Goal: Task Accomplishment & Management: Manage account settings

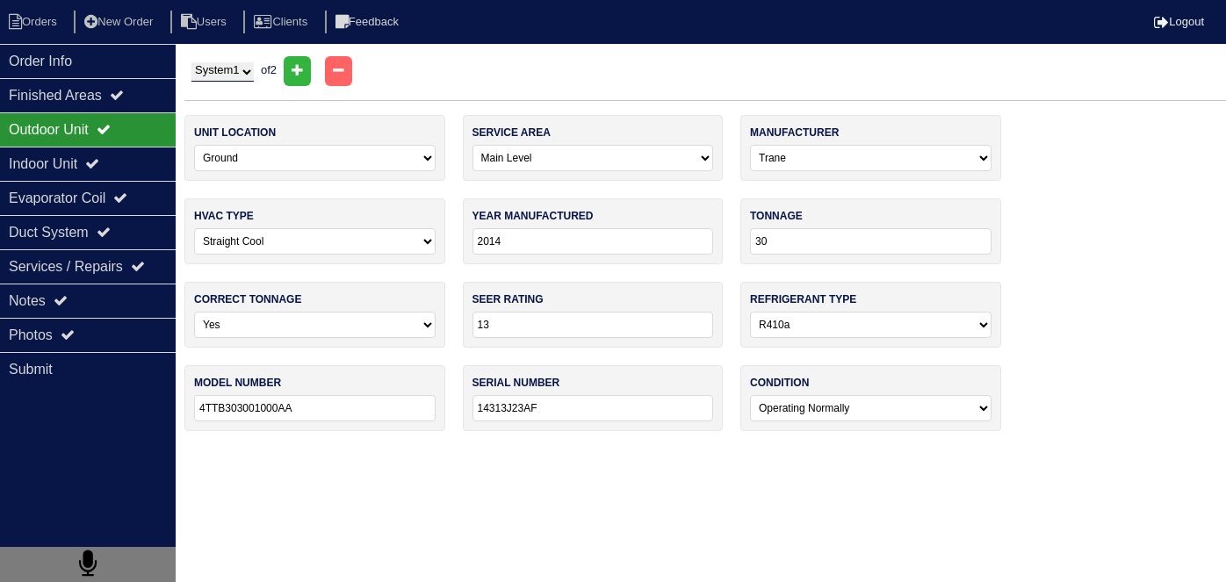
select select "0"
select select "Trane"
select select "0"
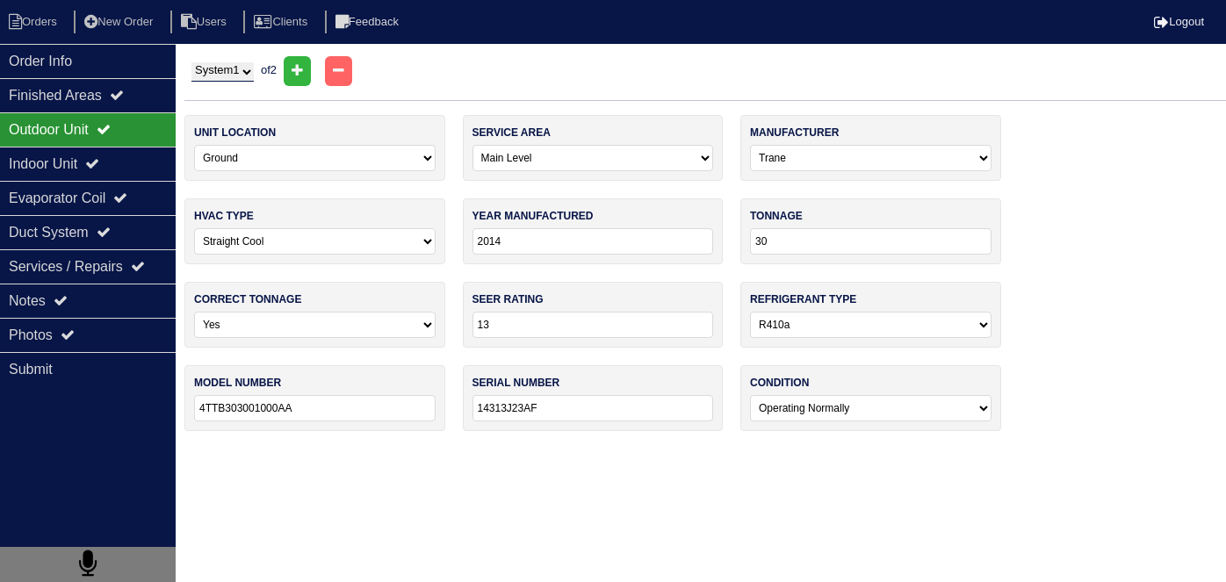
select select "1"
select select "0"
click at [52, 31] on li "Orders" at bounding box center [35, 23] width 71 height 24
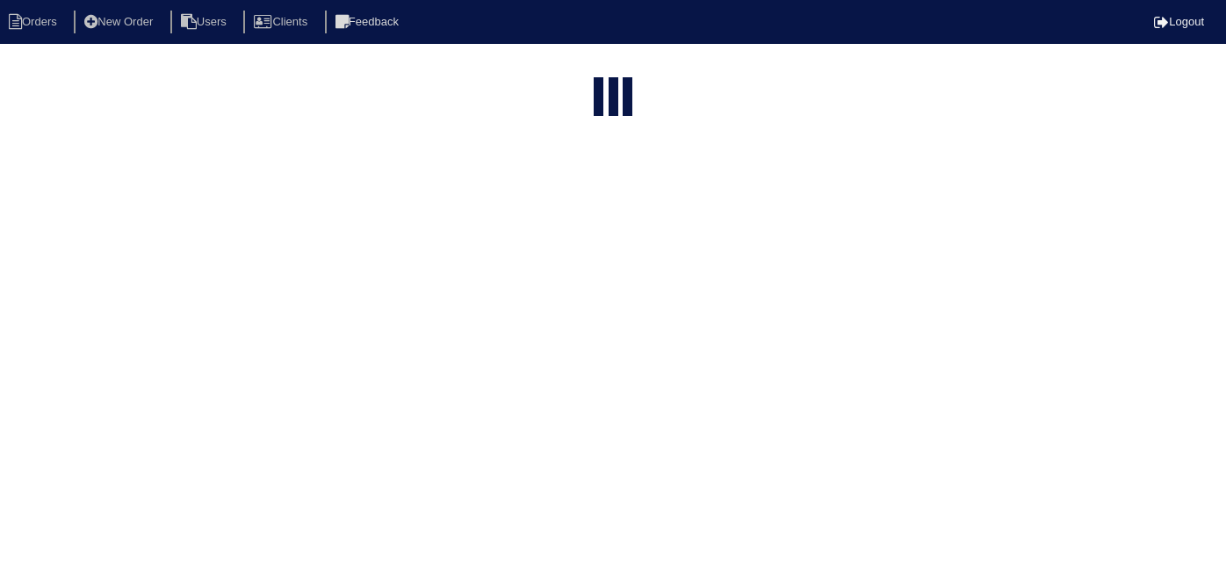
select select "15"
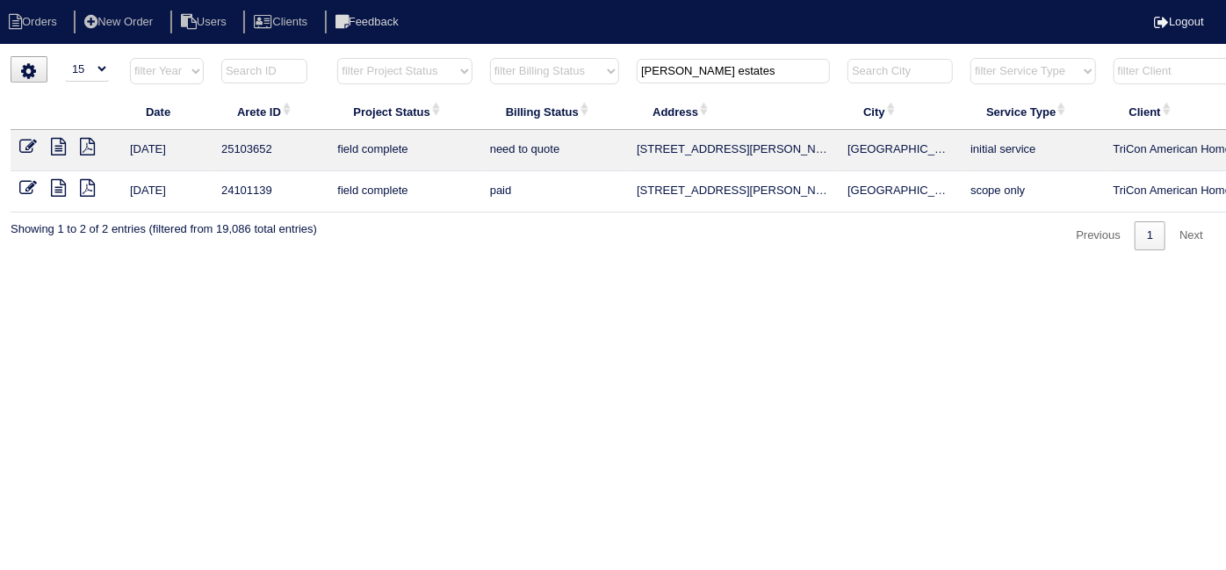
drag, startPoint x: 739, startPoint y: 74, endPoint x: 269, endPoint y: -42, distance: 484.8
click at [269, 0] on html "Orders New Order Users Clients Feedback Logout Orders New Order Users Clients M…" at bounding box center [613, 134] width 1226 height 268
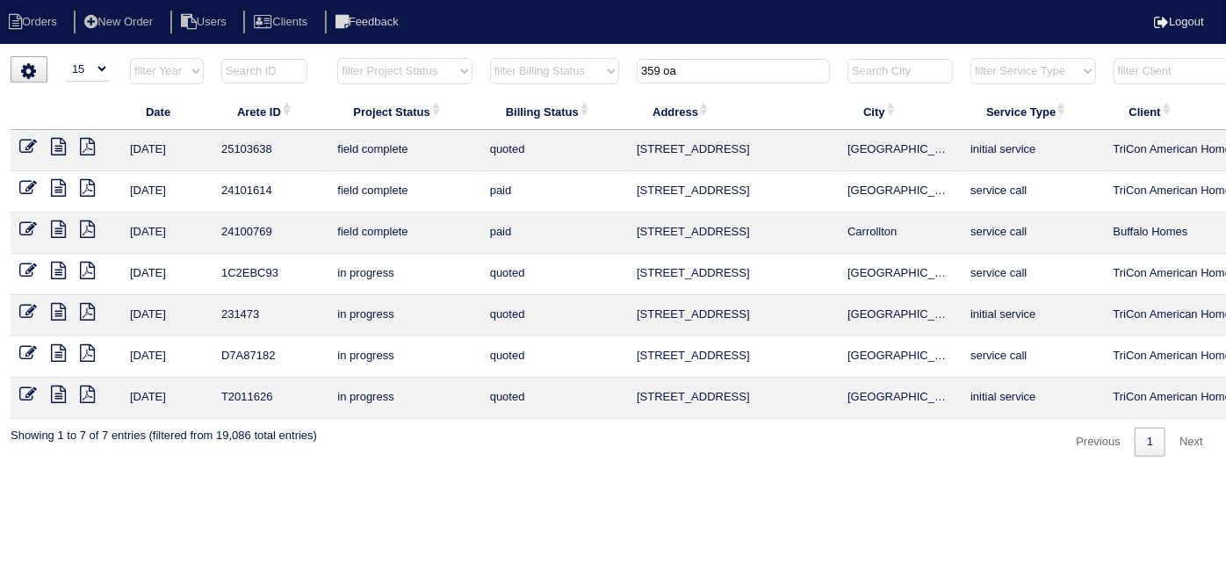
type input "359 oa"
click at [22, 148] on icon at bounding box center [28, 147] width 18 height 18
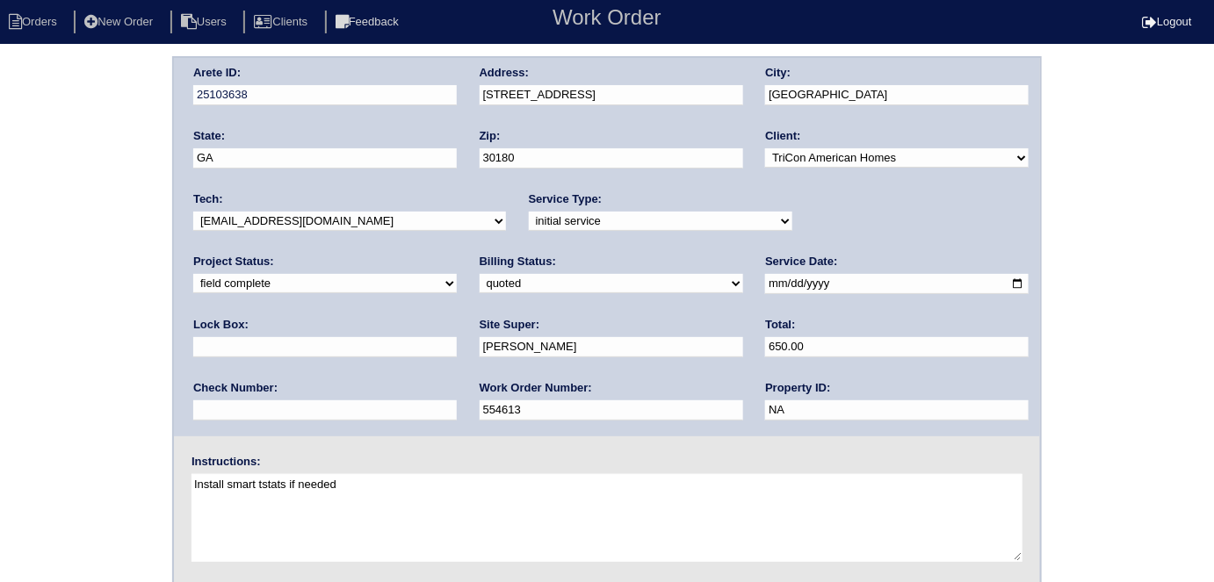
click at [479, 272] on div "Billing Status: need to quote quoted need to invoice invoiced paid warranty pur…" at bounding box center [610, 278] width 263 height 48
click at [479, 281] on select "need to quote quoted need to invoice invoiced paid warranty purchase order need…" at bounding box center [610, 283] width 263 height 19
select select "need to invoice"
click at [479, 274] on select "need to quote quoted need to invoice invoiced paid warranty purchase order need…" at bounding box center [610, 283] width 263 height 19
drag, startPoint x: 105, startPoint y: 330, endPoint x: 139, endPoint y: 310, distance: 39.0
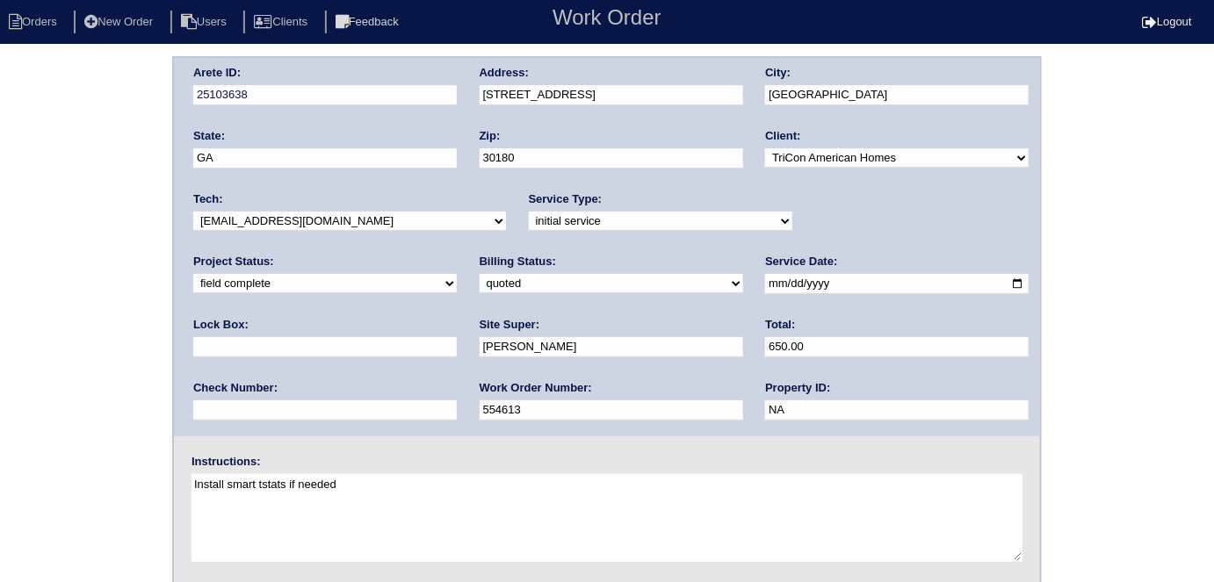
click at [105, 330] on div "Arete ID: 25103638 Address: 359 Oakhaven Way City: Villa Rica State: GA Zip: 30…" at bounding box center [607, 411] width 1214 height 710
click at [0, 209] on div "Arete ID: 25103638 Address: 359 Oakhaven Way City: Villa Rica State: GA Zip: 30…" at bounding box center [607, 411] width 1214 height 710
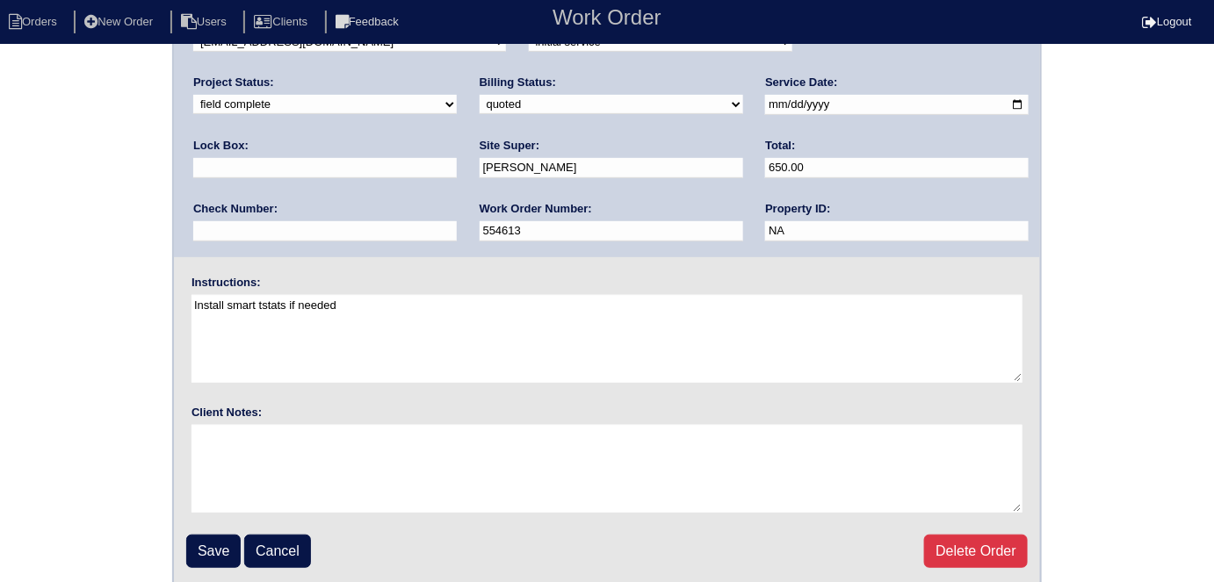
scroll to position [180, 0]
click at [214, 542] on input "Save" at bounding box center [213, 550] width 54 height 33
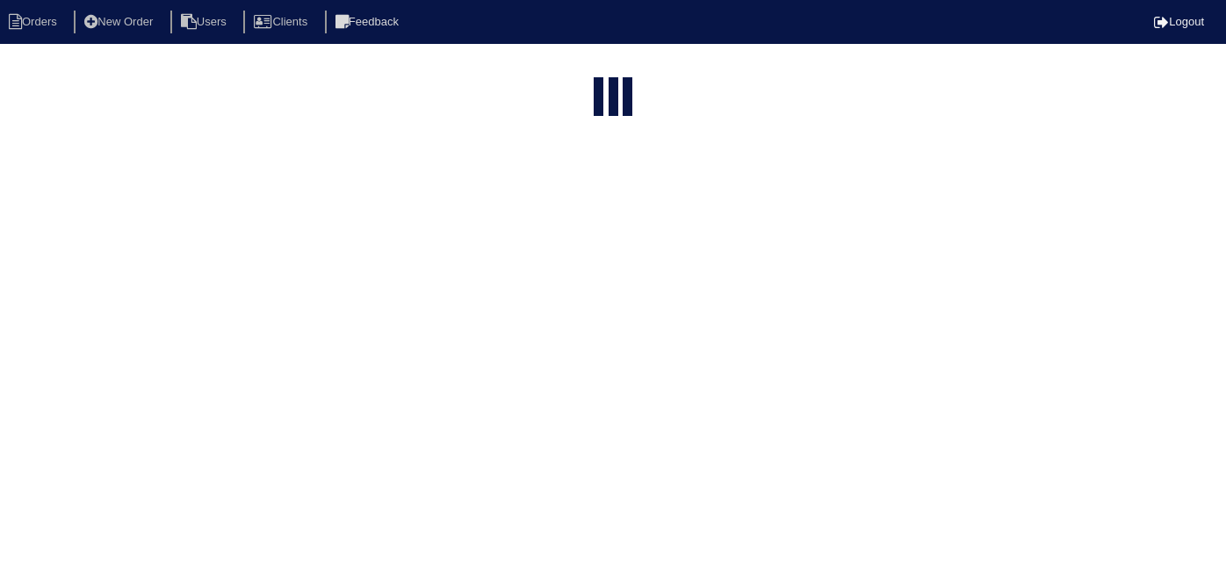
select select "15"
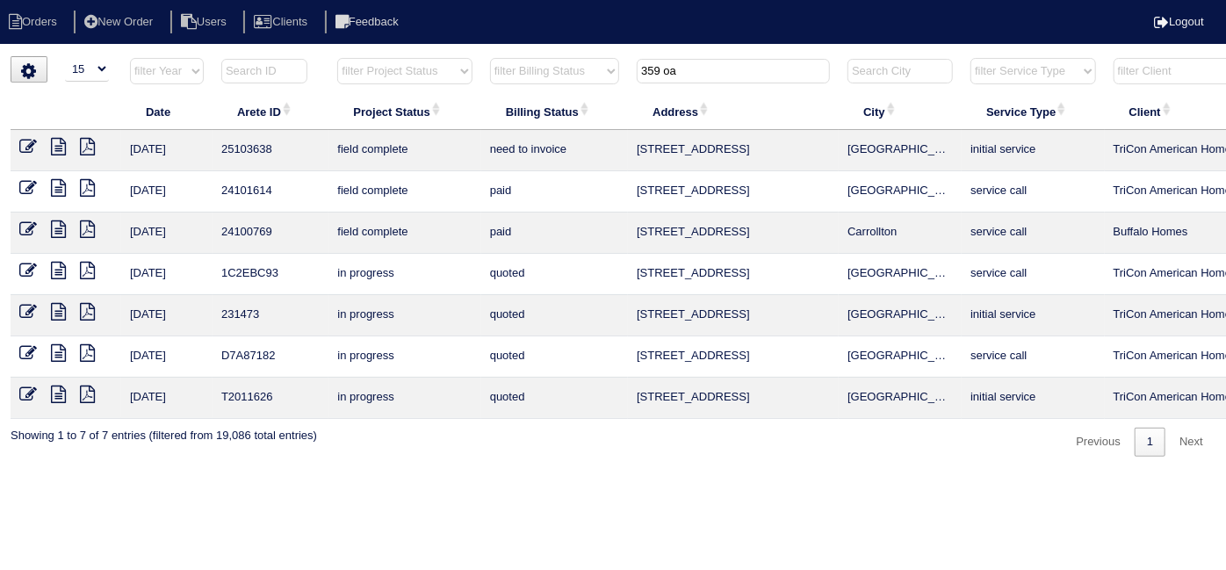
drag, startPoint x: 724, startPoint y: 69, endPoint x: 326, endPoint y: -32, distance: 410.4
click at [326, 0] on html "Orders New Order Users Clients Feedback Logout Orders New Order Users Clients M…" at bounding box center [613, 237] width 1226 height 474
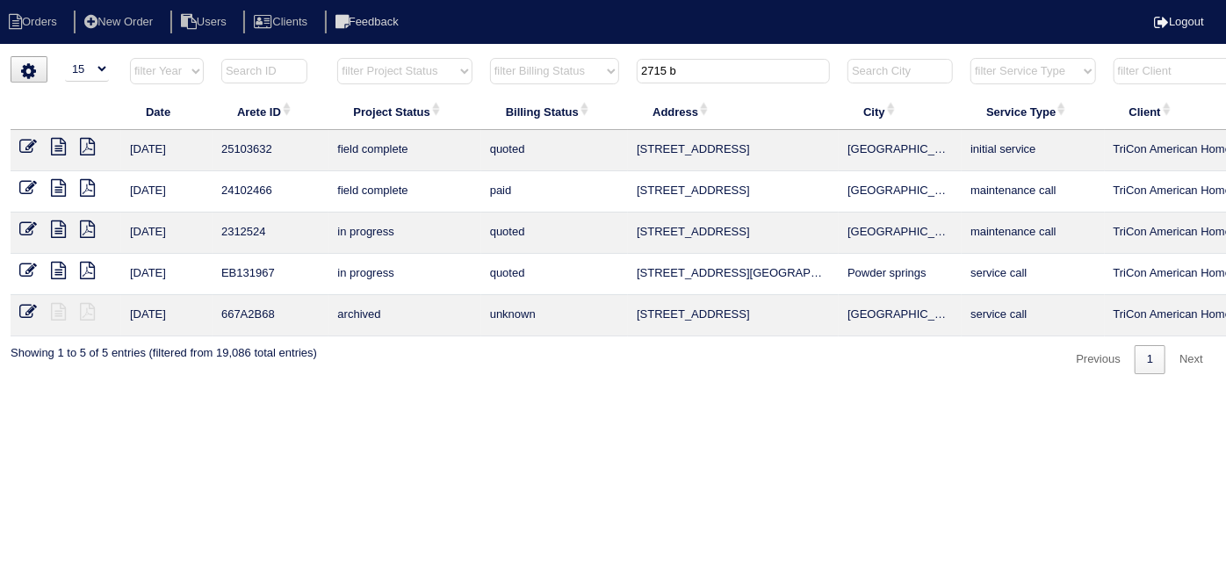
type input "2715 b"
click at [25, 147] on icon at bounding box center [28, 147] width 18 height 18
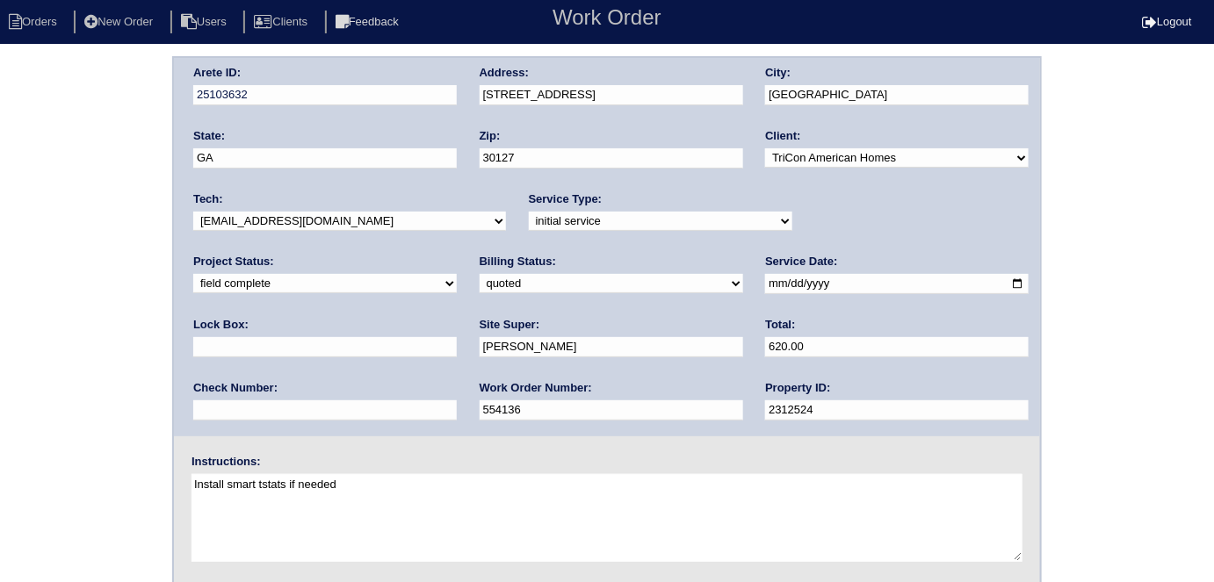
click at [479, 286] on select "need to quote quoted need to invoice invoiced paid warranty purchase order need…" at bounding box center [610, 283] width 263 height 19
select select "need to invoice"
click at [479, 274] on select "need to quote quoted need to invoice invoiced paid warranty purchase order need…" at bounding box center [610, 283] width 263 height 19
drag, startPoint x: 121, startPoint y: 347, endPoint x: 95, endPoint y: 349, distance: 26.4
click at [108, 347] on div "Arete ID: 25103632 Address: 2715 Beaver Creek Crossing City: Powder Springs Sta…" at bounding box center [607, 411] width 1214 height 710
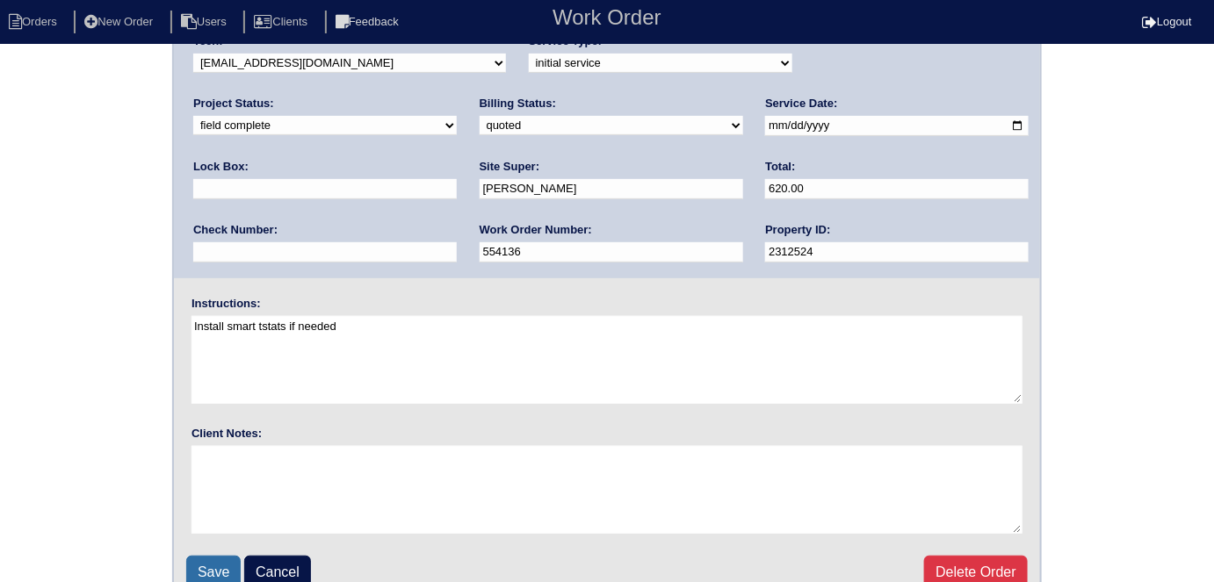
scroll to position [159, 0]
click at [220, 558] on input "Save" at bounding box center [213, 571] width 54 height 33
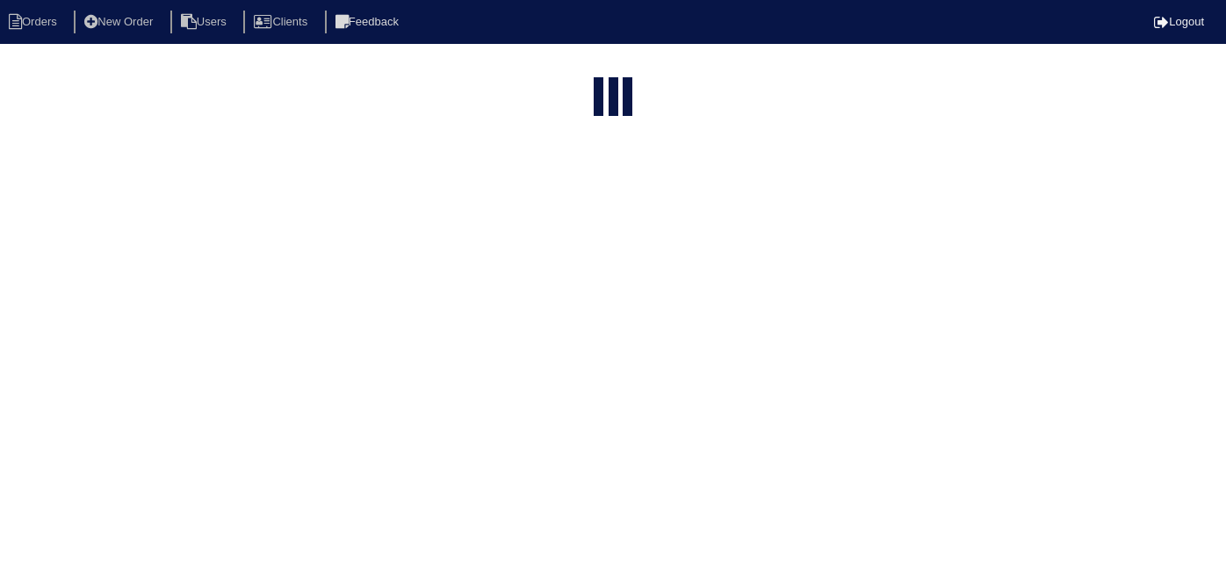
select select "15"
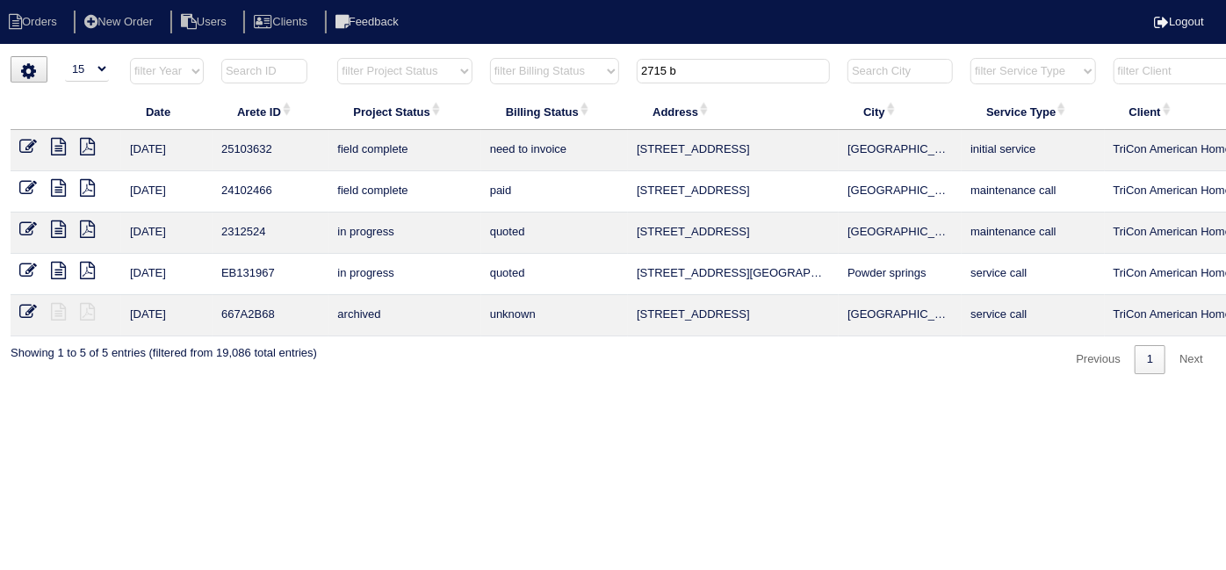
drag, startPoint x: 689, startPoint y: 81, endPoint x: 550, endPoint y: 68, distance: 140.2
click at [550, 68] on tr "filter Year -- Any Year -- 2025 2024 2023 2022 2021 2020 2019 filter Project St…" at bounding box center [772, 75] width 1522 height 36
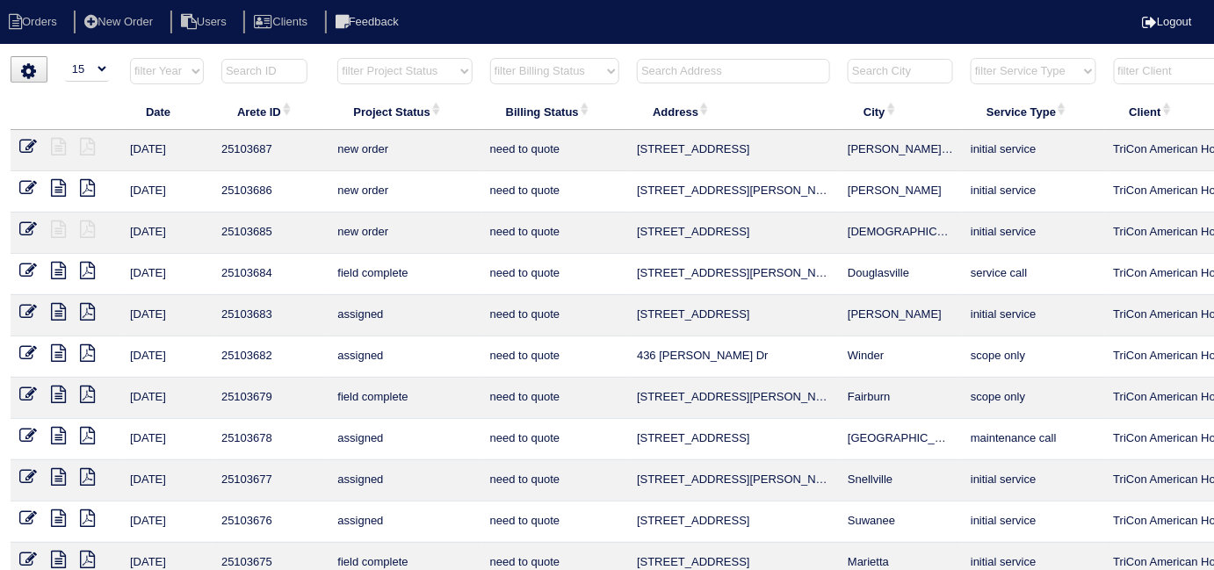
click at [690, 61] on input "text" at bounding box center [733, 71] width 193 height 25
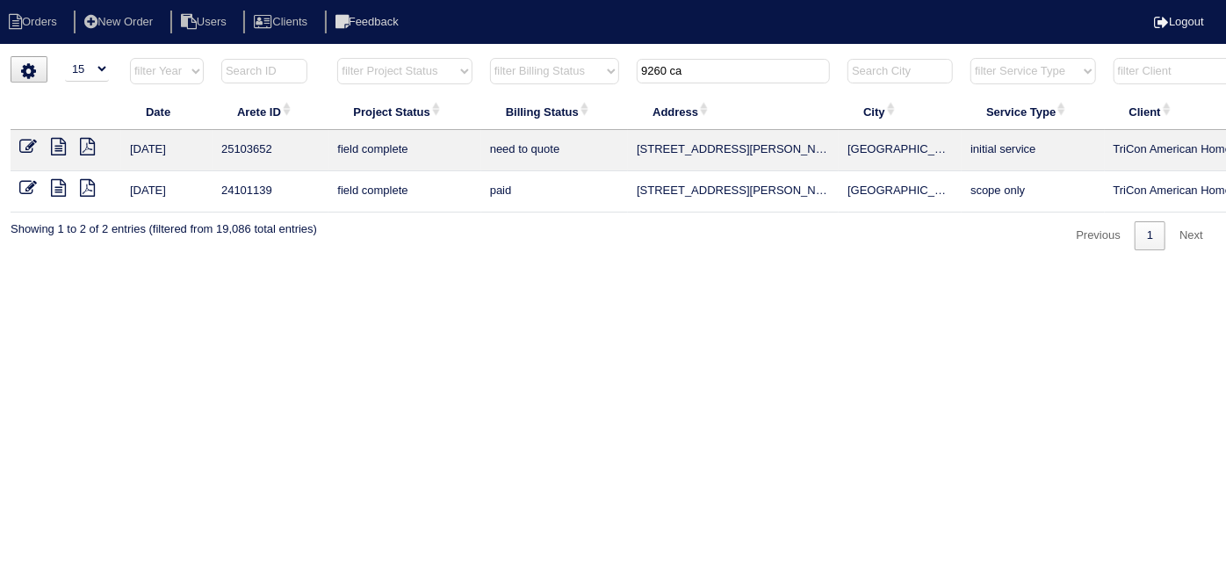
type input "9260 ca"
click at [54, 146] on icon at bounding box center [58, 147] width 15 height 18
click at [61, 188] on icon at bounding box center [58, 188] width 15 height 18
click at [60, 146] on icon at bounding box center [58, 147] width 15 height 18
click at [26, 139] on icon at bounding box center [28, 147] width 18 height 18
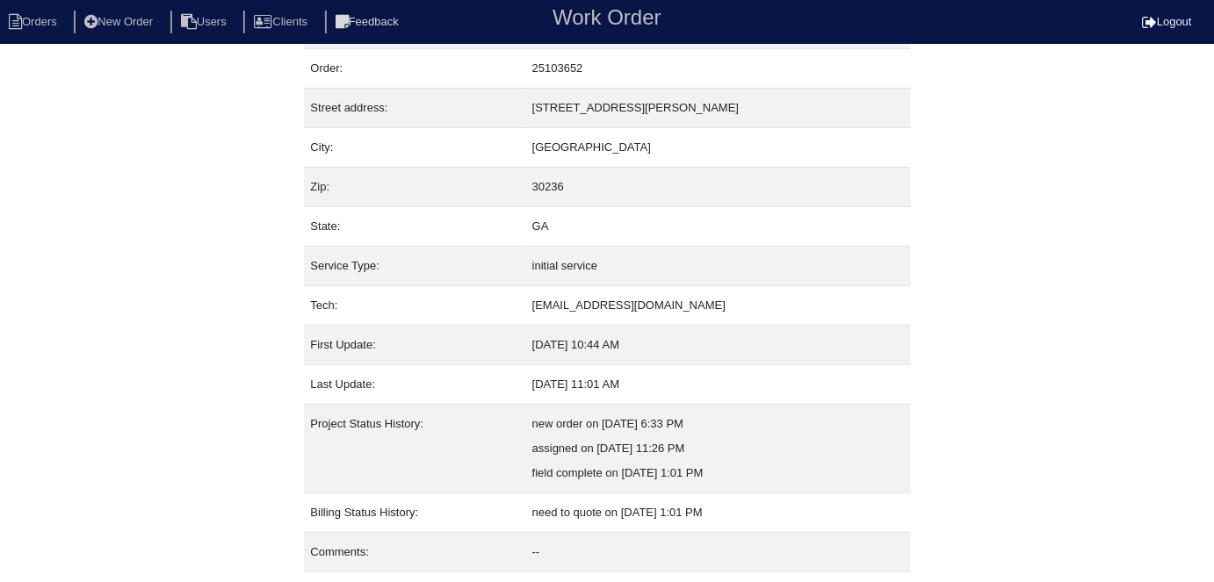
scroll to position [92, 0]
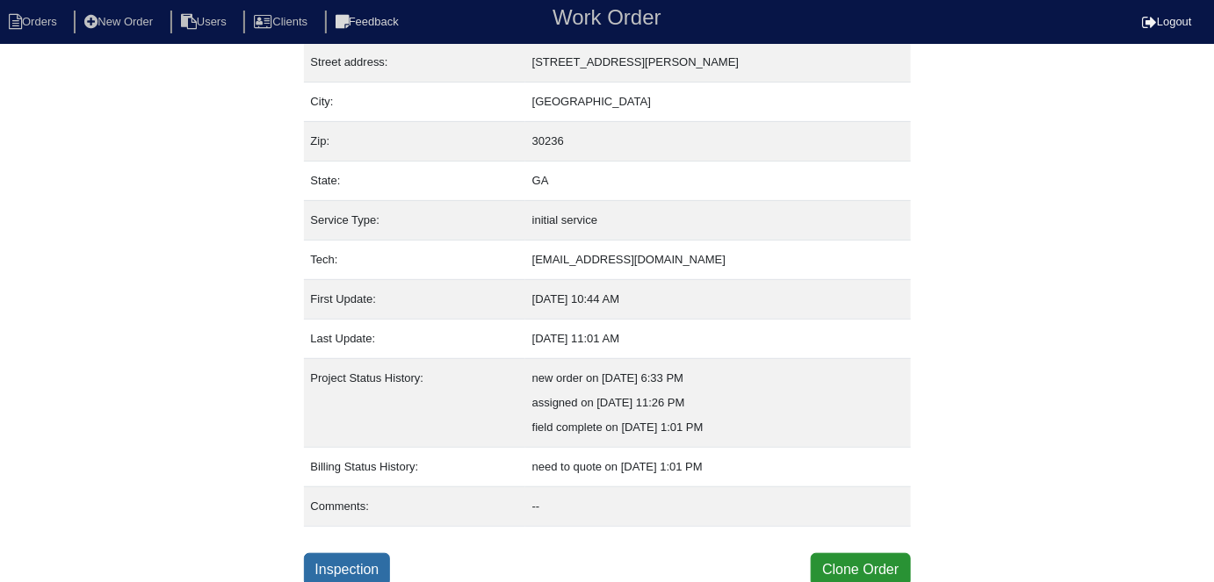
click at [353, 555] on link "Inspection" at bounding box center [347, 569] width 87 height 33
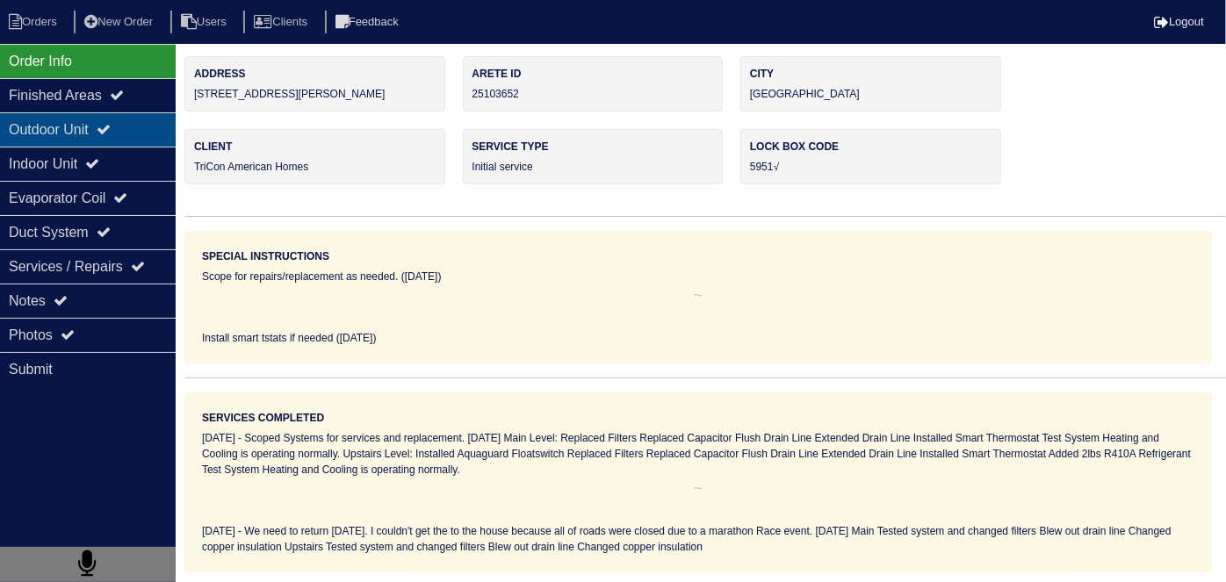
click at [93, 125] on div "Outdoor Unit" at bounding box center [88, 129] width 176 height 34
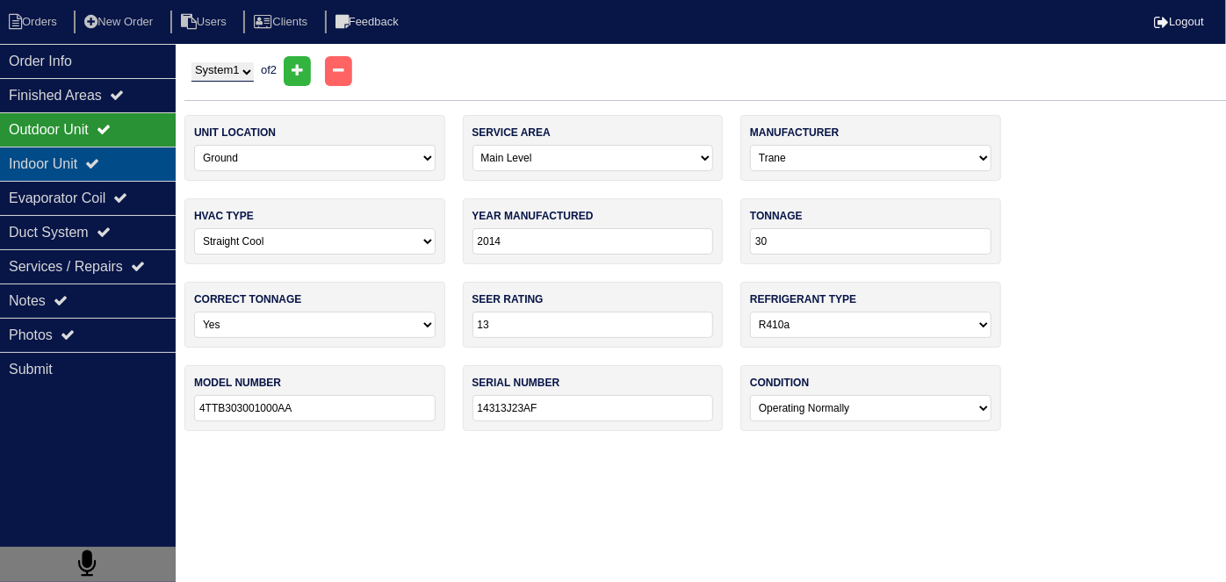
click at [91, 157] on div "Indoor Unit" at bounding box center [88, 164] width 176 height 34
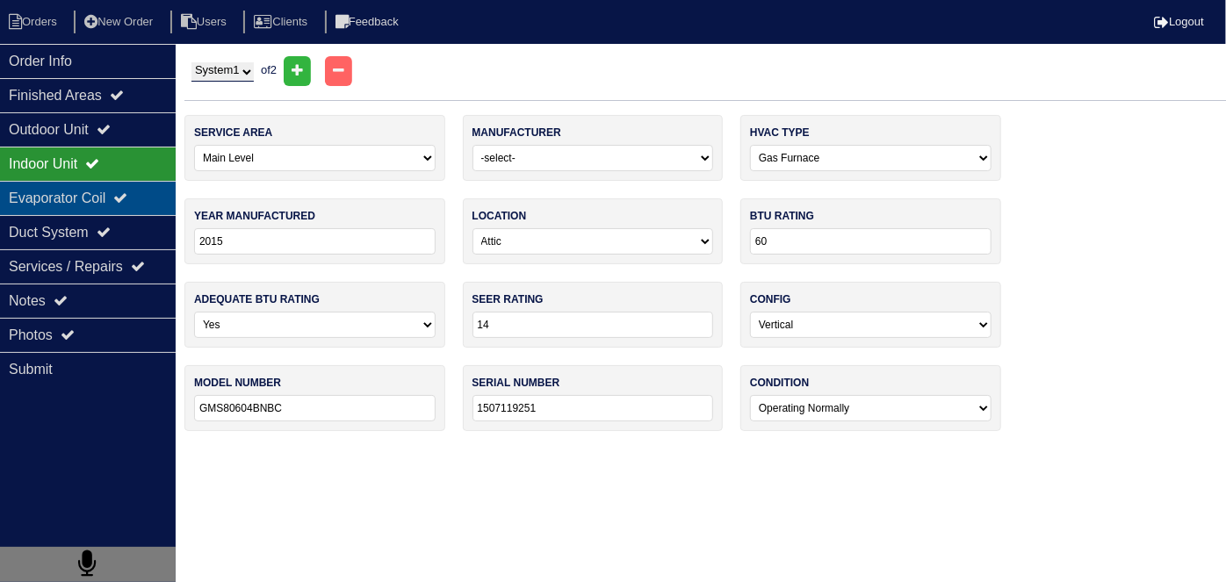
click at [88, 195] on div "Evaporator Coil" at bounding box center [88, 198] width 176 height 34
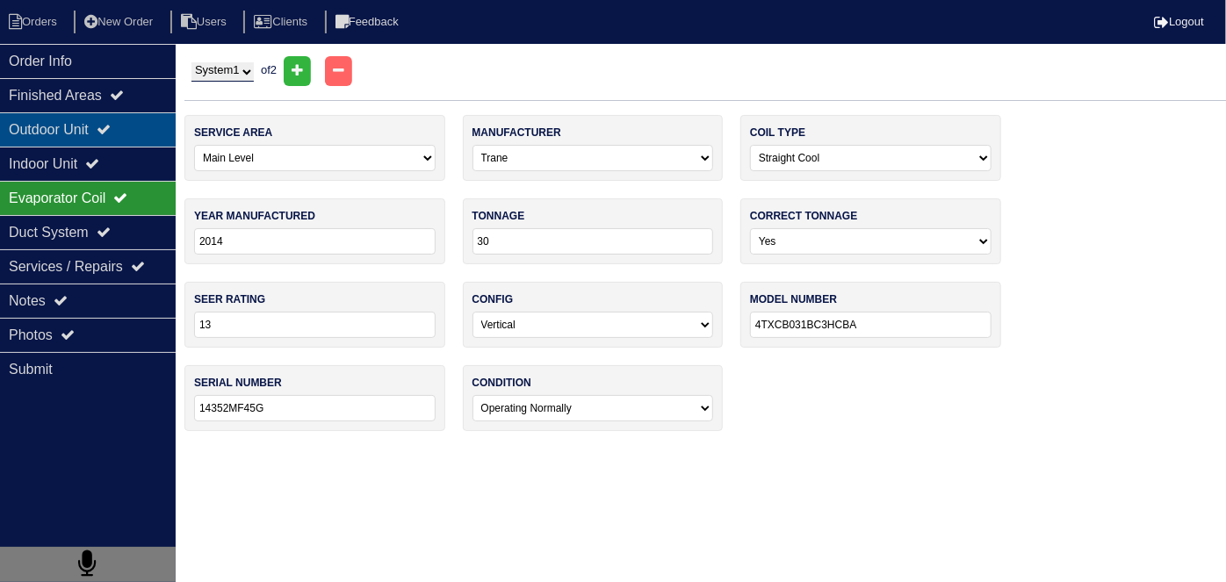
click at [75, 136] on div "Outdoor Unit" at bounding box center [88, 129] width 176 height 34
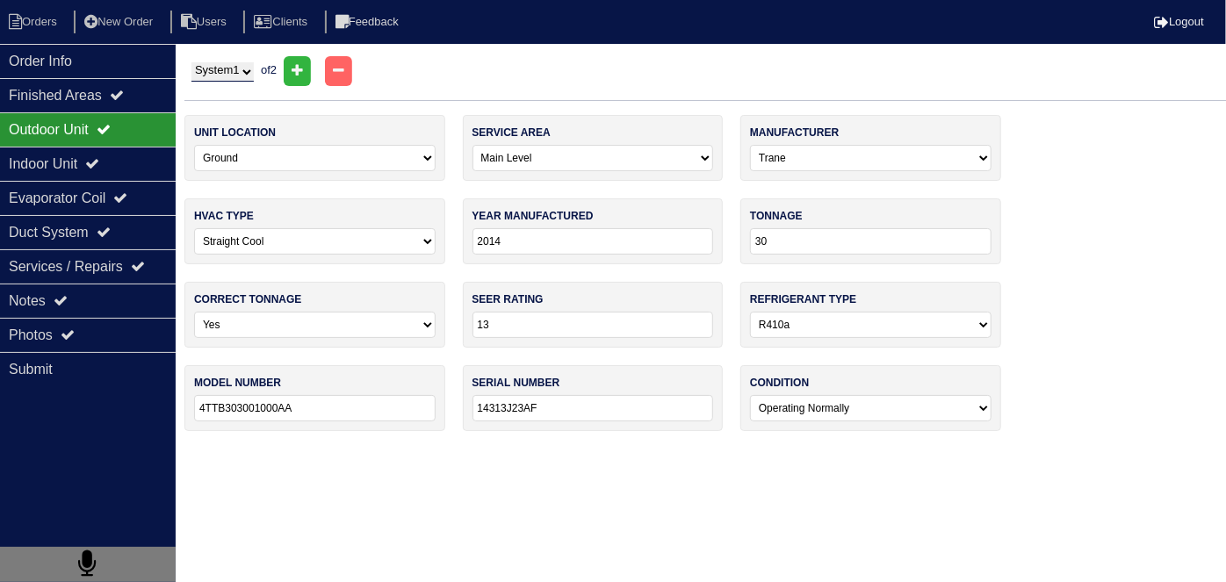
click at [211, 65] on select "System 1 System 2" at bounding box center [222, 71] width 62 height 19
select select "2"
click at [191, 62] on select "System 1 System 2" at bounding box center [222, 71] width 62 height 19
select select "1"
select select "[PERSON_NAME]"
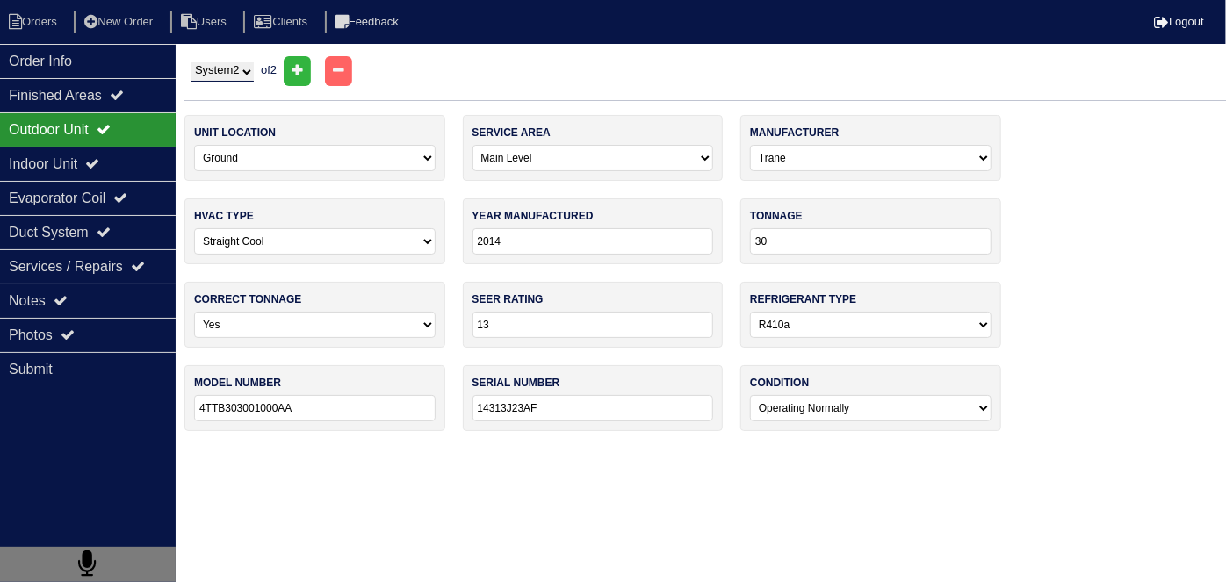
type input "2019"
type input "36"
type input "14"
type input "GSX140361KD"
type input "1908063734"
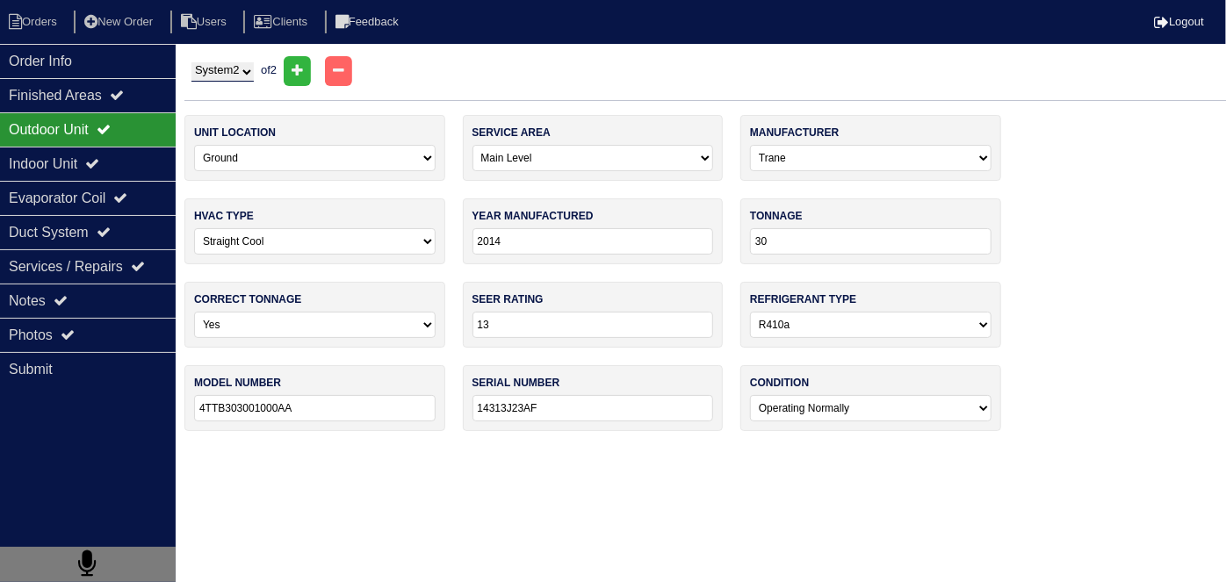
select select "1"
select select "Goodman"
type input "2019"
type input "36"
type input "14"
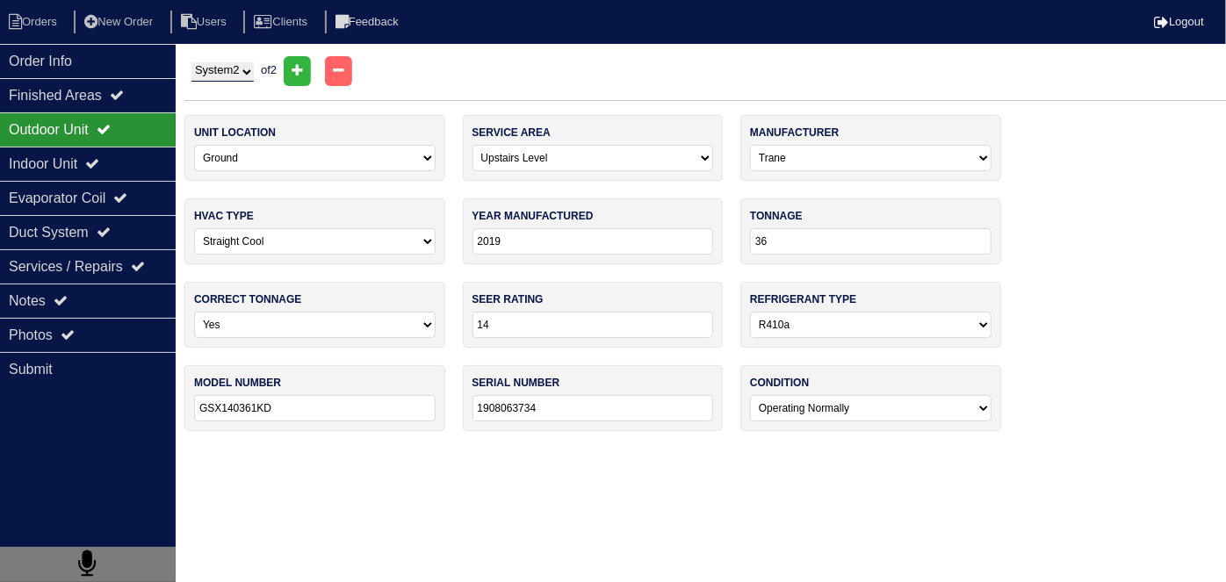
type input "CAPF3636A6DB"
type input "1905341989"
click at [79, 163] on div "Indoor Unit" at bounding box center [88, 164] width 176 height 34
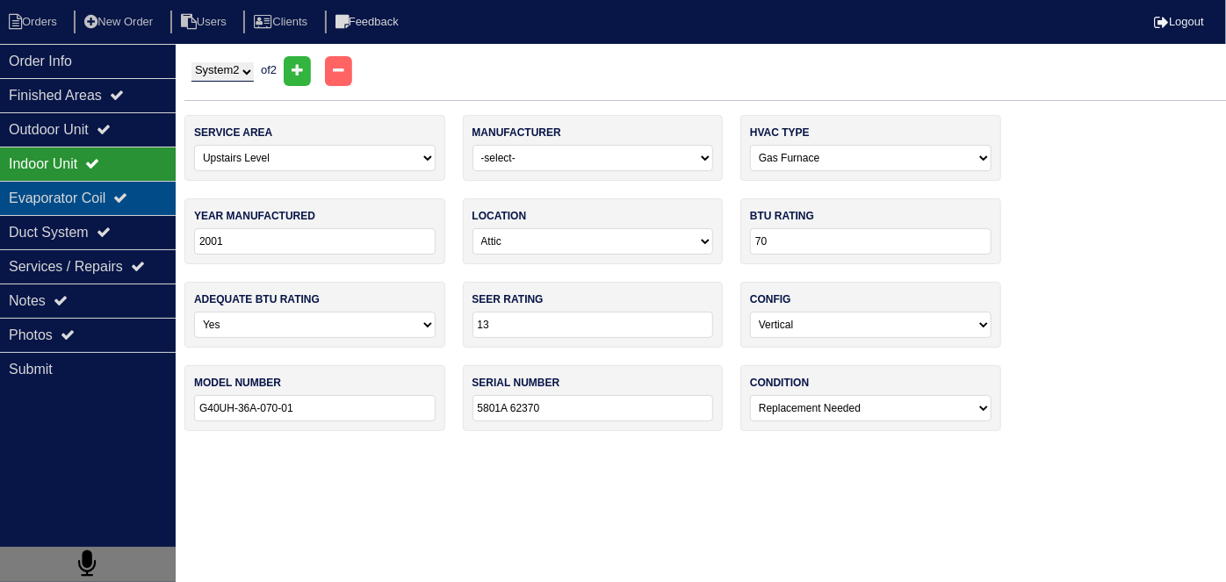
click at [72, 210] on div "Evaporator Coil" at bounding box center [88, 198] width 176 height 34
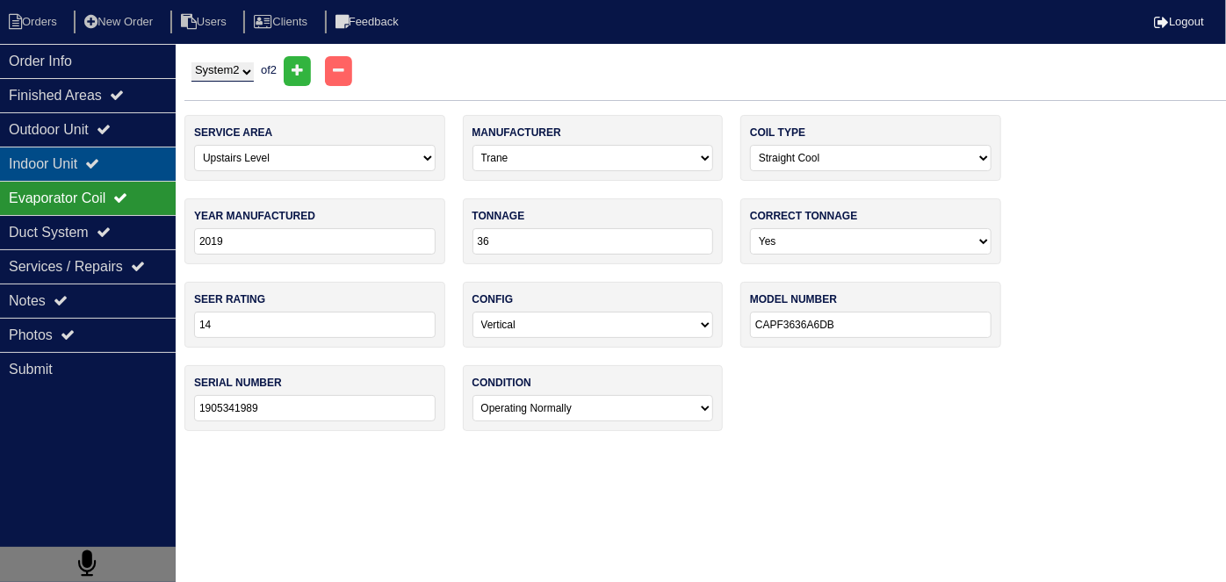
click at [70, 166] on div "Indoor Unit" at bounding box center [88, 164] width 176 height 34
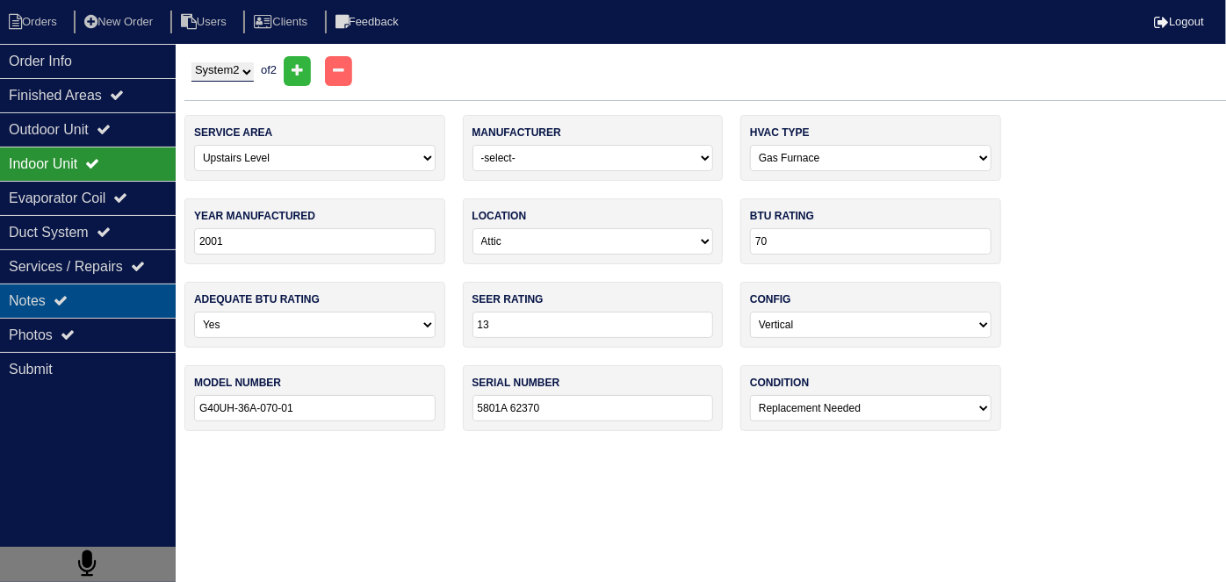
click at [26, 300] on div "Notes" at bounding box center [88, 301] width 176 height 34
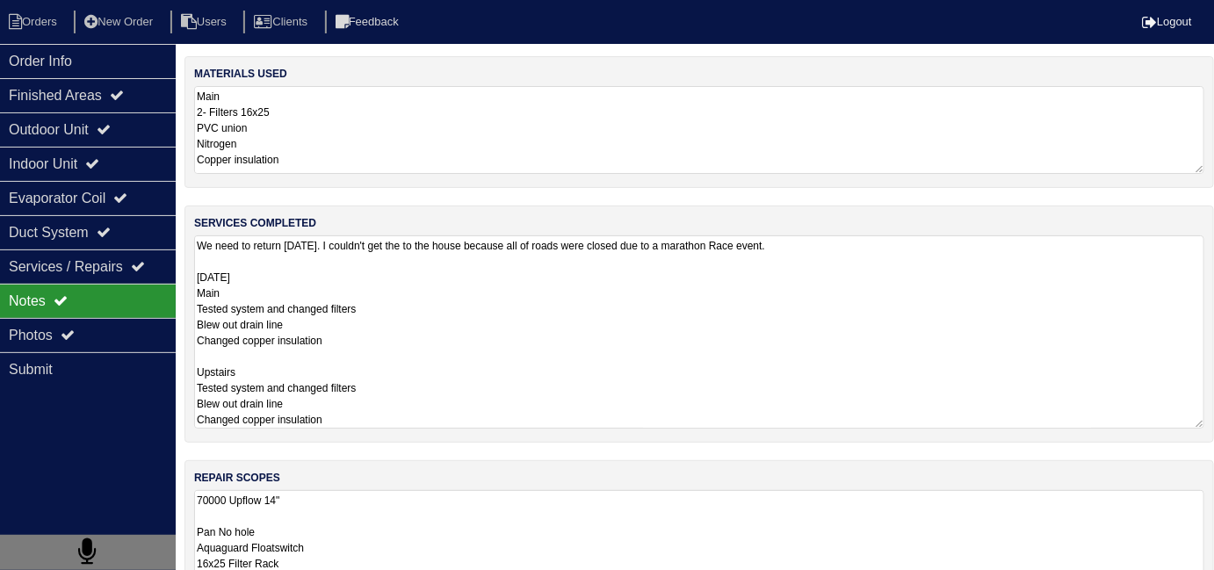
click at [530, 314] on textarea "We need to return Monday. I couldn't get the to the house because all of roads …" at bounding box center [699, 331] width 1010 height 193
click at [511, 523] on div "materials used Main 2- Filters 16x25 PVC union Nitrogen Copper insulation Upsta…" at bounding box center [698, 407] width 1029 height 703
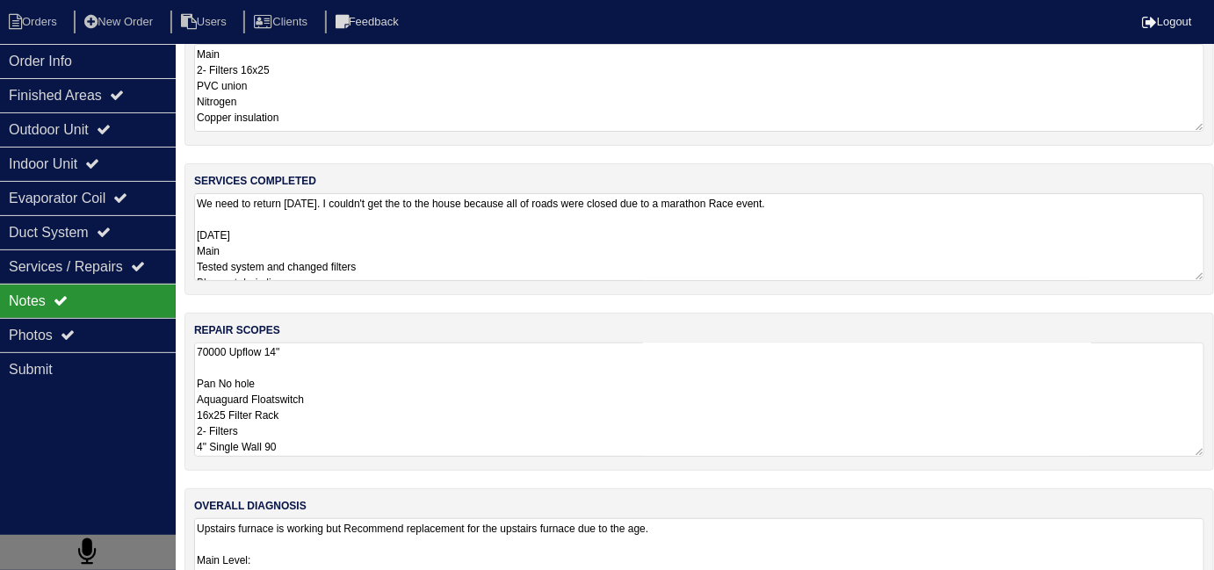
scroll to position [42, 0]
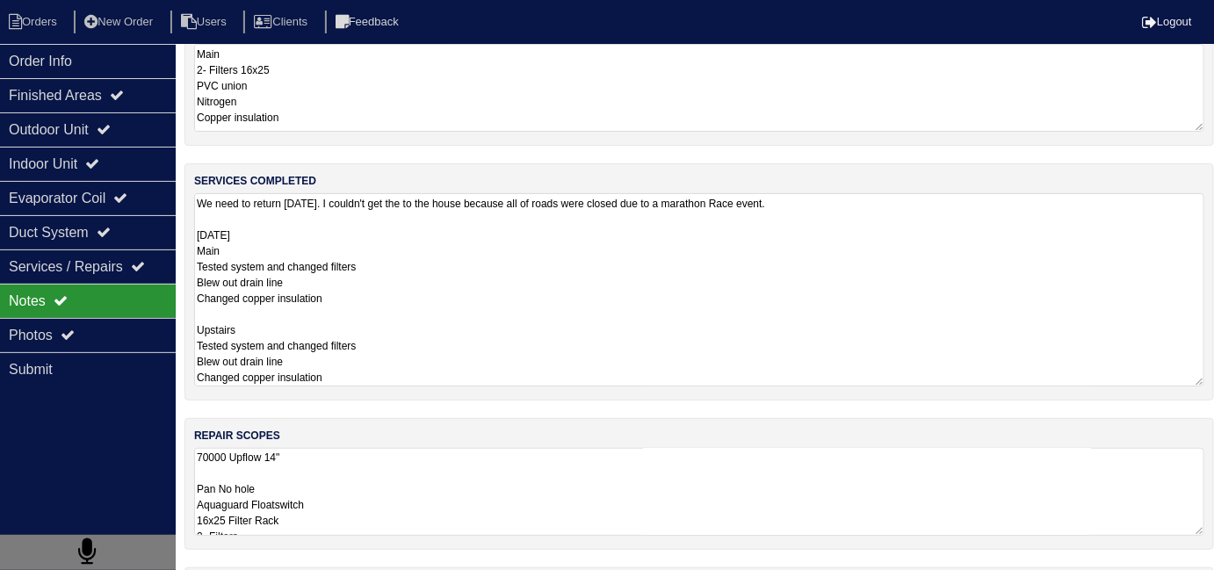
click at [921, 274] on textarea "We need to return Monday. I couldn't get the to the house because all of roads …" at bounding box center [699, 289] width 1010 height 193
click at [90, 128] on div "Outdoor Unit" at bounding box center [88, 129] width 176 height 34
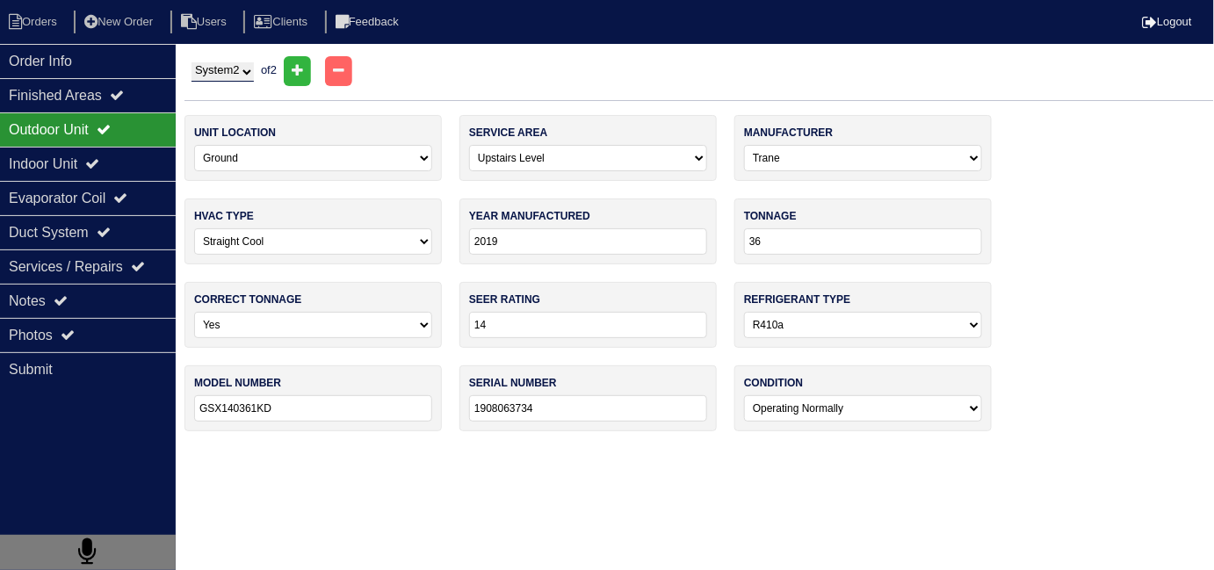
scroll to position [0, 0]
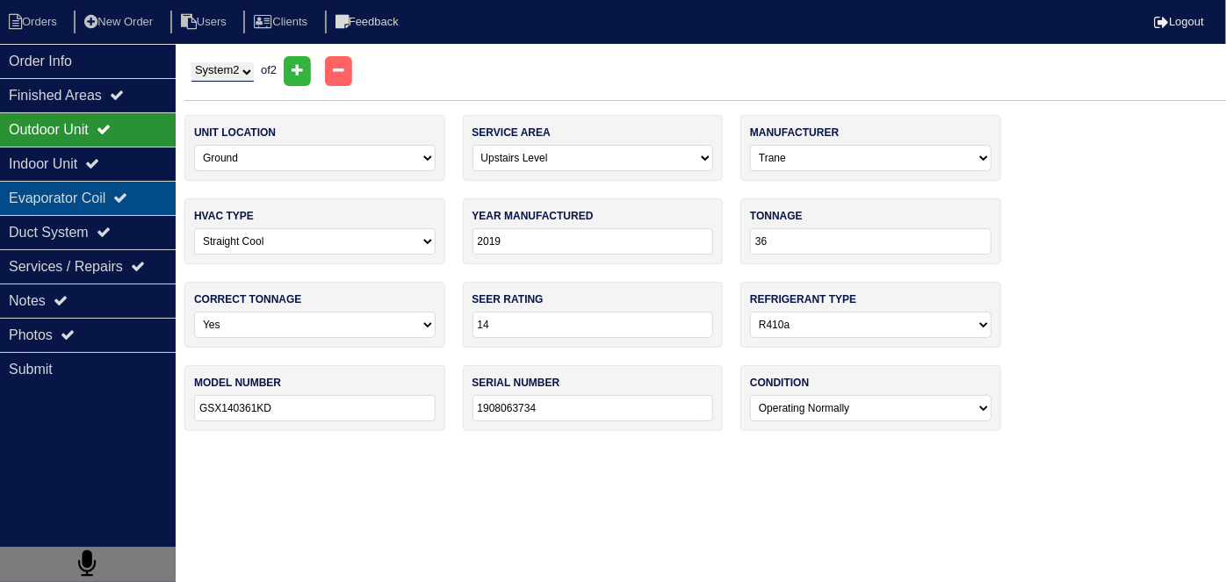
click at [89, 188] on div "Evaporator Coil" at bounding box center [88, 198] width 176 height 34
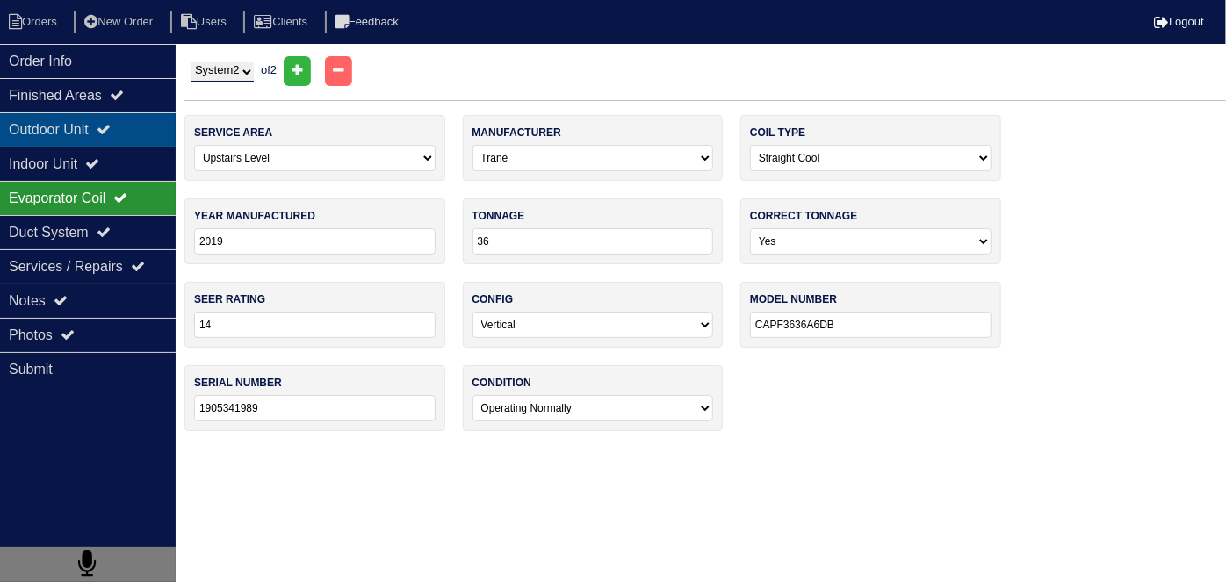
click at [73, 130] on div "Outdoor Unit" at bounding box center [88, 129] width 176 height 34
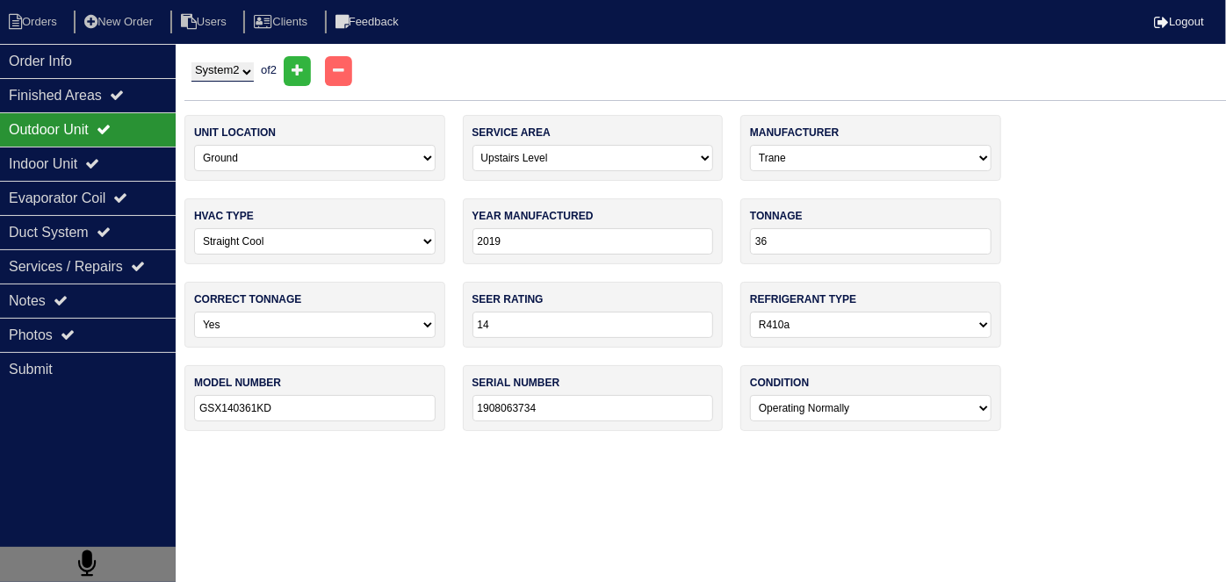
click at [247, 68] on select "System 1 System 2" at bounding box center [222, 71] width 62 height 19
select select "1"
click at [191, 62] on select "System 1 System 2" at bounding box center [222, 71] width 62 height 19
select select "0"
select select "Trane"
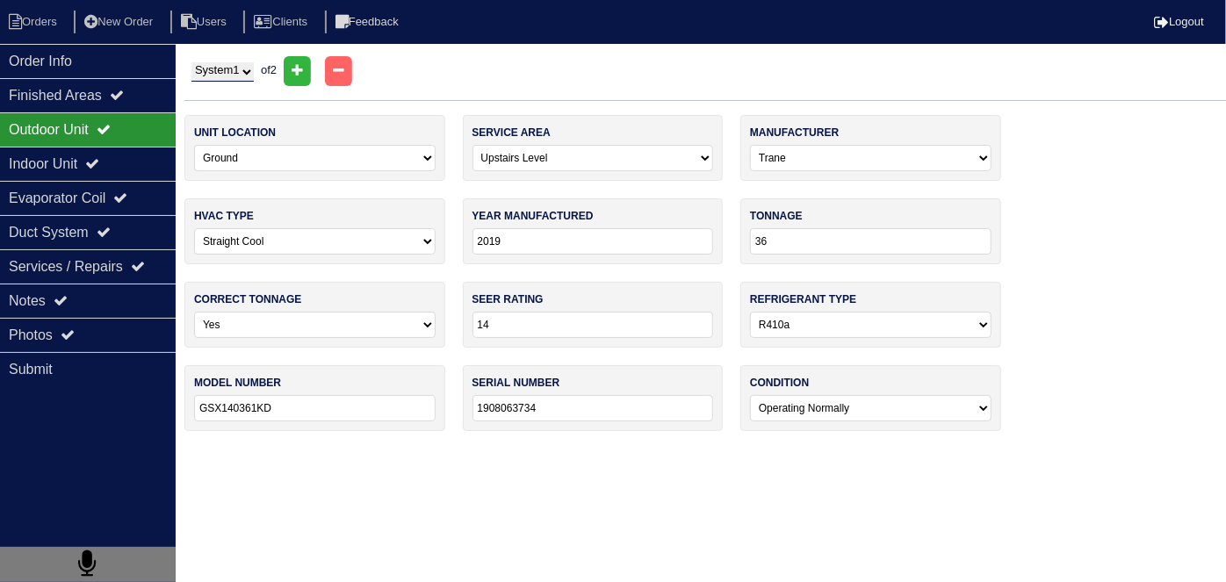
type input "2014"
type input "30"
type input "13"
type input "4TTB303001000AA"
type input "14313J23AF"
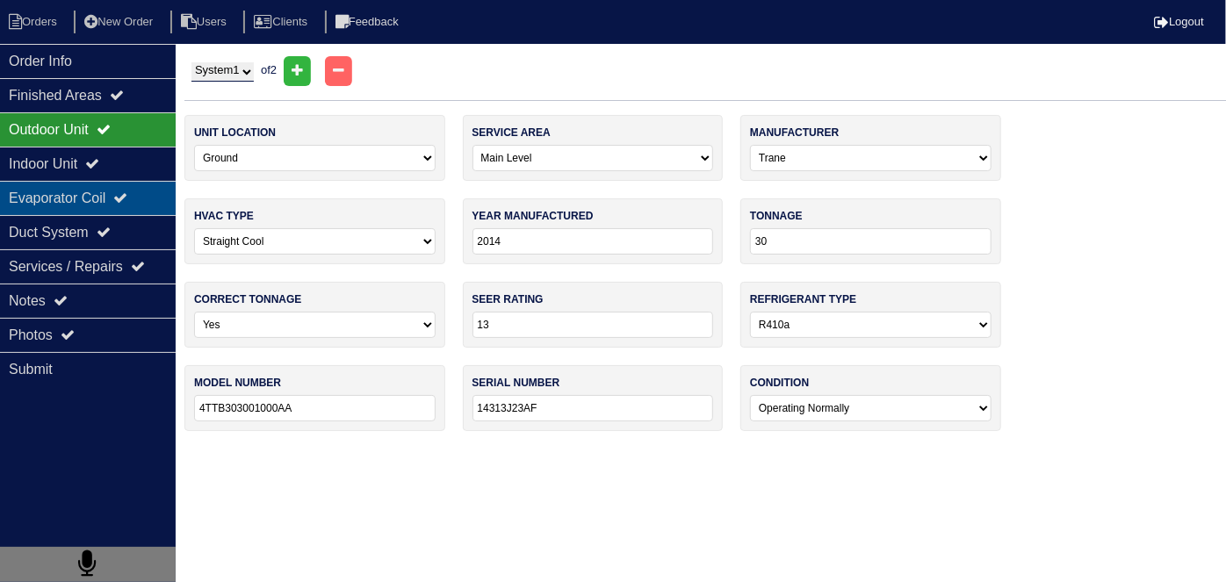
click at [27, 184] on div "Evaporator Coil" at bounding box center [88, 198] width 176 height 34
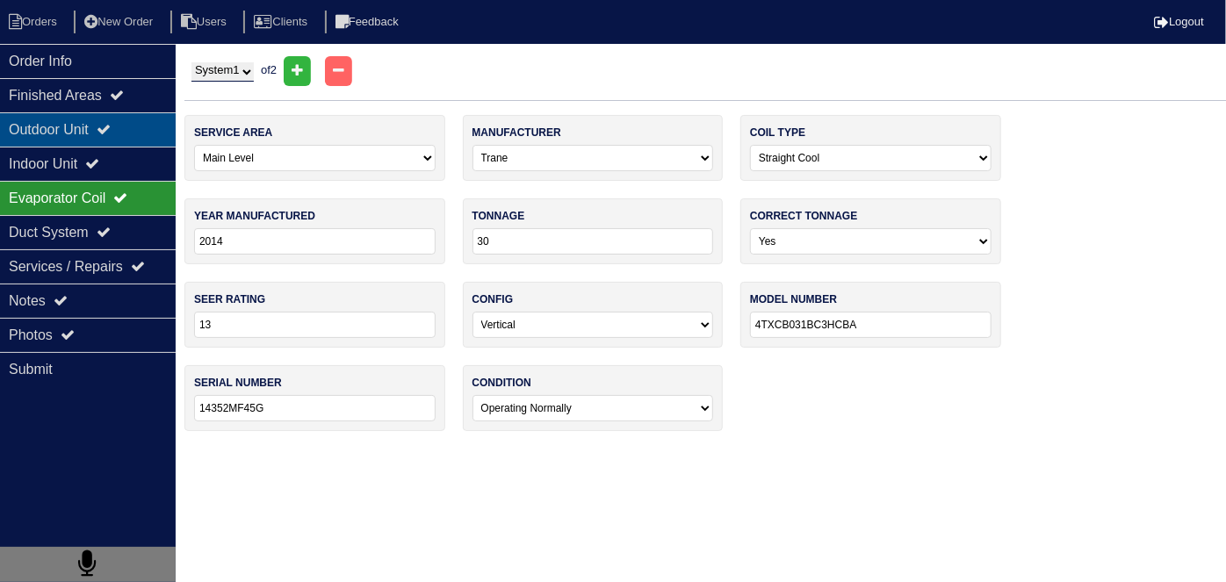
click at [111, 125] on icon at bounding box center [104, 129] width 14 height 14
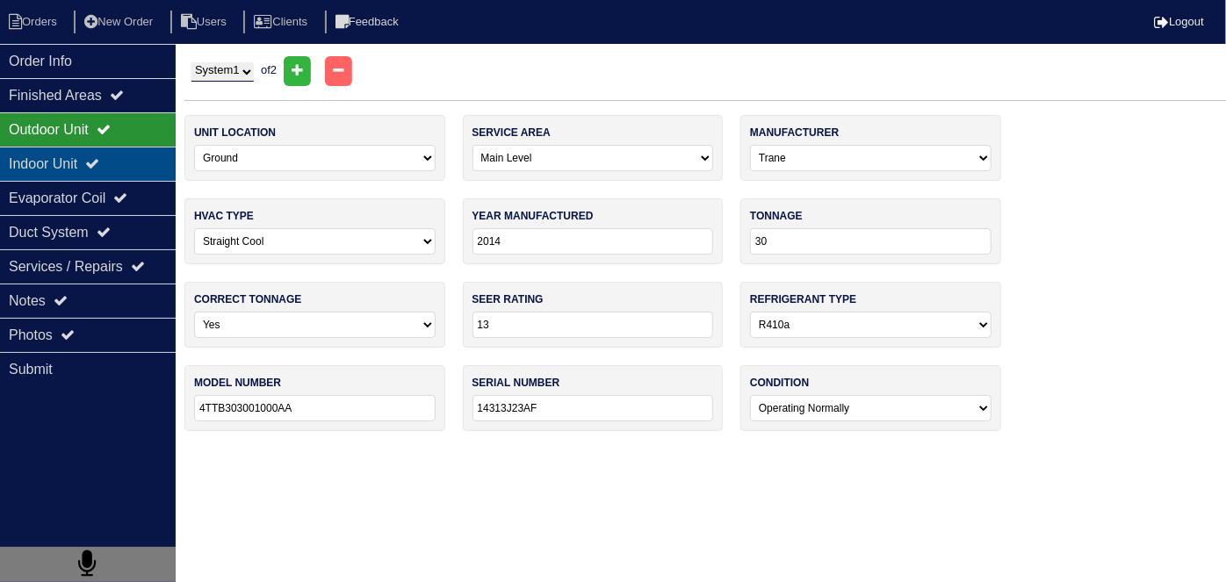
click at [97, 148] on div "Indoor Unit" at bounding box center [88, 164] width 176 height 34
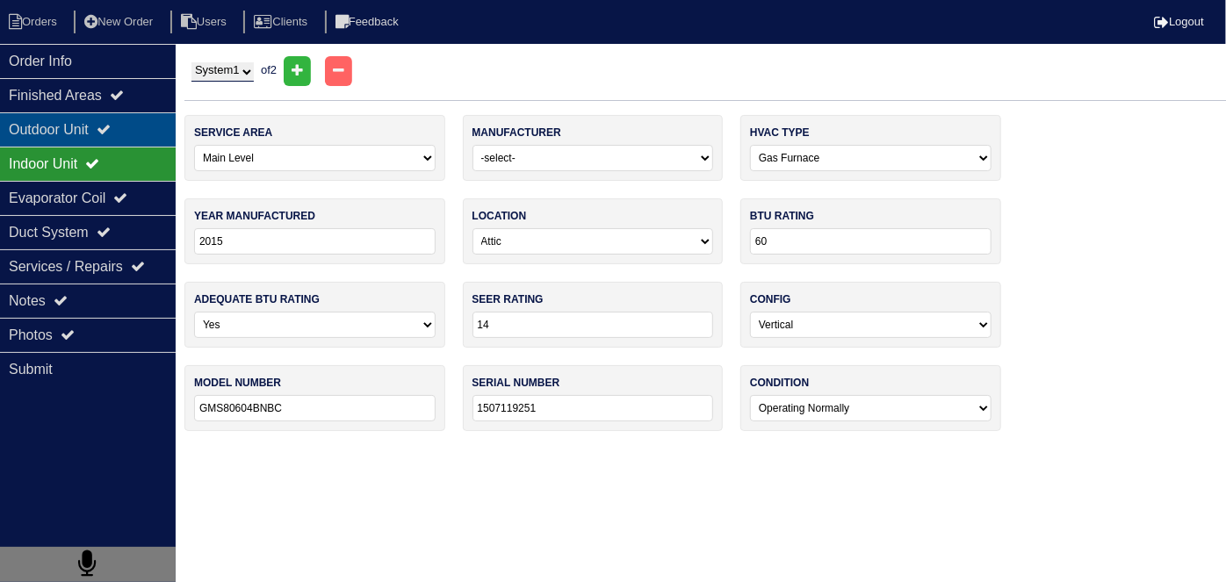
click at [82, 123] on div "Outdoor Unit" at bounding box center [88, 129] width 176 height 34
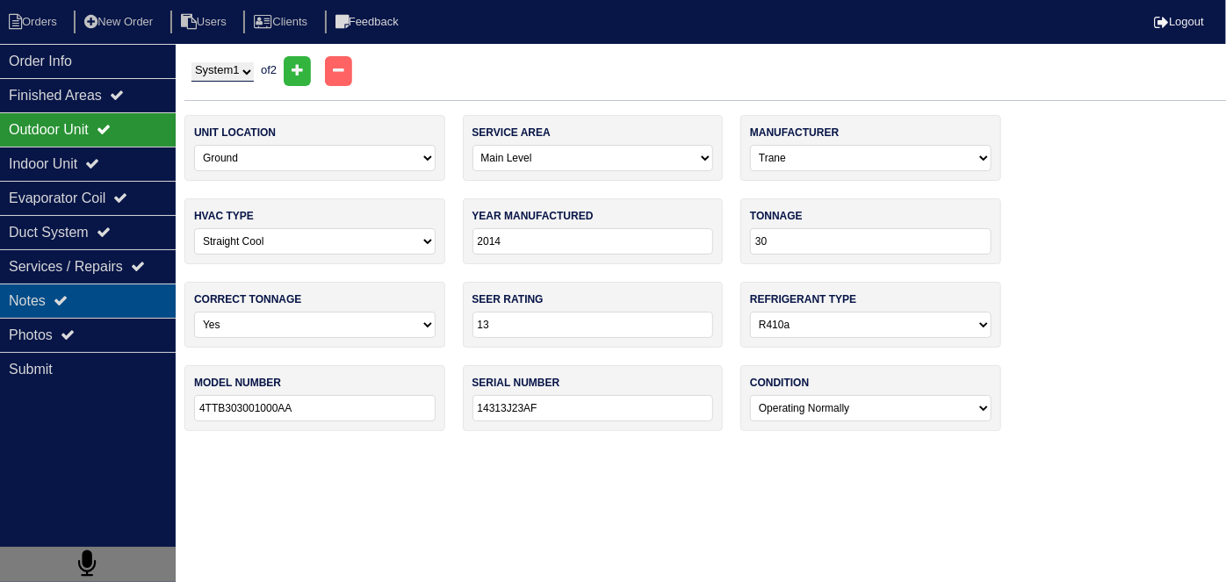
click at [85, 307] on div "Notes" at bounding box center [88, 301] width 176 height 34
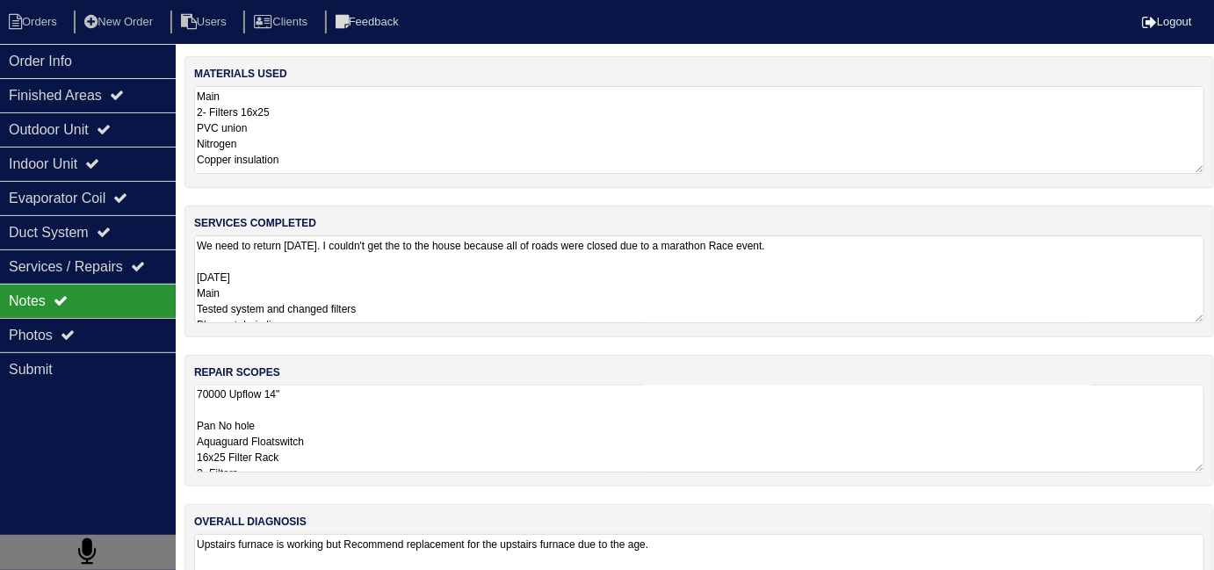
click at [502, 436] on textarea "70000 Upflow 14" Pan No hole Aquaguard Floatswitch 16x25 Filter Rack 2- Filters…" at bounding box center [699, 429] width 1010 height 88
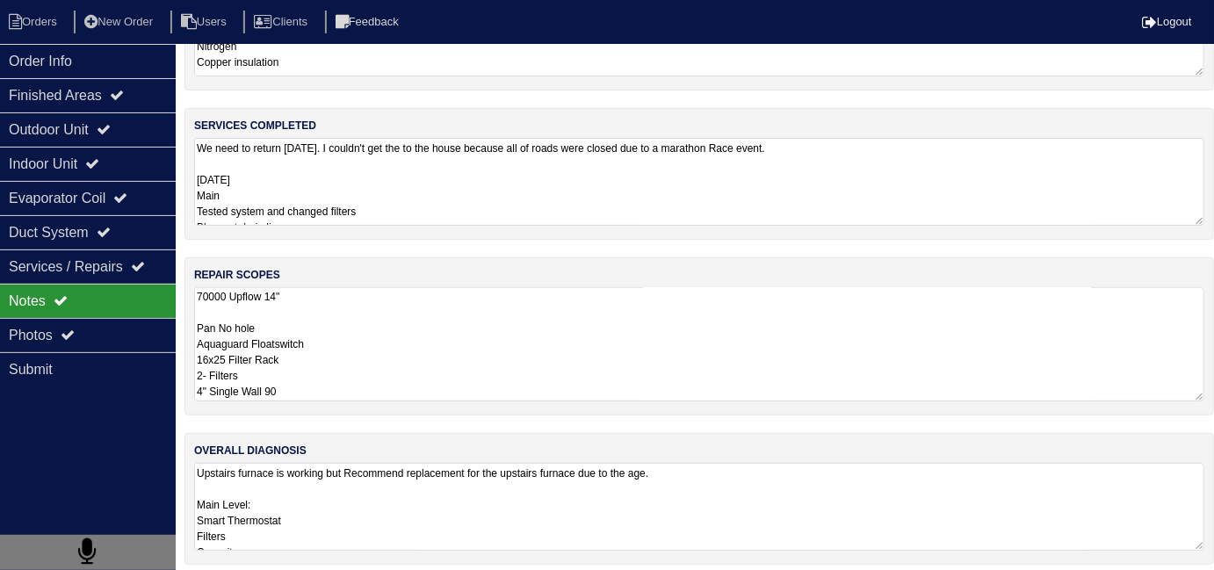
scroll to position [105, 0]
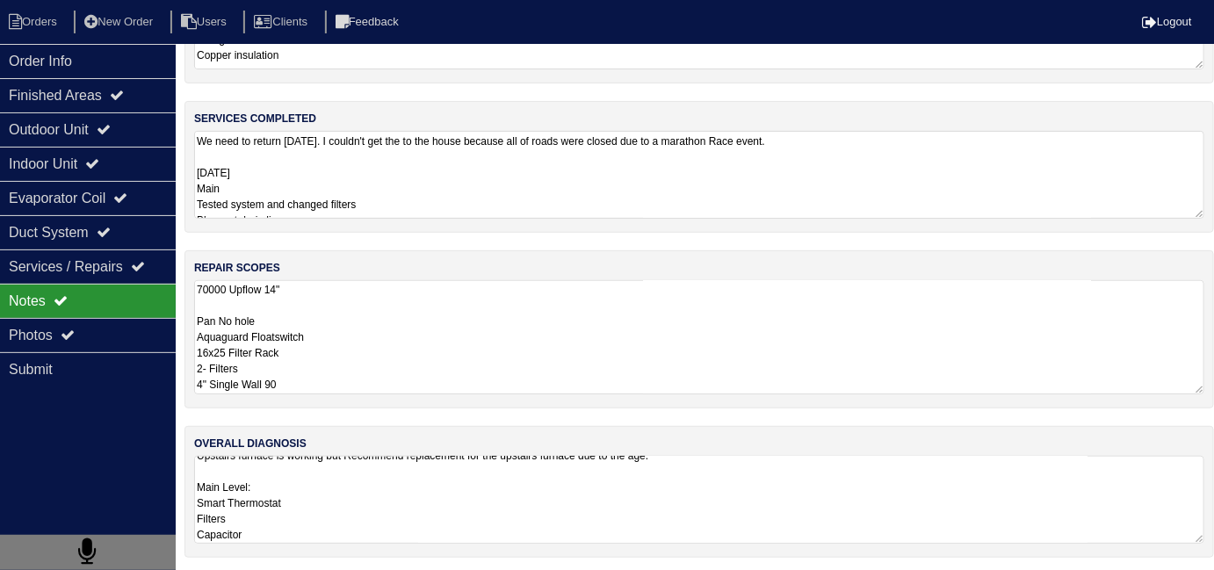
click at [798, 499] on textarea "Upstairs furnace is working but Recommend replacement for the upstairs furnace …" at bounding box center [699, 500] width 1010 height 88
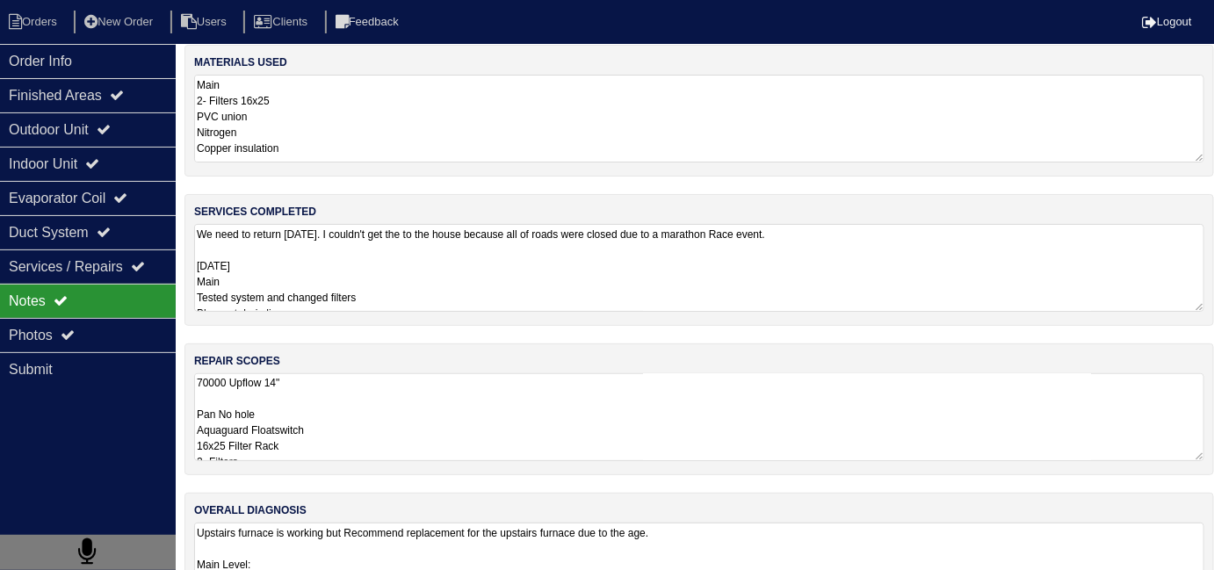
scroll to position [9, 0]
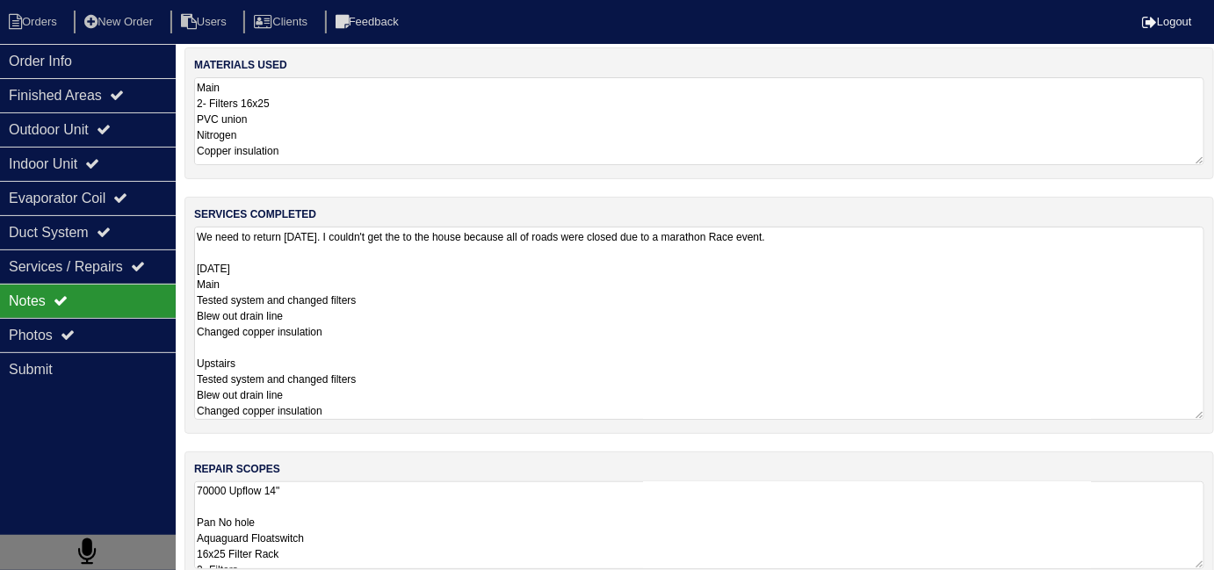
click at [555, 293] on textarea "We need to return Monday. I couldn't get the to the house because all of roads …" at bounding box center [699, 323] width 1010 height 193
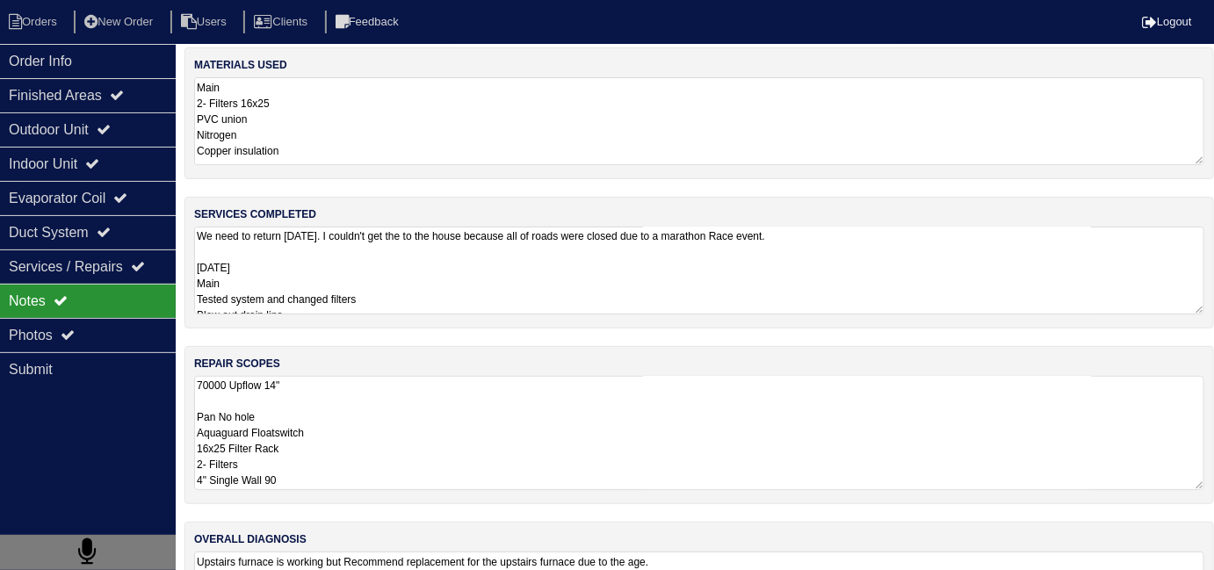
click at [569, 530] on div "materials used Main 2- Filters 16x25 PVC union Nitrogen Copper insulation Upsta…" at bounding box center [698, 358] width 1029 height 623
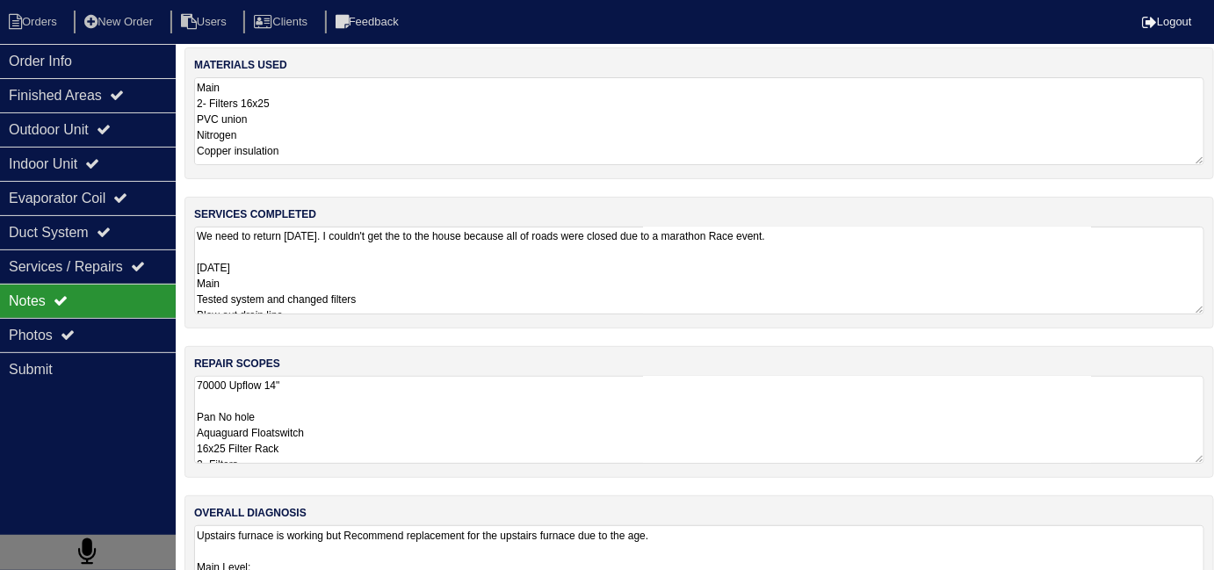
scroll to position [9, 0]
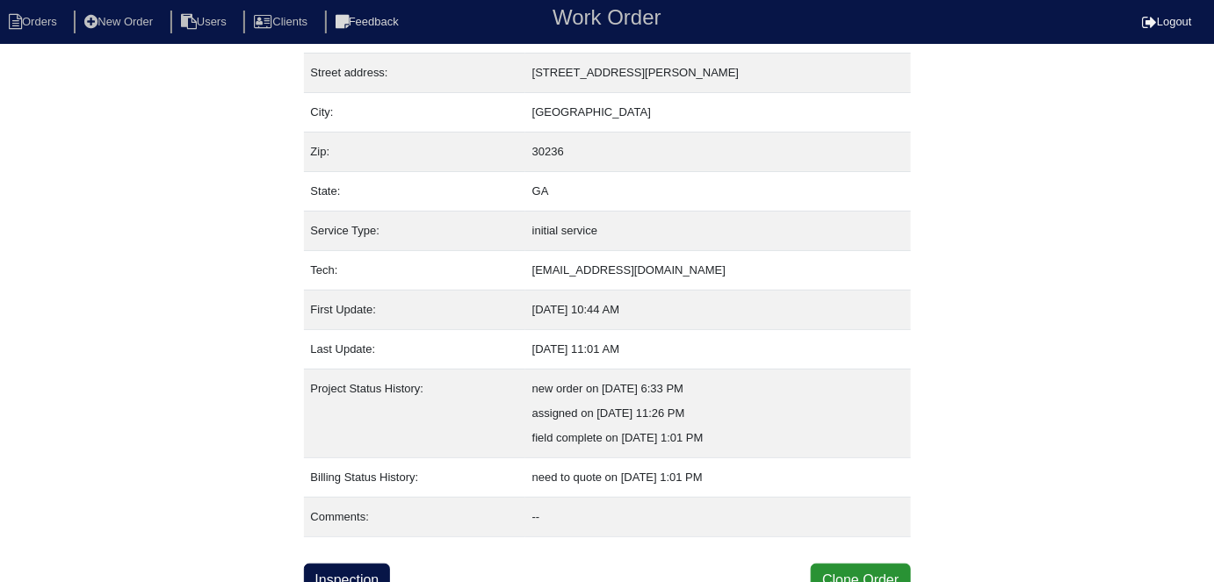
scroll to position [92, 0]
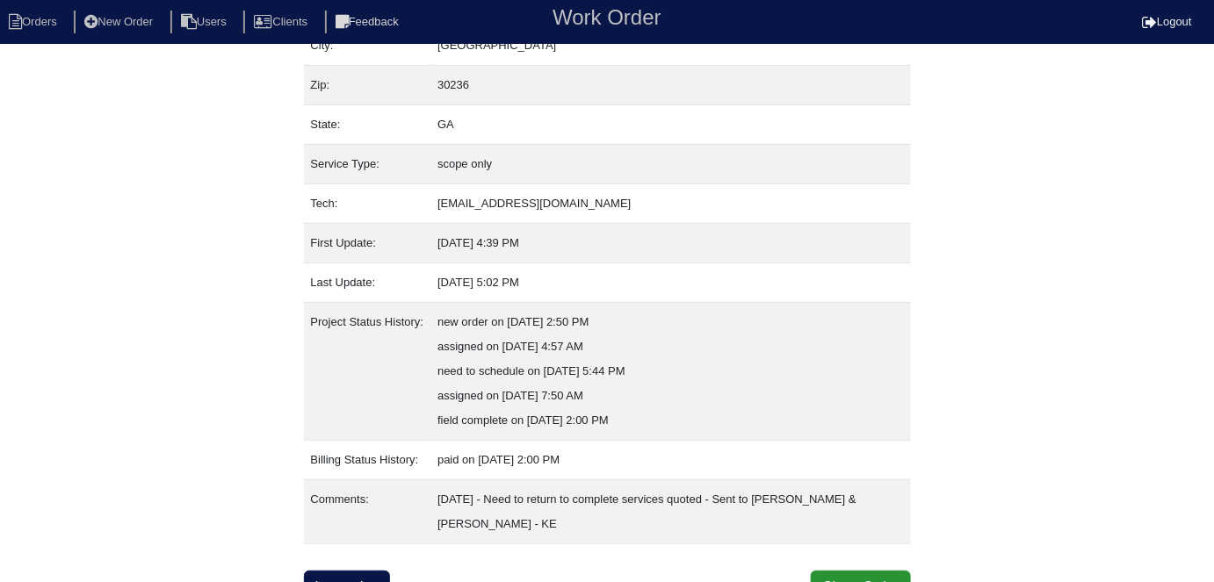
scroll to position [166, 0]
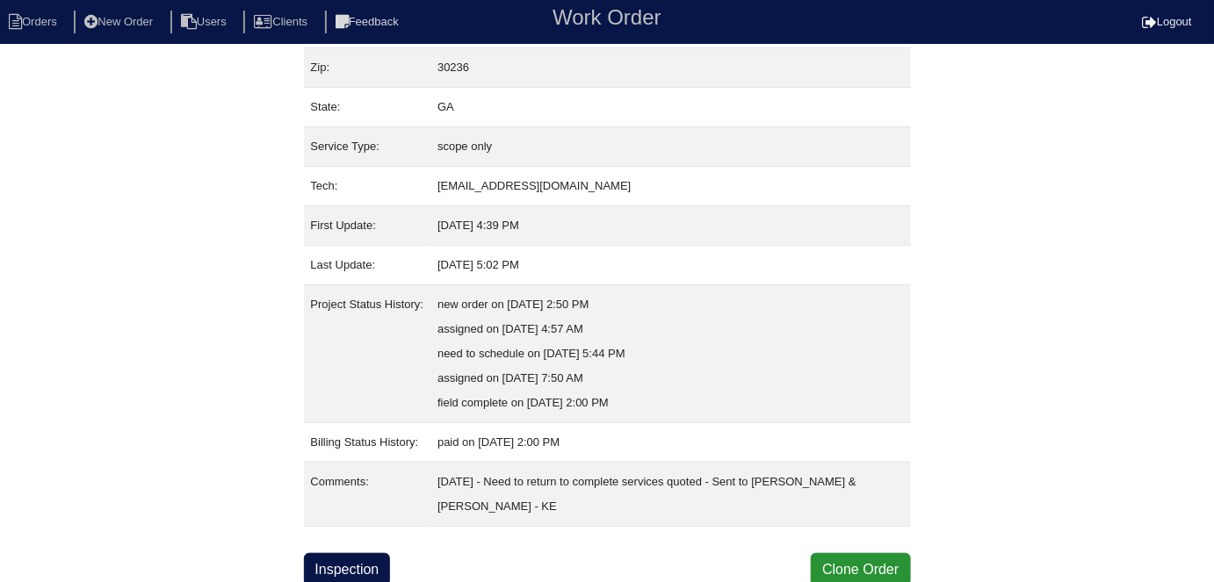
click at [181, 447] on div "Property: N/A Order: 24101139 Street address: [STREET_ADDRESS][PERSON_NAME] Cit…" at bounding box center [607, 238] width 1214 height 696
click at [346, 566] on link "Inspection" at bounding box center [347, 569] width 87 height 33
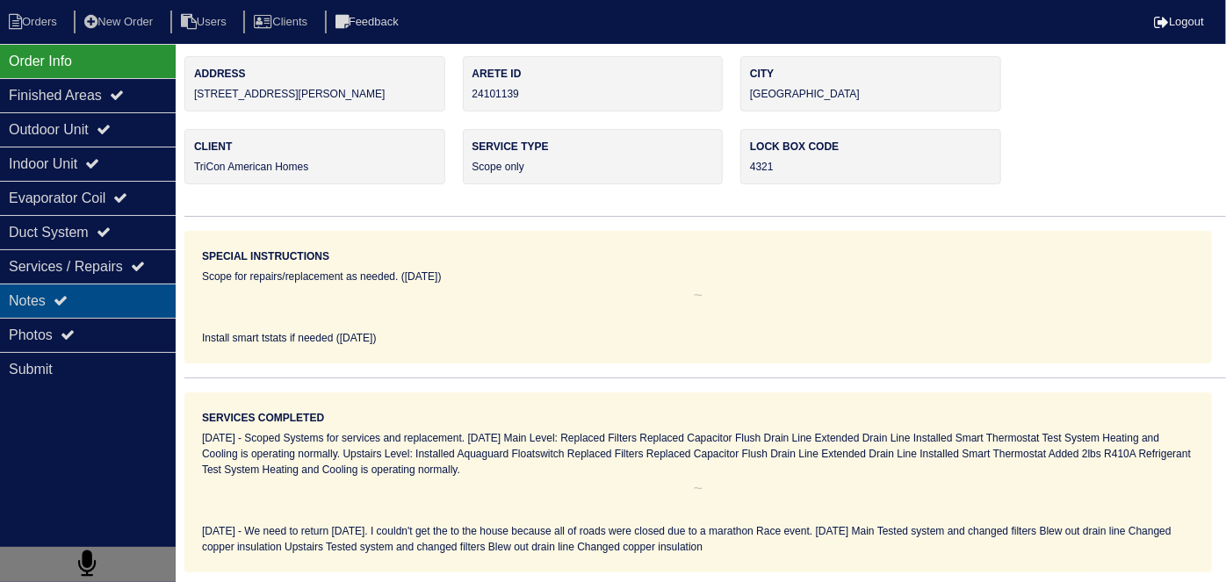
click at [87, 312] on div "Notes" at bounding box center [88, 301] width 176 height 34
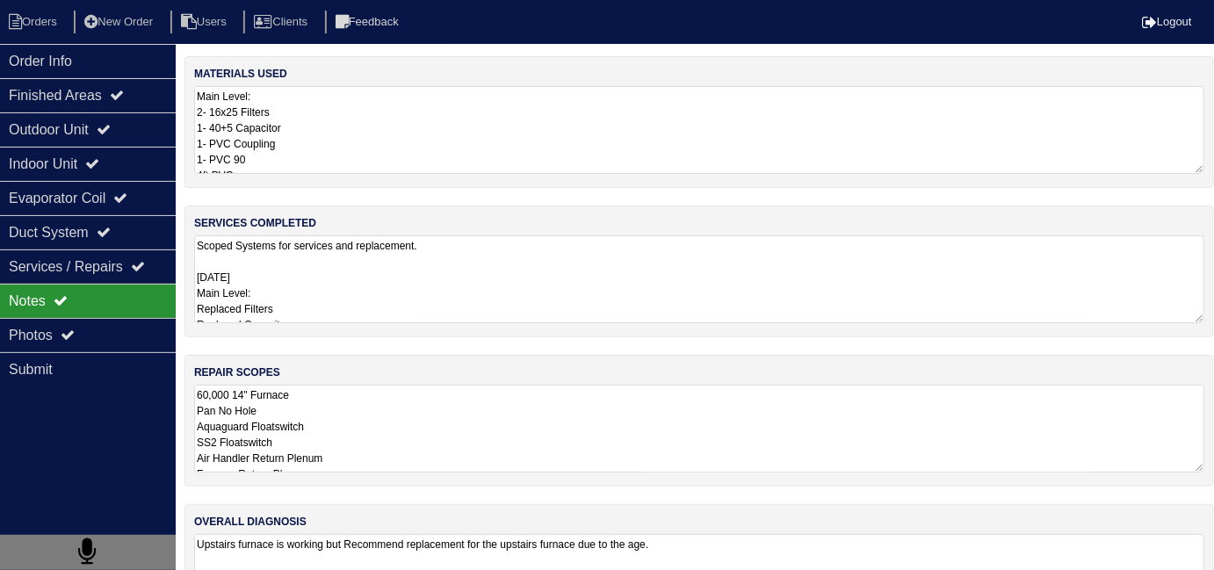
click at [419, 311] on textarea "Scoped Systems for services and replacement. [DATE] Main Level: Replaced Filter…" at bounding box center [699, 279] width 1010 height 88
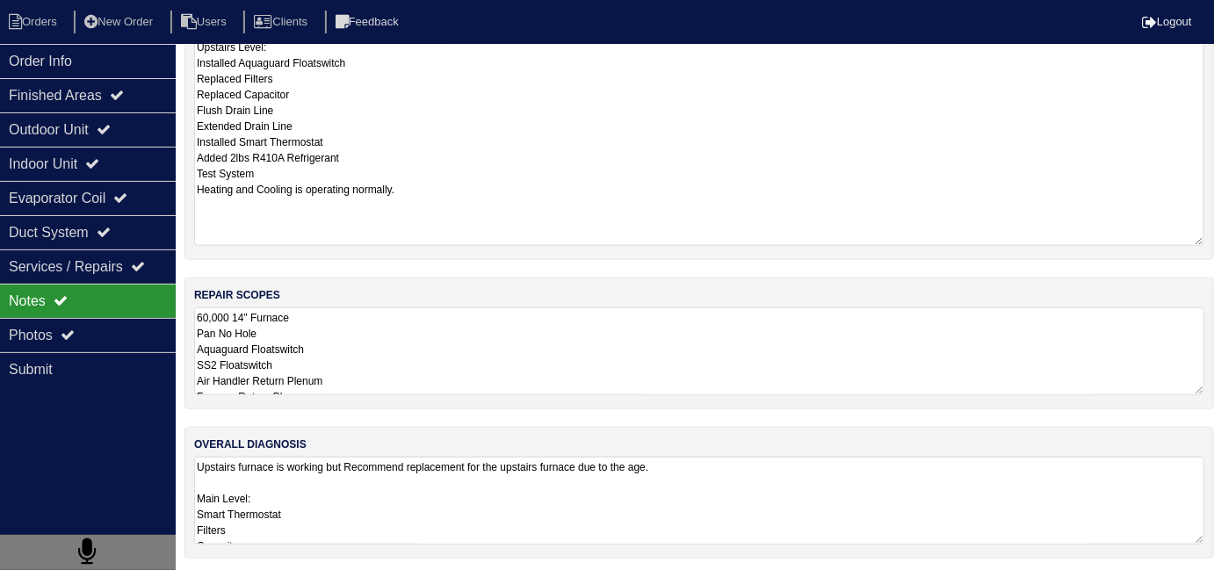
scroll to position [78, 0]
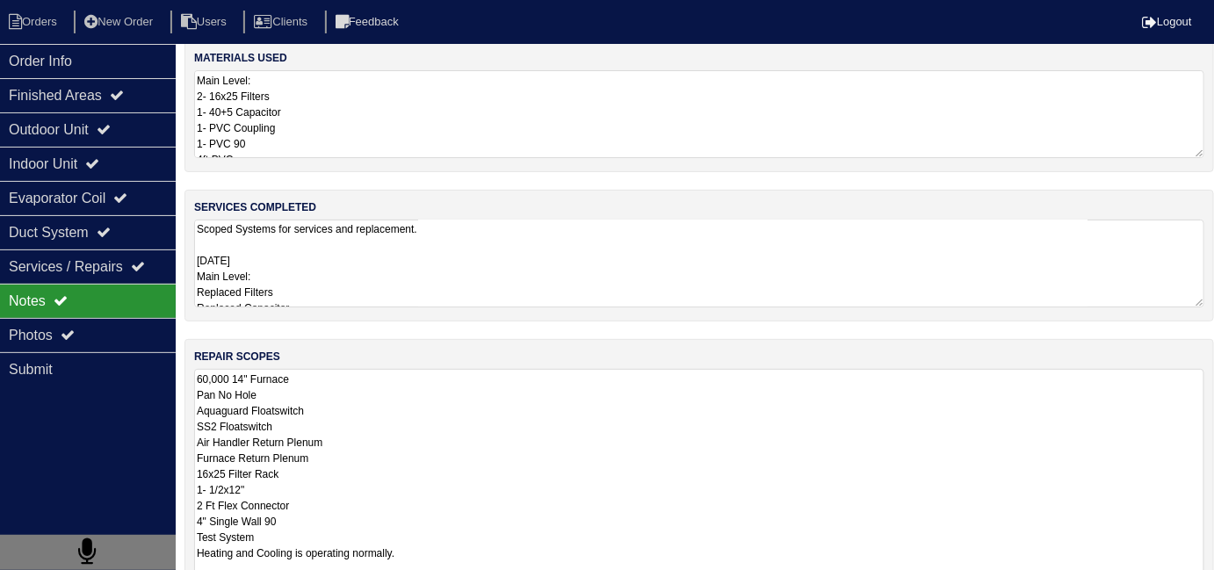
scroll to position [0, 0]
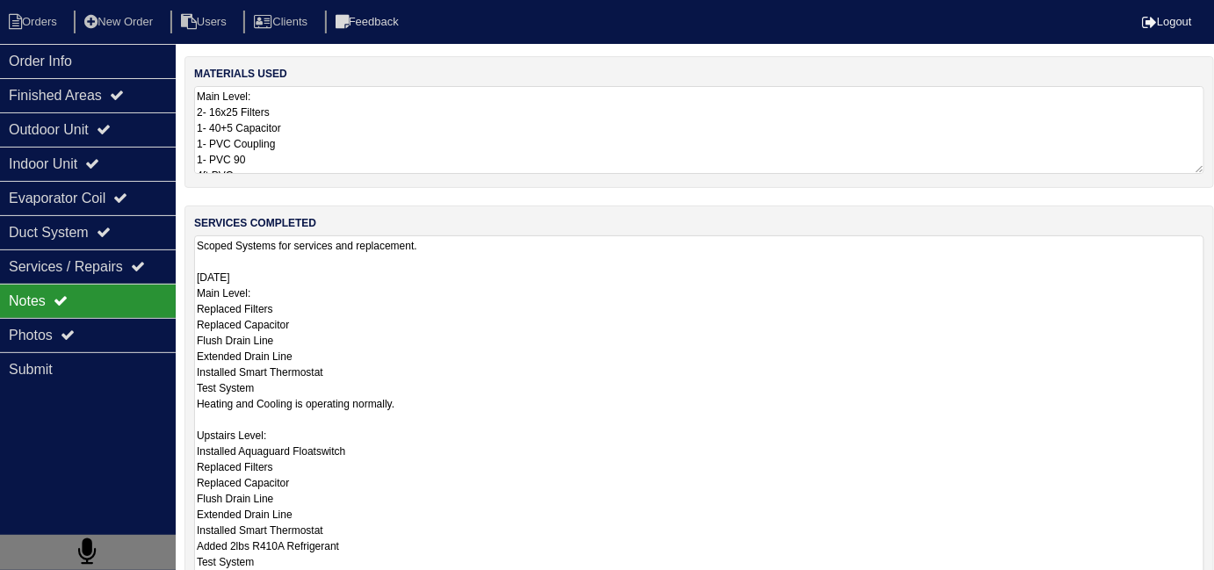
click at [530, 291] on textarea "Scoped Systems for services and replacement. 7/10/24 Main Level: Replaced Filte…" at bounding box center [699, 434] width 1010 height 399
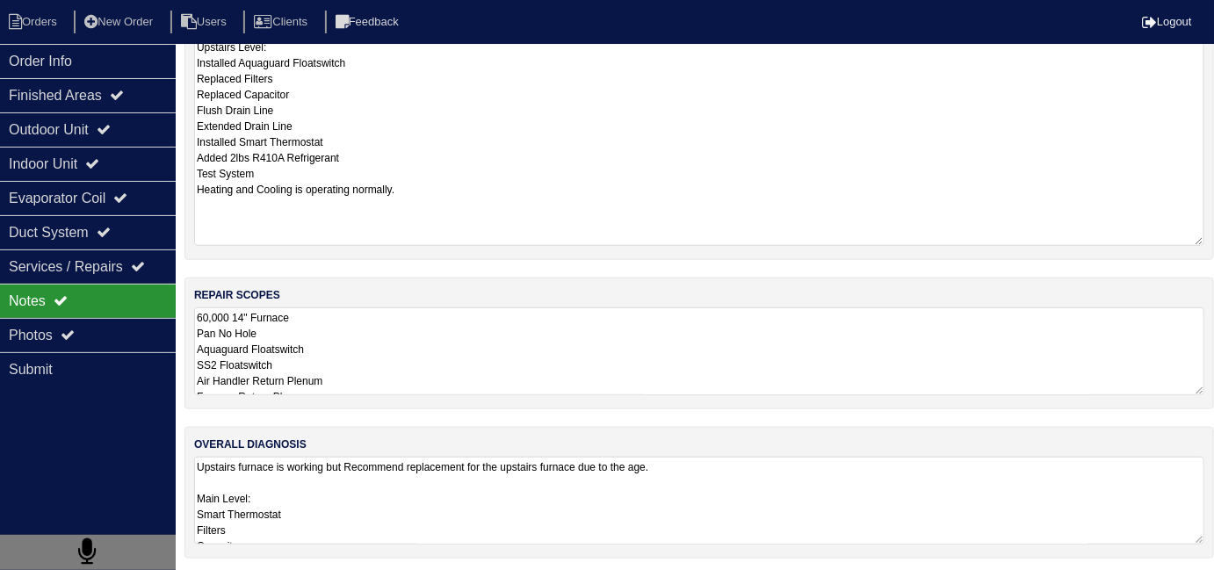
scroll to position [78, 0]
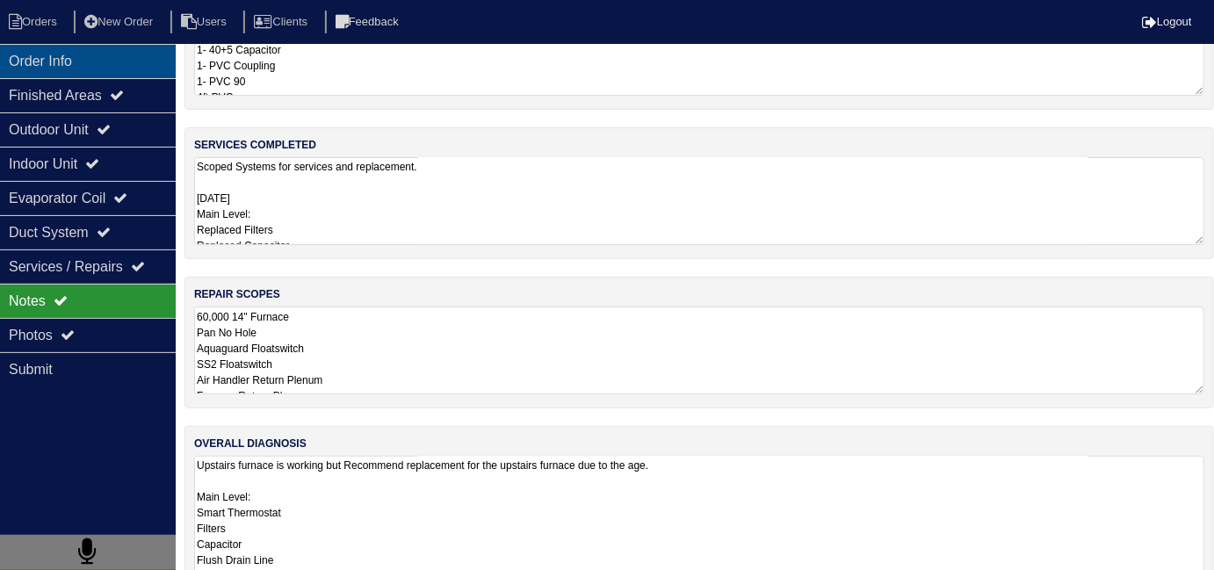
click at [107, 76] on div "Order Info" at bounding box center [88, 61] width 176 height 34
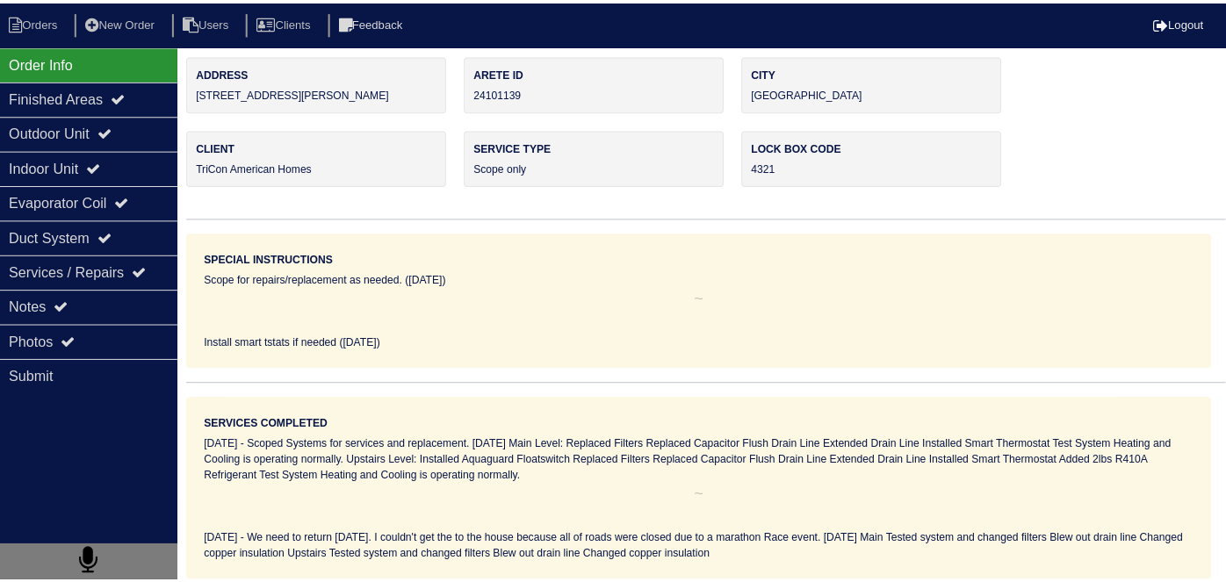
scroll to position [0, 0]
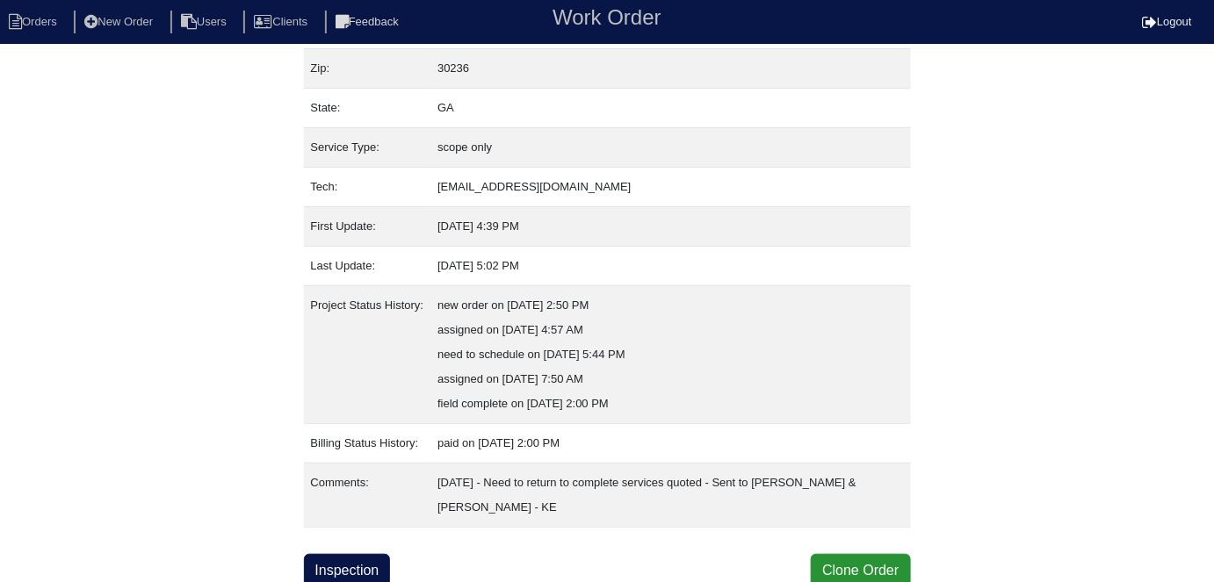
scroll to position [166, 0]
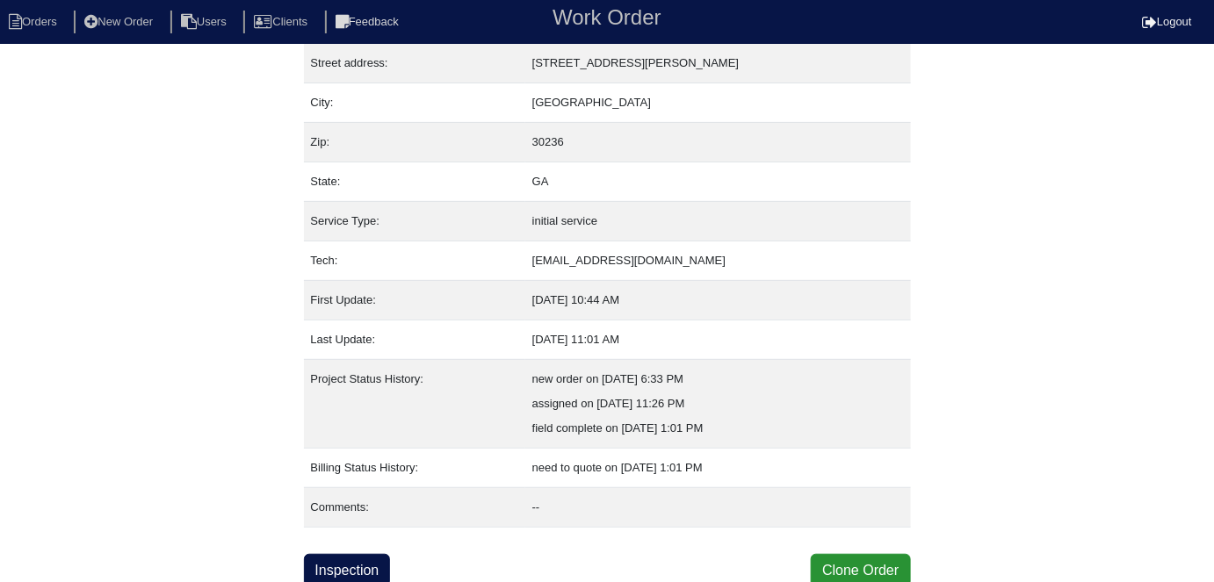
scroll to position [92, 0]
click at [350, 565] on link "Inspection" at bounding box center [347, 569] width 87 height 33
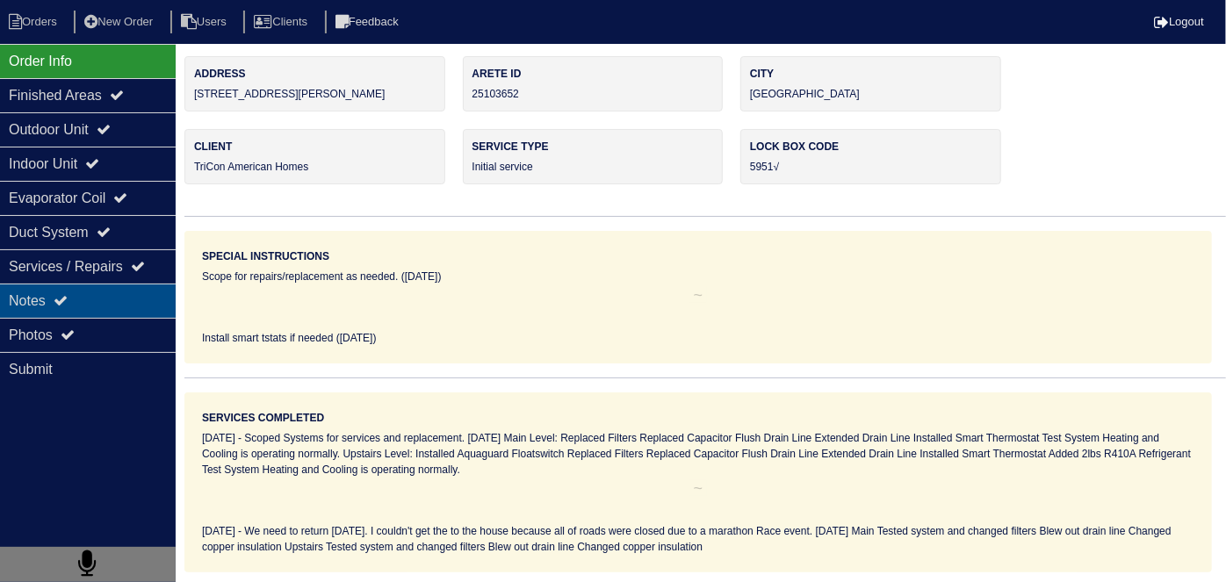
click at [105, 310] on div "Notes" at bounding box center [88, 301] width 176 height 34
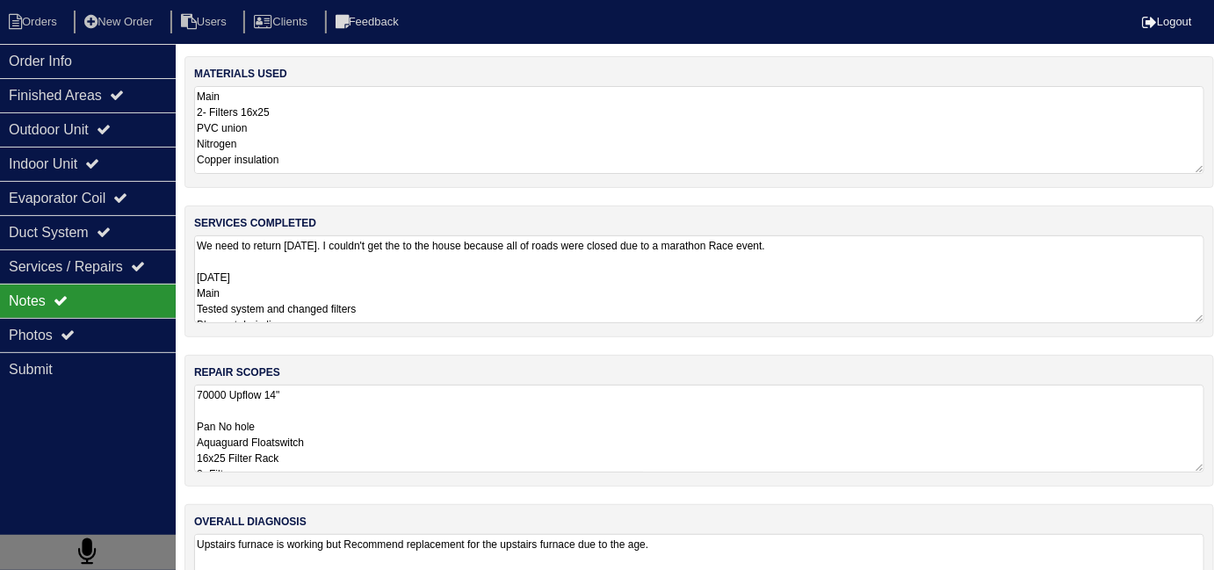
click at [375, 293] on textarea "We need to return Monday. I couldn't get the to the house because all of roads …" at bounding box center [699, 279] width 1010 height 88
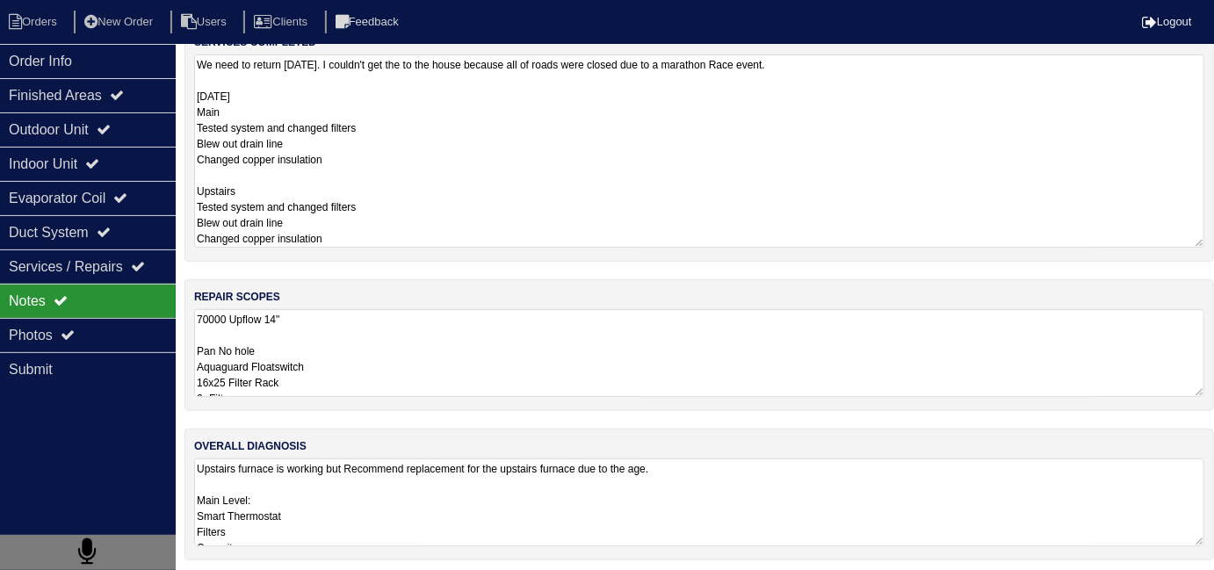
scroll to position [184, 0]
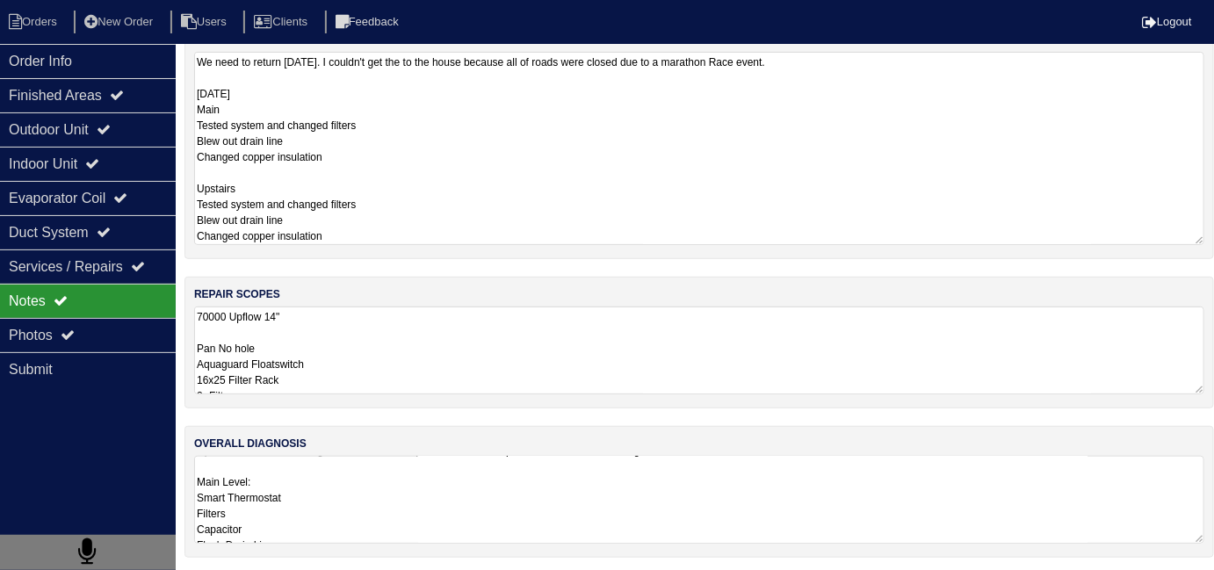
click at [644, 514] on textarea "Upstairs furnace is working but Recommend replacement for the upstairs furnace …" at bounding box center [699, 500] width 1010 height 88
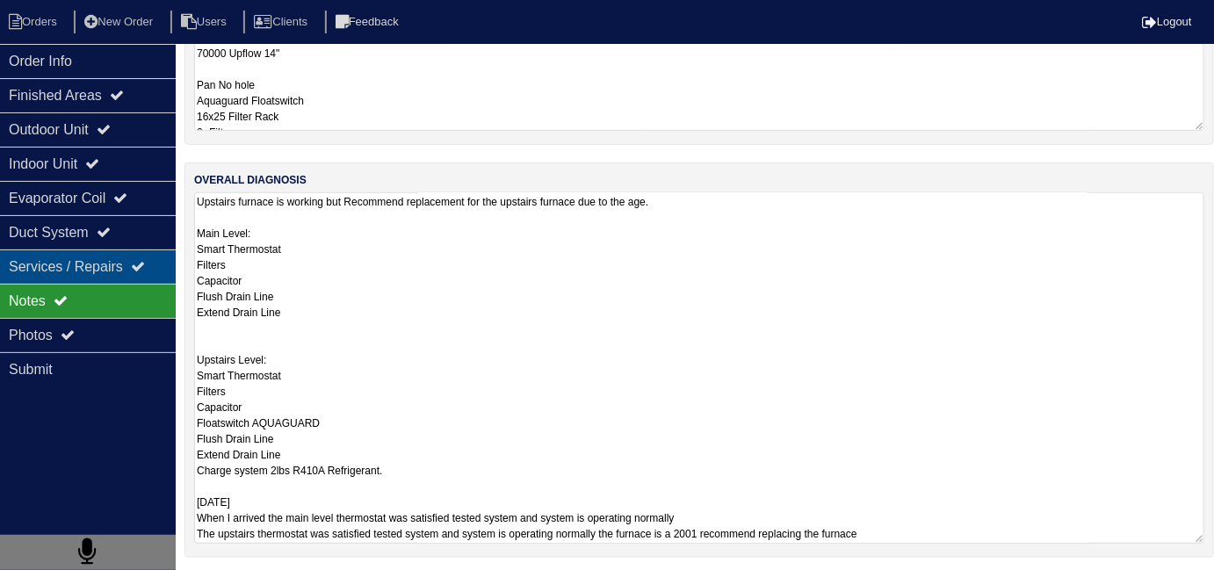
scroll to position [78, 0]
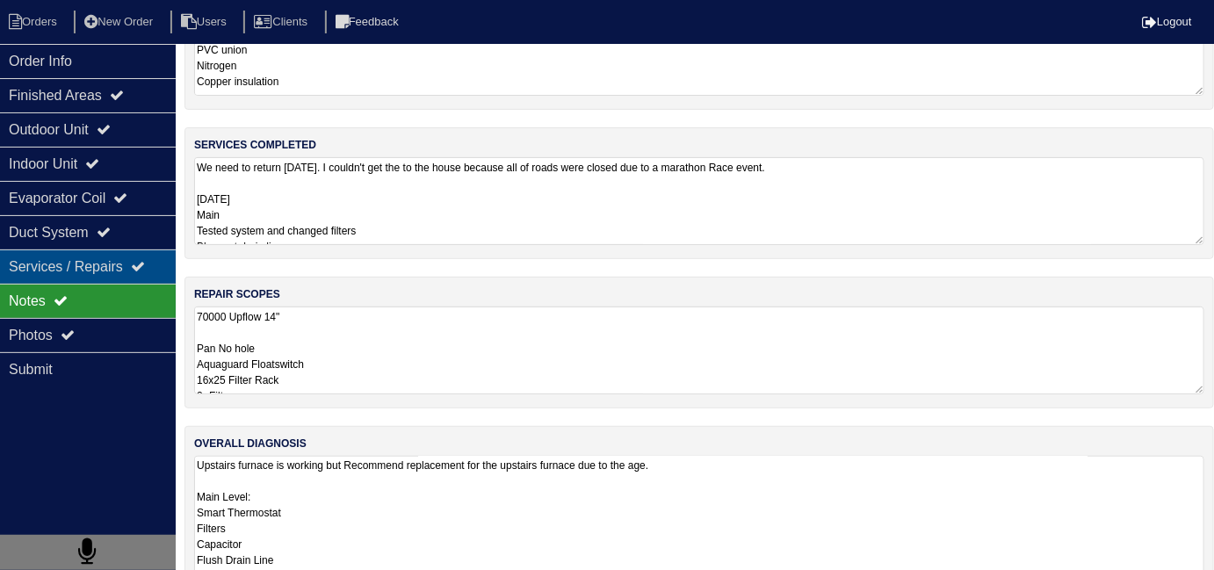
click at [33, 249] on div "Services / Repairs" at bounding box center [88, 266] width 176 height 34
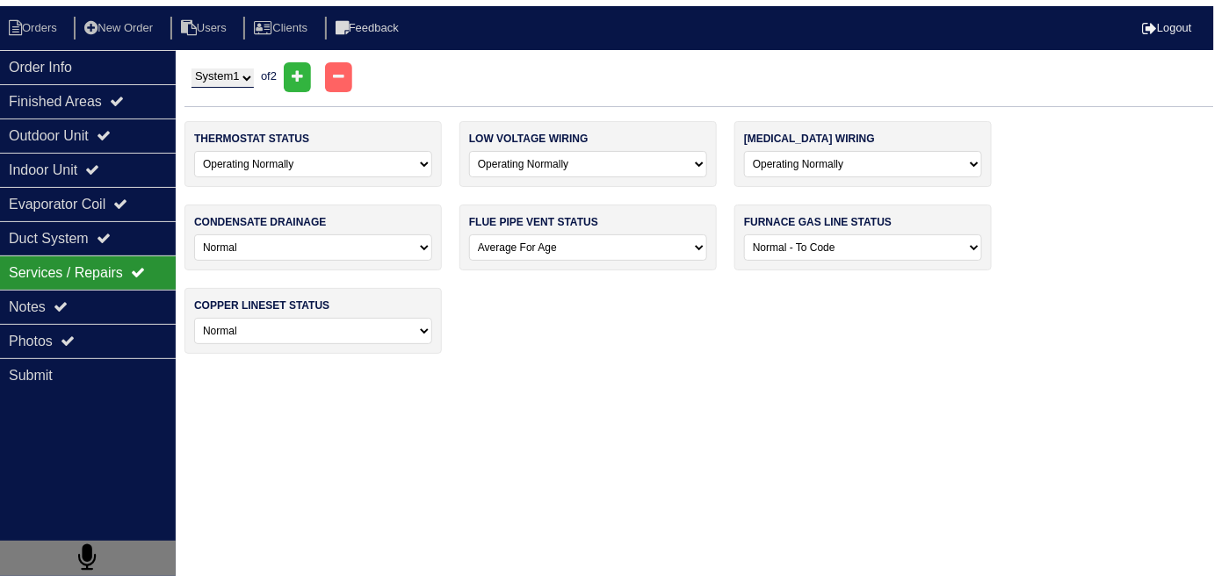
scroll to position [0, 0]
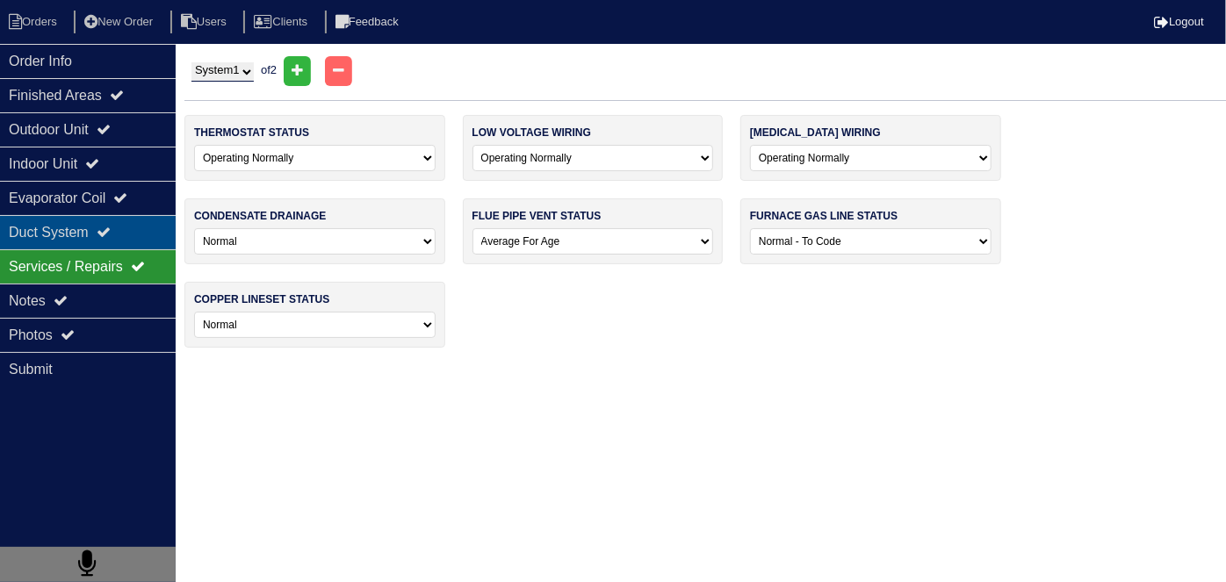
click at [33, 242] on div "Duct System" at bounding box center [88, 232] width 176 height 34
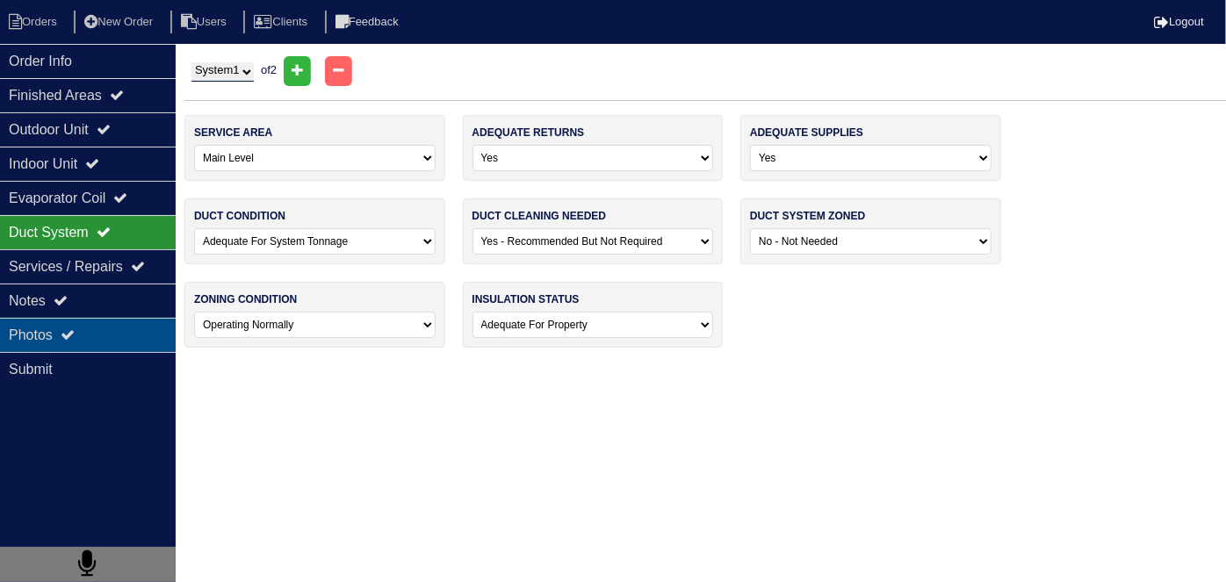
click at [47, 335] on div "Photos" at bounding box center [88, 335] width 176 height 34
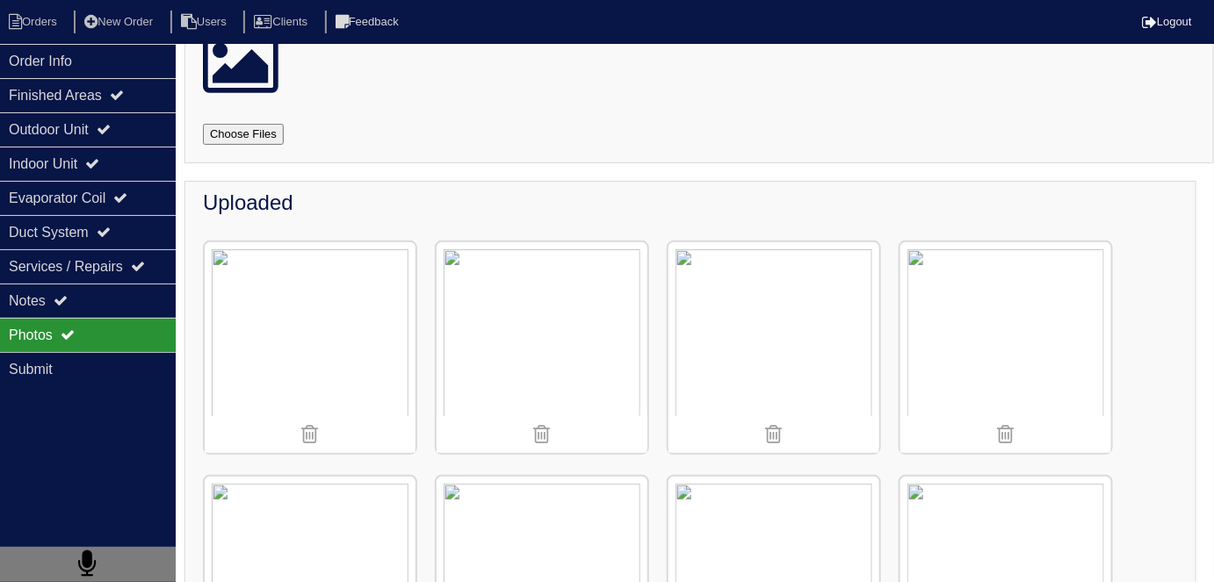
click at [745, 335] on img at bounding box center [773, 347] width 211 height 211
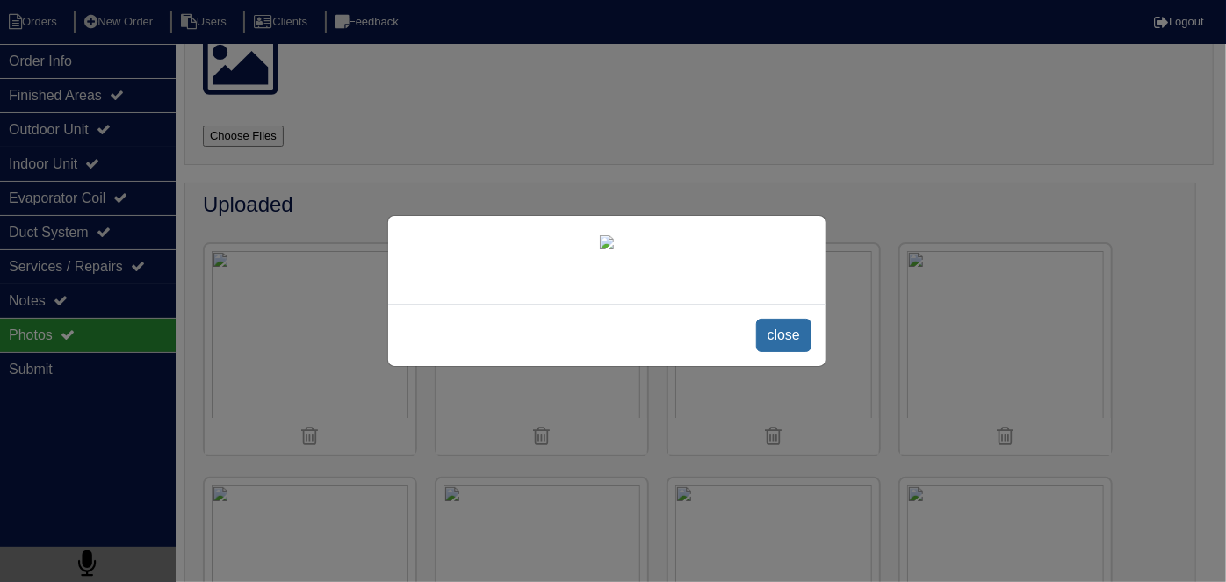
scroll to position [99, 0]
click at [776, 352] on span "close" at bounding box center [783, 335] width 55 height 33
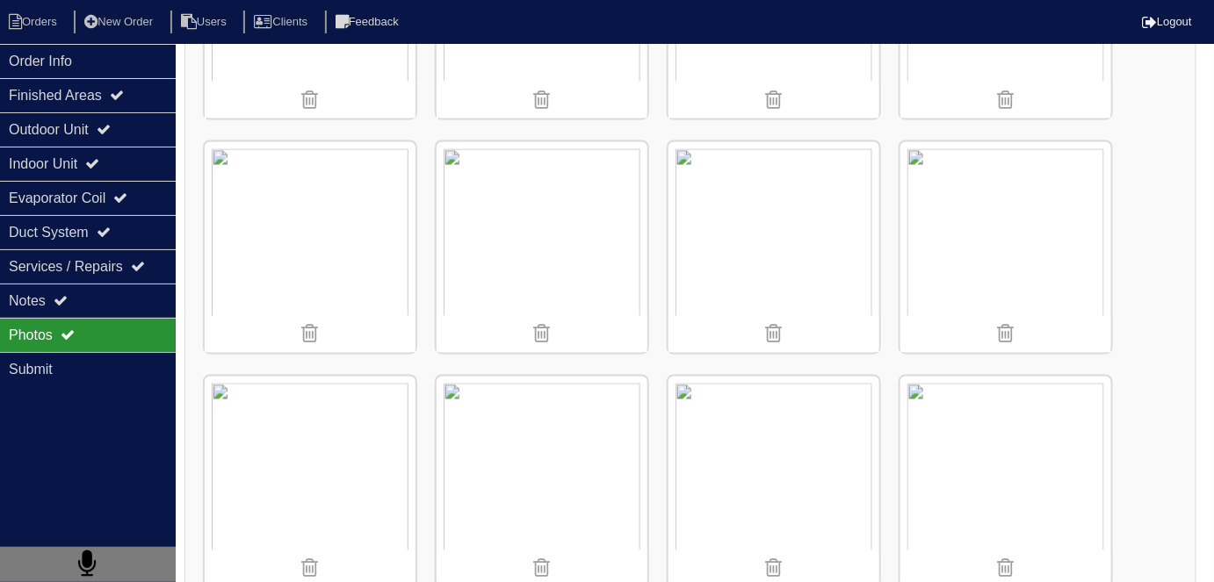
scroll to position [3254, 0]
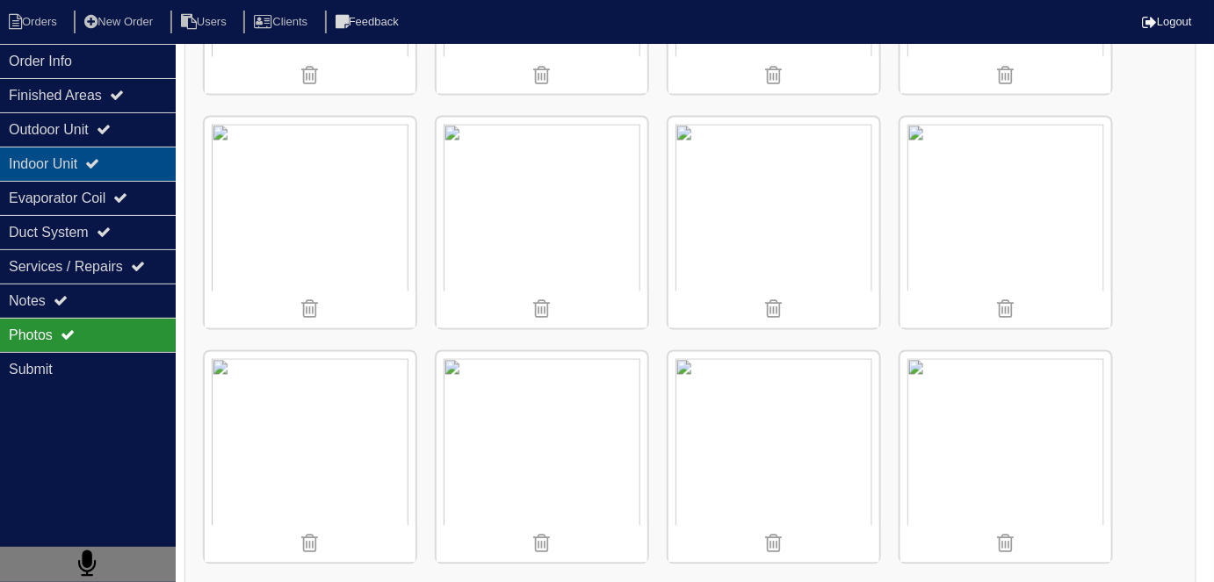
click at [130, 165] on div "Indoor Unit" at bounding box center [88, 164] width 176 height 34
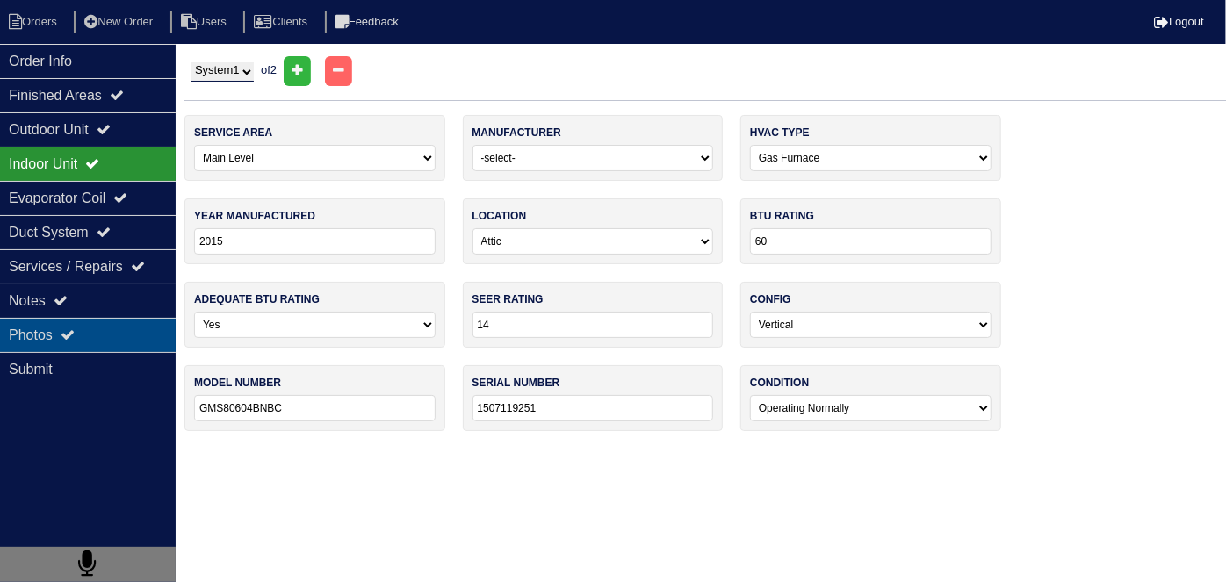
click at [126, 318] on div "Photos" at bounding box center [88, 335] width 176 height 34
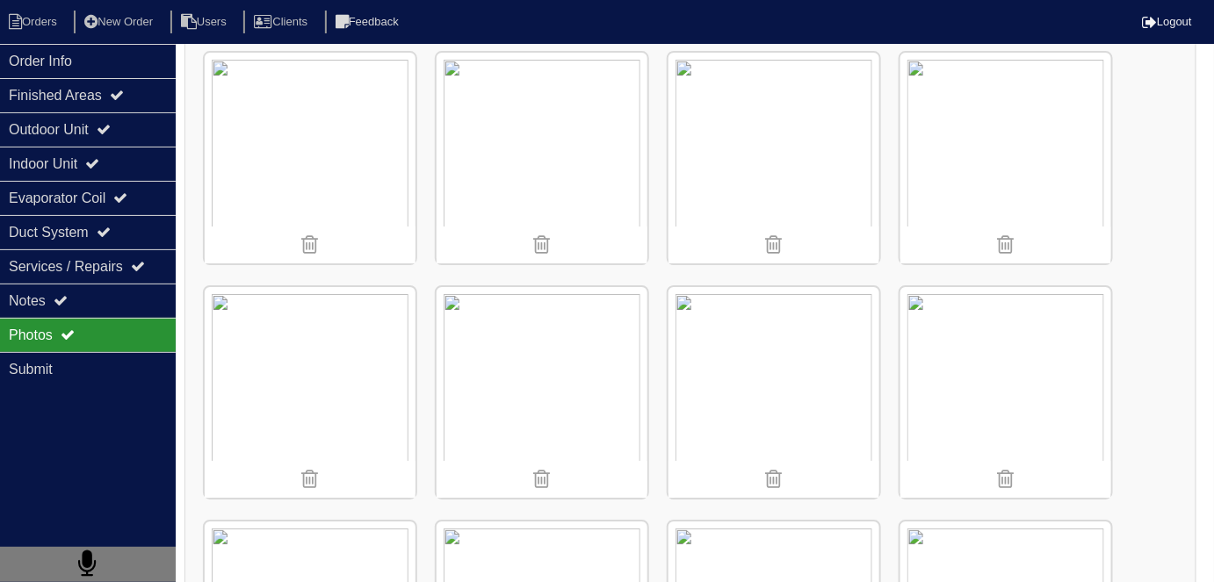
scroll to position [1915, 0]
click at [104, 171] on div "Indoor Unit" at bounding box center [88, 164] width 176 height 34
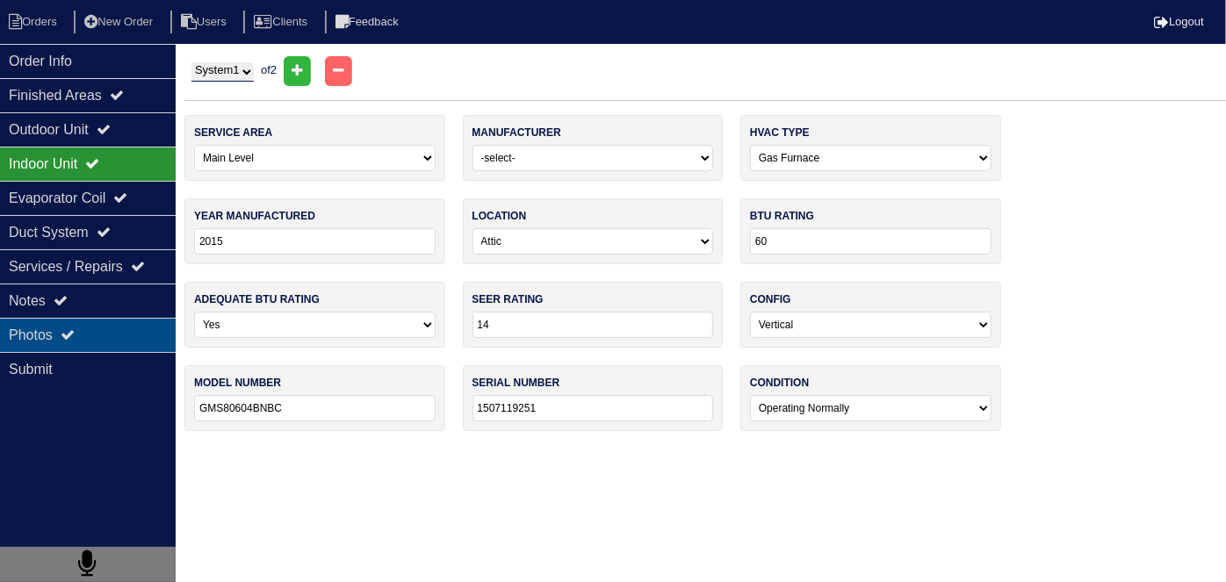
click at [131, 319] on div "Photos" at bounding box center [88, 335] width 176 height 34
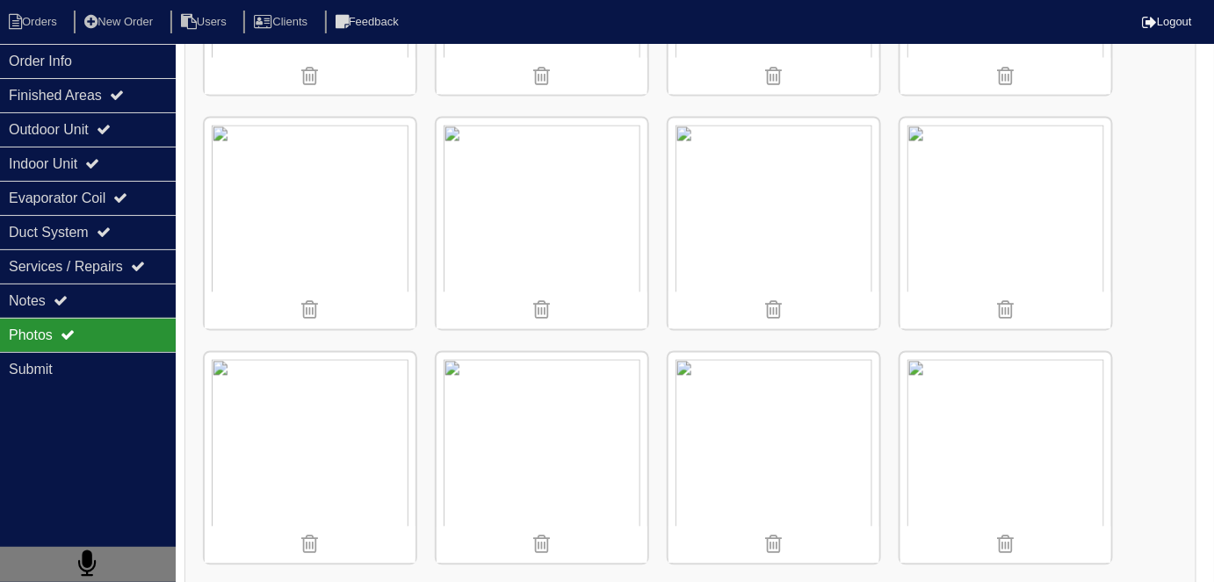
scroll to position [3254, 0]
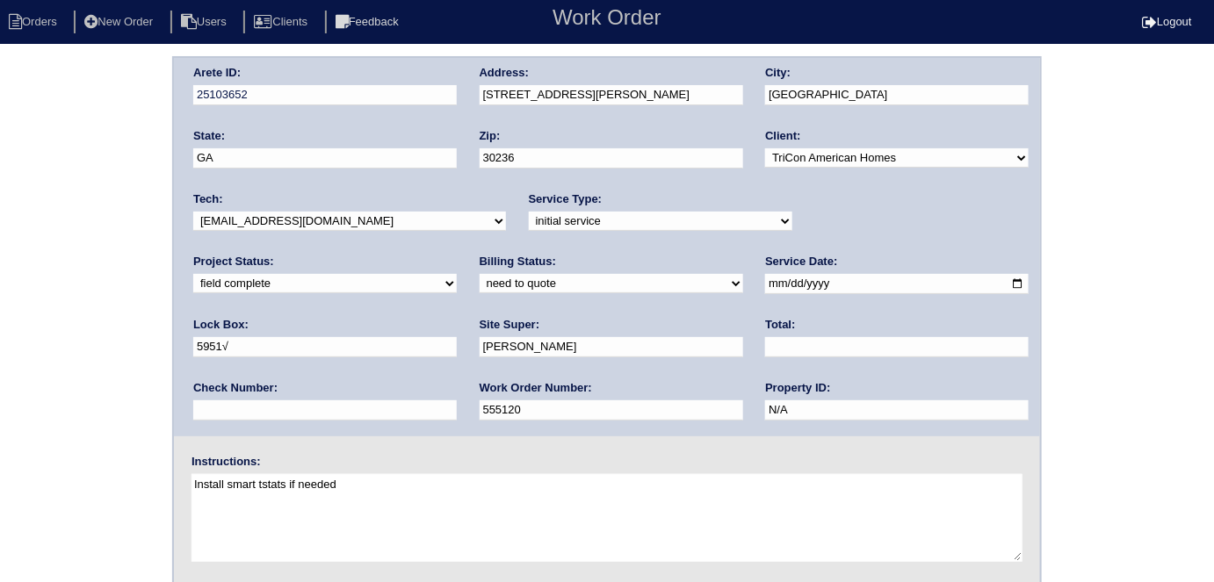
click at [479, 288] on select "need to quote quoted need to invoice invoiced paid warranty purchase order need…" at bounding box center [610, 283] width 263 height 19
select select "quoted"
click at [479, 274] on select "need to quote quoted need to invoice invoiced paid warranty purchase order need…" at bounding box center [610, 283] width 263 height 19
click at [765, 335] on div "Total:" at bounding box center [896, 341] width 263 height 49
click at [765, 337] on input "text" at bounding box center [896, 347] width 263 height 20
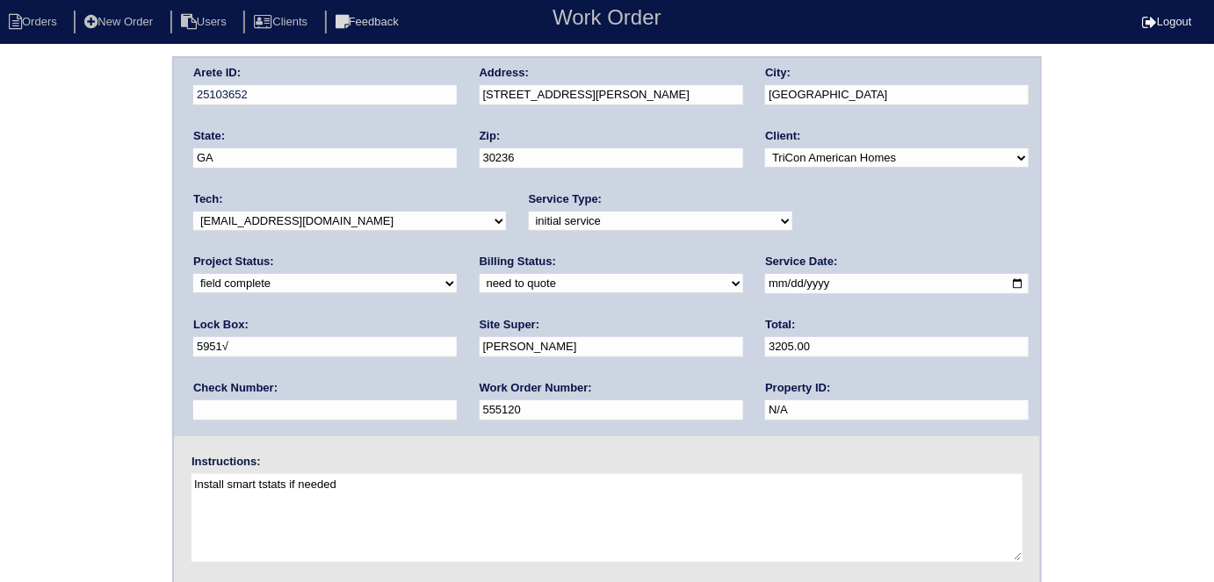
type input "3205.00"
click at [0, 422] on div "Arete ID: 25103652 Address: 9260 Carnes Estates Dr City: Jonesboro State: GA Zi…" at bounding box center [607, 411] width 1214 height 710
click at [439, 87] on div "Arete ID: 25103652 Address: 9260 Carnes Estates Dr City: Jonesboro State: GA Zi…" at bounding box center [607, 247] width 866 height 378
click at [0, 302] on div "Arete ID: 25103652 Address: 9260 Carnes Estates Dr City: Jonesboro State: GA Zi…" at bounding box center [607, 411] width 1214 height 710
click at [0, 418] on div "Arete ID: 25103652 Address: 9260 Carnes Estates Dr City: Jonesboro State: GA Zi…" at bounding box center [607, 411] width 1214 height 710
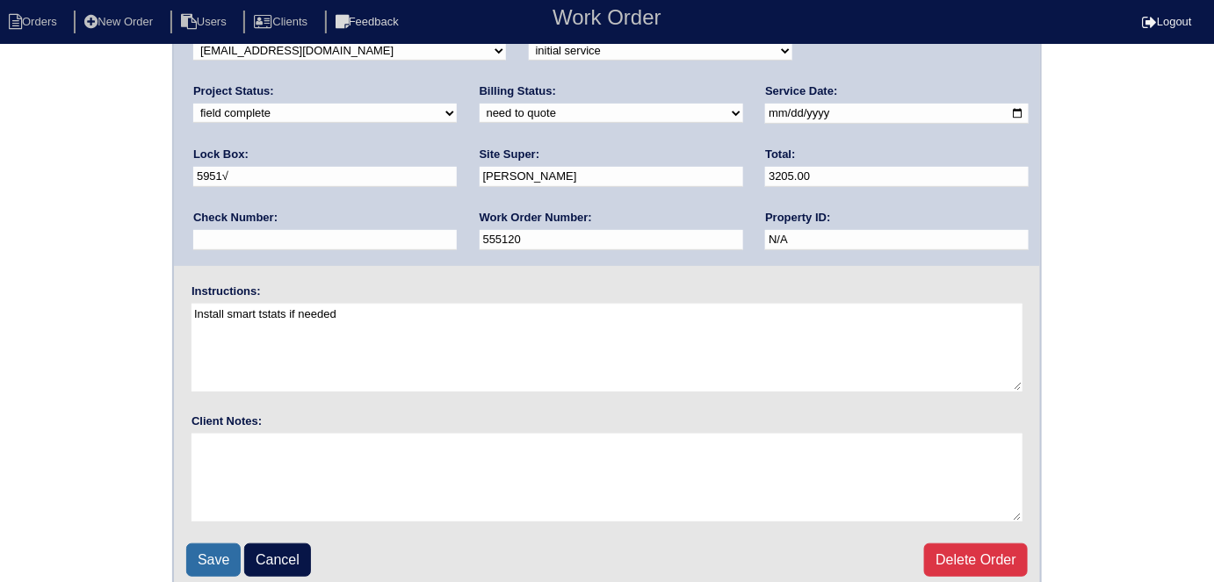
scroll to position [180, 0]
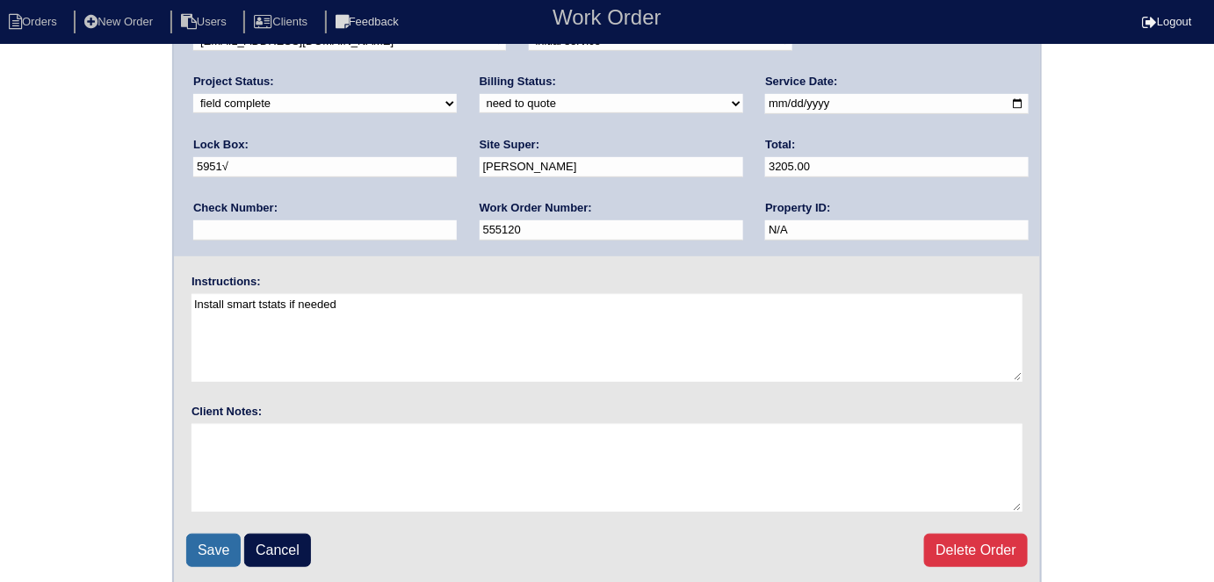
click at [211, 534] on input "Save" at bounding box center [213, 550] width 54 height 33
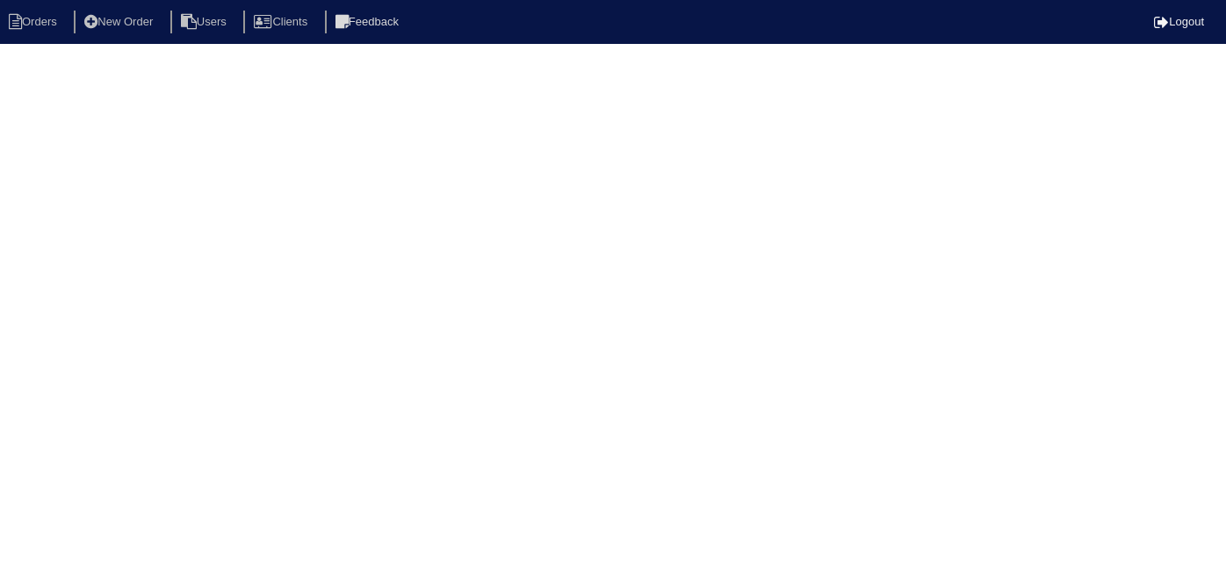
select select "15"
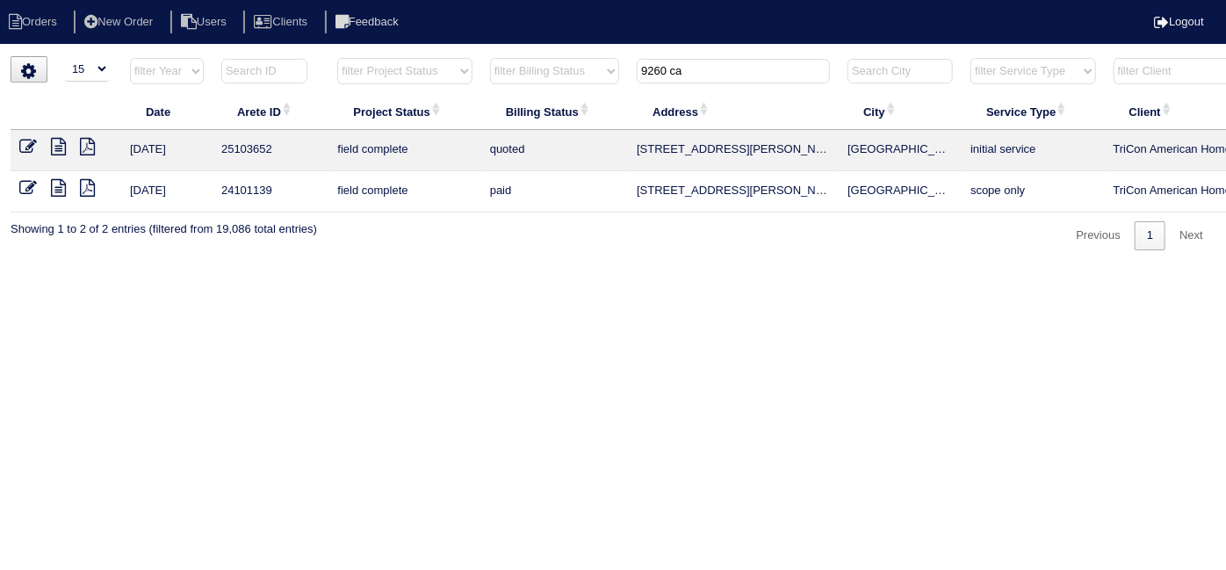
drag, startPoint x: 700, startPoint y: 73, endPoint x: 381, endPoint y: 10, distance: 325.0
click at [381, 56] on body "Orders New Order Users Clients Feedback Logout Orders New Order Users Clients M…" at bounding box center [613, 153] width 1226 height 194
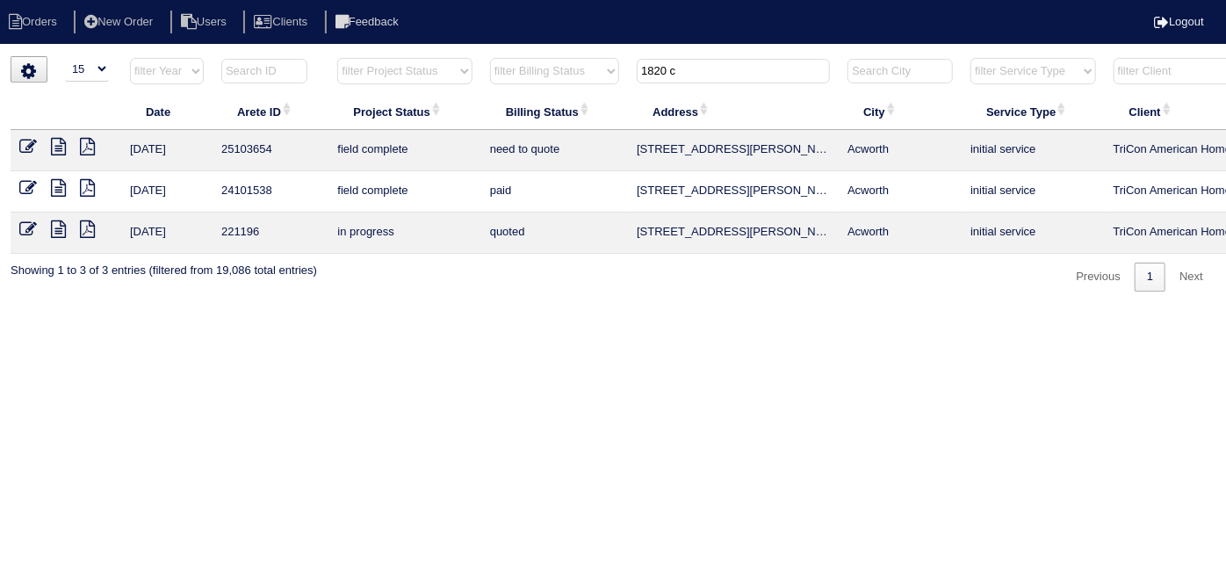
type input "1820 c"
click at [57, 143] on icon at bounding box center [58, 147] width 15 height 18
click at [32, 144] on icon at bounding box center [28, 147] width 18 height 18
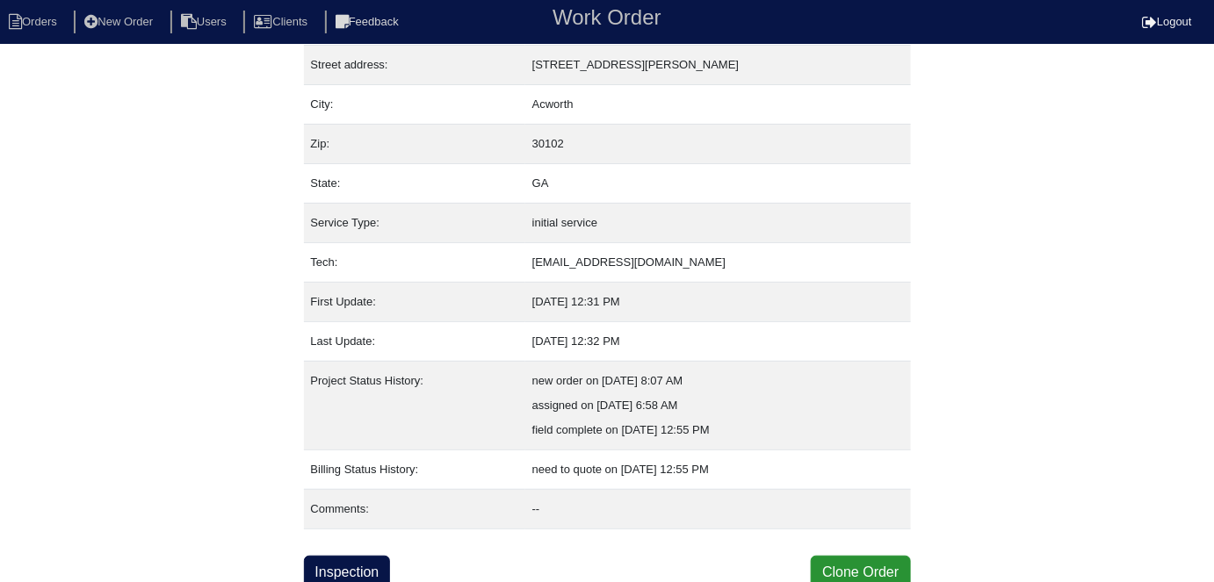
scroll to position [92, 0]
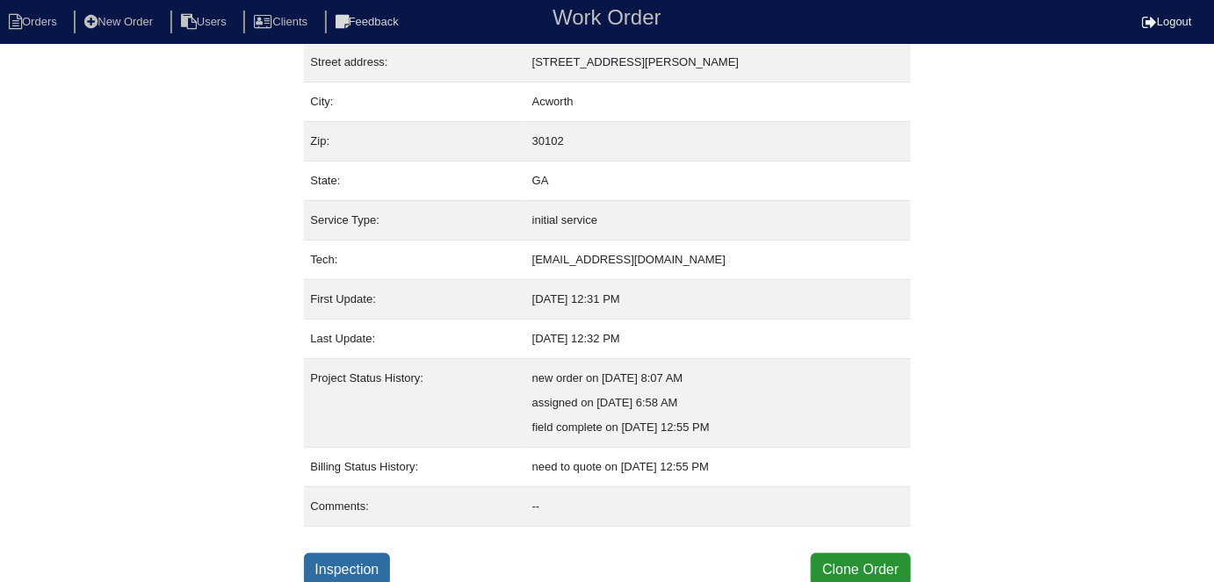
click at [350, 559] on link "Inspection" at bounding box center [347, 569] width 87 height 33
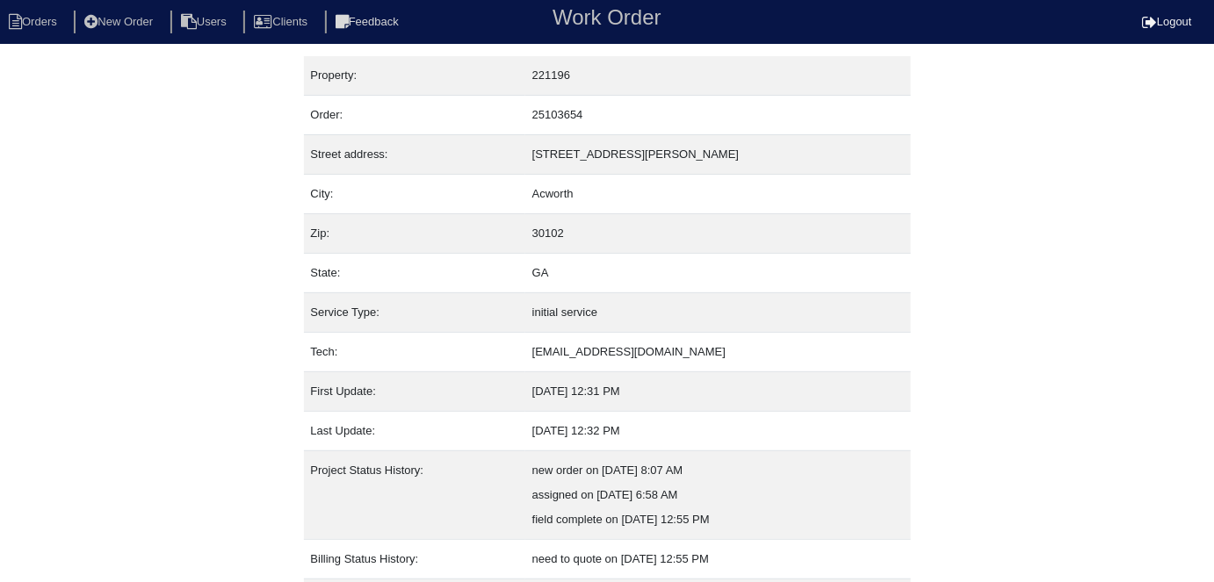
select select "0"
select select "Other"
select select "0"
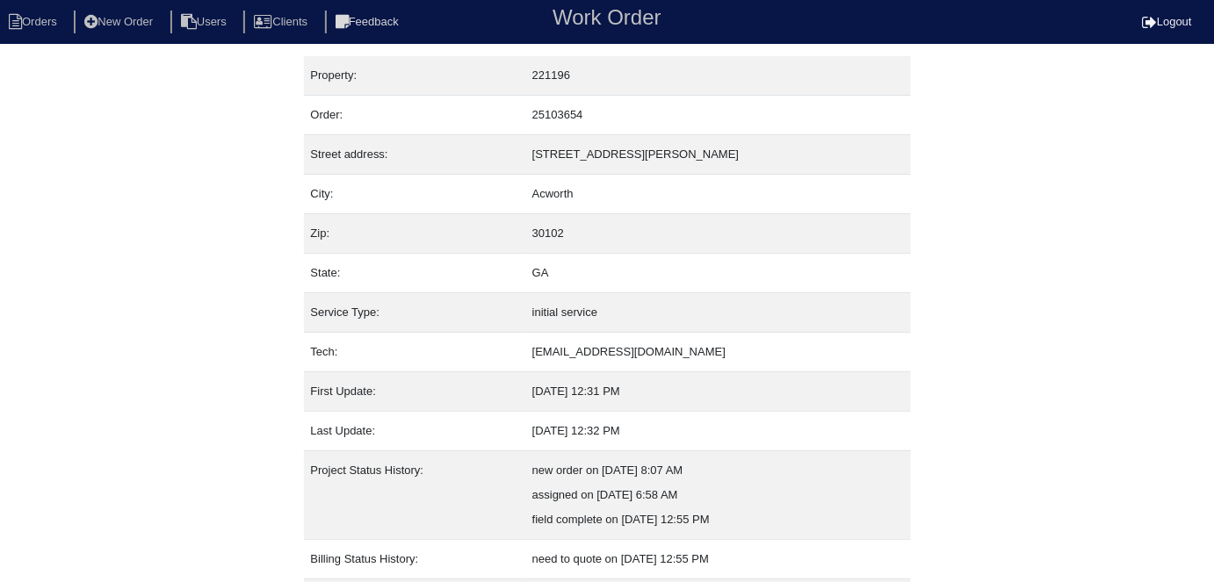
select select "1"
select select "0"
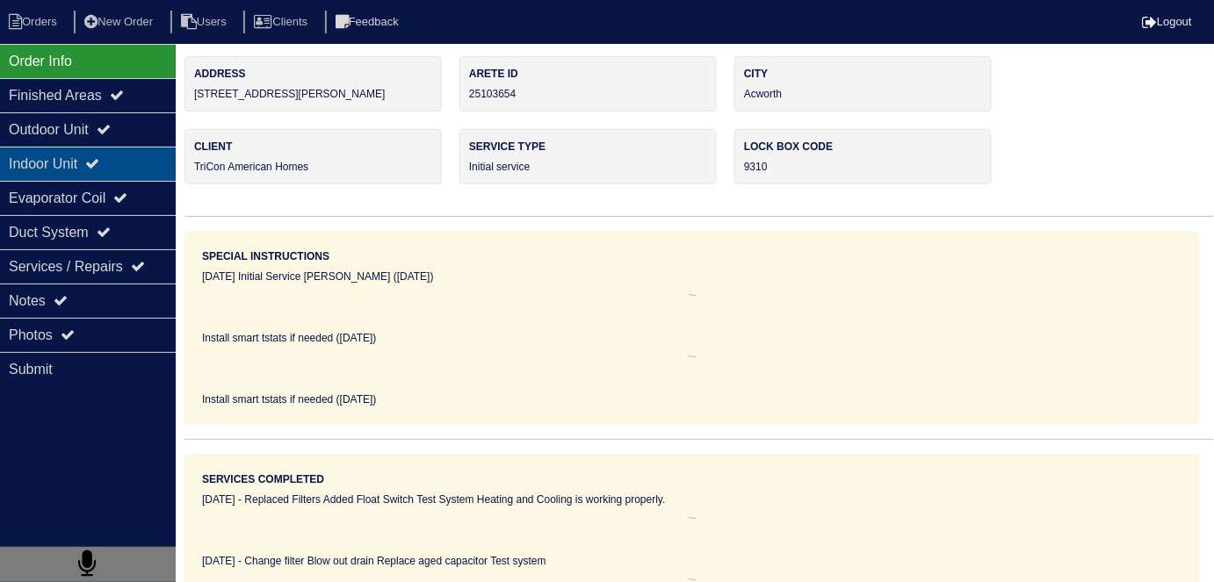
drag, startPoint x: 119, startPoint y: 139, endPoint x: 117, endPoint y: 155, distance: 16.9
click at [119, 139] on div "Outdoor Unit" at bounding box center [88, 129] width 176 height 34
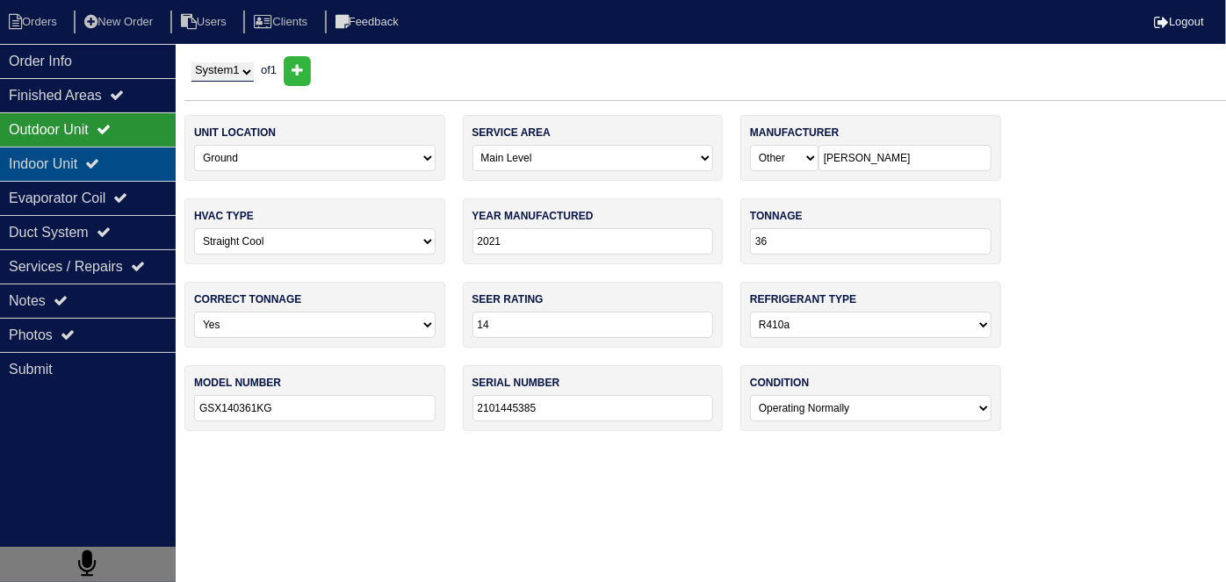
click at [99, 163] on icon at bounding box center [92, 163] width 14 height 14
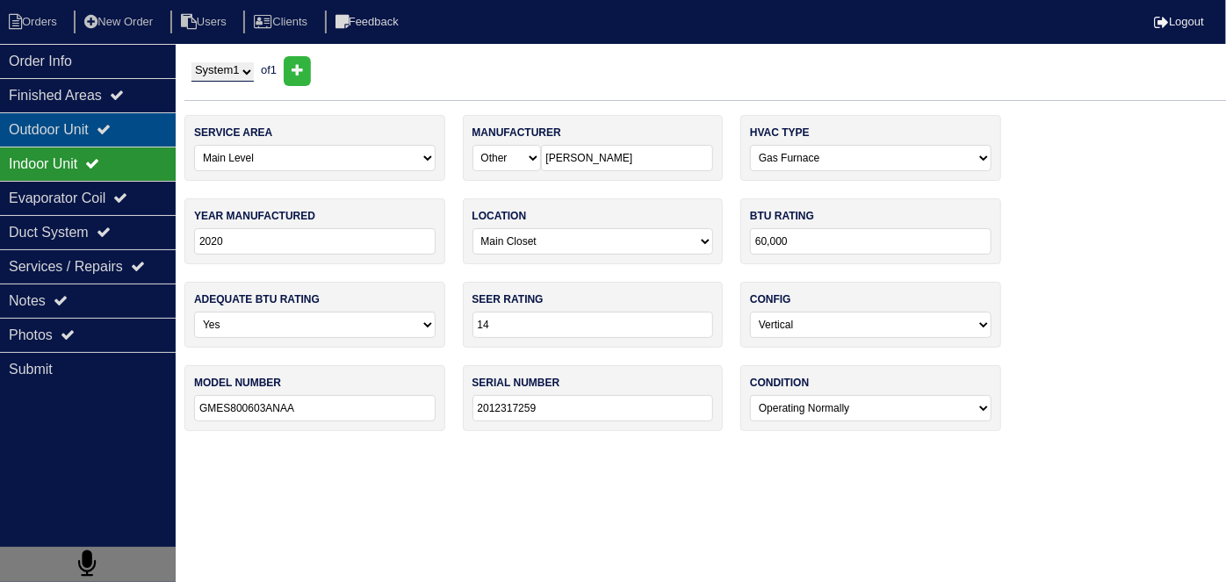
click at [95, 122] on div "Outdoor Unit" at bounding box center [88, 129] width 176 height 34
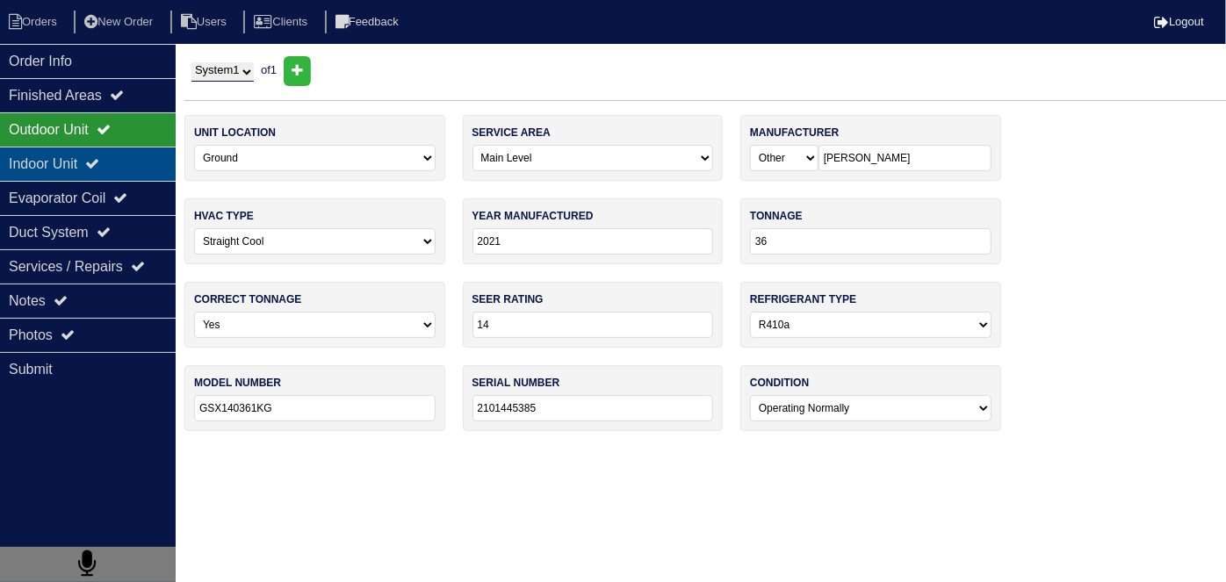
click at [122, 176] on div "Indoor Unit" at bounding box center [88, 164] width 176 height 34
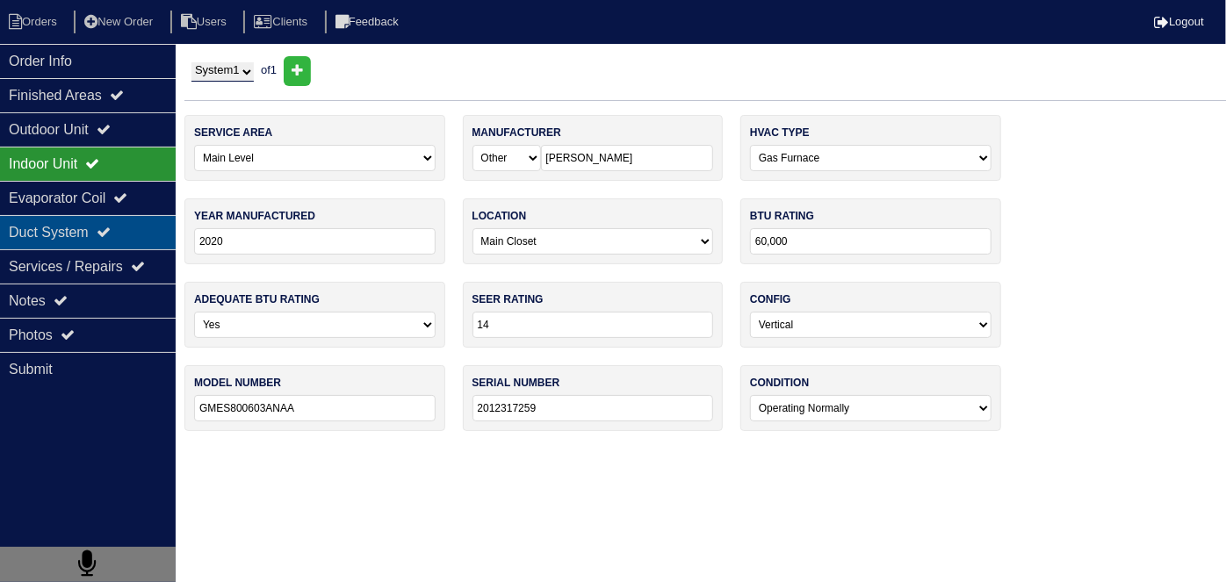
click at [100, 232] on div "Duct System" at bounding box center [88, 232] width 176 height 34
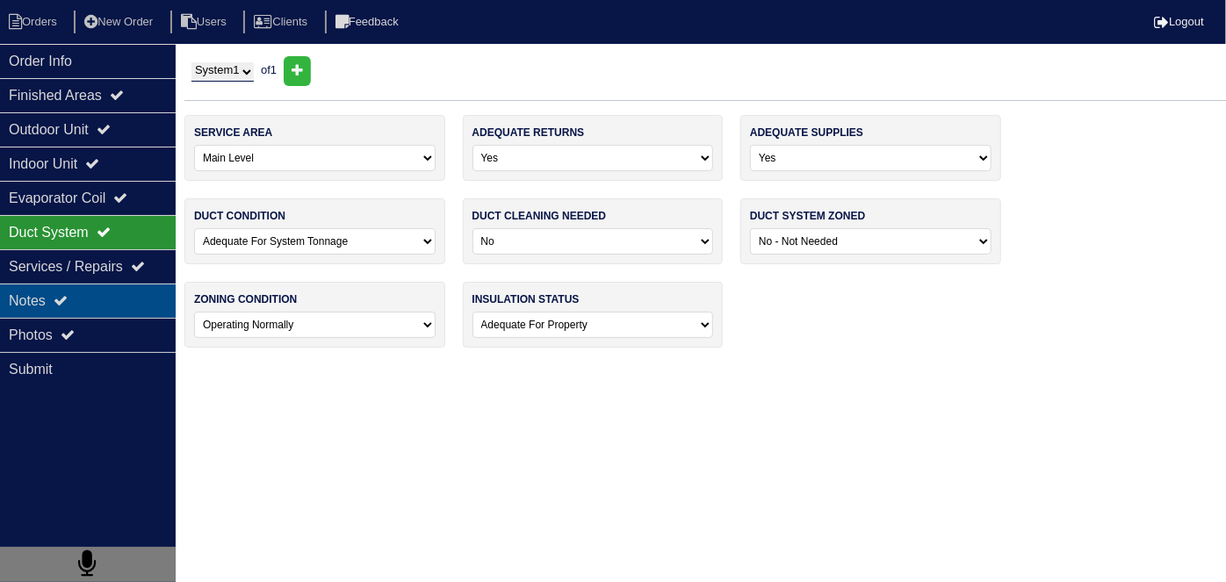
click at [89, 307] on div "Notes" at bounding box center [88, 301] width 176 height 34
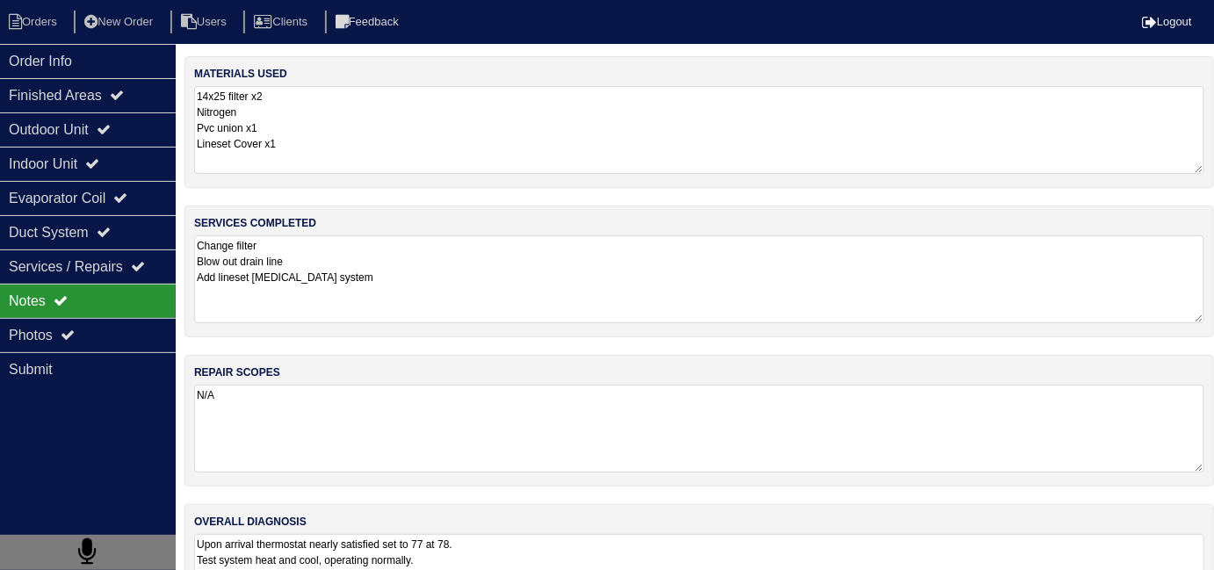
click at [424, 279] on textarea "Change filter Blow out drain line Add lineset [MEDICAL_DATA] system" at bounding box center [699, 279] width 1010 height 88
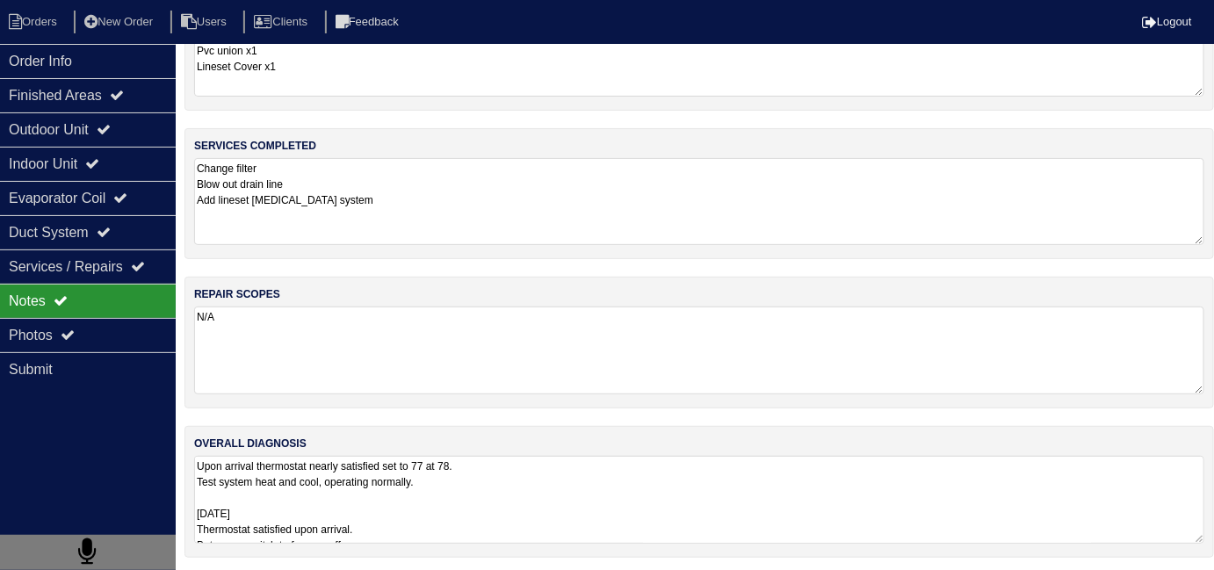
scroll to position [1, 0]
click at [573, 493] on textarea "Upon arrival thermostat nearly satisfied set to 77 at 78. Test system heat and …" at bounding box center [699, 500] width 1010 height 88
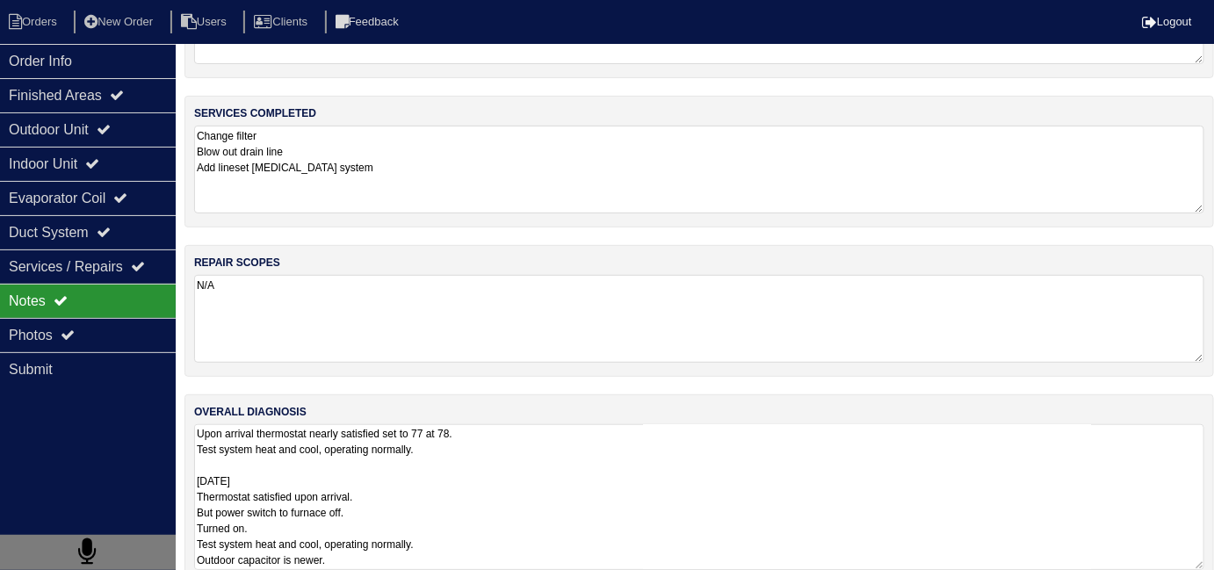
scroll to position [135, 0]
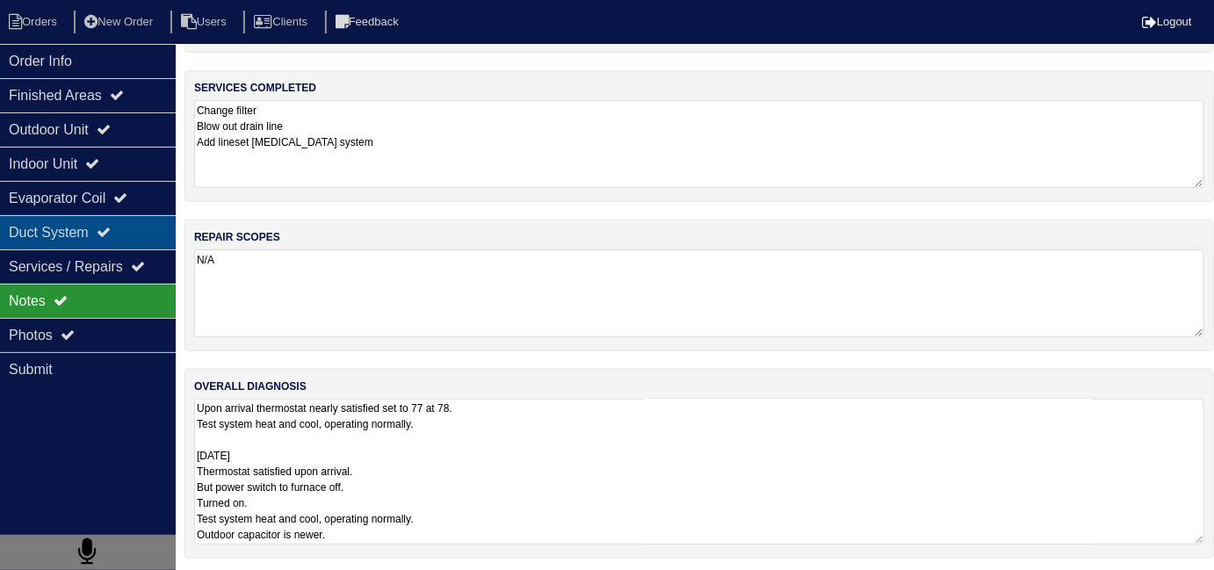
click at [54, 232] on div "Duct System" at bounding box center [88, 232] width 176 height 34
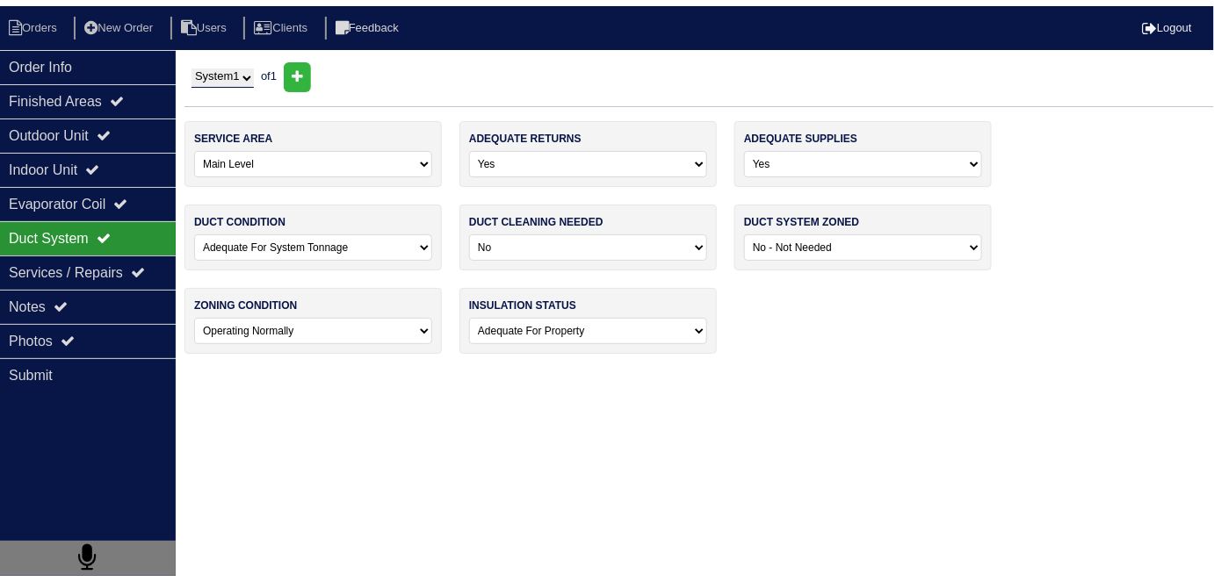
scroll to position [0, 0]
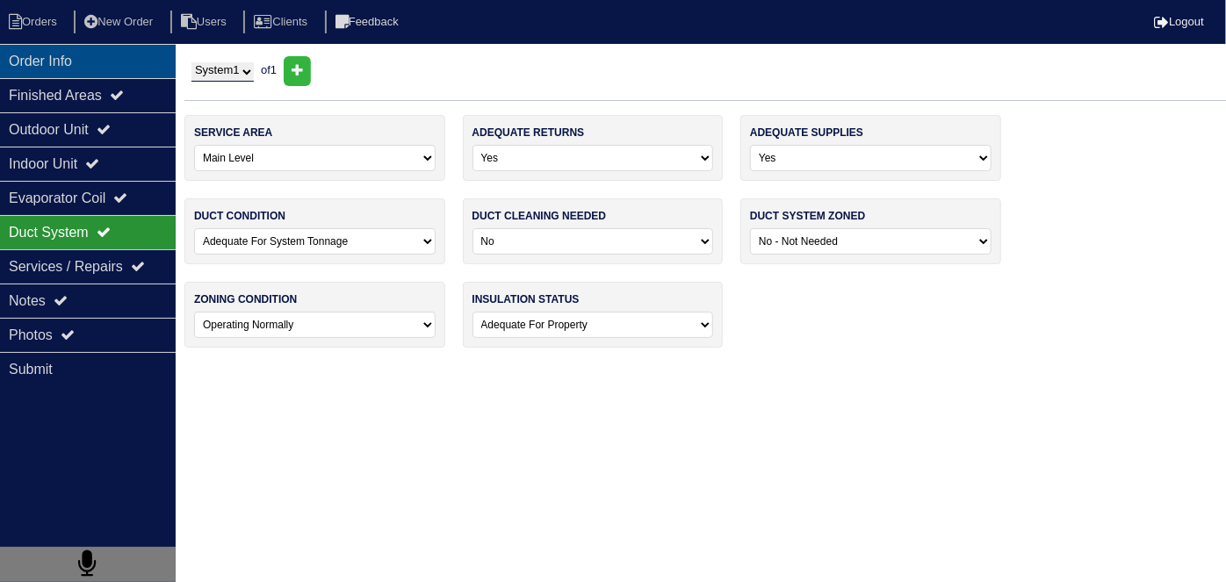
click at [88, 70] on div "Order Info" at bounding box center [88, 61] width 176 height 34
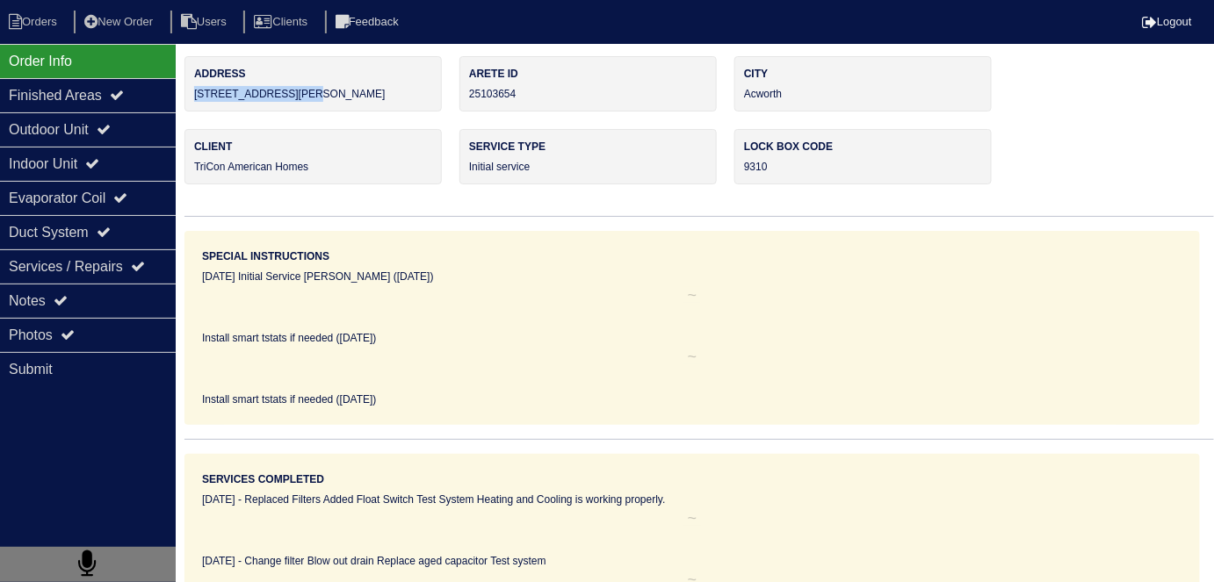
drag, startPoint x: 330, startPoint y: 90, endPoint x: 194, endPoint y: 105, distance: 136.9
click at [194, 105] on div "Address [STREET_ADDRESS]" at bounding box center [312, 83] width 257 height 55
copy div "[STREET_ADDRESS][PERSON_NAME]"
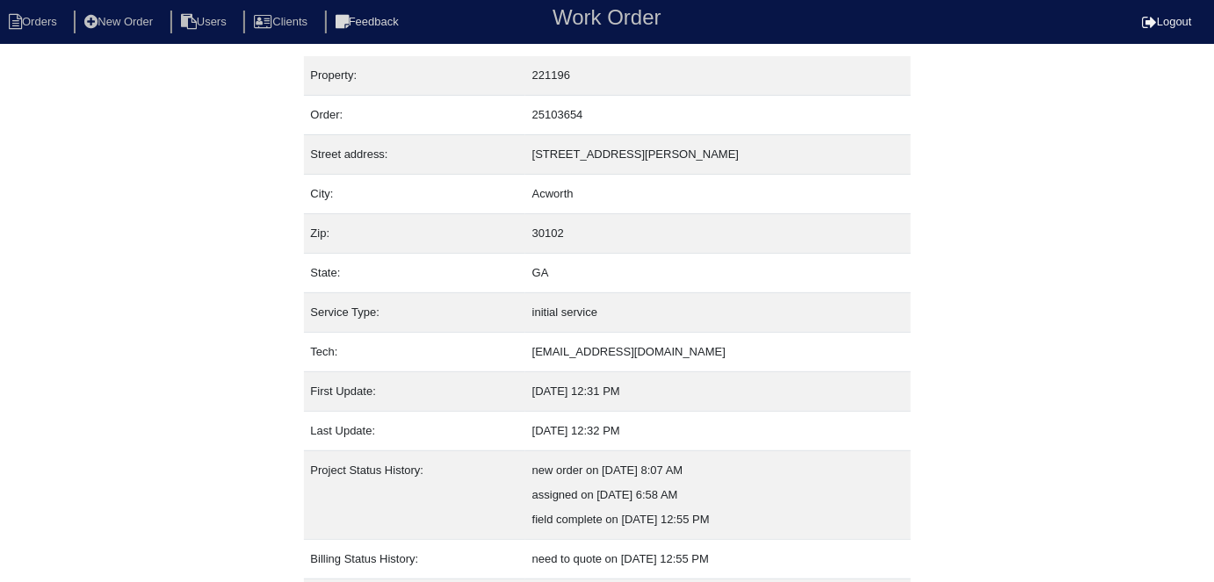
scroll to position [92, 0]
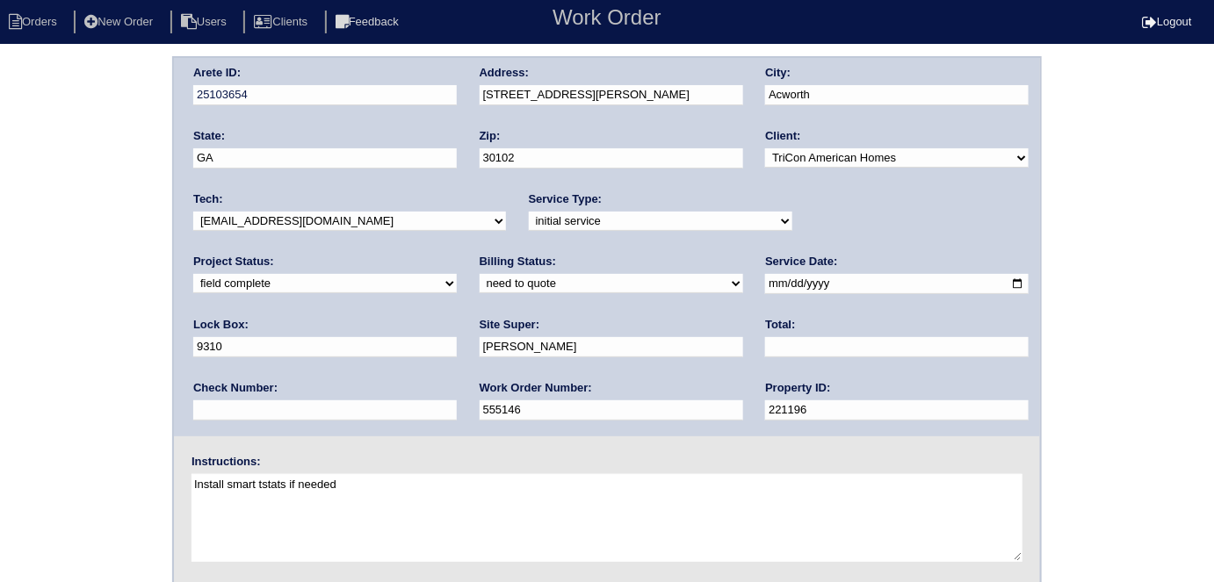
drag, startPoint x: 0, startPoint y: 0, endPoint x: 256, endPoint y: 288, distance: 385.1
click at [479, 288] on select "need to quote quoted need to invoice invoiced paid warranty purchase order need…" at bounding box center [610, 283] width 263 height 19
select select "quoted"
click at [479, 274] on select "need to quote quoted need to invoice invoiced paid warranty purchase order need…" at bounding box center [610, 283] width 263 height 19
click at [765, 350] on input "text" at bounding box center [896, 347] width 263 height 20
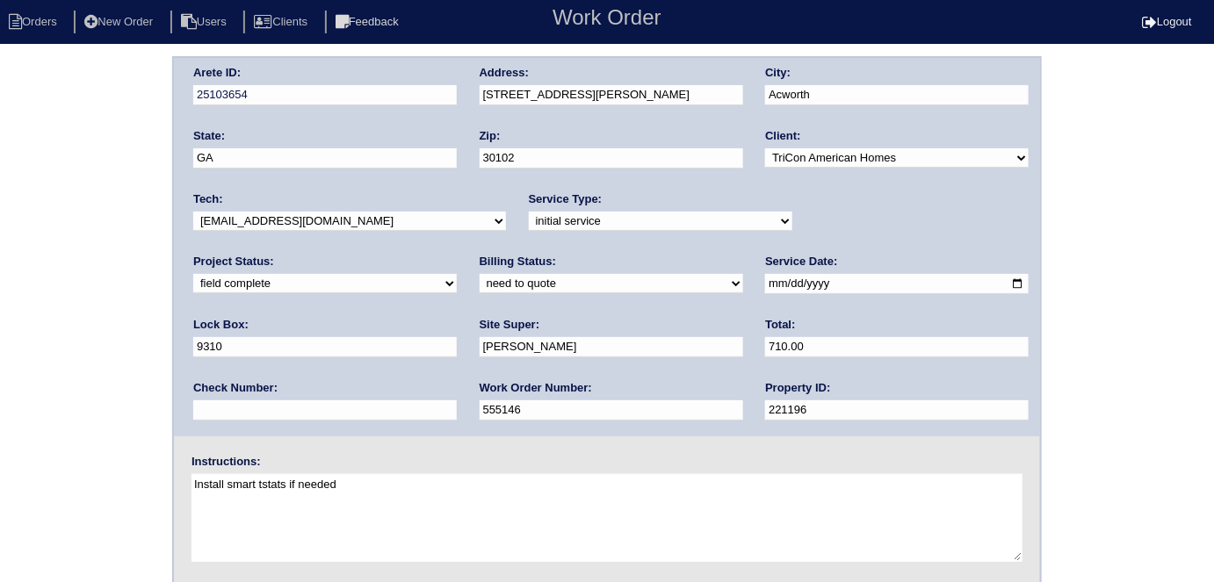
type input "710.00"
click at [17, 337] on div "Arete ID: 25103654 Address: 1820 Crestwood Dr NW City: Acworth State: GA Zip: 3…" at bounding box center [607, 411] width 1214 height 710
click at [1, 358] on div "Arete ID: 25103654 Address: 1820 Crestwood Dr NW City: Acworth State: GA Zip: 3…" at bounding box center [607, 411] width 1214 height 710
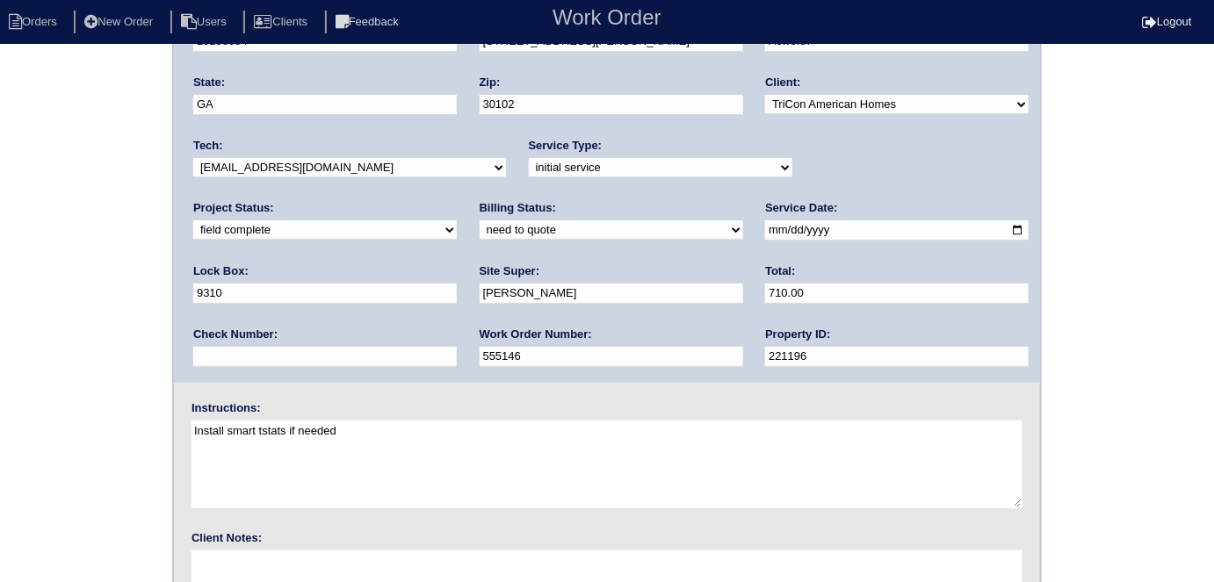
scroll to position [180, 0]
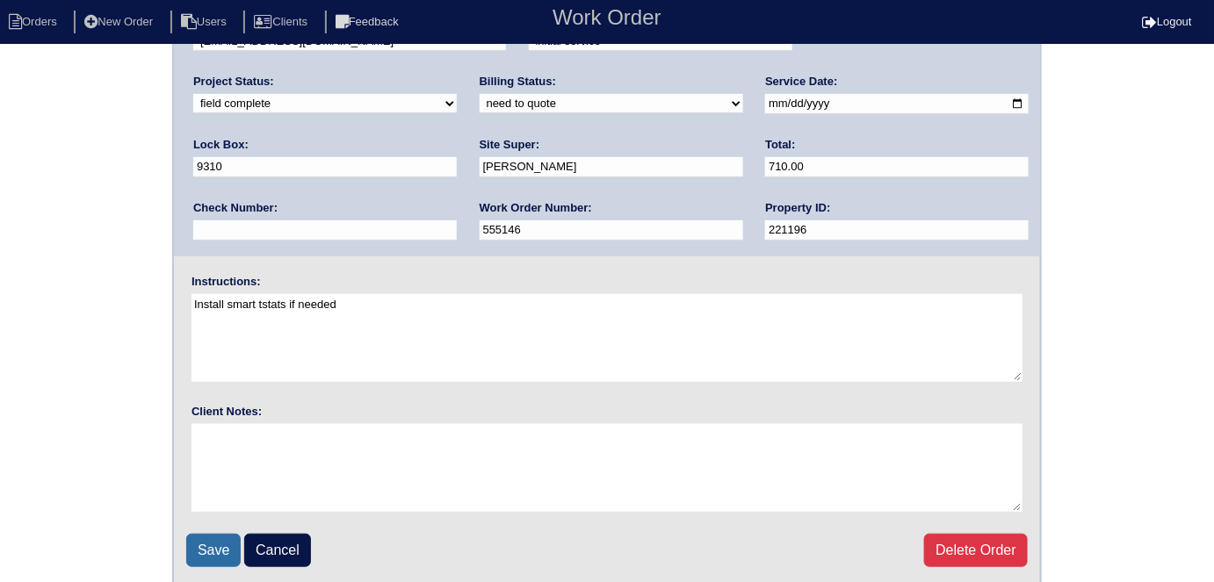
click at [214, 547] on input "Save" at bounding box center [213, 550] width 54 height 33
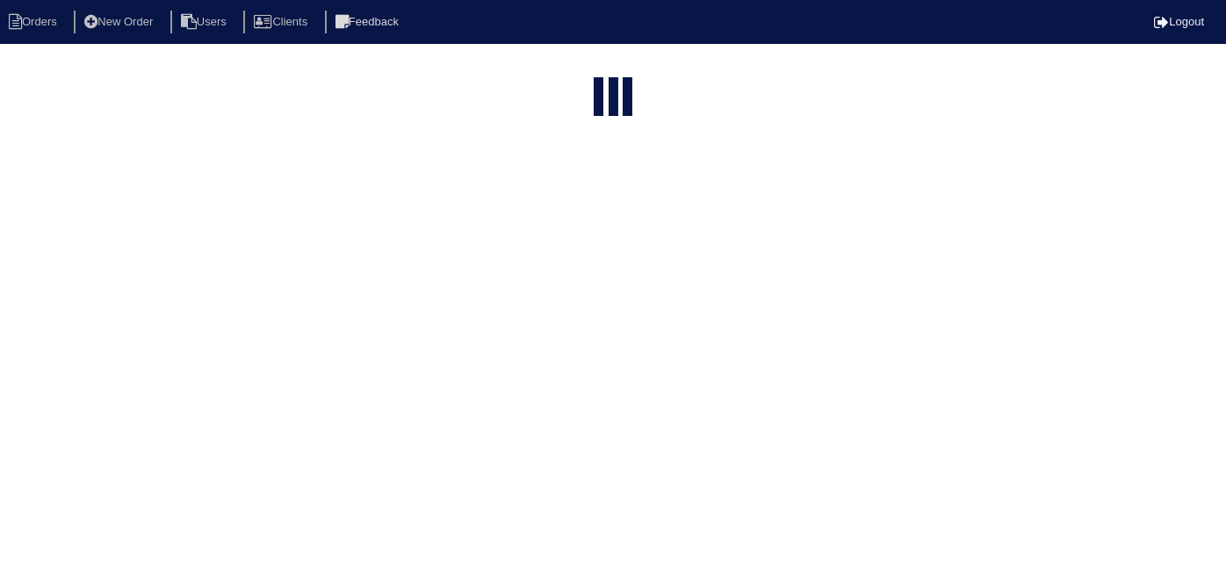
select select "15"
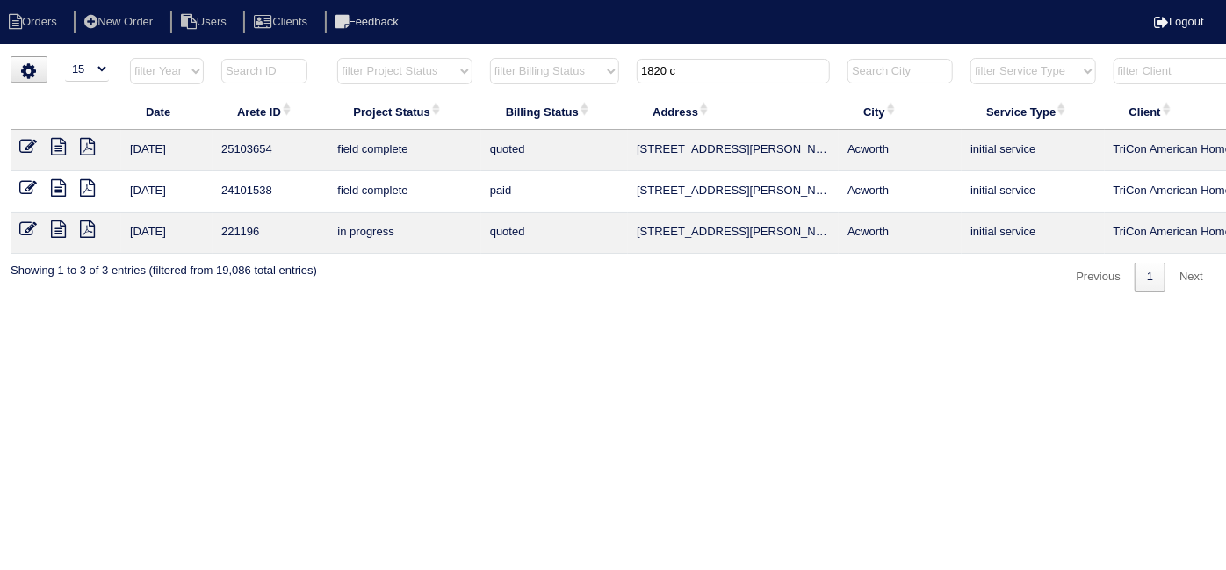
click at [61, 152] on icon at bounding box center [58, 147] width 15 height 18
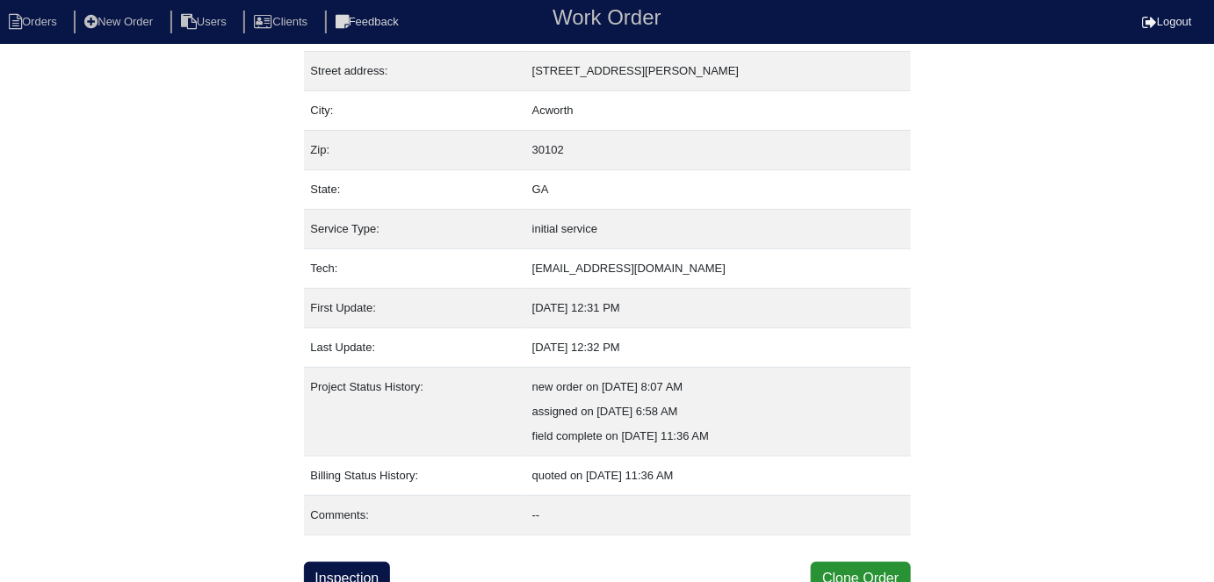
scroll to position [92, 0]
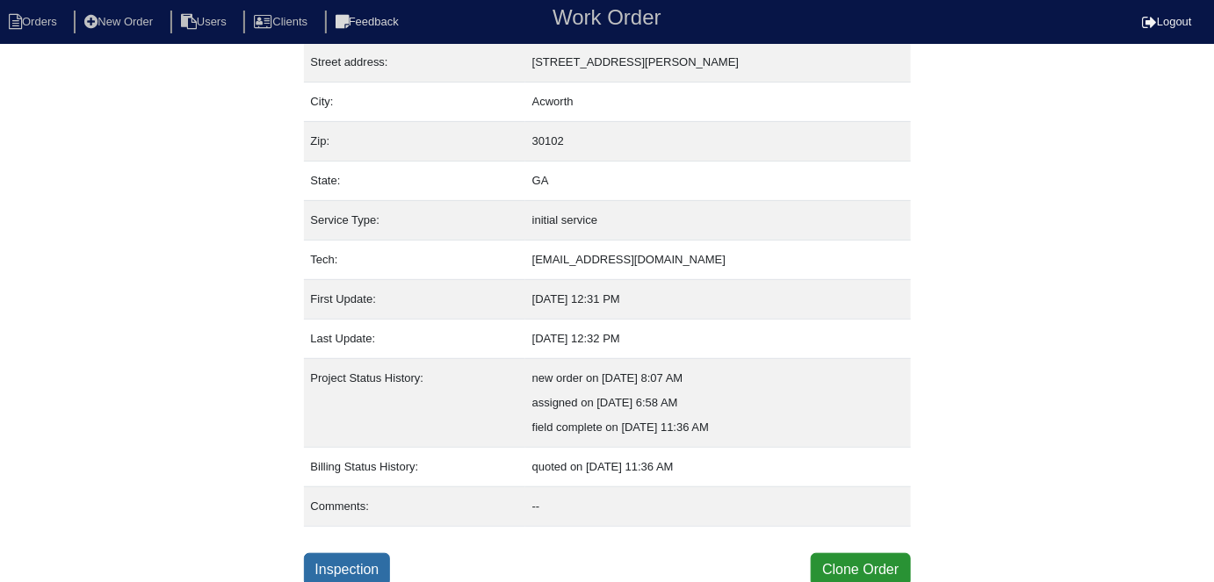
click at [357, 553] on link "Inspection" at bounding box center [347, 569] width 87 height 33
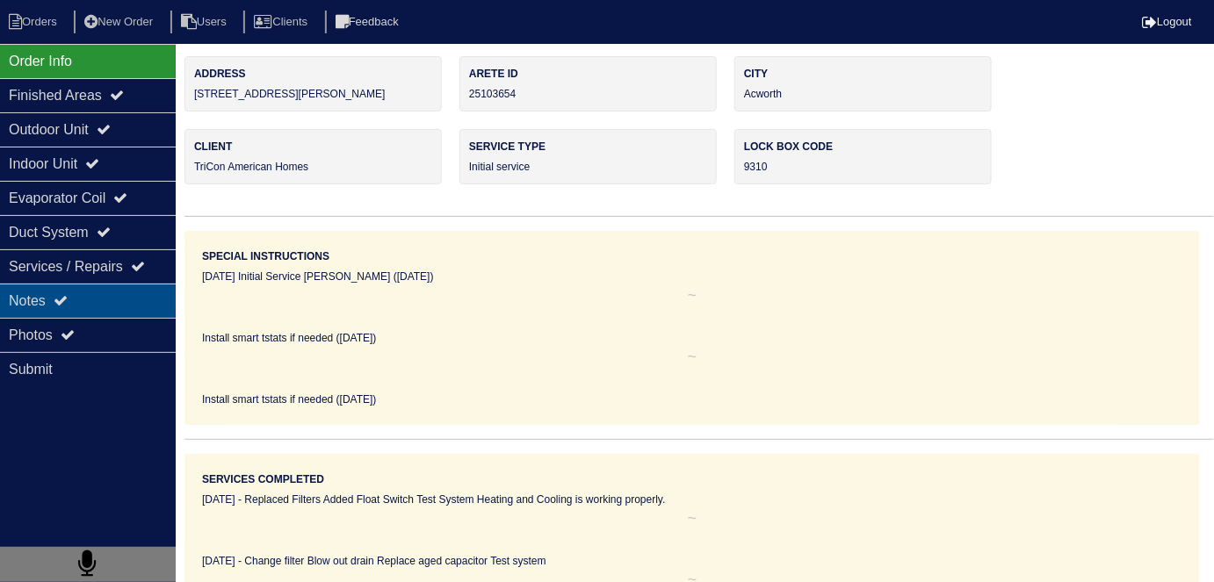
click at [125, 313] on div "Notes" at bounding box center [88, 301] width 176 height 34
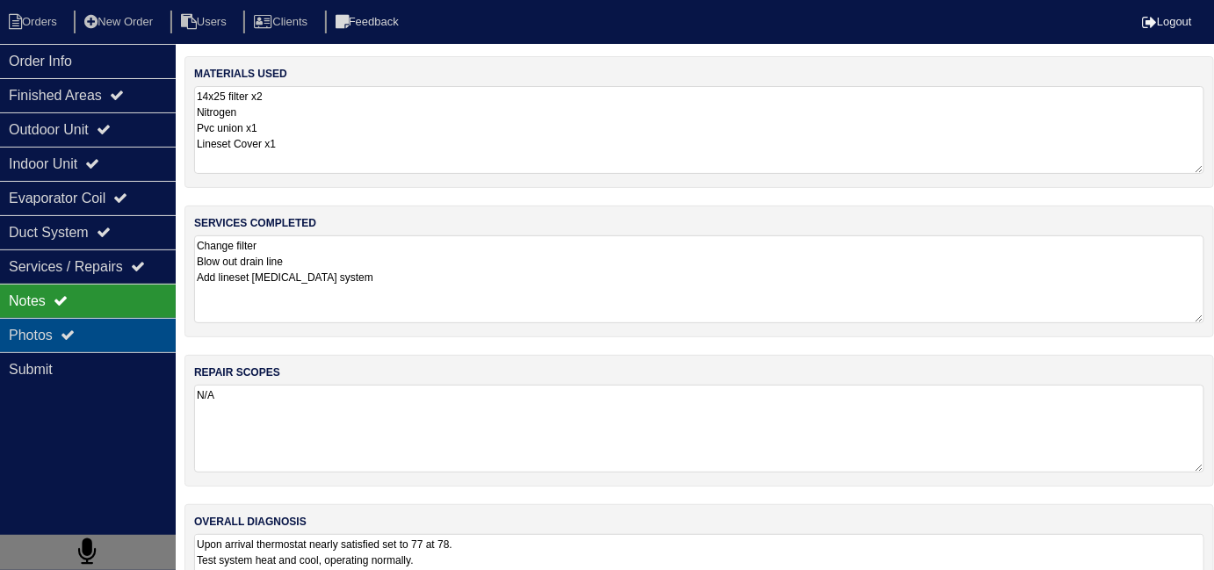
click at [63, 333] on div "Photos" at bounding box center [88, 335] width 176 height 34
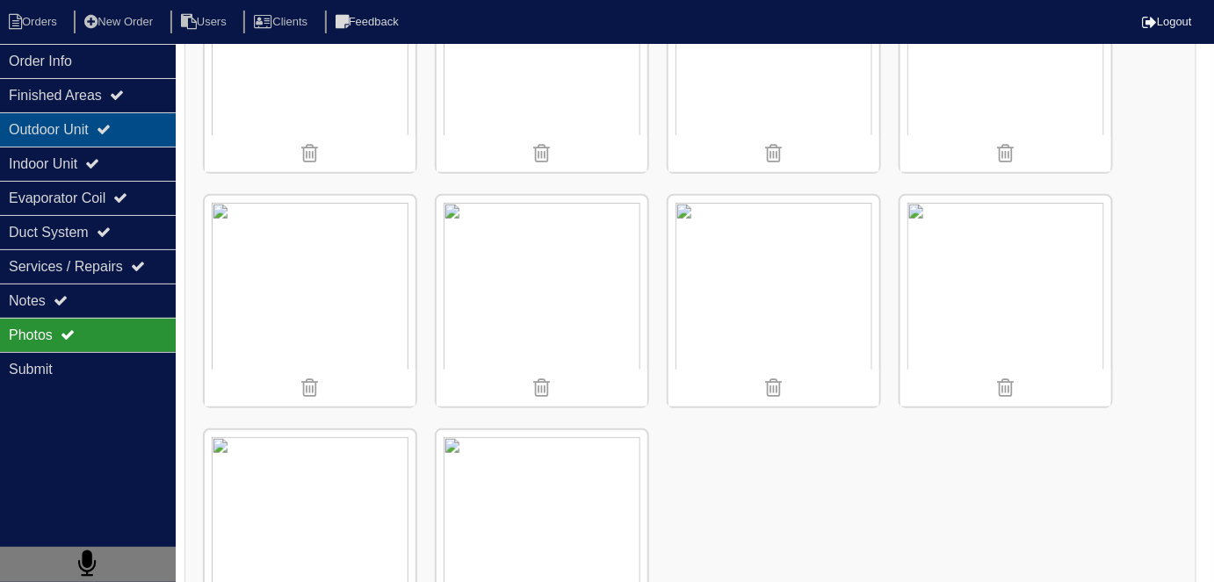
scroll to position [2473, 0]
click at [61, 17] on li "Orders" at bounding box center [35, 23] width 71 height 24
select select "15"
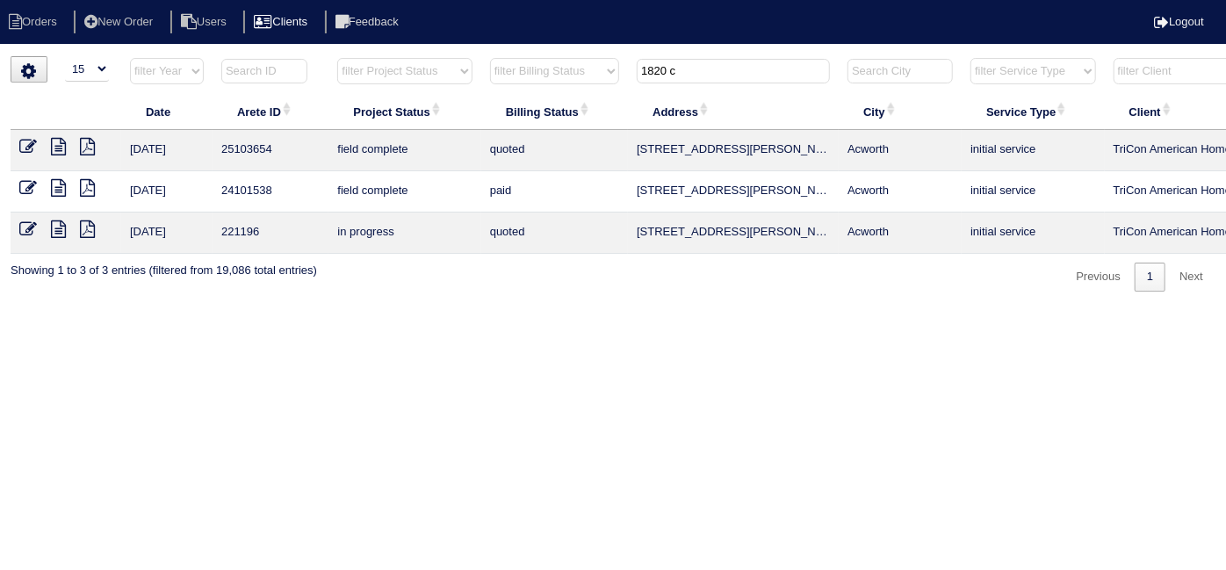
drag, startPoint x: 694, startPoint y: 64, endPoint x: 291, endPoint y: 19, distance: 405.6
click at [370, 56] on body "Orders New Order Users Clients Feedback Logout Orders New Order Users Clients M…" at bounding box center [613, 173] width 1226 height 235
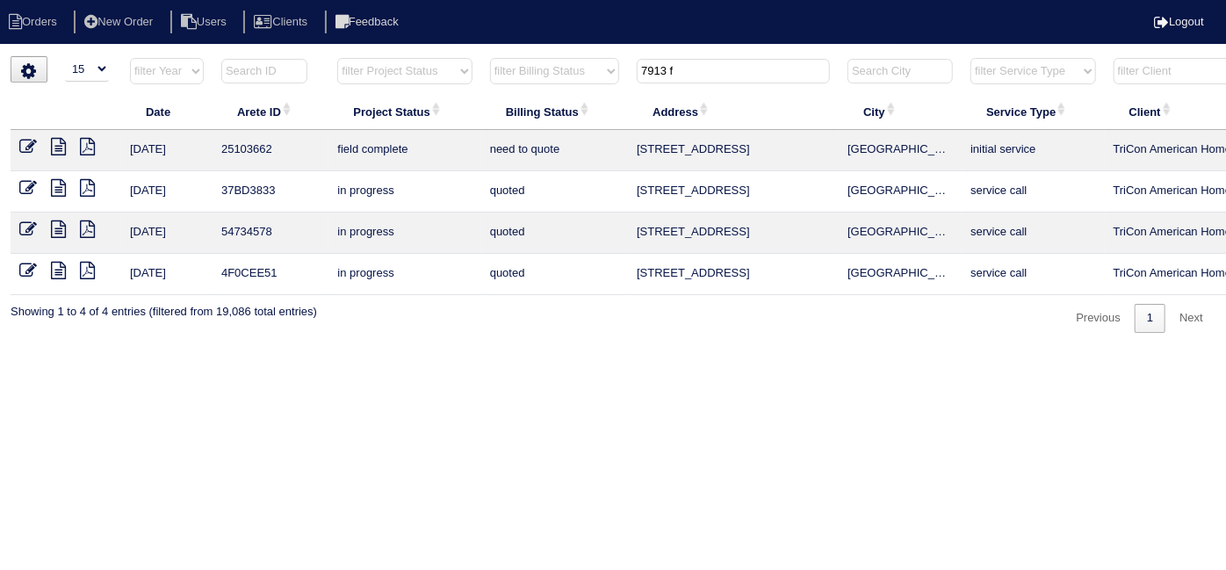
type input "7913 f"
click at [62, 147] on icon at bounding box center [58, 147] width 15 height 18
click at [22, 149] on icon at bounding box center [28, 147] width 18 height 18
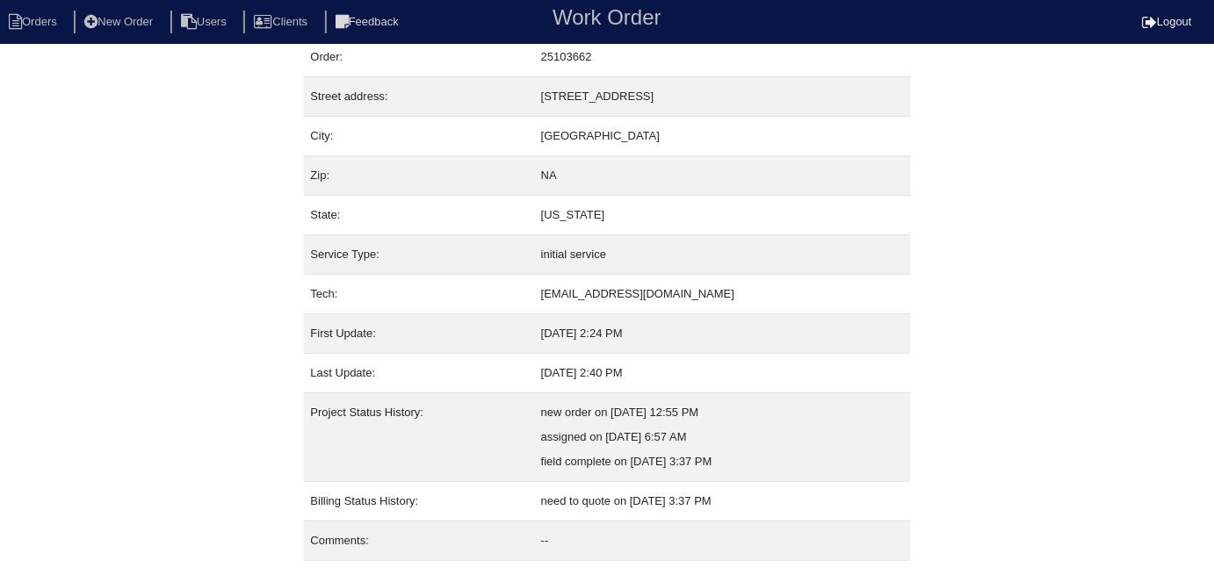
scroll to position [92, 0]
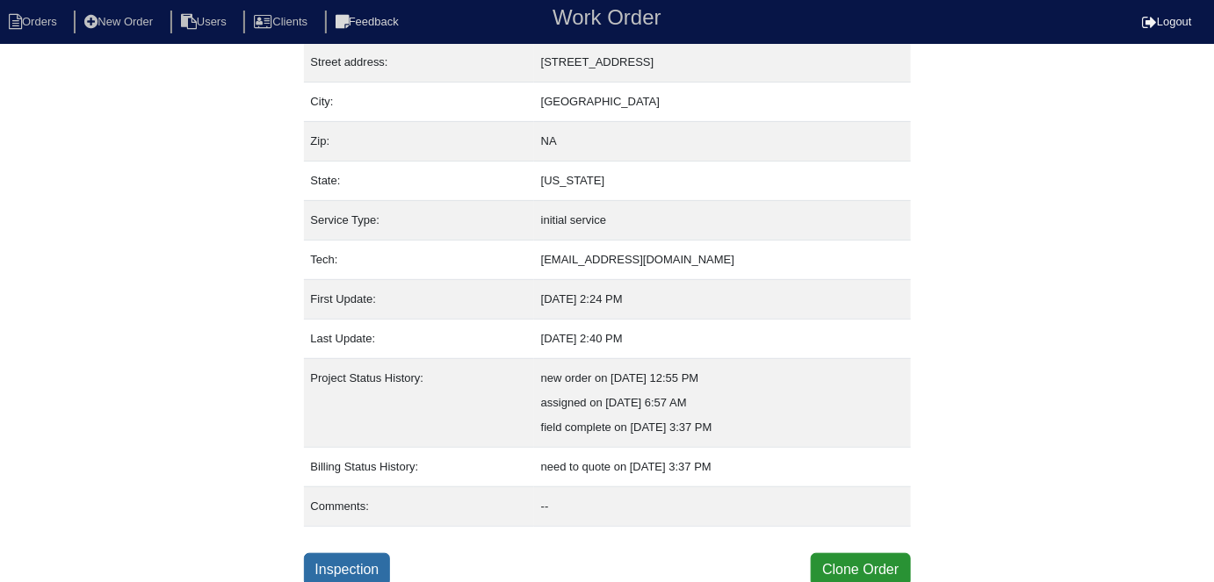
click at [308, 562] on link "Inspection" at bounding box center [347, 569] width 87 height 33
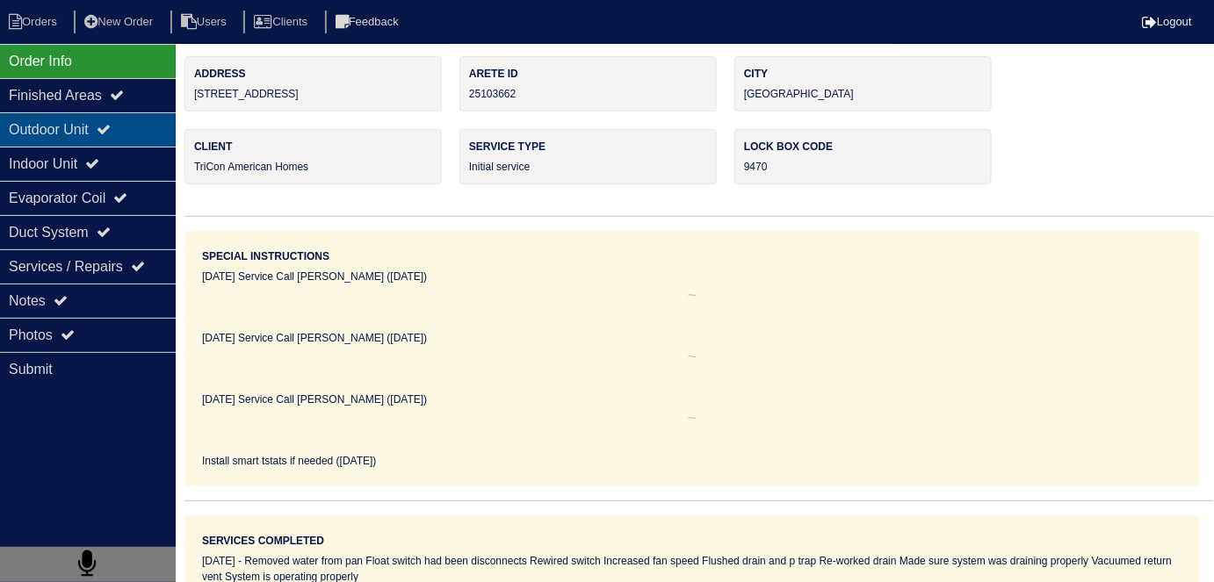
click at [120, 120] on div "Outdoor Unit" at bounding box center [88, 129] width 176 height 34
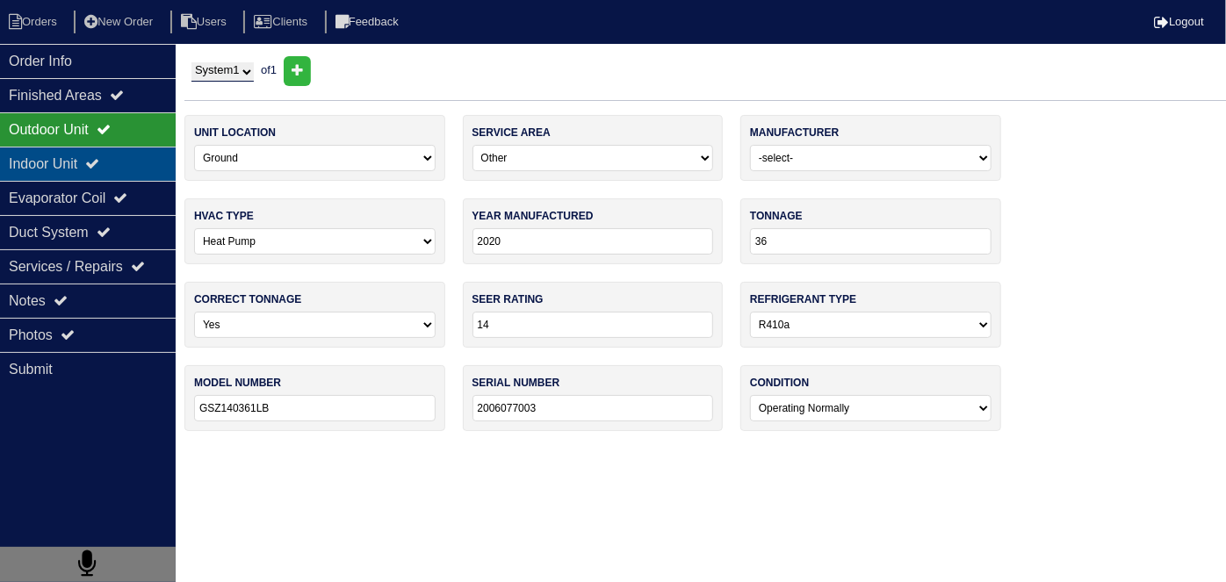
click at [99, 156] on icon at bounding box center [92, 163] width 14 height 14
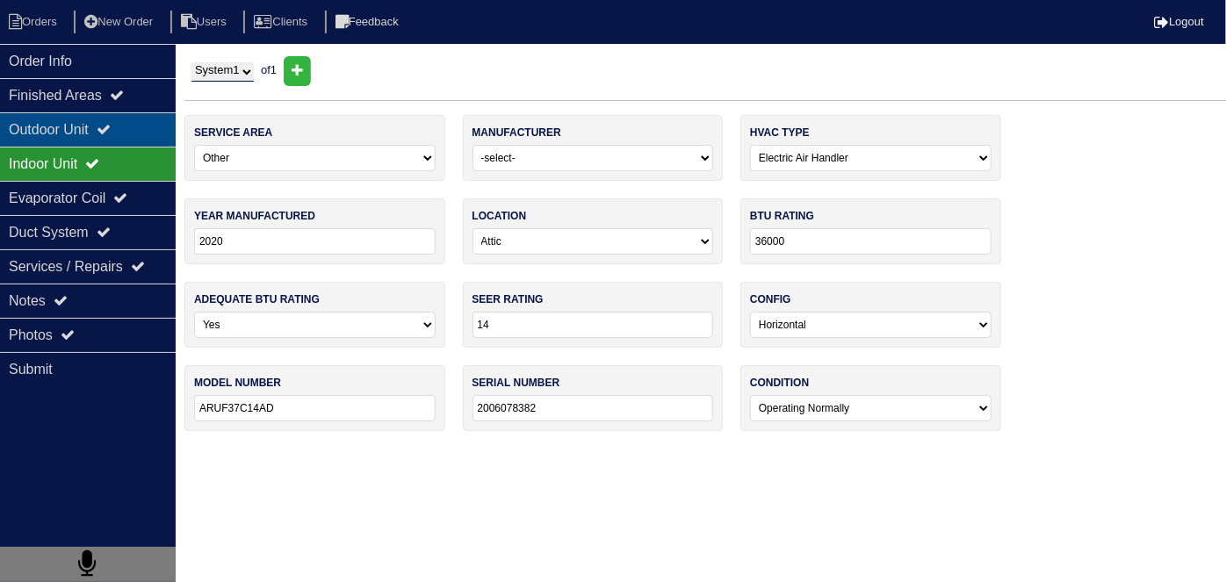
click at [92, 126] on div "Outdoor Unit" at bounding box center [88, 129] width 176 height 34
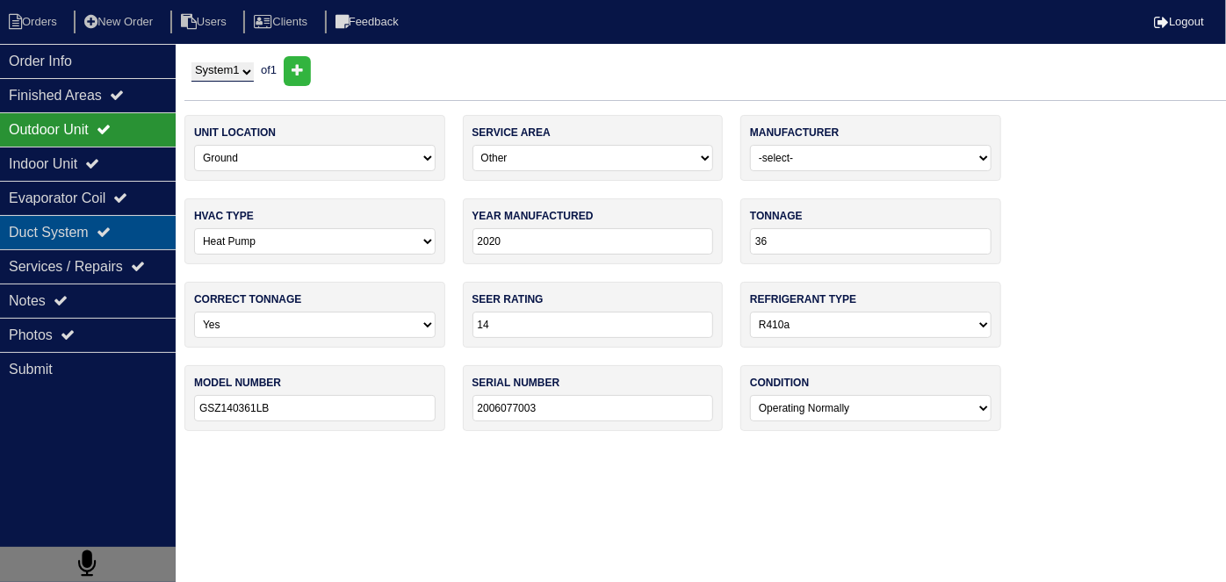
click at [32, 228] on div "Duct System" at bounding box center [88, 232] width 176 height 34
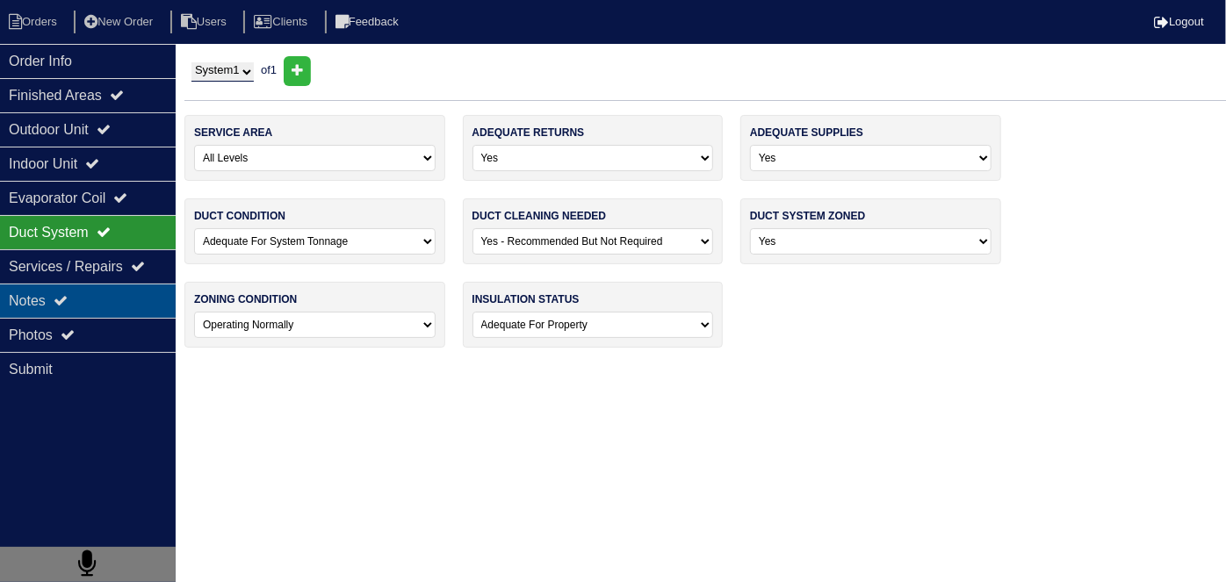
click at [51, 306] on div "Notes" at bounding box center [88, 301] width 176 height 34
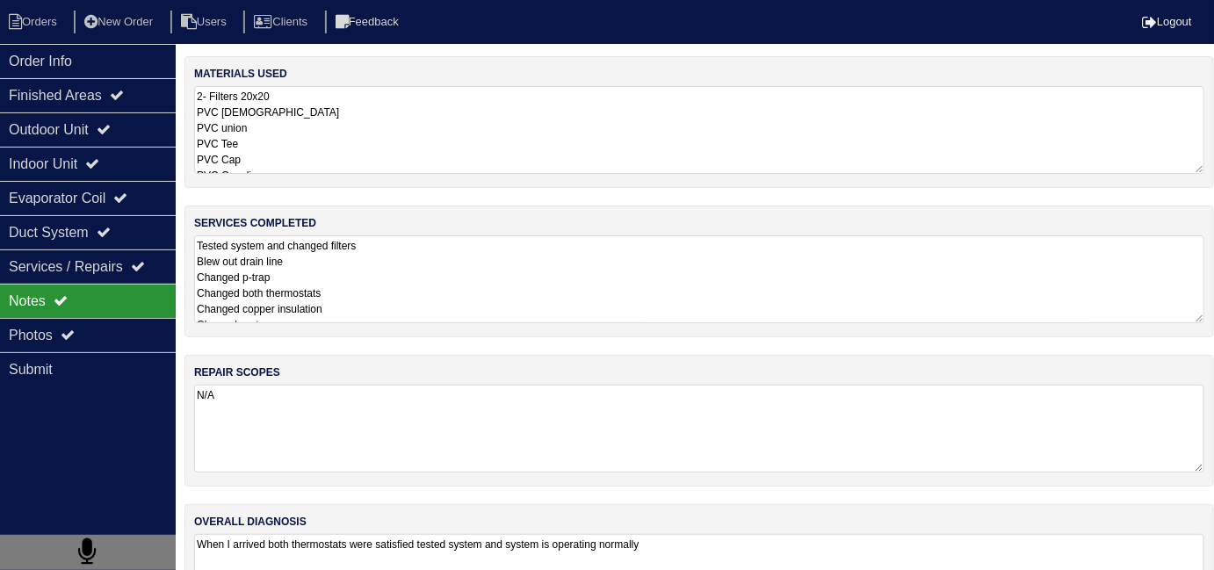
click at [416, 277] on textarea "Tested system and changed filters Blew out drain line Changed p-trap Changed bo…" at bounding box center [699, 279] width 1010 height 88
click at [73, 243] on div "Duct System" at bounding box center [88, 232] width 176 height 34
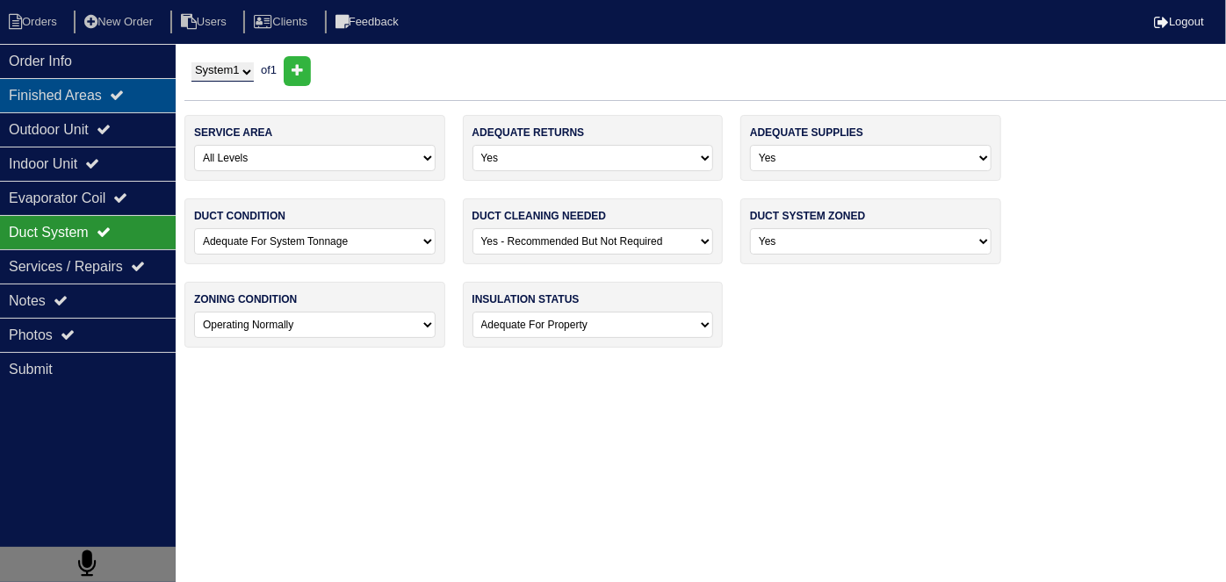
click at [81, 98] on div "Finished Areas" at bounding box center [88, 95] width 176 height 34
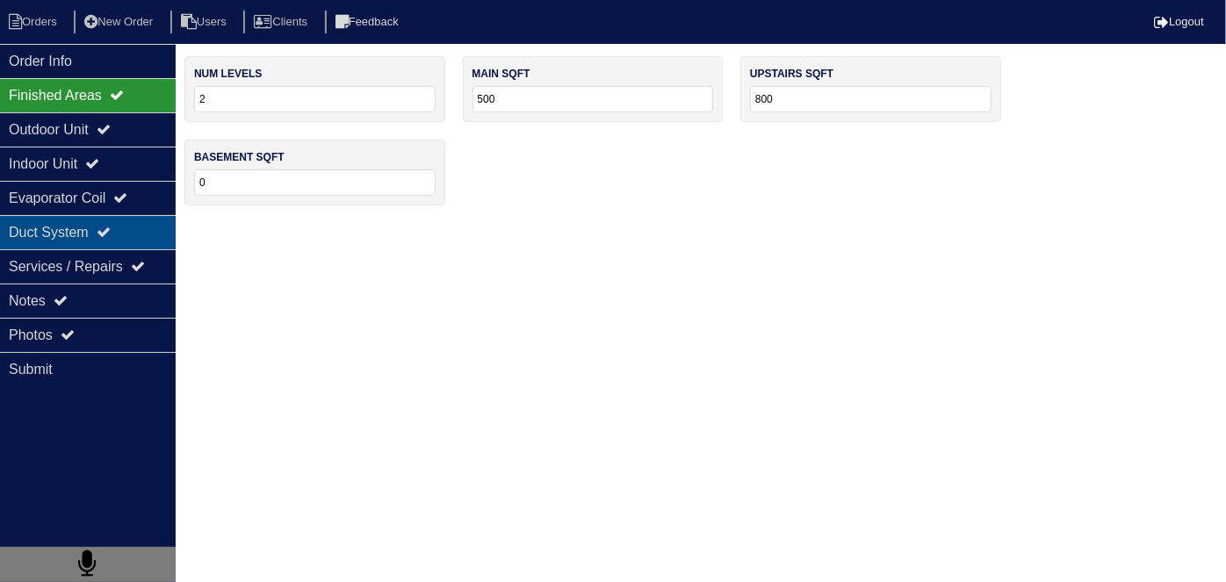
click at [98, 232] on div "Duct System" at bounding box center [88, 232] width 176 height 34
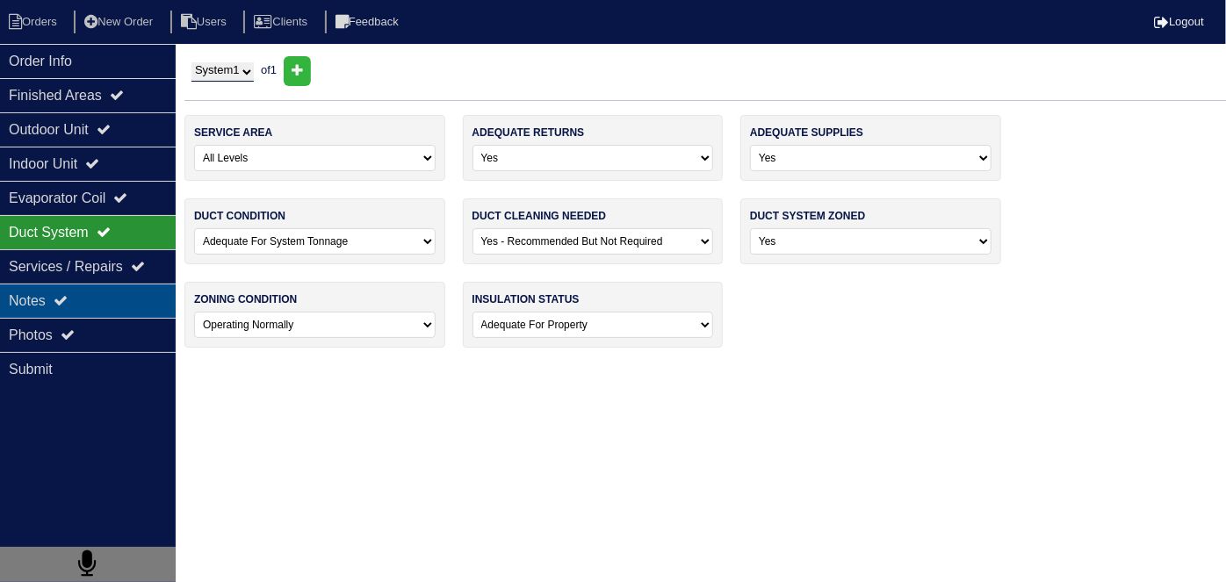
click at [100, 306] on div "Notes" at bounding box center [88, 301] width 176 height 34
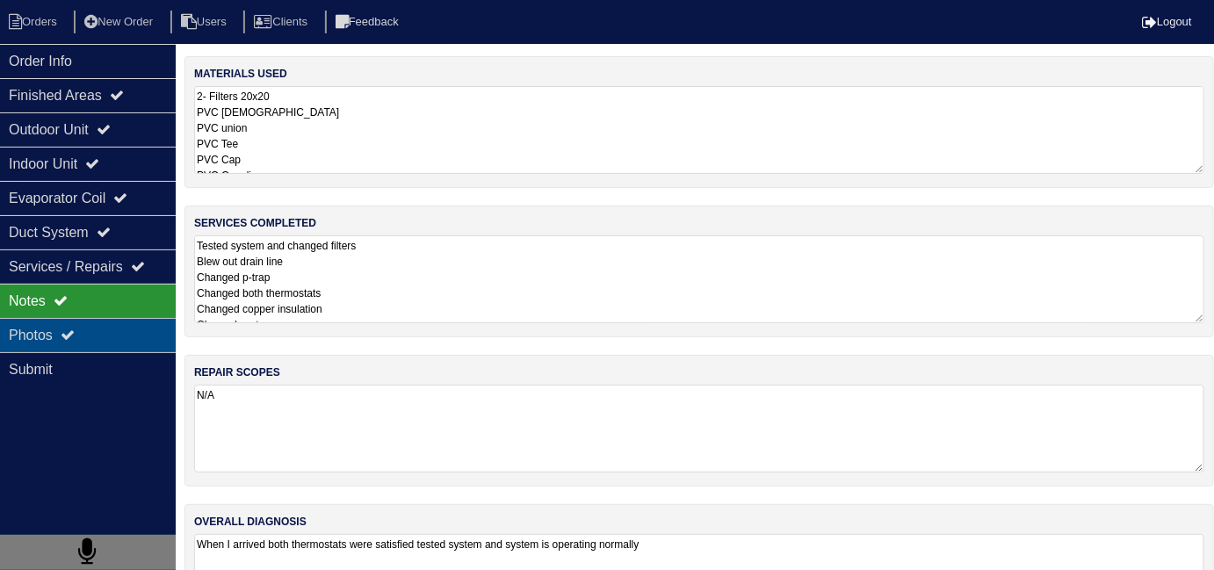
click at [105, 342] on div "Photos" at bounding box center [88, 335] width 176 height 34
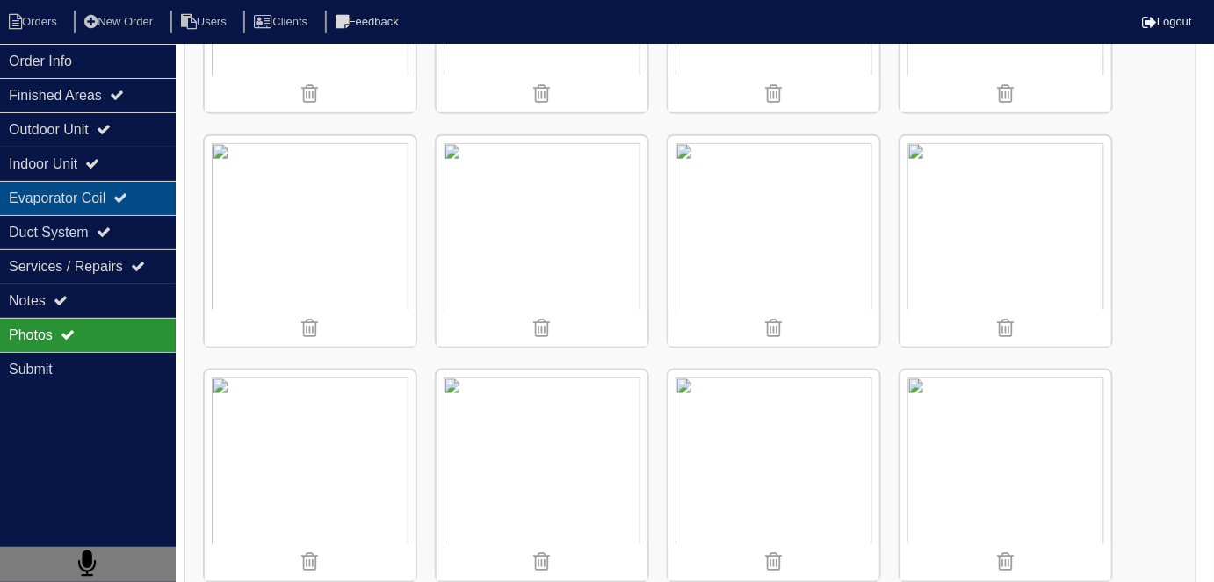
scroll to position [658, 0]
click at [68, 199] on div "Evaporator Coil" at bounding box center [88, 198] width 176 height 34
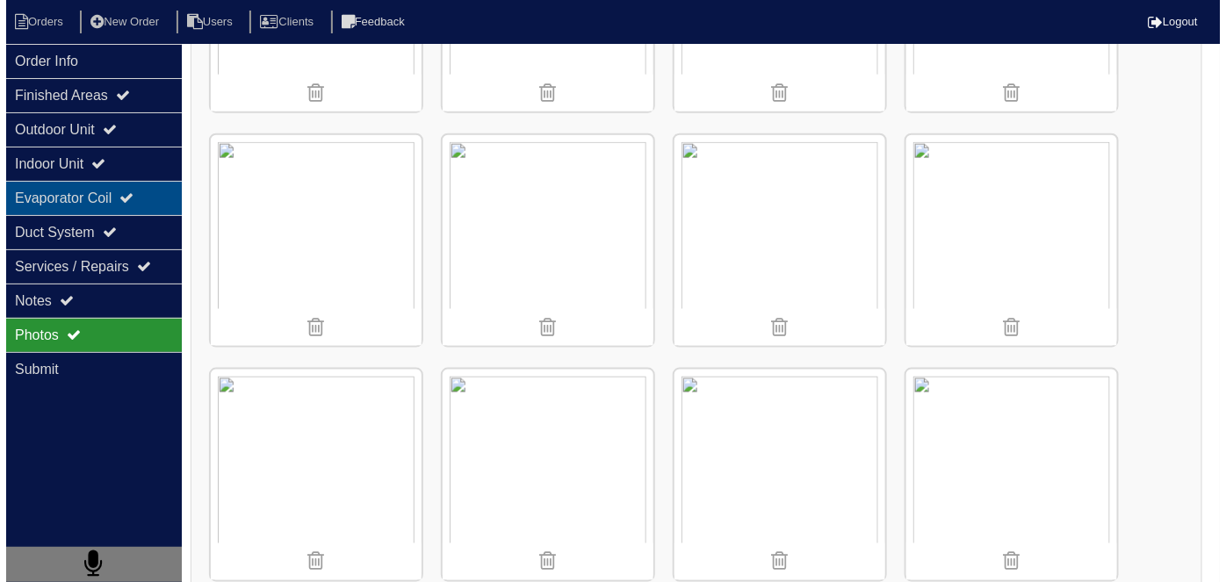
scroll to position [0, 0]
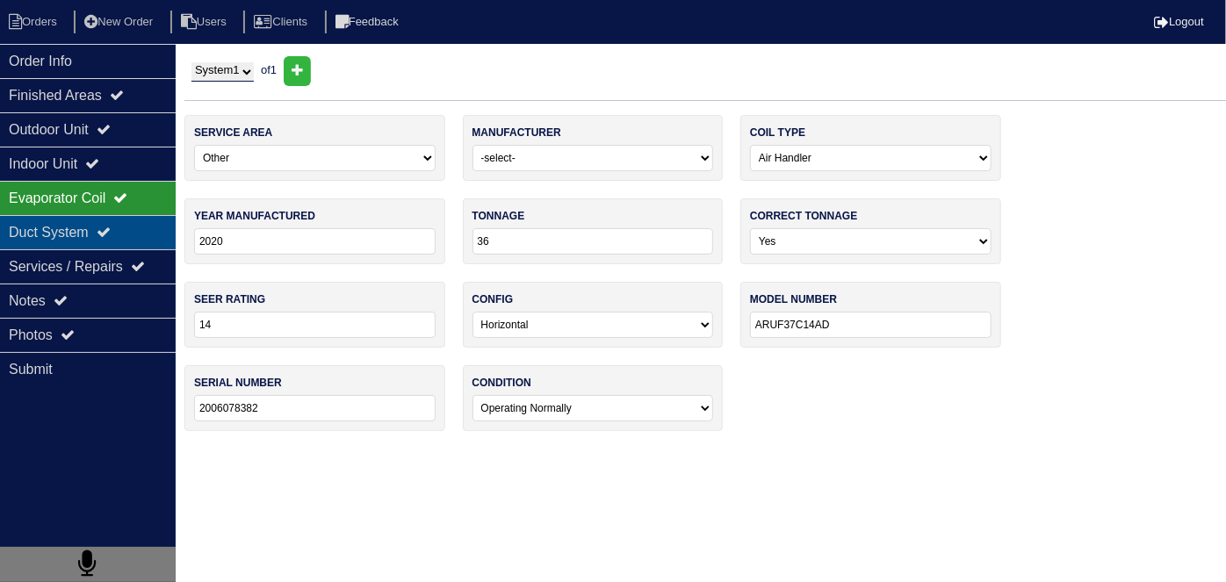
click at [61, 232] on div "Duct System" at bounding box center [88, 232] width 176 height 34
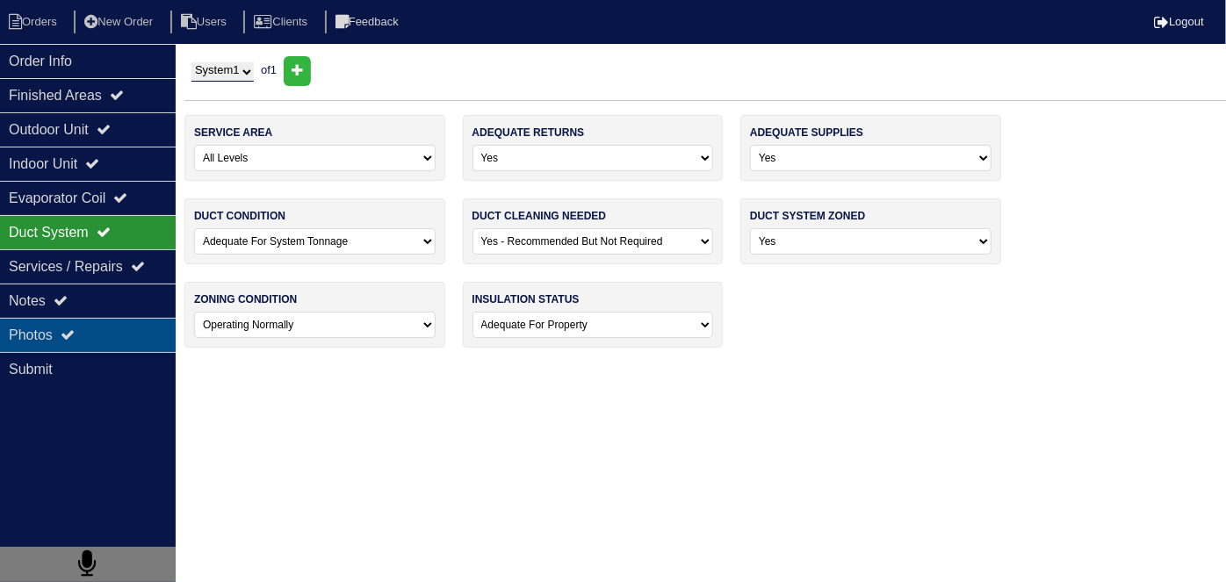
click at [63, 341] on div "Photos" at bounding box center [88, 335] width 176 height 34
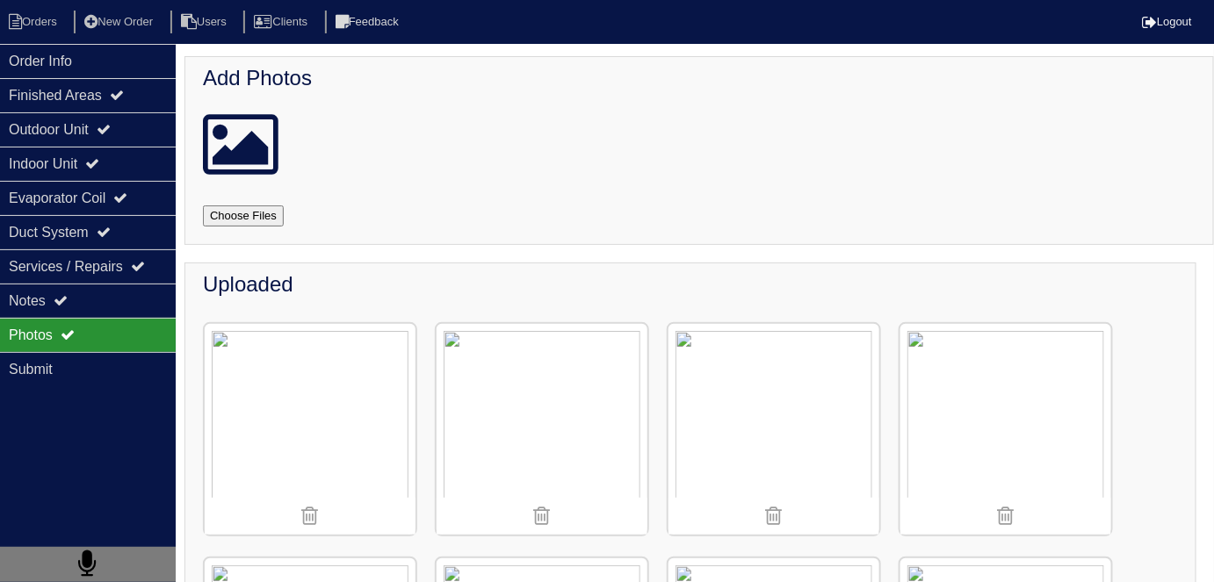
click at [684, 405] on img at bounding box center [773, 429] width 211 height 211
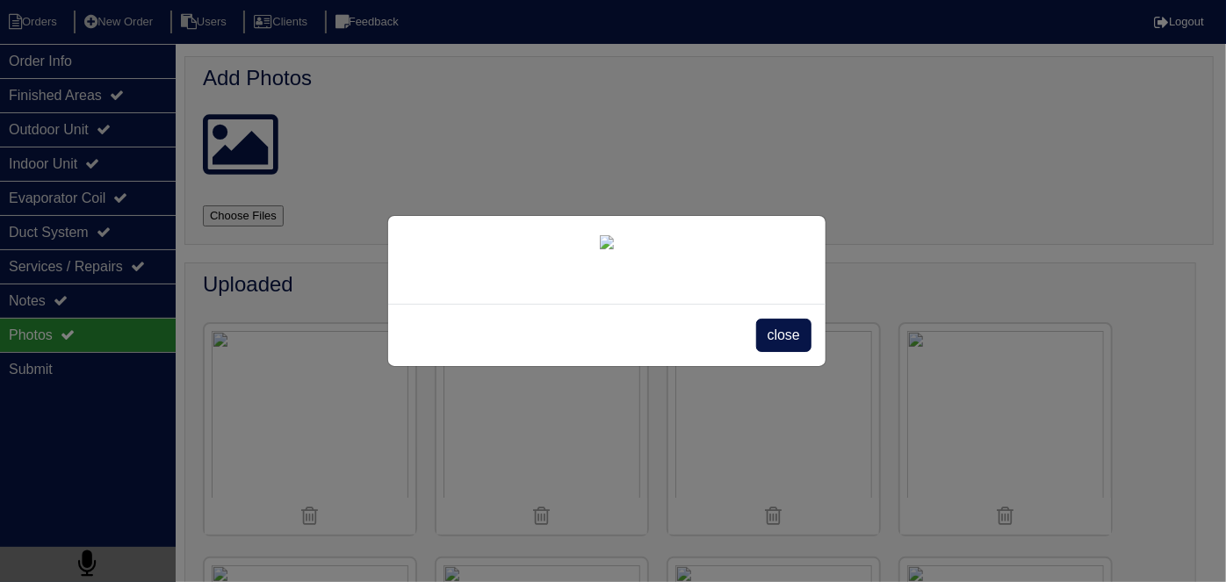
scroll to position [99, 0]
drag, startPoint x: 768, startPoint y: 523, endPoint x: 775, endPoint y: 515, distance: 9.9
click at [767, 352] on span "close" at bounding box center [783, 335] width 55 height 33
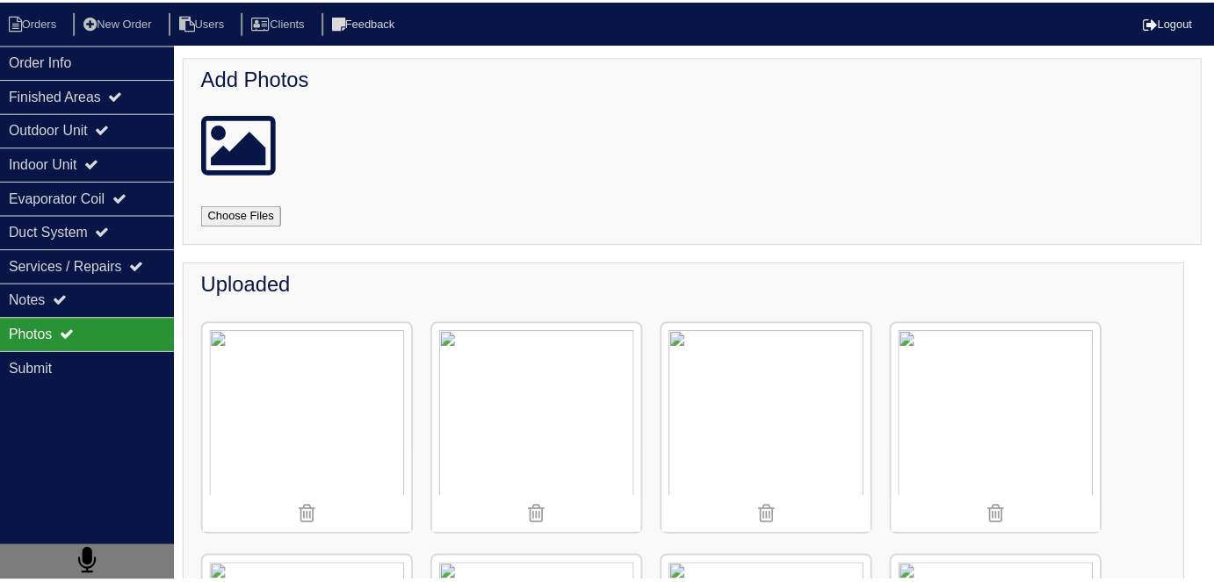
scroll to position [0, 0]
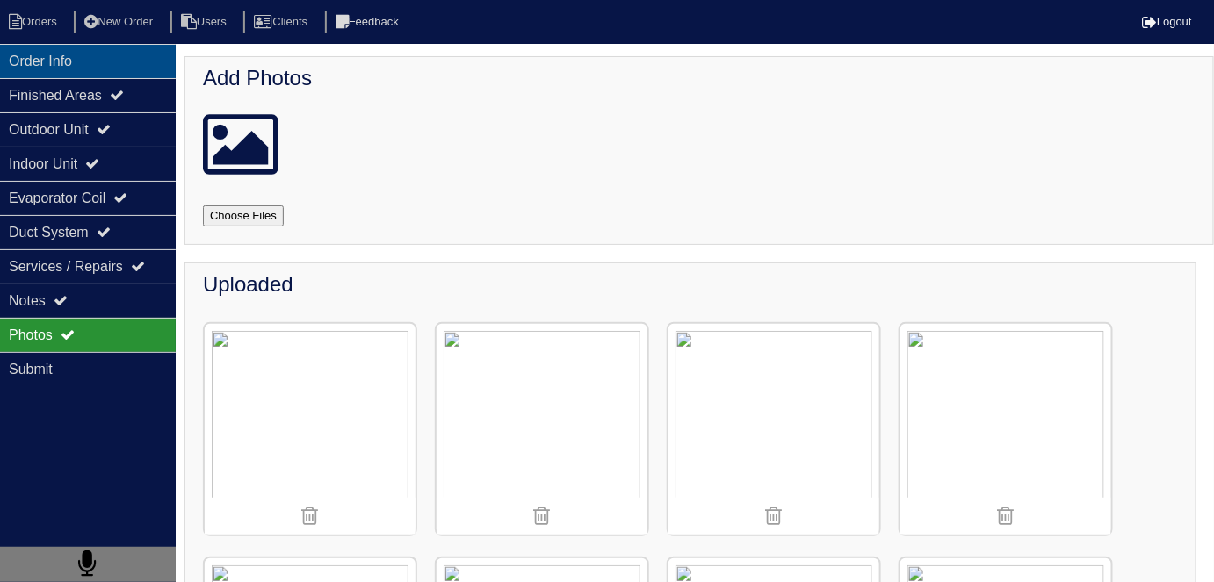
click at [86, 58] on div "Order Info" at bounding box center [88, 61] width 176 height 34
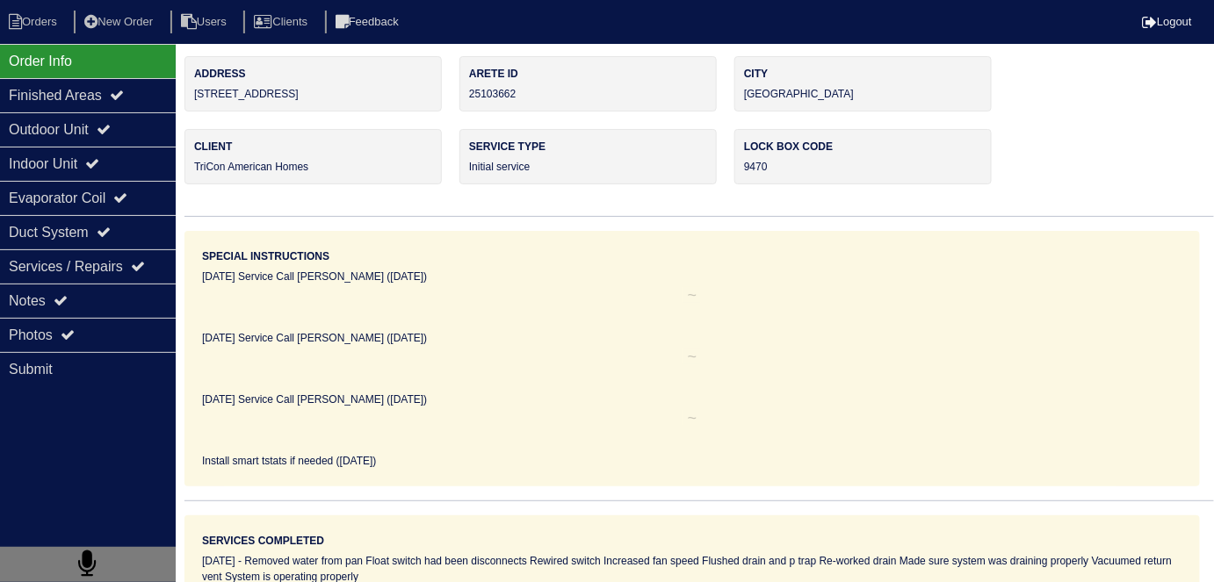
drag, startPoint x: 362, startPoint y: 104, endPoint x: 194, endPoint y: 97, distance: 167.9
click at [194, 97] on div "Address 7913 Four Oaks Court" at bounding box center [312, 83] width 257 height 55
copy div "7913 Four Oaks Court"
drag, startPoint x: 118, startPoint y: 347, endPoint x: 289, endPoint y: 311, distance: 175.0
click at [117, 346] on div "Photos" at bounding box center [88, 335] width 176 height 34
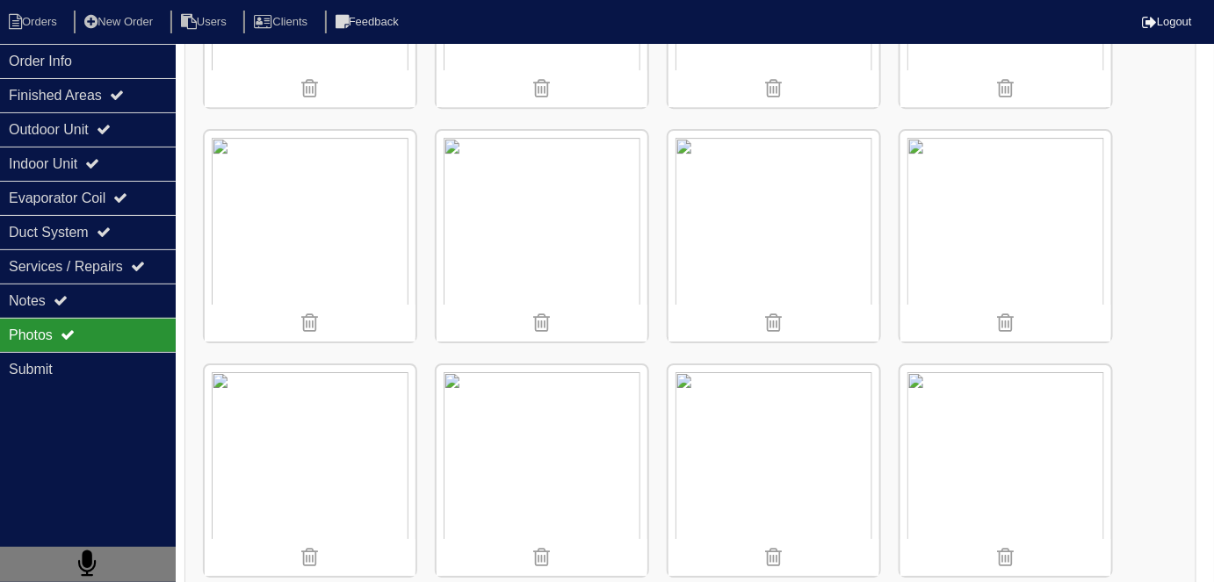
scroll to position [1835, 0]
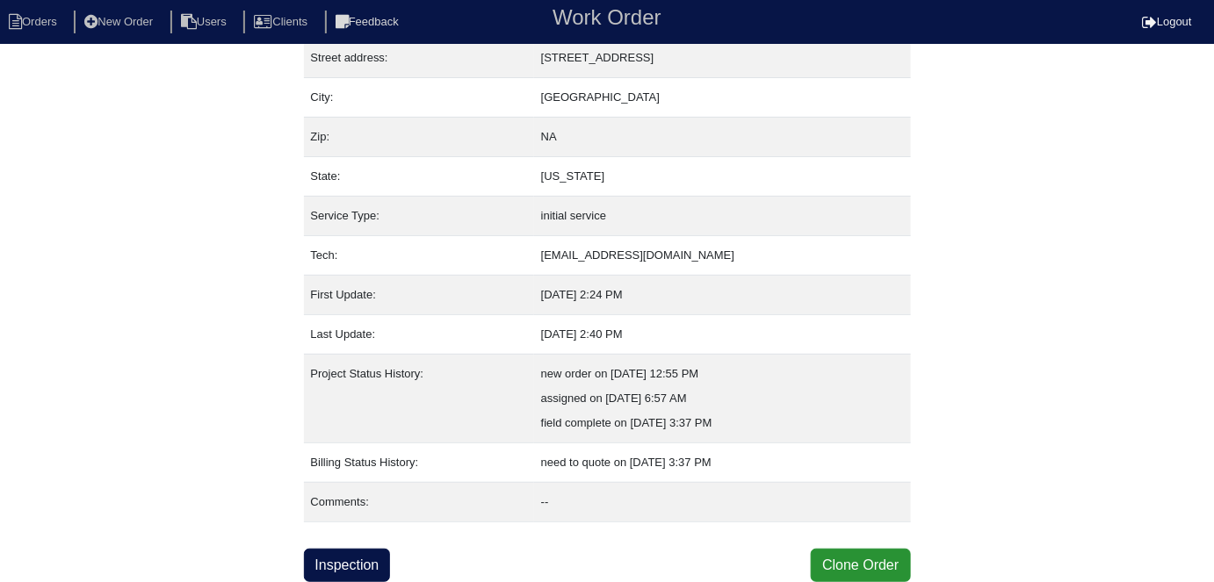
scroll to position [92, 0]
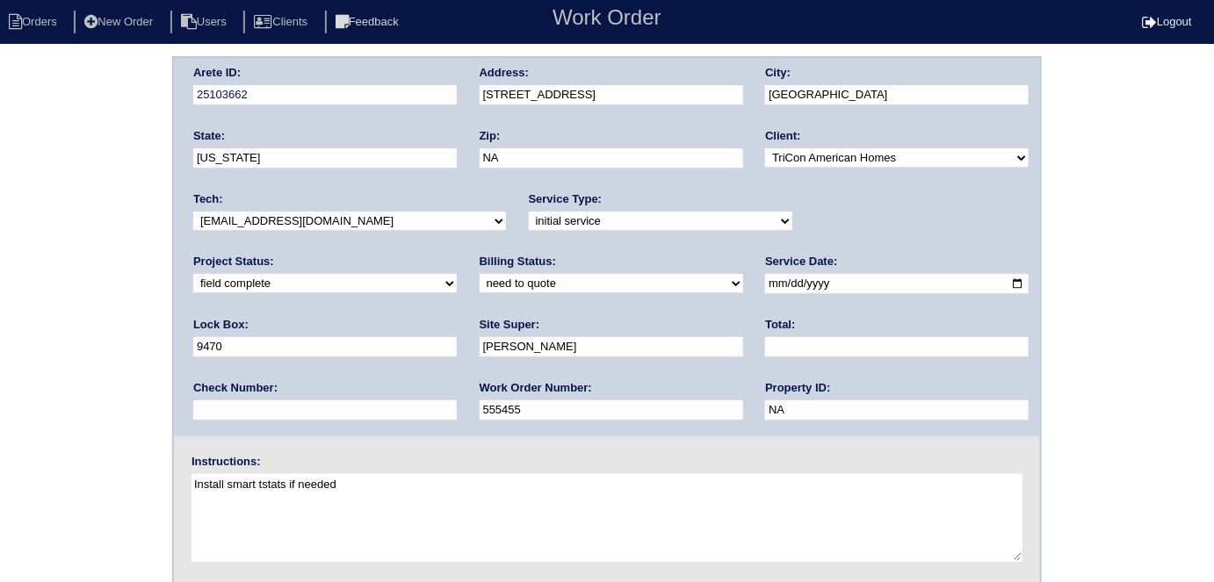
drag, startPoint x: 235, startPoint y: 275, endPoint x: 235, endPoint y: 285, distance: 10.5
click at [479, 276] on select "need to quote quoted need to invoice invoiced paid warranty purchase order need…" at bounding box center [610, 283] width 263 height 19
select select "quoted"
click at [479, 274] on select "need to quote quoted need to invoice invoiced paid warranty purchase order need…" at bounding box center [610, 283] width 263 height 19
click at [765, 351] on input "text" at bounding box center [896, 347] width 263 height 20
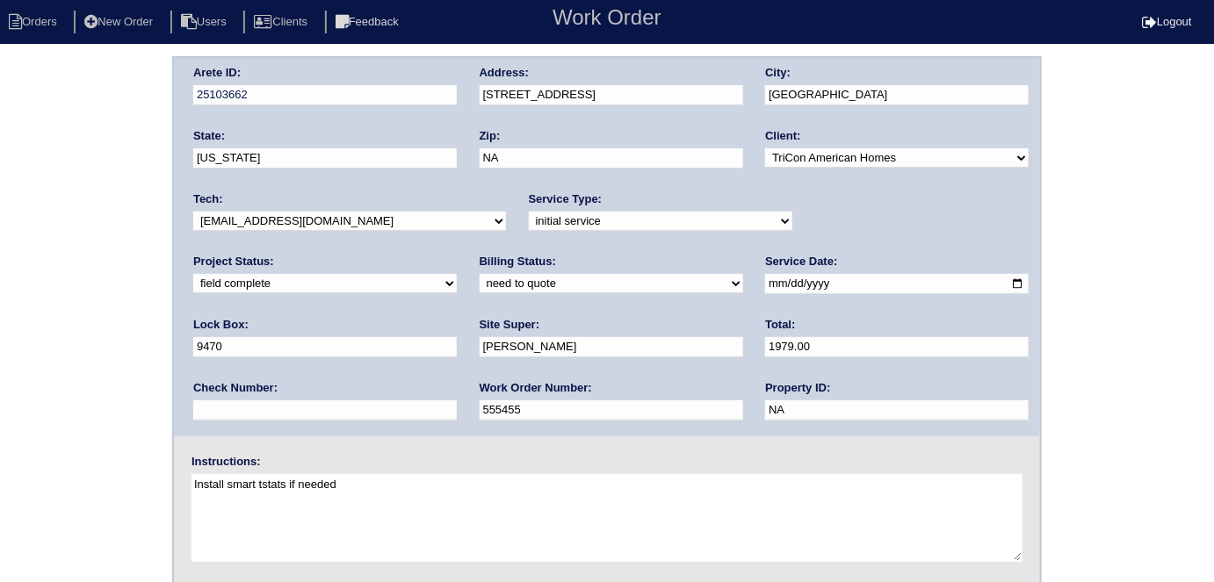
type input "1979.00"
click at [0, 232] on div "Arete ID: 25103662 Address: [STREET_ADDRESS] City: [GEOGRAPHIC_DATA] State: [US…" at bounding box center [607, 411] width 1214 height 710
click at [5, 263] on div "Arete ID: 25103662 Address: [STREET_ADDRESS] City: [GEOGRAPHIC_DATA] State: [US…" at bounding box center [607, 411] width 1214 height 710
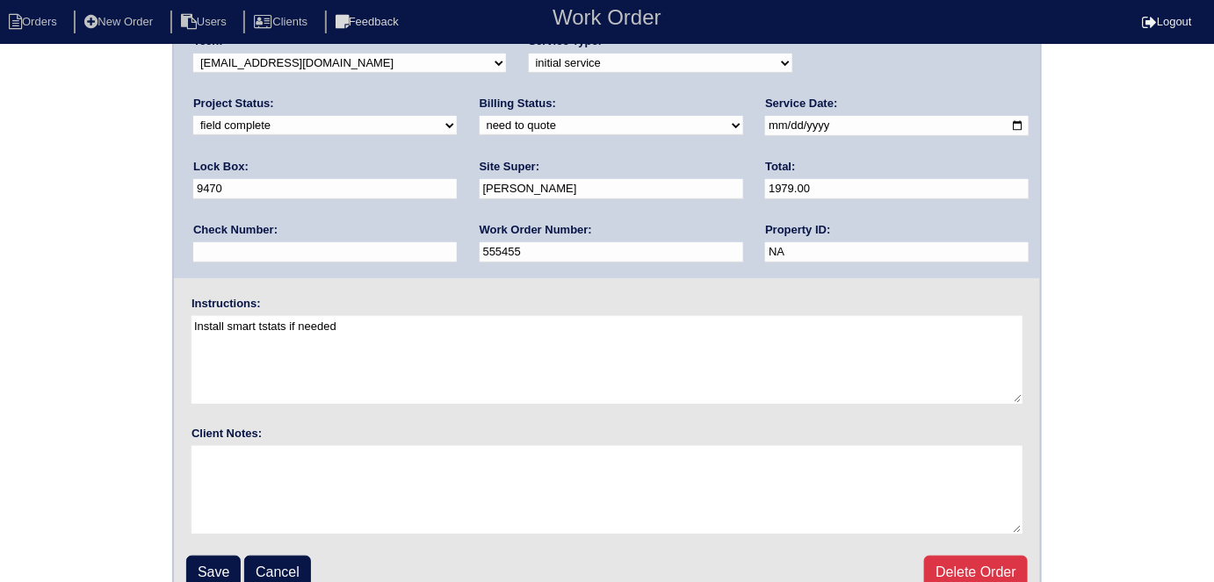
scroll to position [159, 0]
click at [212, 560] on input "Save" at bounding box center [213, 571] width 54 height 33
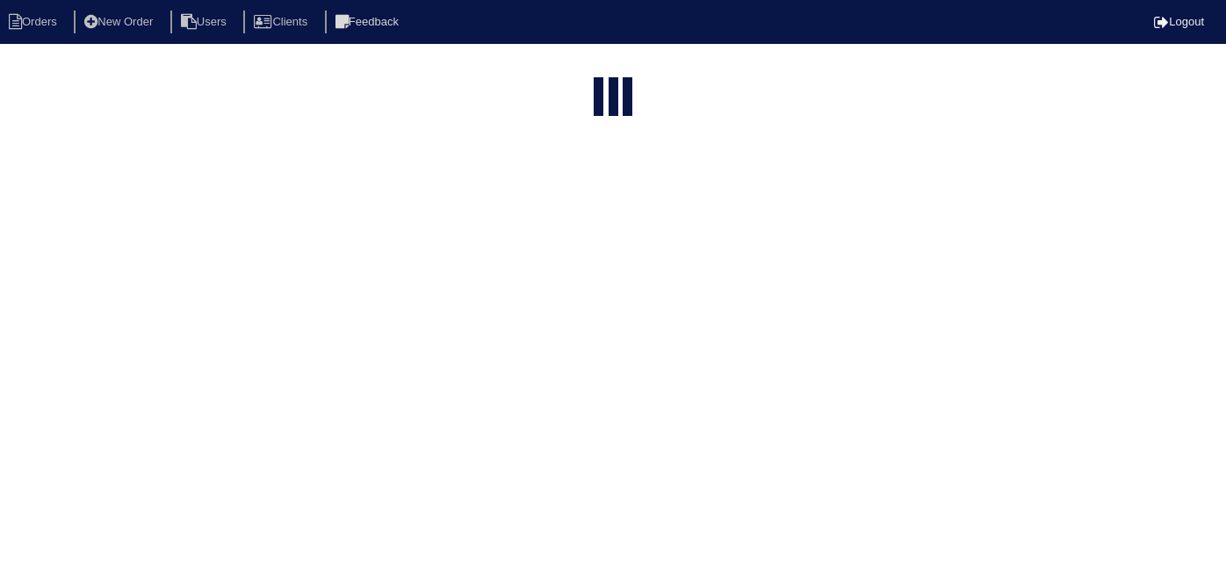
select select "15"
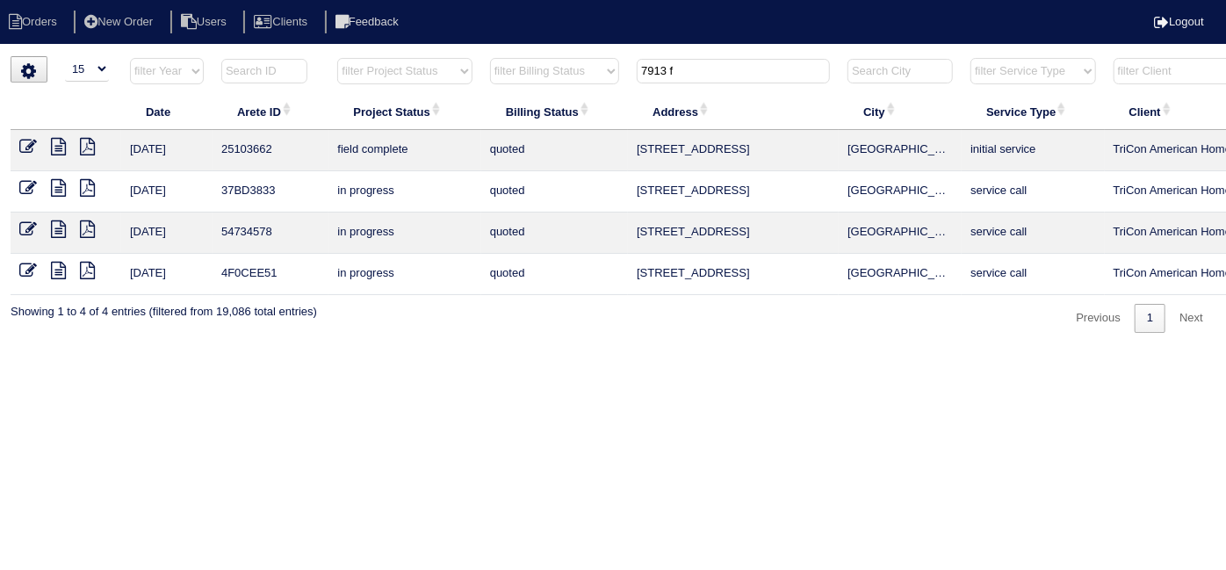
drag, startPoint x: 759, startPoint y: 77, endPoint x: 598, endPoint y: 97, distance: 162.0
click at [599, 97] on table "Date Arete ID Project Status Billing Status Address City Service Type Client Te…" at bounding box center [772, 176] width 1522 height 238
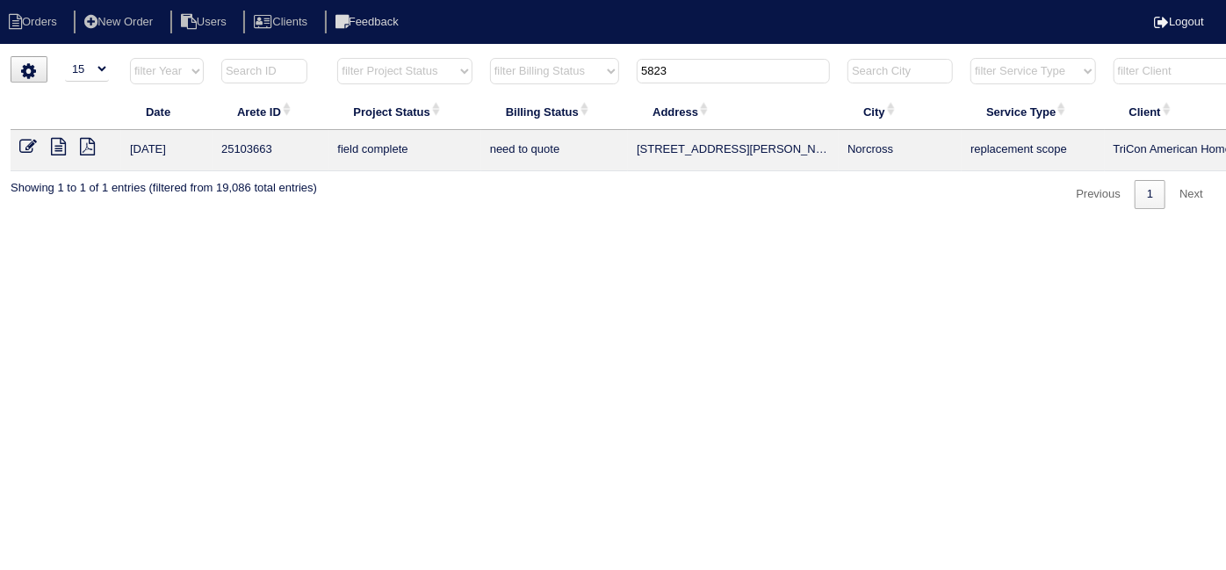
type input "5823"
click at [60, 148] on icon at bounding box center [58, 147] width 15 height 18
click at [28, 142] on icon at bounding box center [28, 147] width 18 height 18
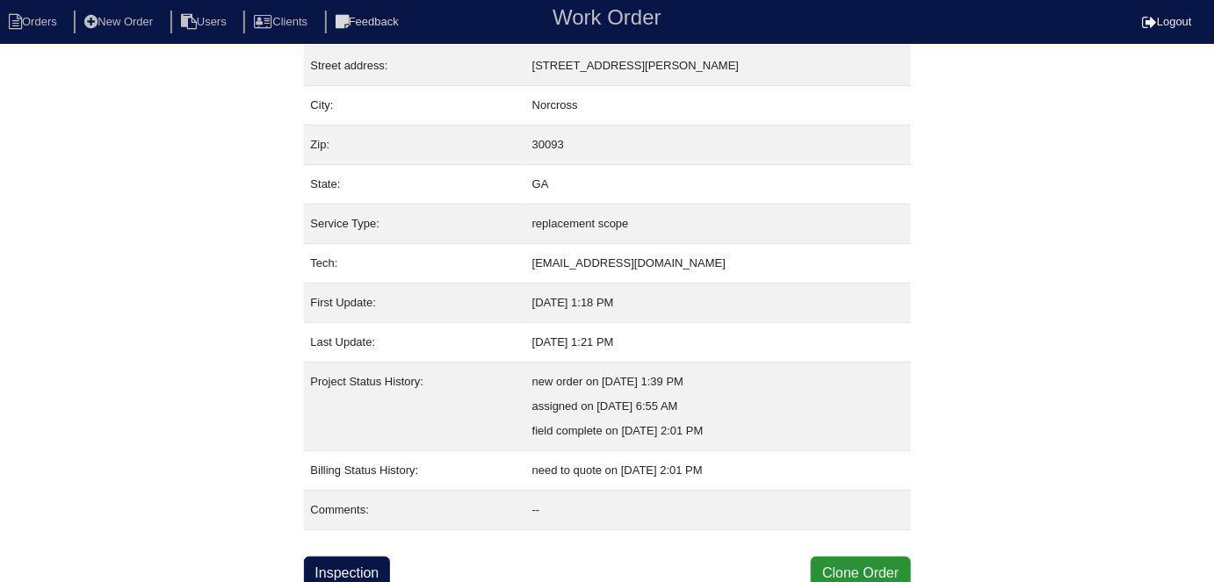
scroll to position [92, 0]
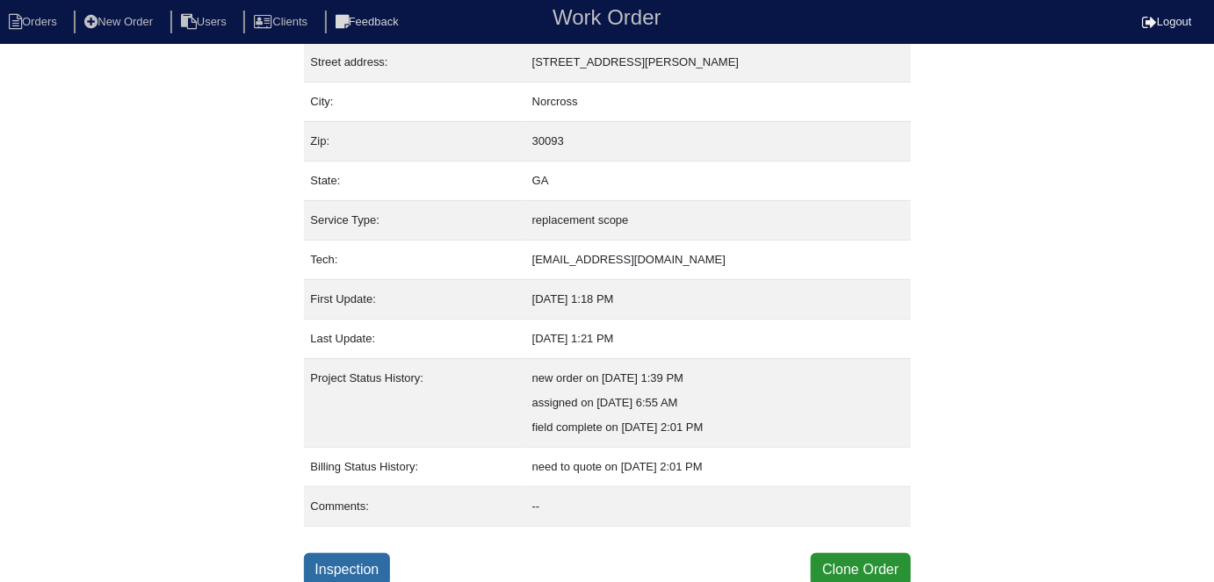
click at [344, 558] on link "Inspection" at bounding box center [347, 569] width 87 height 33
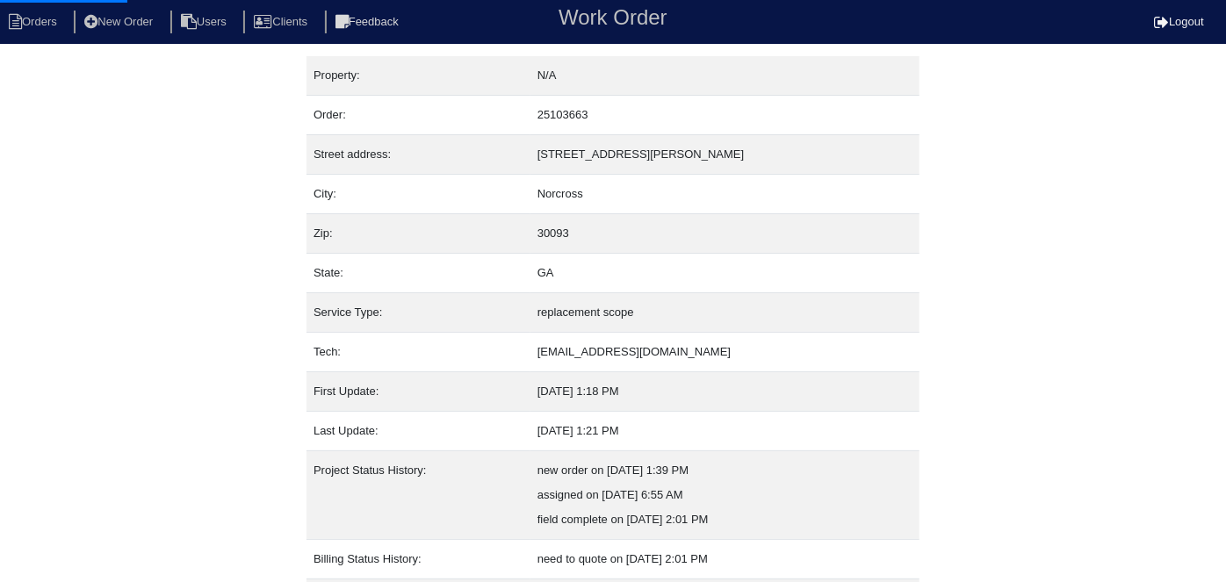
select select "0"
select select "[PERSON_NAME]"
select select "0"
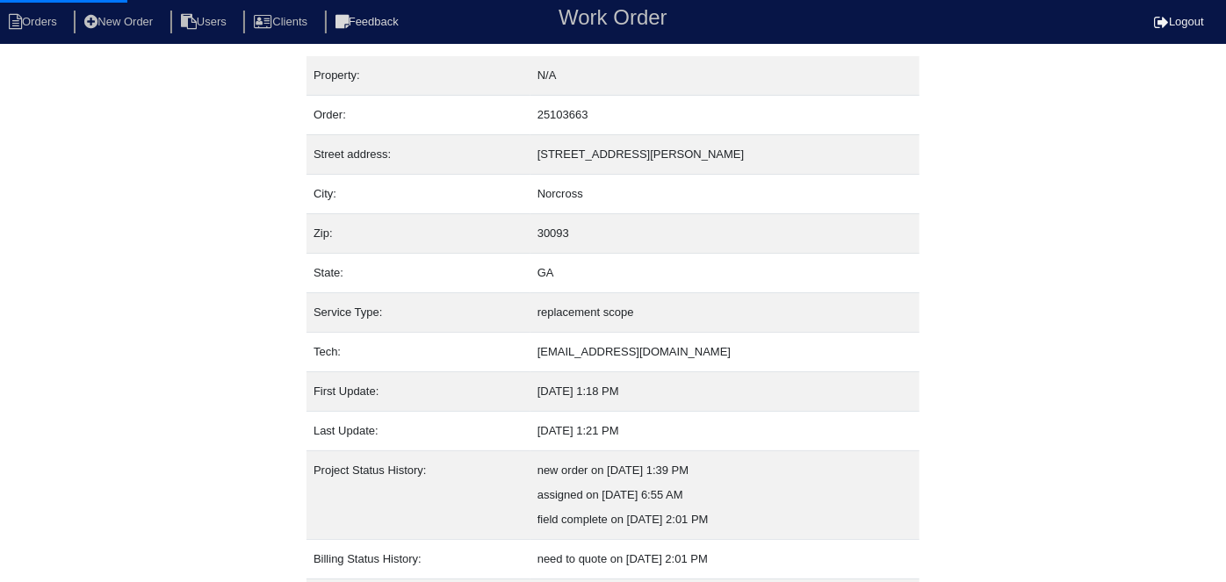
select select "1"
select select "2"
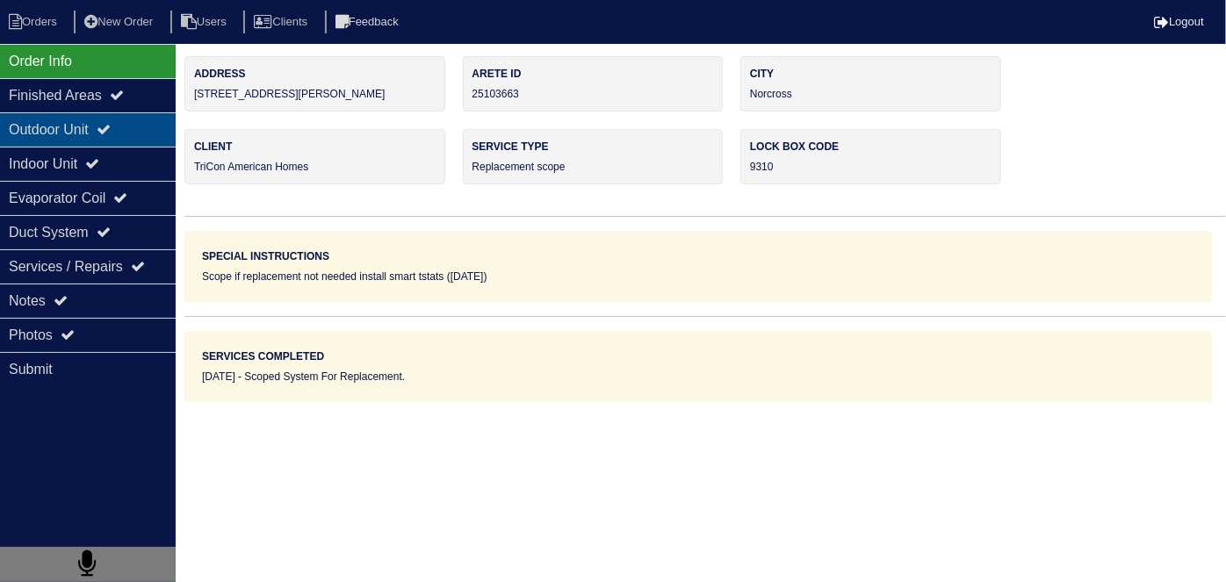
click at [97, 141] on div "Outdoor Unit" at bounding box center [88, 129] width 176 height 34
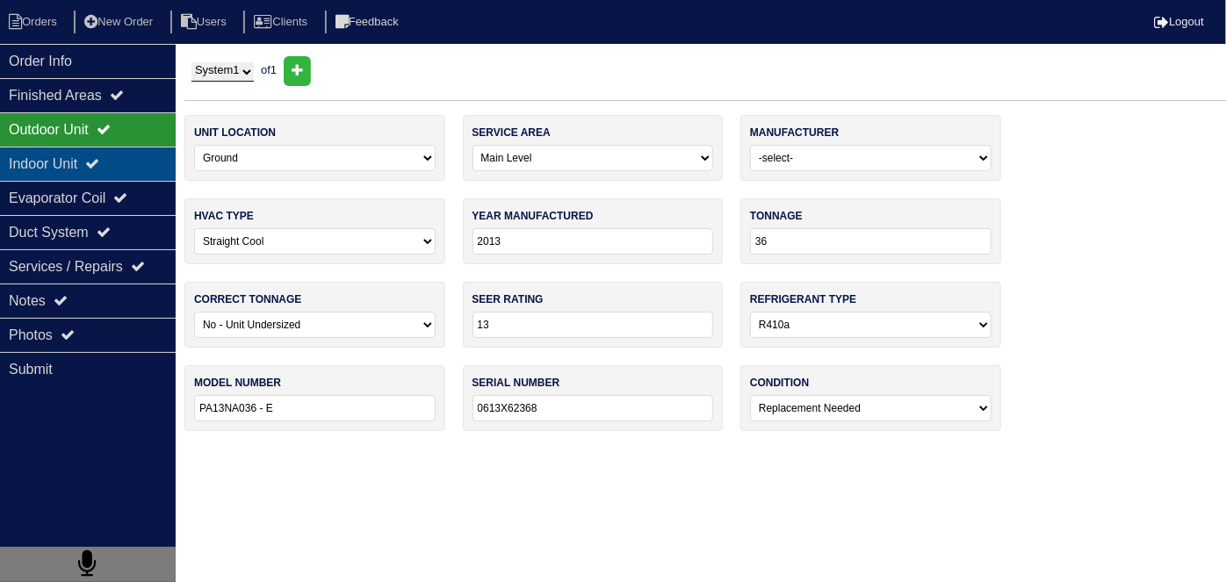
click at [89, 153] on div "Indoor Unit" at bounding box center [88, 164] width 176 height 34
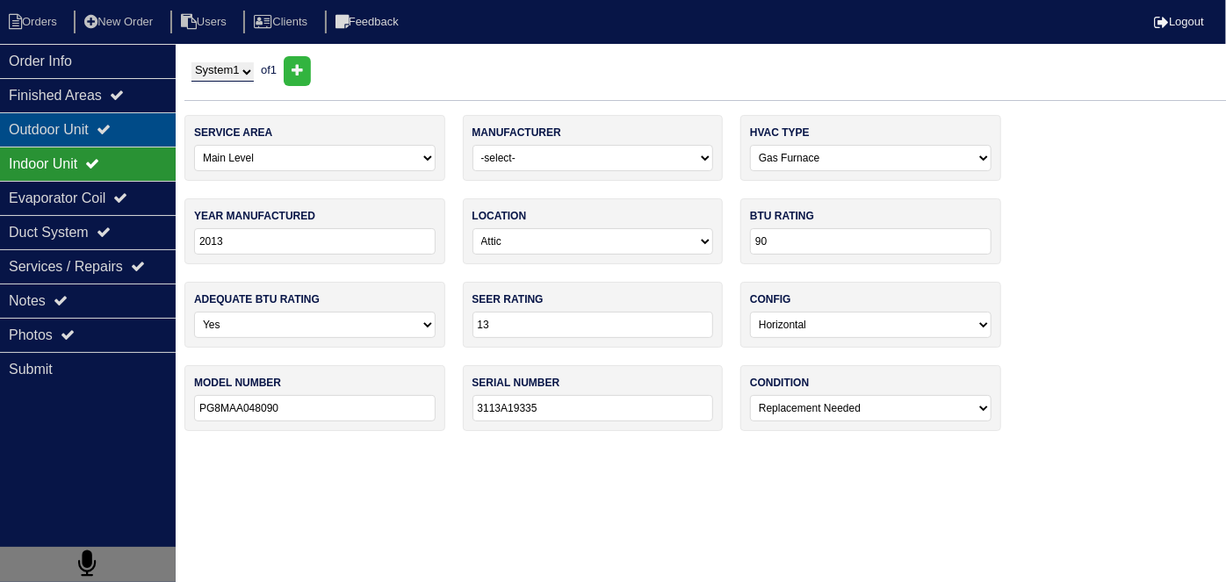
click at [104, 119] on div "Outdoor Unit" at bounding box center [88, 129] width 176 height 34
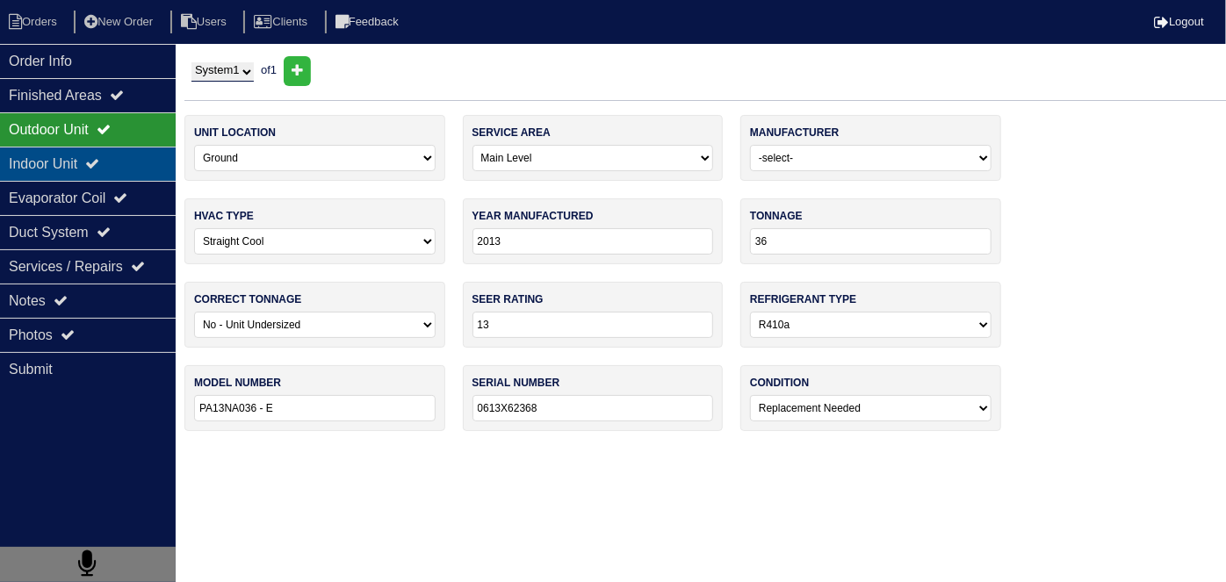
click at [83, 155] on div "Indoor Unit" at bounding box center [88, 164] width 176 height 34
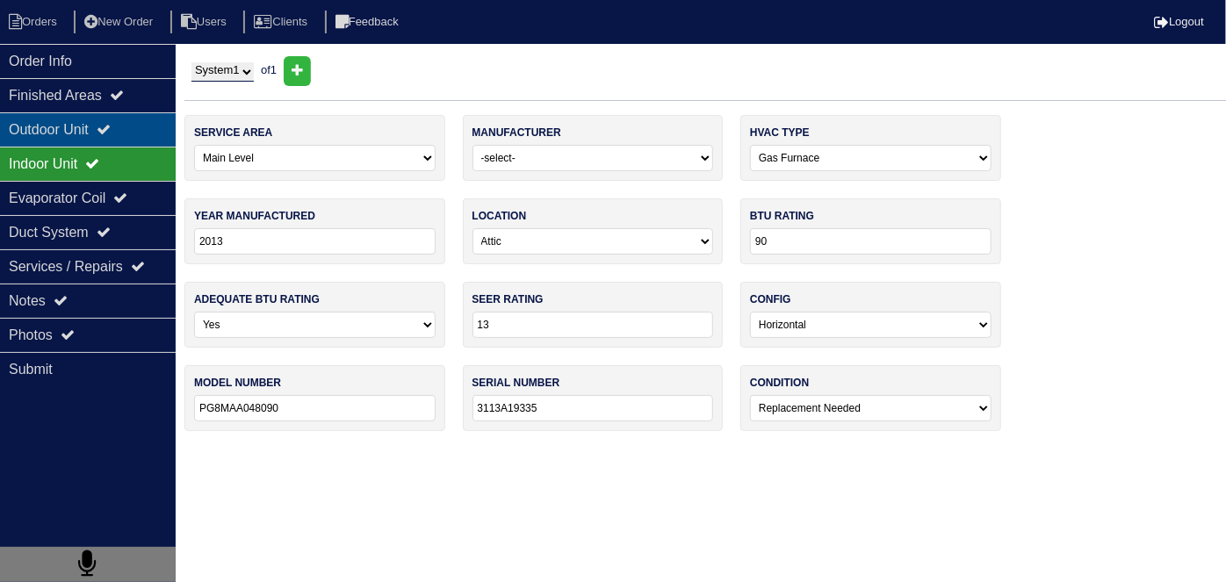
click at [133, 141] on div "Outdoor Unit" at bounding box center [88, 129] width 176 height 34
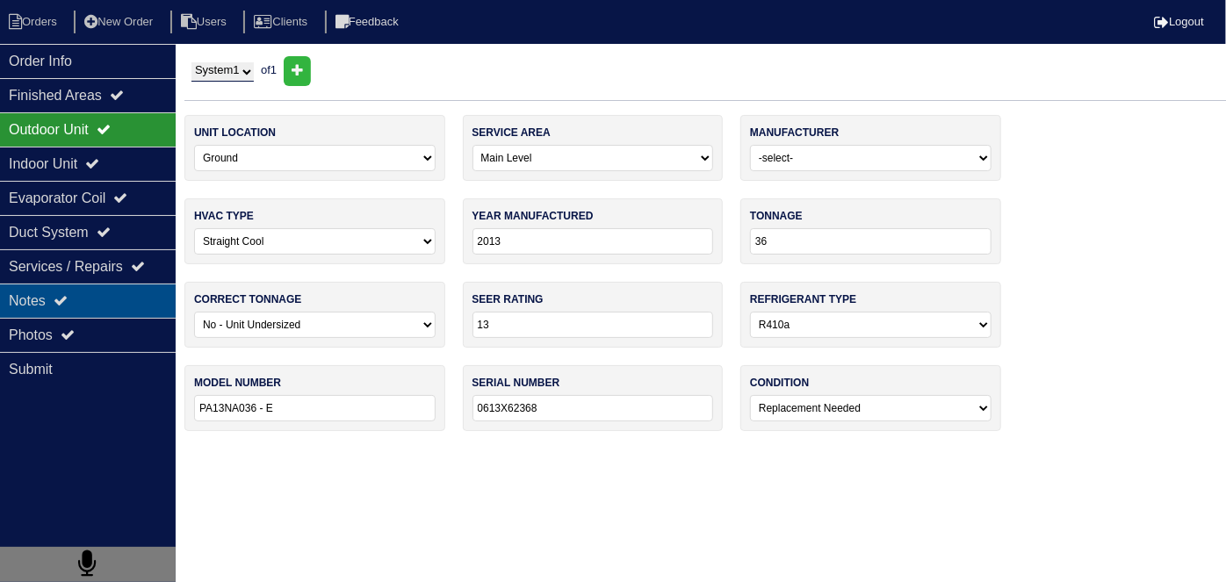
click at [105, 304] on div "Notes" at bounding box center [88, 301] width 176 height 34
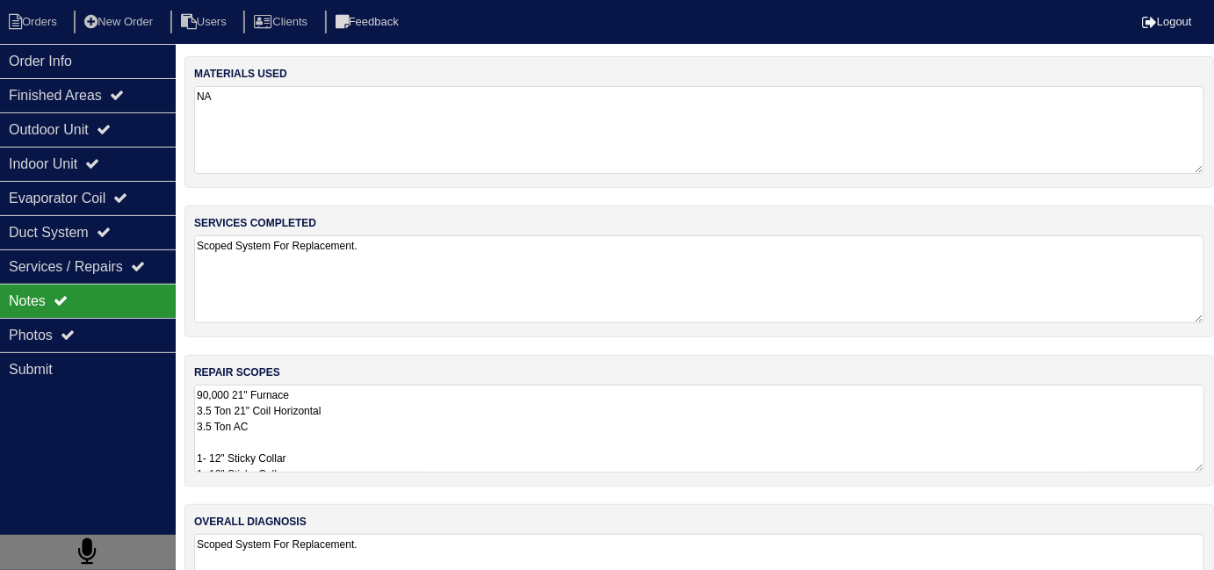
click at [577, 394] on textarea "90,000 21" Furnace 3.5 Ton 21" Coil Horizontal 3.5 Ton AC 1- 12" Sticky Collar …" at bounding box center [699, 429] width 1010 height 88
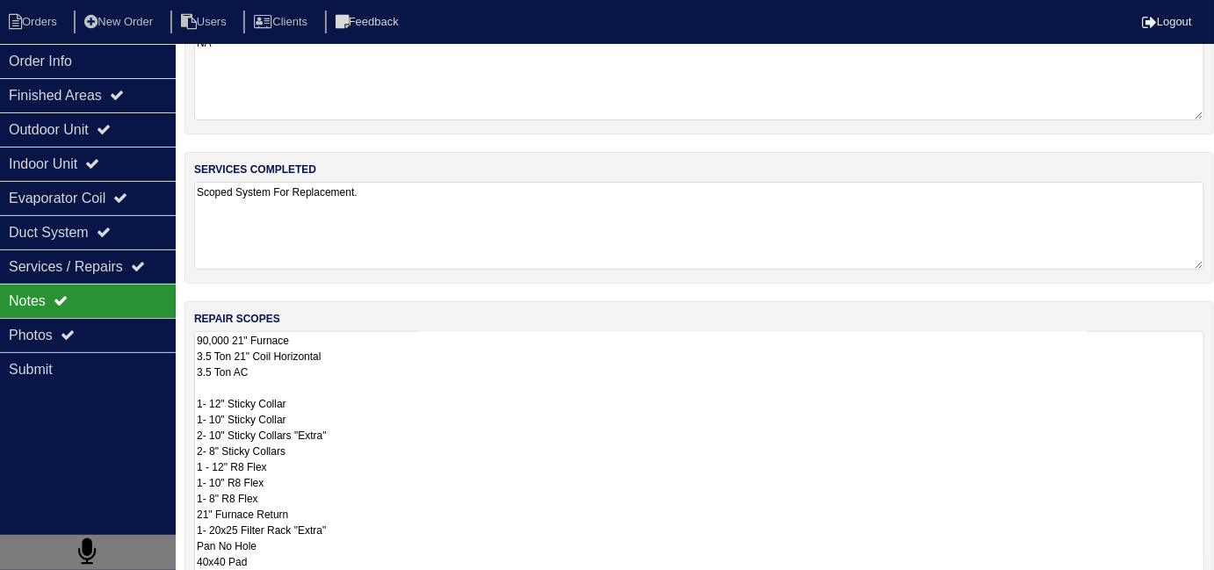
scroll to position [55, 0]
click at [501, 400] on textarea "90,000 21" Furnace 3.5 Ton 21" Coil Horizontal 3.5 Ton AC 1- 12" Sticky Collar …" at bounding box center [699, 520] width 1010 height 383
click at [434, 369] on textarea "90,000 21" Furnace 3.5 Ton 21" Coil Horizontal 3.5 Ton AC 1- 12" Sticky Collar …" at bounding box center [699, 520] width 1010 height 383
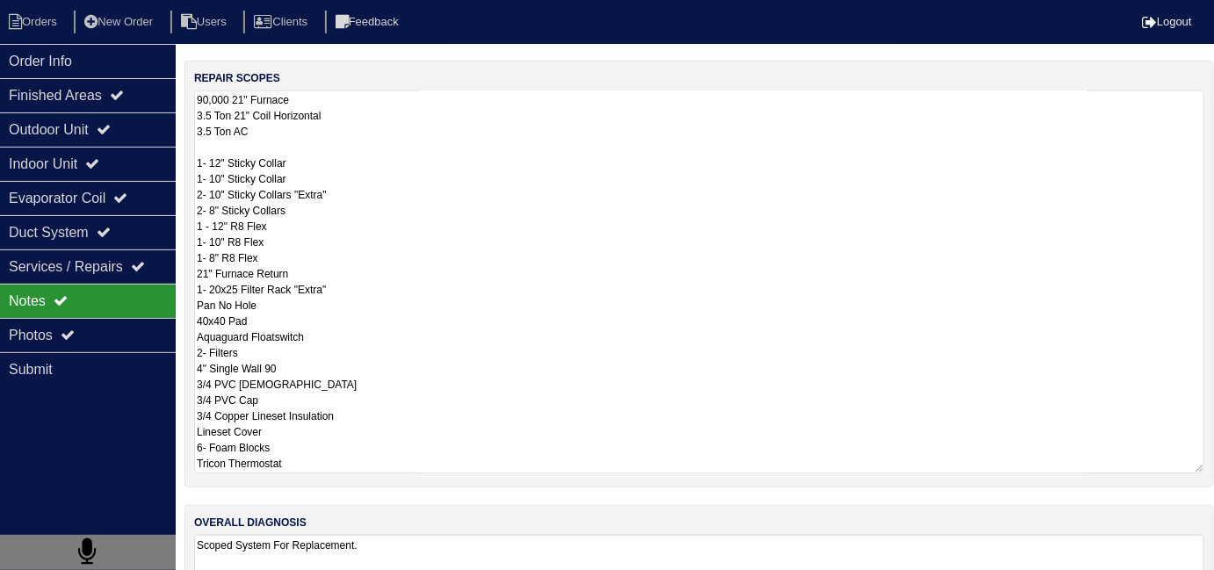
scroll to position [295, 0]
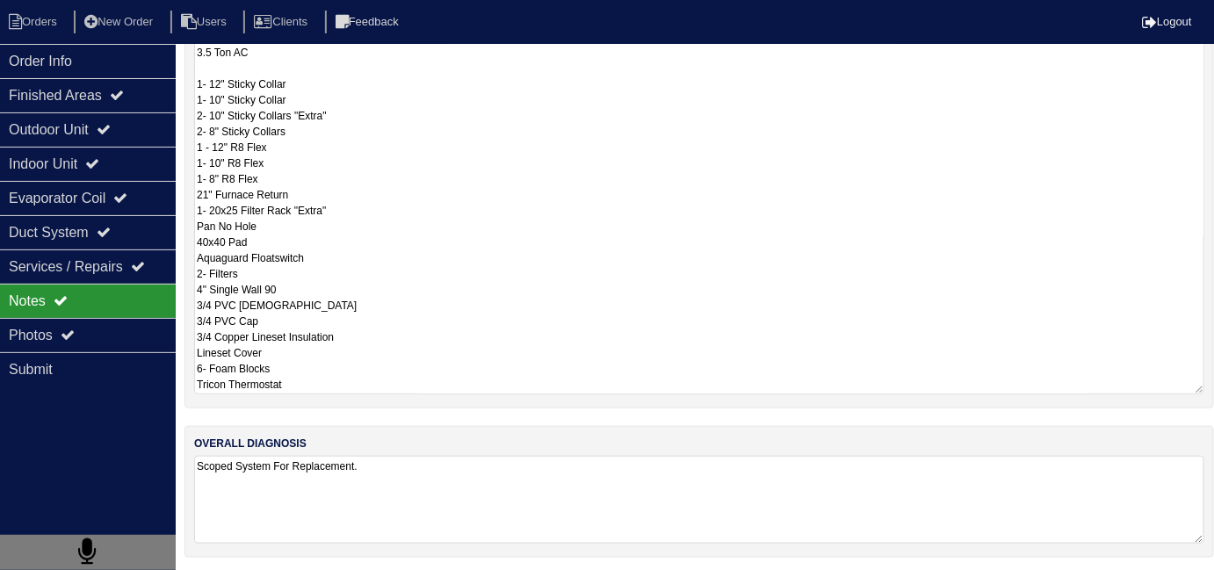
click at [731, 448] on div "overall diagnosis Scoped System For Replacement." at bounding box center [698, 492] width 1029 height 132
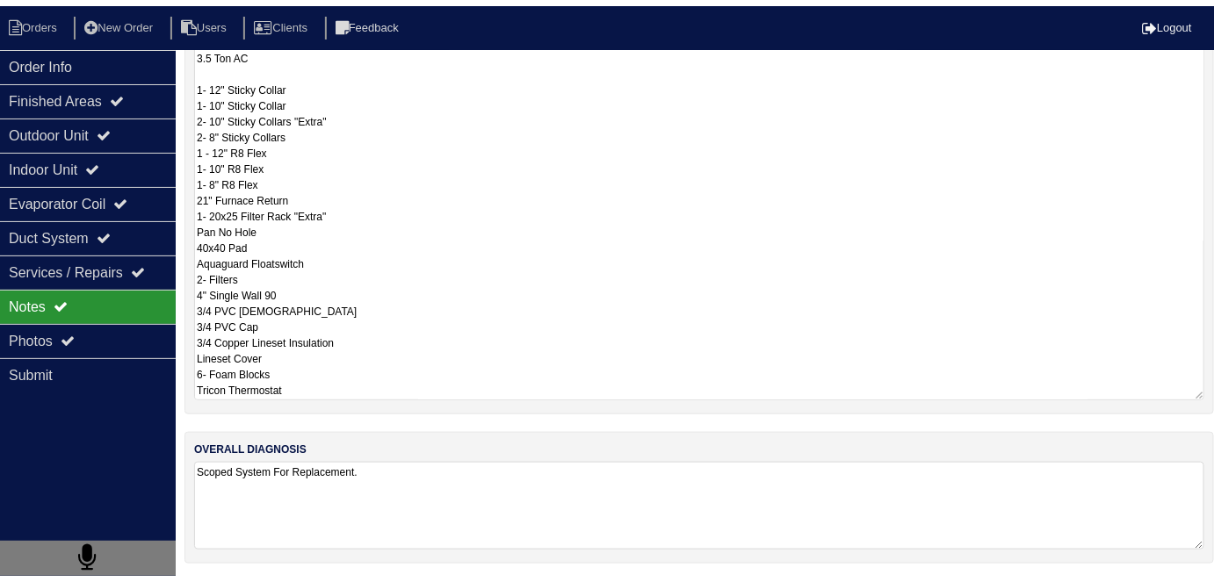
scroll to position [78, 0]
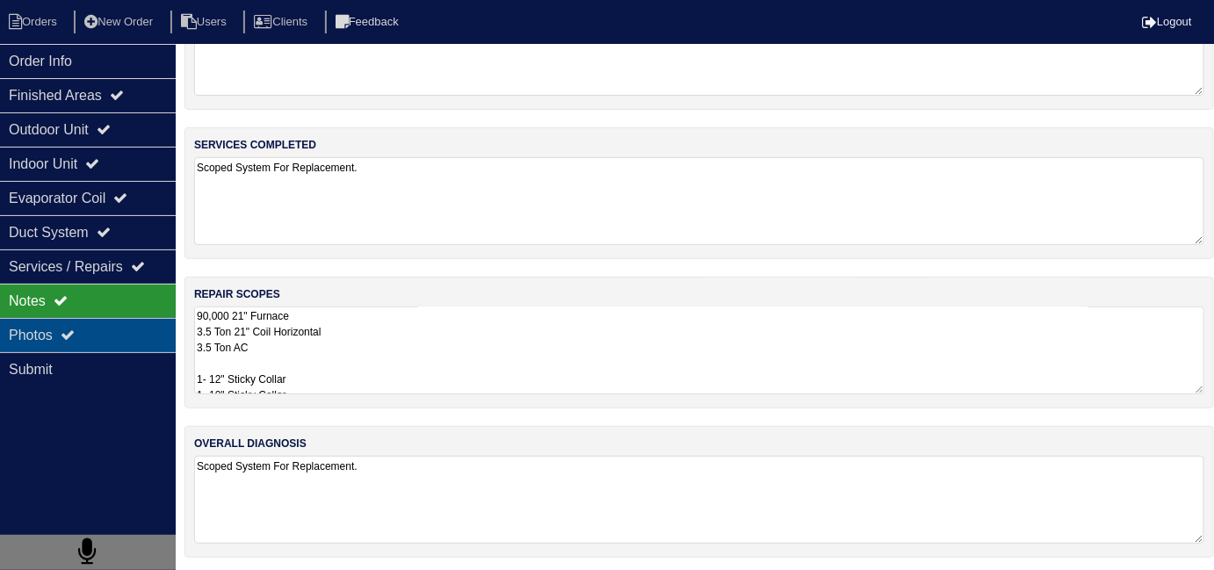
click at [135, 333] on div "Photos" at bounding box center [88, 335] width 176 height 34
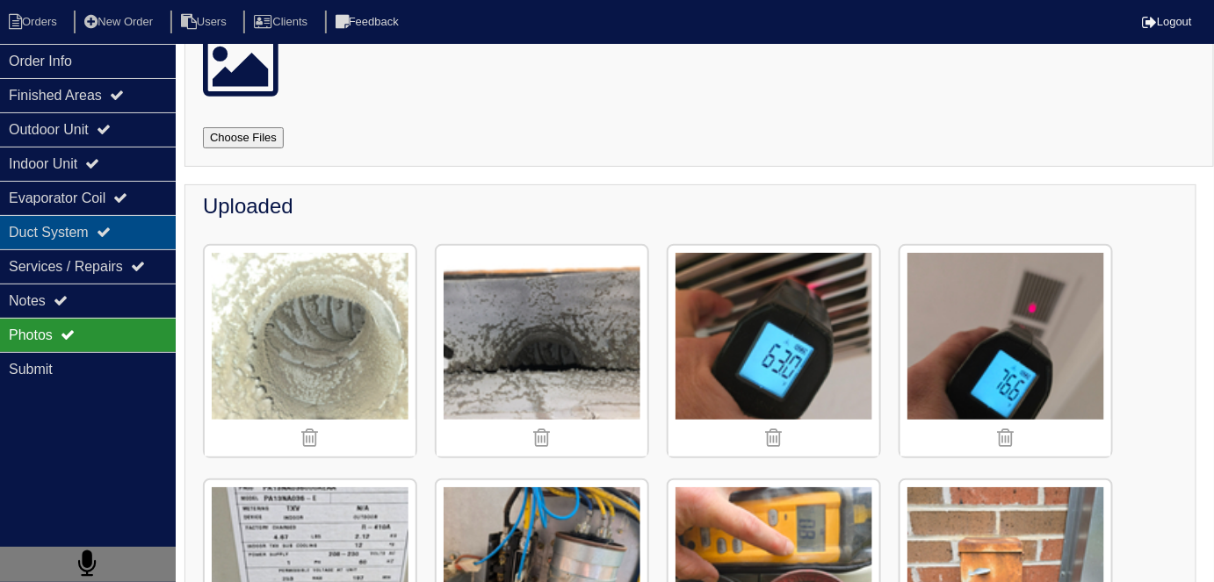
click at [59, 234] on div "Duct System" at bounding box center [88, 232] width 176 height 34
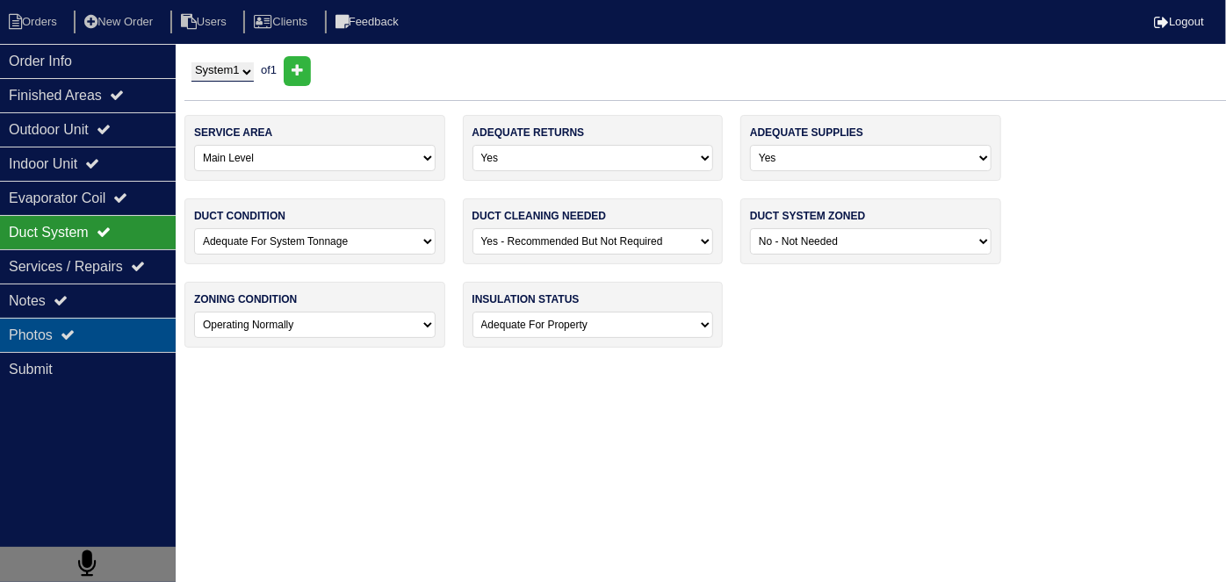
click at [60, 328] on div "Photos" at bounding box center [88, 335] width 176 height 34
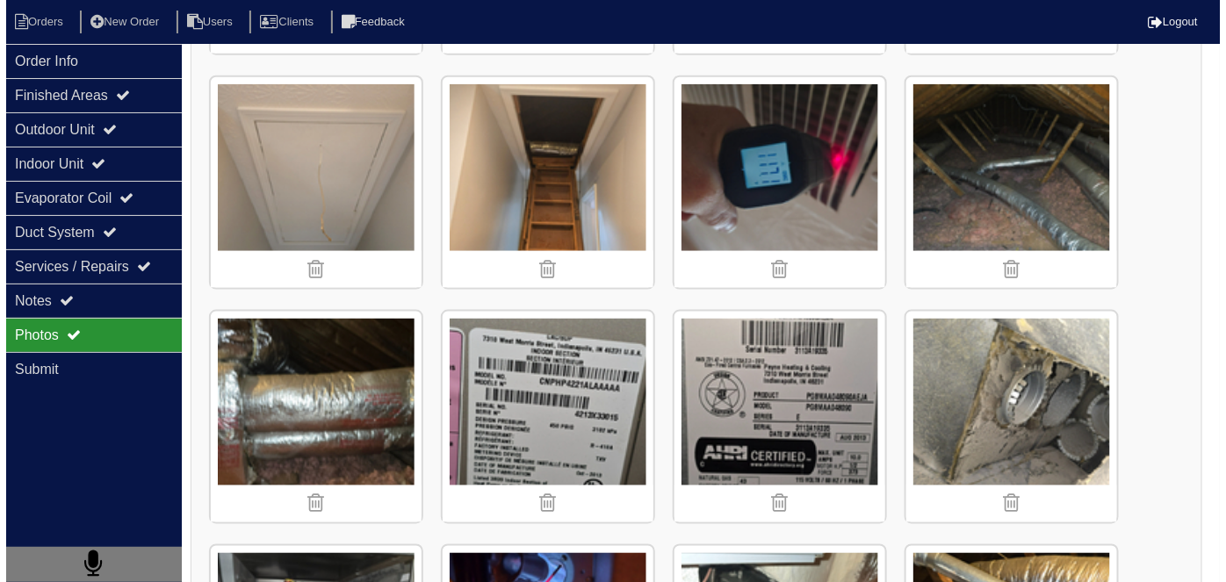
scroll to position [717, 0]
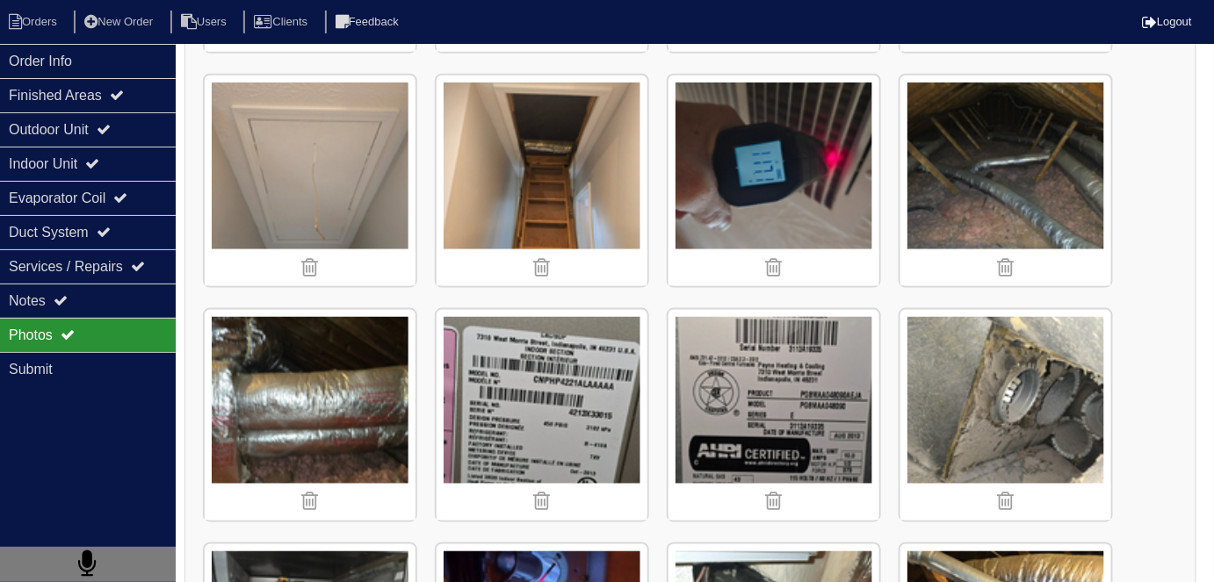
click at [999, 142] on img at bounding box center [1005, 181] width 211 height 211
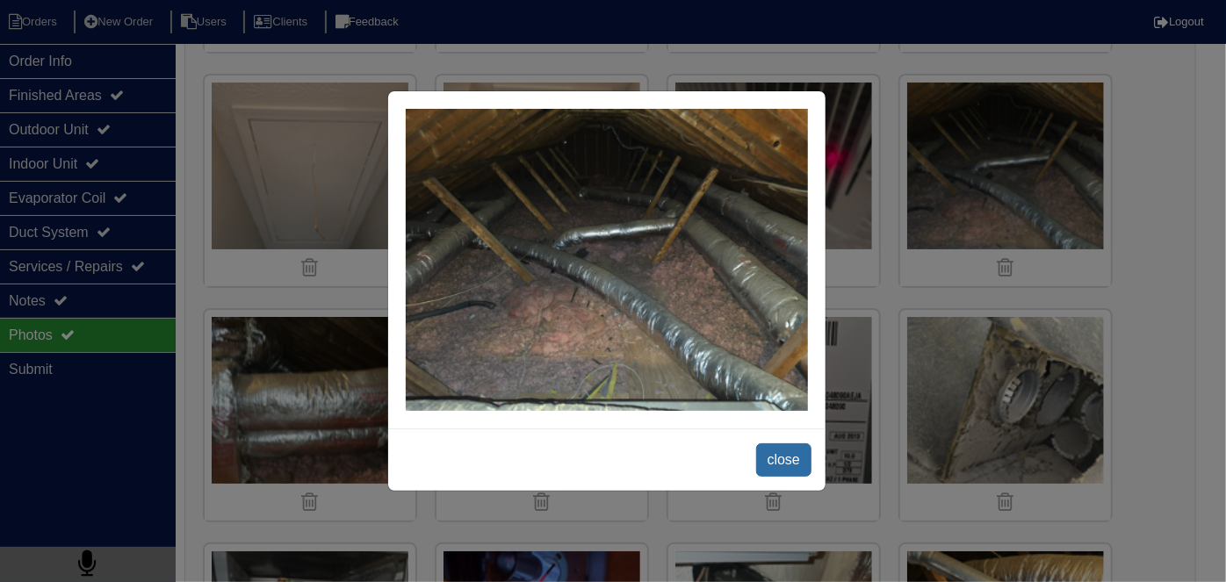
click at [769, 458] on span "close" at bounding box center [783, 459] width 55 height 33
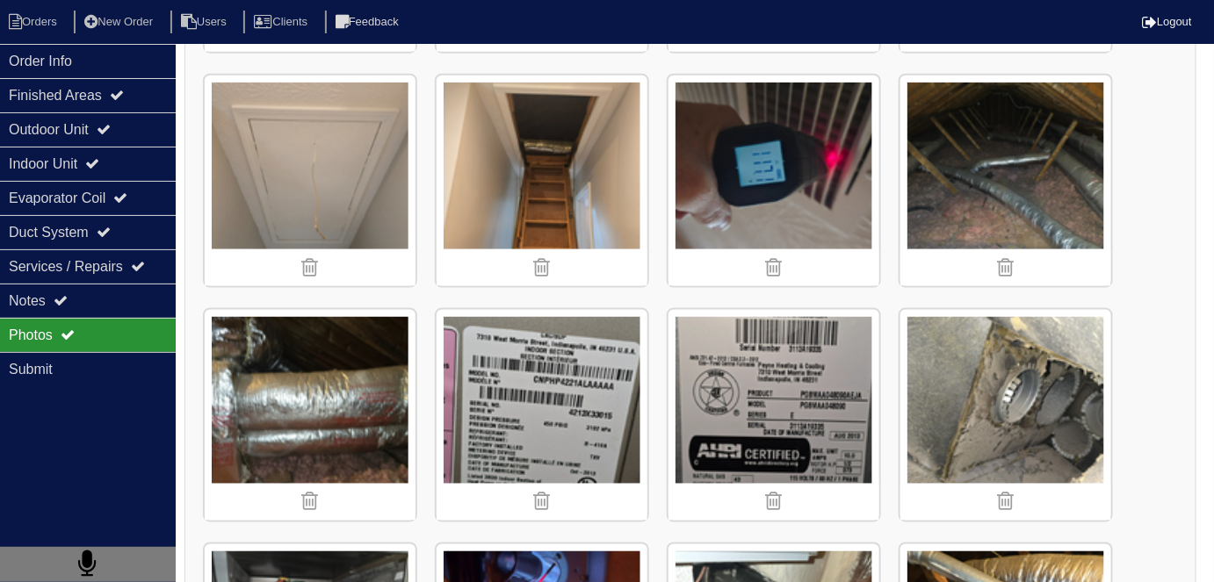
click at [1020, 351] on img at bounding box center [1005, 415] width 211 height 211
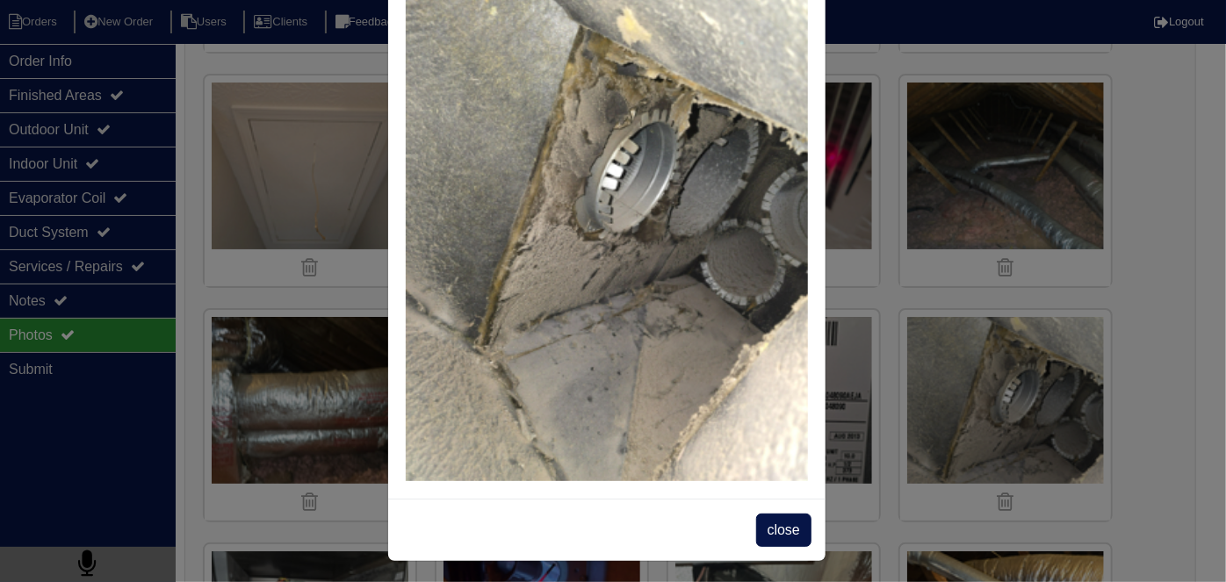
scroll to position [101, 0]
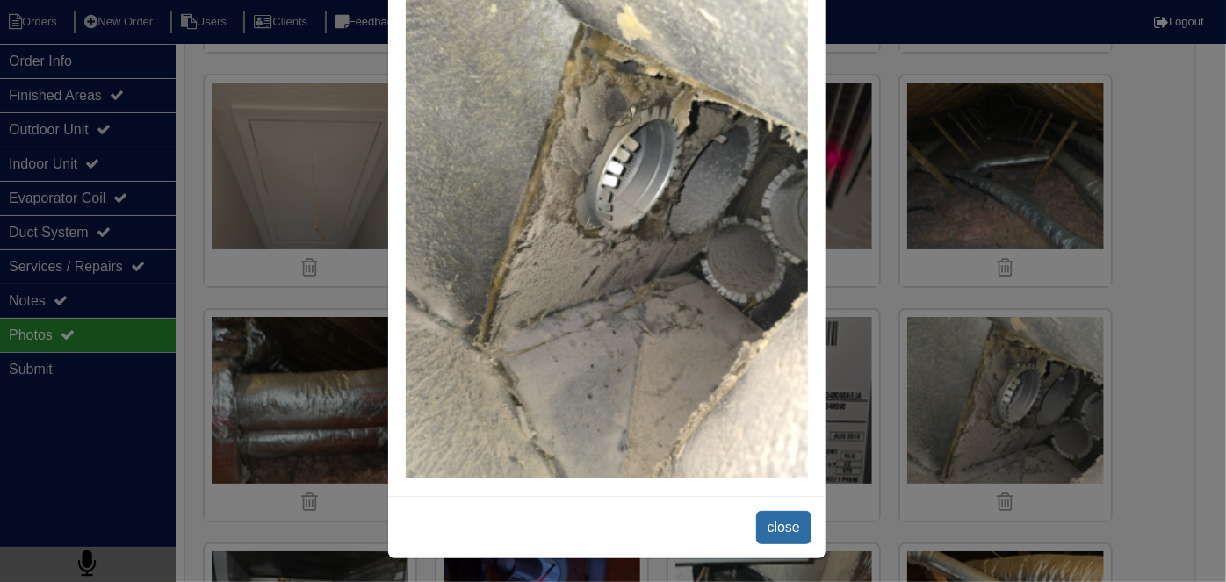
click at [758, 518] on span "close" at bounding box center [783, 527] width 55 height 33
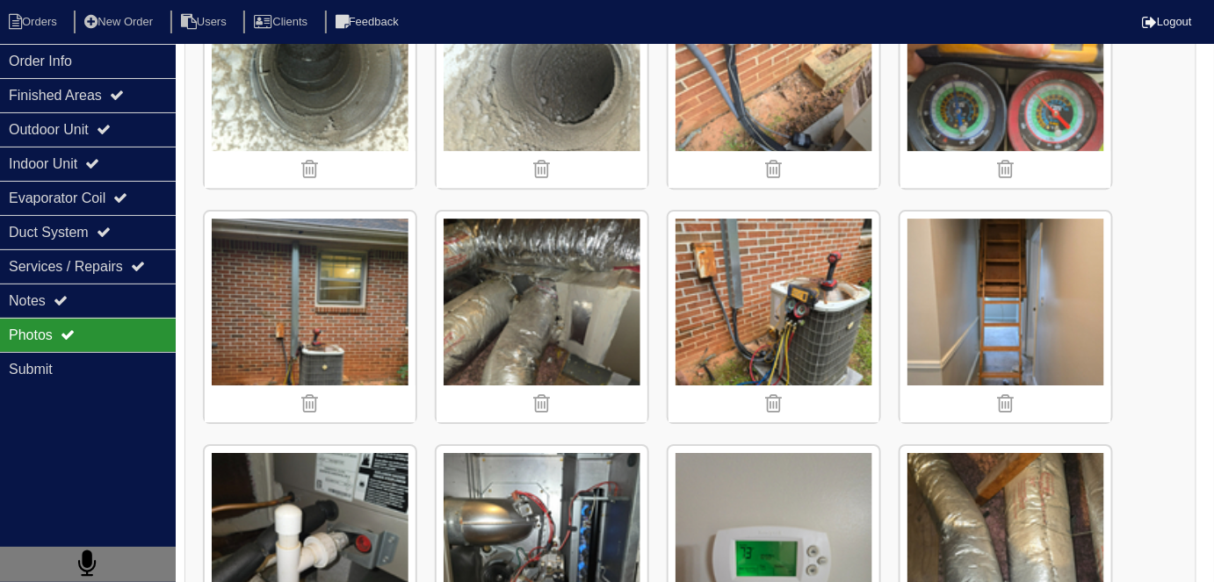
scroll to position [1755, 0]
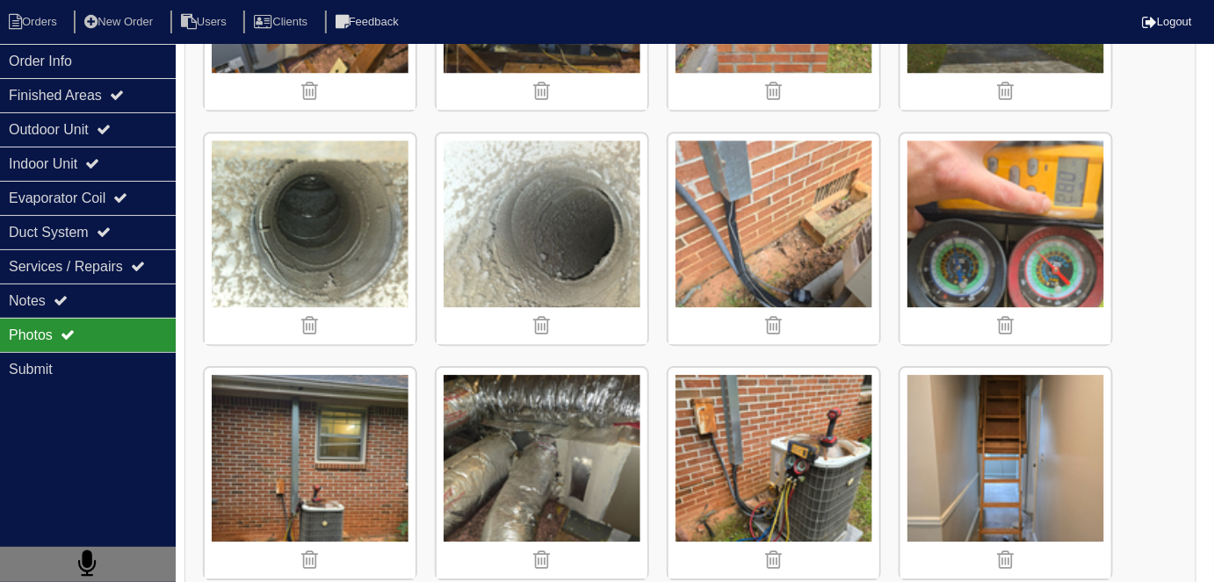
click at [322, 211] on img at bounding box center [310, 238] width 211 height 211
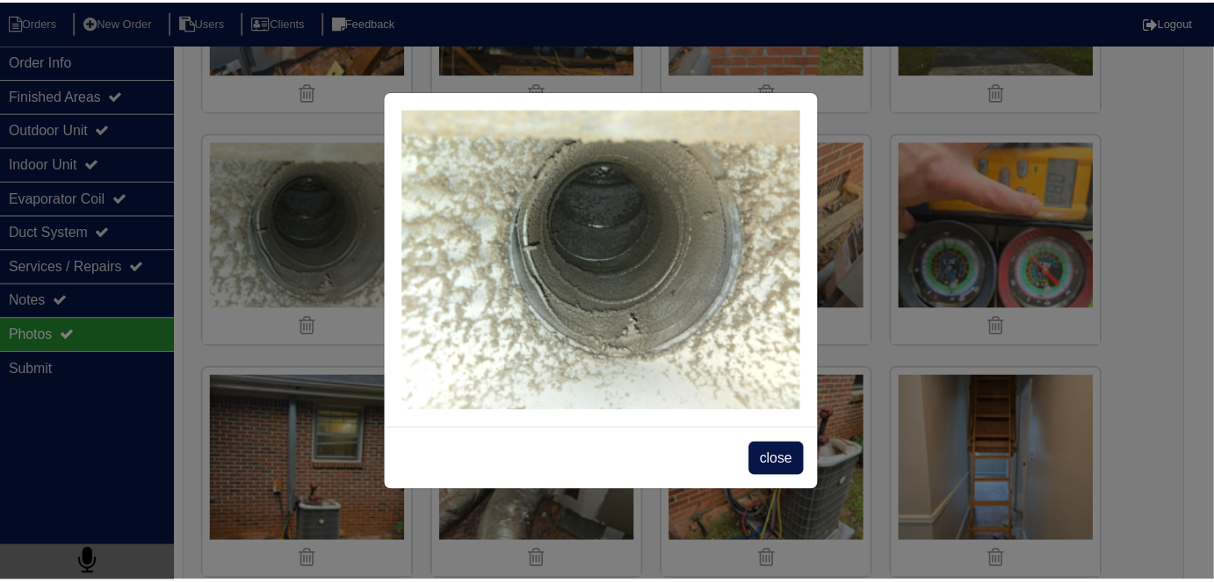
scroll to position [1596, 0]
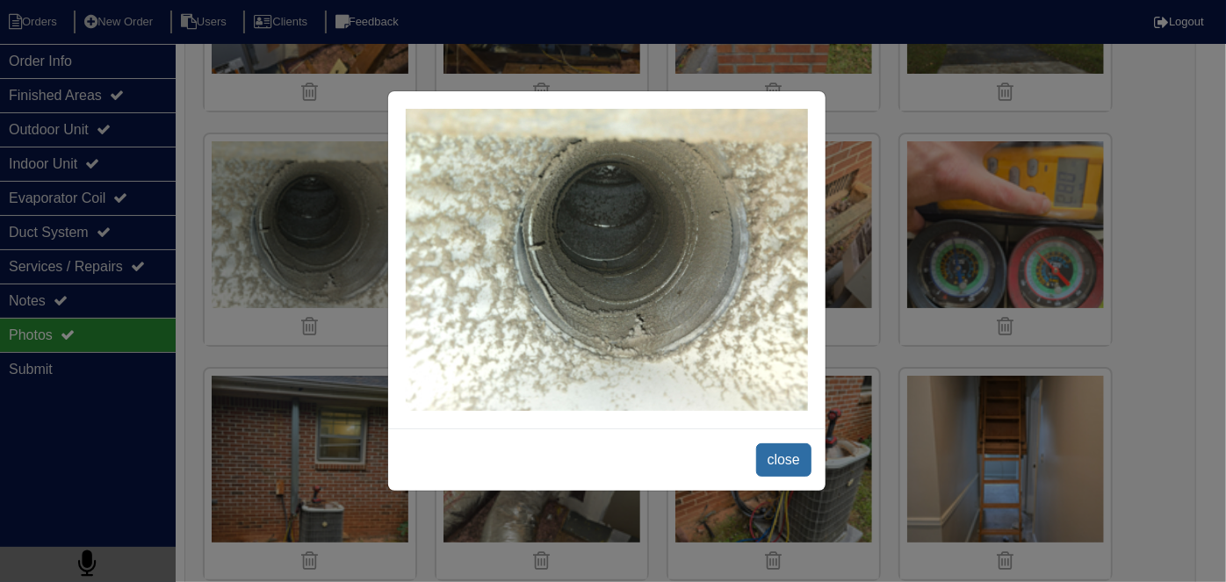
click at [774, 450] on span "close" at bounding box center [783, 459] width 55 height 33
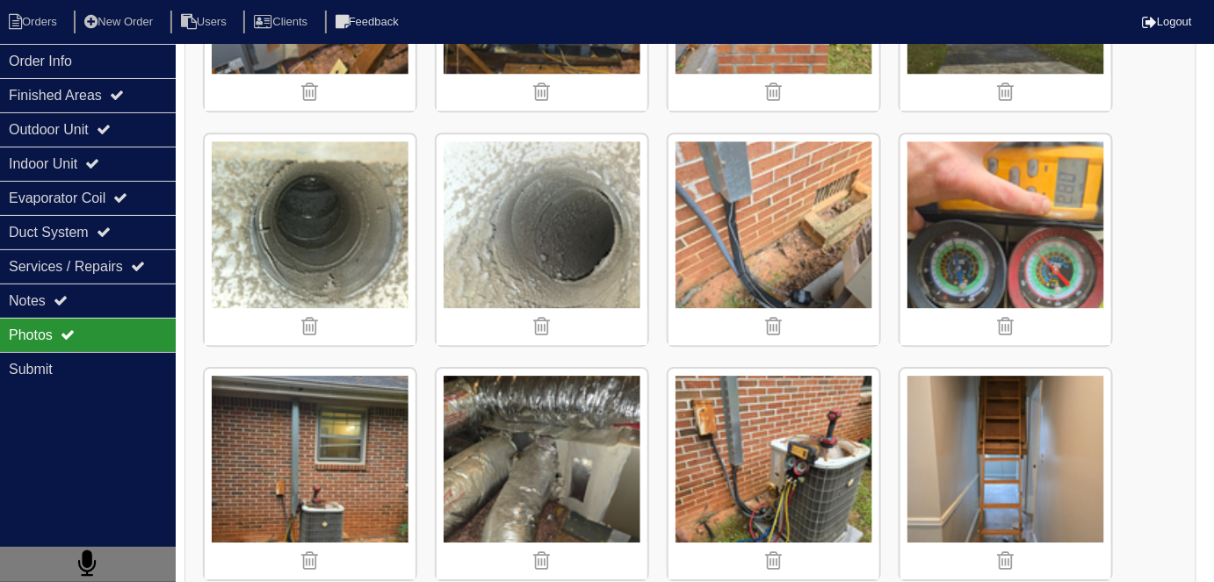
click at [479, 234] on img at bounding box center [541, 239] width 211 height 211
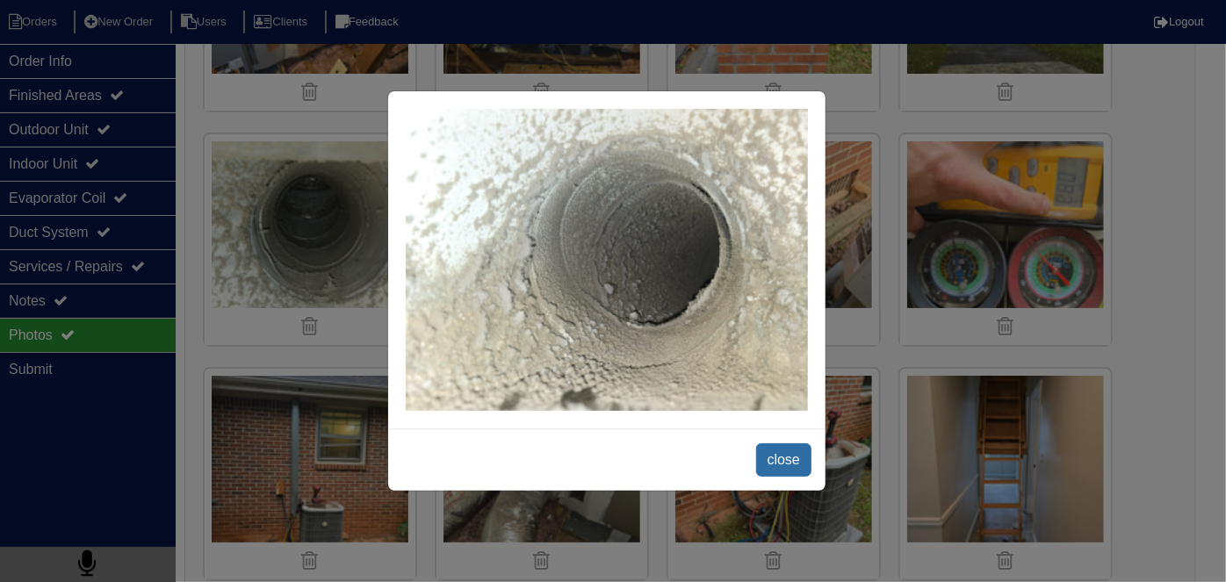
click at [782, 464] on span "close" at bounding box center [783, 459] width 55 height 33
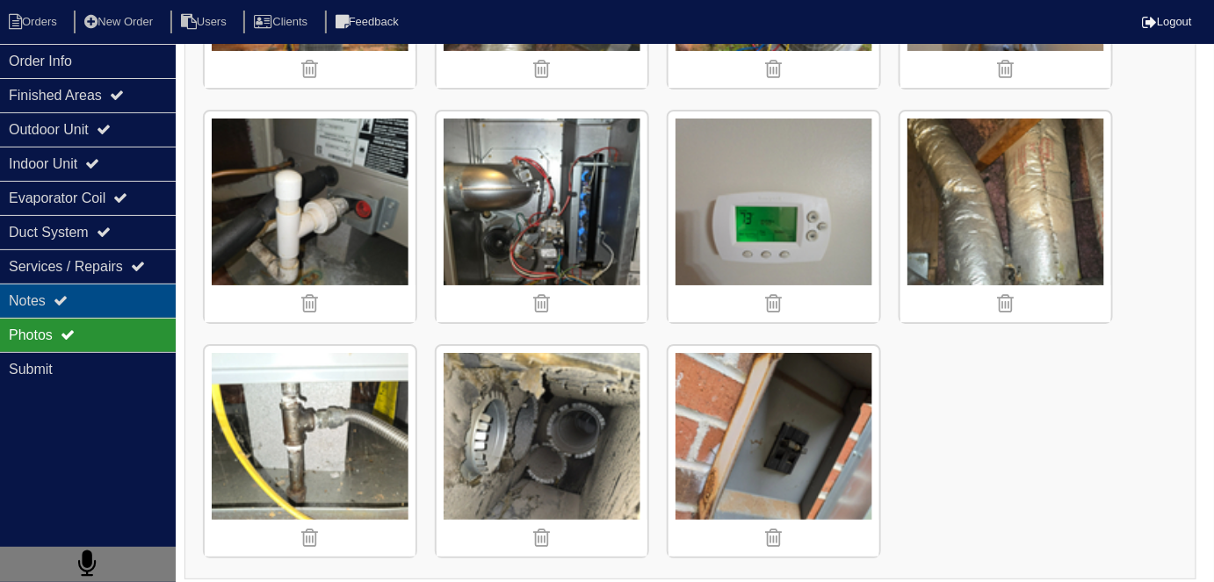
click at [117, 304] on div "Notes" at bounding box center [88, 301] width 176 height 34
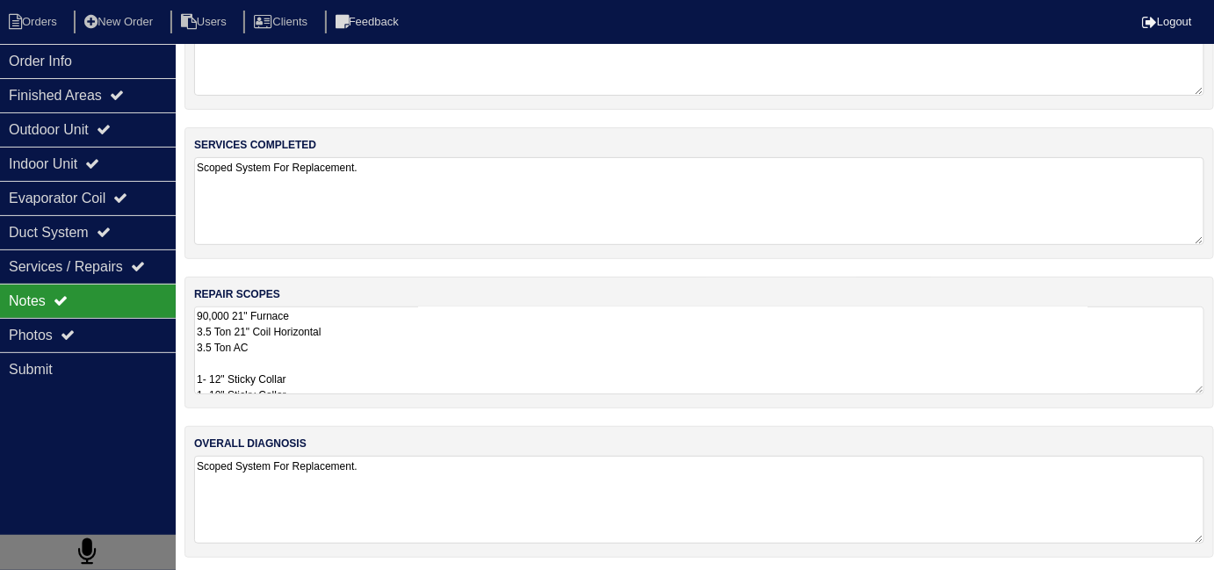
click at [332, 369] on textarea "90,000 21" Furnace 3.5 Ton 21" Coil Horizontal 3.5 Ton AC 1- 12" Sticky Collar …" at bounding box center [699, 350] width 1010 height 88
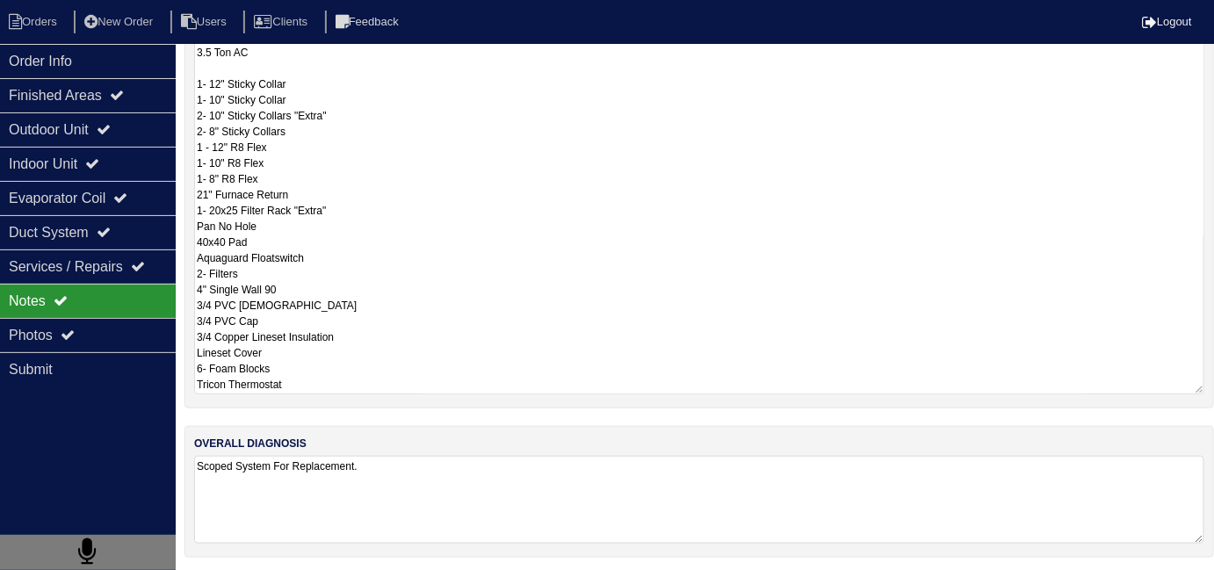
click at [330, 380] on textarea "90,000 21" Furnace 3.5 Ton 21" Coil Horizontal 3.5 Ton AC 1- 12" Sticky Collar …" at bounding box center [699, 202] width 1010 height 383
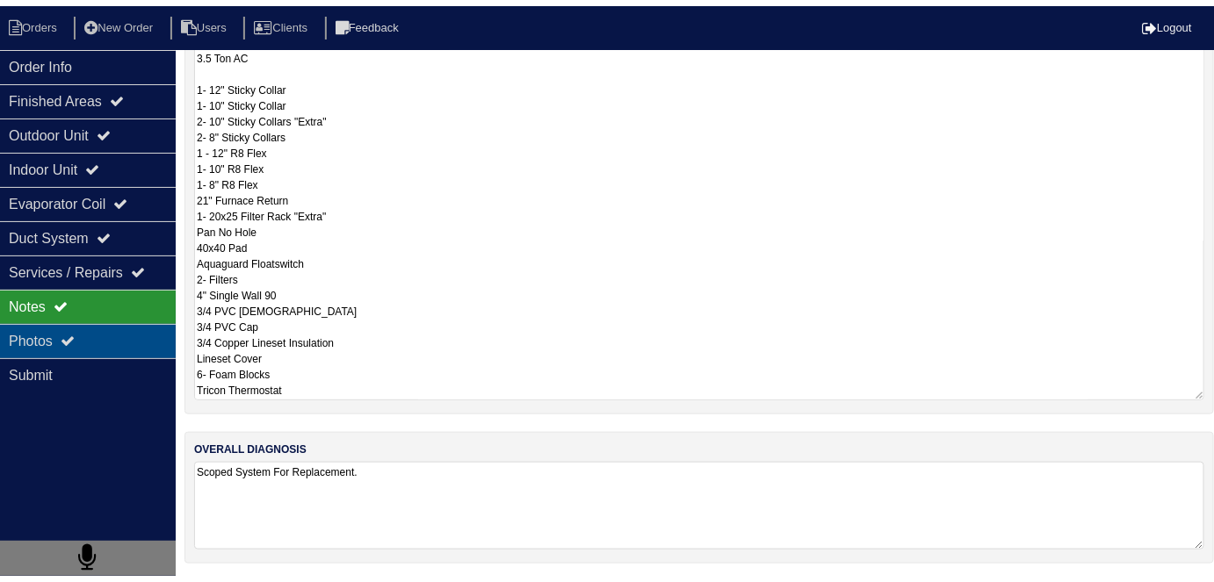
scroll to position [78, 0]
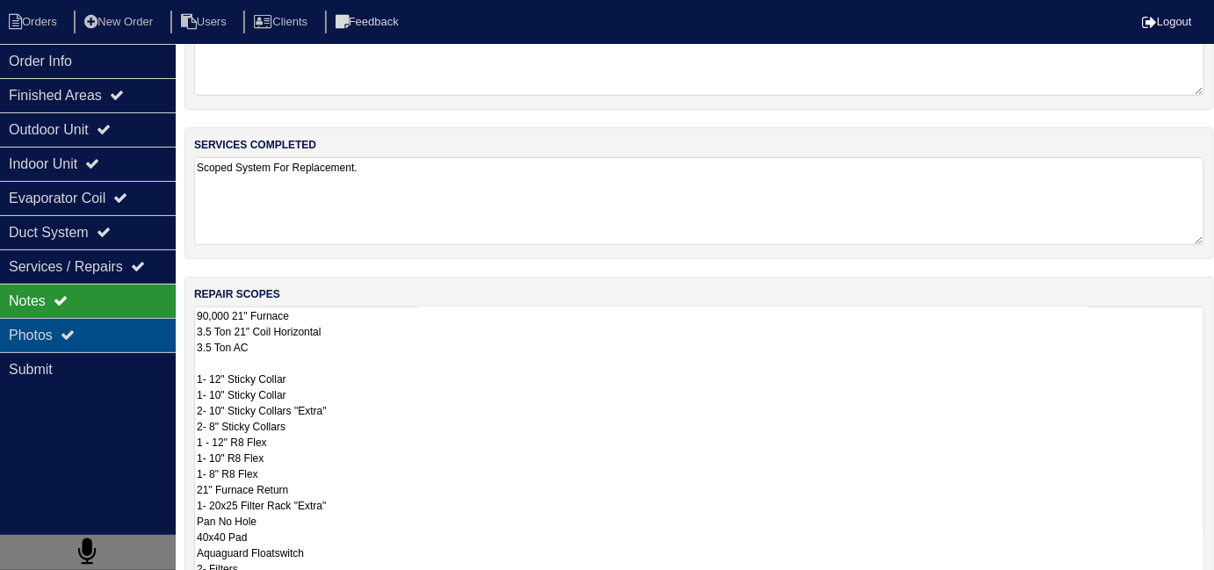
click at [137, 347] on div "Photos" at bounding box center [88, 335] width 176 height 34
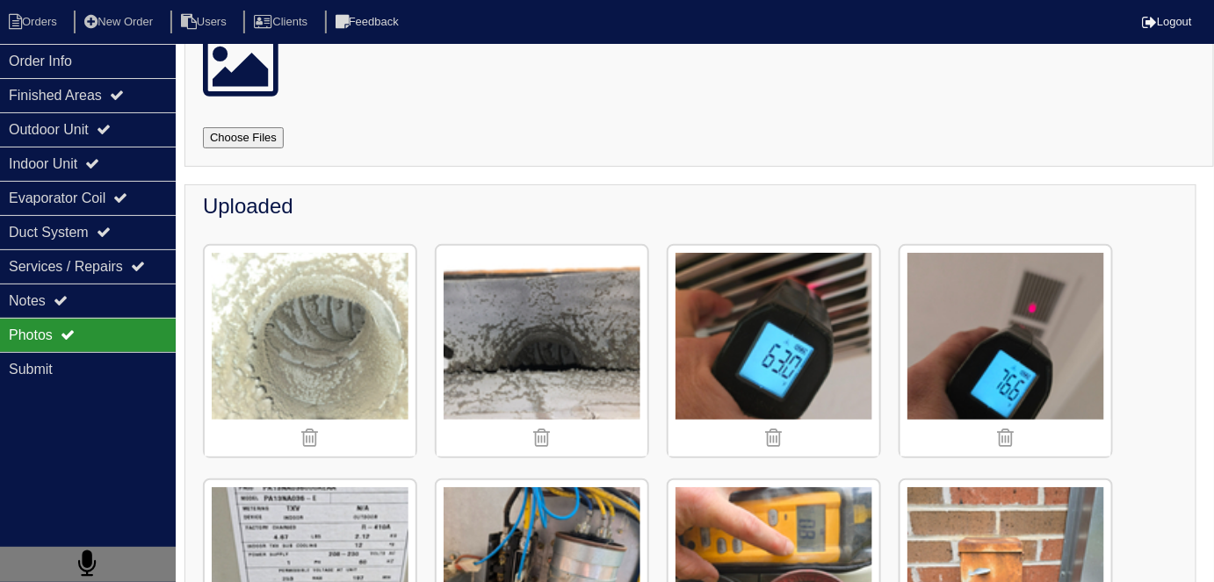
click at [573, 307] on img at bounding box center [541, 351] width 211 height 211
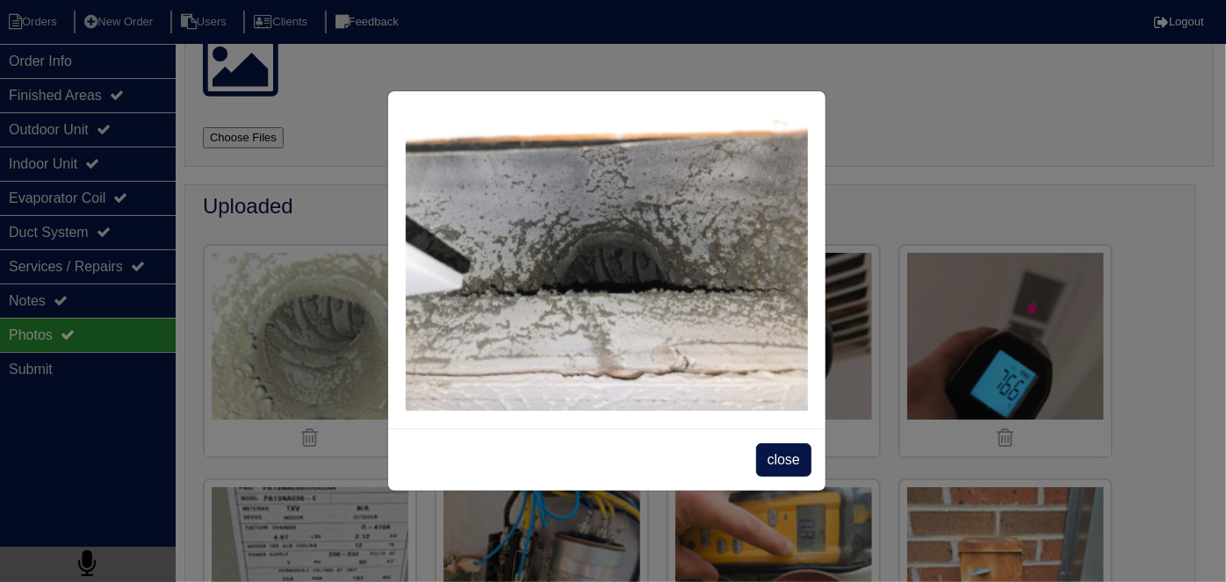
click at [764, 422] on div at bounding box center [606, 259] width 437 height 337
click at [768, 456] on span "close" at bounding box center [783, 459] width 55 height 33
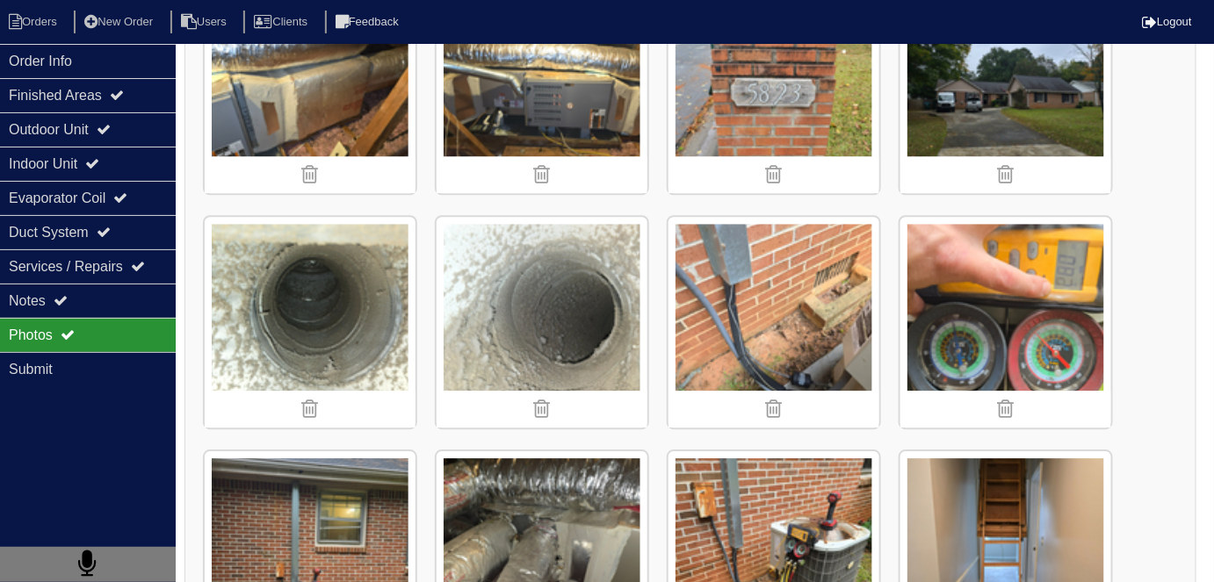
scroll to position [1515, 0]
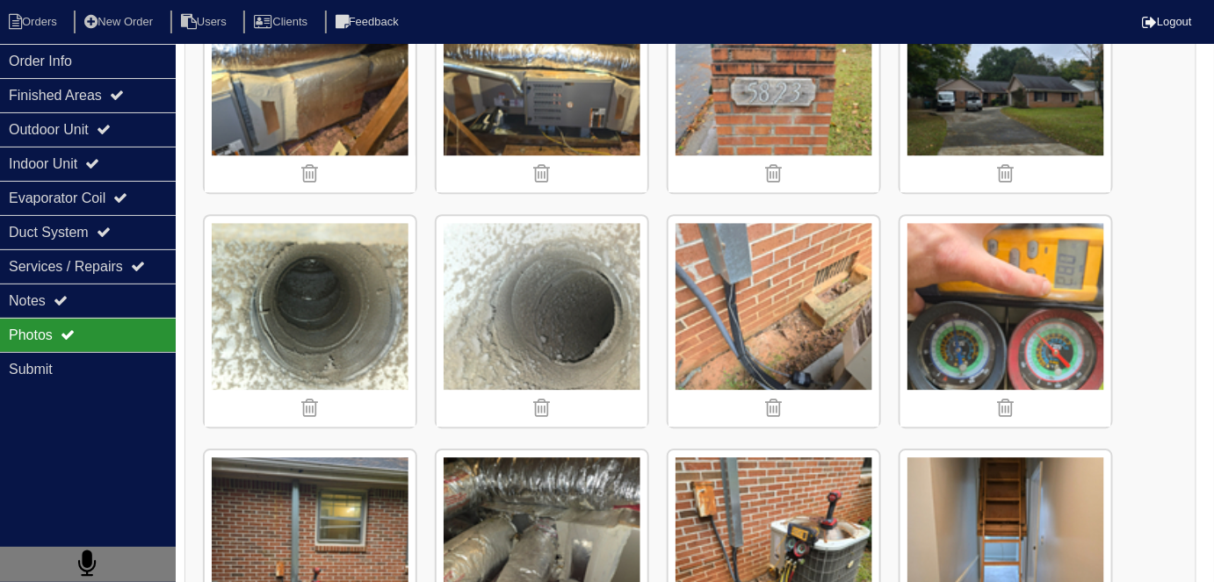
click at [531, 273] on img at bounding box center [541, 321] width 211 height 211
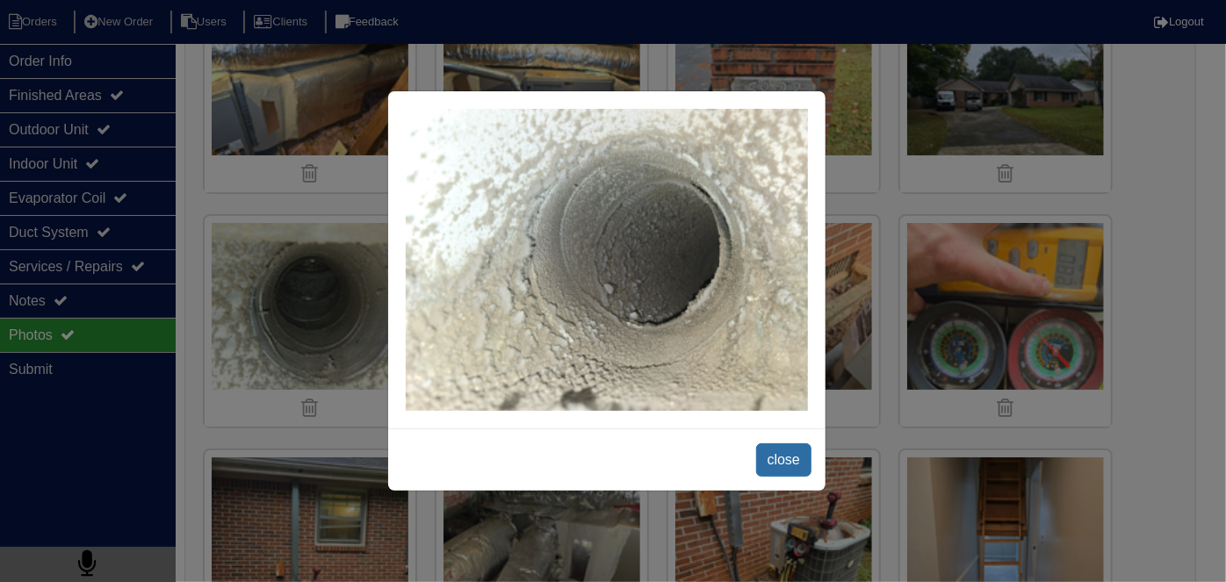
click at [773, 452] on span "close" at bounding box center [783, 459] width 55 height 33
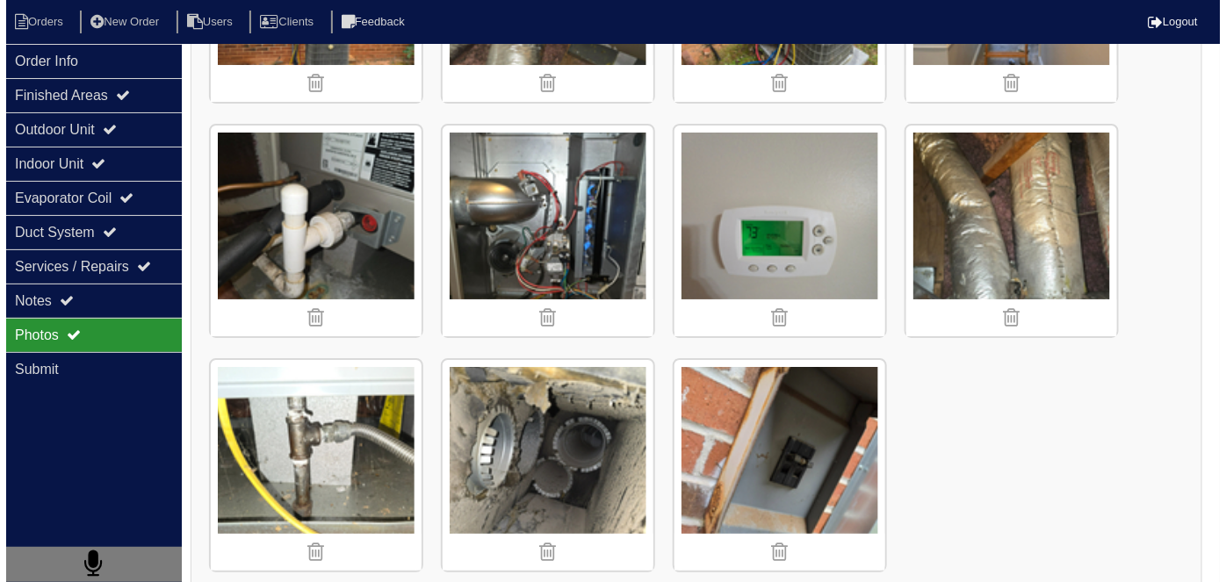
scroll to position [2088, 0]
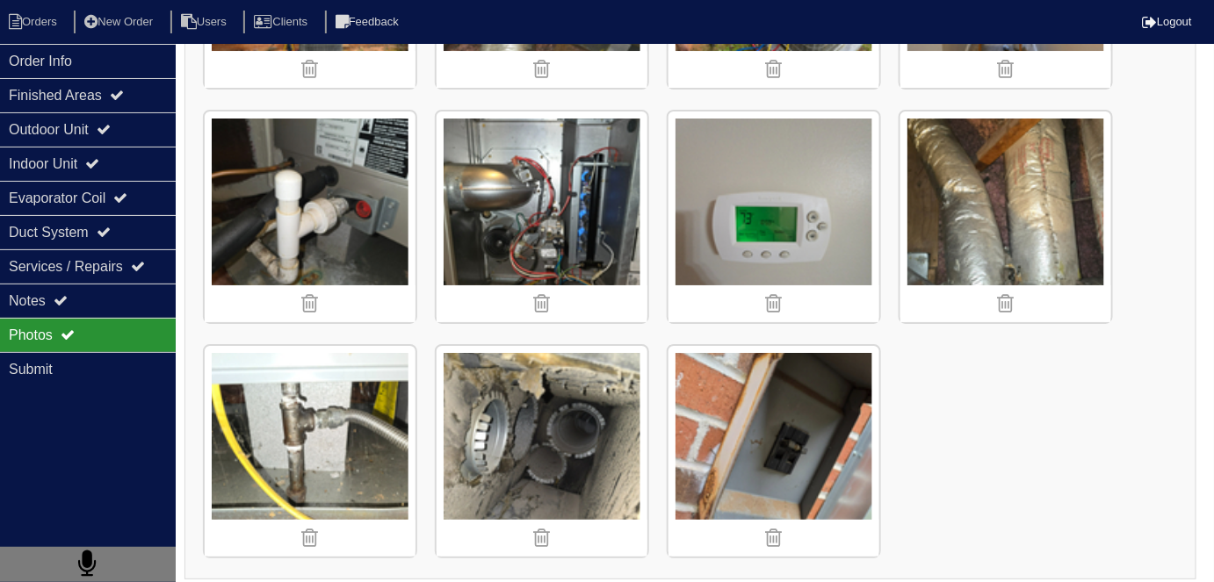
click at [613, 447] on img at bounding box center [541, 451] width 211 height 211
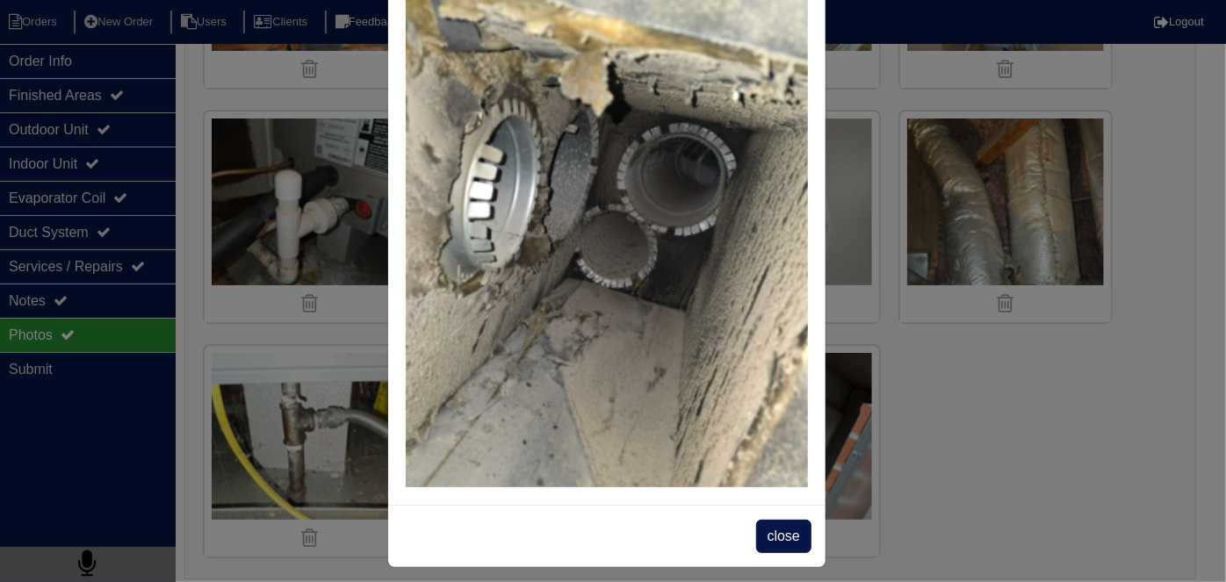
scroll to position [101, 0]
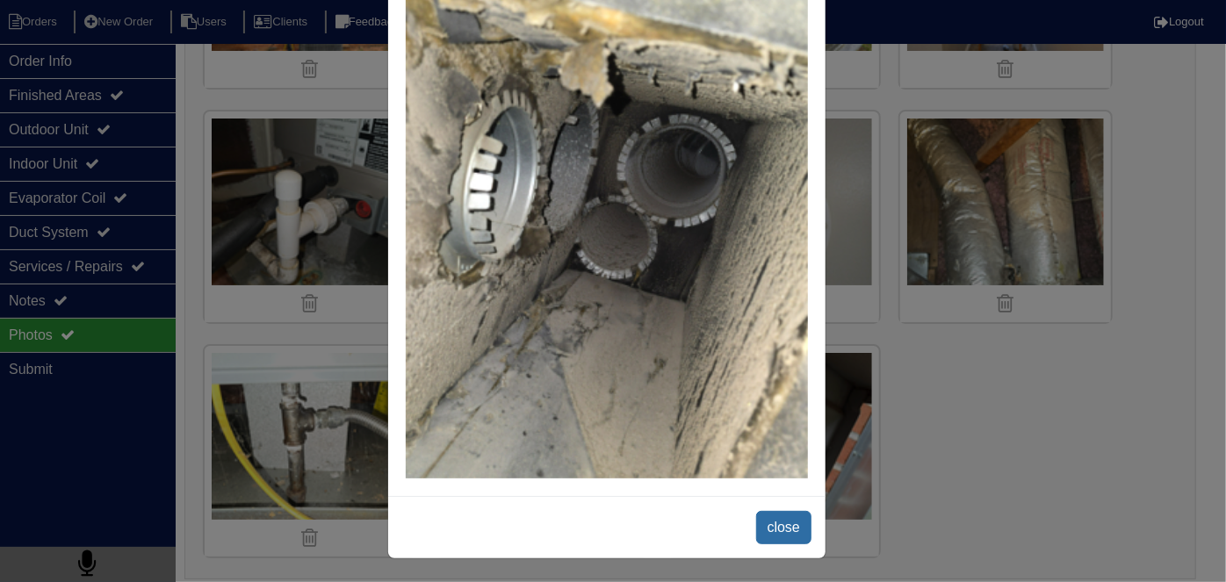
click at [784, 517] on span "close" at bounding box center [783, 527] width 55 height 33
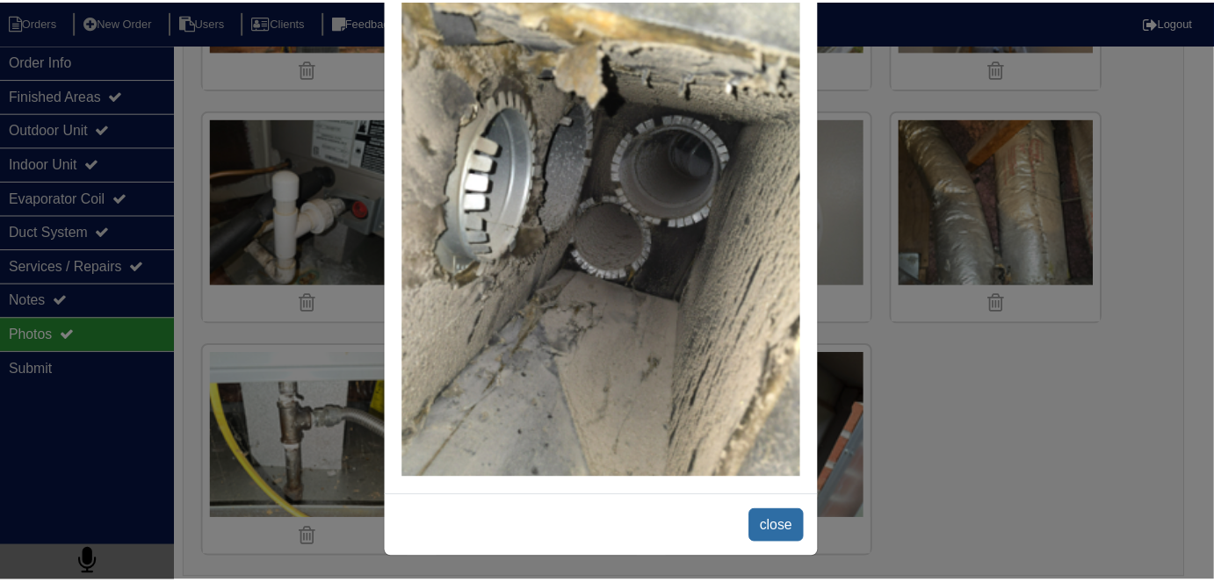
scroll to position [0, 0]
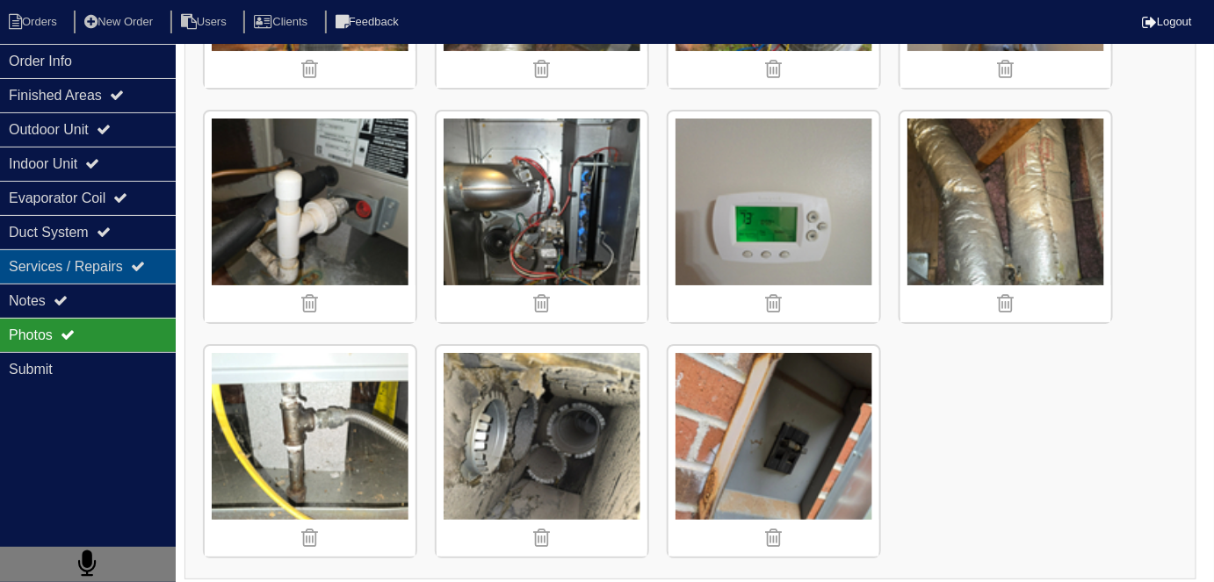
click at [61, 249] on div "Services / Repairs" at bounding box center [88, 266] width 176 height 34
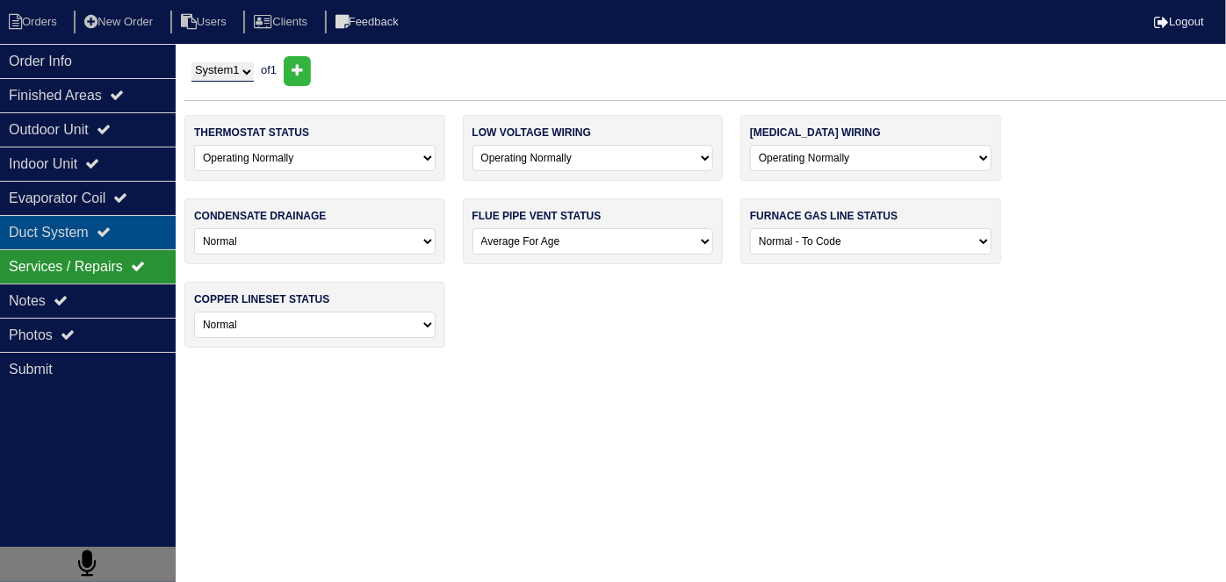
click at [63, 240] on div "Duct System" at bounding box center [88, 232] width 176 height 34
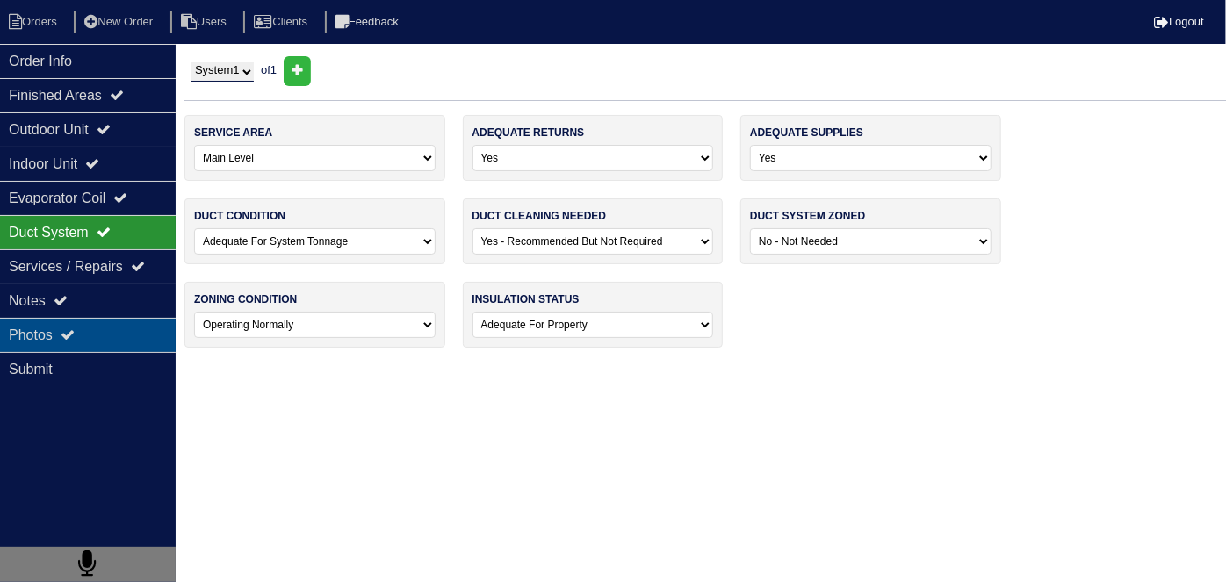
click at [75, 331] on icon at bounding box center [68, 335] width 14 height 14
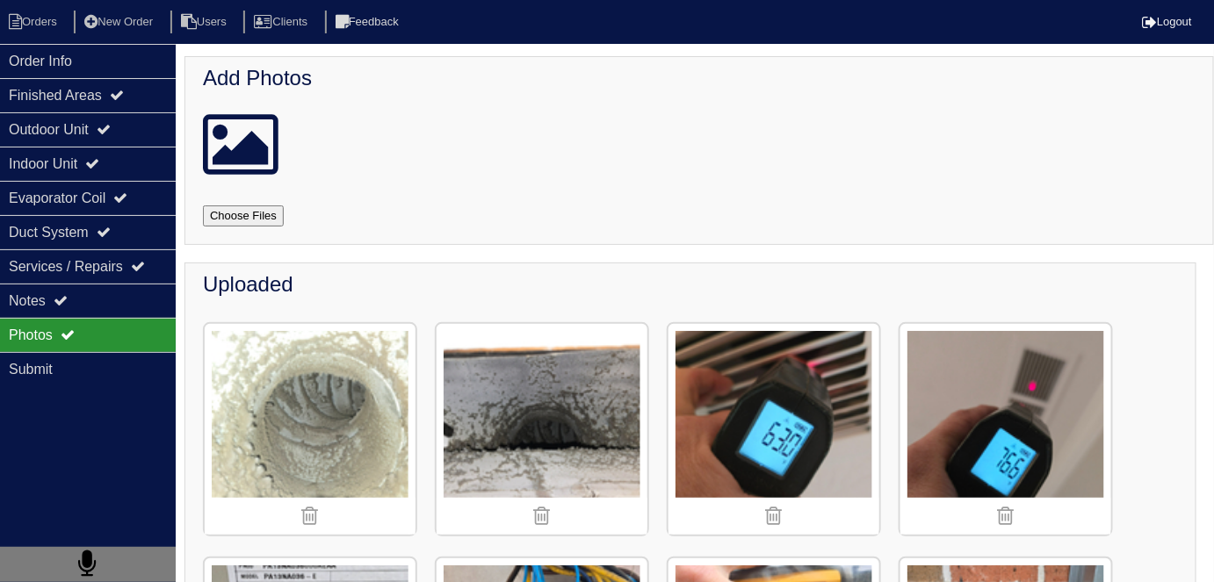
click at [259, 362] on img at bounding box center [310, 429] width 211 height 211
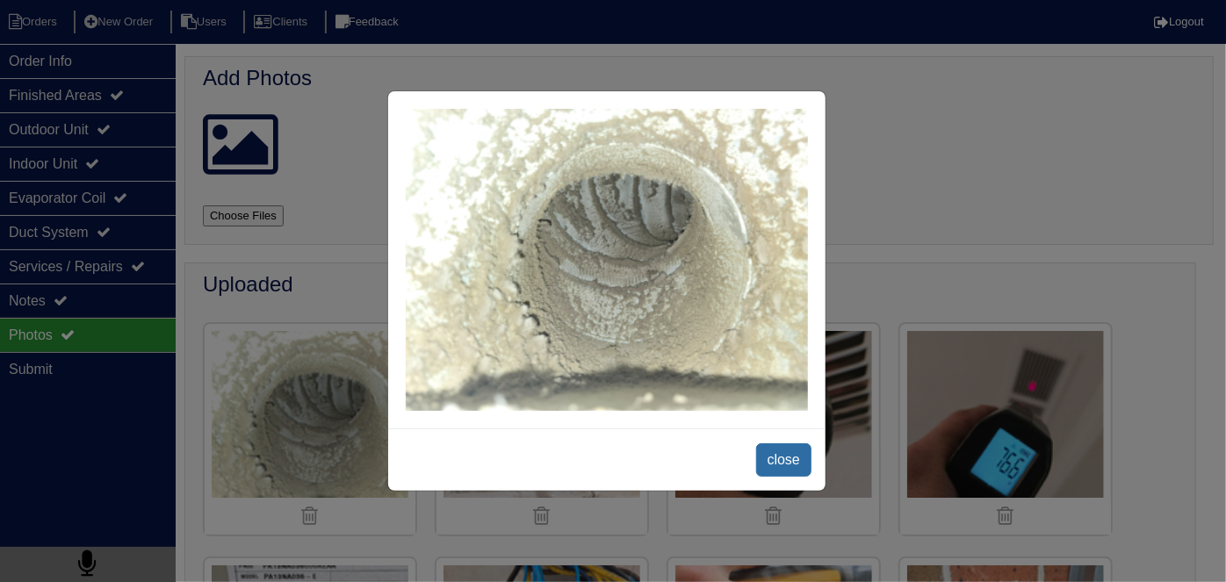
click at [768, 455] on span "close" at bounding box center [783, 459] width 55 height 33
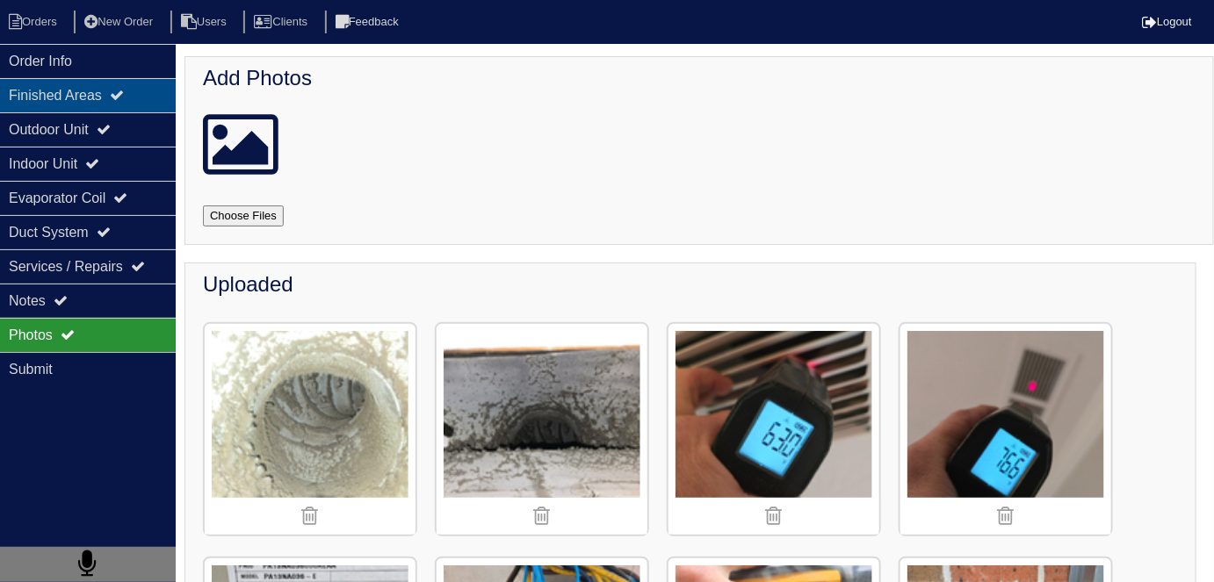
click at [47, 98] on div "Finished Areas" at bounding box center [88, 95] width 176 height 34
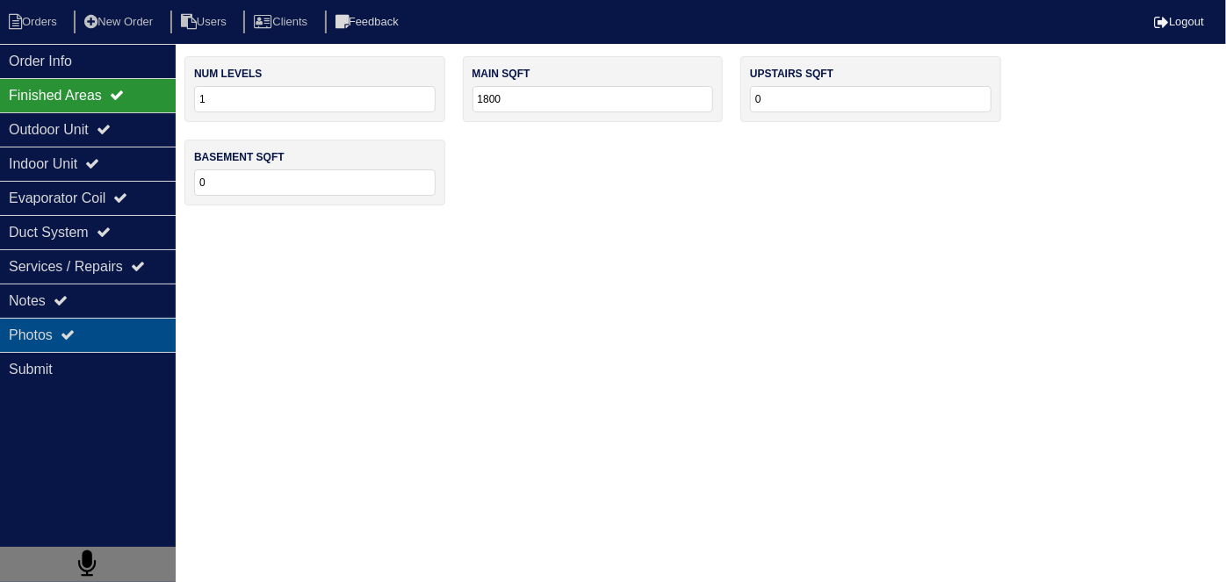
click at [71, 328] on icon at bounding box center [68, 335] width 14 height 14
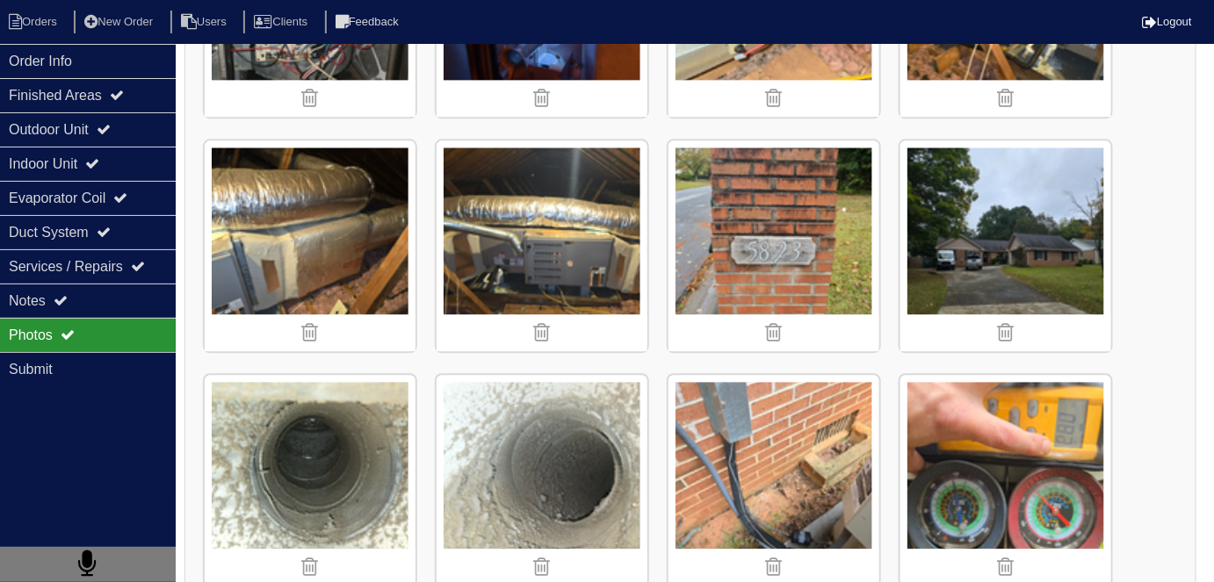
scroll to position [1357, 0]
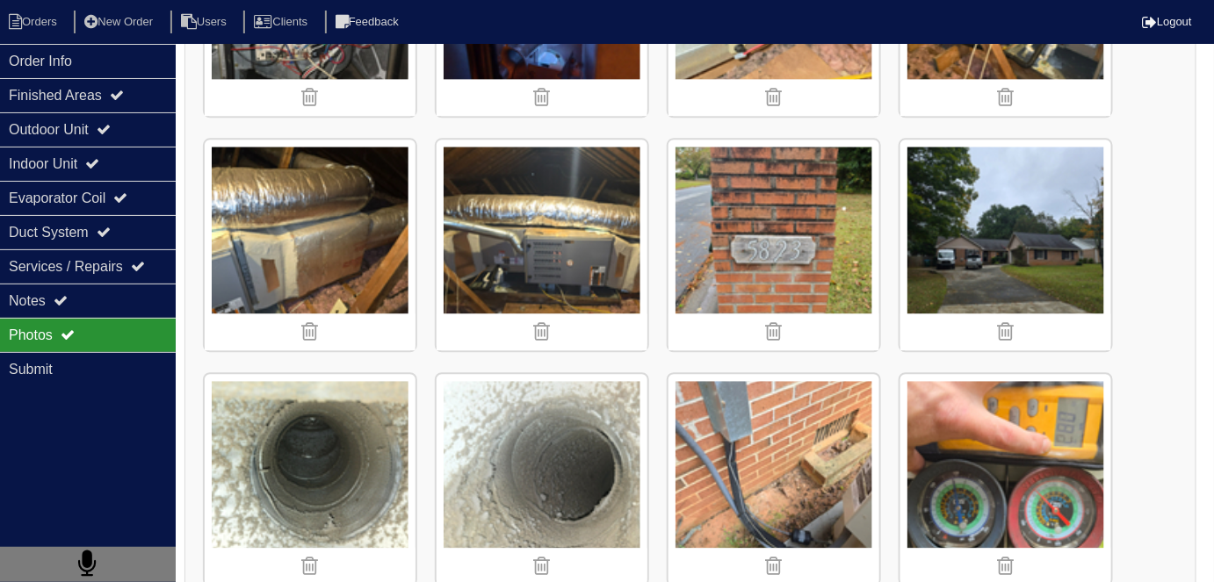
scroll to position [92, 0]
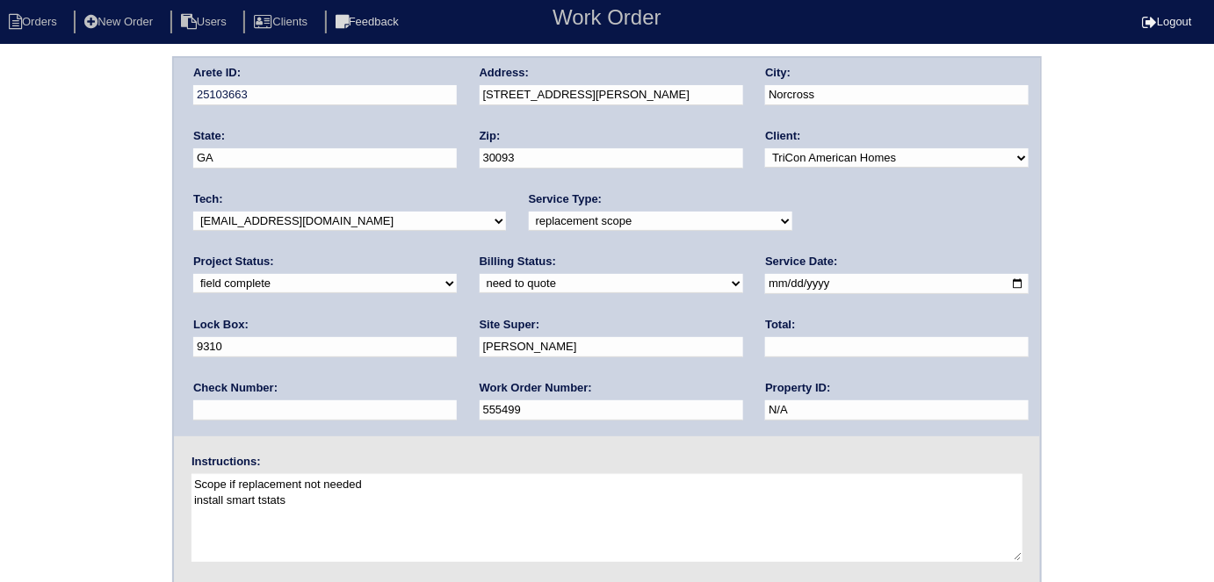
drag, startPoint x: 0, startPoint y: 0, endPoint x: 256, endPoint y: 286, distance: 384.3
click at [479, 277] on select "need to quote quoted need to invoice invoiced paid warranty purchase order need…" at bounding box center [610, 283] width 263 height 19
select select "quoted"
click at [479, 274] on select "need to quote quoted need to invoice invoiced paid warranty purchase order need…" at bounding box center [610, 283] width 263 height 19
click at [765, 354] on input "text" at bounding box center [896, 347] width 263 height 20
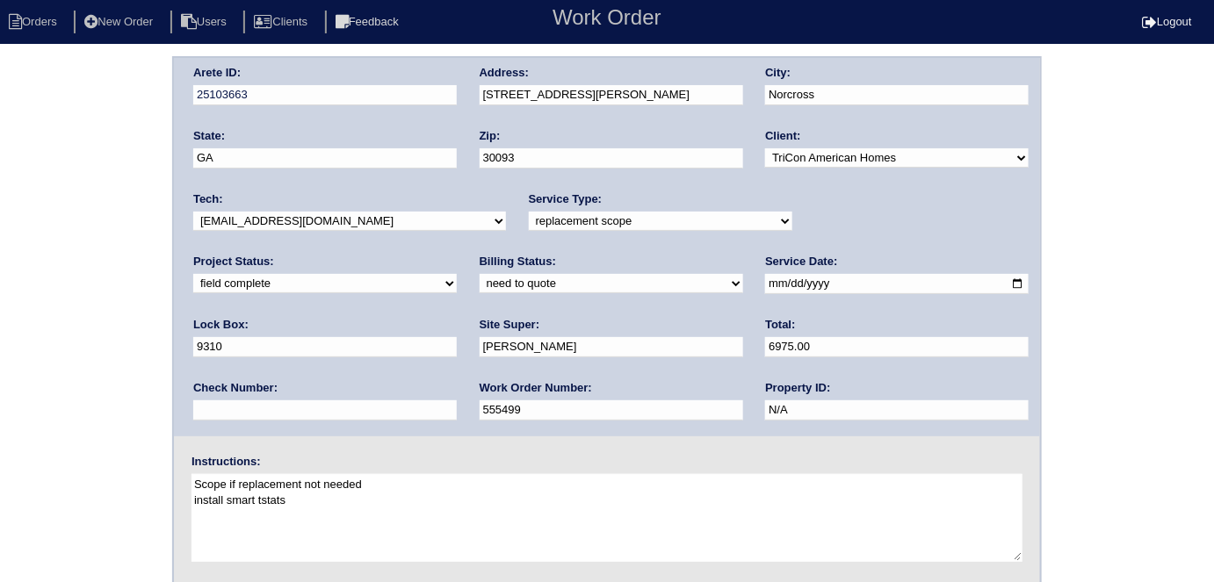
type input "6975.00"
drag, startPoint x: 14, startPoint y: 241, endPoint x: 68, endPoint y: 157, distance: 99.9
click at [16, 239] on div "Arete ID: 25103663 Address: [STREET_ADDRESS] City: [GEOGRAPHIC_DATA] State: [GE…" at bounding box center [607, 411] width 1214 height 710
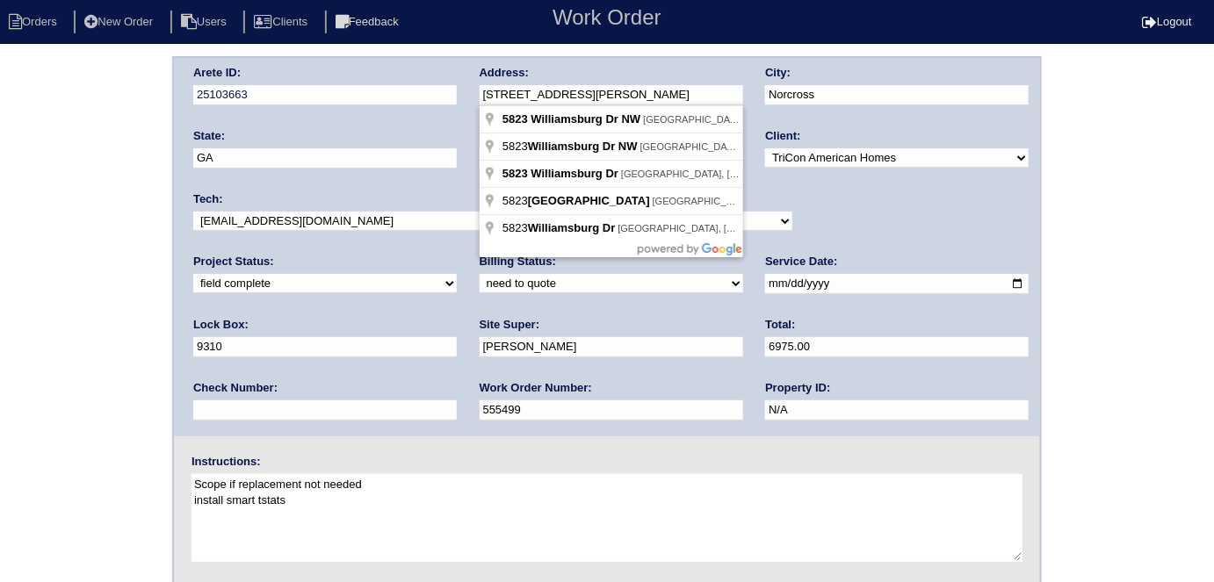
drag, startPoint x: 581, startPoint y: 91, endPoint x: 461, endPoint y: 83, distance: 120.6
click at [461, 83] on div "Arete ID: 25103663 Address: [STREET_ADDRESS] City: [GEOGRAPHIC_DATA] State: [GE…" at bounding box center [607, 247] width 866 height 378
click at [63, 260] on div "Arete ID: 25103663 Address: [STREET_ADDRESS] City: [GEOGRAPHIC_DATA] State: [GE…" at bounding box center [607, 411] width 1214 height 710
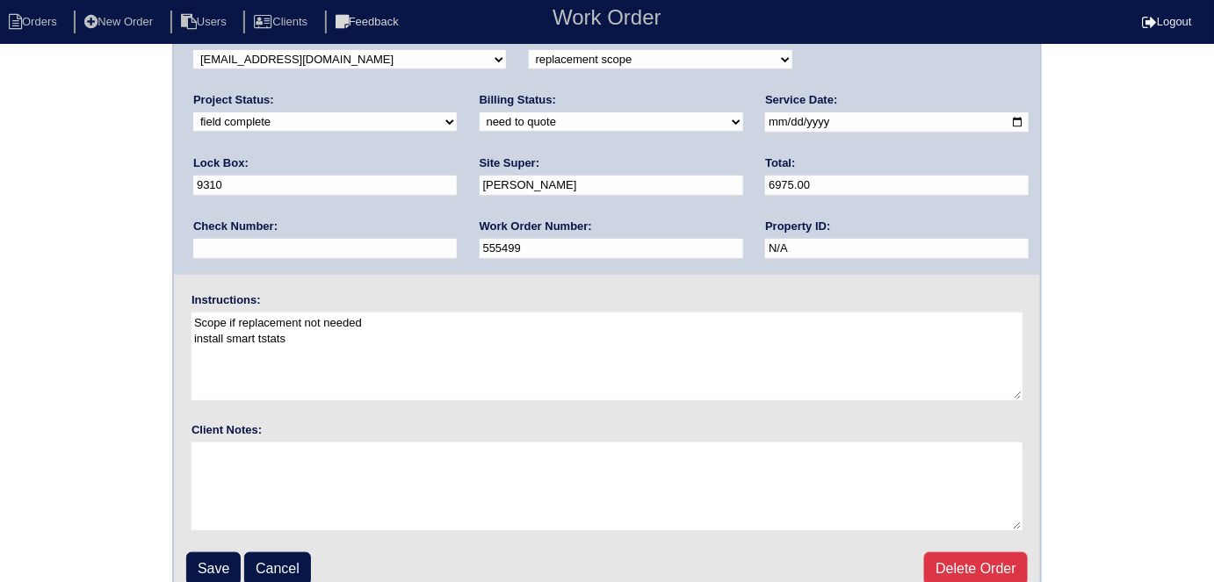
scroll to position [180, 0]
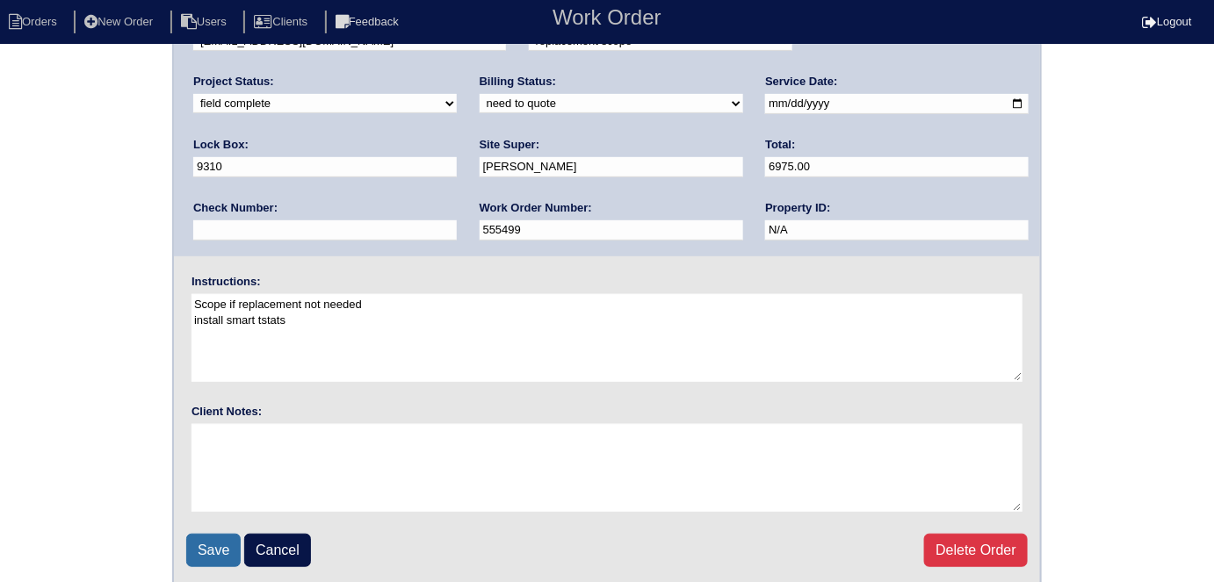
click at [216, 550] on input "Save" at bounding box center [213, 550] width 54 height 33
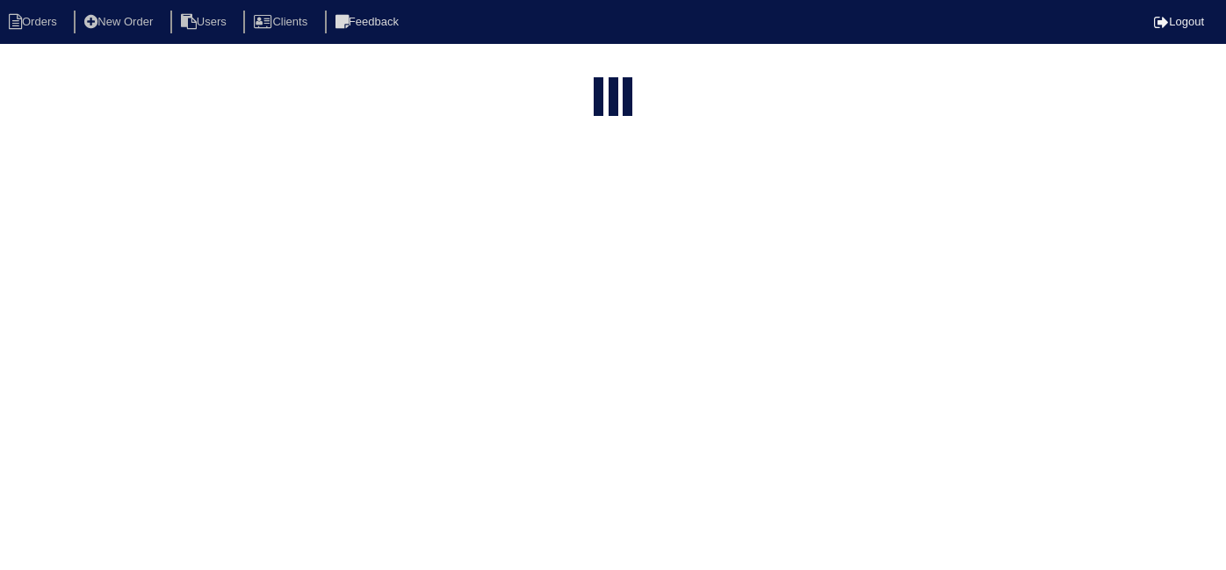
select select "15"
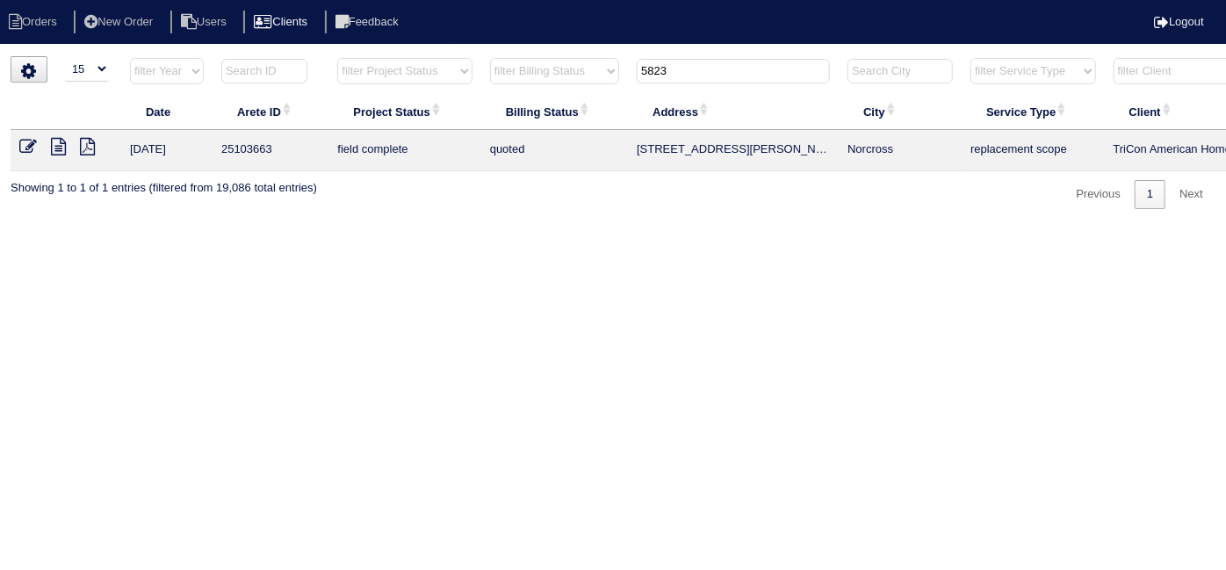
drag, startPoint x: 694, startPoint y: 71, endPoint x: 328, endPoint y: 16, distance: 370.3
click at [328, 56] on body "Orders New Order Users Clients Feedback Logout Orders New Order Users Clients M…" at bounding box center [613, 132] width 1226 height 153
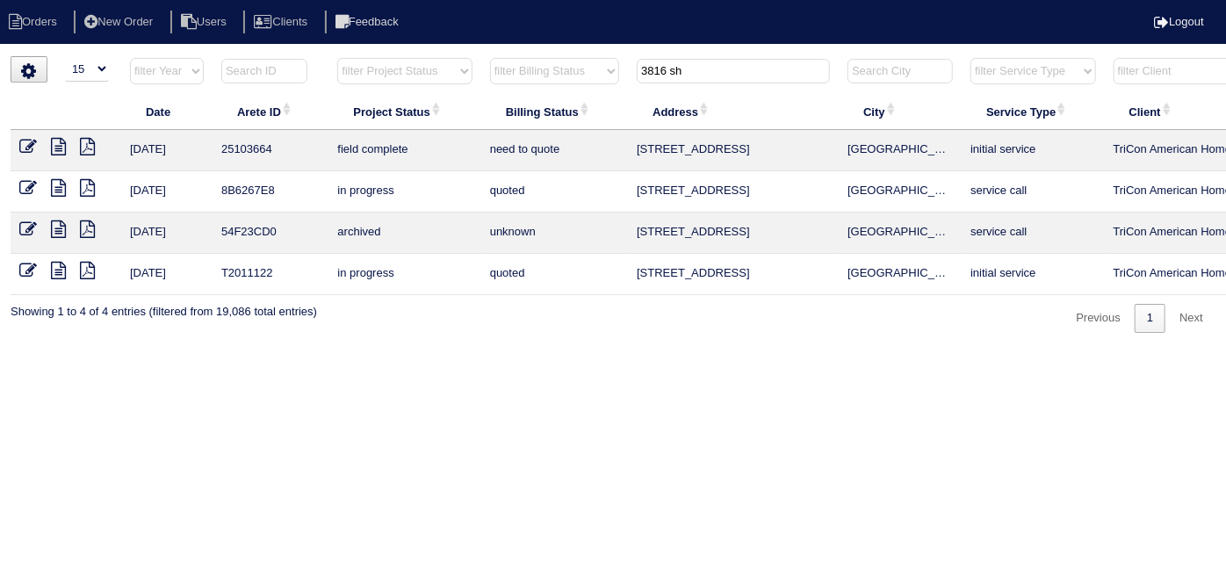
type input "3816 sh"
click at [61, 150] on icon at bounding box center [58, 147] width 15 height 18
click at [27, 139] on icon at bounding box center [28, 147] width 18 height 18
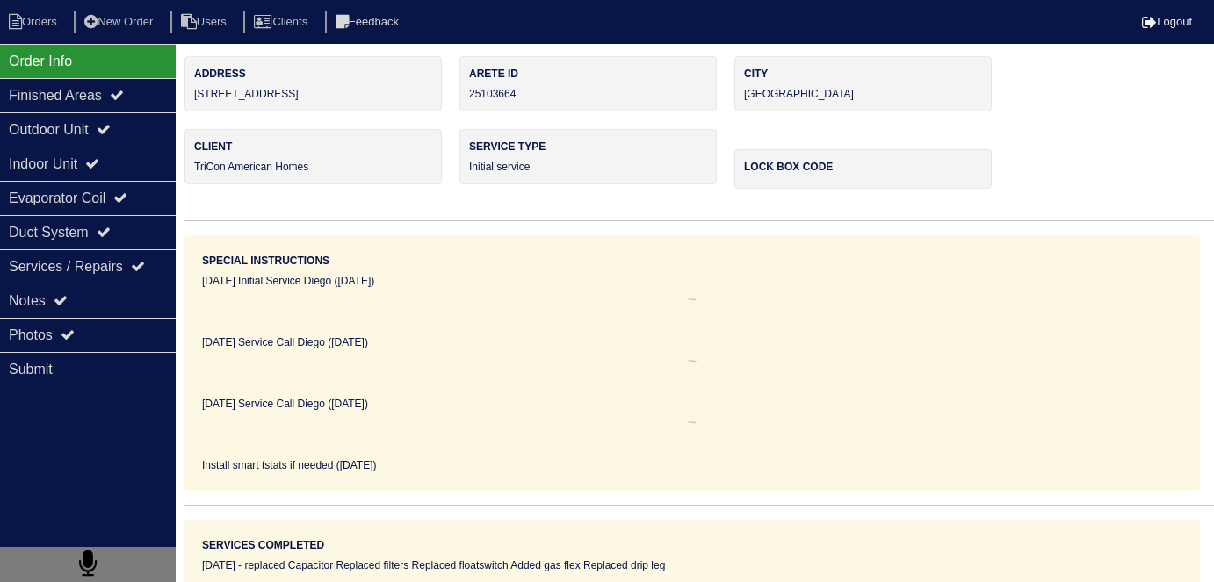
select select "0"
select select "[PERSON_NAME]"
select select "0"
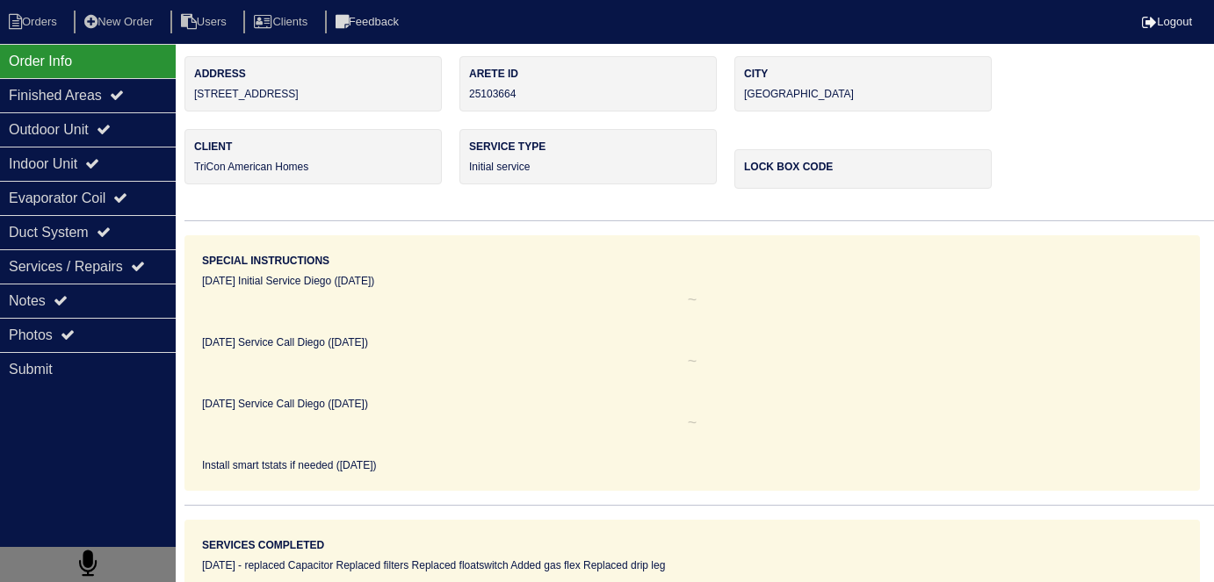
select select "0"
click at [40, 122] on div "Outdoor Unit" at bounding box center [88, 129] width 176 height 34
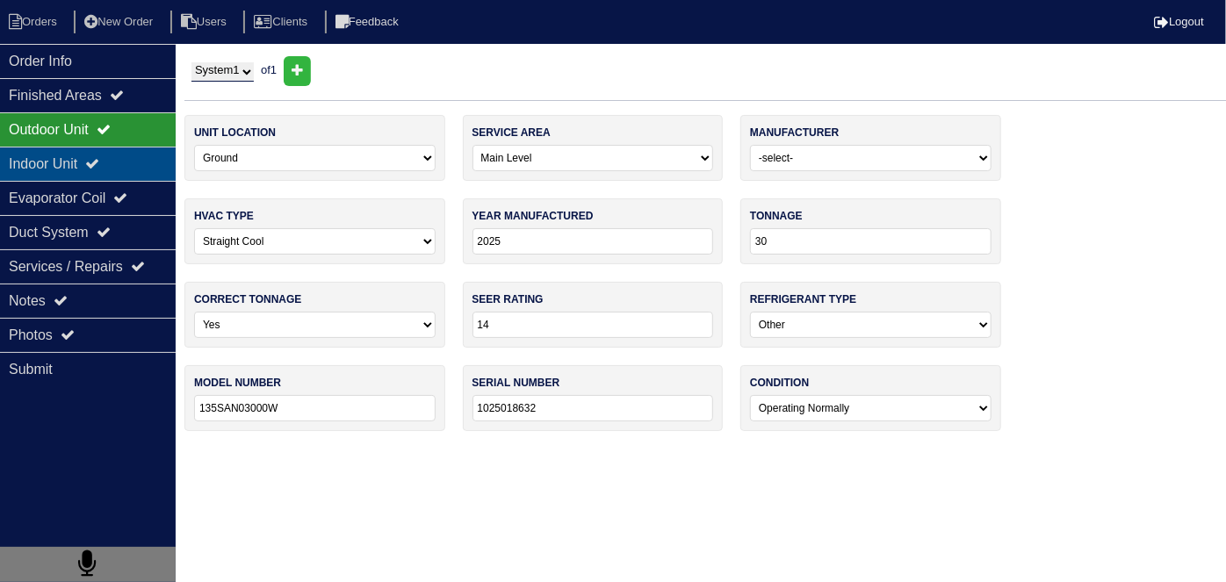
drag, startPoint x: 54, startPoint y: 157, endPoint x: 45, endPoint y: 126, distance: 32.2
click at [54, 157] on div "Indoor Unit" at bounding box center [88, 164] width 176 height 34
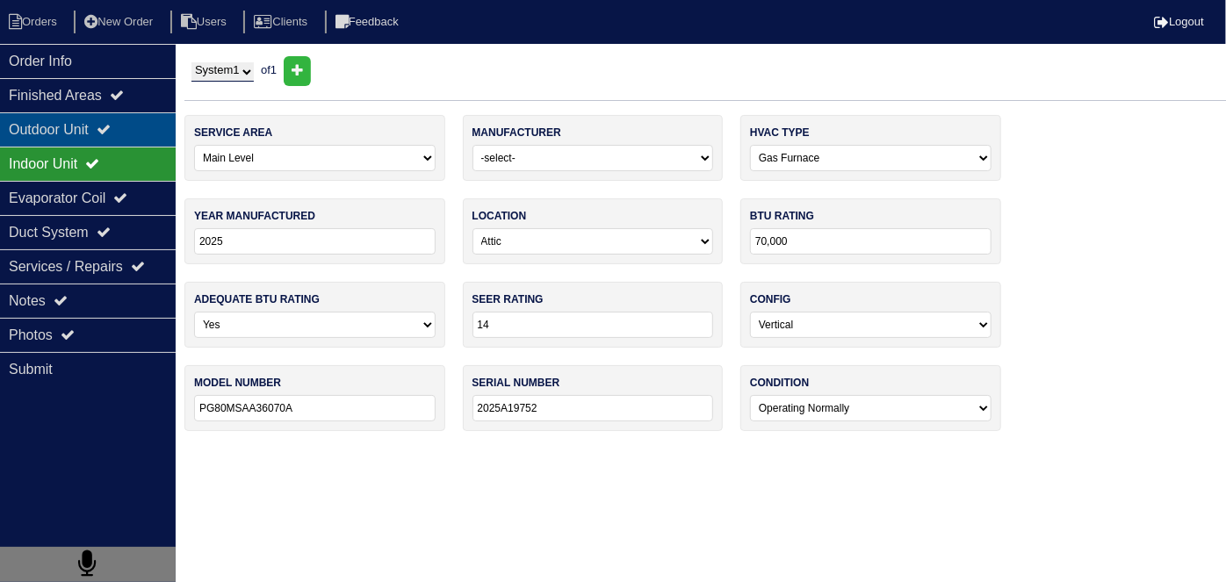
click at [44, 126] on div "Outdoor Unit" at bounding box center [88, 129] width 176 height 34
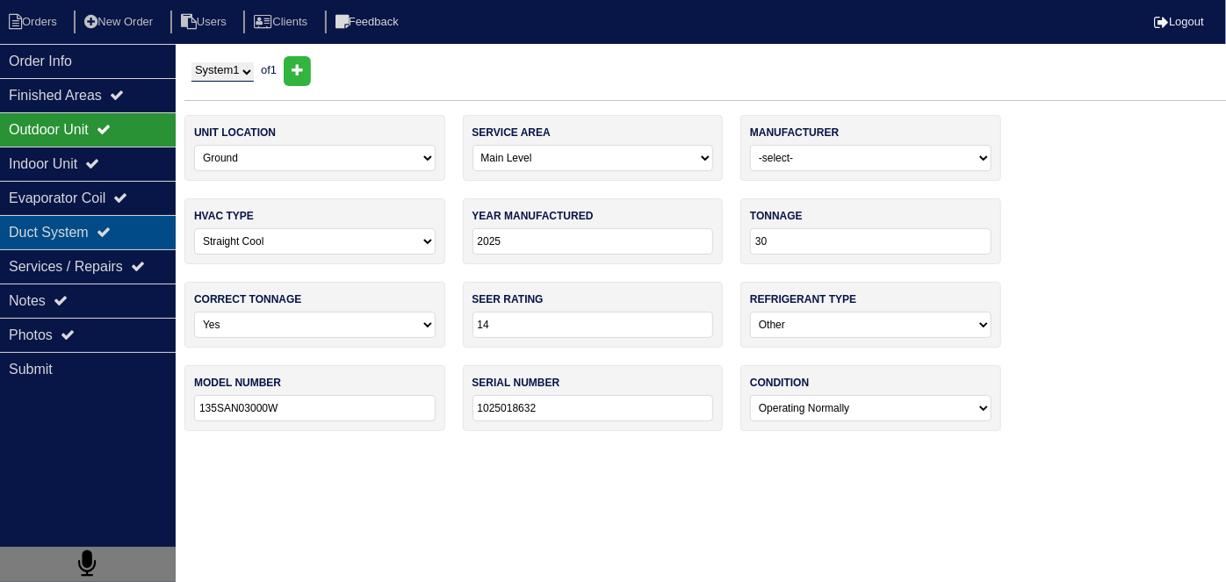
click at [94, 237] on div "Duct System" at bounding box center [88, 232] width 176 height 34
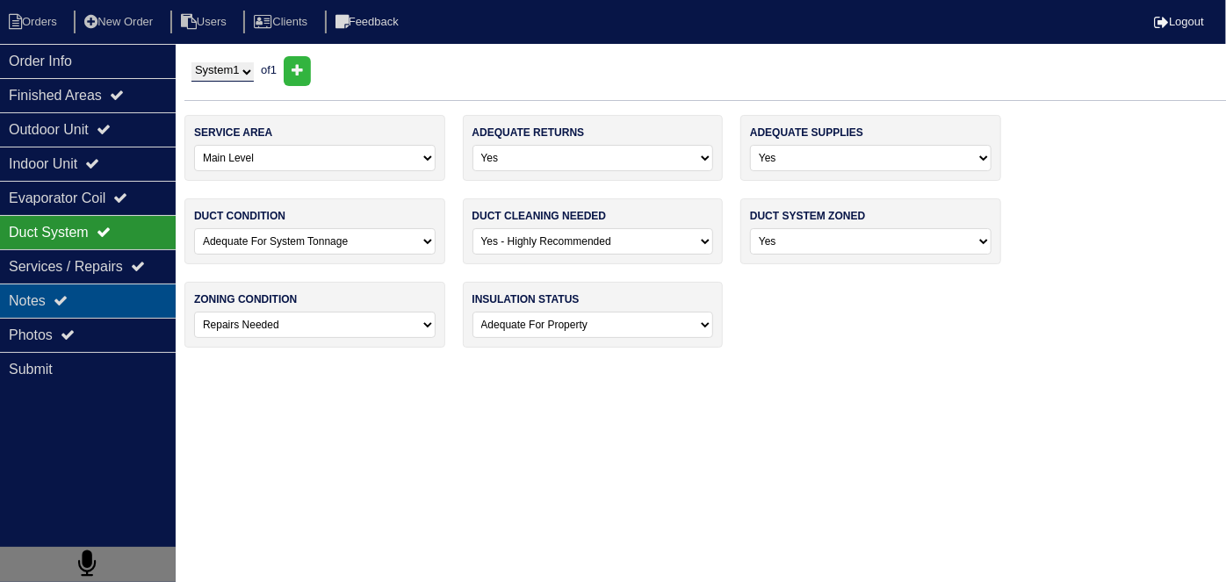
click at [86, 293] on div "Notes" at bounding box center [88, 301] width 176 height 34
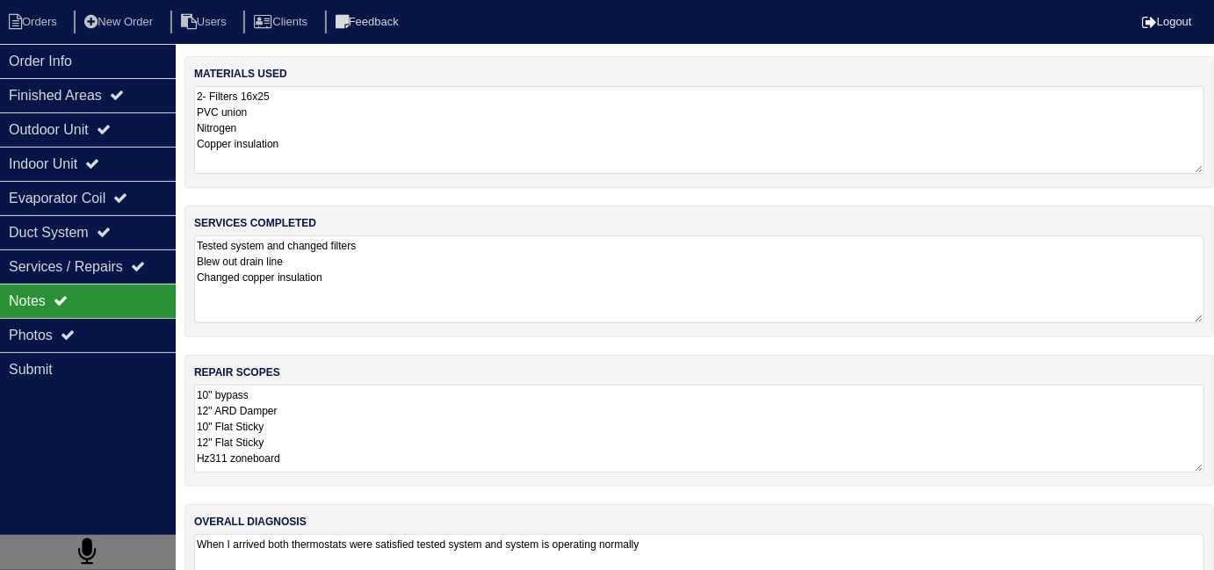
click at [425, 477] on div "repair scopes 10" bypass 12" ARD Damper 10" Flat Sticky 12" Flat Sticky Hz311 z…" at bounding box center [698, 421] width 1029 height 132
click at [427, 450] on textarea "10" bypass 12" ARD Damper 10" Flat Sticky 12" Flat Sticky Hz311 zoneboard" at bounding box center [699, 428] width 1010 height 87
drag, startPoint x: 740, startPoint y: 538, endPoint x: 746, endPoint y: 510, distance: 28.8
click at [735, 534] on textarea "When I arrived both thermostats were satisfied tested system and system is oper…" at bounding box center [699, 577] width 1010 height 87
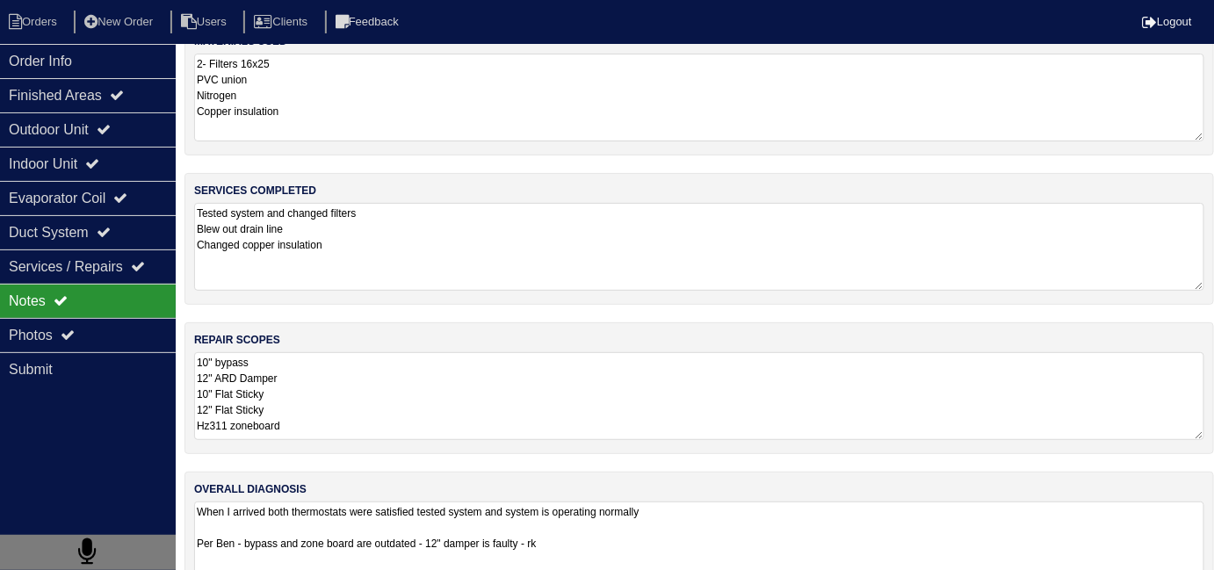
scroll to position [77, 0]
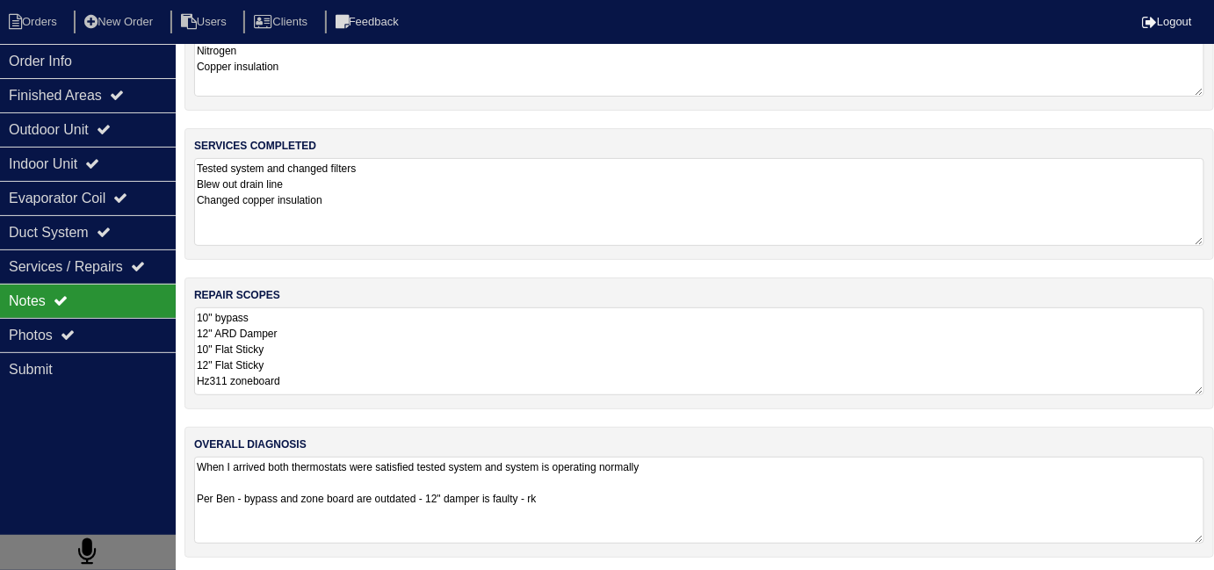
click at [503, 198] on textarea "Tested system and changed filters Blew out drain line Changed copper insulation" at bounding box center [699, 202] width 1010 height 88
click at [68, 82] on div "Finished Areas" at bounding box center [88, 95] width 176 height 34
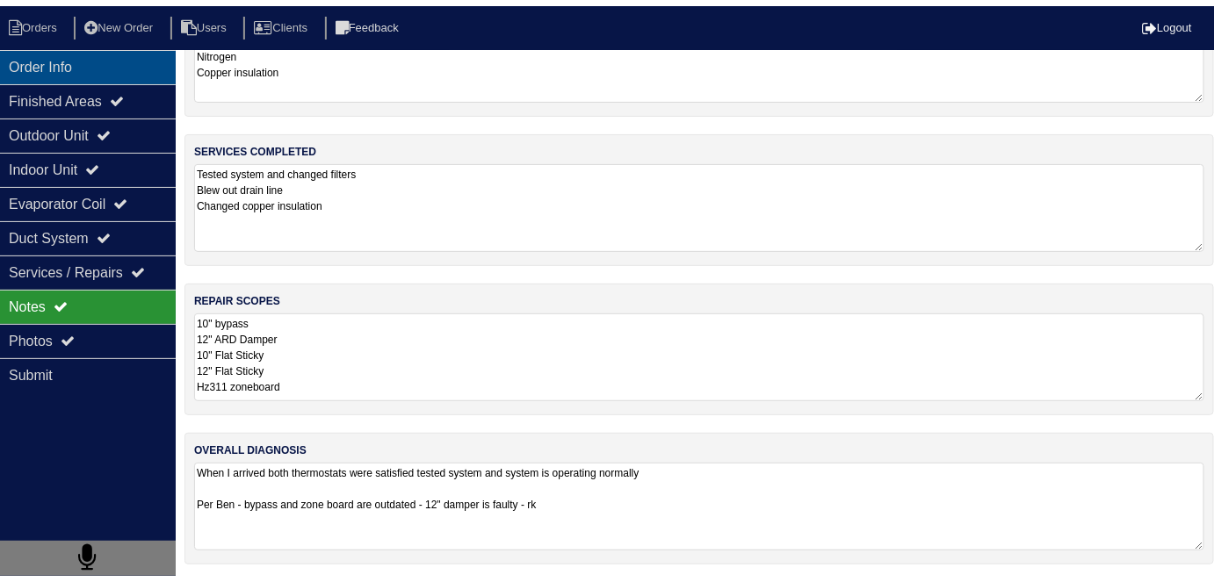
scroll to position [0, 0]
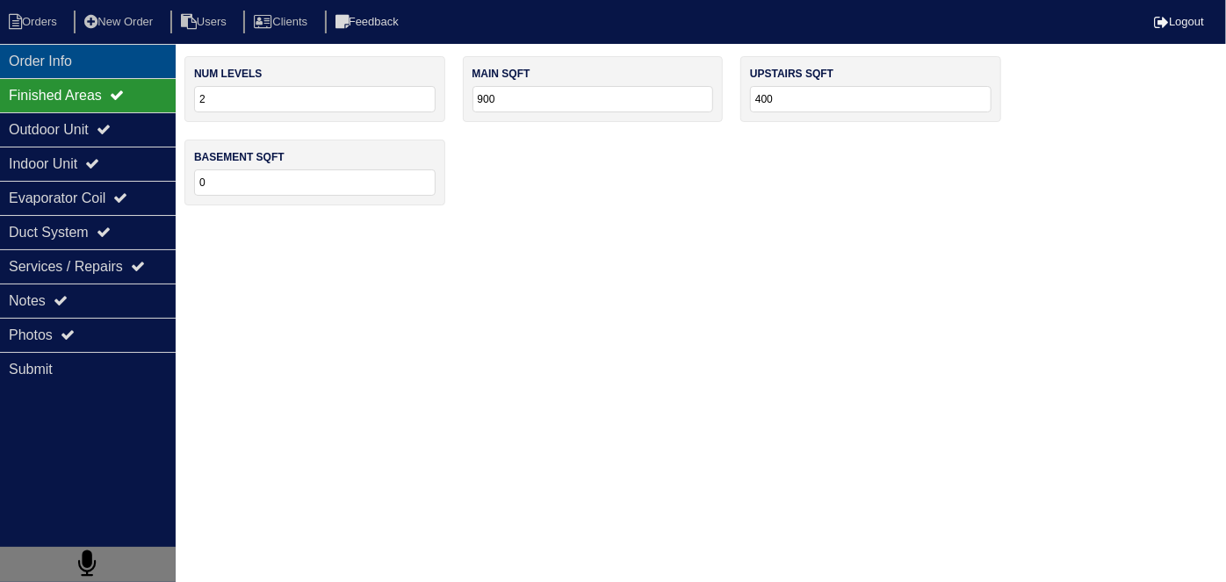
click at [63, 61] on div "Order Info" at bounding box center [88, 61] width 176 height 34
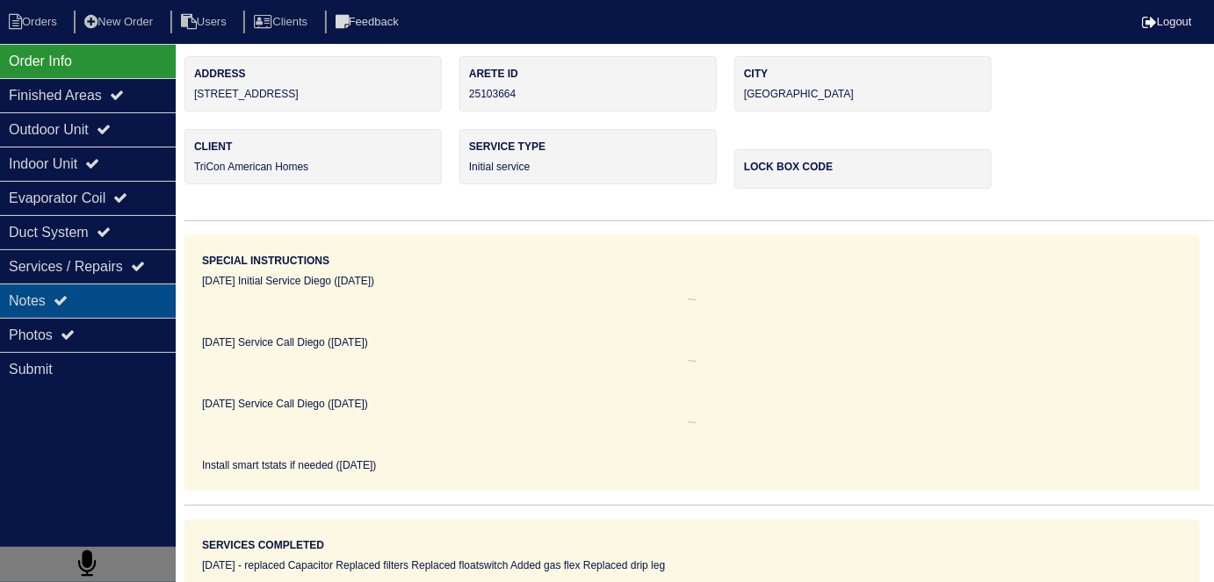
click at [93, 311] on div "Notes" at bounding box center [88, 301] width 176 height 34
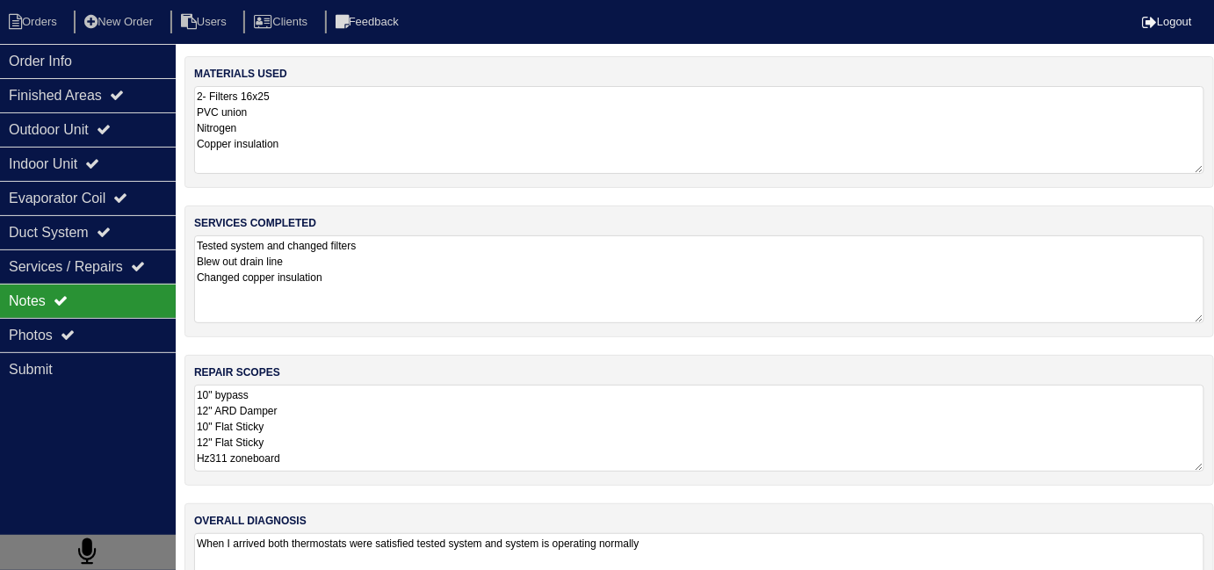
click at [550, 400] on textarea "10" bypass 12" ARD Damper 10" Flat Sticky 12" Flat Sticky Hz311 zoneboard" at bounding box center [699, 428] width 1010 height 87
click at [509, 270] on textarea "Tested system and changed filters Blew out drain line Changed copper insulation" at bounding box center [699, 279] width 1010 height 88
click at [484, 388] on textarea "10" bypass 12" ARD Damper 10" Flat Sticky 12" Flat Sticky Hz311 zoneboard" at bounding box center [699, 429] width 1010 height 88
click at [96, 88] on div "Finished Areas" at bounding box center [88, 95] width 176 height 34
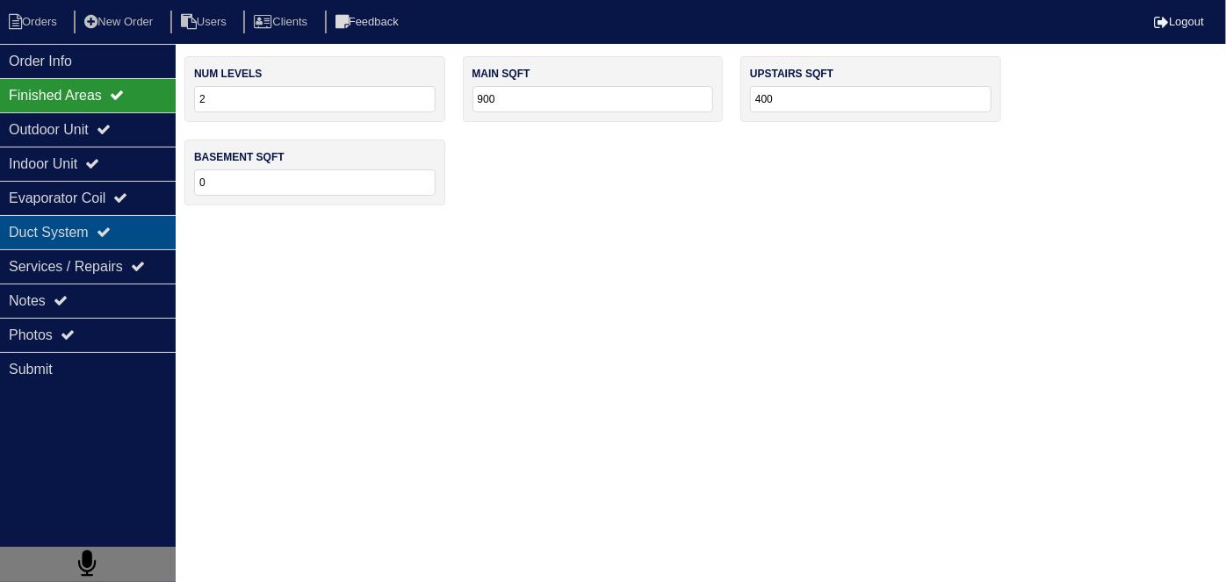
click at [97, 222] on div "Duct System" at bounding box center [88, 232] width 176 height 34
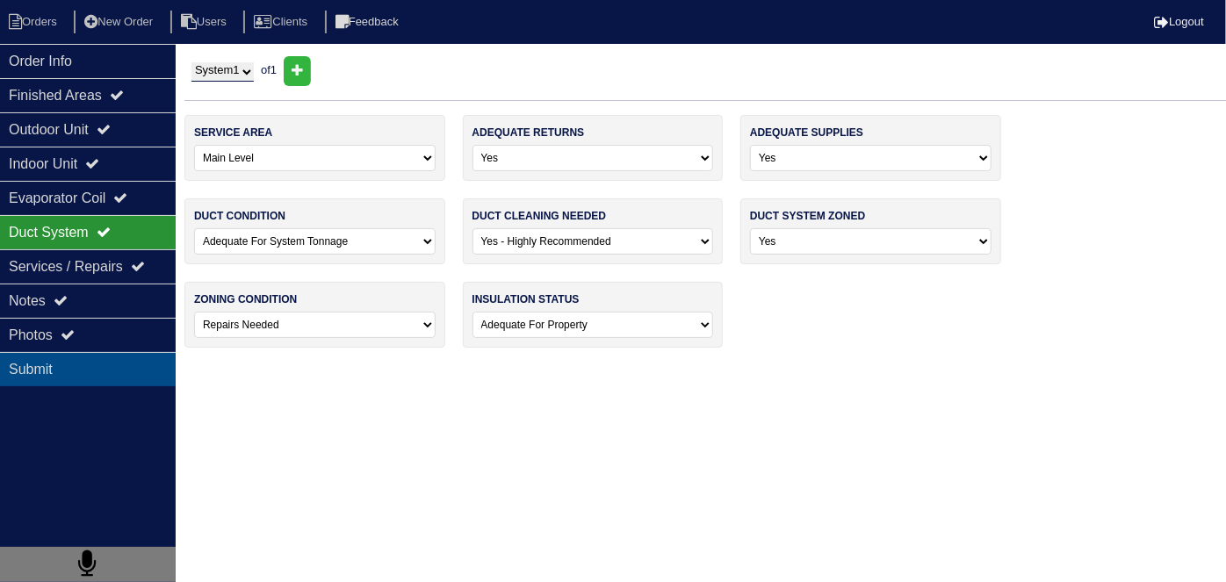
click at [106, 363] on div "Submit" at bounding box center [88, 369] width 176 height 34
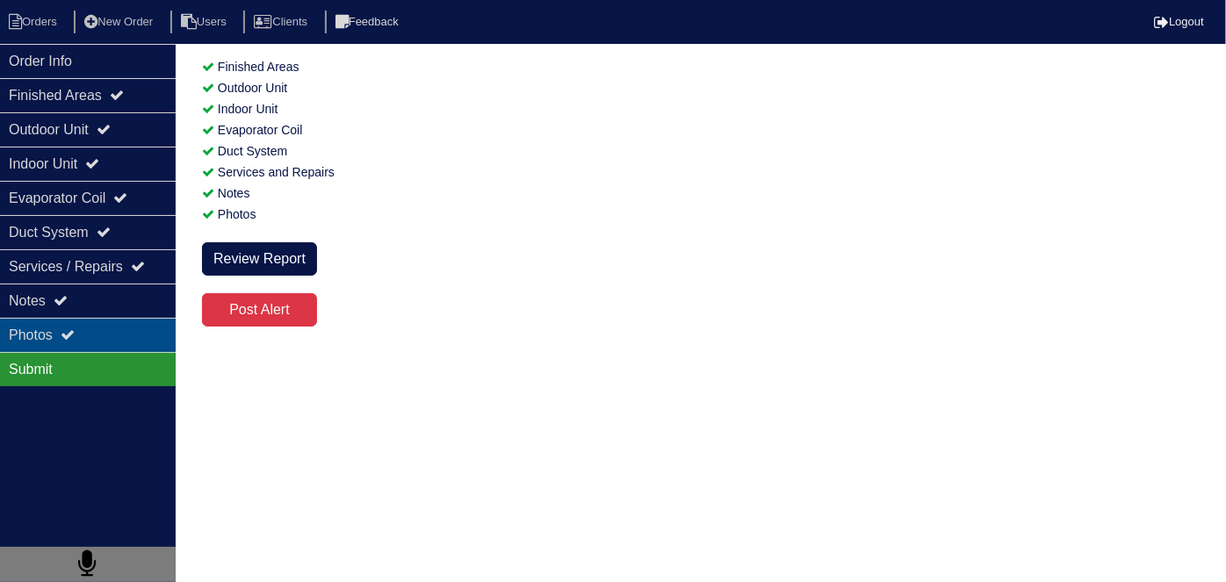
click at [97, 326] on div "Photos" at bounding box center [88, 335] width 176 height 34
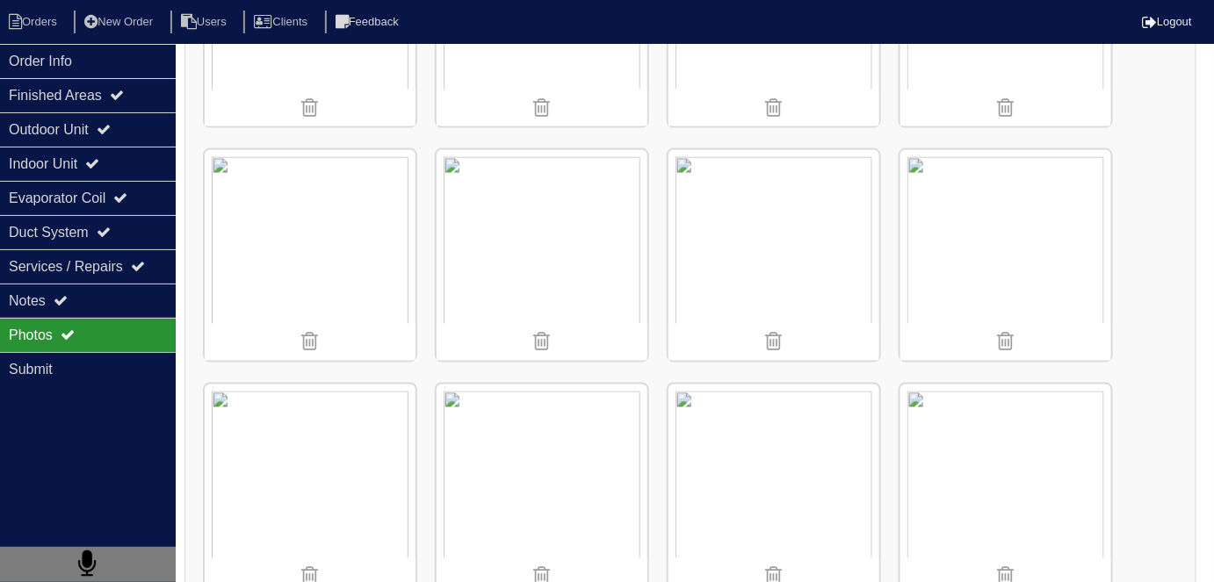
scroll to position [878, 0]
click at [110, 61] on div "Order Info" at bounding box center [88, 61] width 176 height 34
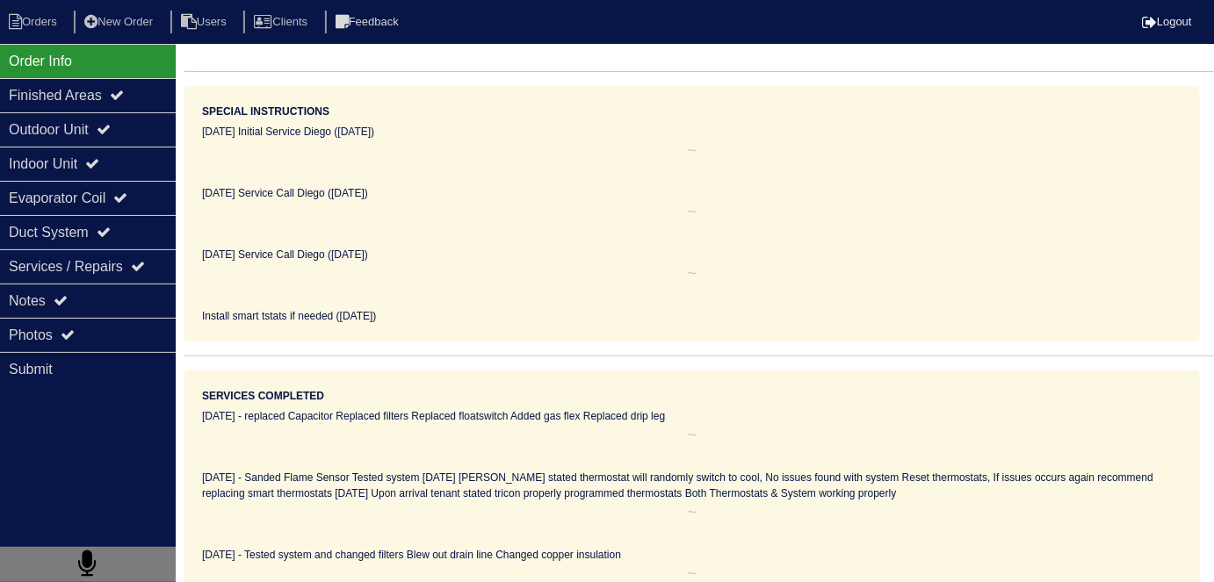
scroll to position [0, 0]
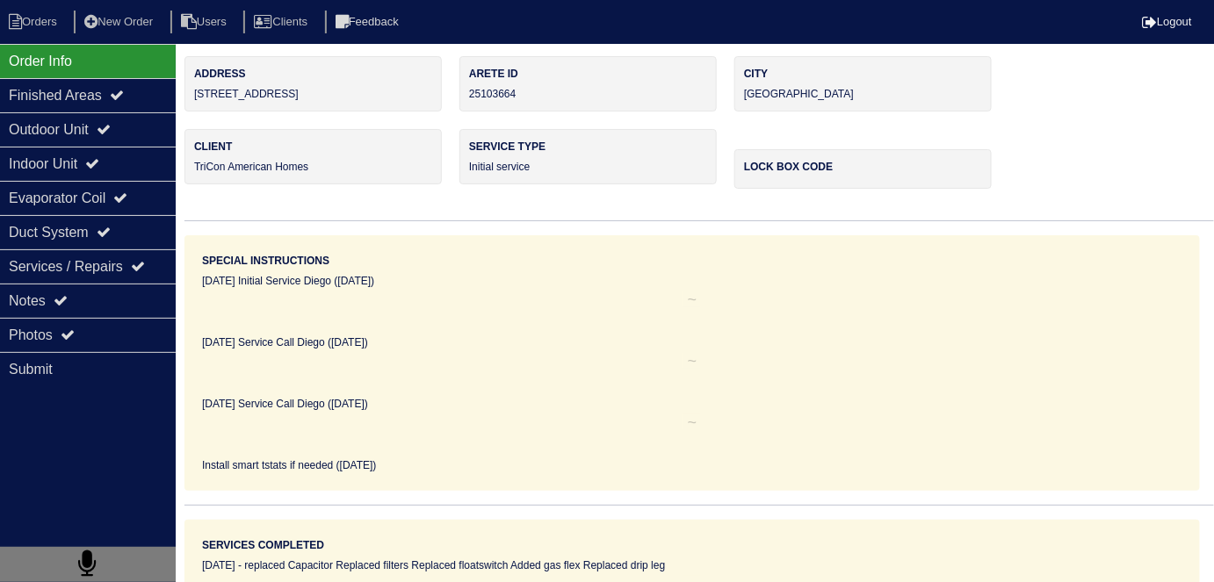
drag, startPoint x: 316, startPoint y: 90, endPoint x: 188, endPoint y: 96, distance: 128.4
click at [188, 96] on div "Address 3816 Shenfield Drive" at bounding box center [312, 83] width 257 height 55
copy div "3816 Shenfield Drive"
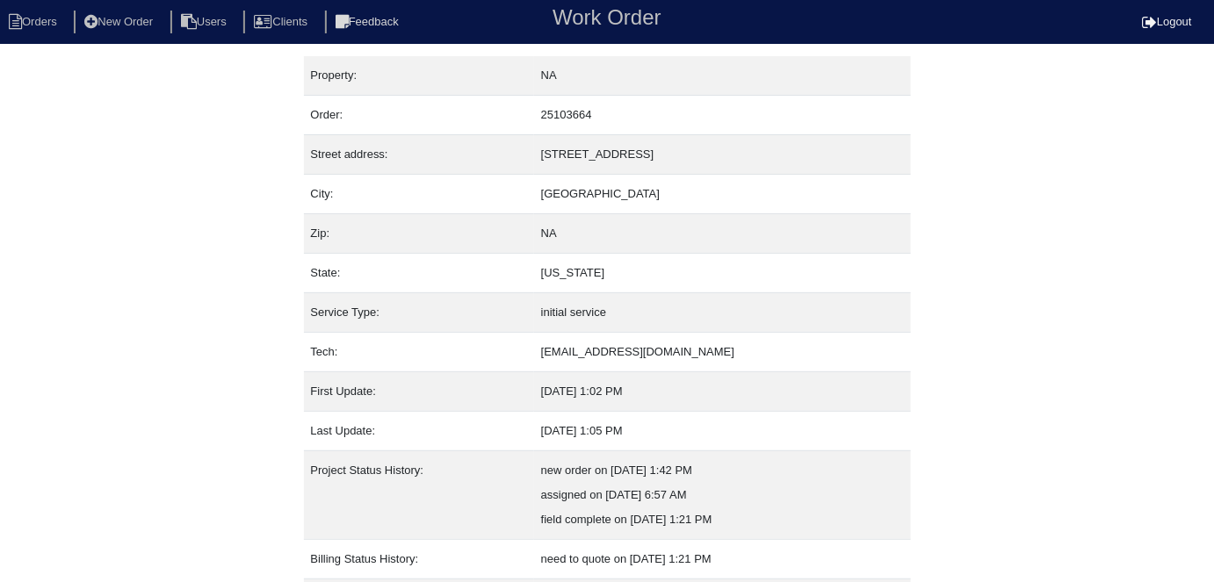
scroll to position [92, 0]
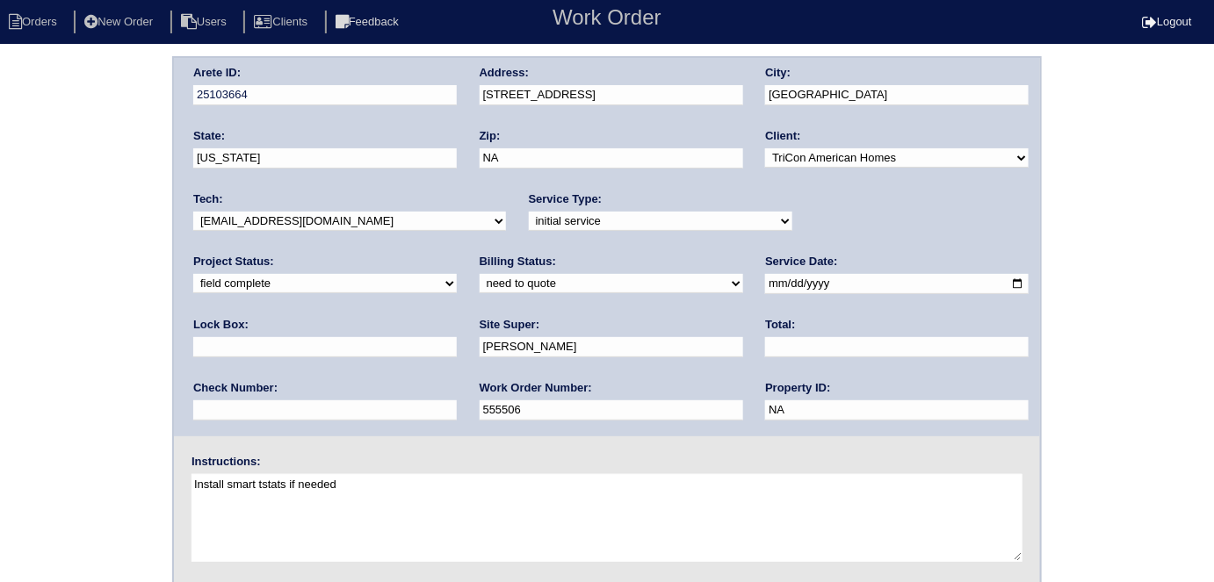
click at [479, 282] on select "need to quote quoted need to invoice invoiced paid warranty purchase order need…" at bounding box center [610, 283] width 263 height 19
select select "quoted"
click at [479, 274] on select "need to quote quoted need to invoice invoiced paid warranty purchase order need…" at bounding box center [610, 283] width 263 height 19
click at [765, 337] on input "text" at bounding box center [896, 347] width 263 height 20
type input "2692.00"
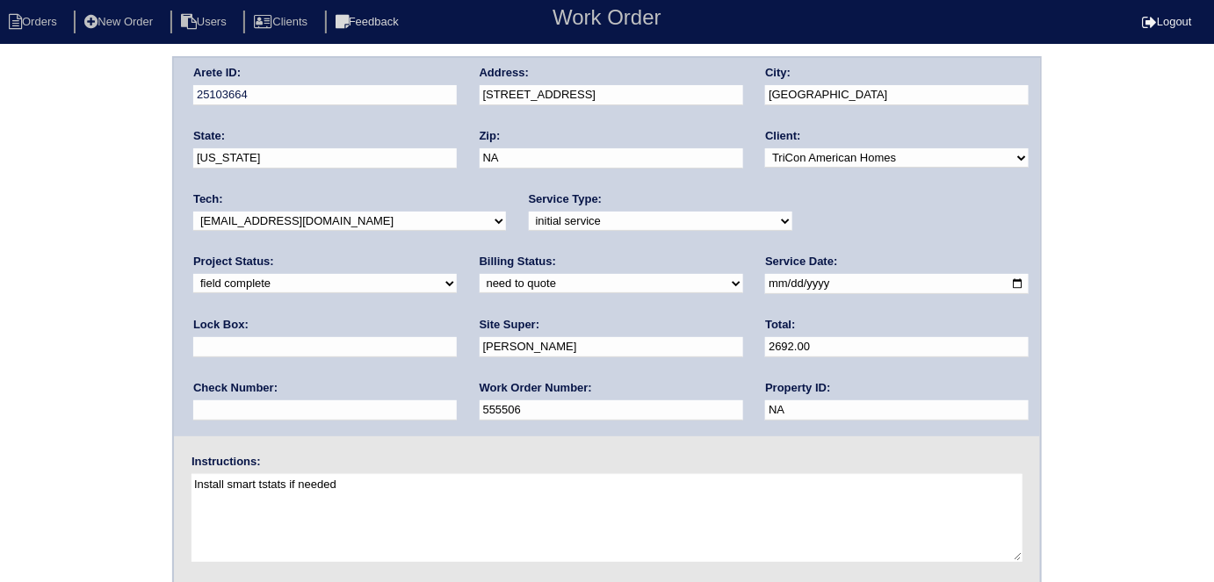
click at [44, 402] on div "Arete ID: 25103664 Address: [STREET_ADDRESS] City: [GEOGRAPHIC_DATA] State: [US…" at bounding box center [607, 411] width 1214 height 710
click at [16, 260] on div "Arete ID: 25103664 Address: [STREET_ADDRESS] City: [GEOGRAPHIC_DATA] State: [US…" at bounding box center [607, 411] width 1214 height 710
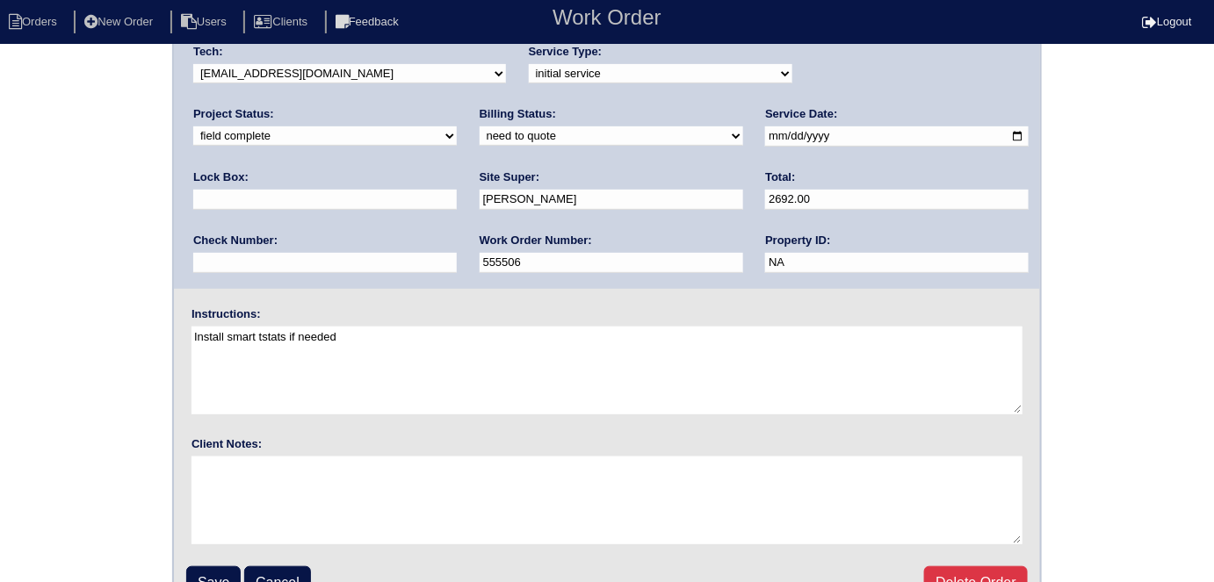
scroll to position [180, 0]
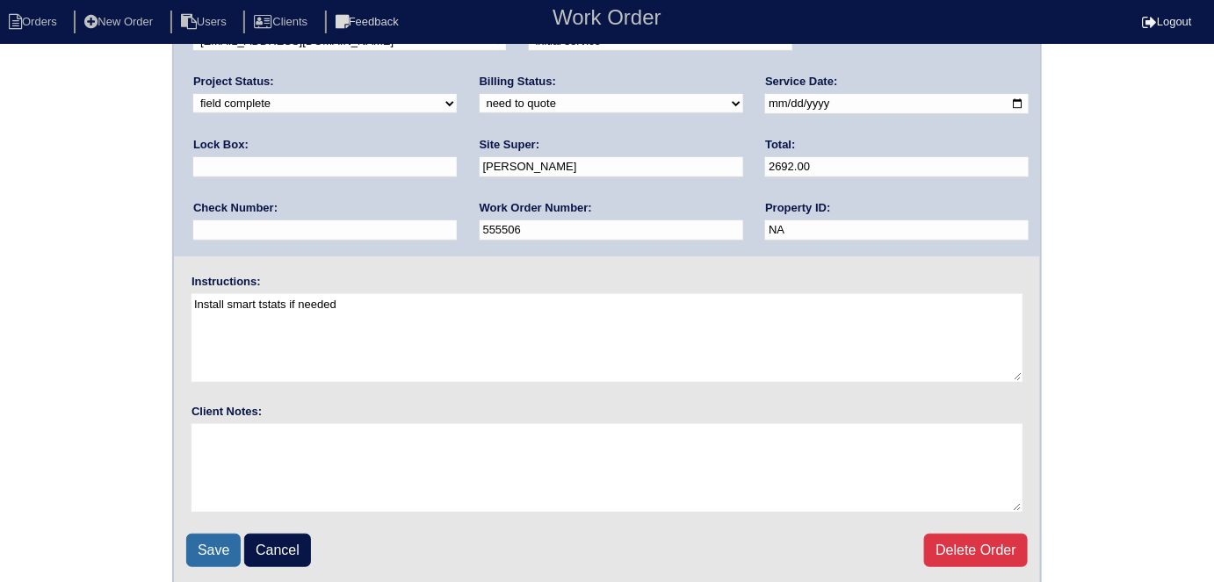
drag, startPoint x: 208, startPoint y: 545, endPoint x: 234, endPoint y: 492, distance: 59.3
click at [211, 537] on input "Save" at bounding box center [213, 550] width 54 height 33
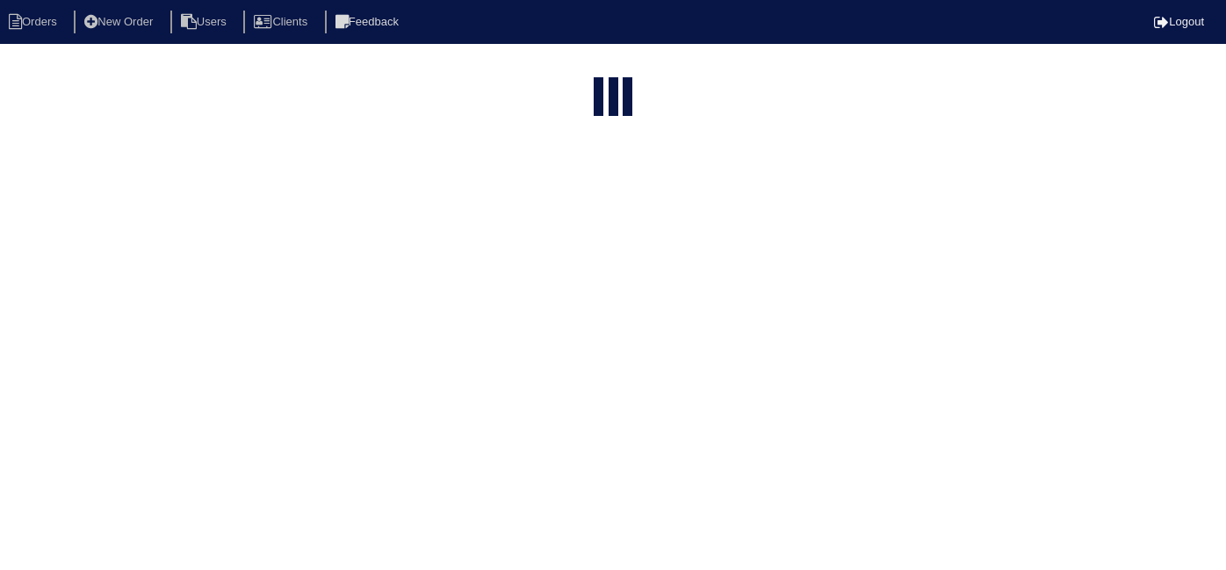
select select "15"
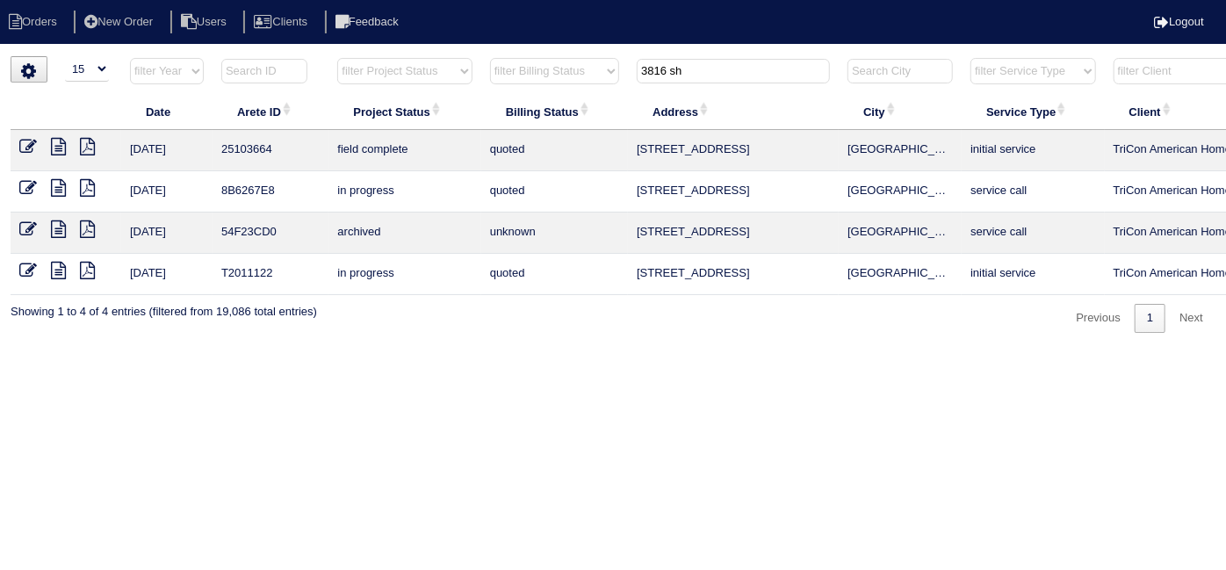
drag, startPoint x: 704, startPoint y: 67, endPoint x: 454, endPoint y: 61, distance: 250.3
click at [472, 60] on tr "filter Year -- Any Year -- 2025 2024 2023 2022 2021 2020 2019 filter Project St…" at bounding box center [772, 75] width 1522 height 36
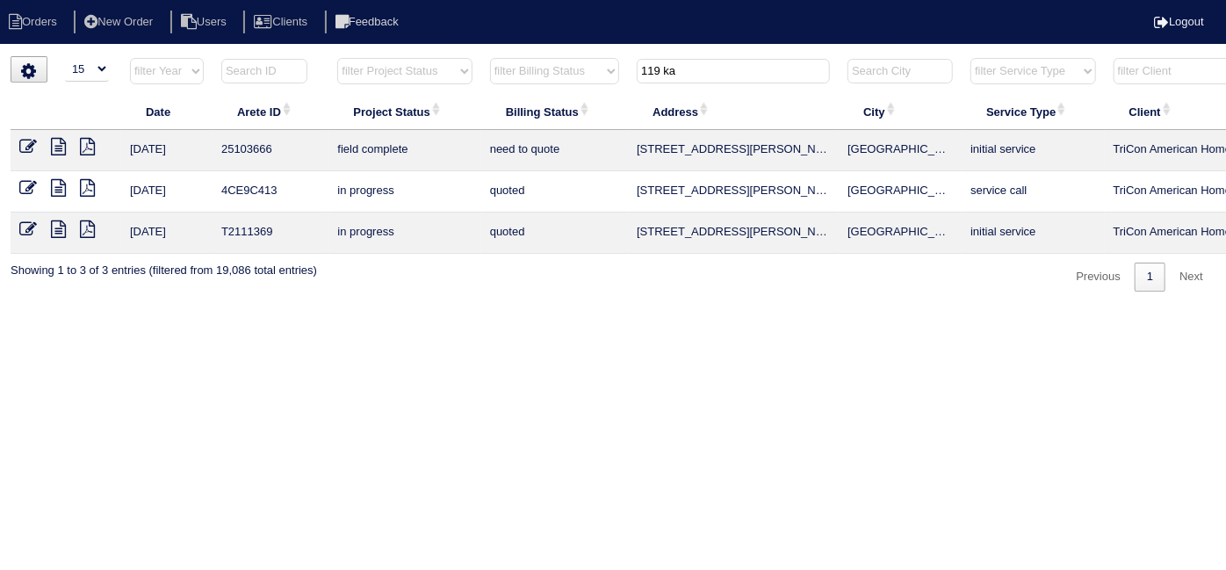
type input "119 ka"
click at [59, 143] on icon at bounding box center [58, 147] width 15 height 18
click at [18, 144] on td at bounding box center [66, 150] width 111 height 41
click at [25, 147] on icon at bounding box center [28, 147] width 18 height 18
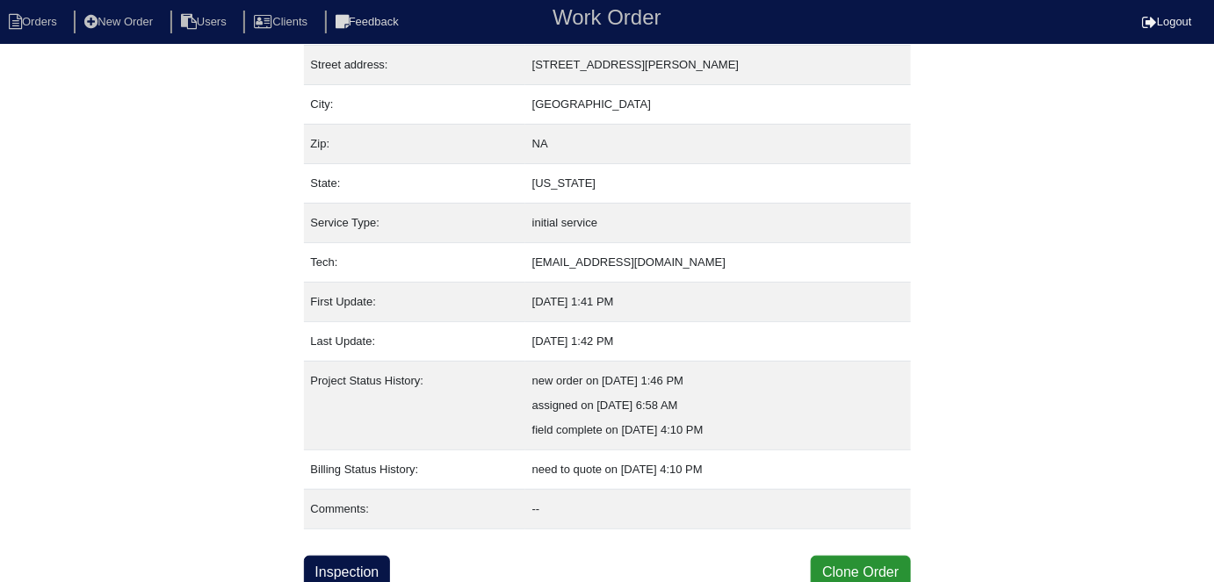
scroll to position [92, 0]
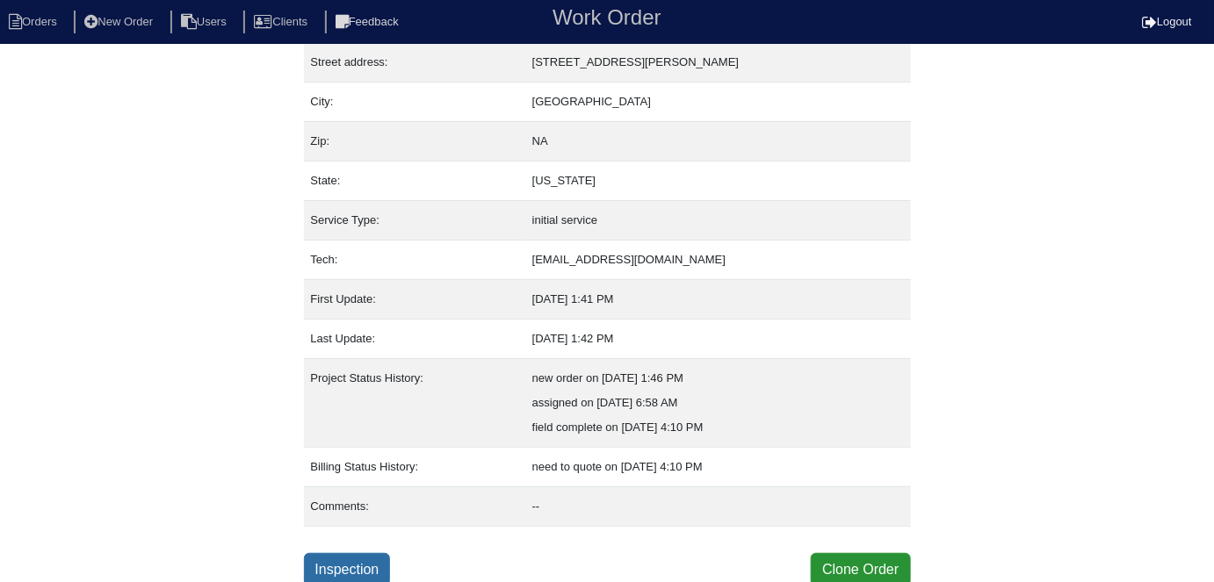
click at [371, 553] on link "Inspection" at bounding box center [347, 569] width 87 height 33
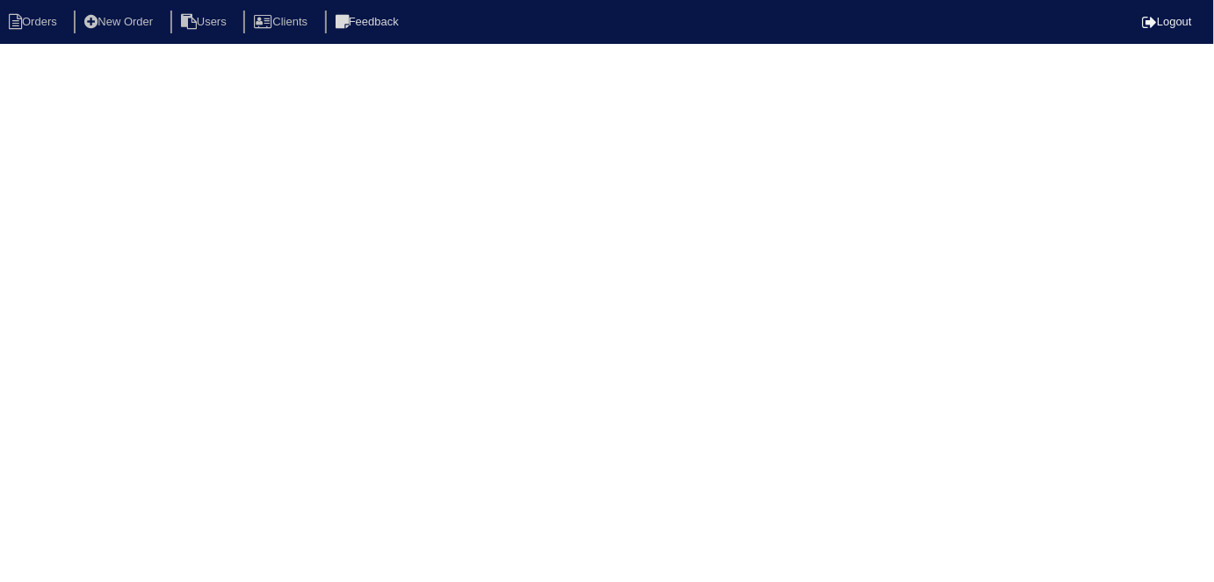
select select "0"
select select "3"
select select "Carrier"
select select "0"
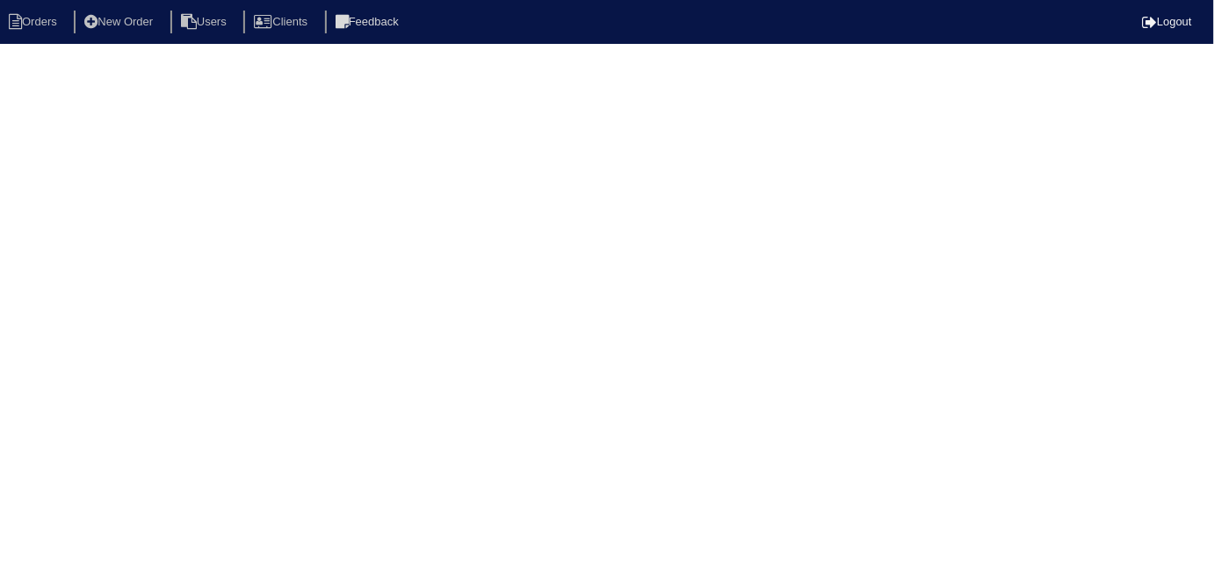
select select "1"
select select "0"
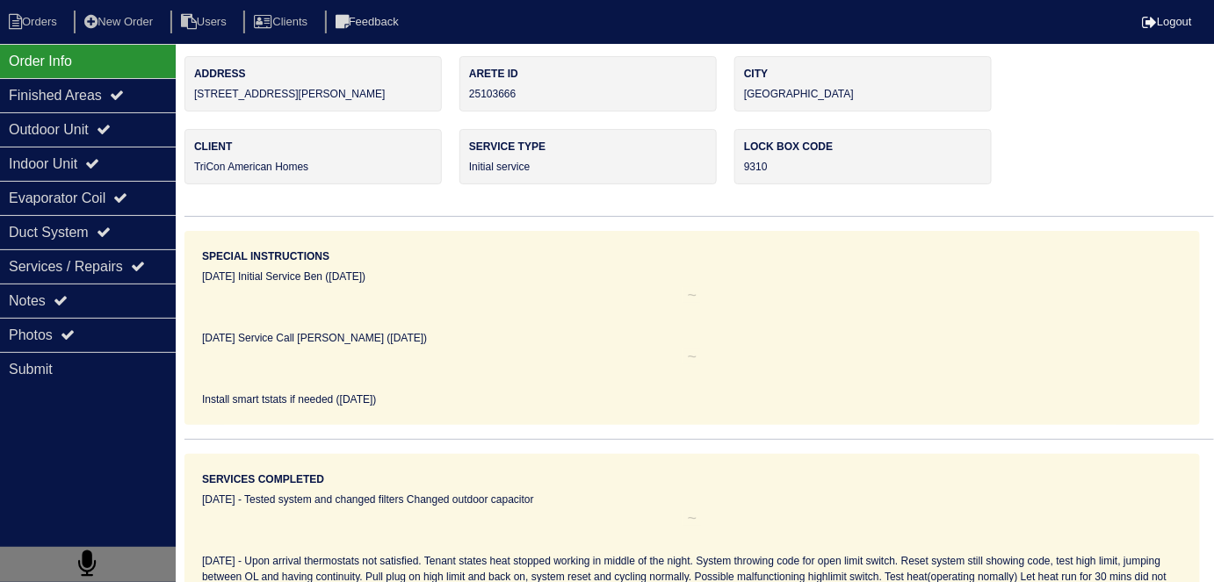
click at [111, 127] on icon at bounding box center [104, 129] width 14 height 14
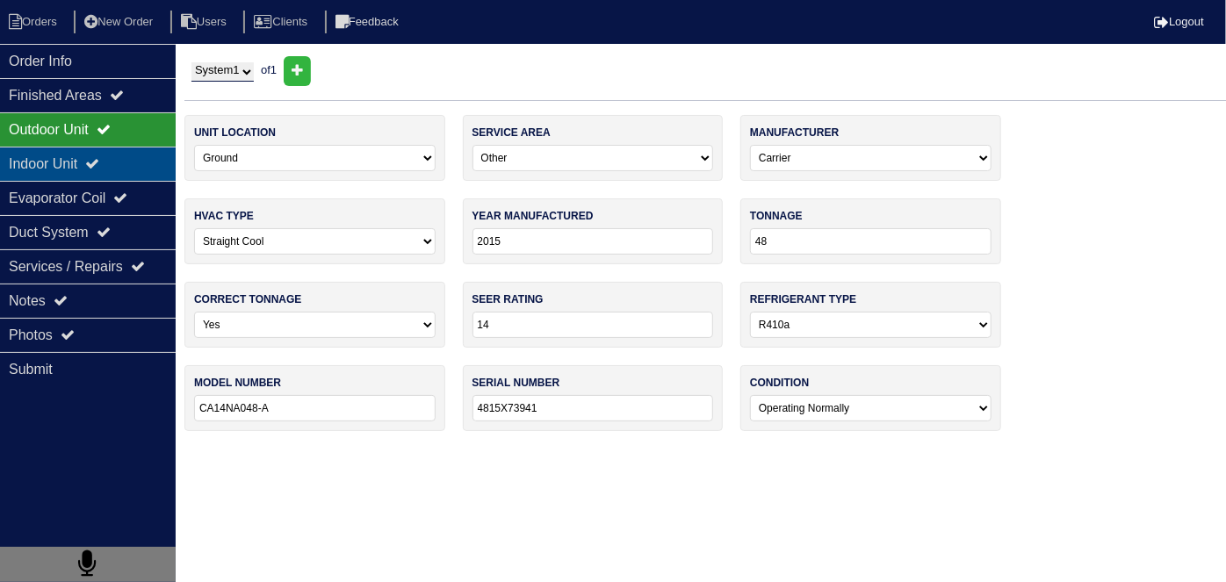
click at [96, 164] on div "Indoor Unit" at bounding box center [88, 164] width 176 height 34
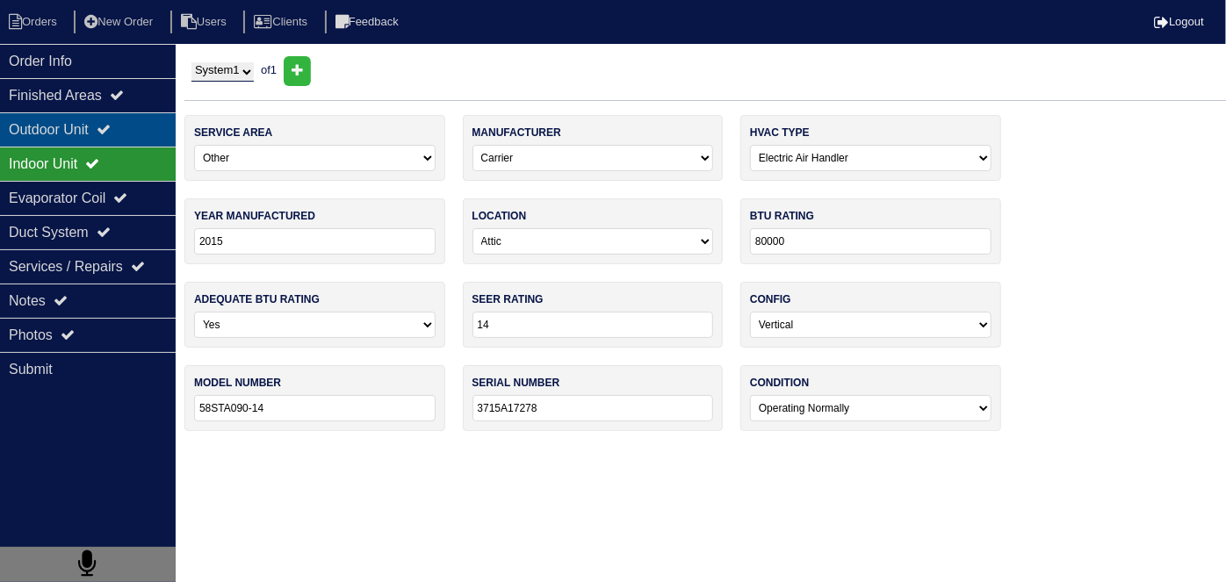
click at [90, 131] on div "Outdoor Unit" at bounding box center [88, 129] width 176 height 34
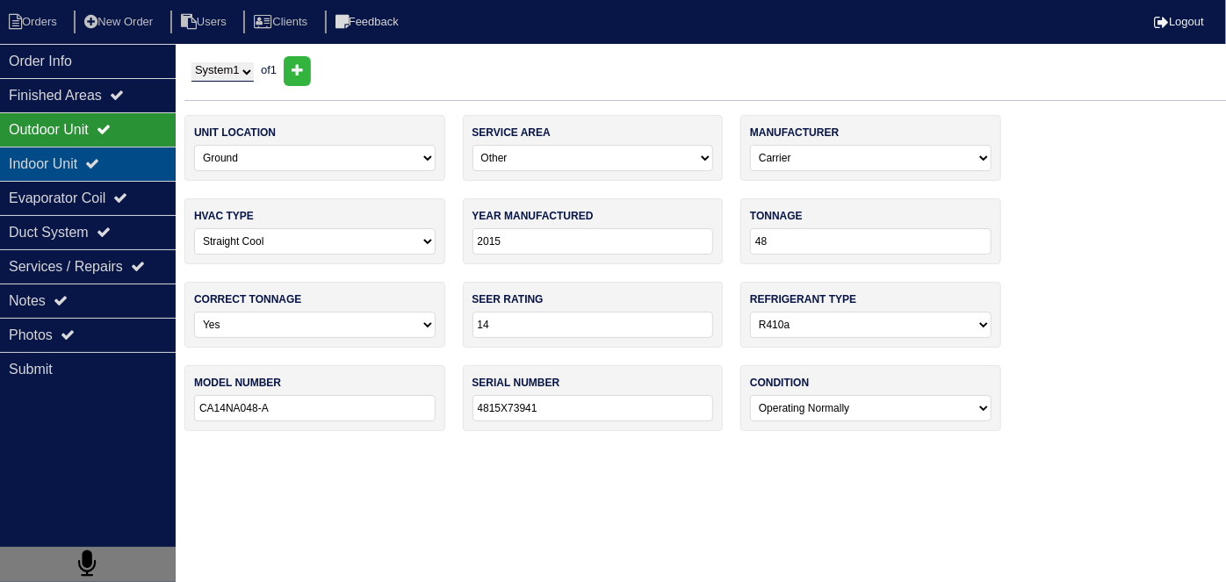
click at [105, 171] on div "Indoor Unit" at bounding box center [88, 164] width 176 height 34
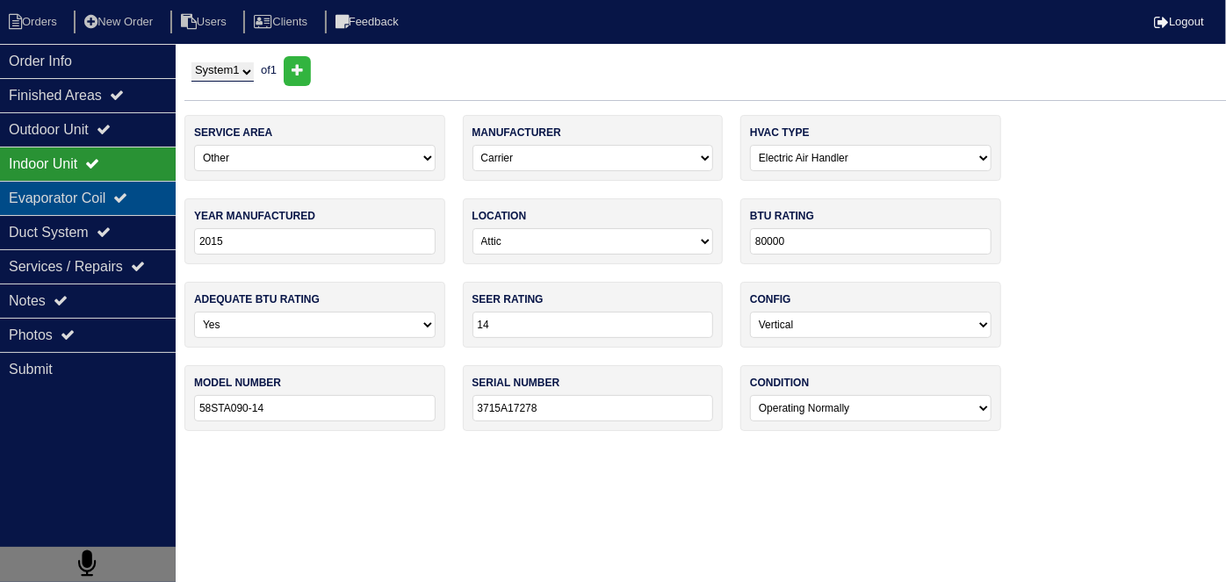
click at [105, 204] on div "Evaporator Coil" at bounding box center [88, 198] width 176 height 34
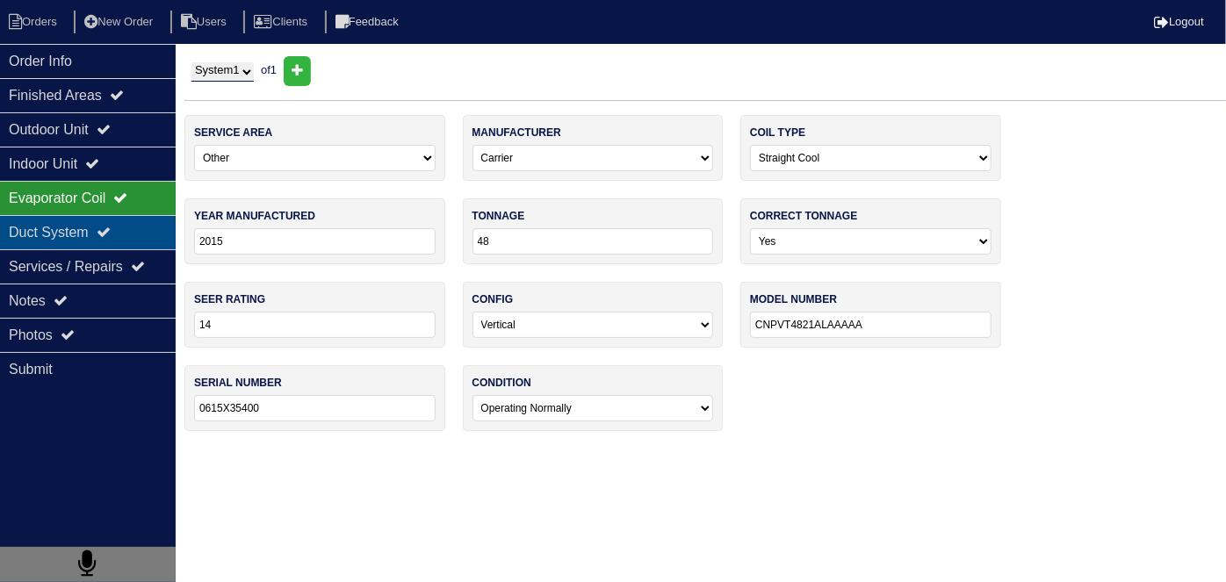
click at [94, 230] on div "Duct System" at bounding box center [88, 232] width 176 height 34
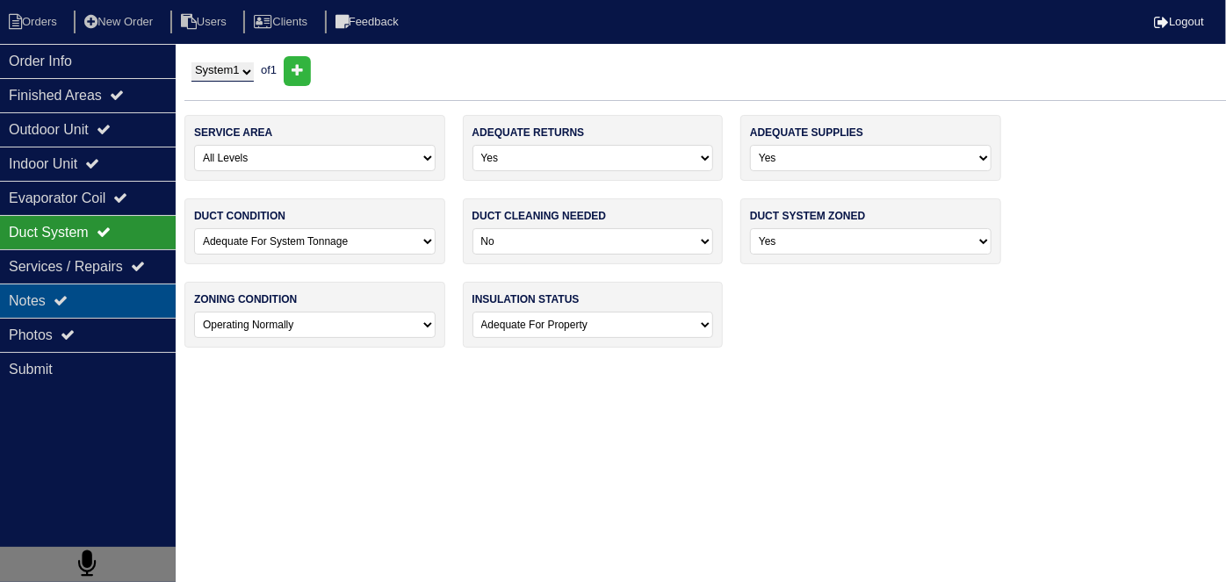
click at [91, 303] on div "Notes" at bounding box center [88, 301] width 176 height 34
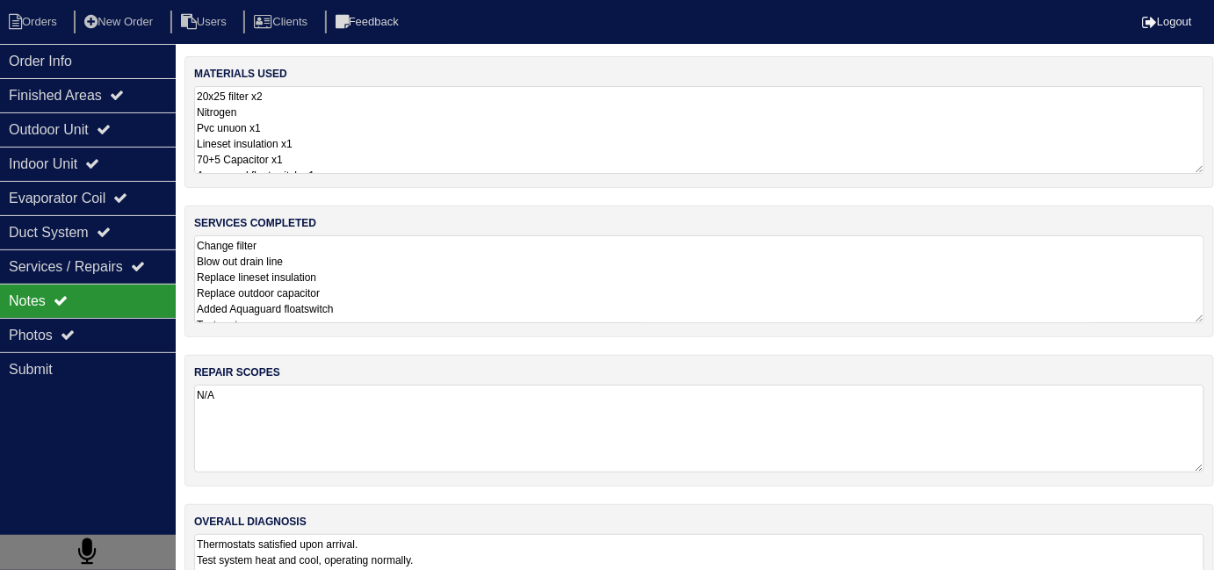
click at [513, 280] on textarea "Change filter Blow out drain line Replace lineset insulation Replace outdoor ca…" at bounding box center [699, 279] width 1010 height 88
click at [55, 133] on div "Outdoor Unit" at bounding box center [88, 129] width 176 height 34
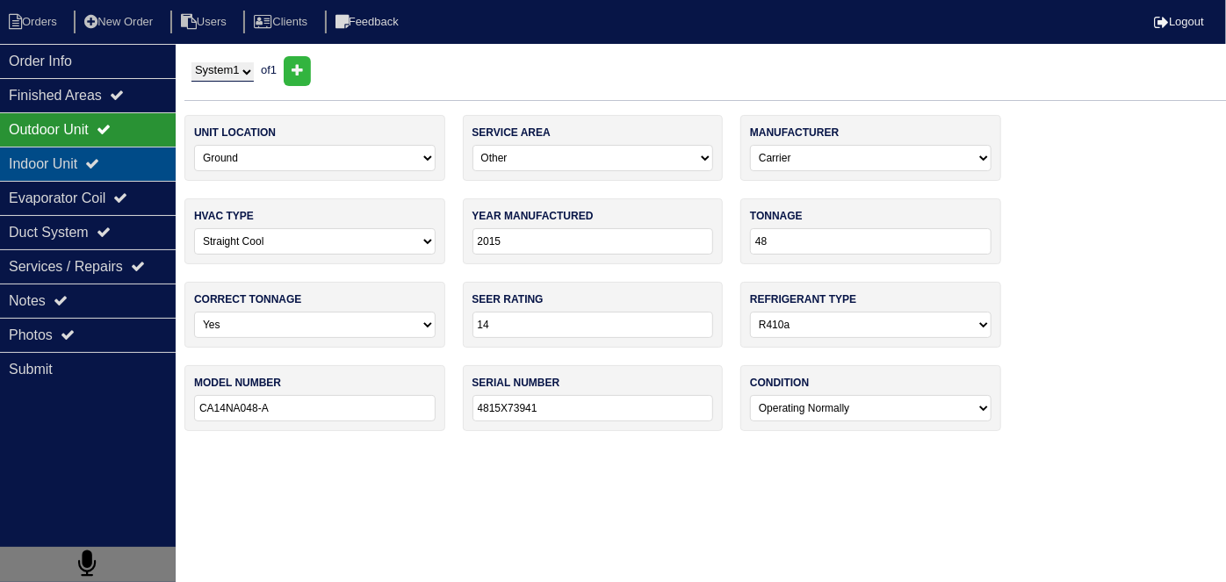
click at [62, 154] on div "Indoor Unit" at bounding box center [88, 164] width 176 height 34
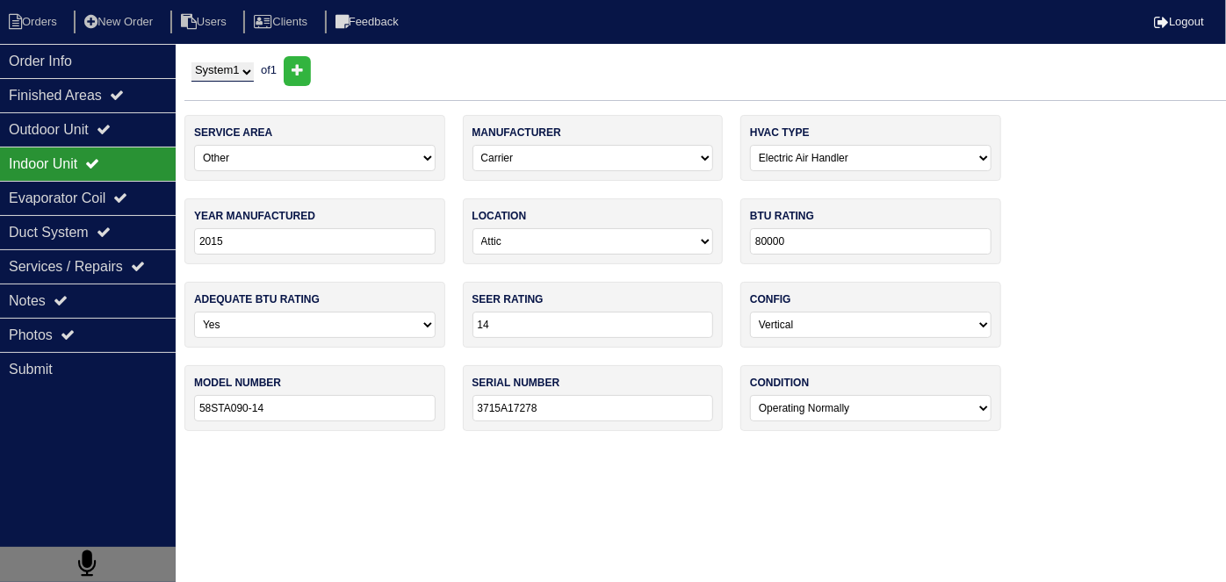
drag, startPoint x: 299, startPoint y: 406, endPoint x: 105, endPoint y: 406, distance: 194.1
click at [105, 406] on div "Order Info Finished Areas Outdoor Unit Indoor Unit Evaporator Coil Duct System …" at bounding box center [613, 252] width 1226 height 393
click at [146, 297] on div "Notes" at bounding box center [88, 301] width 176 height 34
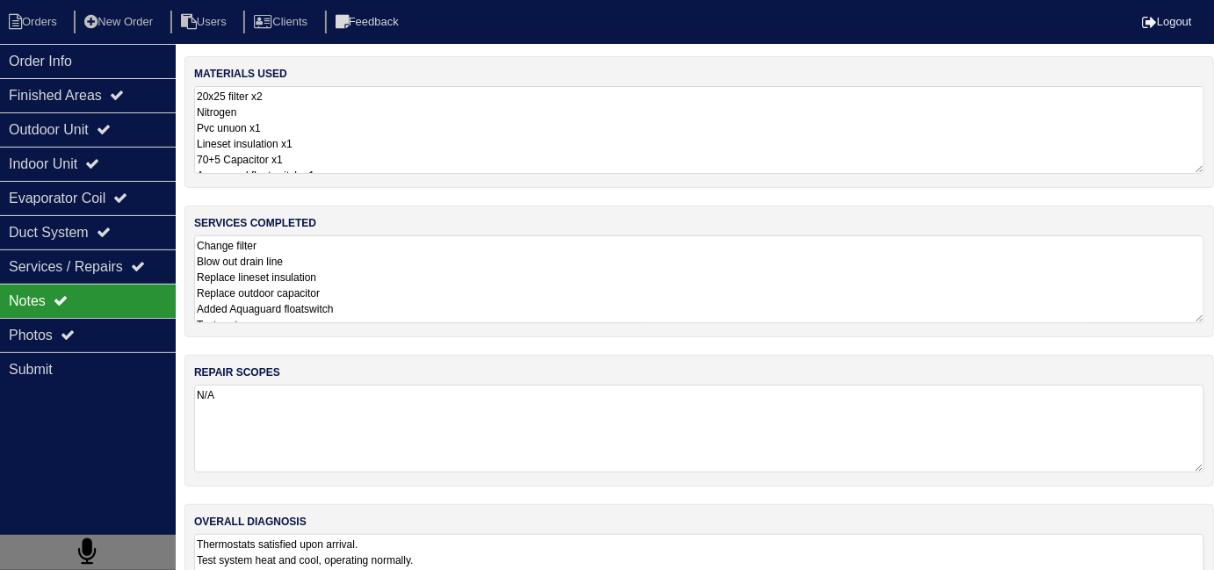
click at [464, 319] on textarea "Change filter Blow out drain line Replace lineset insulation Replace outdoor ca…" at bounding box center [699, 279] width 1010 height 88
click at [106, 150] on div "Indoor Unit" at bounding box center [88, 164] width 176 height 34
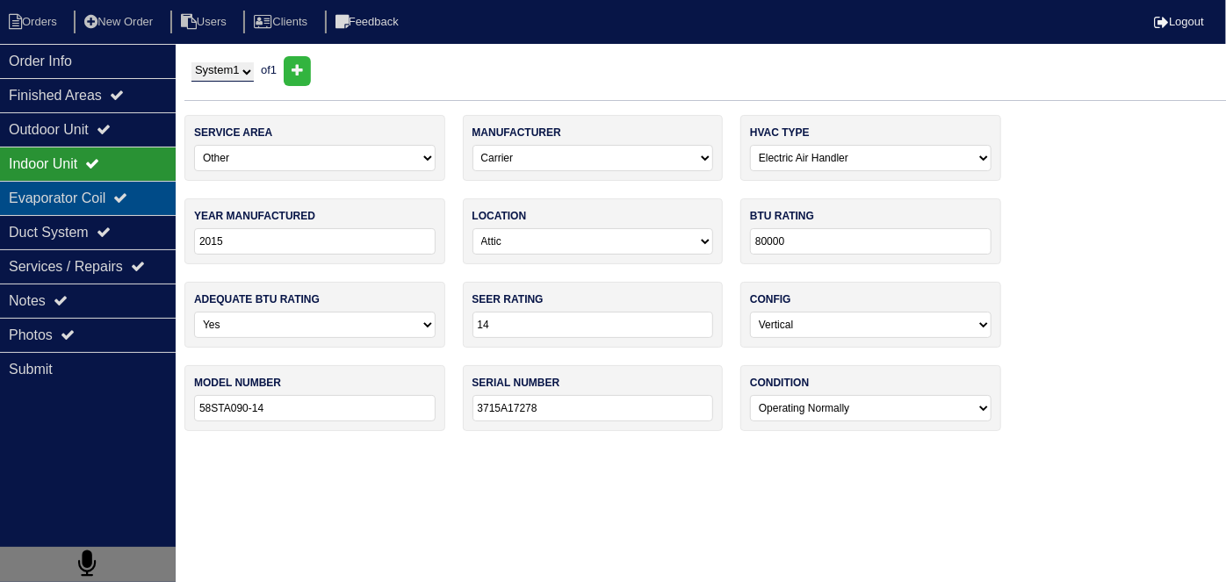
click at [111, 195] on div "Evaporator Coil" at bounding box center [88, 198] width 176 height 34
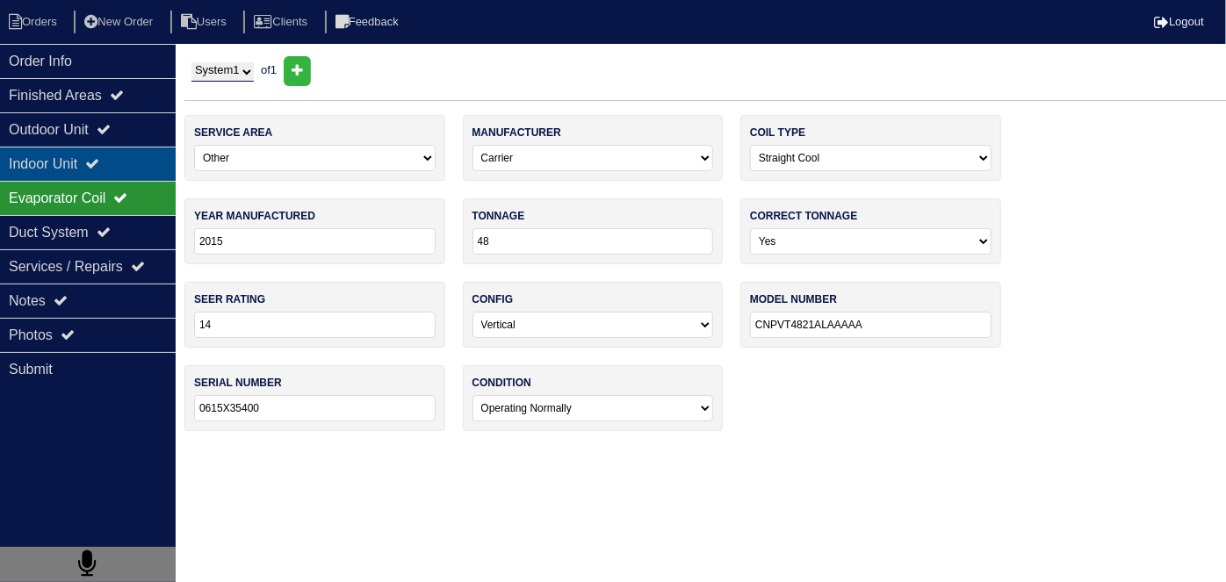
click at [97, 159] on div "Indoor Unit" at bounding box center [88, 164] width 176 height 34
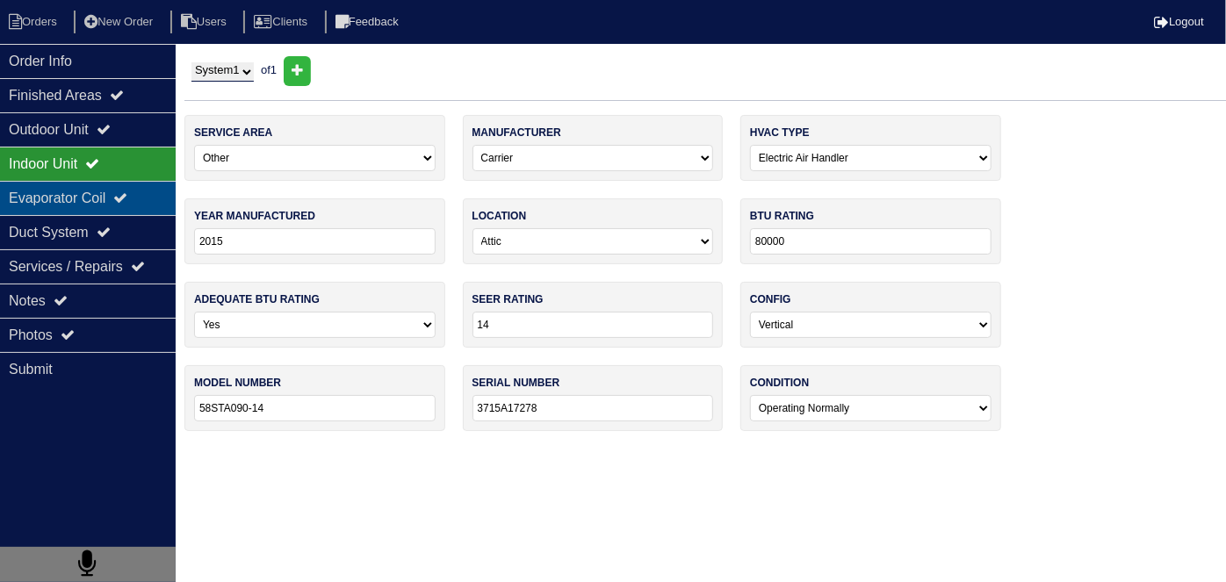
click at [97, 181] on div "Evaporator Coil" at bounding box center [88, 198] width 176 height 34
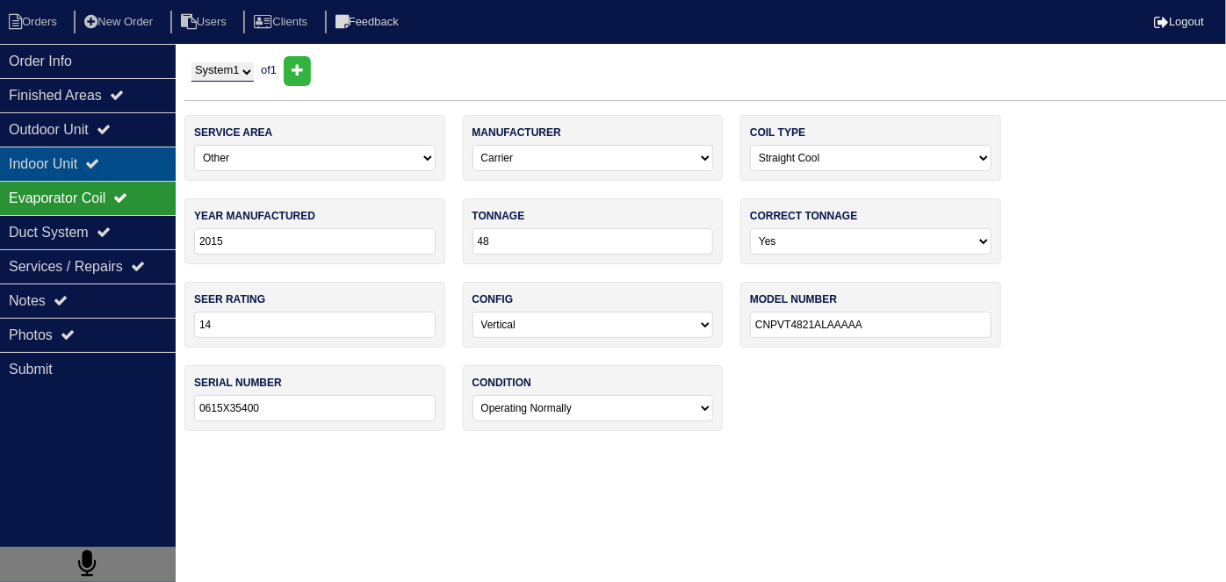
click at [93, 169] on div "Indoor Unit" at bounding box center [88, 164] width 176 height 34
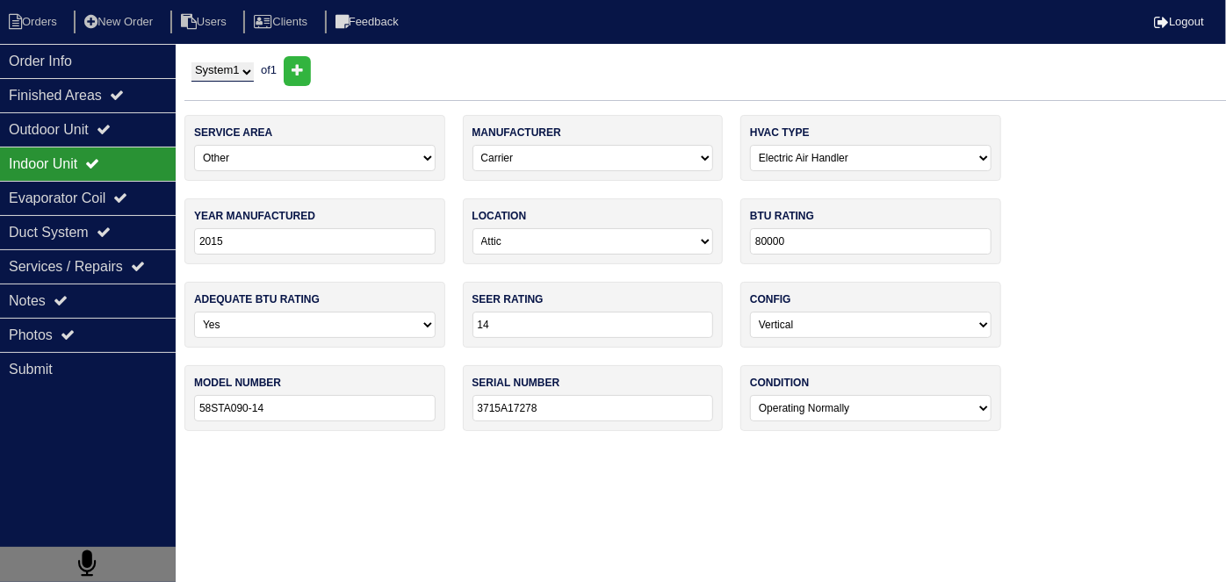
click at [822, 158] on select "-select- Gas Furnace Electric Air Handler Other" at bounding box center [870, 158] width 241 height 26
select select "0"
click at [750, 145] on select "-select- Gas Furnace Electric Air Handler Other" at bounding box center [870, 158] width 241 height 26
drag, startPoint x: 1013, startPoint y: 213, endPoint x: 999, endPoint y: 213, distance: 14.1
click at [1012, 213] on div "service area -select- Main Level Upstairs Level Lower/Basement Level Other manu…" at bounding box center [704, 282] width 1041 height 334
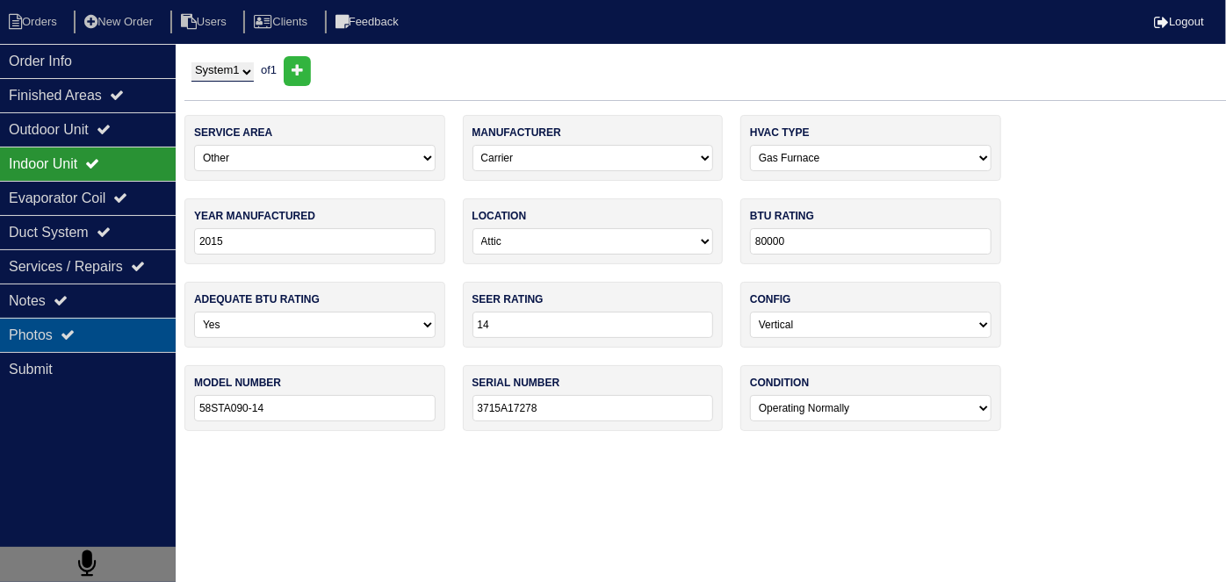
click at [52, 331] on div "Photos" at bounding box center [88, 335] width 176 height 34
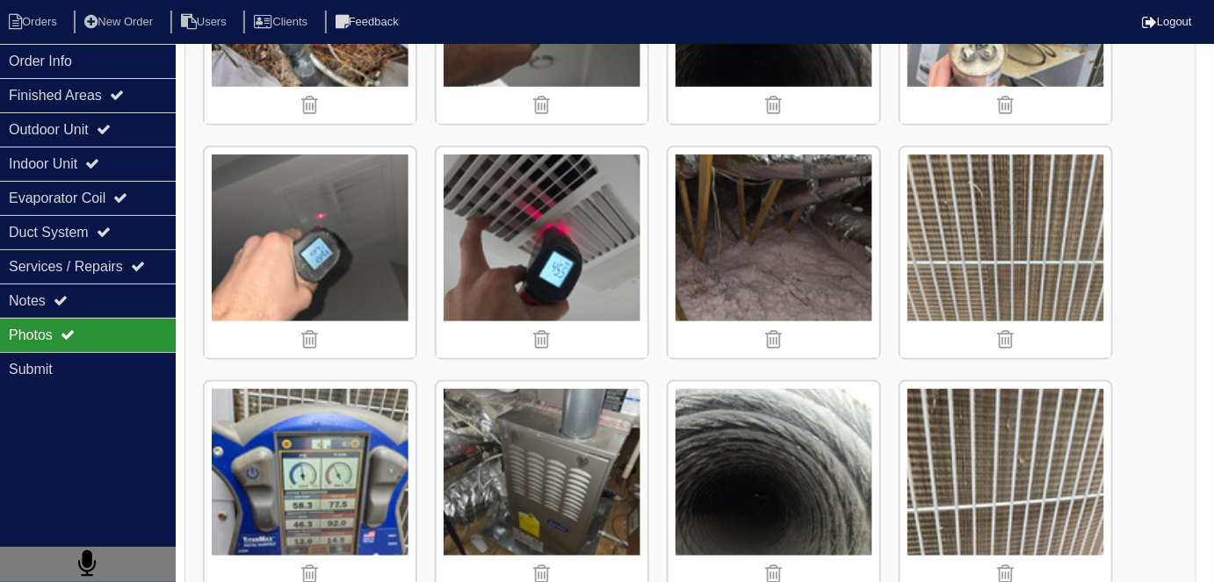
scroll to position [2761, 0]
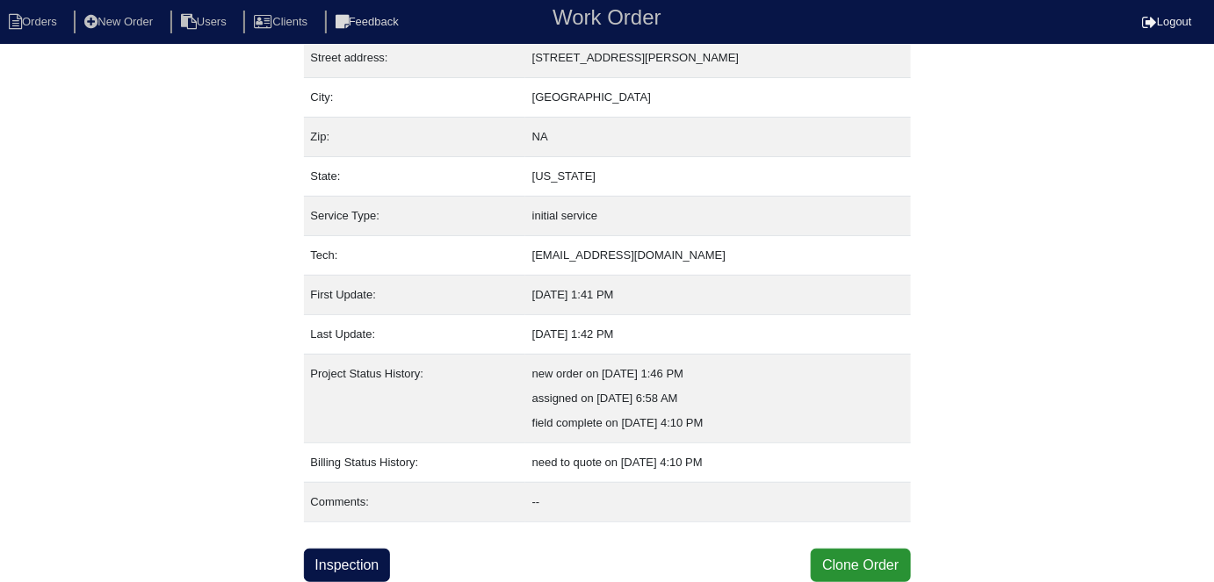
scroll to position [92, 0]
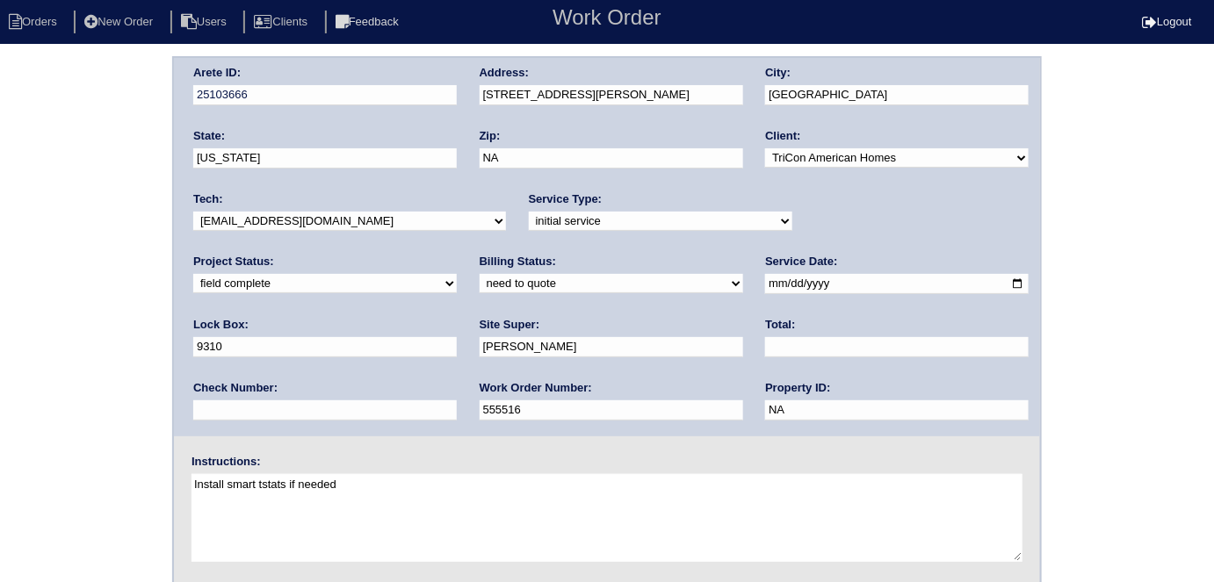
click at [479, 285] on select "need to quote quoted need to invoice invoiced paid warranty purchase order need…" at bounding box center [610, 283] width 263 height 19
select select "quoted"
click at [479, 274] on select "need to quote quoted need to invoice invoiced paid warranty purchase order need…" at bounding box center [610, 283] width 263 height 19
click at [765, 335] on div "Total:" at bounding box center [896, 341] width 263 height 49
click at [765, 347] on input "text" at bounding box center [896, 347] width 263 height 20
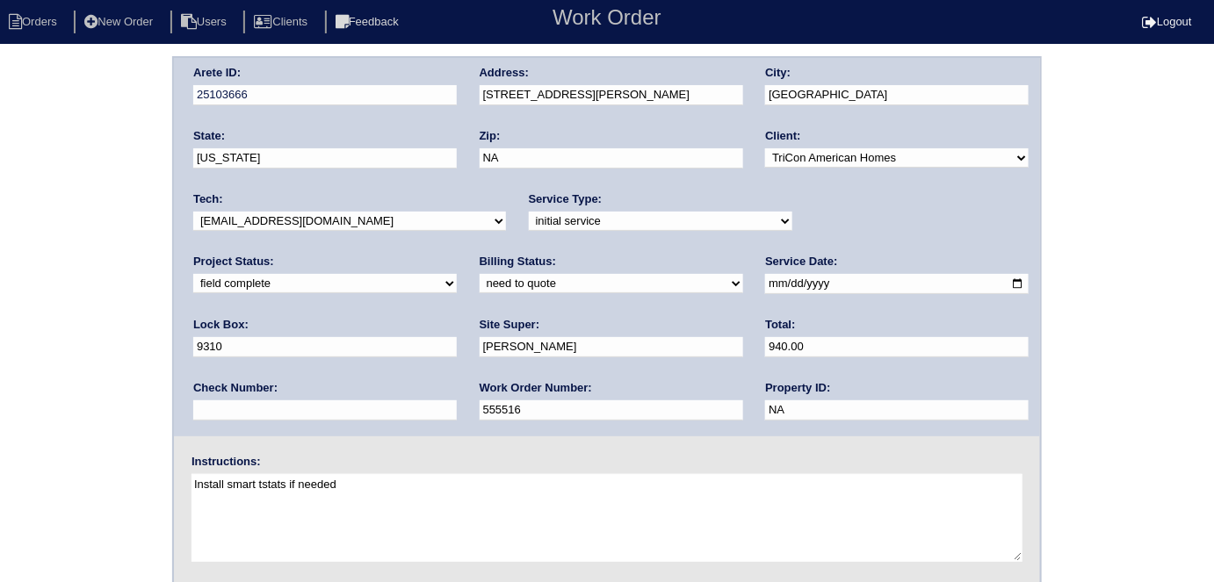
type input "940.00"
click at [0, 314] on div "Arete ID: 25103666 Address: 119 Kasey Drive City: Woodstock State: Georgia Zip:…" at bounding box center [607, 411] width 1214 height 710
click at [423, 93] on div "Arete ID: 25103666 Address: 119 Kasey Drive City: Woodstock State: Georgia Zip:…" at bounding box center [607, 247] width 866 height 378
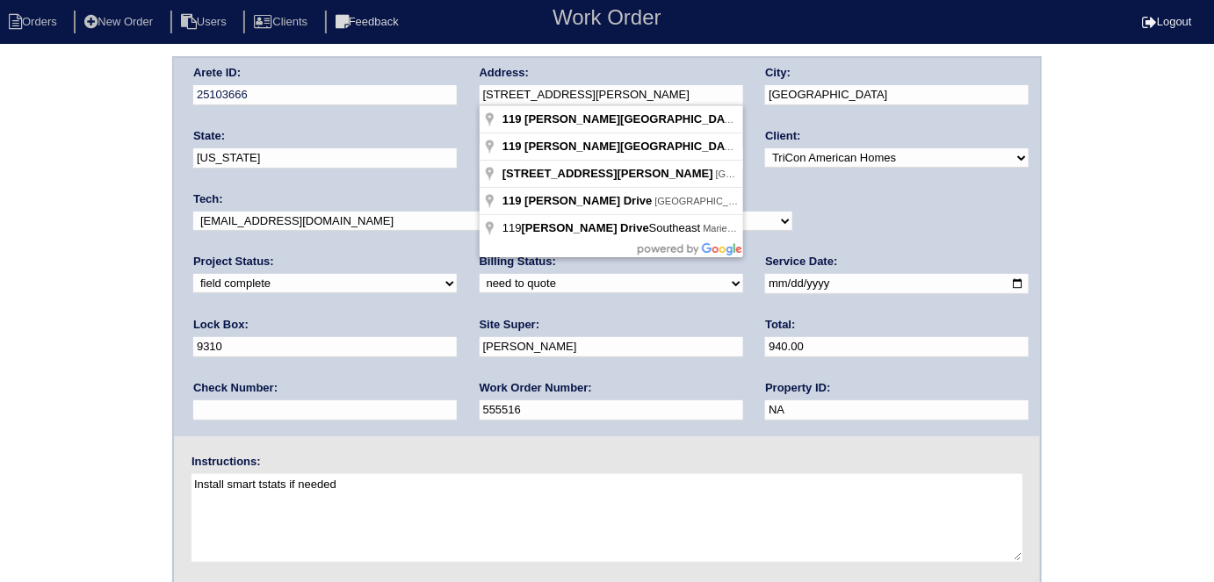
click at [0, 293] on div "Arete ID: 25103666 Address: 119 Kasey Drive City: Woodstock State: Georgia Zip:…" at bounding box center [607, 411] width 1214 height 710
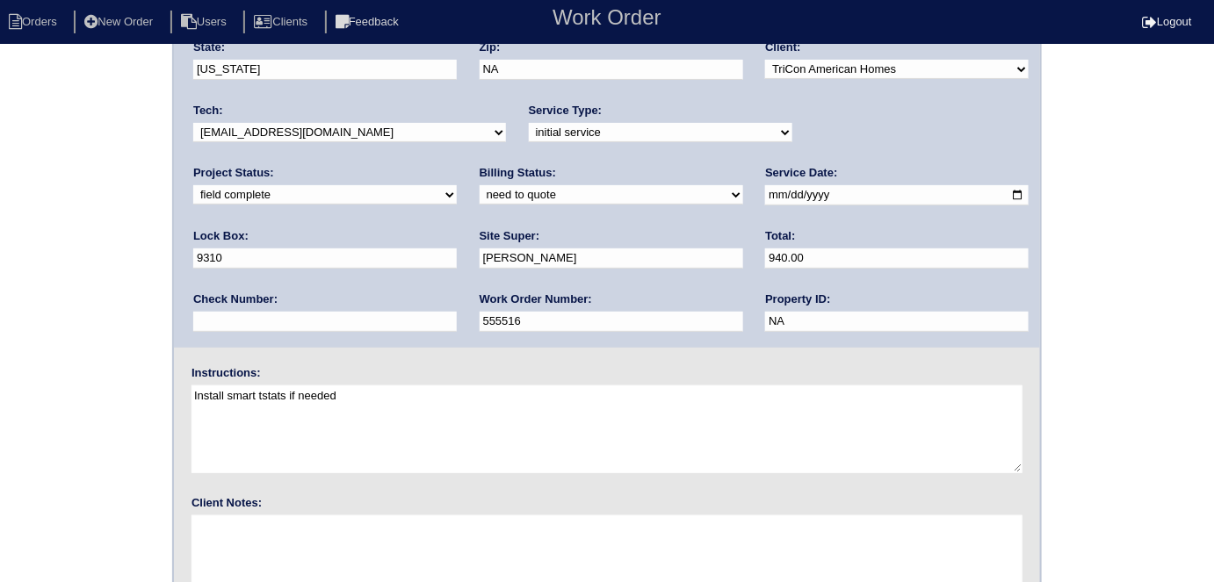
scroll to position [180, 0]
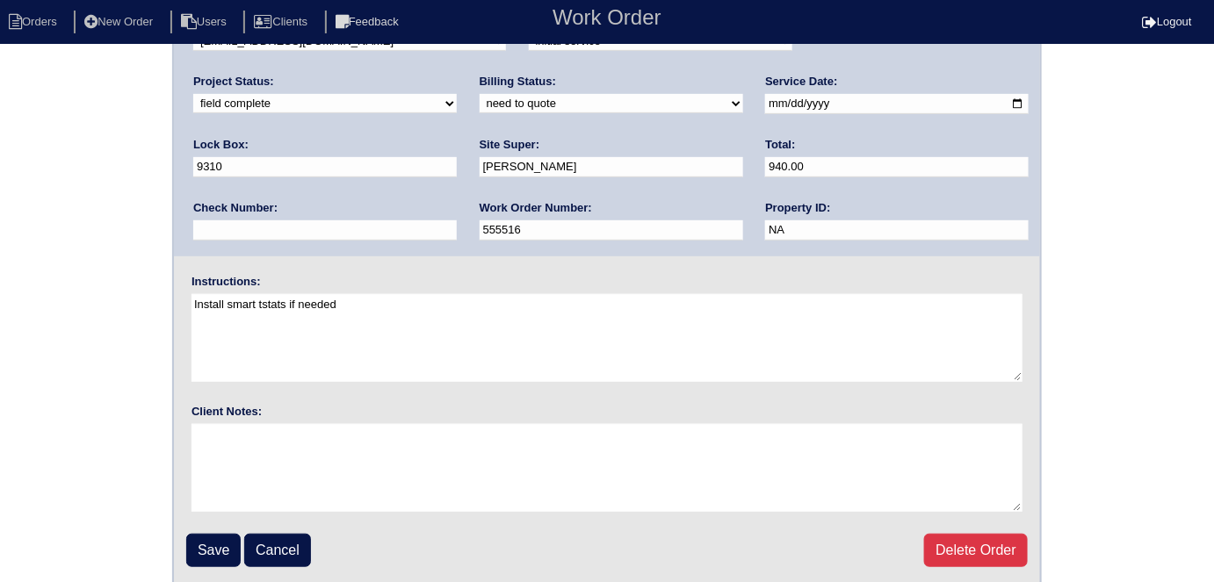
click at [0, 304] on div "Arete ID: 25103666 Address: 119 Kasey Drive City: Woodstock State: Georgia Zip:…" at bounding box center [607, 231] width 1214 height 710
click at [197, 542] on input "Save" at bounding box center [213, 550] width 54 height 33
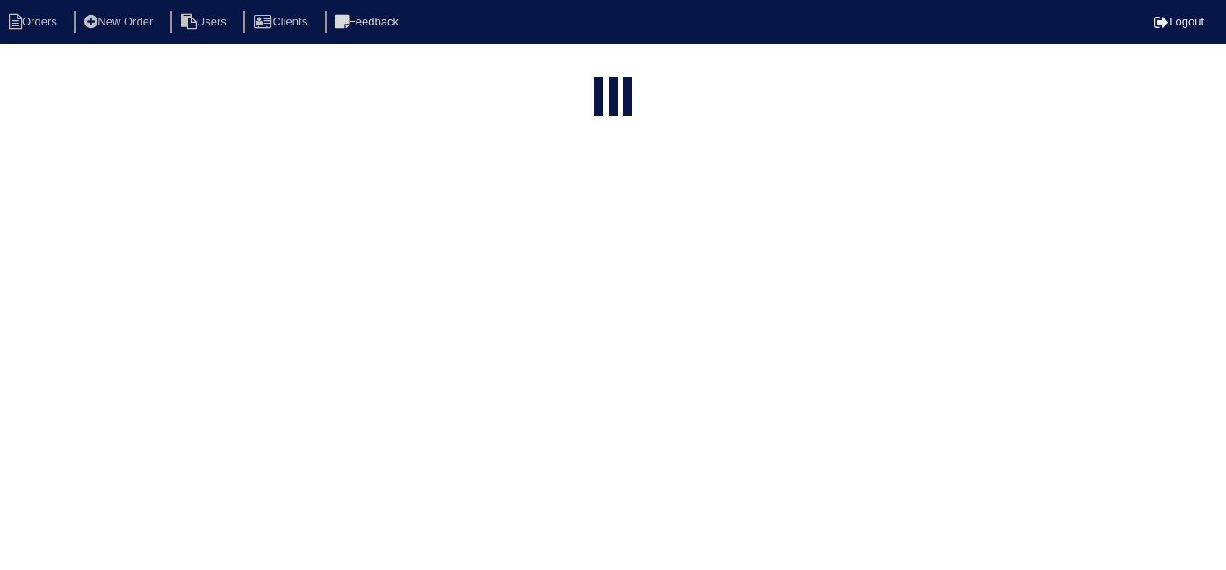
select select "15"
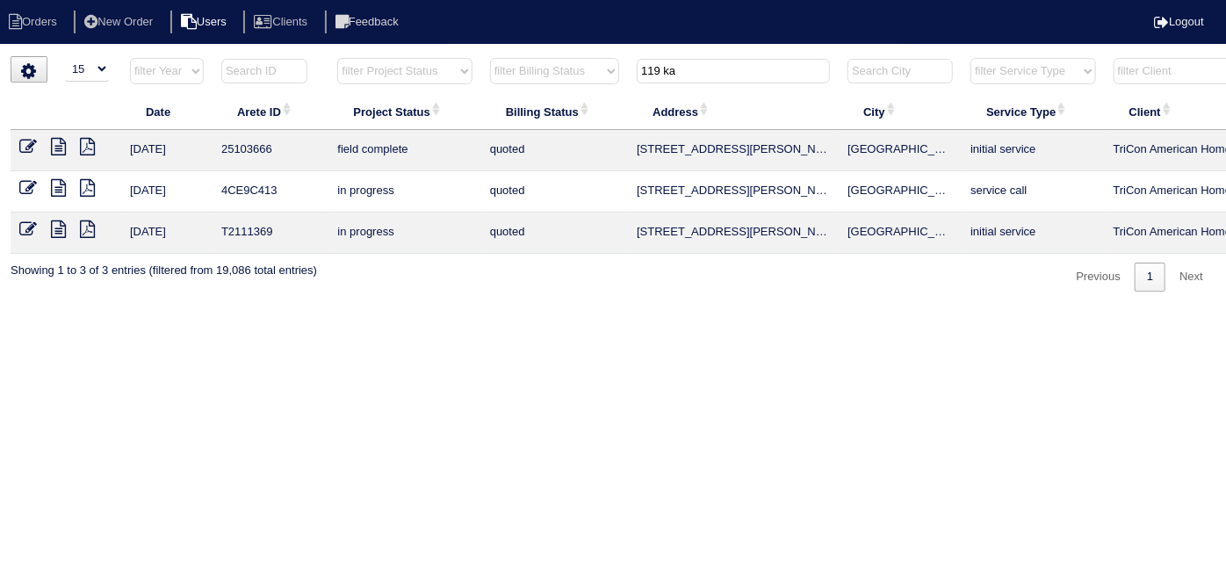
drag, startPoint x: 714, startPoint y: 65, endPoint x: 243, endPoint y: 25, distance: 472.3
click at [330, 56] on body "Orders New Order Users Clients Feedback Logout Orders New Order Users Clients M…" at bounding box center [613, 173] width 1226 height 235
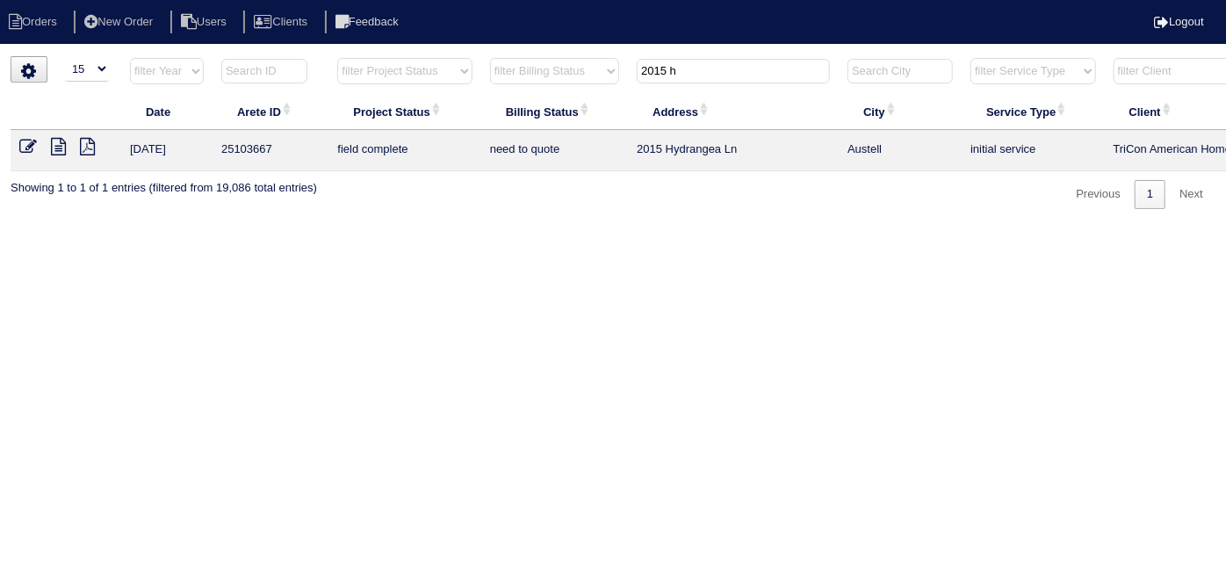
type input "2015 h"
click at [56, 142] on icon at bounding box center [58, 147] width 15 height 18
click at [21, 148] on icon at bounding box center [28, 147] width 18 height 18
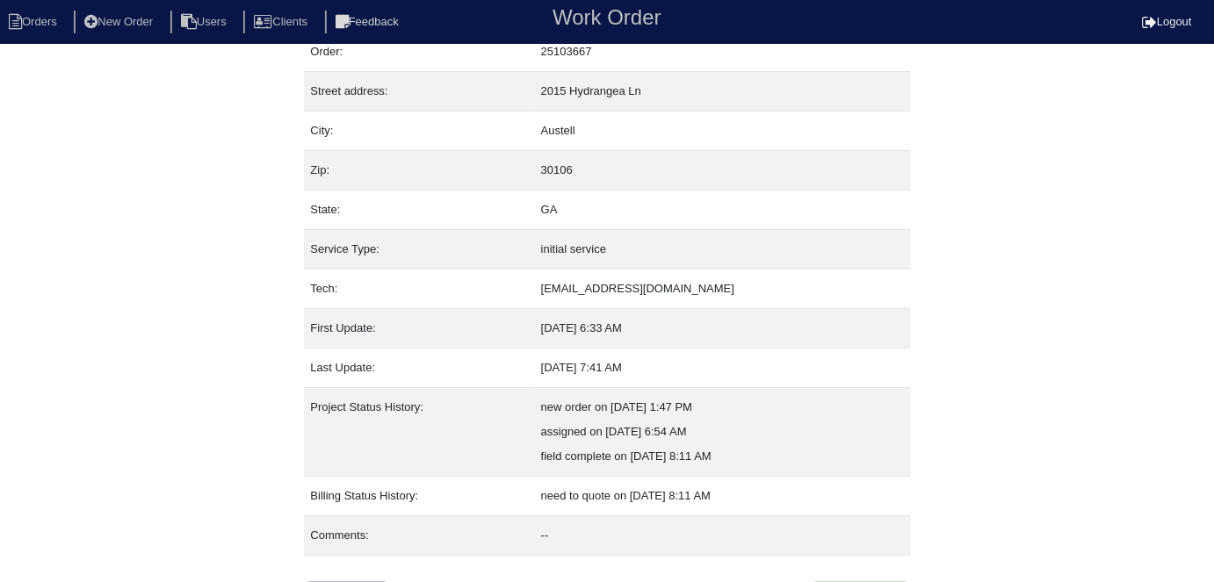
scroll to position [92, 0]
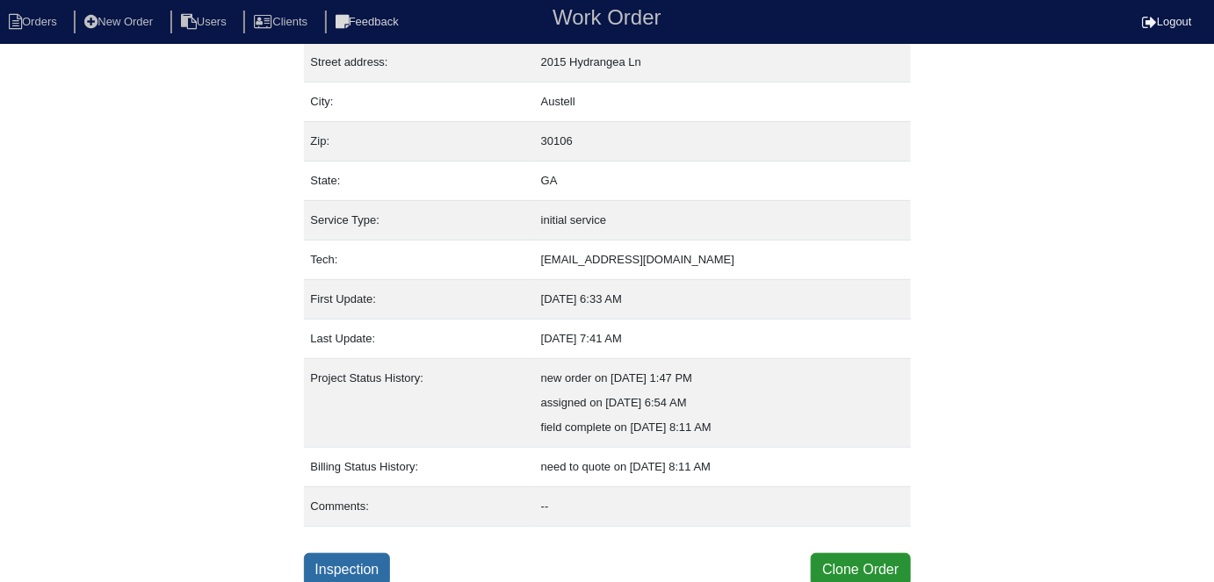
click at [357, 559] on link "Inspection" at bounding box center [347, 569] width 87 height 33
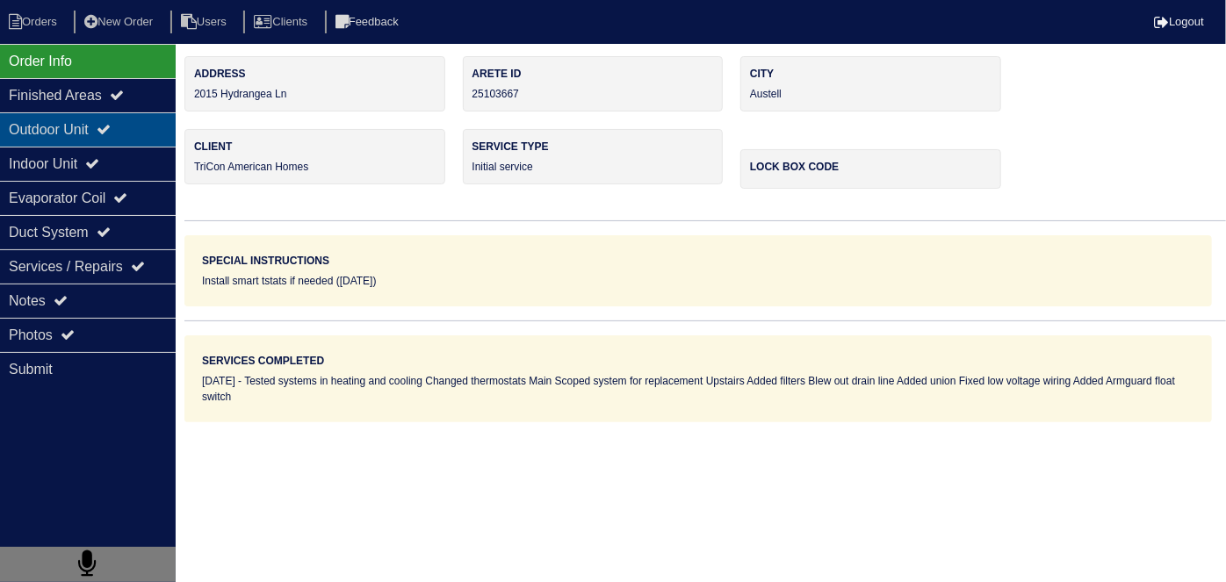
click at [93, 137] on div "Outdoor Unit" at bounding box center [88, 129] width 176 height 34
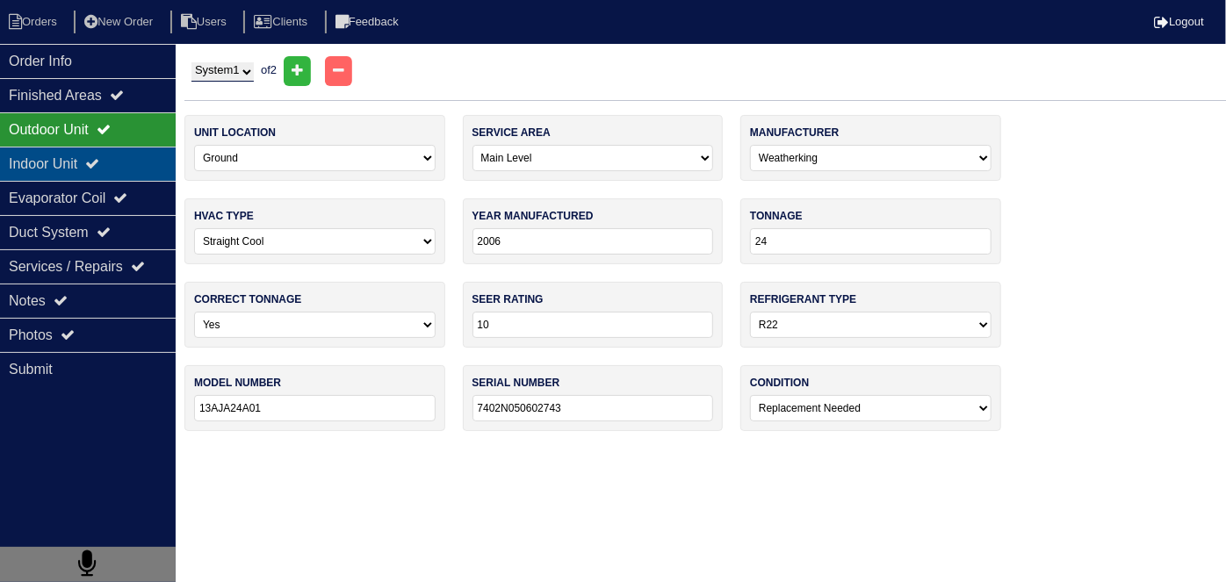
click at [82, 155] on div "Indoor Unit" at bounding box center [88, 164] width 176 height 34
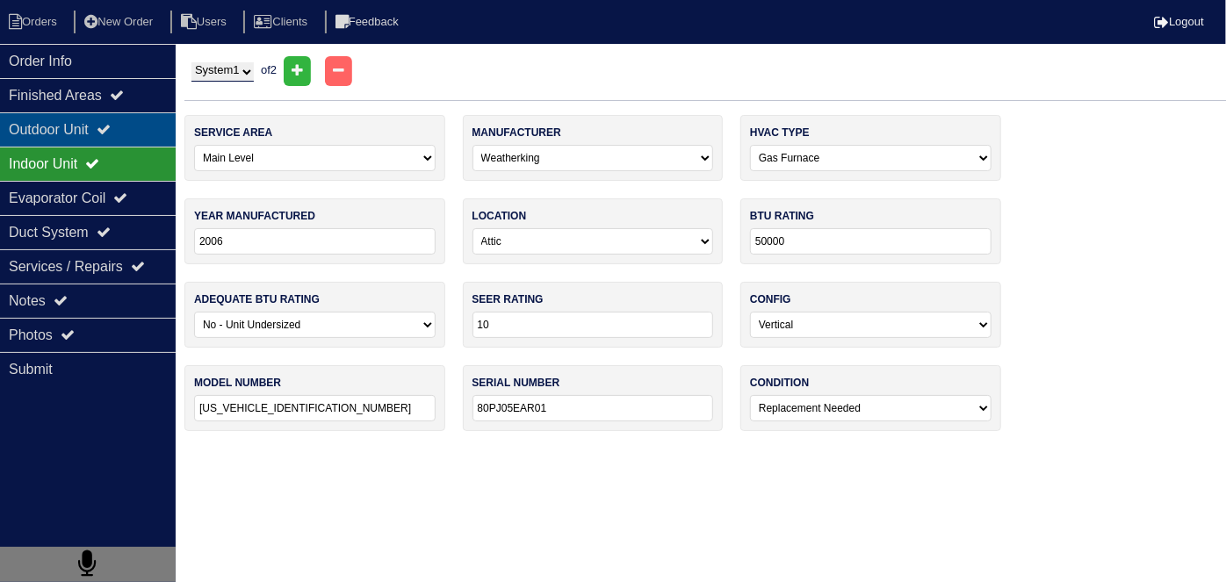
click at [97, 123] on div "Outdoor Unit" at bounding box center [88, 129] width 176 height 34
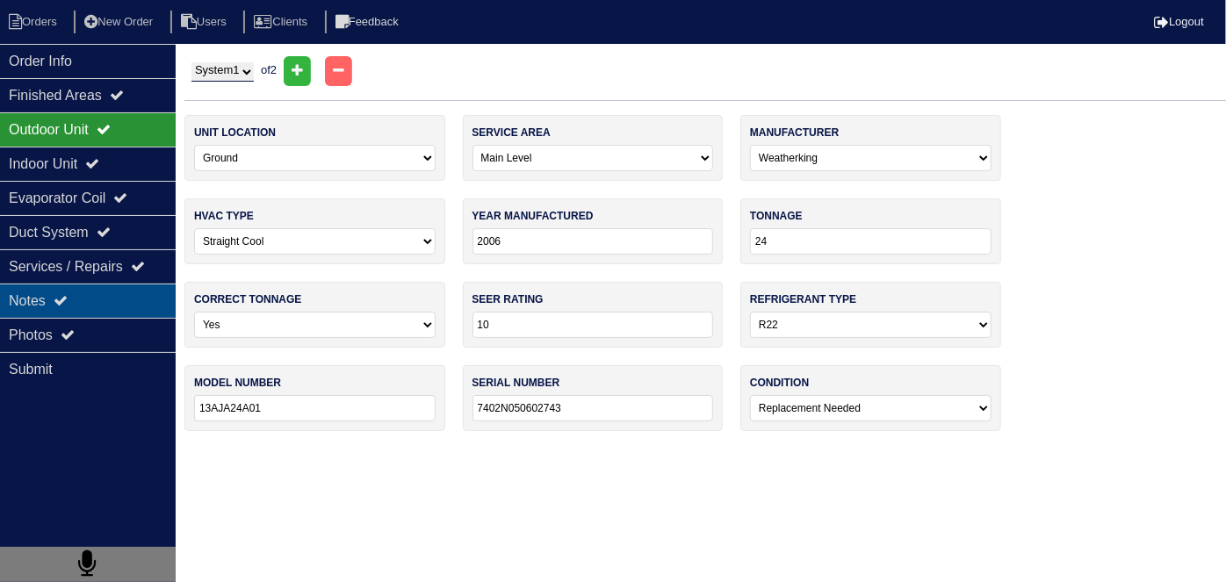
click at [117, 293] on div "Notes" at bounding box center [88, 301] width 176 height 34
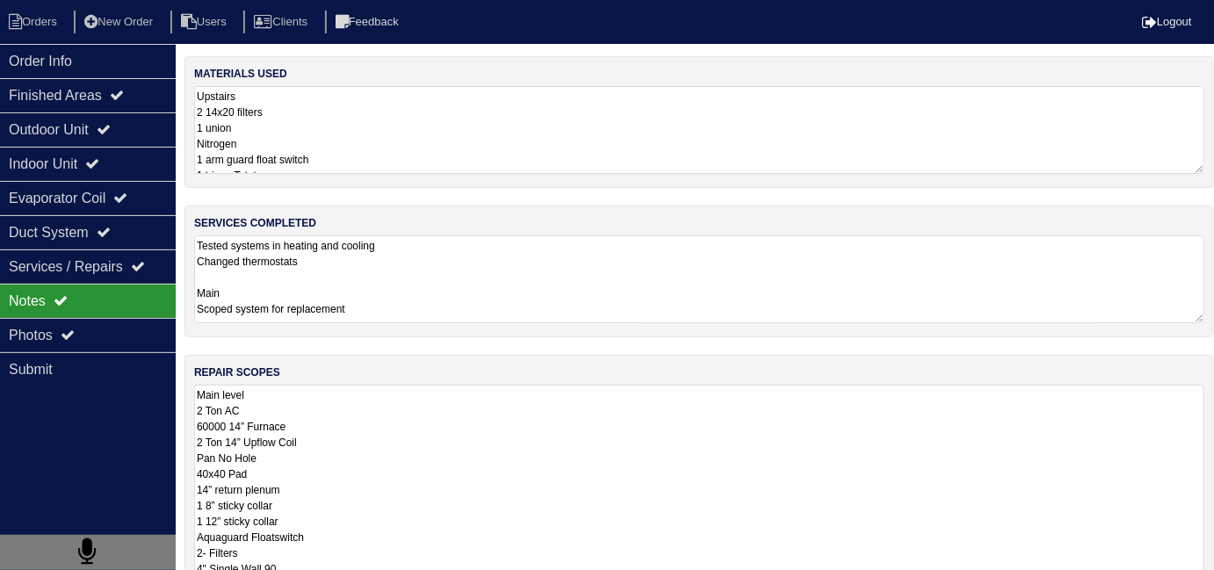
click at [445, 401] on textarea "Main level 2 Ton AC 60000 14” Furnace 2 Ton 14” Upflow Coil Pan No Hole 40x40 P…" at bounding box center [699, 576] width 1010 height 383
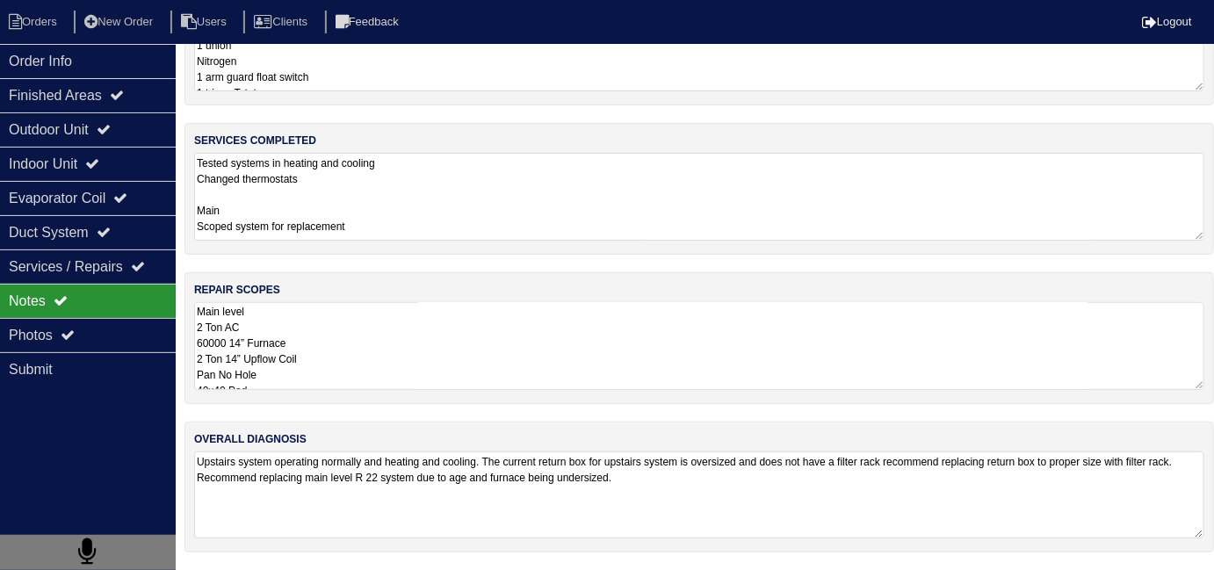
scroll to position [77, 0]
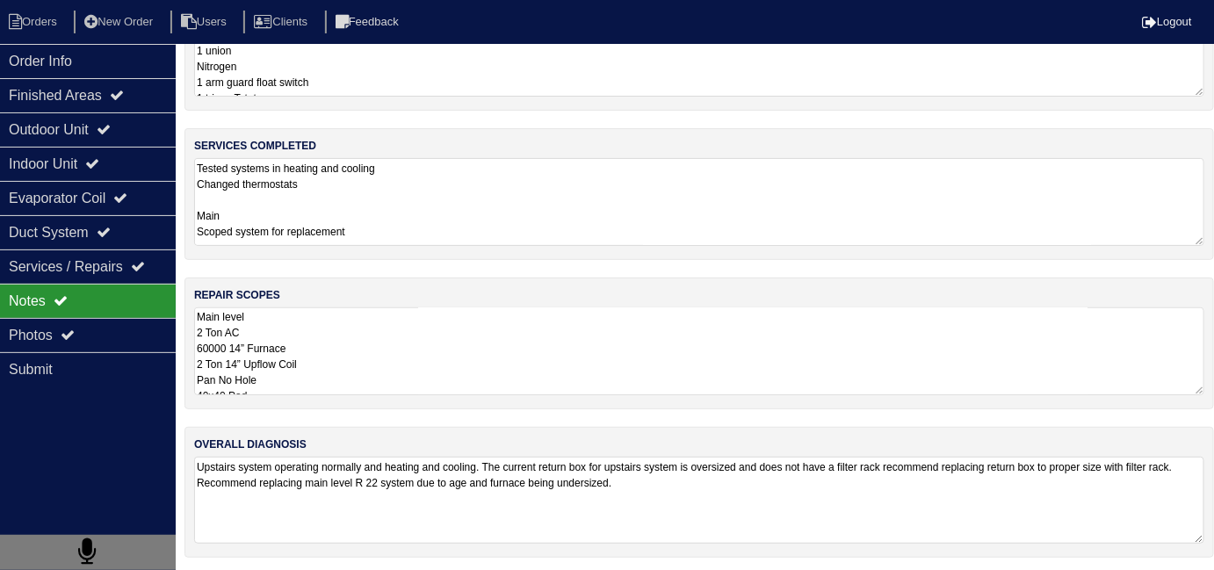
click at [688, 521] on textarea "Upstairs system operating normally and heating and cooling. The current return …" at bounding box center [699, 500] width 1010 height 87
click at [58, 119] on div "Outdoor Unit" at bounding box center [88, 129] width 176 height 34
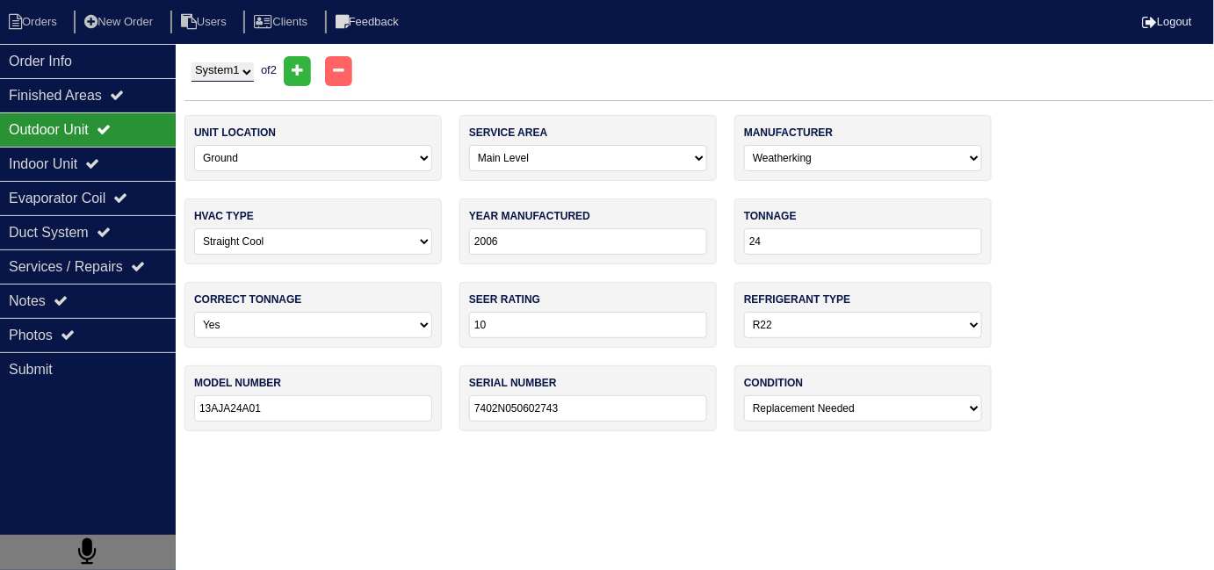
scroll to position [0, 0]
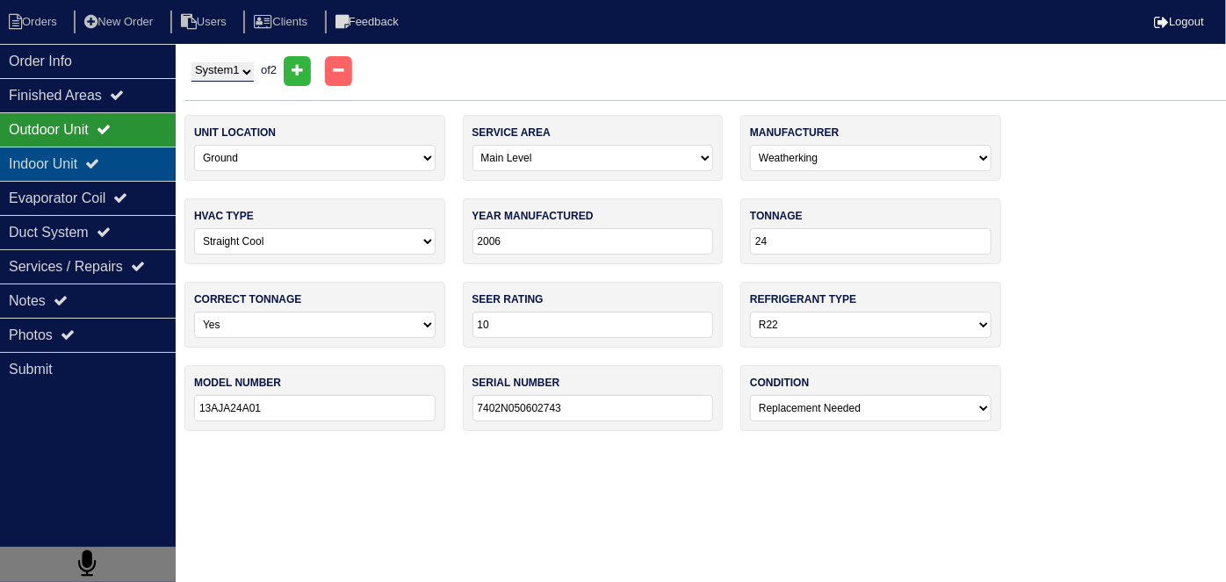
click at [57, 157] on div "Indoor Unit" at bounding box center [88, 164] width 176 height 34
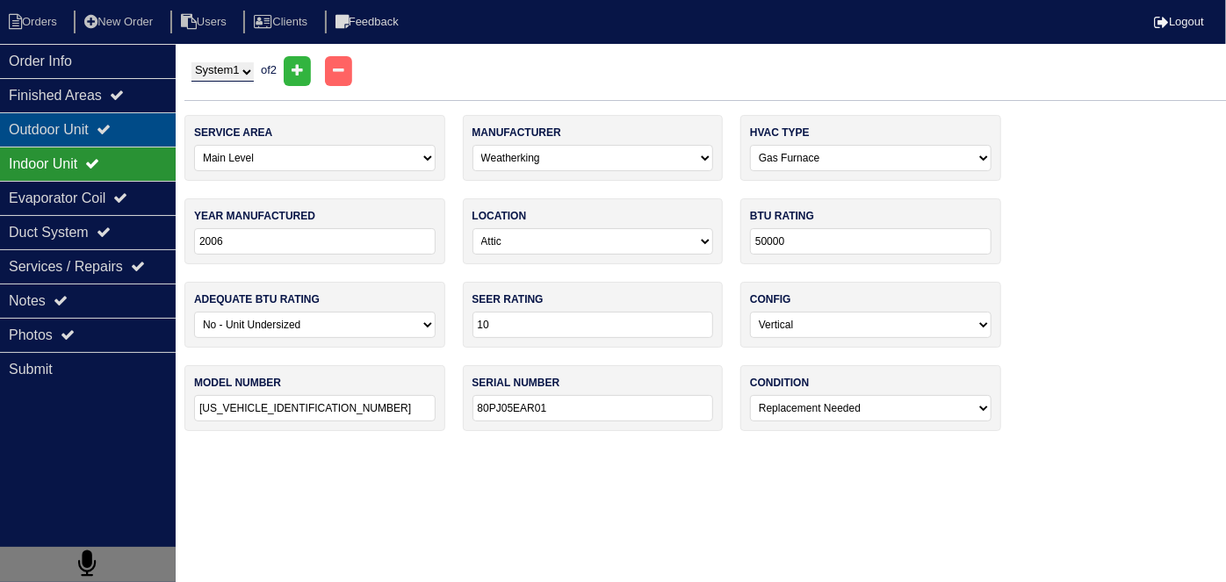
click at [54, 134] on div "Outdoor Unit" at bounding box center [88, 129] width 176 height 34
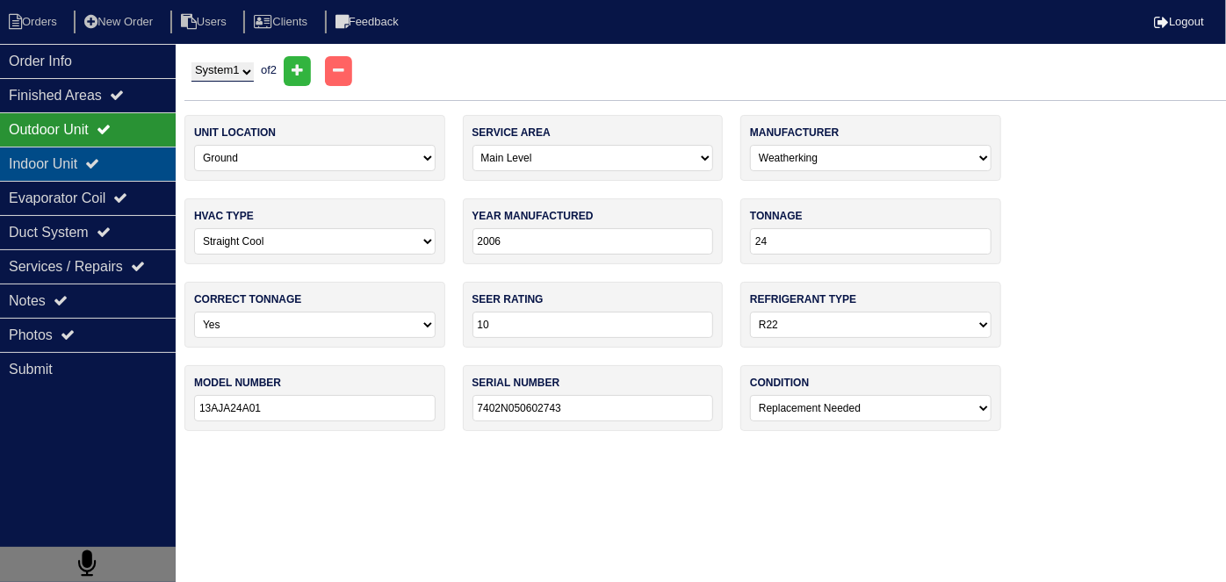
click at [56, 171] on div "Indoor Unit" at bounding box center [88, 164] width 176 height 34
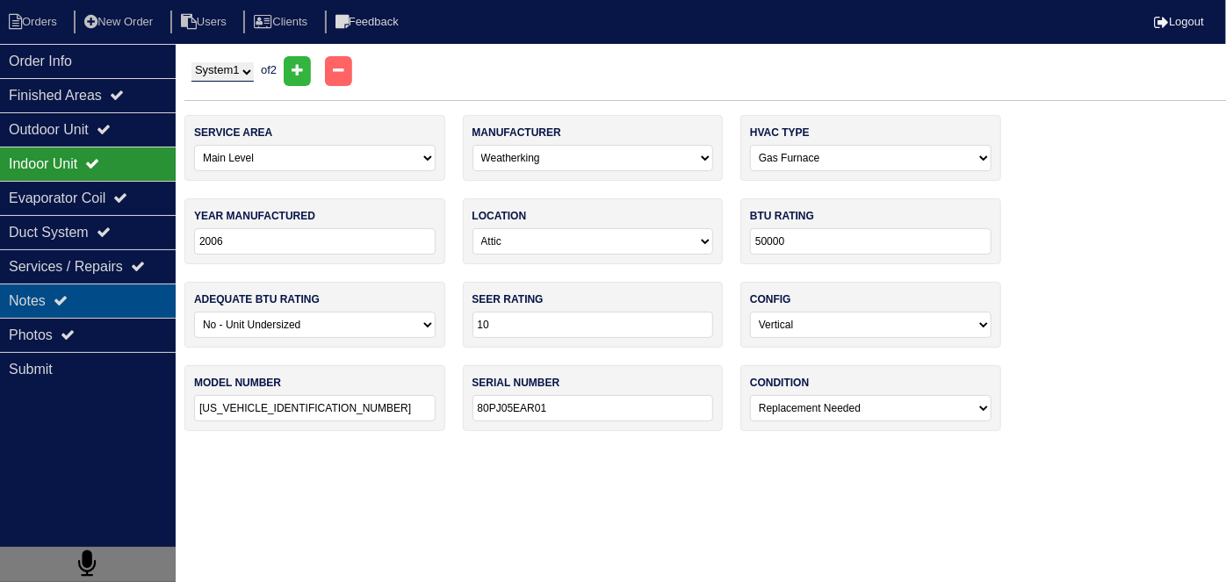
click at [84, 284] on div "Notes" at bounding box center [88, 301] width 176 height 34
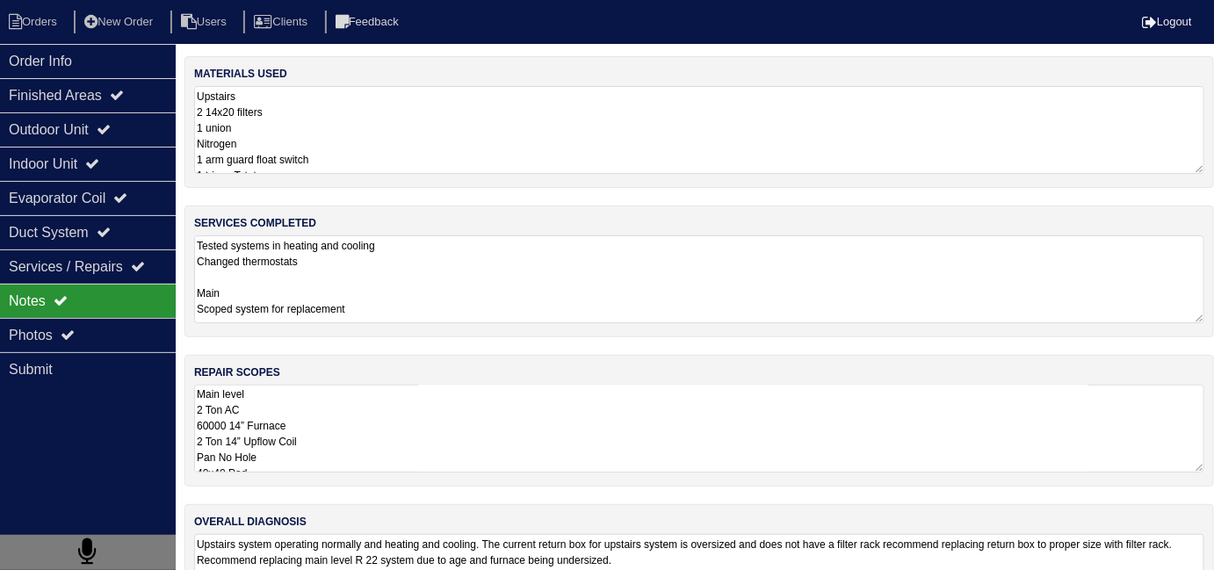
click at [458, 414] on textarea "Main level 2 Ton AC 60000 14” Furnace 2 Ton 14” Upflow Coil Pan No Hole 40x40 P…" at bounding box center [699, 429] width 1010 height 88
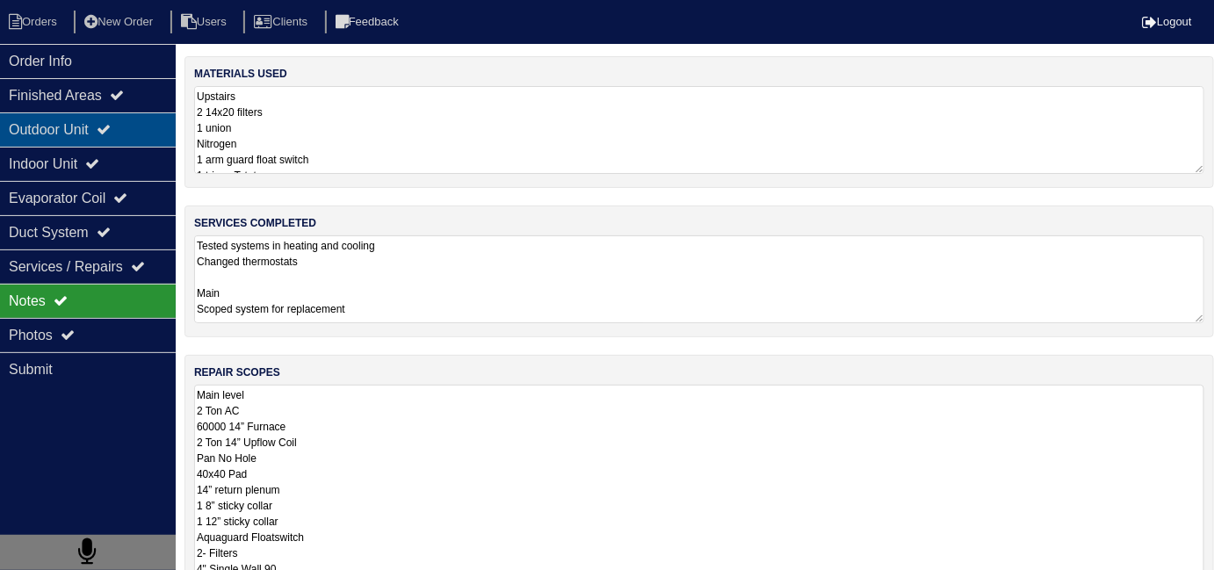
click at [93, 114] on div "Outdoor Unit" at bounding box center [88, 129] width 176 height 34
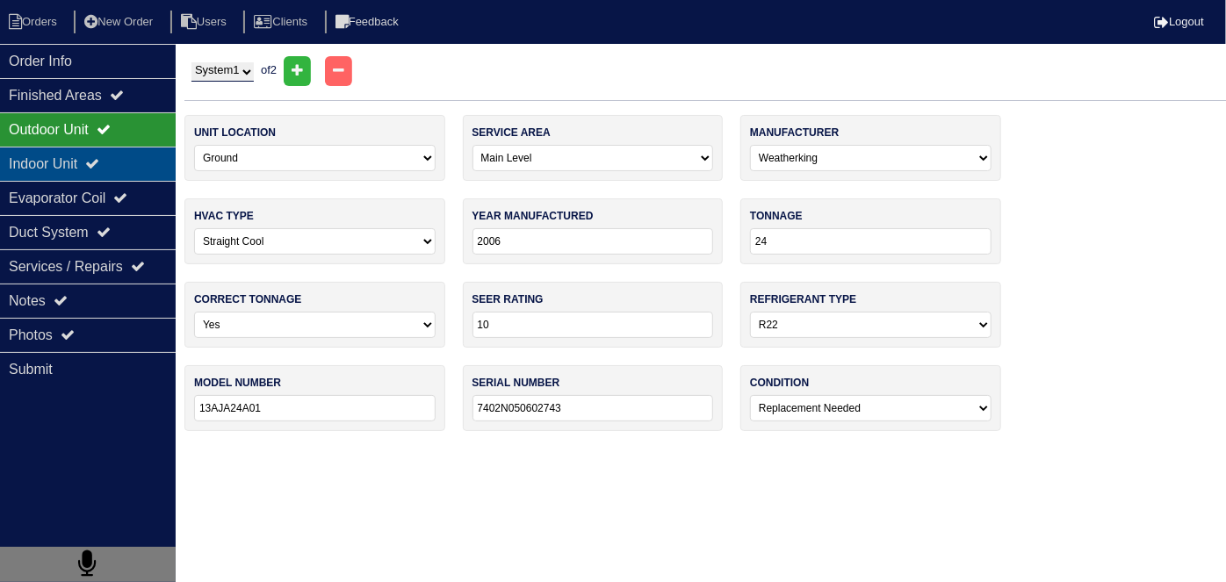
click at [96, 157] on div "Indoor Unit" at bounding box center [88, 164] width 176 height 34
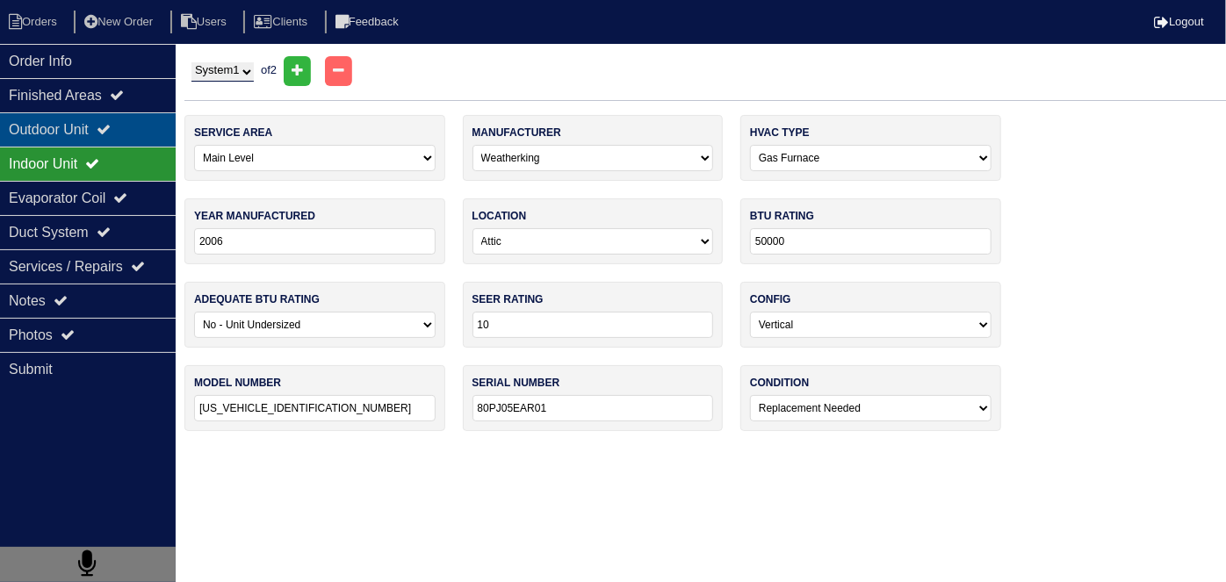
click at [91, 136] on div "Outdoor Unit" at bounding box center [88, 129] width 176 height 34
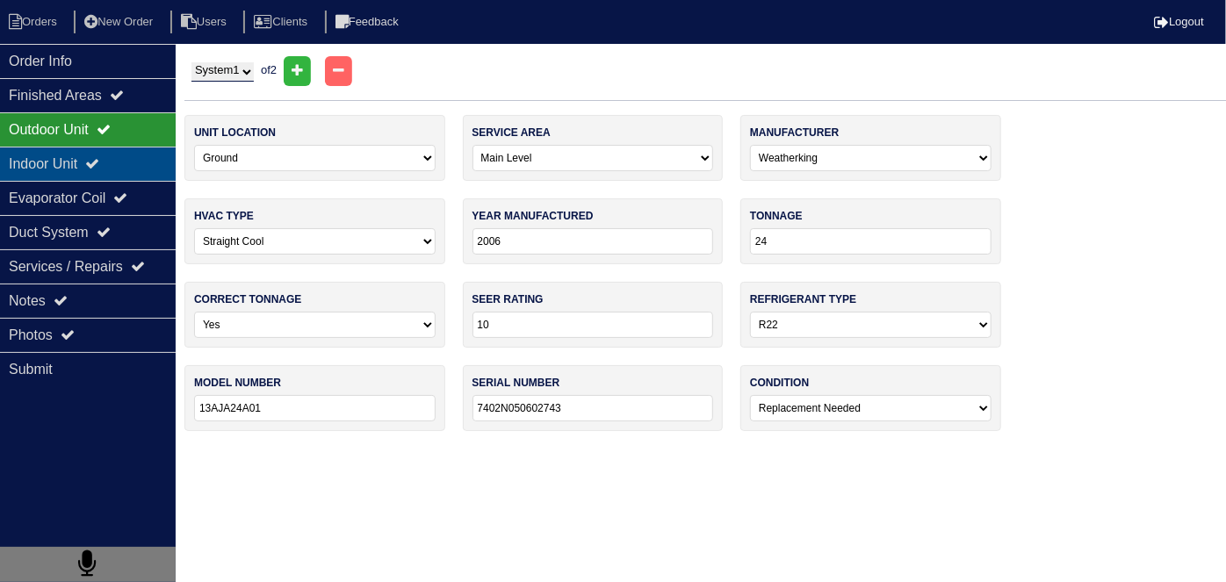
click at [119, 162] on div "Indoor Unit" at bounding box center [88, 164] width 176 height 34
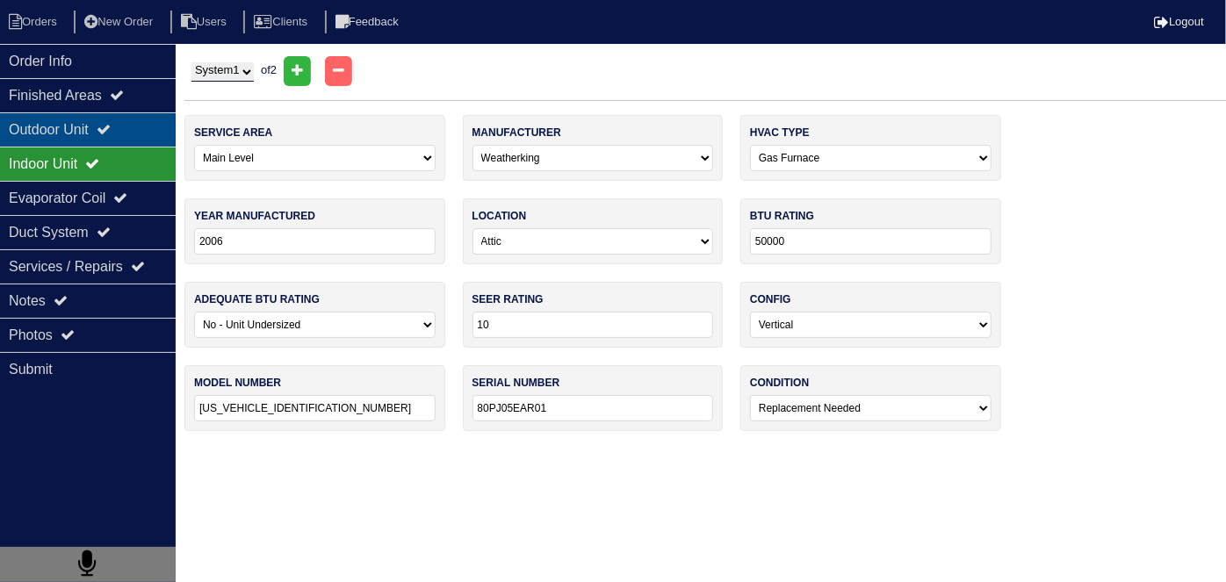
click at [93, 125] on div "Outdoor Unit" at bounding box center [88, 129] width 176 height 34
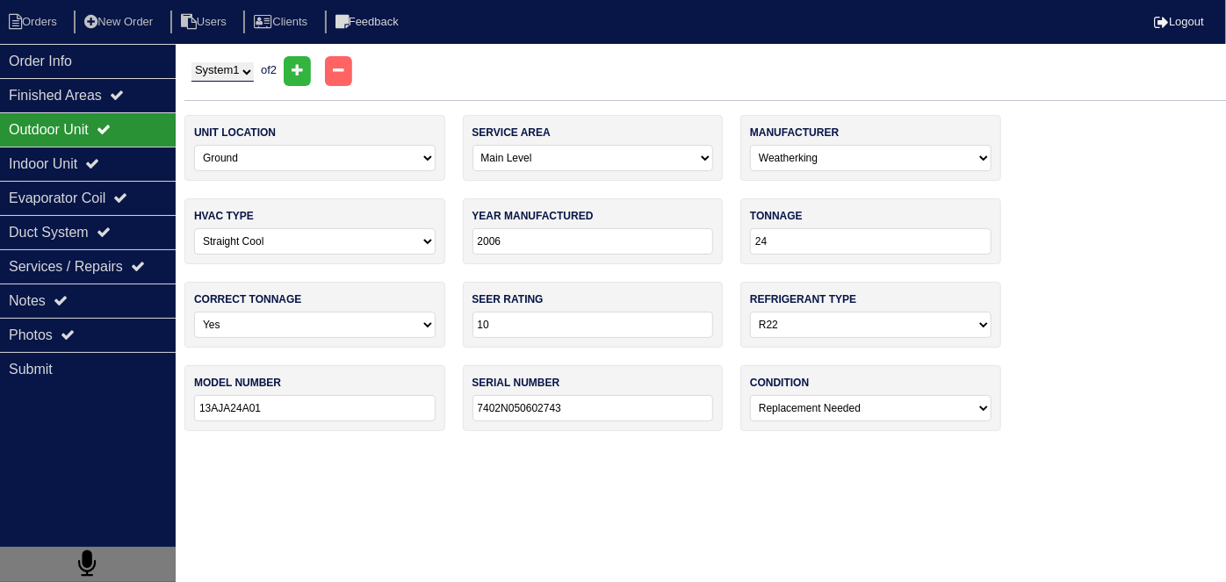
click at [218, 72] on select "System 1 System 2" at bounding box center [222, 71] width 62 height 19
select select "2"
click at [191, 62] on select "System 1 System 2" at bounding box center [222, 71] width 62 height 19
select select "1"
select select "[PERSON_NAME]"
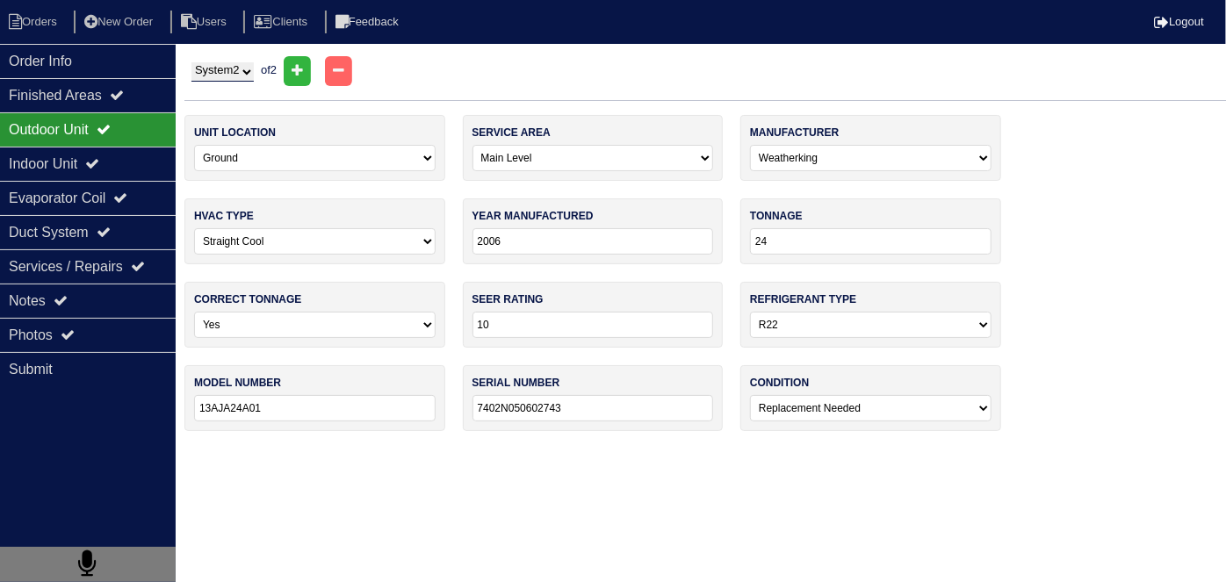
type input "2025"
type input "30"
type input "14"
select select "2"
type input "135AN03000WAAC"
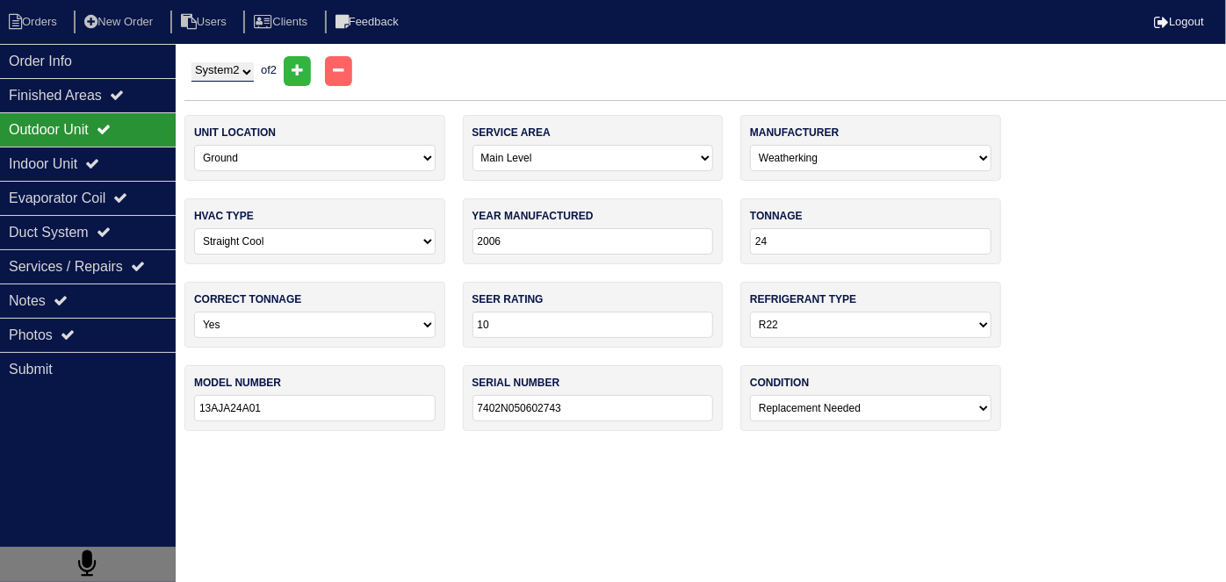
type input "1925C29958"
select select "0"
select select "1"
select select "[PERSON_NAME]"
type input "2025"
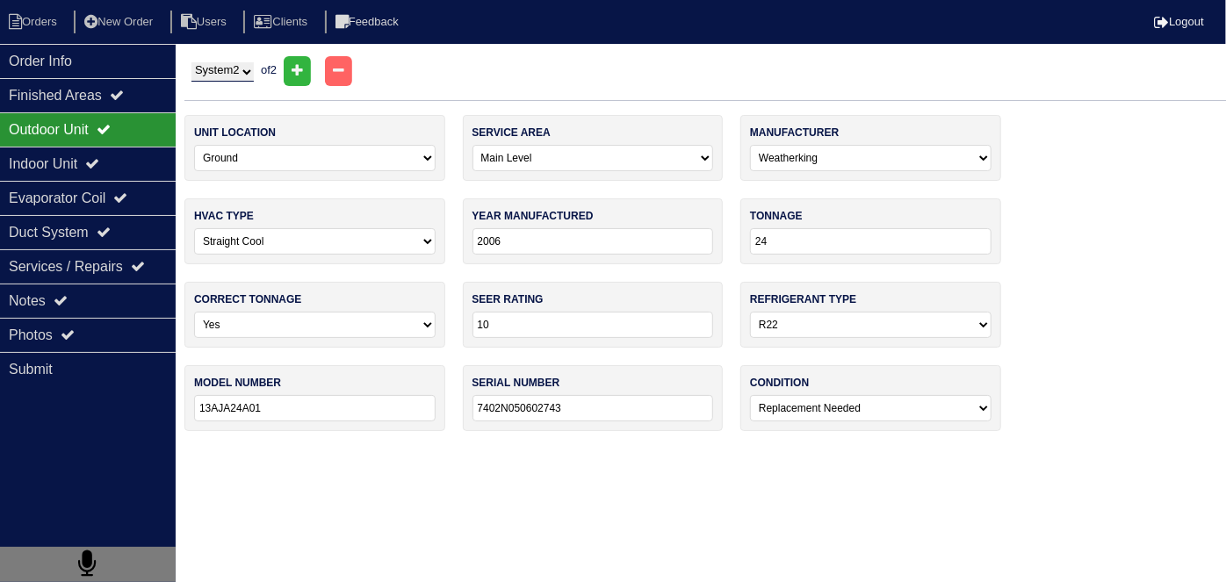
type input "66000"
select select "0"
type input "14"
type input "PG80 MSAA36070A"
type input "2025A19773"
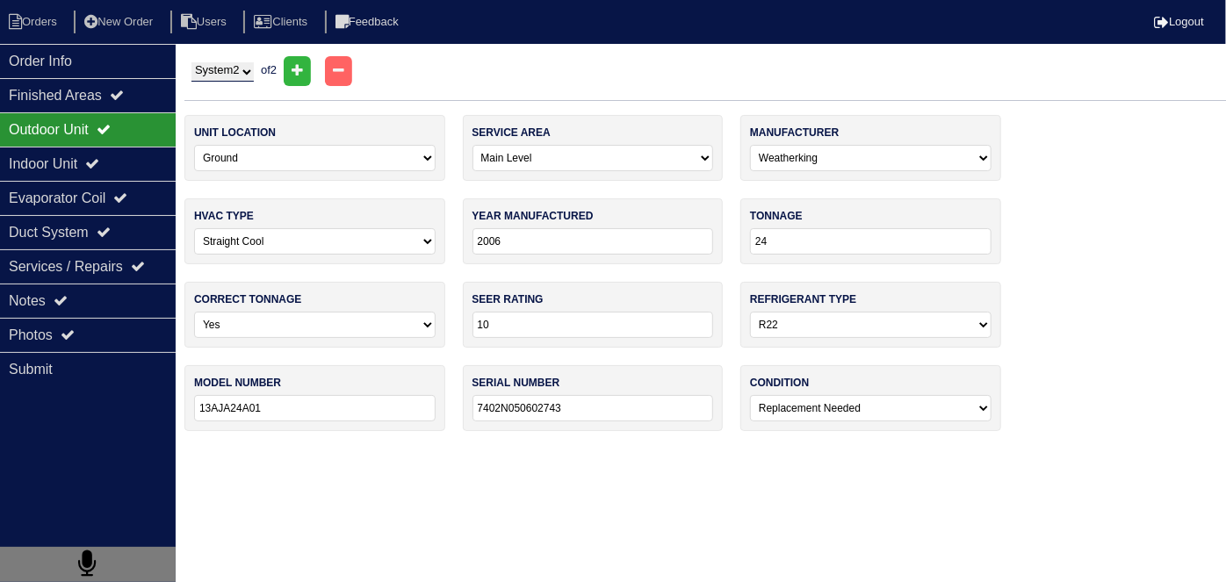
select select "0"
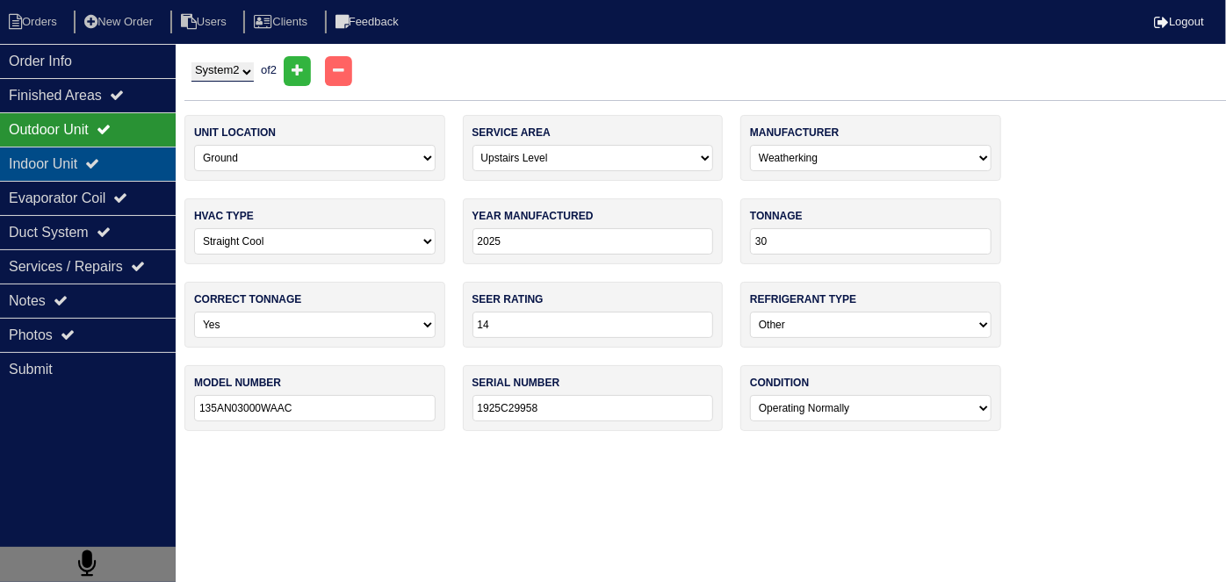
click at [69, 160] on div "Indoor Unit" at bounding box center [88, 164] width 176 height 34
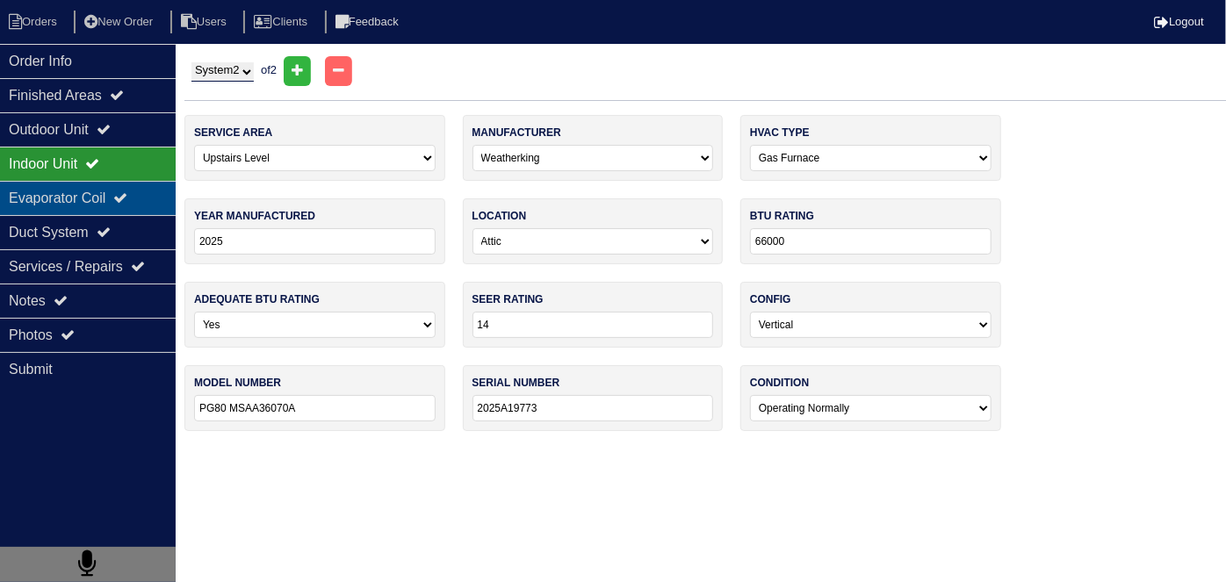
click at [62, 188] on div "Evaporator Coil" at bounding box center [88, 198] width 176 height 34
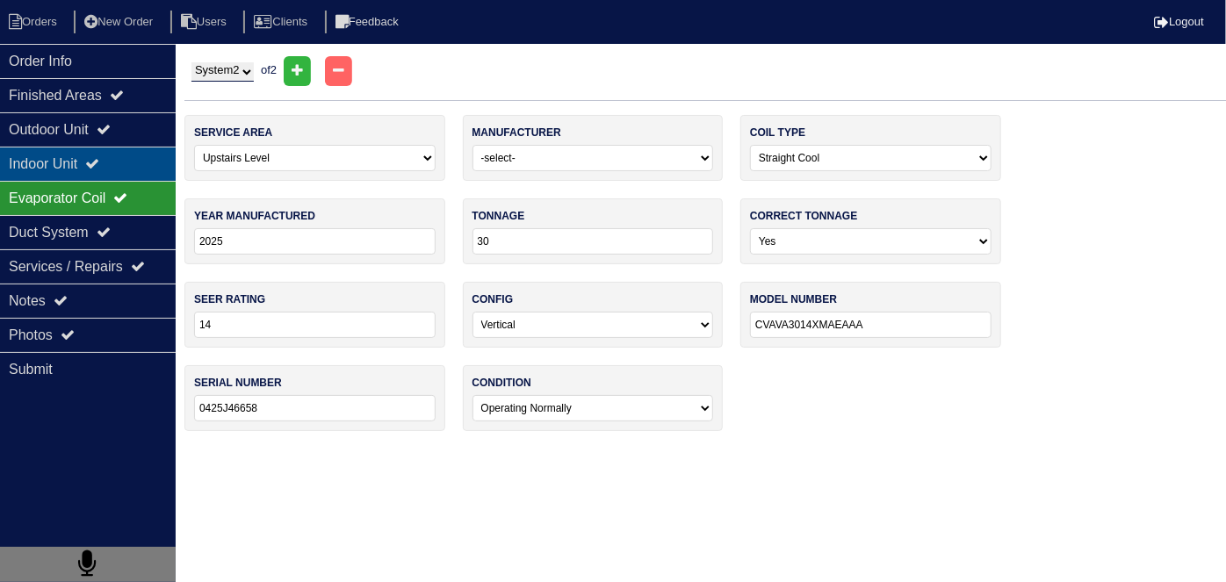
click at [62, 160] on div "Indoor Unit" at bounding box center [88, 164] width 176 height 34
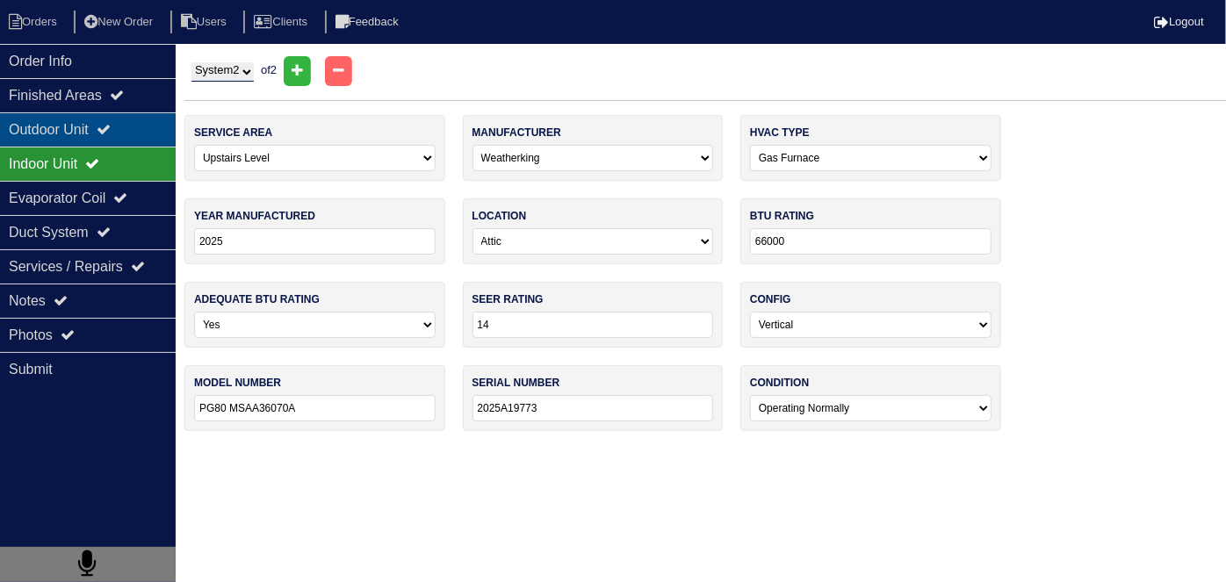
click at [68, 126] on div "Outdoor Unit" at bounding box center [88, 129] width 176 height 34
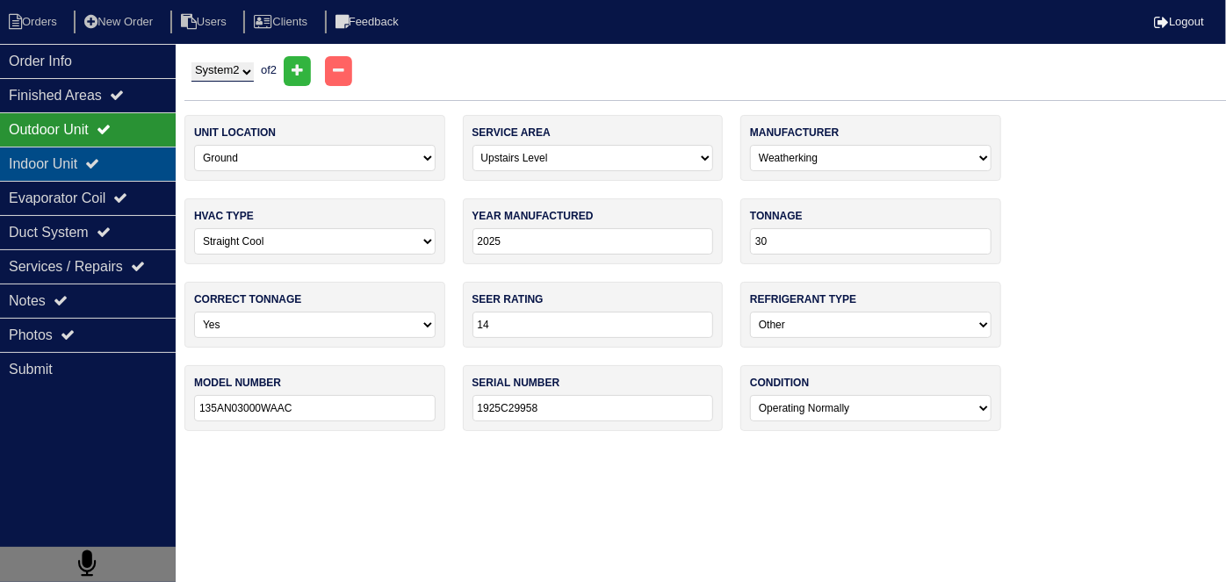
click at [82, 164] on div "Indoor Unit" at bounding box center [88, 164] width 176 height 34
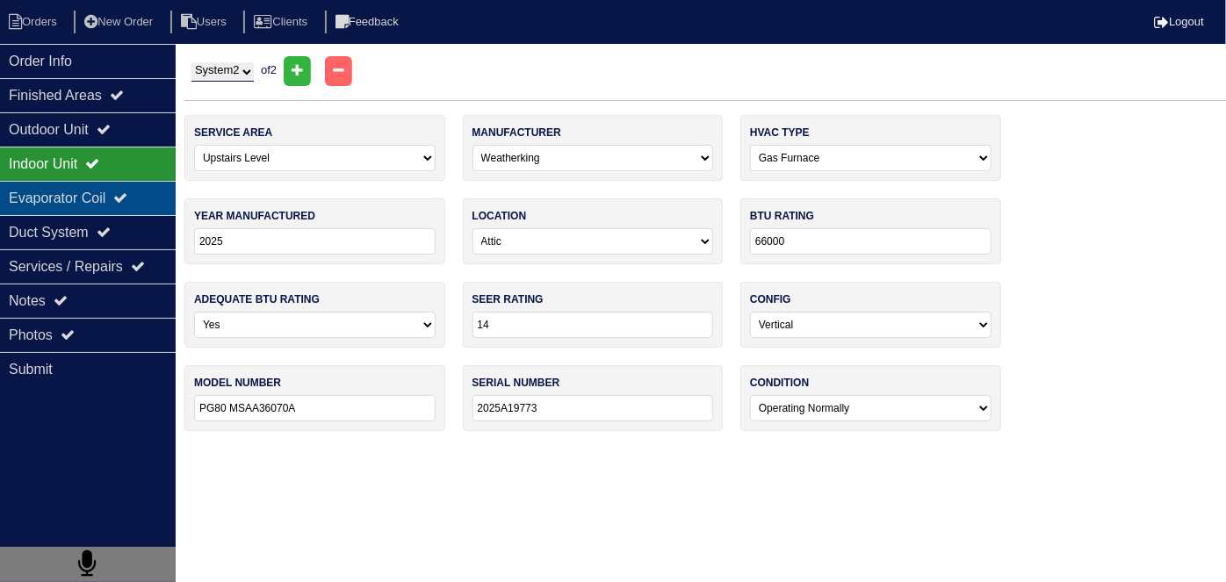
click at [81, 183] on div "Evaporator Coil" at bounding box center [88, 198] width 176 height 34
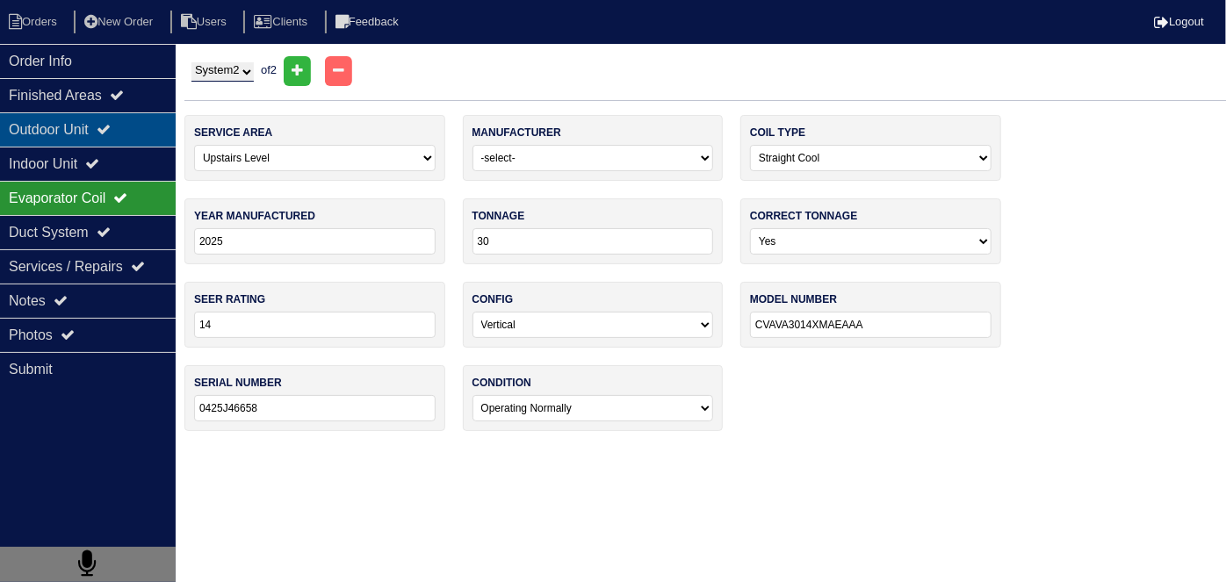
click at [81, 141] on div "Outdoor Unit" at bounding box center [88, 129] width 176 height 34
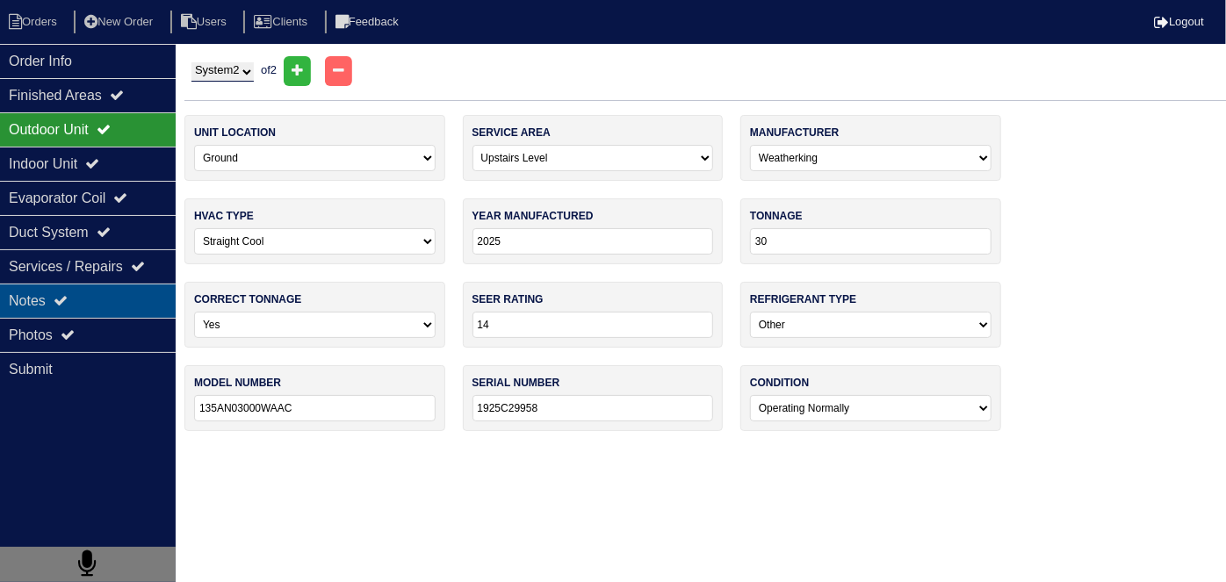
click at [65, 306] on div "Notes" at bounding box center [88, 301] width 176 height 34
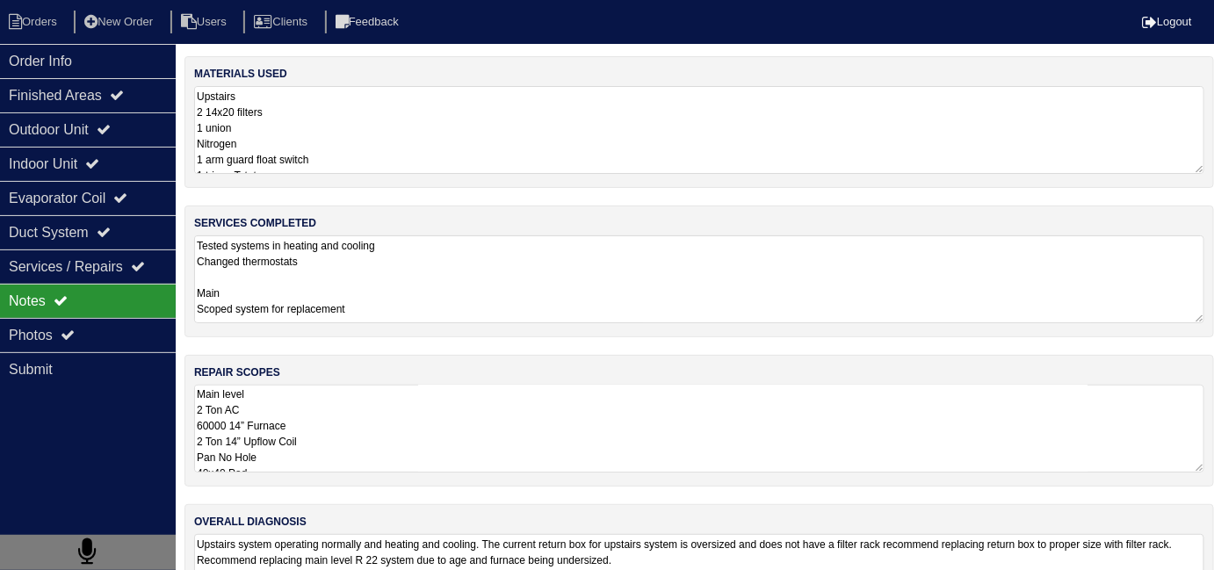
click at [428, 400] on textarea "Main level 2 Ton AC 60000 14” Furnace 2 Ton 14” Upflow Coil Pan No Hole 40x40 P…" at bounding box center [699, 429] width 1010 height 88
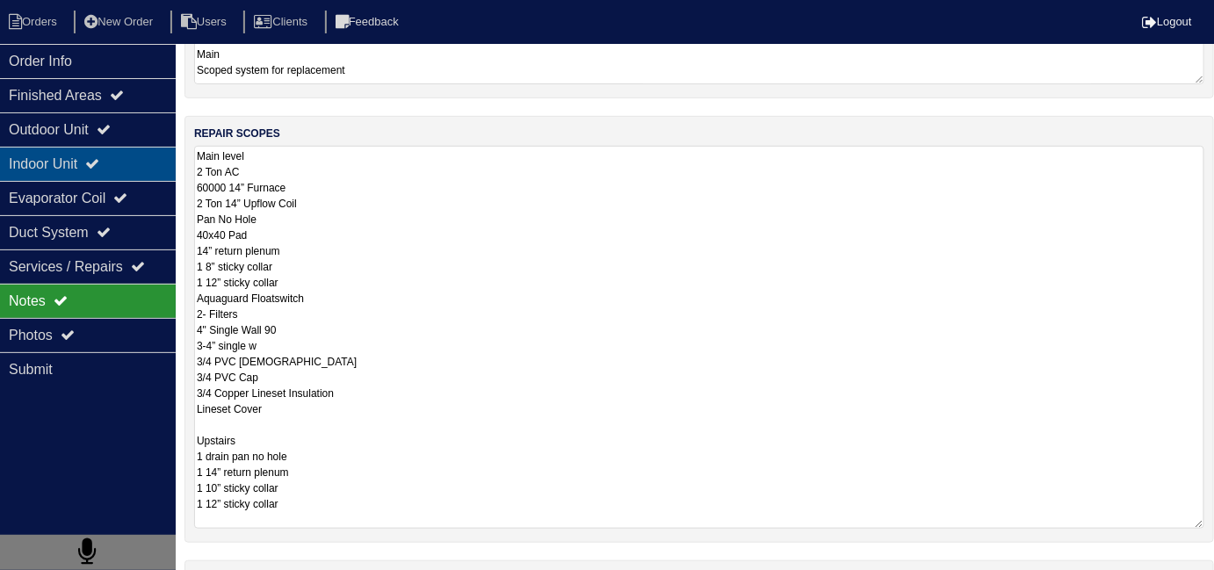
scroll to position [78, 0]
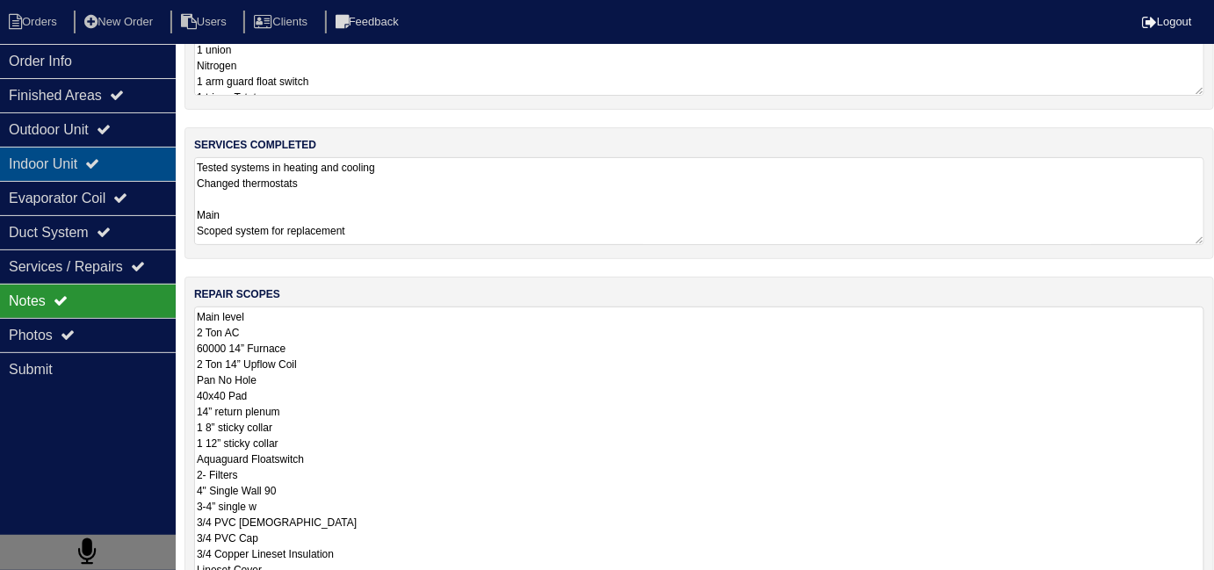
click at [65, 149] on div "Indoor Unit" at bounding box center [88, 164] width 176 height 34
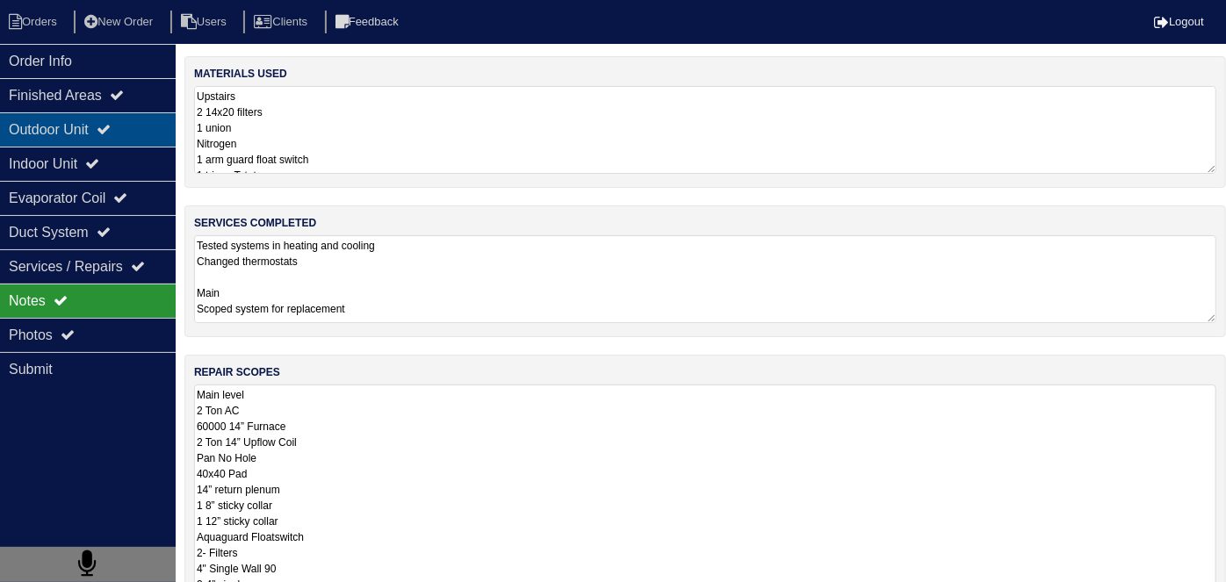
select select "2"
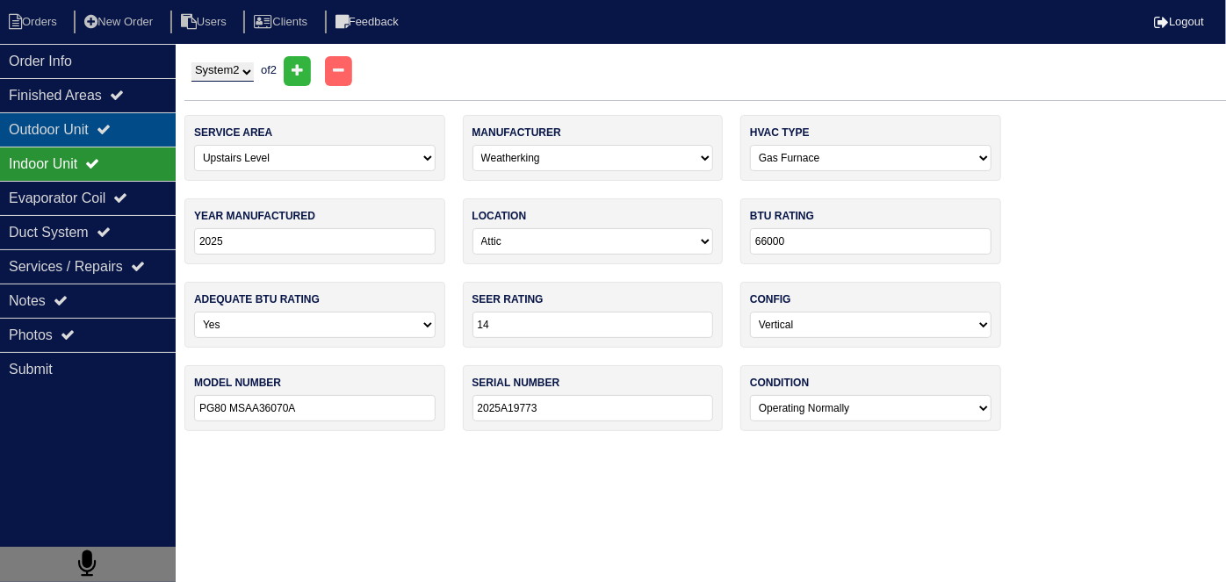
click at [65, 132] on div "Outdoor Unit" at bounding box center [88, 129] width 176 height 34
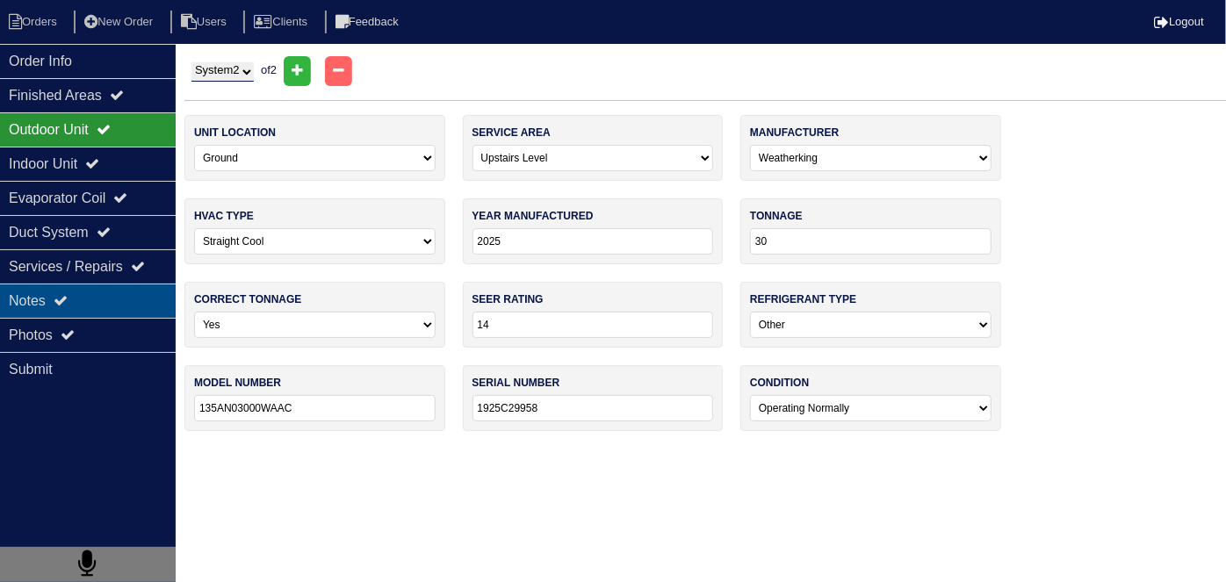
click at [76, 300] on div "Notes" at bounding box center [88, 301] width 176 height 34
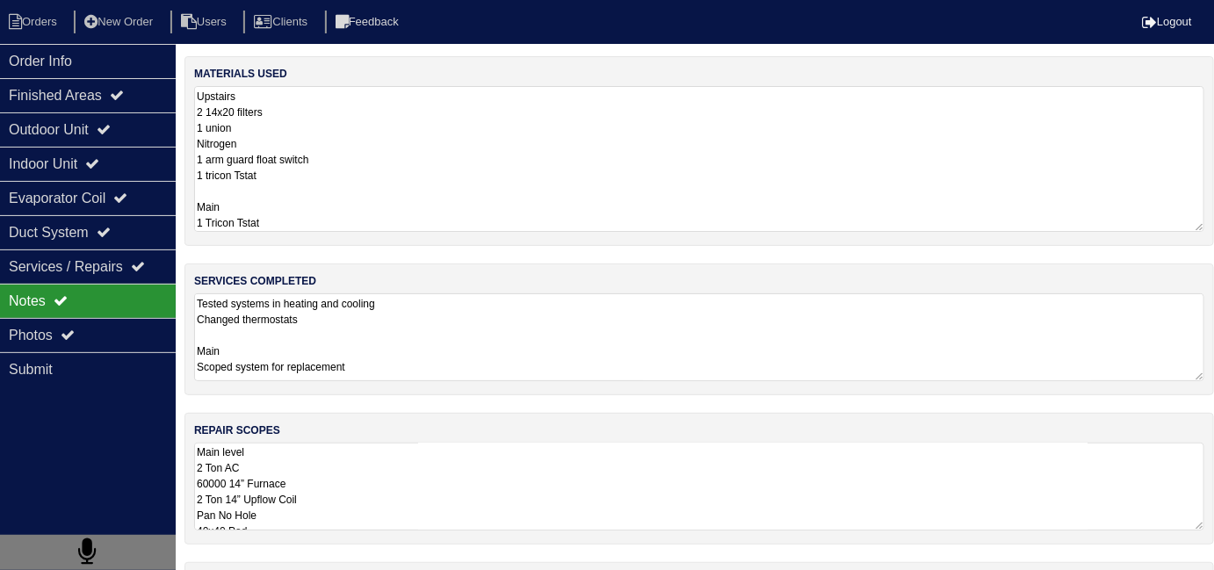
click at [410, 136] on textarea "Upstairs 2 14x20 filters 1 union Nitrogen 1 arm guard float switch 1 tricon Tst…" at bounding box center [699, 159] width 1010 height 146
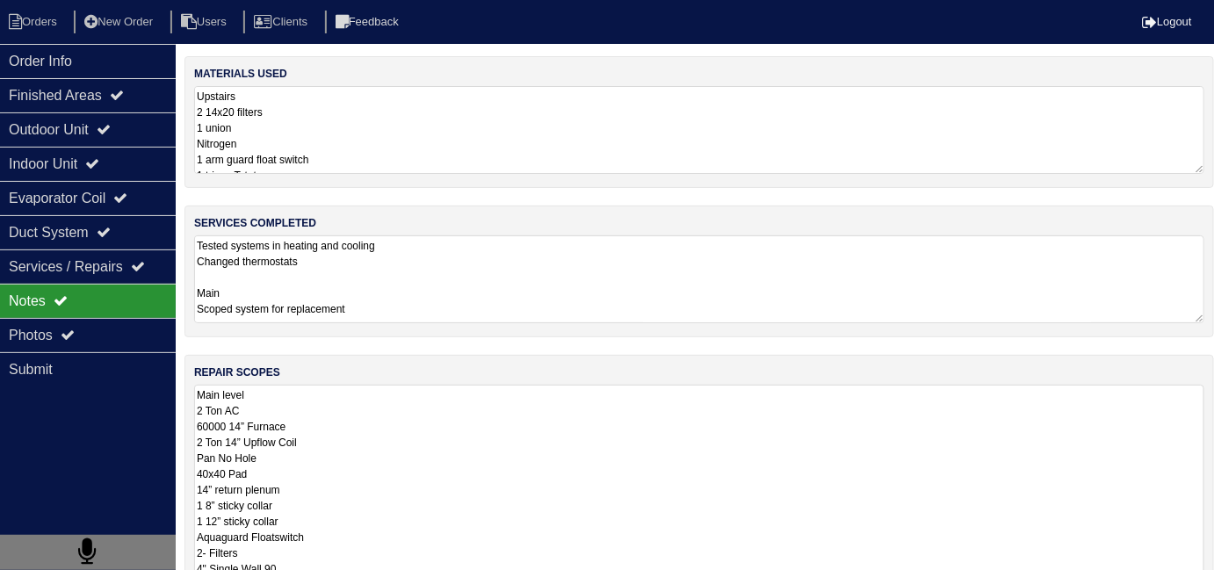
drag, startPoint x: 469, startPoint y: 476, endPoint x: 482, endPoint y: 472, distance: 13.6
click at [465, 473] on textarea "Main level 2 Ton AC 60000 14” Furnace 2 Ton 14” Upflow Coil Pan No Hole 40x40 P…" at bounding box center [699, 576] width 1010 height 383
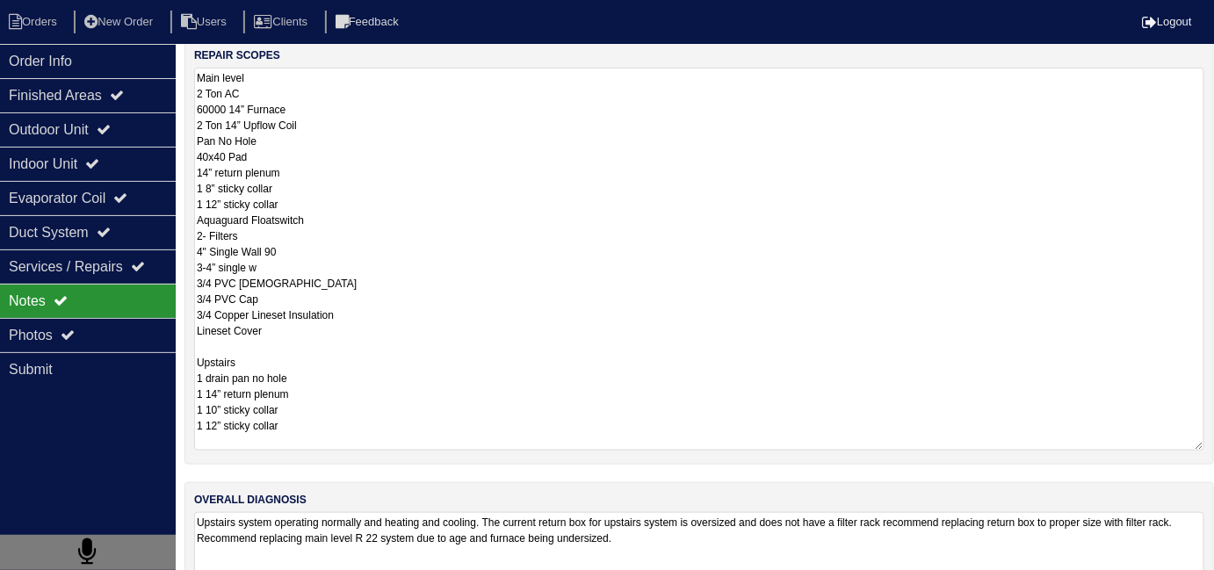
scroll to position [319, 0]
click at [715, 539] on textarea "Upstairs system operating normally and heating and cooling. The current return …" at bounding box center [699, 554] width 1010 height 88
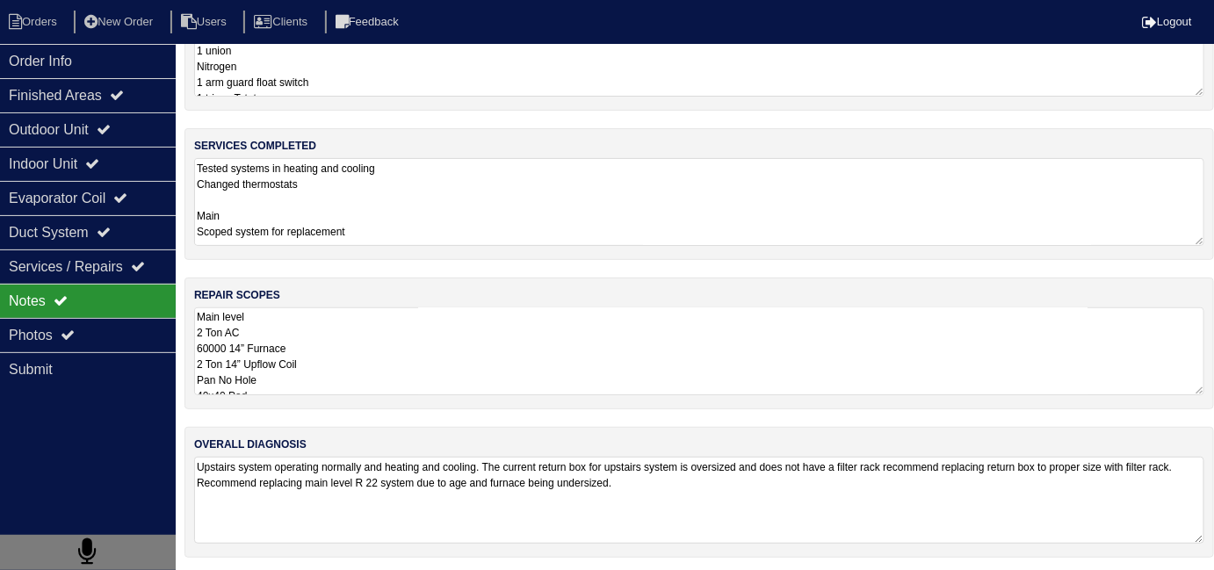
click at [727, 508] on textarea "Upstairs system operating normally and heating and cooling. The current return …" at bounding box center [699, 500] width 1010 height 87
click at [523, 368] on textarea "Main level 2 Ton AC 60000 14” Furnace 2 Ton 14” Upflow Coil Pan No Hole 40x40 P…" at bounding box center [699, 351] width 1010 height 88
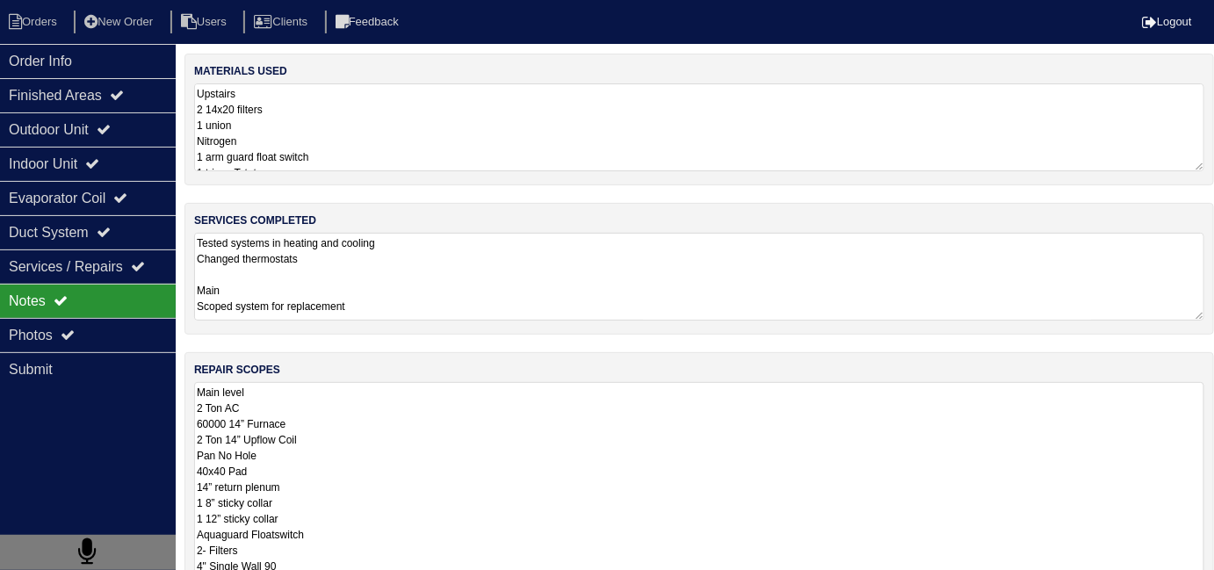
scroll to position [0, 0]
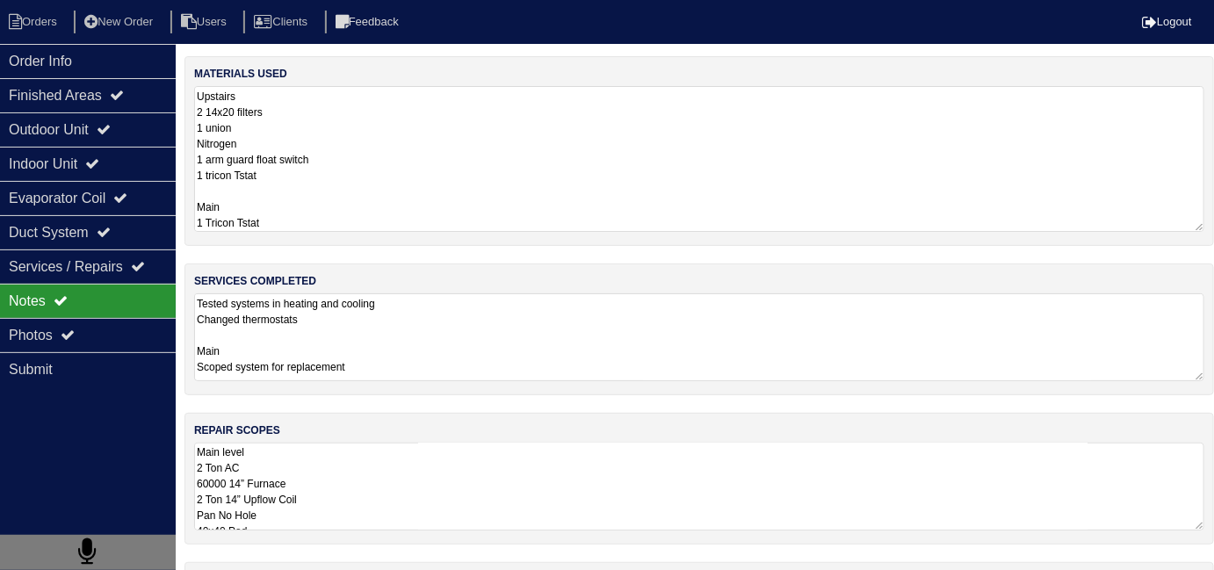
click at [432, 157] on textarea "Upstairs 2 14x20 filters 1 union Nitrogen 1 arm guard float switch 1 tricon Tst…" at bounding box center [699, 159] width 1010 height 146
click at [532, 475] on textarea "Main level 2 Ton AC 60000 14” Furnace 2 Ton 14” Upflow Coil Pan No Hole 40x40 P…" at bounding box center [699, 487] width 1010 height 88
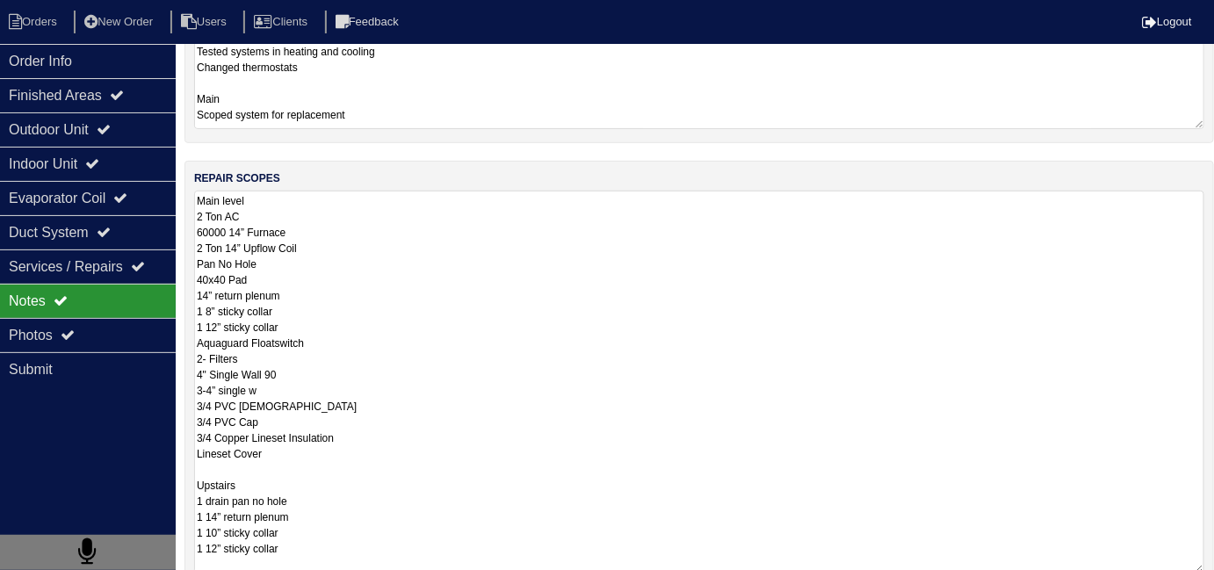
click at [671, 445] on textarea "Main level 2 Ton AC 60000 14” Furnace 2 Ton 14” Upflow Coil Pan No Hole 40x40 P…" at bounding box center [699, 382] width 1010 height 383
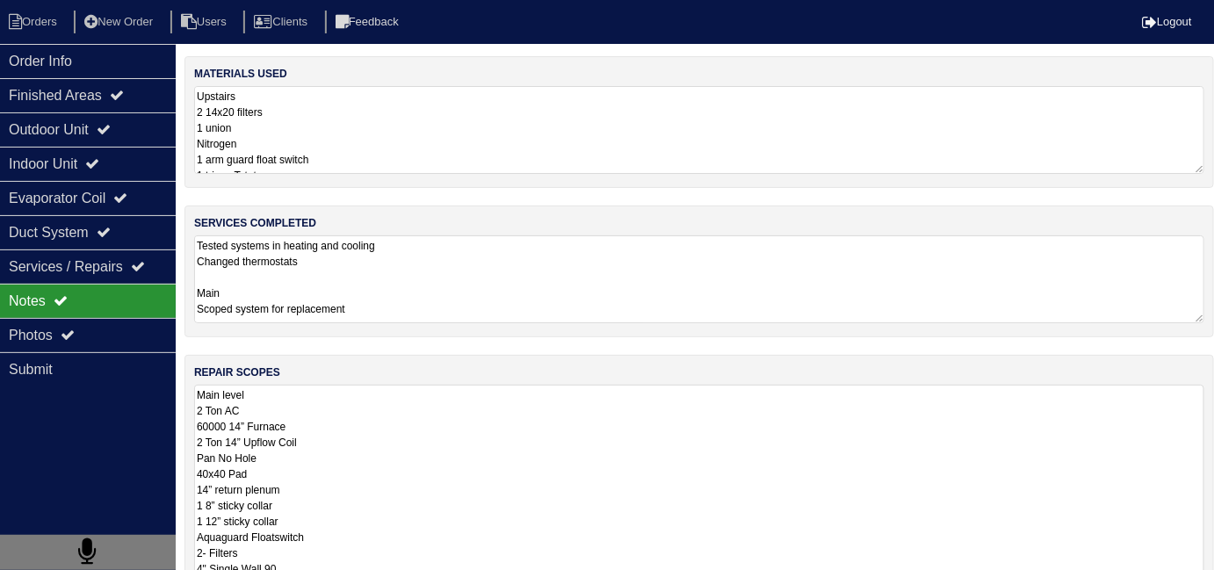
click at [469, 153] on textarea "Upstairs 2 14x20 filters 1 union Nitrogen 1 arm guard float switch 1 tricon Tst…" at bounding box center [699, 130] width 1010 height 88
drag, startPoint x: 609, startPoint y: 504, endPoint x: 623, endPoint y: 494, distance: 16.3
click at [609, 504] on textarea "Main level 2 Ton AC 60000 14” Furnace 2 Ton 14” Upflow Coil Pan No Hole 40x40 P…" at bounding box center [699, 576] width 1010 height 383
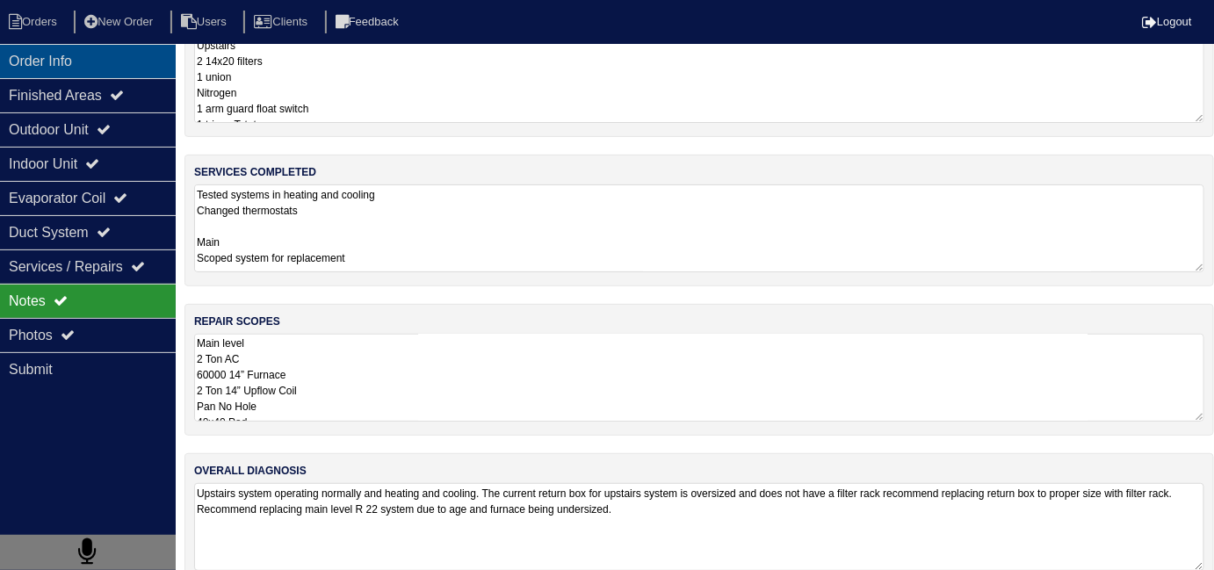
click at [14, 54] on div "Order Info" at bounding box center [88, 61] width 176 height 34
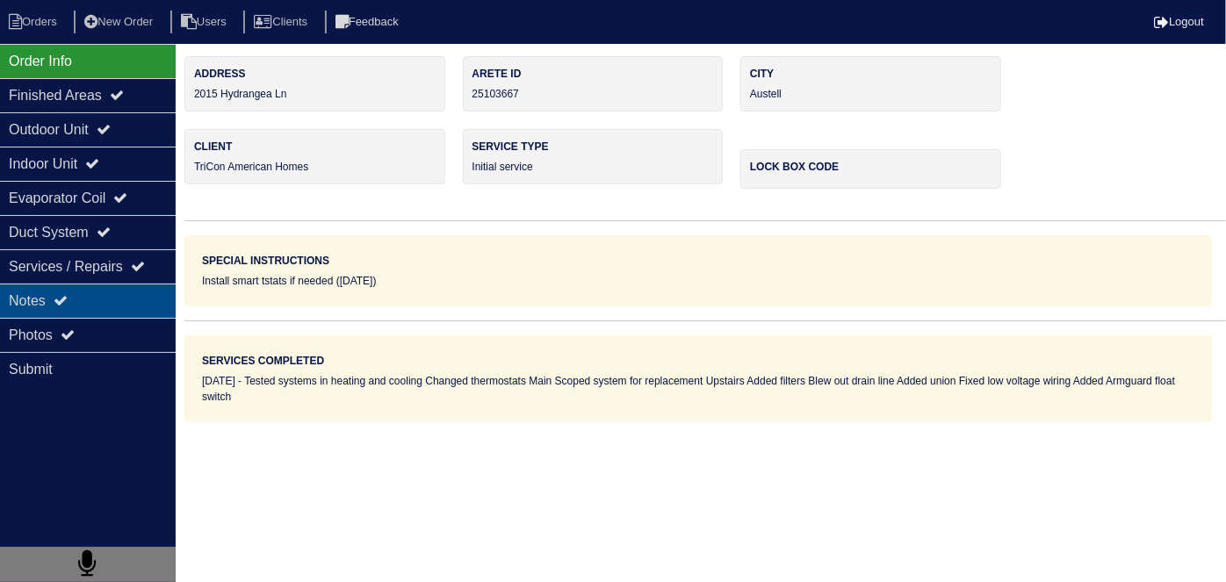
click at [59, 307] on div "Notes" at bounding box center [88, 301] width 176 height 34
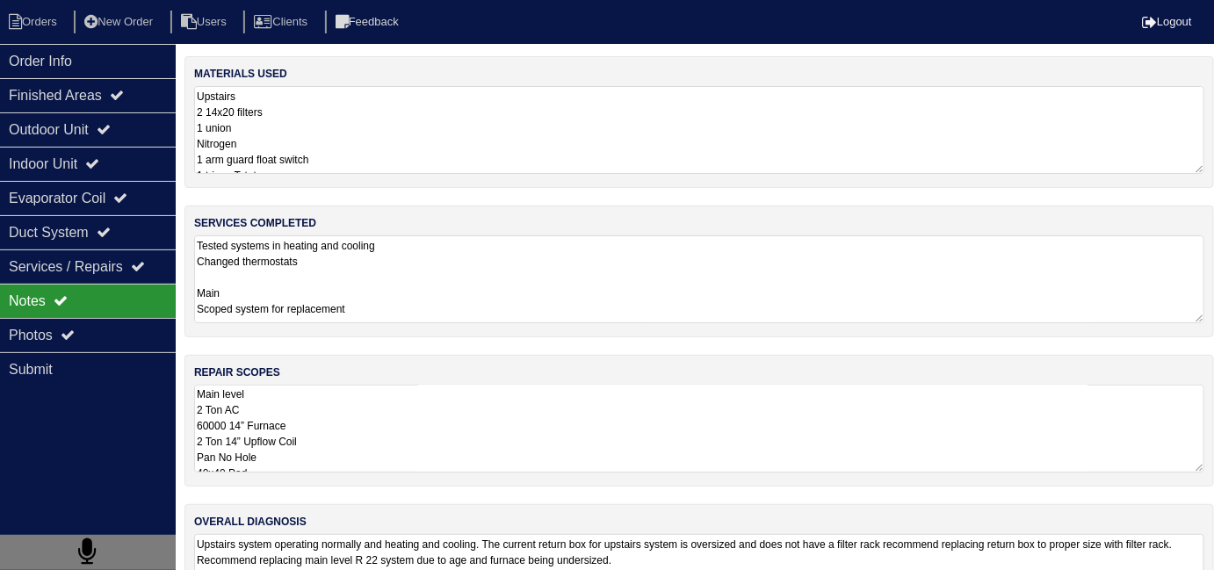
drag, startPoint x: 688, startPoint y: 557, endPoint x: 838, endPoint y: 522, distance: 154.2
click at [697, 556] on textarea "Upstairs system operating normally and heating and cooling. The current return …" at bounding box center [699, 578] width 1010 height 88
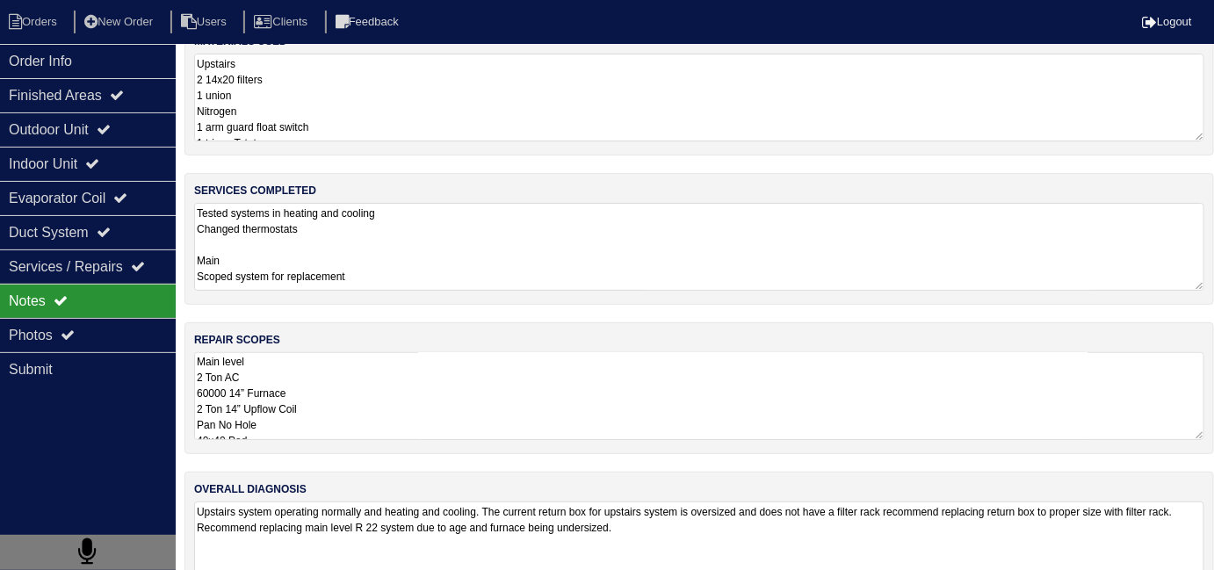
scroll to position [77, 0]
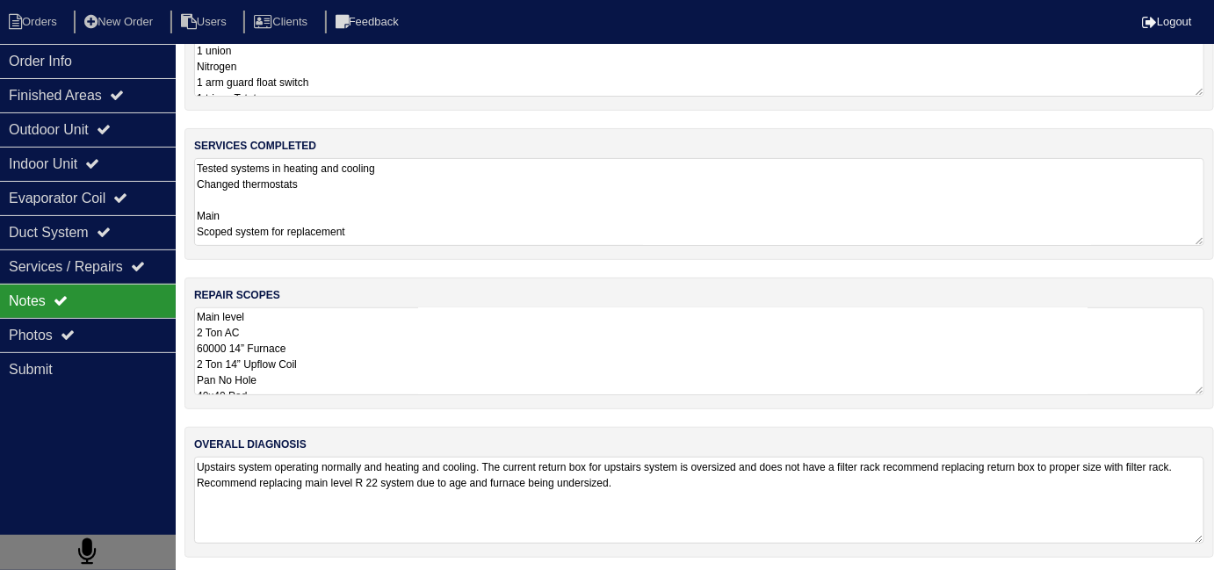
click at [844, 518] on textarea "Upstairs system operating normally and heating and cooling. The current return …" at bounding box center [699, 500] width 1010 height 87
click at [455, 90] on textarea "Upstairs 2 14x20 filters 1 union Nitrogen 1 arm guard float switch 1 tricon Tst…" at bounding box center [699, 53] width 1010 height 88
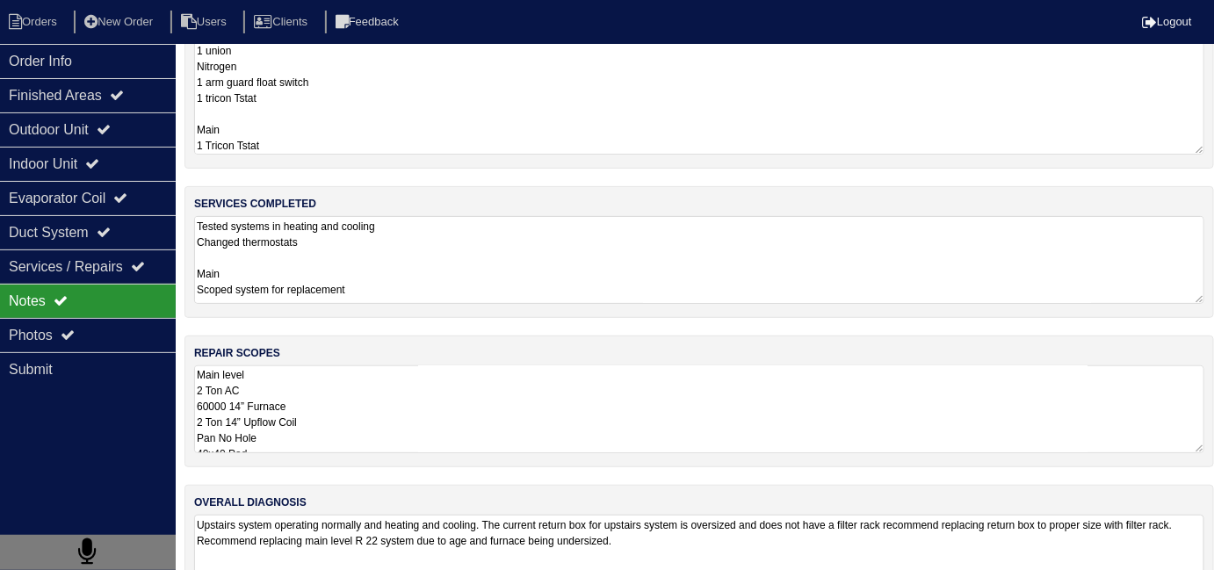
click at [577, 392] on textarea "Main level 2 Ton AC 60000 14” Furnace 2 Ton 14” Upflow Coil Pan No Hole 40x40 P…" at bounding box center [699, 409] width 1010 height 88
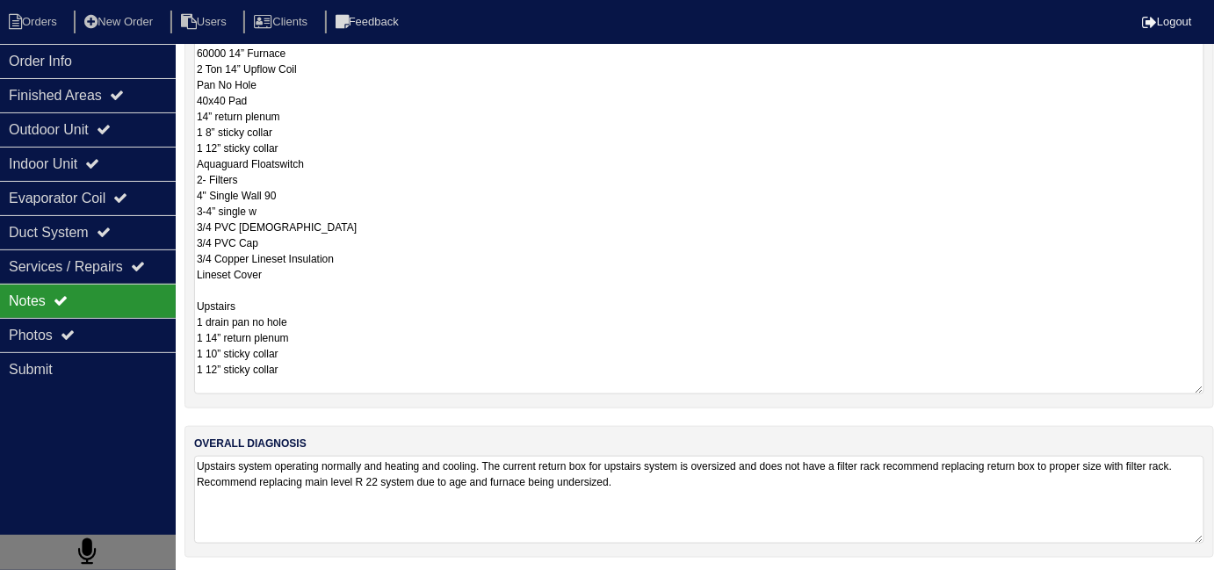
click at [764, 528] on textarea "Upstairs system operating normally and heating and cooling. The current return …" at bounding box center [699, 500] width 1010 height 88
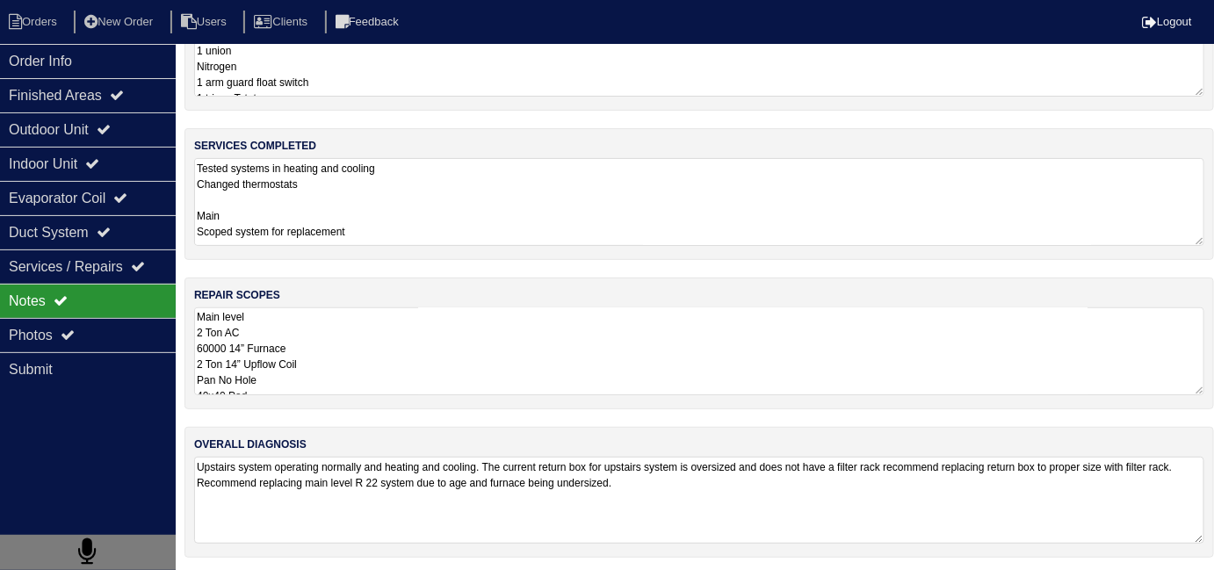
click at [756, 501] on textarea "Upstairs system operating normally and heating and cooling. The current return …" at bounding box center [699, 500] width 1010 height 87
click at [552, 364] on textarea "Main level 2 Ton AC 60000 14” Furnace 2 Ton 14” Upflow Coil Pan No Hole 40x40 P…" at bounding box center [699, 351] width 1010 height 88
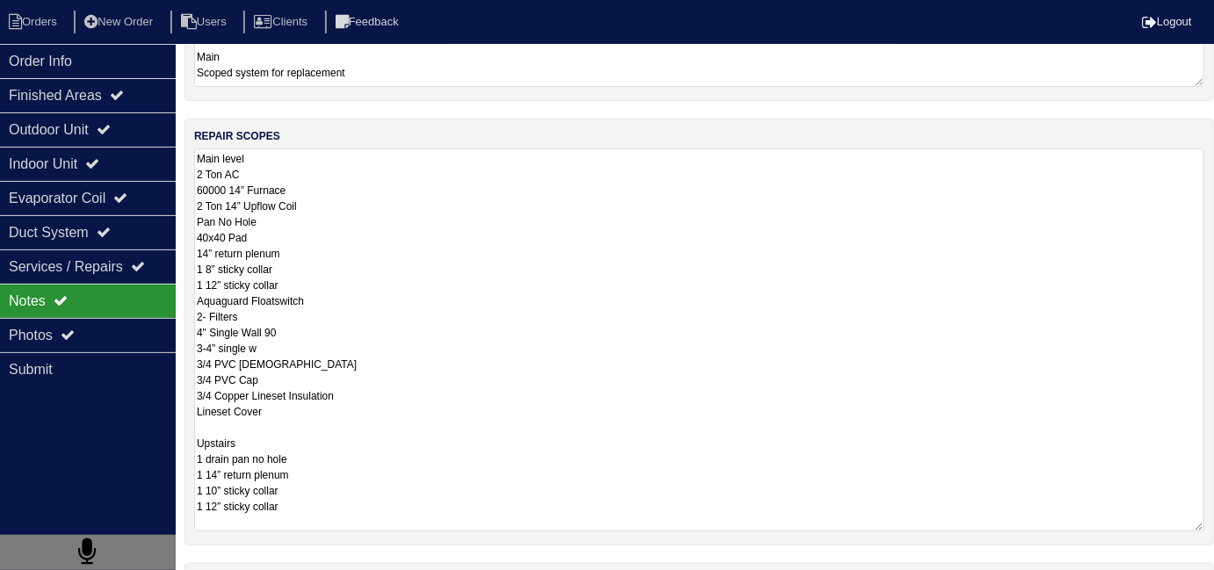
scroll to position [0, 0]
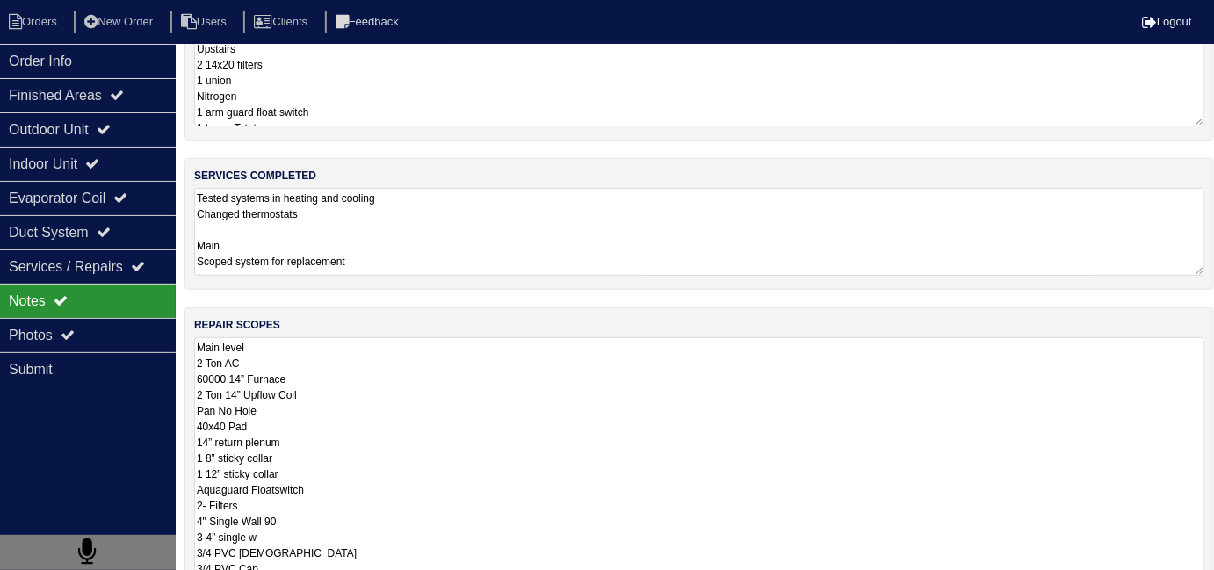
click at [423, 198] on textarea "Tested systems in heating and cooling Changed thermostats Main Scoped system fo…" at bounding box center [699, 232] width 1010 height 88
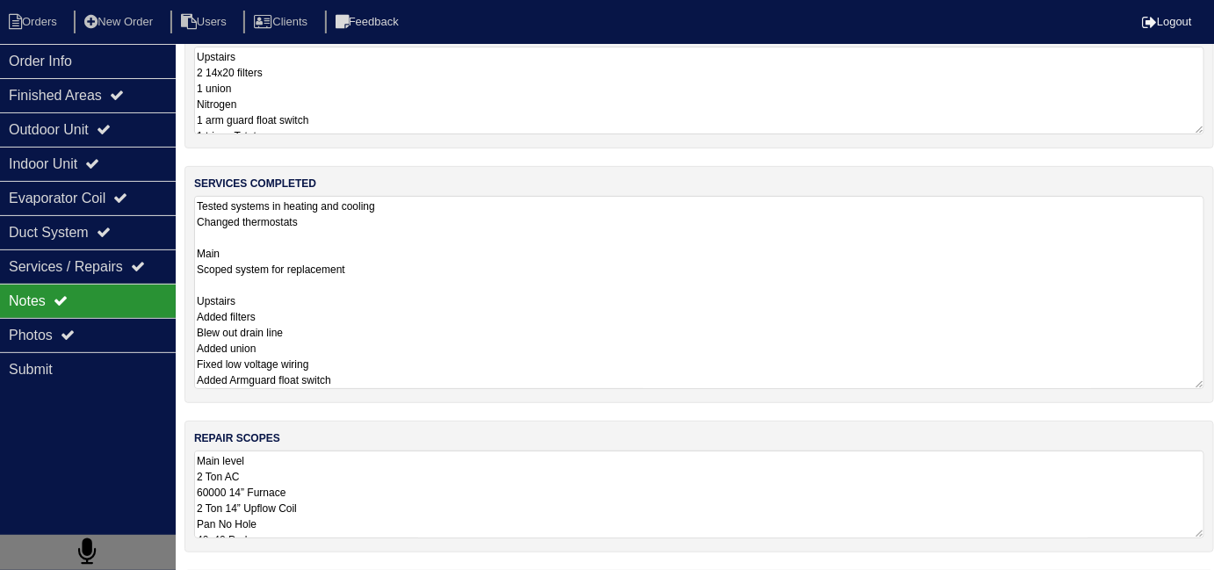
scroll to position [40, 0]
drag, startPoint x: 325, startPoint y: 361, endPoint x: 148, endPoint y: 350, distance: 177.7
click at [148, 350] on div "Order Info Finished Areas Outdoor Unit Indoor Unit Evaporator Coil Duct System …" at bounding box center [607, 368] width 1214 height 703
click at [498, 368] on textarea "Tested systems in heating and cooling Changed thermostats Main Scoped system fo…" at bounding box center [699, 292] width 1010 height 193
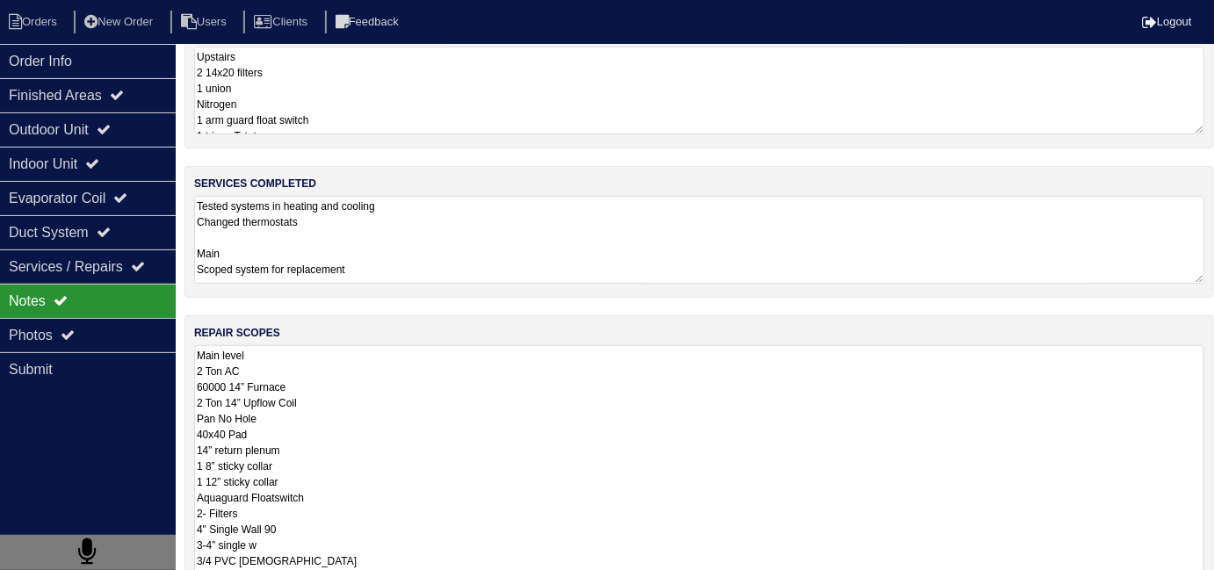
click at [427, 471] on textarea "Main level 2 Ton AC 60000 14” Furnace 2 Ton 14” Upflow Coil Pan No Hole 40x40 P…" at bounding box center [699, 536] width 1010 height 383
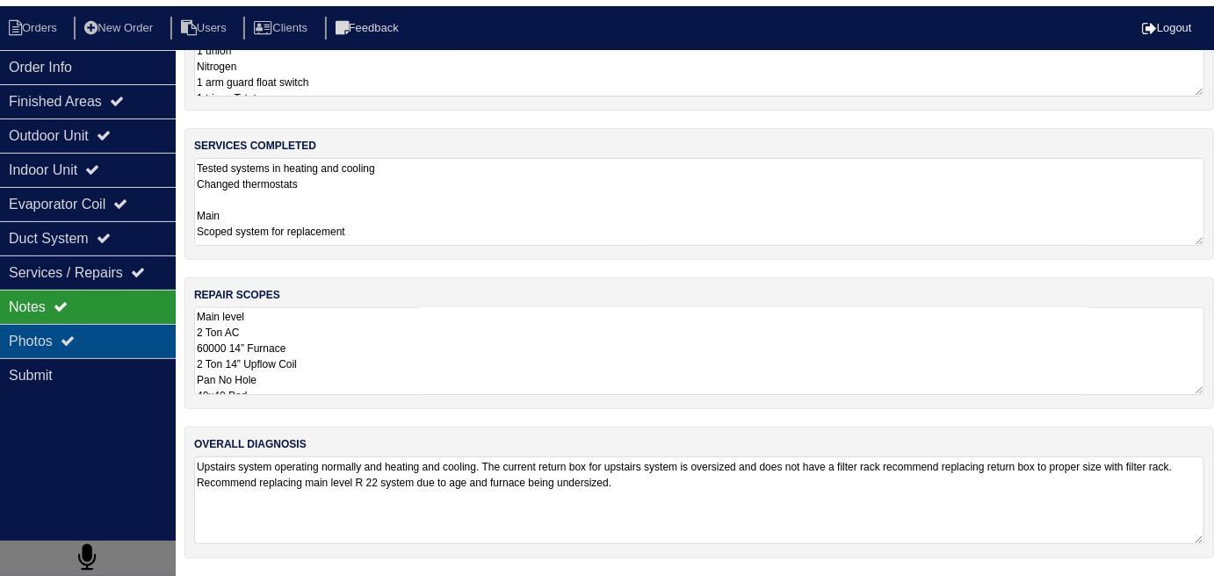
scroll to position [78, 0]
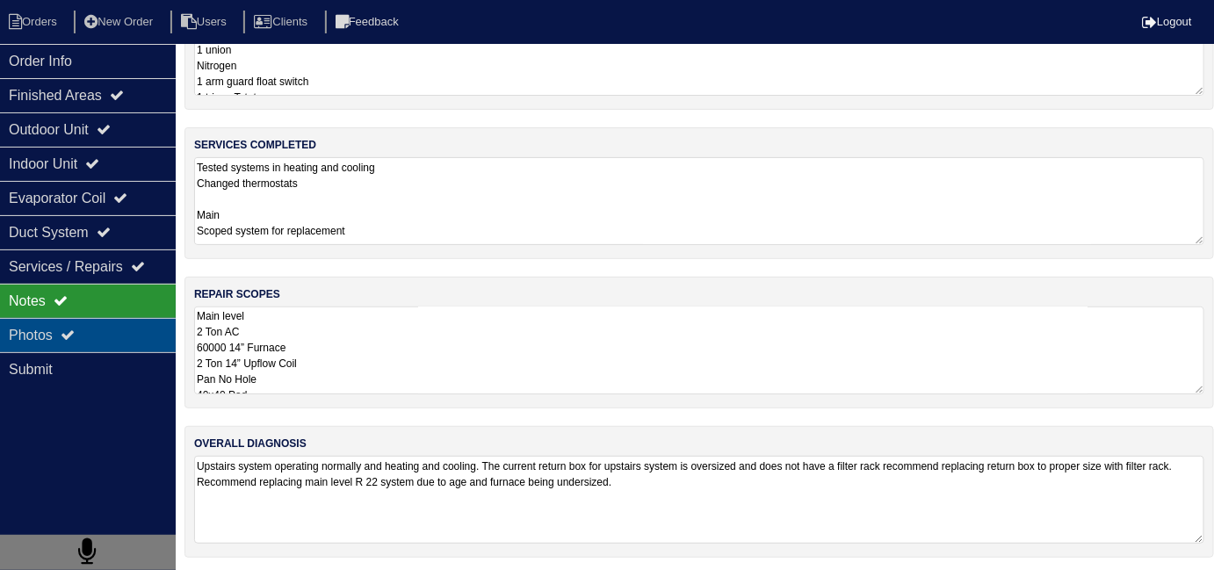
drag, startPoint x: 37, startPoint y: 327, endPoint x: 210, endPoint y: 323, distance: 173.0
click at [39, 325] on div "Photos" at bounding box center [88, 335] width 176 height 34
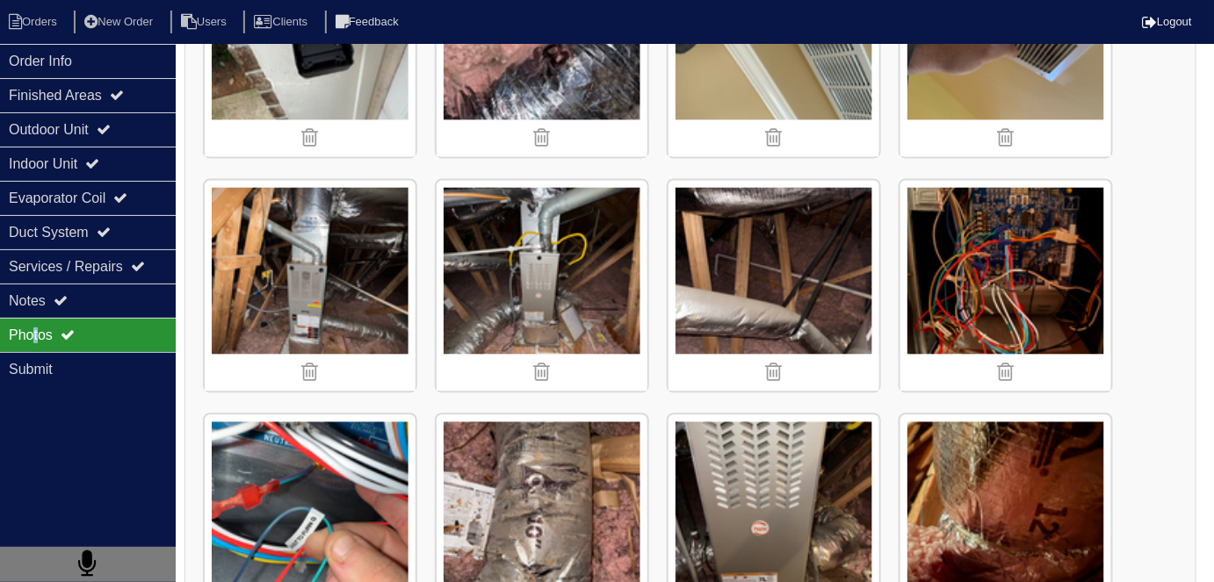
scroll to position [3426, 0]
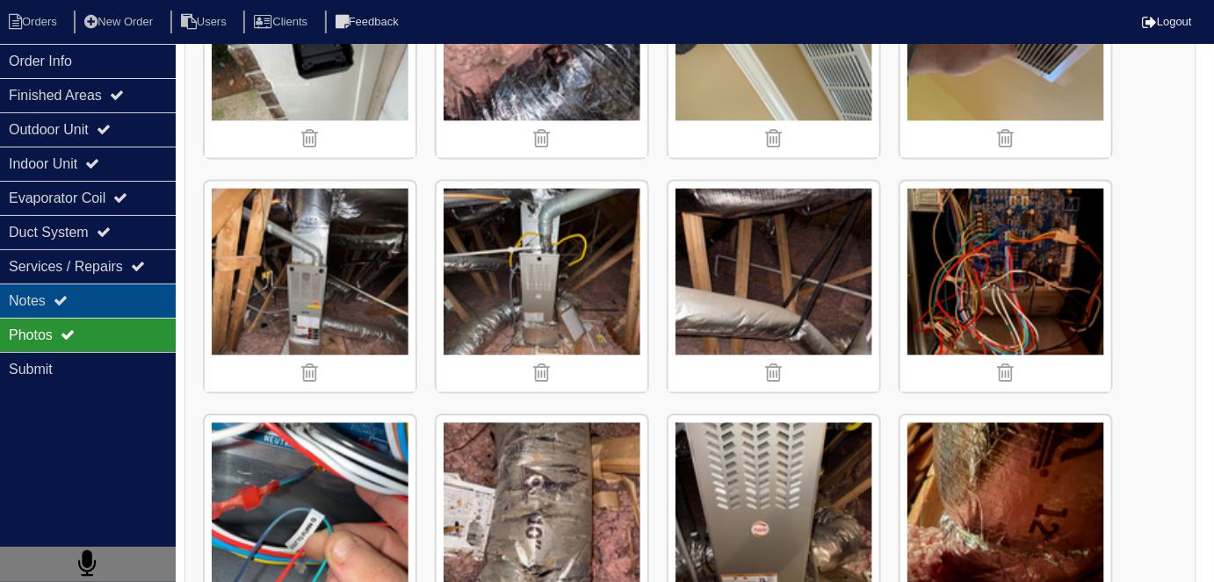
click at [108, 305] on div "Notes" at bounding box center [88, 301] width 176 height 34
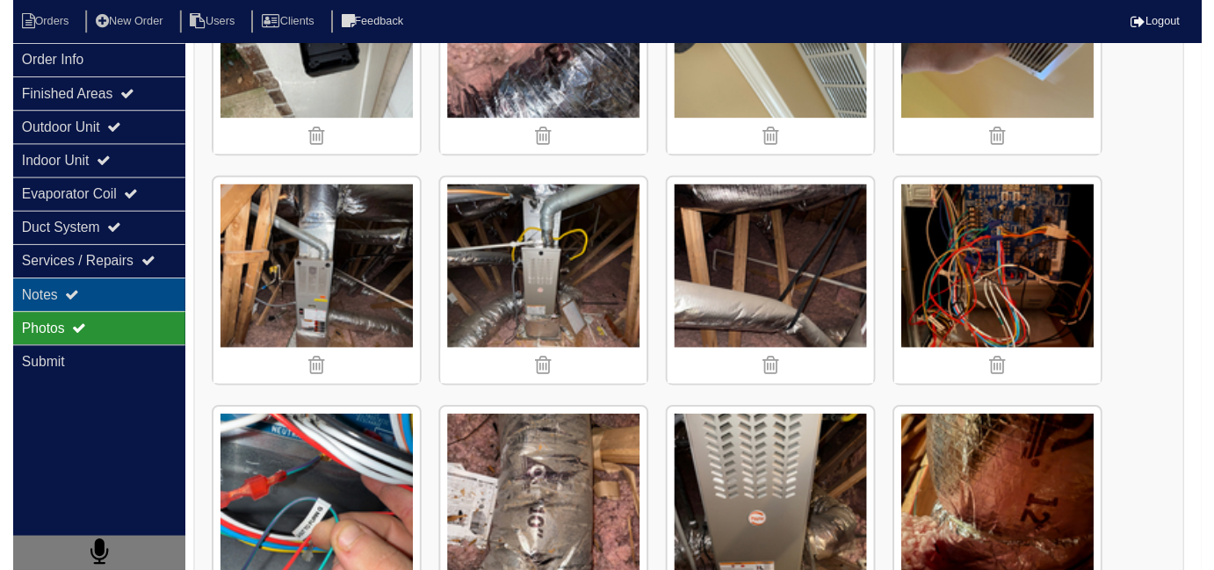
scroll to position [78, 0]
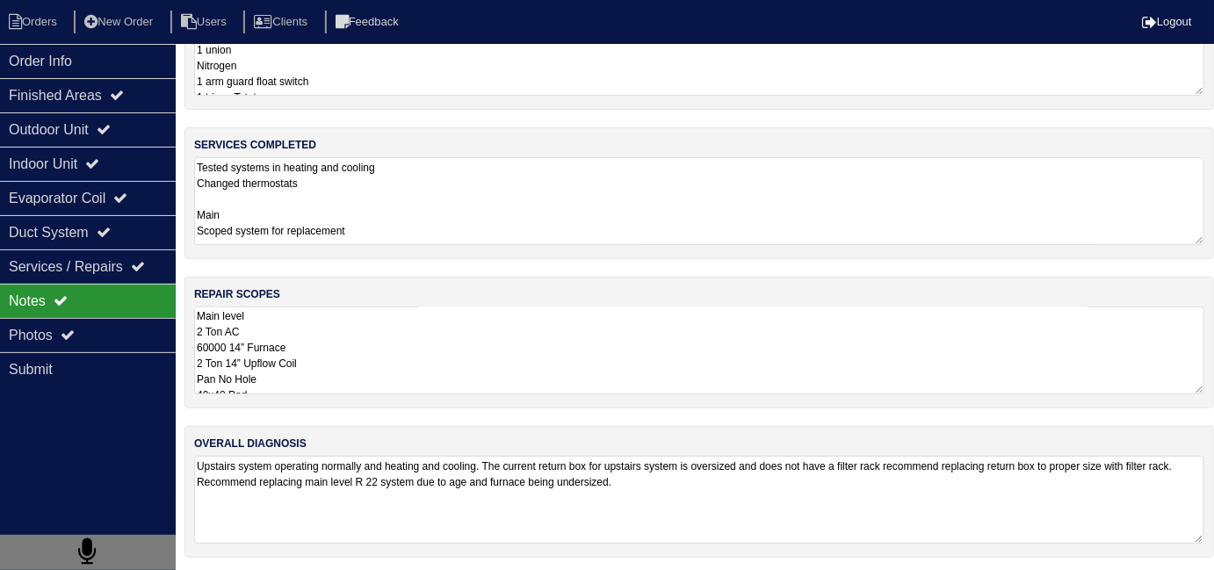
click at [753, 502] on textarea "Upstairs system operating normally and heating and cooling. The current return …" at bounding box center [699, 500] width 1010 height 88
click at [753, 502] on textarea "Upstairs system operating normally and heating and cooling. The current return …" at bounding box center [699, 500] width 1010 height 87
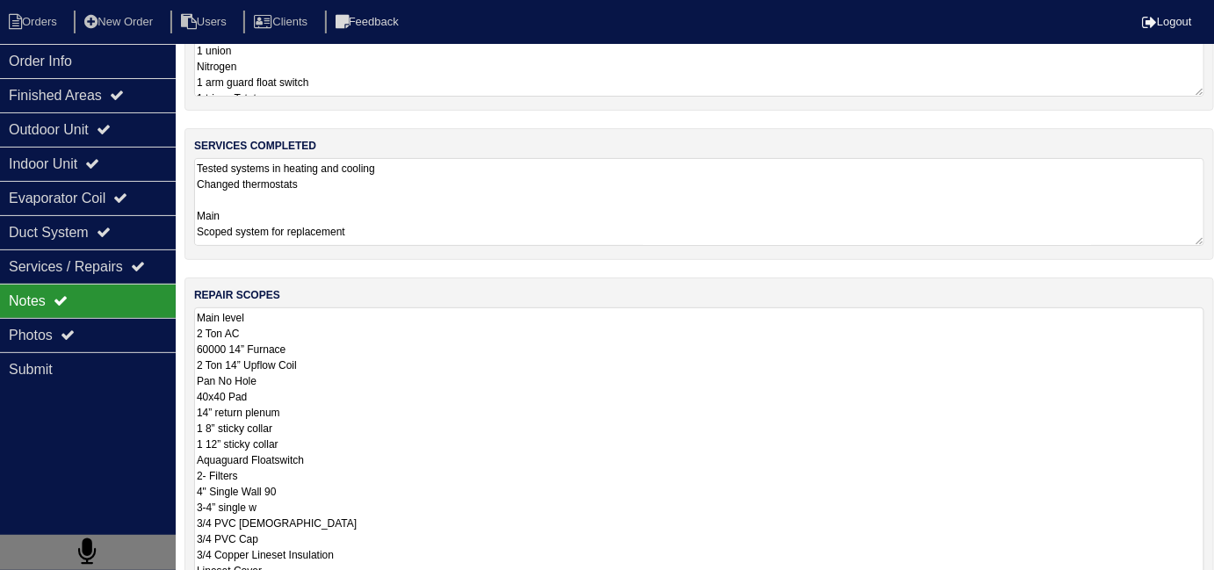
click at [481, 363] on textarea "Main level 2 Ton AC 60000 14” Furnace 2 Ton 14” Upflow Coil Pan No Hole 40x40 P…" at bounding box center [699, 498] width 1010 height 383
click at [525, 428] on textarea "Main level 2 Ton AC 60000 14” Furnace 2 Ton 14” Upflow Coil Pan No Hole 40x40 P…" at bounding box center [699, 498] width 1010 height 383
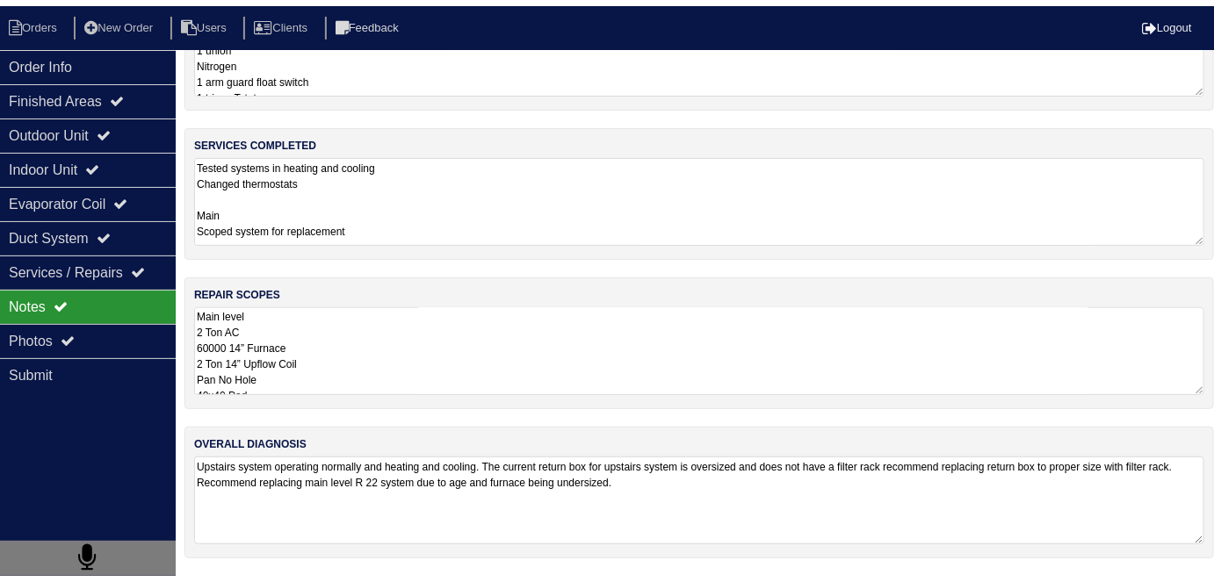
scroll to position [78, 0]
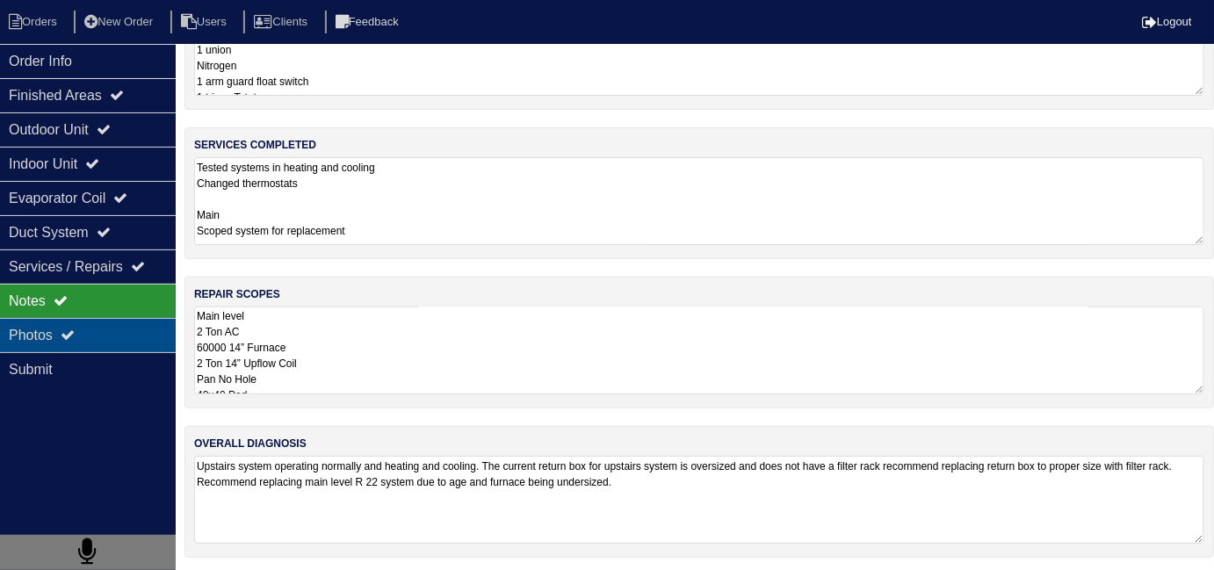
click at [75, 328] on icon at bounding box center [68, 335] width 14 height 14
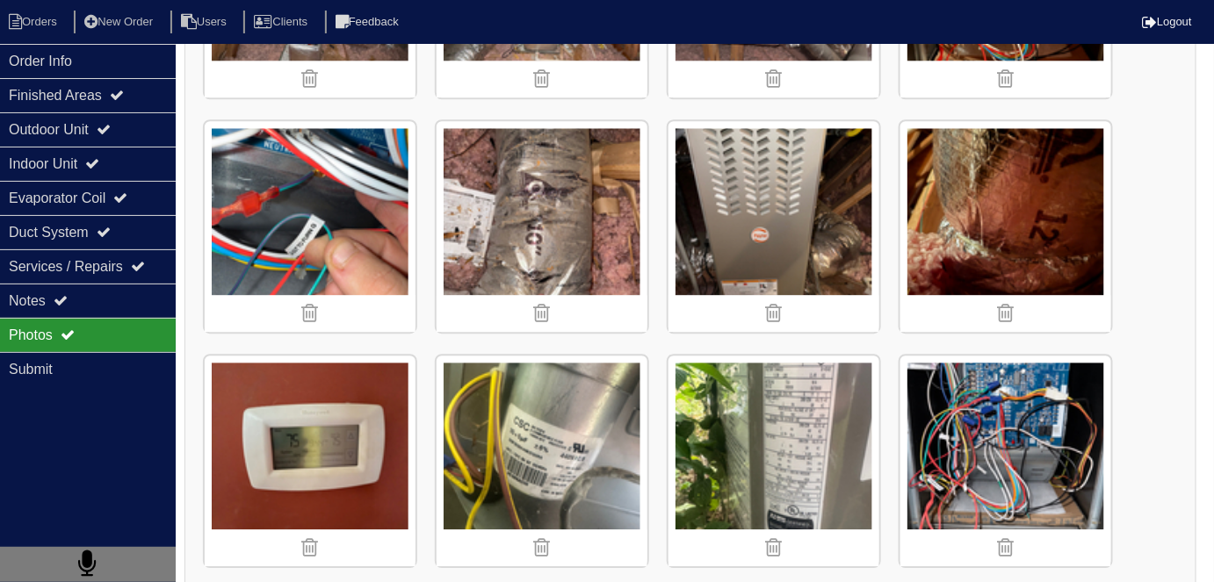
scroll to position [3719, 0]
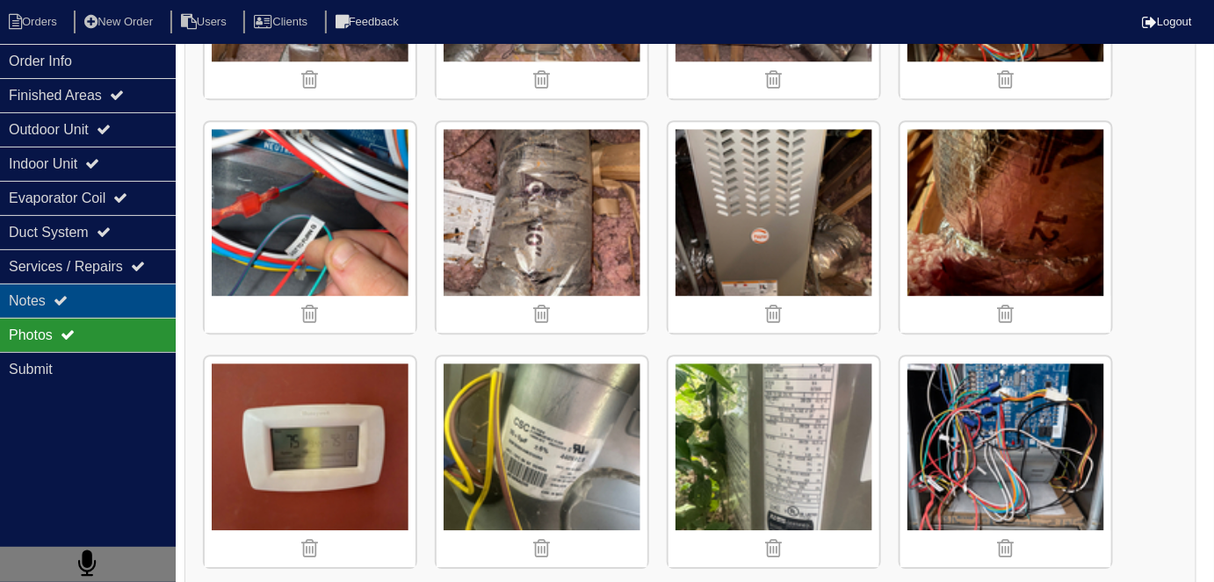
click at [89, 300] on div "Notes" at bounding box center [88, 301] width 176 height 34
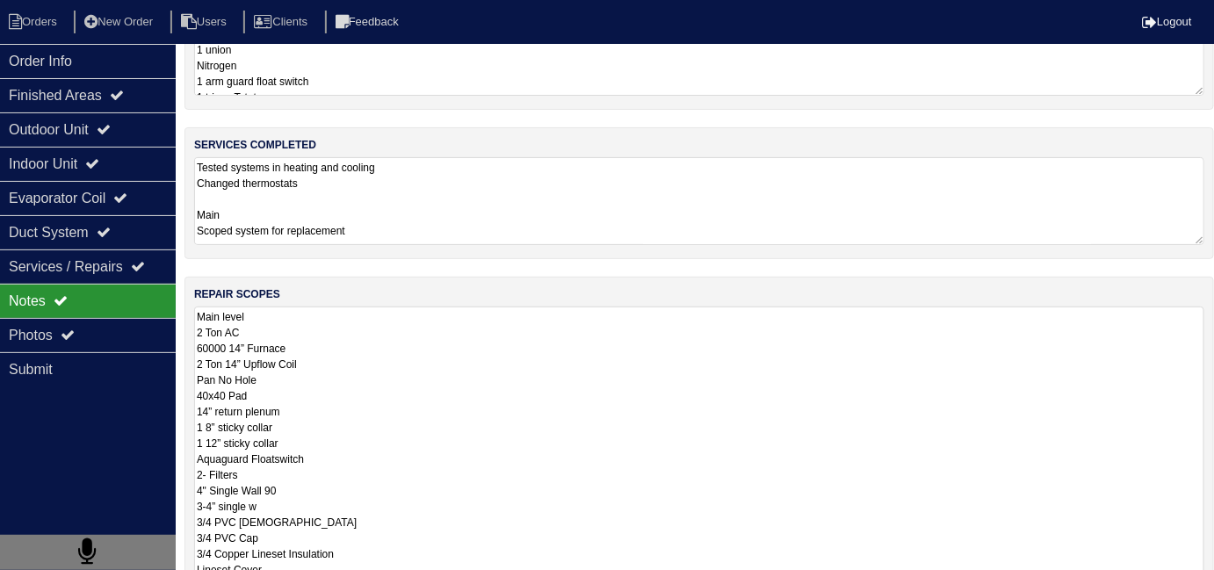
scroll to position [373, 0]
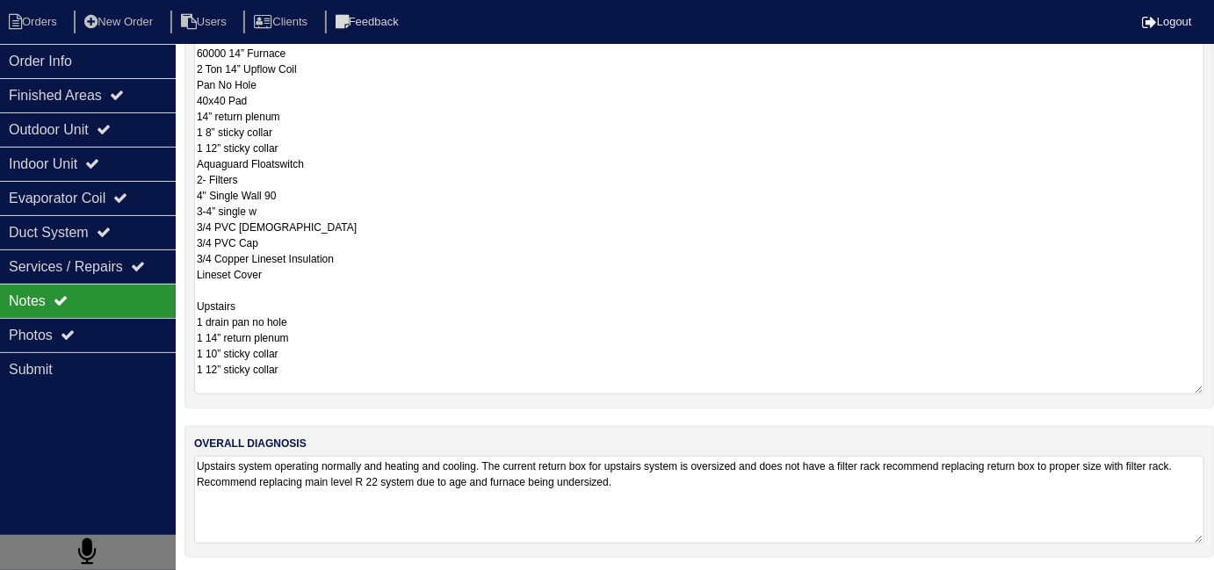
click at [412, 351] on textarea "Main level 2 Ton AC 60000 14” Furnace 2 Ton 14” Upflow Coil Pan No Hole 40x40 P…" at bounding box center [699, 202] width 1010 height 383
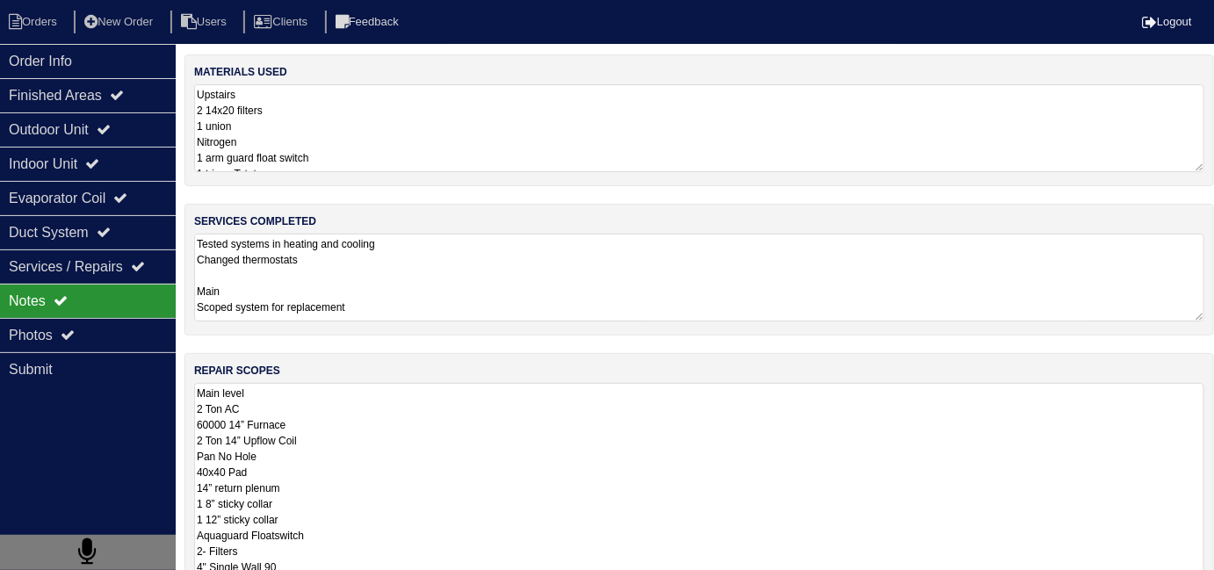
scroll to position [0, 0]
click at [466, 269] on textarea "Tested systems in heating and cooling Changed thermostats Main Scoped system fo…" at bounding box center [699, 279] width 1010 height 88
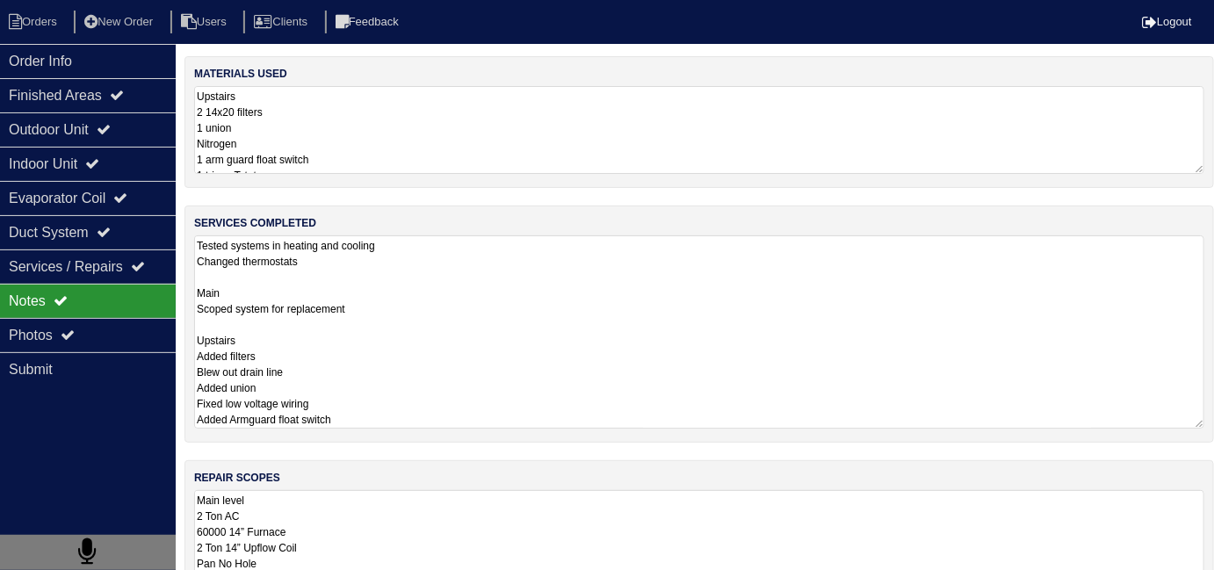
click at [475, 263] on textarea "Tested systems in heating and cooling Changed thermostats Main Scoped system fo…" at bounding box center [699, 331] width 1010 height 193
click at [414, 403] on textarea "Tested systems in heating and cooling Changed thermostats Main Scoped system fo…" at bounding box center [699, 331] width 1010 height 193
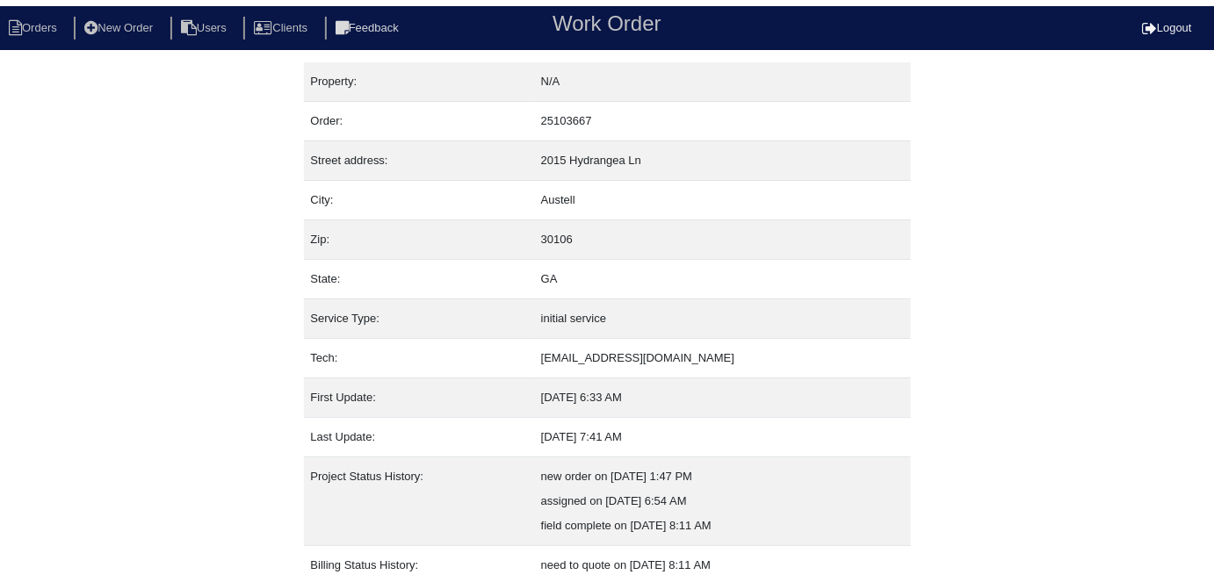
scroll to position [92, 0]
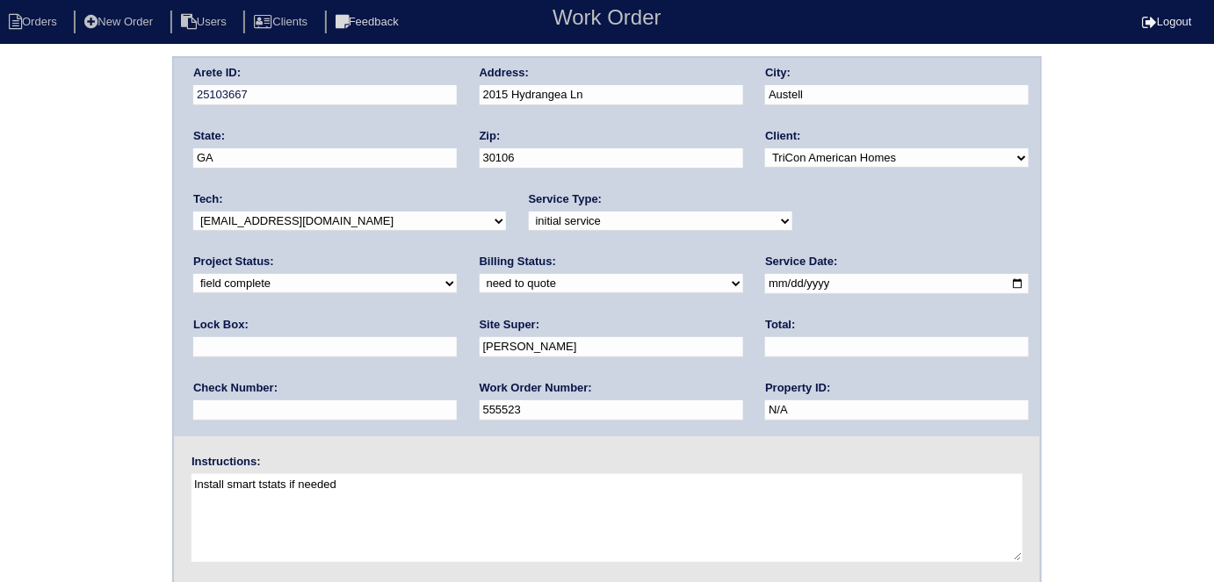
click at [479, 282] on select "need to quote quoted need to invoice invoiced paid warranty purchase order need…" at bounding box center [610, 283] width 263 height 19
click at [479, 274] on select "need to quote quoted need to invoice invoiced paid warranty purchase order need…" at bounding box center [610, 283] width 263 height 19
click at [479, 284] on select "need to quote quoted need to invoice invoiced paid warranty purchase order need…" at bounding box center [610, 283] width 263 height 19
select select "quoted"
click at [479, 274] on select "need to quote quoted need to invoice invoiced paid warranty purchase order need…" at bounding box center [610, 283] width 263 height 19
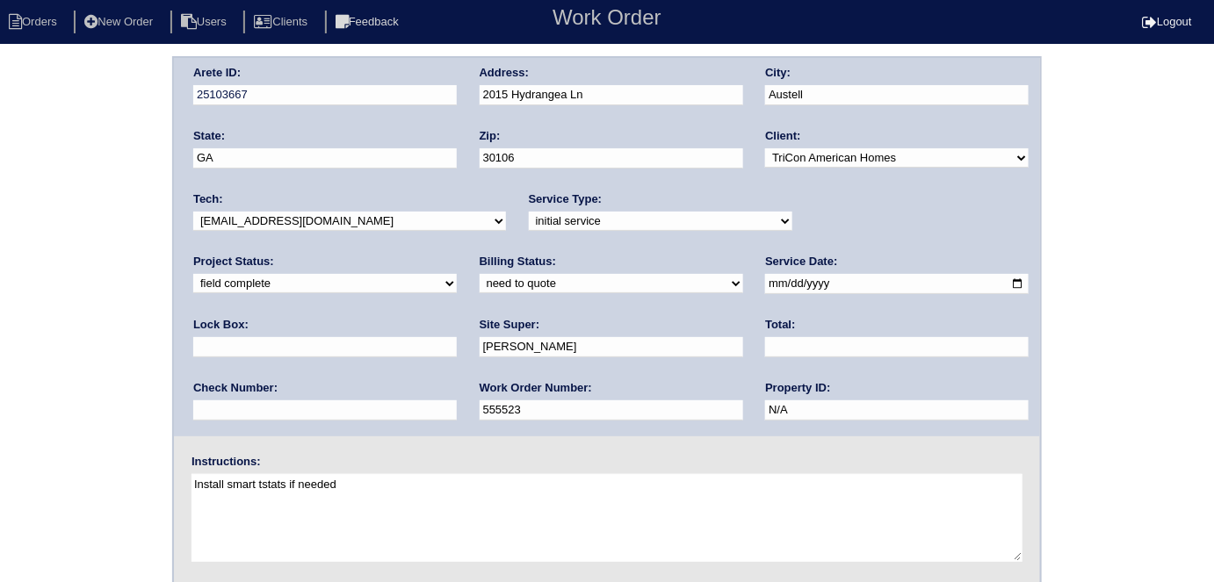
drag, startPoint x: 545, startPoint y: 347, endPoint x: 525, endPoint y: 329, distance: 26.8
click at [765, 338] on input "text" at bounding box center [896, 347] width 263 height 20
type input "6205.00"
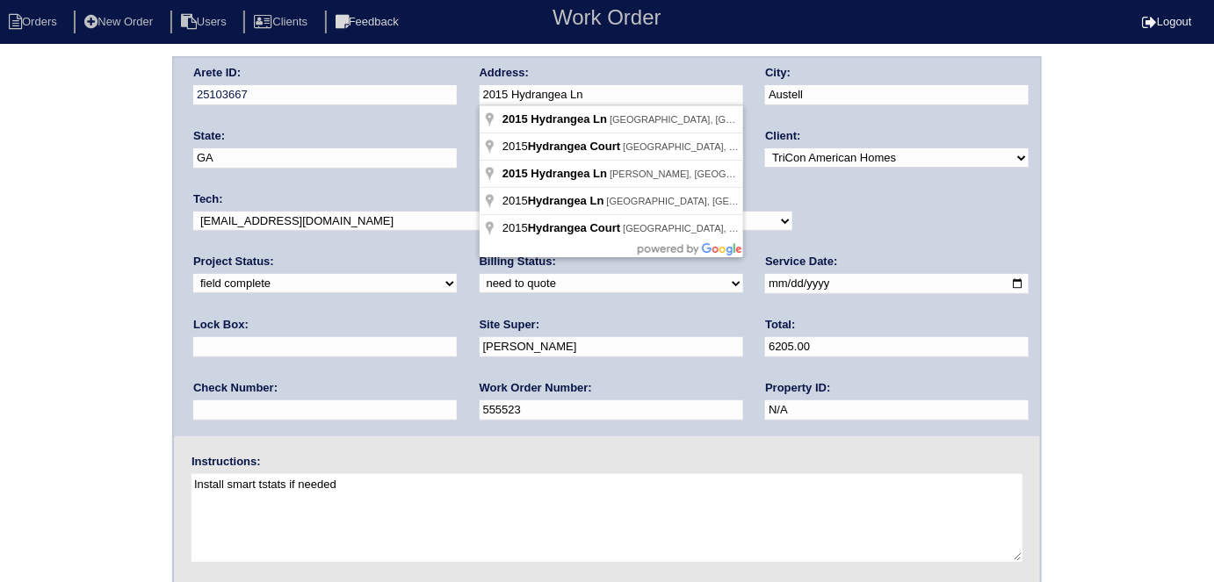
drag, startPoint x: 633, startPoint y: 101, endPoint x: 471, endPoint y: 90, distance: 162.8
click at [471, 90] on div "Arete ID: 25103667 Address: 2015 Hydrangea Ln City: Austell State: GA Zip: 3010…" at bounding box center [607, 247] width 866 height 378
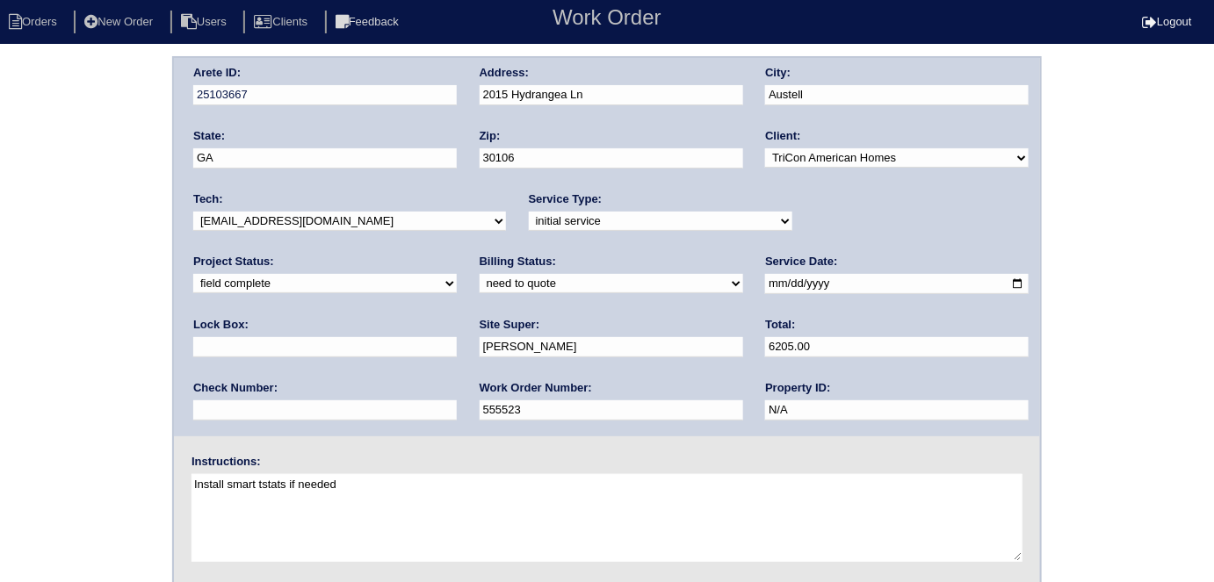
click at [0, 309] on div "Arete ID: 25103667 Address: 2015 Hydrangea Ln City: Austell State: GA Zip: 3010…" at bounding box center [607, 411] width 1214 height 710
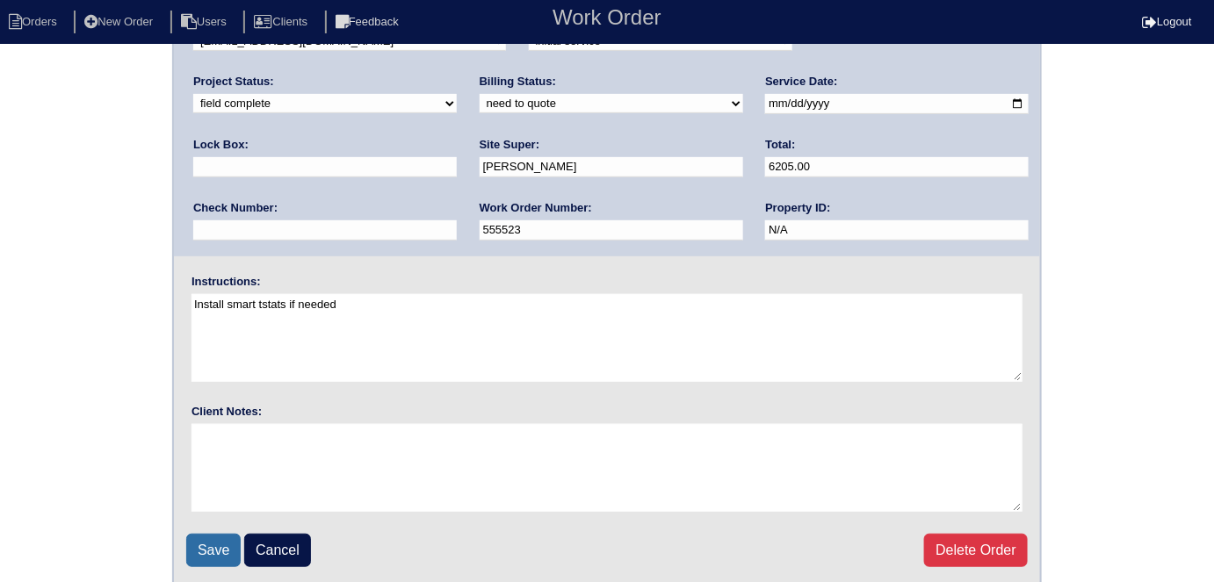
click at [210, 545] on input "Save" at bounding box center [213, 550] width 54 height 33
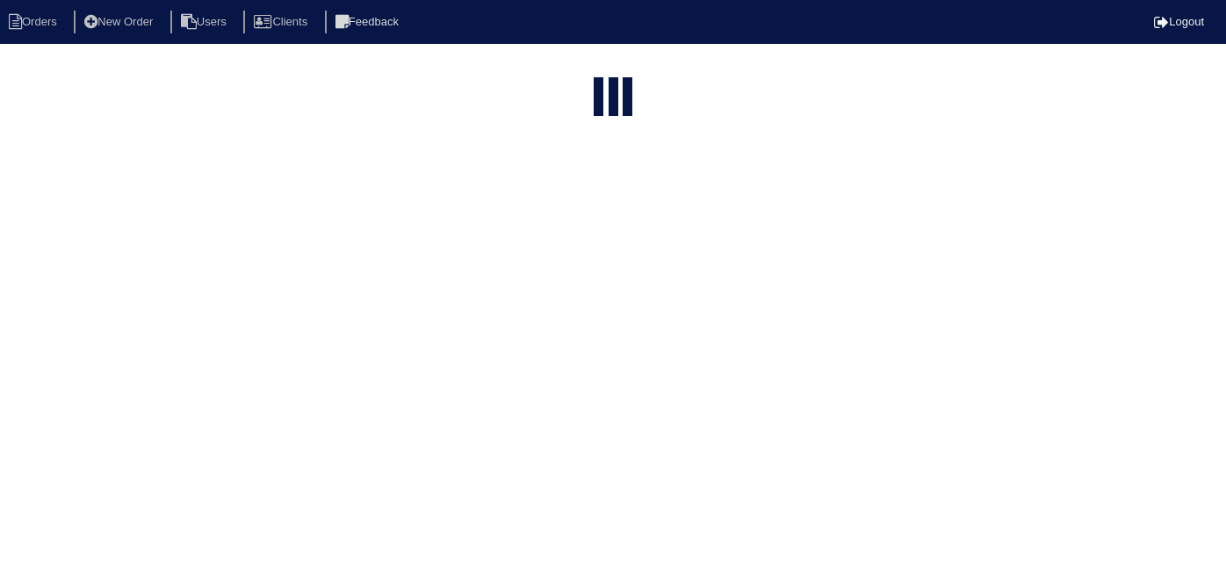
select select "15"
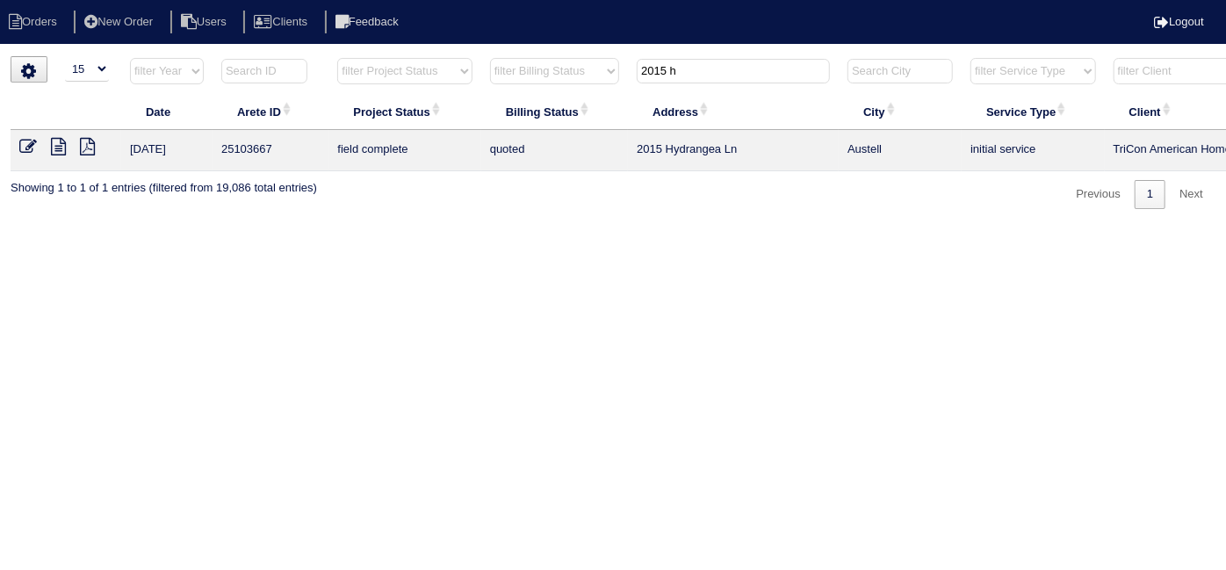
click at [51, 146] on icon at bounding box center [58, 147] width 15 height 18
drag, startPoint x: 708, startPoint y: 68, endPoint x: 250, endPoint y: 56, distance: 457.7
click at [299, 66] on tr "filter Year -- Any Year -- 2025 2024 2023 2022 2021 2020 2019 filter Project St…" at bounding box center [772, 75] width 1522 height 36
type input "1720 b"
click at [55, 147] on icon at bounding box center [58, 147] width 15 height 18
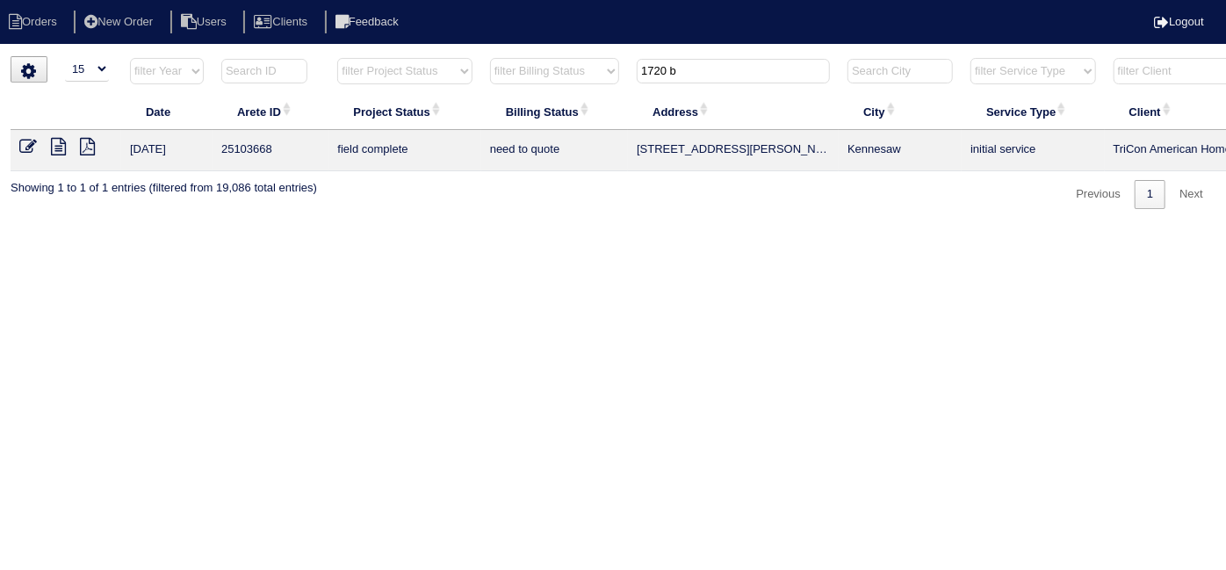
click at [23, 150] on icon at bounding box center [28, 147] width 18 height 18
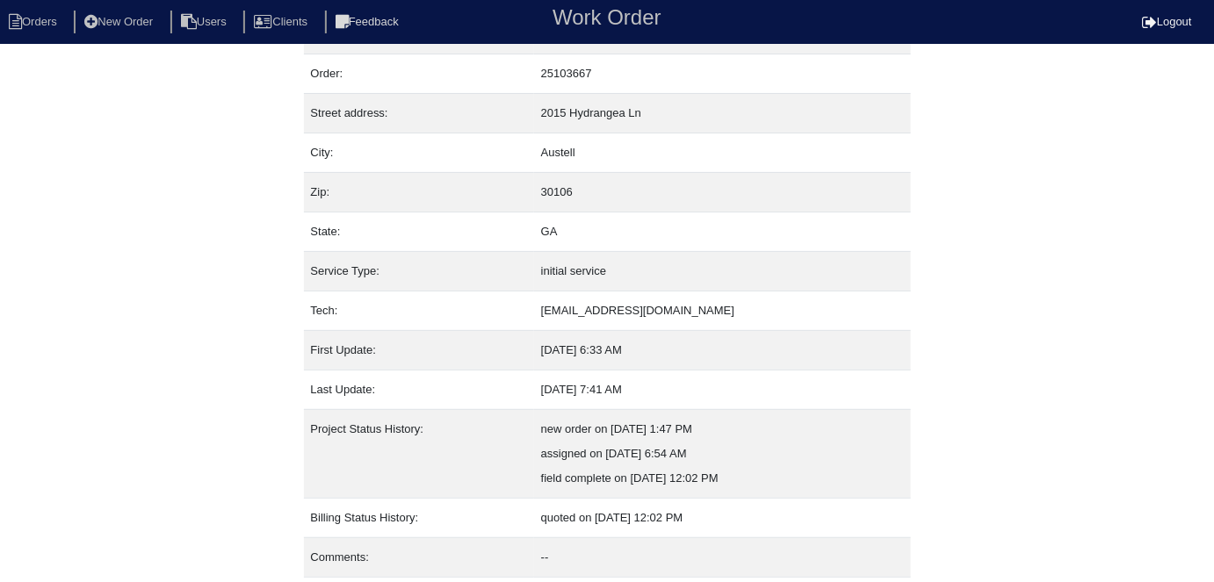
scroll to position [92, 0]
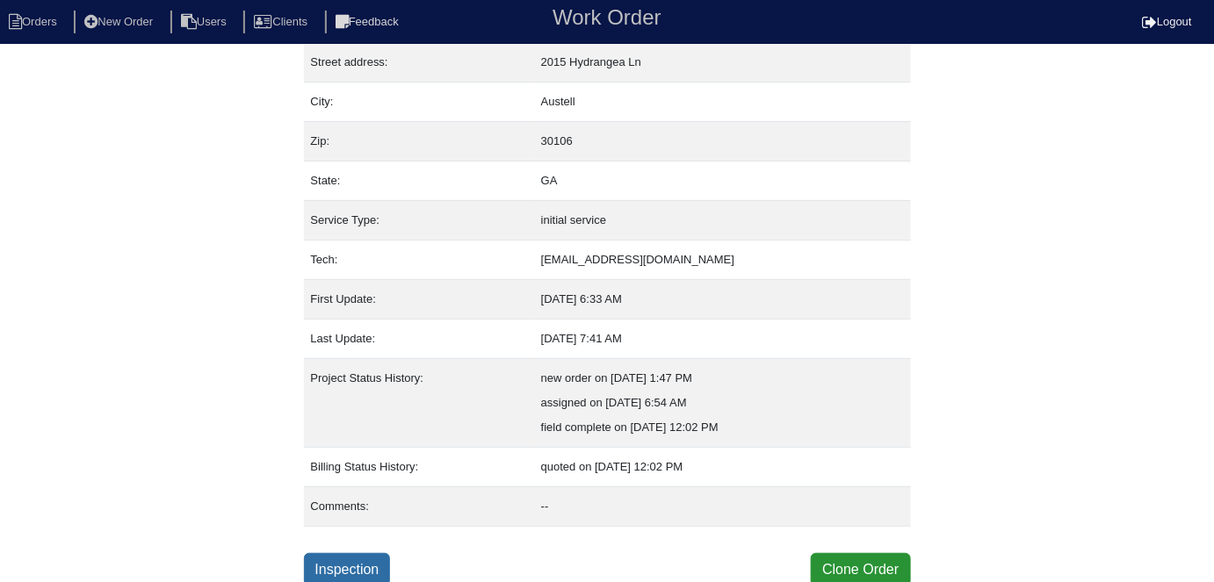
click at [343, 560] on link "Inspection" at bounding box center [347, 569] width 87 height 33
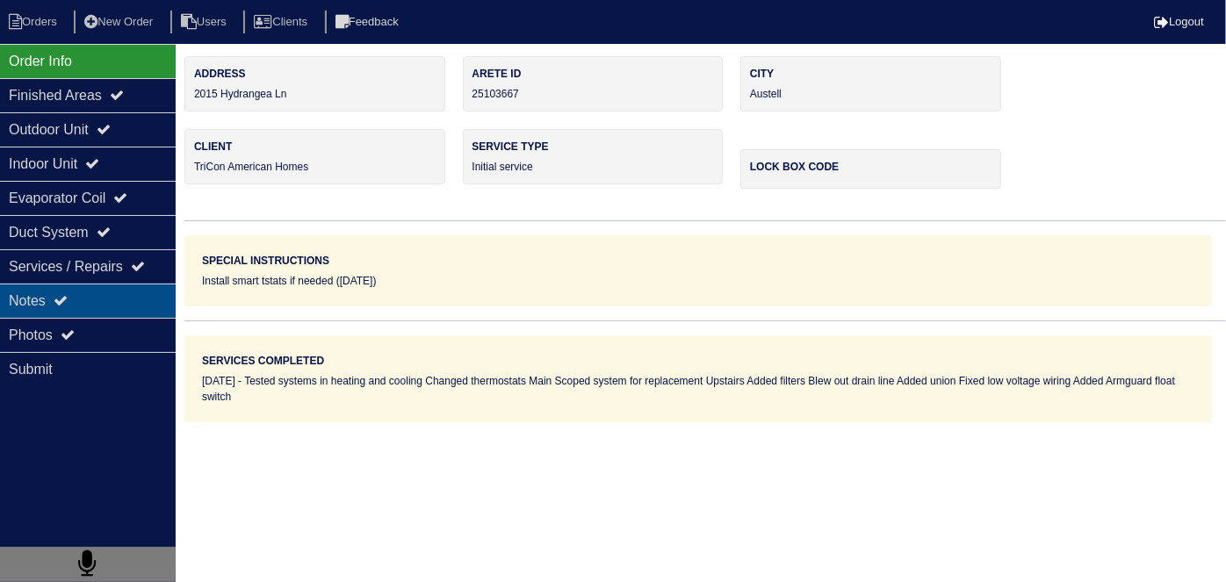
click at [74, 291] on div "Notes" at bounding box center [88, 301] width 176 height 34
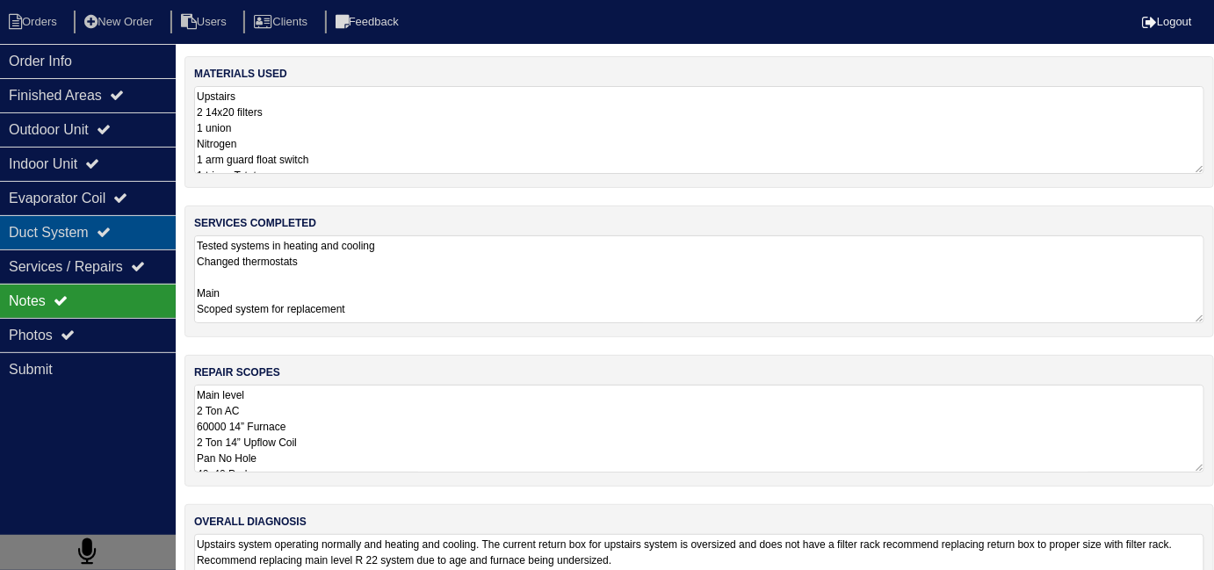
click at [72, 237] on div "Duct System" at bounding box center [88, 232] width 176 height 34
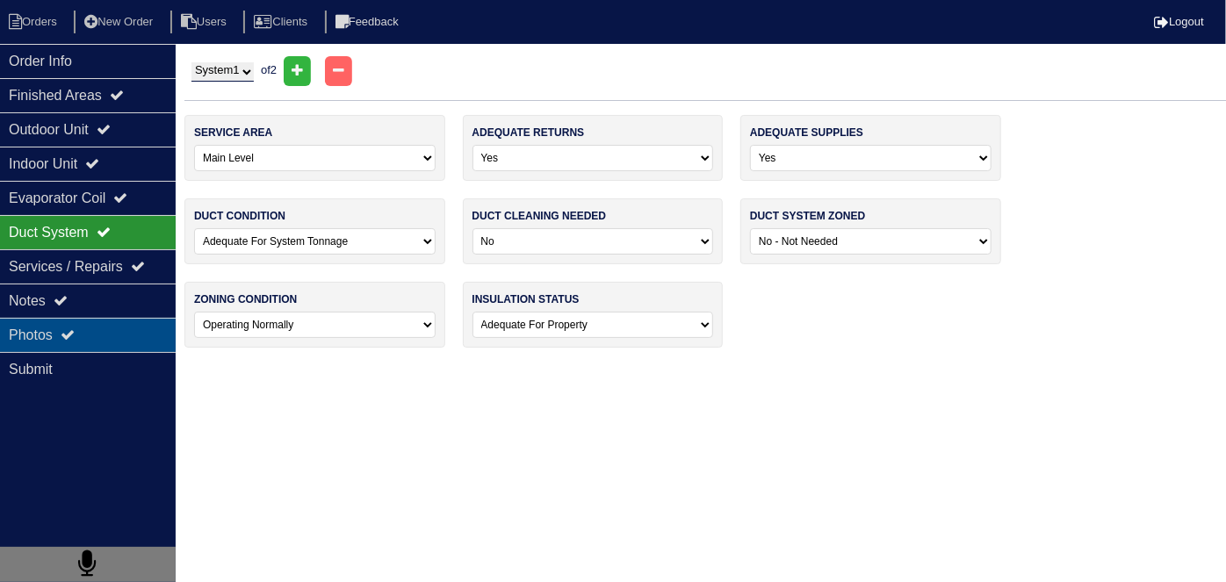
click at [84, 330] on div "Photos" at bounding box center [88, 335] width 176 height 34
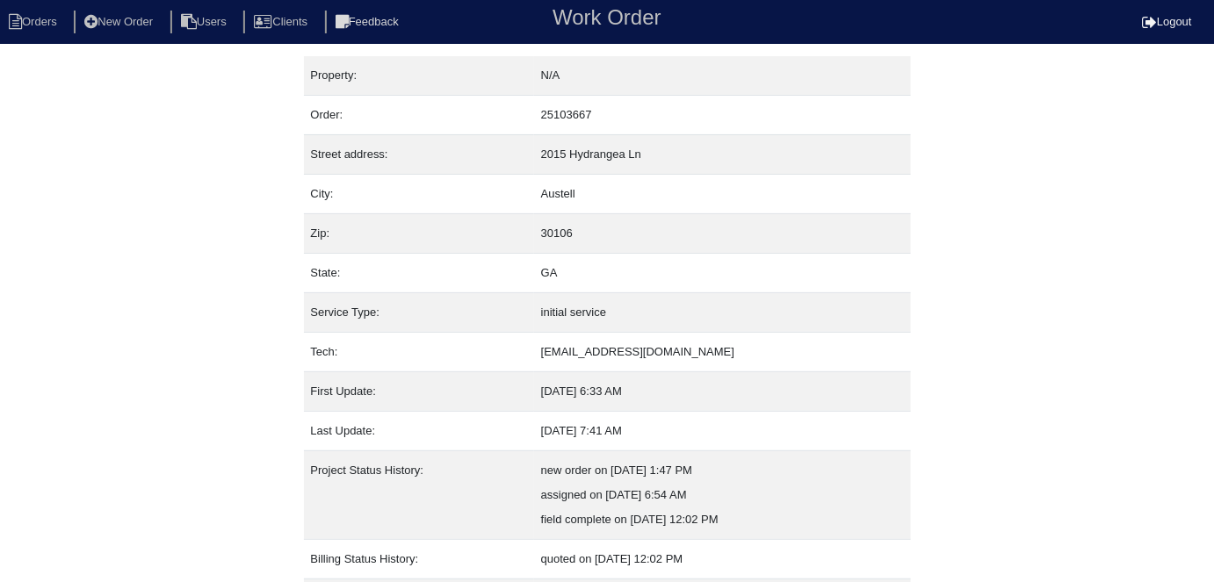
scroll to position [92, 0]
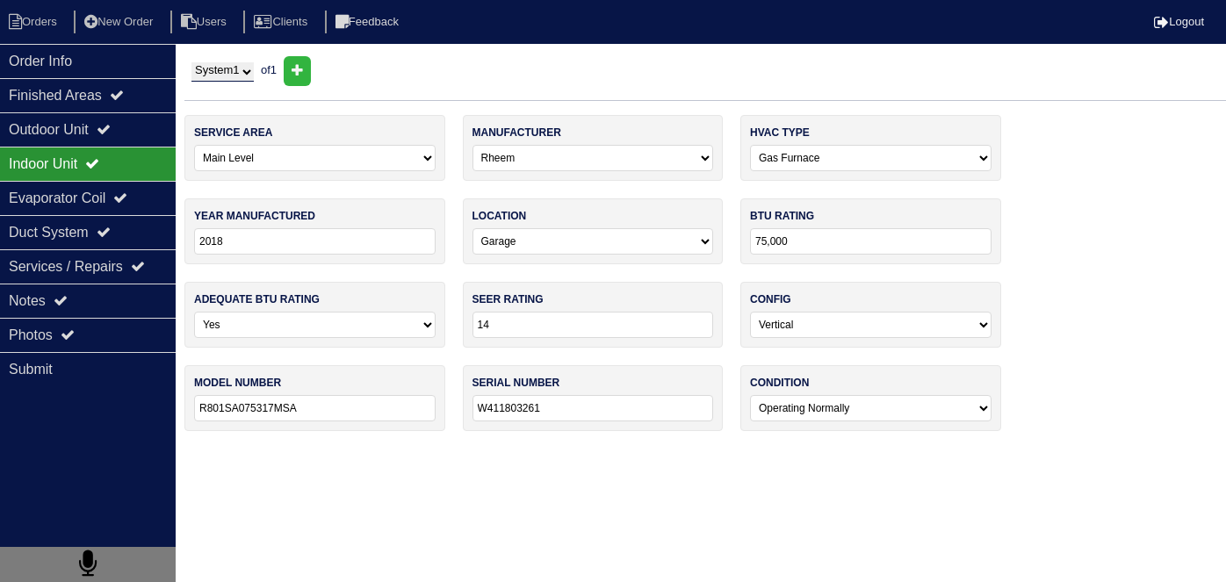
select select "0"
select select "Rheem"
select select "0"
select select "1"
select select "0"
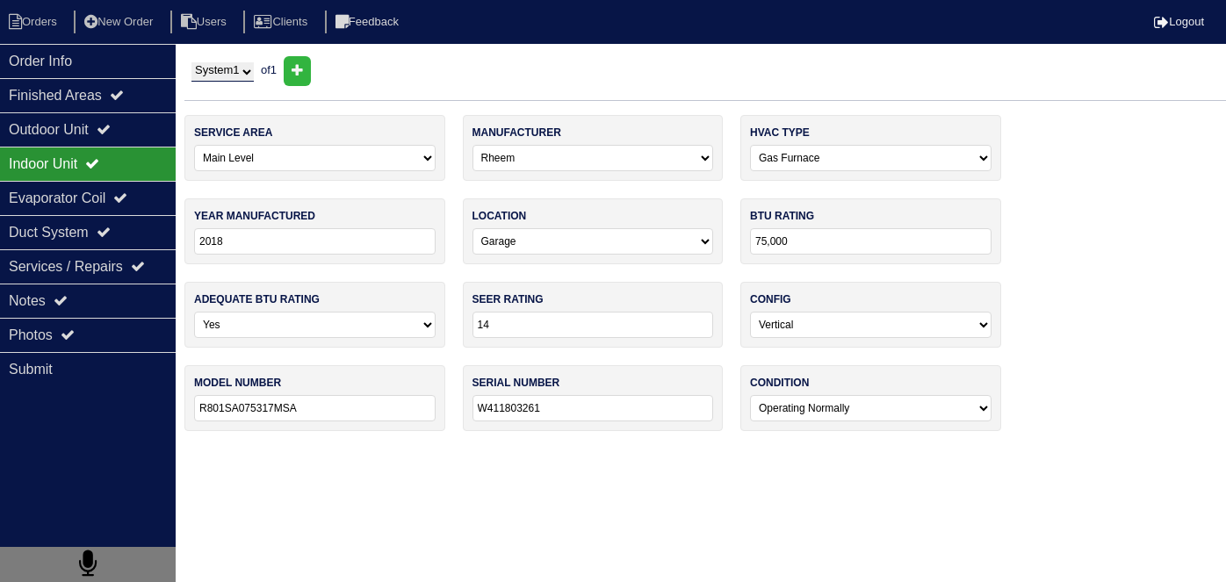
select select "0"
click at [93, 231] on div "Duct System" at bounding box center [88, 232] width 176 height 34
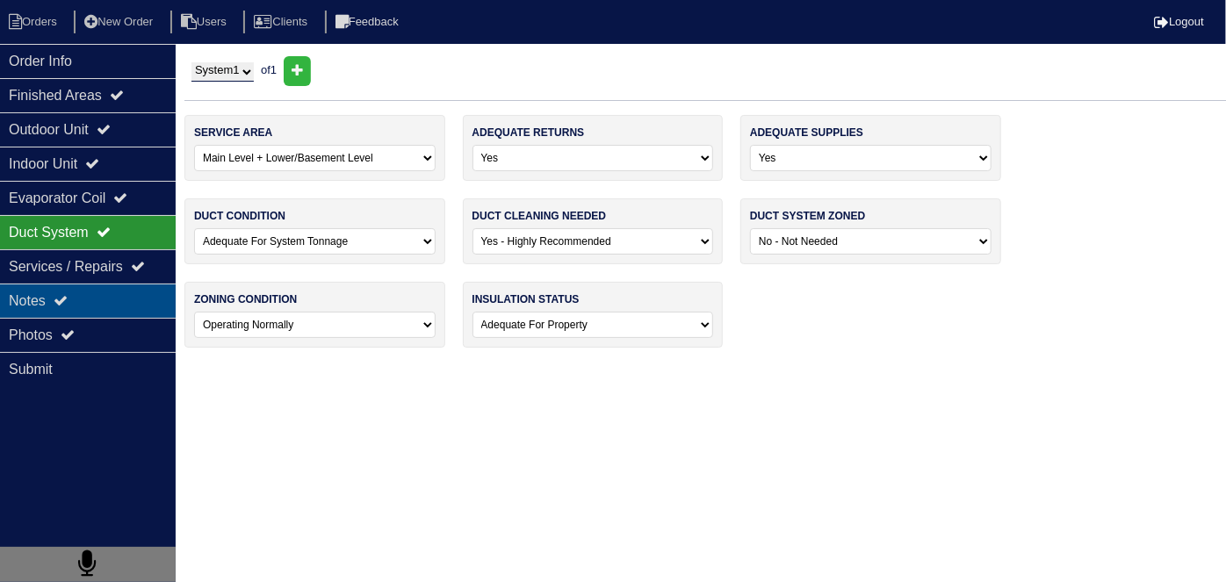
click at [89, 293] on div "Notes" at bounding box center [88, 301] width 176 height 34
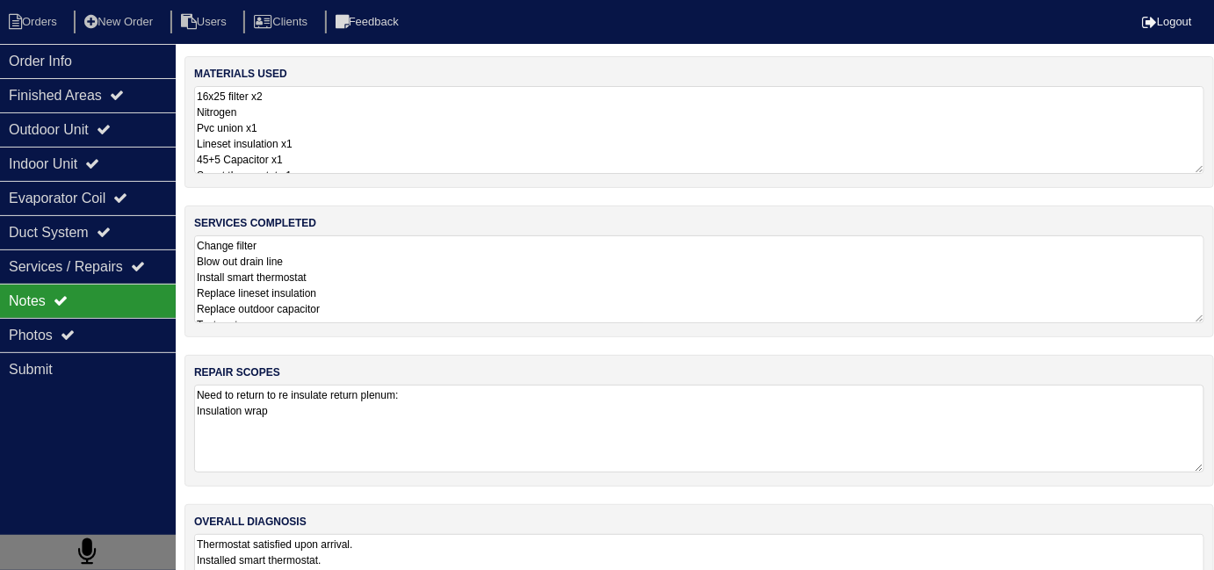
click at [414, 270] on textarea "Change filter Blow out drain line Install smart thermostat Replace lineset insu…" at bounding box center [699, 279] width 1010 height 88
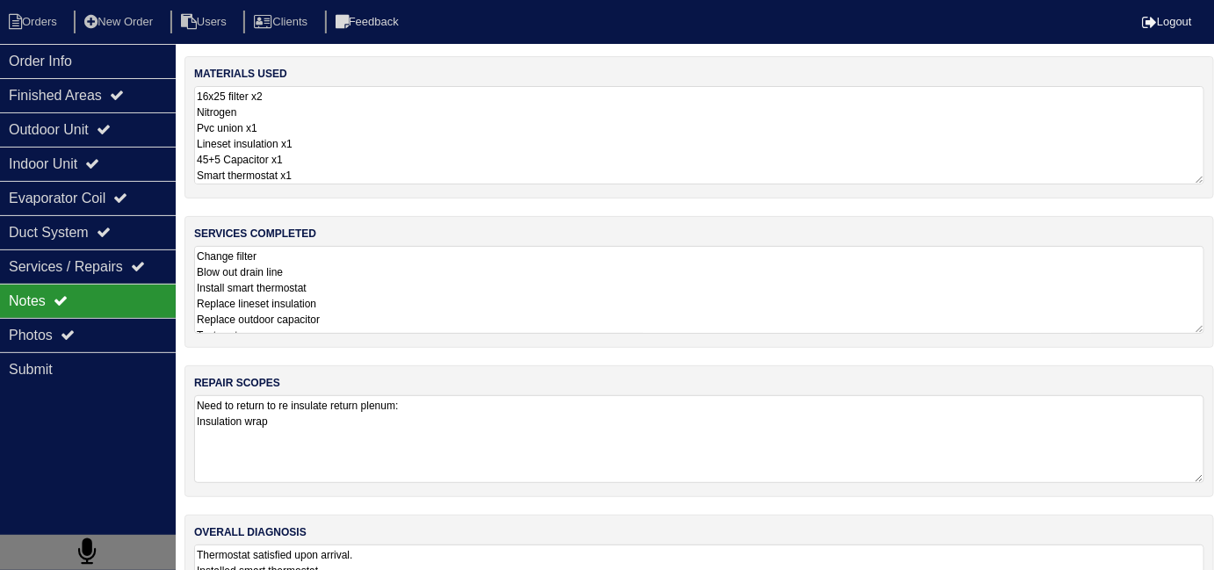
click at [516, 145] on textarea "16x25 filter x2 Nitrogen Pvc union x1 Lineset insulation x1 45+5 Capacitor x1 S…" at bounding box center [699, 135] width 1010 height 98
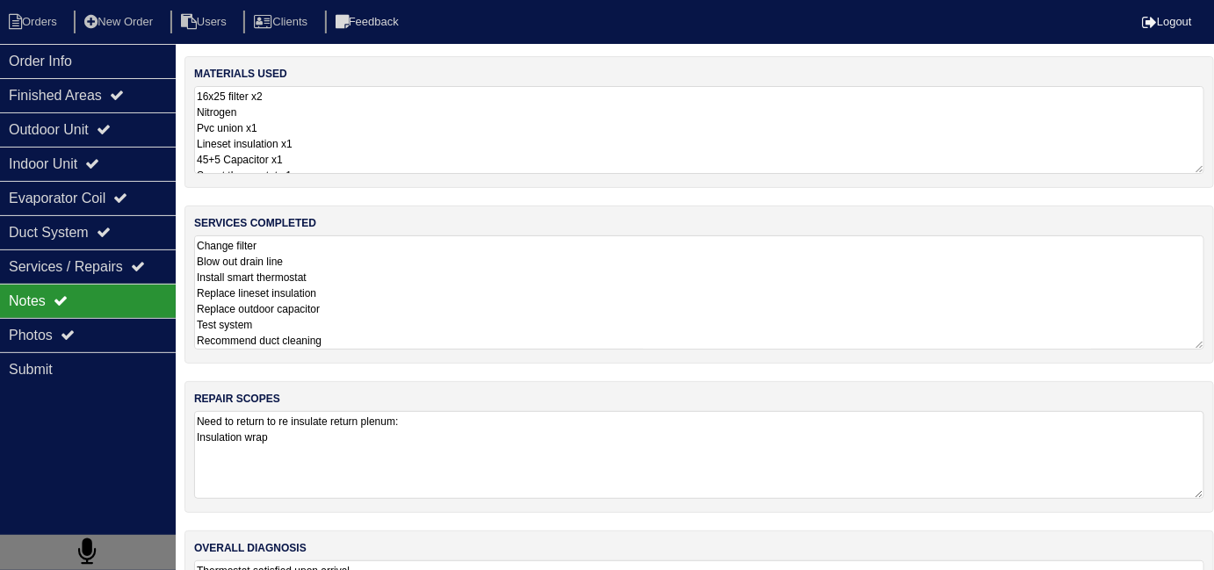
click at [560, 315] on textarea "Change filter Blow out drain line Install smart thermostat Replace lineset insu…" at bounding box center [699, 292] width 1010 height 114
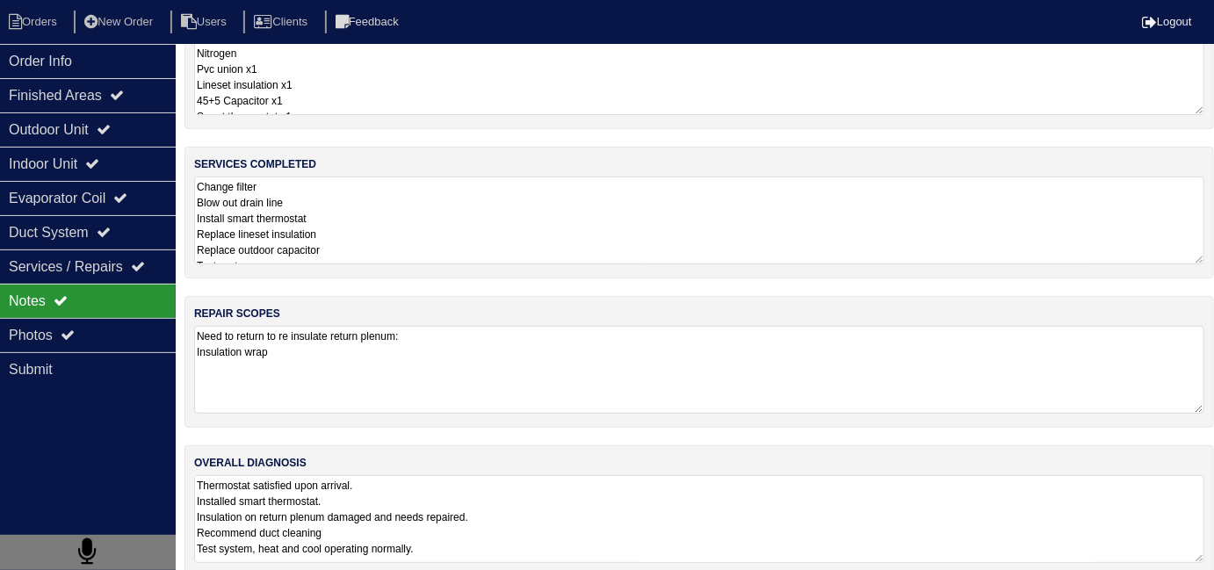
scroll to position [78, 0]
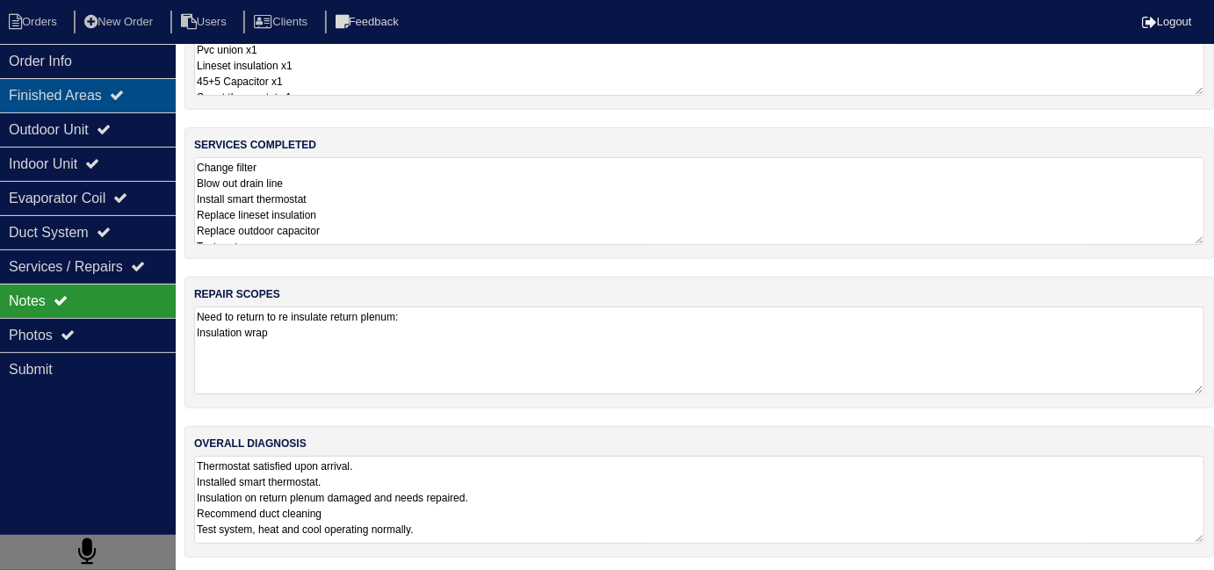
click at [18, 94] on div "Finished Areas" at bounding box center [88, 95] width 176 height 34
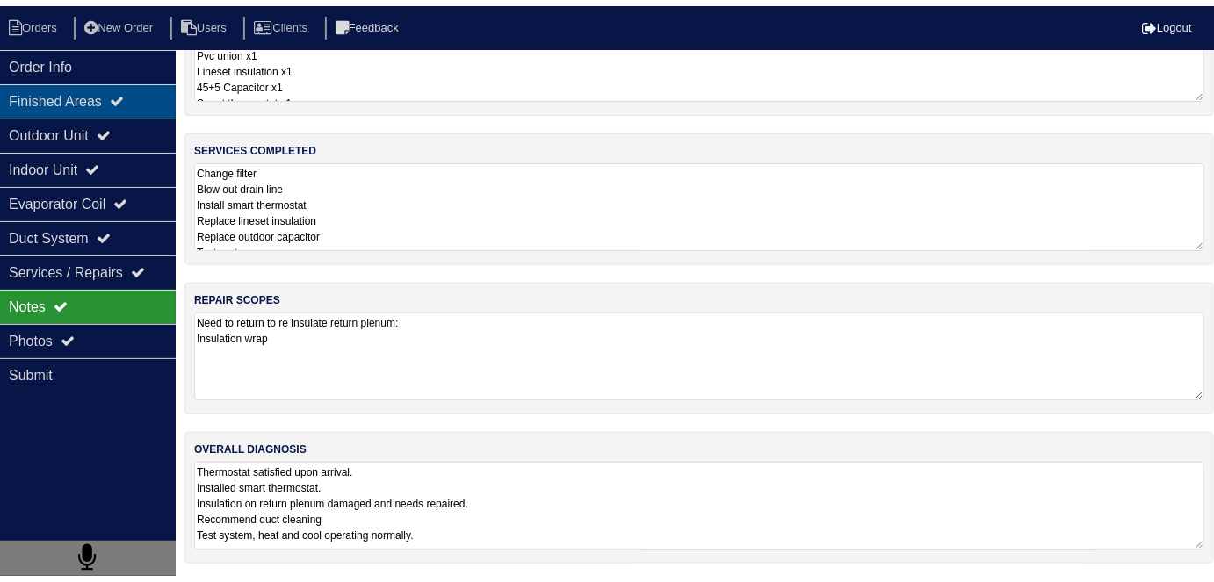
scroll to position [0, 0]
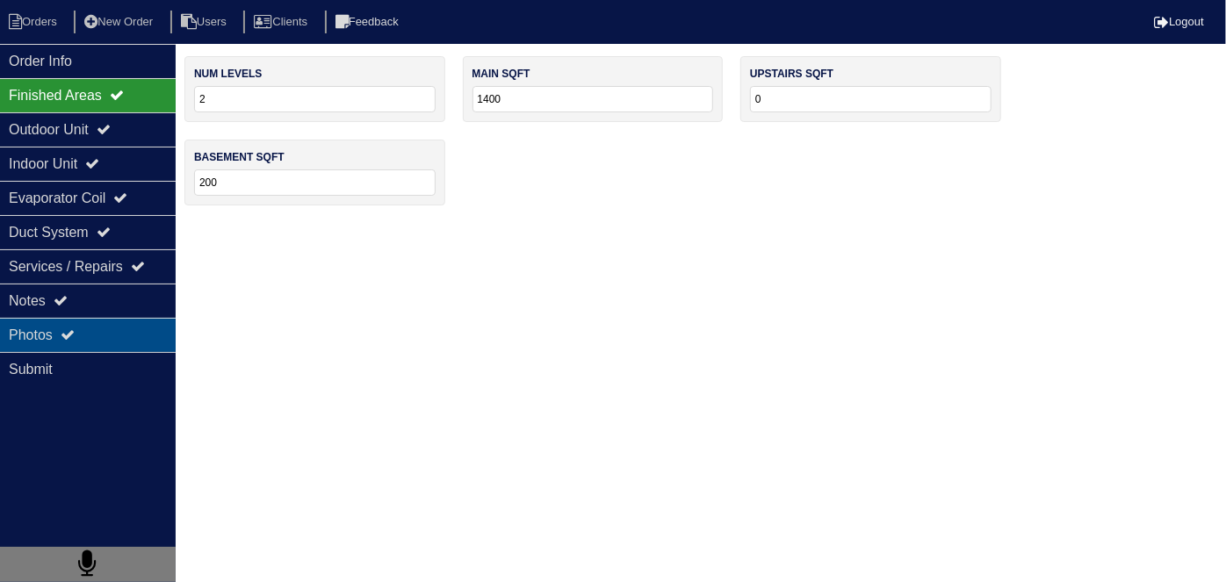
click at [75, 328] on icon at bounding box center [68, 335] width 14 height 14
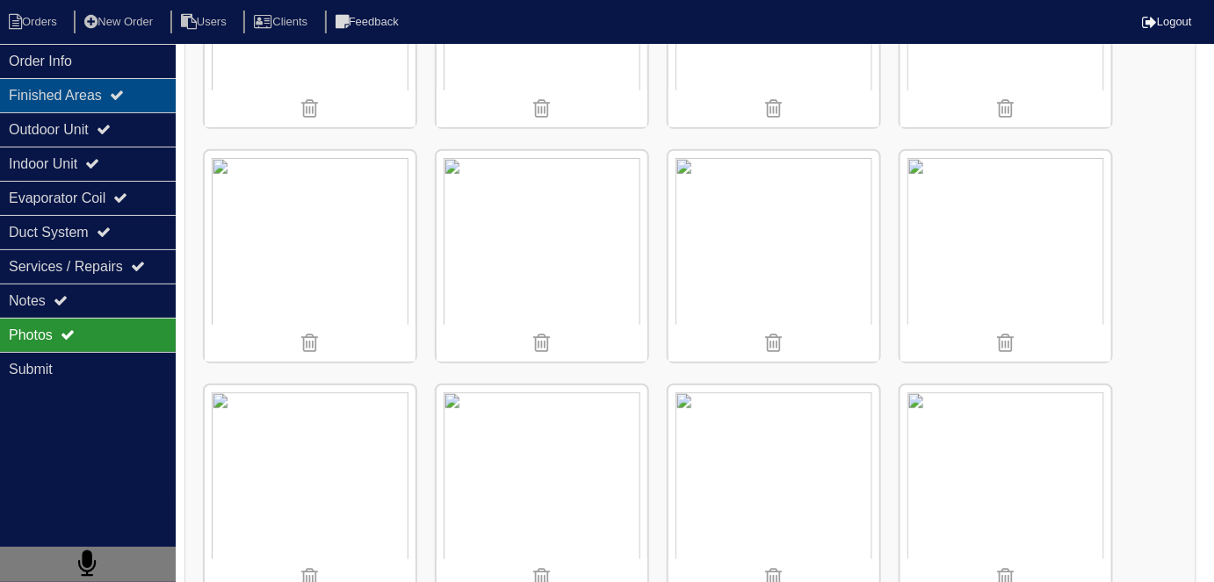
click at [126, 104] on div "Finished Areas" at bounding box center [88, 95] width 176 height 34
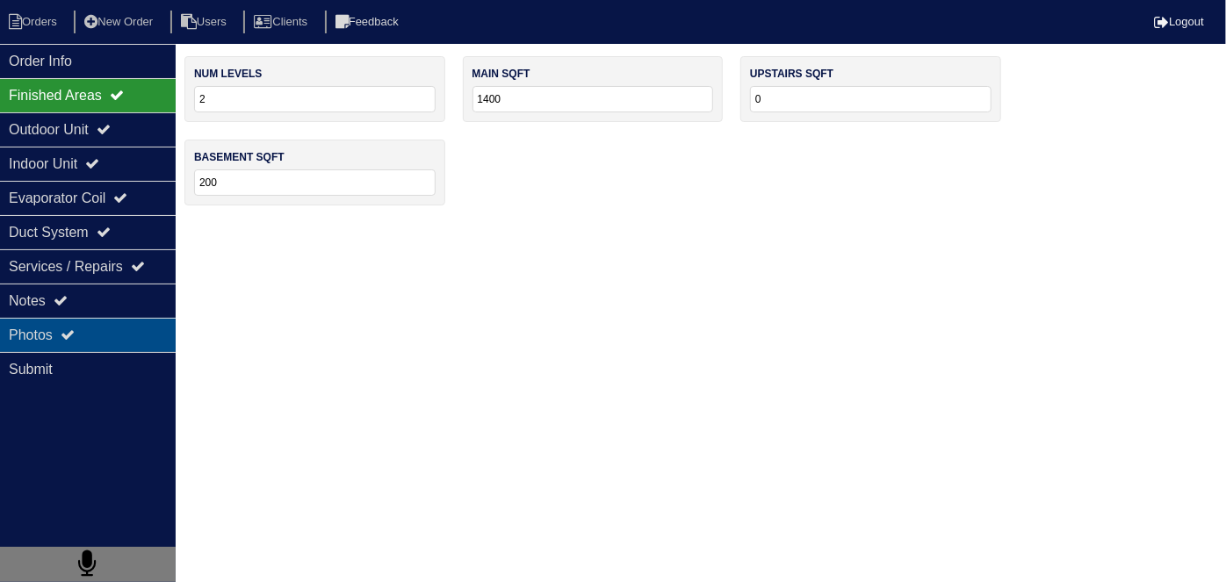
click at [111, 328] on div "Photos" at bounding box center [88, 335] width 176 height 34
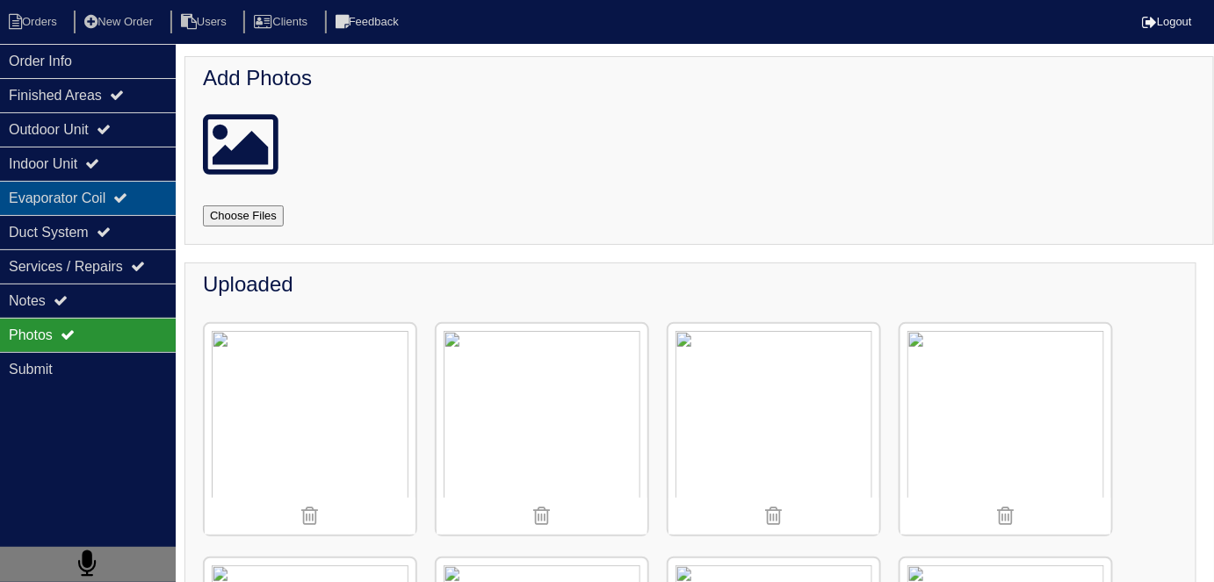
click at [83, 197] on div "Evaporator Coil" at bounding box center [88, 198] width 176 height 34
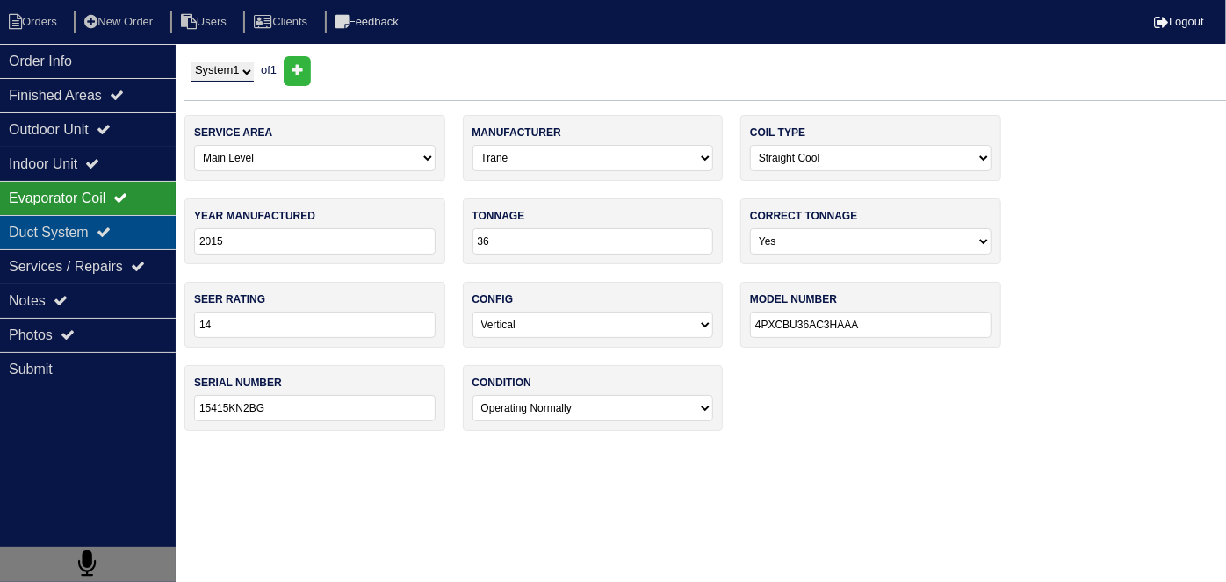
click at [86, 215] on div "Duct System" at bounding box center [88, 232] width 176 height 34
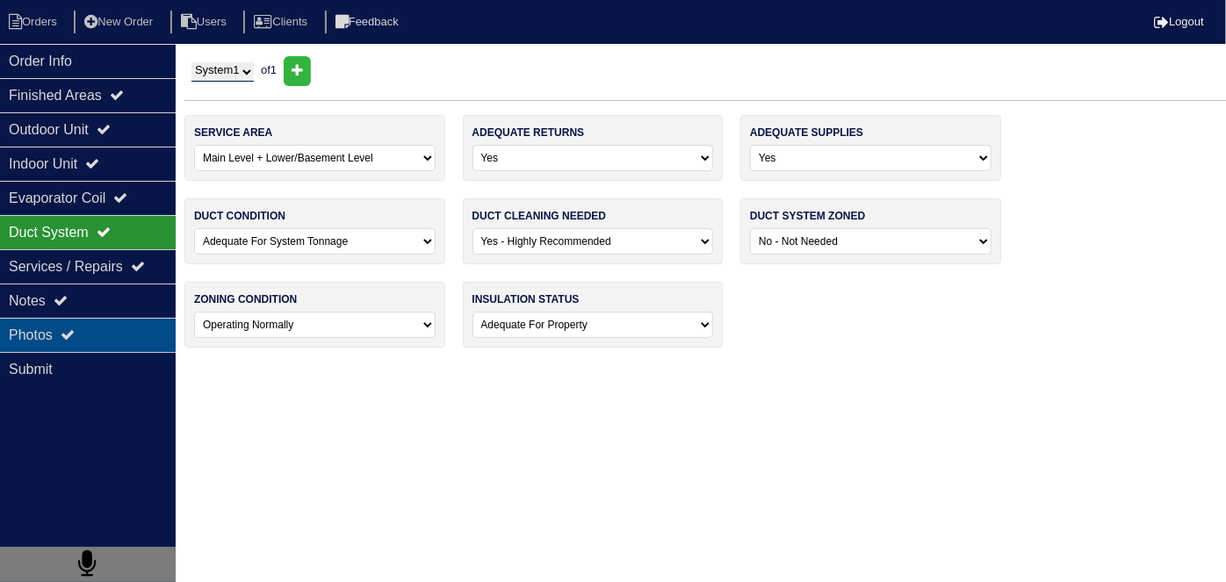
click at [97, 333] on div "Photos" at bounding box center [88, 335] width 176 height 34
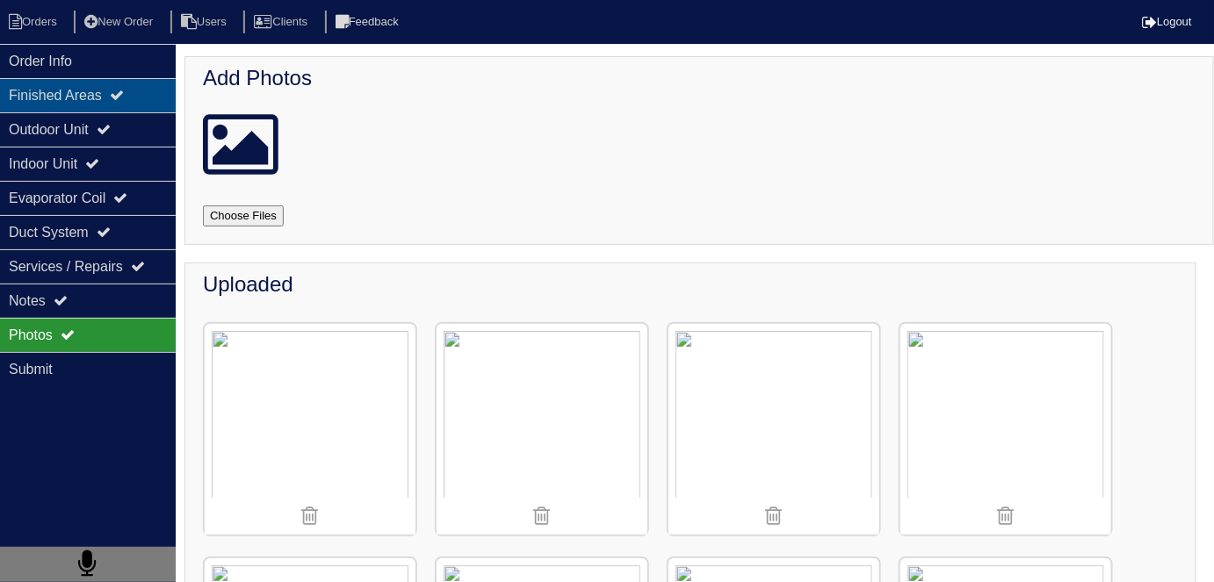
drag, startPoint x: 136, startPoint y: 57, endPoint x: 175, endPoint y: 83, distance: 46.3
click at [136, 57] on div "Order Info" at bounding box center [88, 61] width 176 height 34
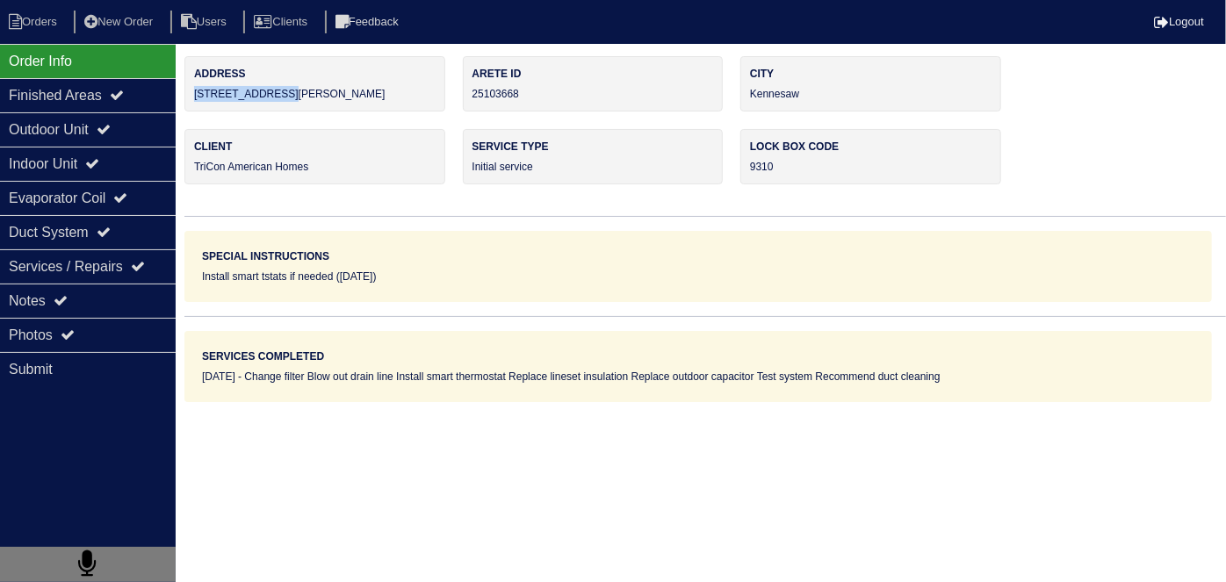
drag, startPoint x: 307, startPoint y: 98, endPoint x: 192, endPoint y: 101, distance: 115.1
click at [192, 101] on div "Address 1720 Ben King Rd" at bounding box center [314, 83] width 261 height 55
copy div "1720 Ben King Rd"
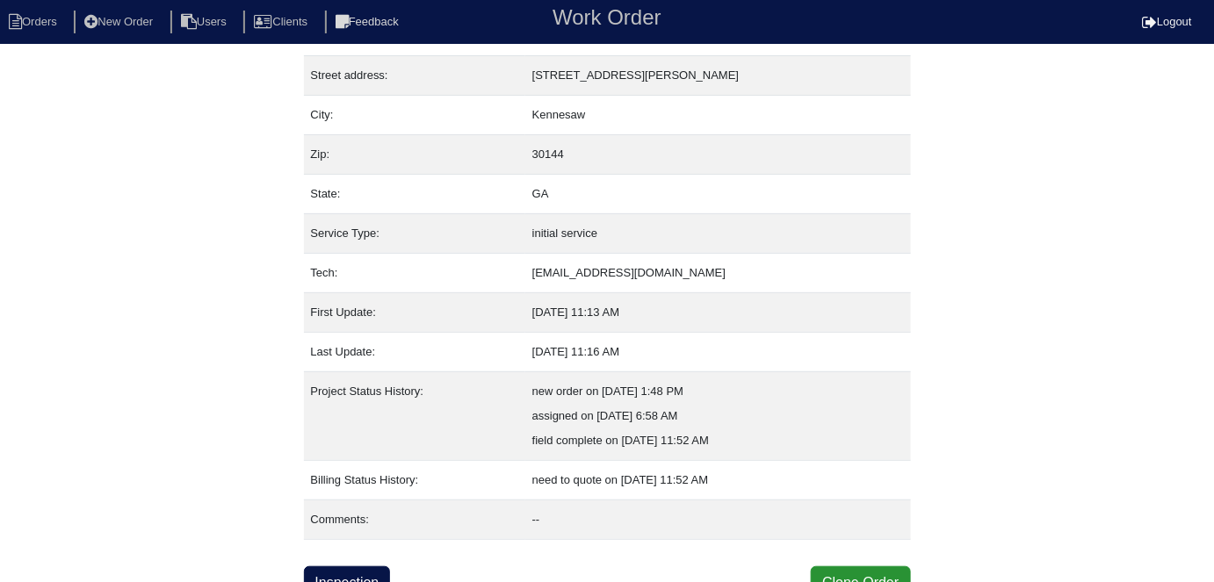
scroll to position [92, 0]
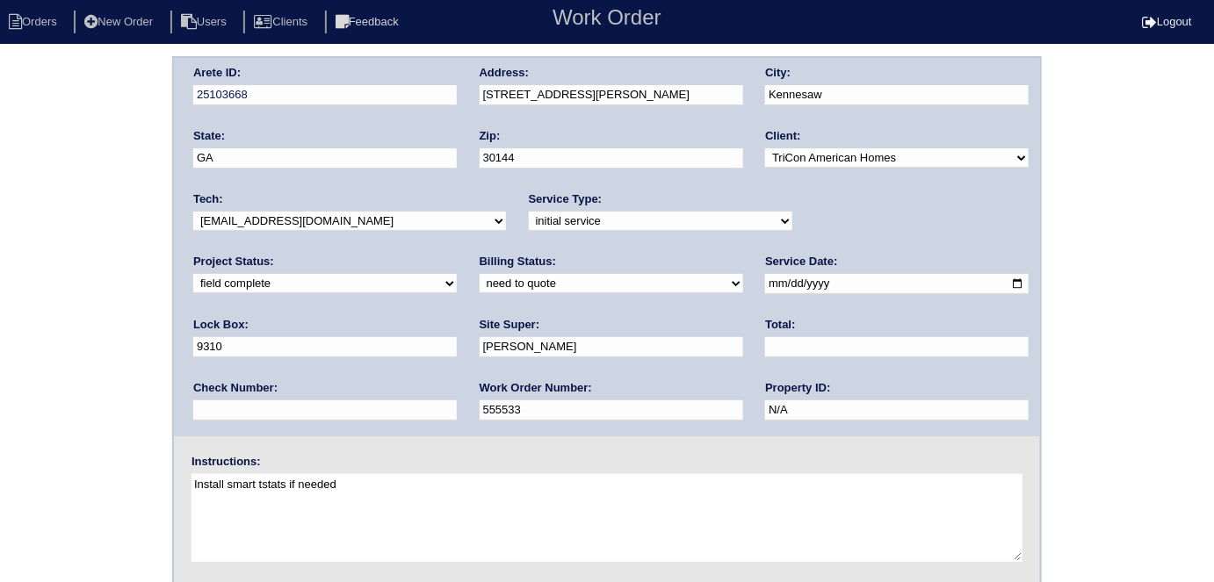
click at [479, 288] on select "need to quote quoted need to invoice invoiced paid warranty purchase order need…" at bounding box center [610, 283] width 263 height 19
select select "quoted"
click at [479, 274] on select "need to quote quoted need to invoice invoiced paid warranty purchase order need…" at bounding box center [610, 283] width 263 height 19
drag, startPoint x: 507, startPoint y: 347, endPoint x: 504, endPoint y: 328, distance: 19.5
click at [765, 328] on div "Total:" at bounding box center [896, 341] width 263 height 49
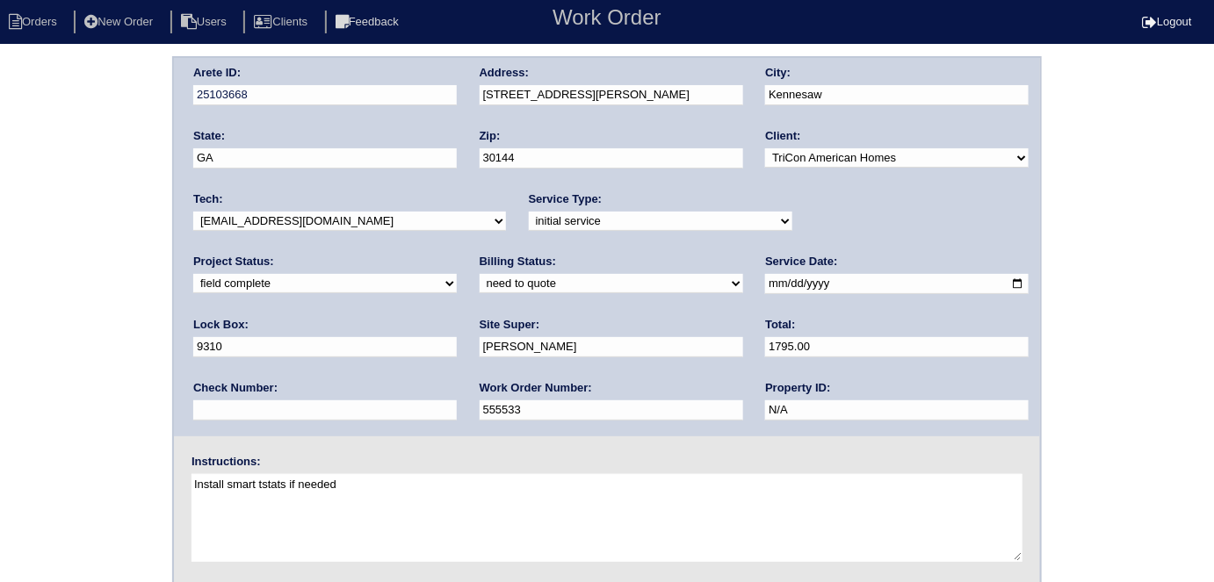
type input "1795.00"
click at [4, 306] on div "Arete ID: 25103668 Address: 1720 Ben King Rd City: Kennesaw State: GA Zip: 3014…" at bounding box center [607, 411] width 1214 height 710
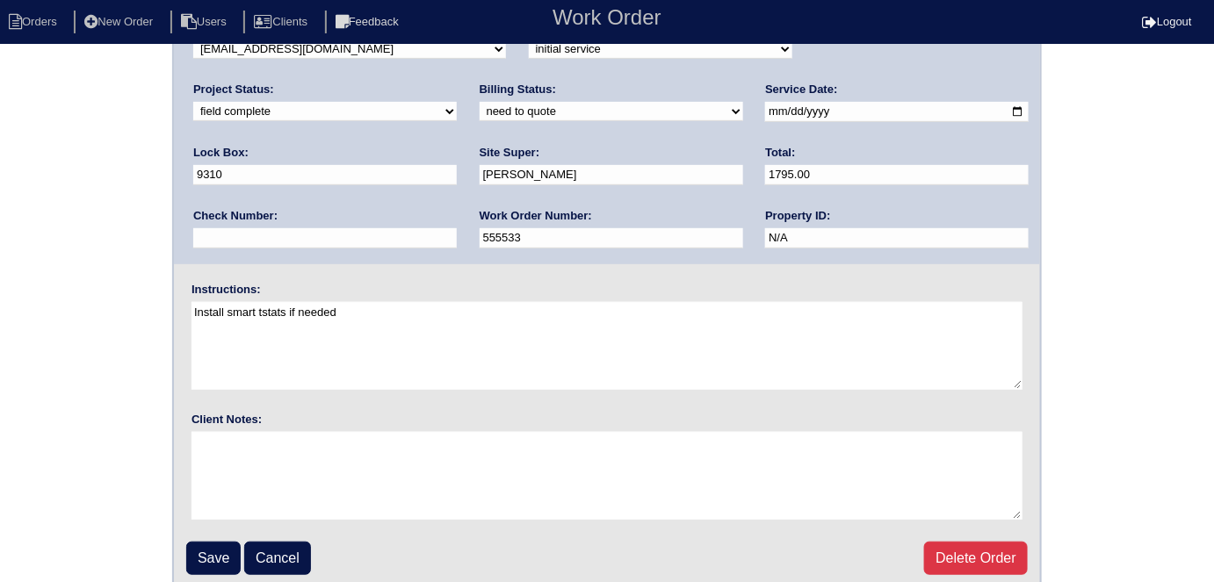
scroll to position [180, 0]
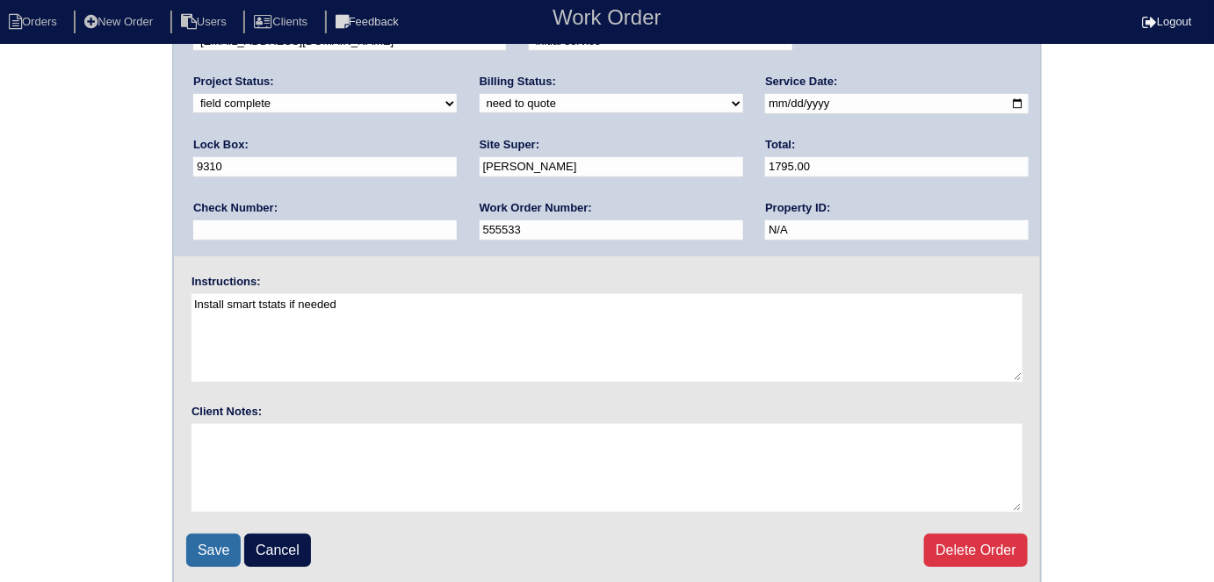
click at [227, 541] on input "Save" at bounding box center [213, 550] width 54 height 33
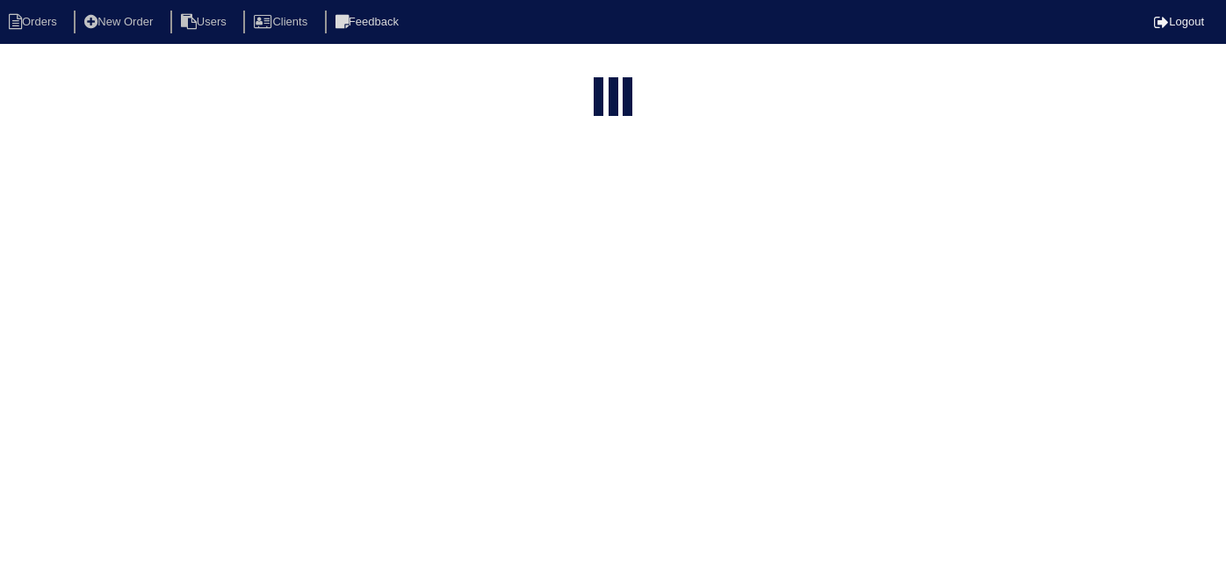
select select "15"
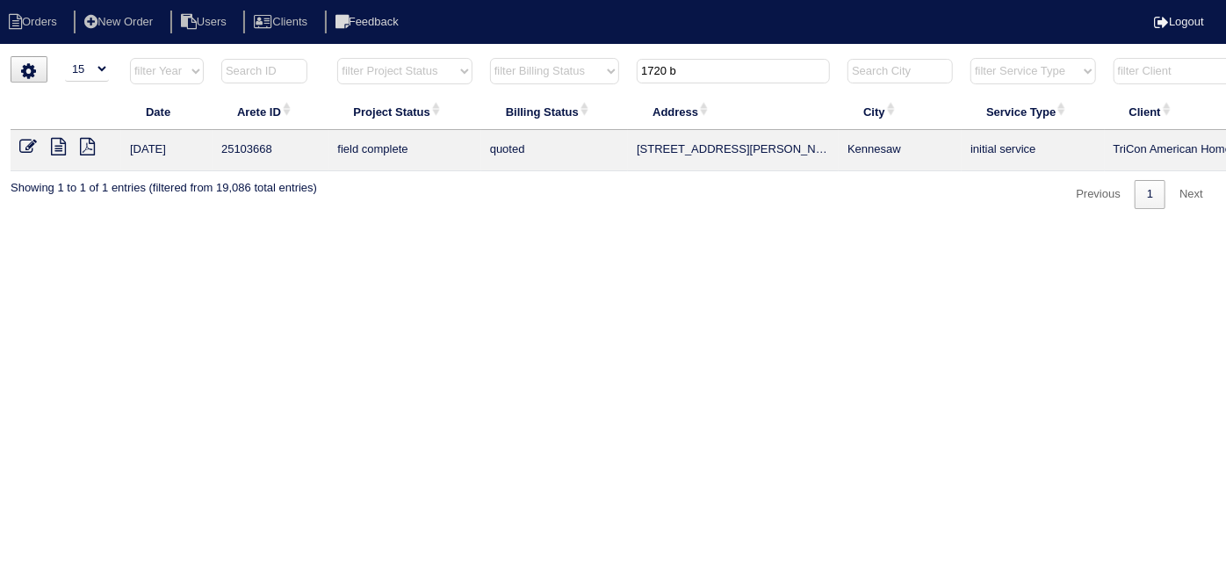
drag, startPoint x: 695, startPoint y: 76, endPoint x: 278, endPoint y: 9, distance: 421.6
click at [418, 56] on body "Orders New Order Users Clients Feedback Logout Orders New Order Users Clients M…" at bounding box center [613, 132] width 1226 height 153
type input "1672 w"
click at [49, 142] on link at bounding box center [35, 148] width 32 height 13
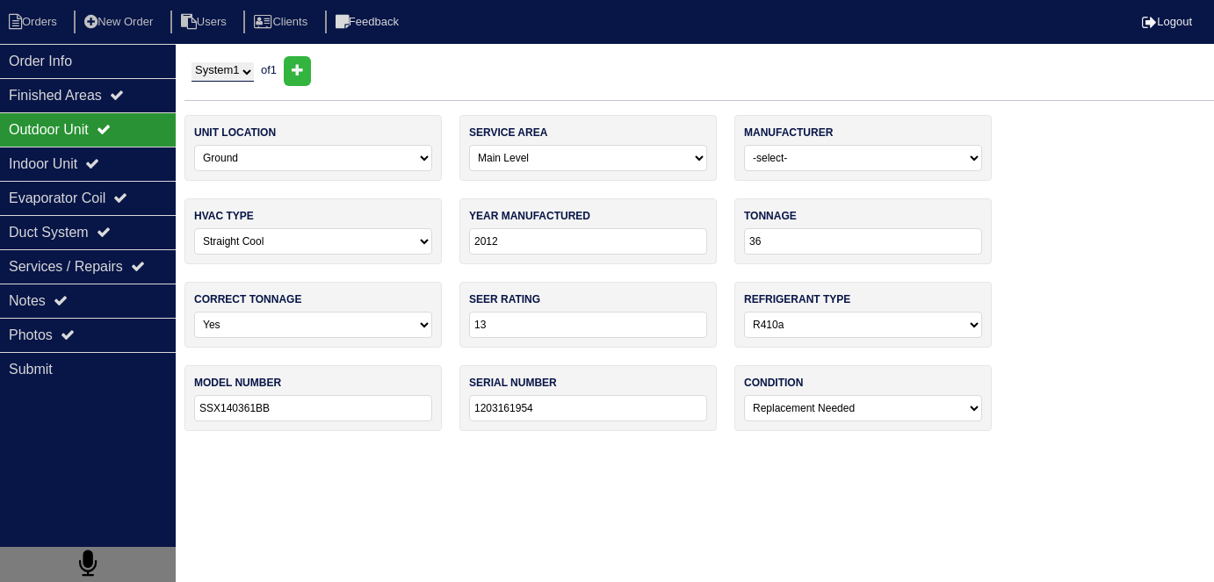
select select "0"
select select "[PERSON_NAME]"
select select "0"
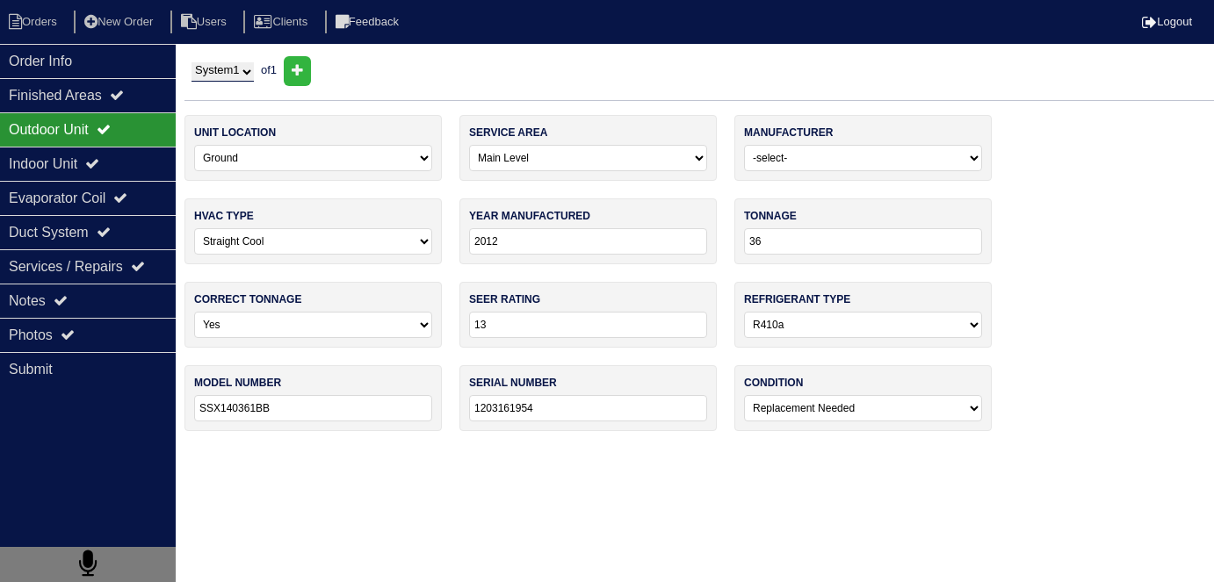
select select "1"
select select "2"
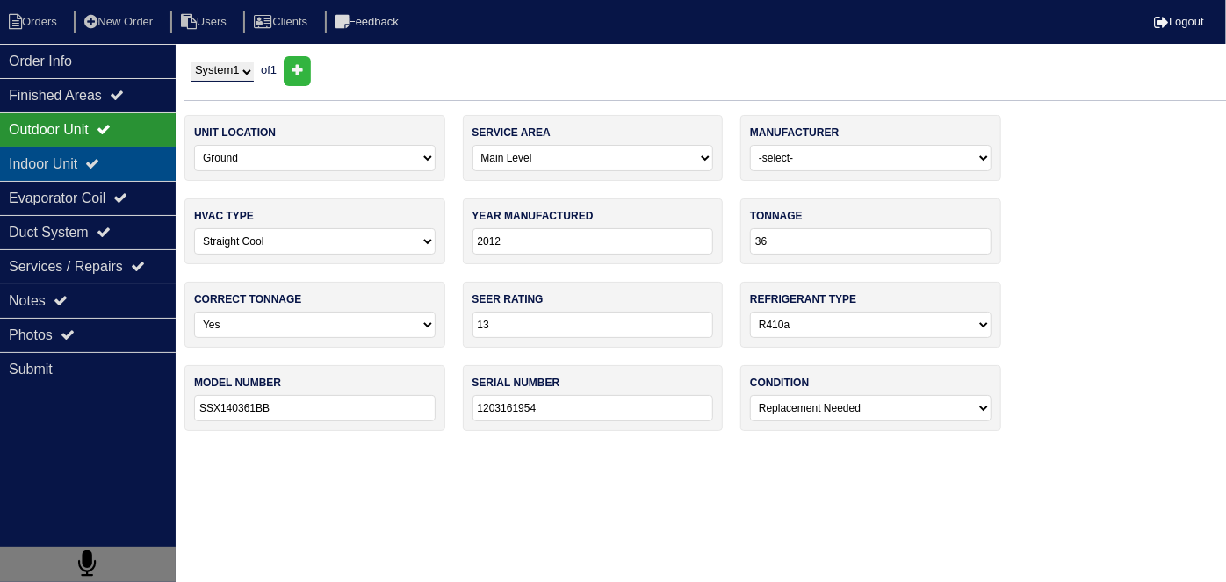
click at [112, 151] on div "Indoor Unit" at bounding box center [88, 164] width 176 height 34
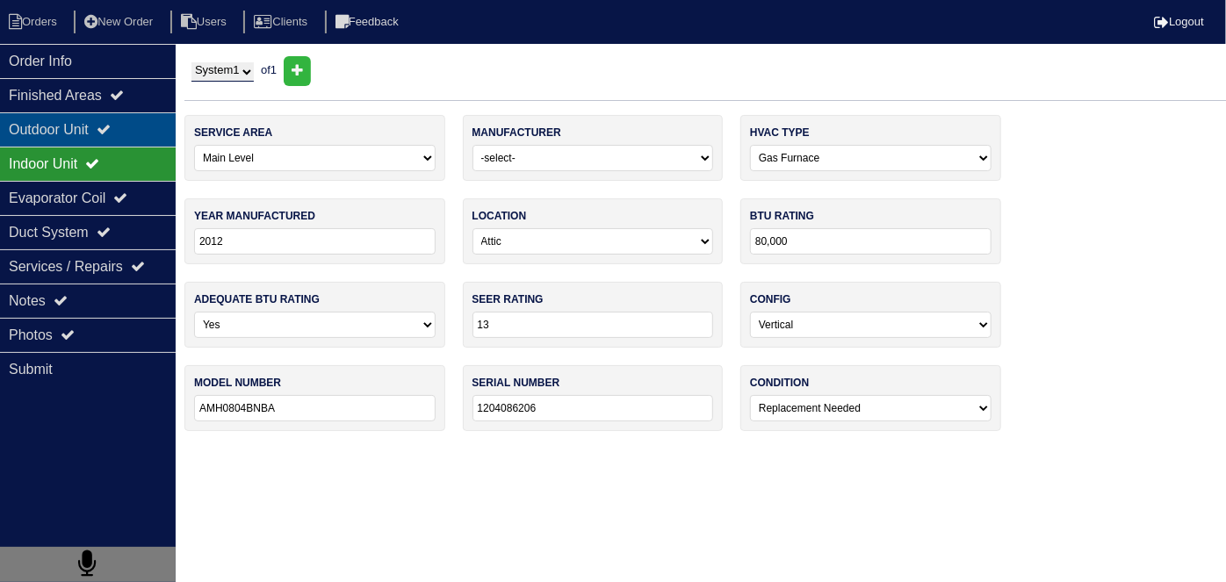
click at [83, 119] on div "Outdoor Unit" at bounding box center [88, 129] width 176 height 34
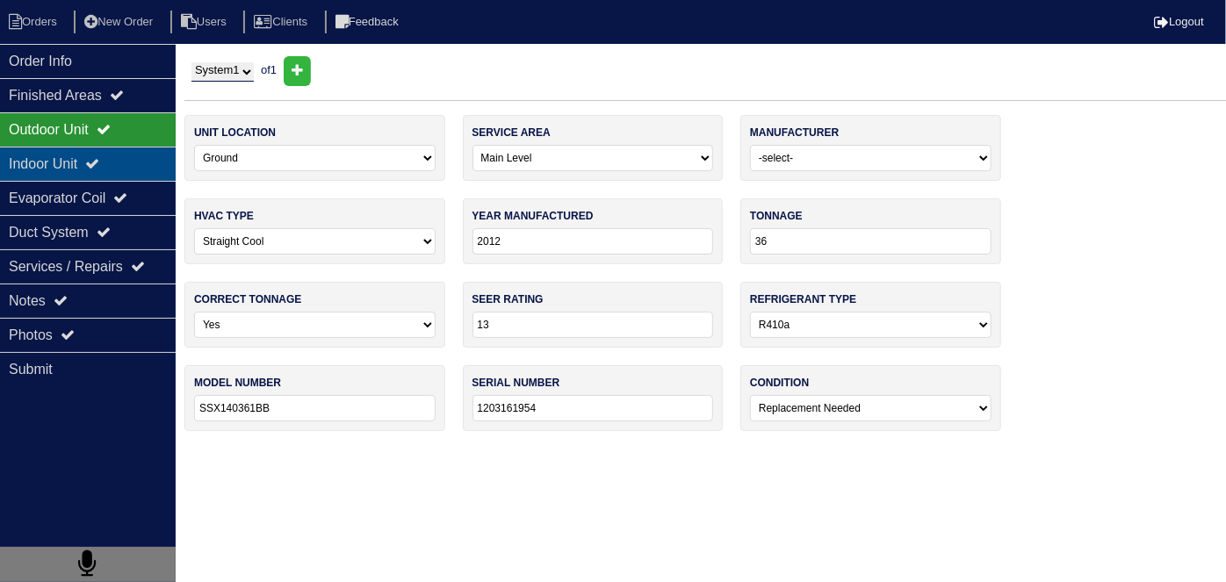
click at [66, 147] on div "Indoor Unit" at bounding box center [88, 164] width 176 height 34
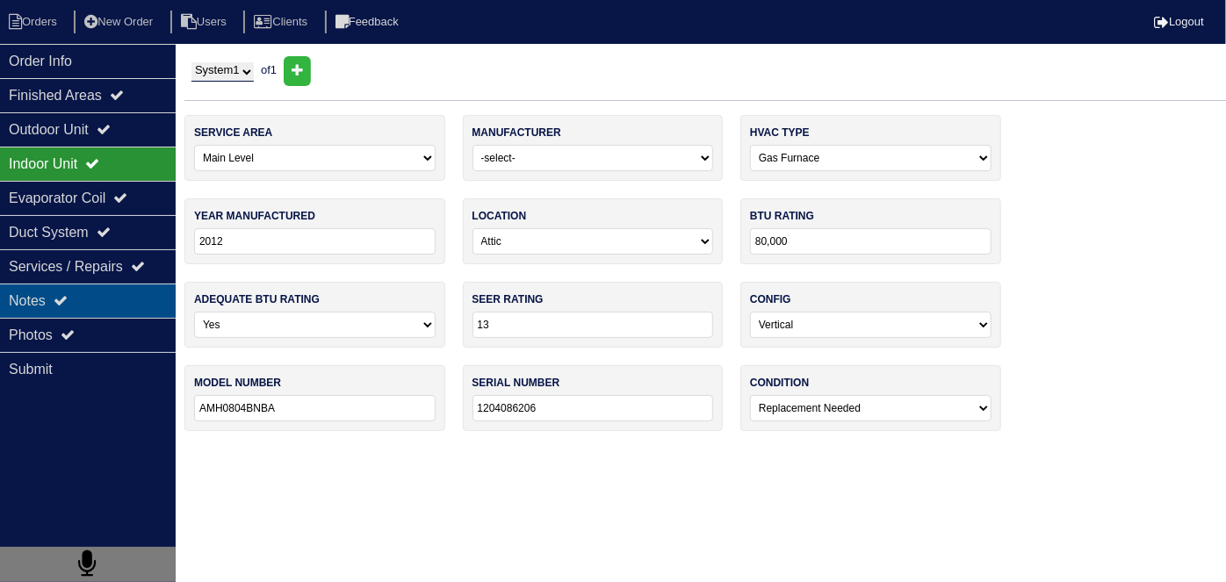
click at [105, 305] on div "Notes" at bounding box center [88, 301] width 176 height 34
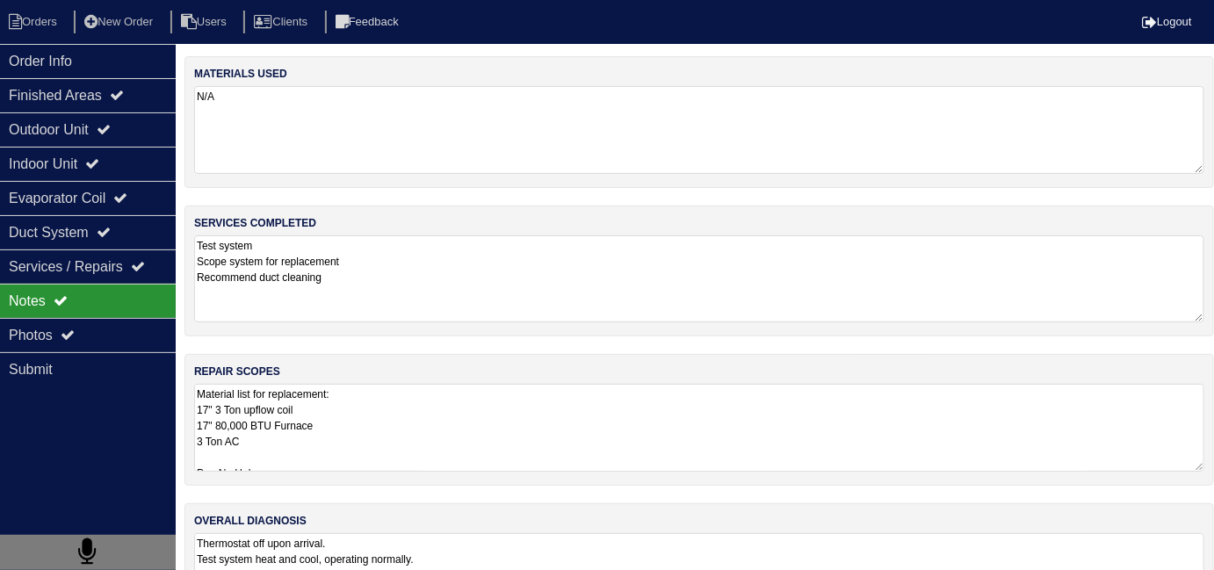
click at [406, 286] on textarea "Test system Scope system for replacement Recommend duct cleaning" at bounding box center [699, 278] width 1010 height 87
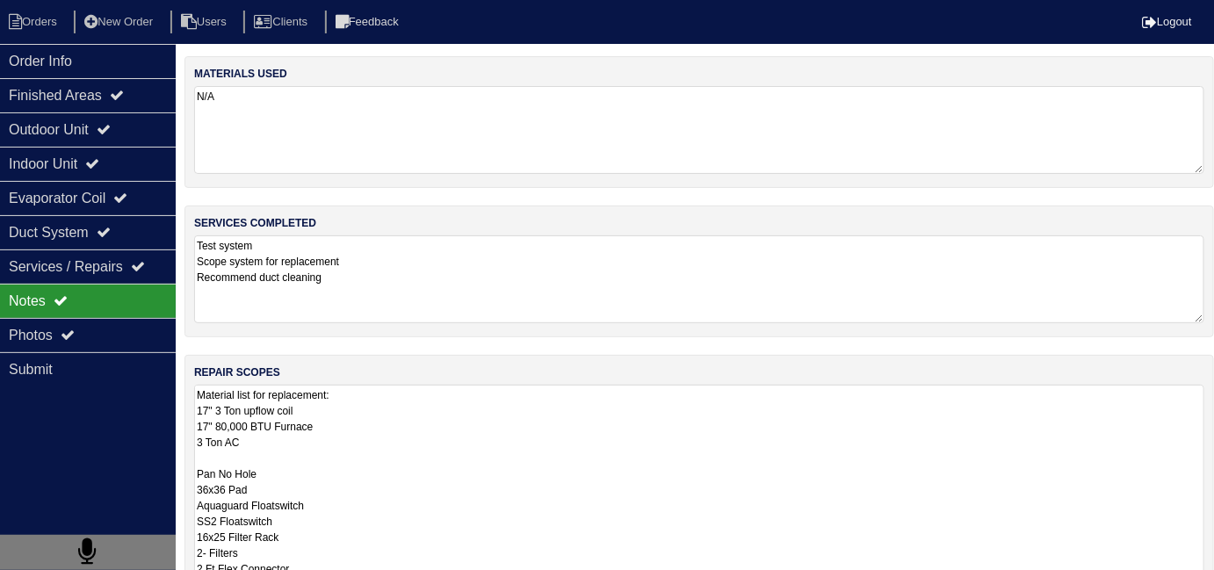
drag, startPoint x: 461, startPoint y: 436, endPoint x: 489, endPoint y: 422, distance: 31.8
click at [461, 436] on textarea "Material list for replacement: 17" 3 Ton upflow coil 17" 80,000 BTU Furnace 3 T…" at bounding box center [699, 537] width 1010 height 304
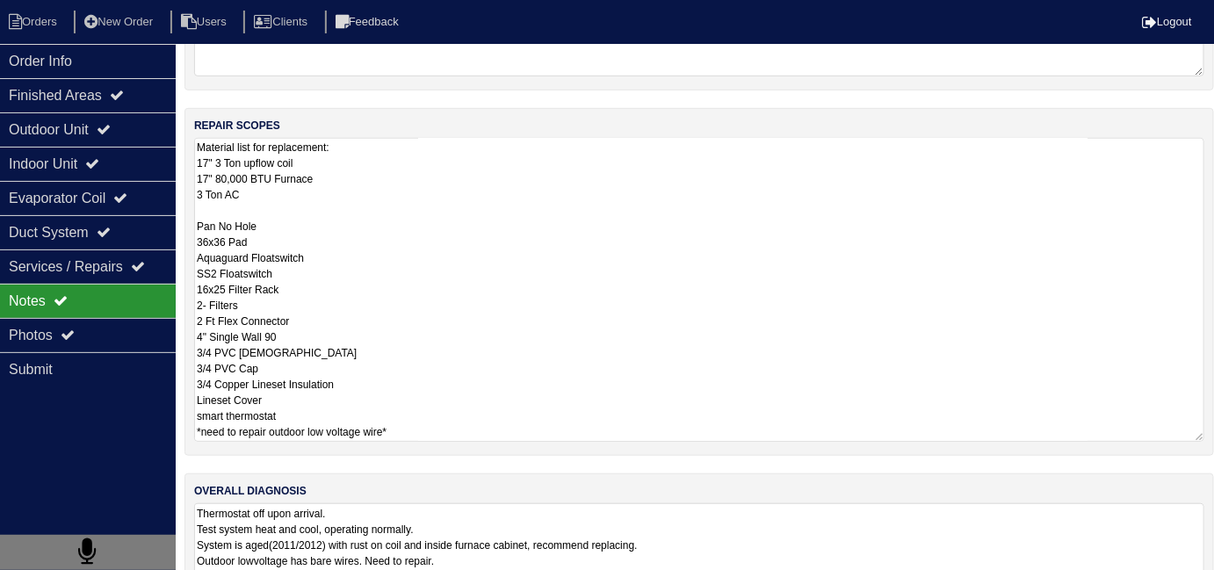
scroll to position [89, 0]
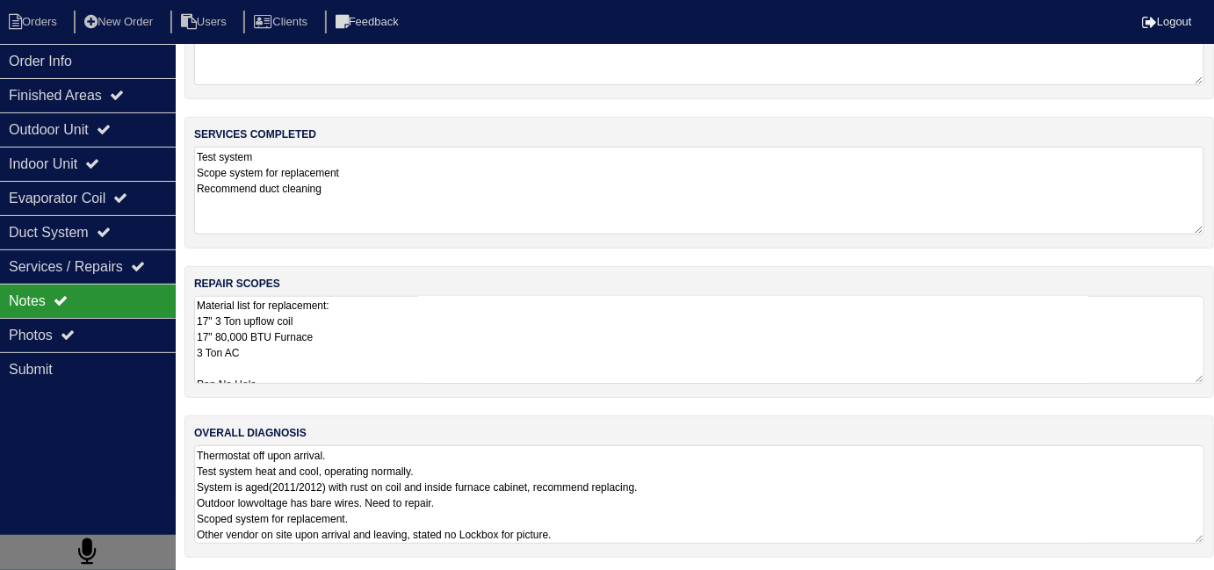
click at [468, 353] on textarea "Material list for replacement: 17" 3 Ton upflow coil 17" 80,000 BTU Furnace 3 T…" at bounding box center [699, 340] width 1010 height 88
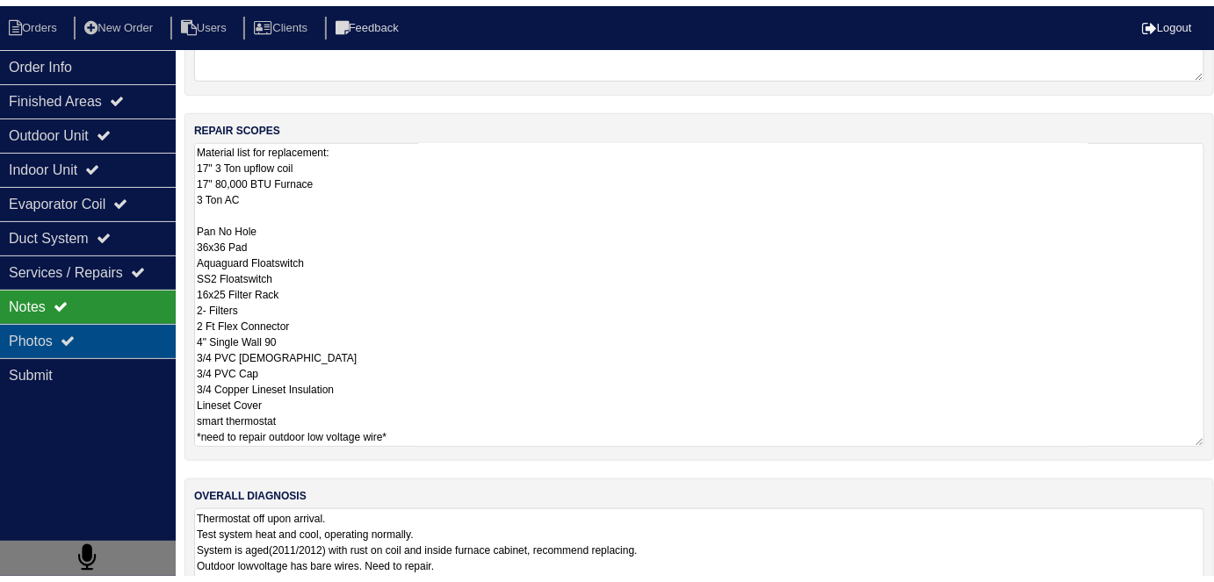
scroll to position [78, 0]
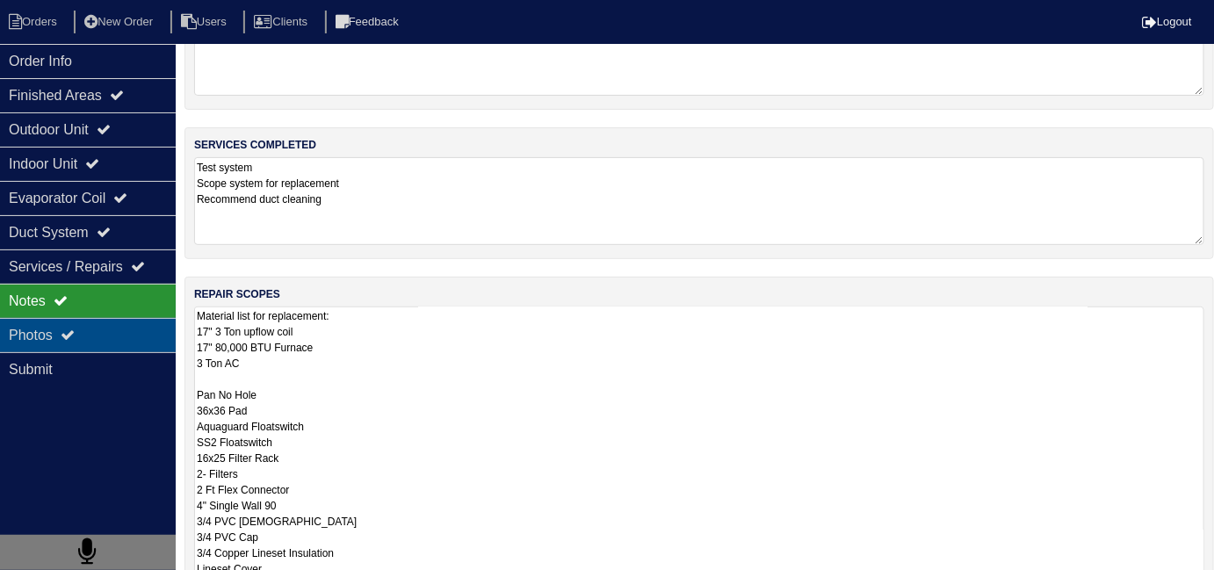
click at [42, 329] on div "Photos" at bounding box center [88, 335] width 176 height 34
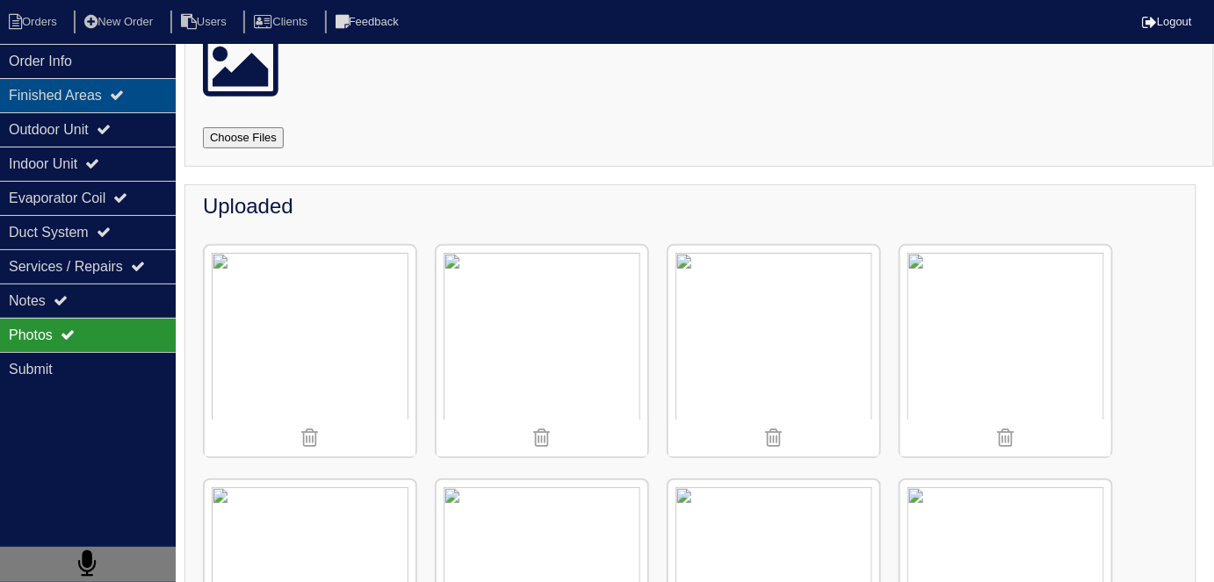
click at [30, 94] on div "Finished Areas" at bounding box center [88, 95] width 176 height 34
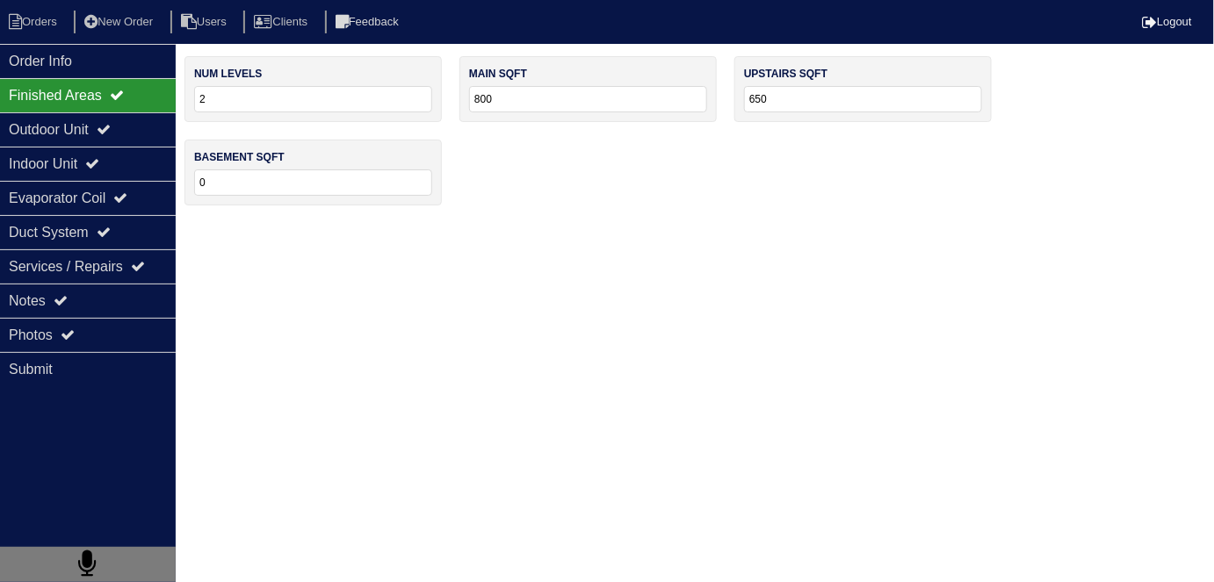
scroll to position [0, 0]
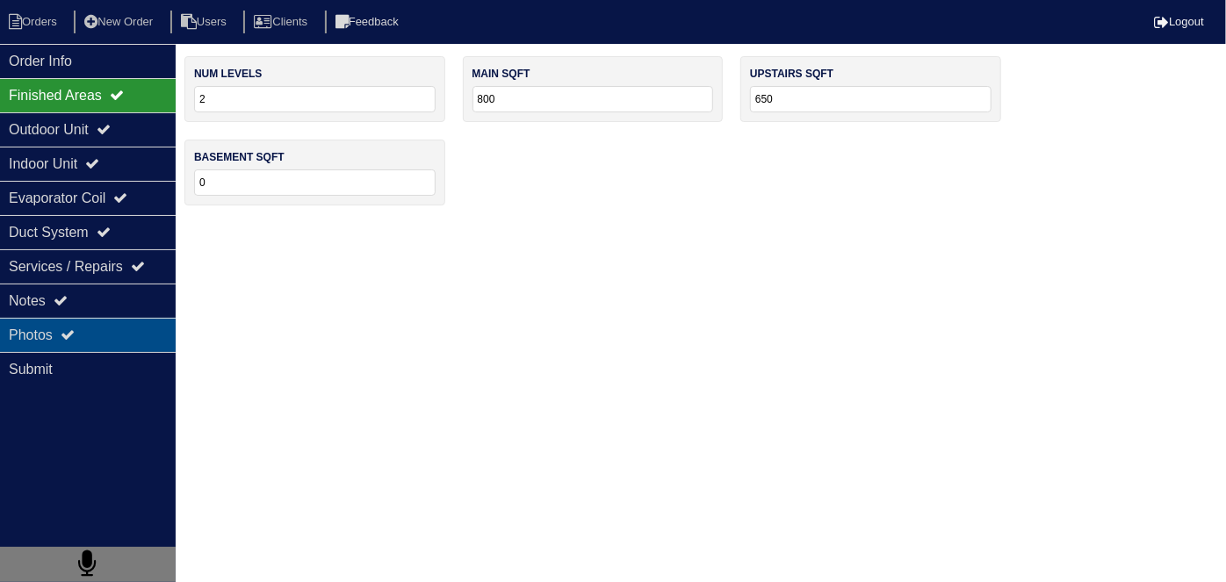
click at [84, 330] on div "Photos" at bounding box center [88, 335] width 176 height 34
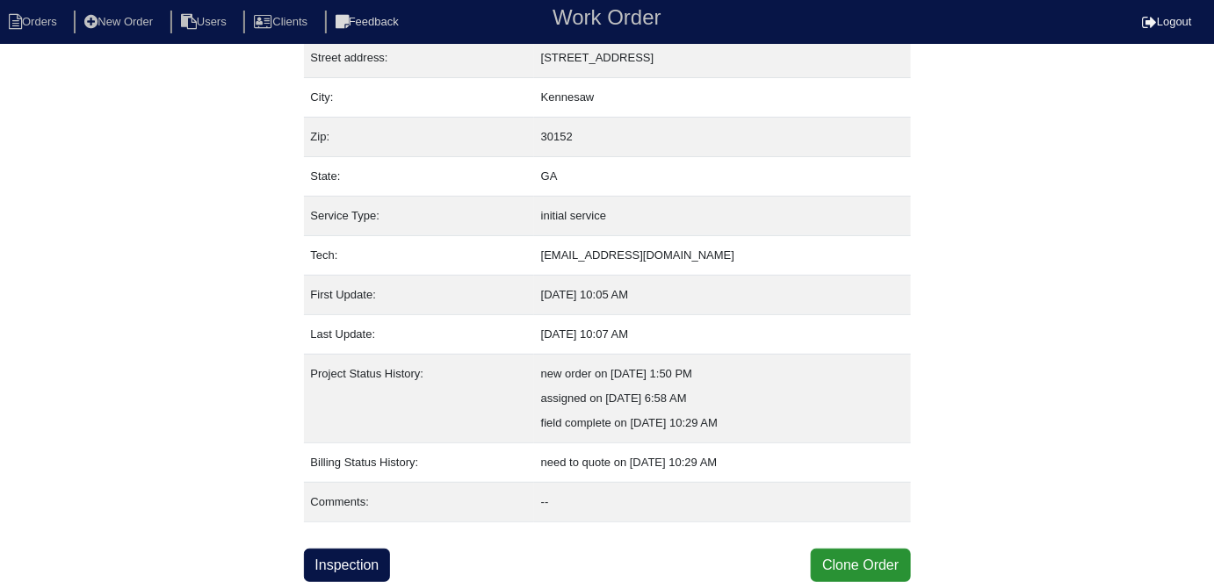
scroll to position [92, 0]
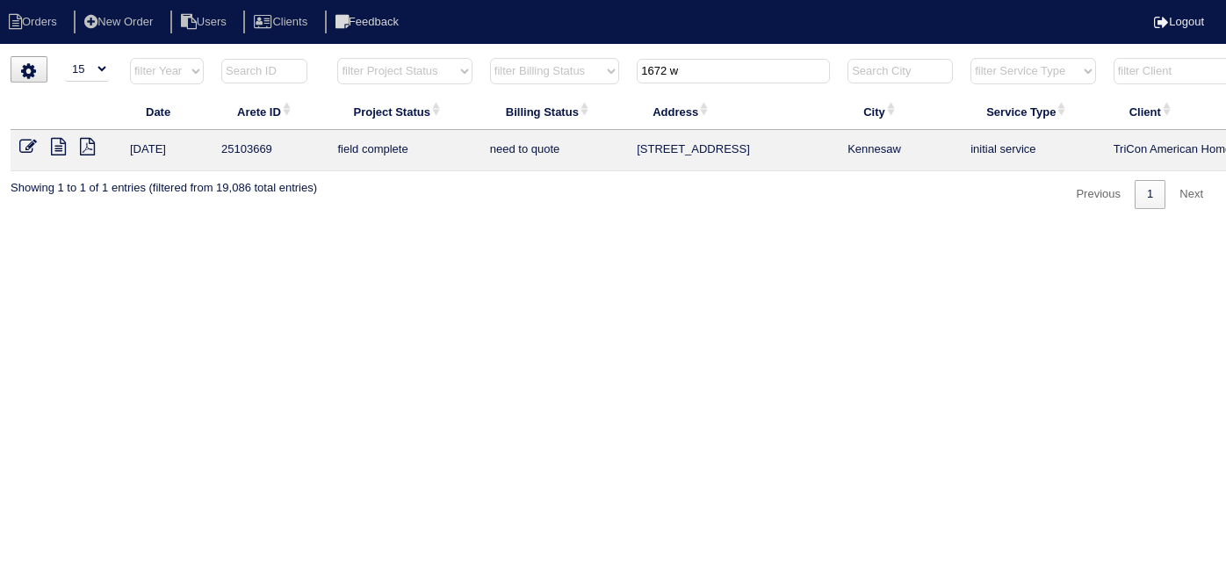
select select "15"
click at [25, 145] on icon at bounding box center [28, 147] width 18 height 18
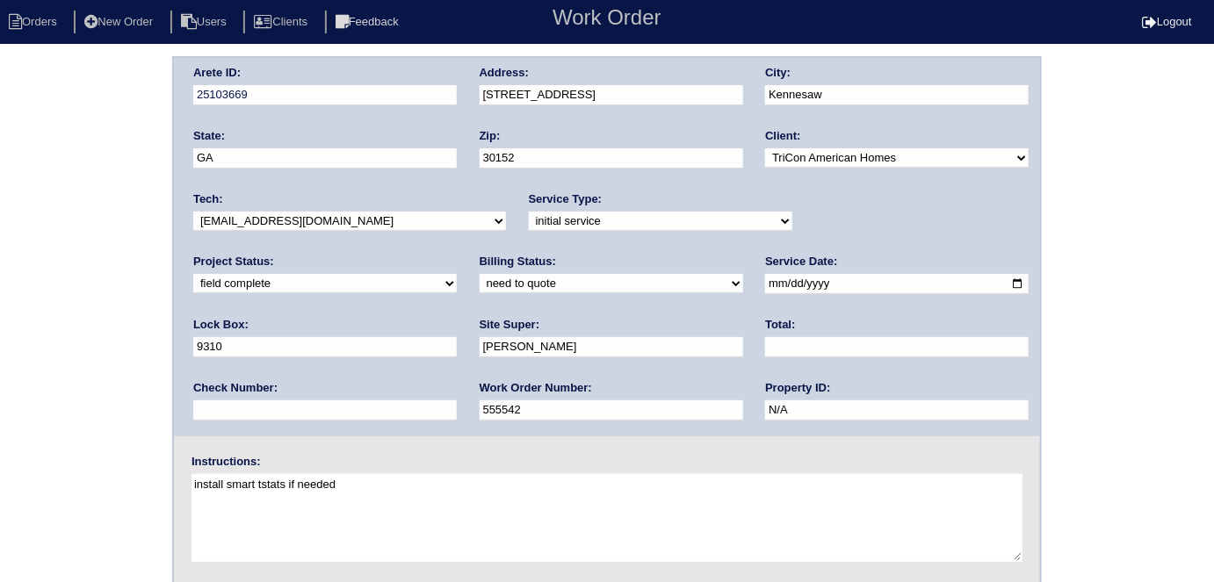
drag, startPoint x: 630, startPoint y: 97, endPoint x: 464, endPoint y: 91, distance: 166.1
click at [464, 91] on div "Arete ID: 25103669 Address: [STREET_ADDRESS] City: [GEOGRAPHIC_DATA] State: [GE…" at bounding box center [607, 247] width 866 height 378
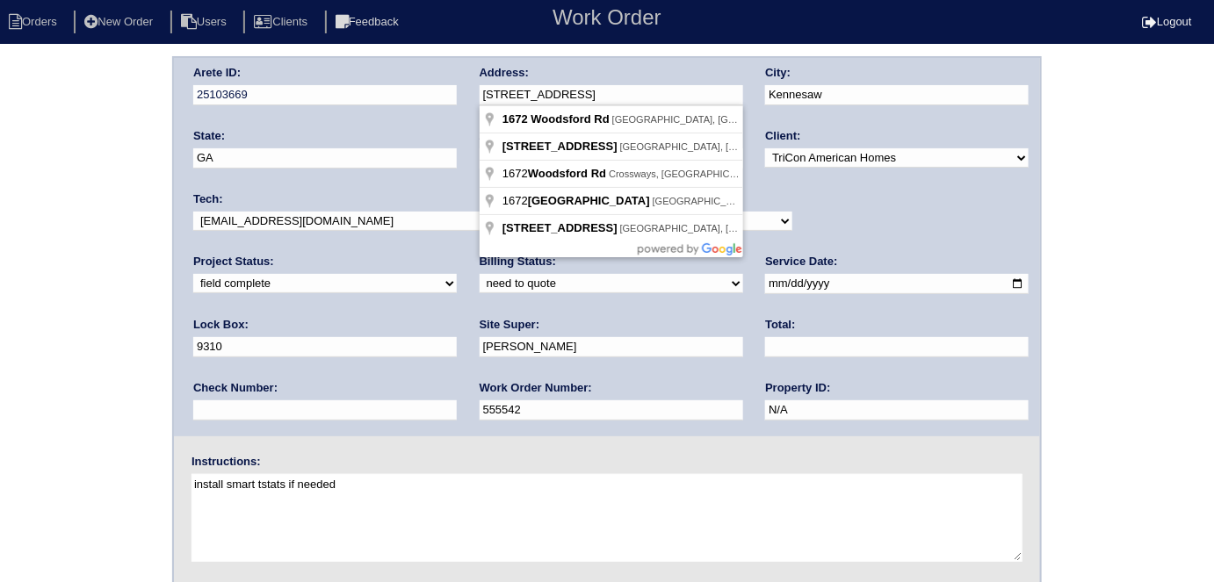
click at [0, 293] on div "Arete ID: 25103669 Address: [STREET_ADDRESS] City: [GEOGRAPHIC_DATA] State: [GE…" at bounding box center [607, 411] width 1214 height 710
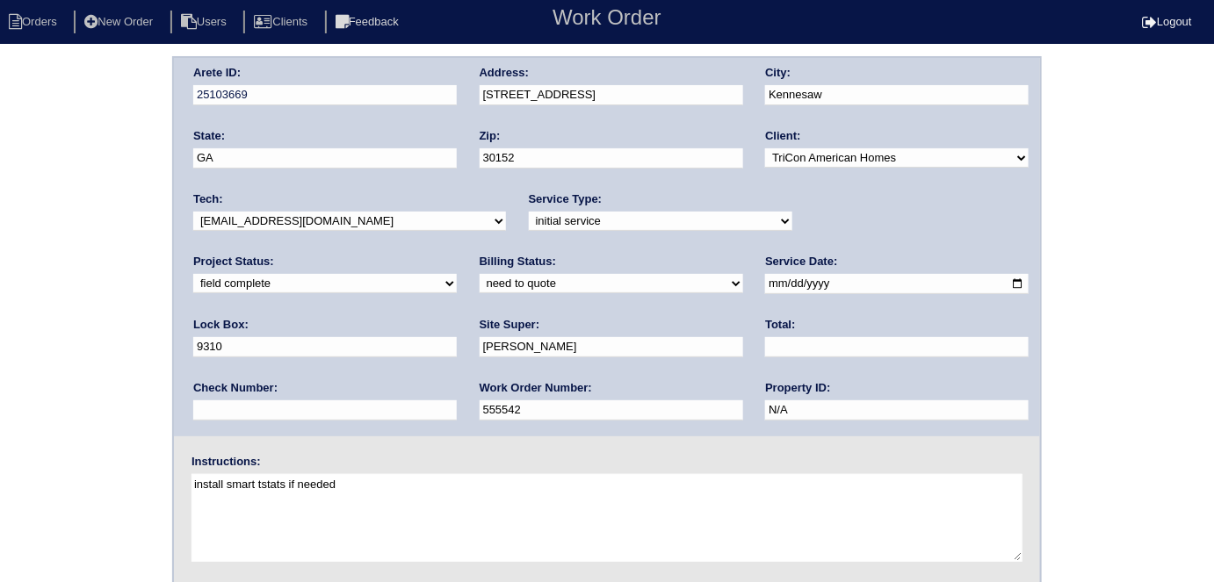
click at [765, 344] on input "text" at bounding box center [896, 347] width 263 height 20
type input "5930.00"
click at [0, 314] on div "Arete ID: 25103669 Address: [STREET_ADDRESS] City: [GEOGRAPHIC_DATA] State: [GE…" at bounding box center [607, 411] width 1214 height 710
click at [479, 283] on select "need to quote quoted need to invoice invoiced paid warranty purchase order need…" at bounding box center [610, 283] width 263 height 19
select select "quoted"
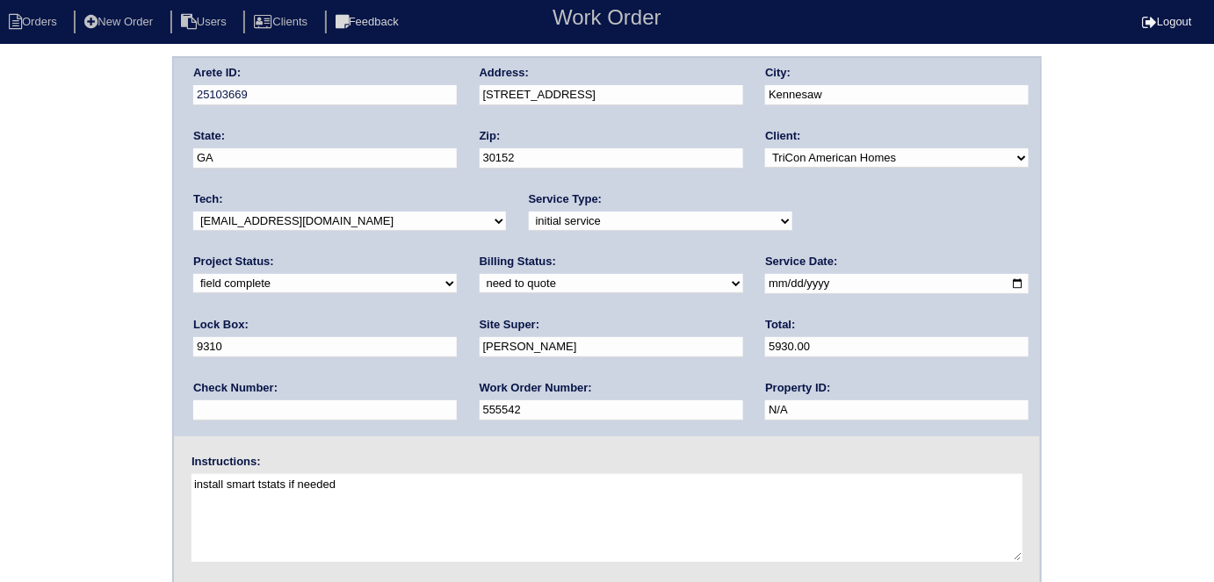
click at [479, 274] on select "need to quote quoted need to invoice invoiced paid warranty purchase order need…" at bounding box center [610, 283] width 263 height 19
drag, startPoint x: 27, startPoint y: 347, endPoint x: 32, endPoint y: 339, distance: 9.5
click at [28, 346] on div "Arete ID: 25103669 Address: [STREET_ADDRESS] City: [GEOGRAPHIC_DATA] State: [GE…" at bounding box center [607, 411] width 1214 height 710
drag, startPoint x: 36, startPoint y: 279, endPoint x: 47, endPoint y: 288, distance: 13.7
click at [36, 279] on div "Arete ID: 25103669 Address: [STREET_ADDRESS] City: [GEOGRAPHIC_DATA] State: [GE…" at bounding box center [607, 411] width 1214 height 710
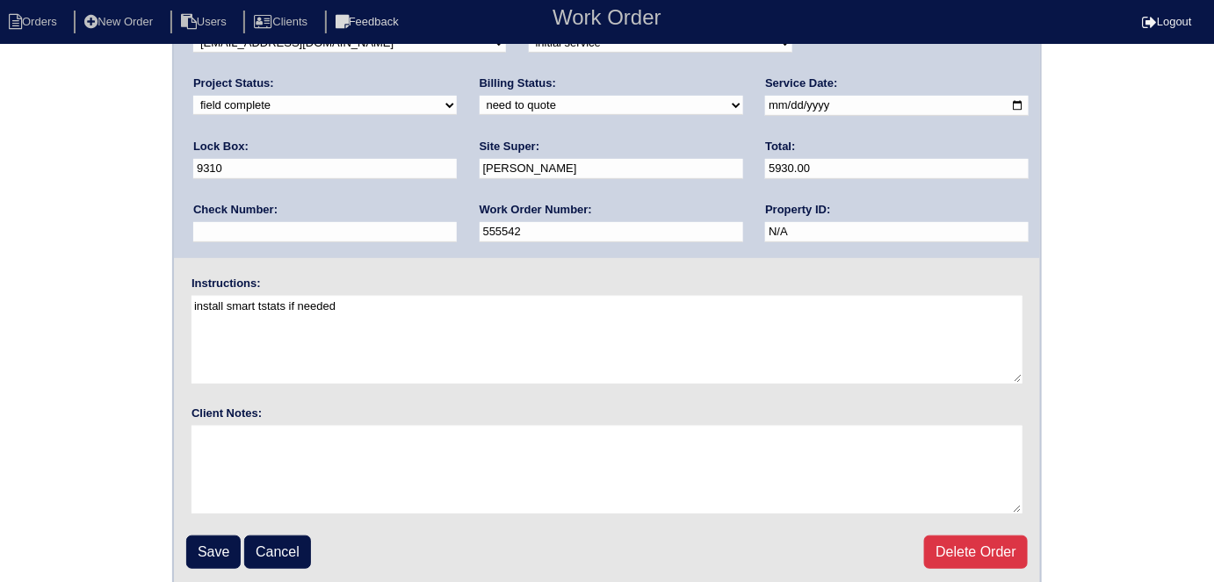
scroll to position [180, 0]
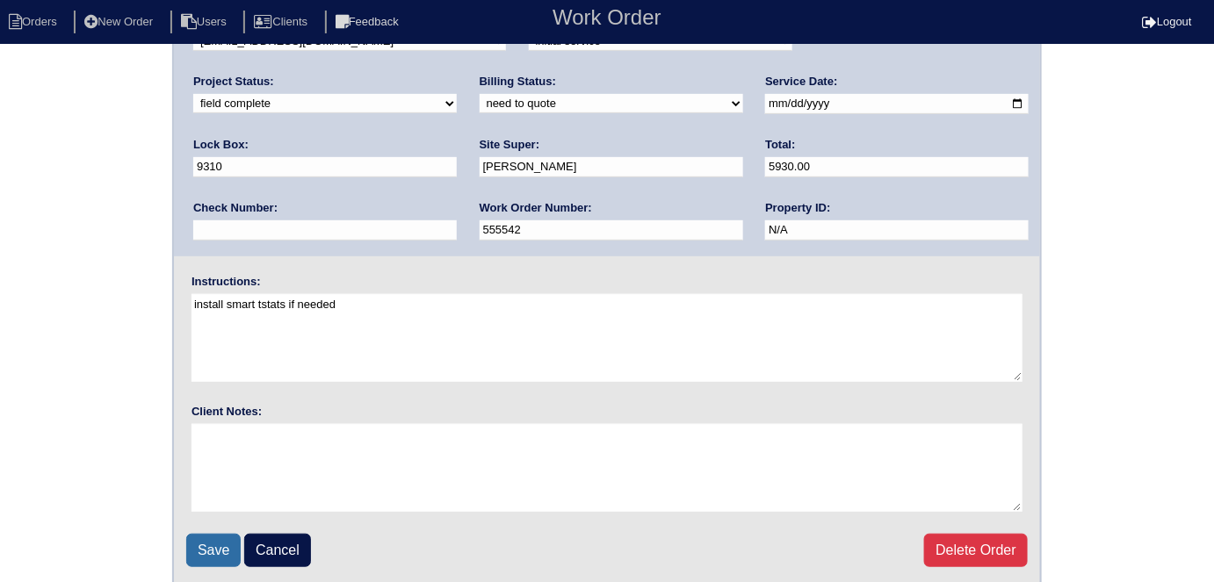
click at [205, 534] on input "Save" at bounding box center [213, 550] width 54 height 33
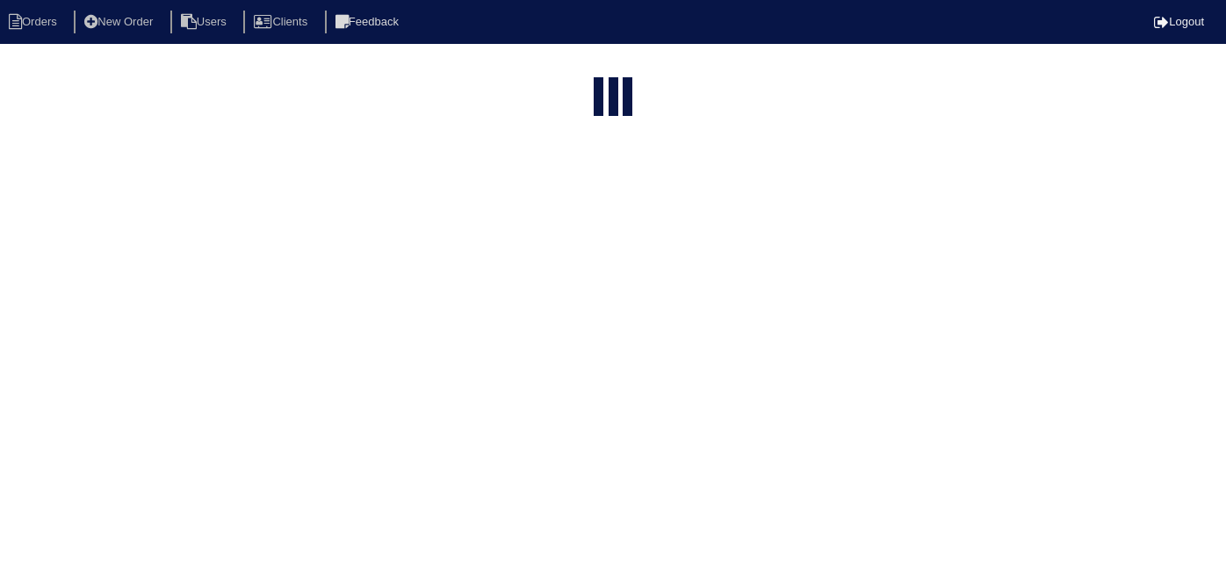
select select "15"
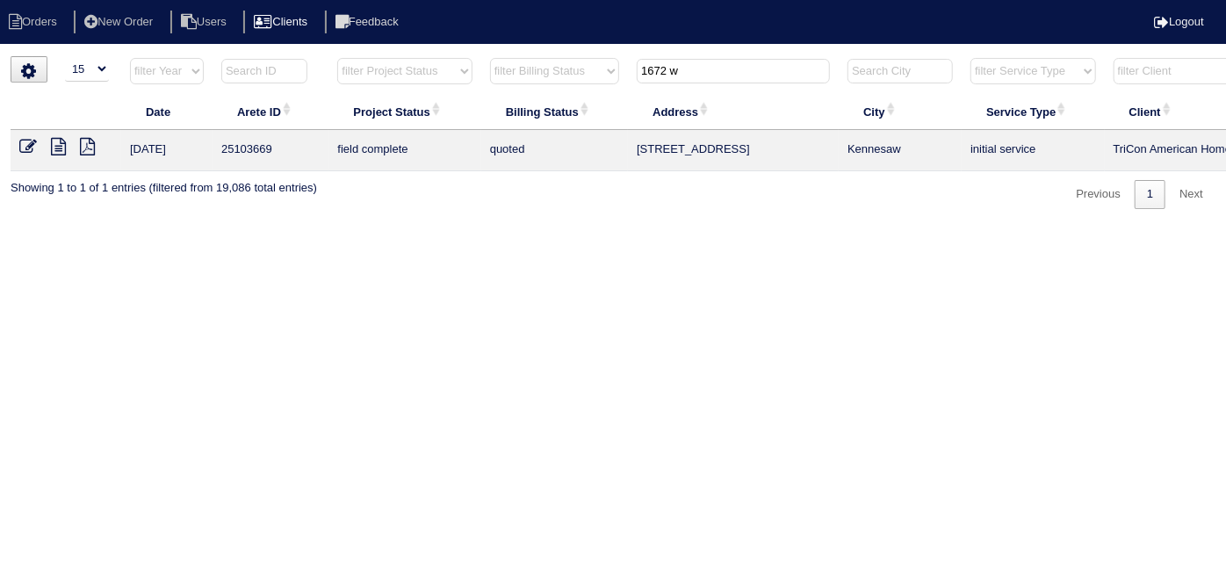
drag, startPoint x: 709, startPoint y: 74, endPoint x: 280, endPoint y: 32, distance: 430.6
click at [280, 56] on body "Orders New Order Users Clients Feedback Logout Orders New Order Users Clients M…" at bounding box center [613, 132] width 1226 height 153
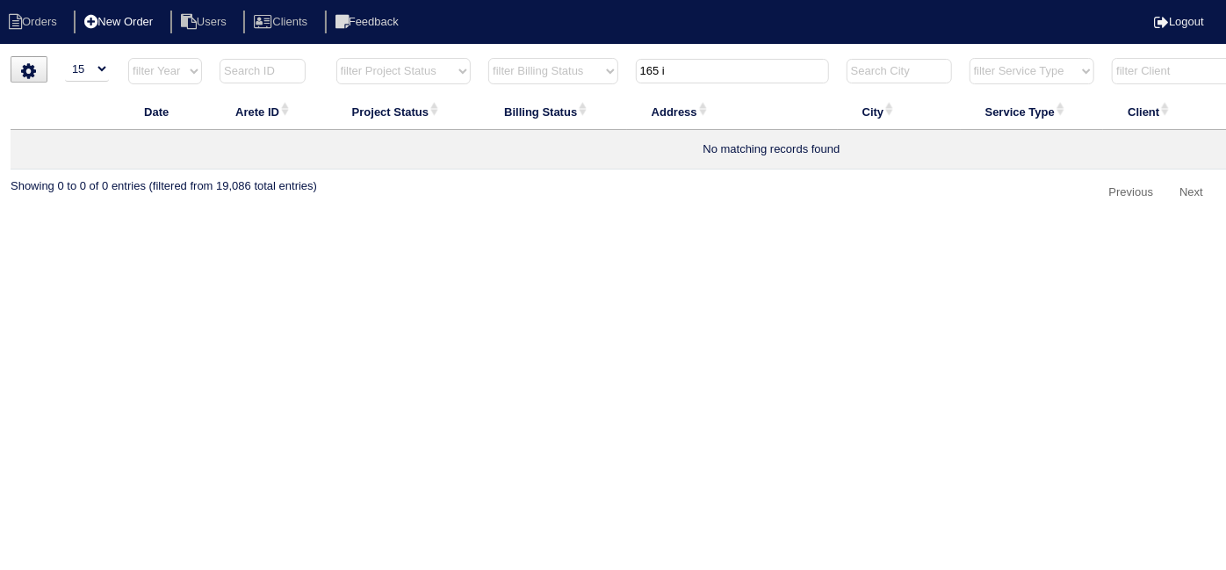
type input "165 i"
click at [148, 12] on li "New Order" at bounding box center [120, 23] width 93 height 24
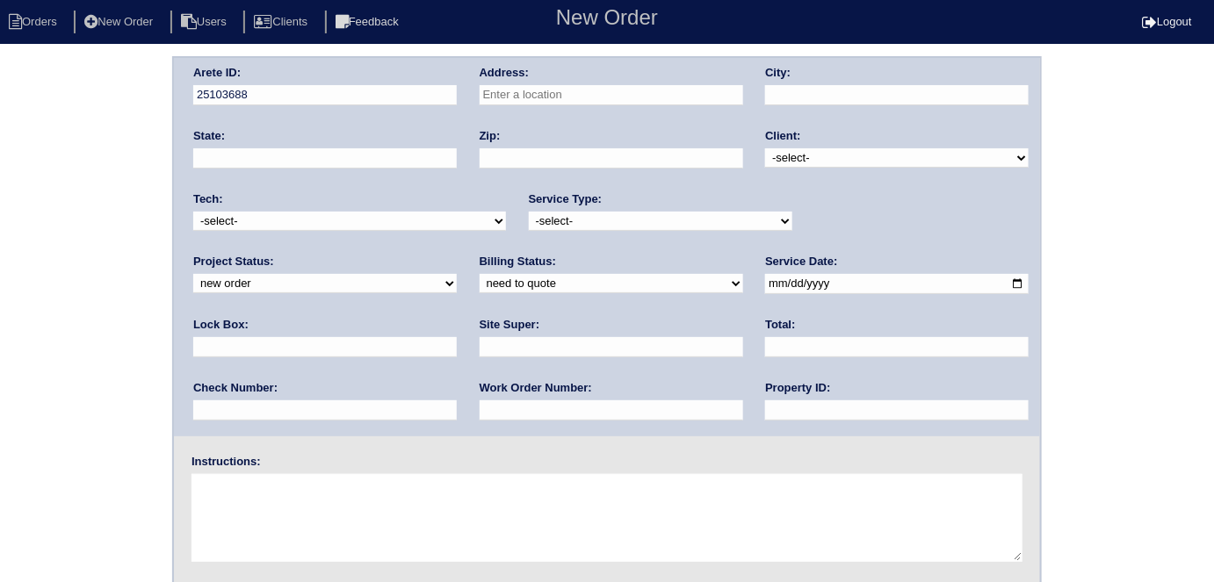
drag, startPoint x: 641, startPoint y: 87, endPoint x: 642, endPoint y: 96, distance: 8.8
click at [641, 91] on input "text" at bounding box center [610, 95] width 263 height 20
type input "165 Ilex Dr"
type input "Canton"
type input "GA"
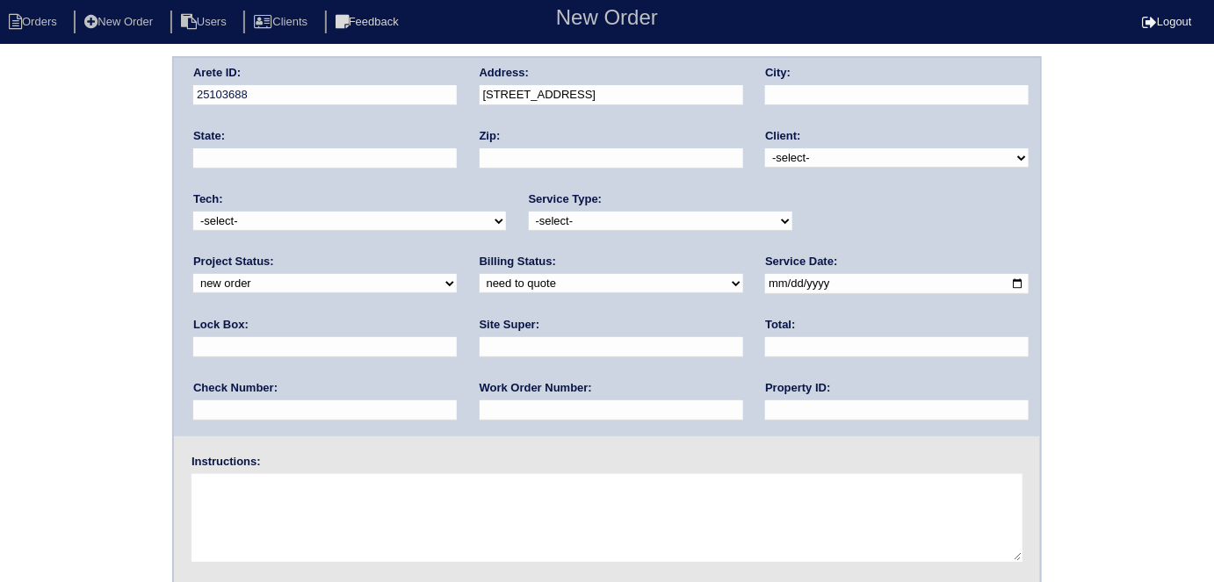
type input "30114"
click at [791, 155] on select "-select- TriCon American Homes American Homes 4 Rent First Key Homes Zillow The…" at bounding box center [896, 157] width 263 height 19
select select "2"
click at [766, 148] on select "-select- TriCon American Homes American Homes 4 Rent First Key Homes Zillow The…" at bounding box center [896, 157] width 263 height 19
click at [538, 223] on select "-select- initial service basic service maintenance call replacement scope servi…" at bounding box center [660, 221] width 263 height 19
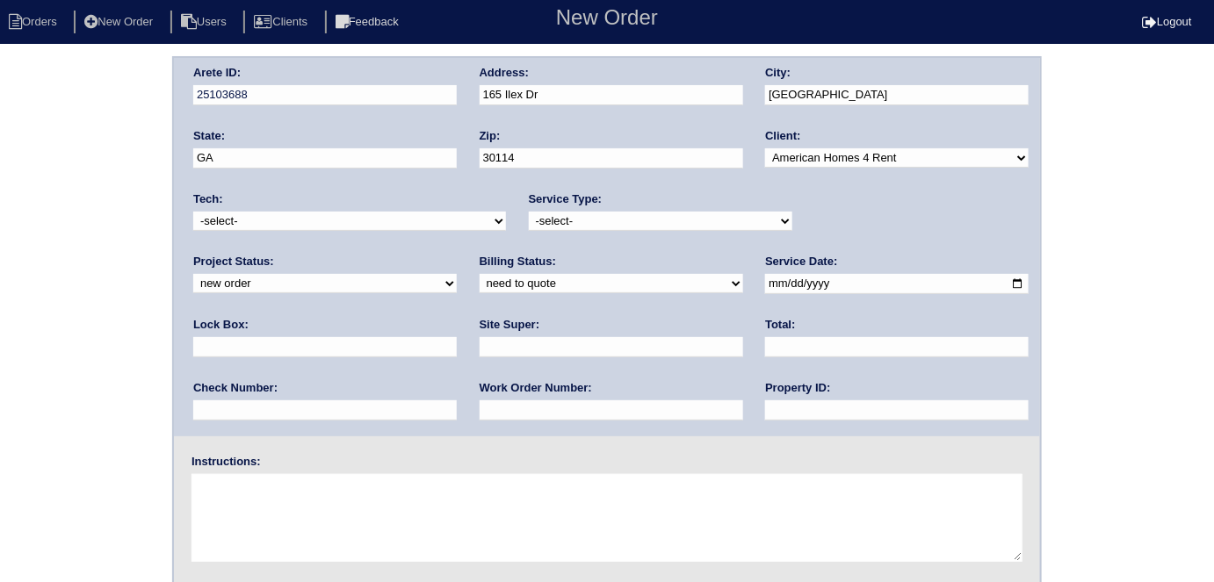
select select "basic service"
click at [529, 212] on select "-select- initial service basic service maintenance call replacement scope servi…" at bounding box center [660, 221] width 263 height 19
click at [457, 337] on input "text" at bounding box center [324, 347] width 263 height 20
type input "3246"
click at [765, 277] on input "date" at bounding box center [896, 284] width 263 height 20
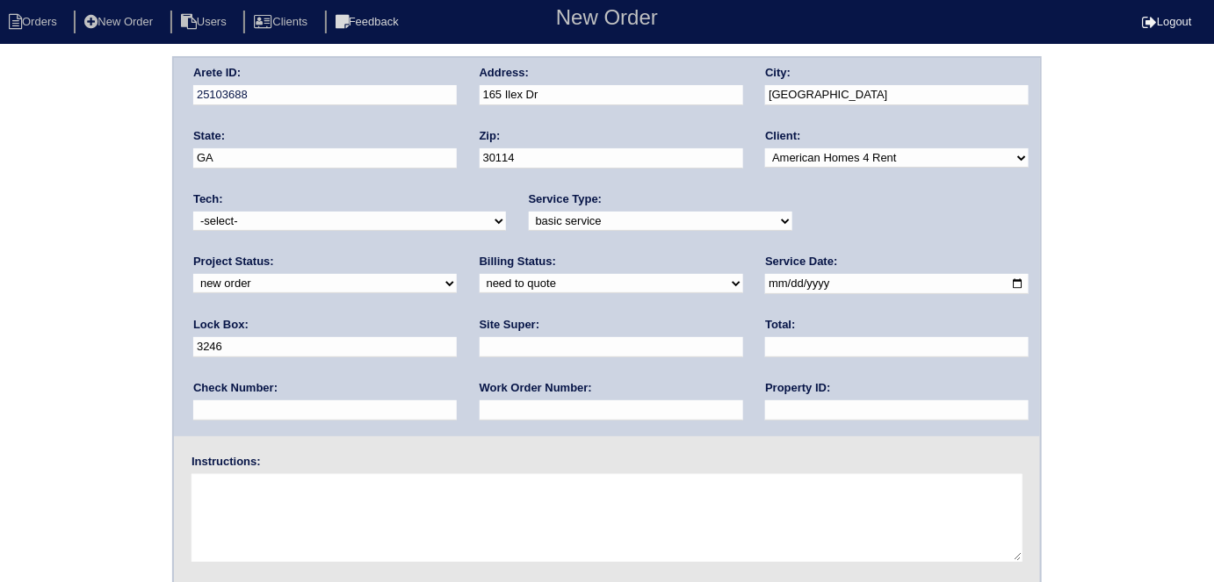
click at [765, 284] on input "date" at bounding box center [896, 284] width 263 height 20
type input "2025-10-07"
click at [765, 410] on input "text" at bounding box center [896, 410] width 263 height 20
type input "GA13246D"
click at [479, 410] on input "text" at bounding box center [610, 410] width 263 height 20
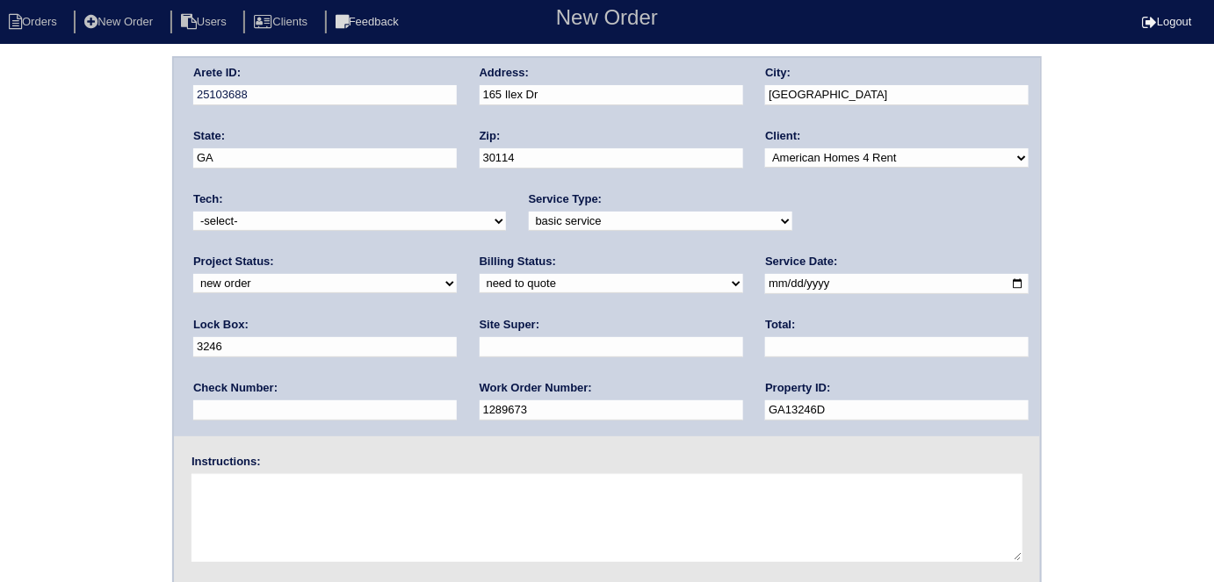
type input "1289673"
click at [479, 342] on input "text" at bounding box center [610, 347] width 263 height 20
type input "Charlie Murphy"
click at [292, 493] on textarea at bounding box center [606, 518] width 831 height 88
type textarea "r"
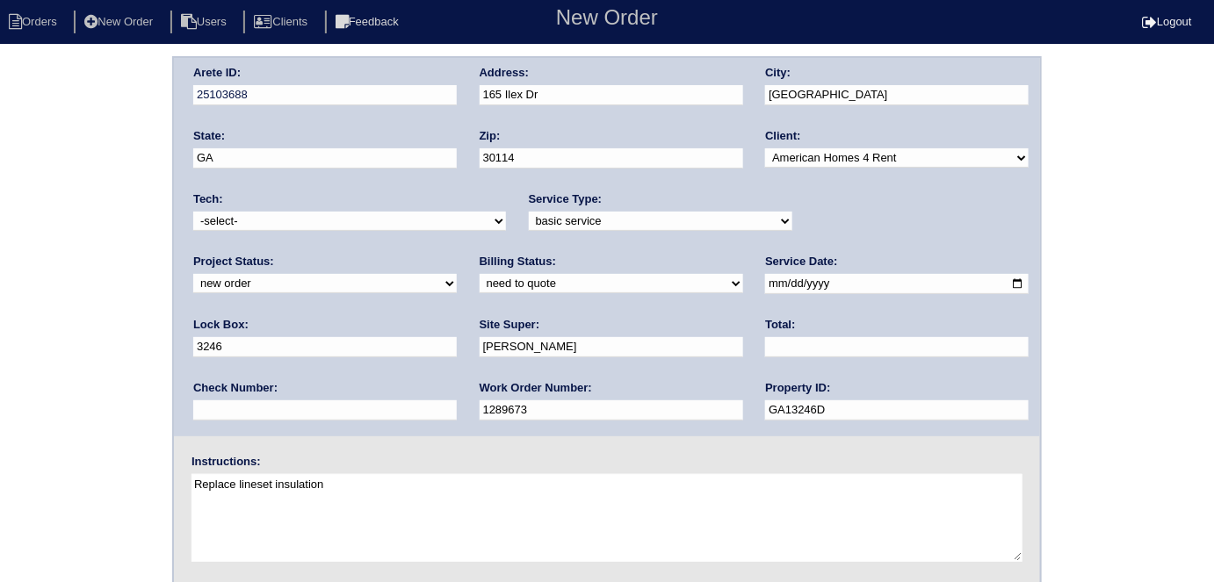
click at [360, 494] on textarea "Replace lineset insulation" at bounding box center [606, 518] width 831 height 88
type textarea "Replace lineset insulation"
drag, startPoint x: 606, startPoint y: 83, endPoint x: 484, endPoint y: 90, distance: 122.2
click at [484, 90] on div "Address: 165 Ilex Dr" at bounding box center [610, 89] width 263 height 49
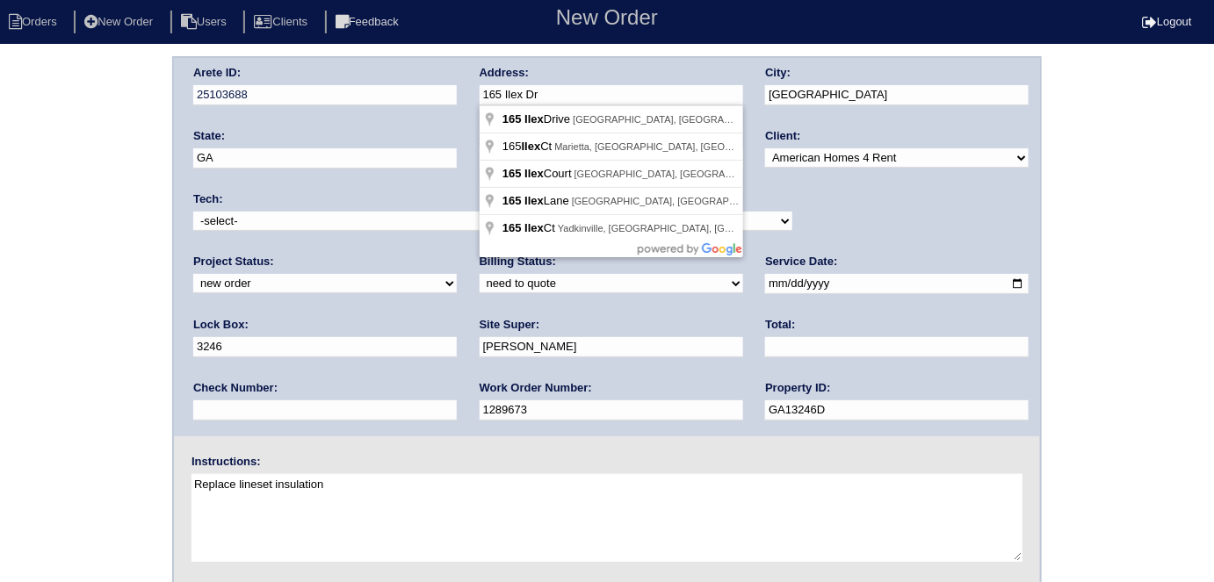
click at [544, 97] on input "165 Ilex Dr" at bounding box center [610, 95] width 263 height 20
drag, startPoint x: 555, startPoint y: 93, endPoint x: 468, endPoint y: 94, distance: 86.9
click at [468, 94] on div "Arete ID: 25103688 Address: 165 Ilex Dr City: Canton State: GA Zip: 30114 Clien…" at bounding box center [607, 247] width 866 height 378
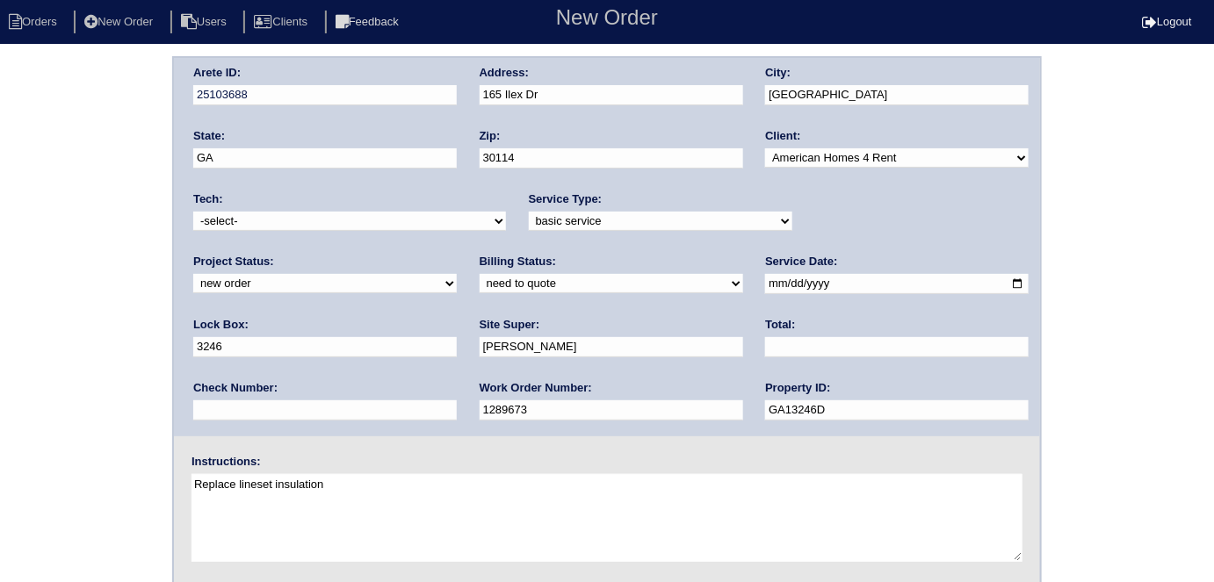
click at [112, 293] on div "Arete ID: 25103688 Address: 165 Ilex Dr City: Canton State: GA Zip: 30114 Clien…" at bounding box center [607, 411] width 1214 height 710
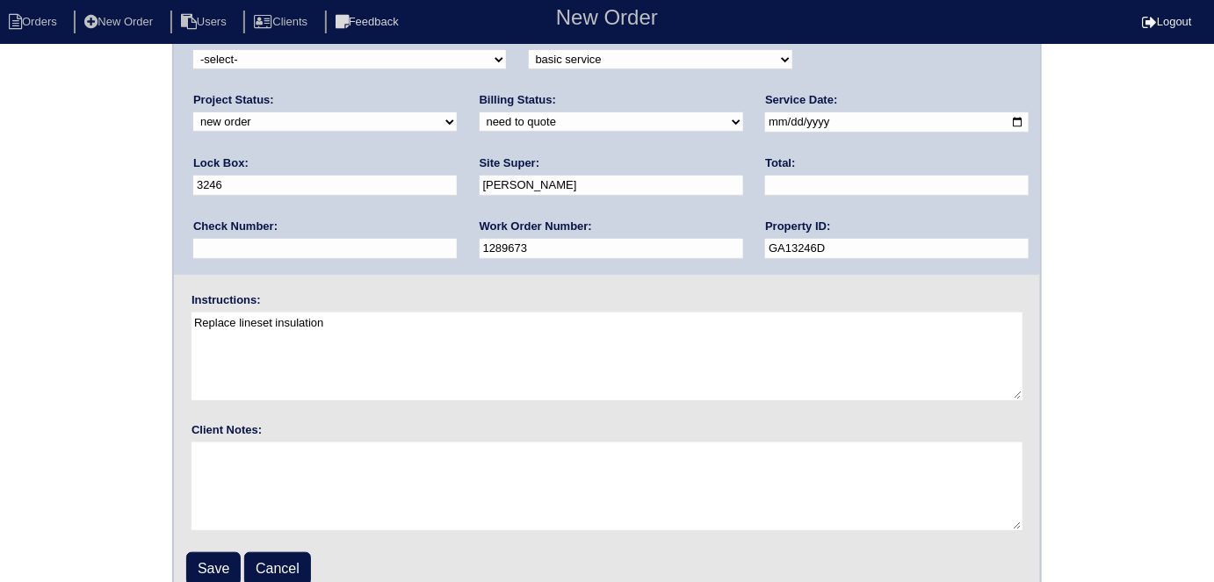
scroll to position [180, 0]
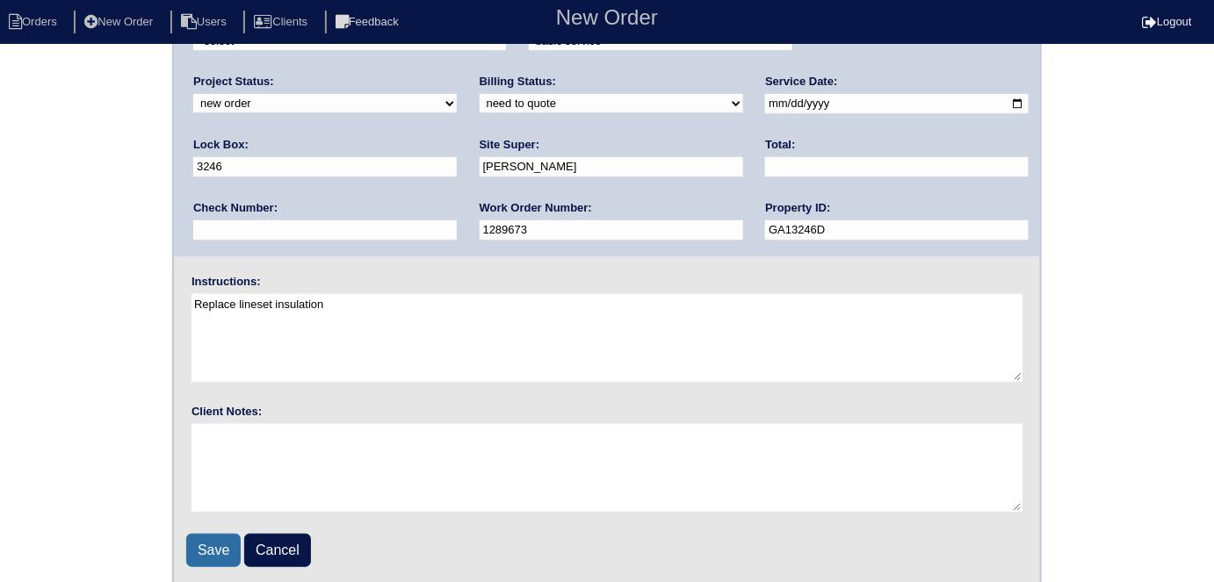
click at [198, 541] on input "Save" at bounding box center [213, 550] width 54 height 33
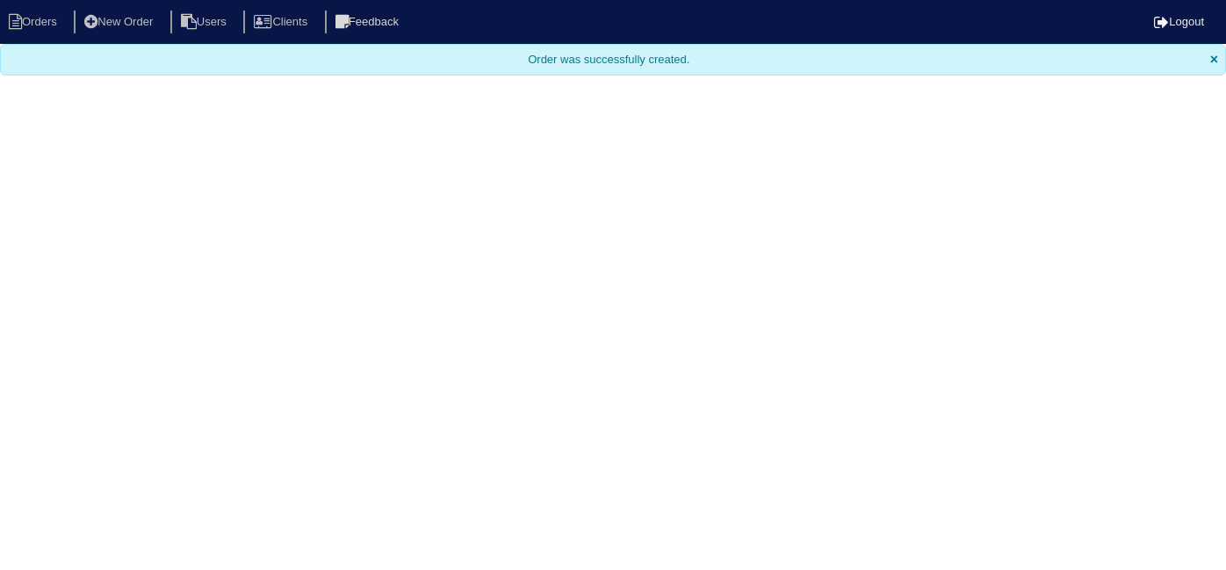
select select "15"
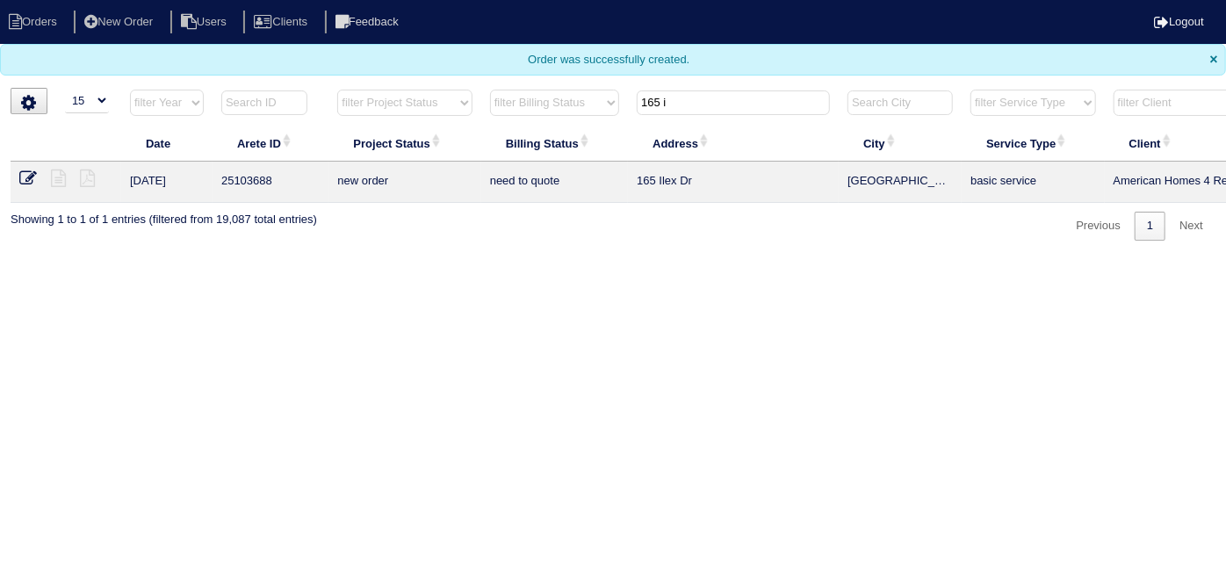
drag, startPoint x: 620, startPoint y: 229, endPoint x: 672, endPoint y: 94, distance: 144.8
click at [620, 229] on div "▼ 10 15 25 50 200 500 Search: Date Arete ID Project Status Billing Status Addre…" at bounding box center [613, 164] width 1205 height 153
drag, startPoint x: 692, startPoint y: 105, endPoint x: 629, endPoint y: 106, distance: 63.2
click at [629, 106] on tr "filter Year -- Any Year -- 2025 2024 2023 2022 2021 2020 2019 filter Project St…" at bounding box center [772, 107] width 1522 height 36
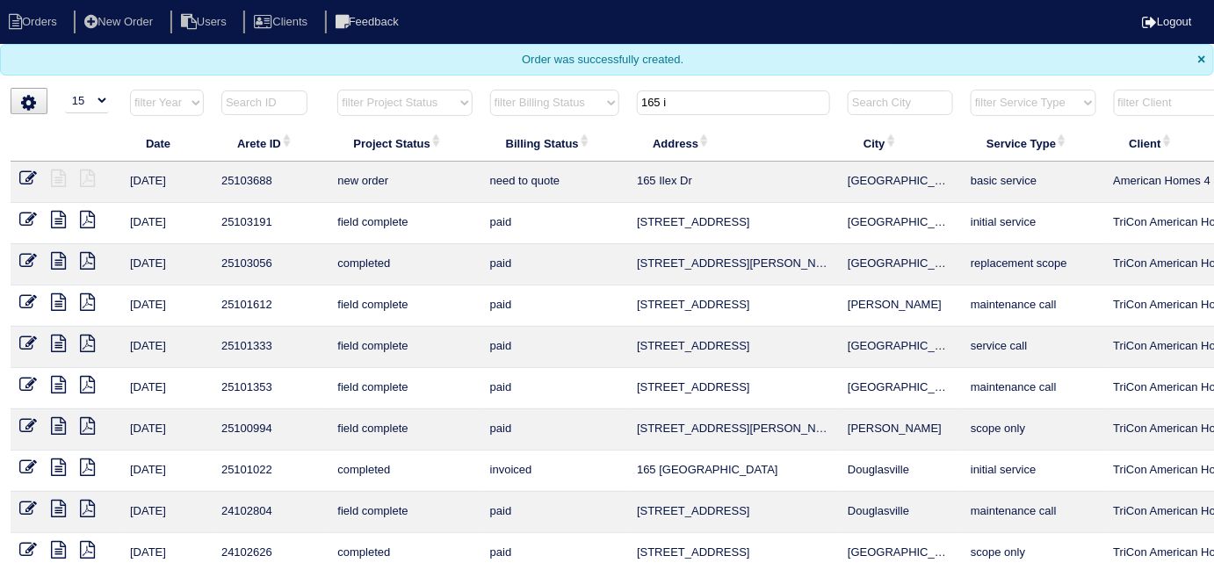
type input "165 i"
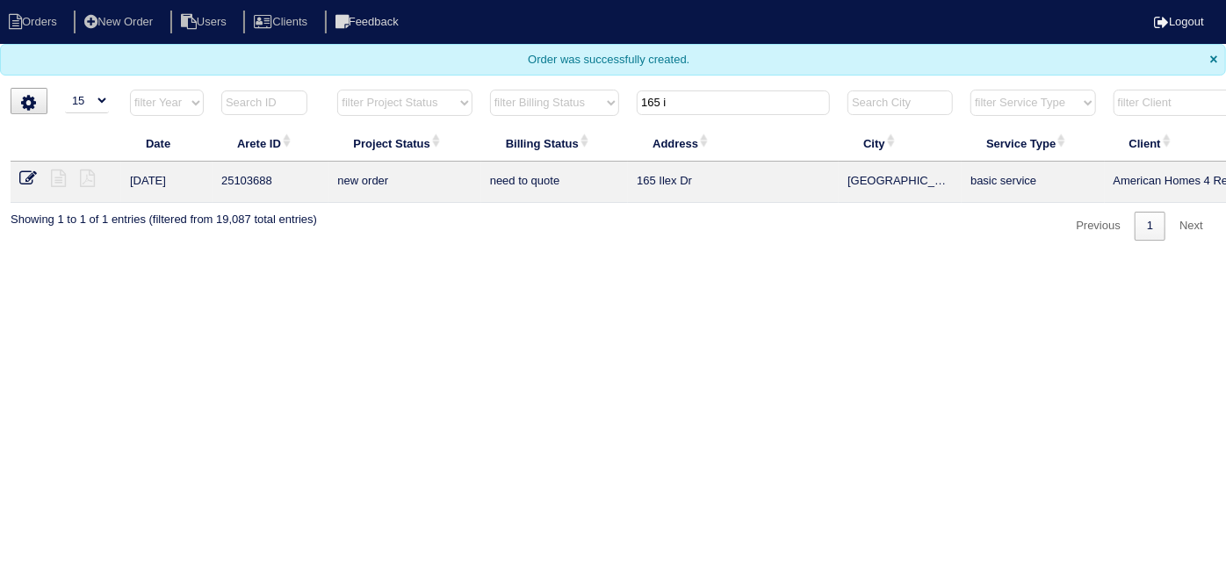
drag, startPoint x: 697, startPoint y: 101, endPoint x: 395, endPoint y: 72, distance: 303.5
click at [414, 77] on body "Orders New Order Users Clients Feedback Logout Orders New Order Users Clients M…" at bounding box center [613, 120] width 1226 height 241
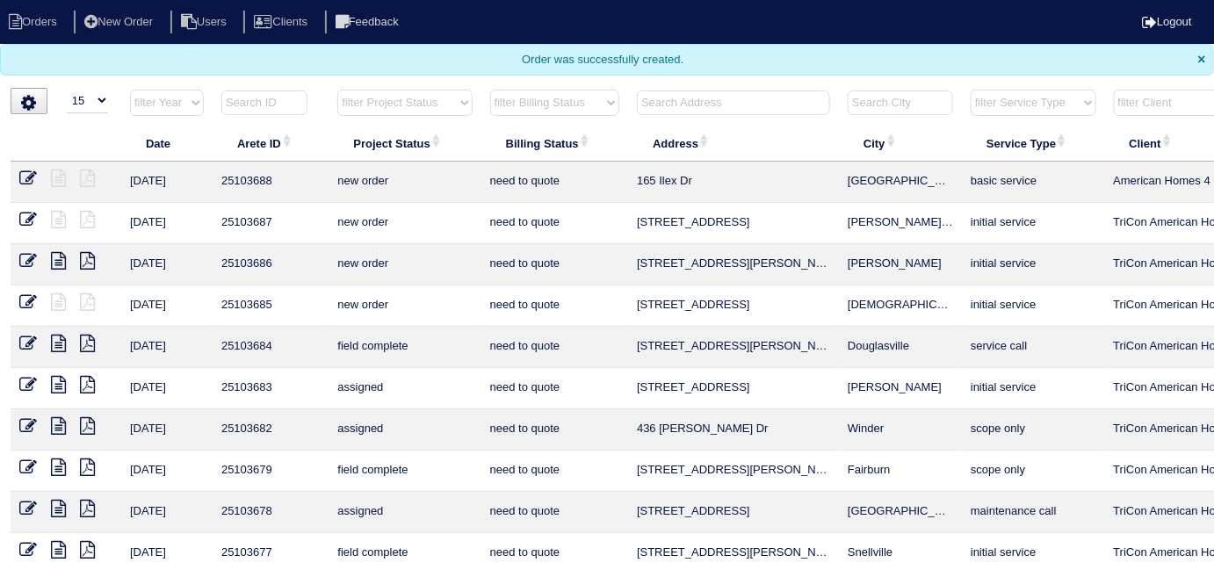
click at [685, 97] on input "text" at bounding box center [733, 102] width 193 height 25
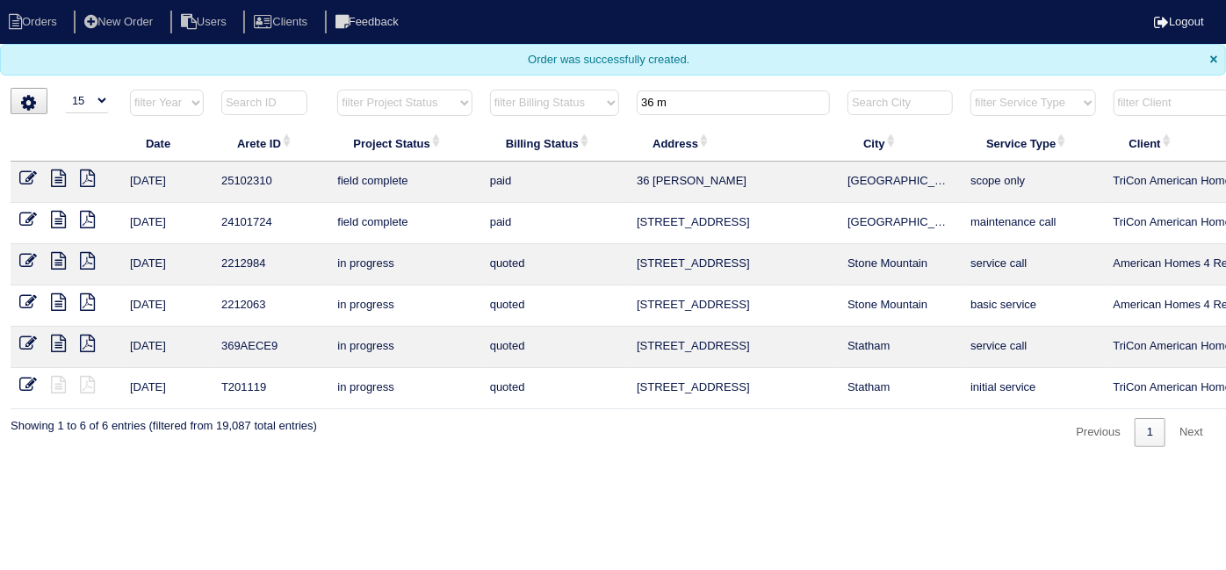
type input "36 m"
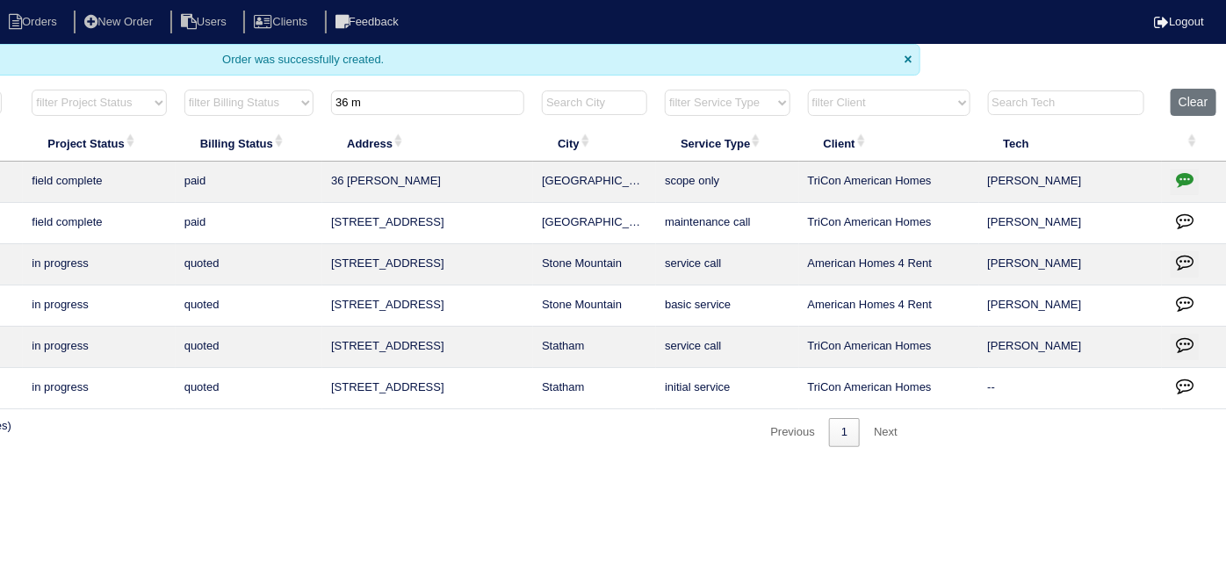
click at [1174, 174] on button "button" at bounding box center [1185, 182] width 28 height 26
type textarea "[DATE] - Return to service approved - Sent to [PERSON_NAME], [PERSON_NAME] - KE…"
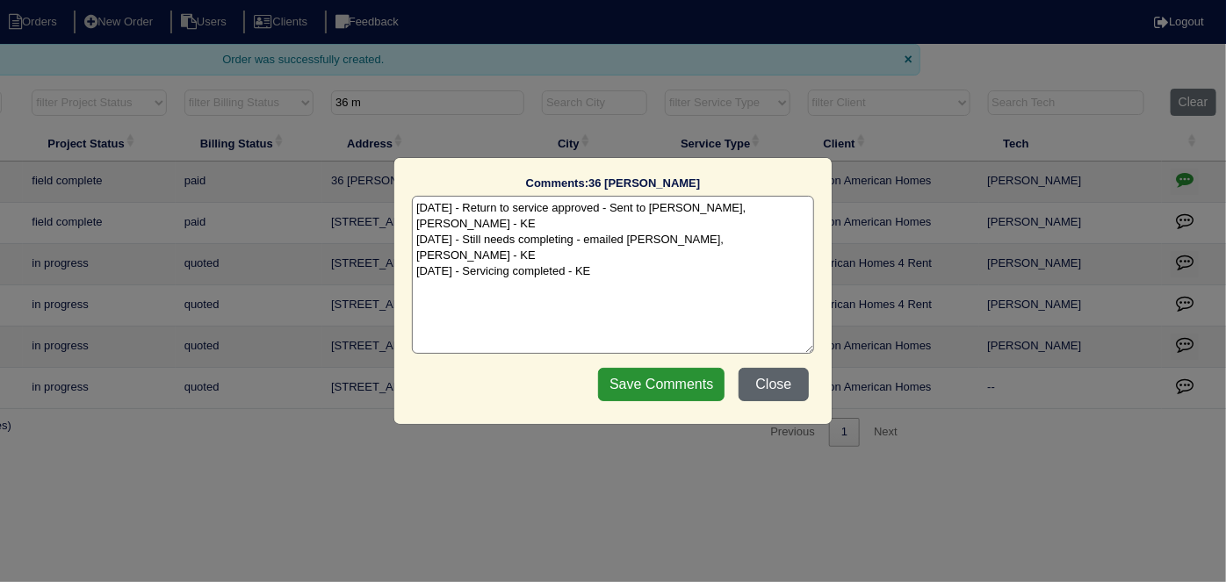
click at [798, 390] on button "Close" at bounding box center [774, 384] width 70 height 33
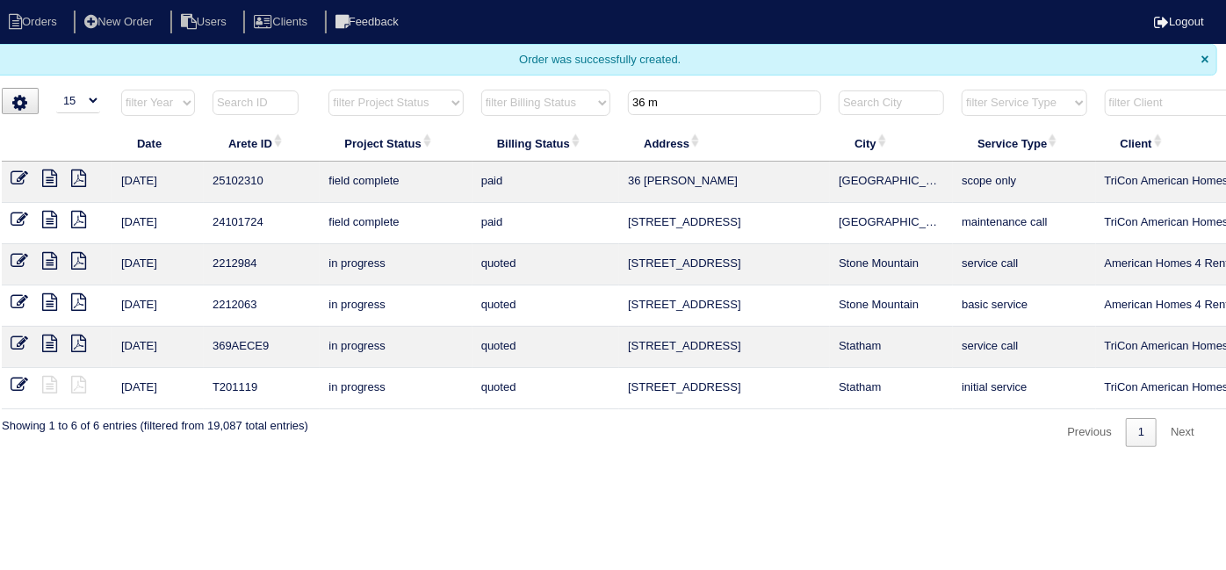
scroll to position [0, 0]
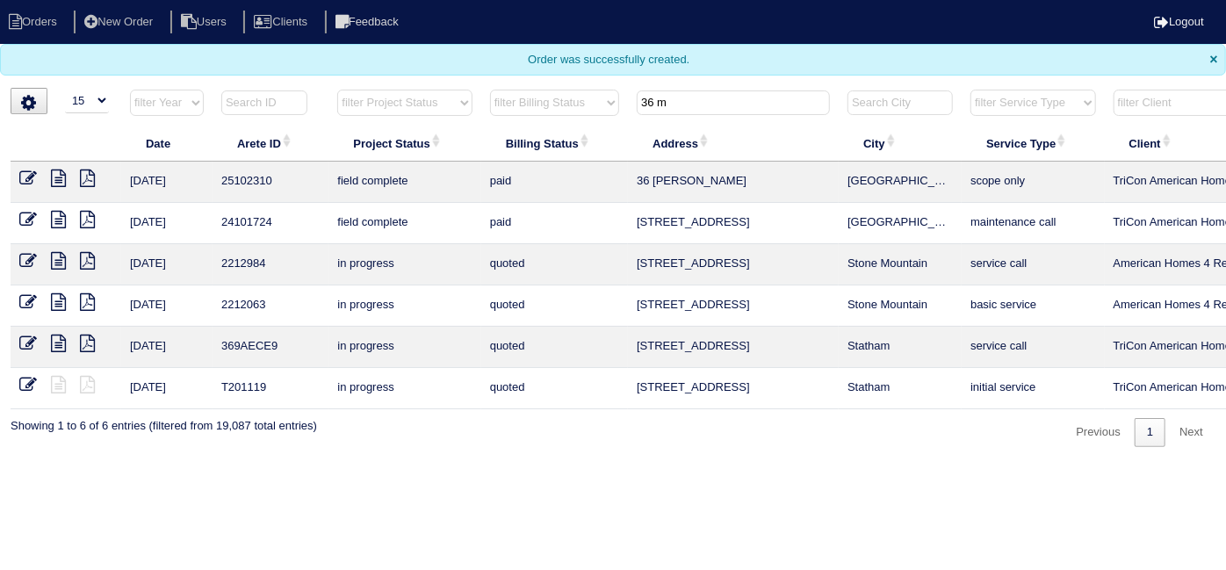
click at [30, 175] on icon at bounding box center [28, 178] width 18 height 18
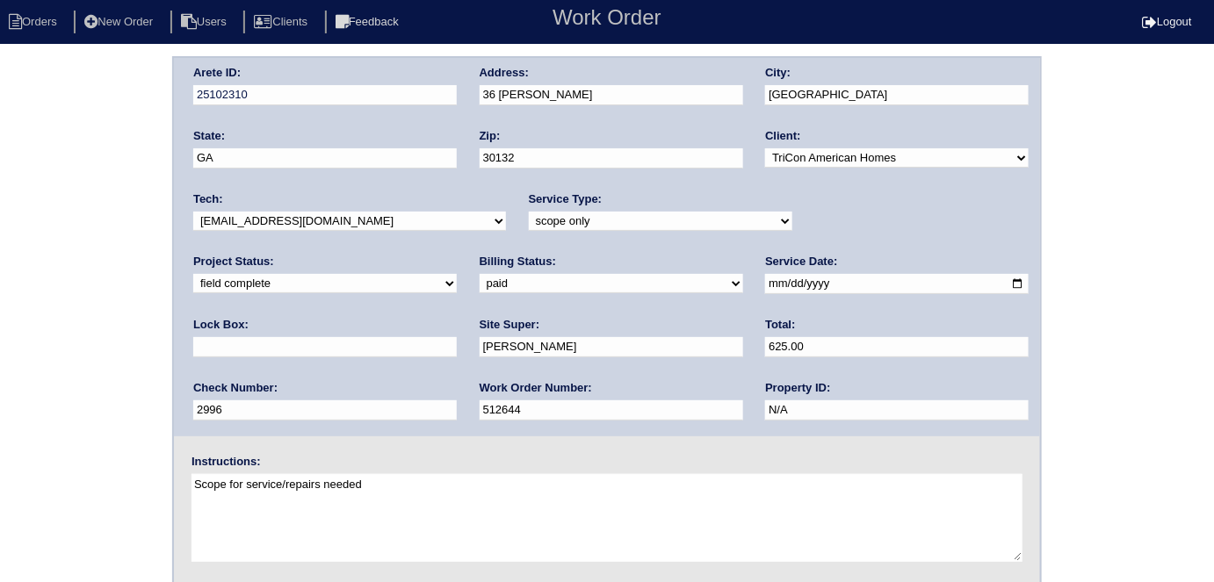
click at [0, 303] on div "Arete ID: 25102310 Address: [STREET_ADDRESS] City: [GEOGRAPHIC_DATA] State: [GE…" at bounding box center [607, 411] width 1214 height 710
click at [93, 372] on div "Arete ID: 25102310 Address: [STREET_ADDRESS] City: [GEOGRAPHIC_DATA] State: [GE…" at bounding box center [607, 411] width 1214 height 710
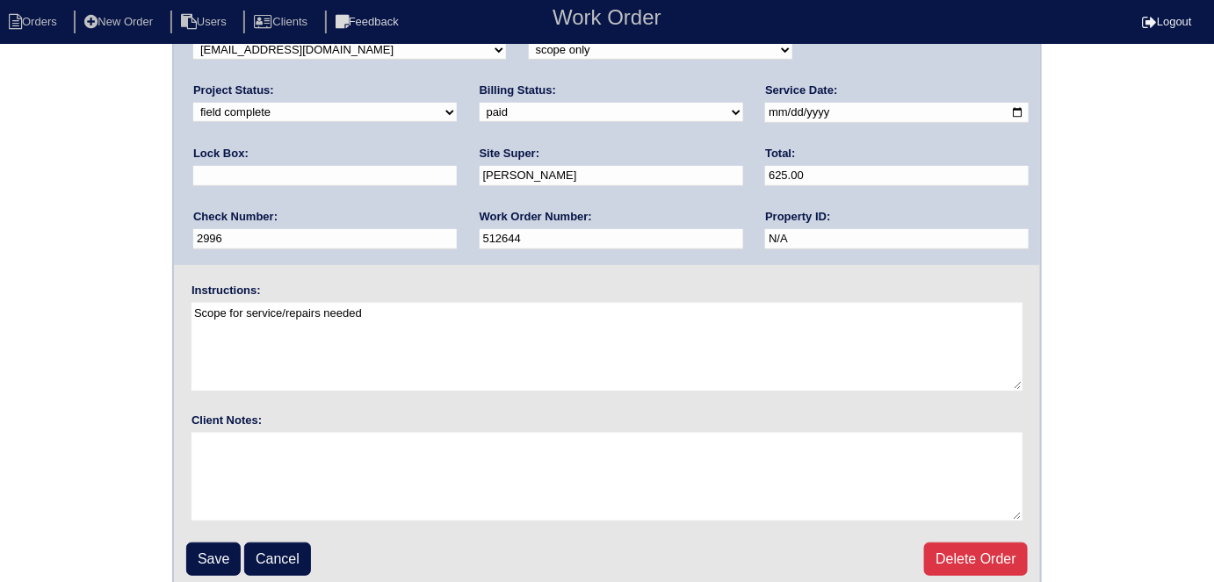
scroll to position [180, 0]
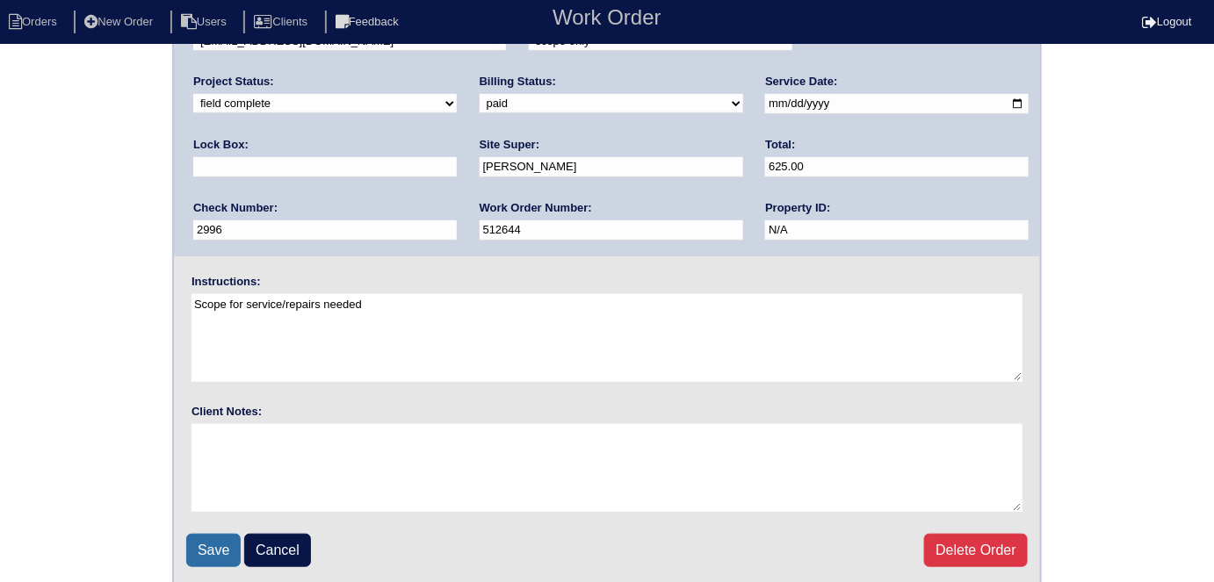
click at [194, 548] on input "Save" at bounding box center [213, 550] width 54 height 33
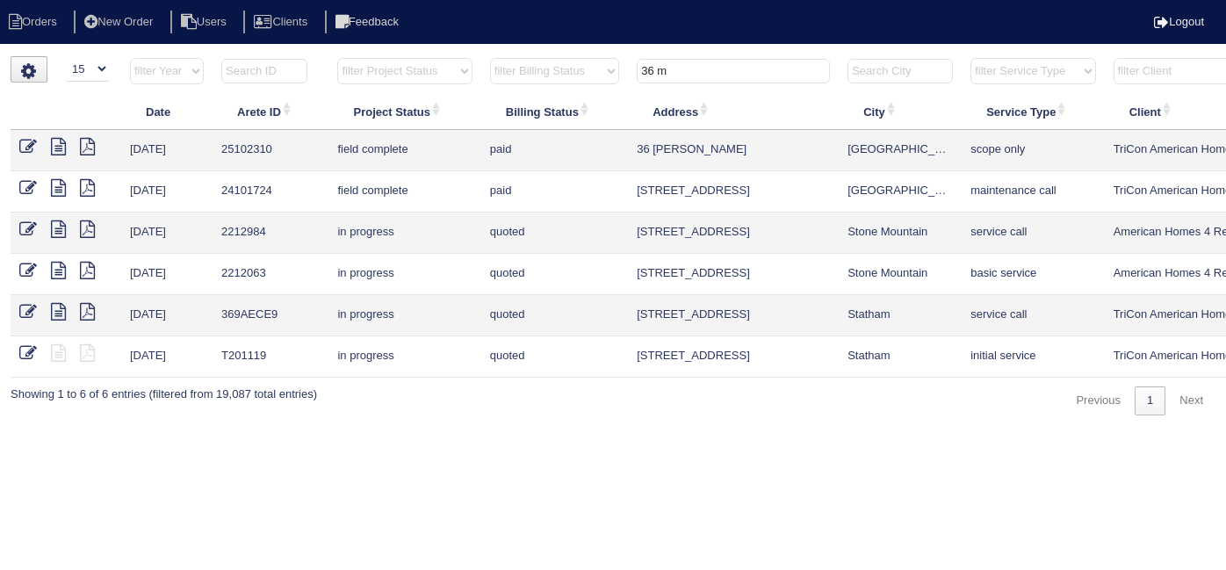
select select "15"
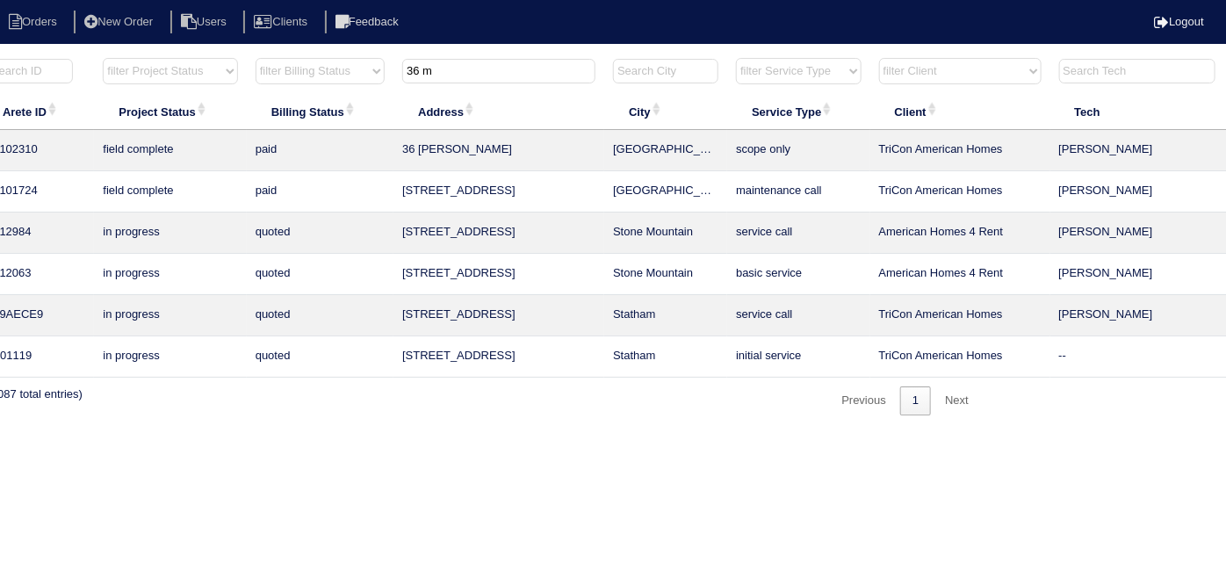
scroll to position [0, 306]
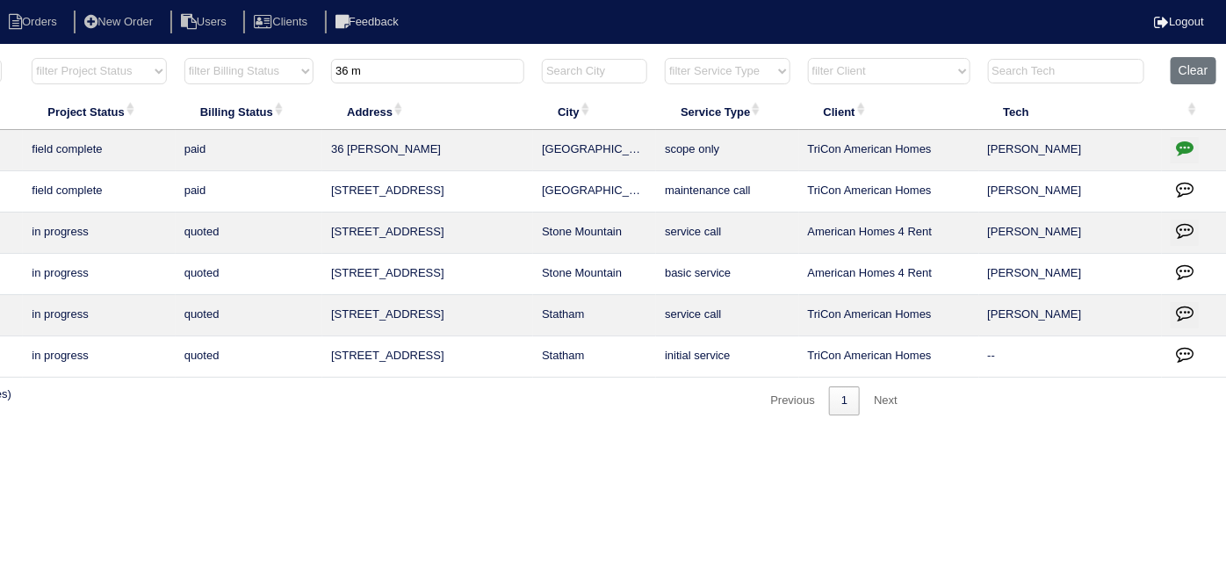
click at [1185, 150] on icon "button" at bounding box center [1185, 148] width 18 height 18
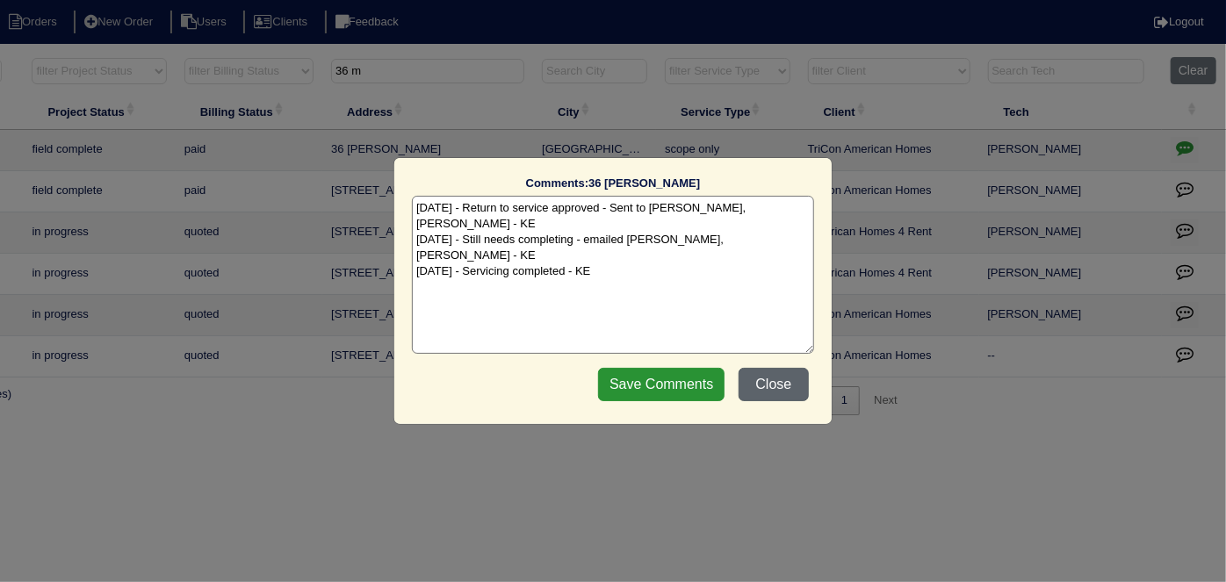
click at [775, 376] on button "Close" at bounding box center [774, 384] width 70 height 33
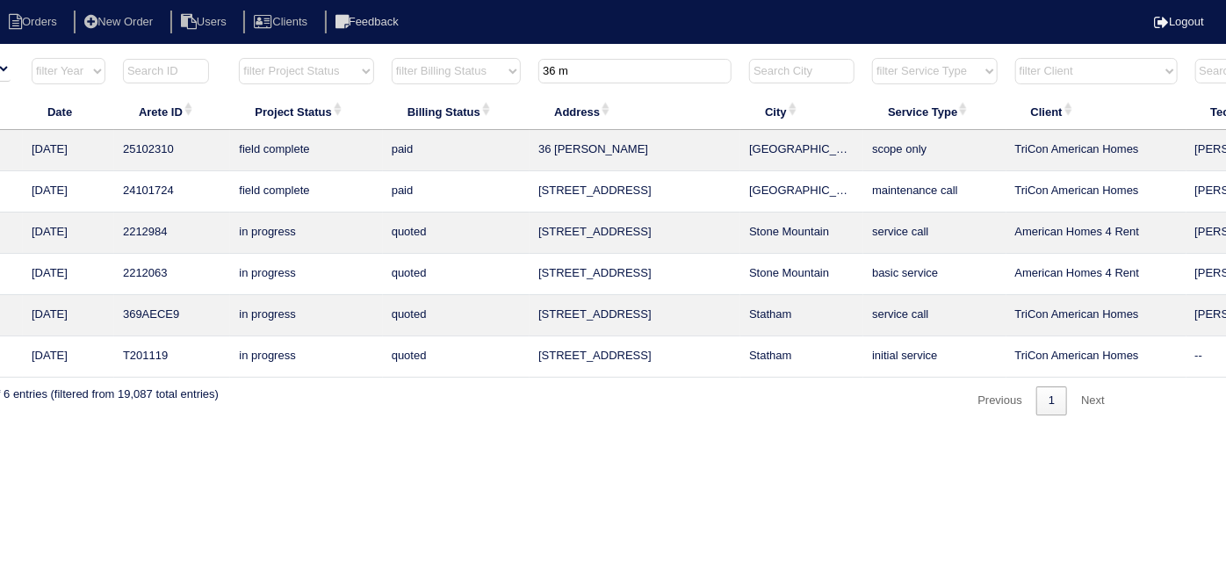
scroll to position [0, 0]
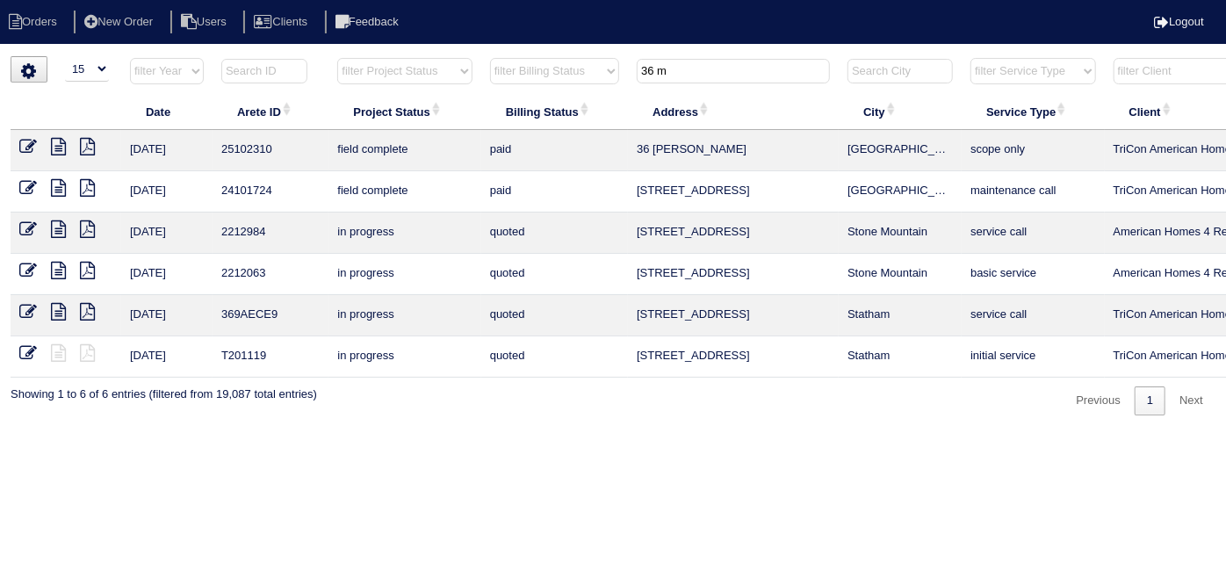
click at [54, 148] on icon at bounding box center [58, 147] width 15 height 18
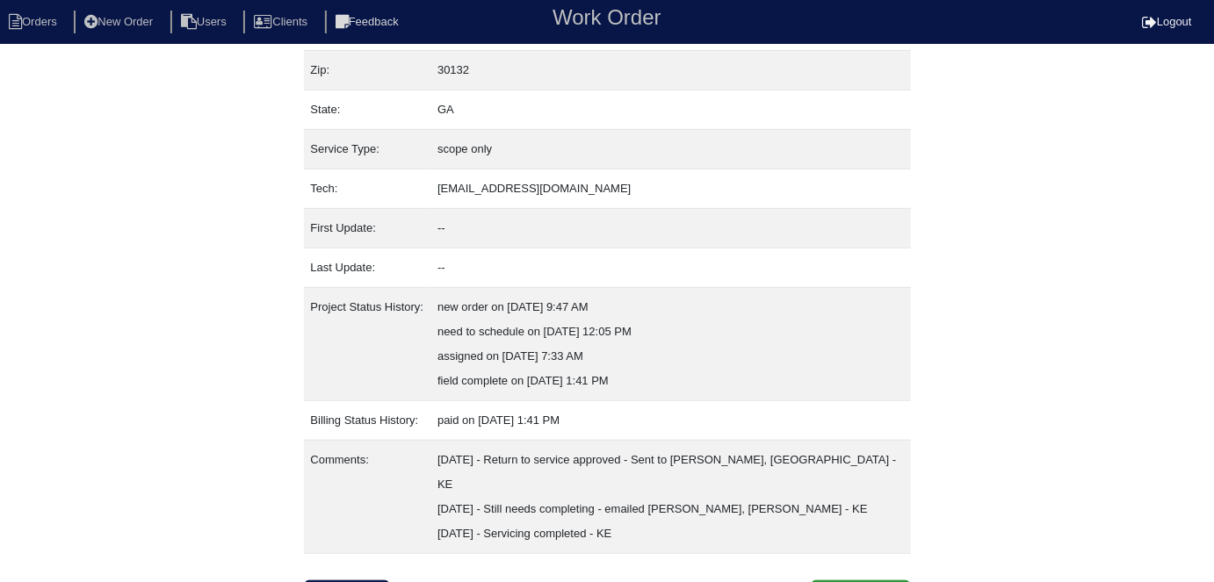
scroll to position [166, 0]
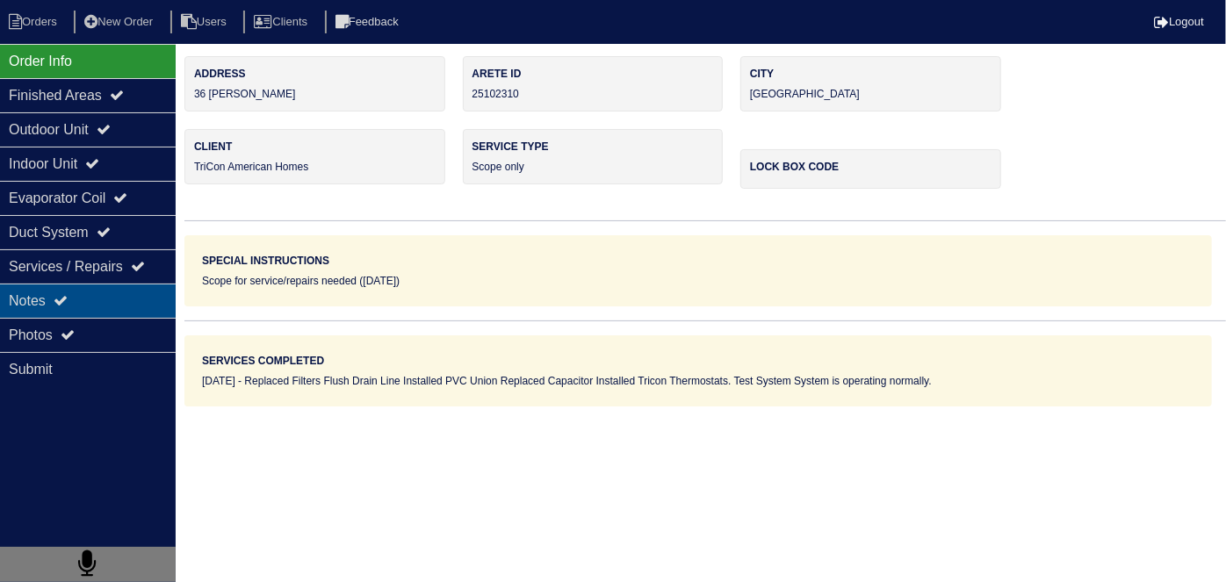
click at [54, 314] on div "Notes" at bounding box center [88, 301] width 176 height 34
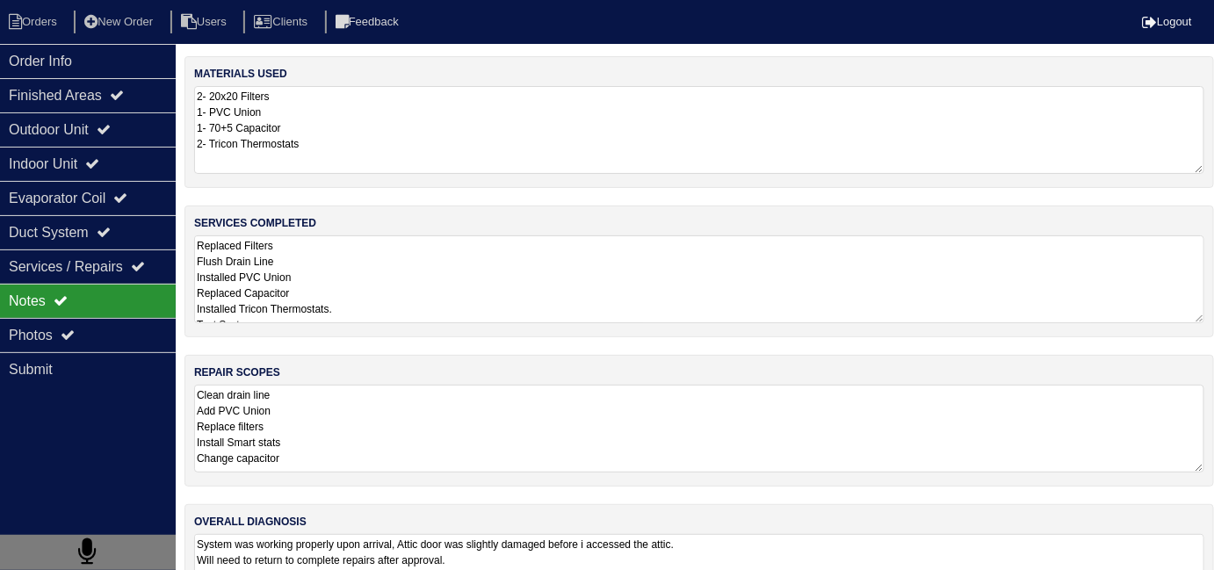
click at [440, 299] on textarea "Replaced Filters Flush Drain Line Installed PVC Union Replaced Capacitor Instal…" at bounding box center [699, 279] width 1010 height 88
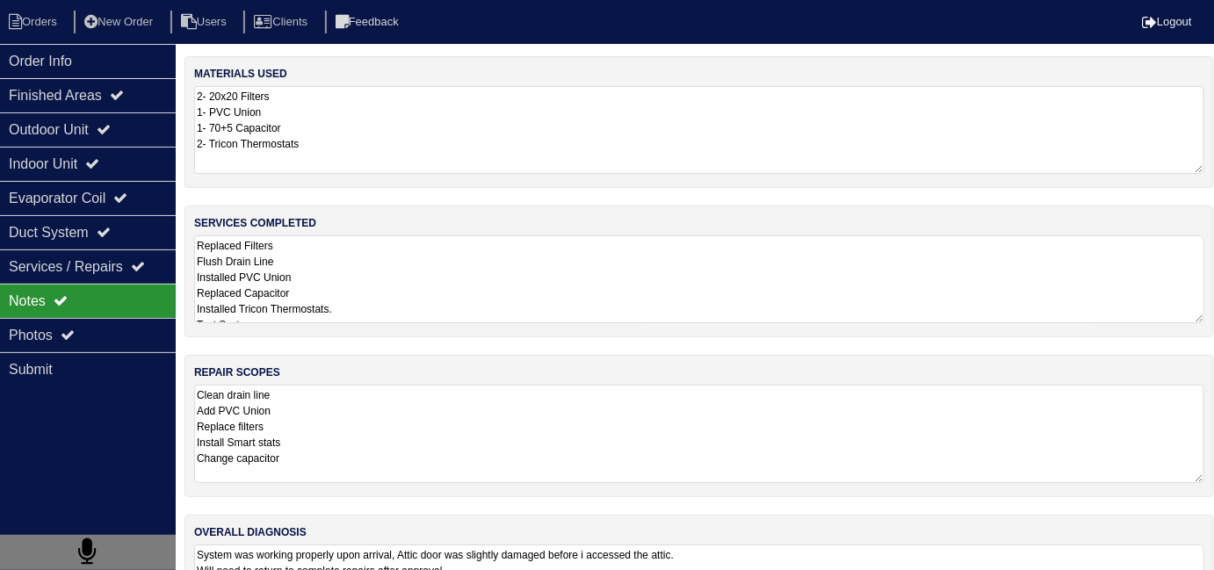
click at [447, 463] on textarea "Clean drain line Add PVC Union Replace filters Install Smart stats Change capac…" at bounding box center [699, 434] width 1010 height 98
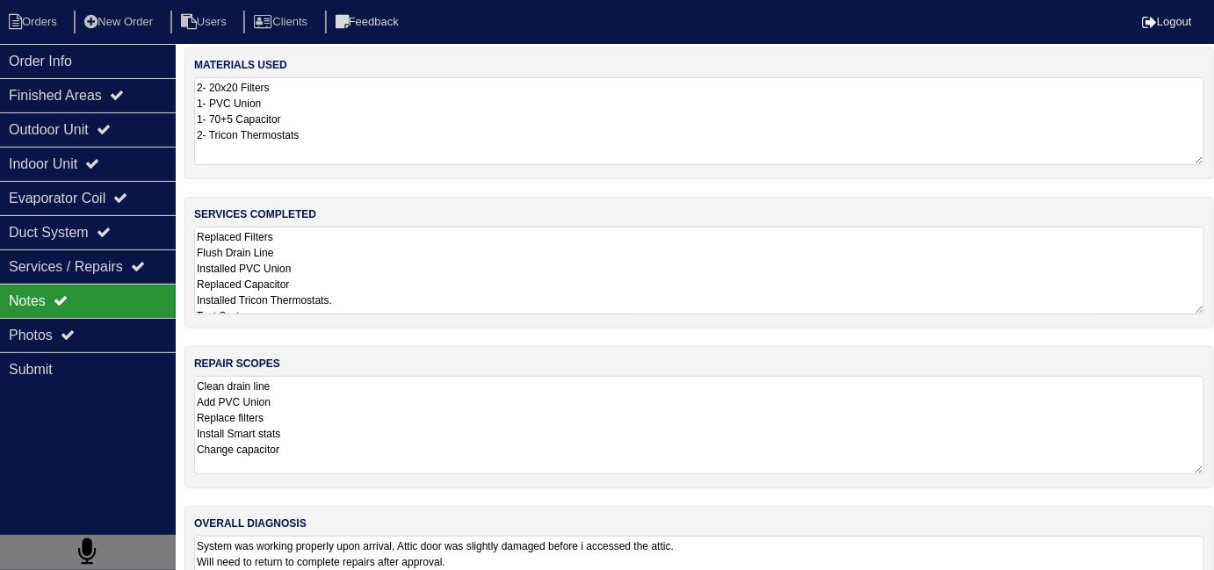
scroll to position [30, 0]
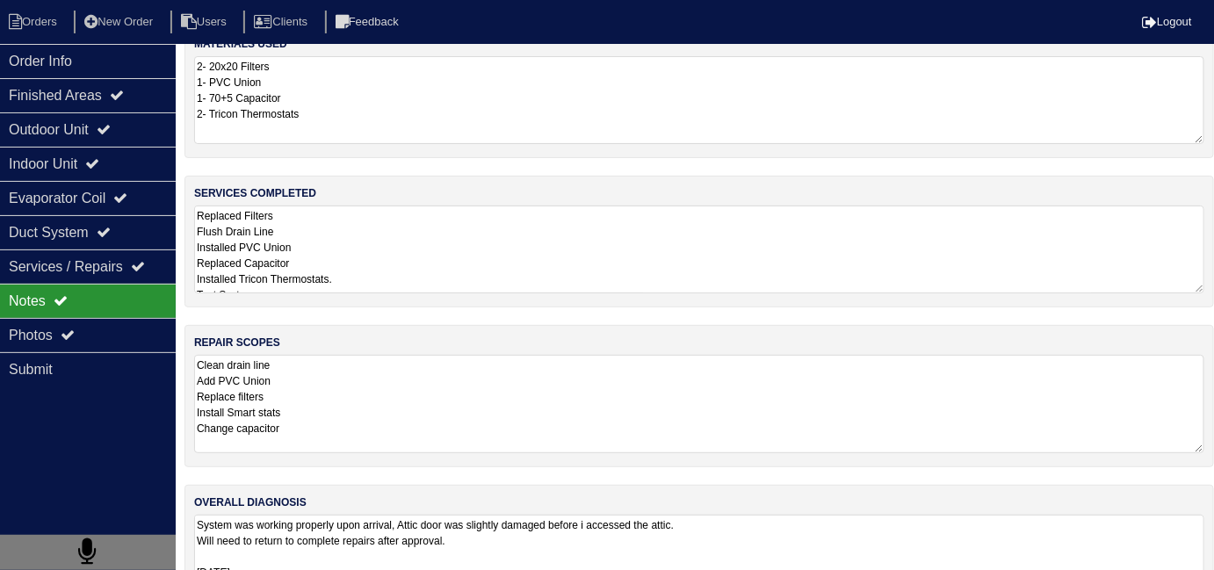
click at [638, 549] on textarea "System was working properly upon arrival, Attic door was slightly damaged befor…" at bounding box center [699, 559] width 1010 height 88
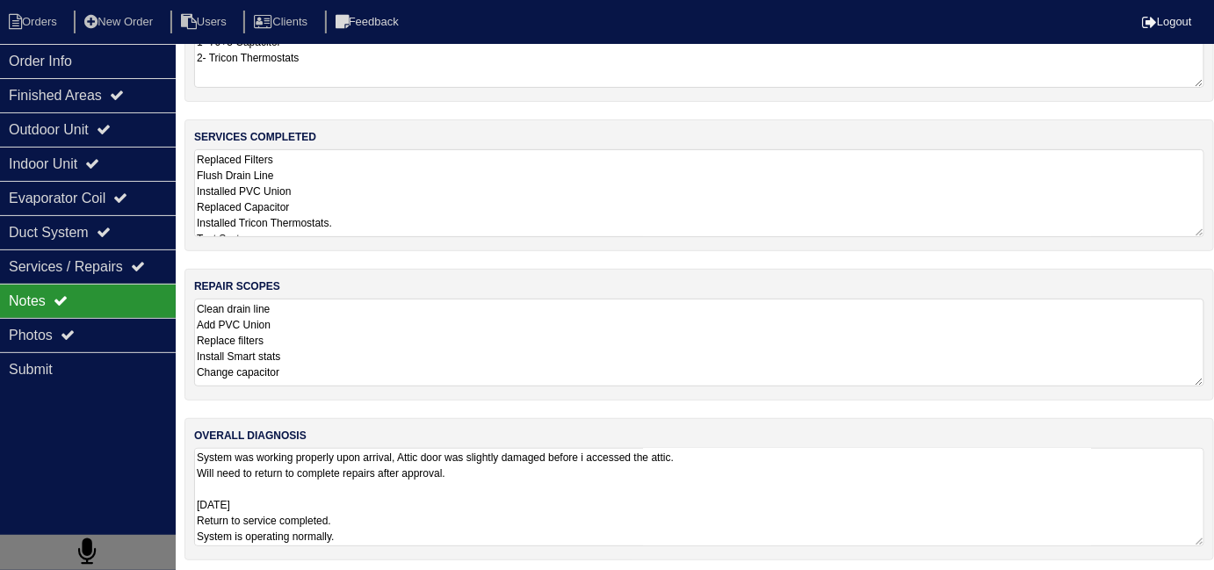
scroll to position [89, 0]
click at [389, 360] on textarea "Clean drain line Add PVC Union Replace filters Install Smart stats Change capac…" at bounding box center [699, 340] width 1010 height 88
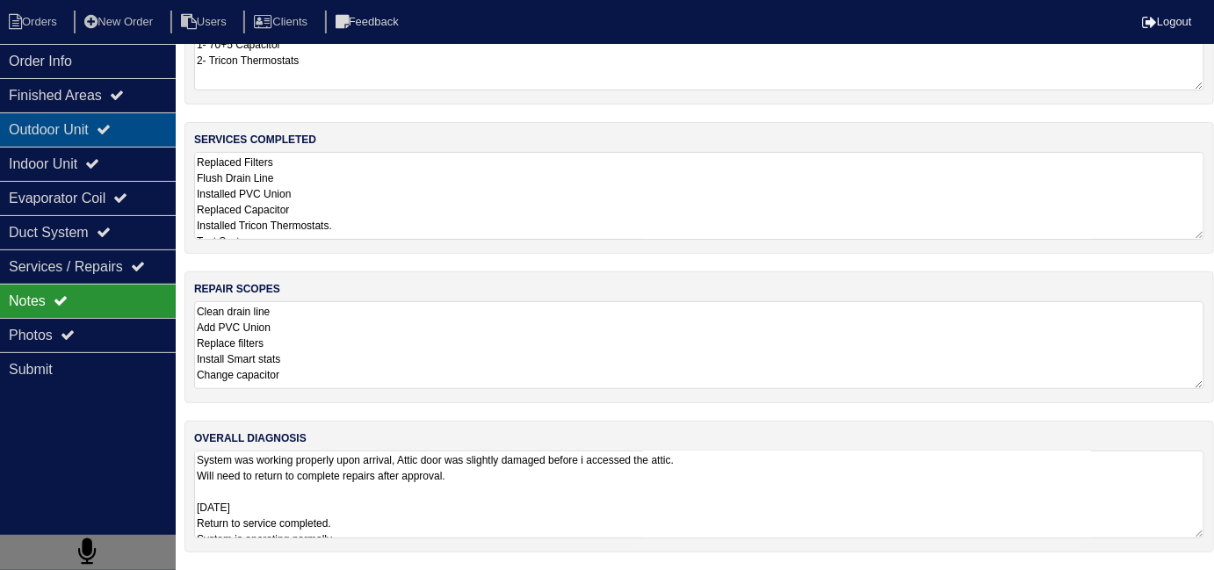
scroll to position [78, 0]
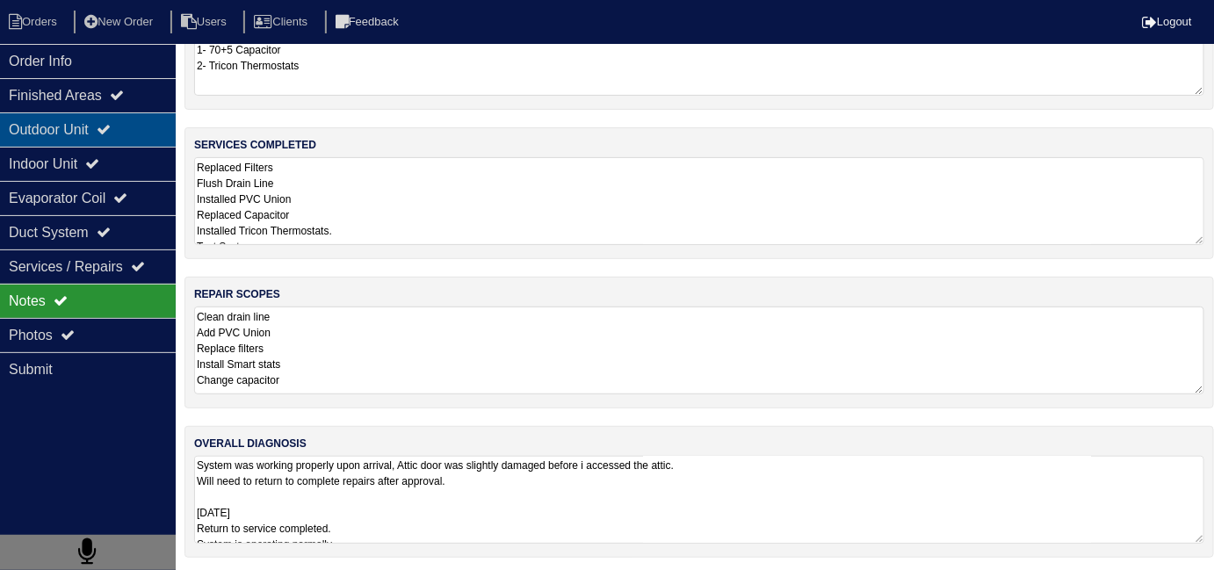
click at [56, 139] on div "Outdoor Unit" at bounding box center [88, 129] width 176 height 34
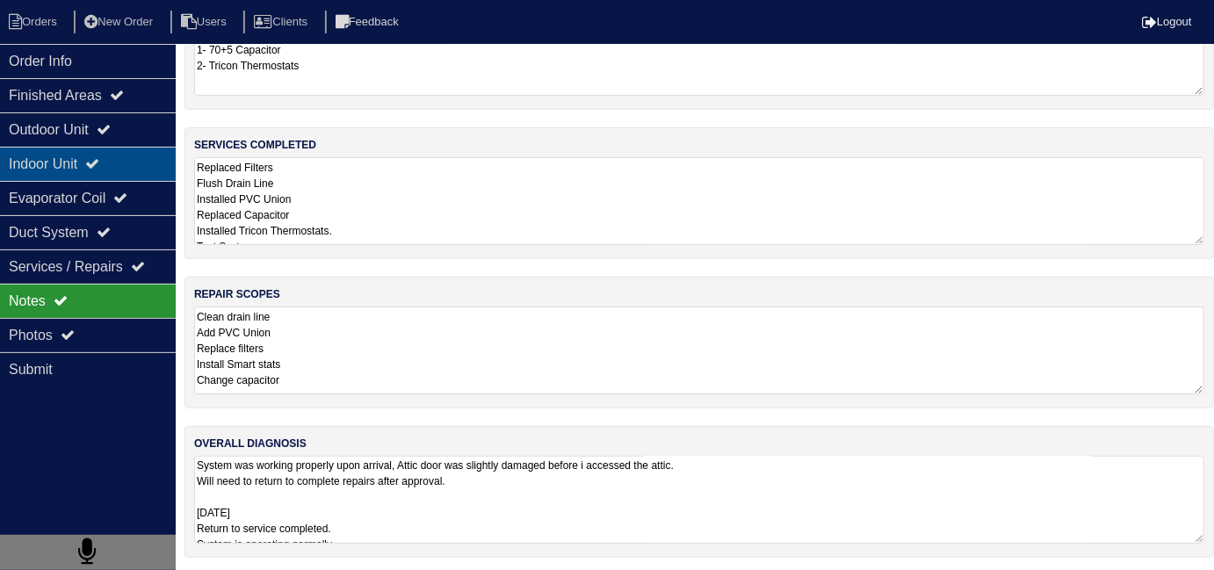
scroll to position [0, 0]
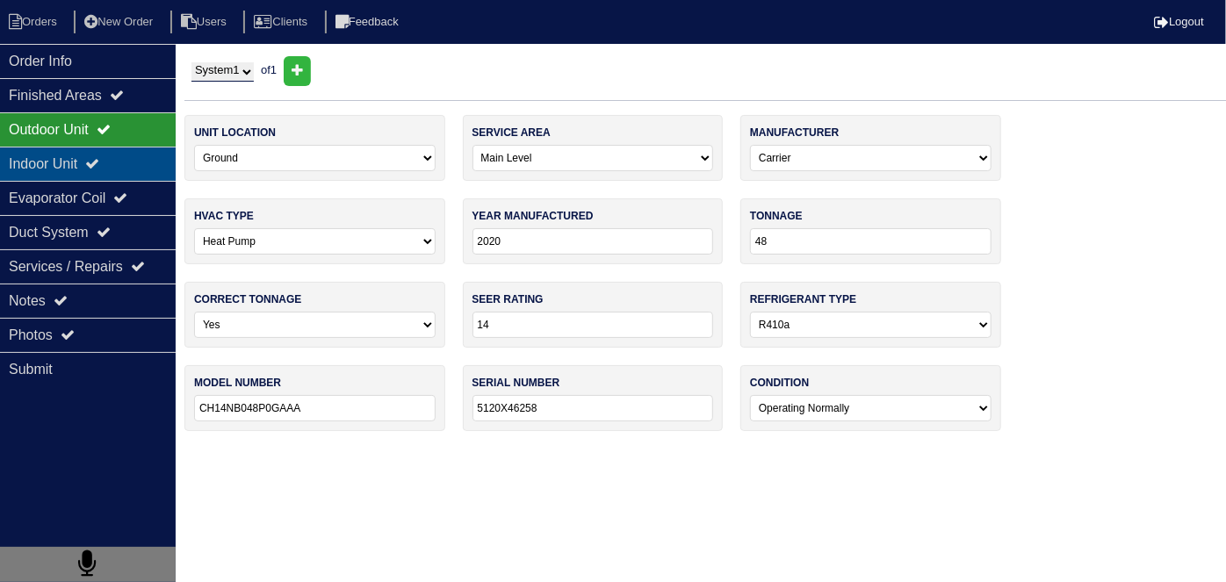
click at [56, 162] on div "Indoor Unit" at bounding box center [88, 164] width 176 height 34
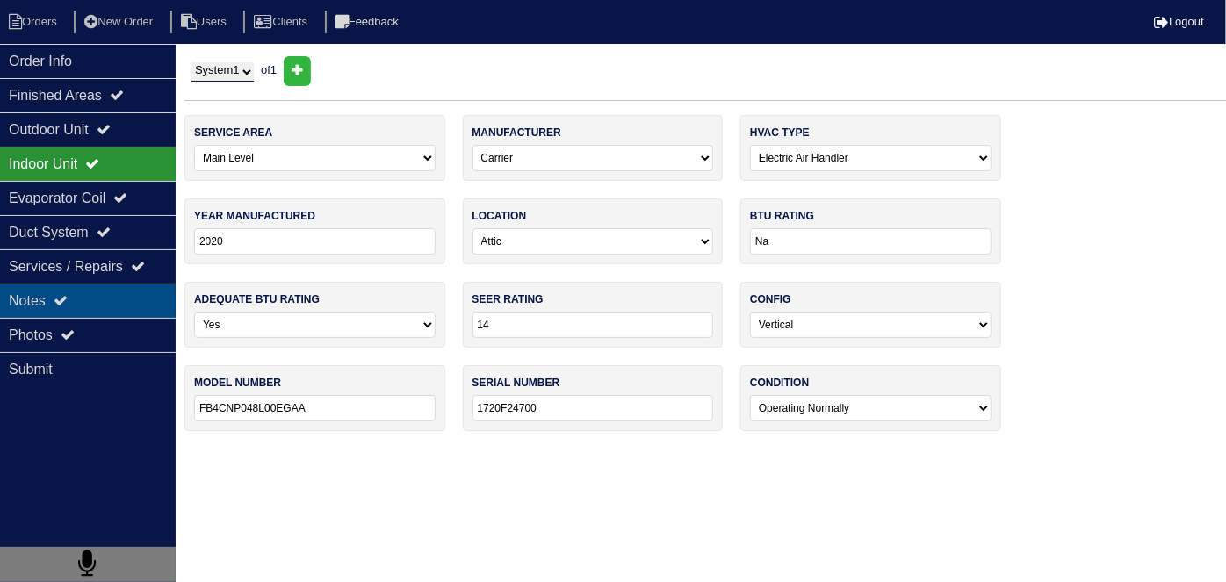
click at [57, 291] on div "Notes" at bounding box center [88, 301] width 176 height 34
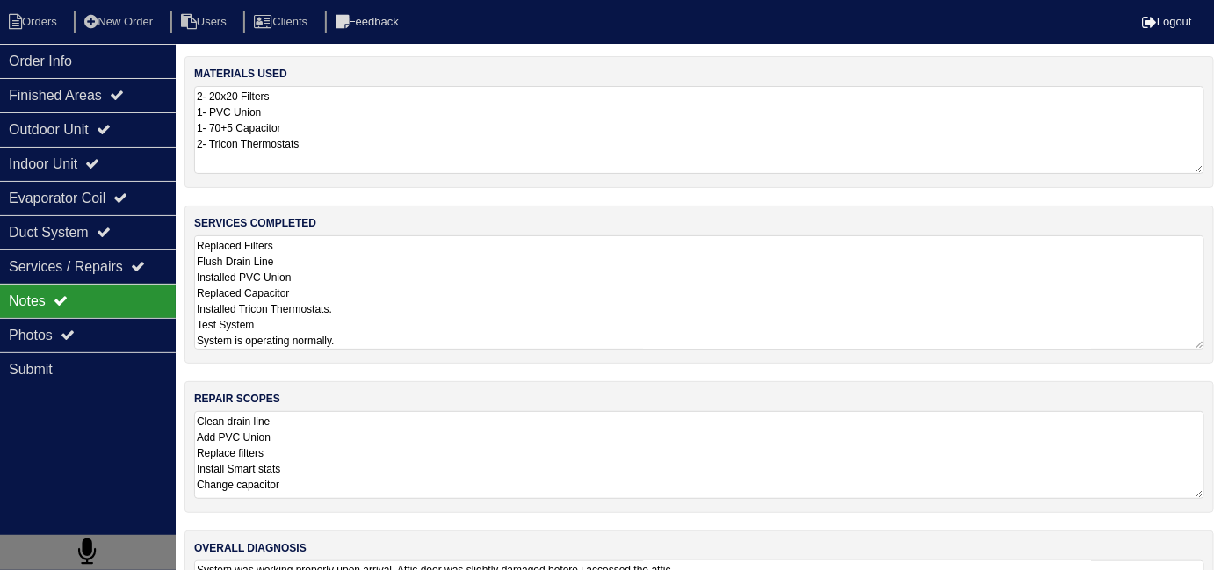
click at [380, 288] on textarea "Replaced Filters Flush Drain Line Installed PVC Union Replaced Capacitor Instal…" at bounding box center [699, 292] width 1010 height 114
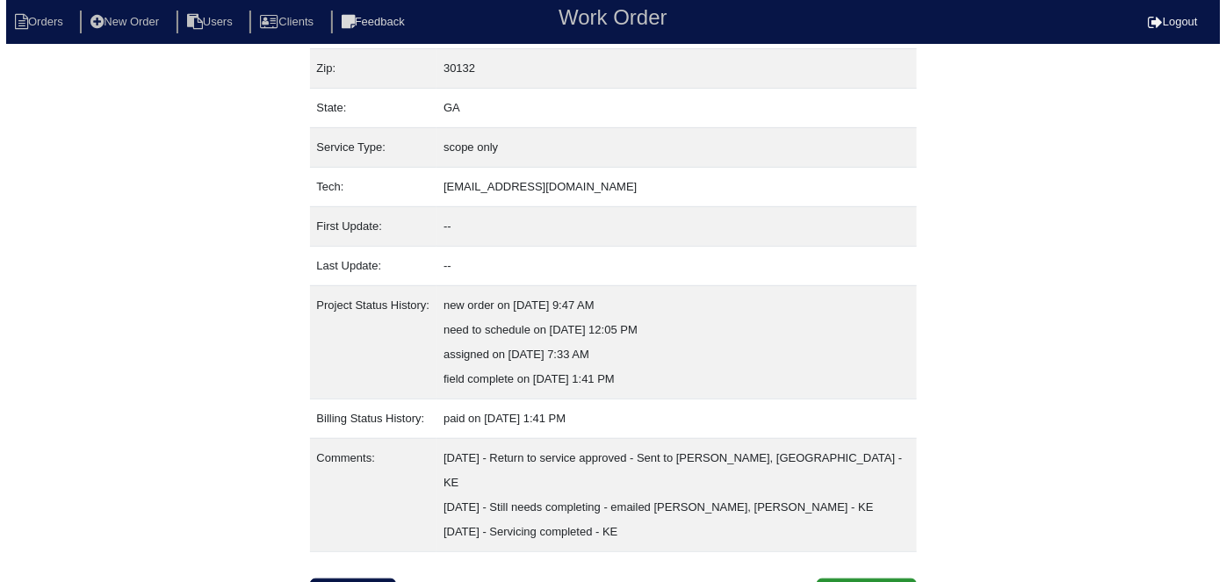
scroll to position [166, 0]
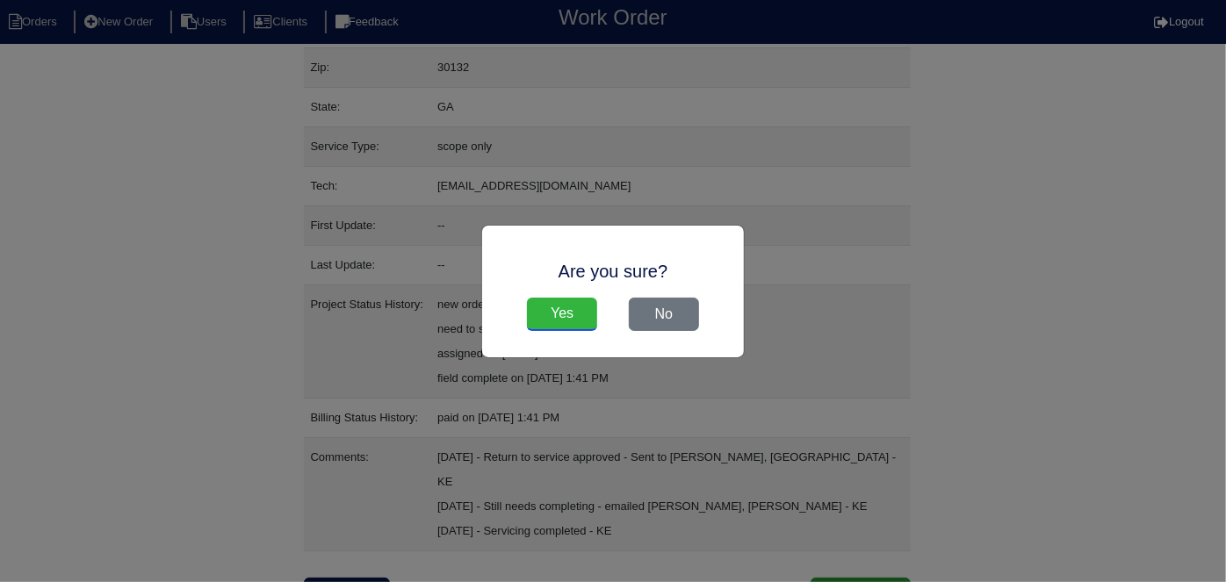
click at [541, 310] on input "Yes" at bounding box center [562, 314] width 70 height 33
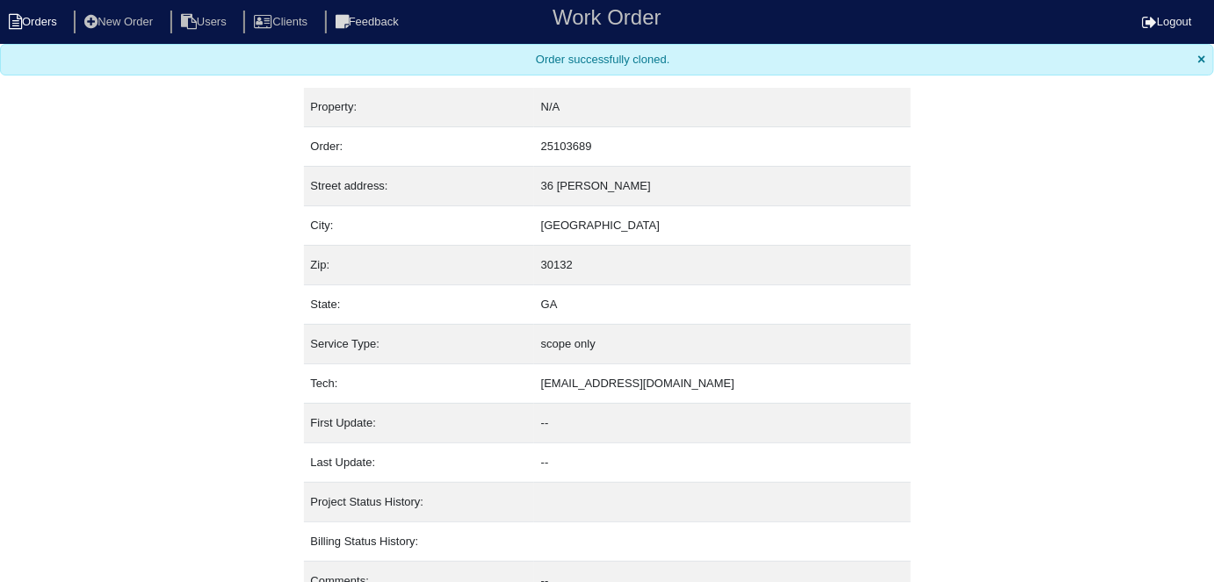
click at [35, 24] on li "Orders" at bounding box center [35, 23] width 71 height 24
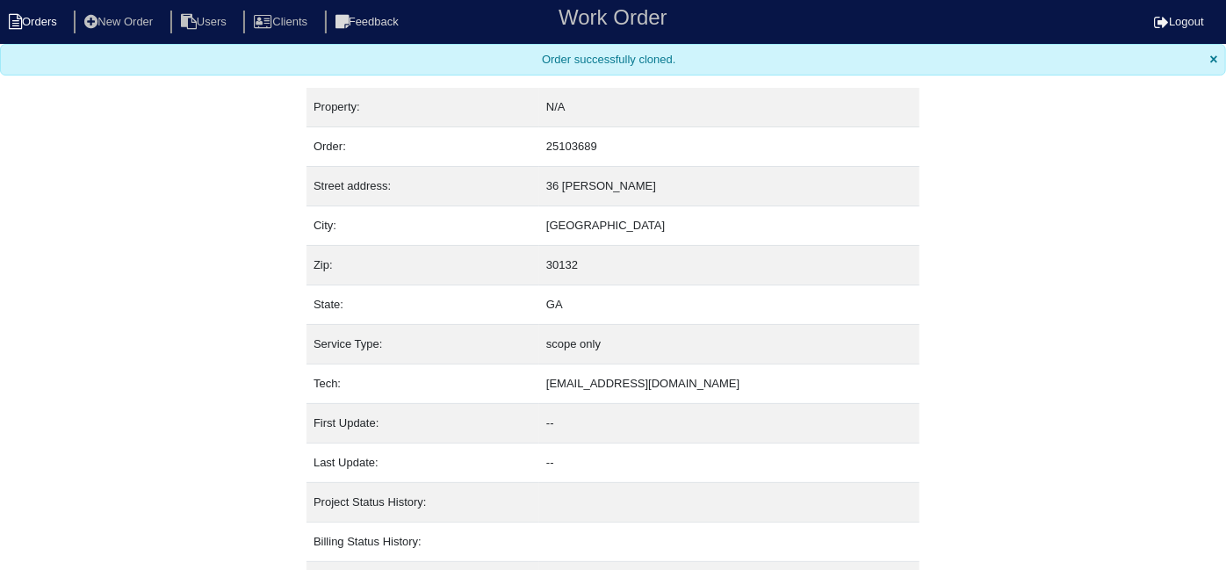
select select "15"
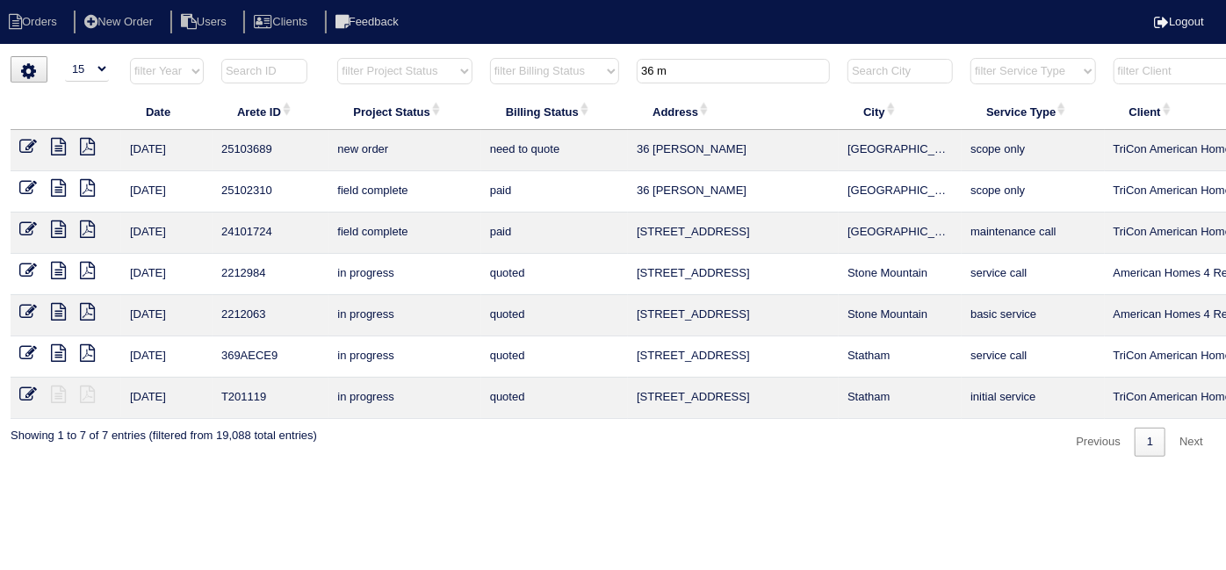
click at [27, 146] on icon at bounding box center [28, 147] width 18 height 18
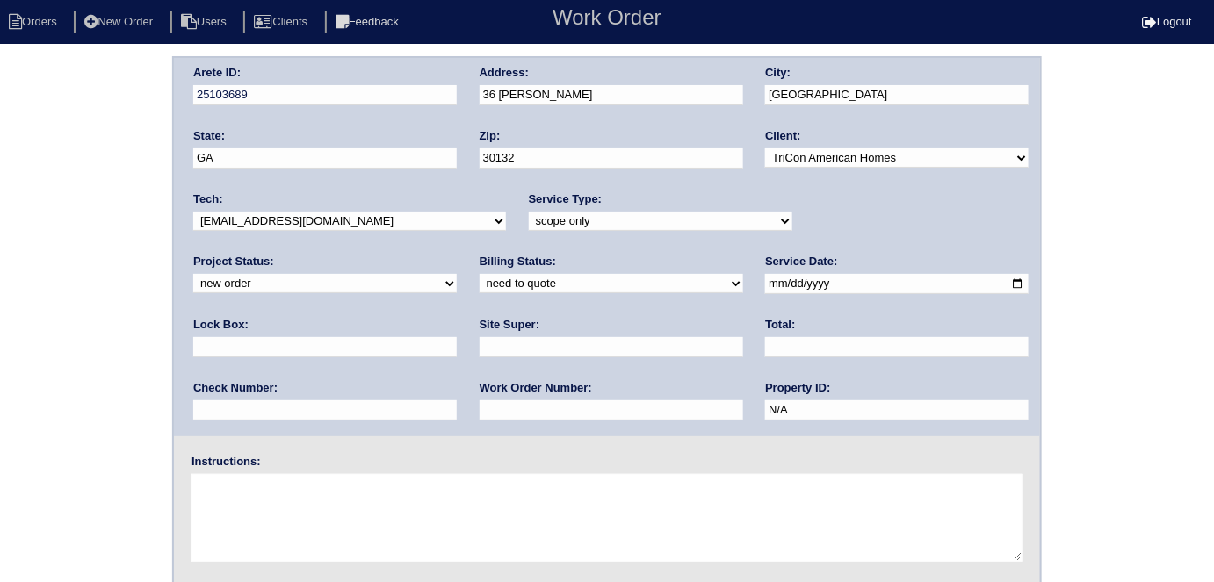
click at [537, 214] on select "-select- initial service basic service maintenance call replacement scope servi…" at bounding box center [660, 221] width 263 height 19
select select "service call"
click at [529, 212] on select "-select- initial service basic service maintenance call replacement scope servi…" at bounding box center [660, 221] width 263 height 19
click at [479, 340] on input "text" at bounding box center [610, 347] width 263 height 20
type input "Florence Williams"
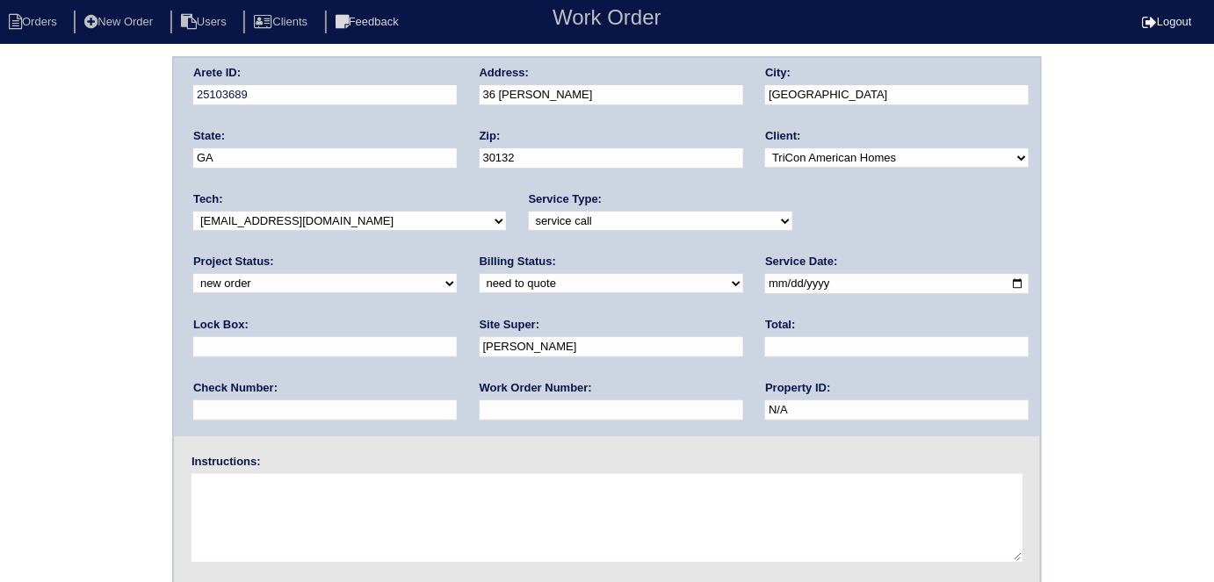
click at [479, 414] on input "text" at bounding box center [610, 410] width 263 height 20
type input "556550"
click at [299, 501] on textarea at bounding box center [606, 518] width 831 height 88
click at [457, 337] on input "text" at bounding box center [324, 347] width 263 height 20
type input "N/A"
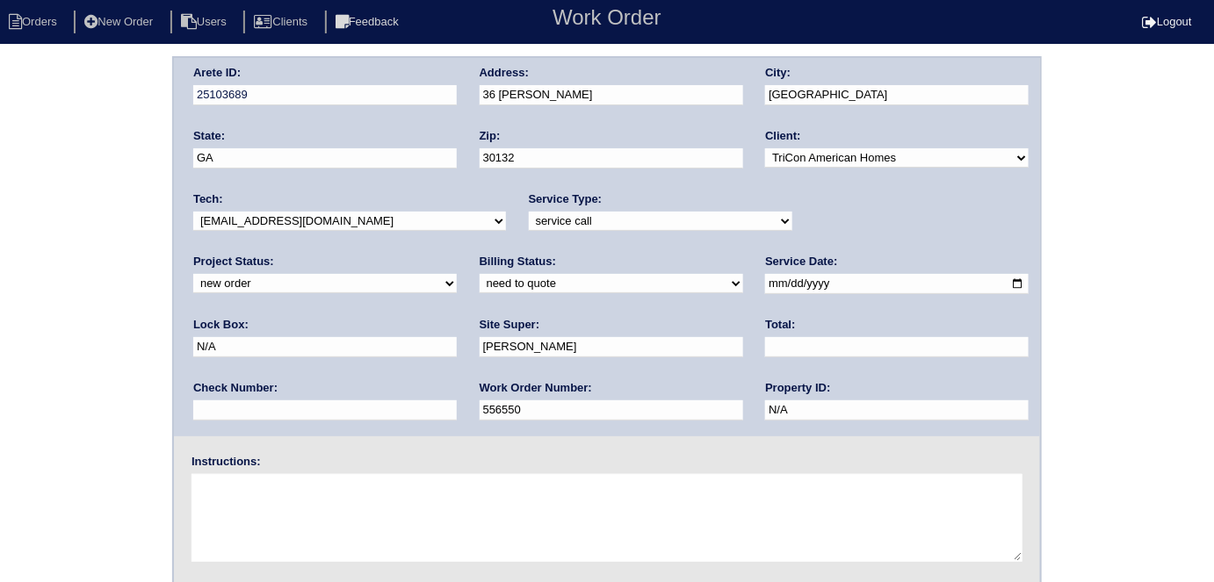
click at [306, 506] on textarea at bounding box center [606, 518] width 831 height 88
type textarea "404-623-8008"
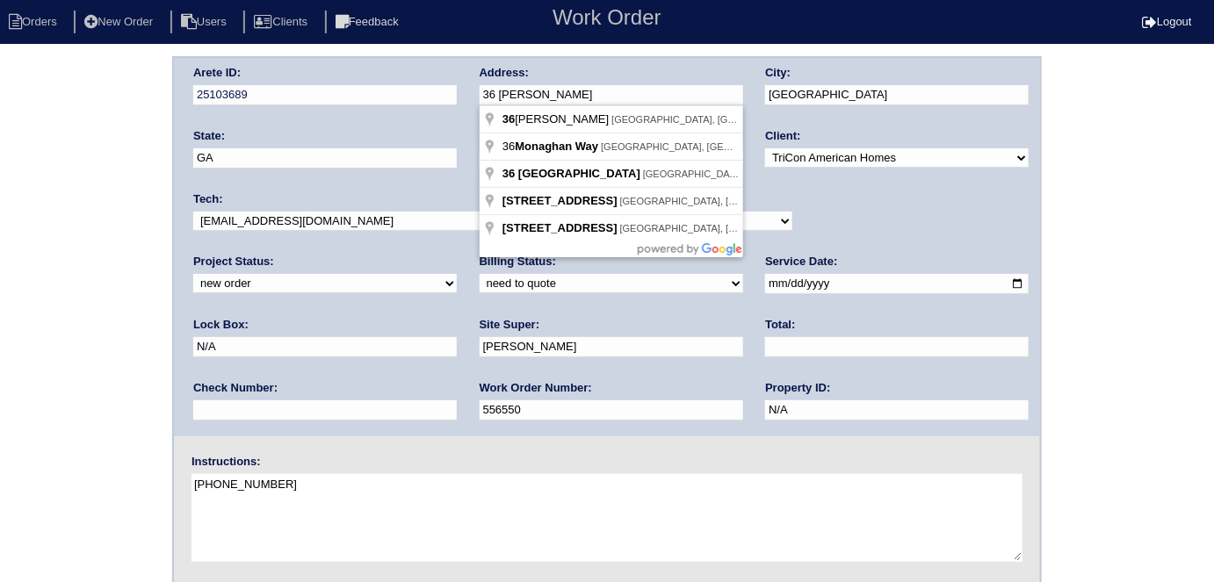
drag, startPoint x: 599, startPoint y: 90, endPoint x: 478, endPoint y: 94, distance: 121.3
click at [478, 94] on div "Arete ID: 25103689 Address: 36 Monaghan Wy City: Dallas State: GA Zip: 30132 Cl…" at bounding box center [607, 247] width 866 height 378
click at [79, 275] on div "Arete ID: 25103689 Address: 36 Monaghan Wy City: Dallas State: GA Zip: 30132 Cl…" at bounding box center [607, 411] width 1214 height 710
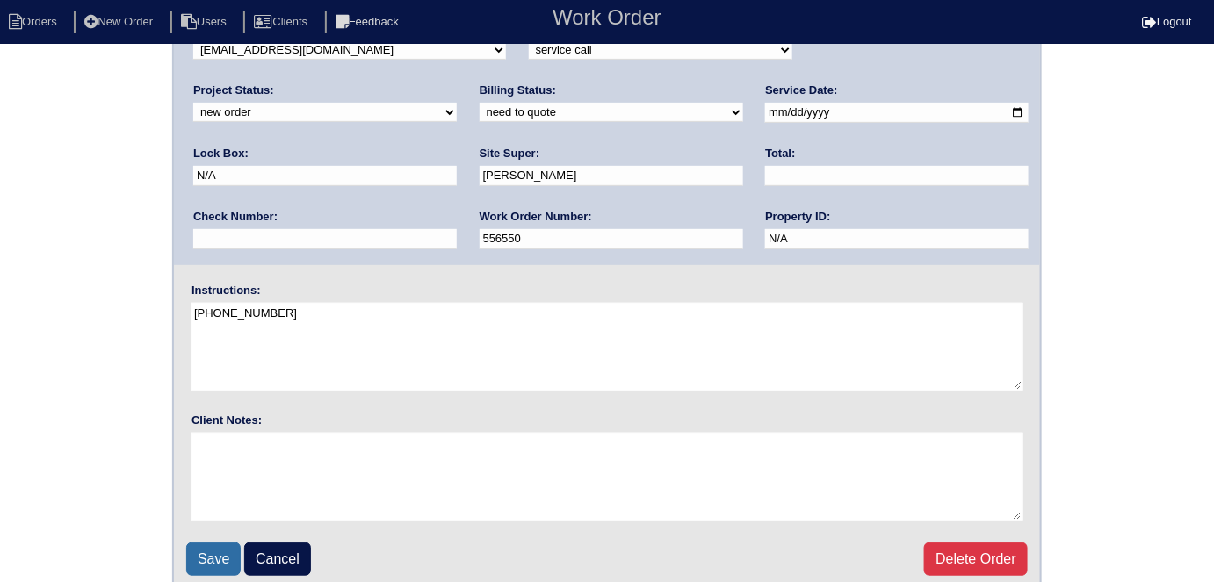
scroll to position [180, 0]
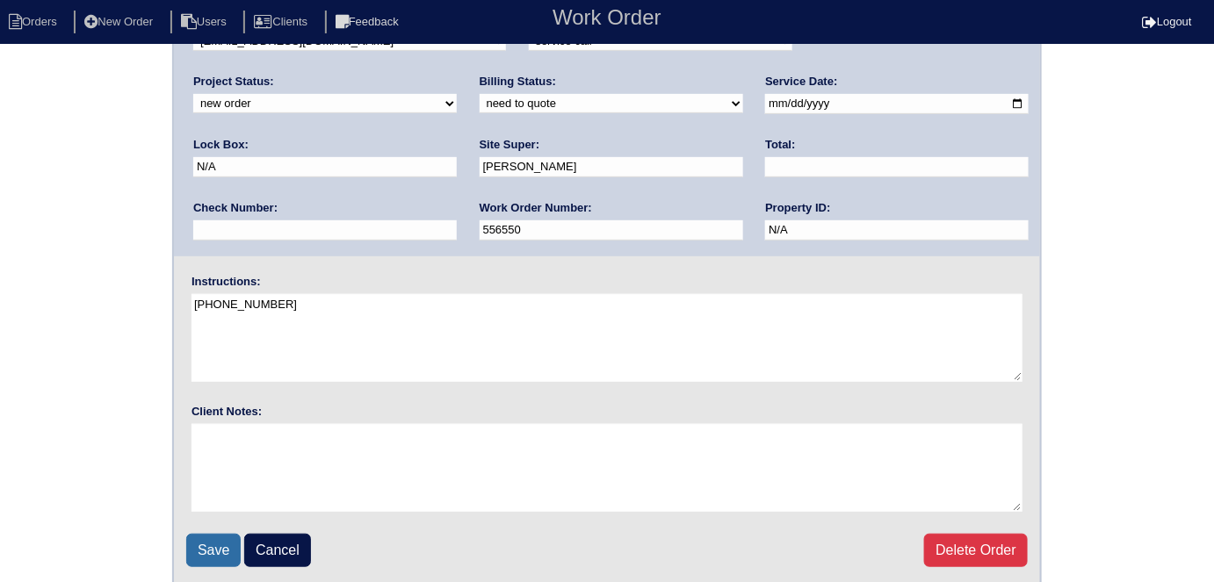
click at [221, 550] on input "Save" at bounding box center [213, 550] width 54 height 33
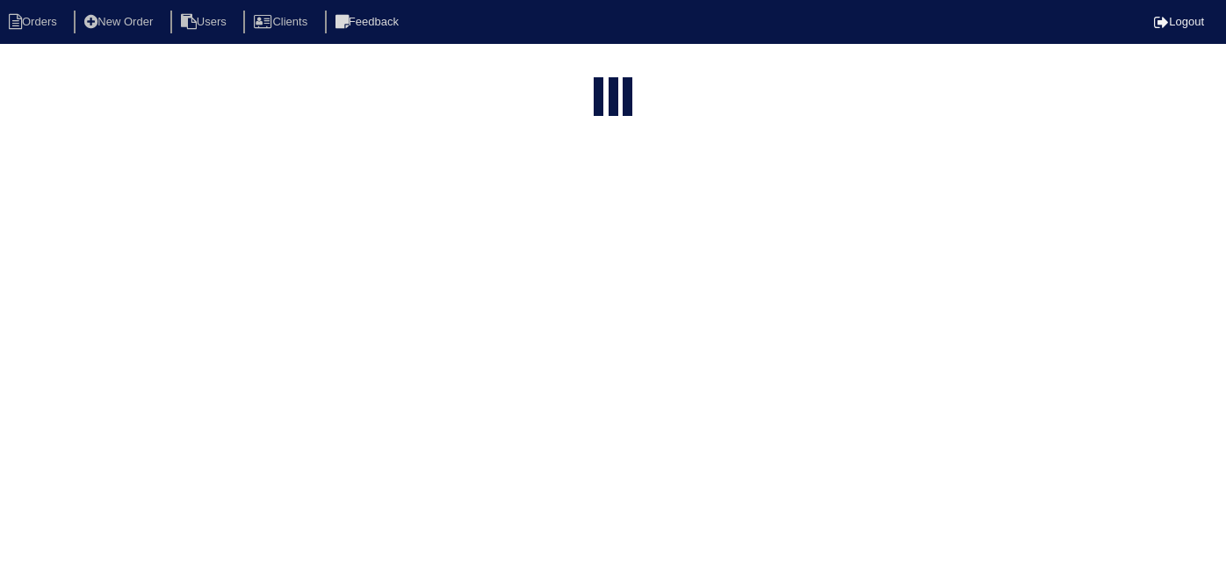
select select "15"
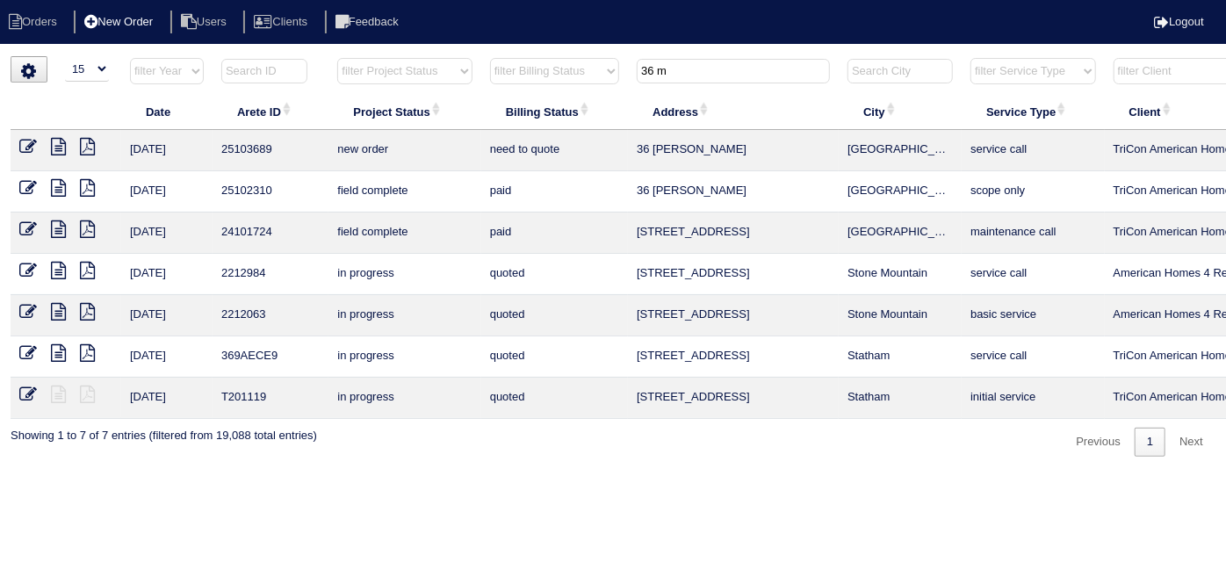
drag, startPoint x: 727, startPoint y: 74, endPoint x: 132, endPoint y: 10, distance: 598.8
click at [285, 44] on html "Orders New Order Users Clients Feedback Logout Orders New Order Users Clients M…" at bounding box center [613, 237] width 1226 height 474
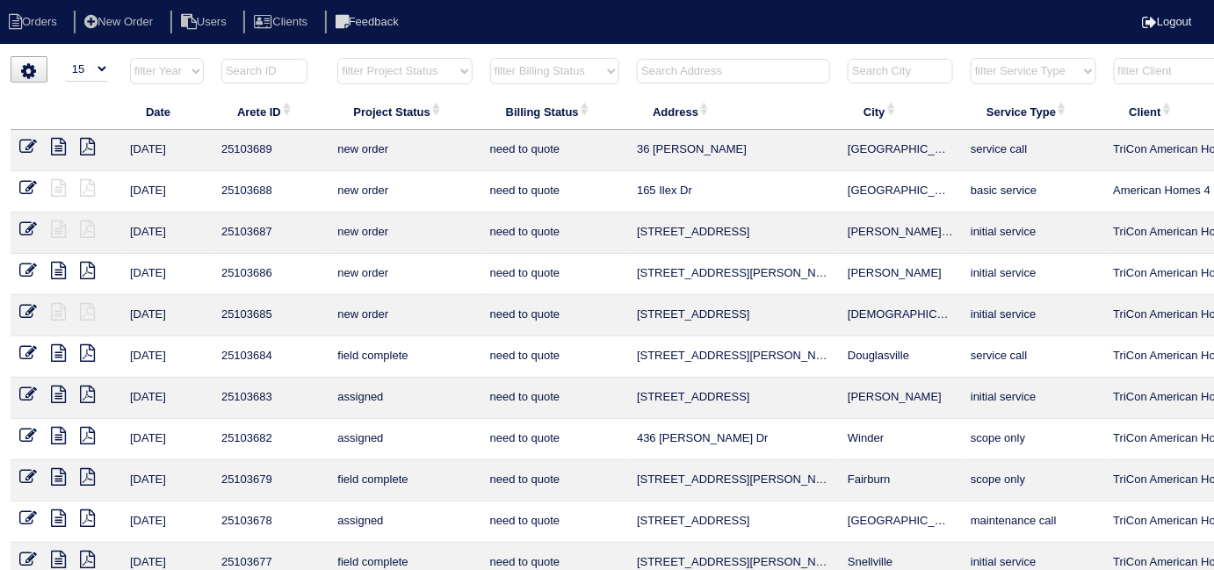
click at [394, 68] on select "filter Project Status -- Any Project Status -- new order assigned in progress f…" at bounding box center [404, 71] width 134 height 26
click at [337, 58] on select "filter Project Status -- Any Project Status -- new order assigned in progress f…" at bounding box center [404, 71] width 134 height 26
select select "field complete"
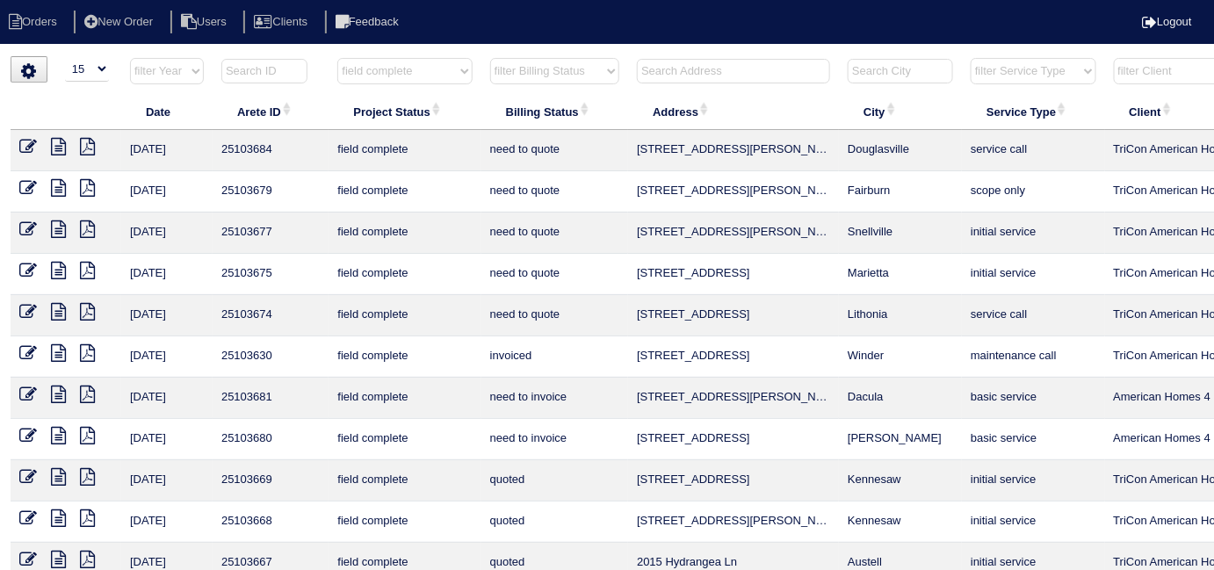
click at [522, 77] on select "filter Billing Status -- Any Billing Status -- need to quote quoted need to inv…" at bounding box center [554, 71] width 129 height 26
select select "need to quote"
click at [490, 58] on select "filter Billing Status -- Any Billing Status -- need to quote quoted need to inv…" at bounding box center [554, 71] width 129 height 26
select select "field complete"
select select "need to quote"
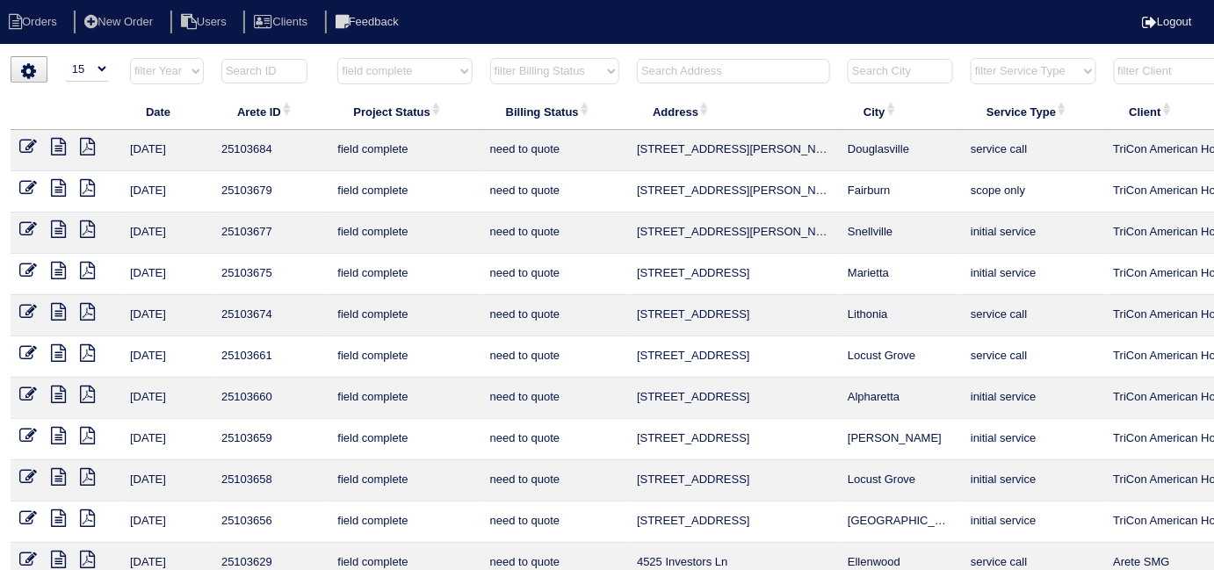
click at [378, 83] on select "filter Project Status -- Any Project Status -- new order assigned in progress f…" at bounding box center [404, 71] width 134 height 26
click at [398, 81] on select "filter Project Status -- Any Project Status -- new order assigned in progress f…" at bounding box center [404, 71] width 134 height 26
select select
click at [337, 58] on select "filter Project Status -- Any Project Status -- new order assigned in progress f…" at bounding box center [404, 71] width 134 height 26
select select "need to quote"
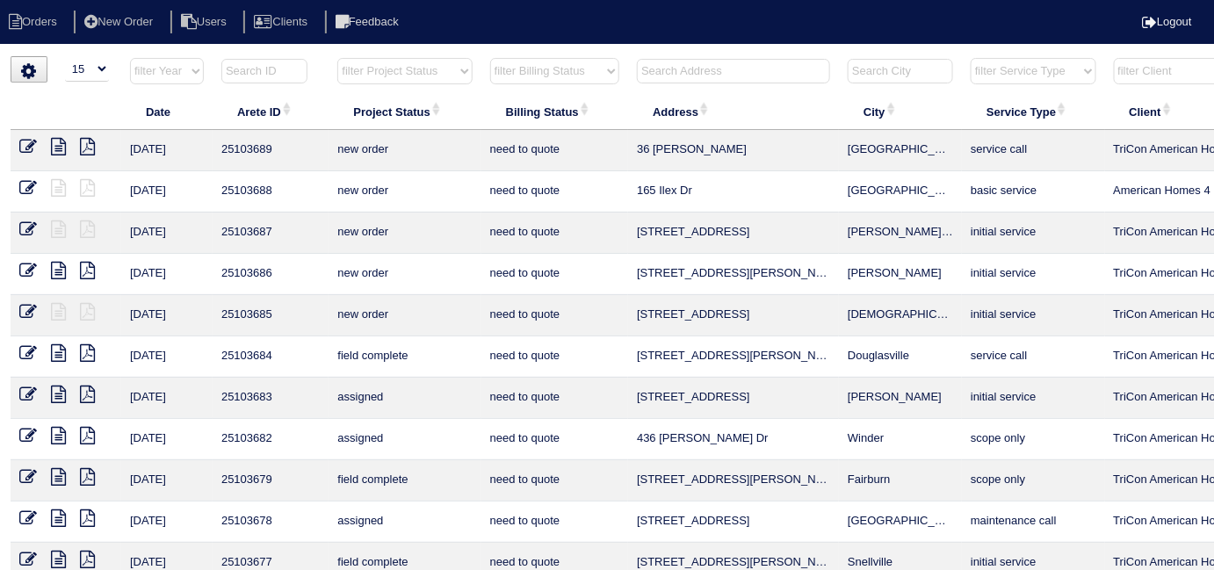
click at [486, 71] on th "filter Billing Status -- Any Billing Status -- need to quote quoted need to inv…" at bounding box center [554, 75] width 147 height 36
click at [516, 83] on select "filter Billing Status -- Any Billing Status -- need to quote quoted need to inv…" at bounding box center [554, 71] width 129 height 26
select select
click at [490, 58] on select "filter Billing Status -- Any Billing Status -- need to quote quoted need to inv…" at bounding box center [554, 71] width 129 height 26
click at [732, 69] on input "text" at bounding box center [733, 71] width 193 height 25
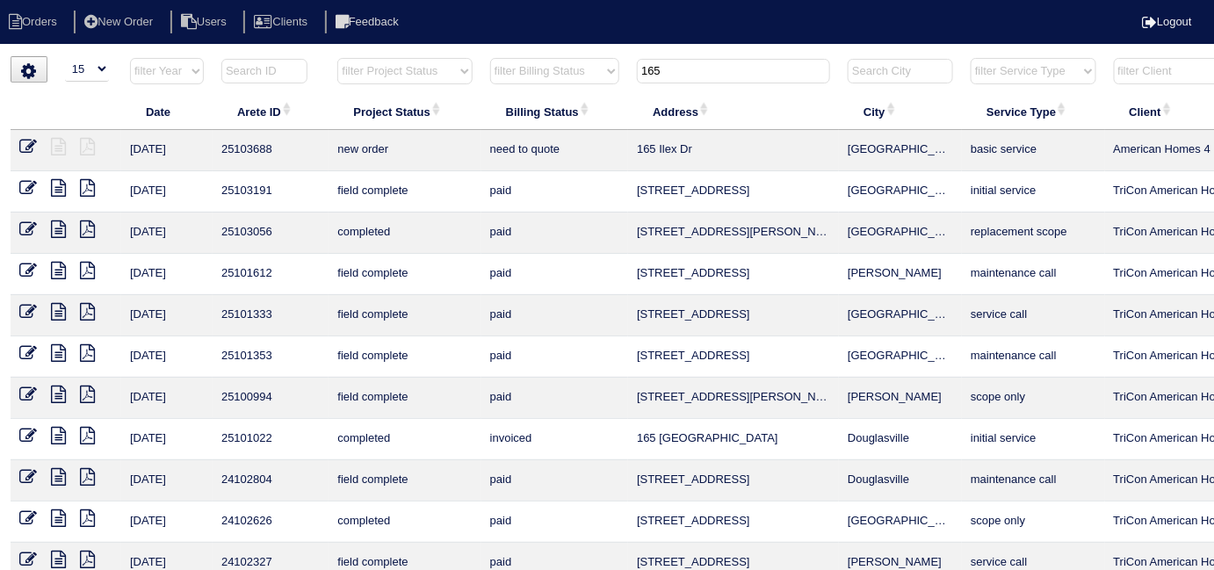
drag, startPoint x: 670, startPoint y: 71, endPoint x: 52, endPoint y: -70, distance: 634.2
click at [52, 0] on html "Orders New Order Users Clients Feedback Logout Orders New Order Users Clients M…" at bounding box center [607, 402] width 1214 height 804
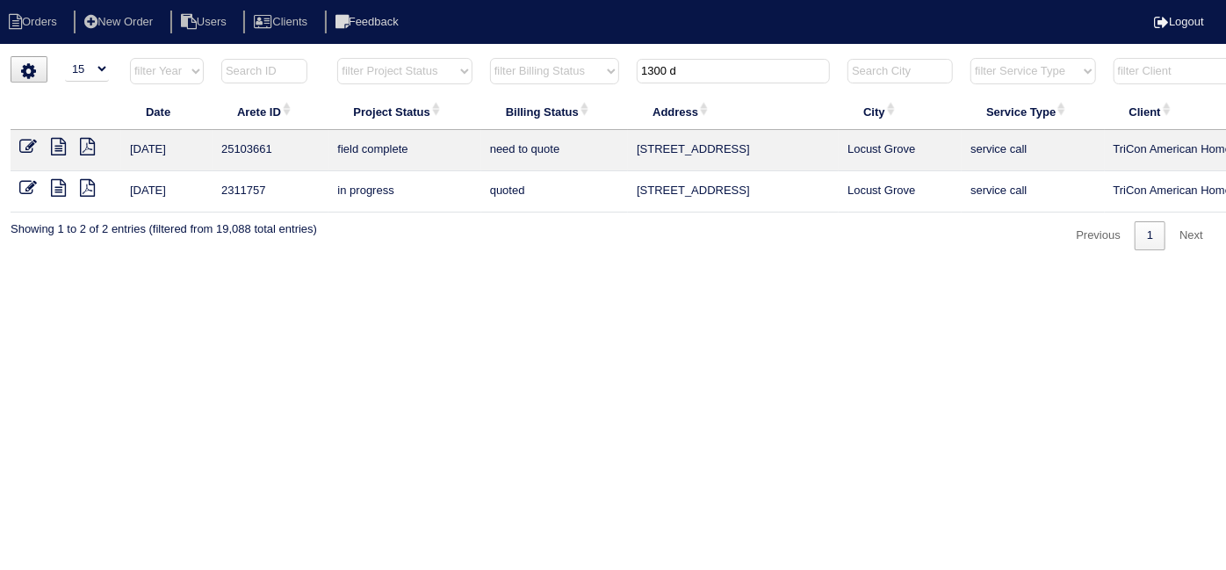
type input "1300 d"
click at [57, 153] on icon at bounding box center [58, 147] width 15 height 18
click at [26, 144] on icon at bounding box center [28, 147] width 18 height 18
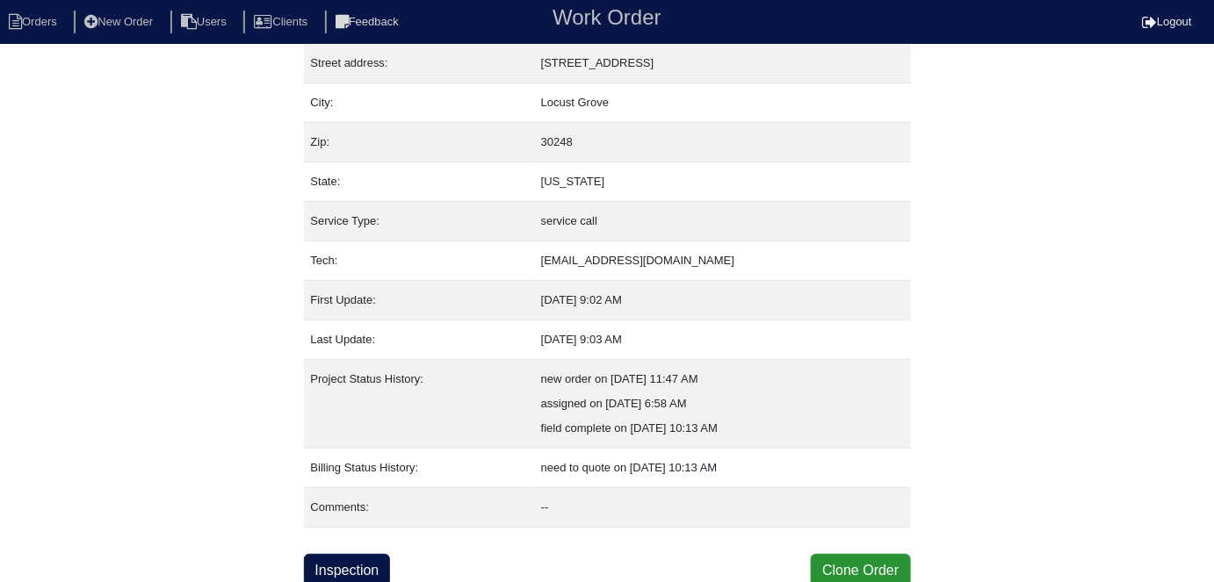
scroll to position [92, 0]
click at [354, 553] on link "Inspection" at bounding box center [347, 569] width 87 height 33
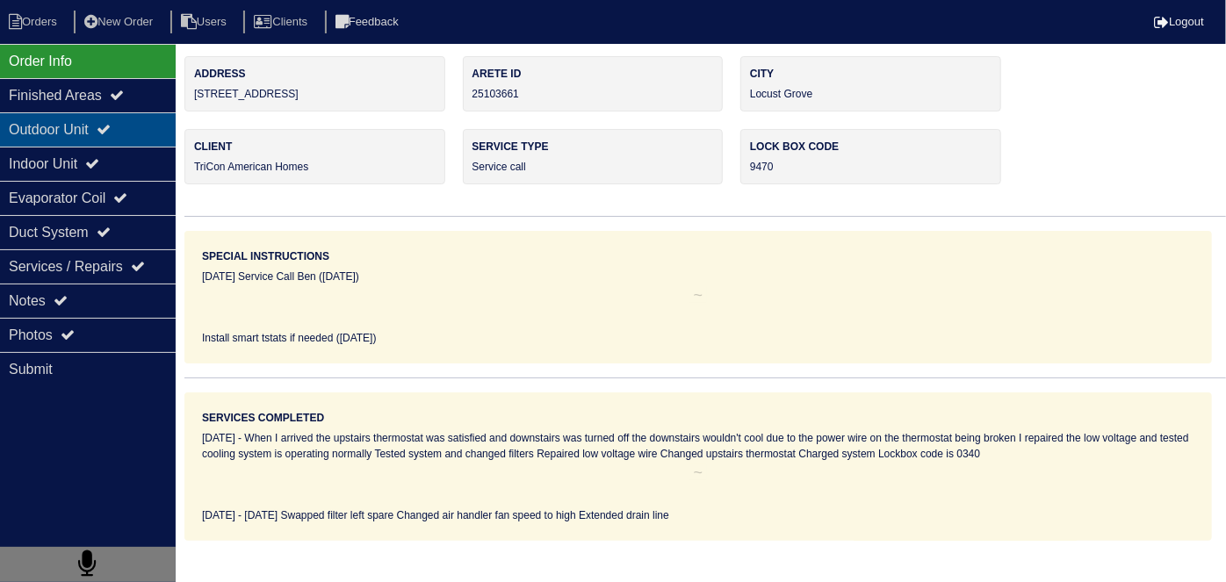
click at [105, 148] on div "Indoor Unit" at bounding box center [88, 164] width 176 height 34
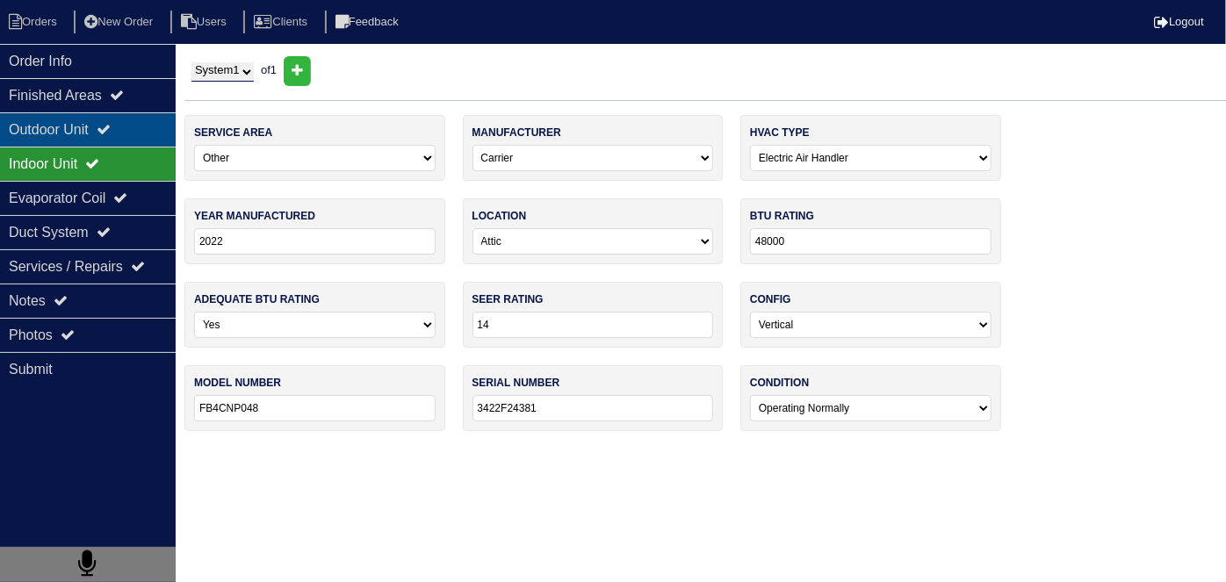
click at [102, 134] on div "Outdoor Unit" at bounding box center [88, 129] width 176 height 34
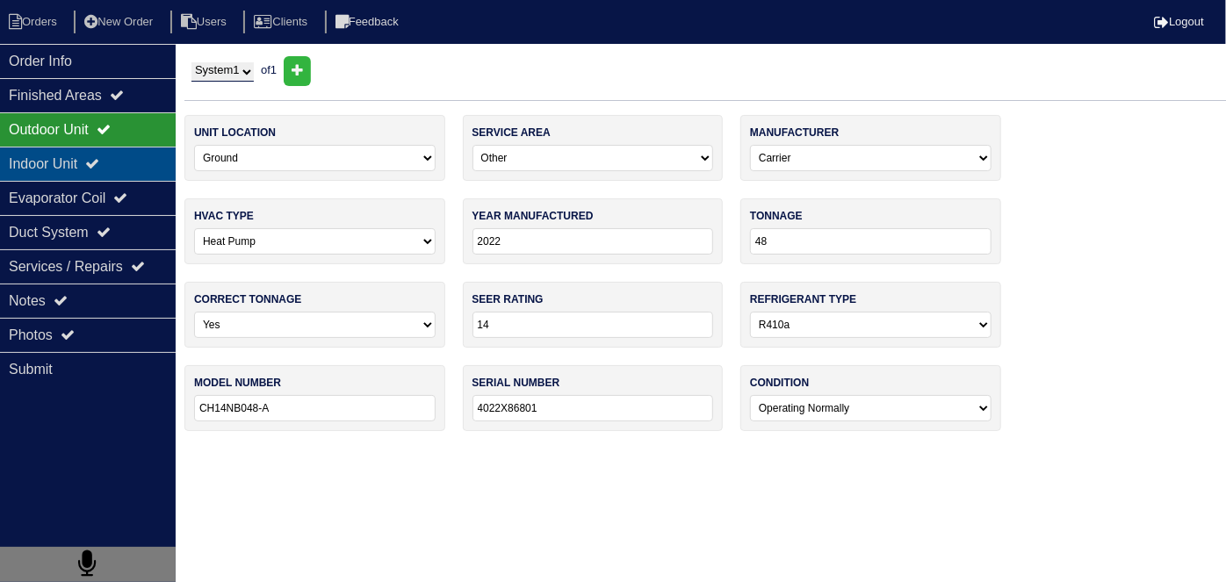
click at [93, 160] on div "Indoor Unit" at bounding box center [88, 164] width 176 height 34
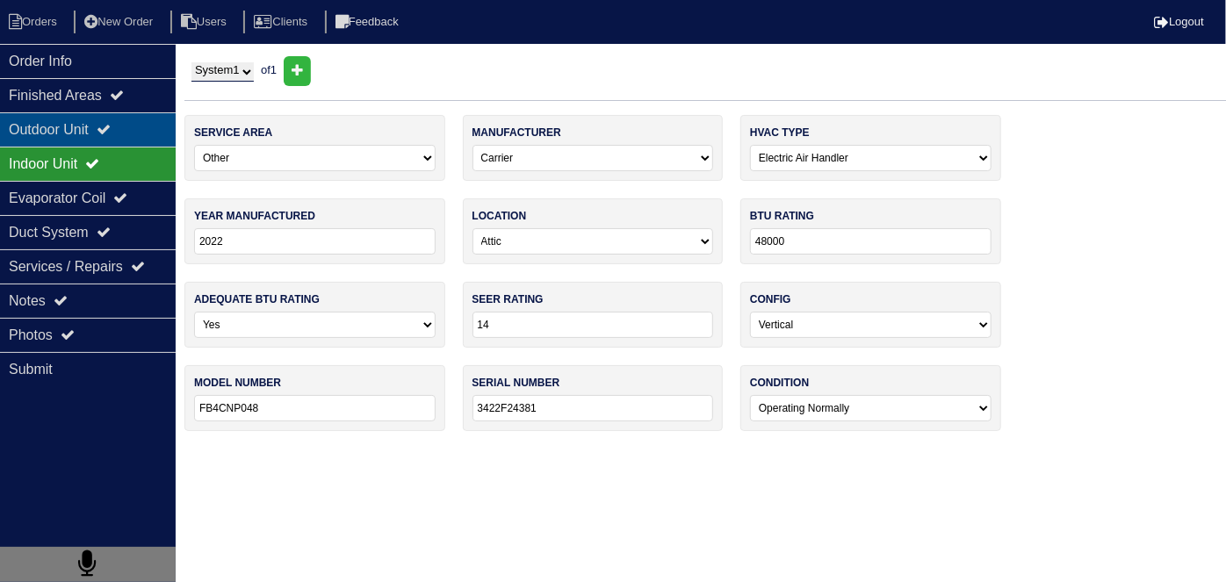
click at [89, 135] on div "Outdoor Unit" at bounding box center [88, 129] width 176 height 34
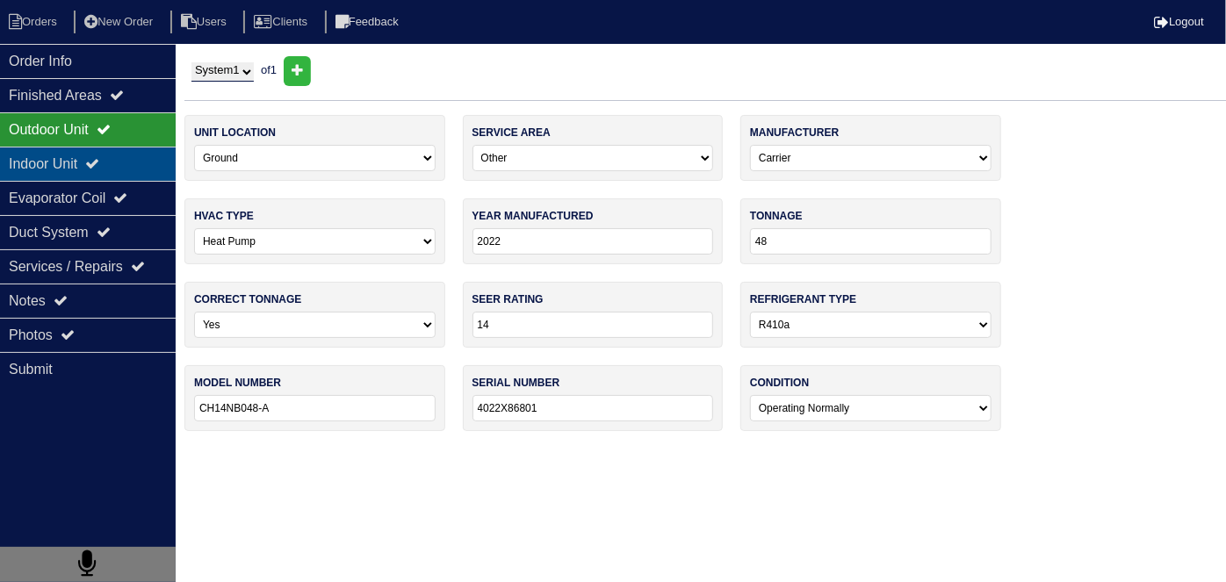
click at [89, 157] on div "Indoor Unit" at bounding box center [88, 164] width 176 height 34
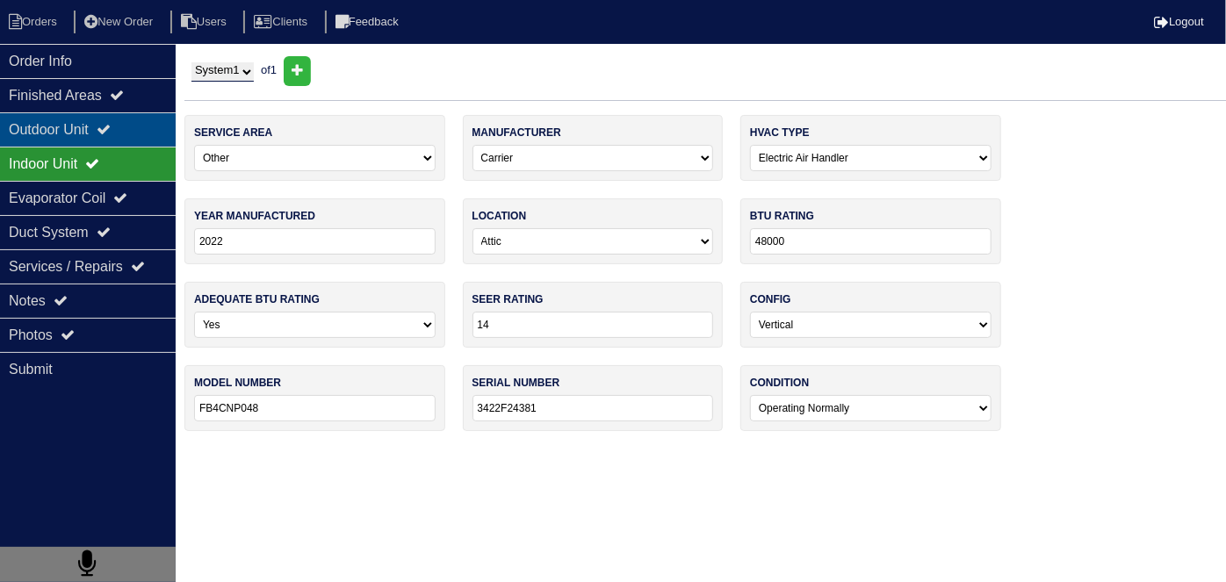
click at [89, 128] on div "Outdoor Unit" at bounding box center [88, 129] width 176 height 34
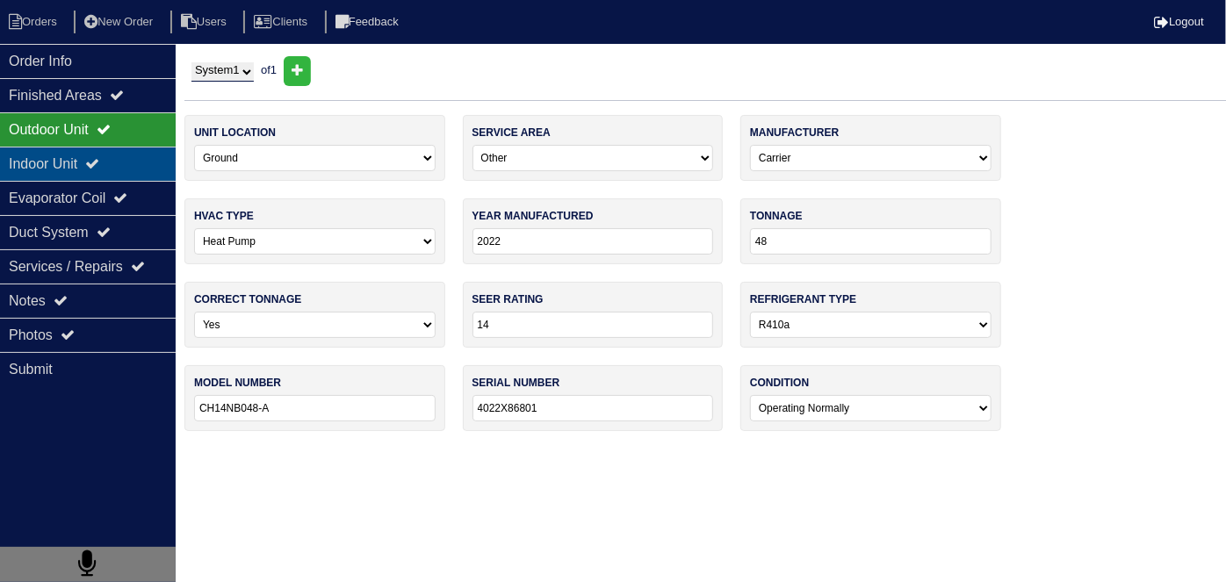
click at [82, 158] on div "Indoor Unit" at bounding box center [88, 164] width 176 height 34
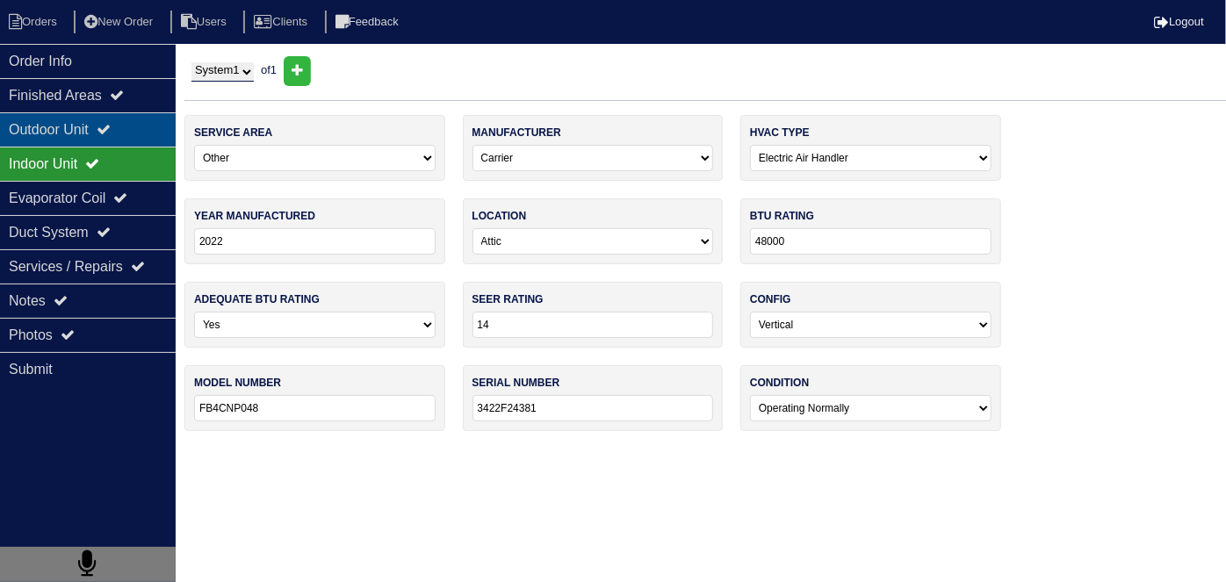
click at [76, 134] on div "Outdoor Unit" at bounding box center [88, 129] width 176 height 34
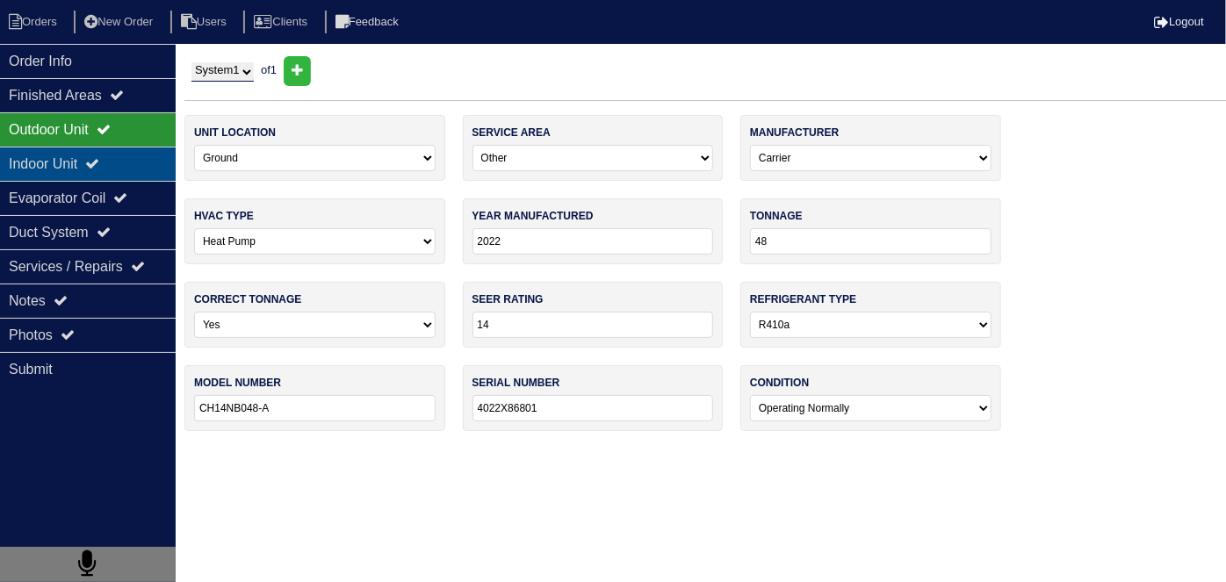
click at [126, 162] on div "Indoor Unit" at bounding box center [88, 164] width 176 height 34
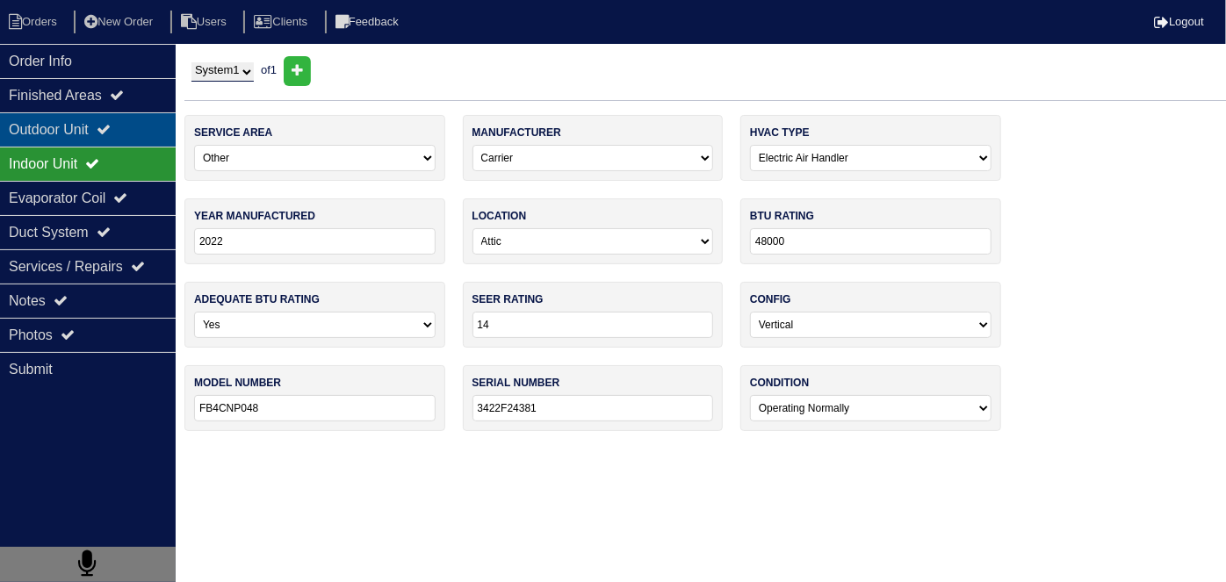
click at [90, 119] on div "Outdoor Unit" at bounding box center [88, 129] width 176 height 34
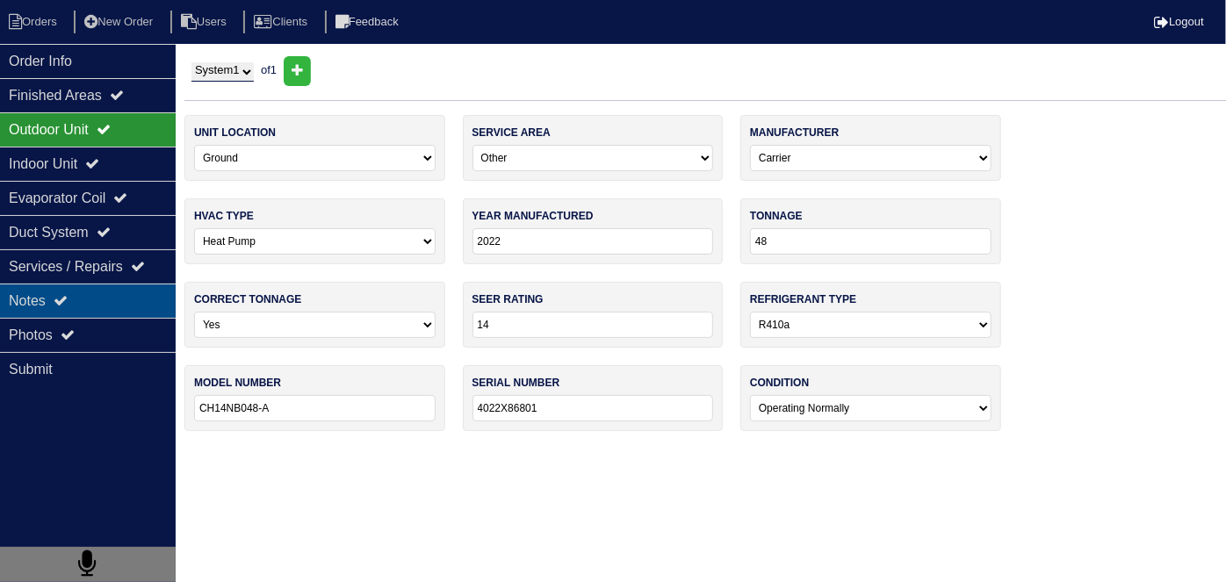
click at [120, 285] on div "Notes" at bounding box center [88, 301] width 176 height 34
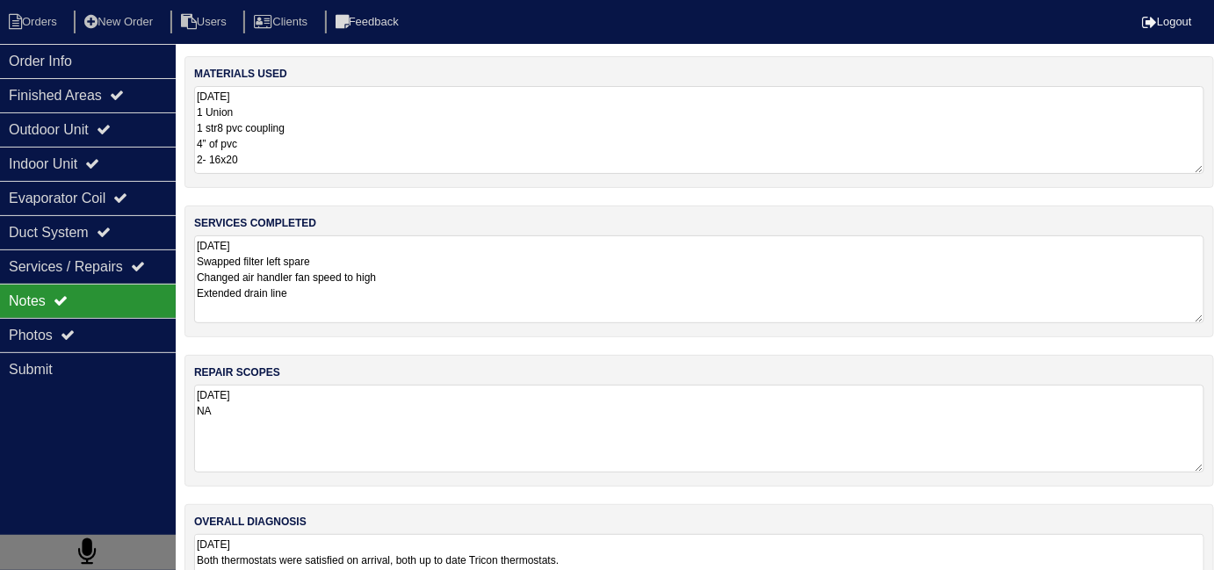
click at [437, 301] on textarea "10.6.25 Swapped filter left spare Changed air handler fan speed to high Extende…" at bounding box center [699, 279] width 1010 height 88
click at [405, 307] on textarea "10.6.25 Swapped filter left spare Changed air handler fan speed to high Extende…" at bounding box center [699, 278] width 1010 height 87
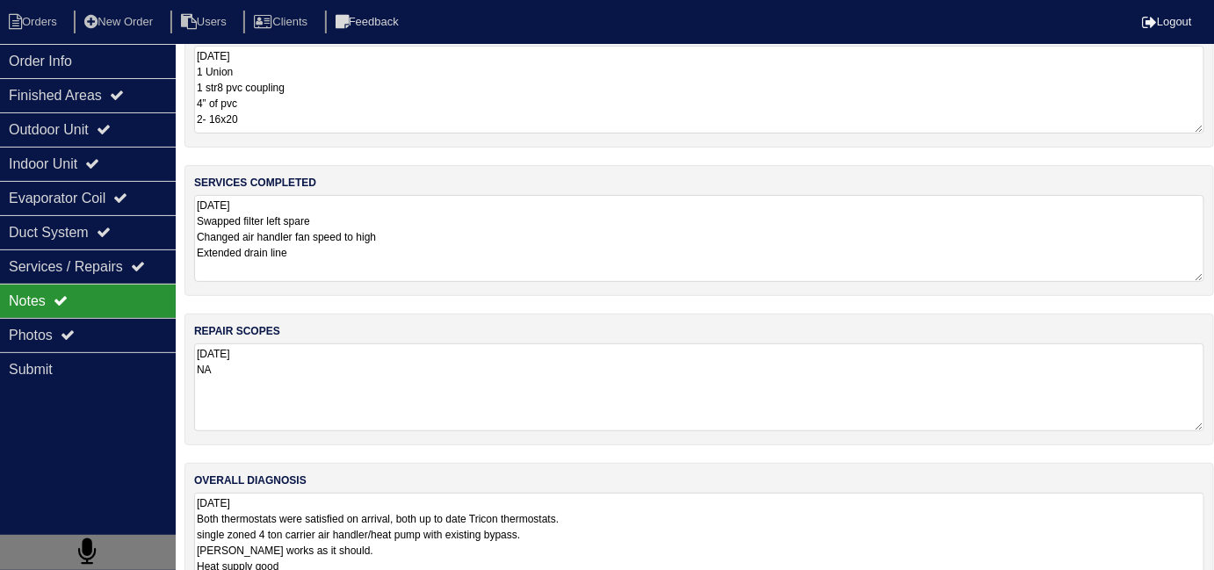
scroll to position [77, 0]
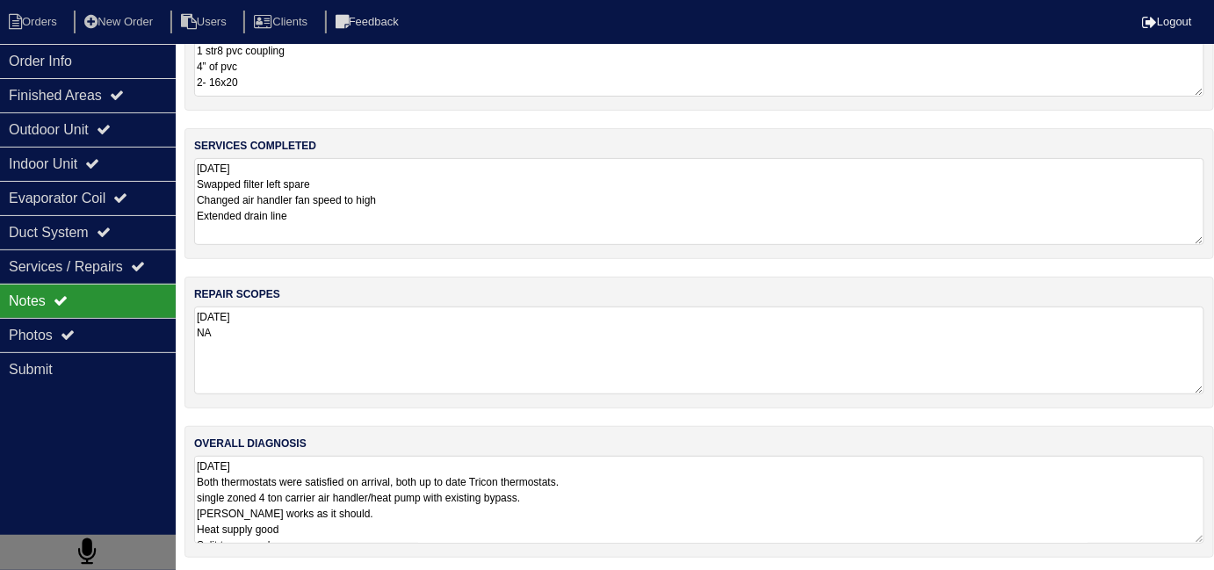
click at [641, 504] on textarea "10.6.25 Both thermostats were satisfied on arrival, both up to date Tricon ther…" at bounding box center [699, 500] width 1010 height 88
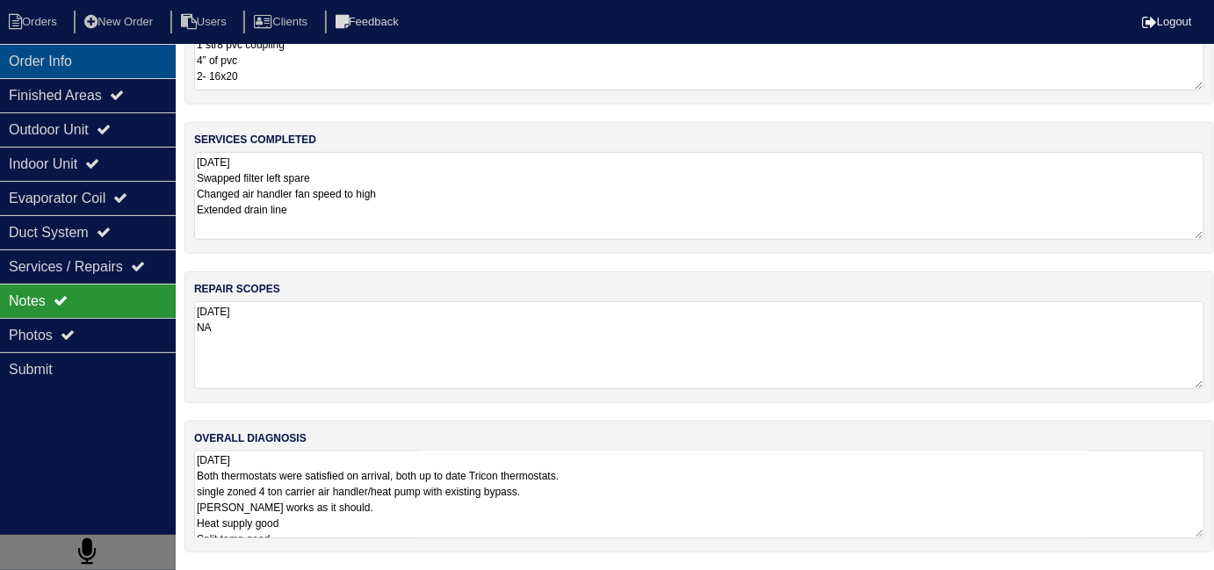
scroll to position [78, 0]
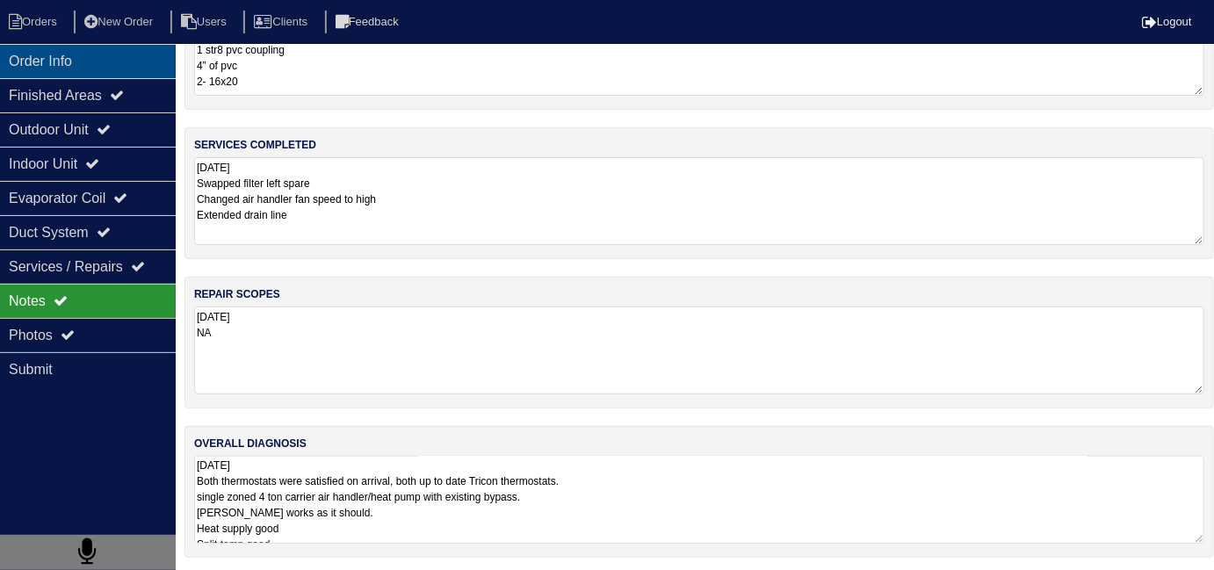
click at [81, 63] on div "Order Info" at bounding box center [88, 61] width 176 height 34
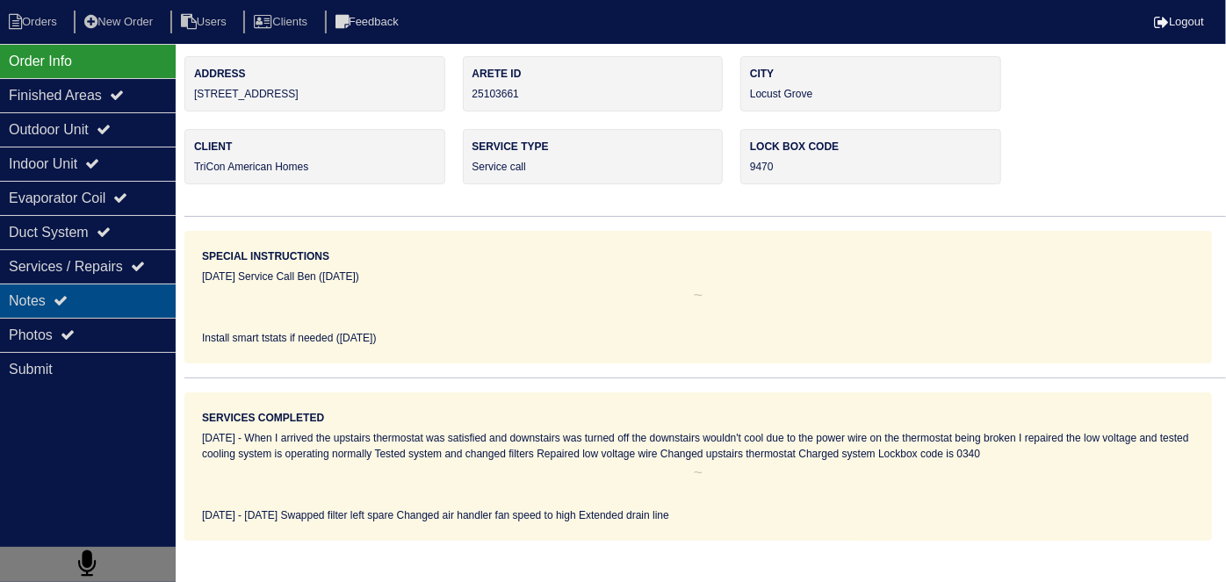
click at [61, 309] on div "Notes" at bounding box center [88, 301] width 176 height 34
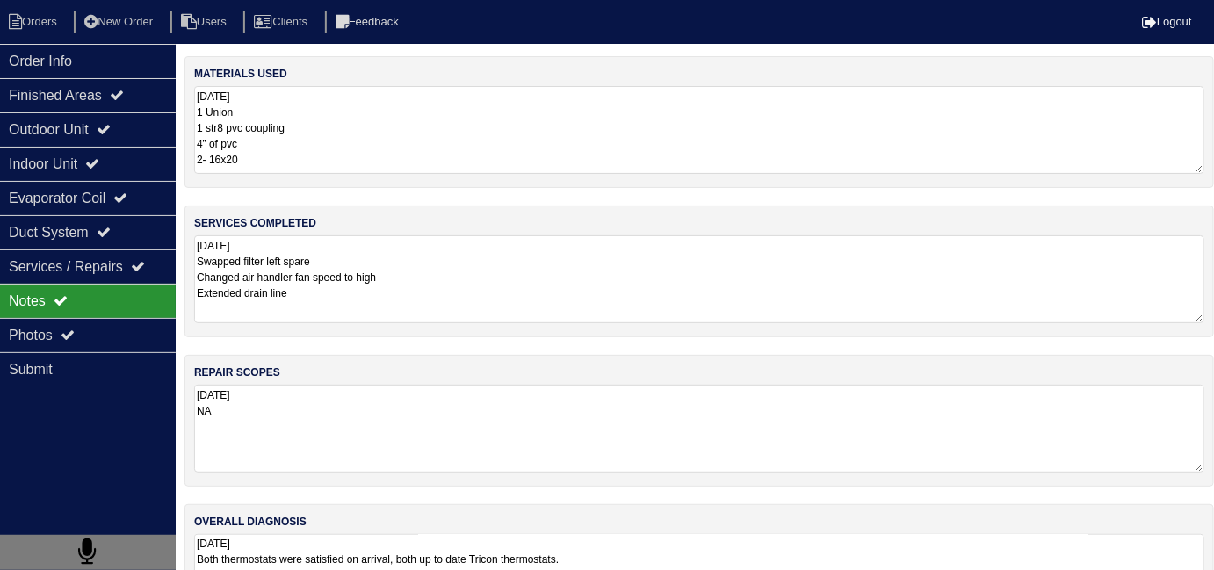
click at [344, 293] on textarea "10.6.25 Swapped filter left spare Changed air handler fan speed to high Extende…" at bounding box center [699, 279] width 1010 height 88
click at [590, 277] on textarea "10.6.25 Swapped filter left spare Changed air handler fan speed to high Extende…" at bounding box center [699, 278] width 1010 height 87
type textarea "10.6.25 Swapped filter left spare Changed air handler fan speed to high Extende…"
click at [672, 321] on div "services completed 10.6.25 Swapped filter left spare Changed air handler fan sp…" at bounding box center [698, 270] width 1029 height 131
click at [784, 492] on div "materials used 10.6.25 1 Union 1 str8 pvc coupling 4” of pvc 2- 16x20 services …" at bounding box center [698, 354] width 1029 height 596
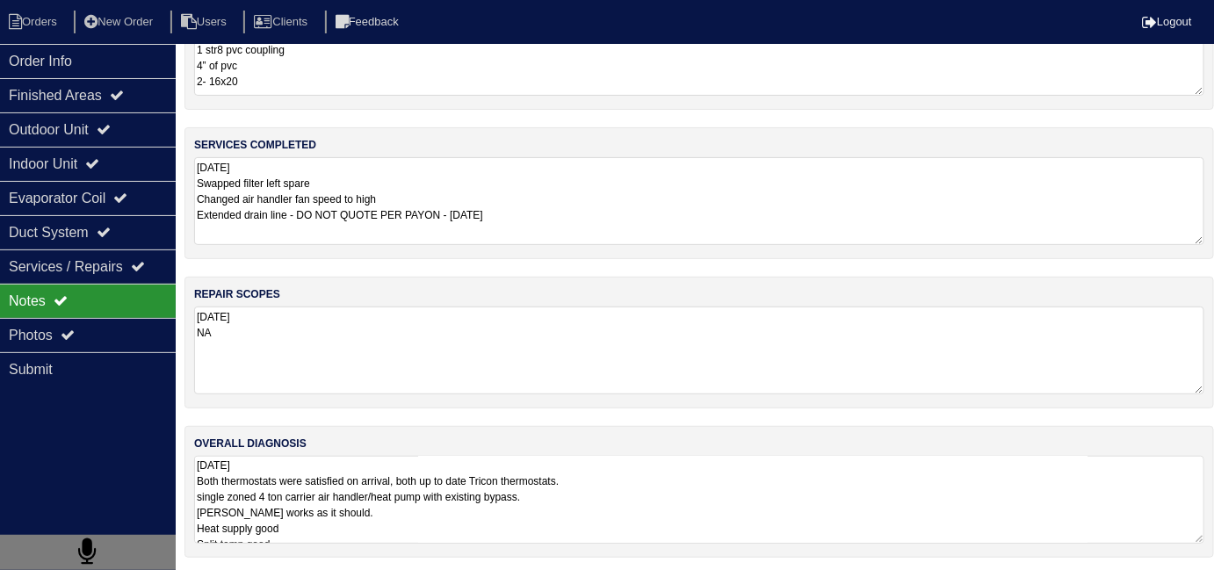
scroll to position [1, 0]
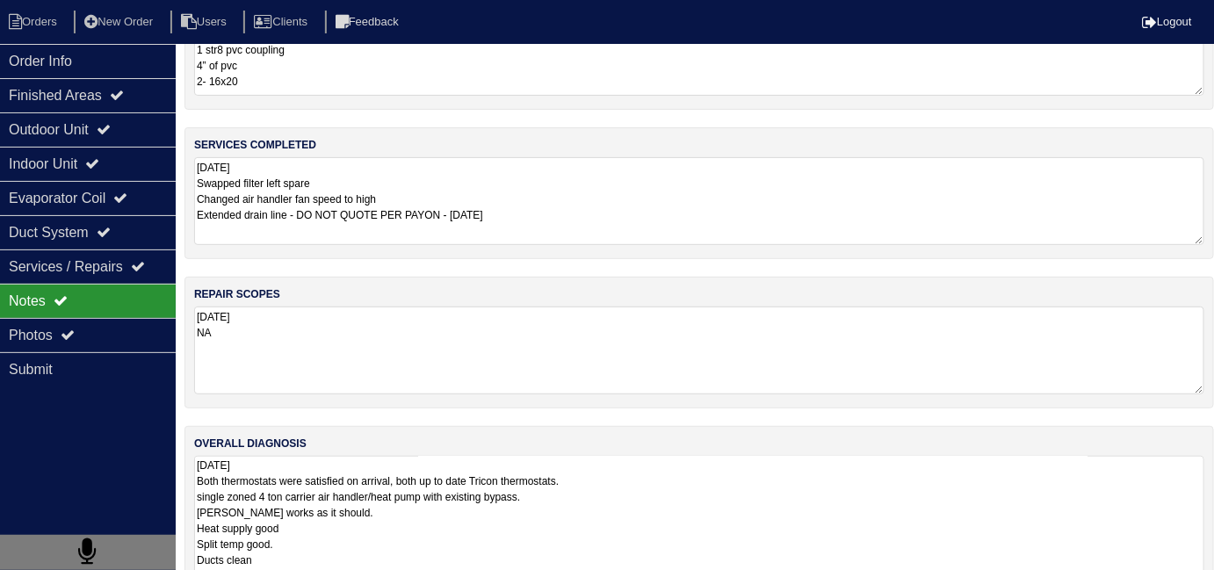
click at [785, 494] on textarea "10.6.25 Both thermostats were satisfied on arrival, both up to date Tricon ther…" at bounding box center [699, 568] width 1010 height 225
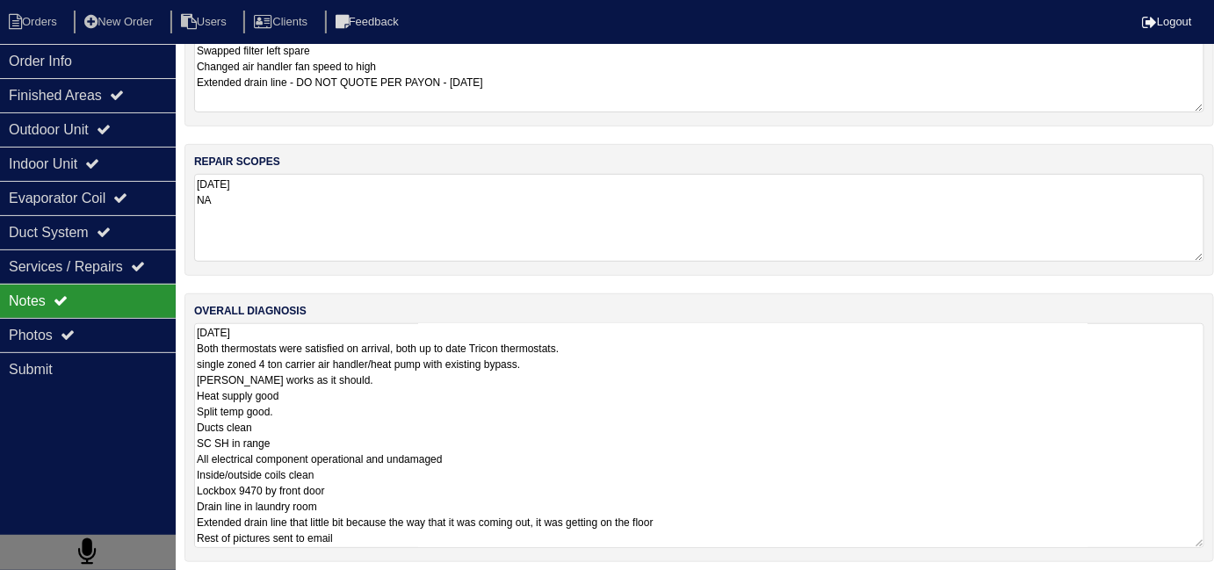
scroll to position [215, 0]
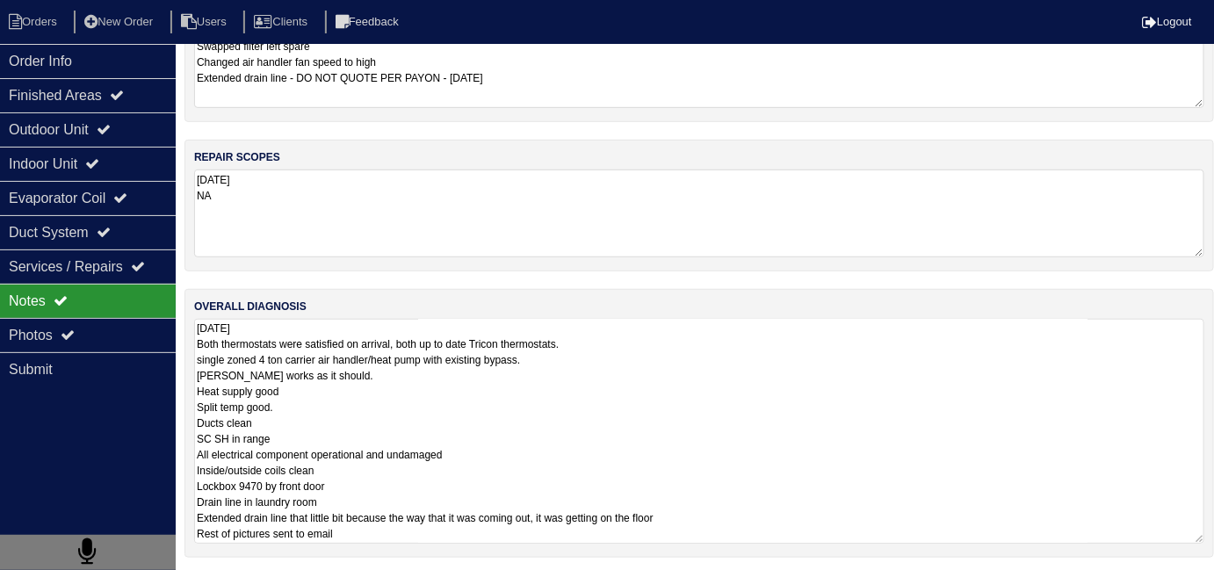
click at [843, 445] on textarea "10.6.25 Both thermostats were satisfied on arrival, both up to date Tricon ther…" at bounding box center [699, 431] width 1010 height 225
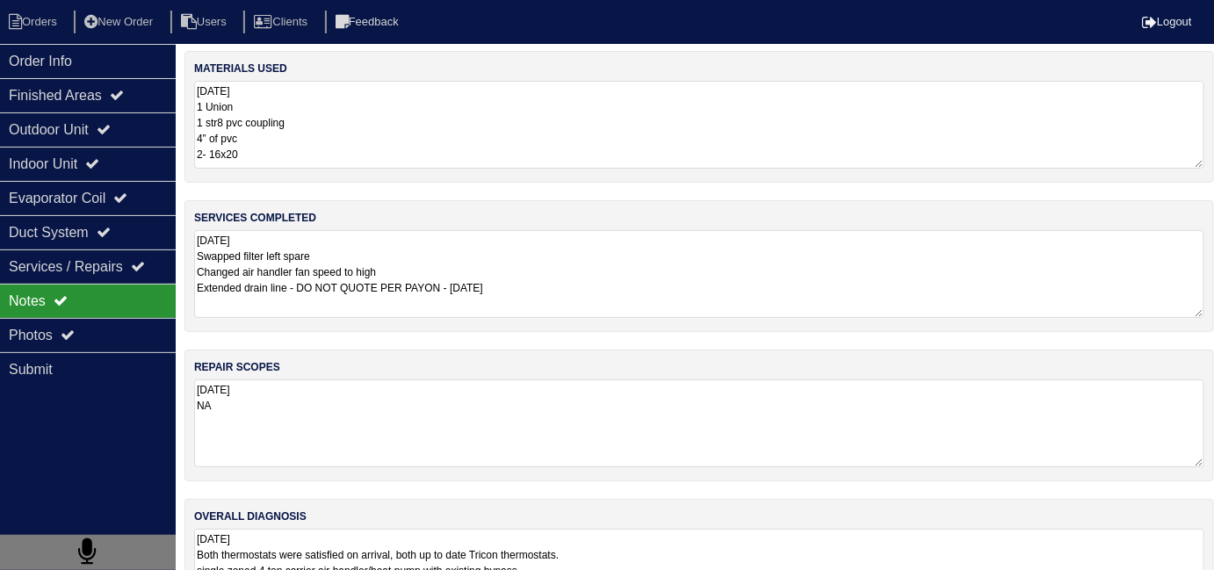
scroll to position [0, 0]
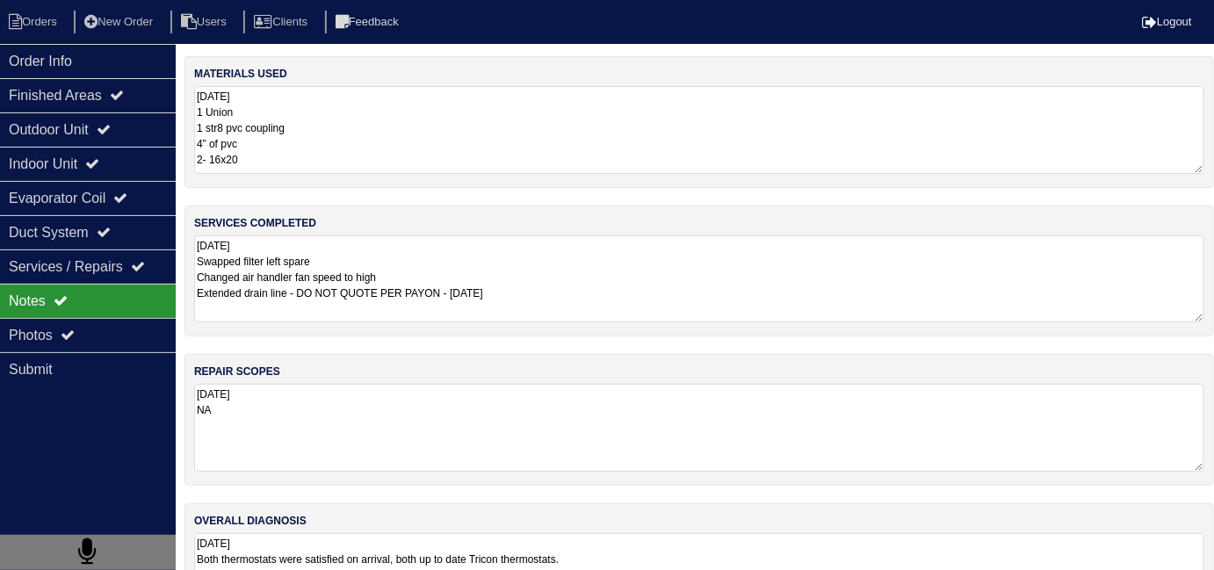
click at [613, 278] on textarea "10.6.25 Swapped filter left spare Changed air handler fan speed to high Extende…" at bounding box center [699, 278] width 1010 height 87
click at [760, 544] on textarea "10.6.25 Both thermostats were satisfied on arrival, both up to date Tricon ther…" at bounding box center [699, 577] width 1010 height 88
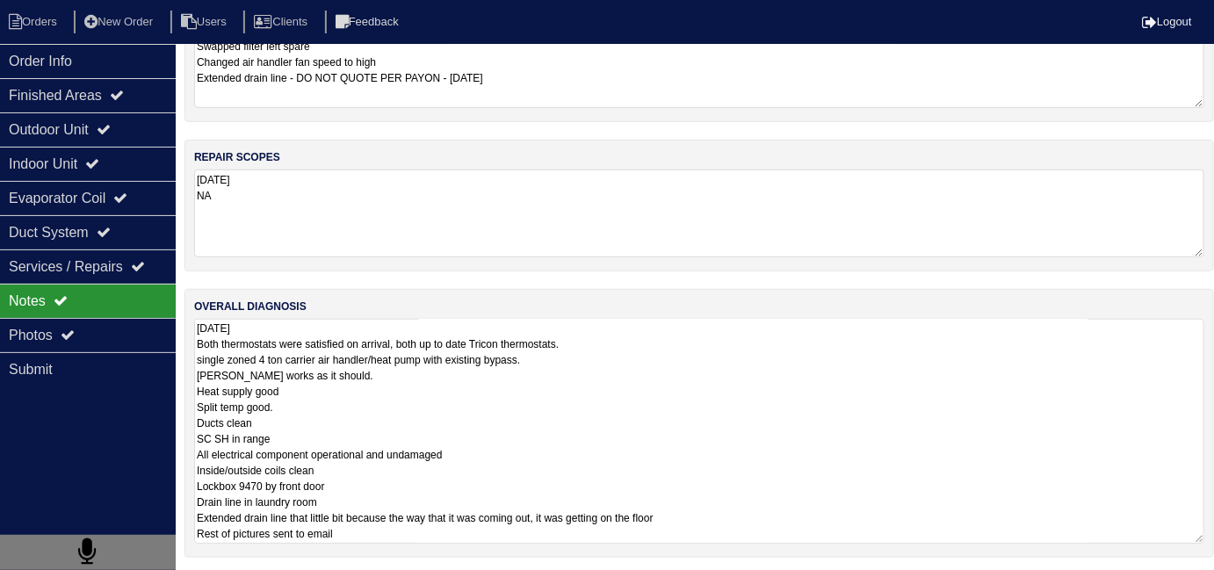
scroll to position [78, 0]
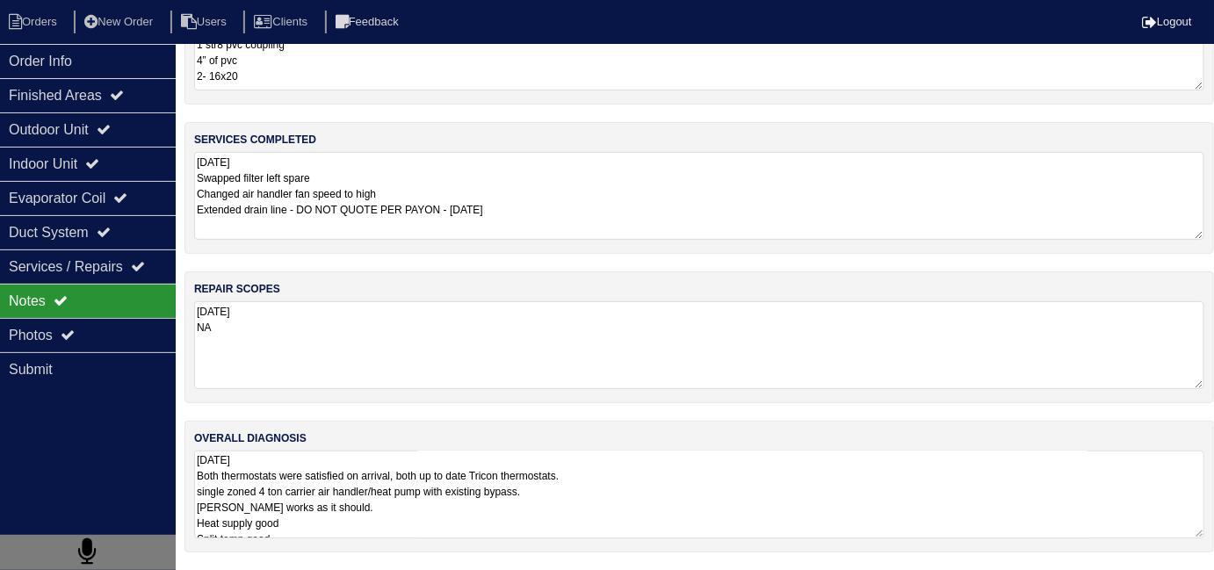
click at [388, 450] on textarea "10.6.25 Both thermostats were satisfied on arrival, both up to date Tricon ther…" at bounding box center [699, 494] width 1010 height 88
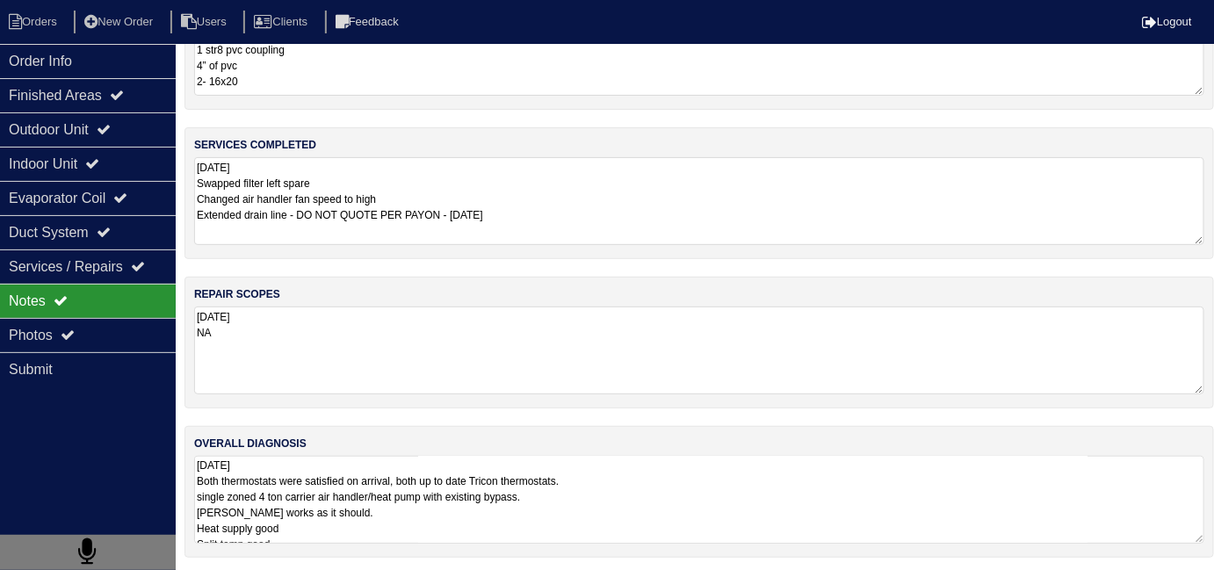
click at [636, 501] on textarea "10.6.25 Both thermostats were satisfied on arrival, both up to date Tricon ther…" at bounding box center [699, 500] width 1010 height 88
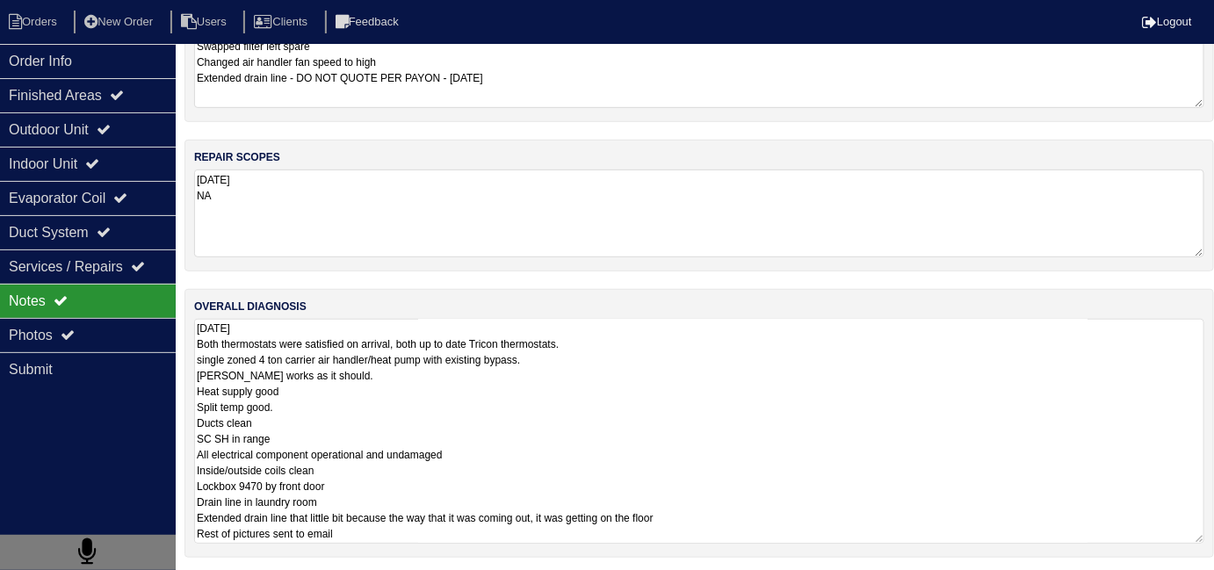
scroll to position [77, 0]
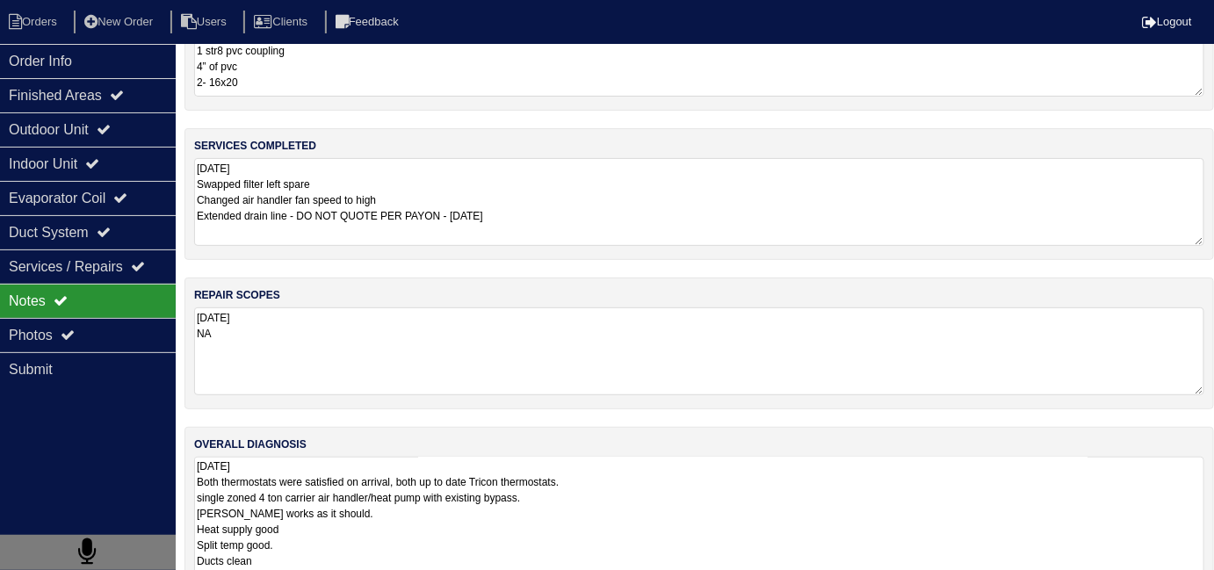
click at [551, 84] on div "materials used 10.6.25 1 Union 1 str8 pvc coupling 4” of pvc 2- 16x20 services …" at bounding box center [698, 346] width 1029 height 734
click at [623, 504] on textarea "10.6.25 Both thermostats were satisfied on arrival, both up to date Tricon ther…" at bounding box center [699, 569] width 1010 height 225
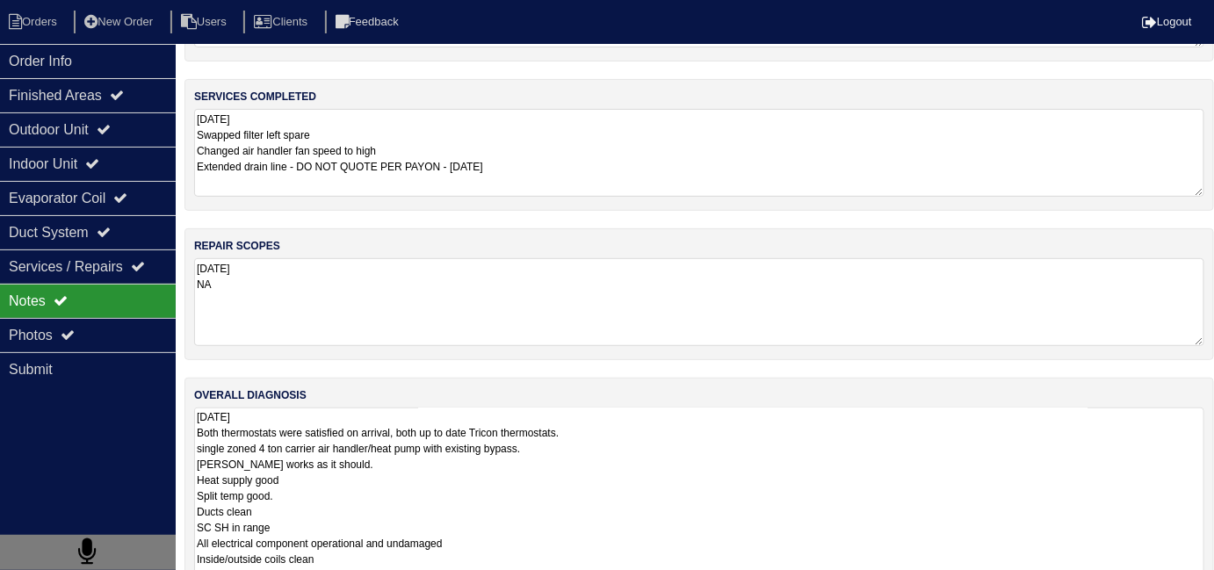
scroll to position [215, 0]
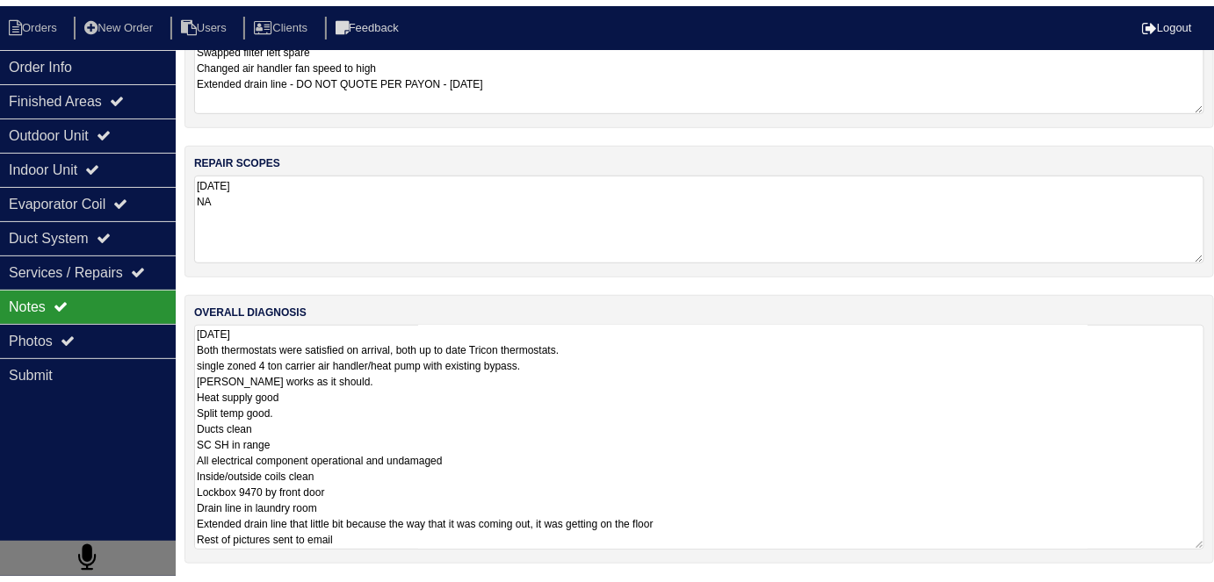
scroll to position [92, 0]
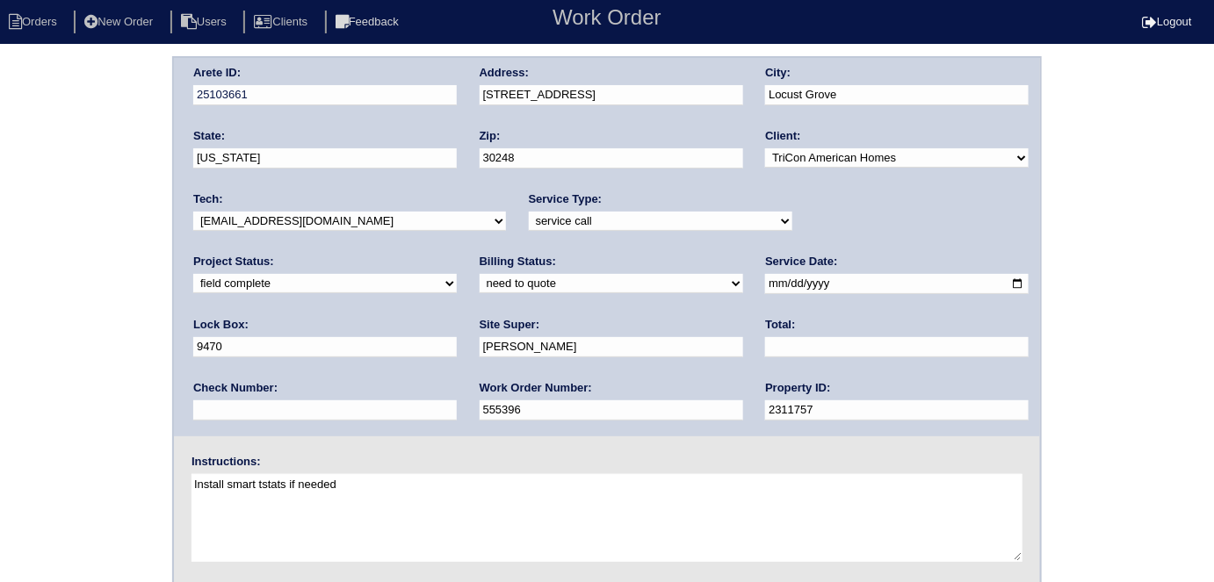
click at [479, 281] on select "need to quote quoted need to invoice invoiced paid warranty purchase order need…" at bounding box center [610, 283] width 263 height 19
select select "quoted"
click at [479, 274] on select "need to quote quoted need to invoice invoiced paid warranty purchase order need…" at bounding box center [610, 283] width 263 height 19
click at [765, 343] on input "text" at bounding box center [896, 347] width 263 height 20
type input "365.00"
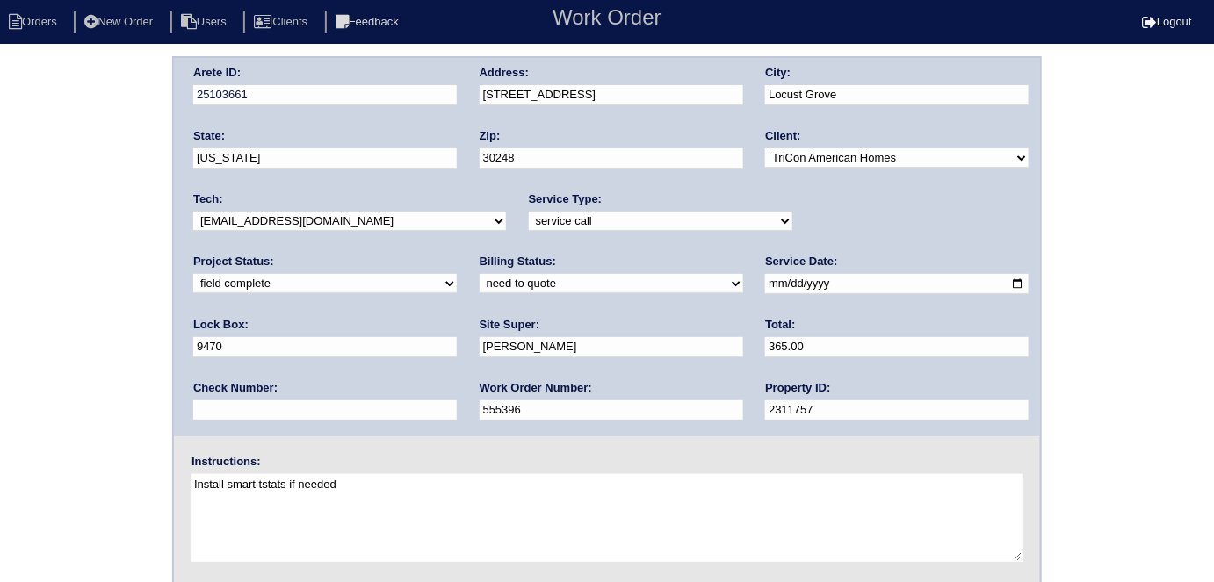
click at [81, 296] on div "Arete ID: 25103661 Address: [STREET_ADDRESS] City: [GEOGRAPHIC_DATA] State: [US…" at bounding box center [607, 411] width 1214 height 710
drag, startPoint x: 595, startPoint y: 90, endPoint x: 461, endPoint y: 90, distance: 134.4
click at [461, 90] on div "Arete ID: 25103661 Address: [STREET_ADDRESS] City: [GEOGRAPHIC_DATA] State: [US…" at bounding box center [607, 247] width 866 height 378
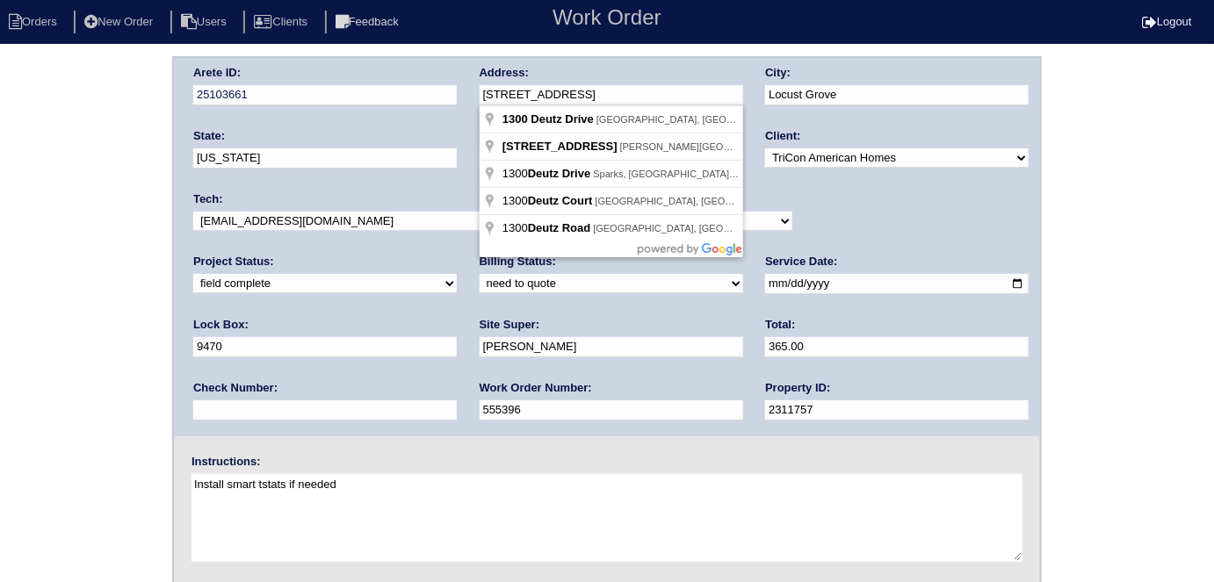
click at [103, 314] on div "Arete ID: 25103661 Address: [STREET_ADDRESS] City: [GEOGRAPHIC_DATA] State: [US…" at bounding box center [607, 411] width 1214 height 710
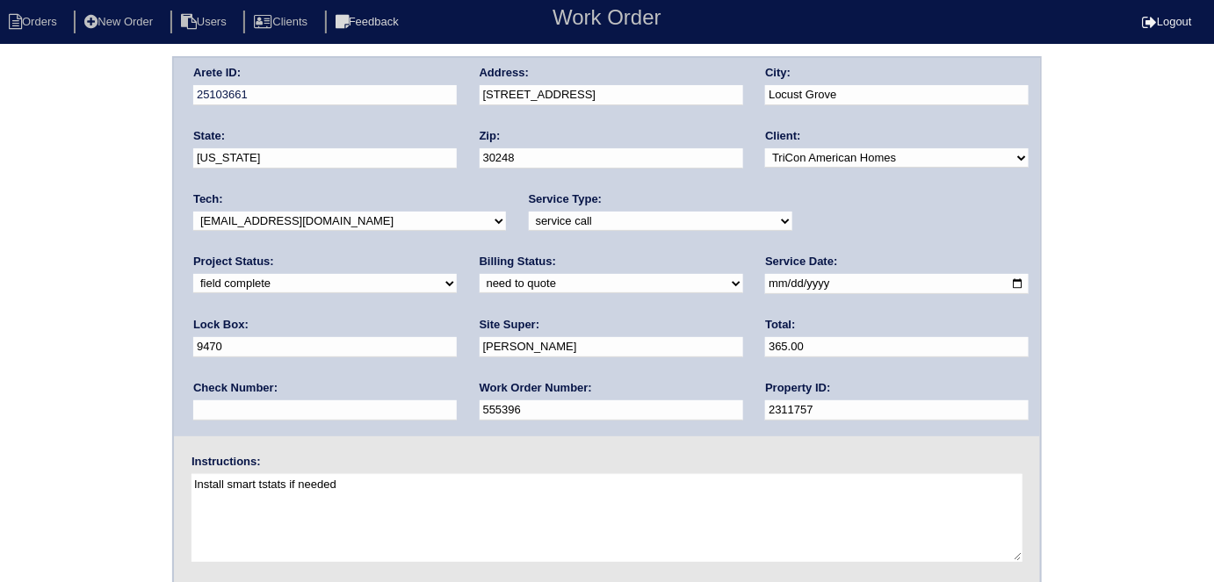
click at [105, 365] on div "Arete ID: 25103661 Address: [STREET_ADDRESS] City: [GEOGRAPHIC_DATA] State: [US…" at bounding box center [607, 411] width 1214 height 710
click at [47, 322] on div "Arete ID: 25103661 Address: [STREET_ADDRESS] City: [GEOGRAPHIC_DATA] State: [US…" at bounding box center [607, 411] width 1214 height 710
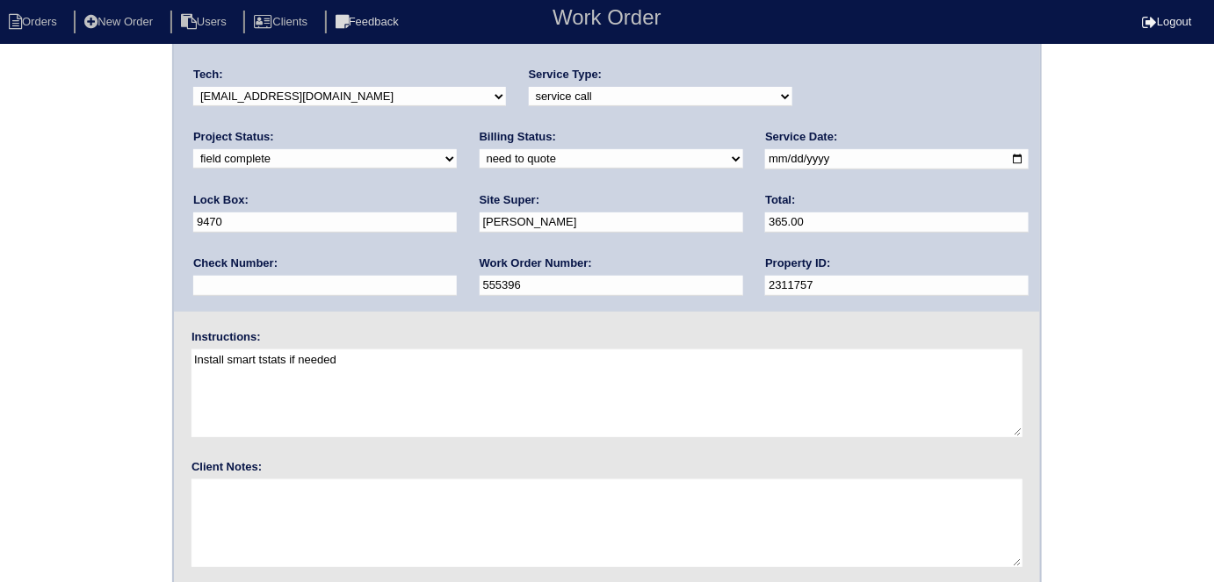
scroll to position [180, 0]
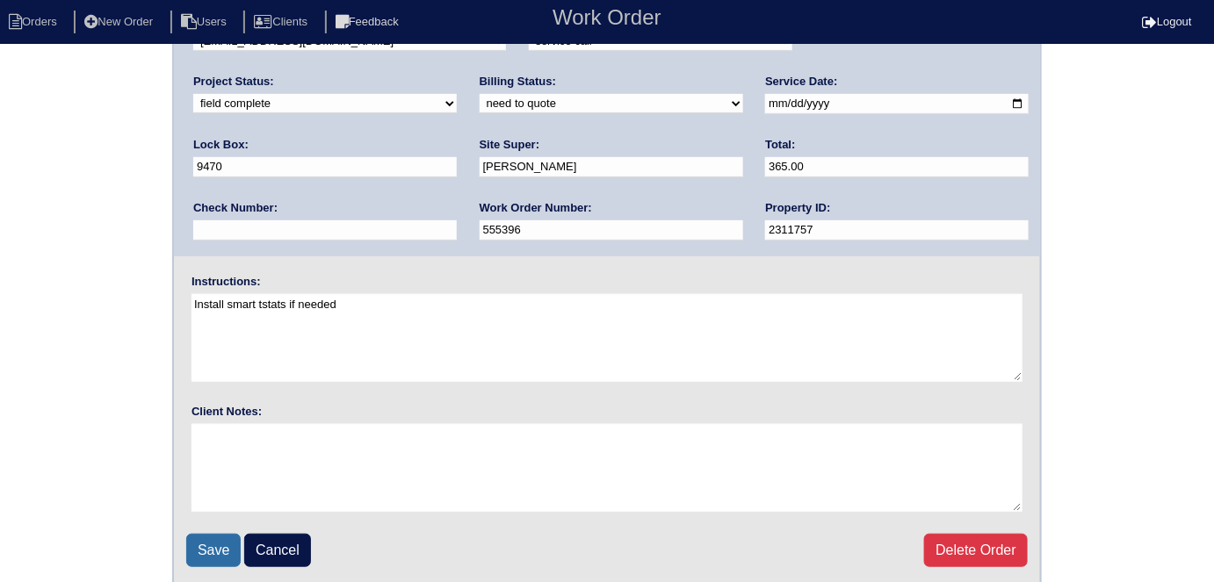
click at [222, 562] on input "Save" at bounding box center [213, 550] width 54 height 33
click at [220, 543] on div "Save Cancel Delete Order" at bounding box center [606, 550] width 841 height 33
click at [69, 223] on div "Arete ID: 25103661 Address: [STREET_ADDRESS] City: [GEOGRAPHIC_DATA] State: [US…" at bounding box center [607, 231] width 1214 height 710
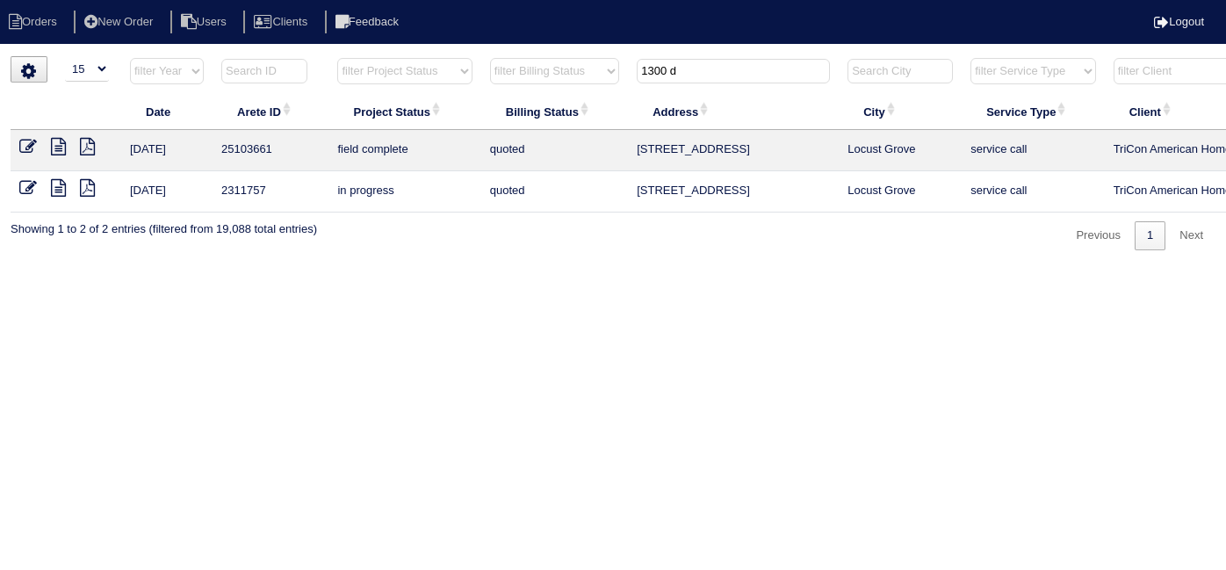
select select "15"
drag, startPoint x: 695, startPoint y: 68, endPoint x: 206, endPoint y: 31, distance: 489.6
click at [285, 52] on html "Orders New Order Users Clients Feedback Logout Orders New Order Users Clients M…" at bounding box center [613, 134] width 1226 height 268
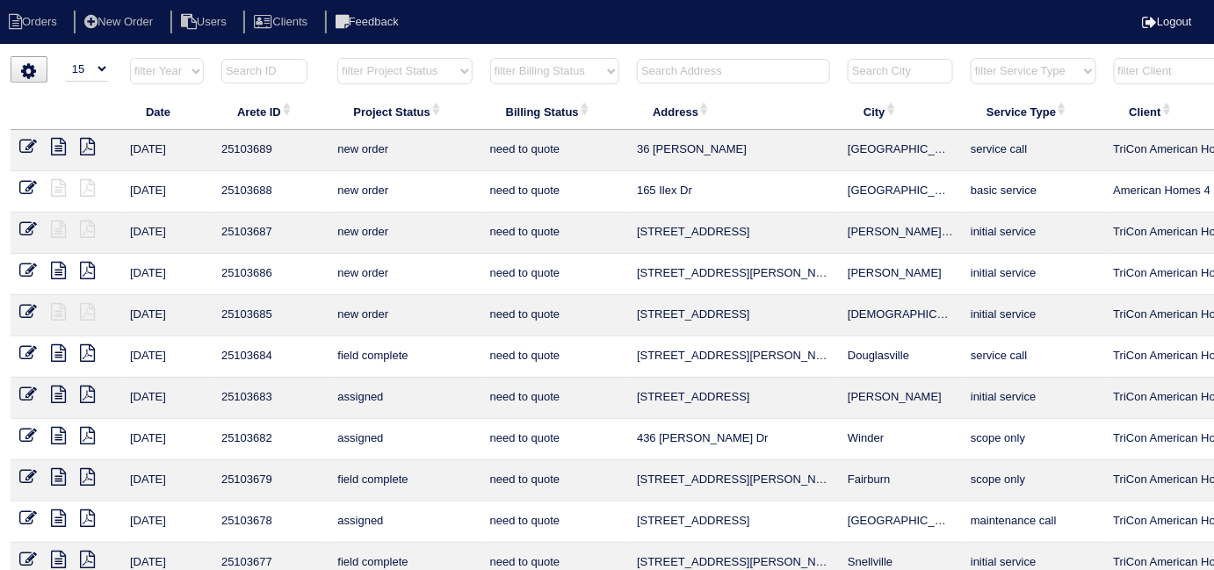
click at [379, 79] on select "filter Project Status -- Any Project Status -- new order assigned in progress f…" at bounding box center [404, 71] width 134 height 26
click at [337, 58] on select "filter Project Status -- Any Project Status -- new order assigned in progress f…" at bounding box center [404, 71] width 134 height 26
select select "field complete"
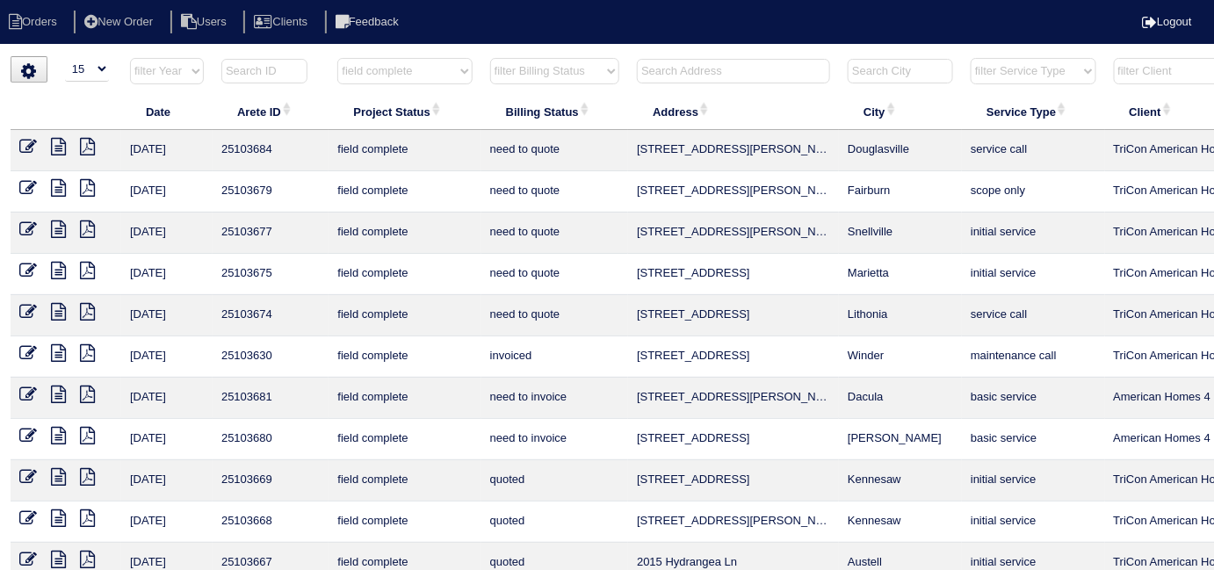
click at [548, 76] on select "filter Billing Status -- Any Billing Status -- need to quote quoted need to inv…" at bounding box center [554, 71] width 129 height 26
select select "need to quote"
click at [490, 58] on select "filter Billing Status -- Any Billing Status -- need to quote quoted need to inv…" at bounding box center [554, 71] width 129 height 26
select select "field complete"
select select "need to quote"
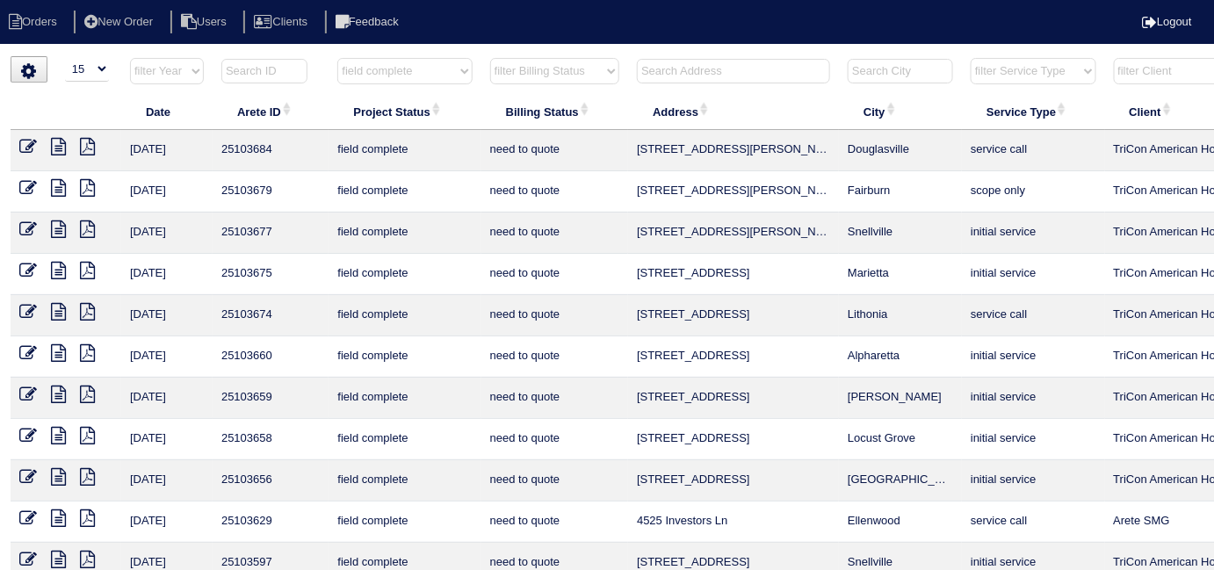
click at [438, 73] on select "filter Project Status -- Any Project Status -- new order assigned in progress f…" at bounding box center [404, 71] width 134 height 26
click at [423, 68] on select "filter Project Status -- Any Project Status -- new order assigned in progress f…" at bounding box center [404, 71] width 134 height 26
select select
click at [337, 58] on select "filter Project Status -- Any Project Status -- new order assigned in progress f…" at bounding box center [404, 71] width 134 height 26
select select "need to quote"
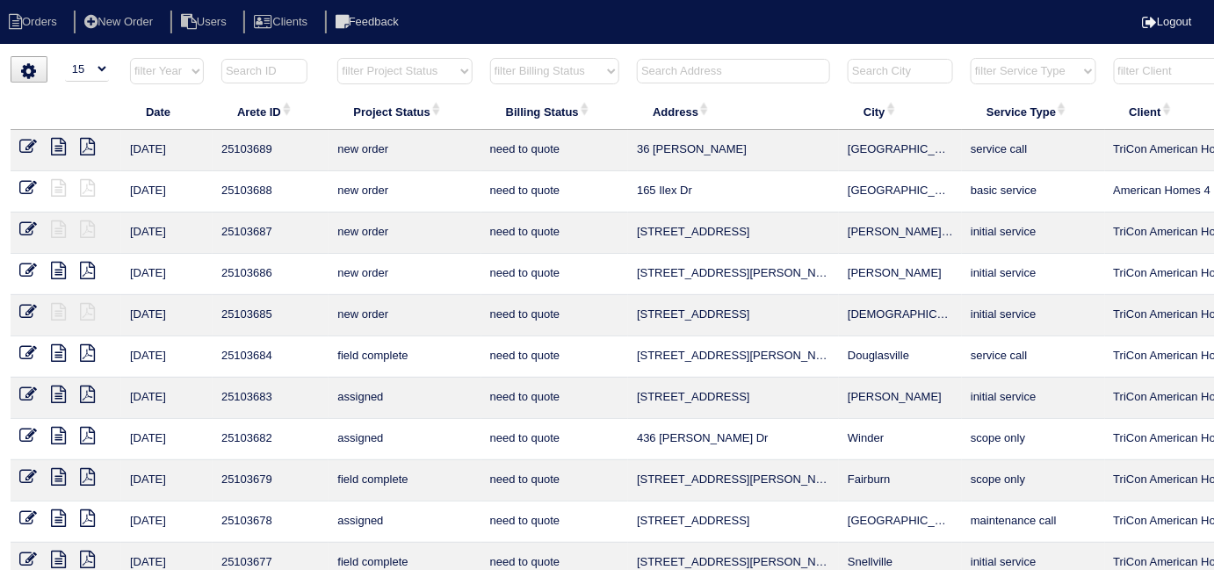
drag, startPoint x: 553, startPoint y: 67, endPoint x: 551, endPoint y: 80, distance: 13.3
click at [553, 67] on select "filter Billing Status -- Any Billing Status -- need to quote quoted need to inv…" at bounding box center [554, 71] width 129 height 26
select select
click at [490, 58] on select "filter Billing Status -- Any Billing Status -- need to quote quoted need to inv…" at bounding box center [554, 71] width 129 height 26
click at [18, 145] on td at bounding box center [66, 150] width 111 height 41
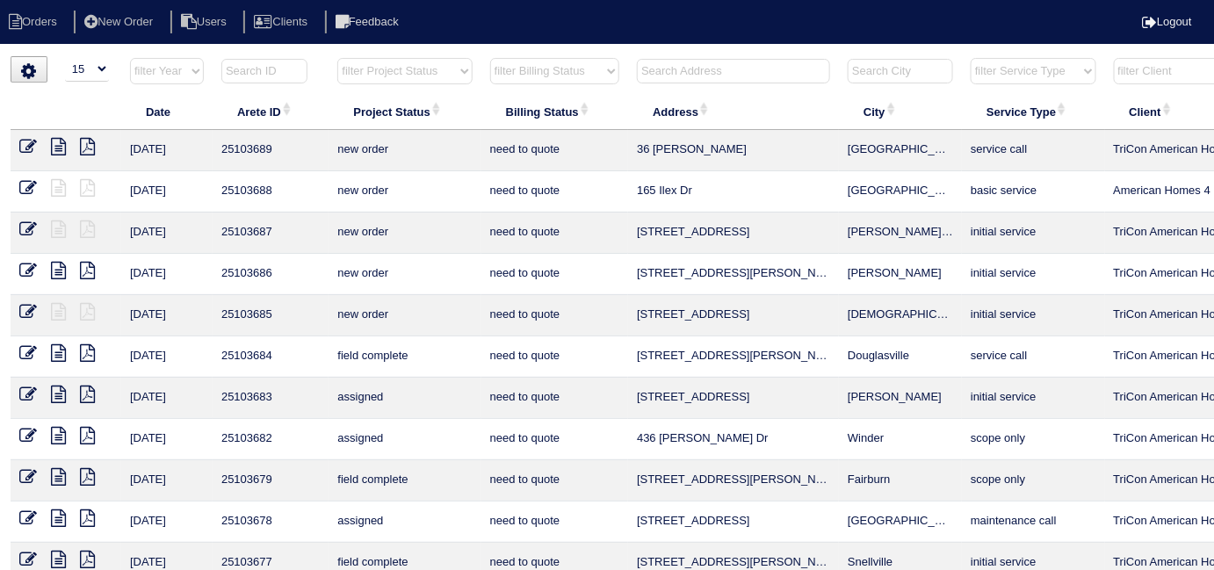
click at [21, 146] on icon at bounding box center [28, 147] width 18 height 18
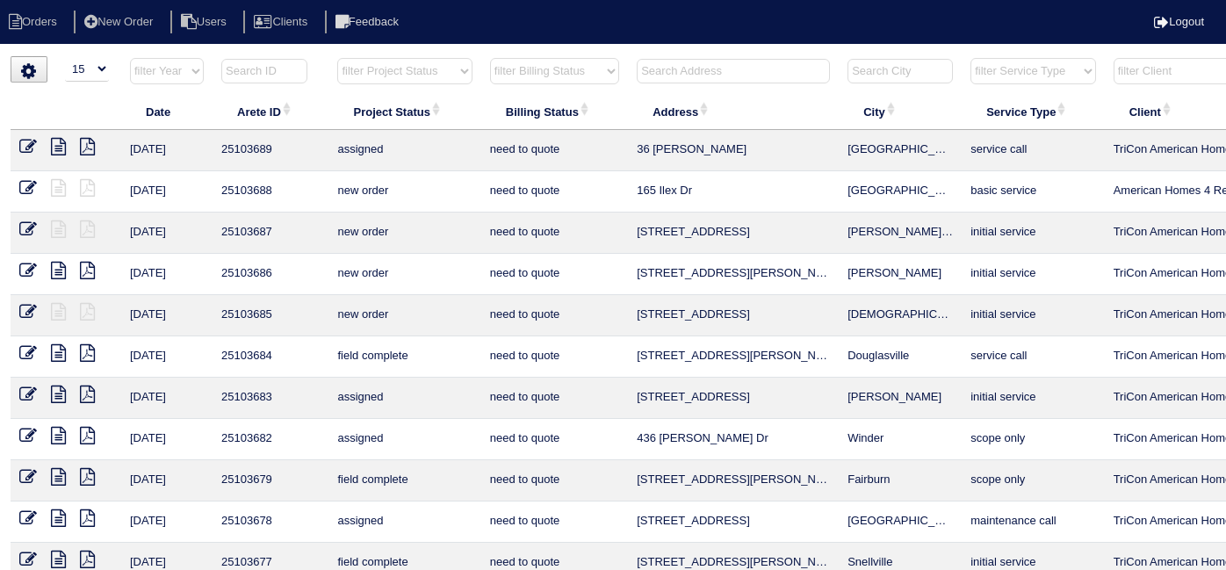
select select "15"
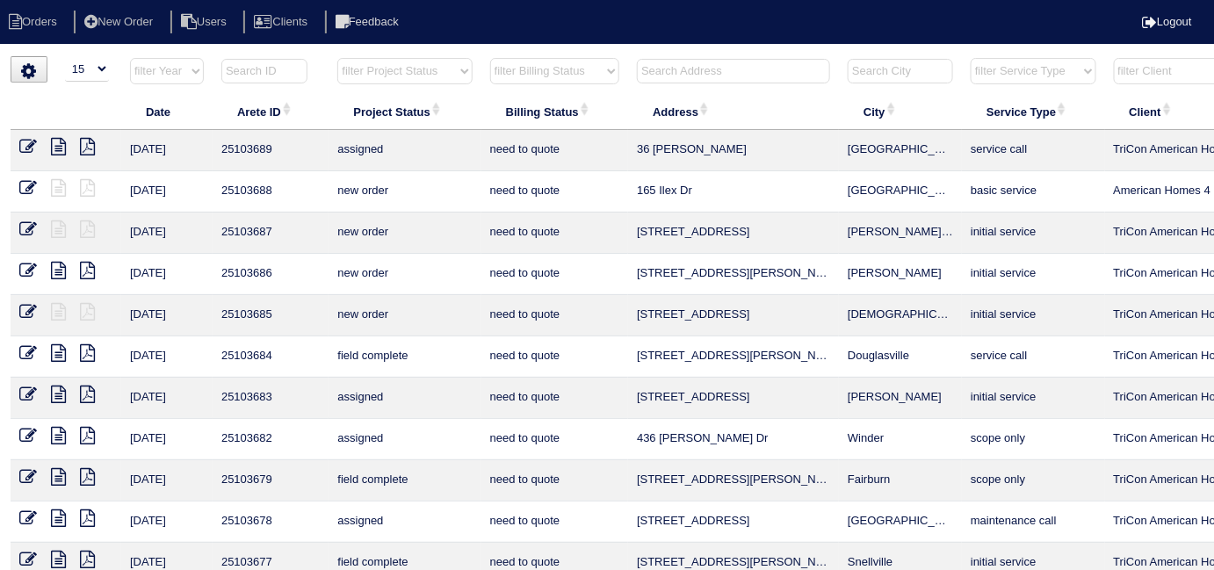
click at [364, 65] on select "filter Project Status -- Any Project Status -- new order assigned in progress f…" at bounding box center [404, 71] width 134 height 26
click at [395, 72] on select "filter Project Status -- Any Project Status -- new order assigned in progress f…" at bounding box center [404, 71] width 134 height 26
select select "field complete"
click at [337, 58] on select "filter Project Status -- Any Project Status -- new order assigned in progress f…" at bounding box center [404, 71] width 134 height 26
click at [522, 75] on select "filter Billing Status -- Any Billing Status -- need to quote quoted need to inv…" at bounding box center [554, 71] width 129 height 26
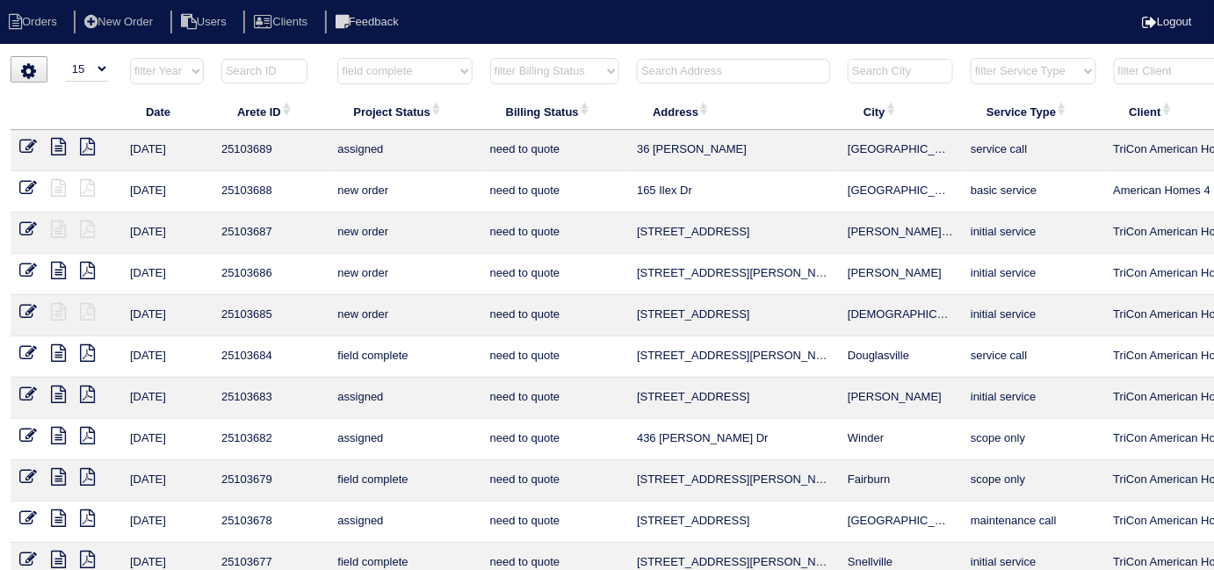
select select "need to quote"
click at [490, 58] on select "filter Billing Status -- Any Billing Status -- need to quote quoted need to inv…" at bounding box center [554, 71] width 129 height 26
select select "field complete"
select select "need to quote"
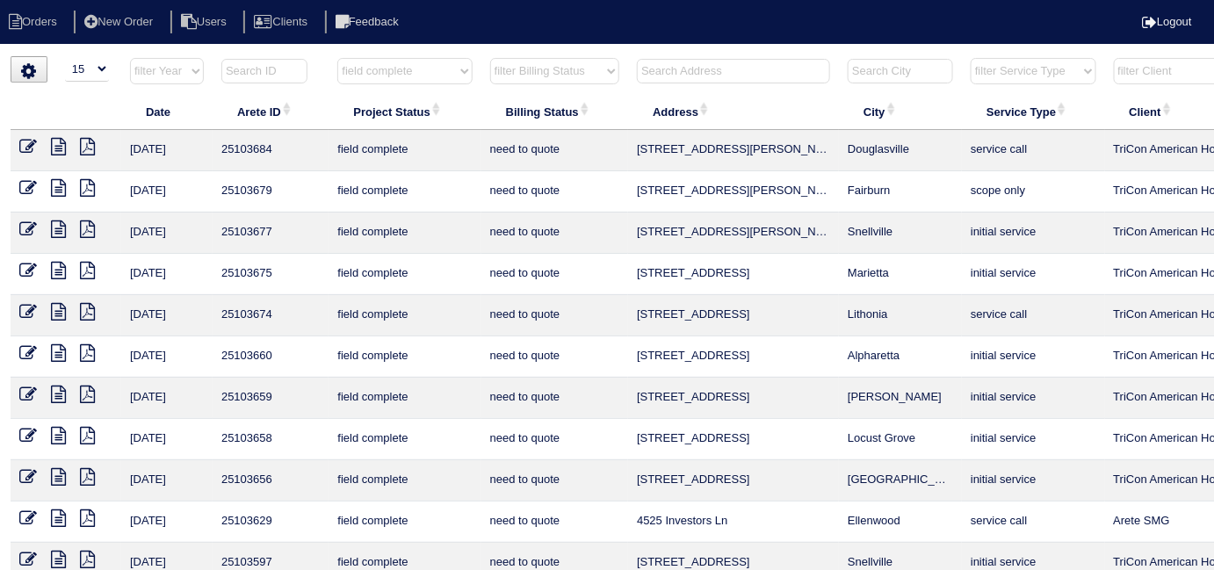
select select "field complete"
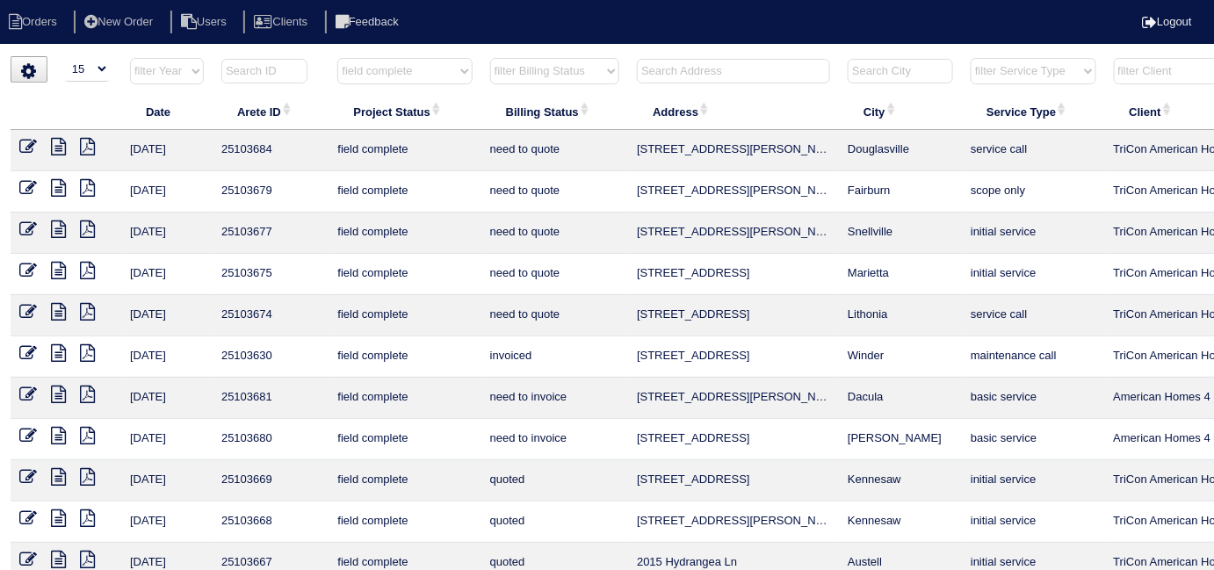
click at [511, 76] on select "filter Billing Status -- Any Billing Status -- need to quote quoted need to inv…" at bounding box center [554, 71] width 129 height 26
select select "need to quote"
click at [490, 58] on select "filter Billing Status -- Any Billing Status -- need to quote quoted need to inv…" at bounding box center [554, 71] width 129 height 26
select select "field complete"
select select "need to quote"
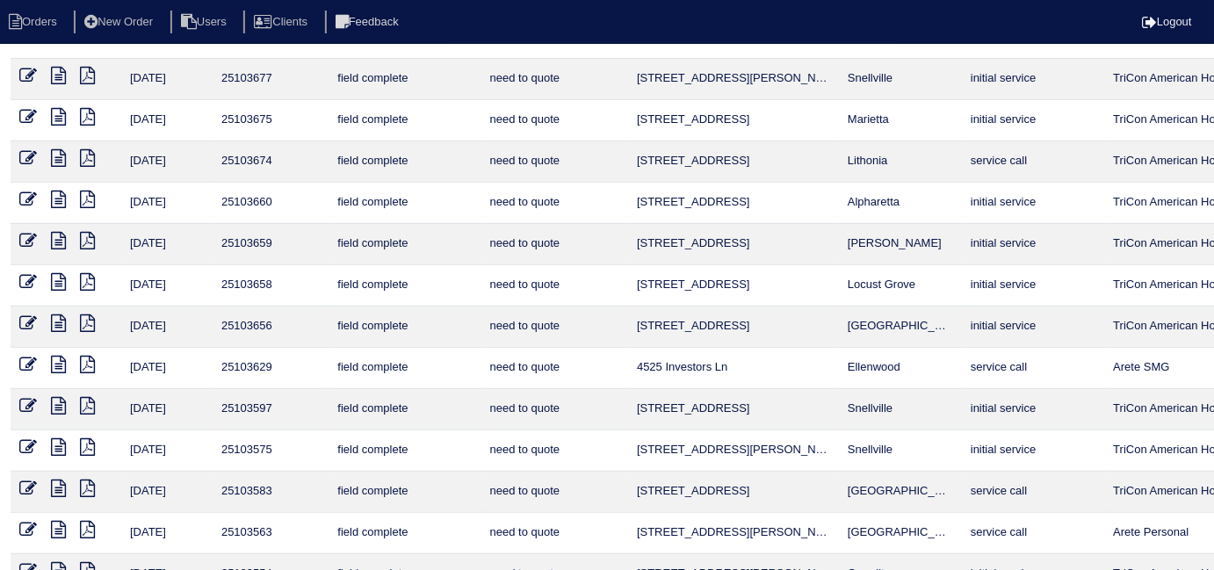
scroll to position [152, 0]
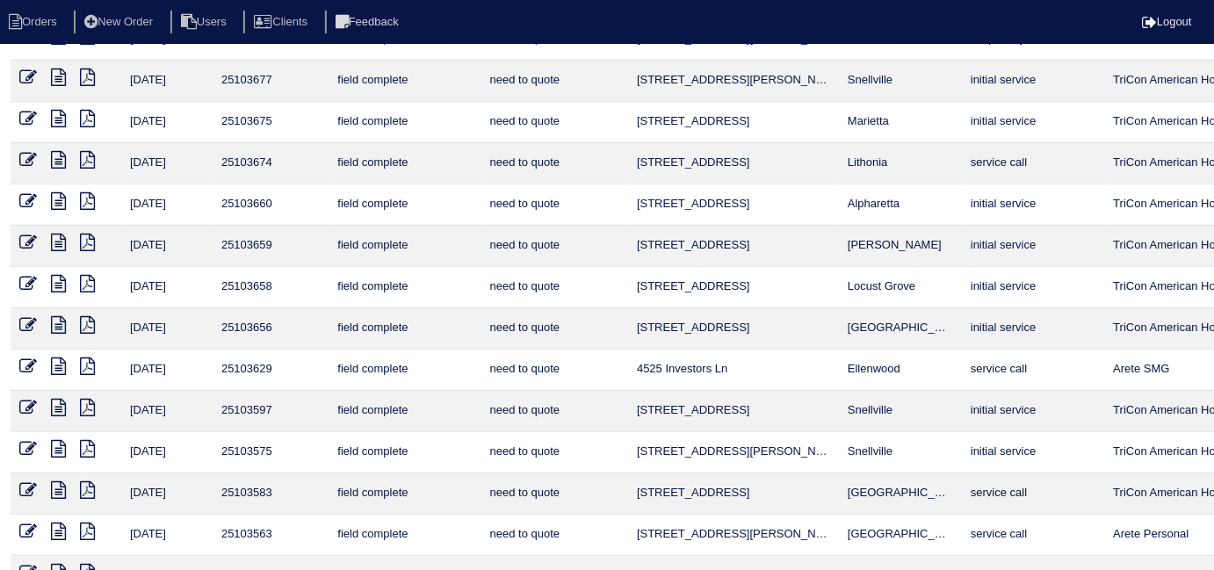
click at [83, 198] on icon at bounding box center [87, 201] width 15 height 18
click at [89, 240] on icon at bounding box center [87, 243] width 15 height 18
click at [96, 283] on link at bounding box center [94, 285] width 29 height 13
click at [58, 281] on icon at bounding box center [58, 284] width 15 height 18
click at [84, 334] on icon at bounding box center [87, 325] width 15 height 18
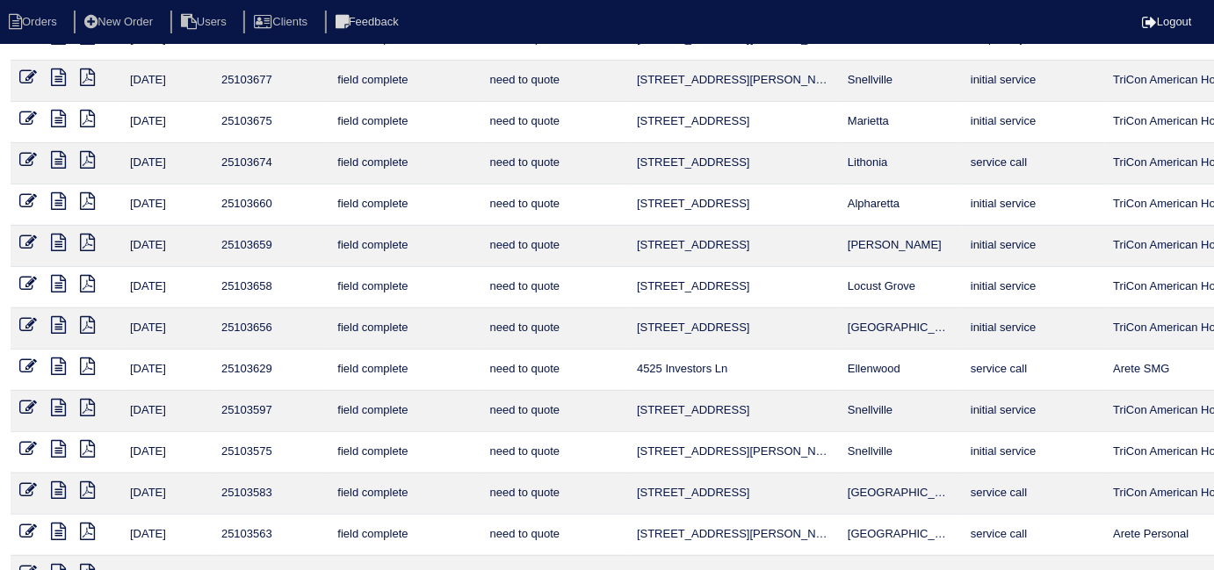
click at [61, 334] on icon at bounding box center [58, 325] width 15 height 18
type textarea "10/3/25 - from list - need WO - KE"
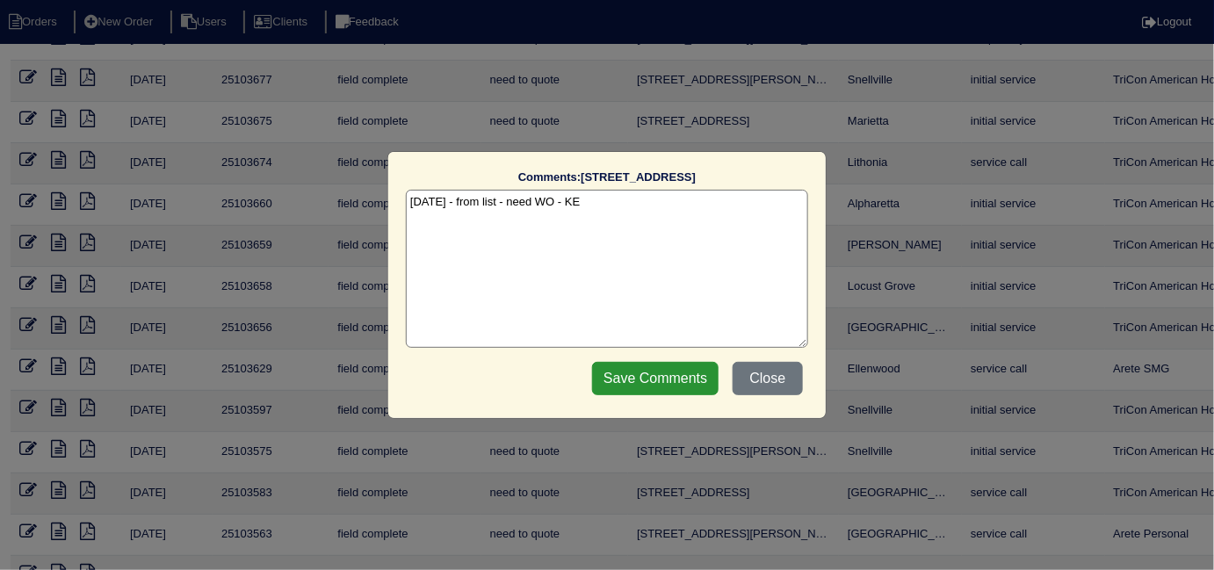
click at [610, 198] on textarea "10/3/25 - from list - need WO - KE" at bounding box center [607, 269] width 402 height 158
drag, startPoint x: 572, startPoint y: 209, endPoint x: 515, endPoint y: 214, distance: 57.3
click at [515, 214] on textarea "10/3/25 - from list - need WO - KE" at bounding box center [607, 269] width 402 height 158
click at [562, 248] on textarea "10/3/25 - from list - KE" at bounding box center [607, 269] width 402 height 158
click at [653, 383] on input "Save Comments" at bounding box center [655, 378] width 126 height 33
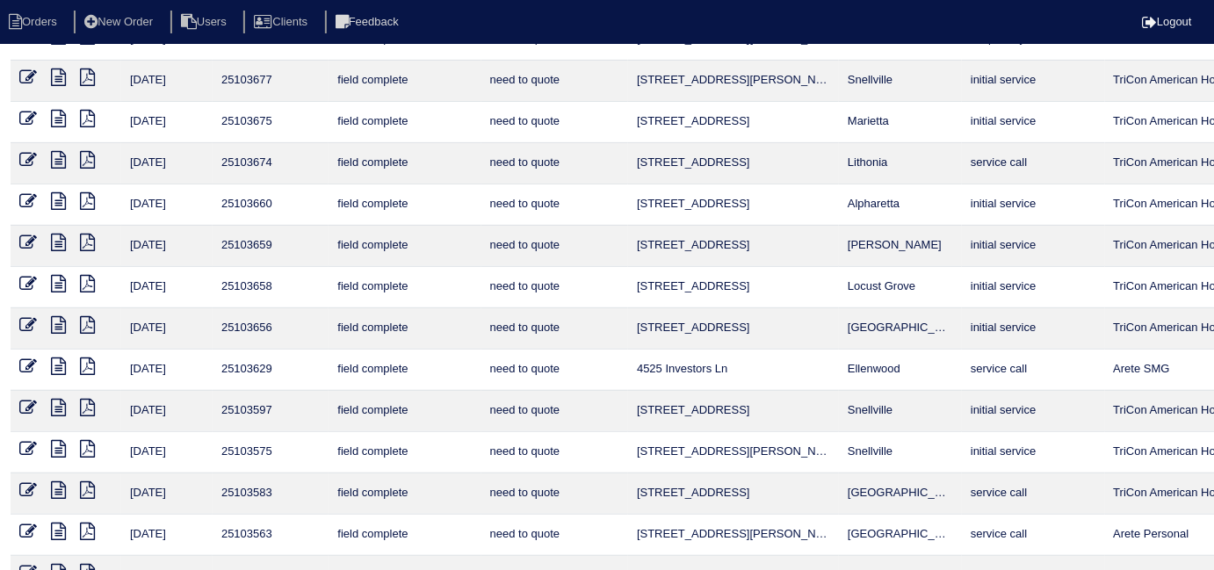
click at [58, 334] on icon at bounding box center [58, 325] width 15 height 18
select select
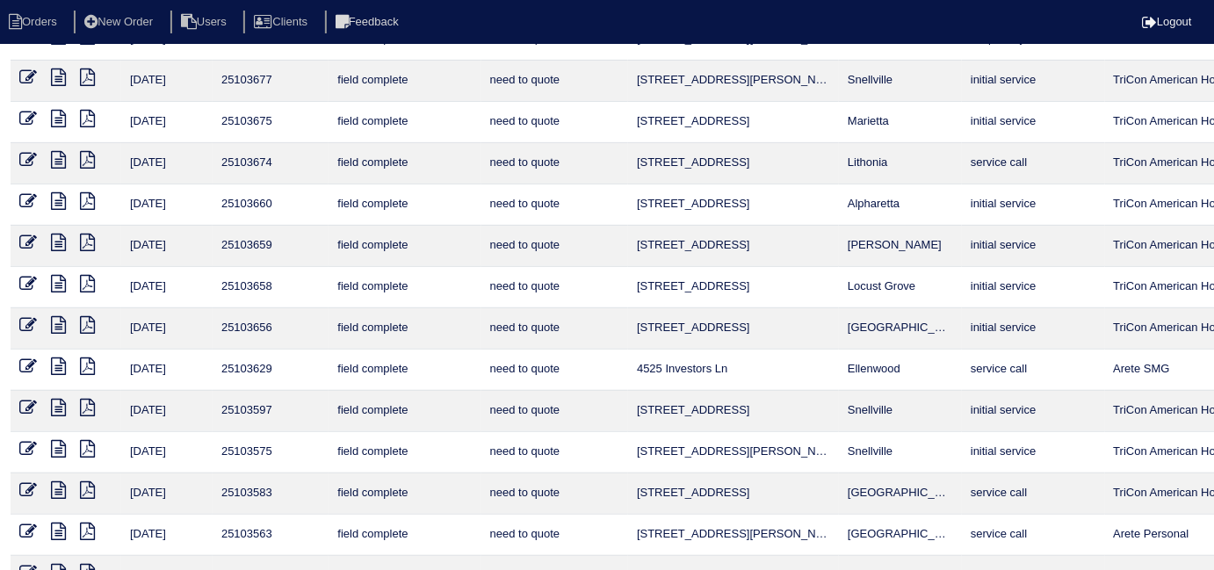
select select
type input "734 t"
select select
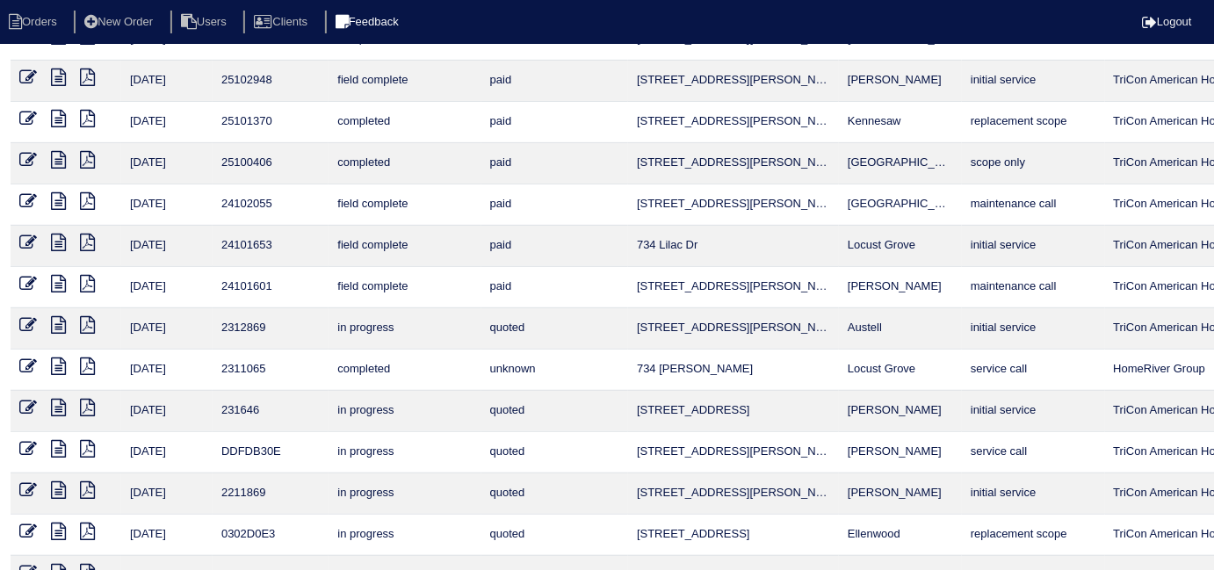
type input "734"
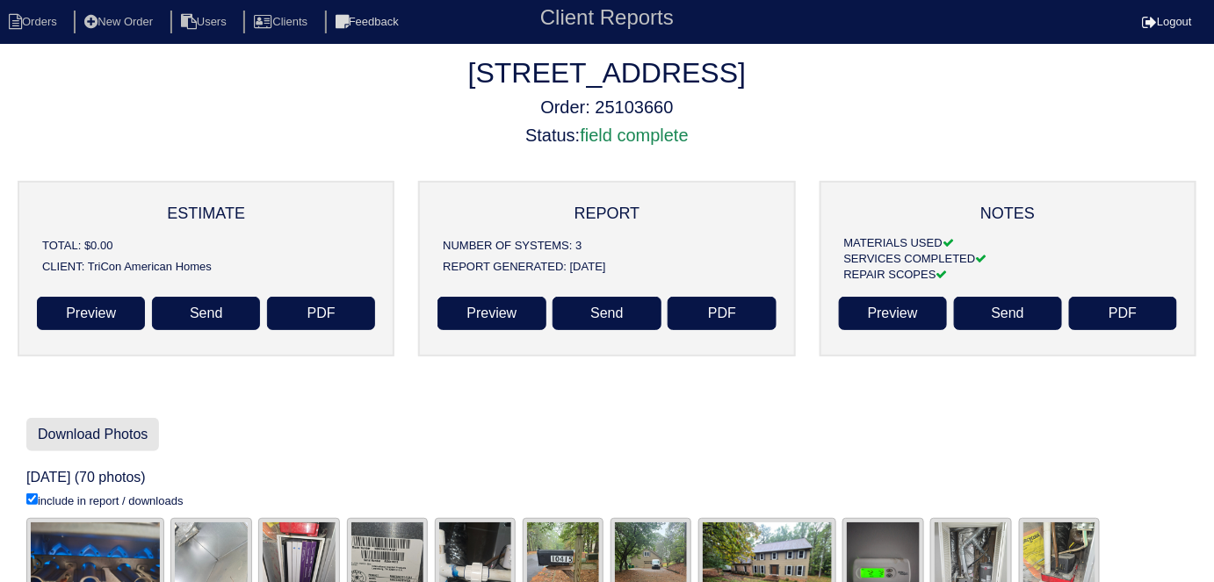
click at [140, 443] on link "Download Photos" at bounding box center [92, 434] width 133 height 33
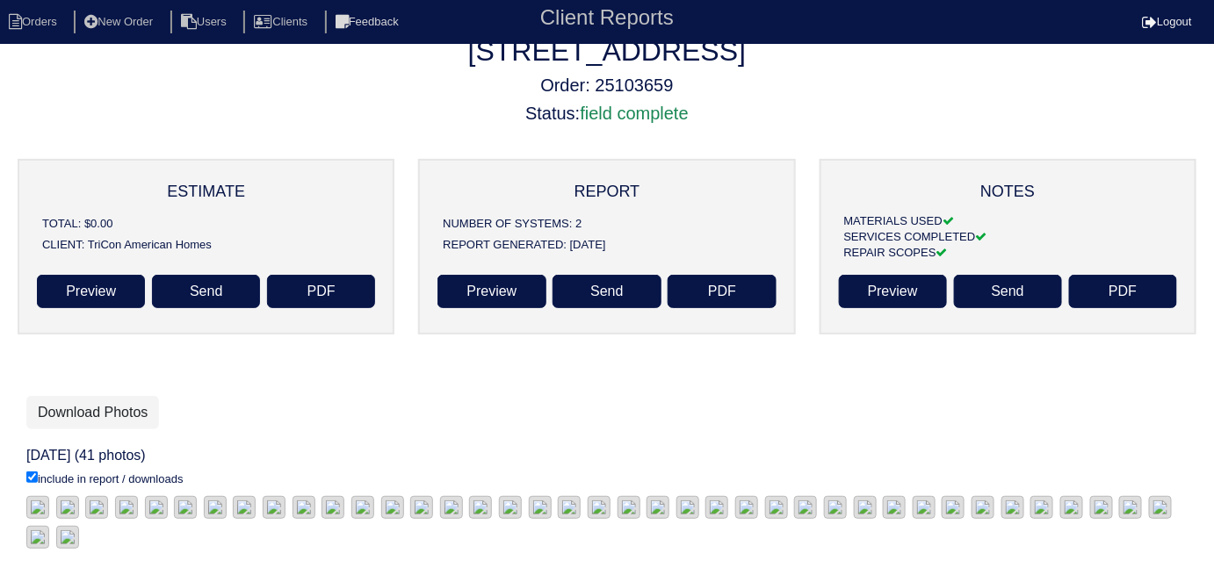
scroll to position [410, 0]
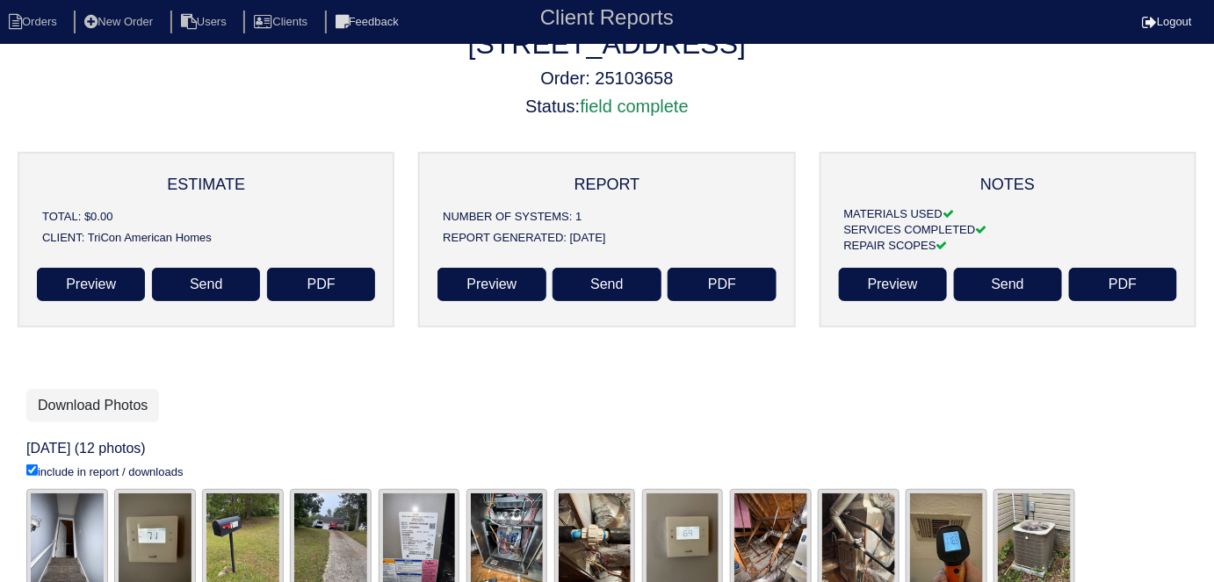
scroll to position [73, 0]
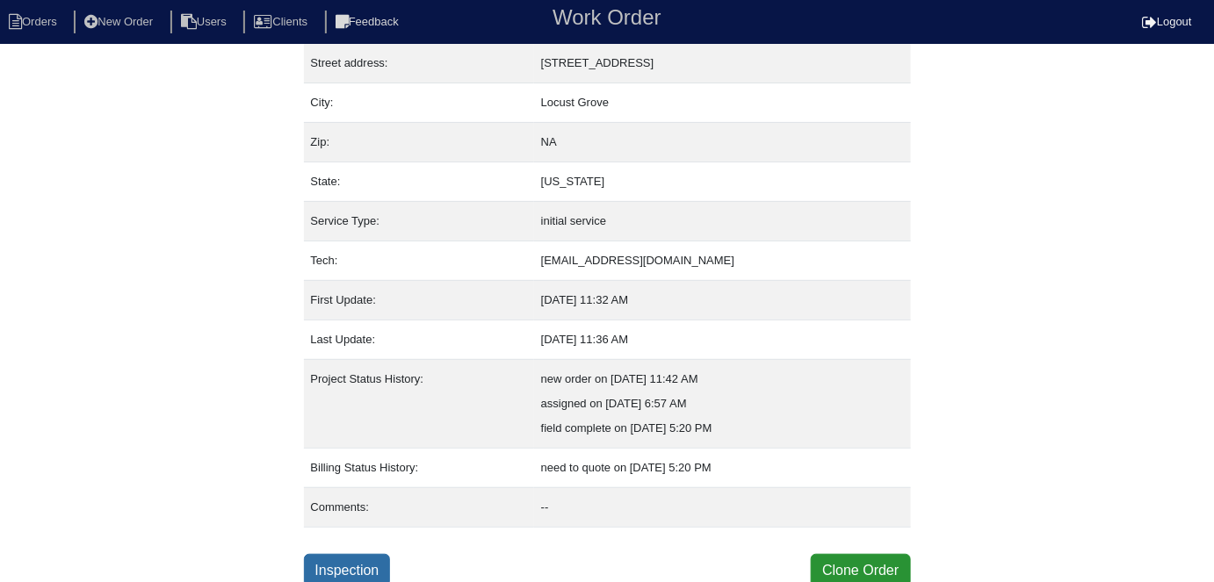
scroll to position [92, 0]
click at [381, 562] on link "Inspection" at bounding box center [347, 569] width 87 height 33
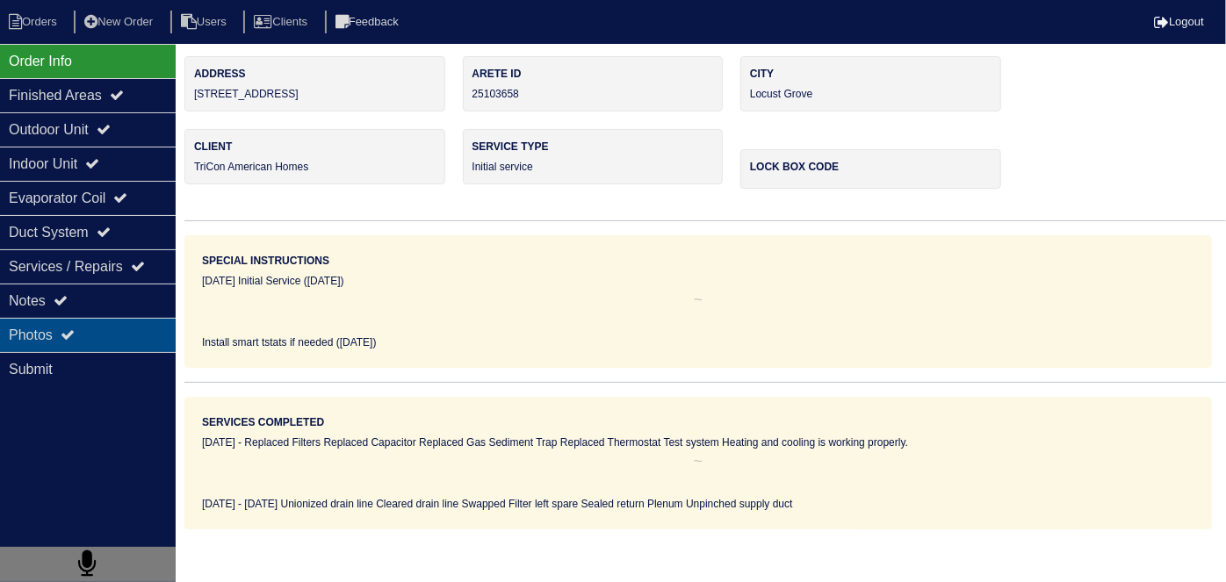
click at [41, 328] on div "Photos" at bounding box center [88, 335] width 176 height 34
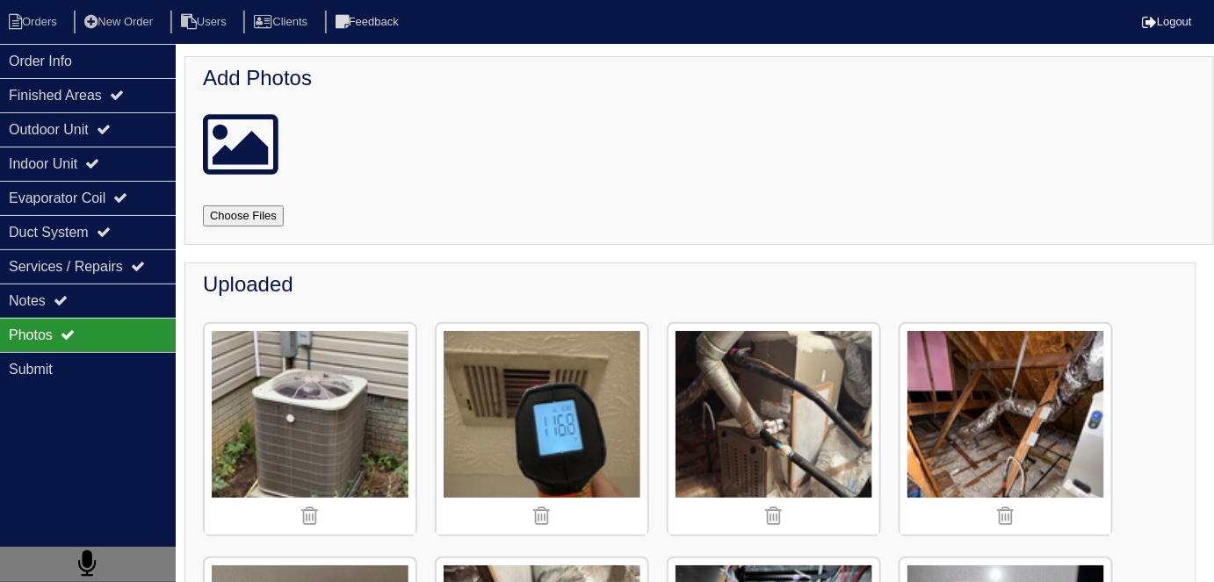
click at [247, 206] on input "file" at bounding box center [264, 215] width 123 height 21
type input "C:\fakepath\FullSizeRender.jpg"
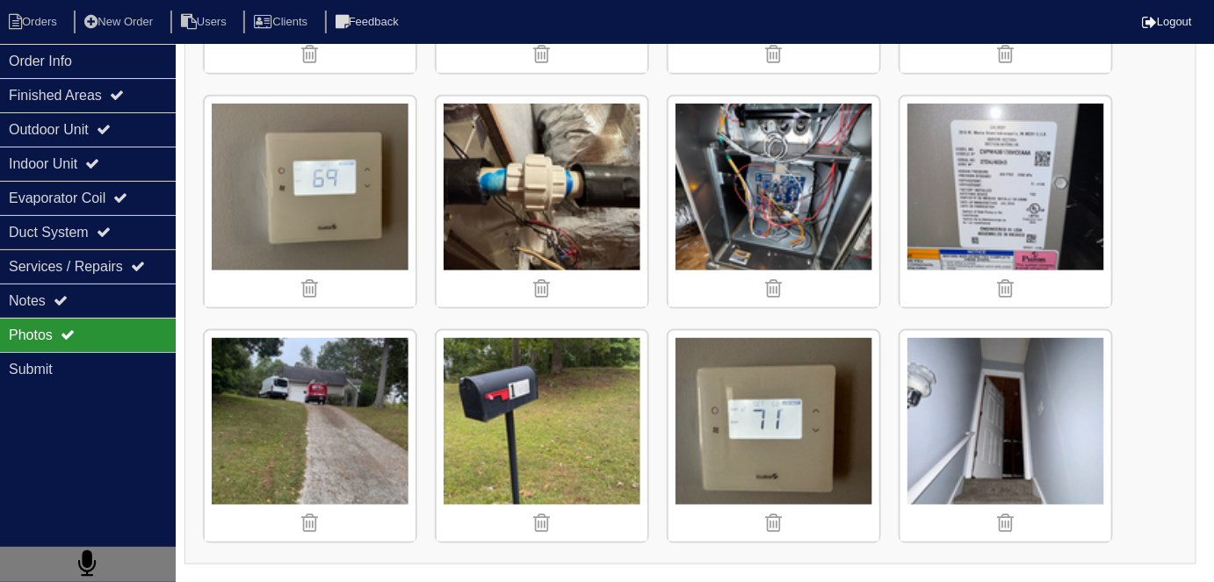
scroll to position [638, 0]
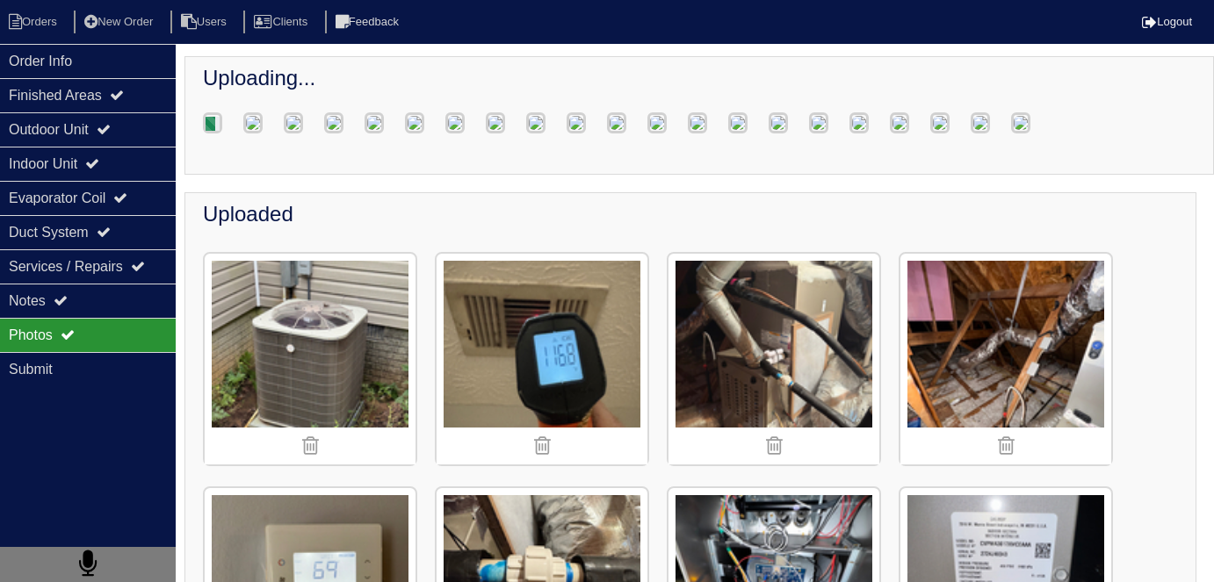
scroll to position [479, 0]
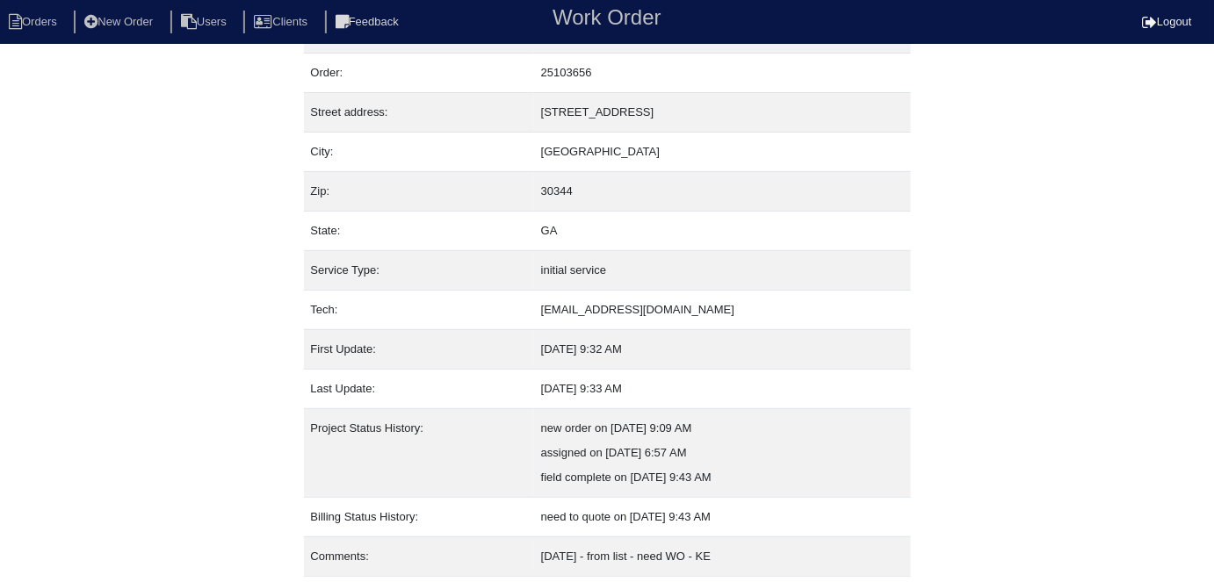
scroll to position [92, 0]
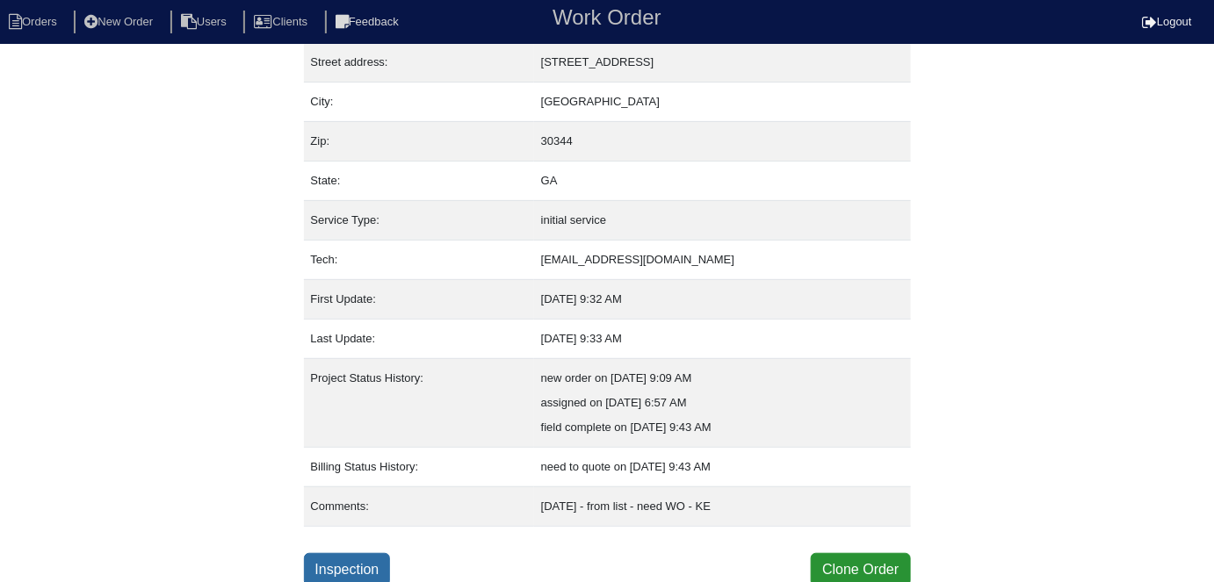
click at [373, 558] on link "Inspection" at bounding box center [347, 569] width 87 height 33
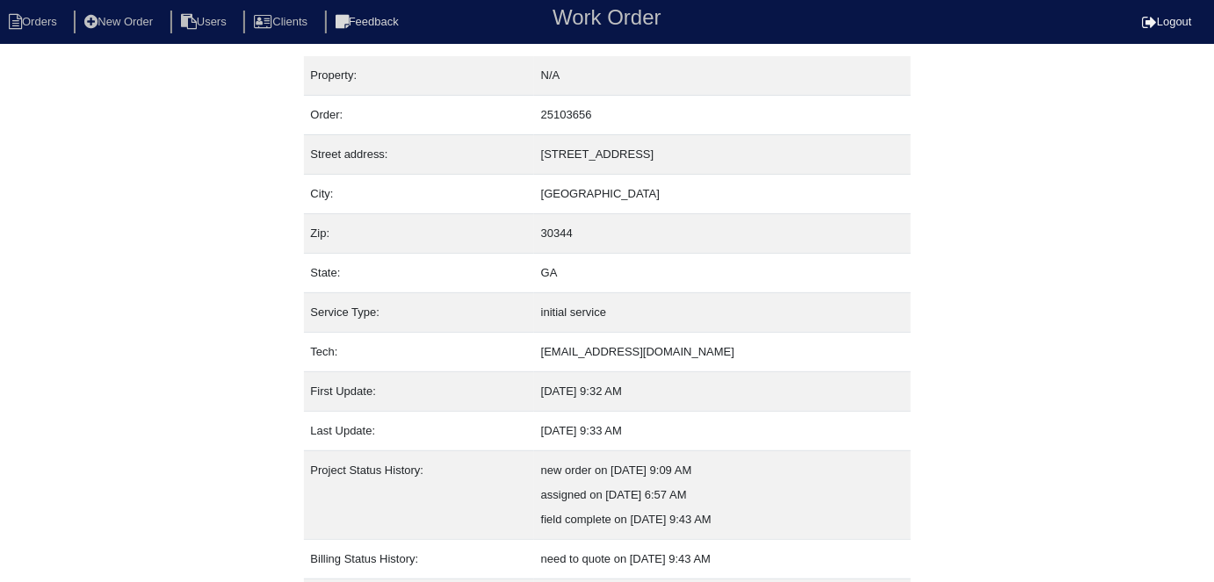
scroll to position [92, 0]
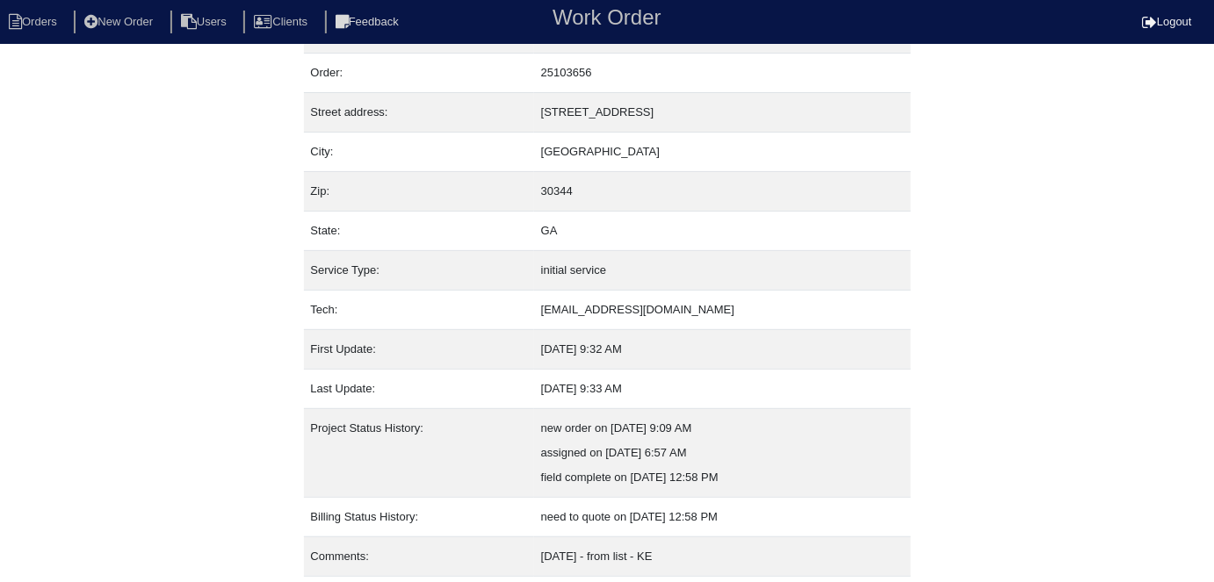
scroll to position [92, 0]
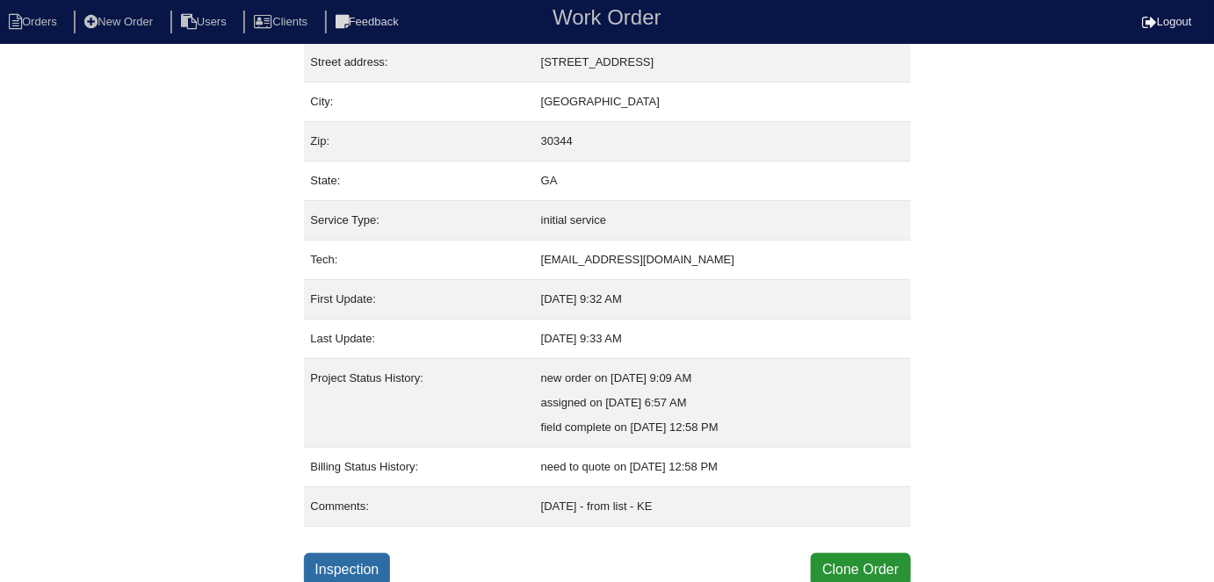
click at [353, 569] on link "Inspection" at bounding box center [347, 569] width 87 height 33
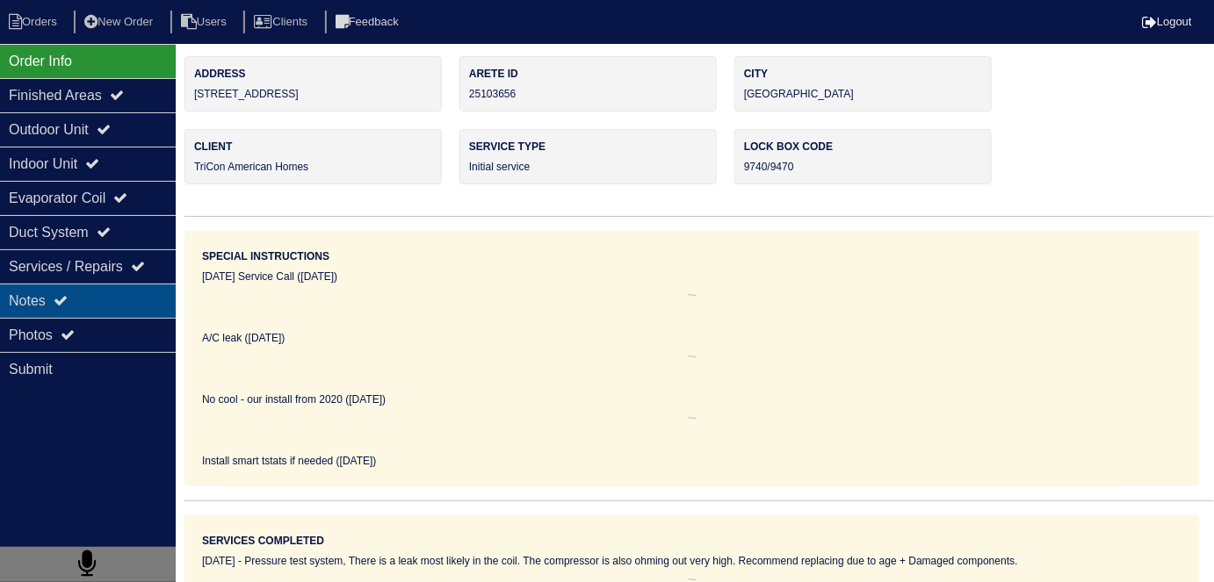
click at [146, 307] on div "Notes" at bounding box center [88, 301] width 176 height 34
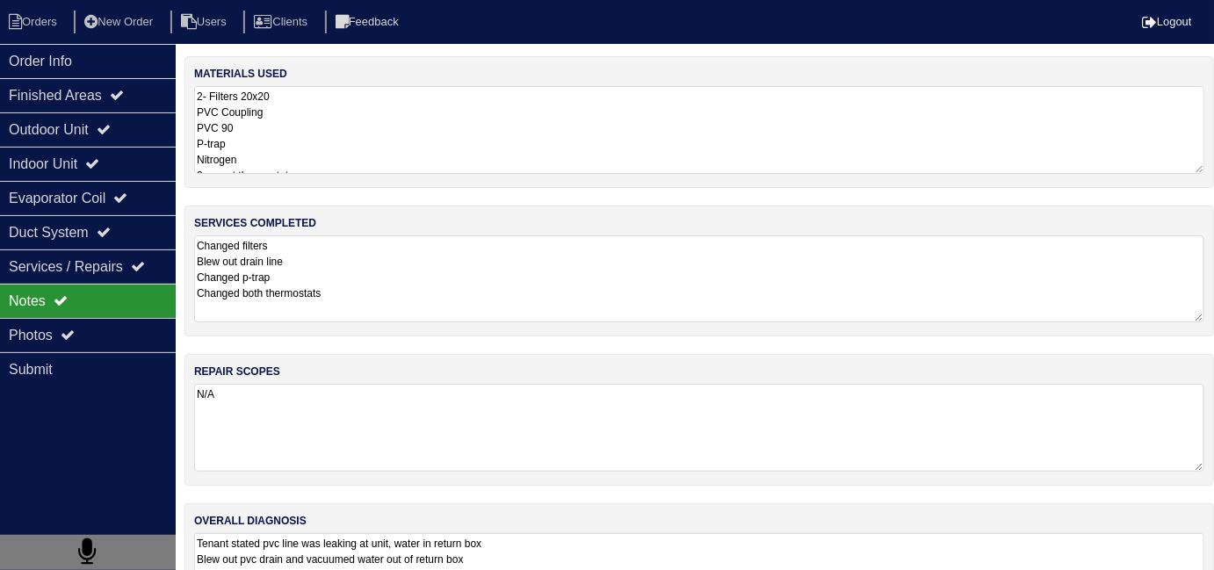
click at [379, 311] on textarea "Changed filters Blew out drain line Changed p-trap Changed both thermostats" at bounding box center [699, 278] width 1010 height 87
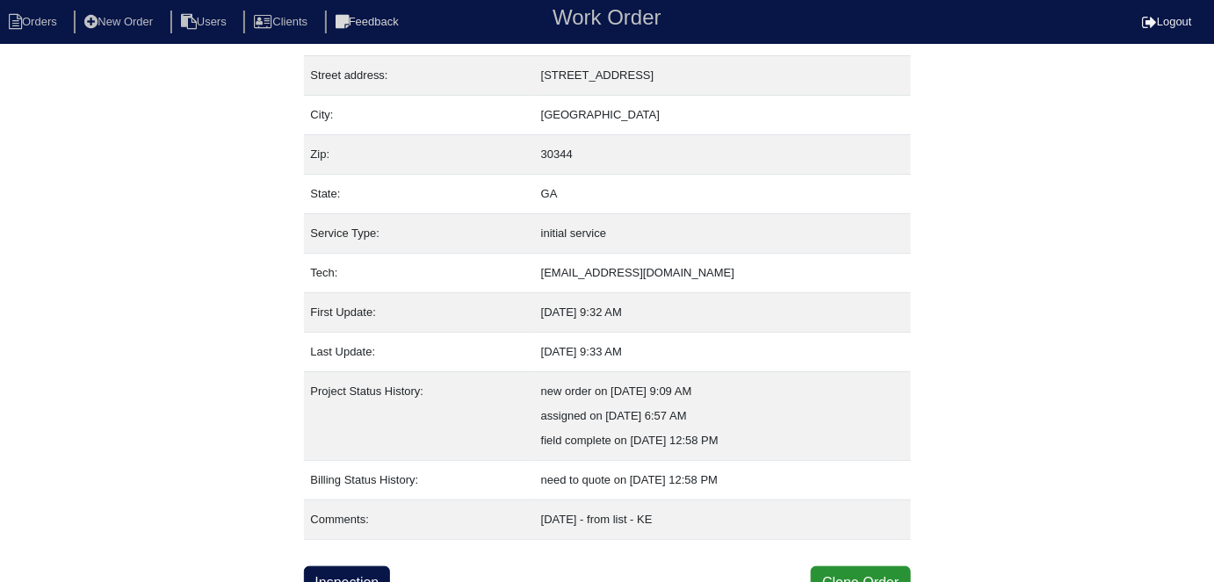
scroll to position [92, 0]
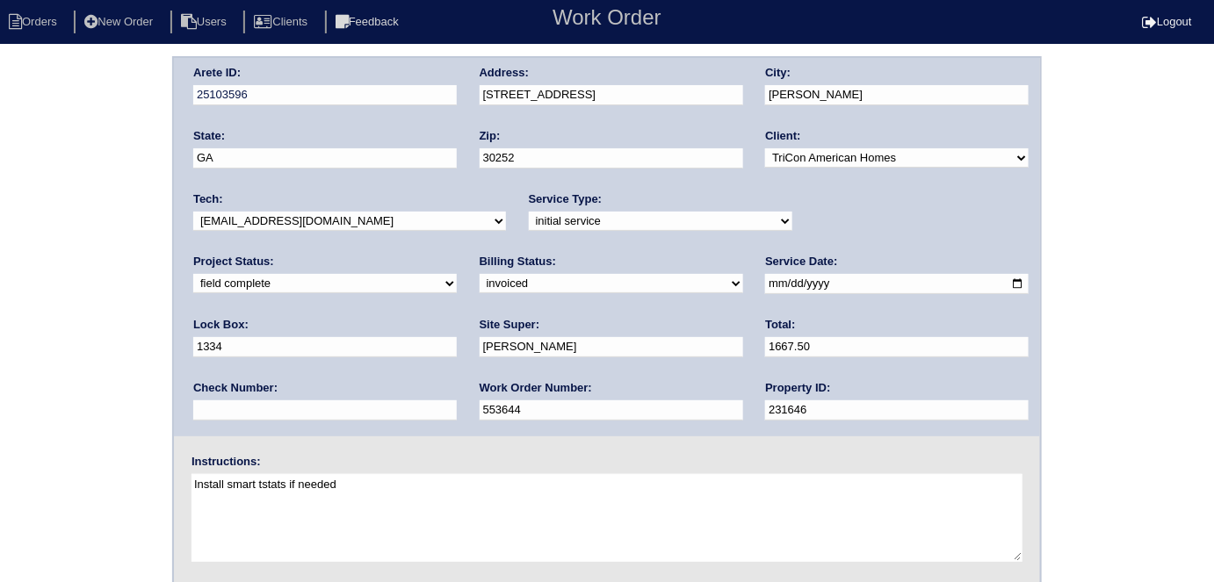
click at [0, 96] on div "Arete ID: 25103596 Address: 734 Trickle Ln City: McDonough State: GA Zip: 30252…" at bounding box center [607, 411] width 1214 height 710
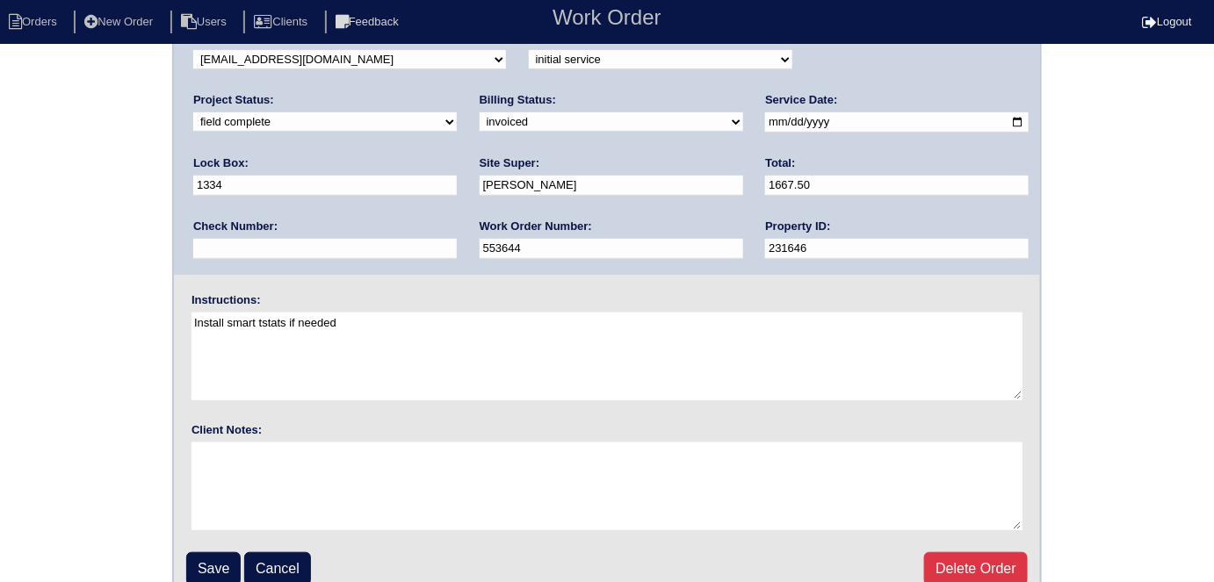
scroll to position [180, 0]
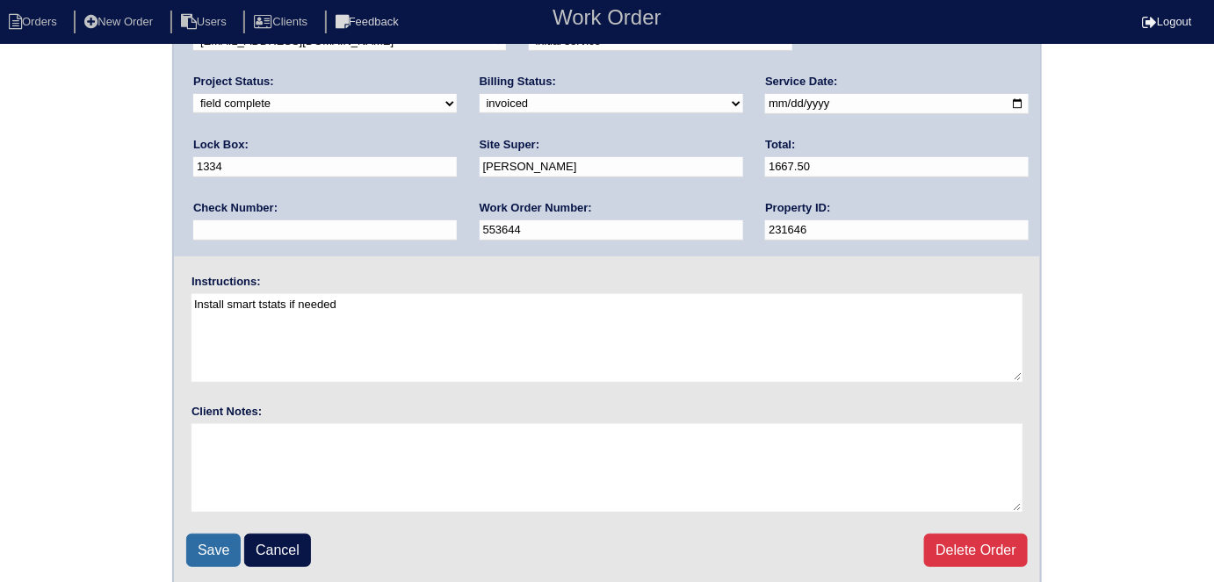
click at [198, 547] on input "Save" at bounding box center [213, 550] width 54 height 33
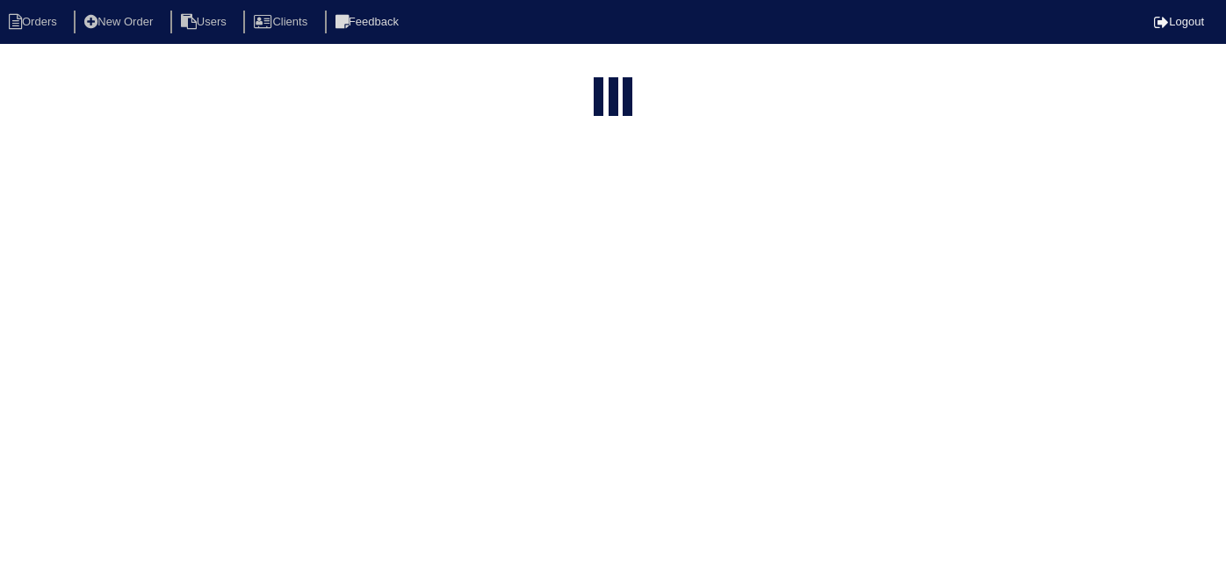
select select "15"
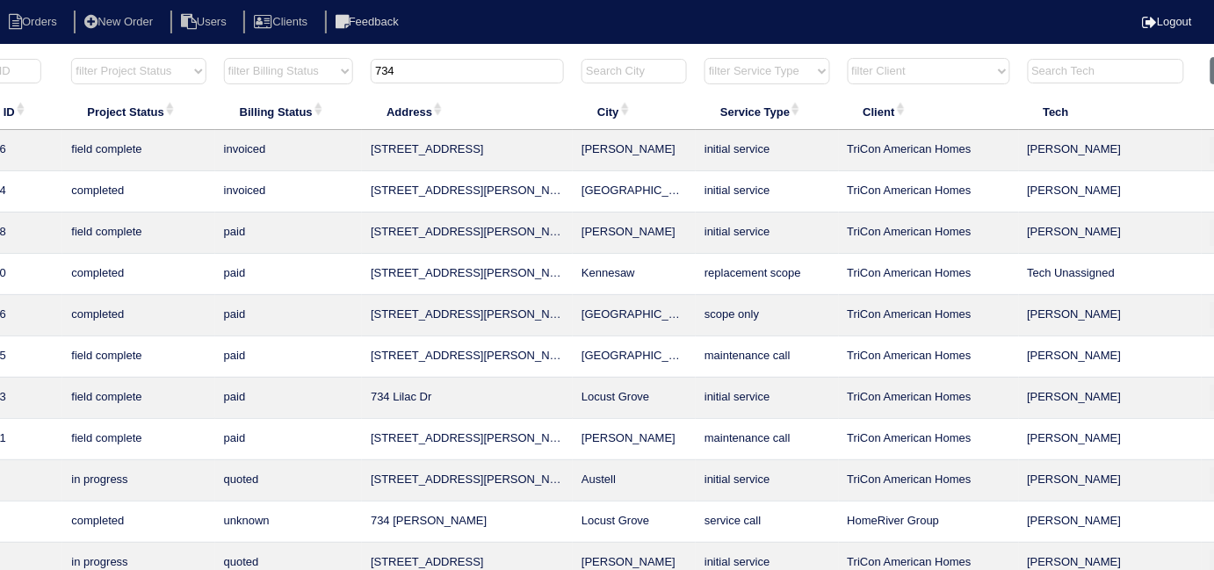
scroll to position [0, 318]
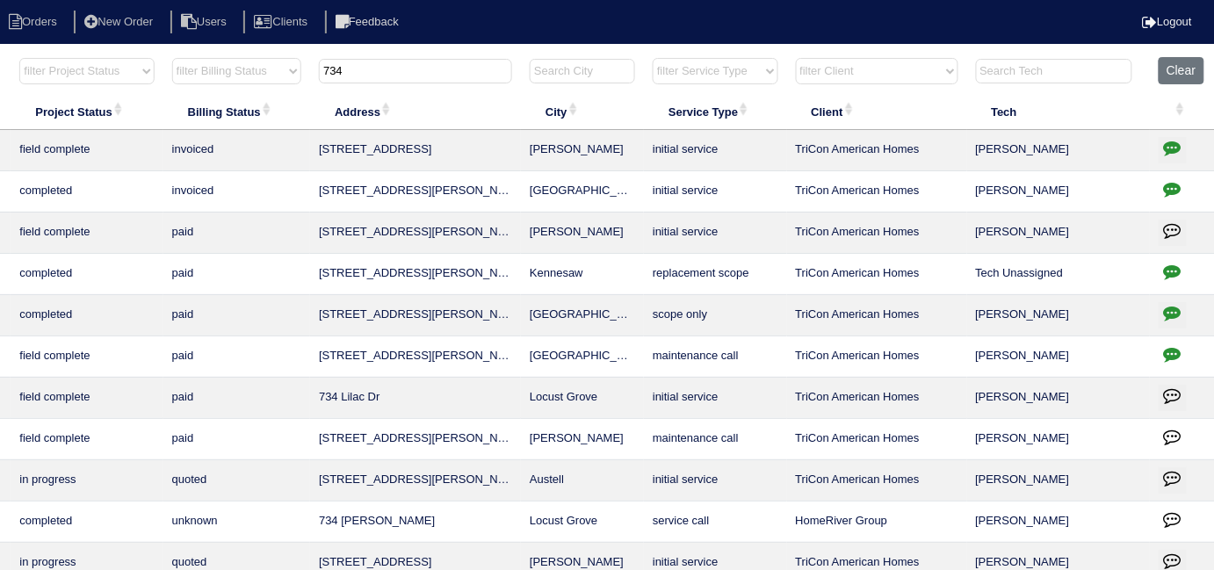
click at [1173, 142] on icon "button" at bounding box center [1173, 148] width 18 height 18
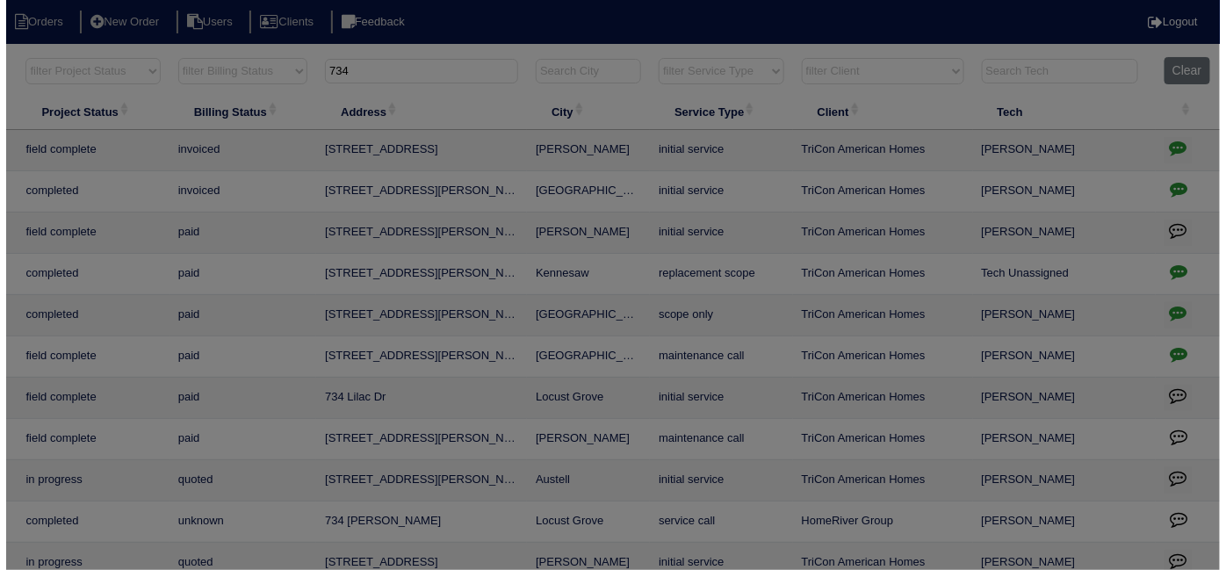
scroll to position [0, 306]
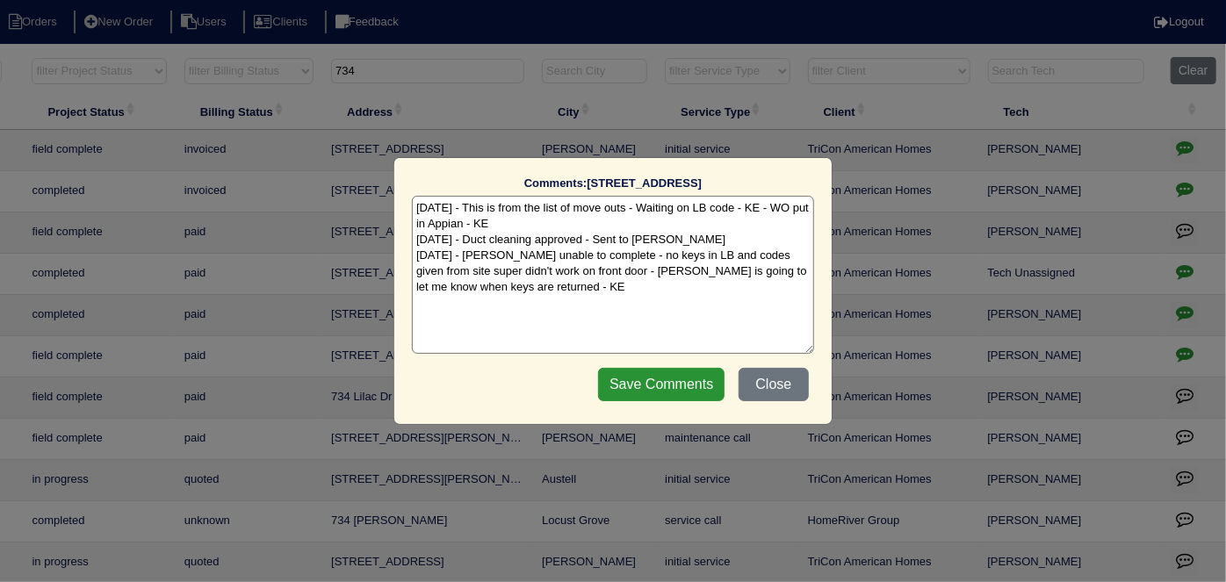
click at [572, 295] on textarea "9/30/25 - This is from the list of move outs - Waiting on LB code - KE - WO put…" at bounding box center [613, 275] width 402 height 158
click at [562, 284] on textarea "9/30/25 - This is from the list of move outs - Waiting on LB code - KE - WO put…" at bounding box center [613, 275] width 402 height 158
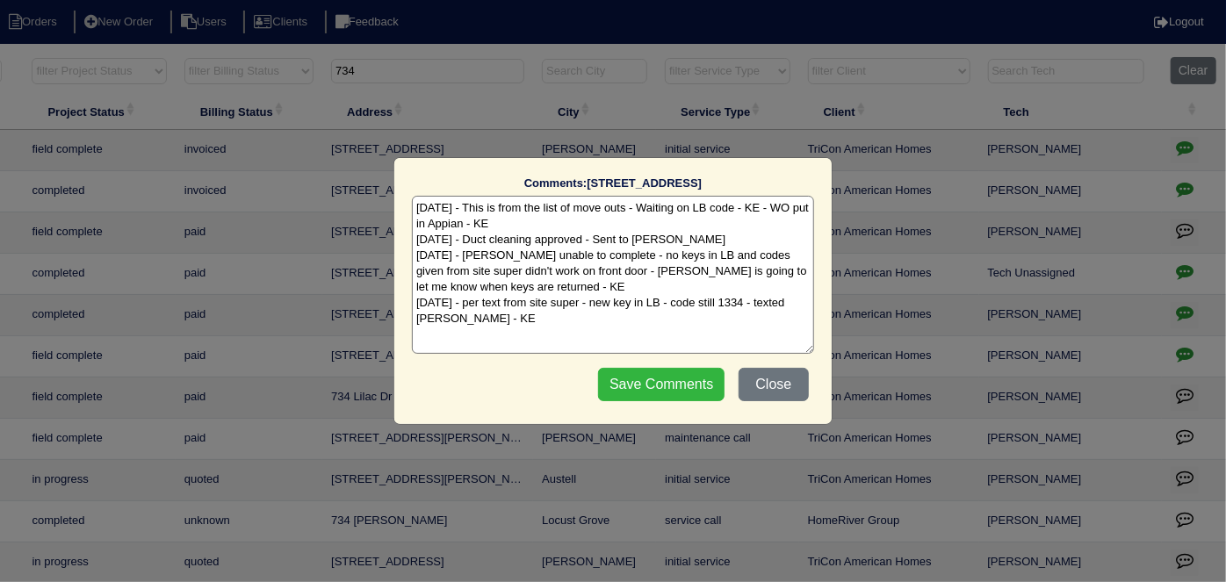
type textarea "9/30/25 - This is from the list of move outs - Waiting on LB code - KE - WO put…"
click at [638, 386] on input "Save Comments" at bounding box center [661, 384] width 126 height 33
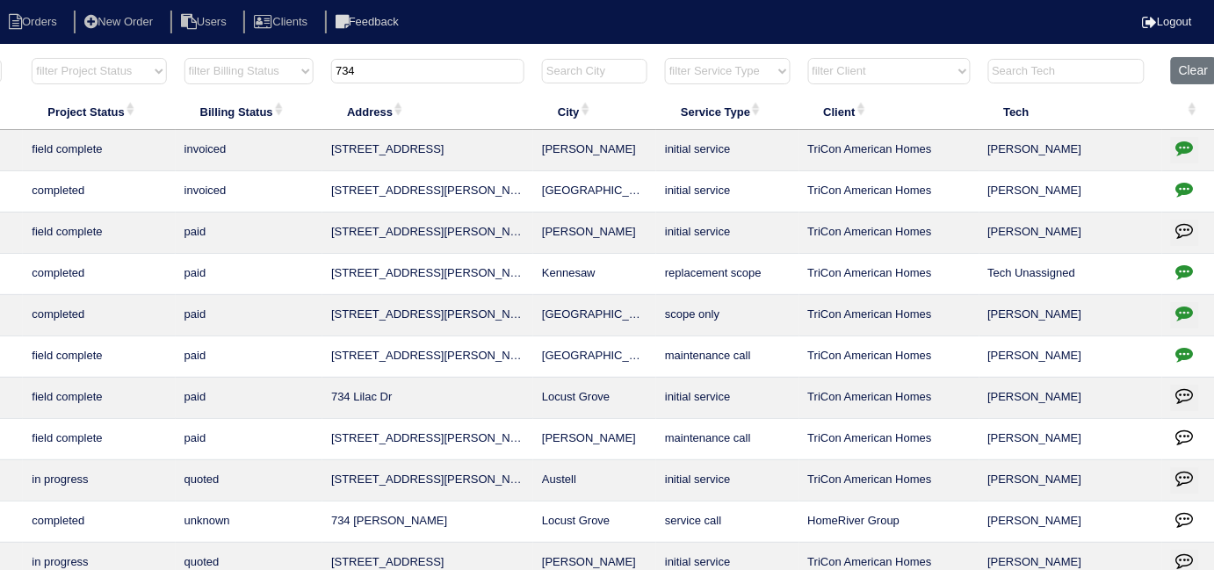
drag, startPoint x: 398, startPoint y: 68, endPoint x: 0, endPoint y: 0, distance: 403.7
click at [68, 54] on html "Orders New Order Users Clients Feedback Logout Orders New Order Users Clients M…" at bounding box center [301, 402] width 1214 height 804
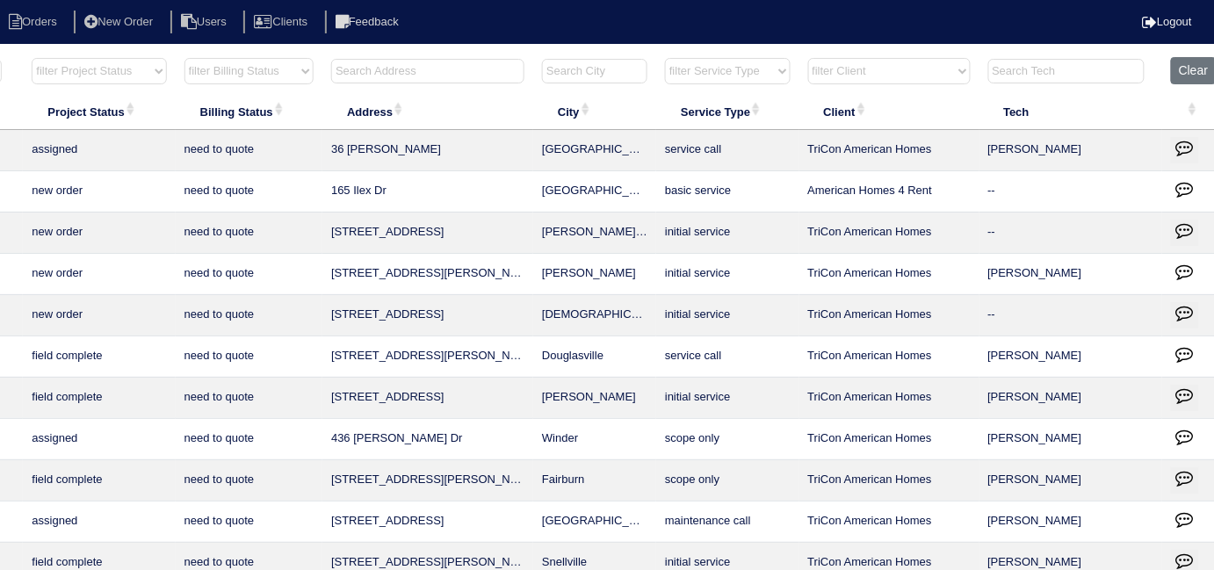
click at [357, 70] on input "text" at bounding box center [427, 71] width 193 height 25
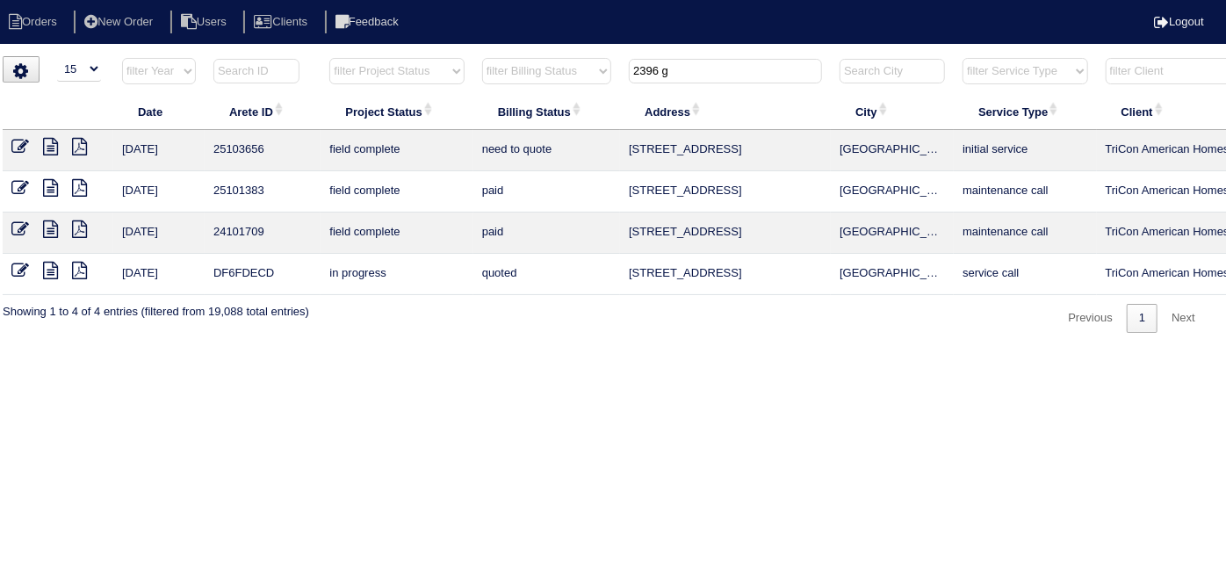
scroll to position [0, 0]
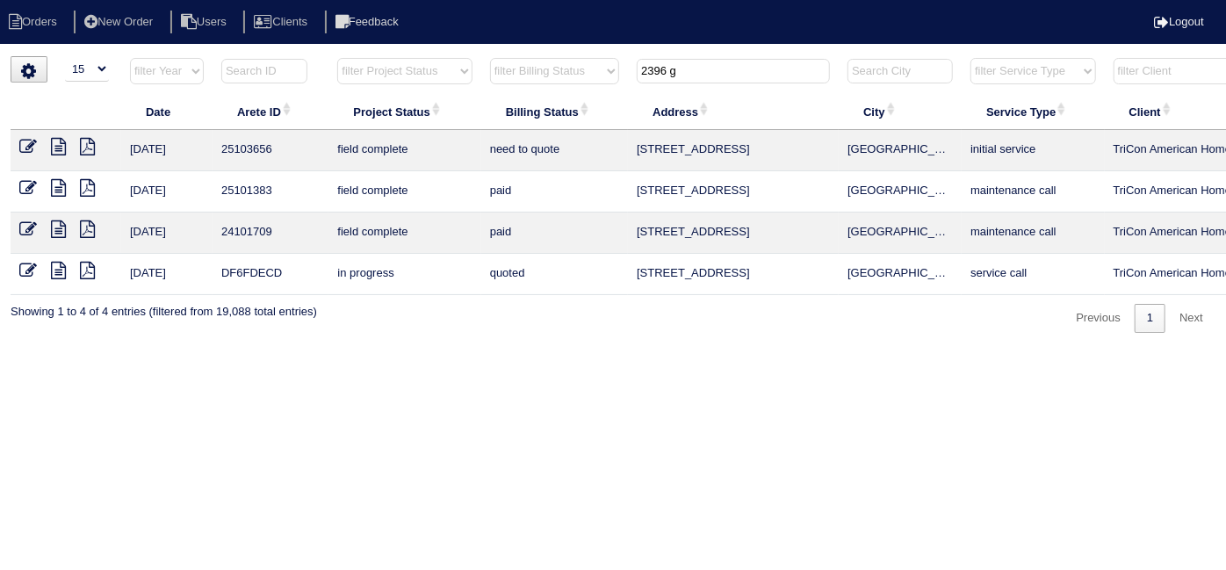
type input "2396 g"
click at [54, 138] on icon at bounding box center [58, 147] width 15 height 18
click at [19, 142] on icon at bounding box center [28, 147] width 18 height 18
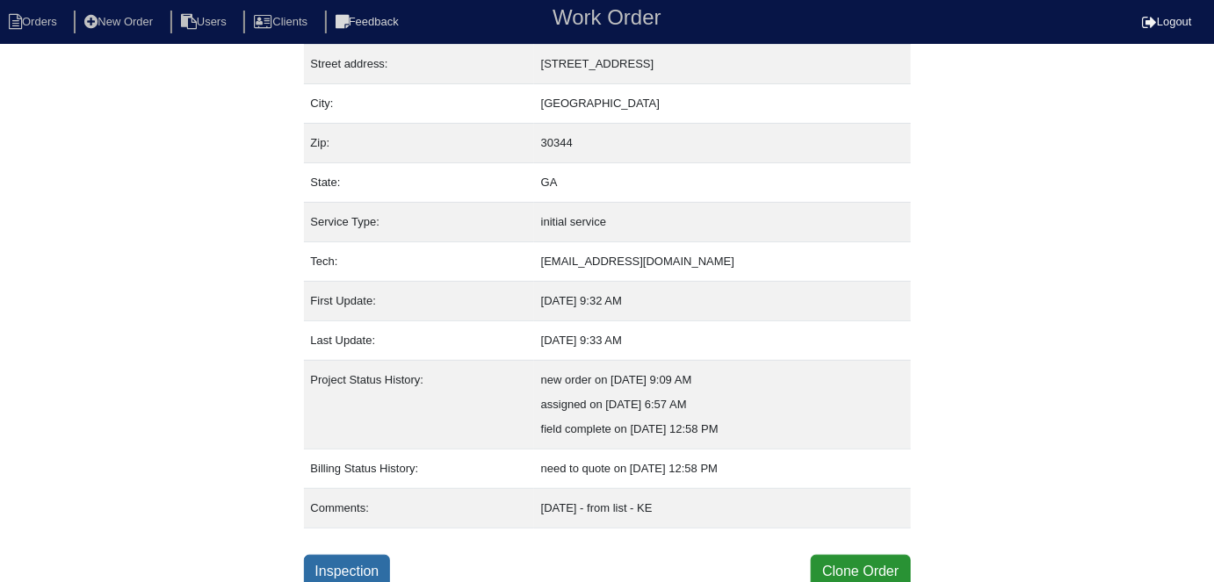
scroll to position [92, 0]
click at [339, 566] on link "Inspection" at bounding box center [347, 569] width 87 height 33
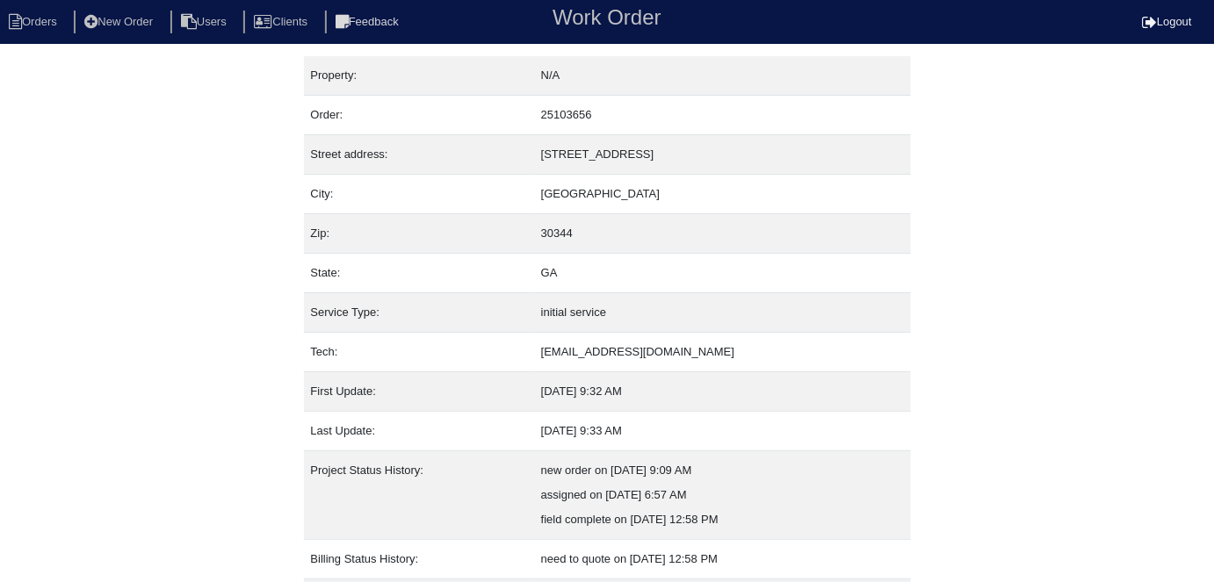
select select "0"
select select "[PERSON_NAME]"
select select "1"
select select "5"
select select "0"
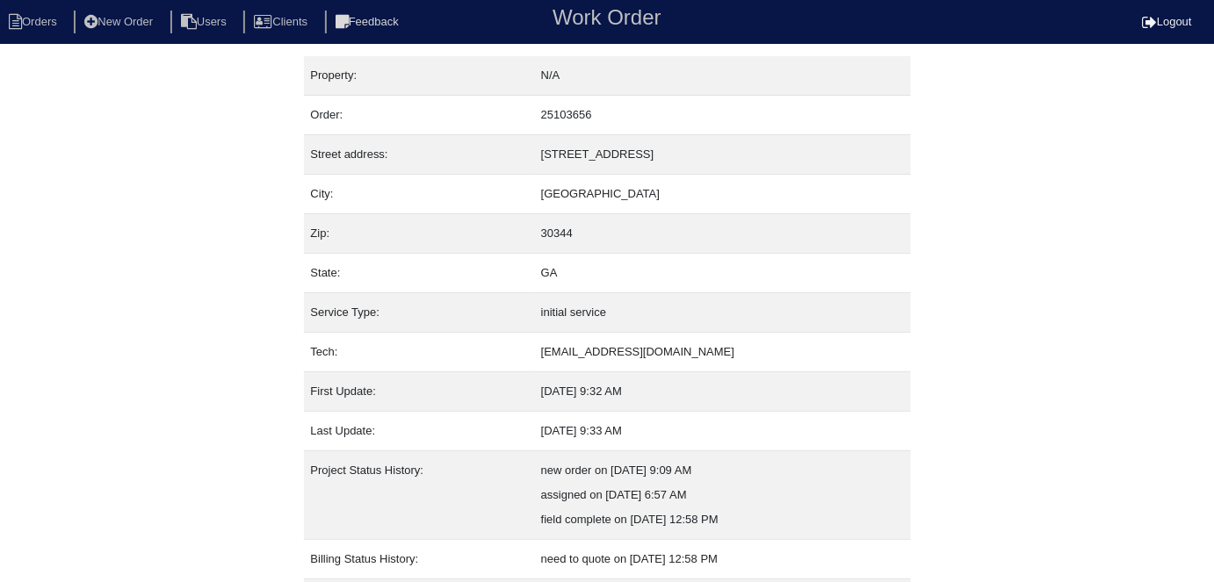
select select "0"
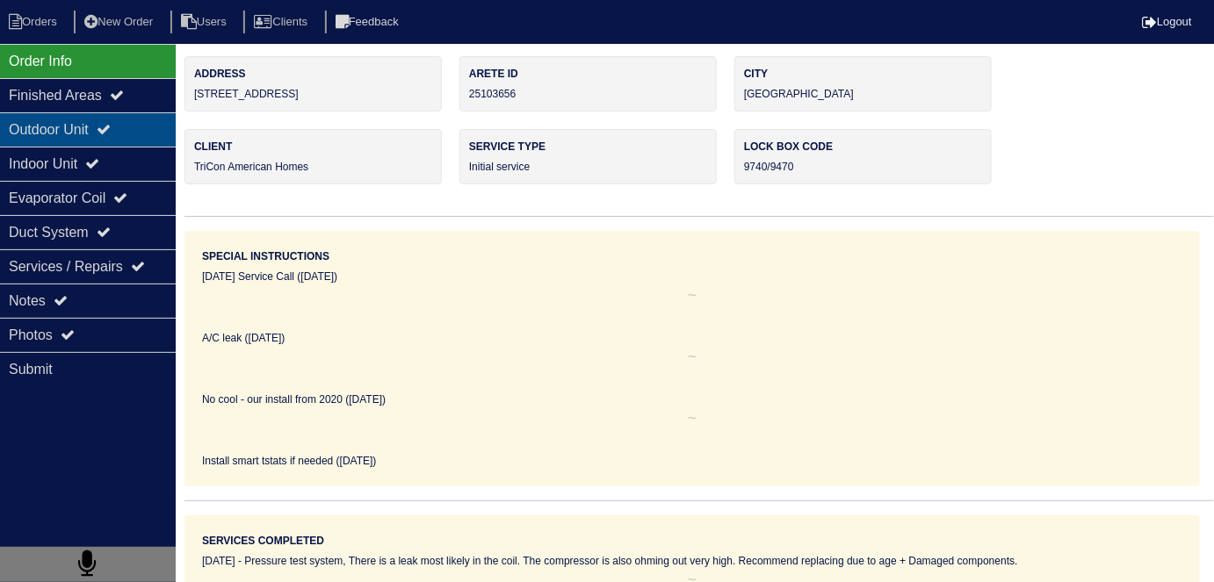
click at [77, 138] on div "Outdoor Unit" at bounding box center [88, 129] width 176 height 34
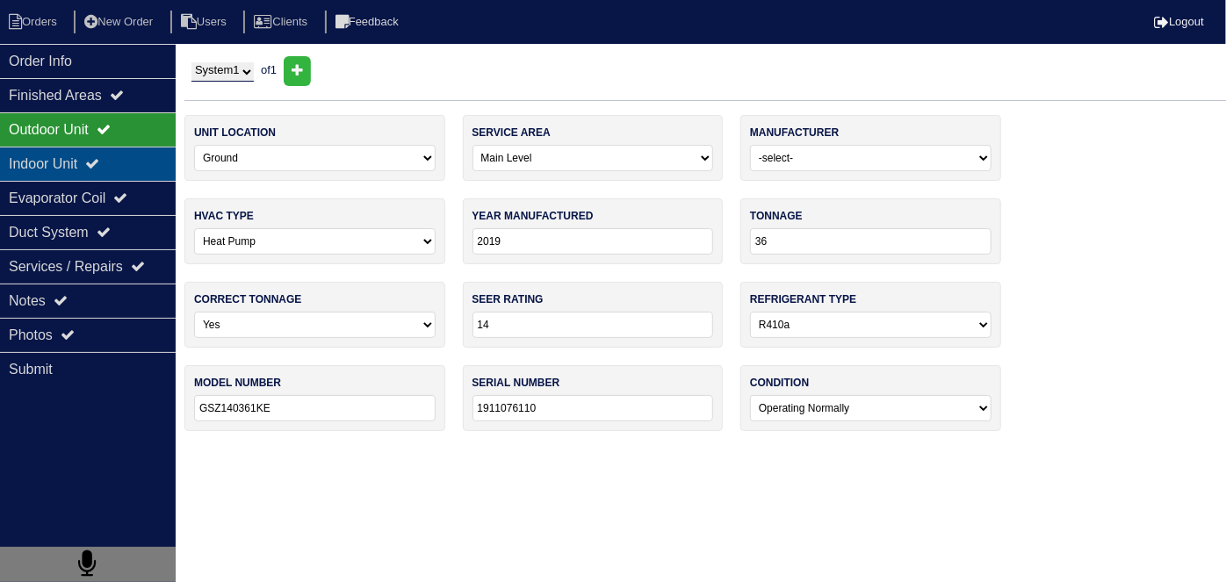
click at [66, 156] on div "Indoor Unit" at bounding box center [88, 164] width 176 height 34
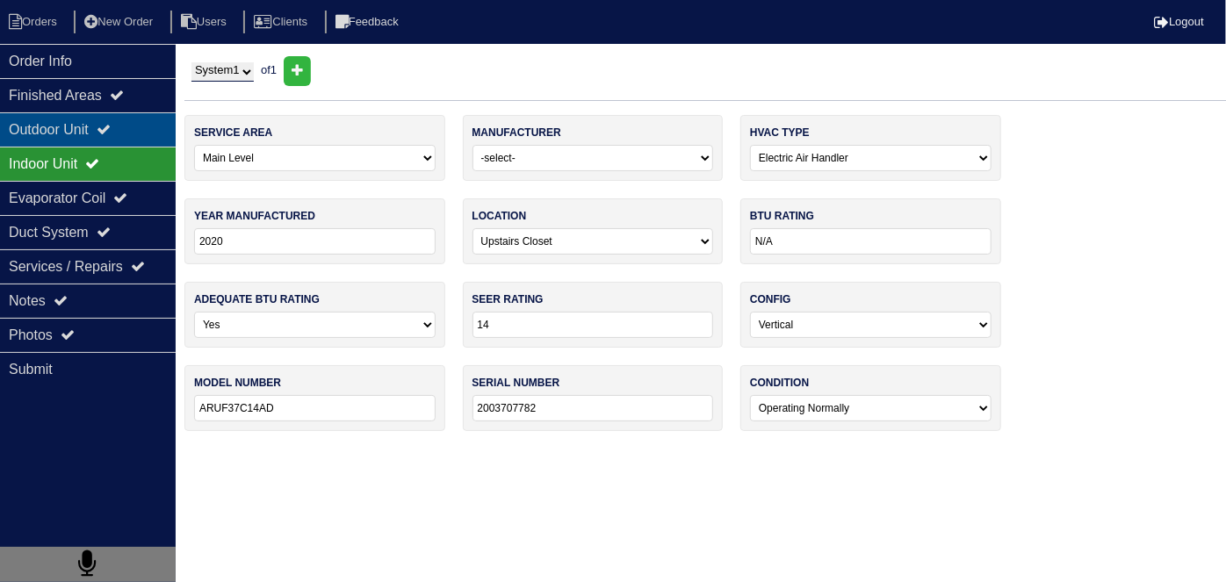
click at [50, 127] on div "Outdoor Unit" at bounding box center [88, 129] width 176 height 34
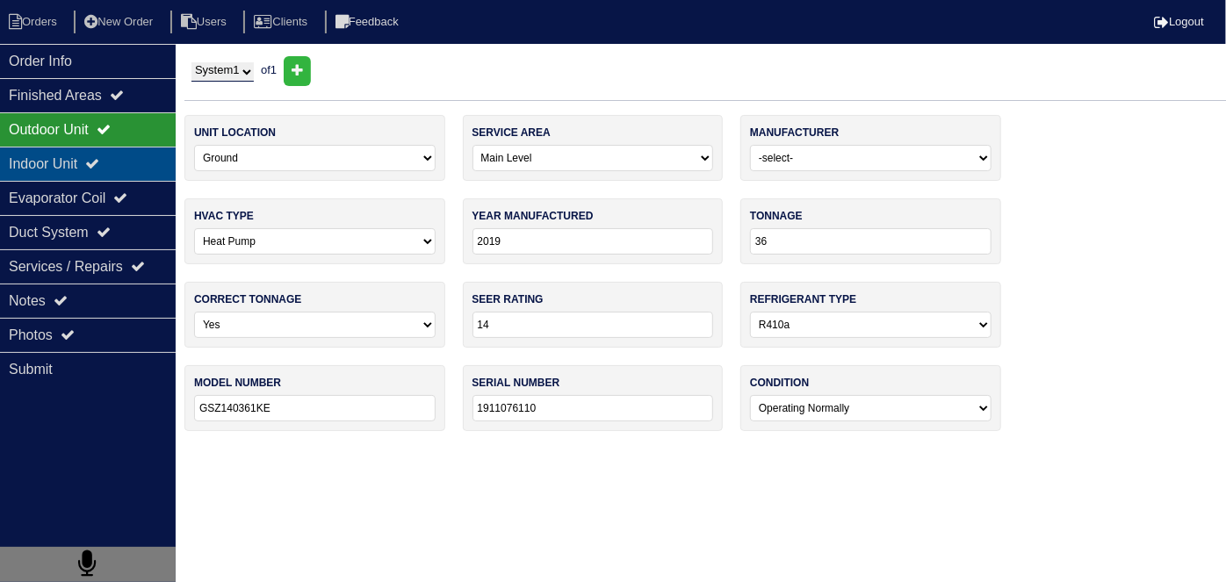
click at [32, 149] on div "Indoor Unit" at bounding box center [88, 164] width 176 height 34
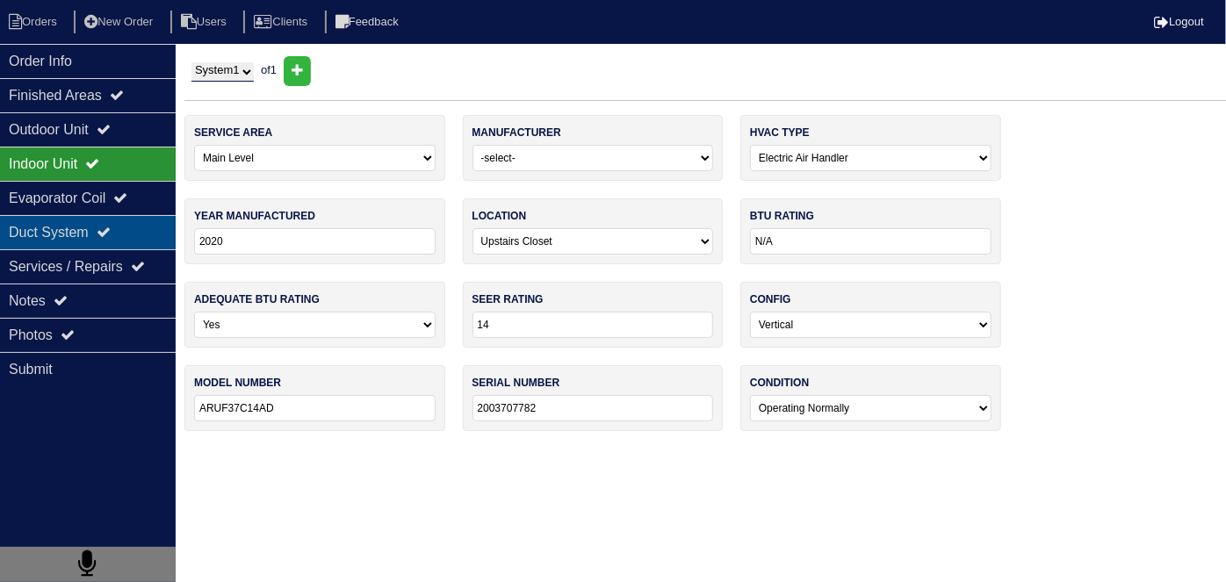
click at [50, 232] on div "Duct System" at bounding box center [88, 232] width 176 height 34
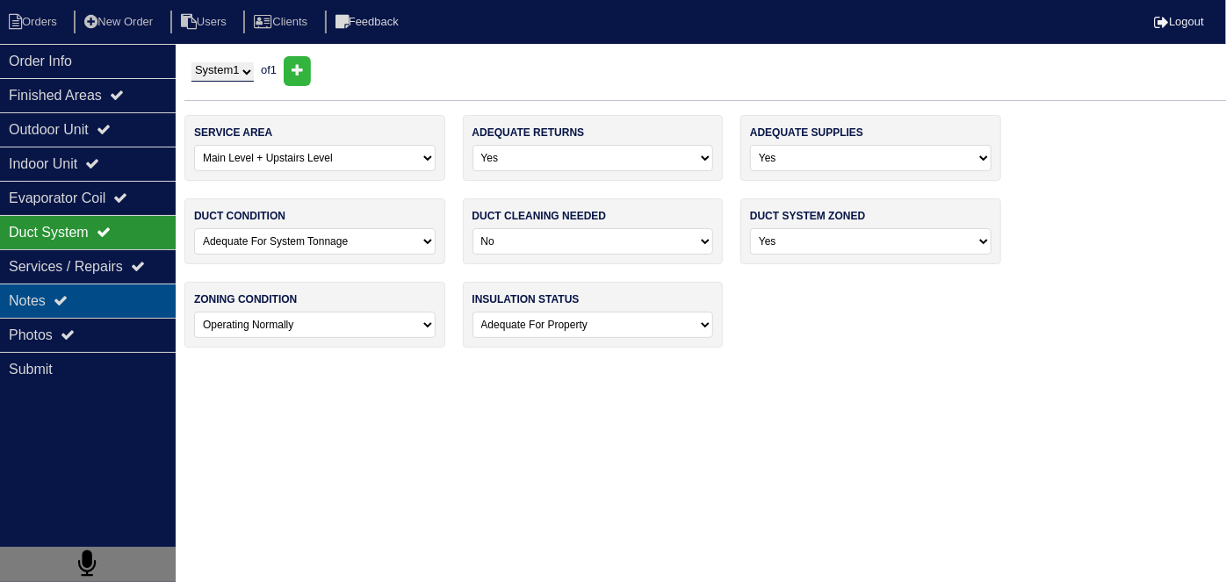
click at [48, 293] on div "Notes" at bounding box center [88, 301] width 176 height 34
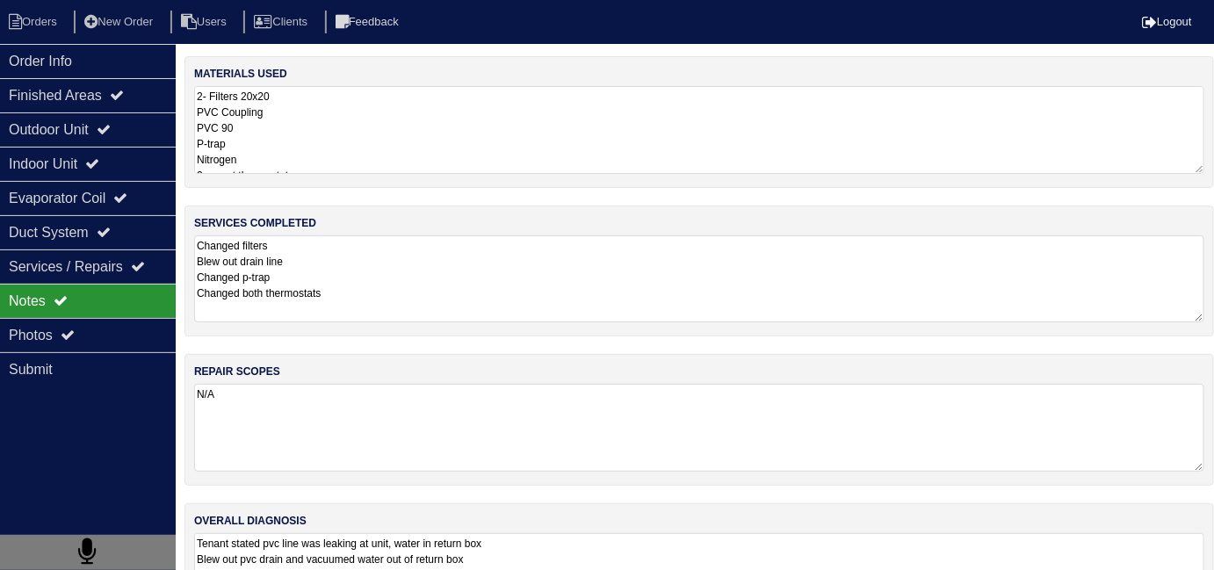
click at [400, 295] on textarea "Changed filters Blew out drain line Changed p-trap Changed both thermostats" at bounding box center [699, 278] width 1010 height 87
click at [468, 108] on textarea "2- Filters 20x20 PVC Coupling PVC 90 P-trap Nitrogen 2- smart thermostat" at bounding box center [699, 130] width 1010 height 88
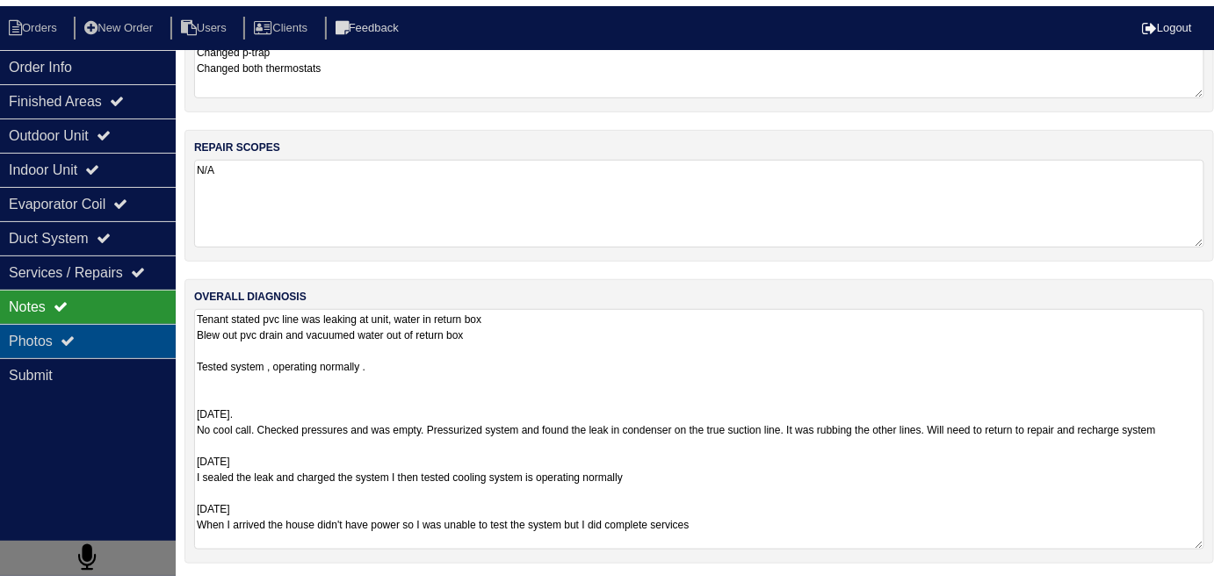
scroll to position [78, 0]
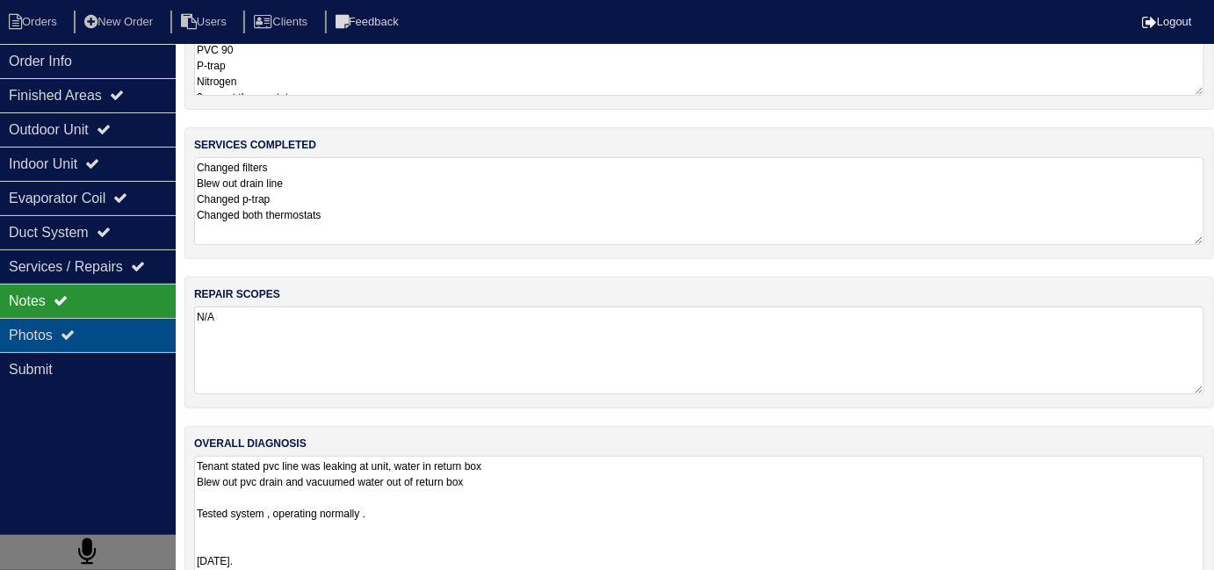
click at [69, 335] on icon at bounding box center [68, 335] width 14 height 14
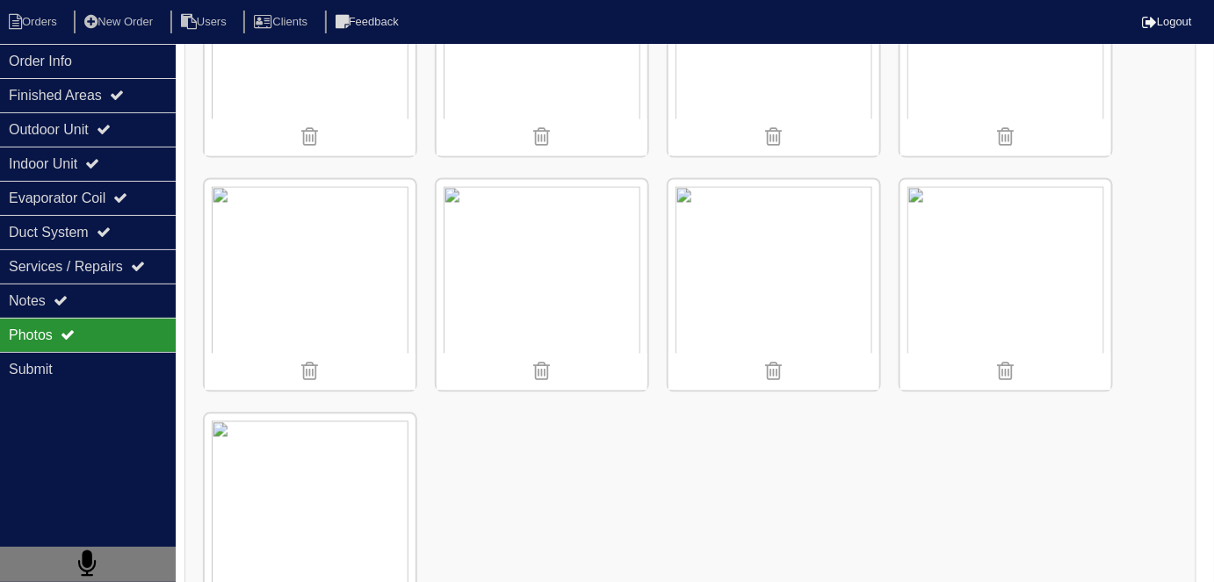
scroll to position [1155, 0]
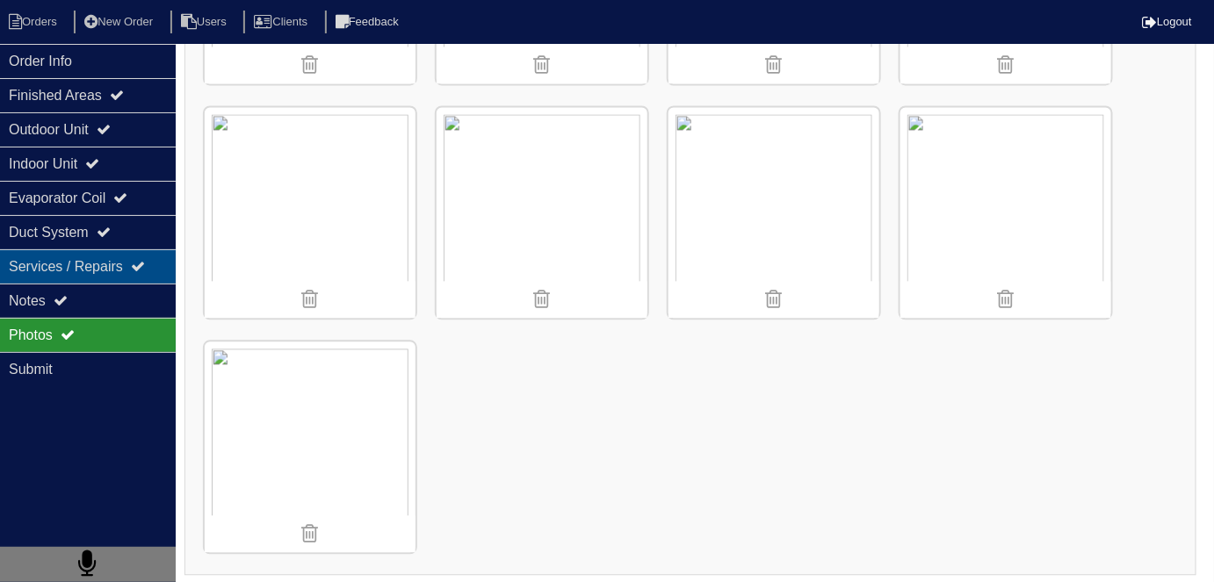
click at [77, 281] on div "Services / Repairs" at bounding box center [88, 266] width 176 height 34
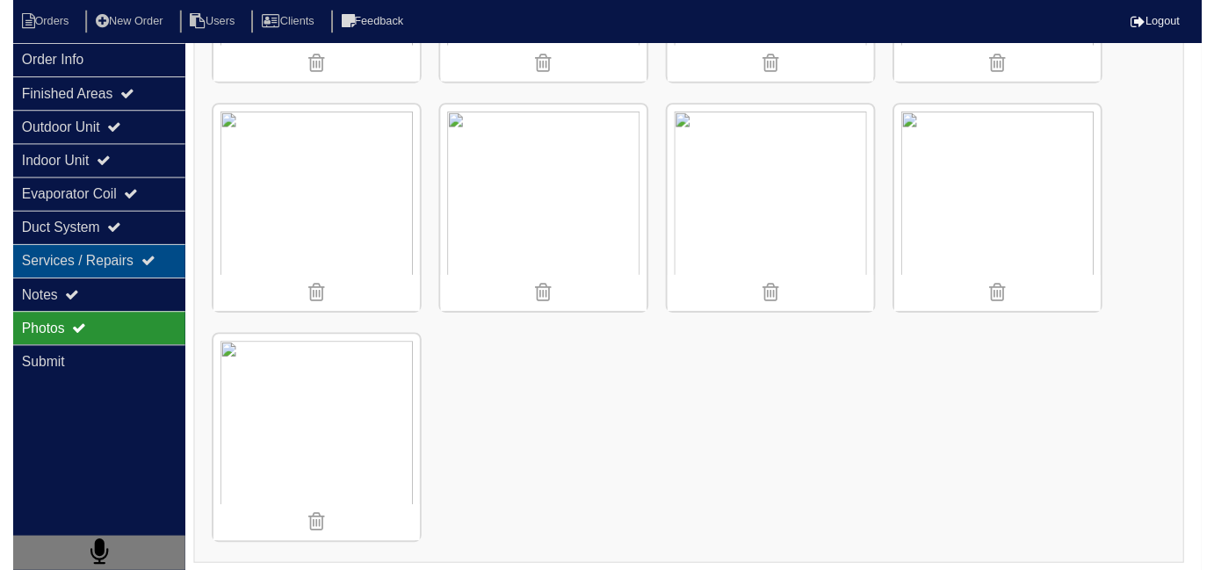
scroll to position [0, 0]
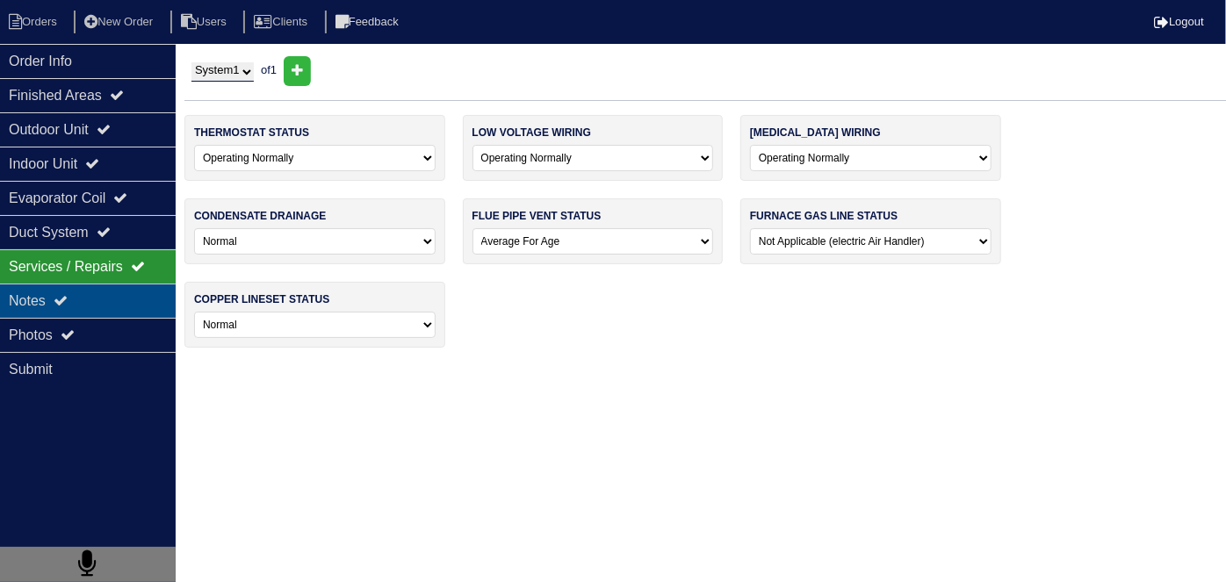
click at [73, 291] on div "Notes" at bounding box center [88, 301] width 176 height 34
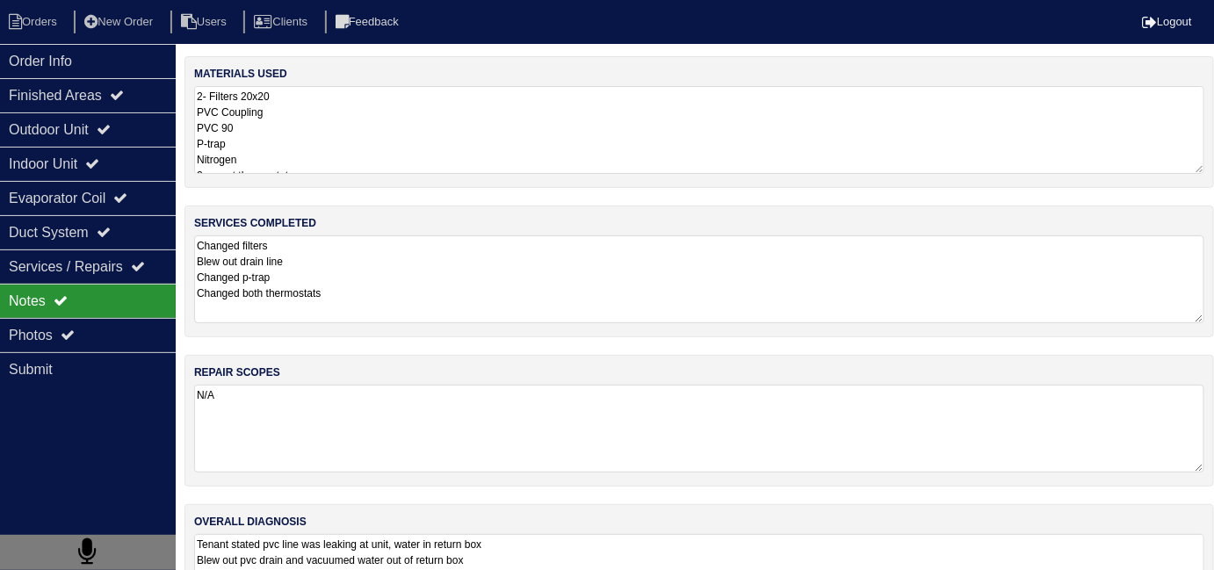
click at [580, 534] on textarea "Tenant stated pvc line was leaking at unit, water in return box Blew out pvc dr…" at bounding box center [699, 578] width 1010 height 88
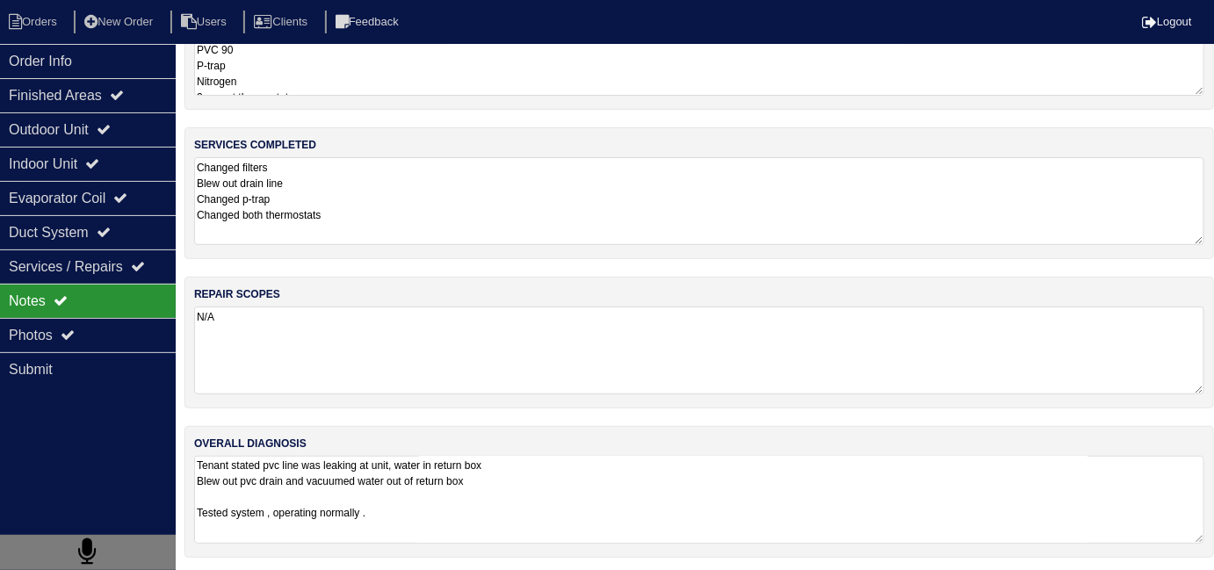
scroll to position [231, 0]
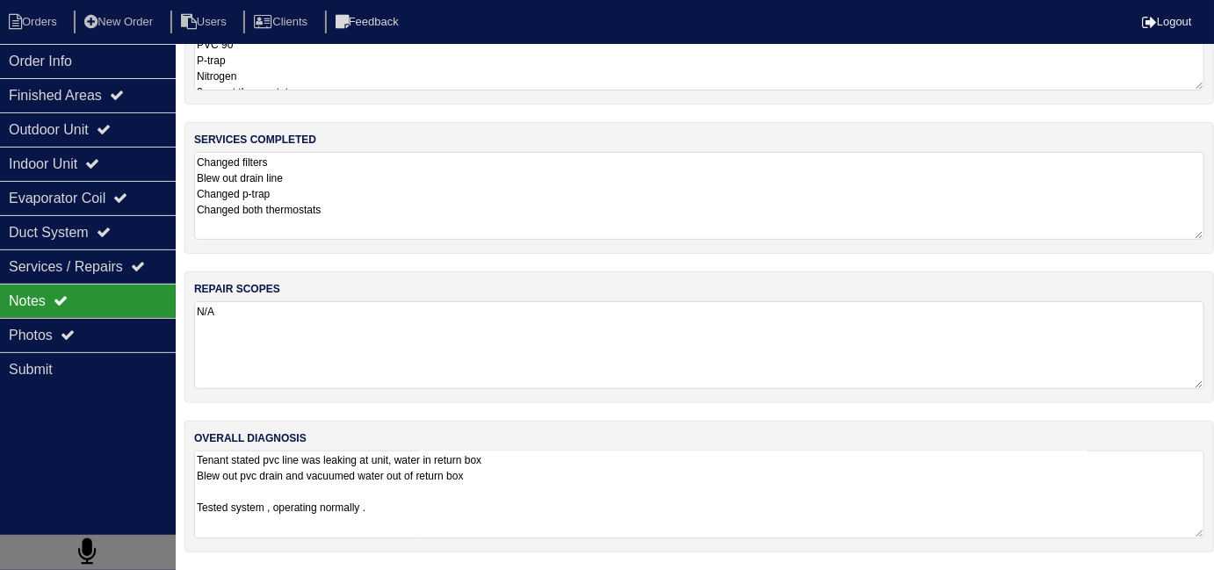
drag, startPoint x: 679, startPoint y: 513, endPoint x: 661, endPoint y: 511, distance: 17.7
click at [679, 513] on textarea "Tenant stated pvc line was leaking at unit, water in return box Blew out pvc dr…" at bounding box center [699, 494] width 1010 height 88
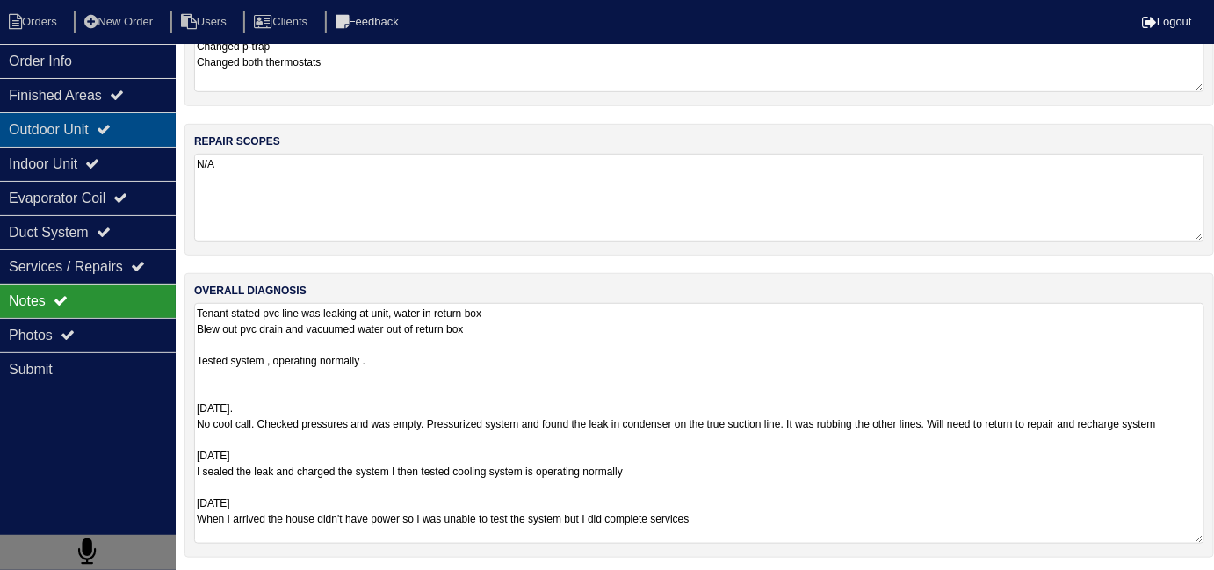
click at [44, 136] on div "Outdoor Unit" at bounding box center [88, 129] width 176 height 34
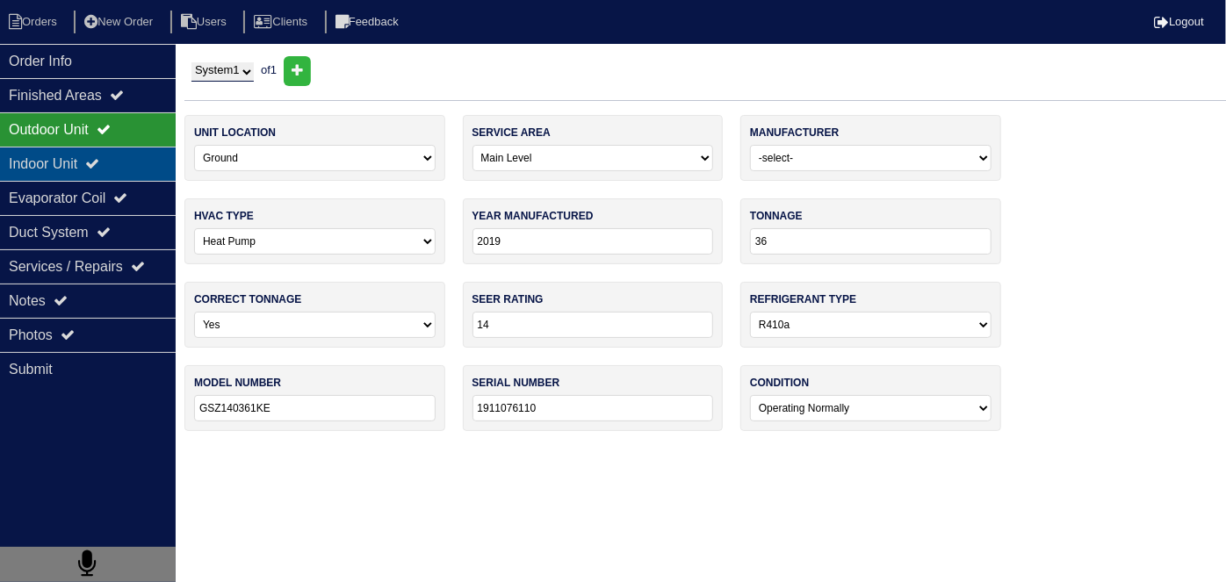
click at [38, 156] on div "Indoor Unit" at bounding box center [88, 164] width 176 height 34
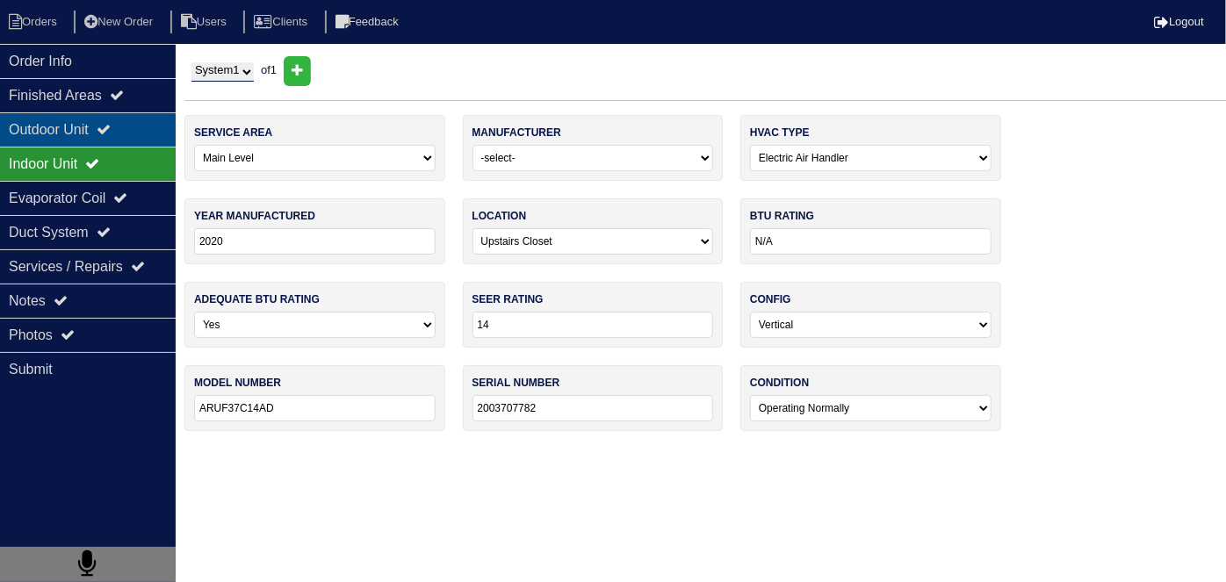
click at [44, 130] on div "Outdoor Unit" at bounding box center [88, 129] width 176 height 34
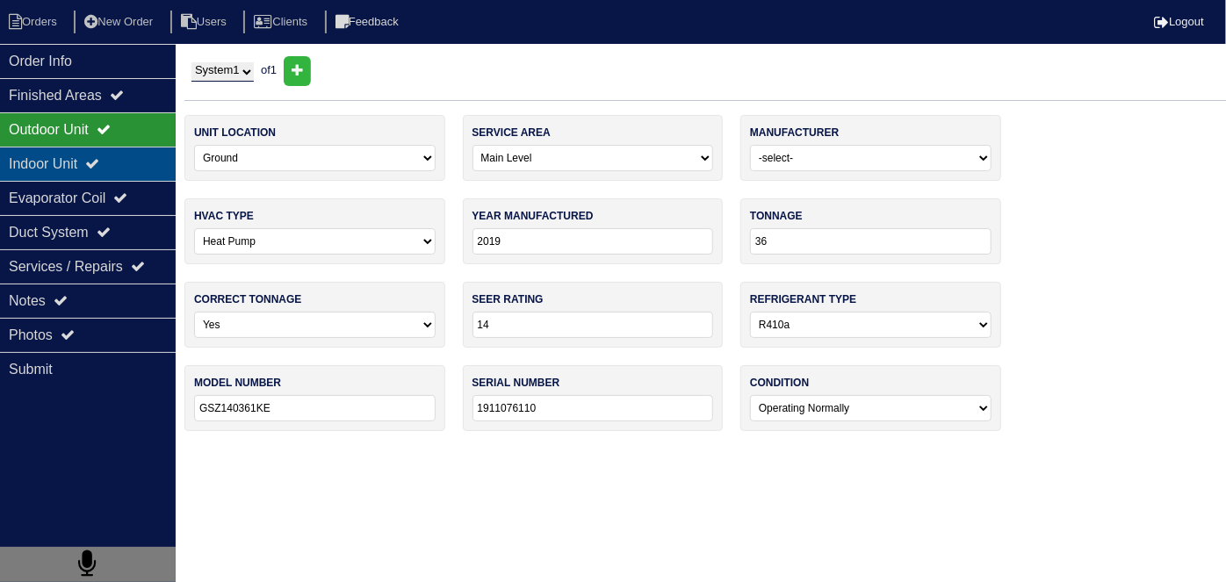
click at [49, 160] on div "Indoor Unit" at bounding box center [88, 164] width 176 height 34
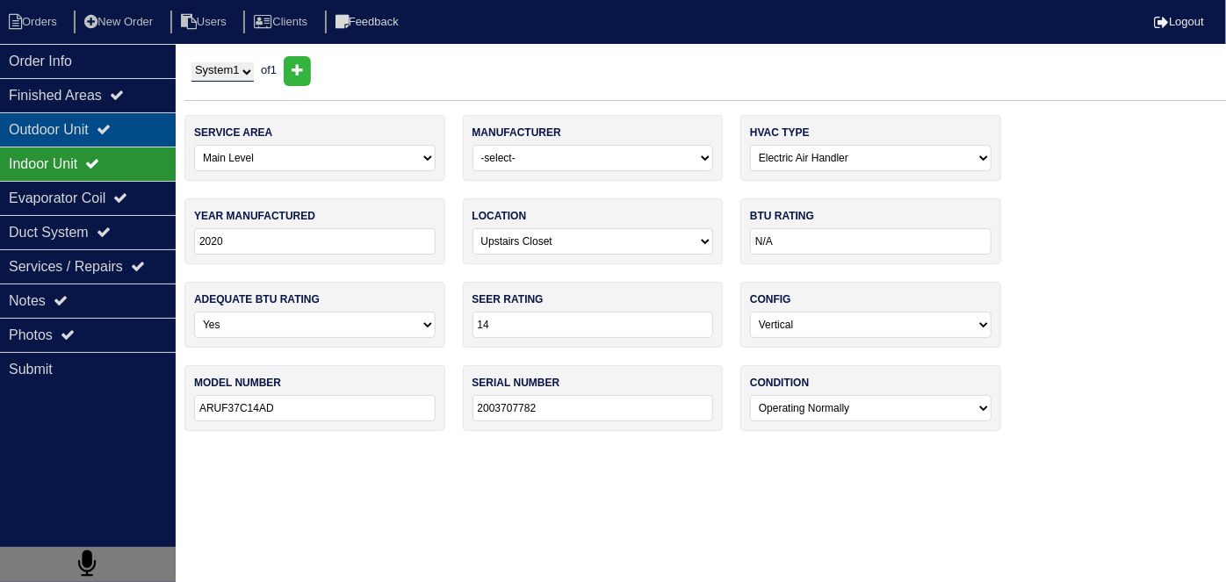
click at [48, 124] on div "Outdoor Unit" at bounding box center [88, 129] width 176 height 34
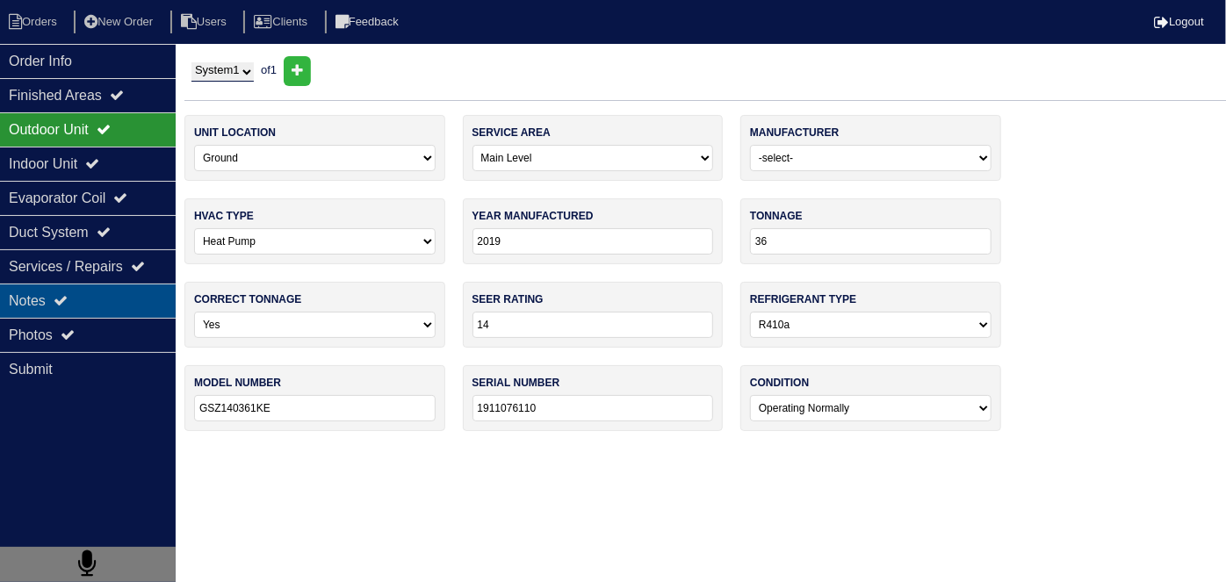
click at [54, 306] on div "Notes" at bounding box center [88, 301] width 176 height 34
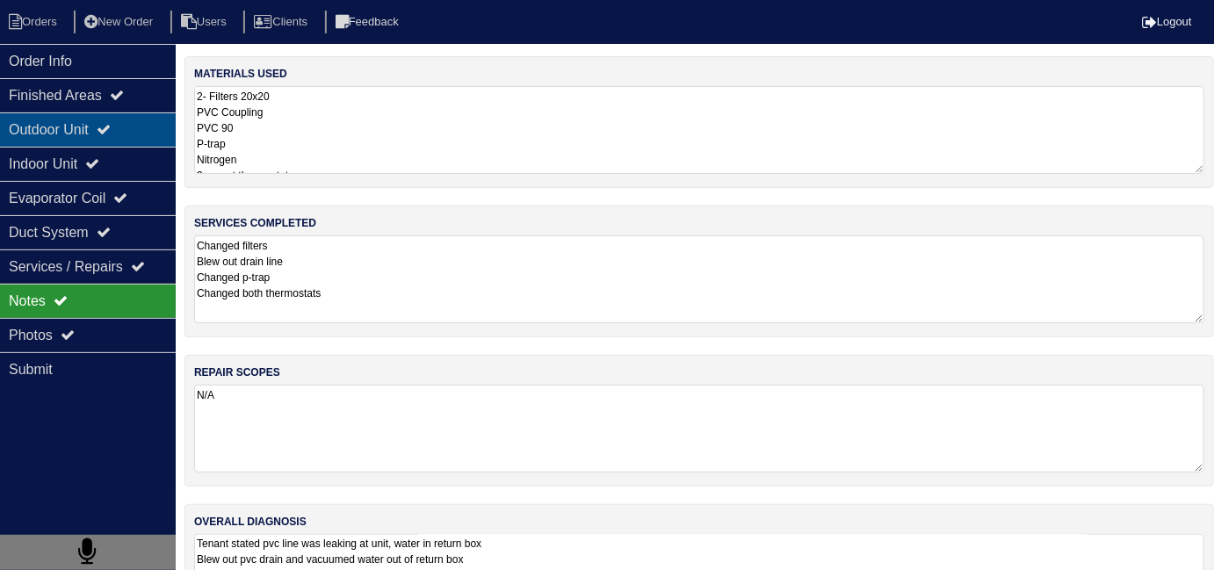
click at [64, 129] on div "Outdoor Unit" at bounding box center [88, 129] width 176 height 34
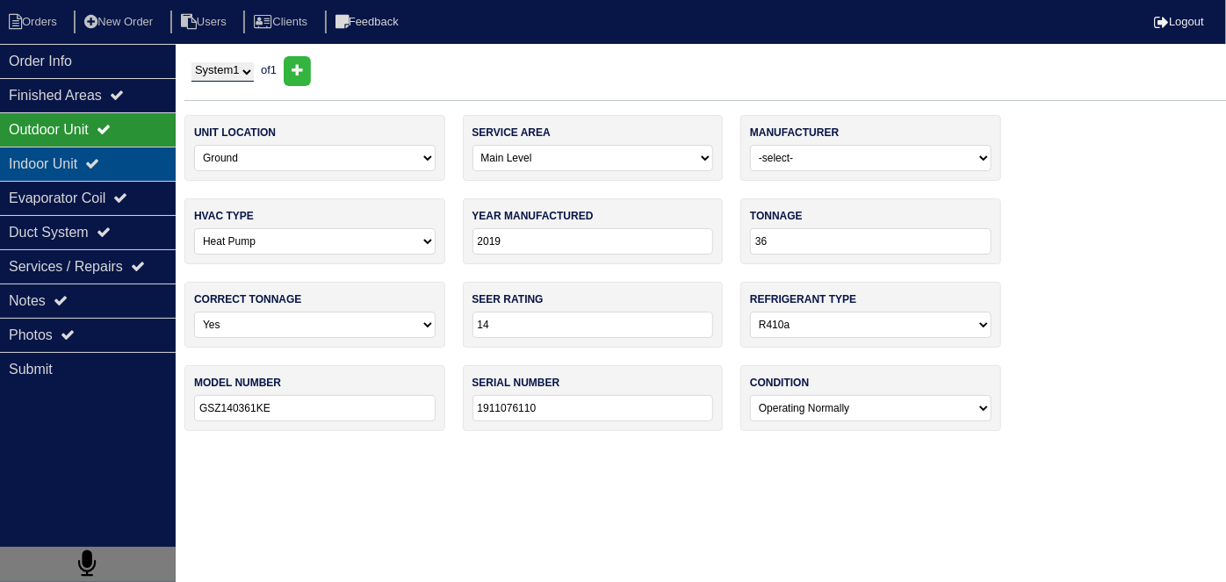
click at [61, 151] on div "Indoor Unit" at bounding box center [88, 164] width 176 height 34
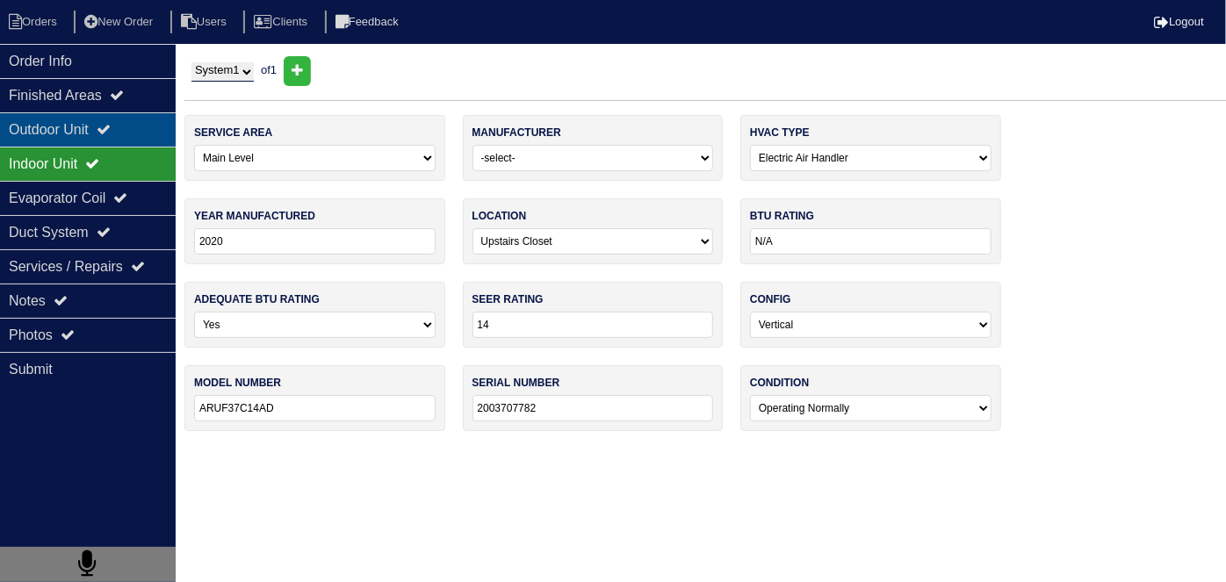
click at [66, 133] on div "Outdoor Unit" at bounding box center [88, 129] width 176 height 34
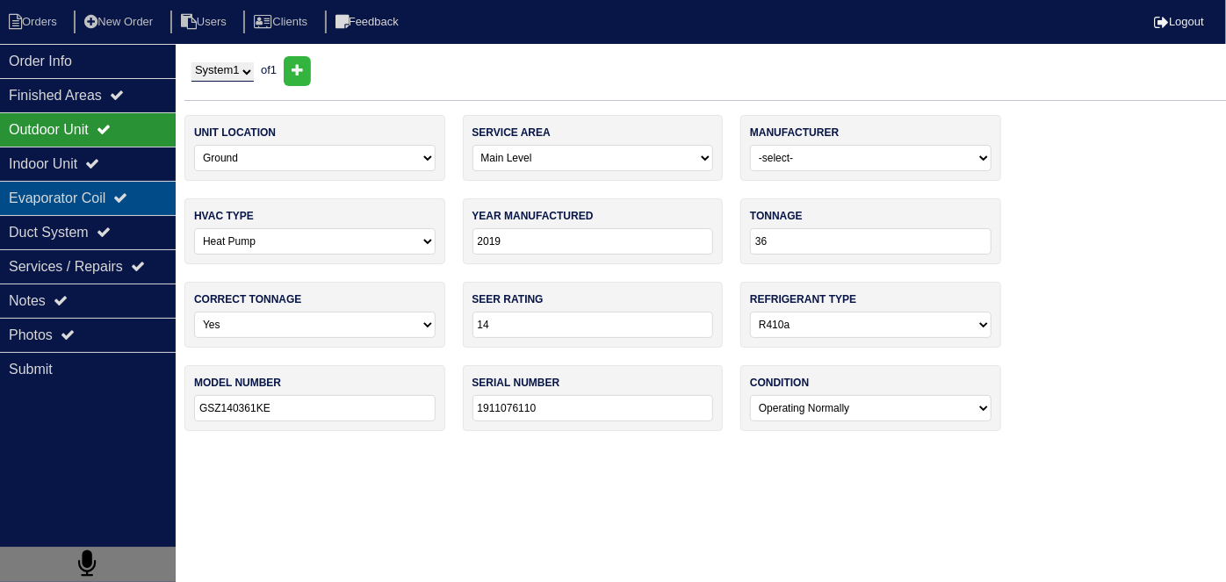
click at [61, 181] on div "Evaporator Coil" at bounding box center [88, 198] width 176 height 34
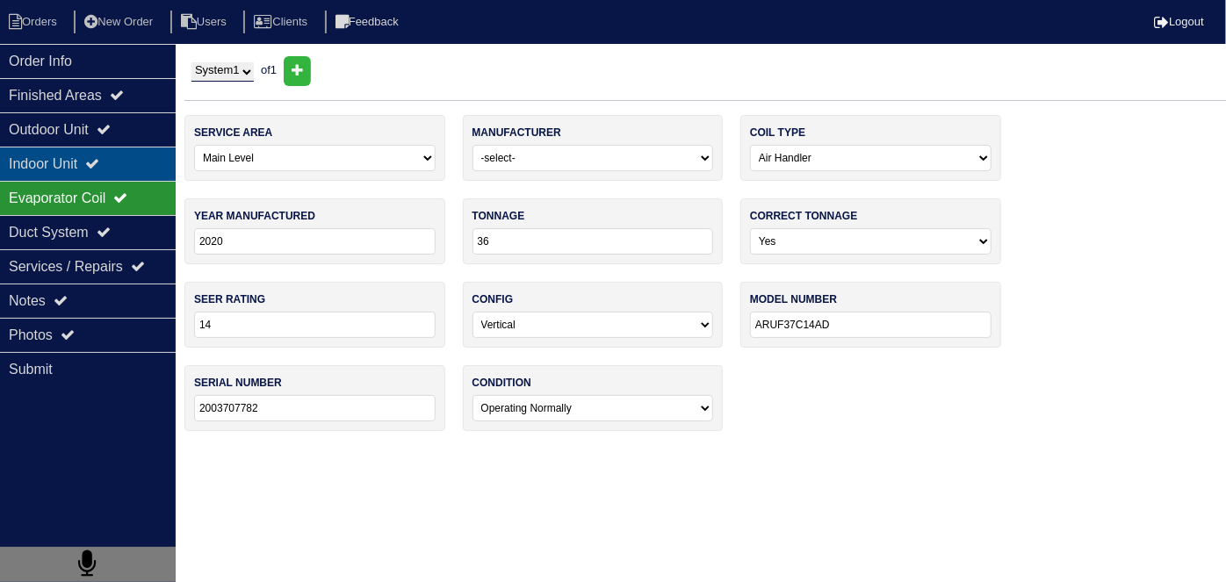
click at [49, 155] on div "Indoor Unit" at bounding box center [88, 164] width 176 height 34
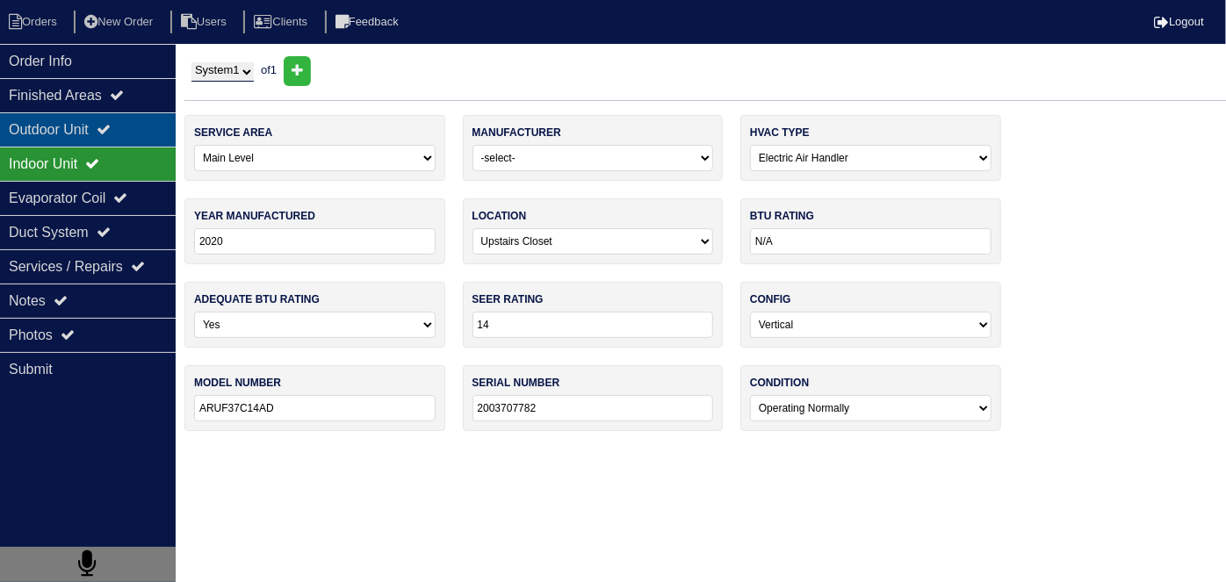
click at [42, 118] on div "Outdoor Unit" at bounding box center [88, 129] width 176 height 34
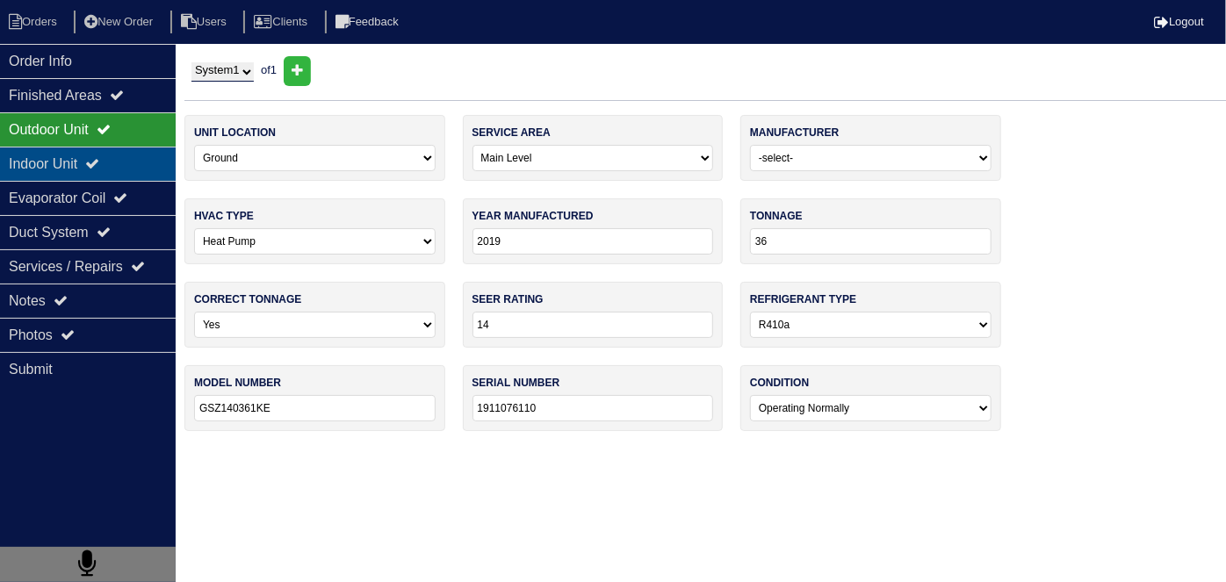
click at [37, 152] on div "Indoor Unit" at bounding box center [88, 164] width 176 height 34
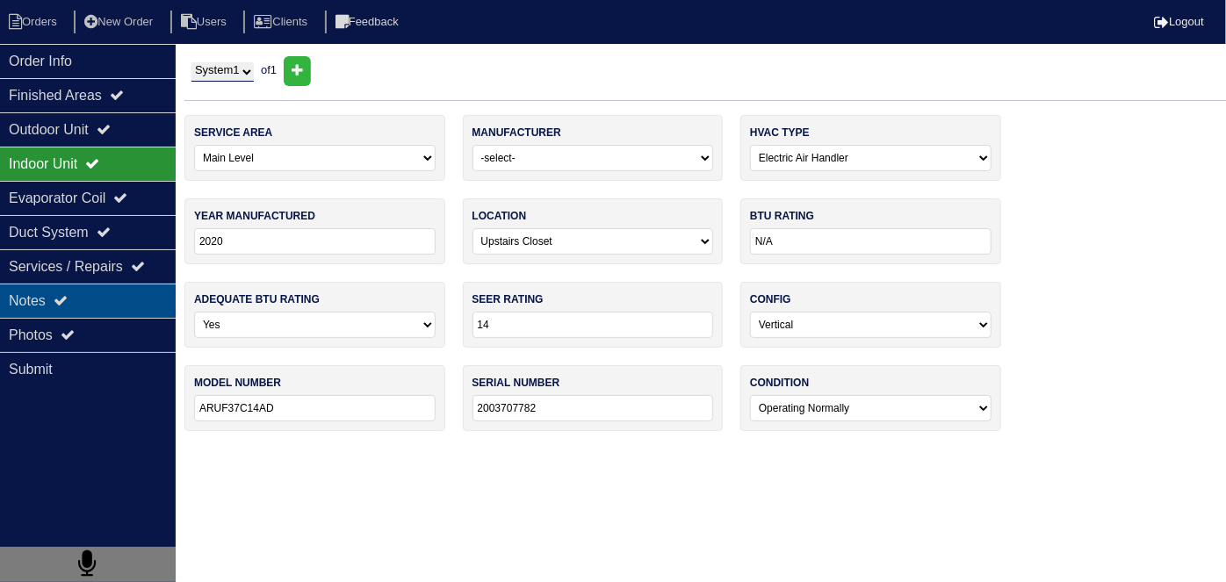
click at [68, 302] on icon at bounding box center [61, 300] width 14 height 14
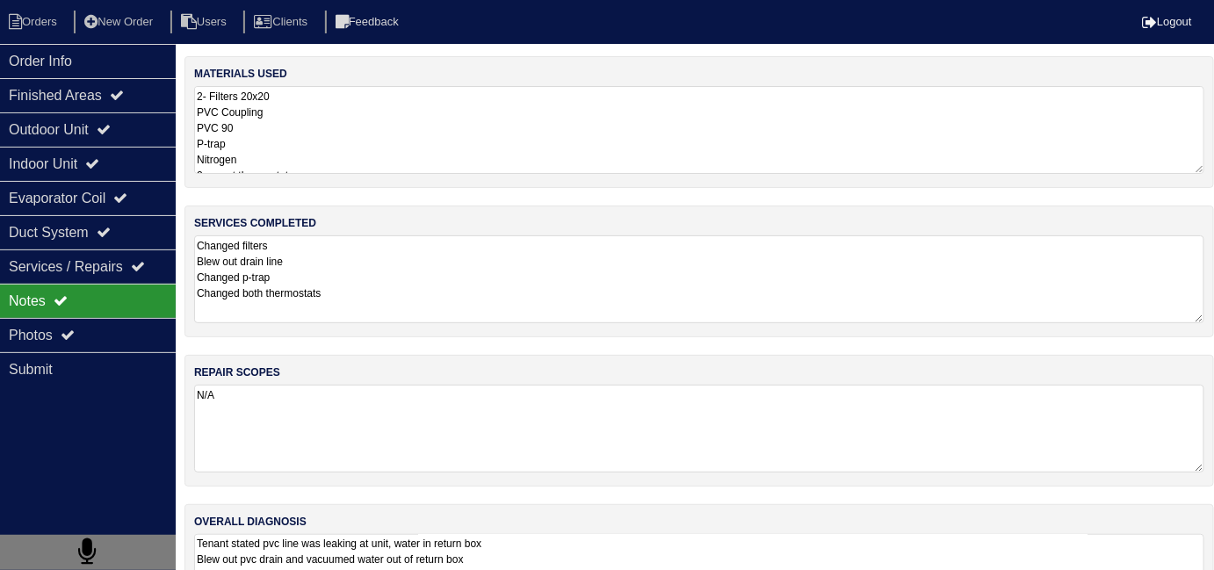
click at [410, 302] on textarea "Changed filters Blew out drain line Changed p-trap Changed both thermostats" at bounding box center [699, 279] width 1010 height 88
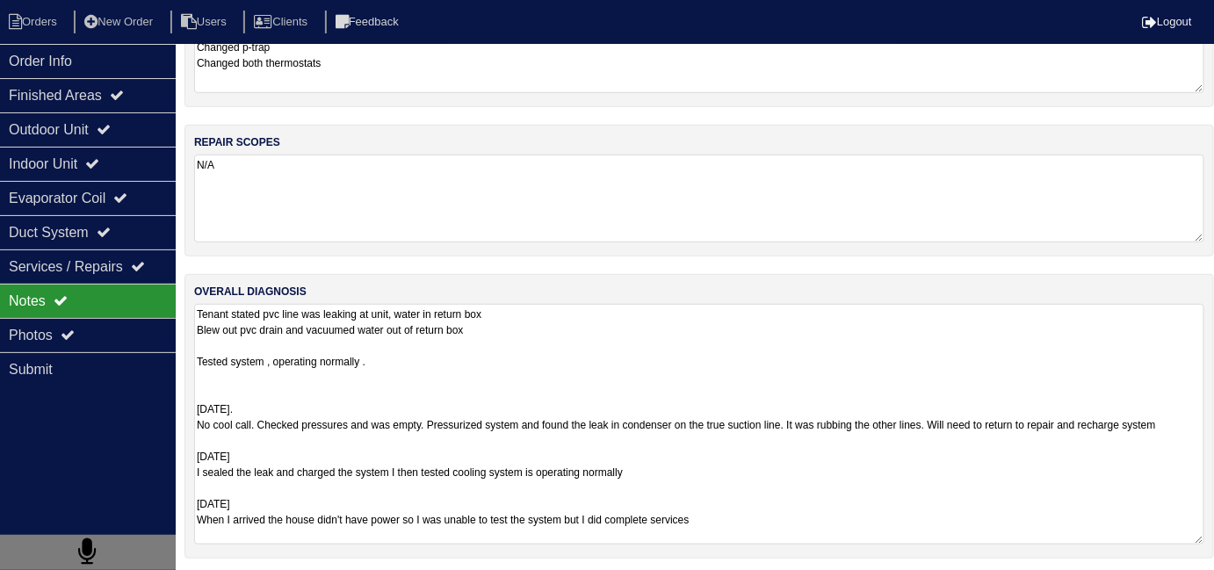
scroll to position [231, 0]
drag, startPoint x: 796, startPoint y: 531, endPoint x: 337, endPoint y: 508, distance: 459.0
click at [337, 508] on textarea "Tenant stated pvc line was leaking at unit, water in return box Blew out pvc dr…" at bounding box center [699, 423] width 1010 height 241
click at [780, 492] on textarea "Tenant stated pvc line was leaking at unit, water in return box Blew out pvc dr…" at bounding box center [699, 423] width 1010 height 241
click at [843, 343] on textarea "Tenant stated pvc line was leaking at unit, water in return box Blew out pvc dr…" at bounding box center [699, 423] width 1010 height 241
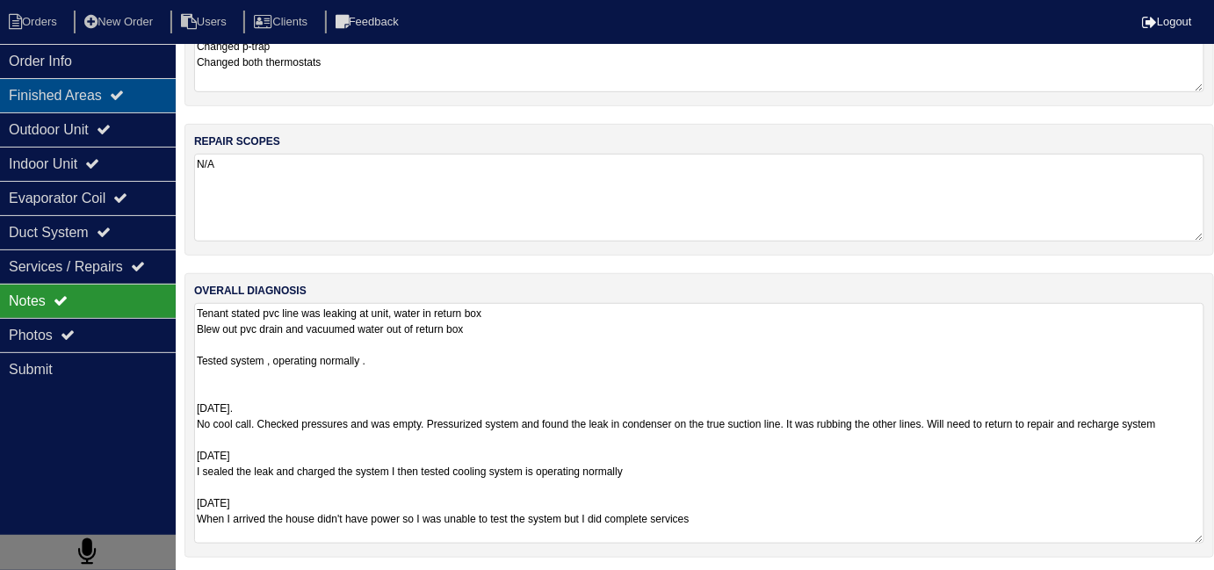
scroll to position [0, 0]
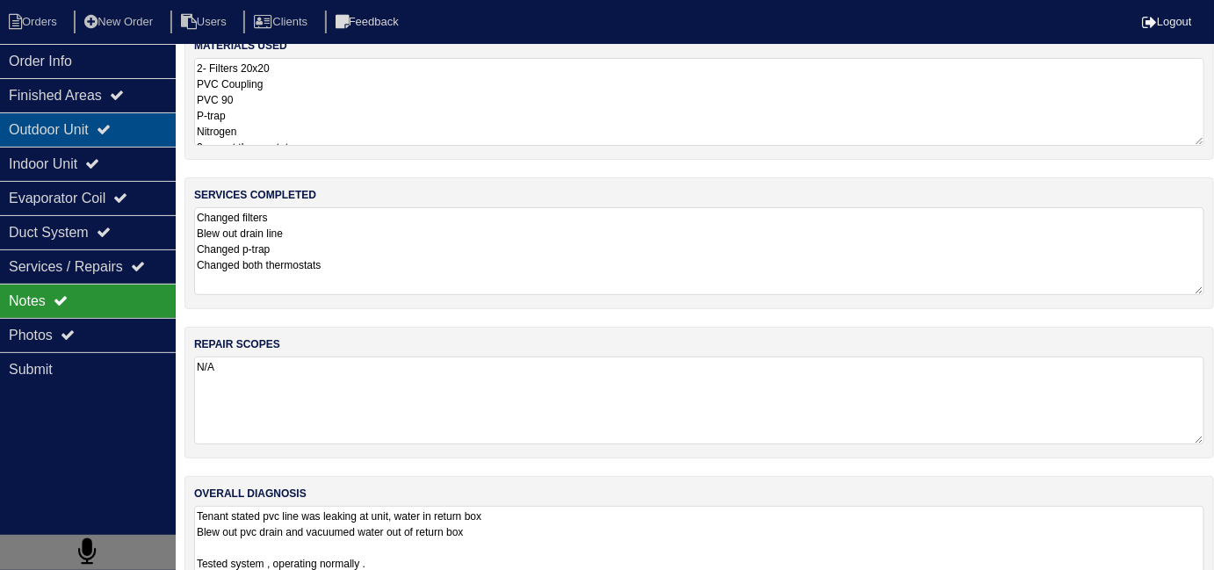
drag, startPoint x: 33, startPoint y: 97, endPoint x: 36, endPoint y: 119, distance: 23.0
click at [33, 103] on div "Finished Areas" at bounding box center [88, 95] width 176 height 34
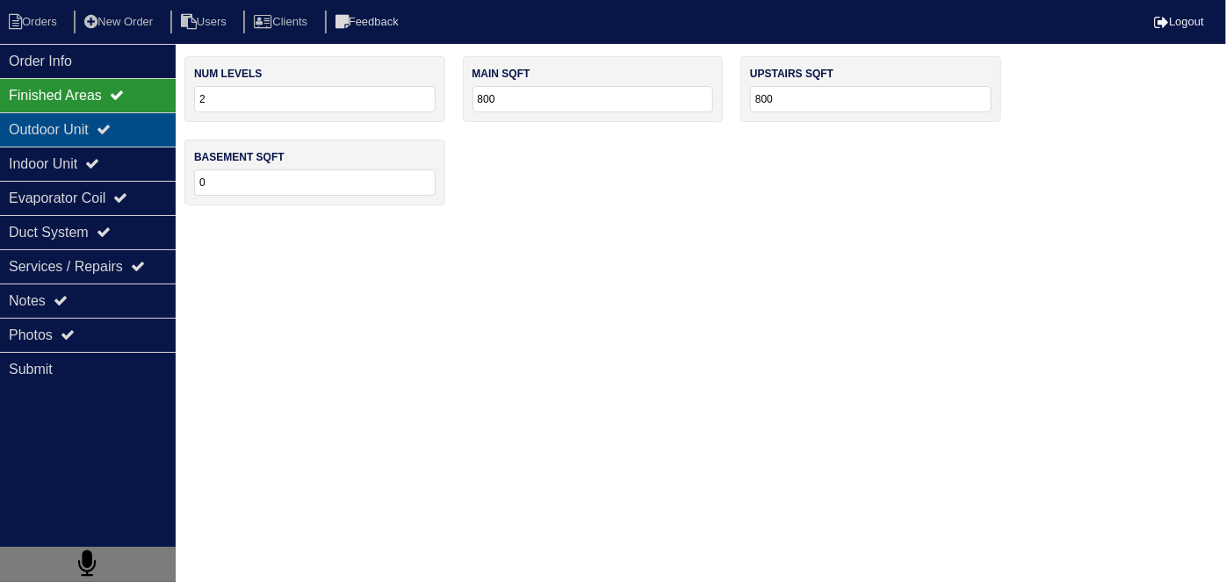
click at [36, 120] on div "Outdoor Unit" at bounding box center [88, 129] width 176 height 34
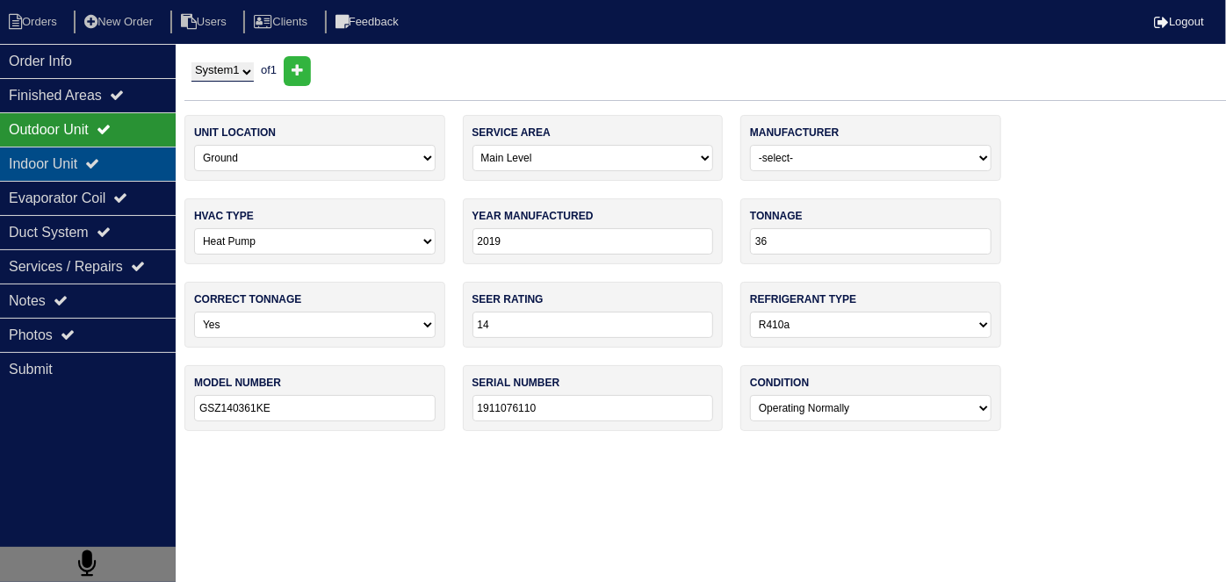
click at [72, 155] on div "Indoor Unit" at bounding box center [88, 164] width 176 height 34
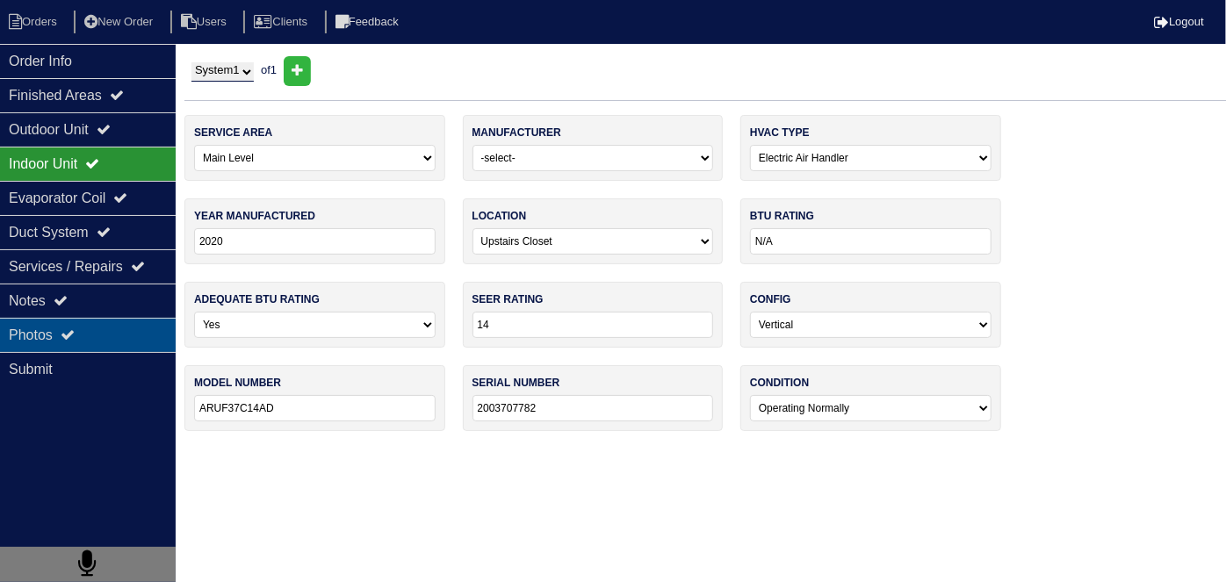
drag, startPoint x: 88, startPoint y: 332, endPoint x: 85, endPoint y: 320, distance: 12.6
click at [89, 332] on div "Photos" at bounding box center [88, 335] width 176 height 34
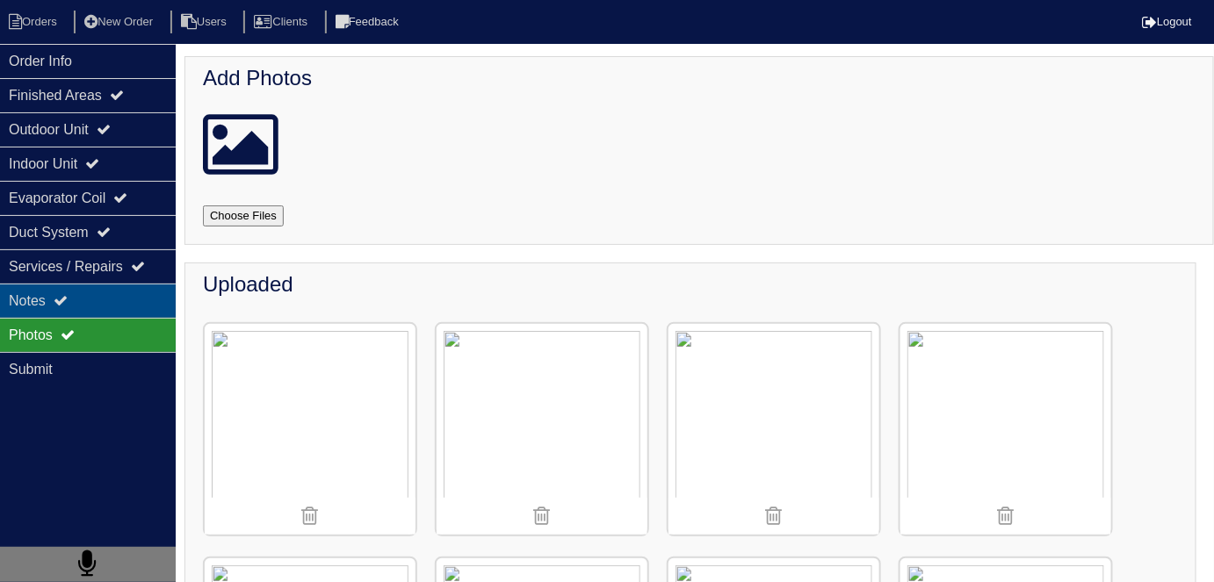
click at [82, 305] on div "Notes" at bounding box center [88, 301] width 176 height 34
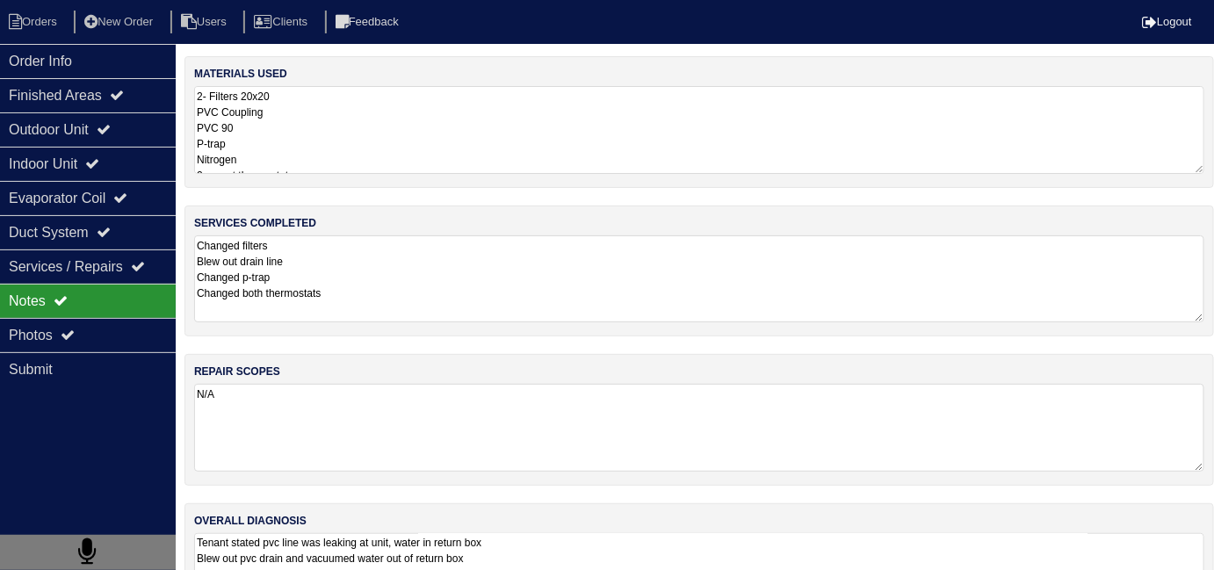
click at [609, 295] on textarea "Changed filters Blew out drain line Changed p-trap Changed both thermostats" at bounding box center [699, 278] width 1010 height 87
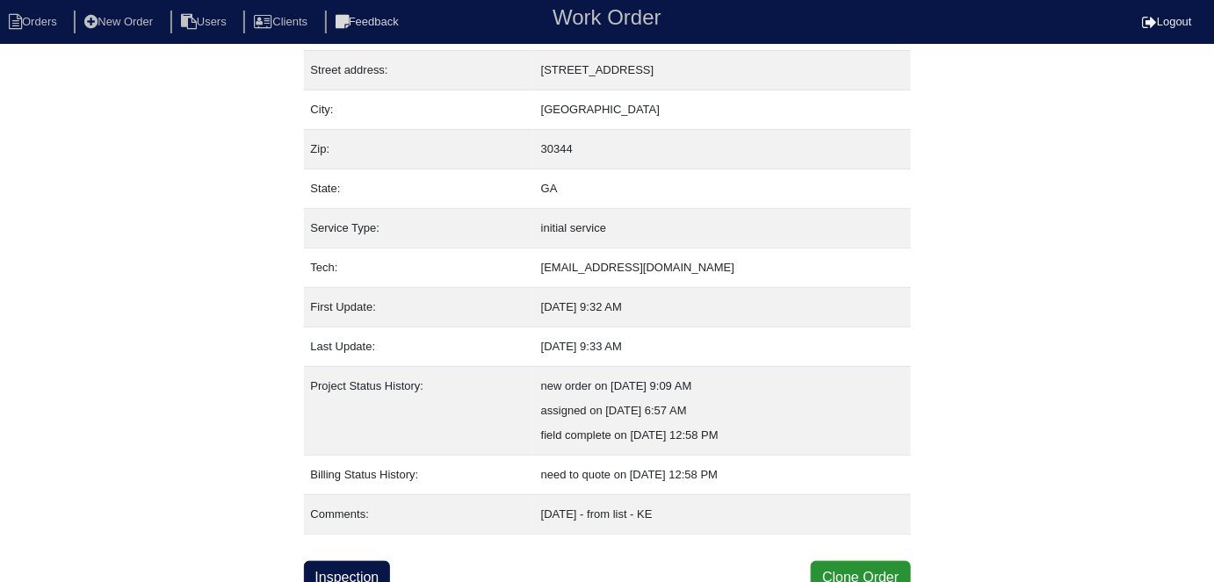
scroll to position [92, 0]
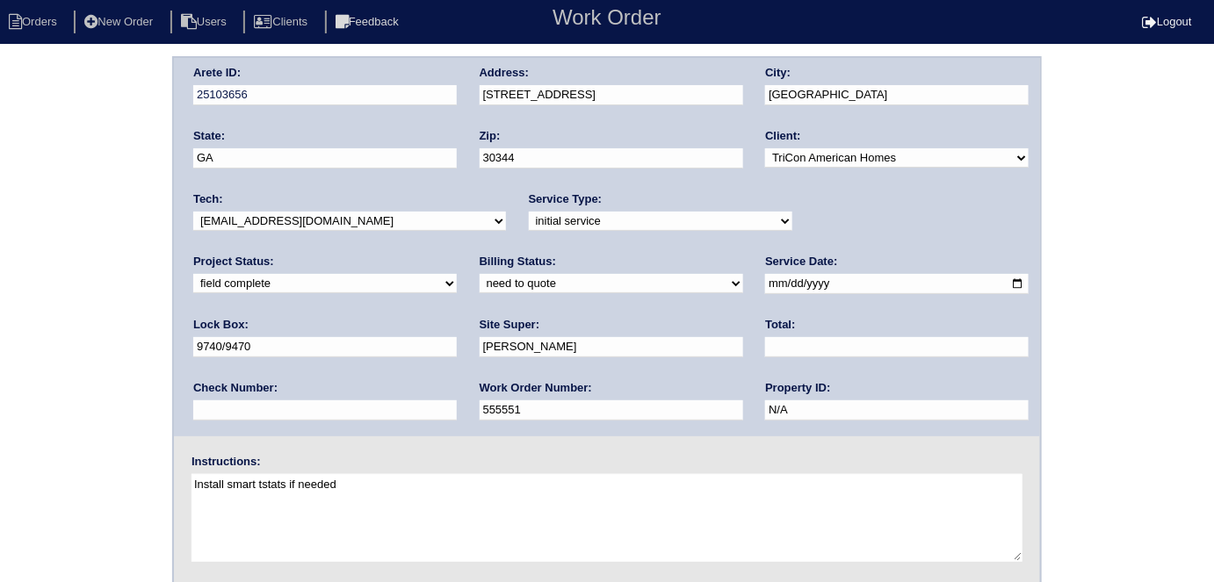
click at [479, 288] on select "need to quote quoted need to invoice invoiced paid warranty purchase order need…" at bounding box center [610, 283] width 263 height 19
select select "quoted"
click at [479, 274] on select "need to quote quoted need to invoice invoiced paid warranty purchase order need…" at bounding box center [610, 283] width 263 height 19
click at [765, 340] on input "text" at bounding box center [896, 347] width 263 height 20
type input "460.00"
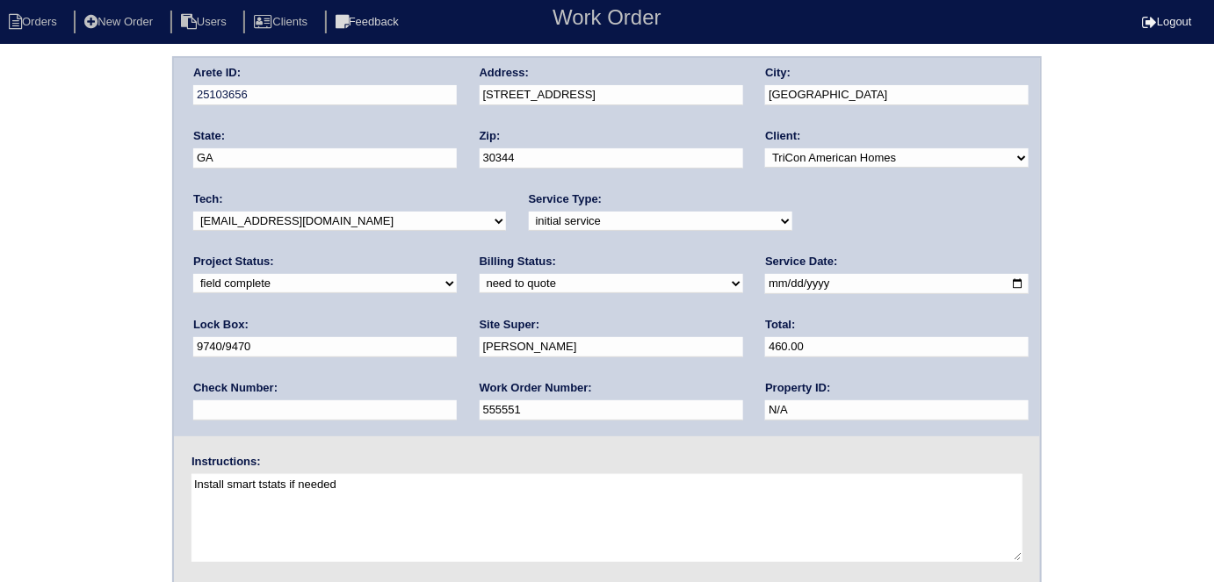
click at [83, 335] on div "Arete ID: 25103656 Address: [STREET_ADDRESS] City: [GEOGRAPHIC_DATA] State: [GE…" at bounding box center [607, 411] width 1214 height 710
drag, startPoint x: 287, startPoint y: 350, endPoint x: 0, endPoint y: 329, distance: 287.9
click at [0, 335] on div "Arete ID: 25103656 Address: [STREET_ADDRESS] City: [GEOGRAPHIC_DATA] State: [GE…" at bounding box center [607, 411] width 1214 height 710
type input "[PERSON_NAME]"
drag, startPoint x: 645, startPoint y: 83, endPoint x: 549, endPoint y: 99, distance: 98.0
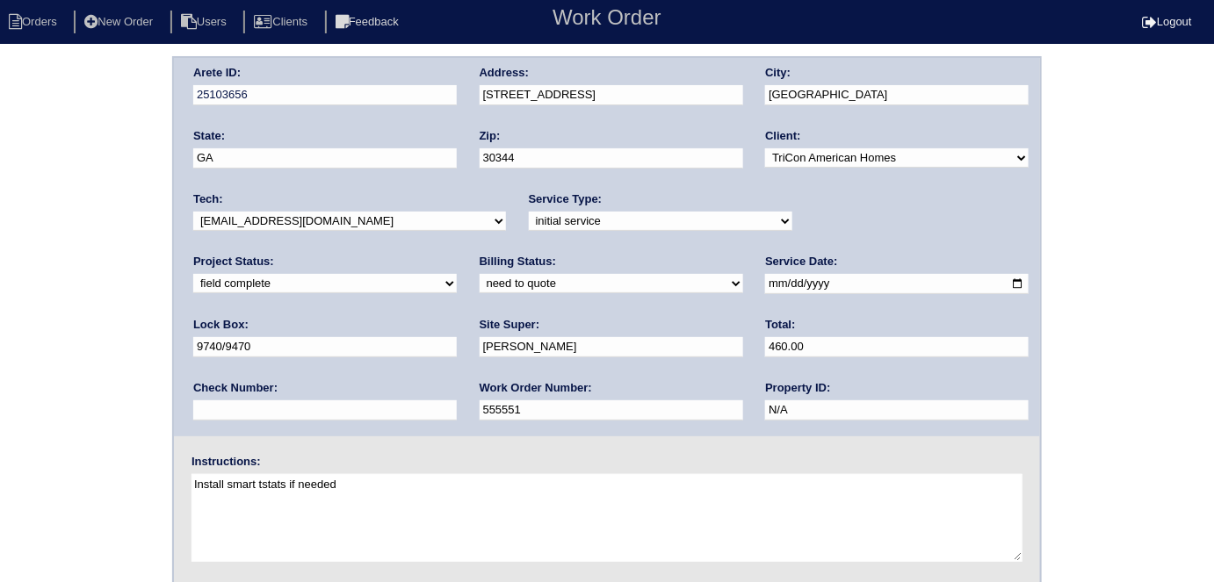
click at [520, 93] on div "Address: [STREET_ADDRESS]" at bounding box center [610, 89] width 263 height 49
drag, startPoint x: 632, startPoint y: 94, endPoint x: 485, endPoint y: 93, distance: 147.5
click at [485, 93] on input "[STREET_ADDRESS]" at bounding box center [610, 95] width 263 height 20
click at [101, 253] on div "Arete ID: 25103656 Address: [STREET_ADDRESS] City: [GEOGRAPHIC_DATA] State: [GE…" at bounding box center [607, 411] width 1214 height 710
drag, startPoint x: 75, startPoint y: 247, endPoint x: 82, endPoint y: 270, distance: 23.9
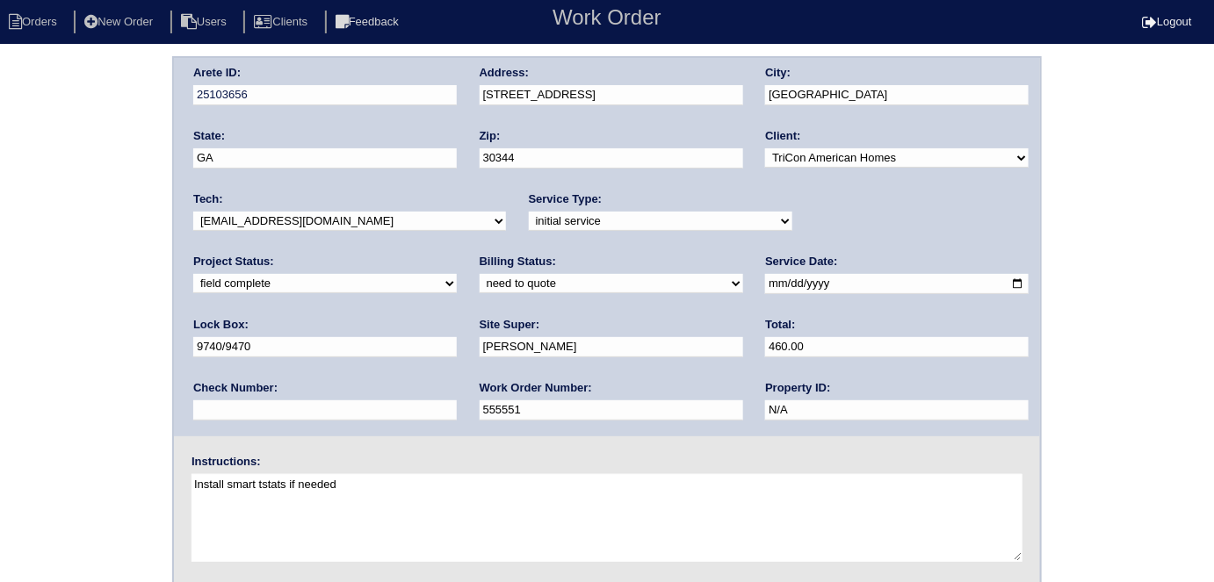
click at [75, 247] on div "Arete ID: 25103656 Address: [STREET_ADDRESS] City: [GEOGRAPHIC_DATA] State: [GE…" at bounding box center [607, 411] width 1214 height 710
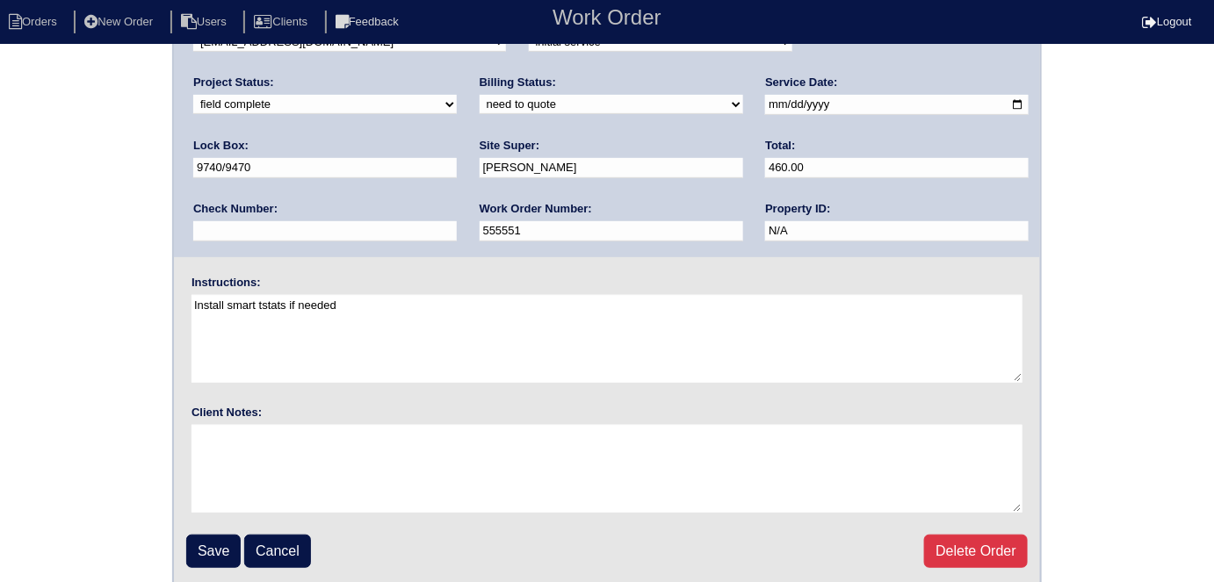
scroll to position [180, 0]
click at [220, 539] on input "Save" at bounding box center [213, 550] width 54 height 33
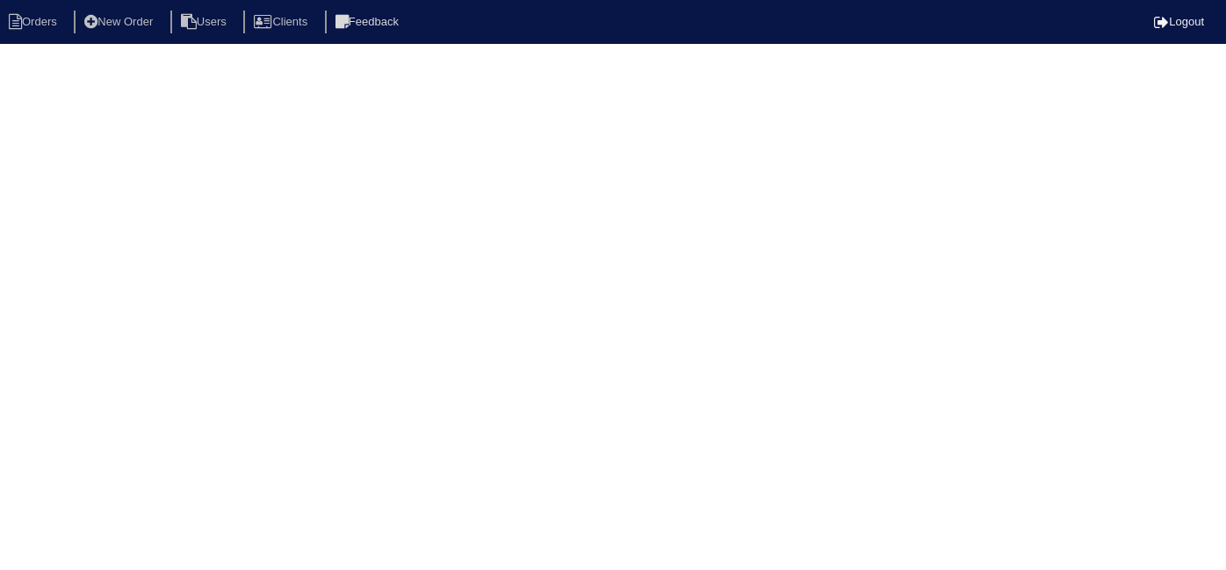
select select "15"
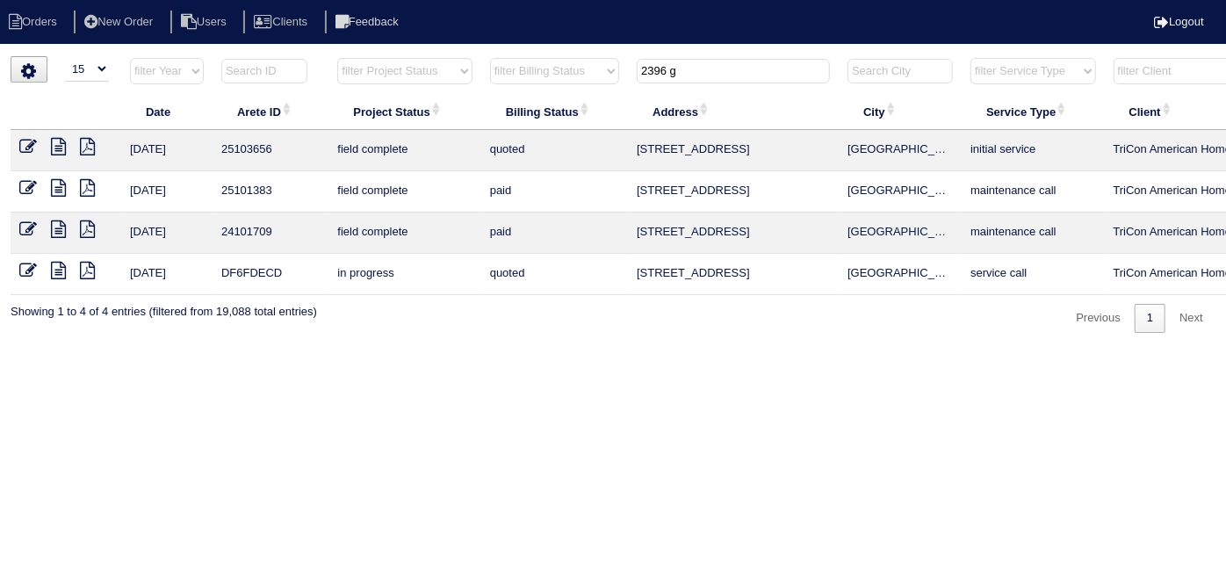
click at [65, 148] on icon at bounding box center [58, 147] width 15 height 18
drag, startPoint x: 695, startPoint y: 75, endPoint x: 246, endPoint y: 8, distance: 454.5
click at [330, 56] on body "Orders New Order Users Clients Feedback Logout Orders New Order Users Clients M…" at bounding box center [613, 194] width 1226 height 277
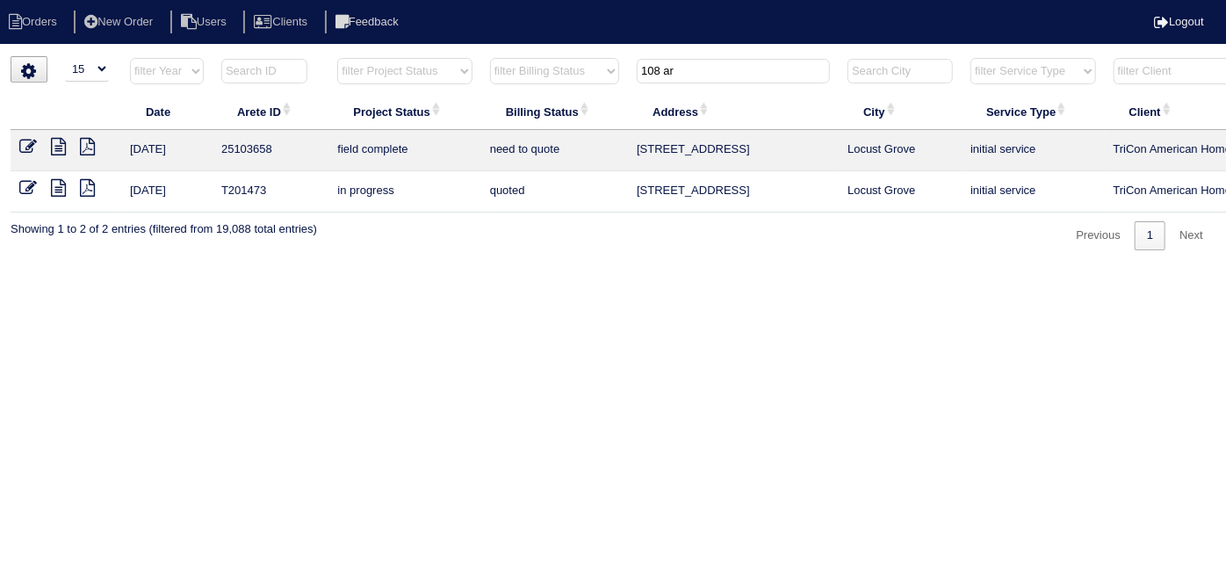
type input "108 ar"
click at [60, 150] on icon at bounding box center [58, 147] width 15 height 18
click at [25, 145] on icon at bounding box center [28, 147] width 18 height 18
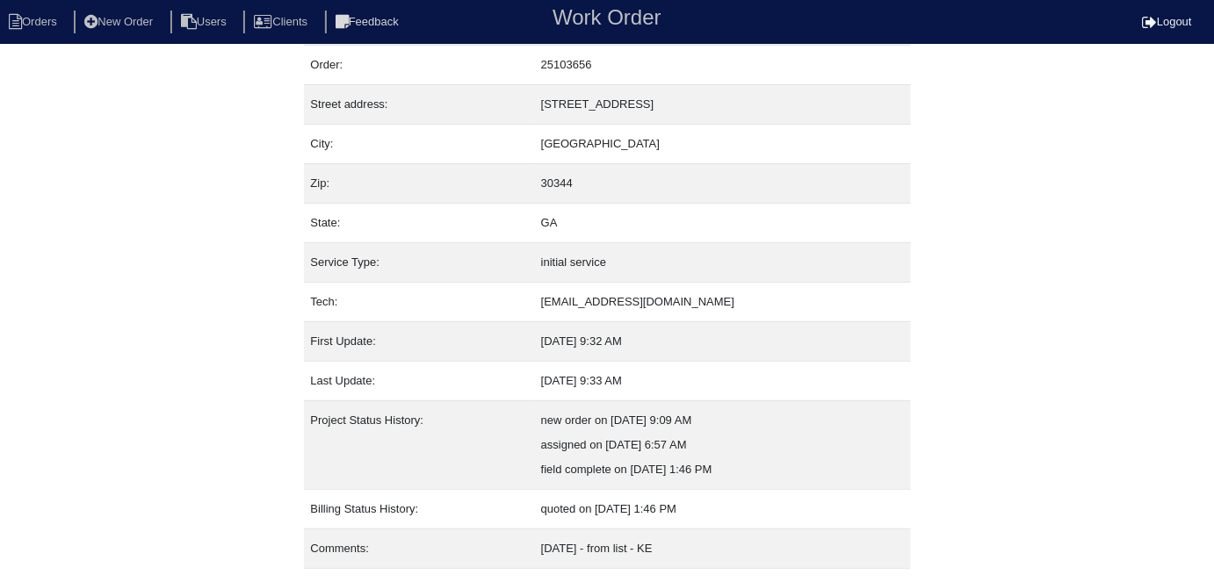
scroll to position [92, 0]
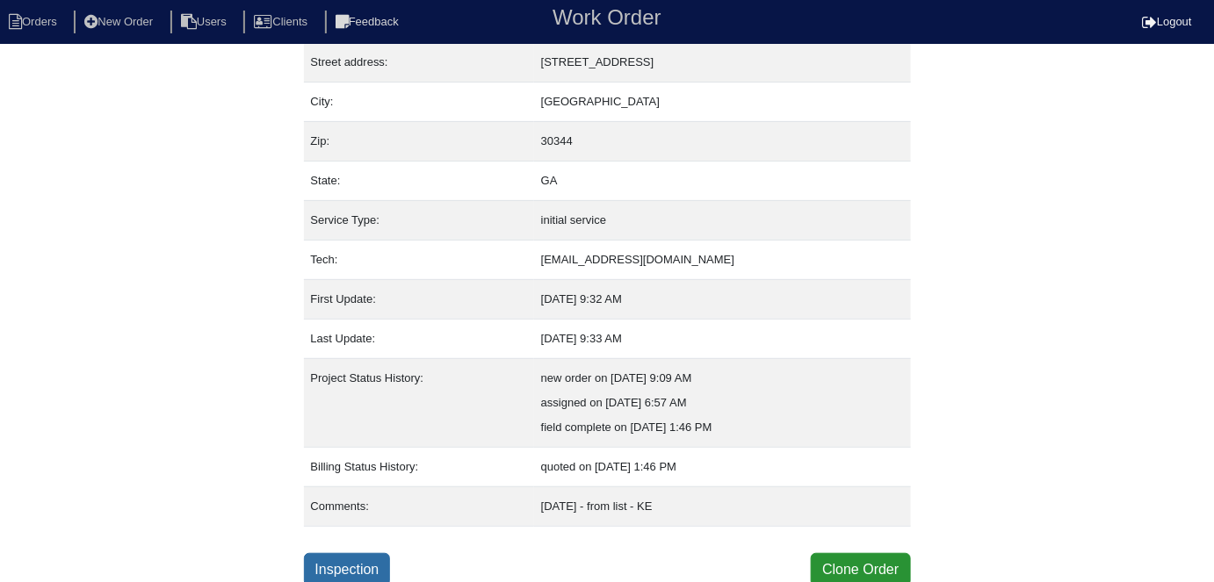
click at [348, 558] on link "Inspection" at bounding box center [347, 569] width 87 height 33
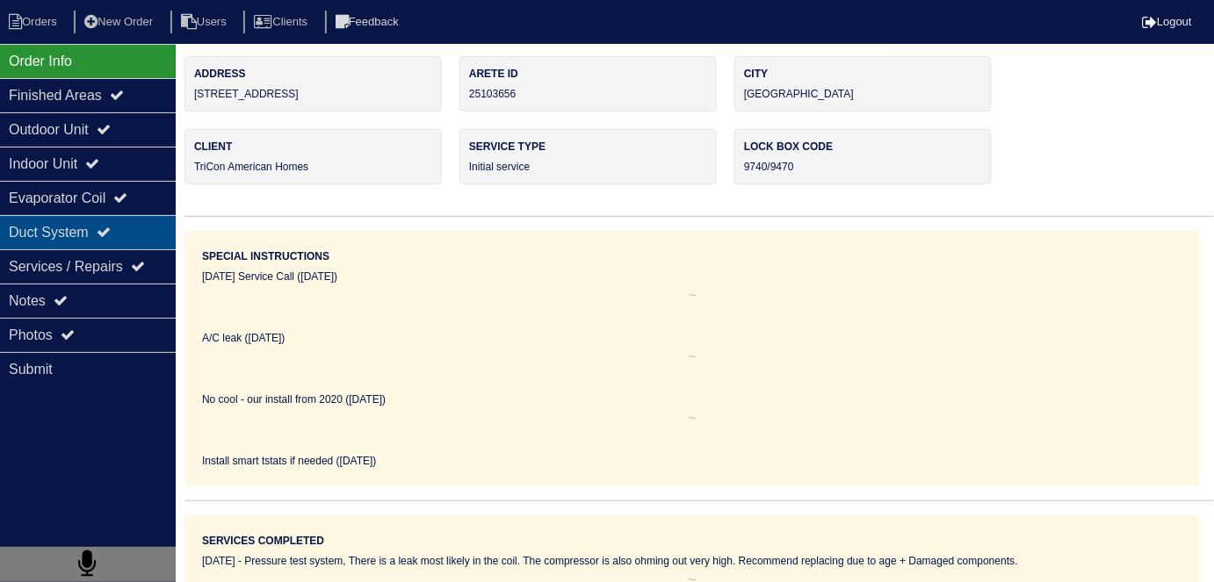
click at [60, 232] on div "Duct System" at bounding box center [88, 232] width 176 height 34
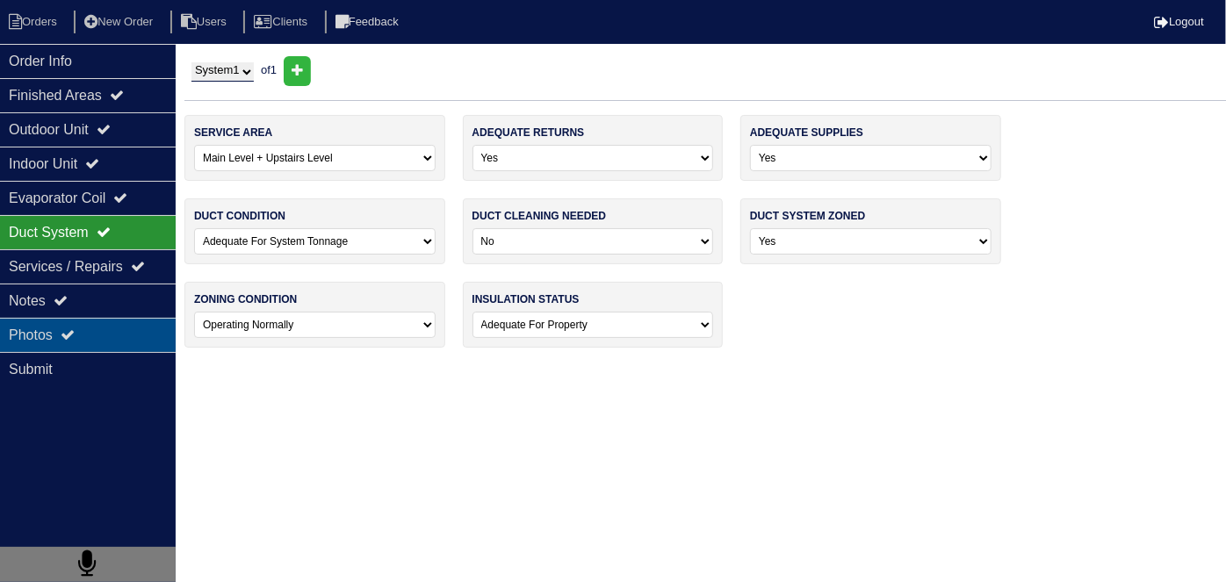
click at [75, 335] on icon at bounding box center [68, 335] width 14 height 14
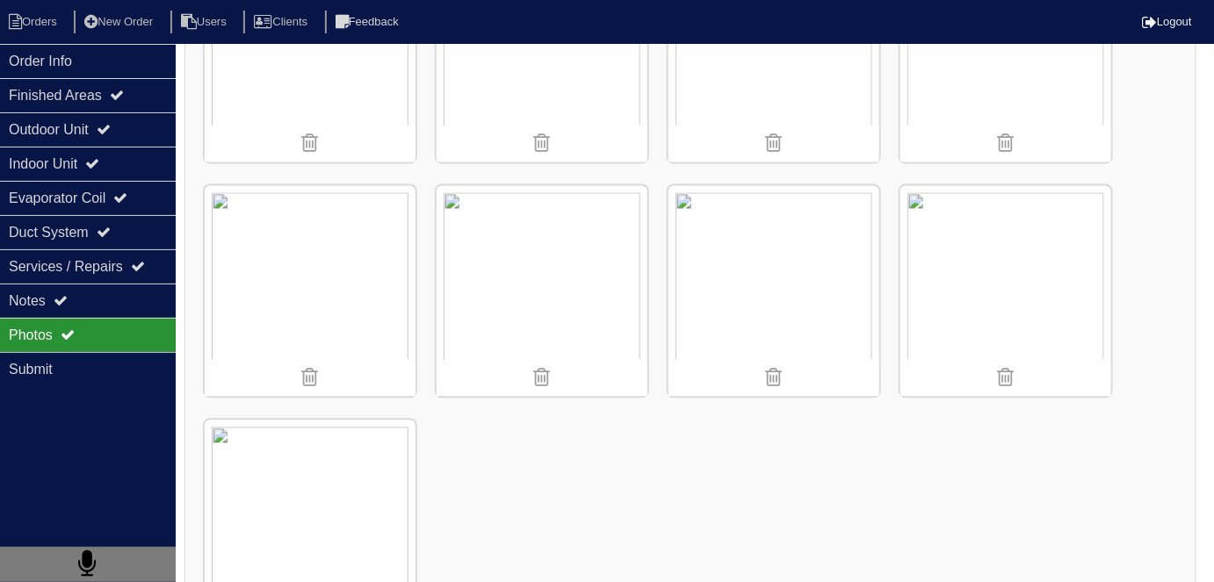
scroll to position [1077, 0]
click at [50, 302] on div "Notes" at bounding box center [88, 301] width 176 height 34
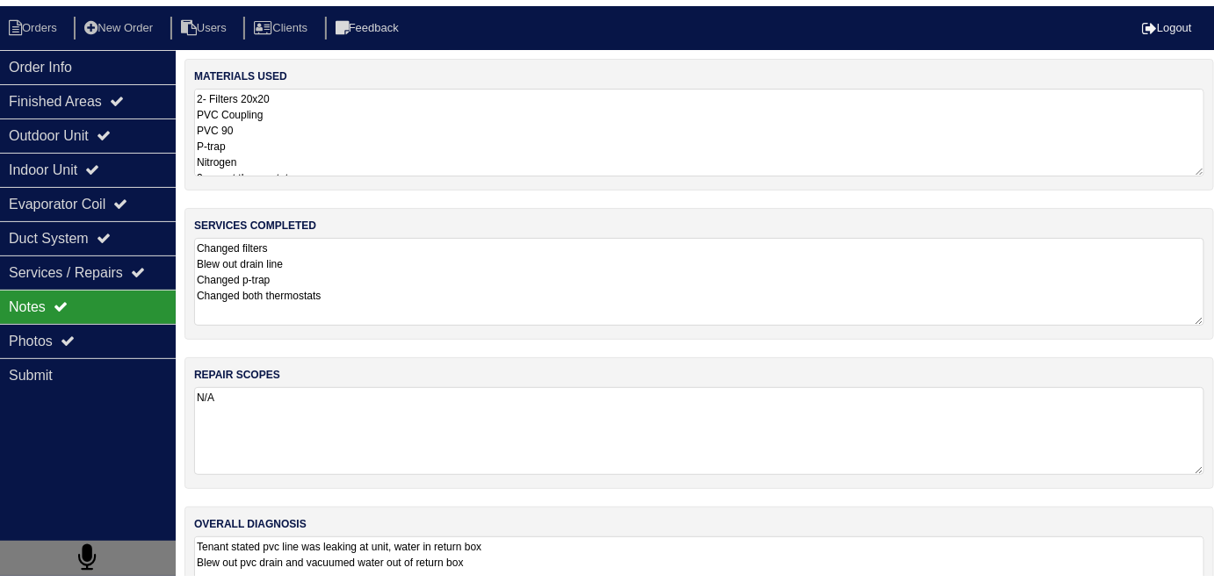
scroll to position [0, 0]
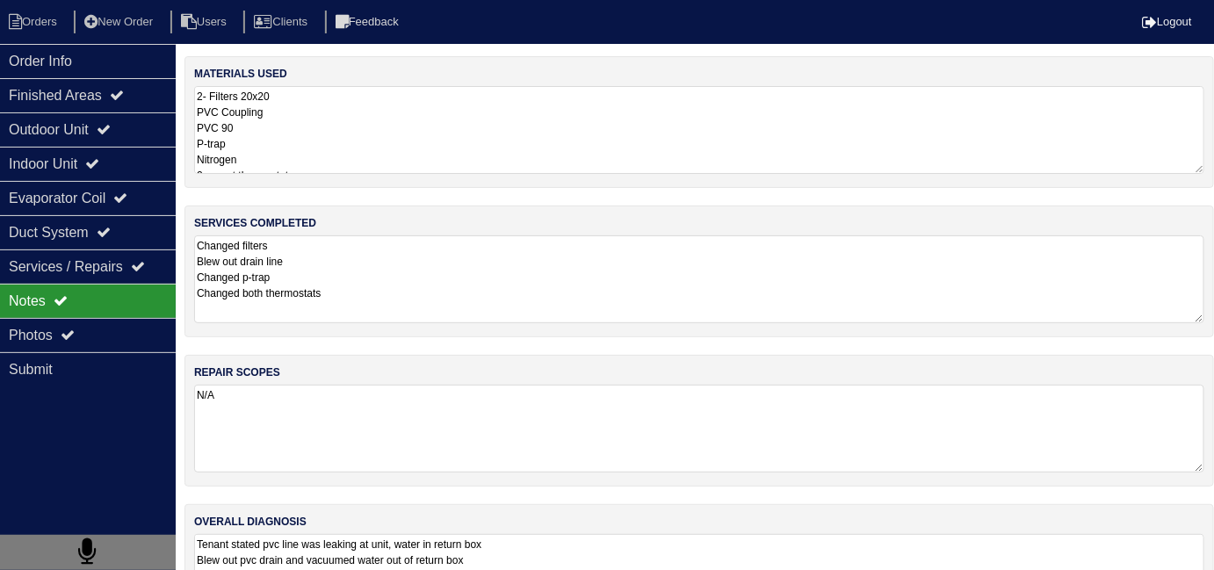
click at [378, 168] on textarea "2- Filters 20x20 PVC Coupling PVC 90 P-trap Nitrogen 2- smart thermostat" at bounding box center [699, 130] width 1010 height 88
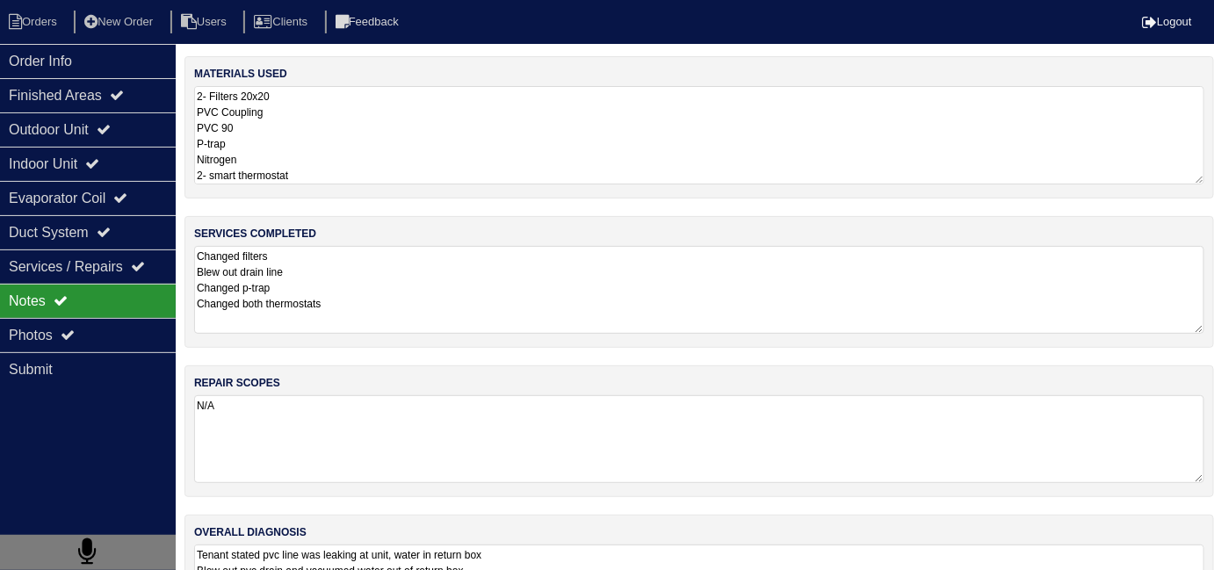
click at [413, 297] on textarea "Changed filters Blew out drain line Changed p-trap Changed both thermostats" at bounding box center [699, 290] width 1010 height 88
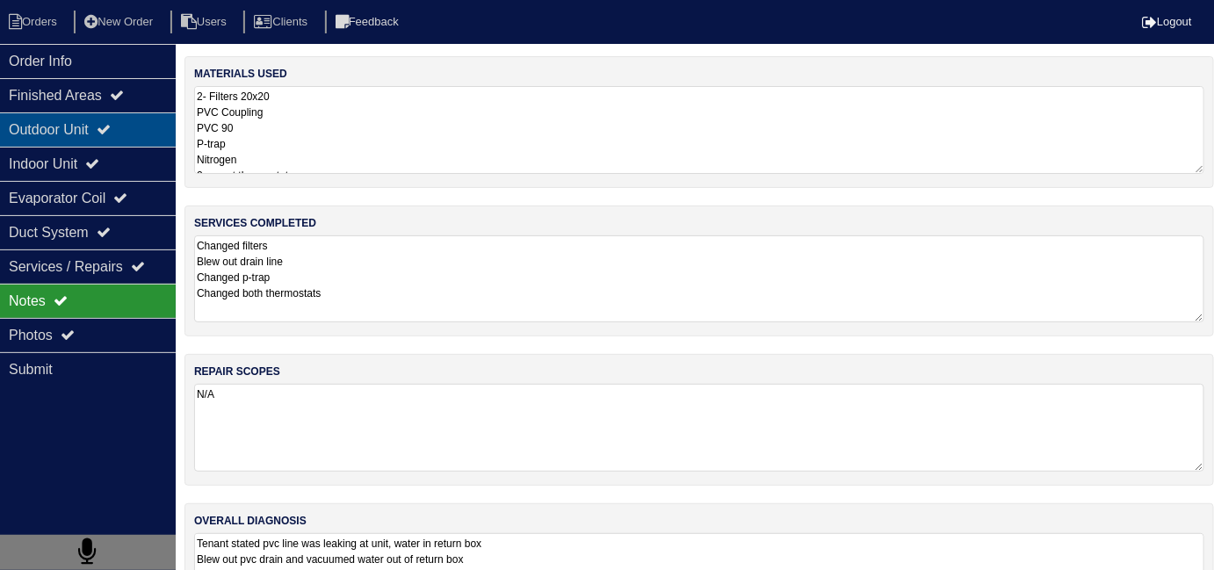
click at [70, 126] on div "Outdoor Unit" at bounding box center [88, 129] width 176 height 34
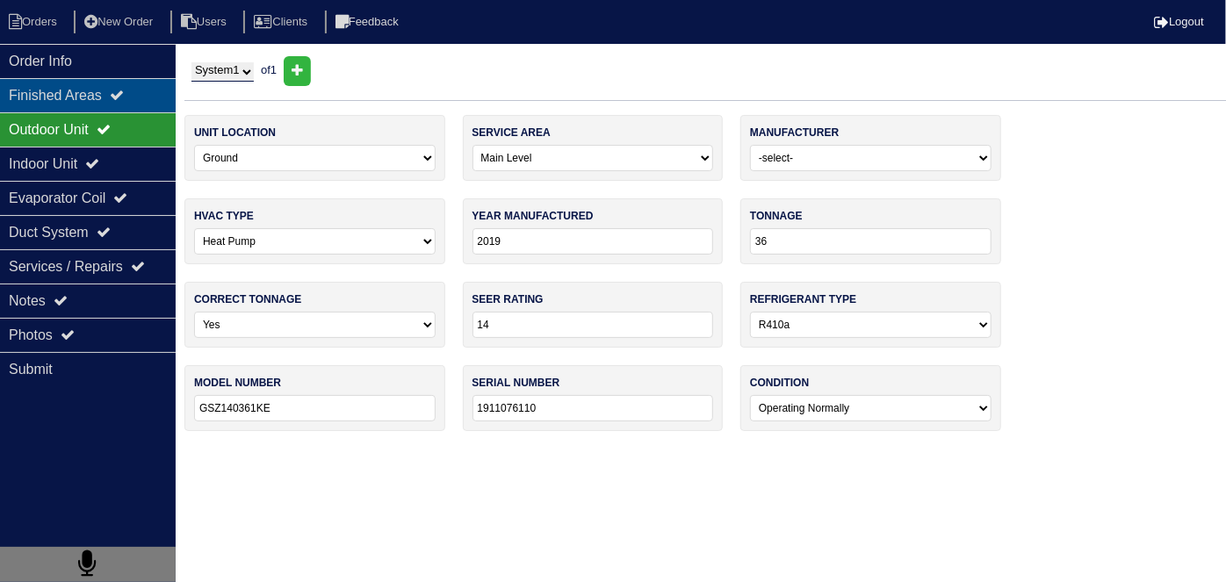
click at [63, 97] on div "Finished Areas" at bounding box center [88, 95] width 176 height 34
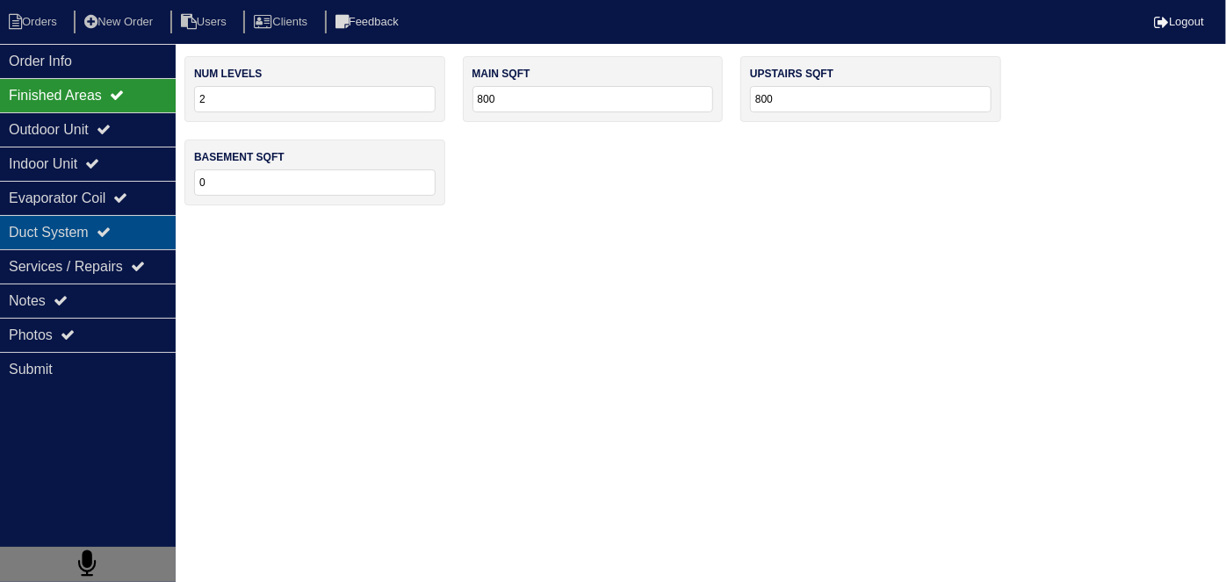
click at [79, 234] on div "Duct System" at bounding box center [88, 232] width 176 height 34
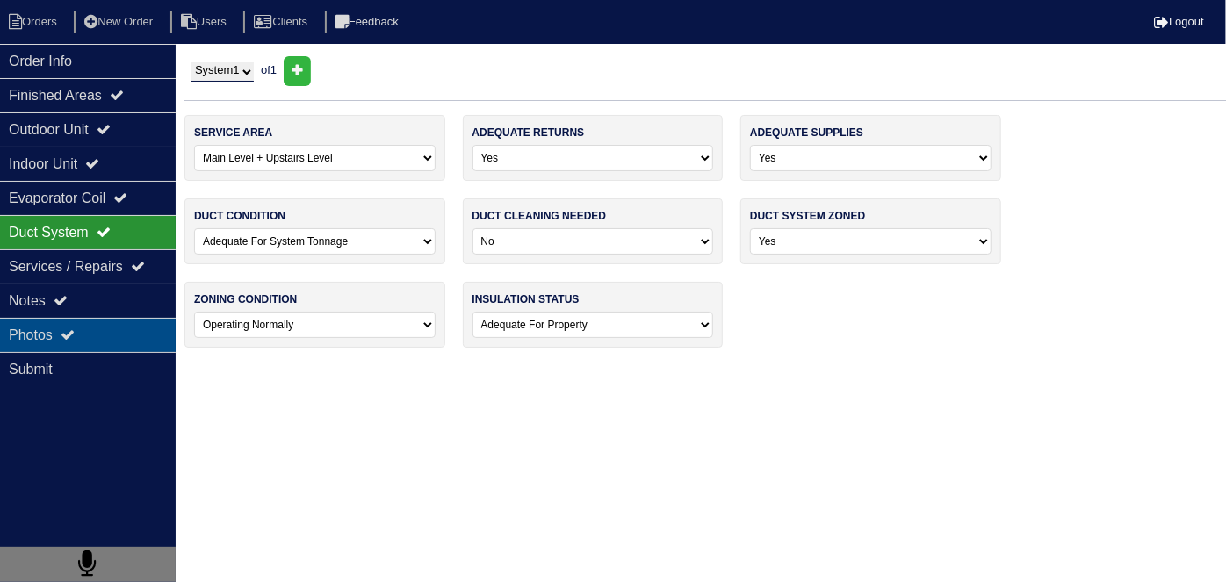
click at [75, 332] on icon at bounding box center [68, 335] width 14 height 14
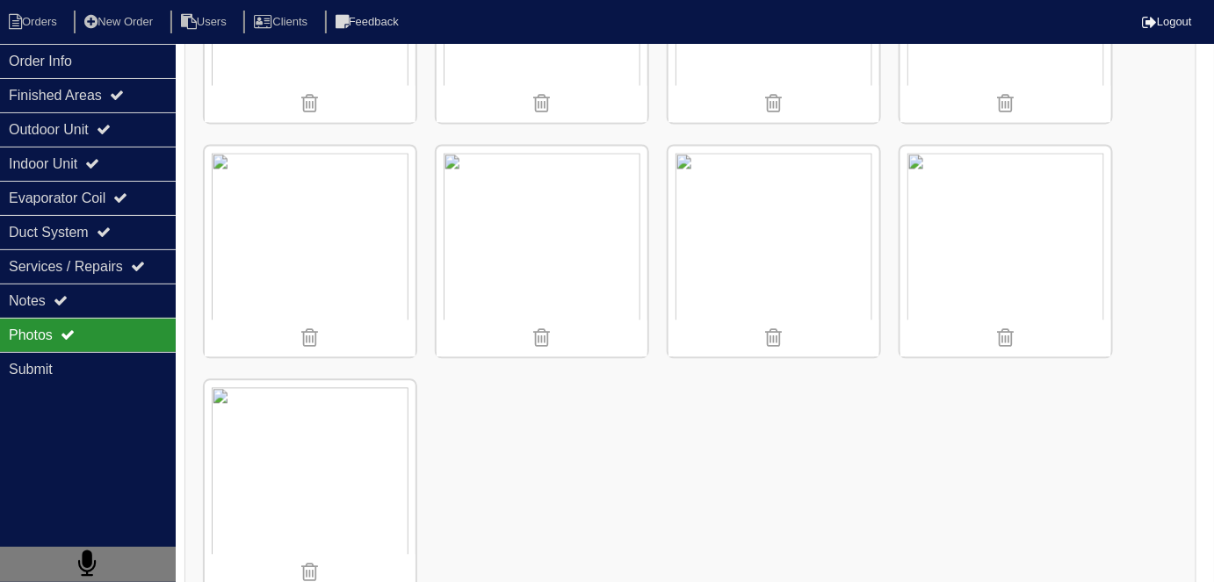
scroll to position [1117, 0]
click at [37, 54] on div "Order Info" at bounding box center [88, 61] width 176 height 34
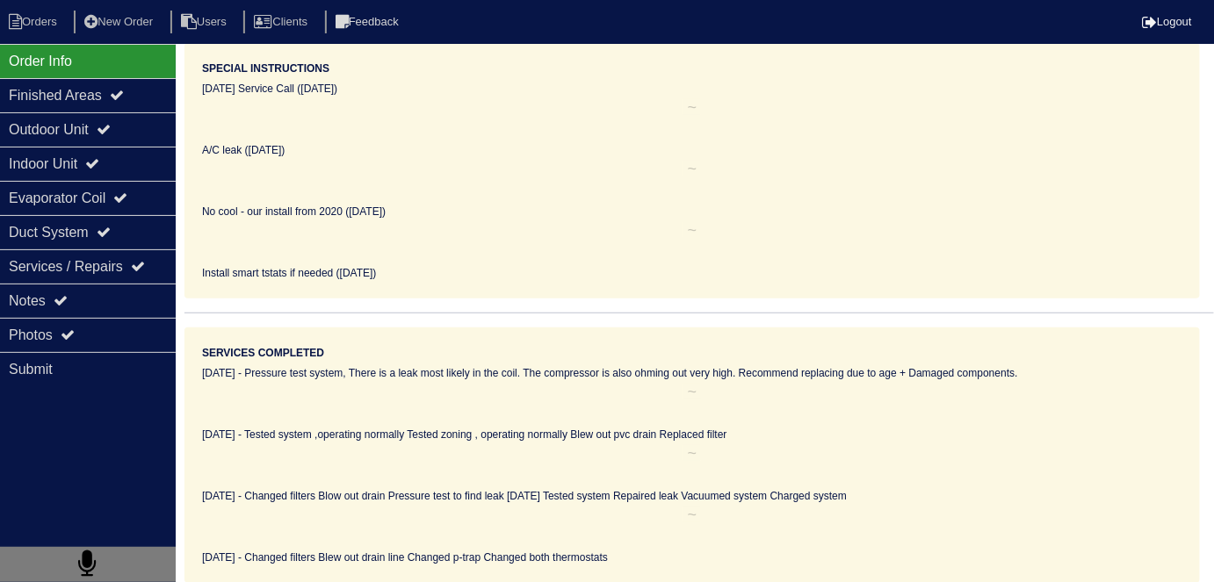
scroll to position [92, 0]
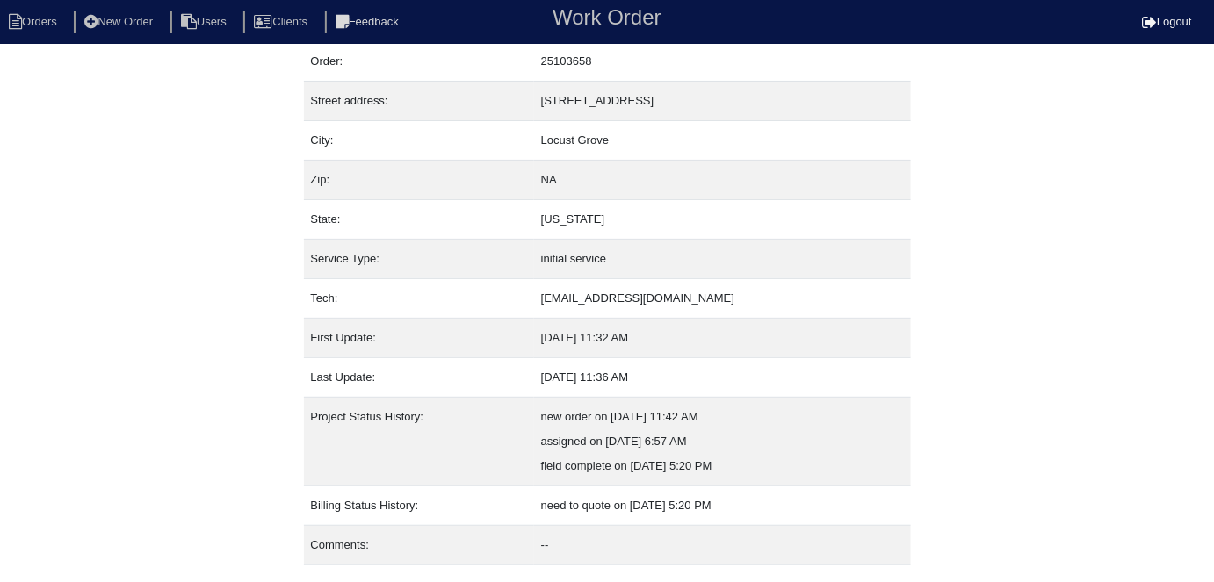
scroll to position [92, 0]
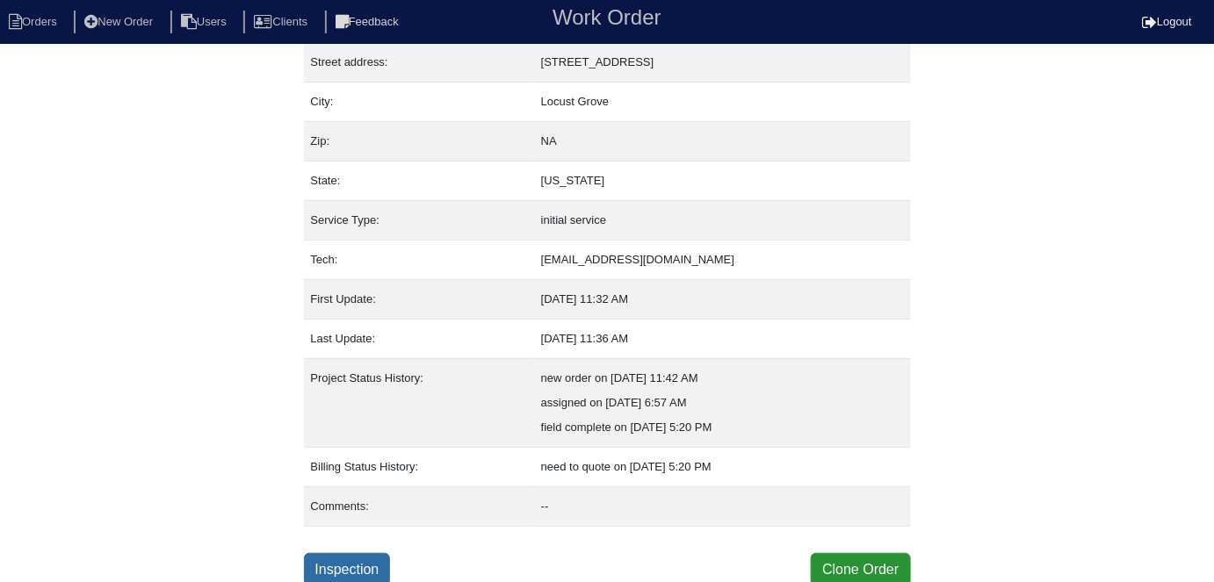
click at [372, 566] on link "Inspection" at bounding box center [347, 569] width 87 height 33
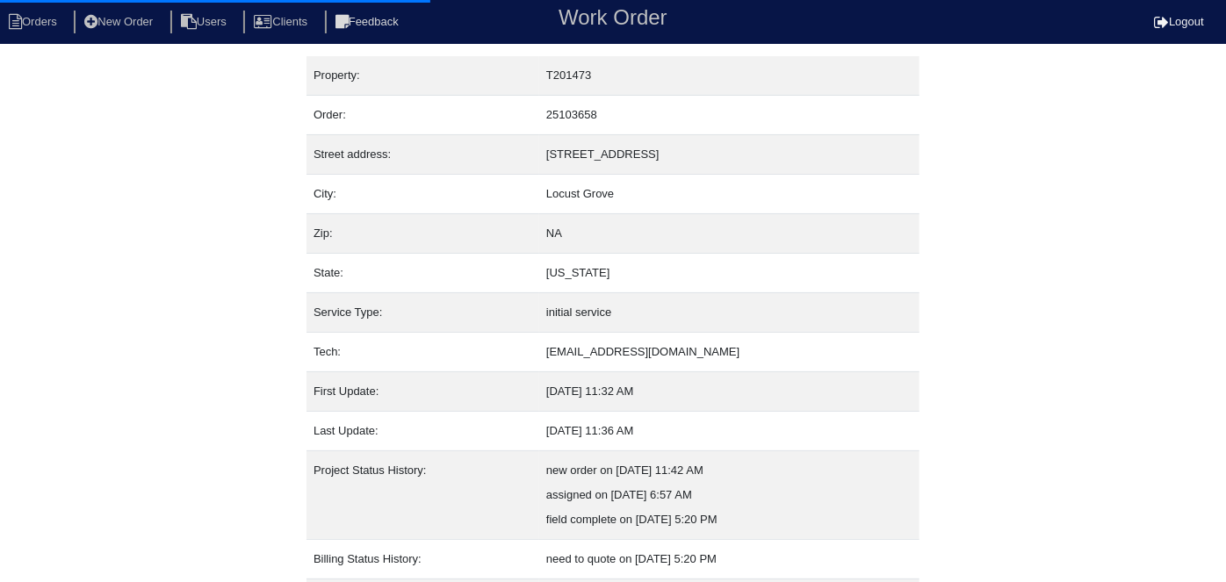
select select "0"
select select "Payne"
select select "0"
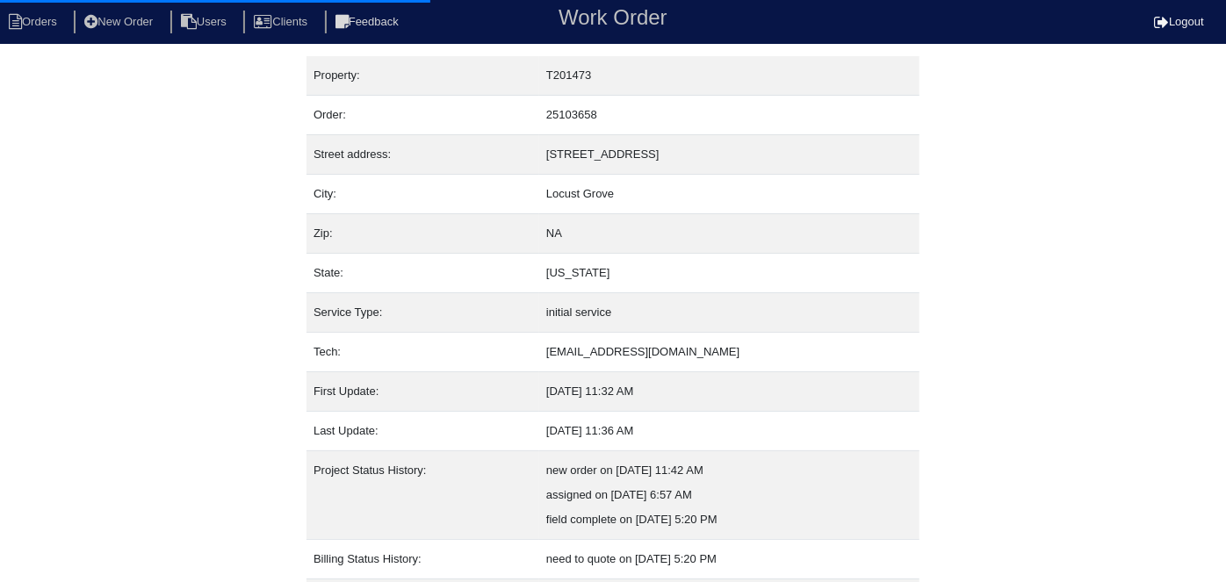
select select "1"
select select "0"
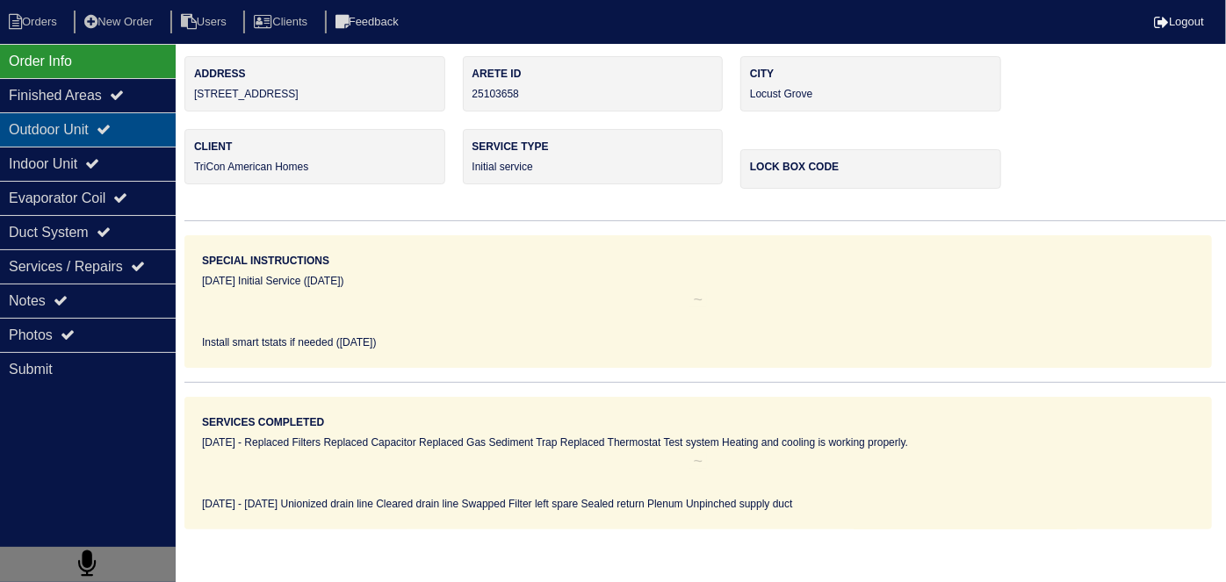
click at [123, 136] on div "Outdoor Unit" at bounding box center [88, 129] width 176 height 34
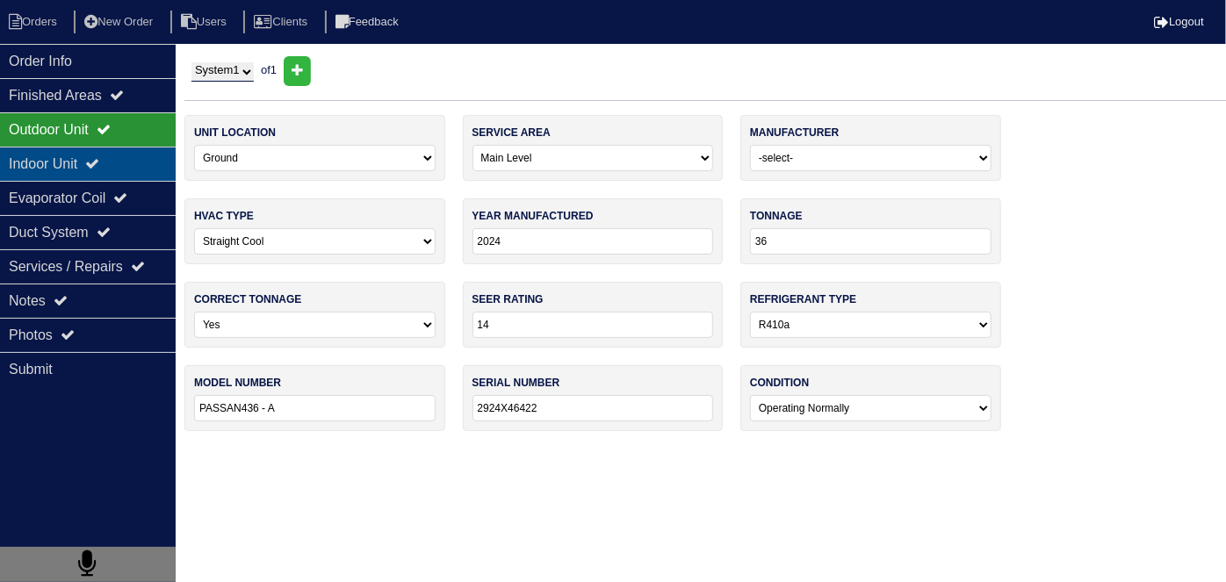
click at [99, 160] on icon at bounding box center [92, 163] width 14 height 14
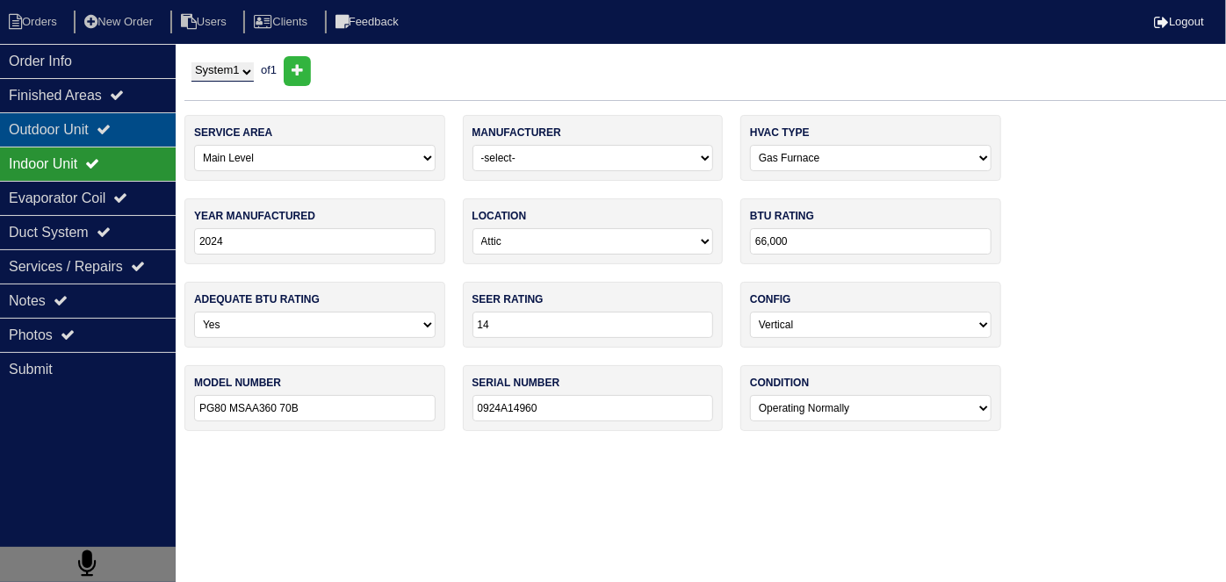
click at [99, 136] on div "Outdoor Unit" at bounding box center [88, 129] width 176 height 34
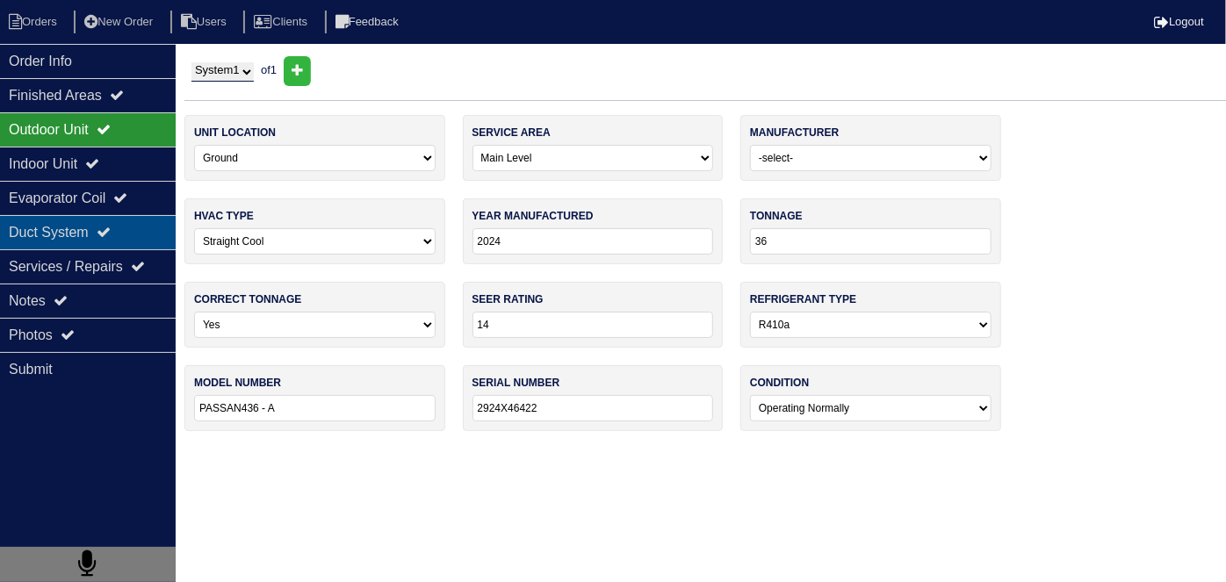
click at [111, 234] on icon at bounding box center [104, 232] width 14 height 14
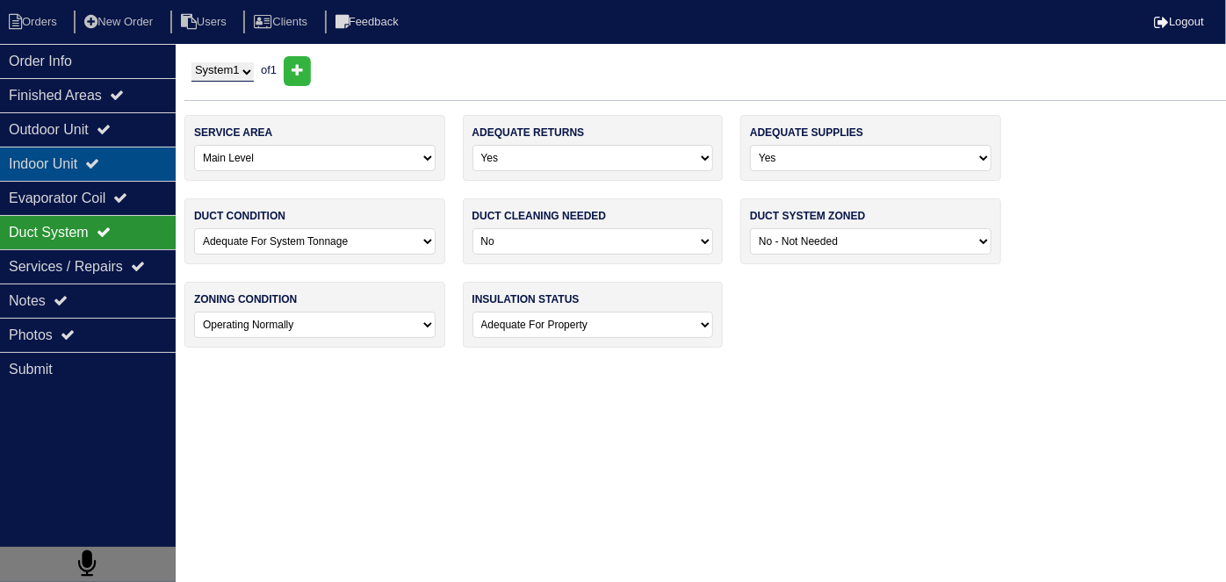
click at [85, 162] on div "Indoor Unit" at bounding box center [88, 164] width 176 height 34
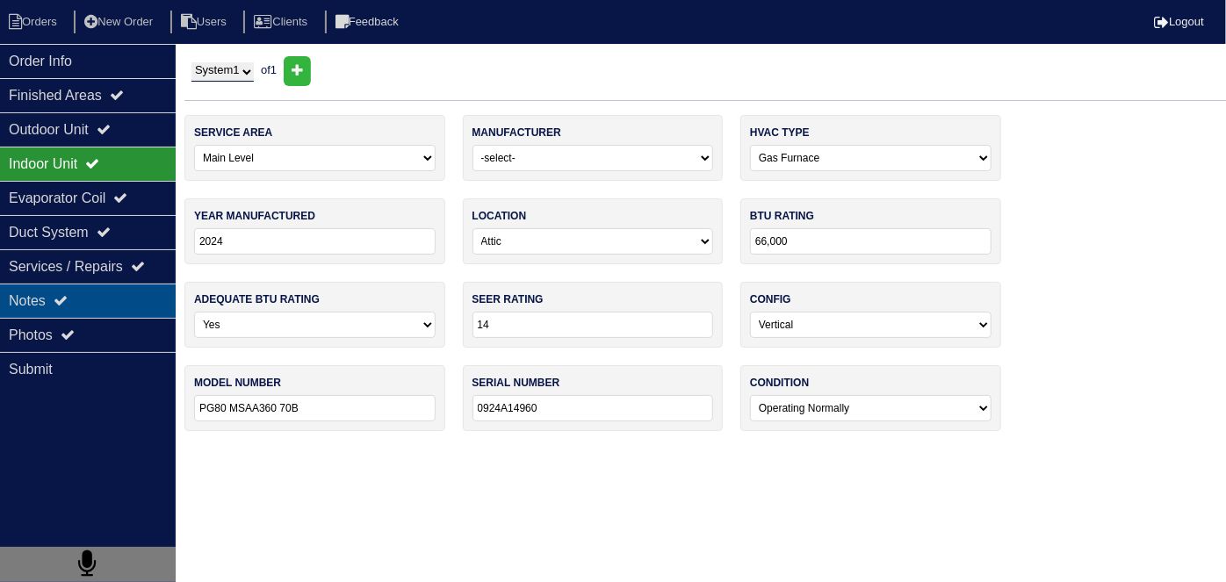
click at [100, 292] on div "Notes" at bounding box center [88, 301] width 176 height 34
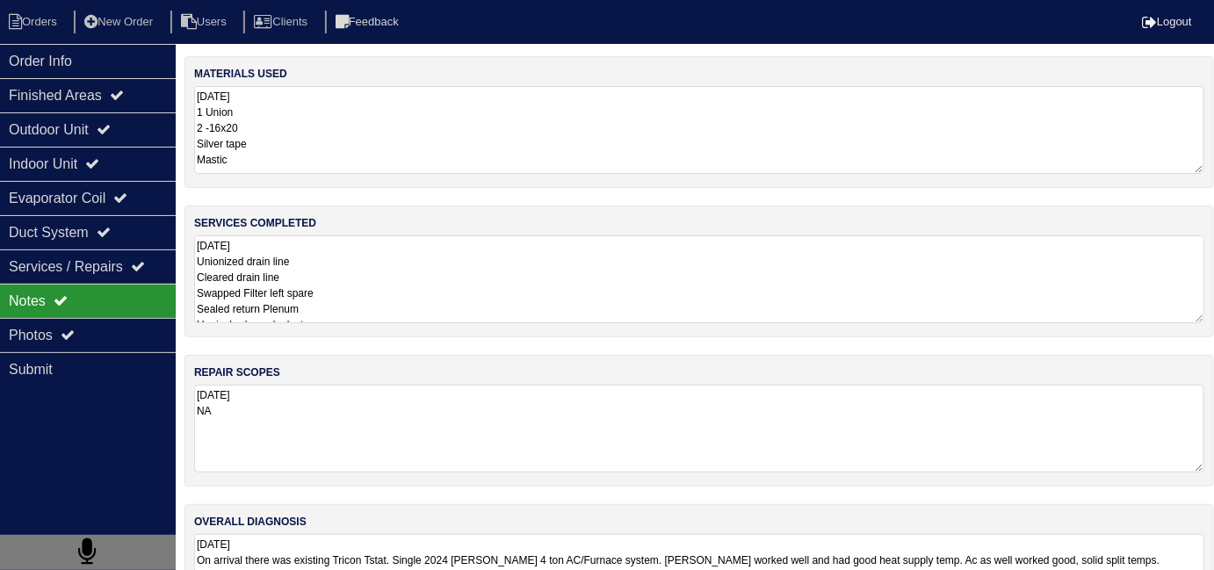
click at [456, 281] on textarea "10.6.25 Unionized drain line Cleared drain line Swapped Filter left spare Seale…" at bounding box center [699, 279] width 1010 height 88
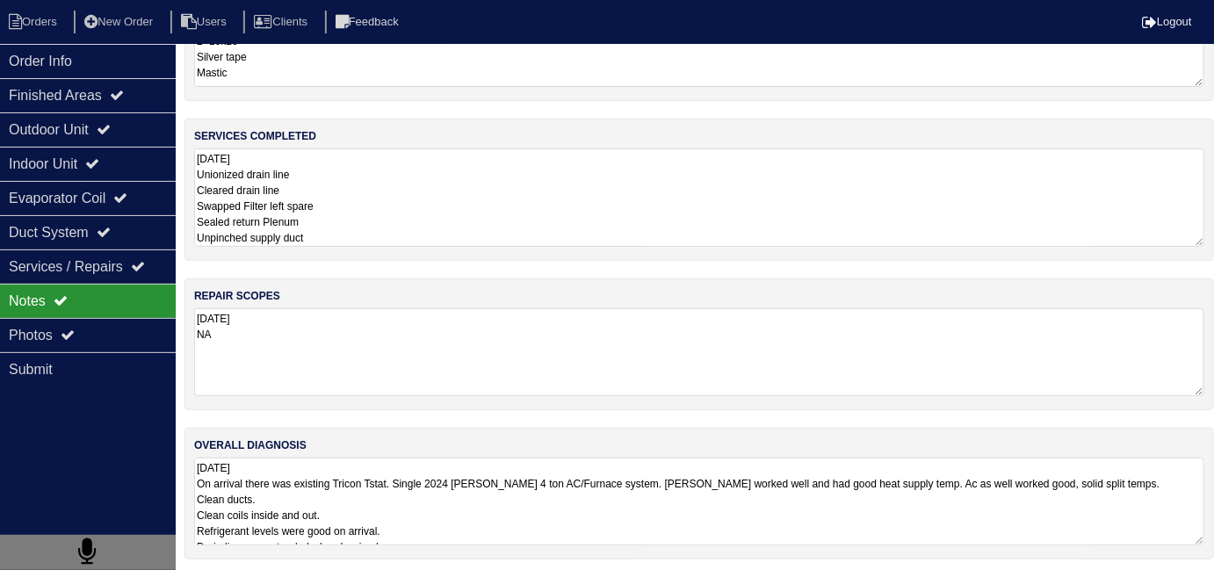
scroll to position [89, 0]
click at [544, 509] on textarea "10.6.25 On arrival there was existing Tricon Tstat. Single 2024 Payne 4 ton AC/…" at bounding box center [699, 500] width 1010 height 88
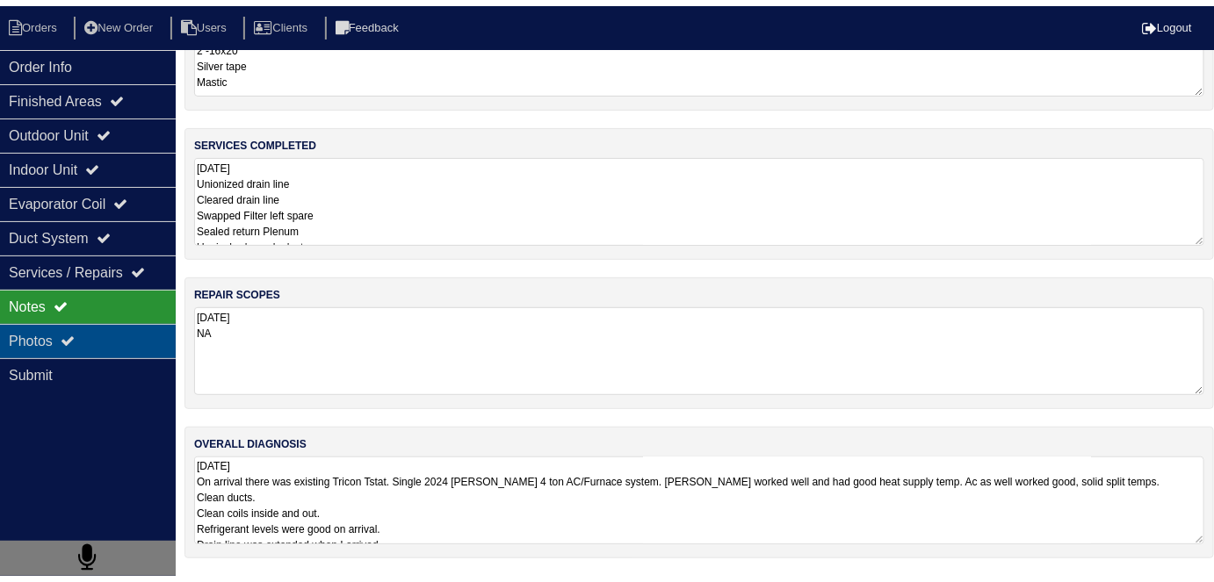
scroll to position [78, 0]
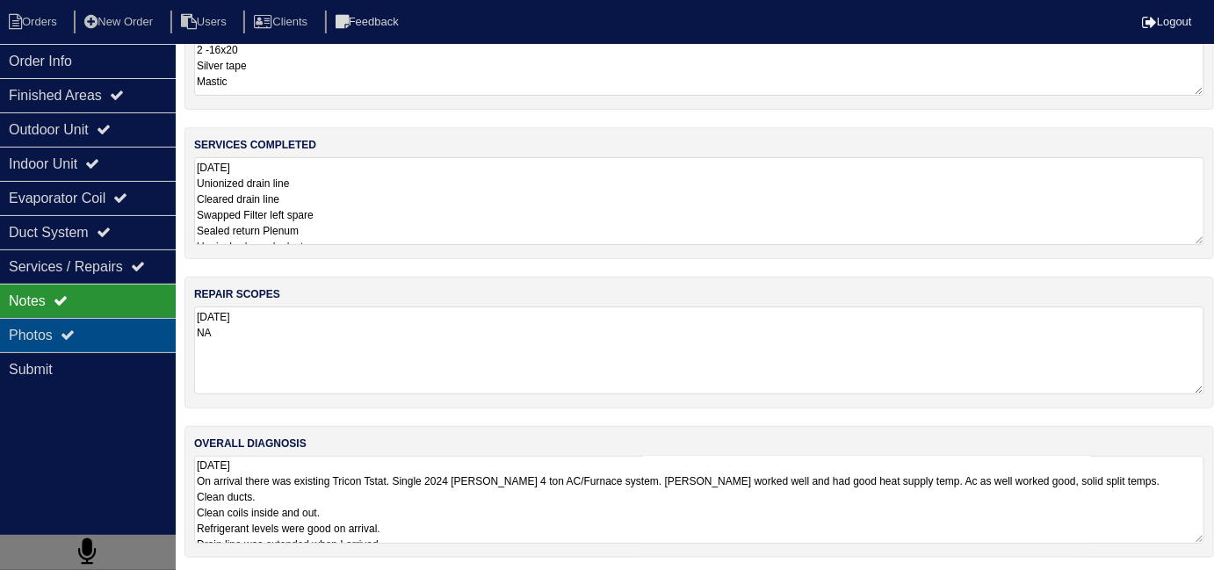
click at [73, 335] on icon at bounding box center [68, 335] width 14 height 14
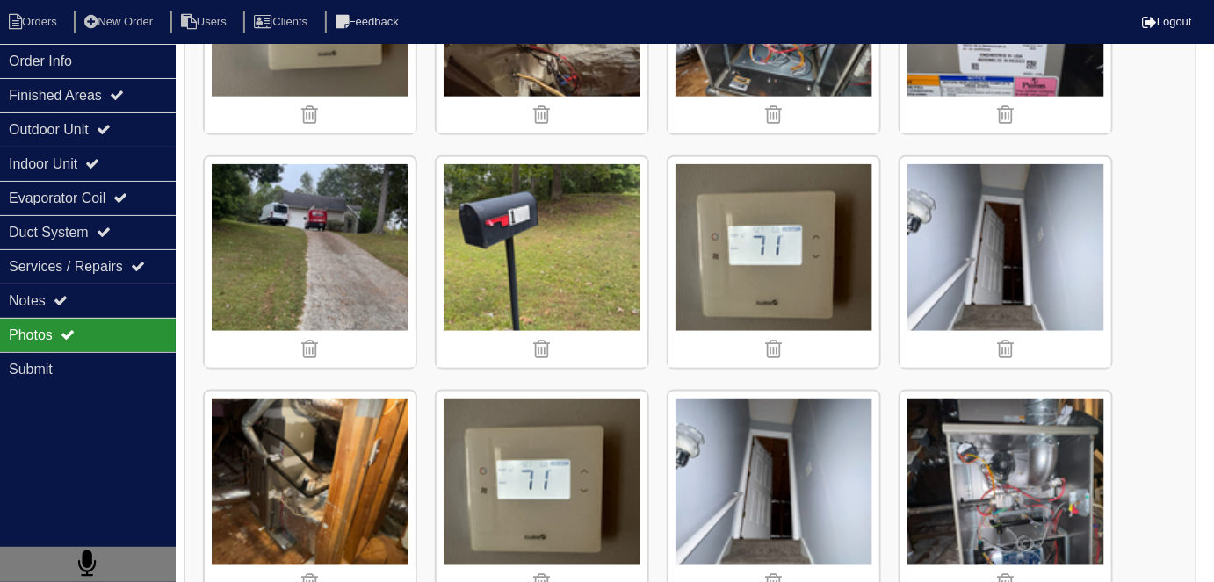
scroll to position [637, 0]
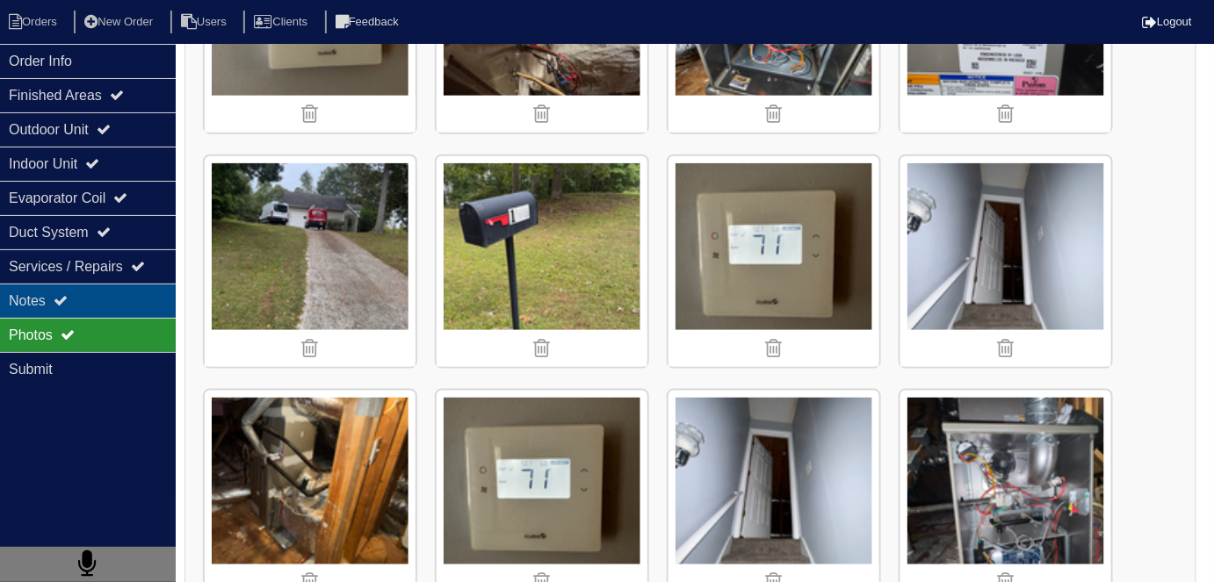
click at [77, 302] on div "Notes" at bounding box center [88, 301] width 176 height 34
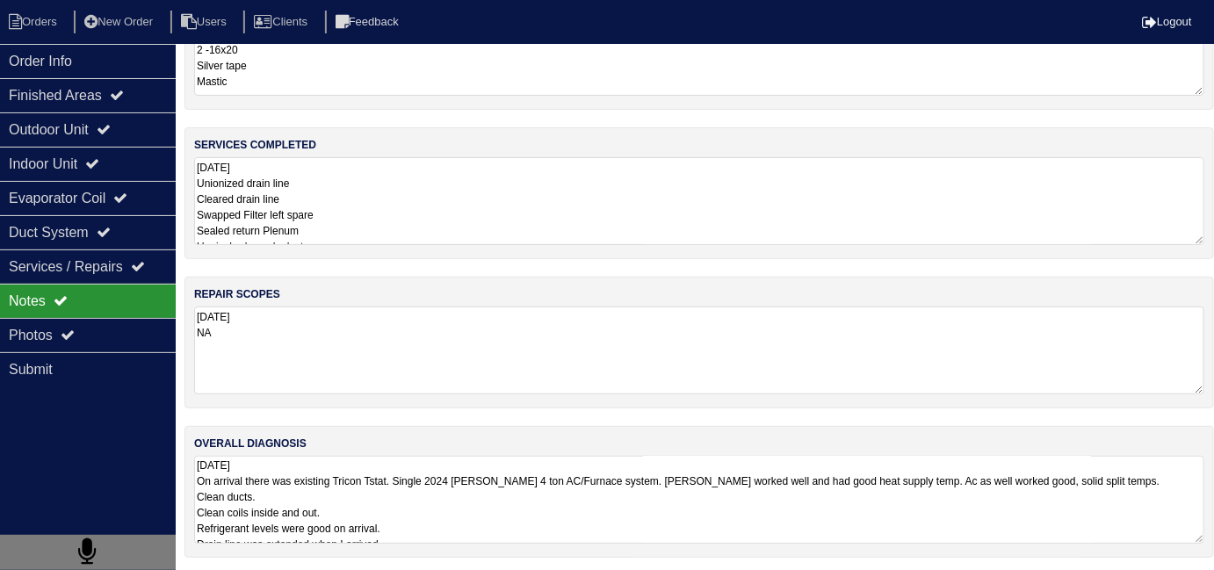
click at [466, 221] on textarea "10.6.25 Unionized drain line Cleared drain line Swapped Filter left spare Seale…" at bounding box center [699, 201] width 1010 height 88
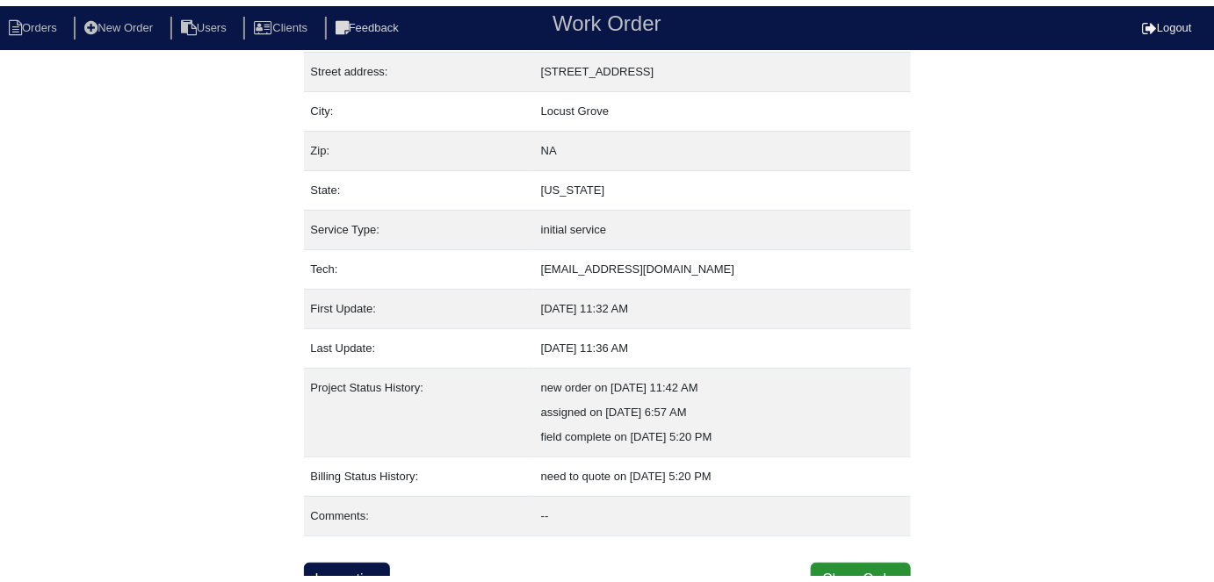
scroll to position [92, 0]
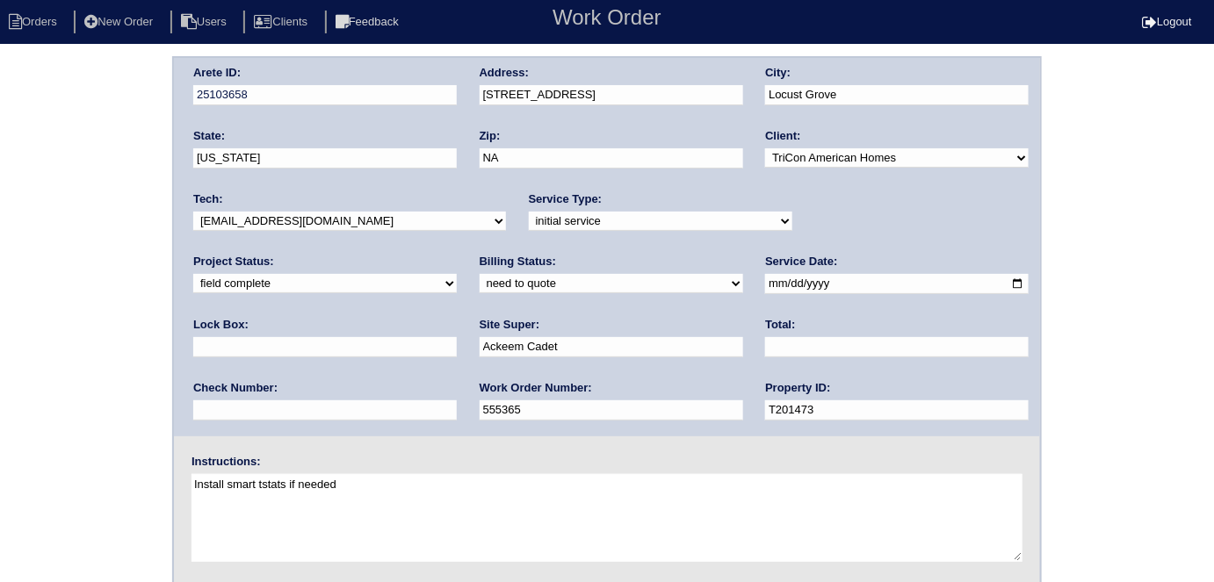
click at [479, 288] on select "need to quote quoted need to invoice invoiced paid warranty purchase order need…" at bounding box center [610, 283] width 263 height 19
select select "quoted"
click at [479, 274] on select "need to quote quoted need to invoice invoiced paid warranty purchase order need…" at bounding box center [610, 283] width 263 height 19
drag, startPoint x: 485, startPoint y: 342, endPoint x: 473, endPoint y: 328, distance: 18.1
click at [765, 342] on input "text" at bounding box center [896, 347] width 263 height 20
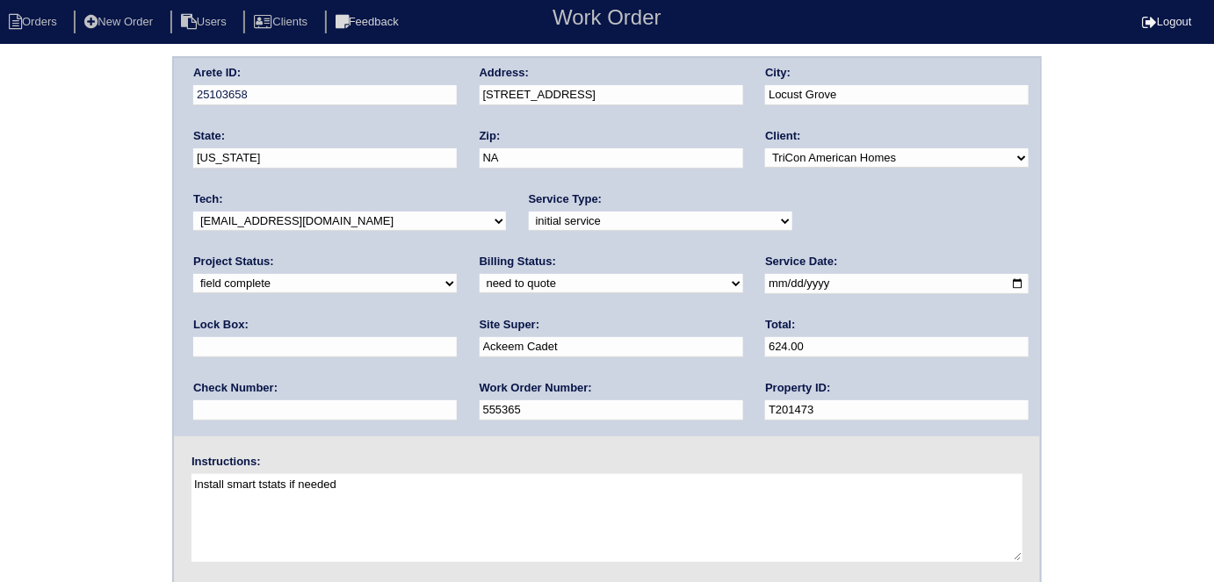
type input "624.00"
click at [120, 325] on div "Arete ID: 25103658 Address: [STREET_ADDRESS] City: [GEOGRAPHIC_DATA] State: [US…" at bounding box center [607, 411] width 1214 height 710
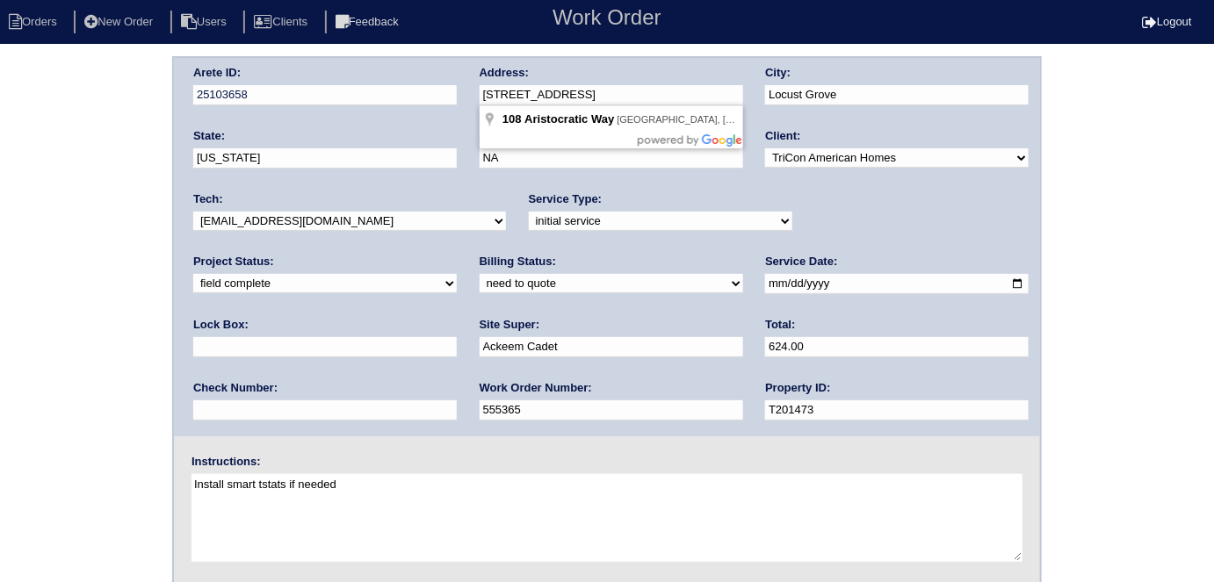
drag, startPoint x: 634, startPoint y: 101, endPoint x: 471, endPoint y: 98, distance: 163.4
click at [471, 98] on div "Arete ID: 25103658 Address: [STREET_ADDRESS] City: [GEOGRAPHIC_DATA] State: [US…" at bounding box center [607, 247] width 866 height 378
click at [0, 307] on div "Arete ID: 25103658 Address: [STREET_ADDRESS] City: [GEOGRAPHIC_DATA] State: [US…" at bounding box center [607, 411] width 1214 height 710
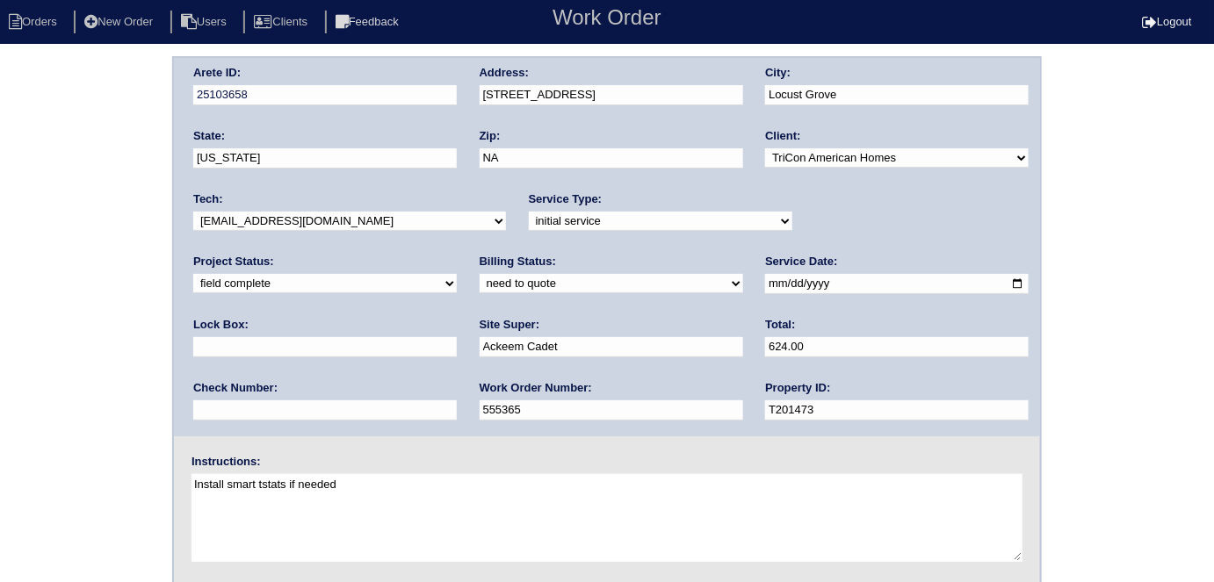
drag, startPoint x: 92, startPoint y: 238, endPoint x: 106, endPoint y: 184, distance: 55.4
click at [92, 238] on div "Arete ID: 25103658 Address: [STREET_ADDRESS] City: [GEOGRAPHIC_DATA] State: [US…" at bounding box center [607, 411] width 1214 height 710
click at [83, 290] on div "Arete ID: 25103658 Address: [STREET_ADDRESS] City: [GEOGRAPHIC_DATA] State: [US…" at bounding box center [607, 411] width 1214 height 710
click at [75, 379] on div "Arete ID: 25103658 Address: [STREET_ADDRESS] City: [GEOGRAPHIC_DATA] State: [US…" at bounding box center [607, 411] width 1214 height 710
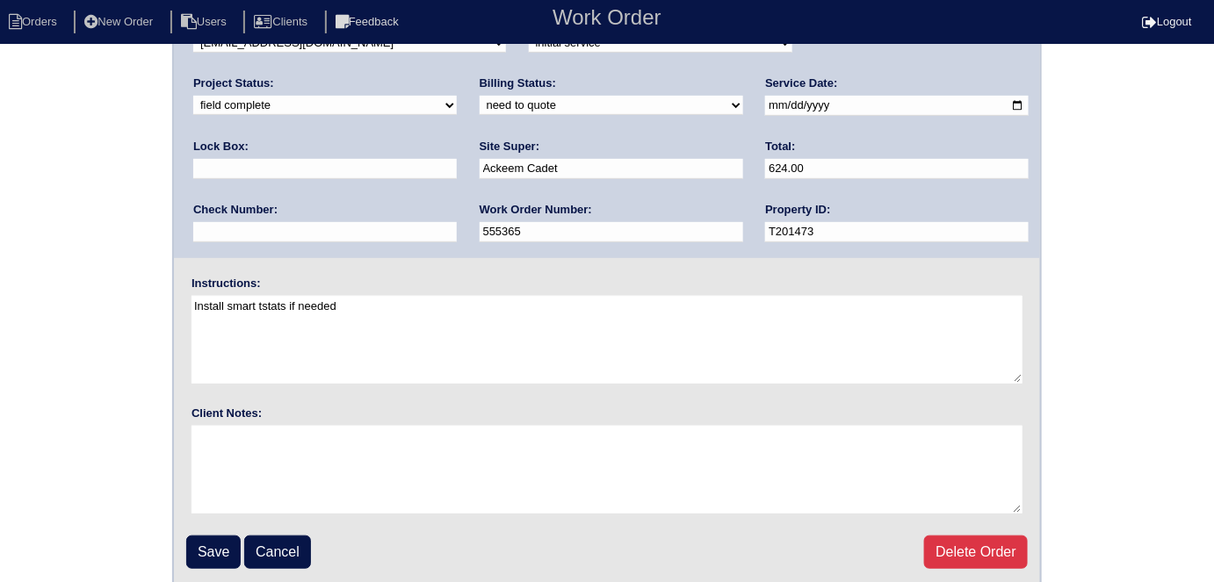
scroll to position [180, 0]
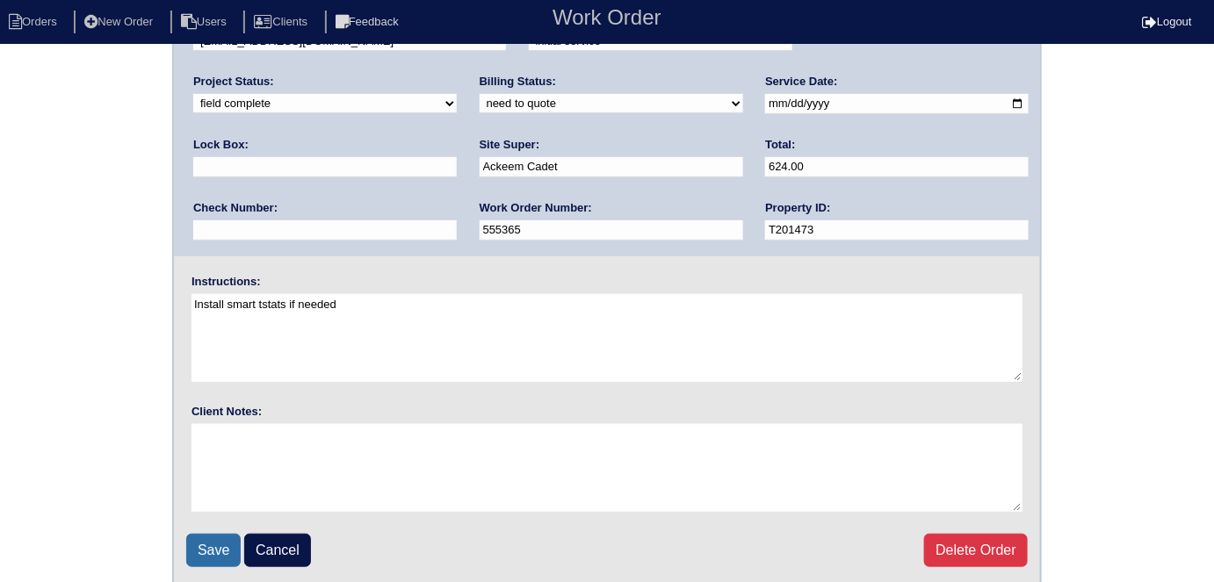
click at [218, 544] on input "Save" at bounding box center [213, 550] width 54 height 33
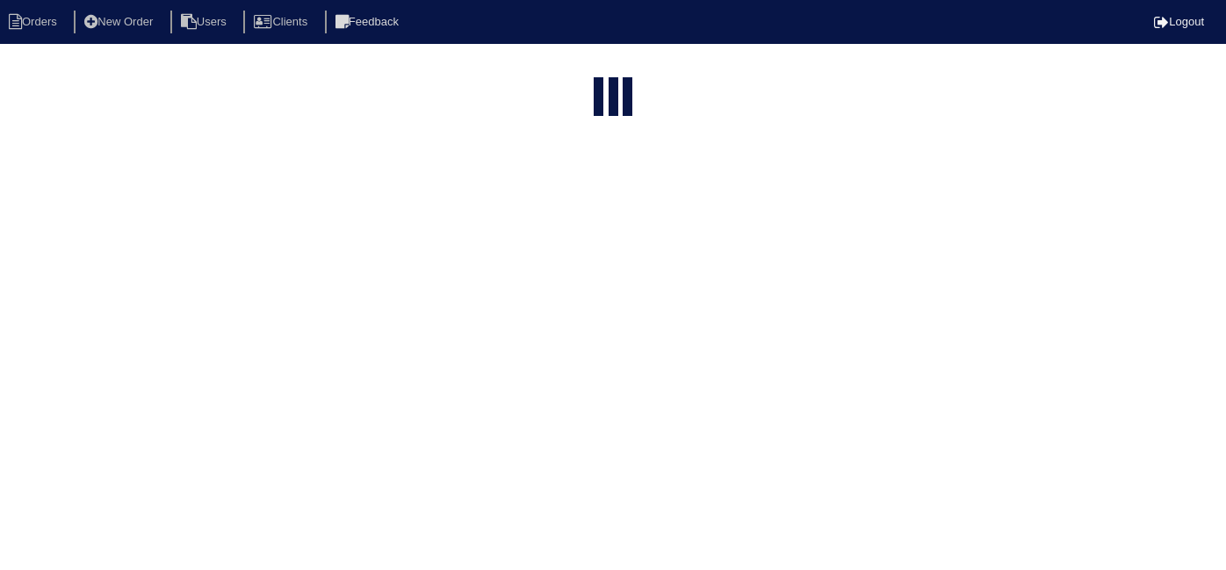
select select "15"
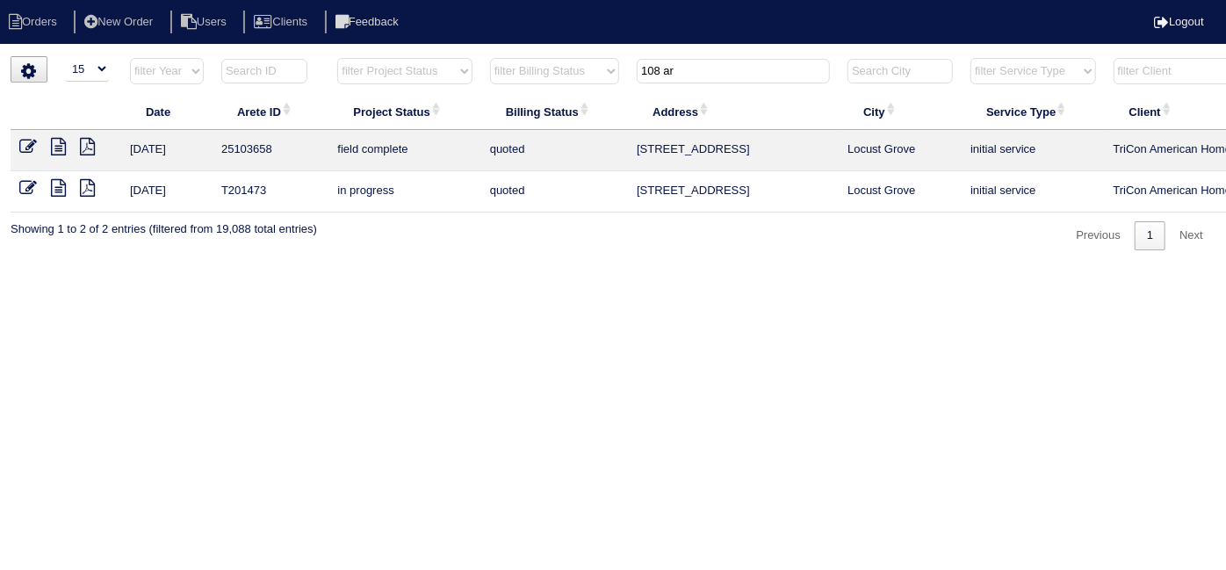
drag, startPoint x: 708, startPoint y: 75, endPoint x: 599, endPoint y: 74, distance: 108.9
click at [602, 76] on tr "filter Year -- Any Year -- 2025 2024 2023 2022 2021 2020 2019 filter Project St…" at bounding box center [772, 75] width 1522 height 36
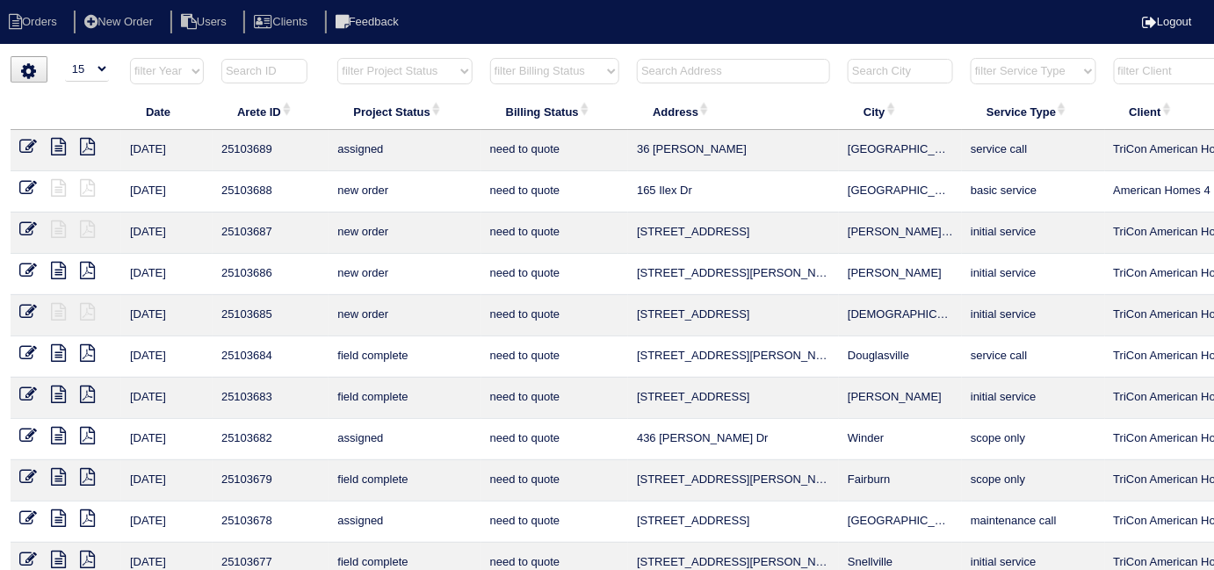
click at [706, 84] on th at bounding box center [733, 75] width 211 height 36
click at [708, 80] on th at bounding box center [733, 75] width 211 height 36
click at [708, 66] on input "text" at bounding box center [733, 71] width 193 height 25
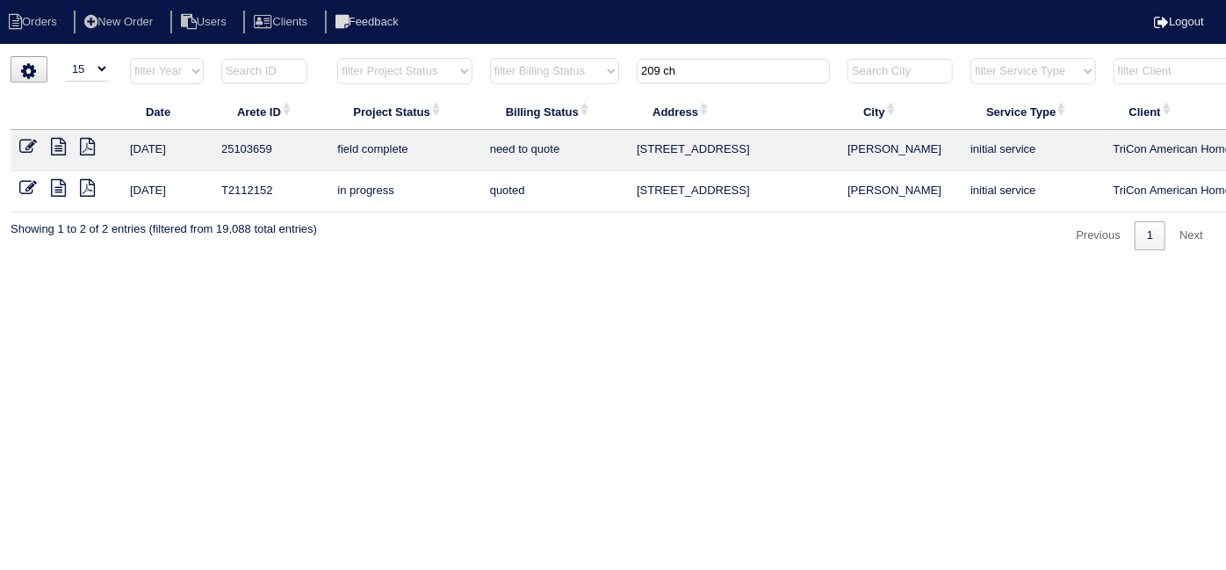
type input "209 ch"
click at [61, 148] on icon at bounding box center [58, 147] width 15 height 18
click at [30, 148] on icon at bounding box center [28, 147] width 18 height 18
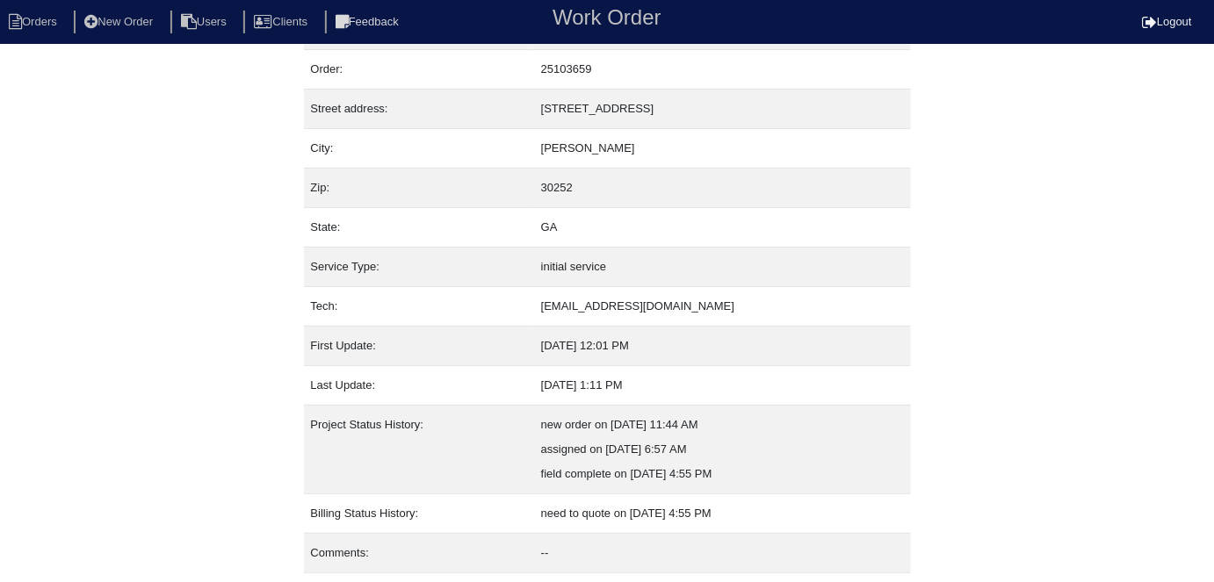
scroll to position [92, 0]
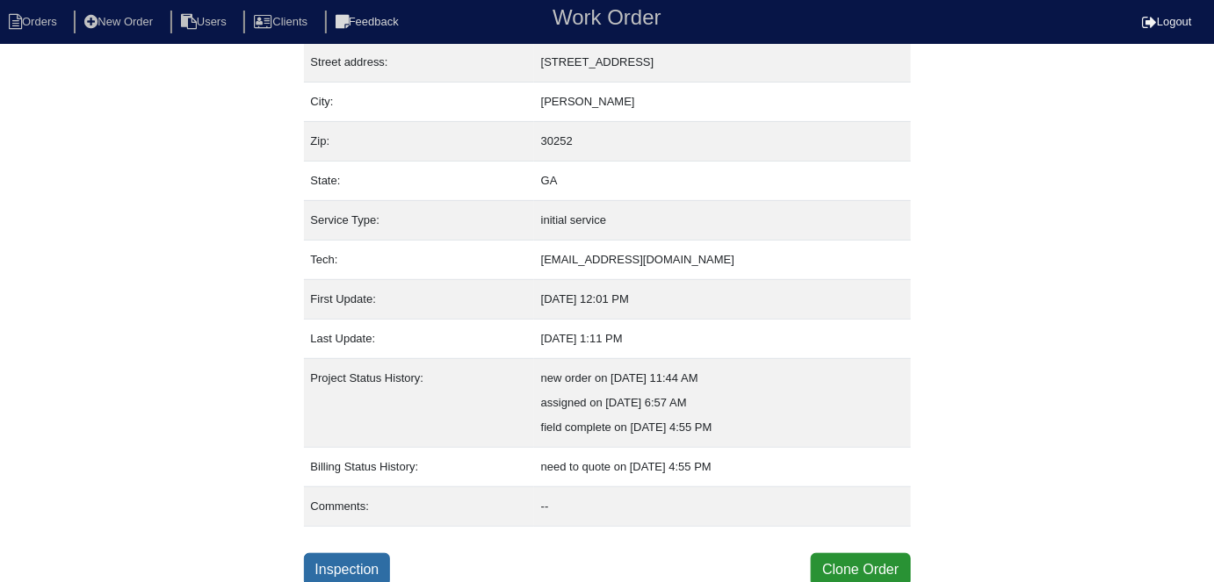
click at [335, 569] on link "Inspection" at bounding box center [347, 569] width 87 height 33
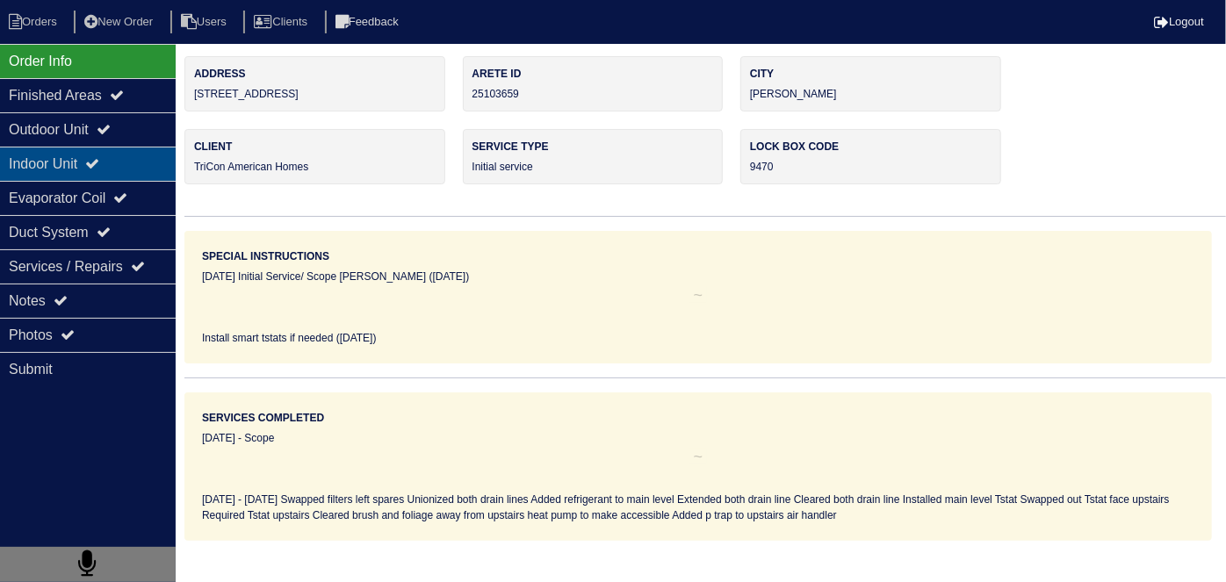
click at [45, 147] on div "Indoor Unit" at bounding box center [88, 164] width 176 height 34
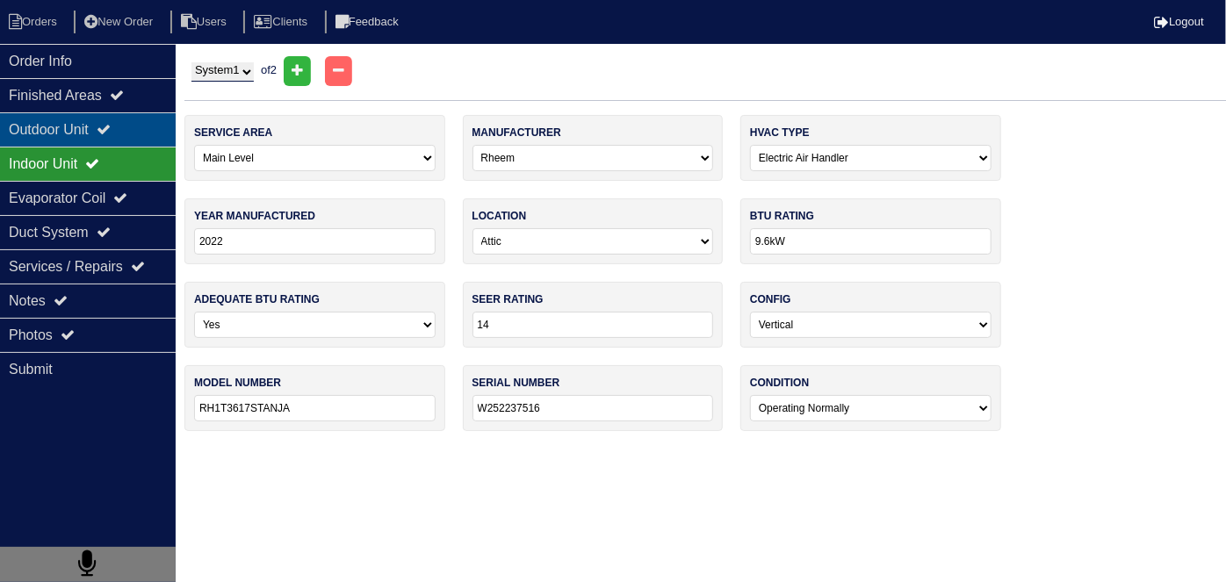
click at [48, 135] on div "Outdoor Unit" at bounding box center [88, 129] width 176 height 34
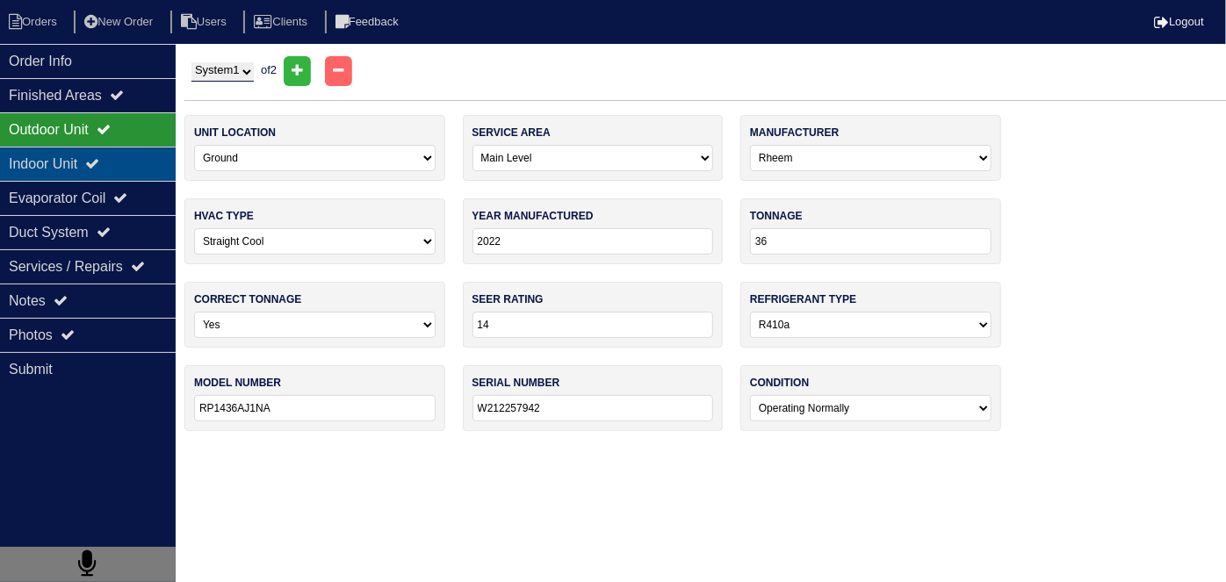
click at [43, 157] on div "Indoor Unit" at bounding box center [88, 164] width 176 height 34
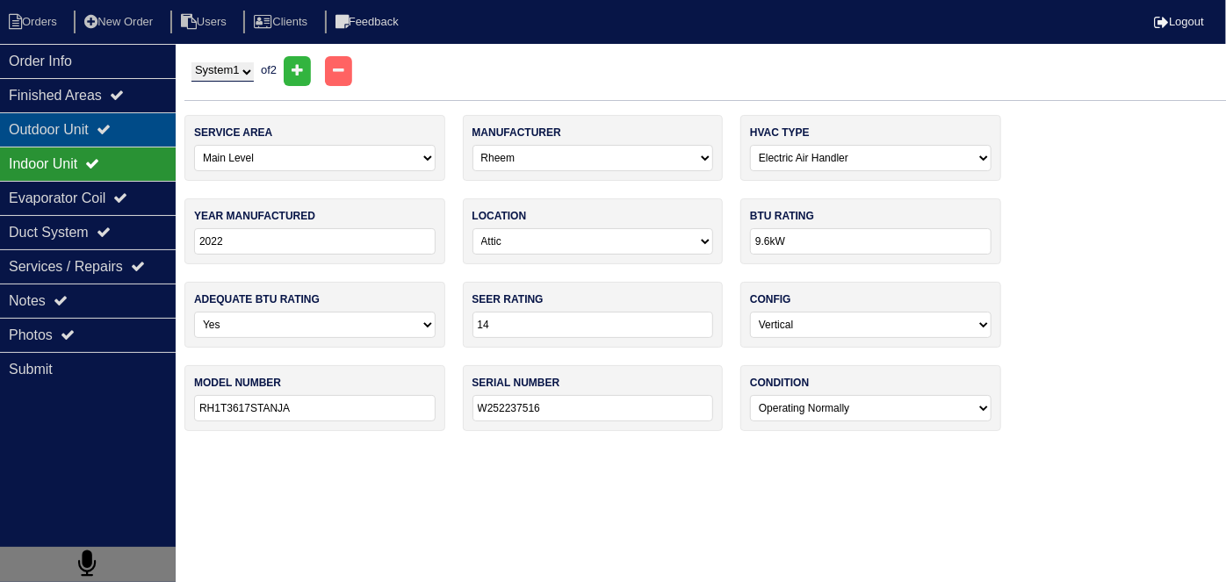
click at [42, 130] on div "Outdoor Unit" at bounding box center [88, 129] width 176 height 34
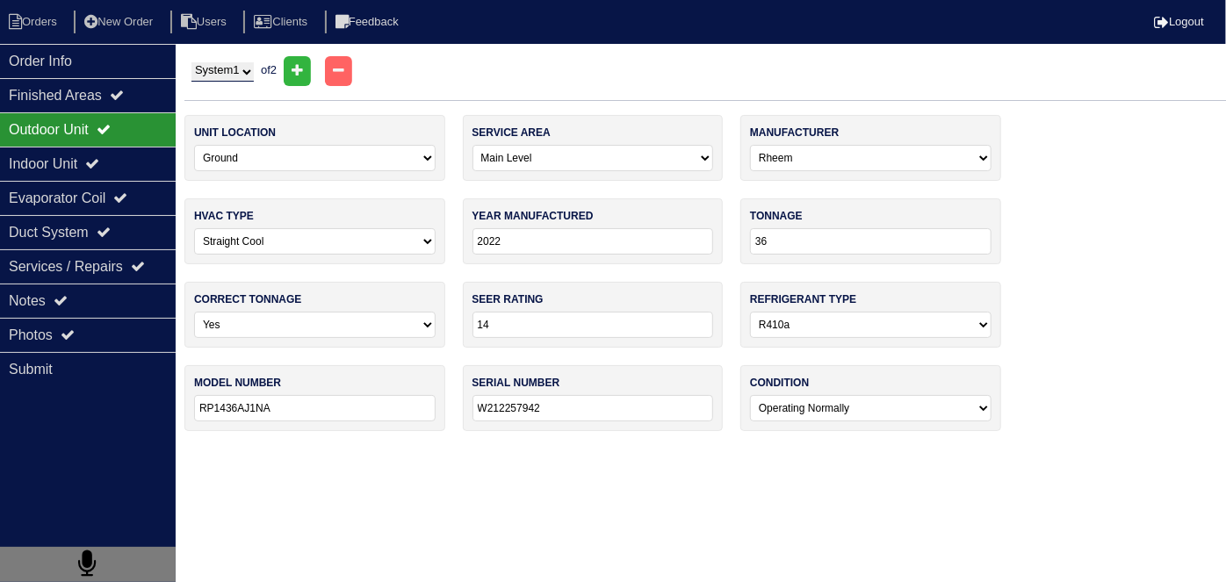
drag, startPoint x: 226, startPoint y: 63, endPoint x: 220, endPoint y: 76, distance: 13.7
click at [226, 63] on select "System 1 System 2" at bounding box center [222, 71] width 62 height 19
select select "2"
click at [191, 62] on select "System 1 System 2" at bounding box center [222, 71] width 62 height 19
select select "1"
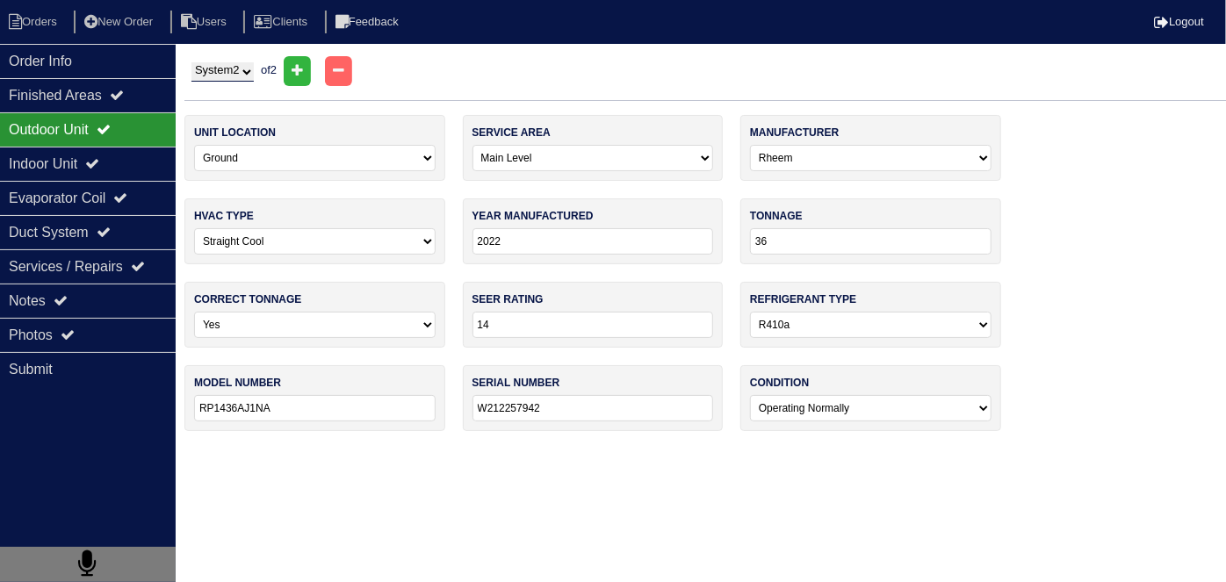
select select "York"
select select "1"
type input "2021"
type input "18"
type input "YEE18B21SA"
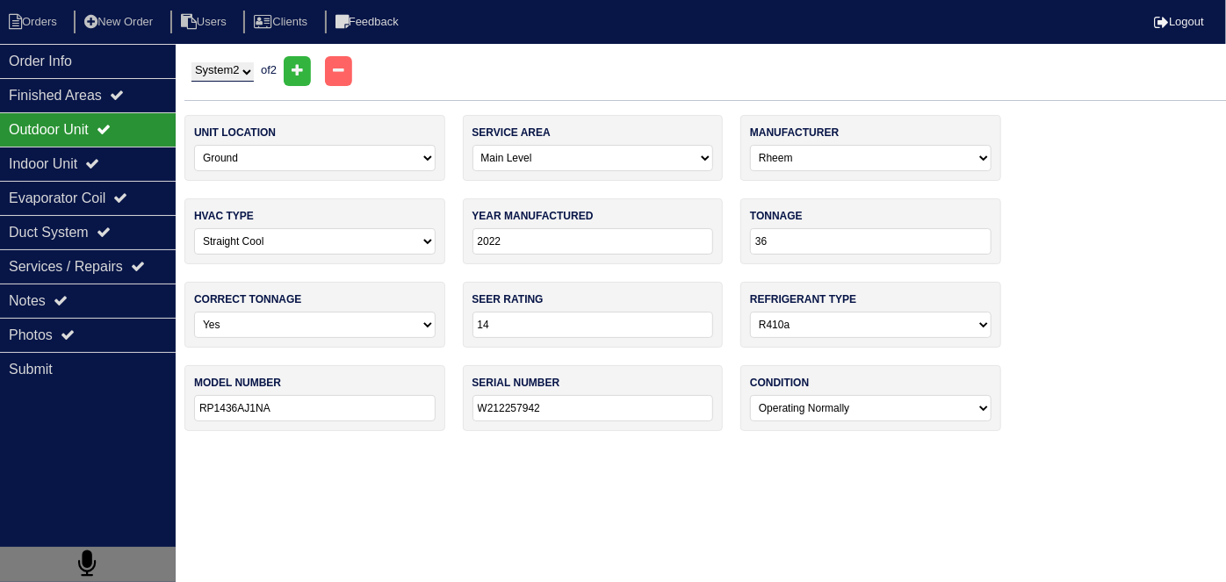
type input "W2K1440976"
click at [84, 159] on div "Indoor Unit" at bounding box center [88, 164] width 176 height 34
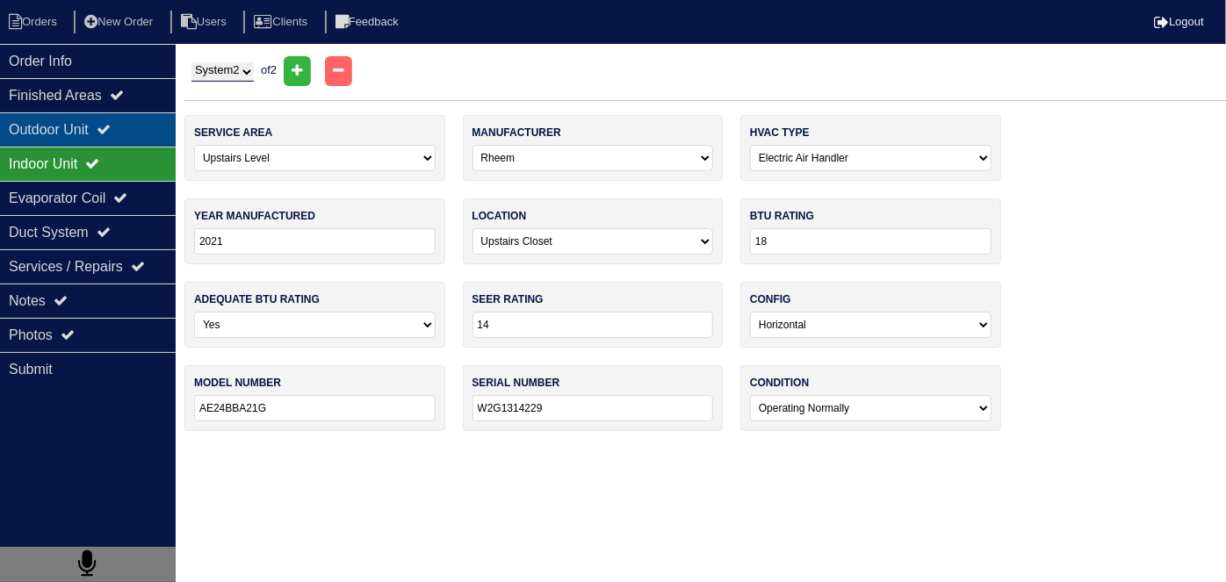
click at [69, 129] on div "Outdoor Unit" at bounding box center [88, 129] width 176 height 34
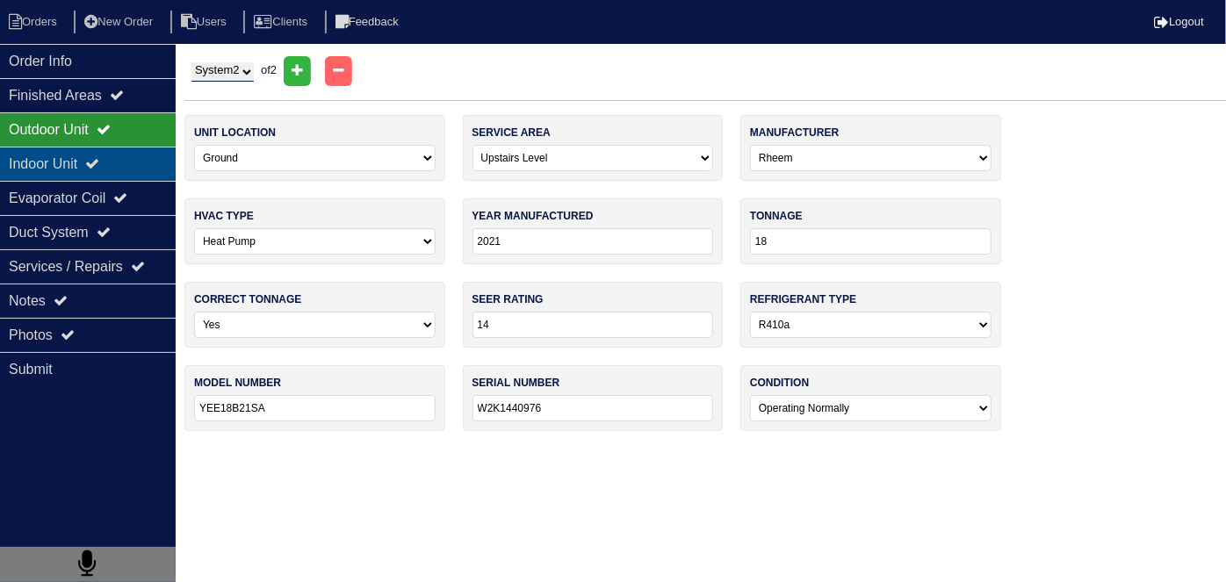
click at [75, 154] on div "Indoor Unit" at bounding box center [88, 164] width 176 height 34
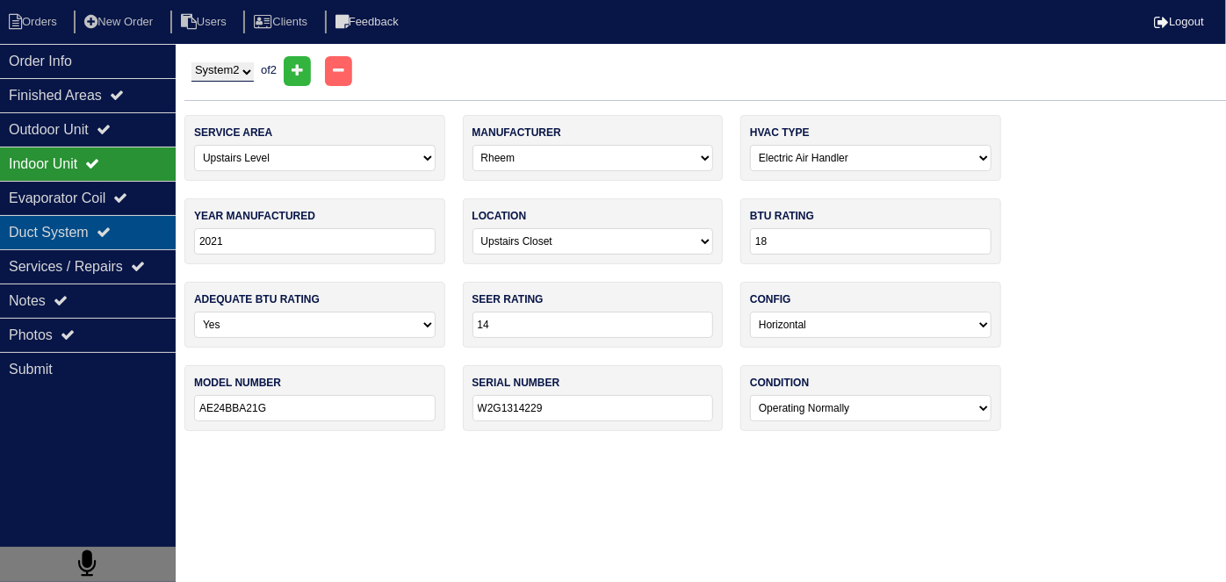
click at [21, 229] on div "Duct System" at bounding box center [88, 232] width 176 height 34
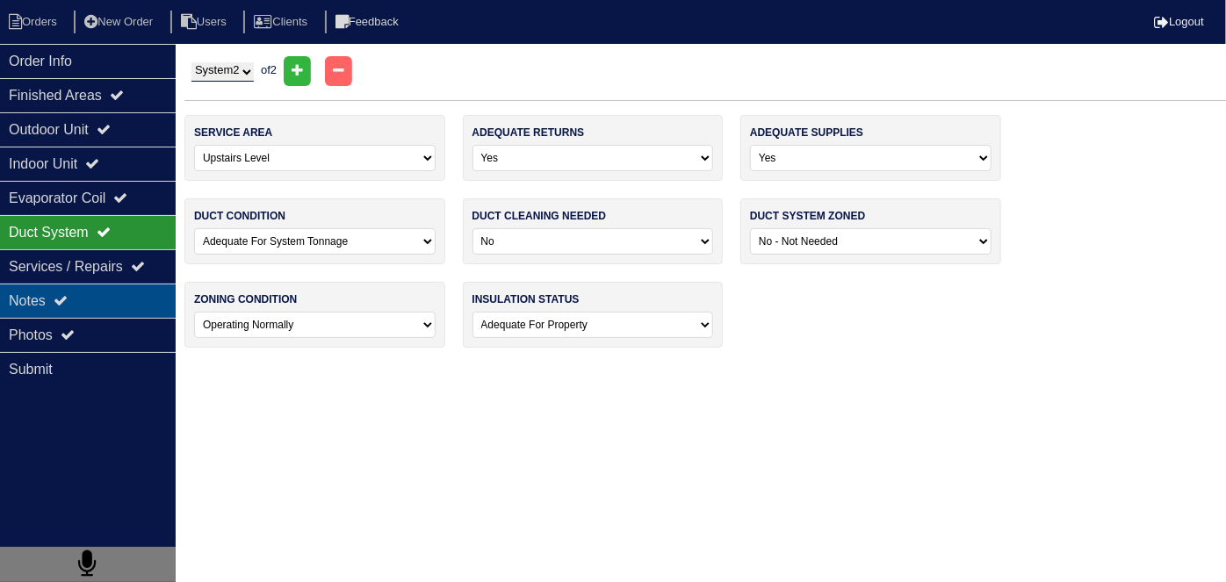
click at [37, 300] on div "Notes" at bounding box center [88, 301] width 176 height 34
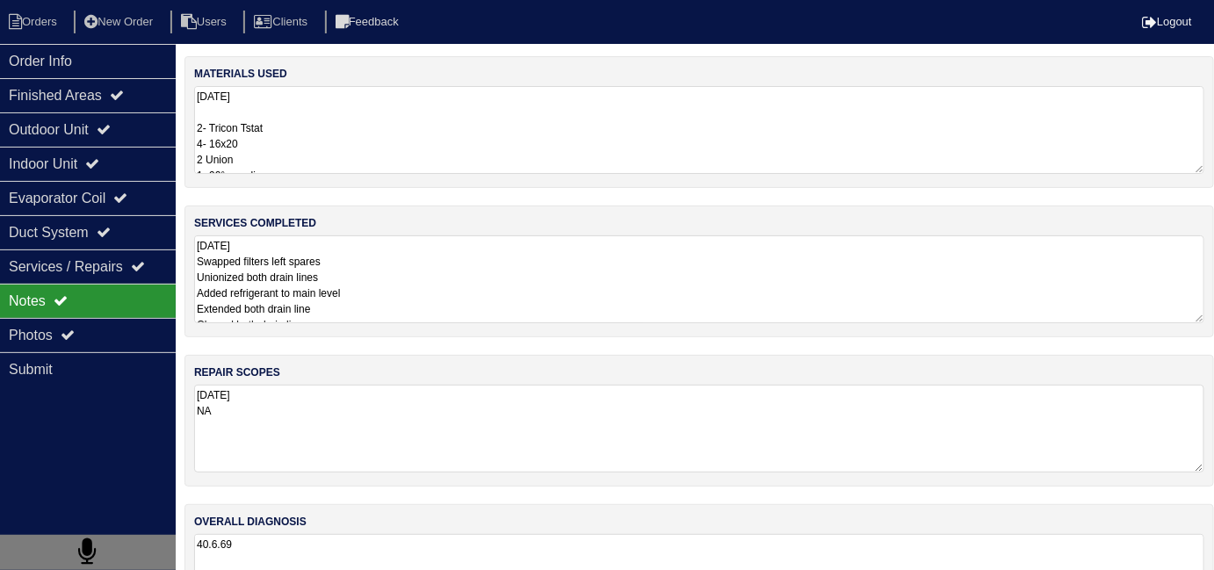
click at [485, 307] on textarea "10.6.25 Swapped filters left spares Unionized both drain lines Added refrigeran…" at bounding box center [699, 279] width 1010 height 88
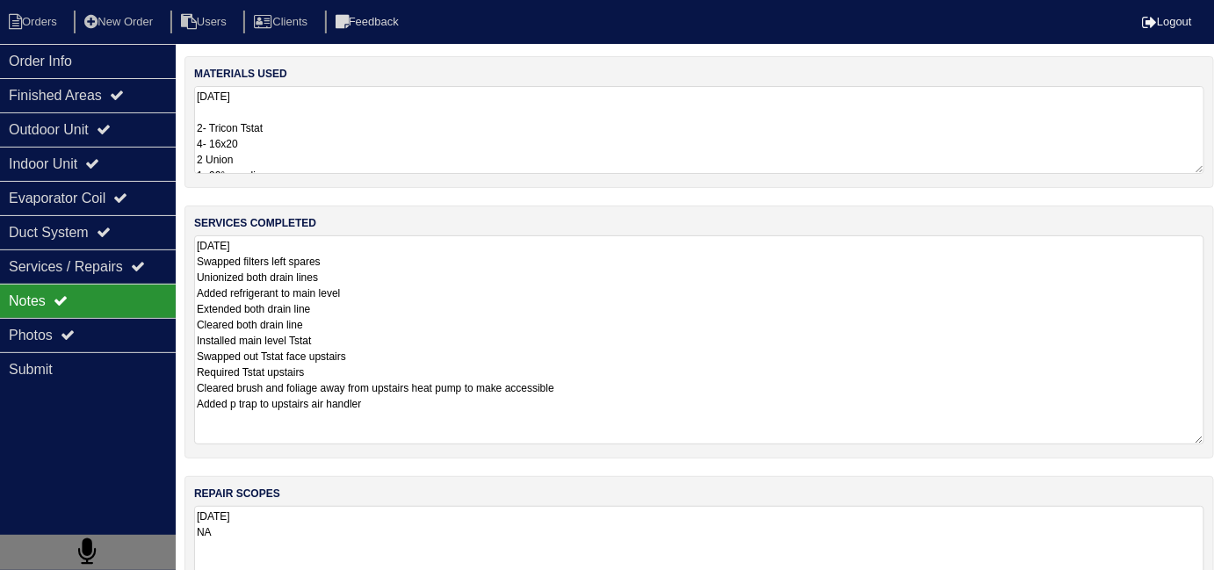
click at [459, 121] on textarea "10.6.25 2- Tricon Tstat 4- 16x20 2 Union 1- 90° coupling 2- 45° coupling 3 pvc …" at bounding box center [699, 130] width 1010 height 88
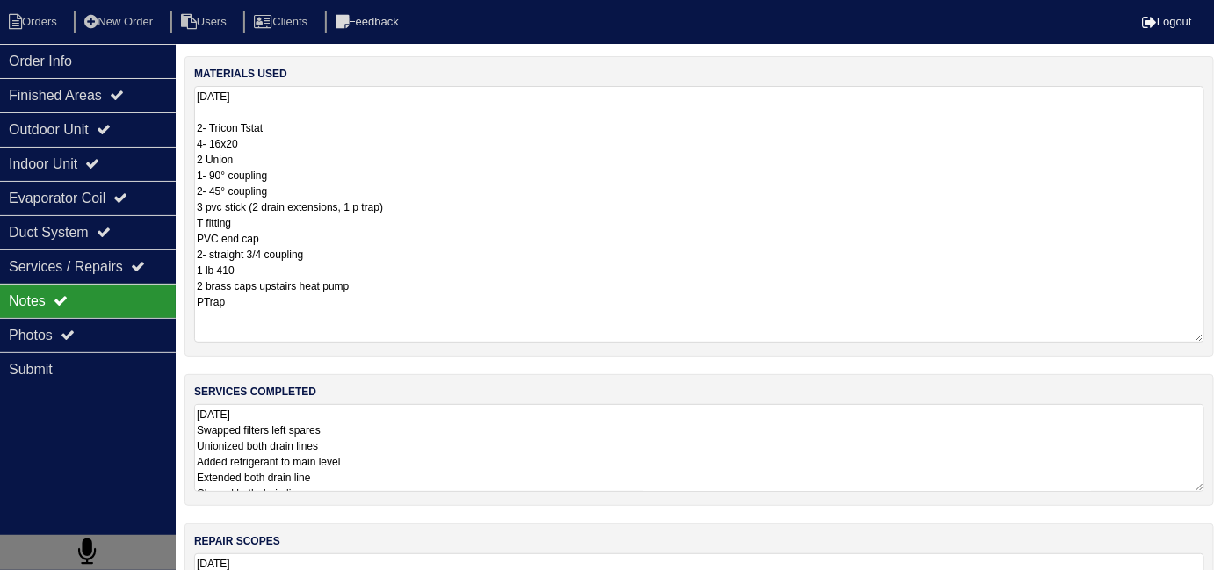
click at [417, 450] on div "services completed 10.6.25 Swapped filters left spares Unionized both drain lin…" at bounding box center [698, 440] width 1029 height 132
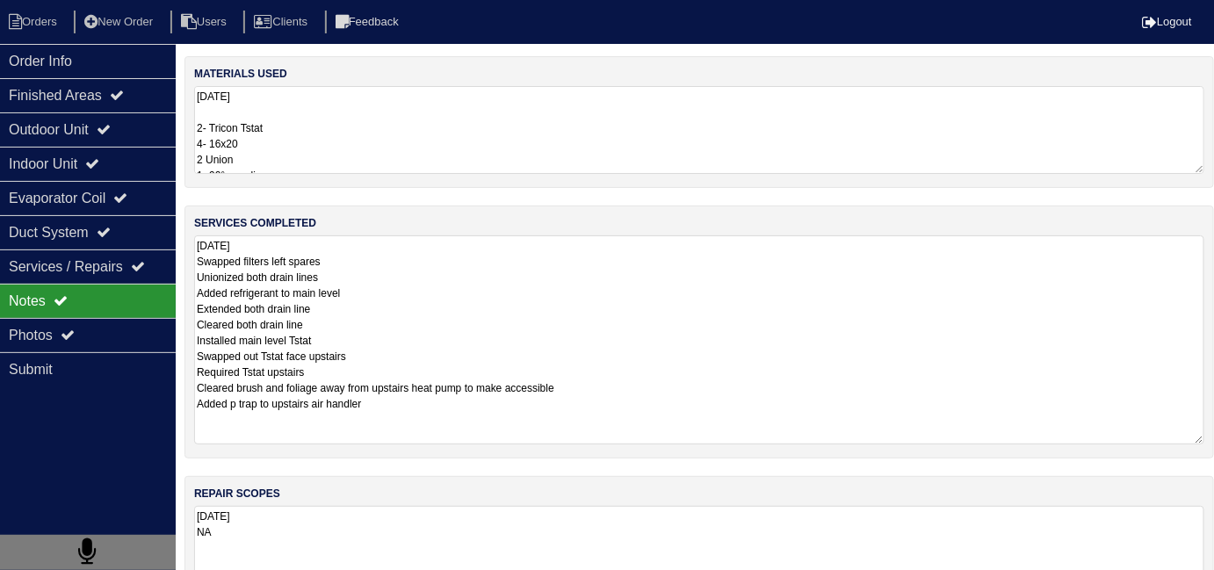
click at [414, 111] on textarea "10.6.25 2- Tricon Tstat 4- 16x20 2 Union 1- 90° coupling 2- 45° coupling 3 pvc …" at bounding box center [699, 130] width 1010 height 88
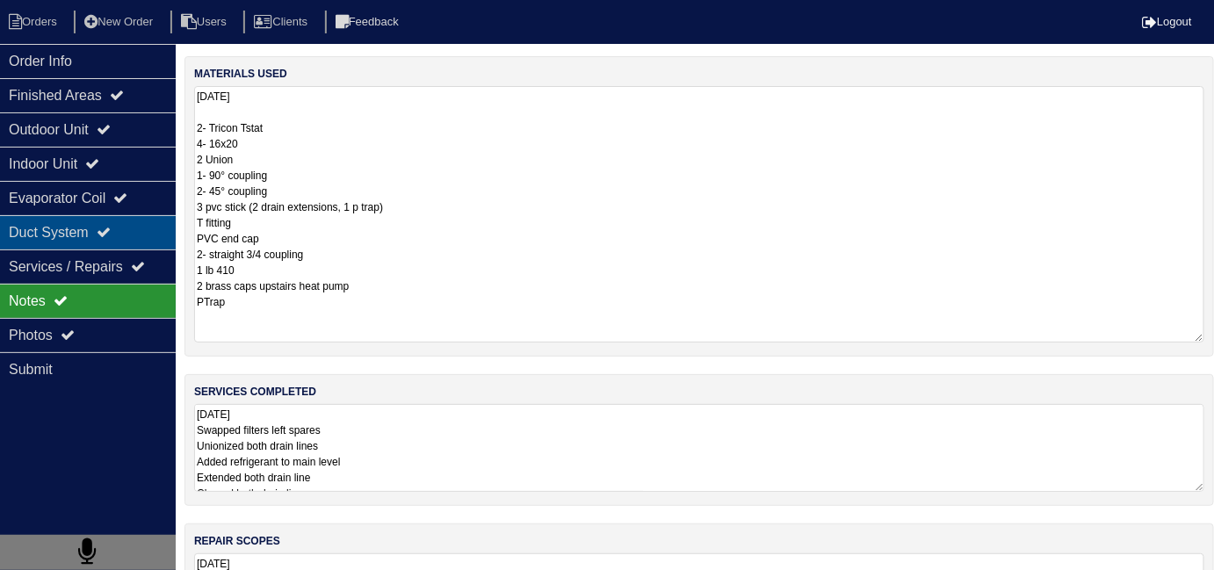
click at [77, 239] on div "Duct System" at bounding box center [88, 232] width 176 height 34
select select "2"
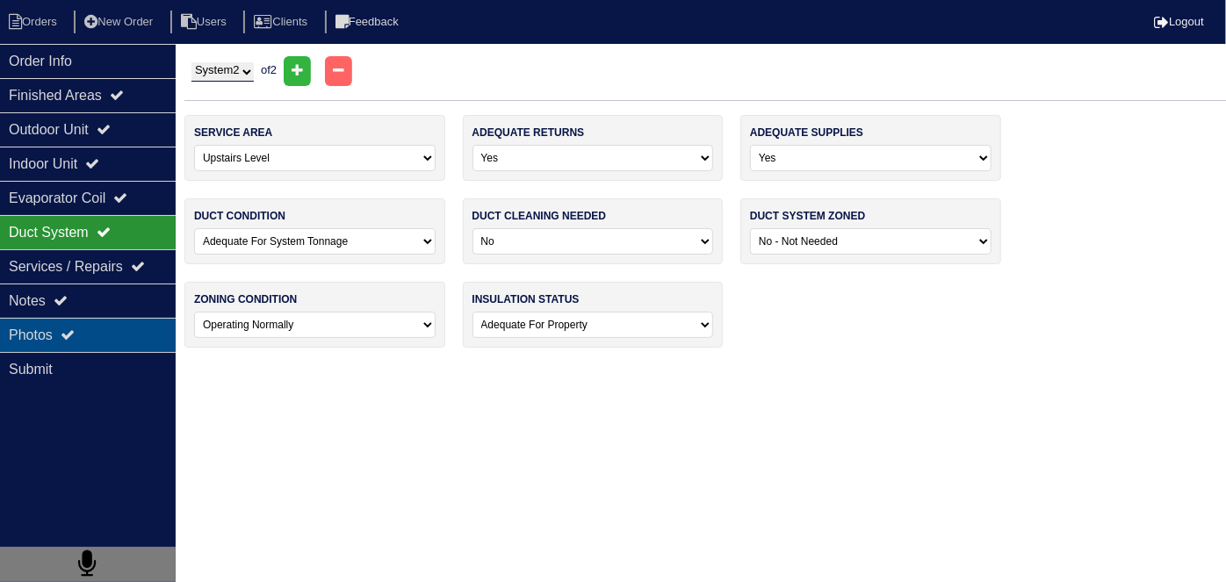
click at [85, 338] on div "Photos" at bounding box center [88, 335] width 176 height 34
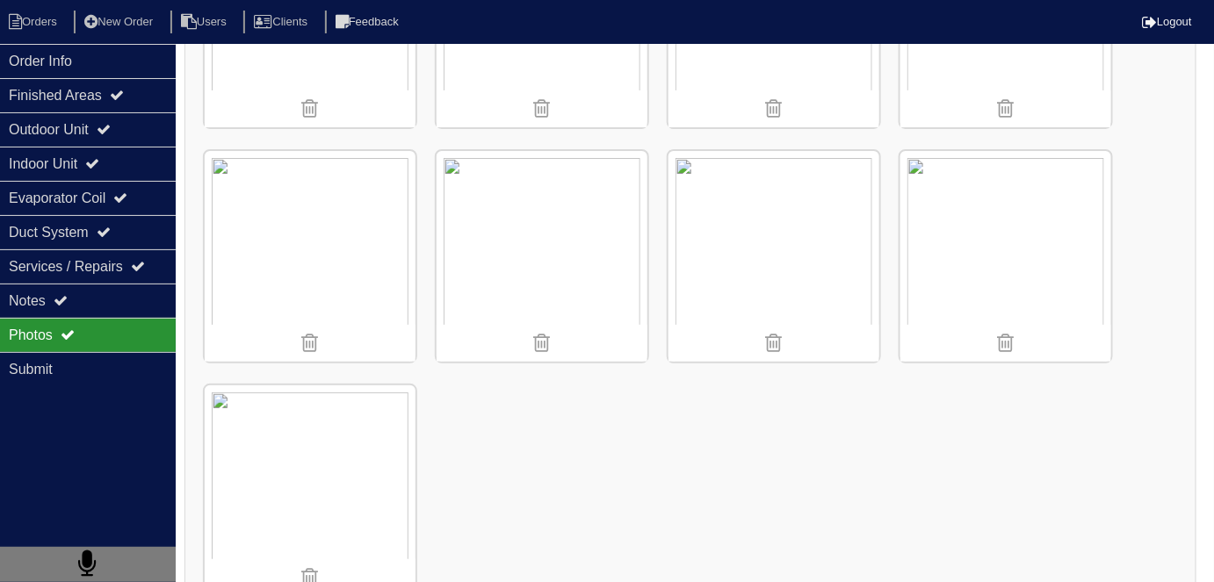
scroll to position [2322, 0]
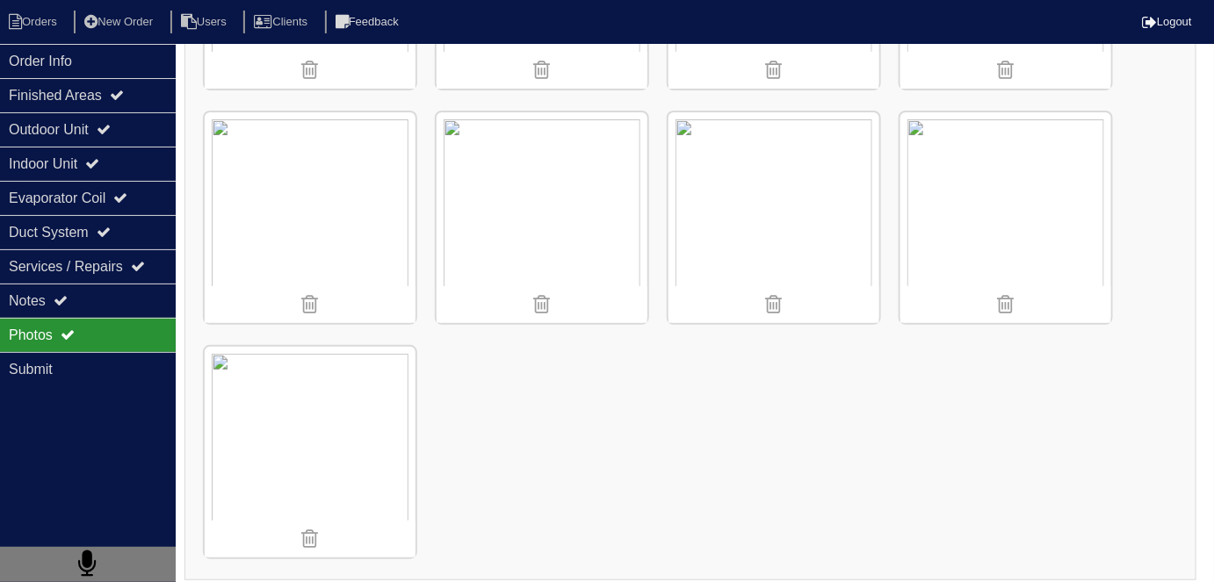
scroll to position [92, 0]
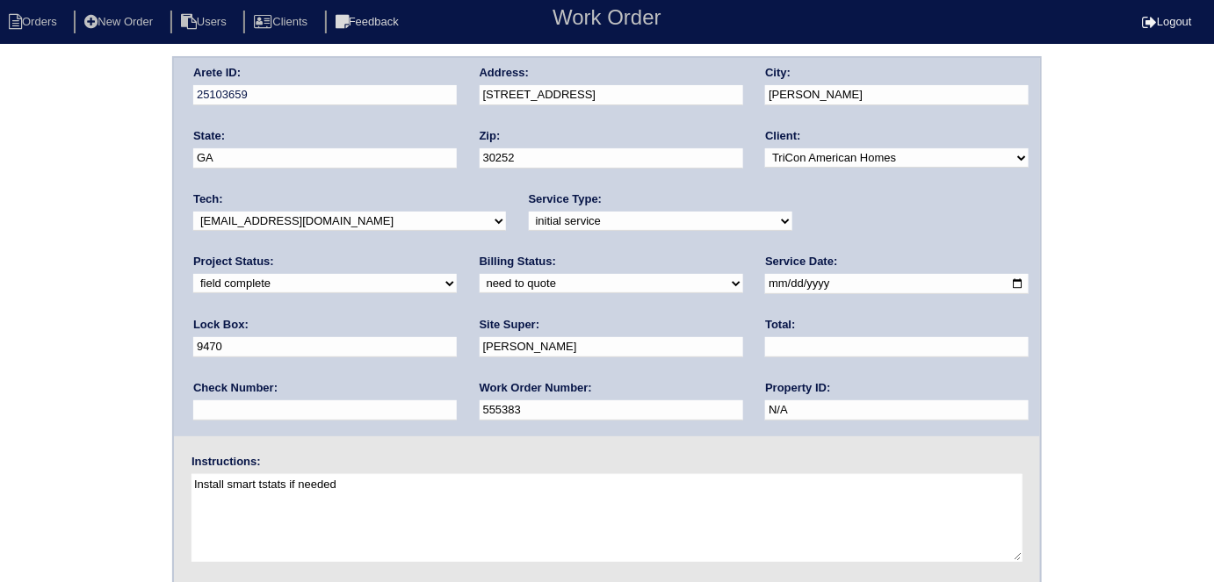
drag, startPoint x: 323, startPoint y: 277, endPoint x: 319, endPoint y: 291, distance: 14.7
click at [479, 279] on select "need to quote quoted need to invoice invoiced paid warranty purchase order need…" at bounding box center [610, 283] width 263 height 19
select select "quoted"
click at [479, 274] on select "need to quote quoted need to invoice invoiced paid warranty purchase order need…" at bounding box center [610, 283] width 263 height 19
click at [765, 347] on input "text" at bounding box center [896, 347] width 263 height 20
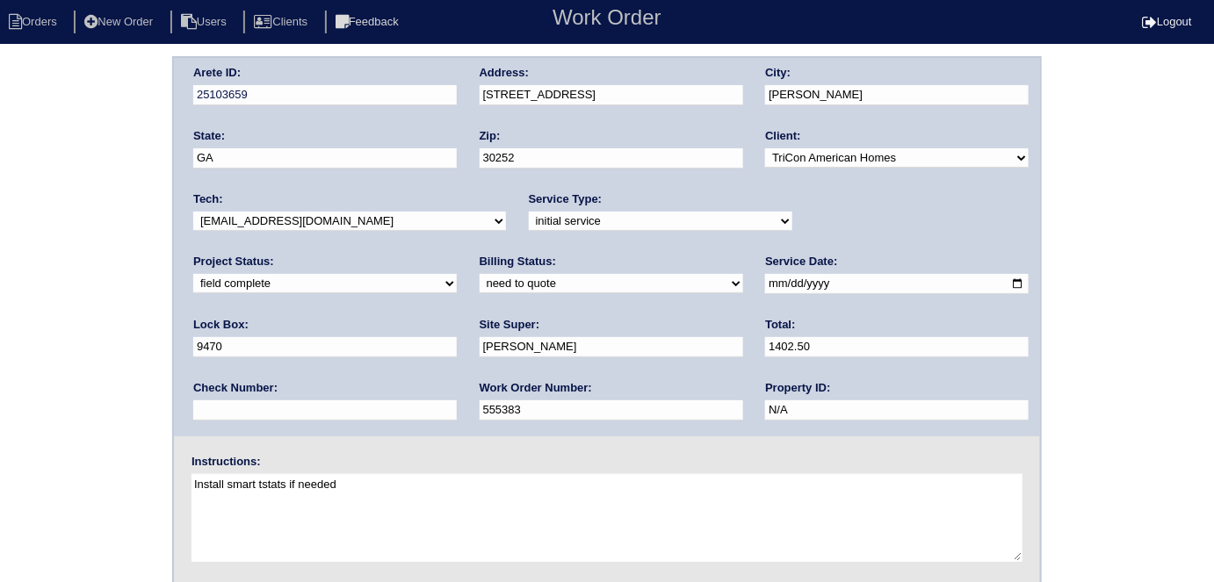
type input "1402.50"
click at [0, 406] on div "Arete ID: 25103659 Address: 209 Chestatee Trace City: McDonough State: GA Zip: …" at bounding box center [607, 411] width 1214 height 710
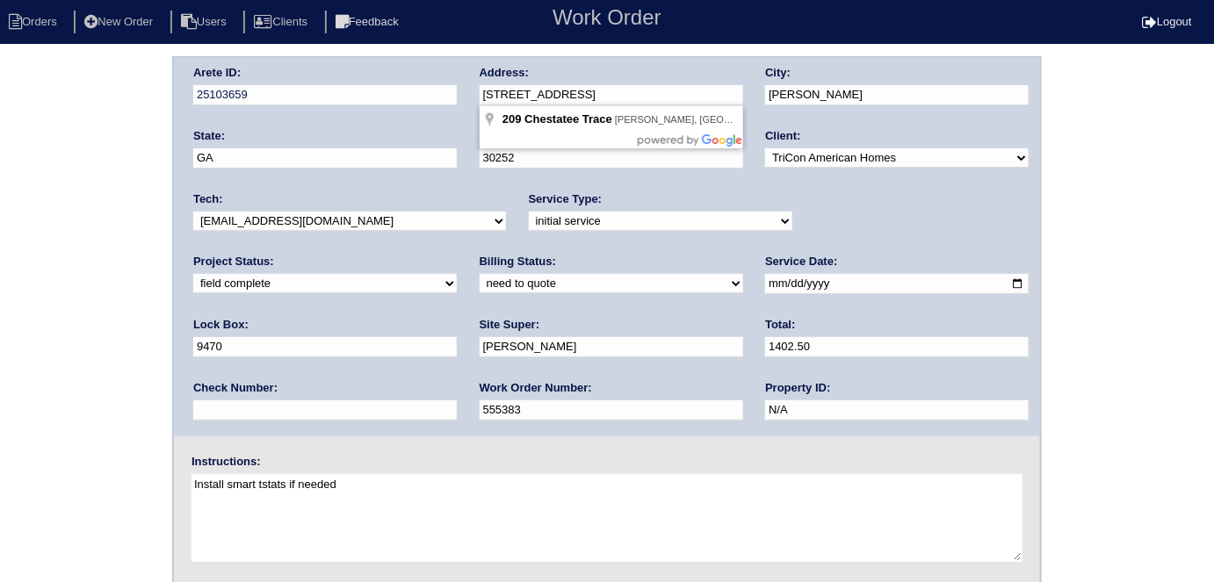
drag, startPoint x: 610, startPoint y: 93, endPoint x: 479, endPoint y: 104, distance: 131.3
click at [479, 104] on input "209 Chestatee Trace" at bounding box center [610, 95] width 263 height 20
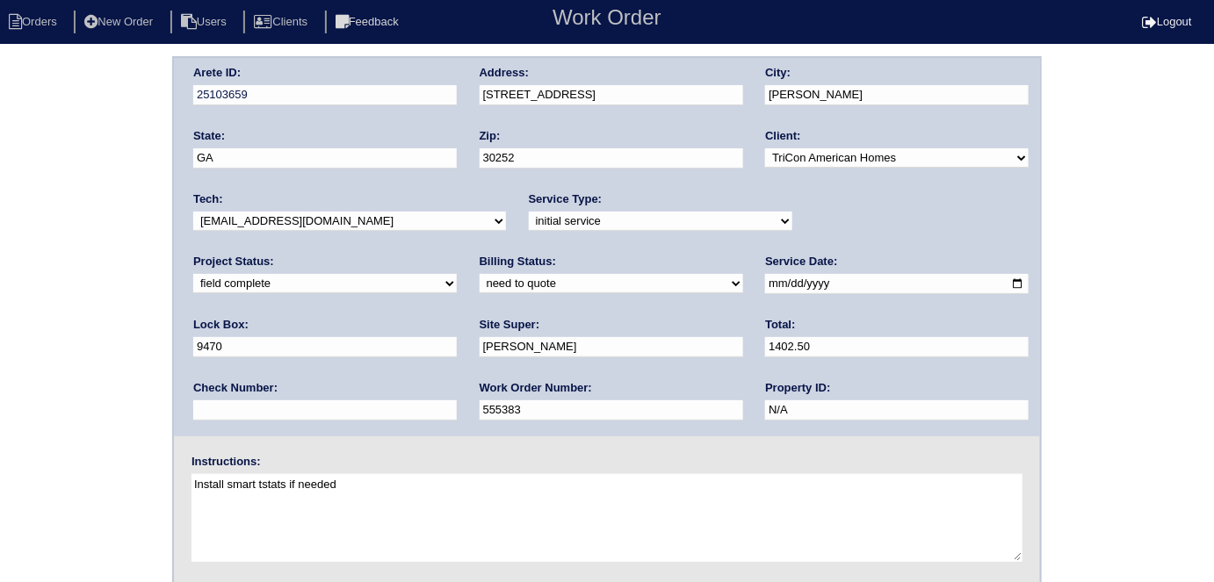
click at [32, 241] on div "Arete ID: 25103659 Address: 209 Chestatee Trace City: McDonough State: GA Zip: …" at bounding box center [607, 411] width 1214 height 710
click at [0, 324] on div "Arete ID: 25103659 Address: 209 Chestatee Trace City: McDonough State: GA Zip: …" at bounding box center [607, 411] width 1214 height 710
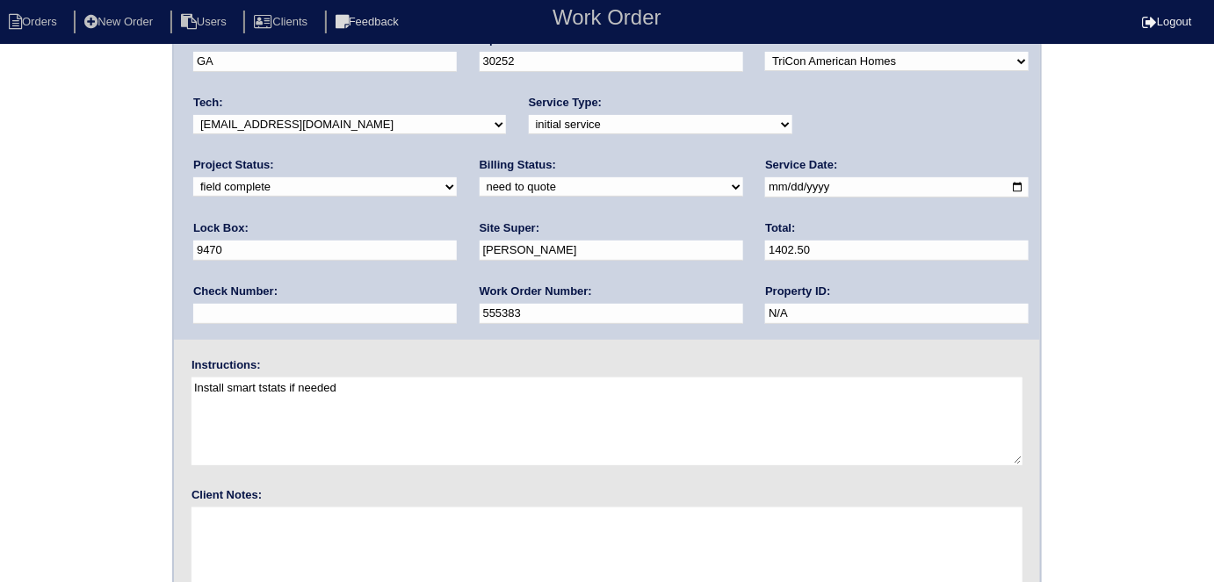
scroll to position [180, 0]
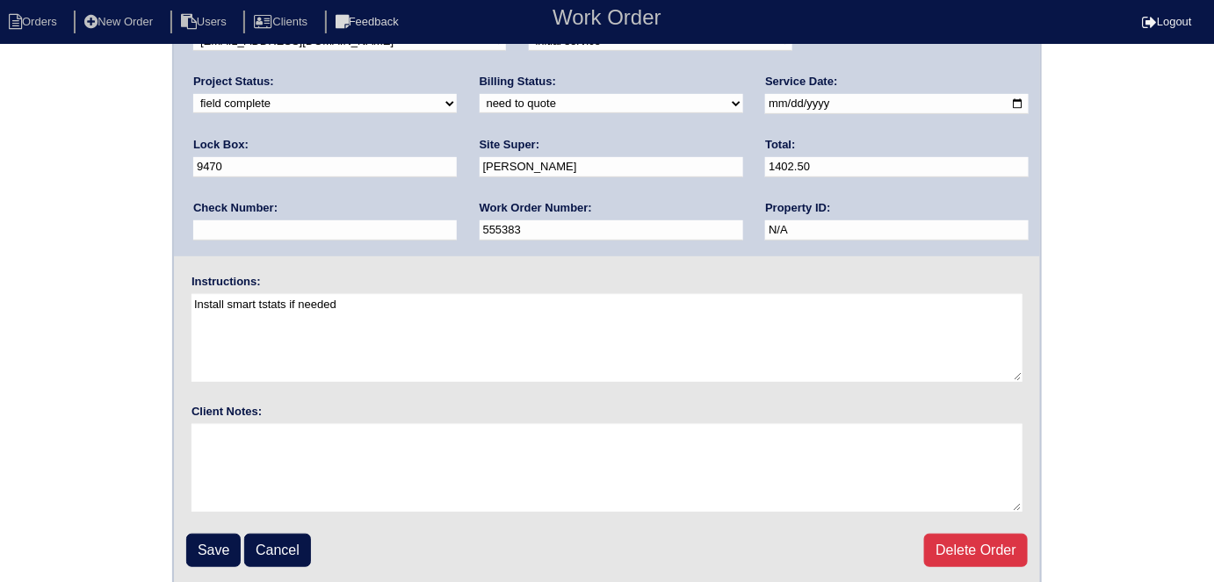
click at [0, 243] on div "Arete ID: 25103659 Address: 209 Chestatee Trace City: McDonough State: GA Zip: …" at bounding box center [607, 231] width 1214 height 710
click at [15, 225] on div "Arete ID: 25103659 Address: 209 Chestatee Trace City: McDonough State: GA Zip: …" at bounding box center [607, 231] width 1214 height 710
click at [65, 368] on div "Arete ID: 25103659 Address: 209 Chestatee Trace City: McDonough State: GA Zip: …" at bounding box center [607, 231] width 1214 height 710
drag, startPoint x: 220, startPoint y: 540, endPoint x: 243, endPoint y: 388, distance: 153.8
click at [218, 541] on input "Save" at bounding box center [213, 550] width 54 height 33
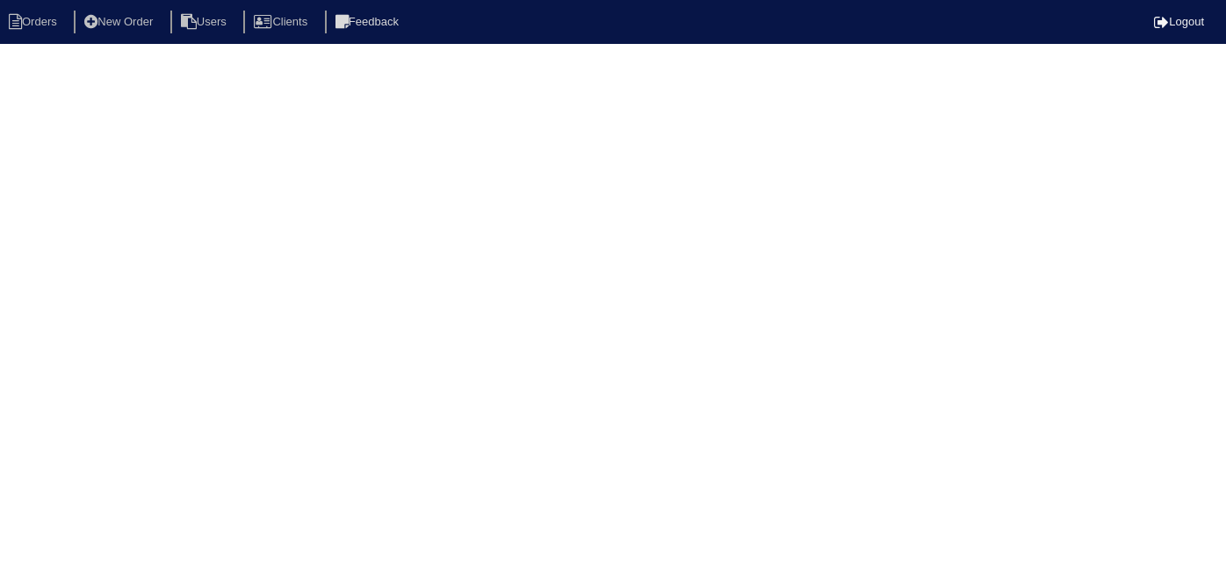
select select "15"
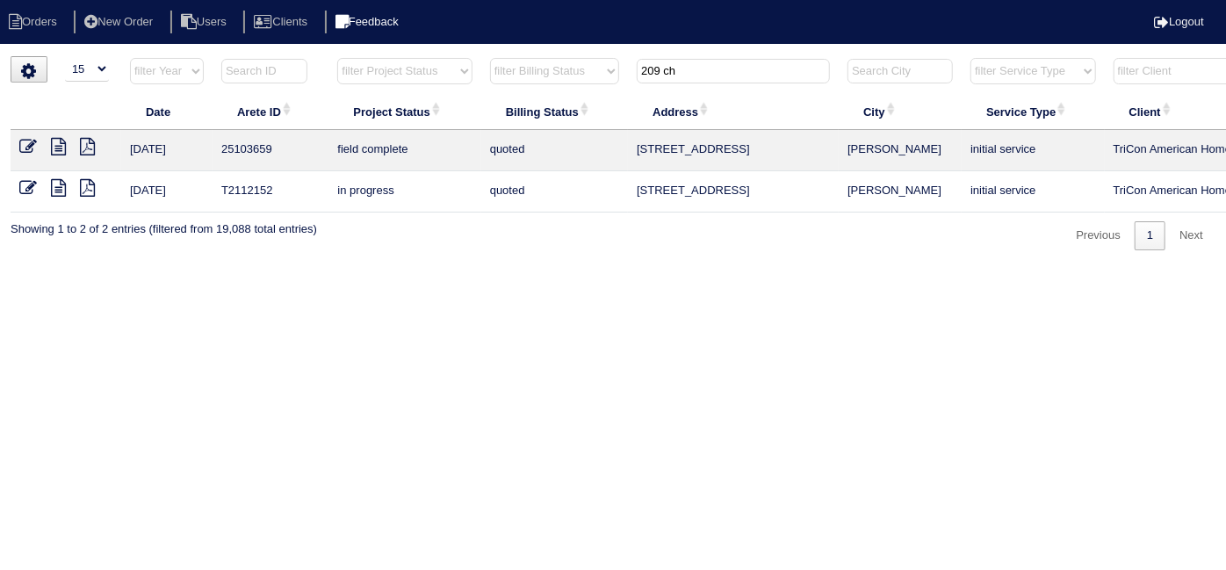
drag, startPoint x: 730, startPoint y: 76, endPoint x: 420, endPoint y: 10, distance: 317.1
click at [460, 56] on body "Orders New Order Users Clients Feedback Logout Orders New Order Users Clients M…" at bounding box center [613, 153] width 1226 height 194
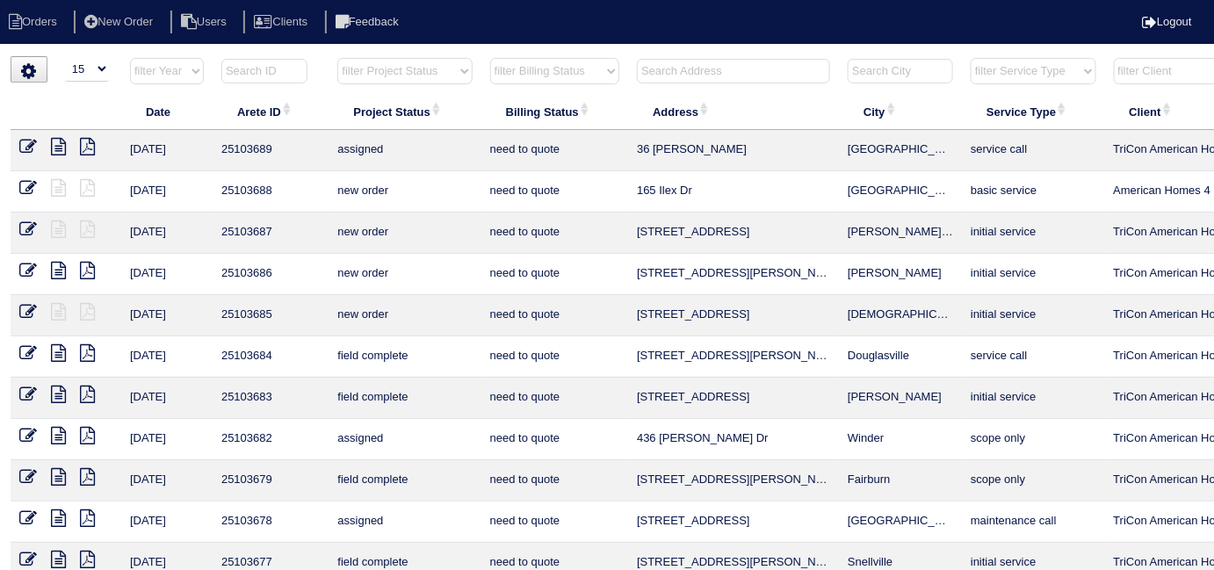
click at [380, 67] on select "filter Project Status -- Any Project Status -- new order assigned in progress f…" at bounding box center [404, 71] width 134 height 26
click at [337, 58] on select "filter Project Status -- Any Project Status -- new order assigned in progress f…" at bounding box center [404, 71] width 134 height 26
select select "field complete"
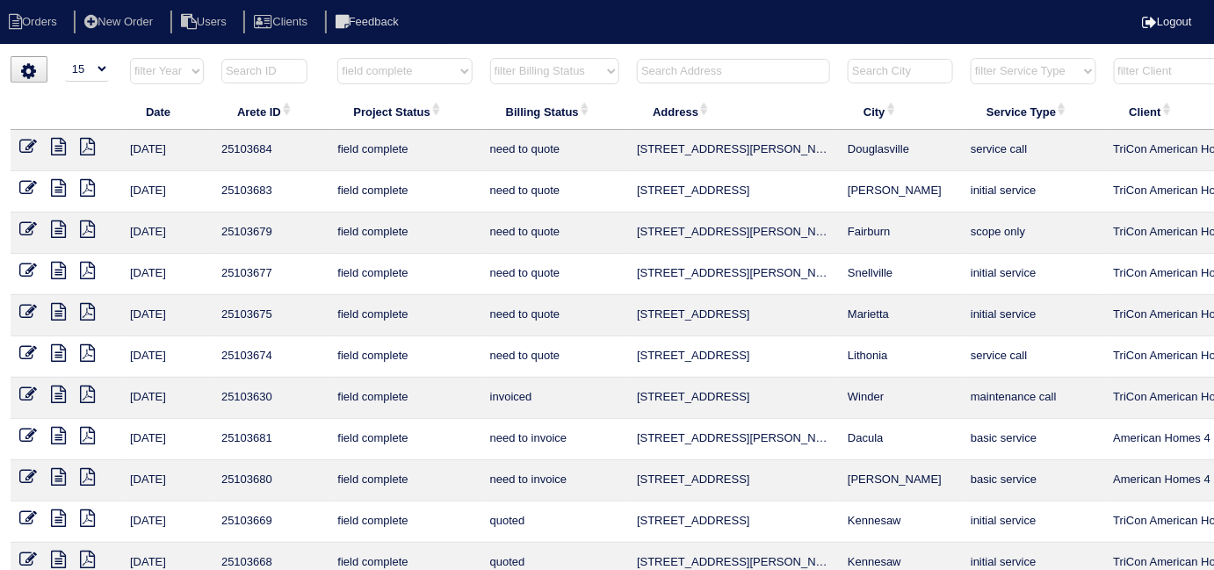
click at [520, 73] on select "filter Billing Status -- Any Billing Status -- need to quote quoted need to inv…" at bounding box center [554, 71] width 129 height 26
select select "need to quote"
click at [490, 58] on select "filter Billing Status -- Any Billing Status -- need to quote quoted need to inv…" at bounding box center [554, 71] width 129 height 26
select select "field complete"
select select "need to quote"
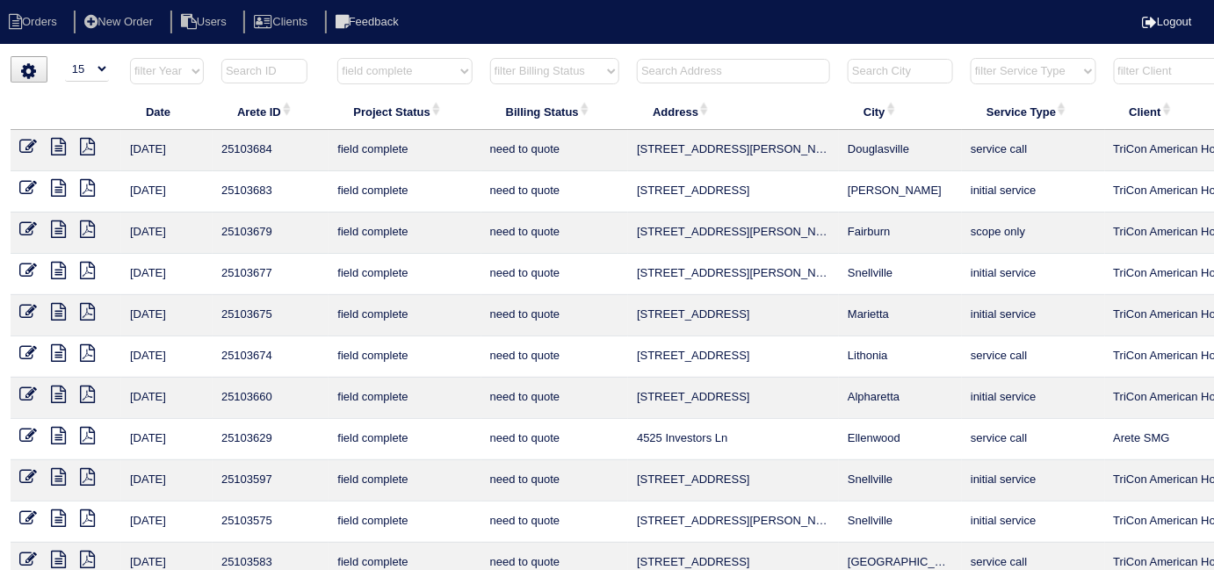
click at [428, 68] on select "filter Project Status -- Any Project Status -- new order assigned in progress f…" at bounding box center [404, 71] width 134 height 26
click at [395, 83] on select "filter Project Status -- Any Project Status -- new order assigned in progress f…" at bounding box center [404, 71] width 134 height 26
select select
click at [337, 58] on select "filter Project Status -- Any Project Status -- new order assigned in progress f…" at bounding box center [404, 71] width 134 height 26
select select "need to quote"
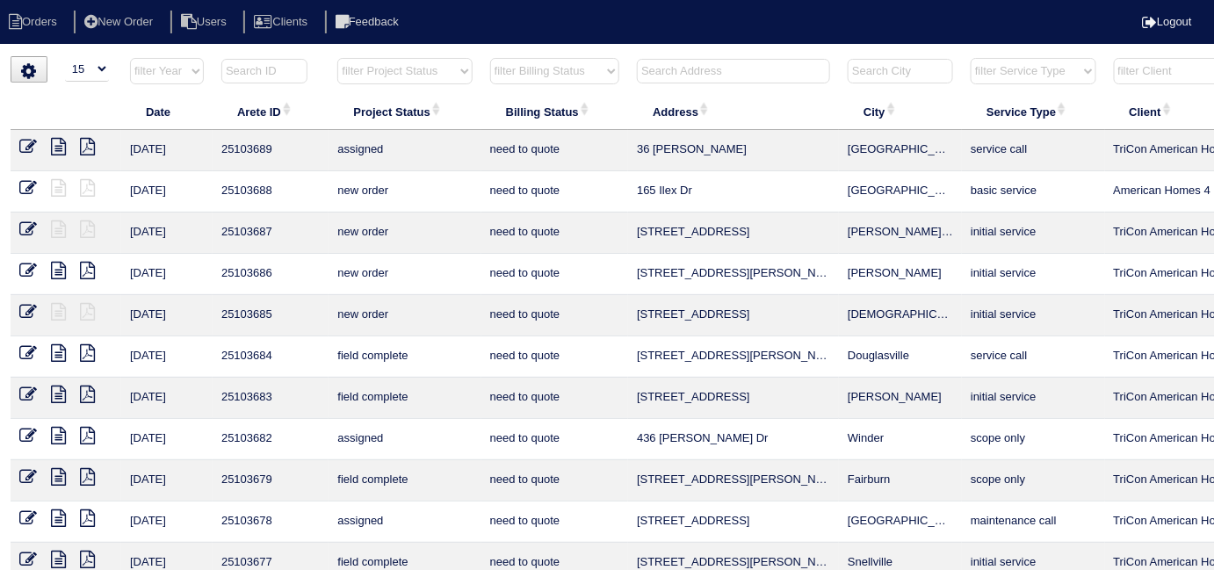
click at [507, 80] on select "filter Billing Status -- Any Billing Status -- need to quote quoted need to inv…" at bounding box center [554, 71] width 129 height 26
select select
click at [490, 58] on select "filter Billing Status -- Any Billing Status -- need to quote quoted need to inv…" at bounding box center [554, 71] width 129 height 26
click at [653, 76] on input "text" at bounding box center [733, 71] width 193 height 25
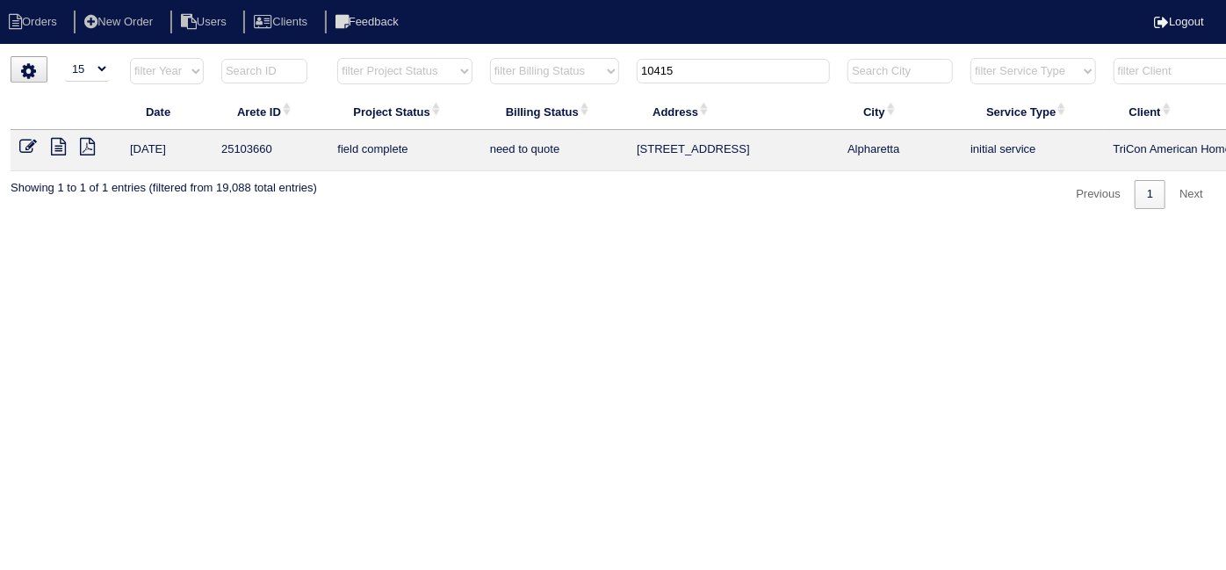
type input "10415"
click at [56, 149] on icon at bounding box center [58, 147] width 15 height 18
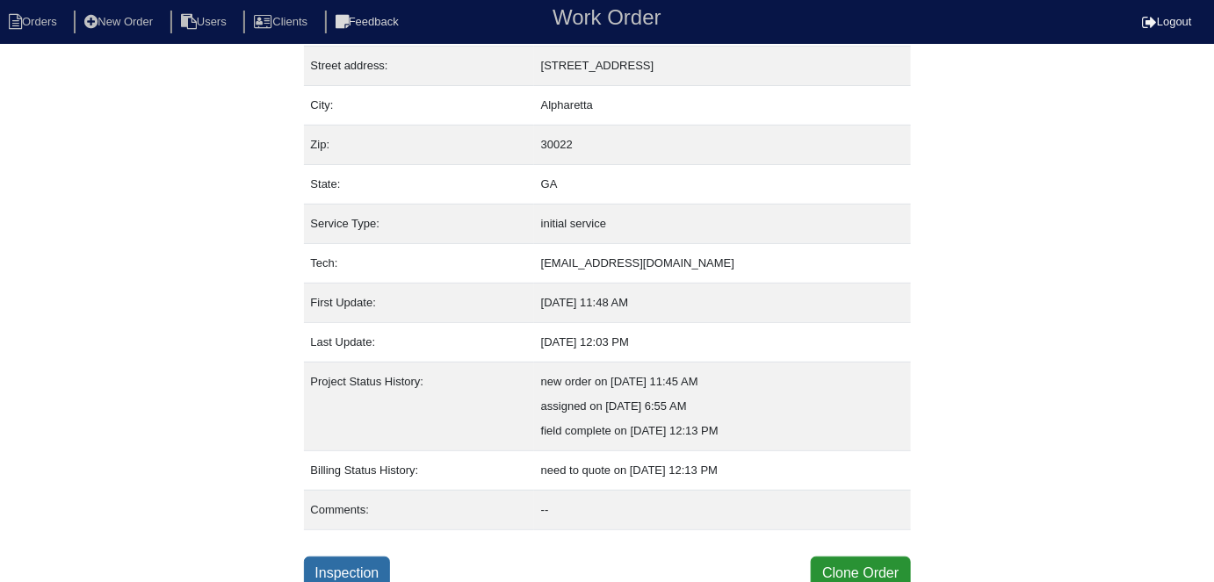
scroll to position [92, 0]
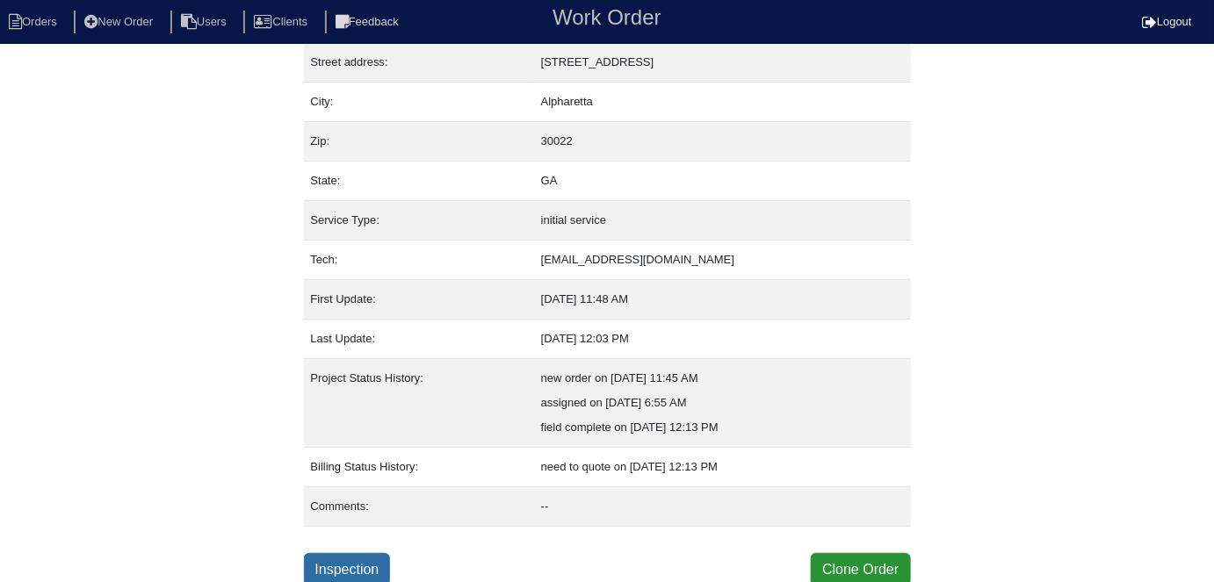
drag, startPoint x: 374, startPoint y: 562, endPoint x: 321, endPoint y: 487, distance: 91.4
click at [374, 562] on link "Inspection" at bounding box center [347, 569] width 87 height 33
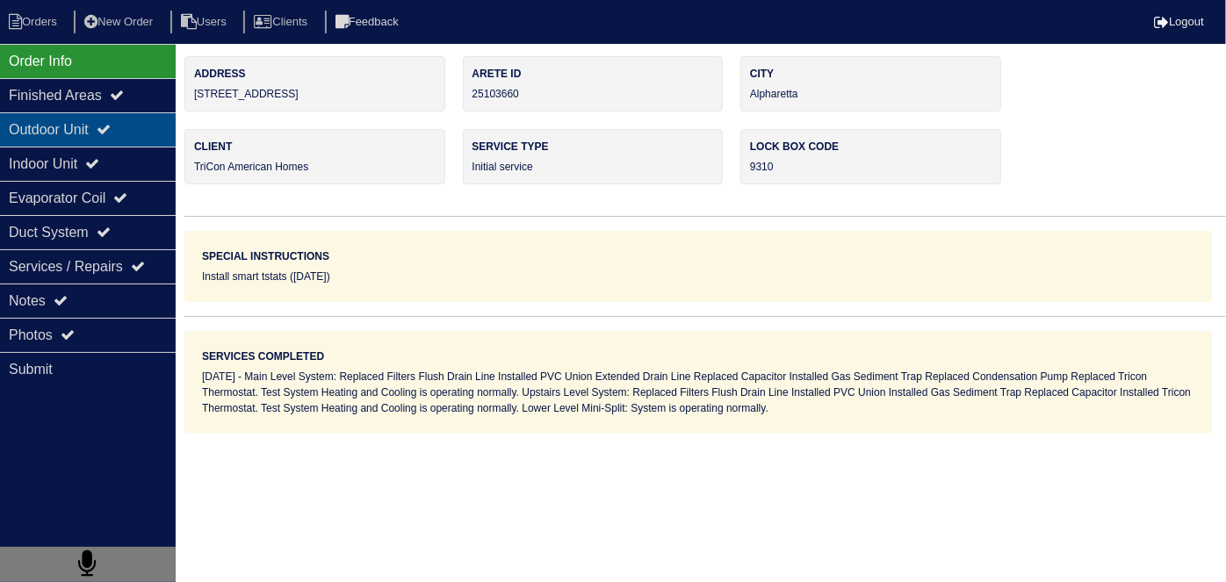
click at [136, 140] on div "Outdoor Unit" at bounding box center [88, 129] width 176 height 34
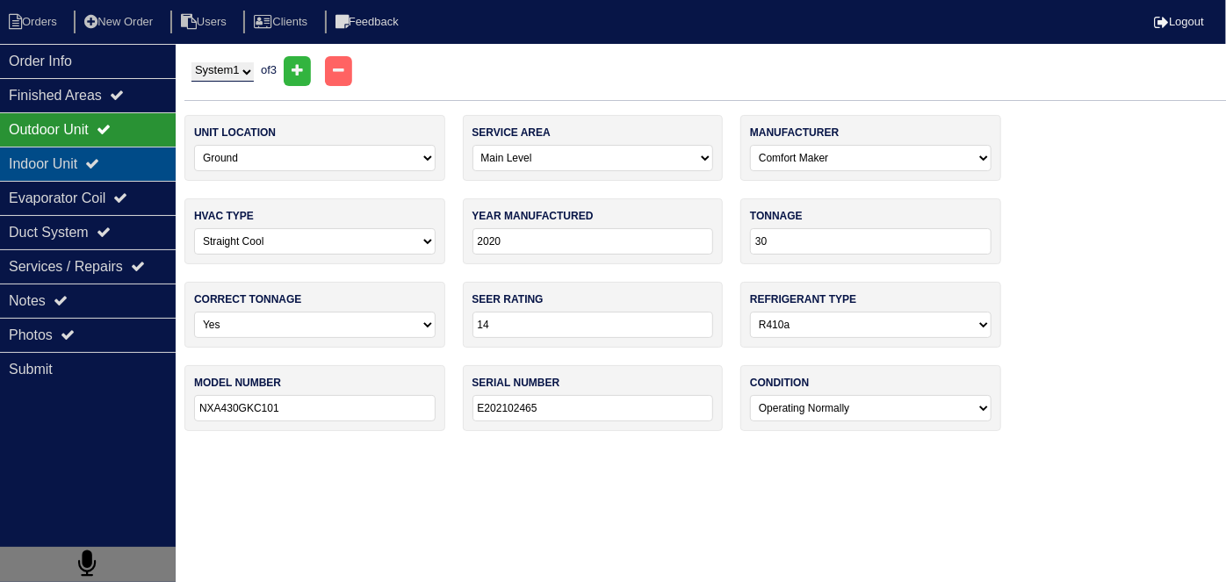
click at [119, 153] on div "Indoor Unit" at bounding box center [88, 164] width 176 height 34
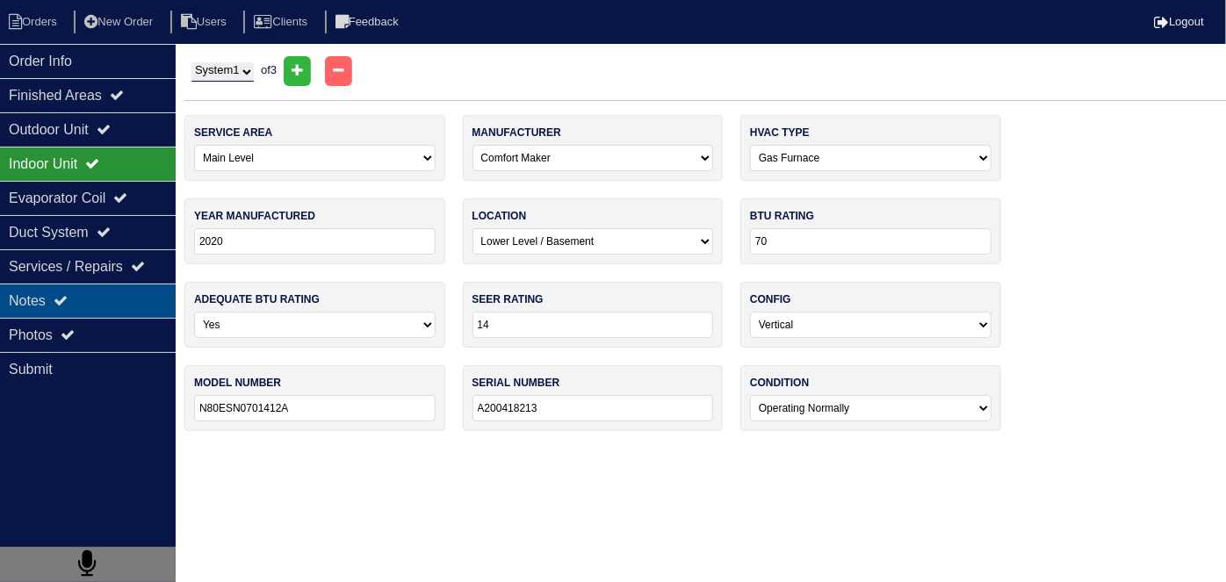
click at [105, 299] on div "Notes" at bounding box center [88, 301] width 176 height 34
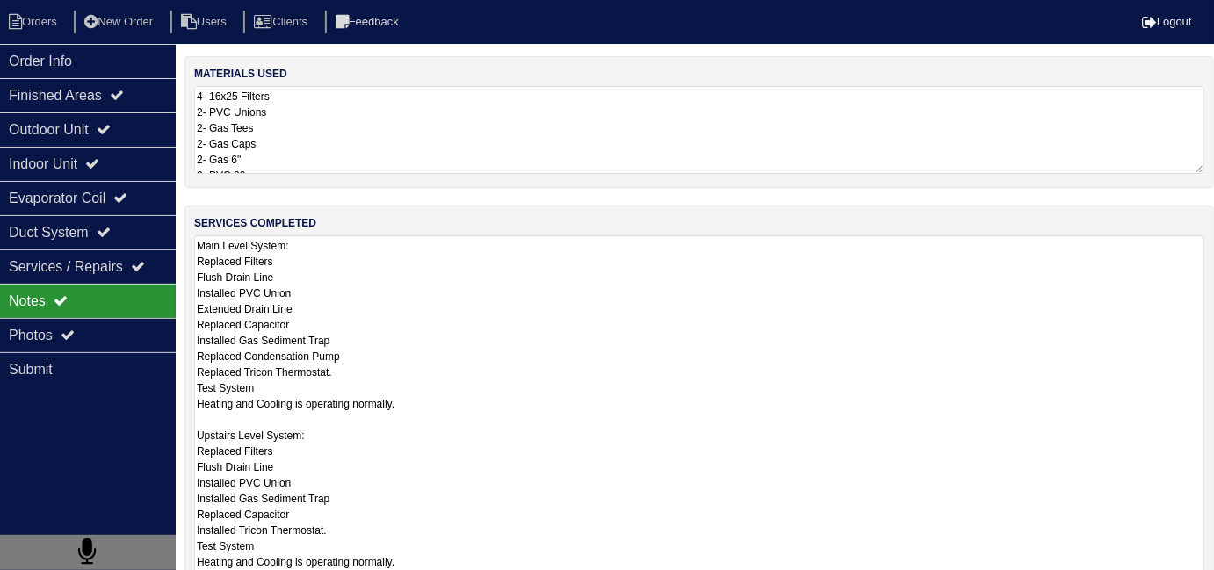
click at [441, 274] on textarea "Main Level System: Replaced Filters Flush Drain Line Installed PVC Union Extend…" at bounding box center [699, 442] width 1010 height 414
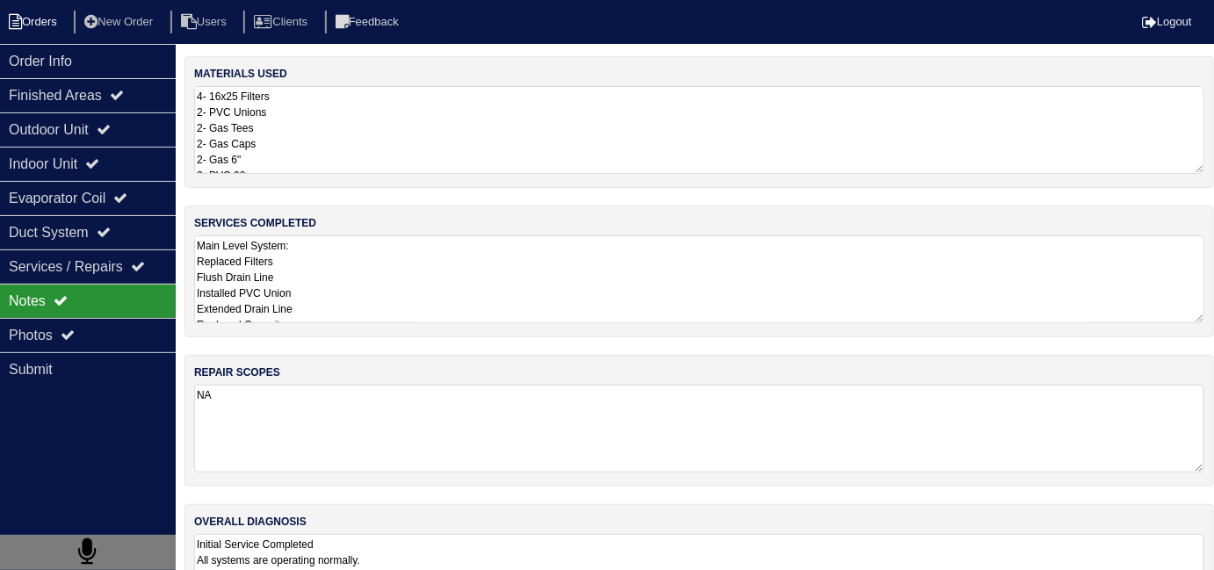
click at [47, 24] on li "Orders" at bounding box center [35, 23] width 71 height 24
select select "15"
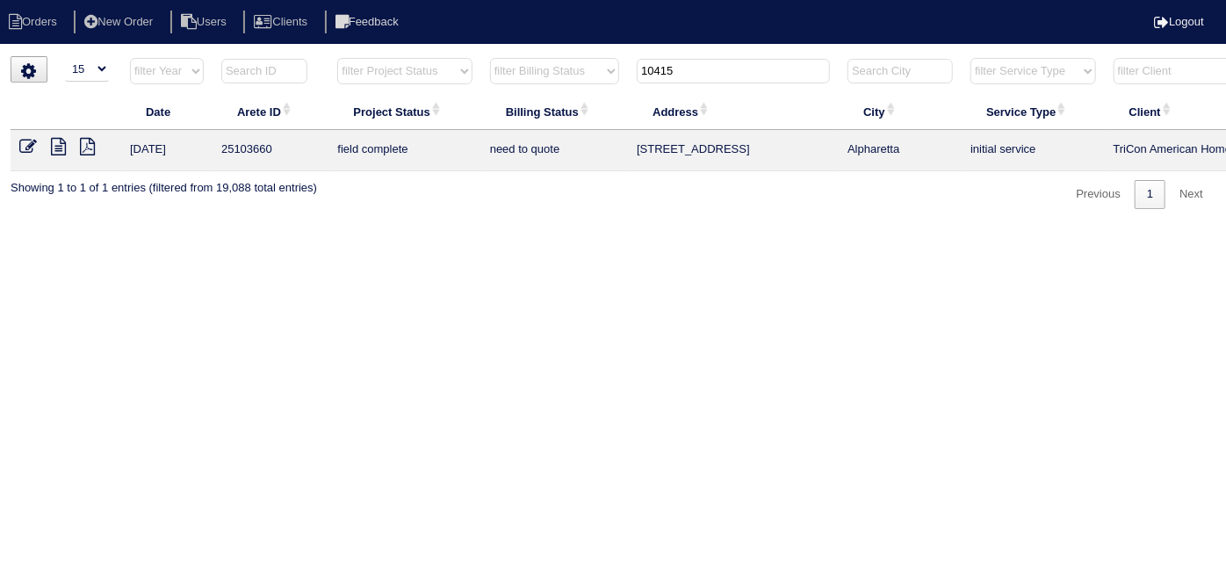
drag, startPoint x: 708, startPoint y: 65, endPoint x: 288, endPoint y: 7, distance: 423.7
click at [288, 56] on body "Orders New Order Users Clients Feedback Logout Orders New Order Users Clients M…" at bounding box center [613, 132] width 1226 height 153
type input "978 r"
click at [25, 144] on icon at bounding box center [28, 147] width 18 height 18
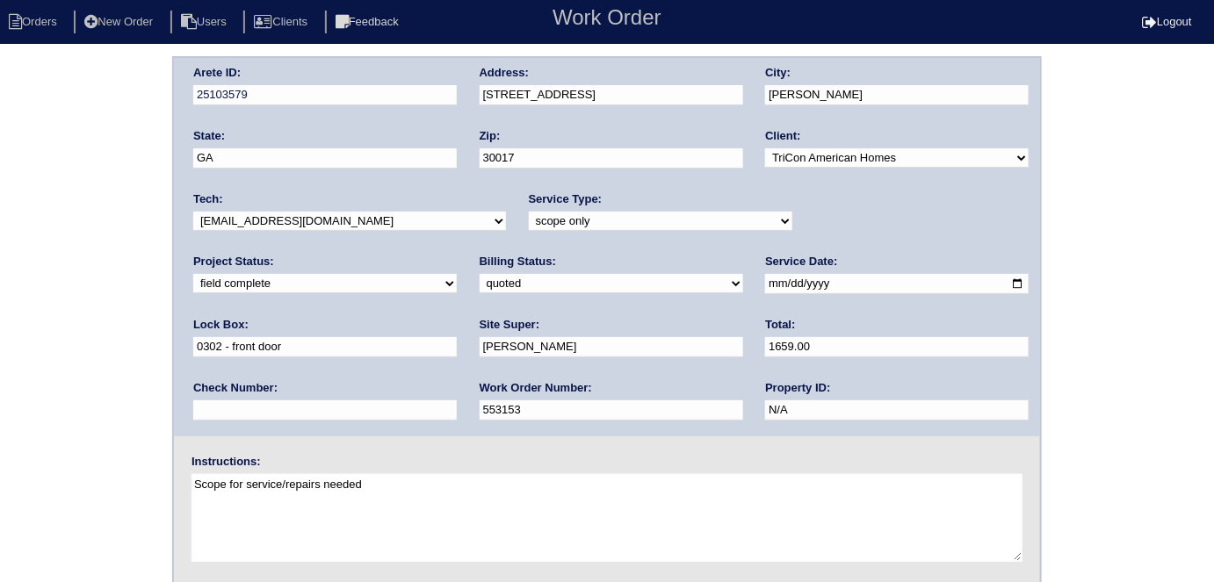
click at [457, 274] on select "new order assigned in progress field complete need to schedule admin review arc…" at bounding box center [324, 283] width 263 height 19
select select "need to schedule"
click at [457, 274] on select "new order assigned in progress field complete need to schedule admin review arc…" at bounding box center [324, 283] width 263 height 19
click at [765, 282] on input "[DATE]" at bounding box center [896, 284] width 263 height 20
type input "[DATE]"
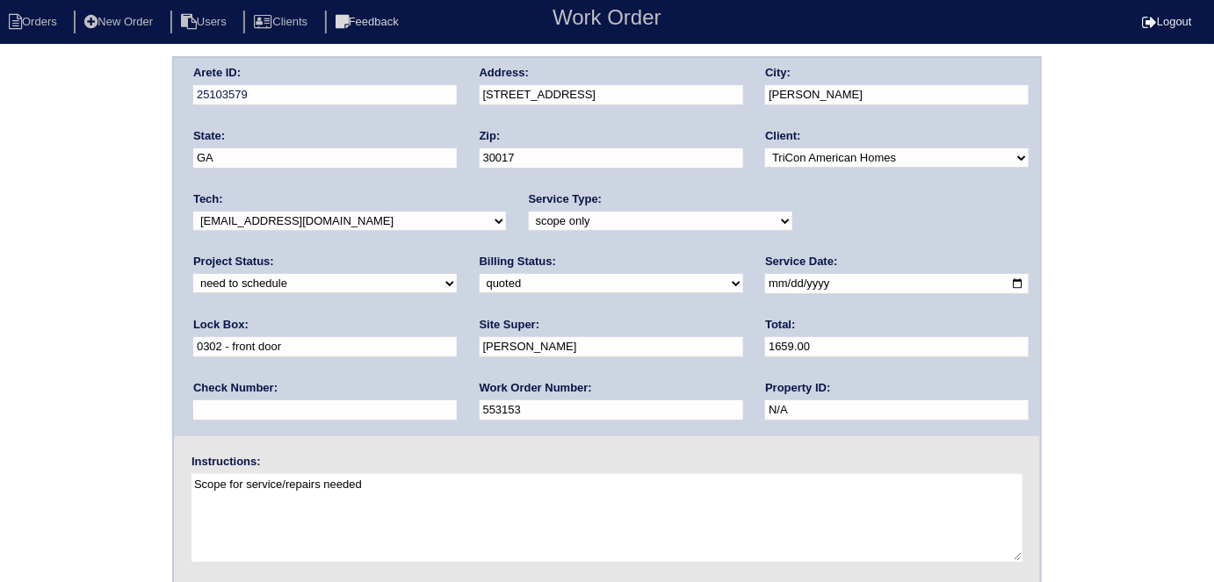
click at [0, 370] on div "Arete ID: 25103579 Address: [STREET_ADDRESS] City: [PERSON_NAME] State: [GEOGRA…" at bounding box center [607, 411] width 1214 height 710
drag, startPoint x: 298, startPoint y: 279, endPoint x: 290, endPoint y: 290, distance: 13.2
click at [479, 280] on select "need to quote quoted need to invoice invoiced paid warranty purchase order need…" at bounding box center [610, 283] width 263 height 19
select select "need to invoice"
click at [479, 274] on select "need to quote quoted need to invoice invoiced paid warranty purchase order need…" at bounding box center [610, 283] width 263 height 19
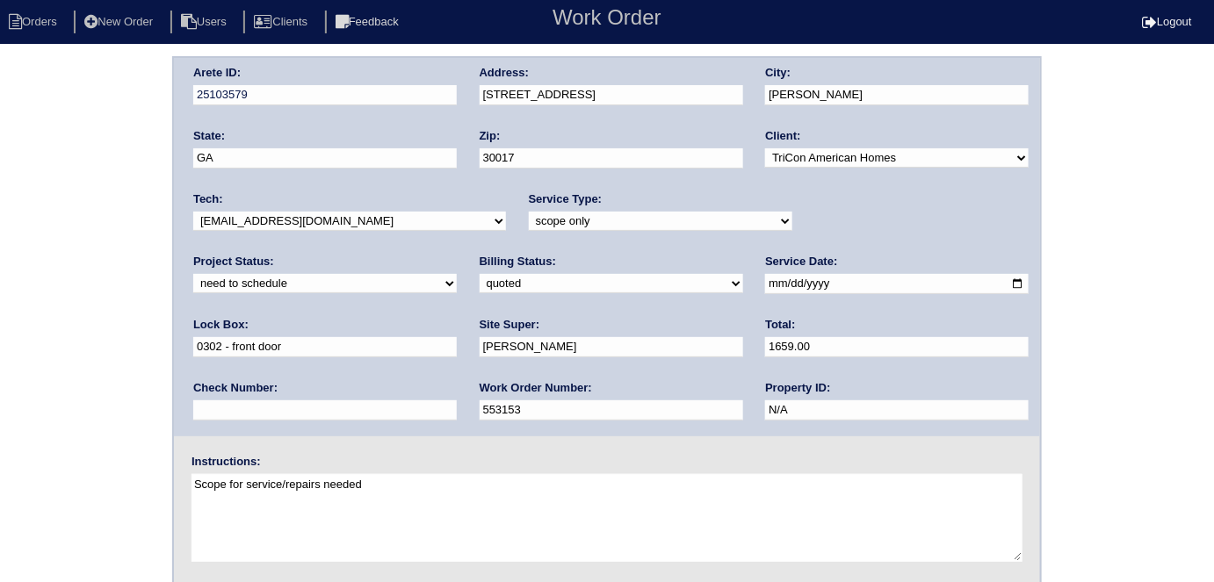
click at [3, 375] on div "Arete ID: 25103579 Address: [STREET_ADDRESS] City: [PERSON_NAME] State: [GEOGRA…" at bounding box center [607, 411] width 1214 height 710
click at [90, 198] on div "Arete ID: 25103579 Address: [STREET_ADDRESS] City: [PERSON_NAME] State: [GEOGRA…" at bounding box center [607, 411] width 1214 height 710
click at [63, 357] on div "Arete ID: 25103579 Address: [STREET_ADDRESS] City: [PERSON_NAME] State: [GEOGRA…" at bounding box center [607, 411] width 1214 height 710
drag, startPoint x: 27, startPoint y: 253, endPoint x: 18, endPoint y: 277, distance: 25.6
click at [21, 255] on div "Arete ID: 25103579 Address: [STREET_ADDRESS] City: [PERSON_NAME] State: [GEOGRA…" at bounding box center [607, 411] width 1214 height 710
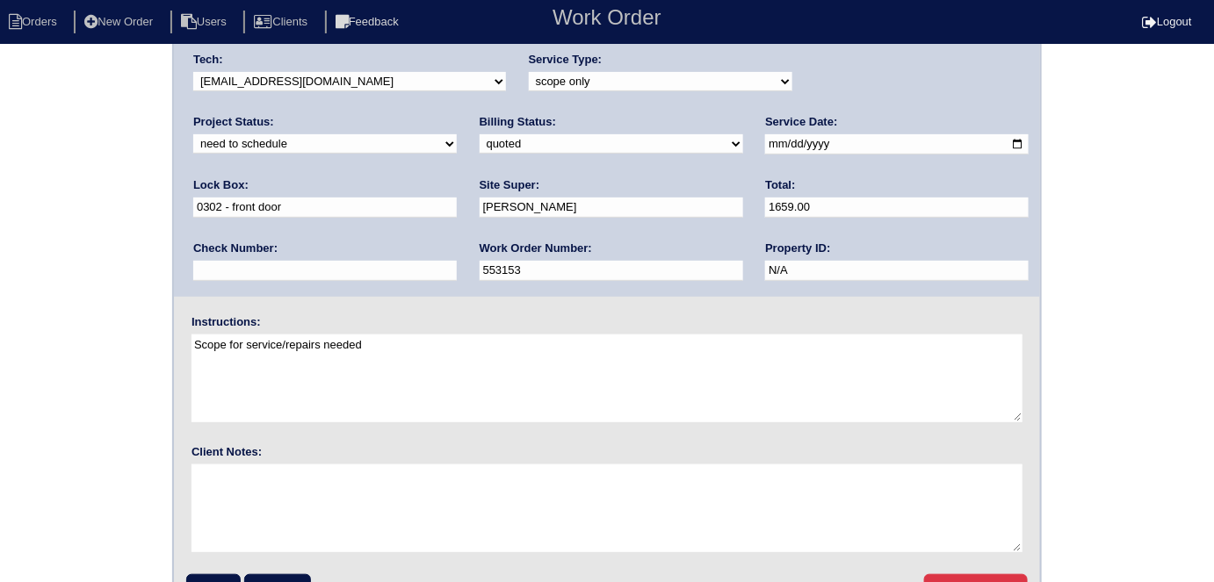
scroll to position [180, 0]
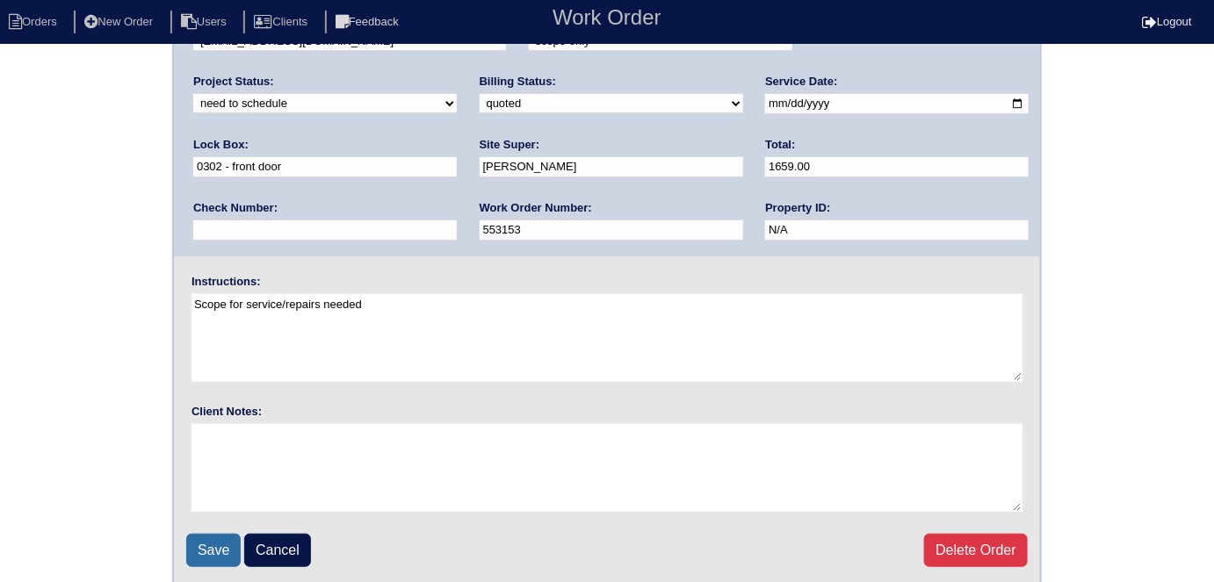
click at [215, 542] on input "Save" at bounding box center [213, 550] width 54 height 33
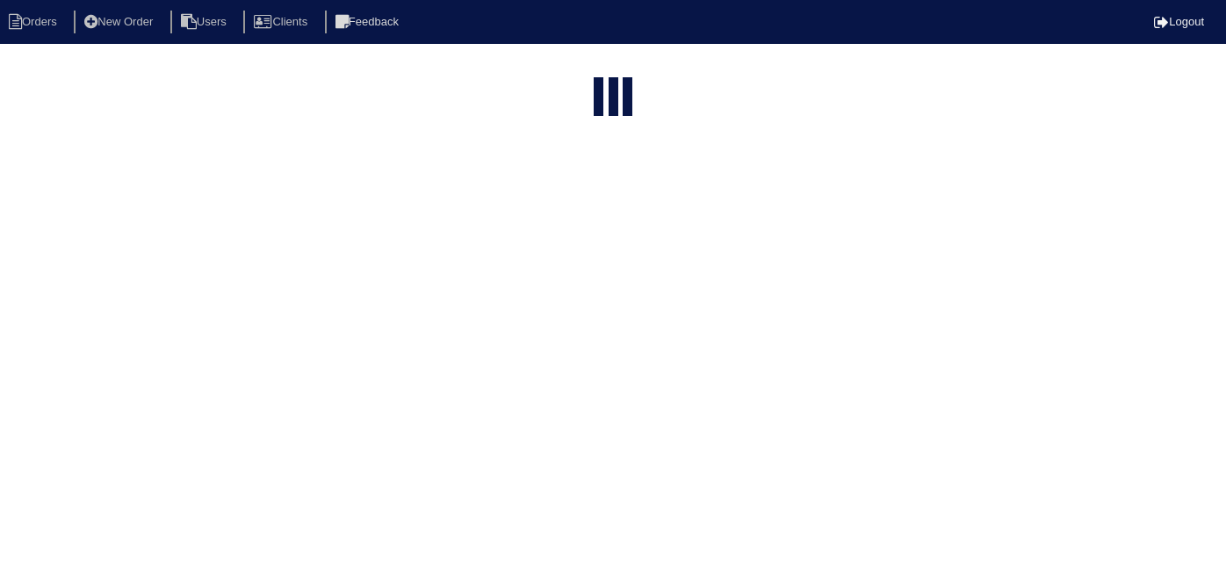
select select "15"
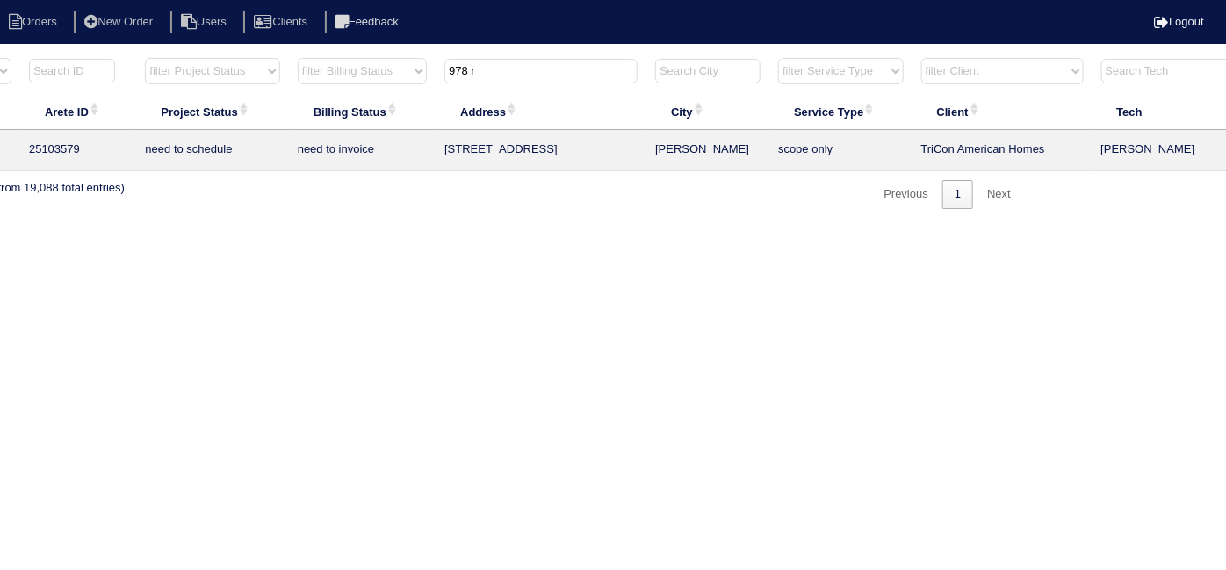
scroll to position [0, 306]
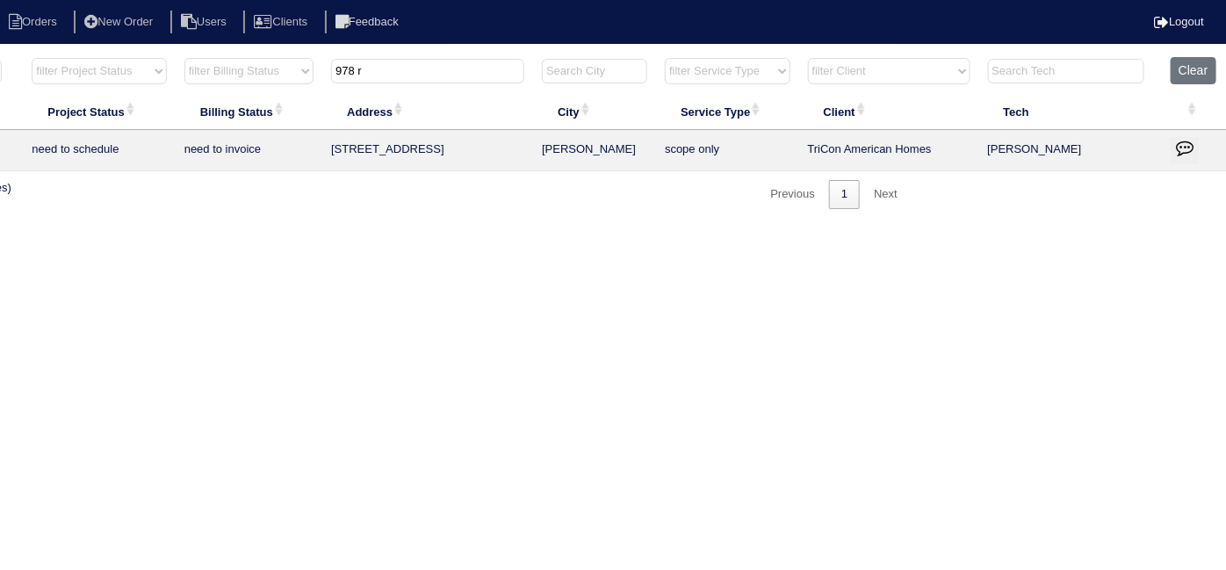
click at [1189, 151] on icon "button" at bounding box center [1185, 148] width 18 height 18
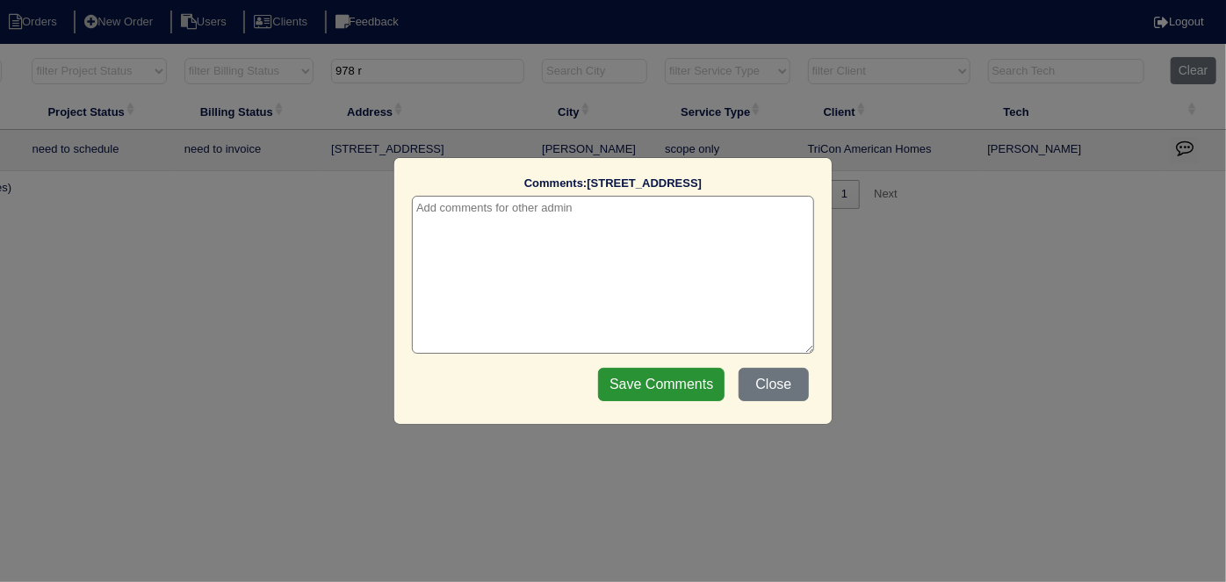
click at [510, 218] on textarea at bounding box center [613, 275] width 402 height 158
paste textarea "Return to Service x 2"
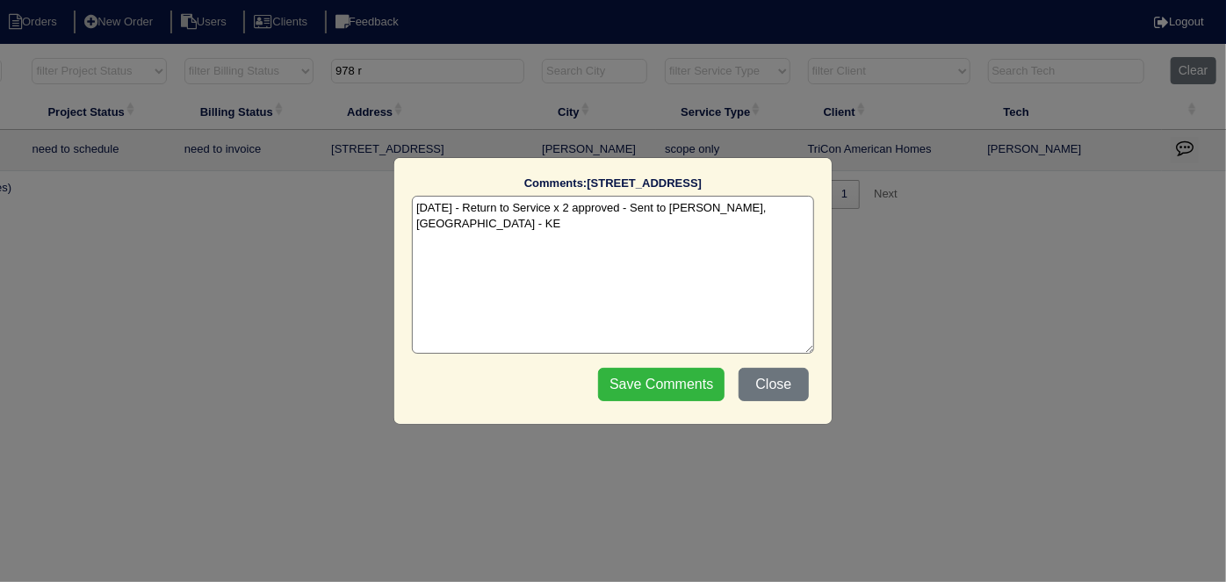
type textarea "[DATE] - Return to Service x 2 approved - Sent to [PERSON_NAME], [GEOGRAPHIC_DA…"
click at [630, 393] on input "Save Comments" at bounding box center [661, 384] width 126 height 33
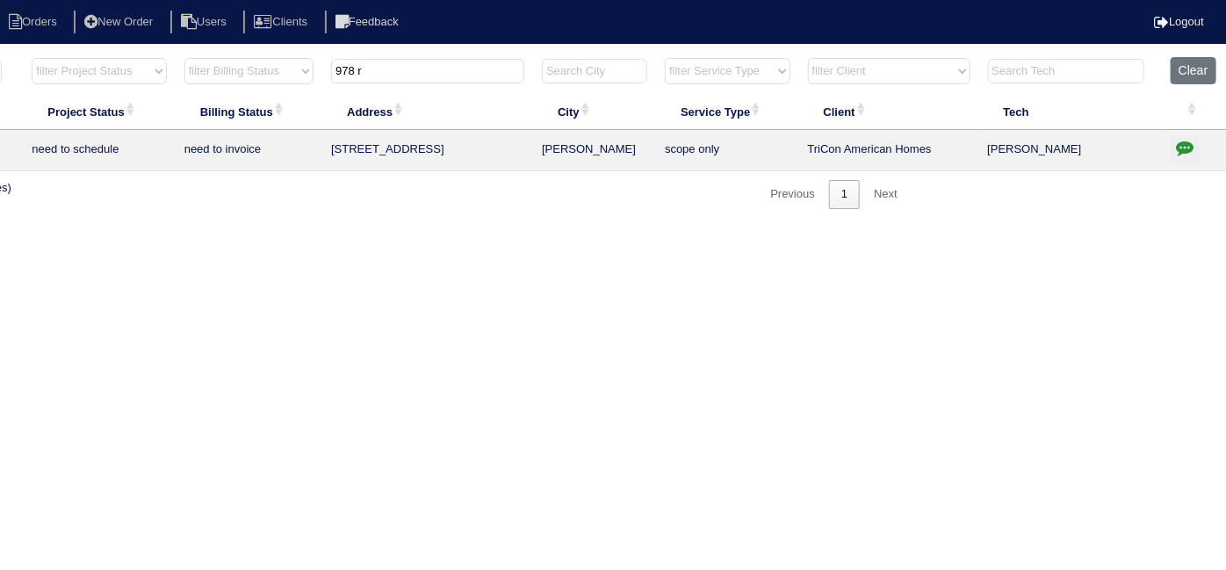
drag, startPoint x: 451, startPoint y: 77, endPoint x: 187, endPoint y: 47, distance: 266.0
click at [187, 47] on html "Orders New Order Users Clients Feedback Logout Orders New Order Users Clients M…" at bounding box center [307, 113] width 1226 height 227
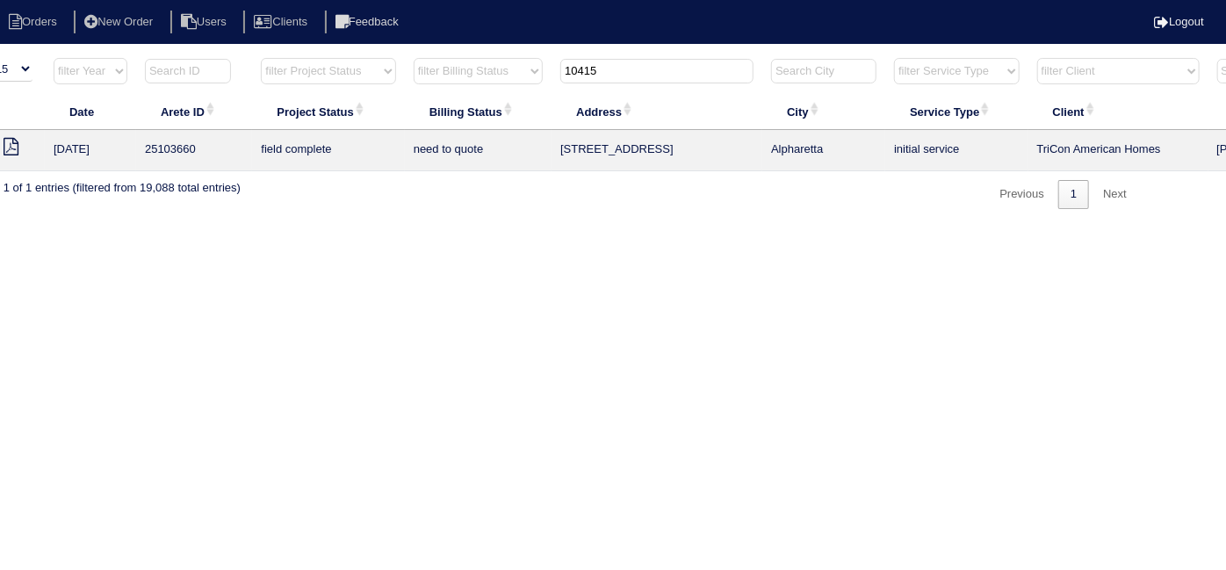
scroll to position [0, 0]
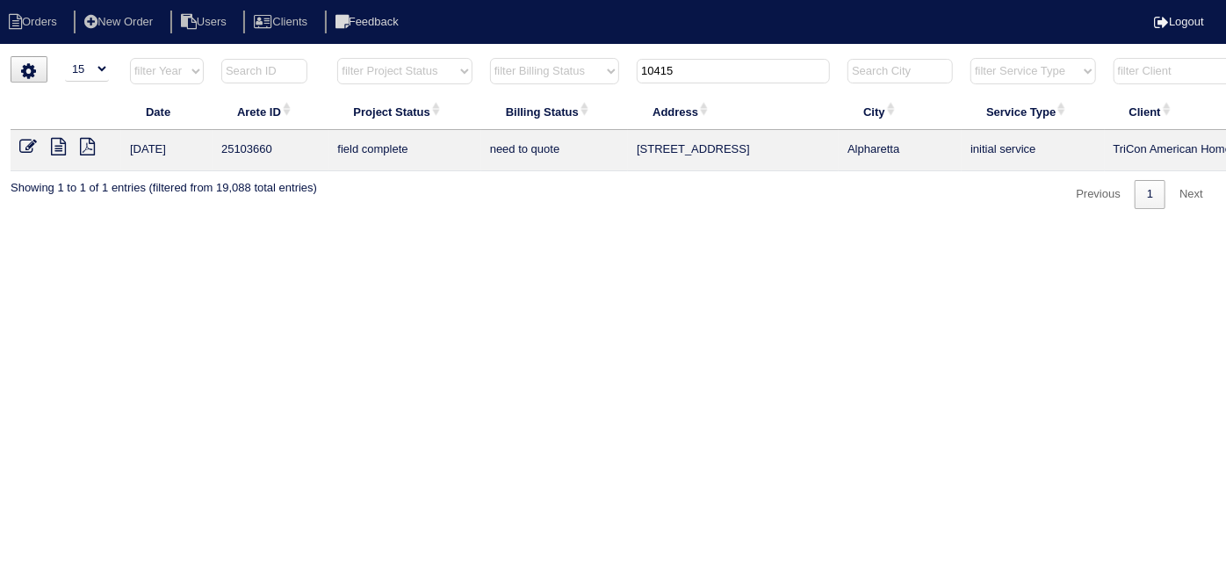
type input "10415"
click at [54, 146] on icon at bounding box center [58, 147] width 15 height 18
click at [30, 144] on icon at bounding box center [28, 147] width 18 height 18
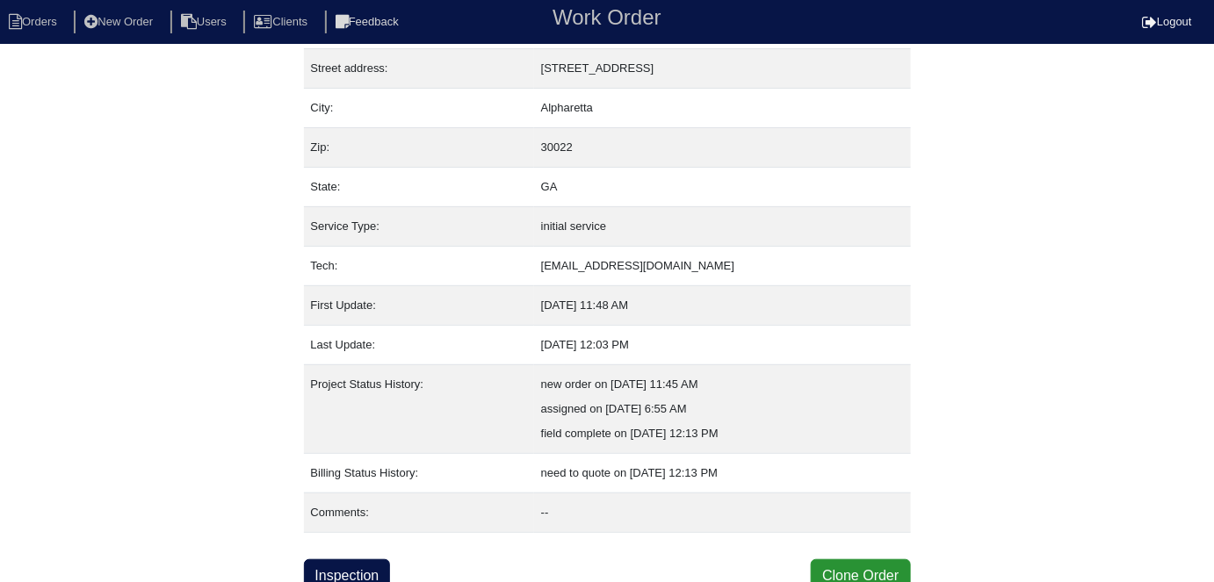
scroll to position [92, 0]
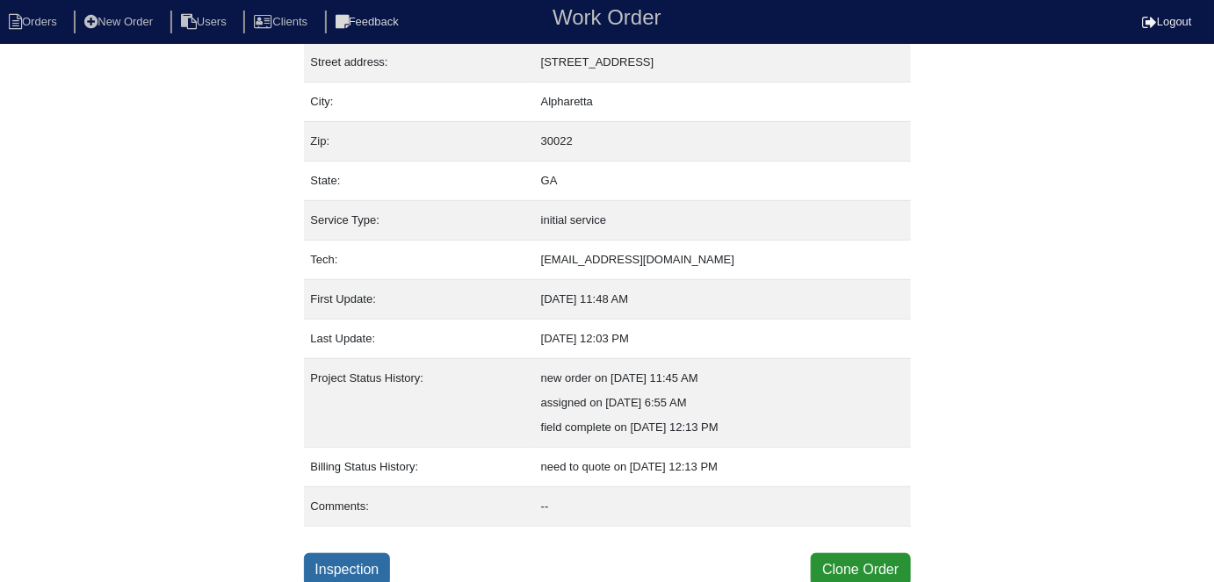
click at [365, 562] on link "Inspection" at bounding box center [347, 569] width 87 height 33
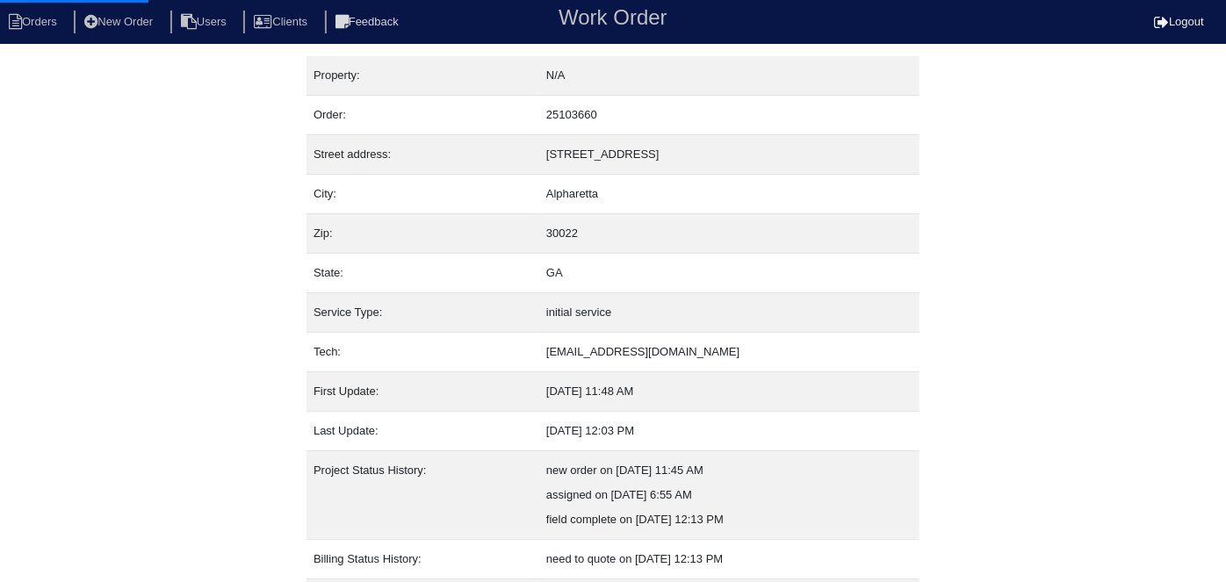
select select "0"
select select "Comfort Maker"
select select "0"
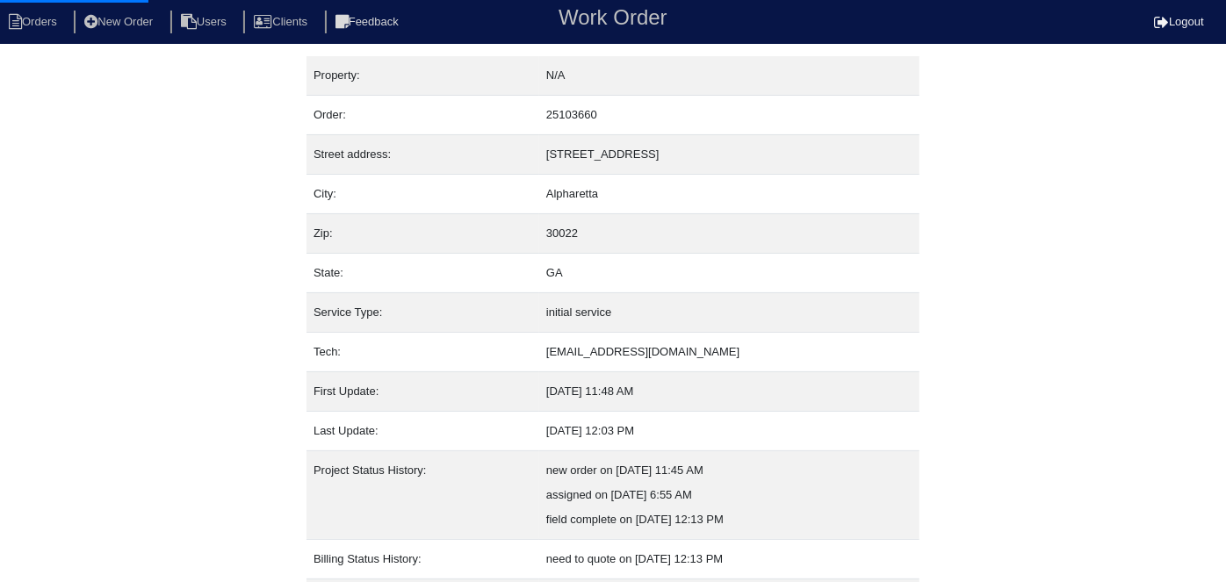
select select "1"
select select "0"
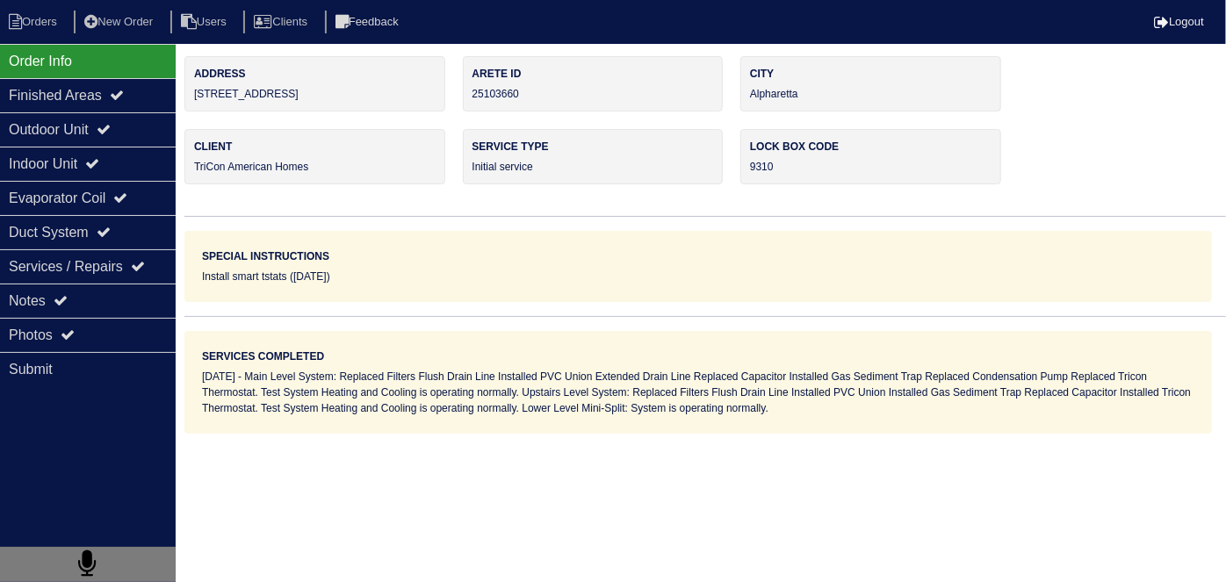
click at [111, 132] on icon at bounding box center [104, 129] width 14 height 14
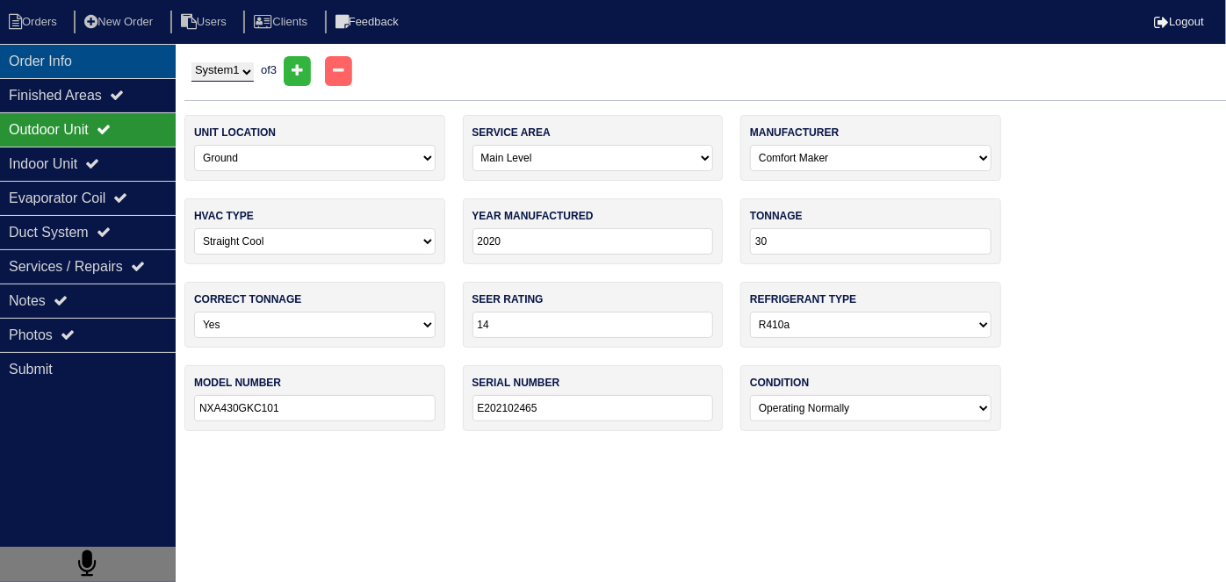
click at [51, 66] on div "Order Info" at bounding box center [88, 61] width 176 height 34
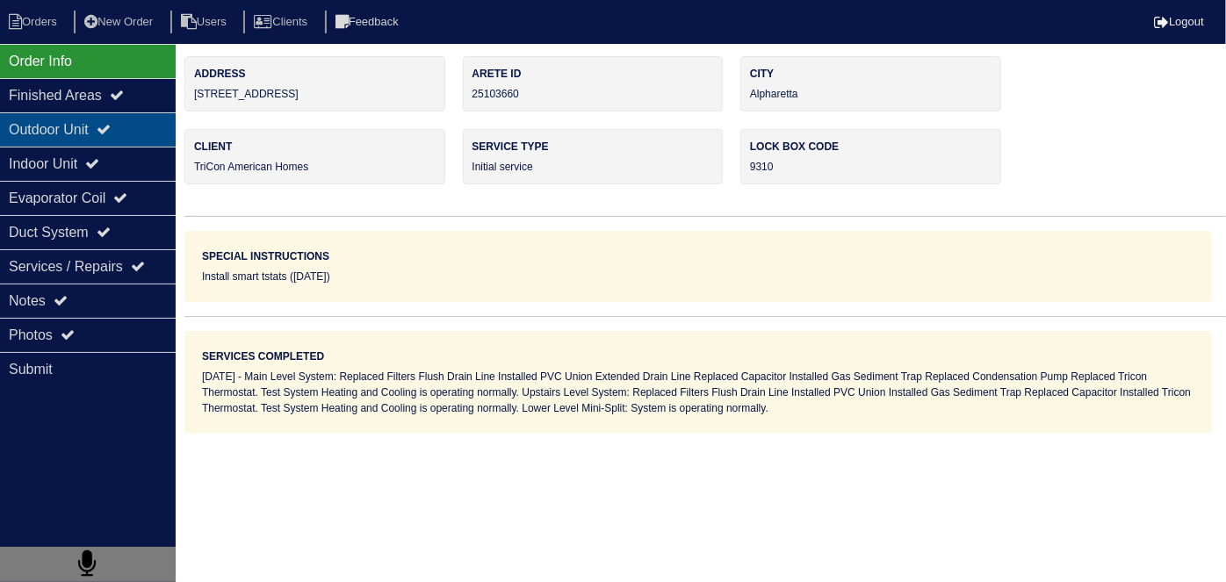
click at [97, 122] on div "Outdoor Unit" at bounding box center [88, 129] width 176 height 34
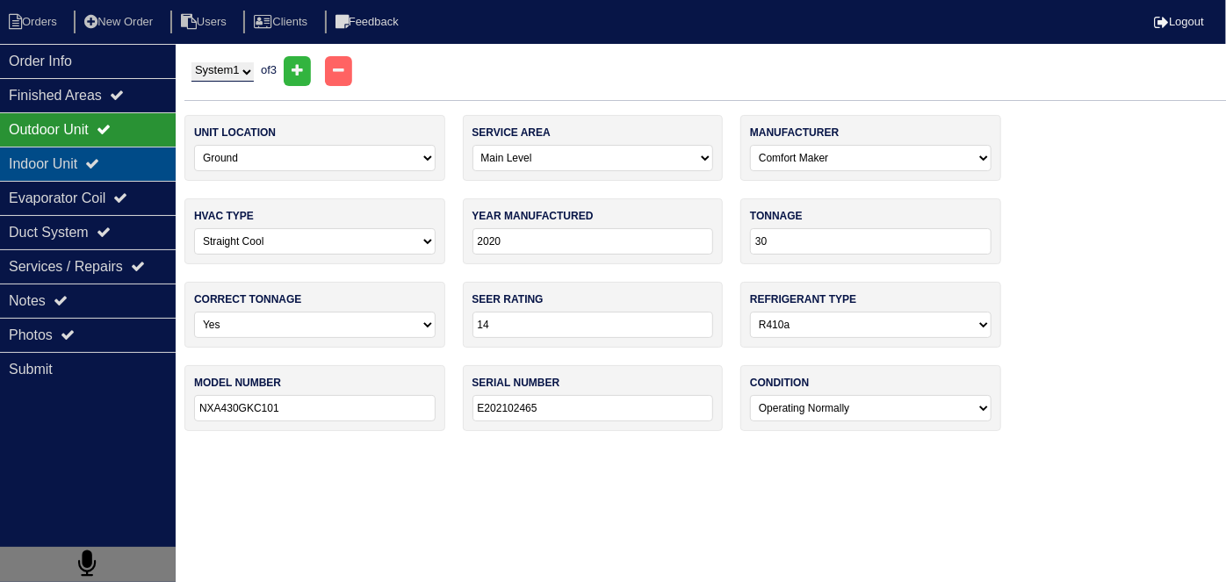
click at [93, 154] on div "Indoor Unit" at bounding box center [88, 164] width 176 height 34
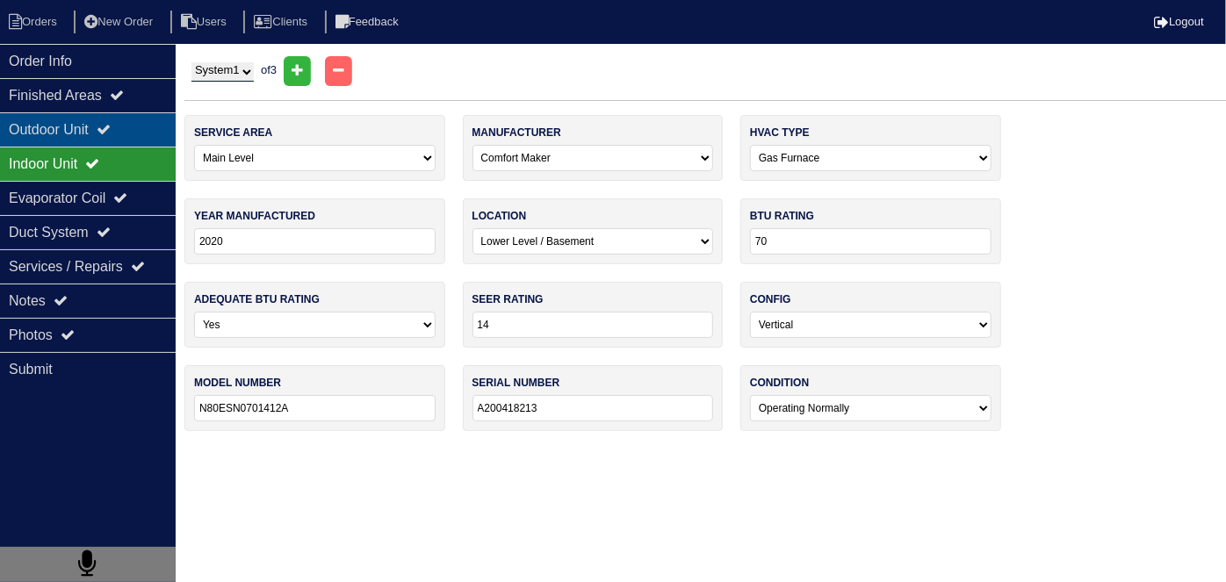
click at [83, 122] on div "Outdoor Unit" at bounding box center [88, 129] width 176 height 34
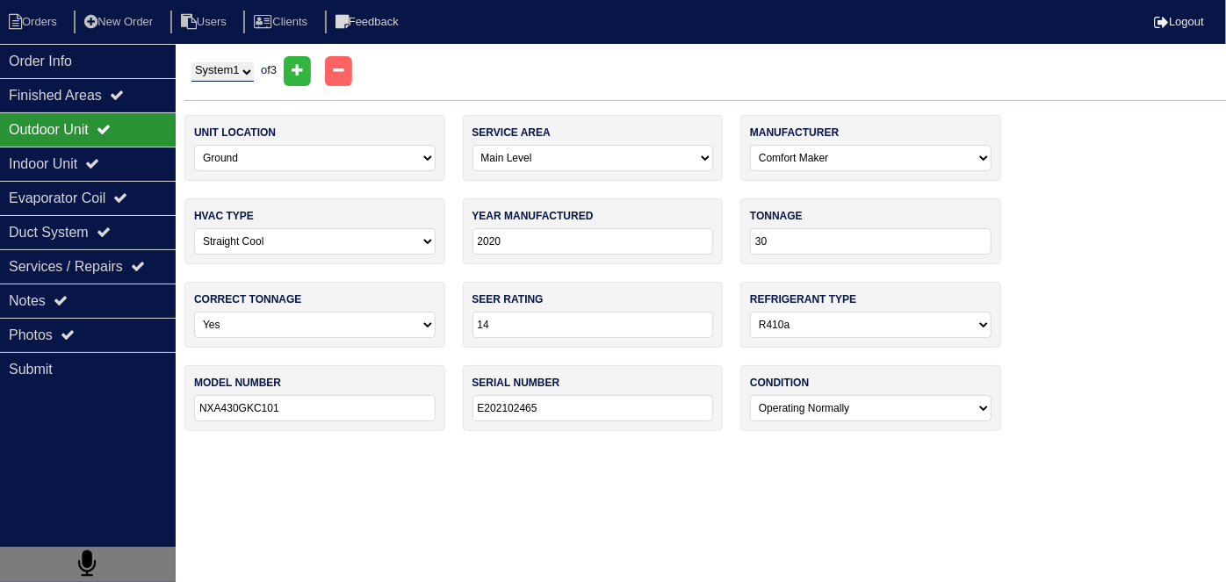
click at [209, 70] on select "System 1 System 2 System 3" at bounding box center [222, 71] width 62 height 19
select select "2"
click at [191, 62] on select "System 1 System 2 System 3" at bounding box center [222, 71] width 62 height 19
select select "1"
select select "Trane"
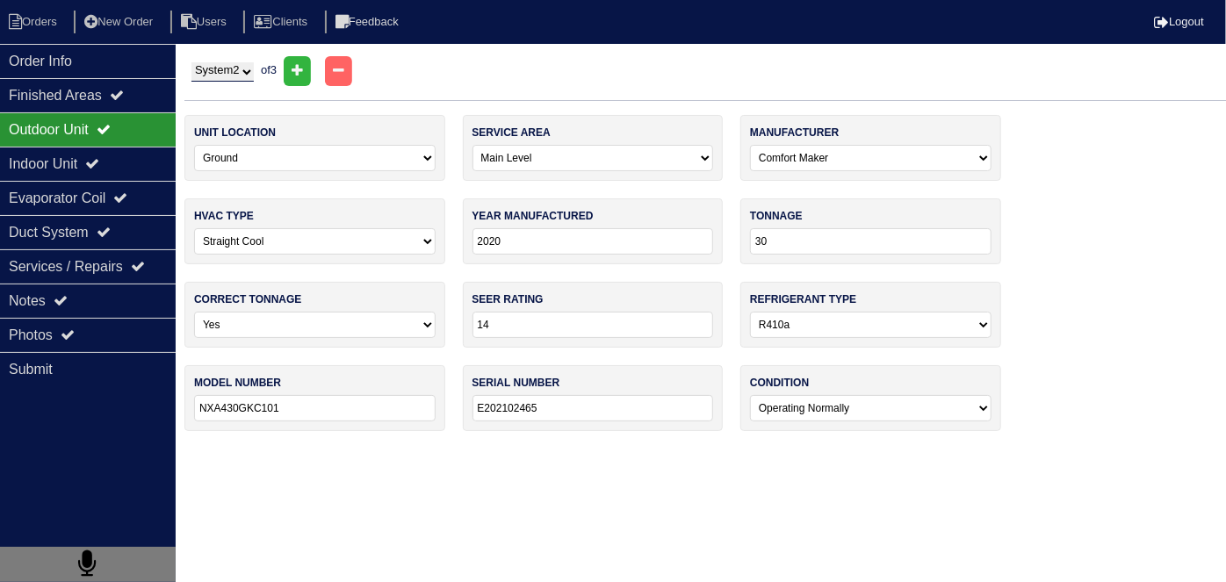
type input "2016"
type input "4TTR4030L1000AA"
type input "16083X3X3F"
click at [79, 152] on div "Indoor Unit" at bounding box center [88, 164] width 176 height 34
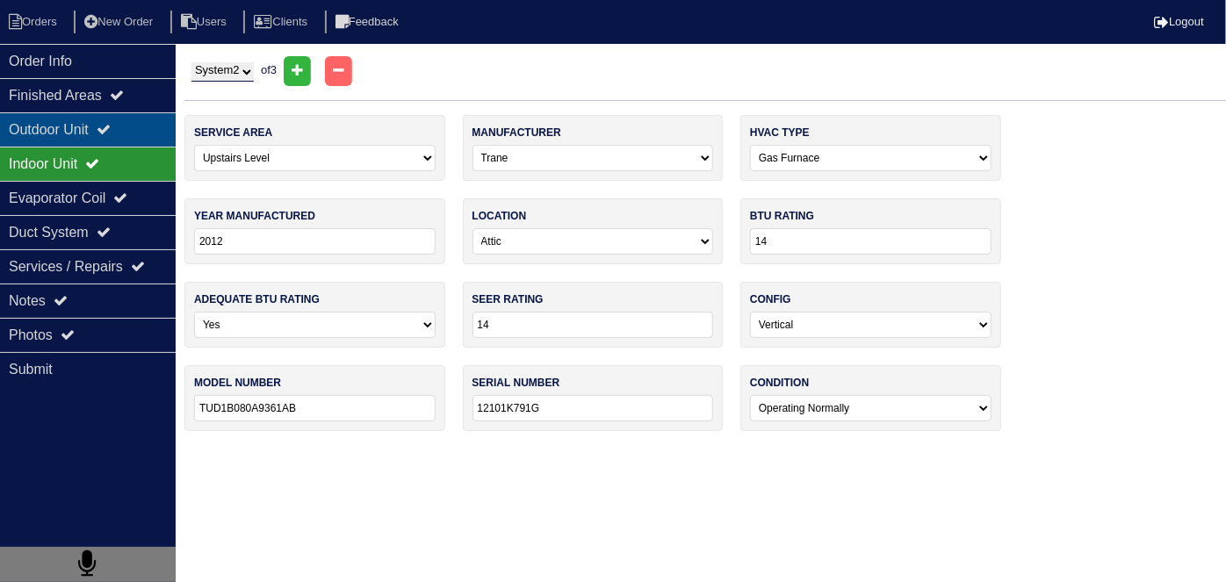
click at [63, 125] on div "Outdoor Unit" at bounding box center [88, 129] width 176 height 34
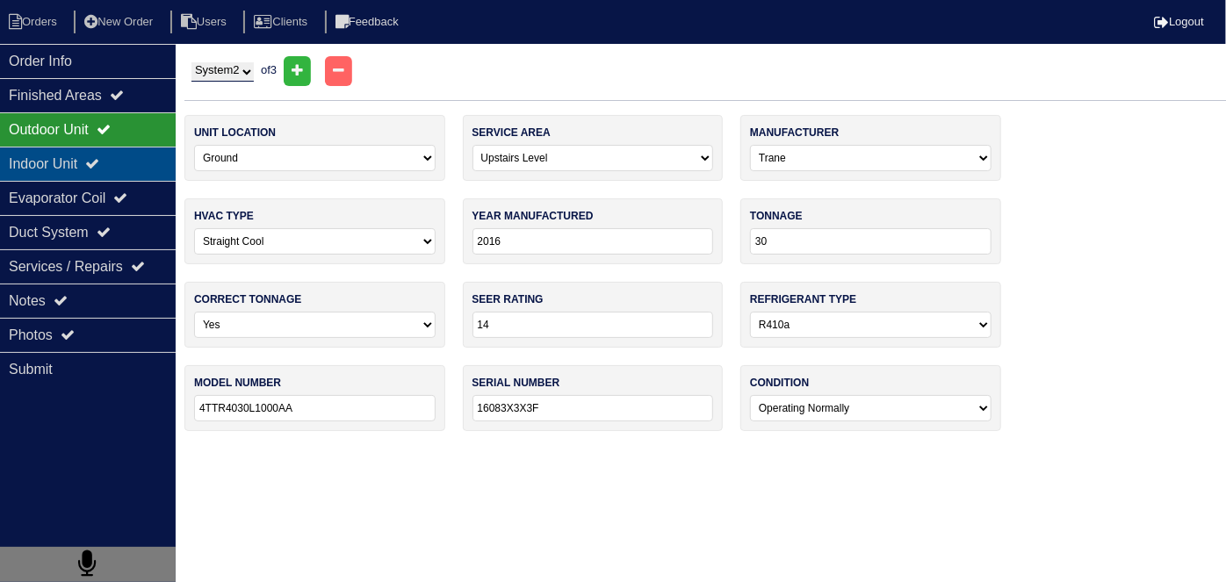
click at [63, 150] on div "Indoor Unit" at bounding box center [88, 164] width 176 height 34
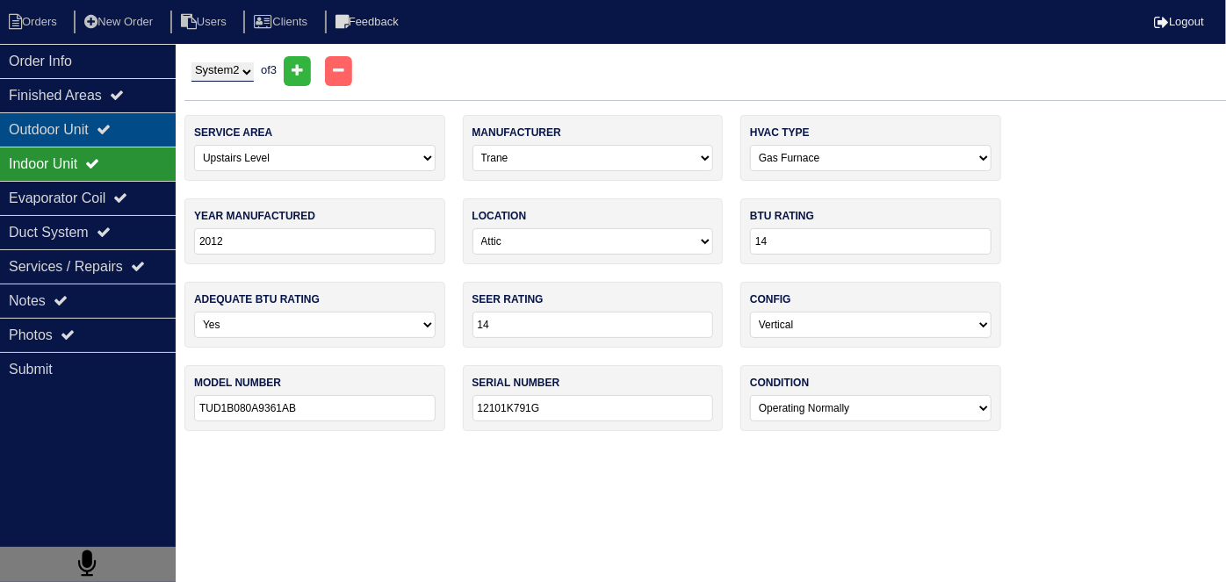
click at [59, 132] on div "Outdoor Unit" at bounding box center [88, 129] width 176 height 34
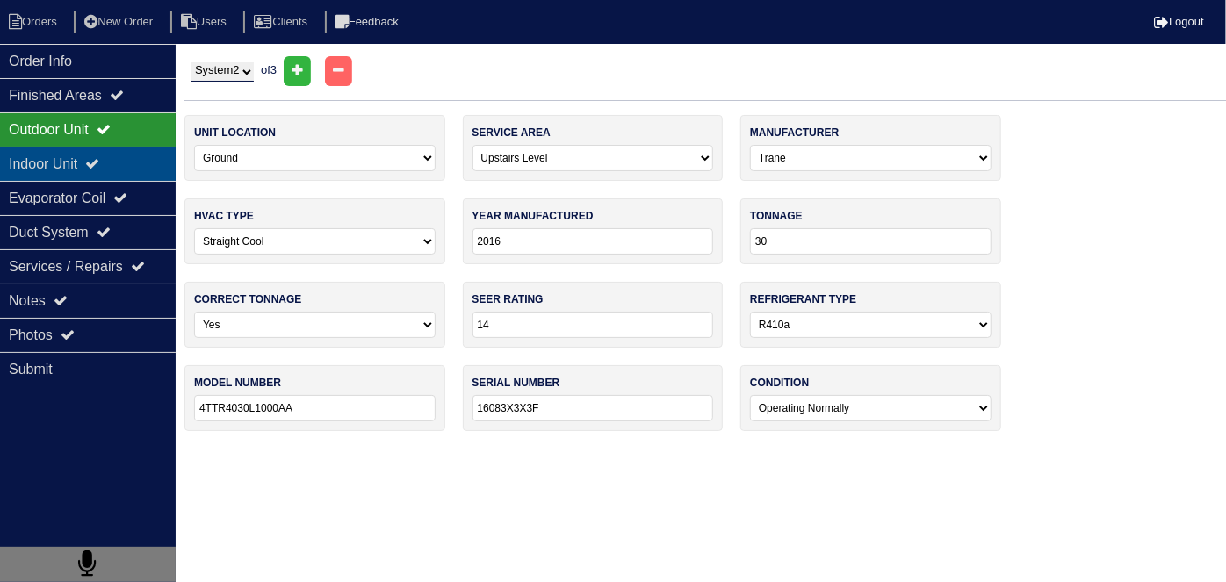
click at [93, 169] on div "Indoor Unit" at bounding box center [88, 164] width 176 height 34
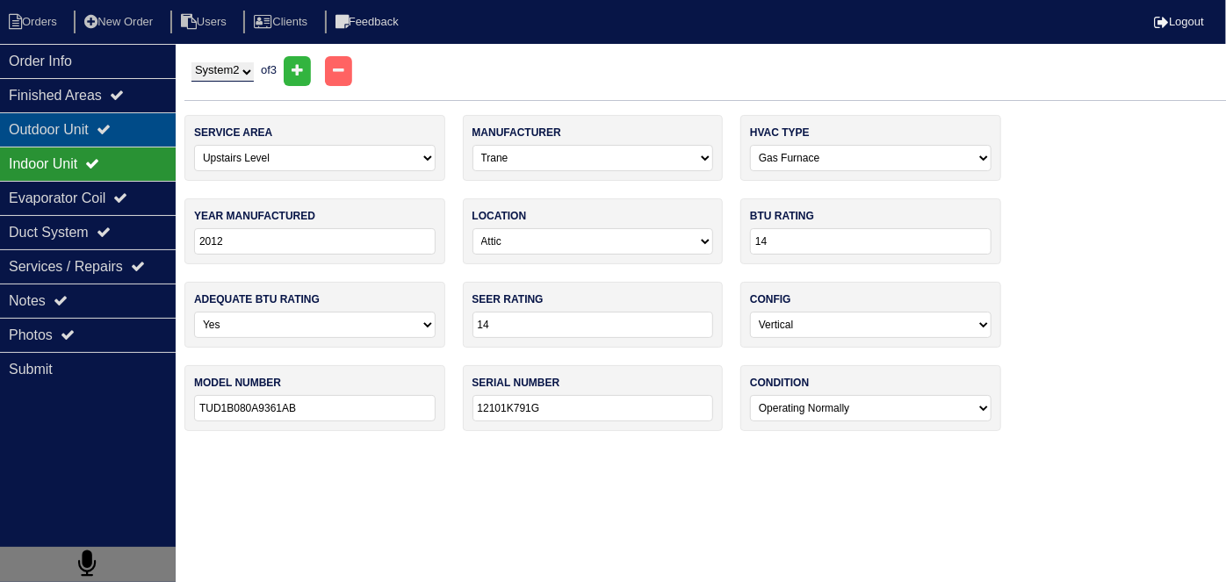
click at [100, 133] on div "Outdoor Unit" at bounding box center [88, 129] width 176 height 34
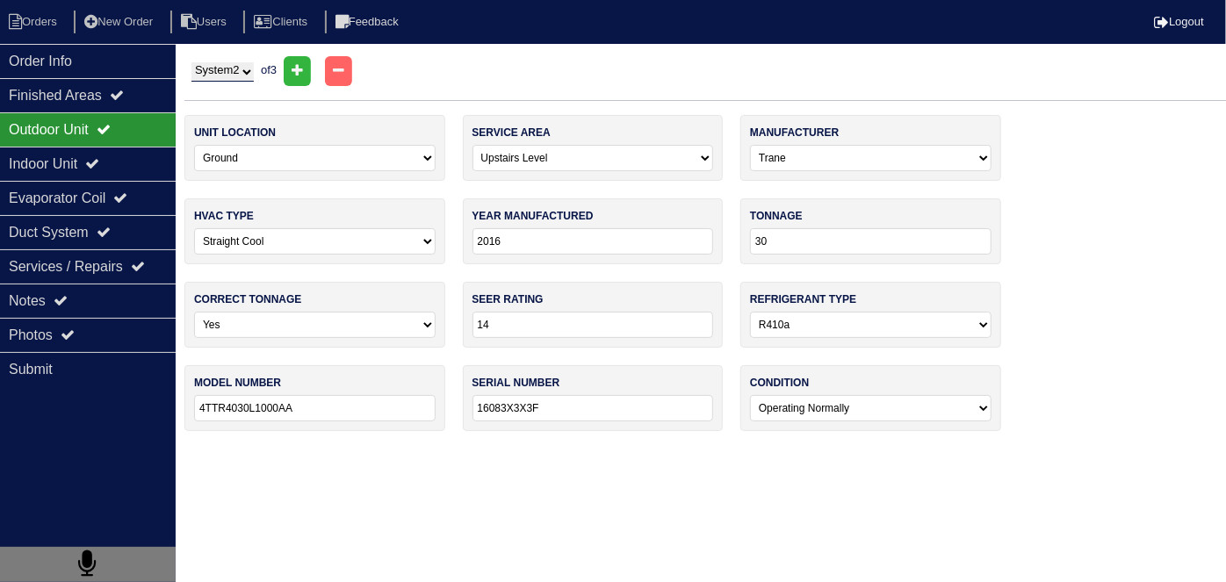
click at [226, 68] on select "System 1 System 2 System 3" at bounding box center [222, 71] width 62 height 19
select select "3"
click at [191, 62] on select "System 1 System 2 System 3" at bounding box center [222, 71] width 62 height 19
select select "0"
select select "Other"
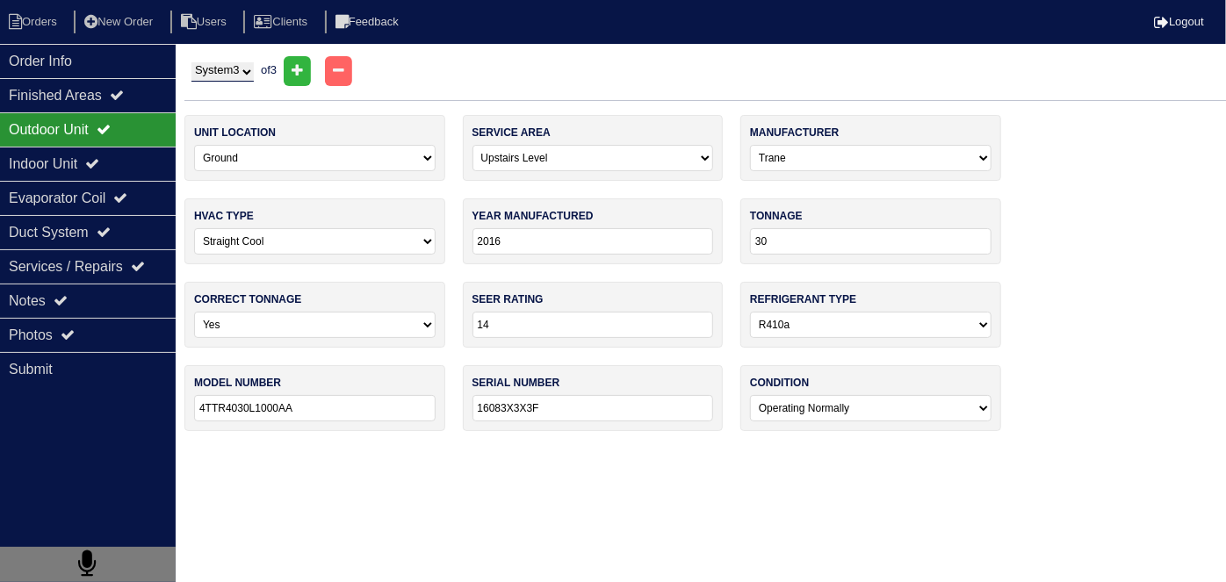
select select "2"
type input "2019"
type input "18"
type input "LIVS18HP230V1BO"
type input "5019GS11635"
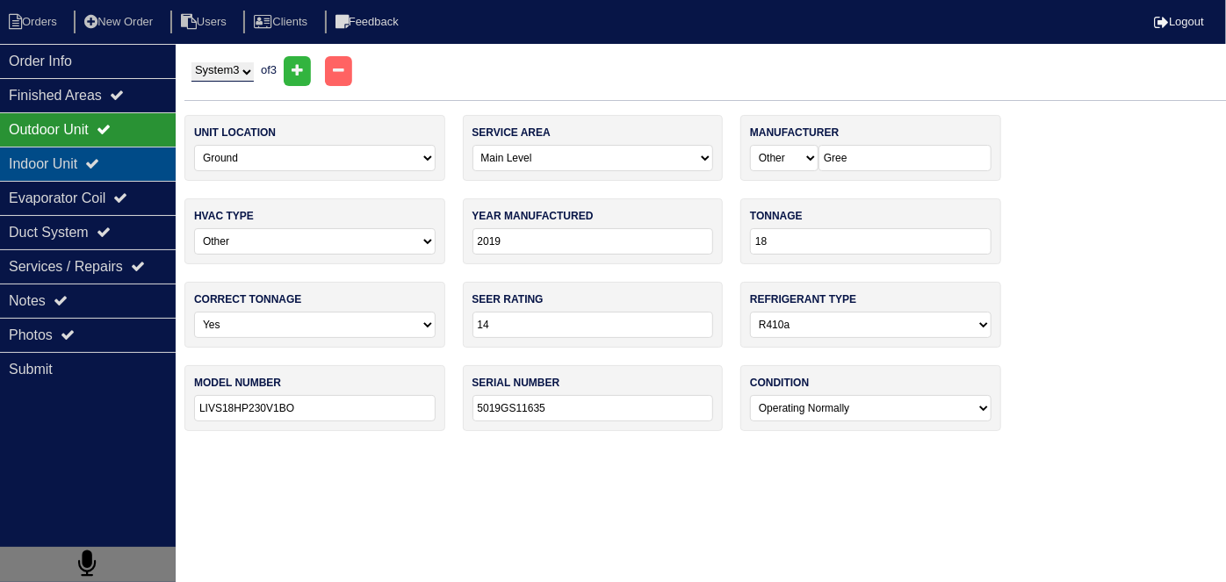
click at [62, 155] on div "Indoor Unit" at bounding box center [88, 164] width 176 height 34
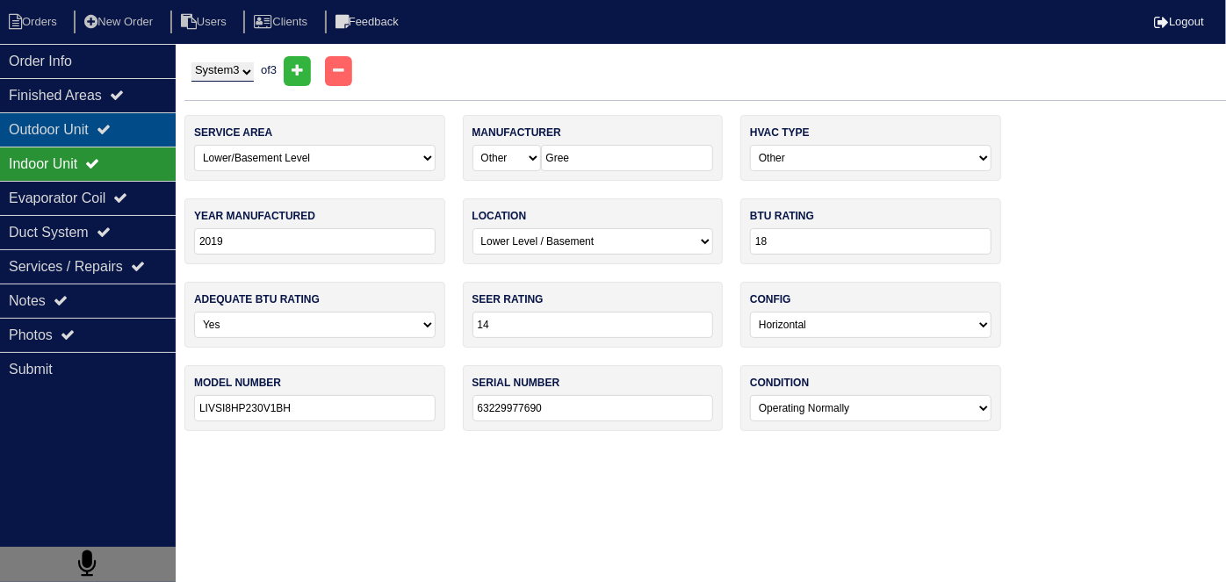
click at [54, 132] on div "Outdoor Unit" at bounding box center [88, 129] width 176 height 34
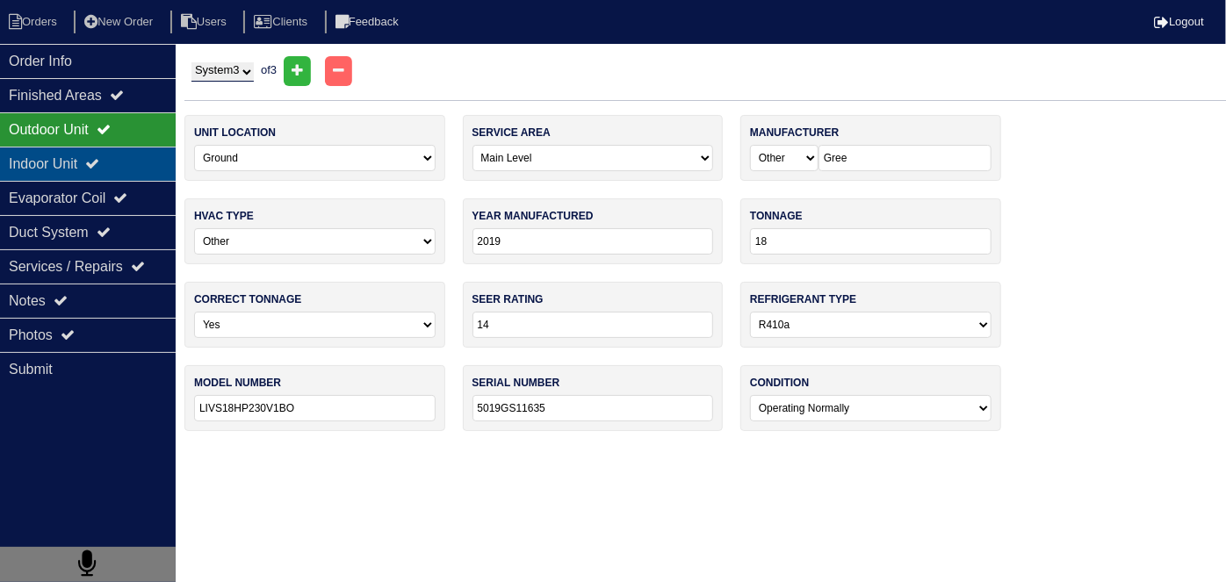
click at [58, 153] on div "Indoor Unit" at bounding box center [88, 164] width 176 height 34
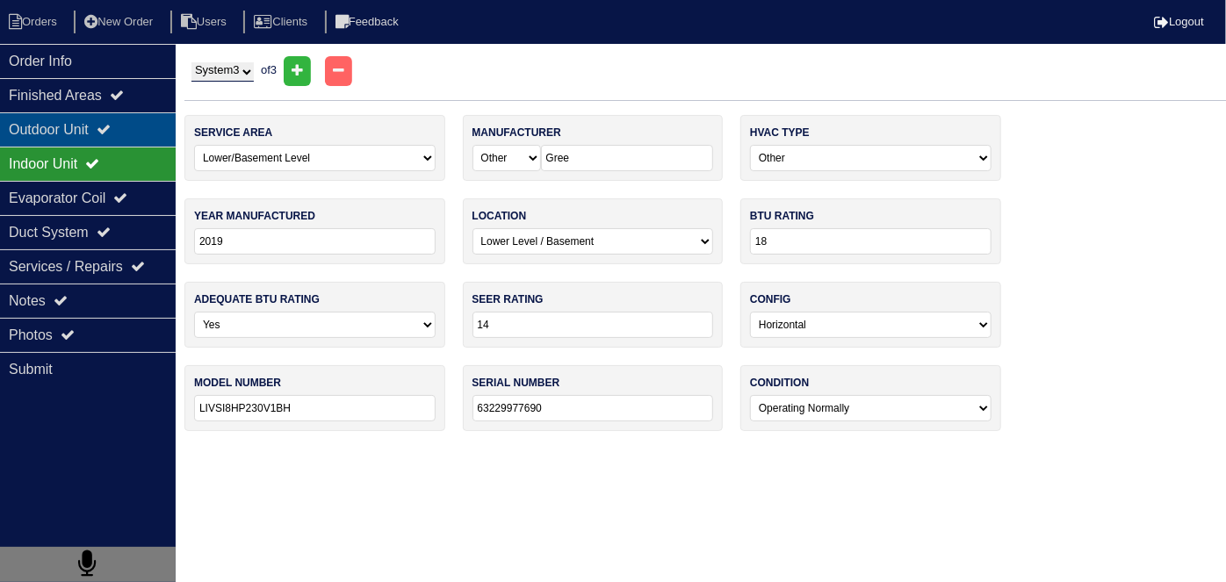
click at [56, 131] on div "Outdoor Unit" at bounding box center [88, 129] width 176 height 34
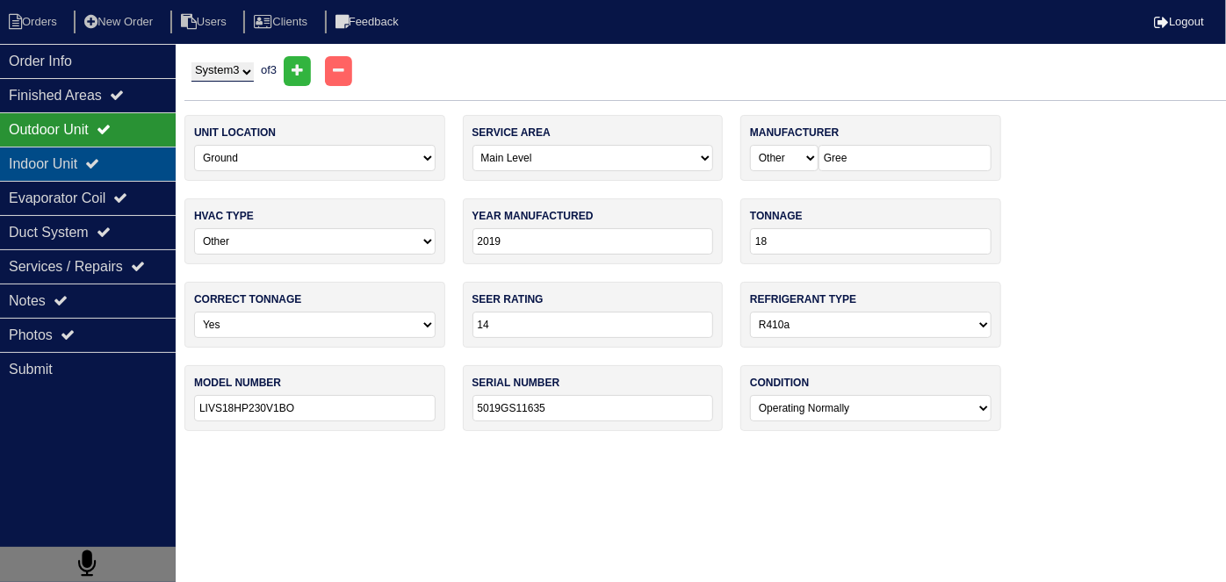
click at [56, 147] on div "Indoor Unit" at bounding box center [88, 164] width 176 height 34
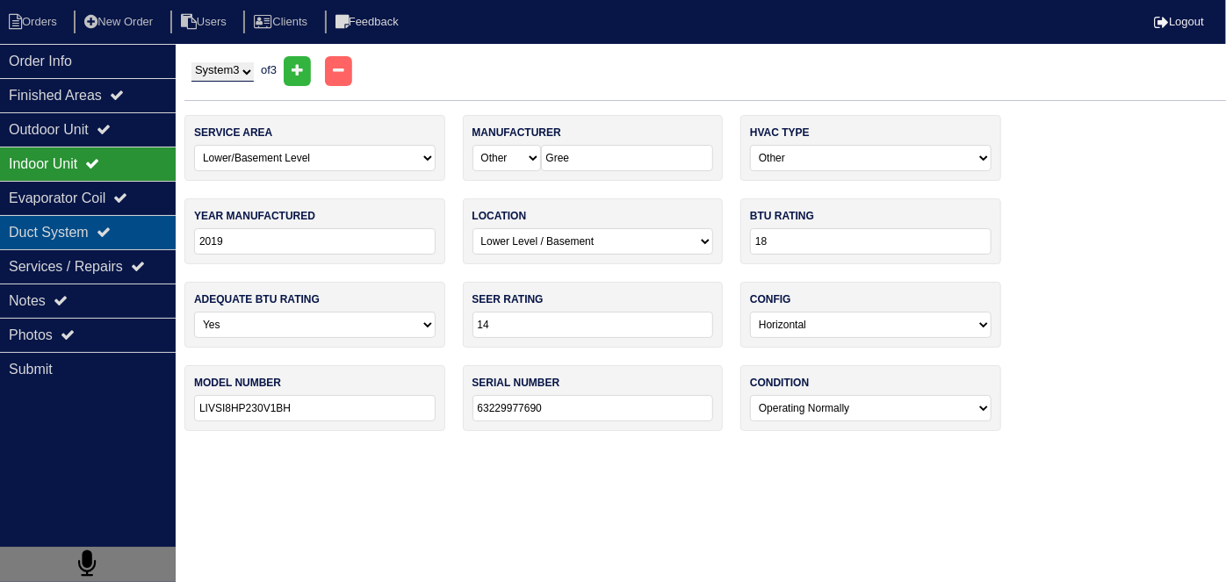
click at [78, 239] on div "Duct System" at bounding box center [88, 232] width 176 height 34
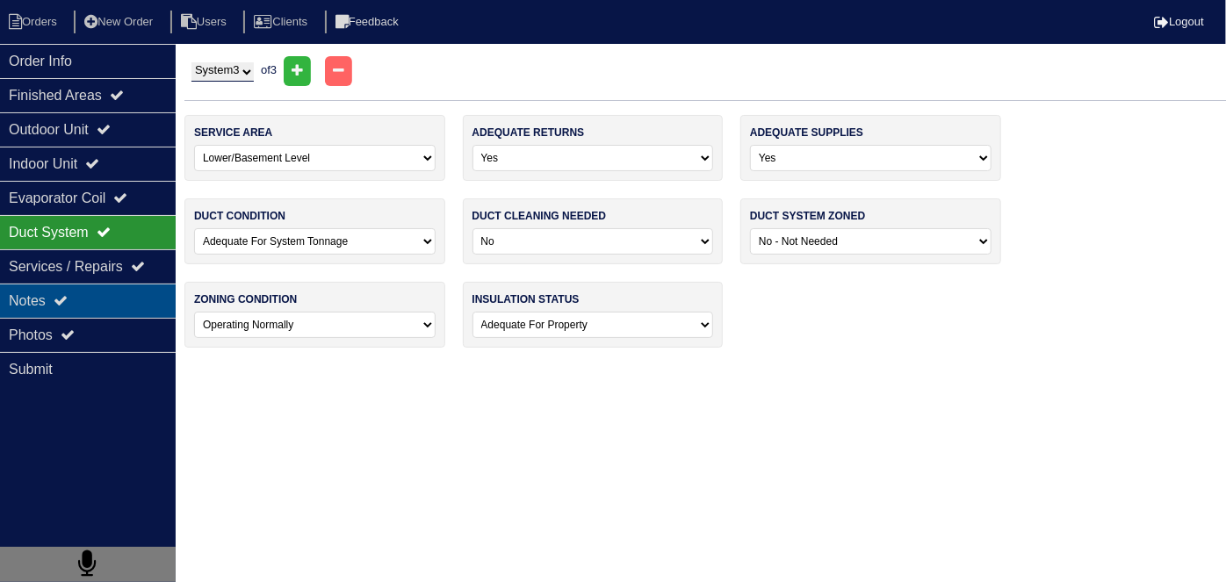
click at [93, 297] on div "Notes" at bounding box center [88, 301] width 176 height 34
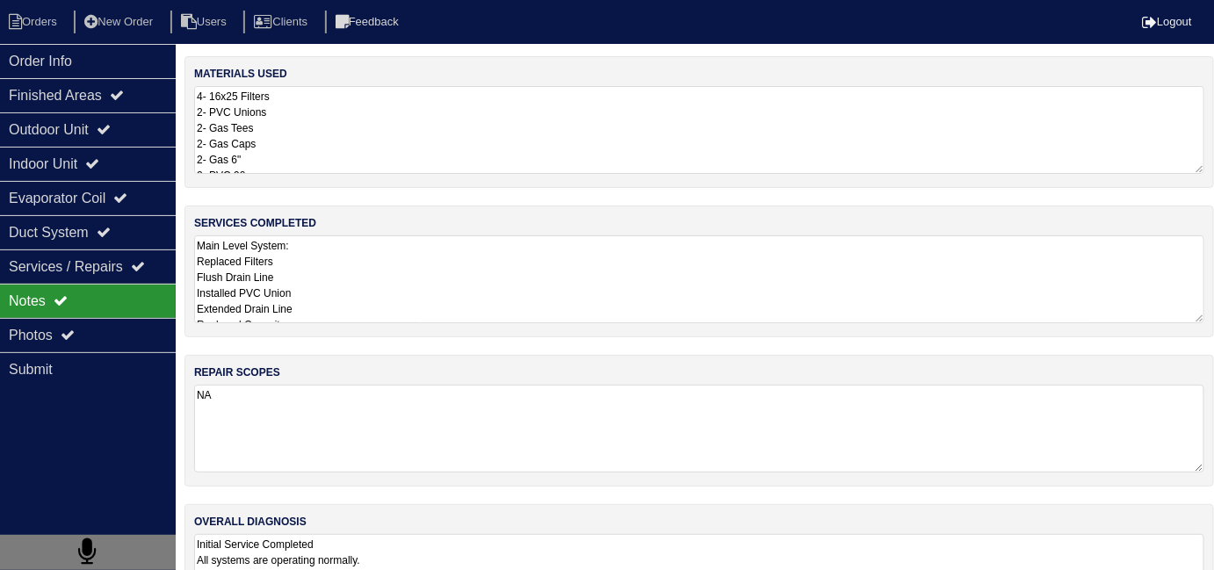
click at [423, 298] on textarea "Main Level System: Replaced Filters Flush Drain Line Installed PVC Union Extend…" at bounding box center [699, 279] width 1010 height 88
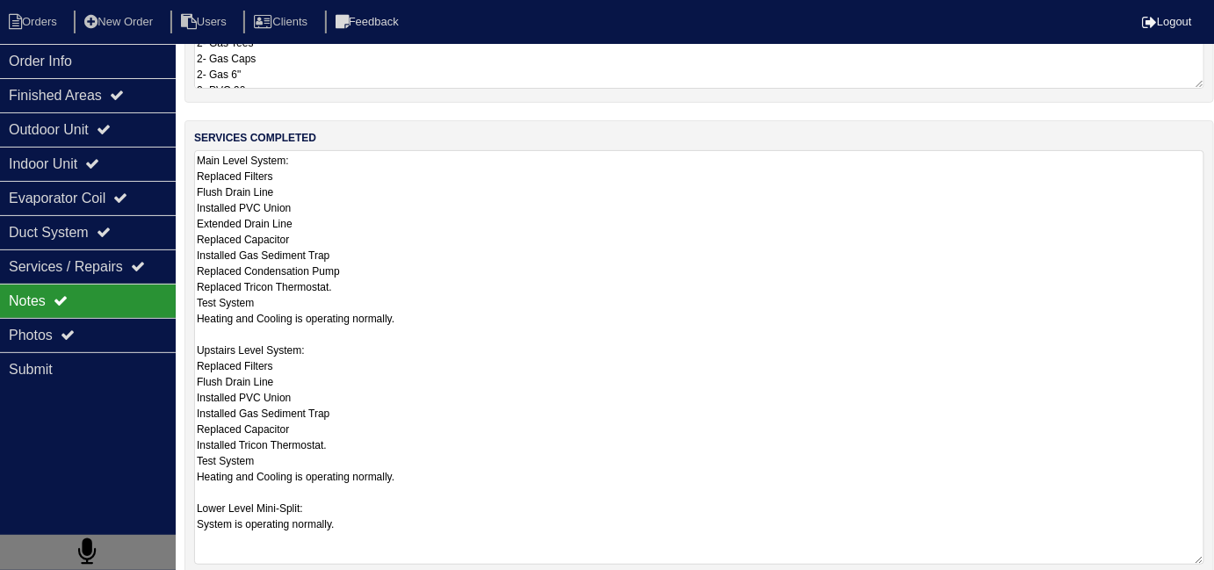
scroll to position [86, 0]
click at [447, 68] on textarea "4- 16x25 Filters 2- PVC Unions 2- Gas Tees 2- Gas Caps 2- Gas 6" 2- PVC 90 7ft …" at bounding box center [699, 44] width 1010 height 88
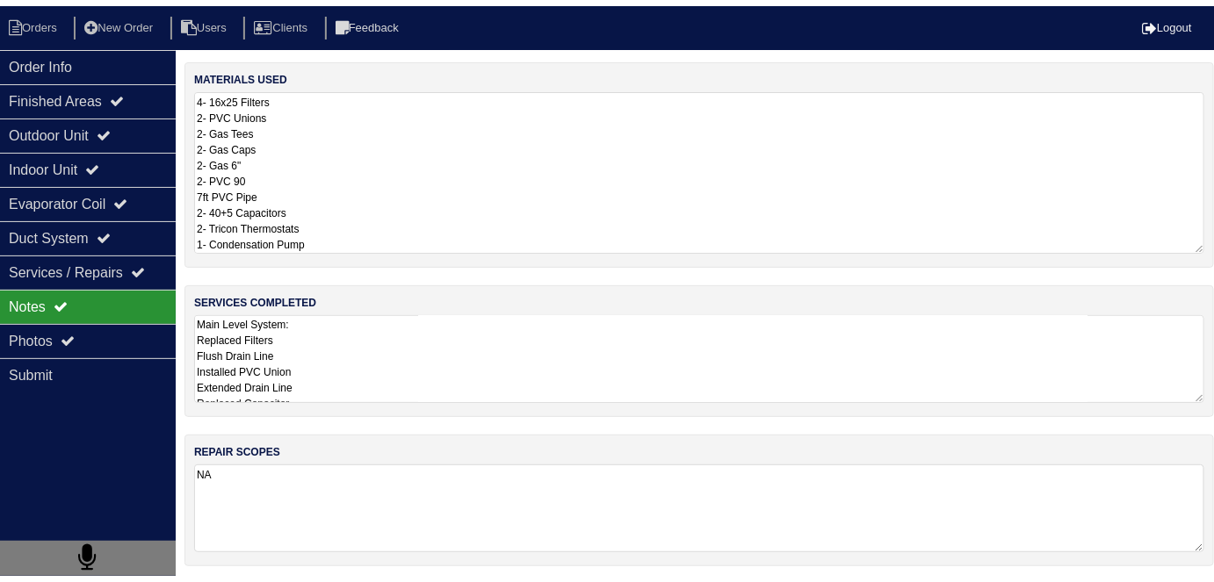
scroll to position [0, 0]
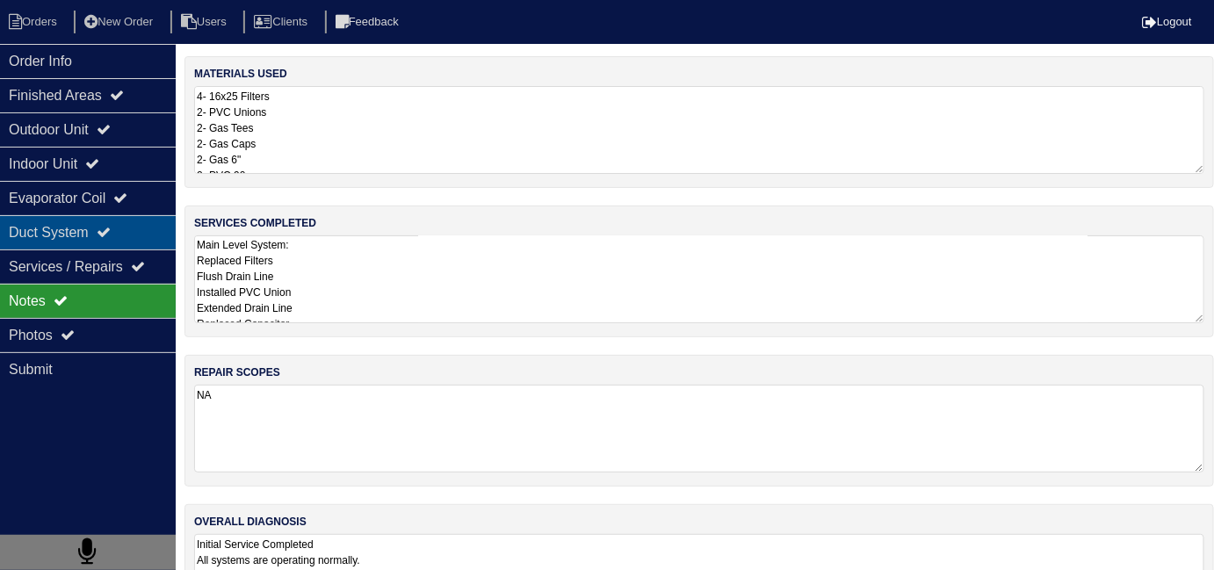
click at [61, 232] on div "Duct System" at bounding box center [88, 232] width 176 height 34
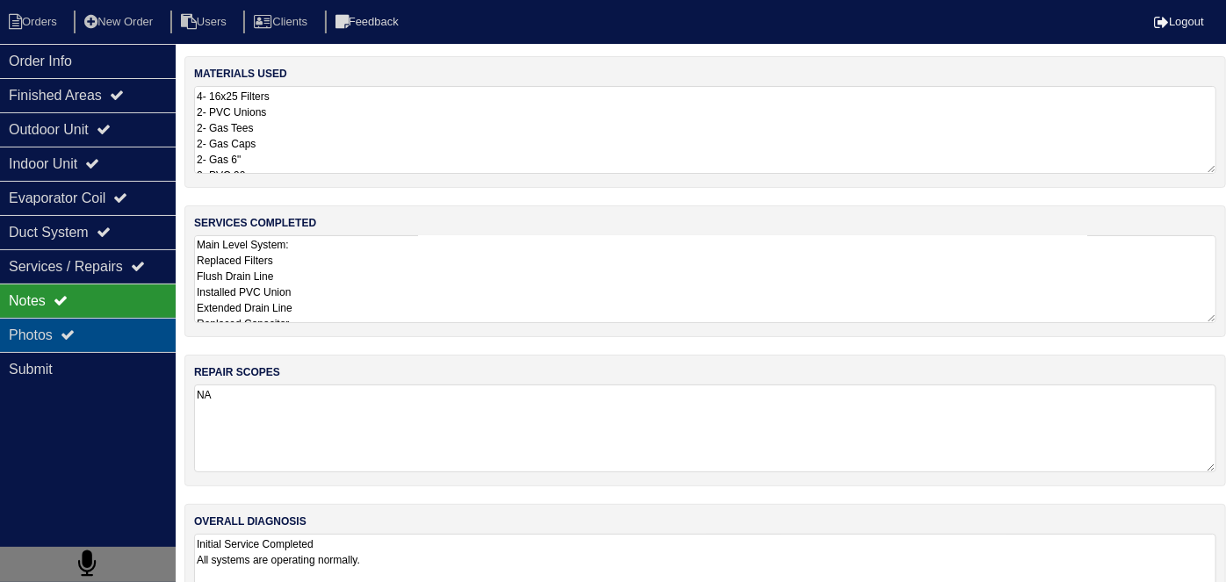
select select "3"
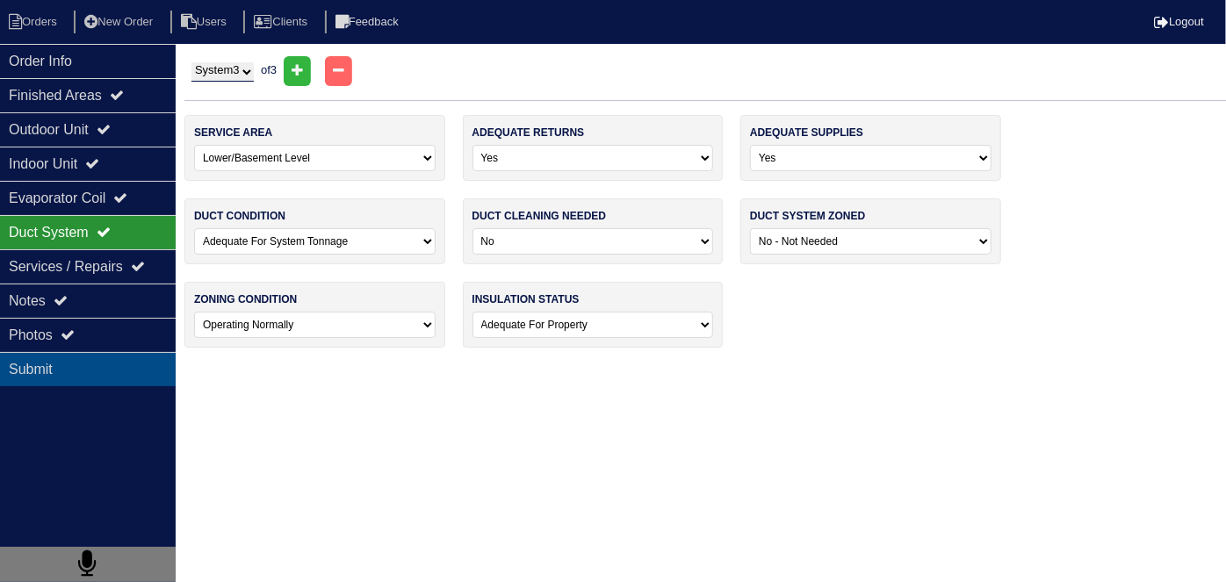
click at [69, 352] on div "Submit" at bounding box center [88, 369] width 176 height 34
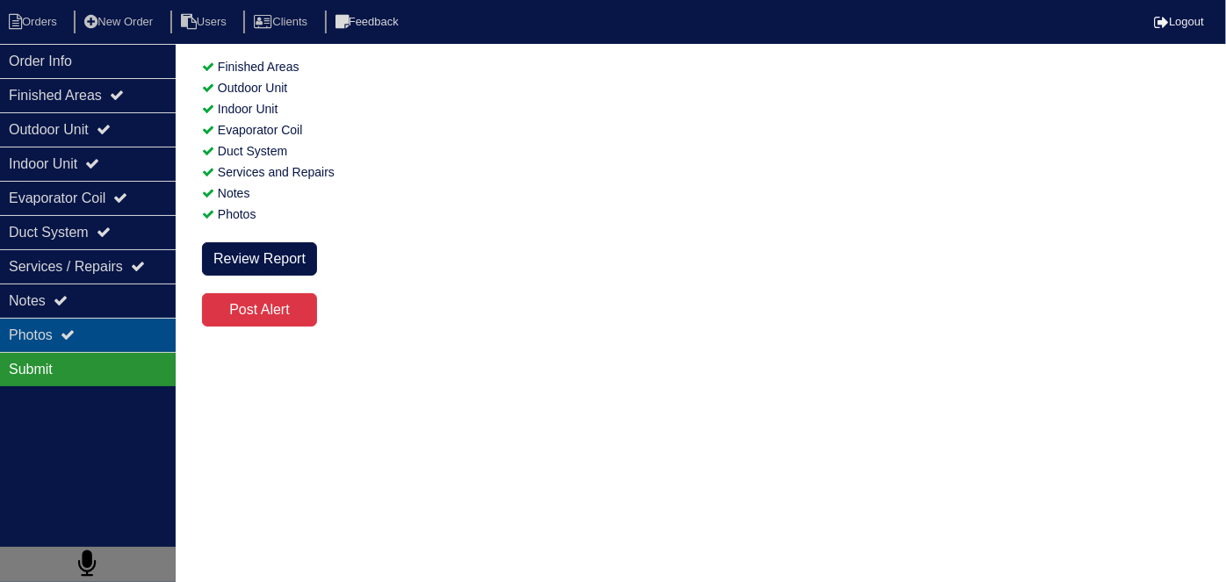
click at [80, 328] on div "Photos" at bounding box center [88, 335] width 176 height 34
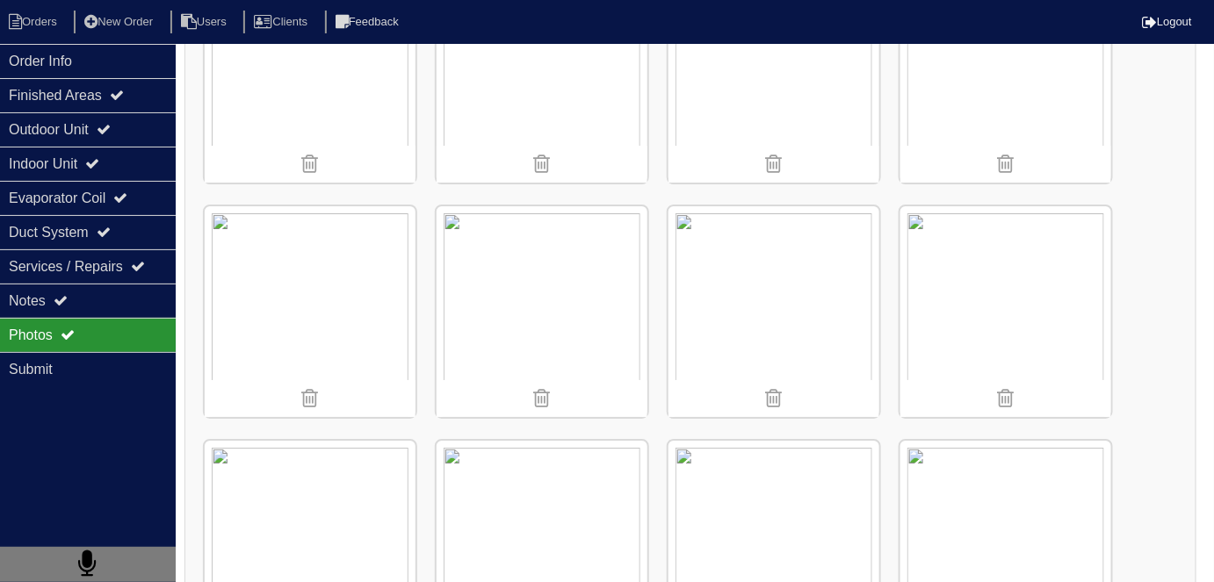
scroll to position [1995, 0]
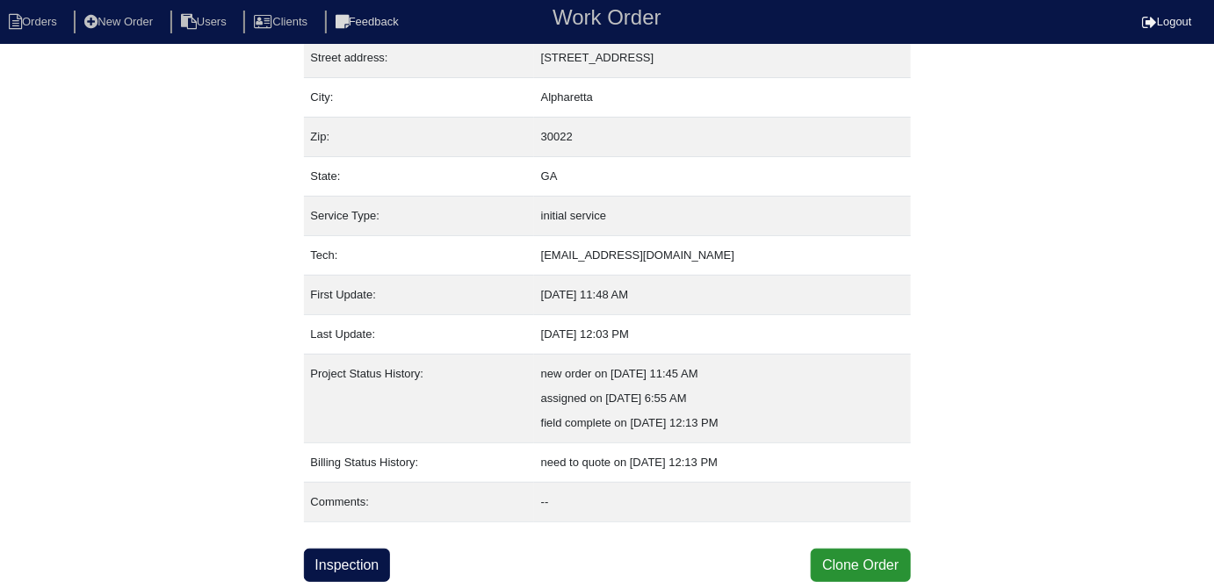
scroll to position [92, 0]
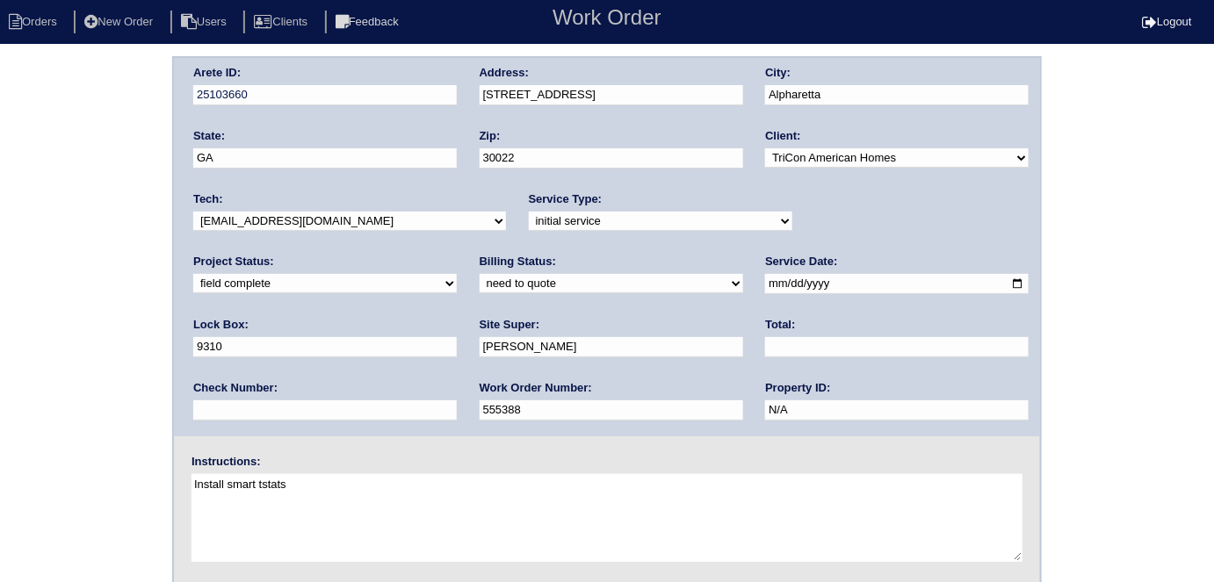
click at [479, 287] on select "need to quote quoted need to invoice invoiced paid warranty purchase order need…" at bounding box center [610, 283] width 263 height 19
select select "quoted"
click at [479, 274] on select "need to quote quoted need to invoice invoiced paid warranty purchase order need…" at bounding box center [610, 283] width 263 height 19
click at [765, 345] on input "text" at bounding box center [896, 347] width 263 height 20
type input "2346.50"
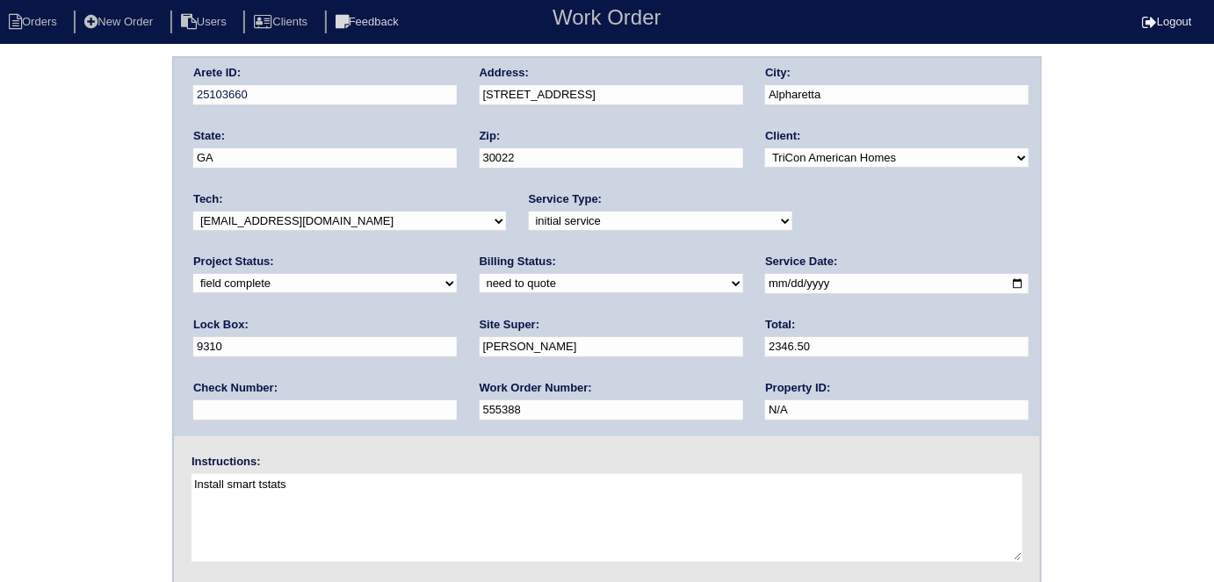
drag, startPoint x: 79, startPoint y: 315, endPoint x: 79, endPoint y: 300, distance: 14.9
click at [79, 312] on div "Arete ID: 25103660 Address: [STREET_ADDRESS] City: [GEOGRAPHIC_DATA] State: [GE…" at bounding box center [607, 411] width 1214 height 710
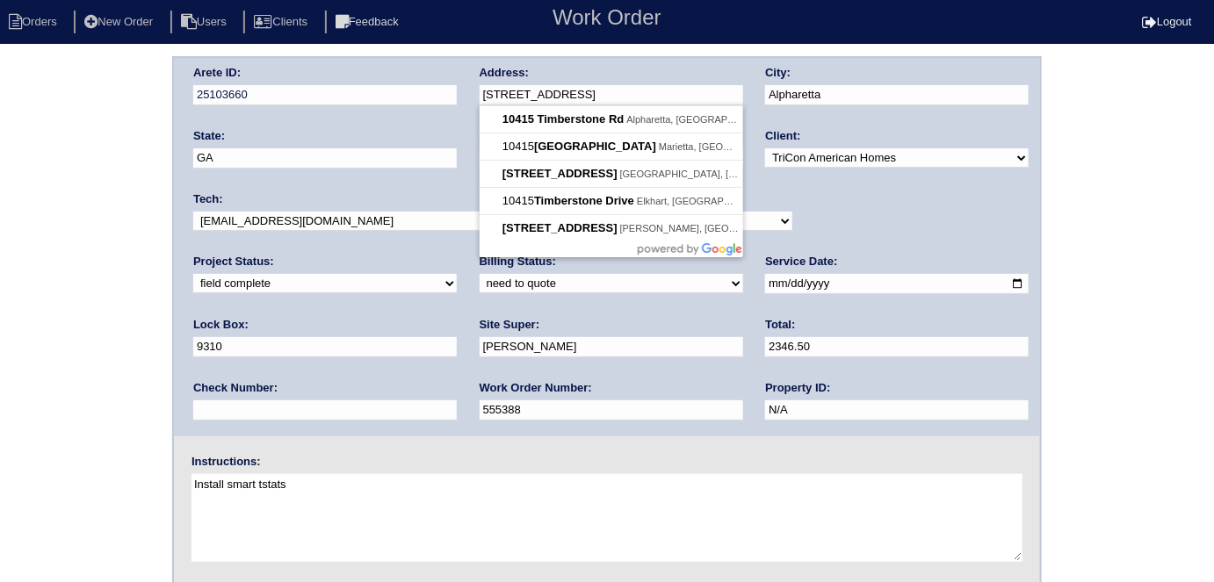
drag, startPoint x: 641, startPoint y: 91, endPoint x: 476, endPoint y: 97, distance: 165.2
click at [476, 97] on div "Arete ID: 25103660 Address: [STREET_ADDRESS] City: [GEOGRAPHIC_DATA] State: [GE…" at bounding box center [607, 247] width 866 height 378
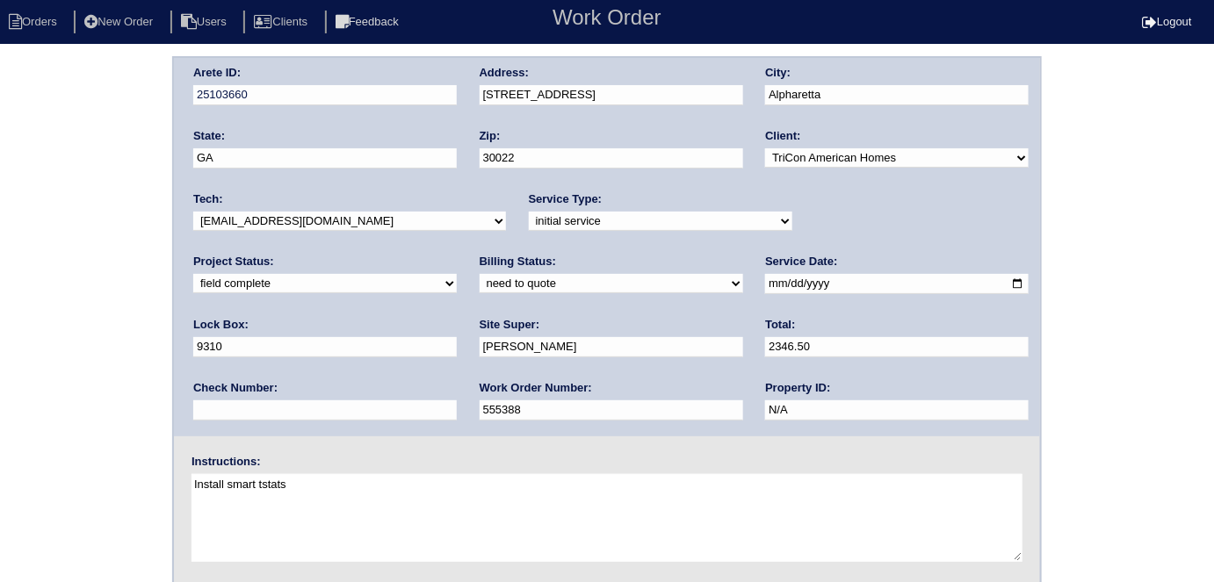
click at [0, 416] on div "Arete ID: 25103660 Address: [STREET_ADDRESS] City: [GEOGRAPHIC_DATA] State: [GE…" at bounding box center [607, 411] width 1214 height 710
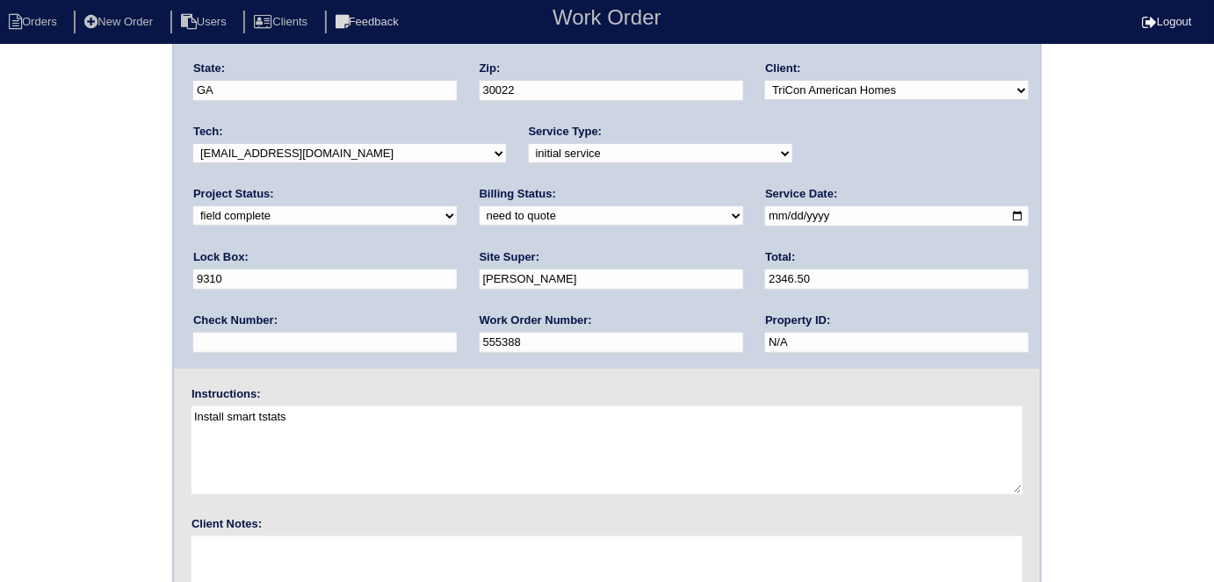
scroll to position [180, 0]
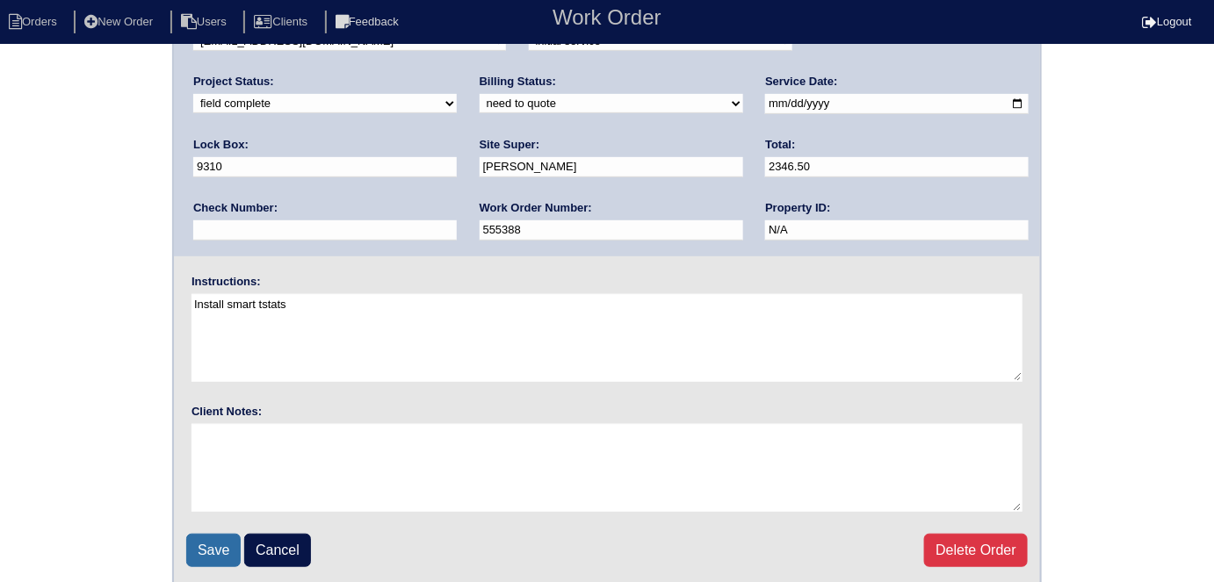
click at [204, 546] on input "Save" at bounding box center [213, 550] width 54 height 33
click at [0, 341] on div "Arete ID: 25103660 Address: [STREET_ADDRESS] City: [GEOGRAPHIC_DATA] State: [GE…" at bounding box center [607, 231] width 1214 height 710
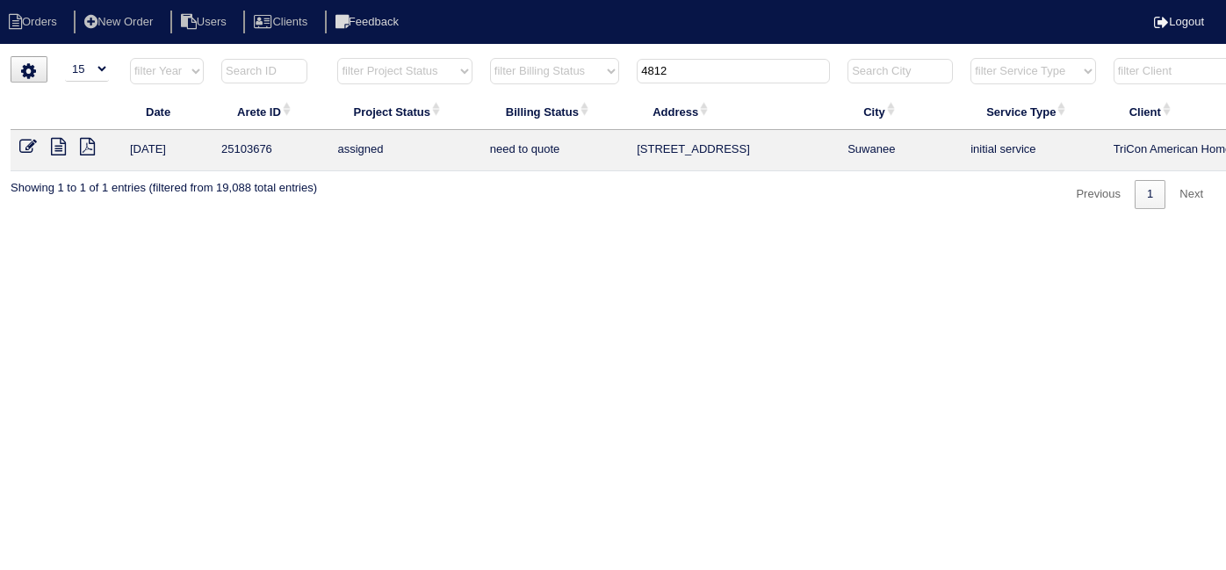
select select "15"
type input "4812"
click at [60, 142] on icon at bounding box center [58, 147] width 15 height 18
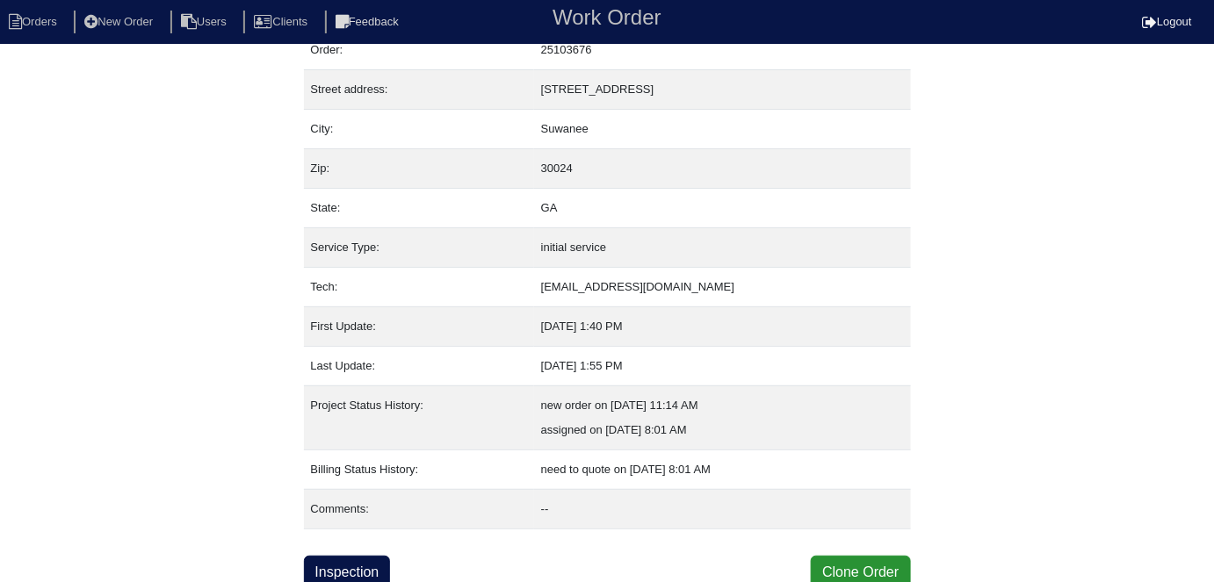
scroll to position [68, 0]
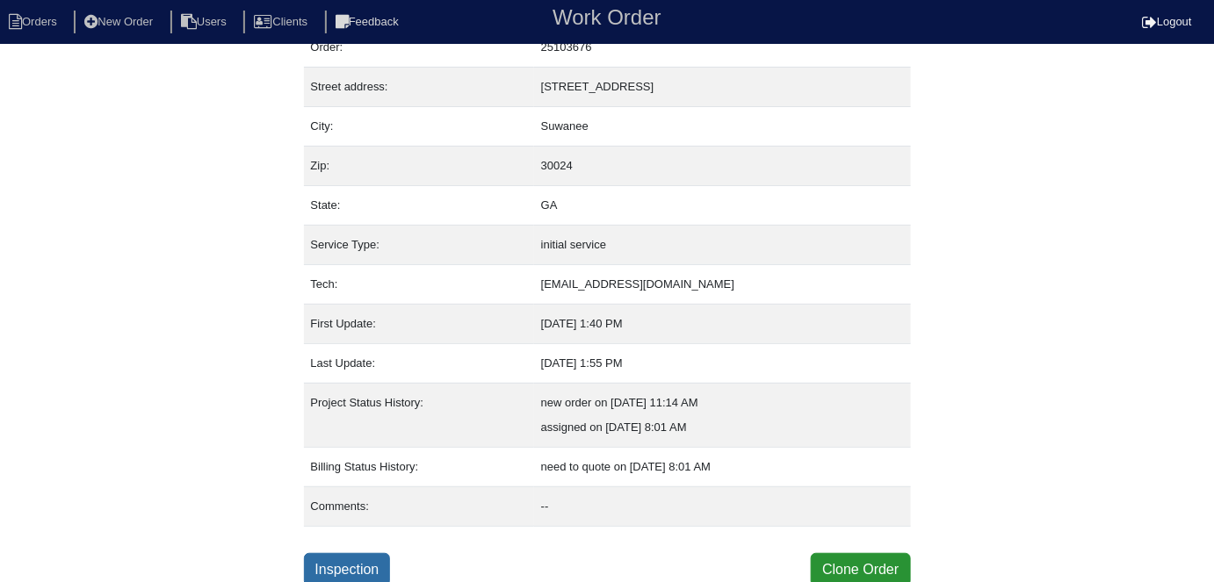
click at [356, 565] on link "Inspection" at bounding box center [347, 569] width 87 height 33
select select "0"
select select "2"
select select "Lennox"
select select "1"
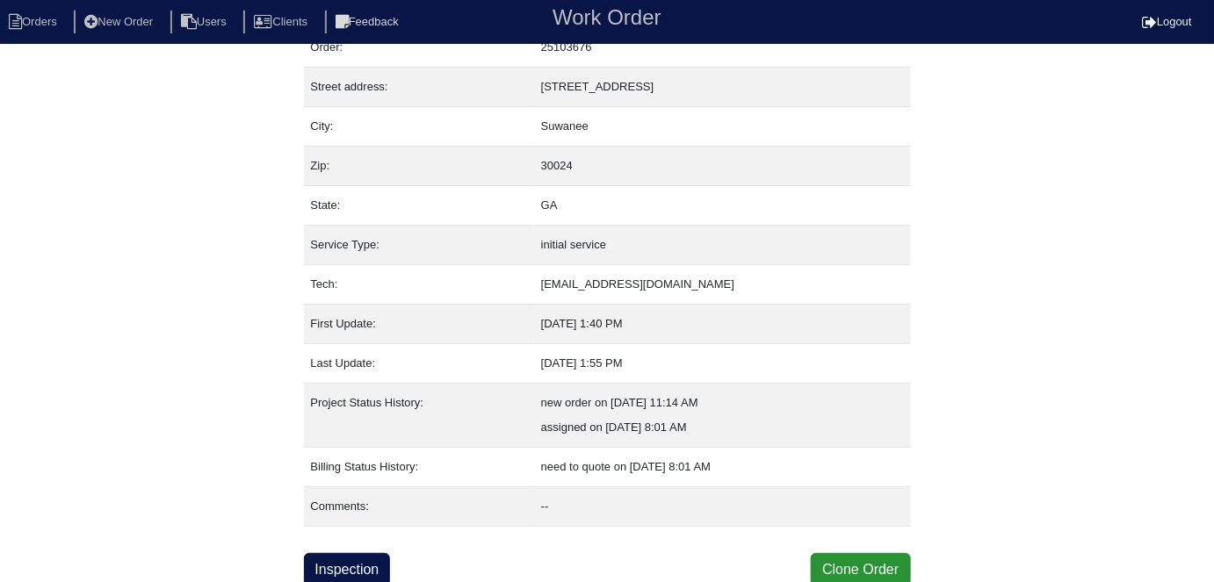
select select "0"
select select "1"
select select "2"
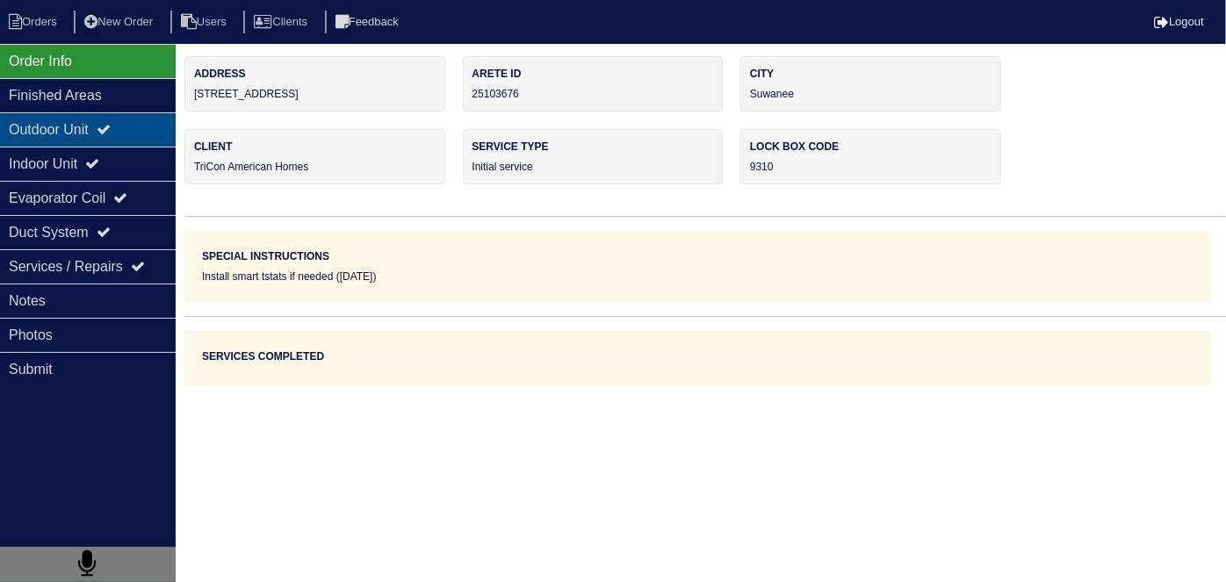
click at [98, 123] on div "Outdoor Unit" at bounding box center [88, 129] width 176 height 34
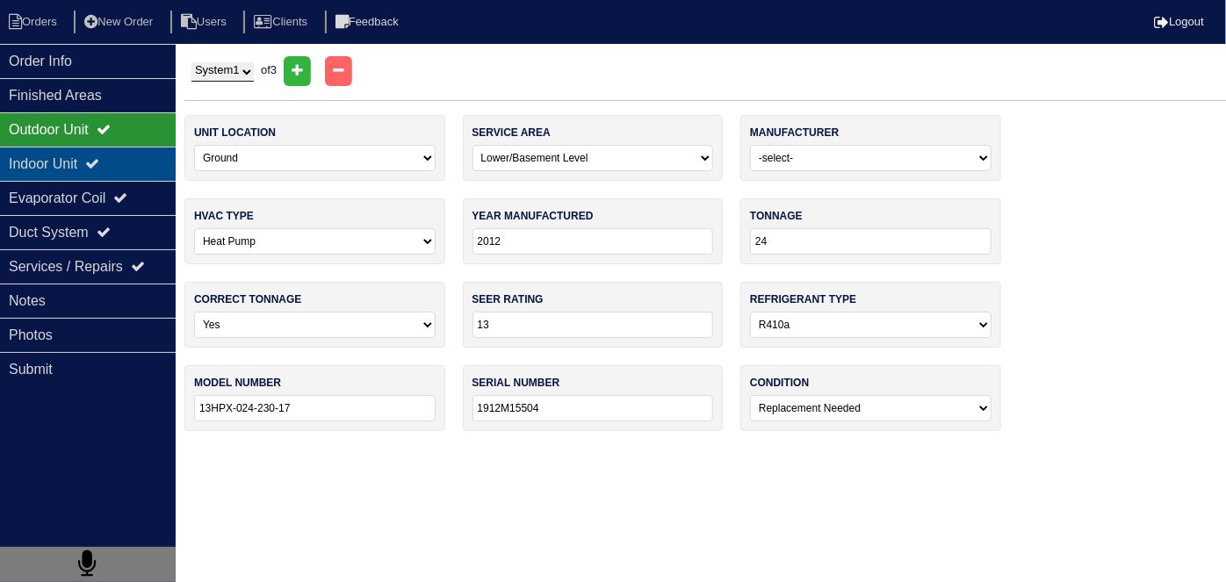
click at [86, 163] on div "Indoor Unit" at bounding box center [88, 164] width 176 height 34
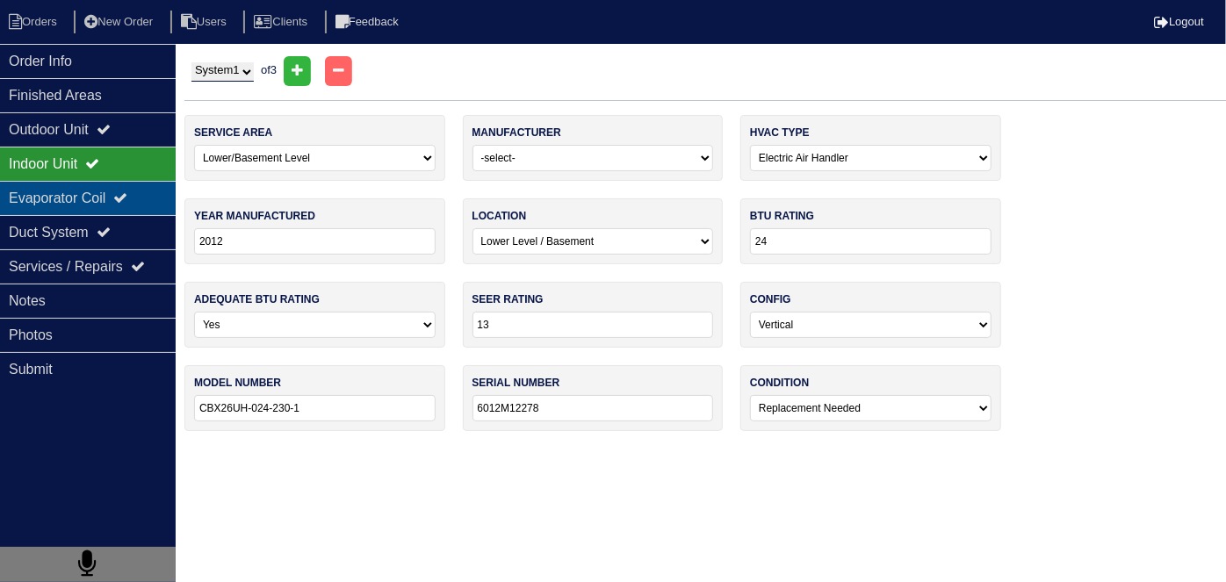
click at [111, 186] on div "Evaporator Coil" at bounding box center [88, 198] width 176 height 34
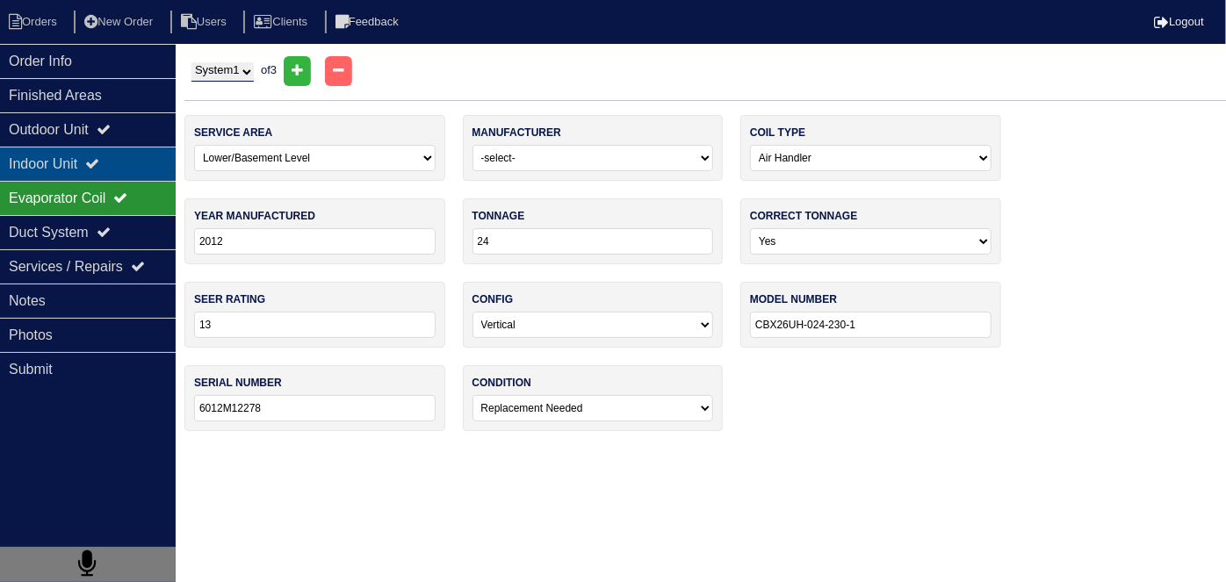
click at [99, 156] on icon at bounding box center [92, 163] width 14 height 14
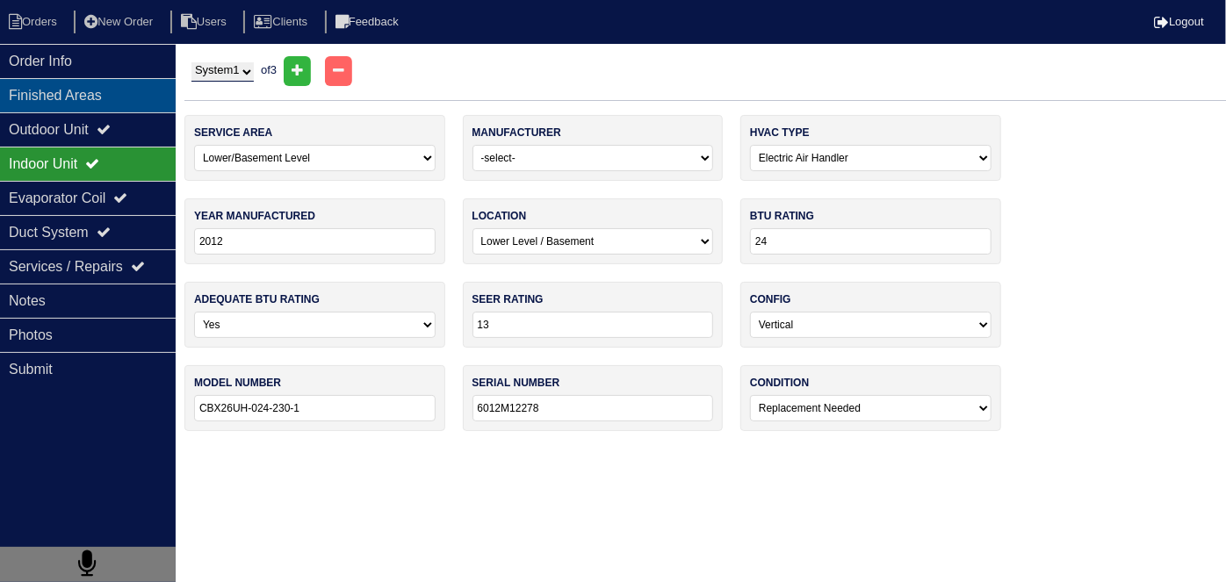
click at [105, 109] on div "Finished Areas" at bounding box center [88, 95] width 176 height 34
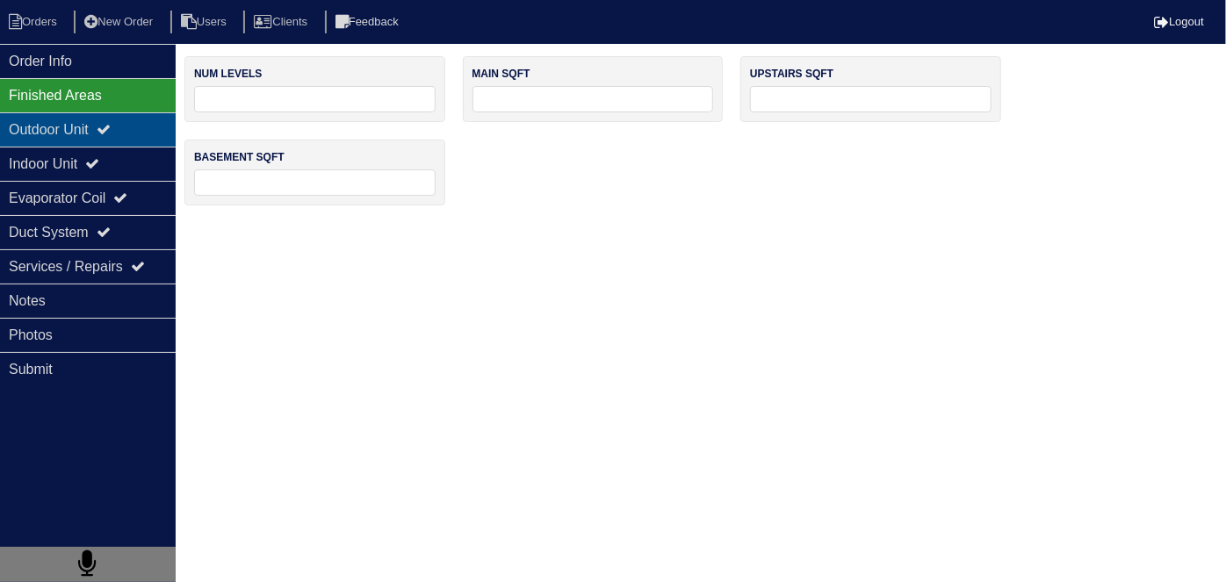
click at [98, 128] on div "Outdoor Unit" at bounding box center [88, 129] width 176 height 34
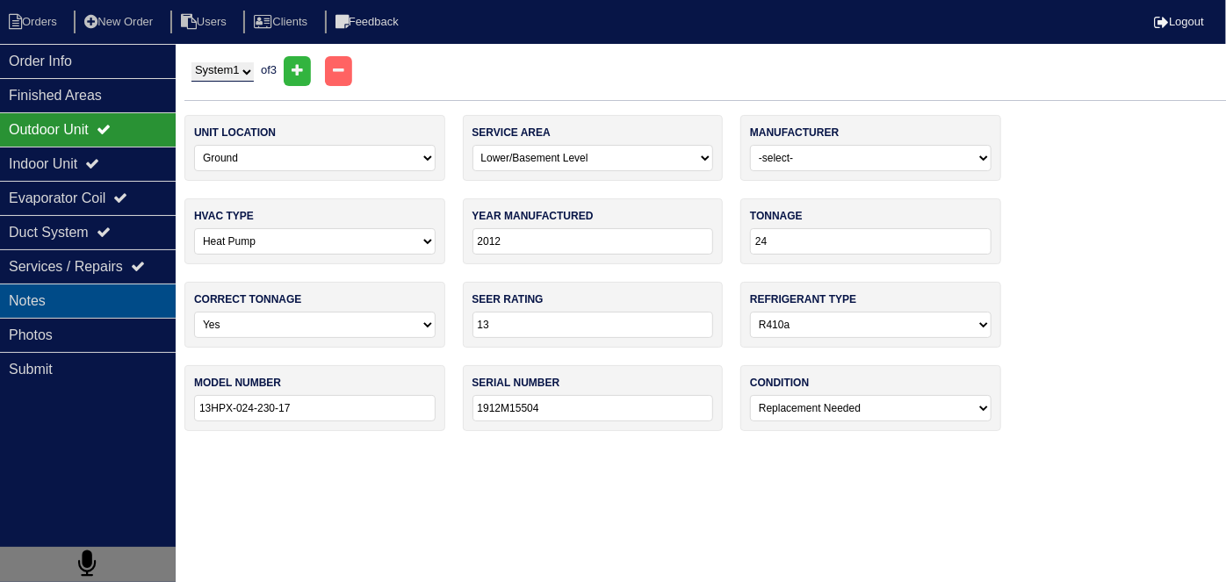
click at [89, 295] on div "Notes" at bounding box center [88, 301] width 176 height 34
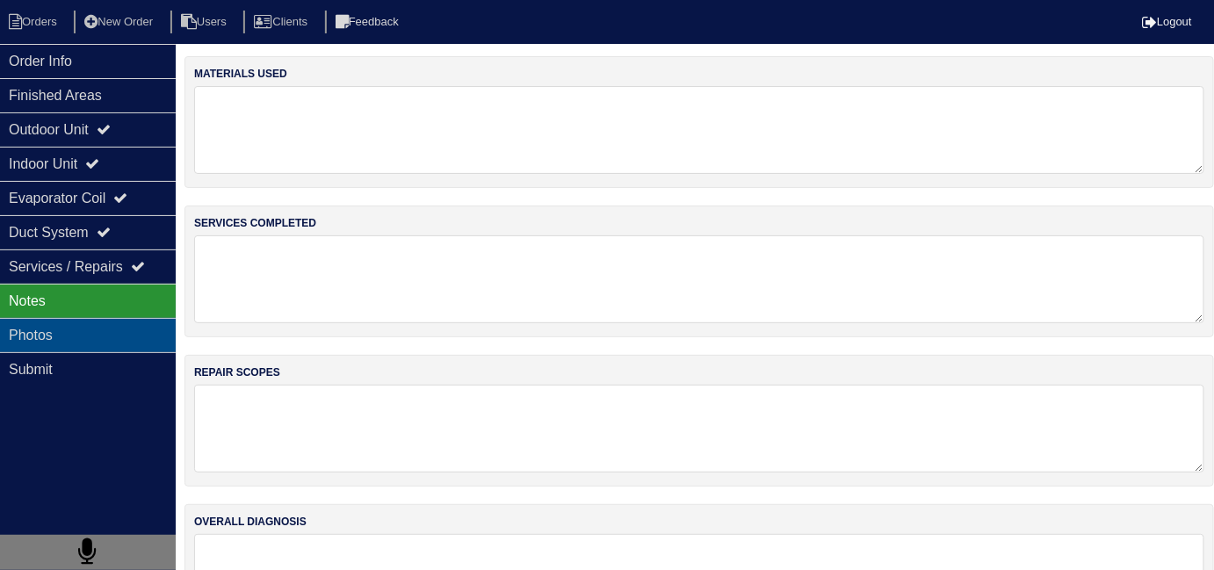
click at [95, 323] on div "Photos" at bounding box center [88, 335] width 176 height 34
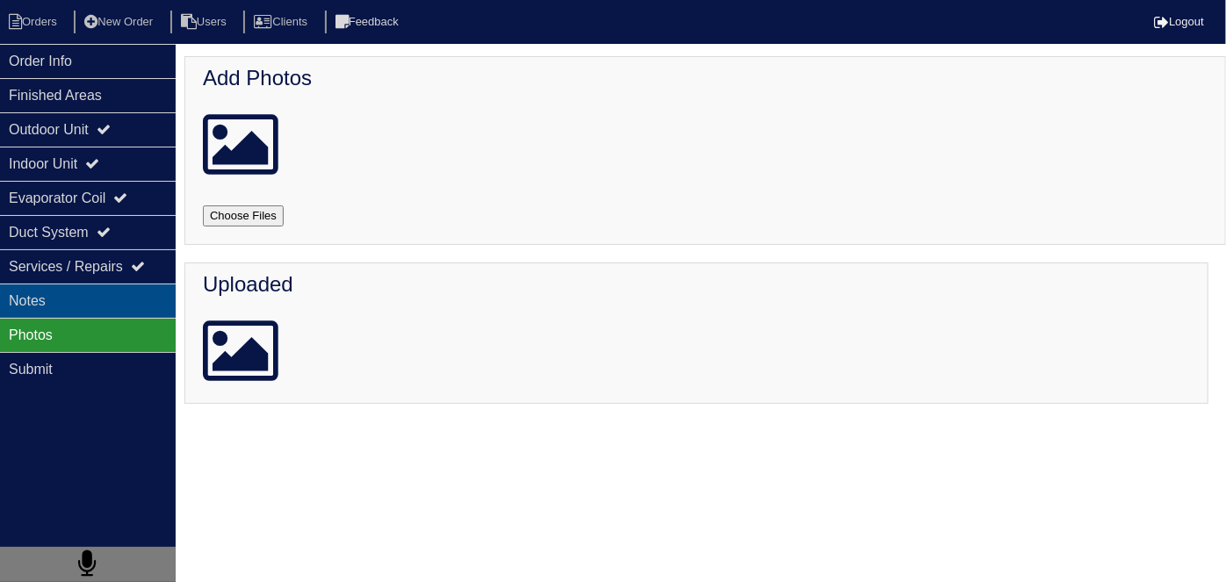
drag, startPoint x: 93, startPoint y: 299, endPoint x: 58, endPoint y: 138, distance: 164.5
click at [90, 295] on div "Notes" at bounding box center [88, 301] width 176 height 34
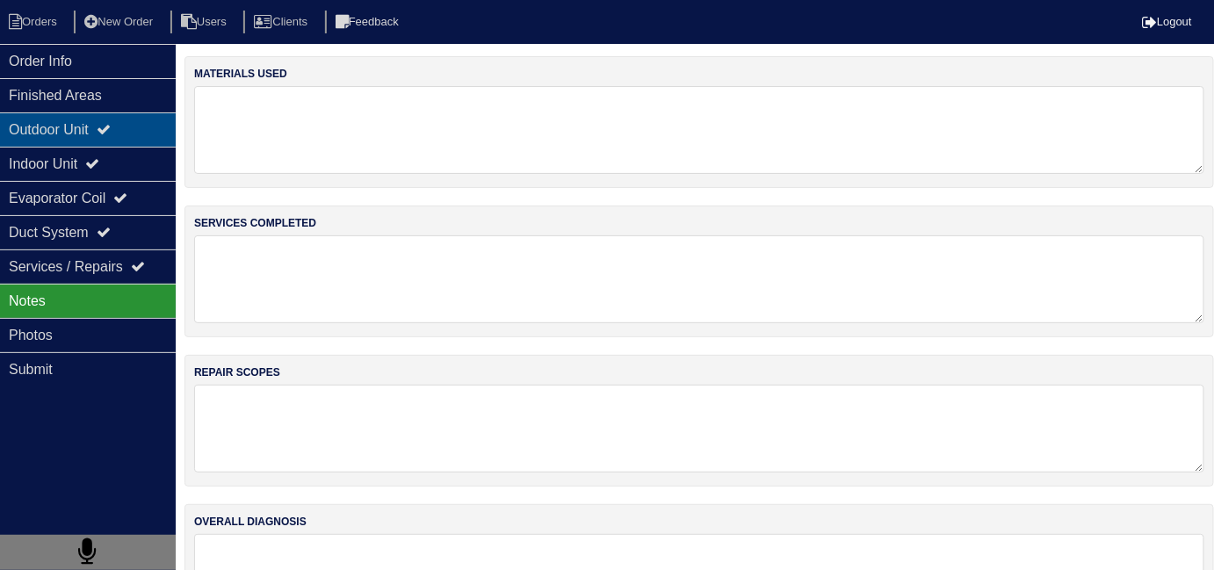
click at [57, 126] on div "Outdoor Unit" at bounding box center [88, 129] width 176 height 34
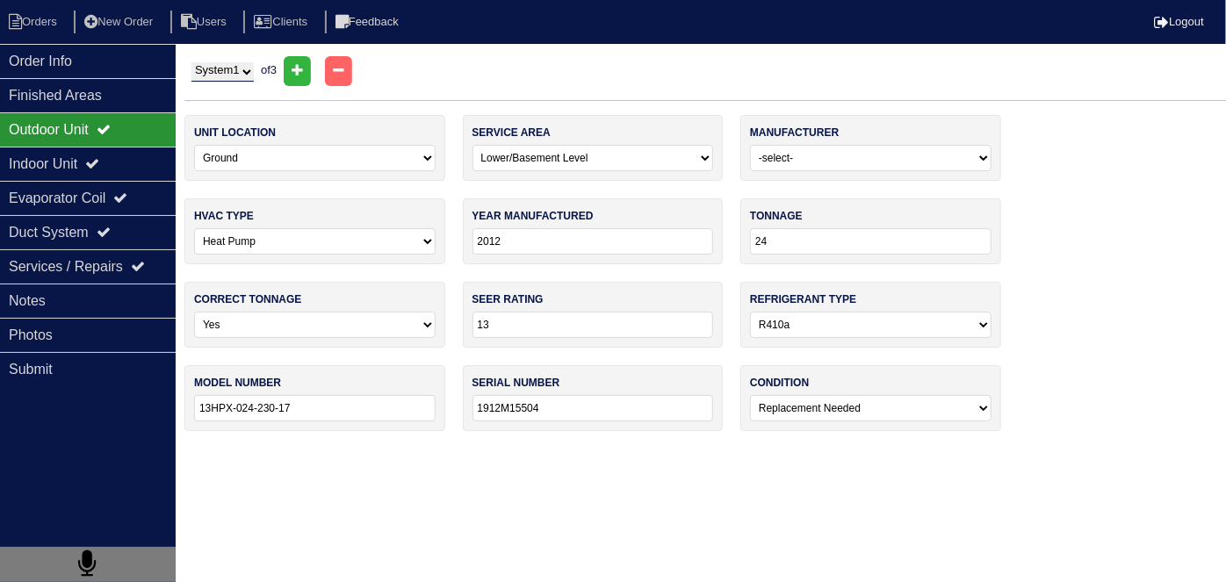
click at [251, 77] on select "System 1 System 2 System 3" at bounding box center [222, 71] width 62 height 19
select select "2"
click at [191, 62] on select "System 1 System 2 System 3" at bounding box center [222, 71] width 62 height 19
select select "0"
select select "Goodman"
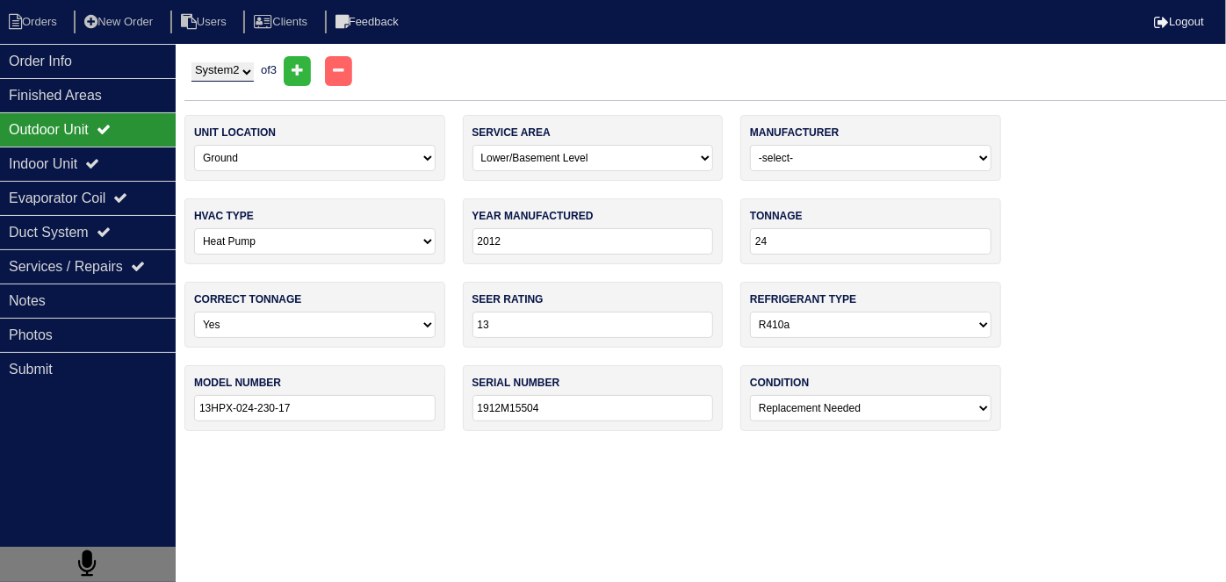
select select "0"
type input "2022"
type input "36"
type input "14"
type input "GSX140361ΚΗ"
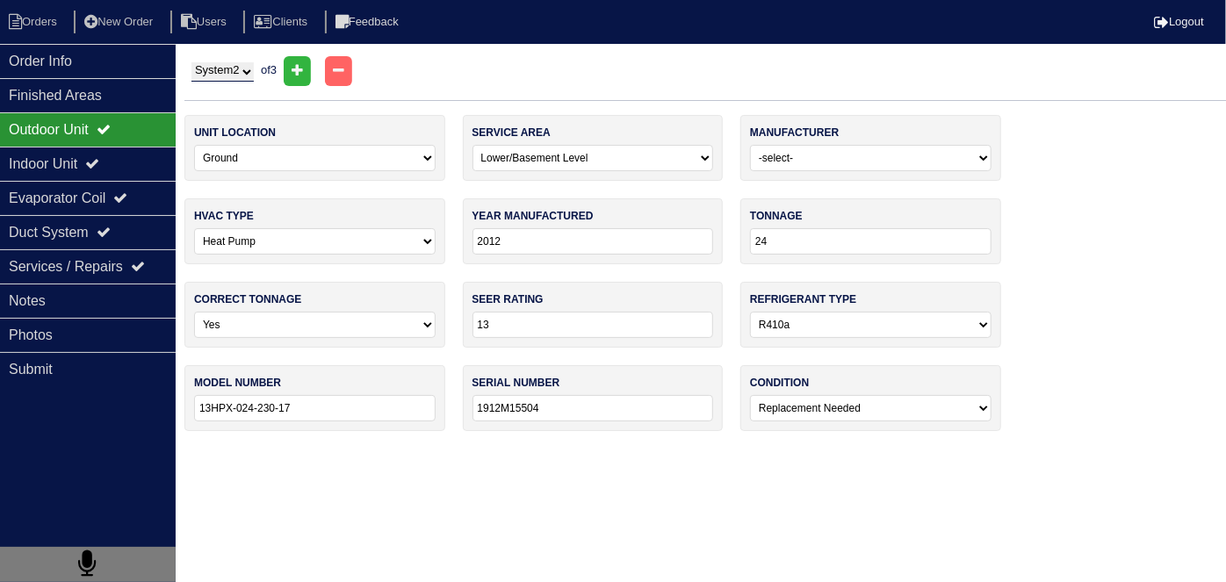
type input "2206059231"
select select "0"
select select "Comfort Maker"
select select "0"
type input "2002"
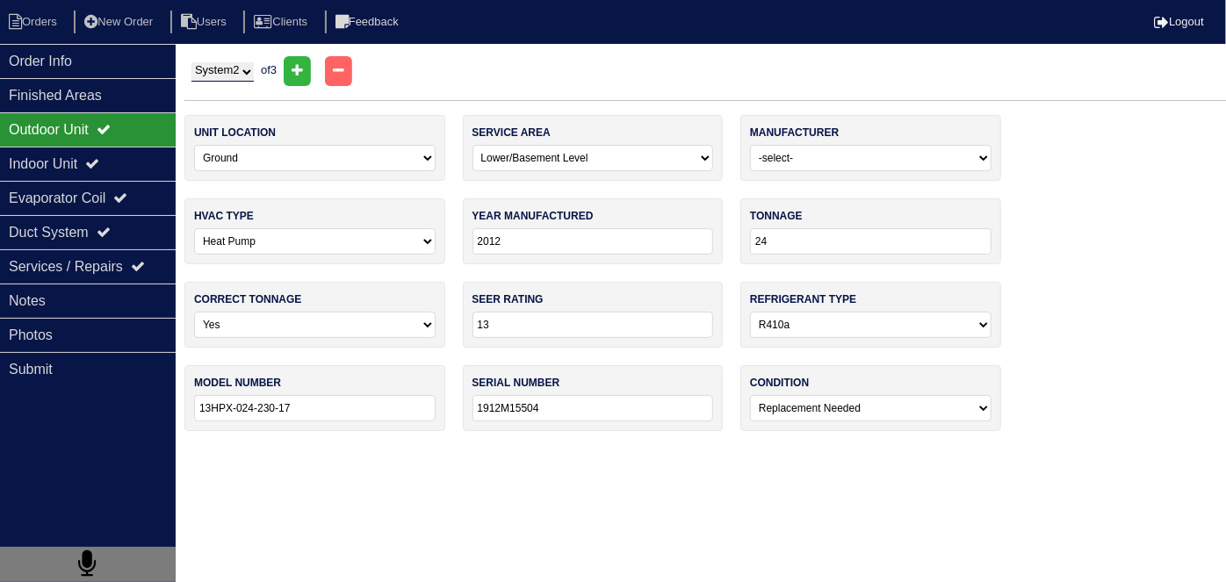
type input "75"
type input "FBF075B1261"
type input "L0222 39638"
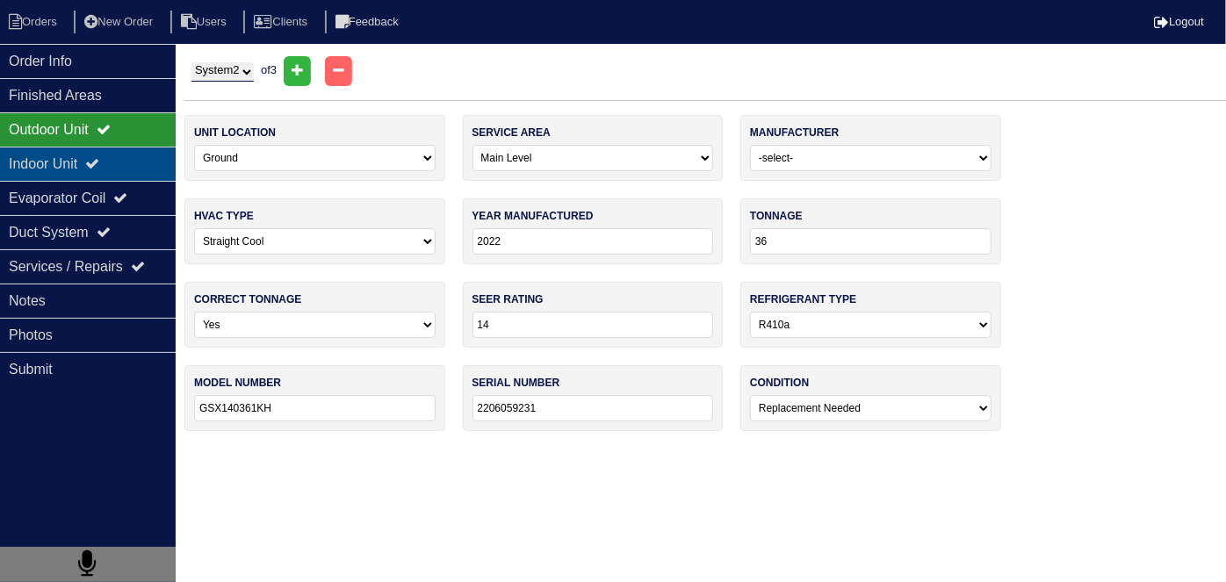
click at [130, 162] on div "Indoor Unit" at bounding box center [88, 164] width 176 height 34
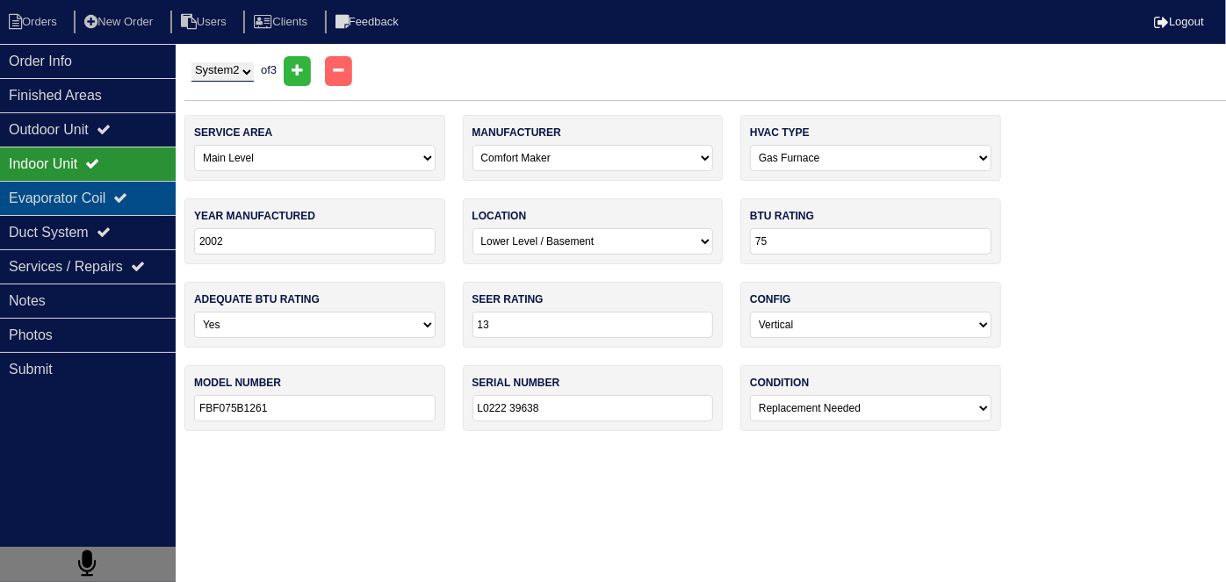
click at [113, 195] on div "Evaporator Coil" at bounding box center [88, 198] width 176 height 34
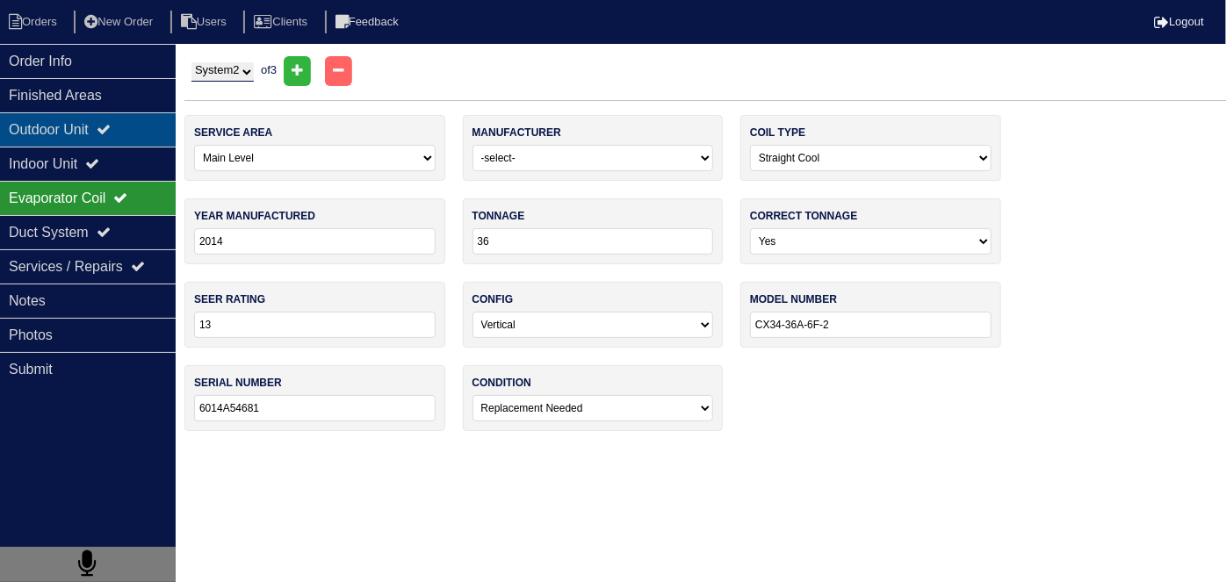
click at [97, 135] on div "Outdoor Unit" at bounding box center [88, 129] width 176 height 34
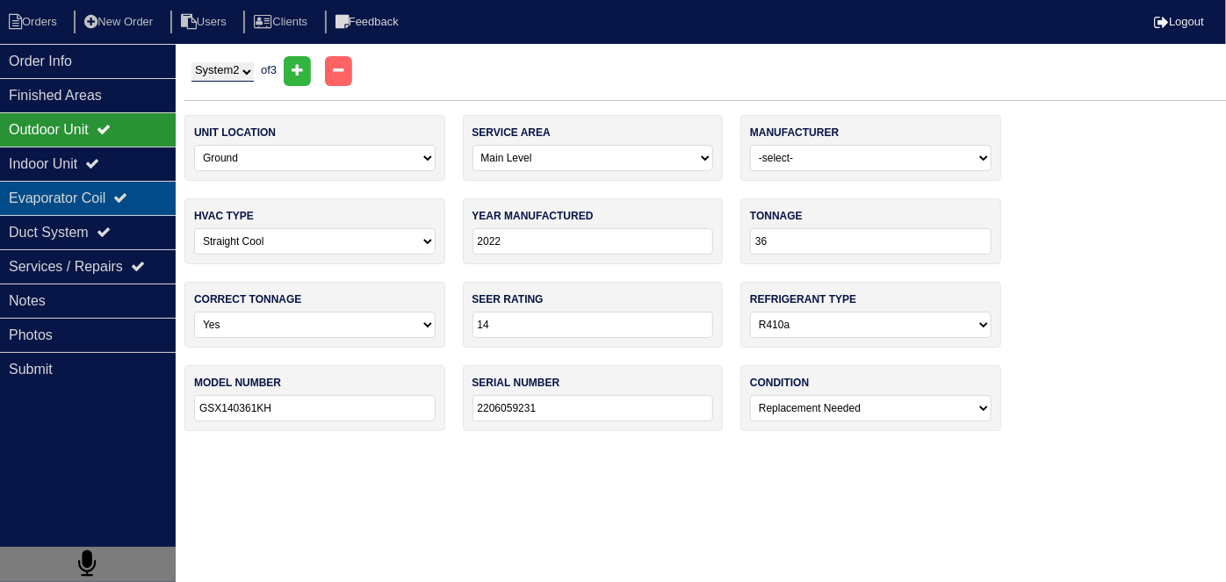
click at [103, 190] on div "Evaporator Coil" at bounding box center [88, 198] width 176 height 34
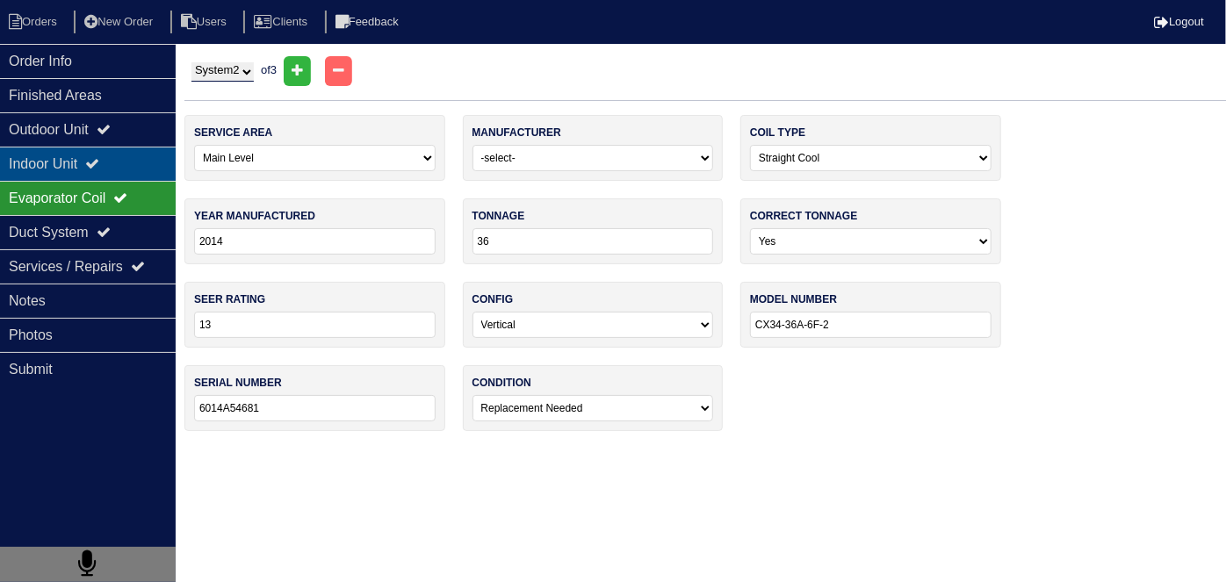
click at [99, 167] on icon at bounding box center [92, 163] width 14 height 14
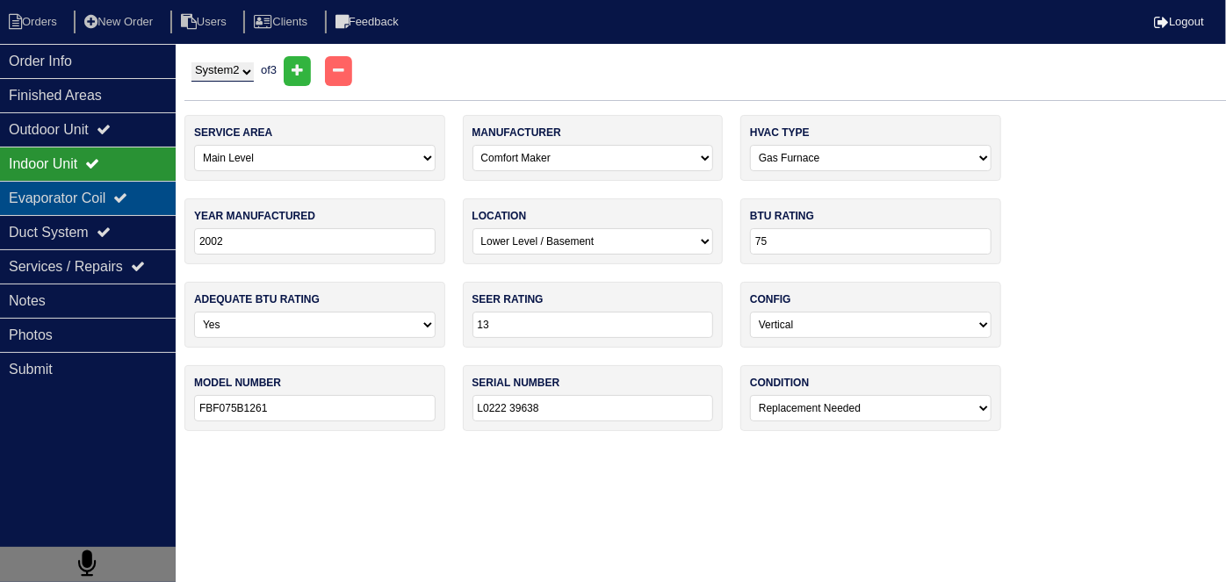
click at [100, 199] on div "Evaporator Coil" at bounding box center [88, 198] width 176 height 34
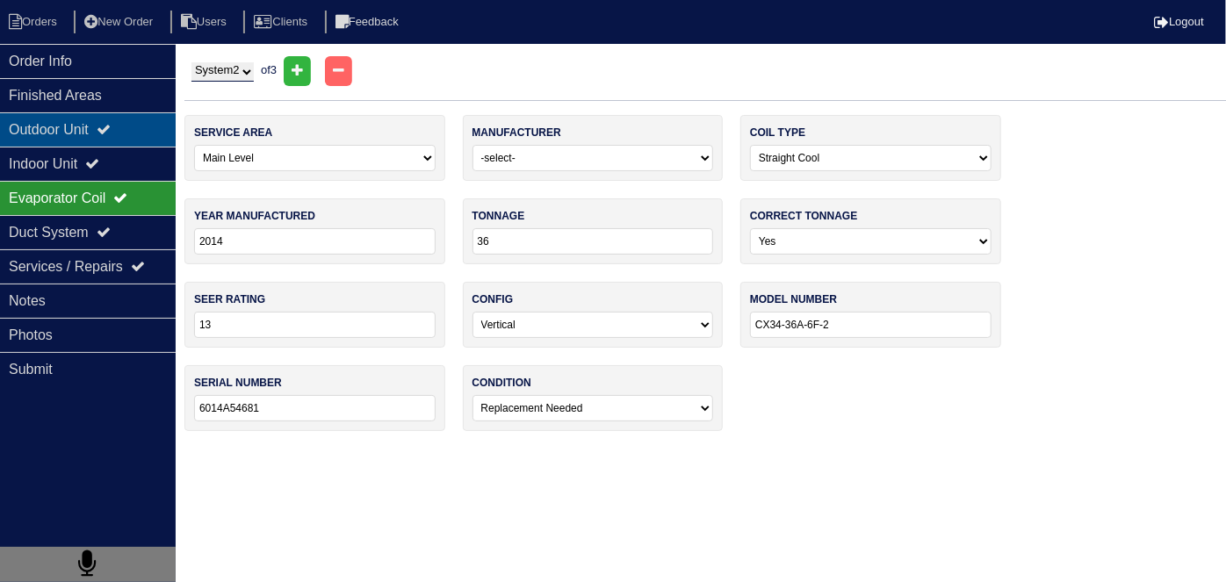
click at [100, 132] on div "Outdoor Unit" at bounding box center [88, 129] width 176 height 34
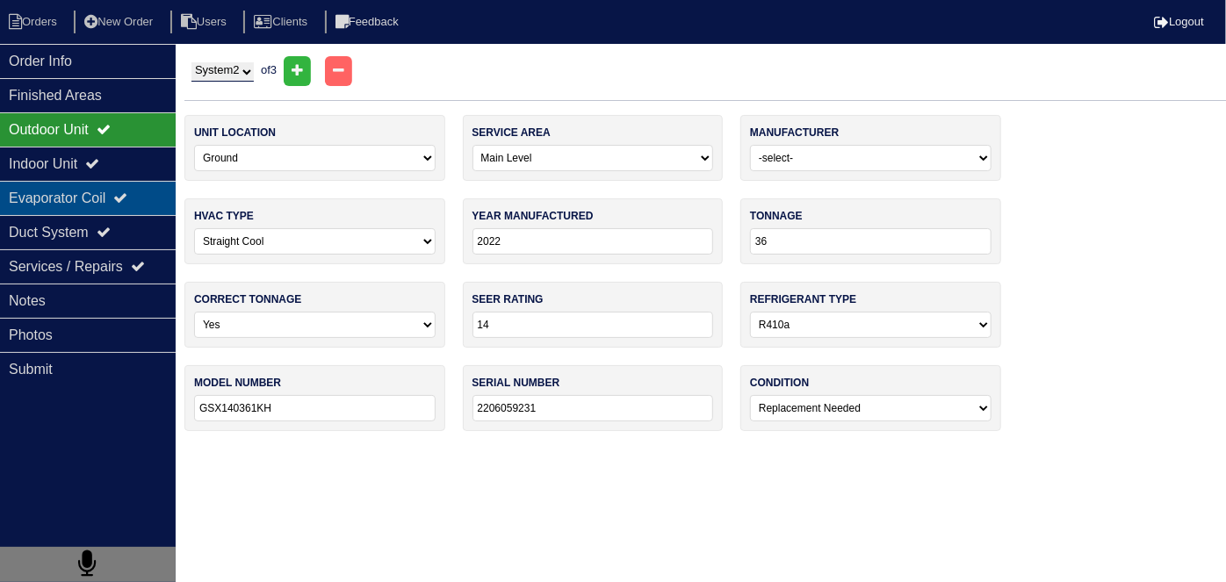
click at [117, 204] on div "Evaporator Coil" at bounding box center [88, 198] width 176 height 34
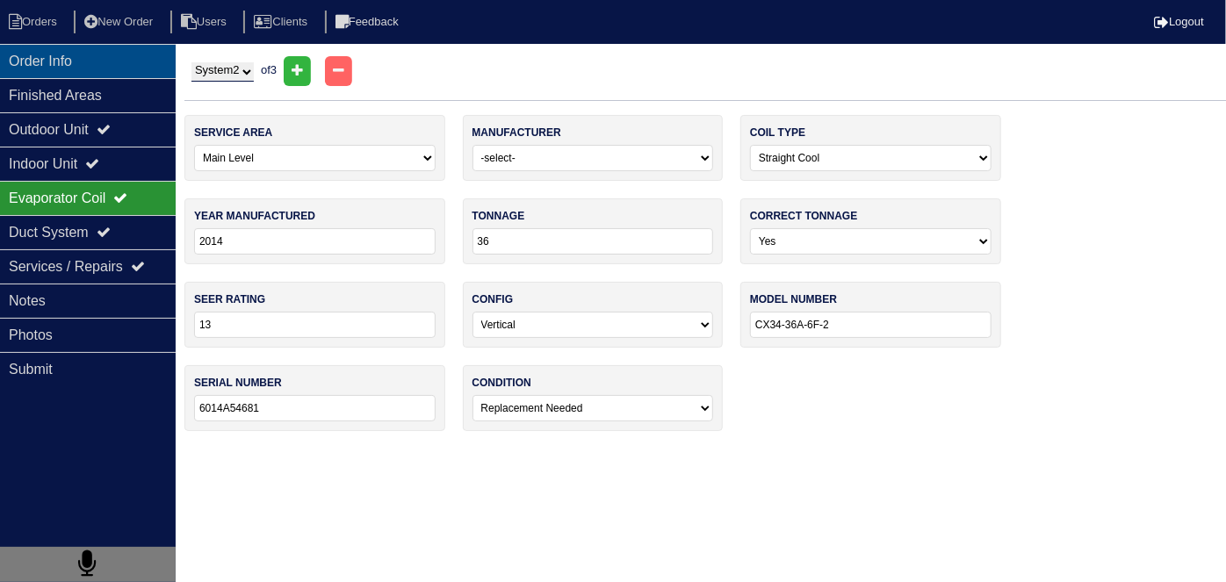
click at [97, 61] on div "Order Info" at bounding box center [88, 61] width 176 height 34
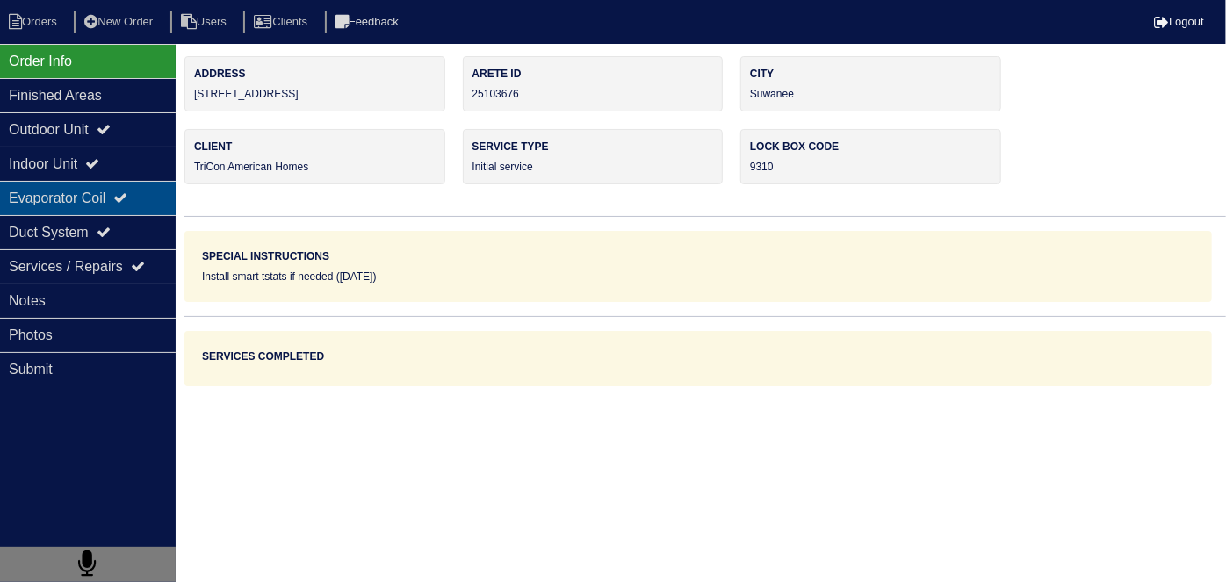
click at [85, 183] on div "Evaporator Coil" at bounding box center [88, 198] width 176 height 34
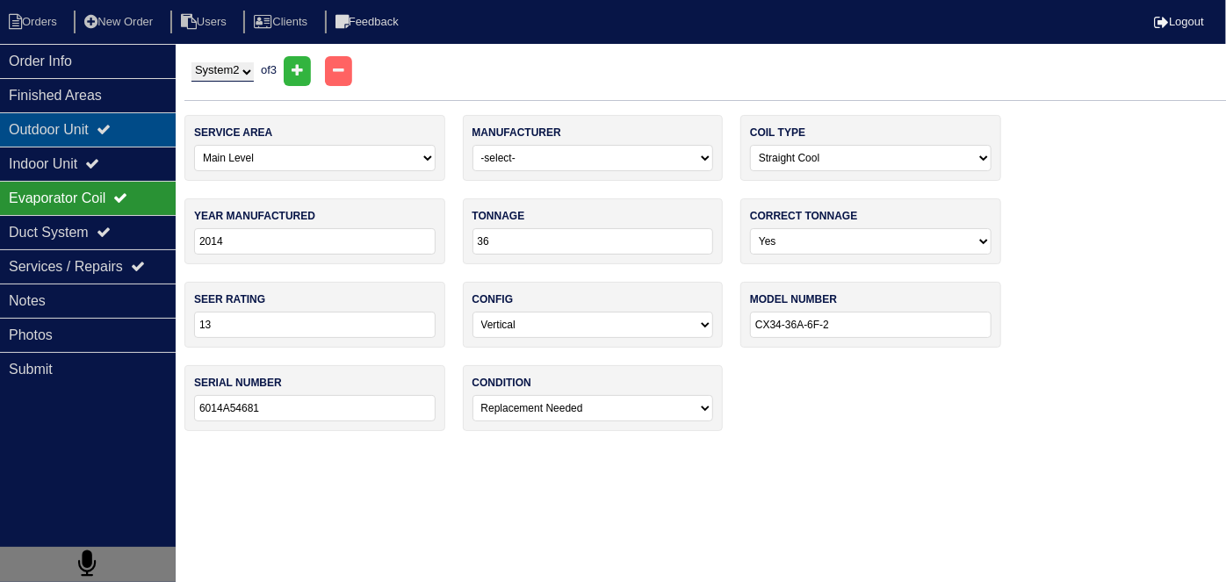
click at [84, 136] on div "Outdoor Unit" at bounding box center [88, 129] width 176 height 34
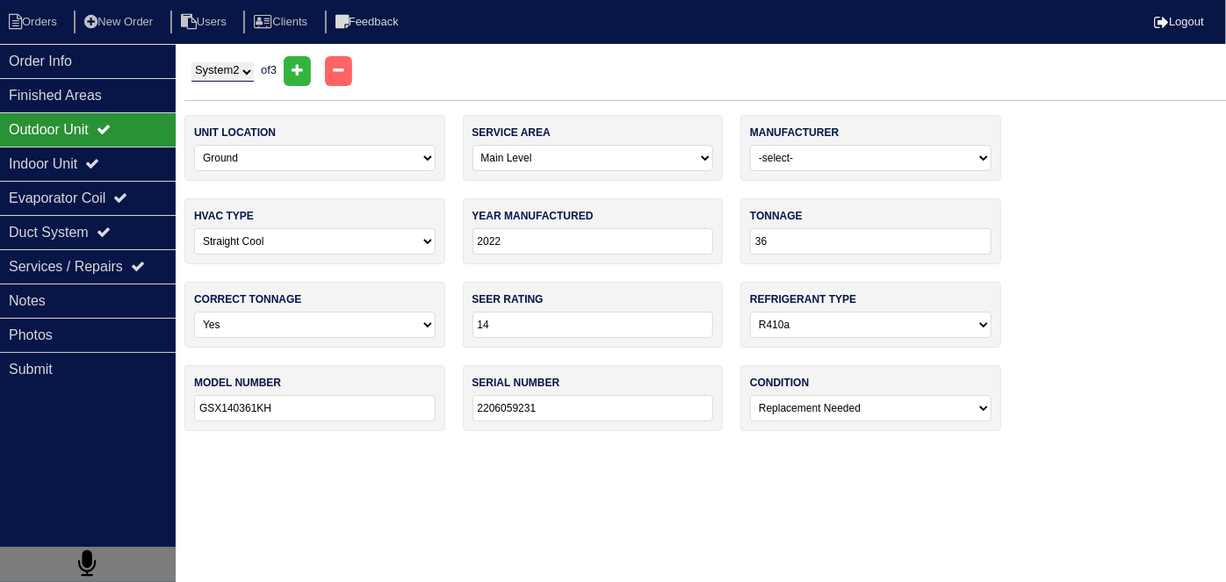
click at [205, 62] on select "System 1 System 2 System 3" at bounding box center [222, 71] width 62 height 19
select select "1"
click at [191, 62] on select "System 1 System 2 System 3" at bounding box center [222, 71] width 62 height 19
select select "2"
select select "Lennox"
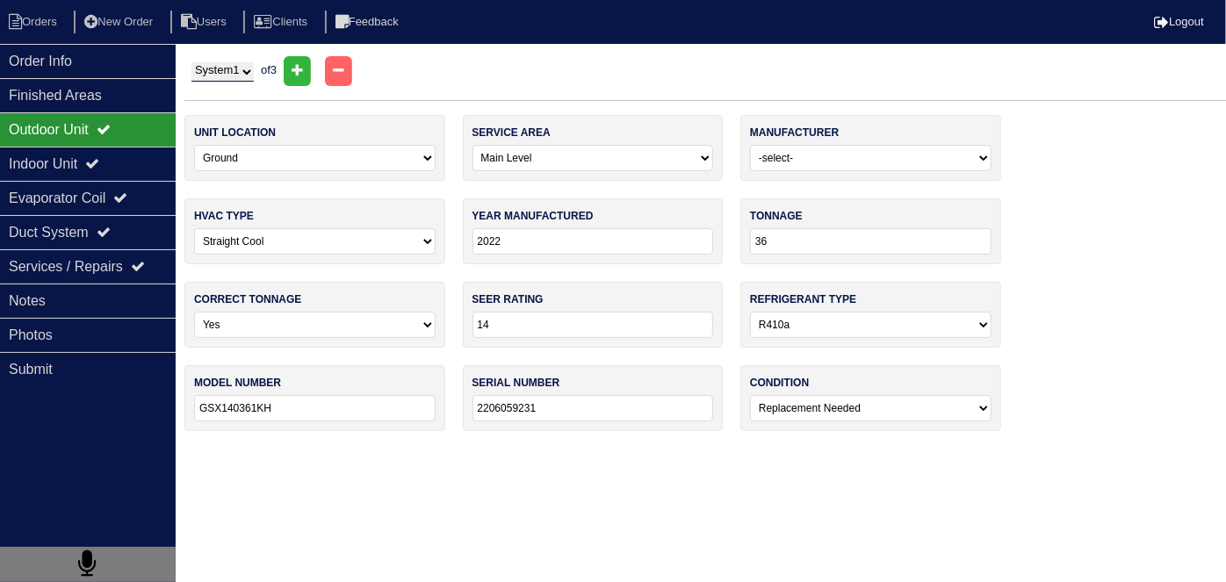
select select "1"
type input "2012"
type input "24"
type input "13"
type input "13HPX-024-230-17"
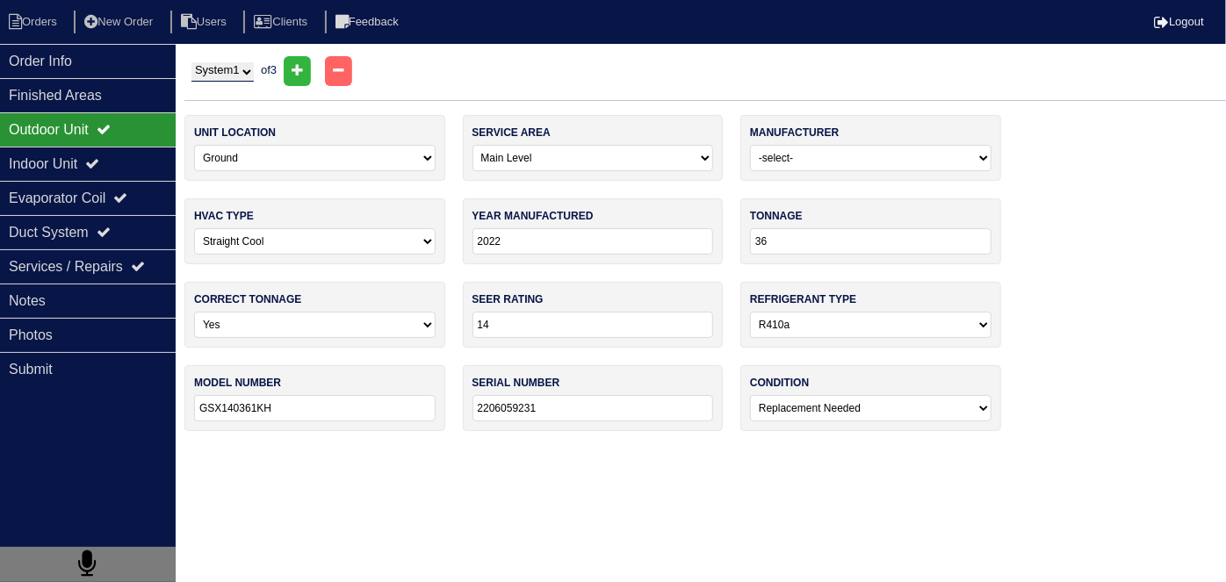
type input "1912M15504"
click at [220, 79] on select "System 1 System 2 System 3" at bounding box center [222, 71] width 62 height 19
select select "3"
click at [191, 62] on select "System 1 System 2 System 3" at bounding box center [222, 71] width 62 height 19
select select "1"
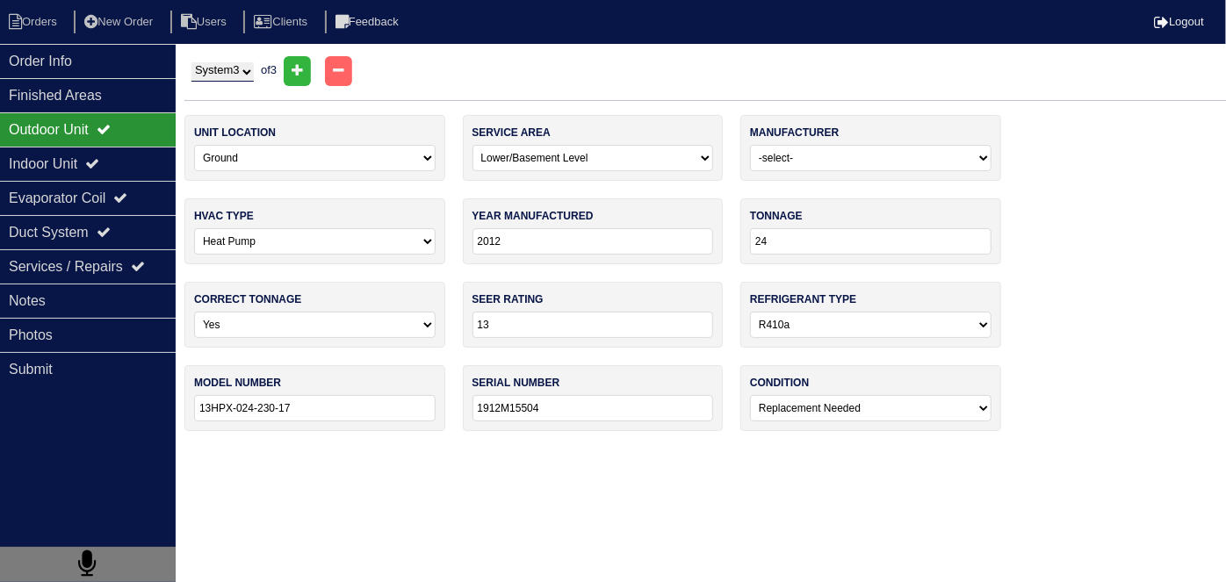
select select "0"
type input "42"
type input "13ACX-042-230-15"
type input "1912808042"
click at [70, 174] on div "Indoor Unit" at bounding box center [88, 164] width 176 height 34
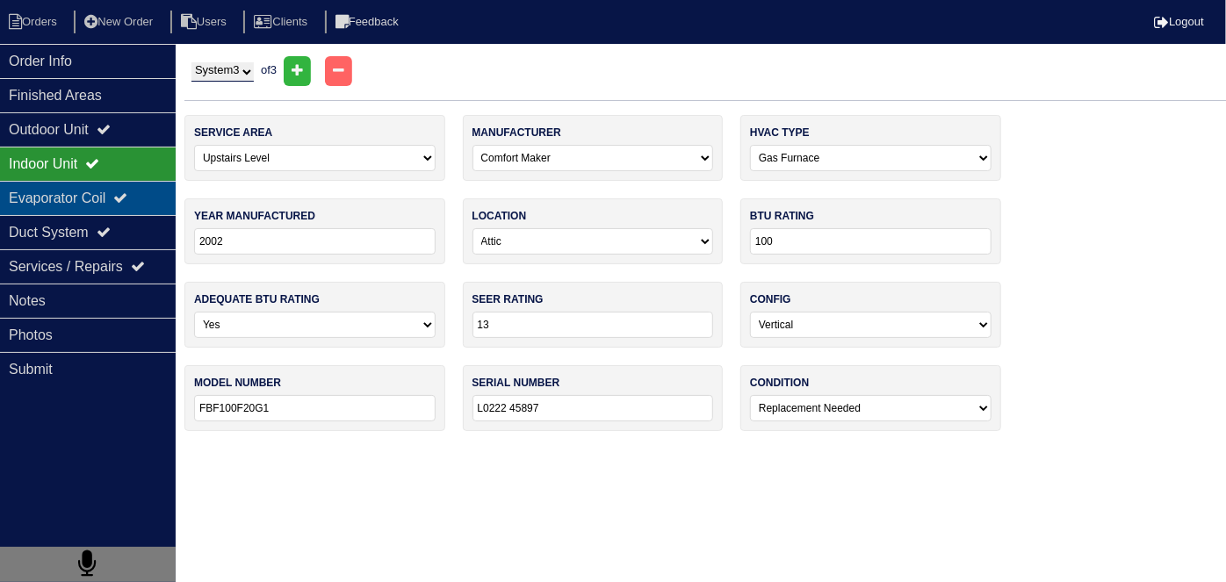
click at [70, 196] on div "Evaporator Coil" at bounding box center [88, 198] width 176 height 34
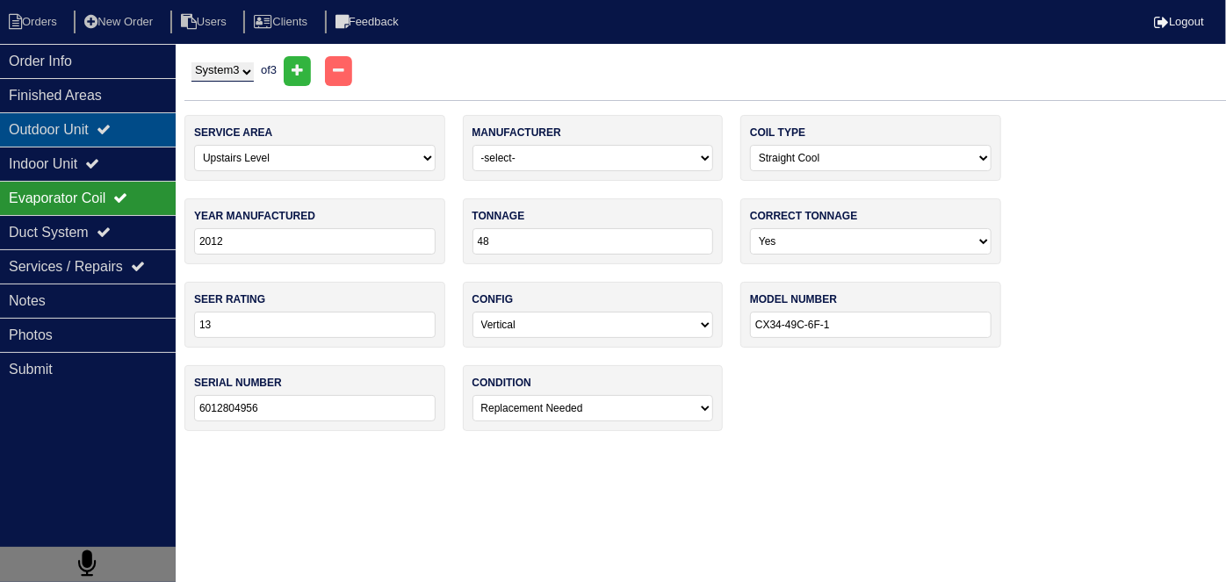
click at [81, 137] on div "Outdoor Unit" at bounding box center [88, 129] width 176 height 34
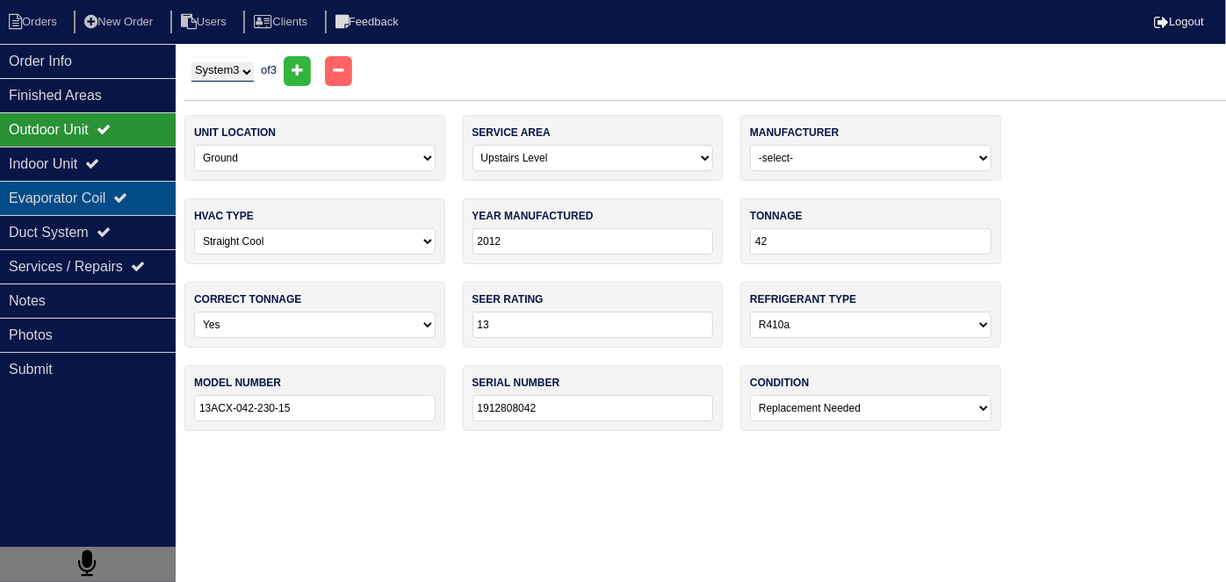
click at [77, 188] on div "Evaporator Coil" at bounding box center [88, 198] width 176 height 34
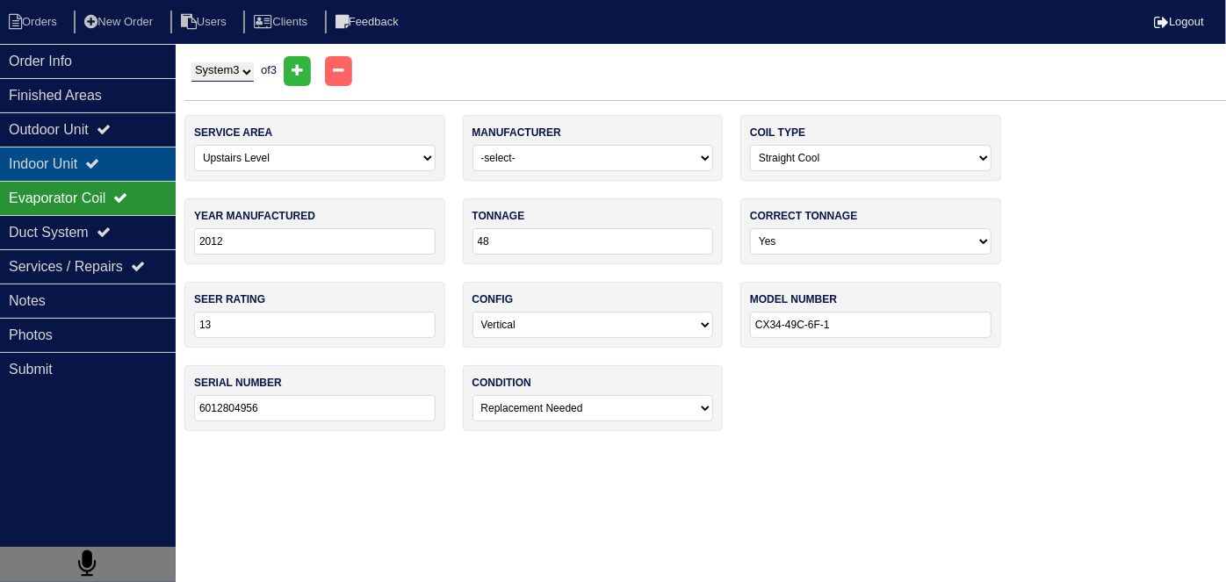
click at [72, 167] on div "Indoor Unit" at bounding box center [88, 164] width 176 height 34
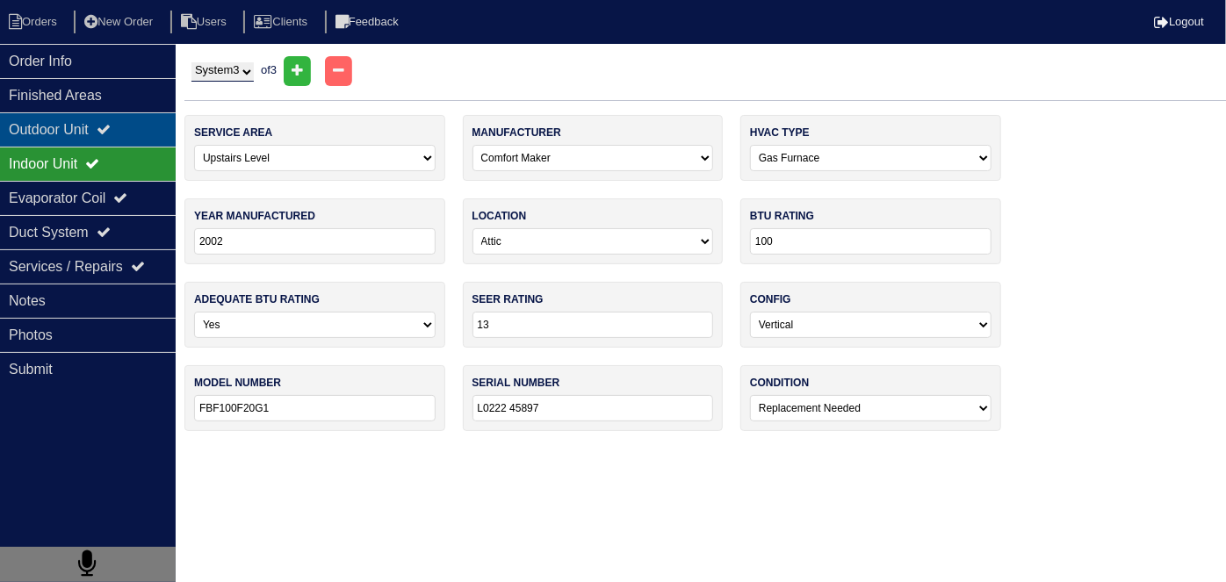
click at [68, 124] on div "Outdoor Unit" at bounding box center [88, 129] width 176 height 34
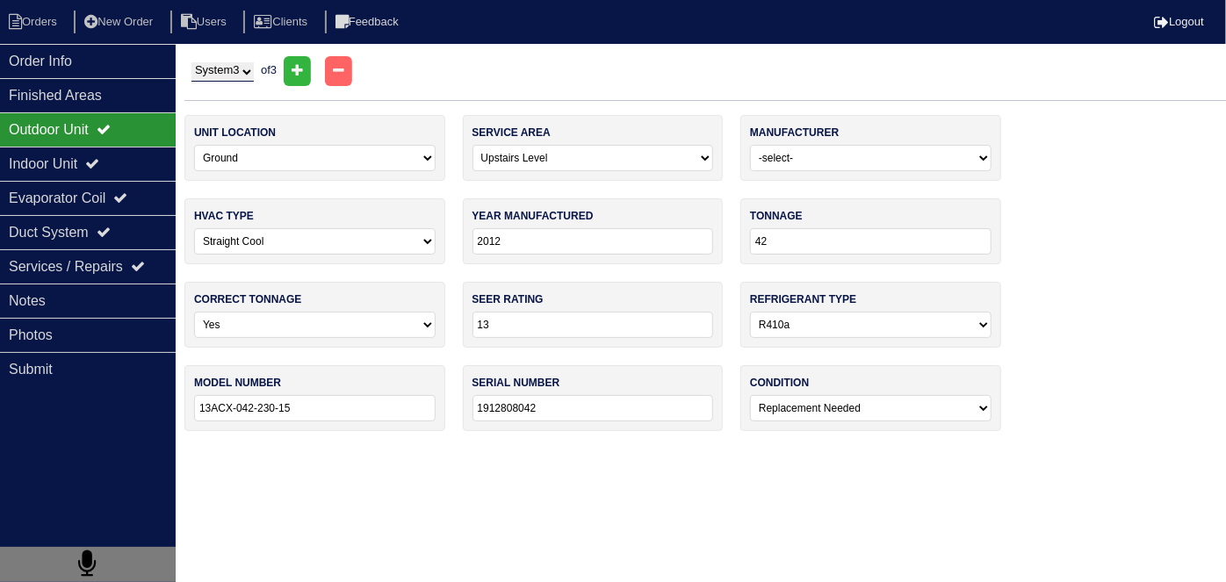
click at [210, 69] on select "System 1 System 2 System 3" at bounding box center [222, 71] width 62 height 19
select select "2"
click at [191, 62] on select "System 1 System 2 System 3" at bounding box center [222, 71] width 62 height 19
select select "0"
select select "Goodman"
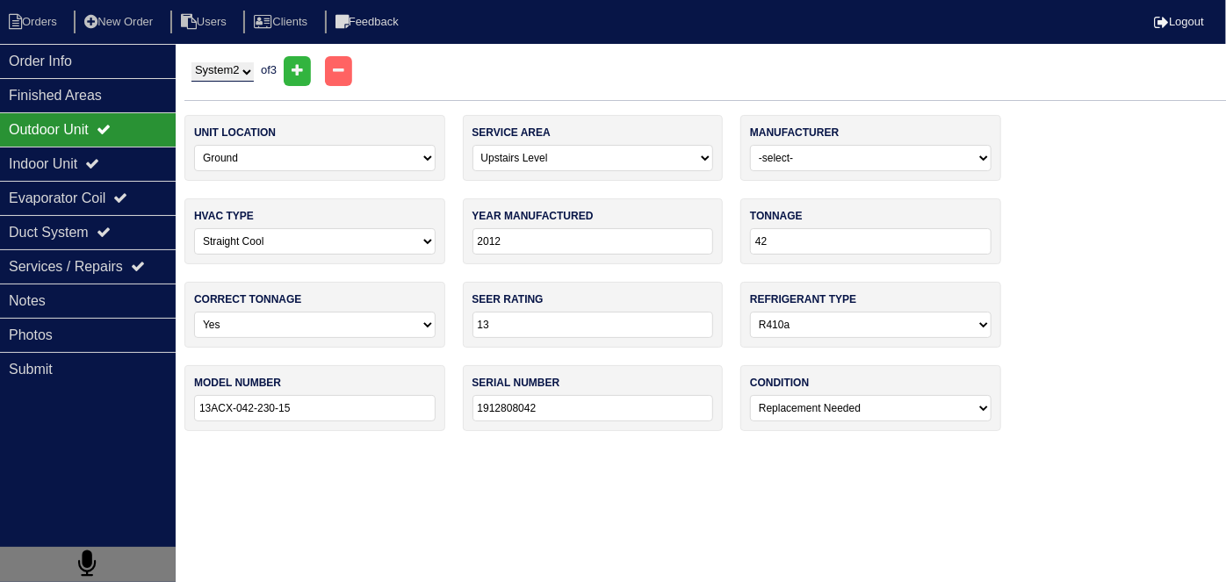
type input "2022"
type input "36"
type input "14"
type input "GSX140361ΚΗ"
type input "2206059231"
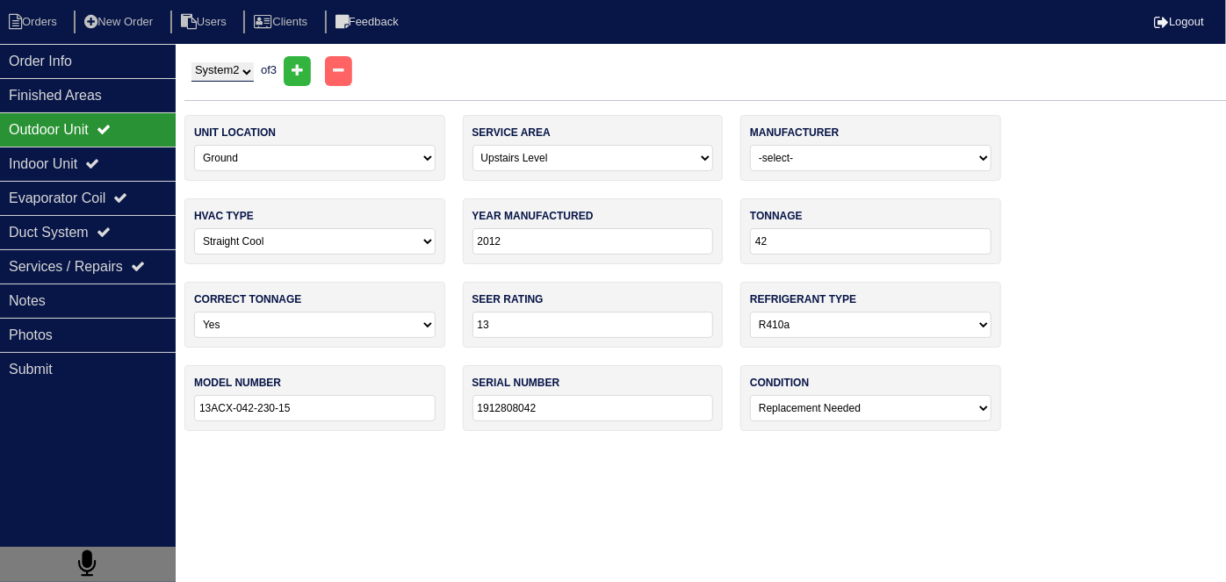
select select "0"
select select "3"
type input "75"
type input "FBF075B1261"
type input "L0222 39638"
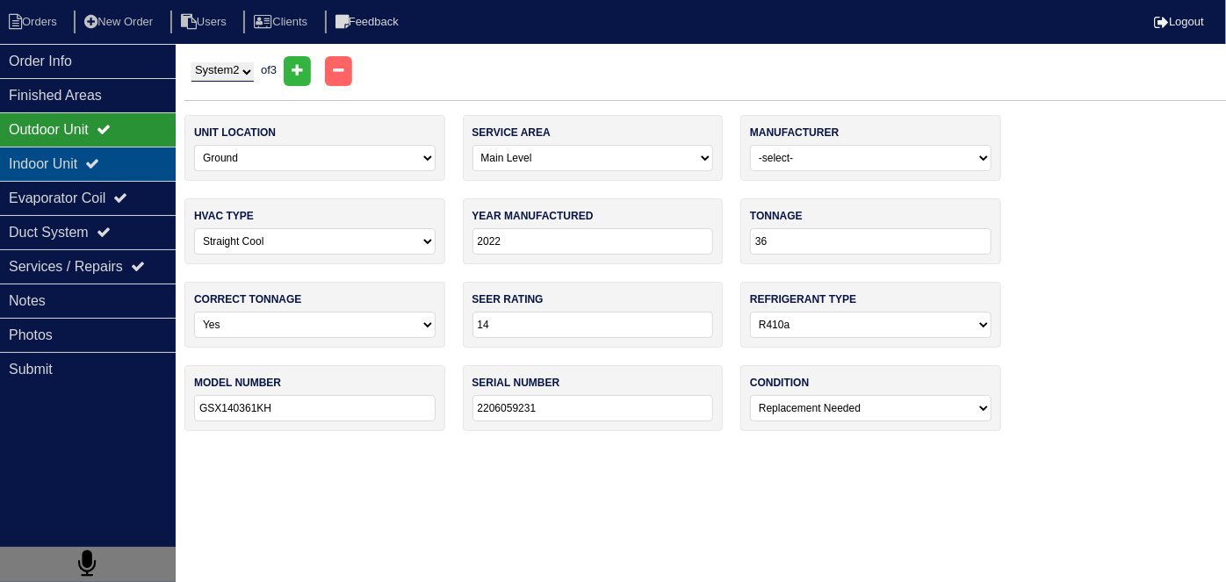
click at [90, 153] on div "Indoor Unit" at bounding box center [88, 164] width 176 height 34
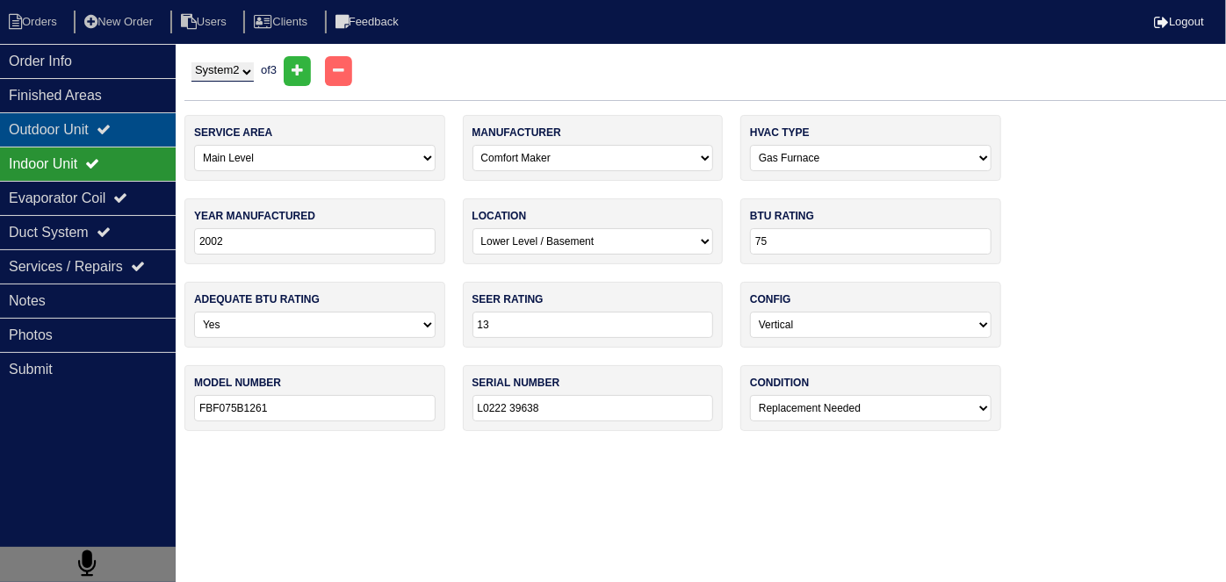
click at [103, 130] on div "Outdoor Unit" at bounding box center [88, 129] width 176 height 34
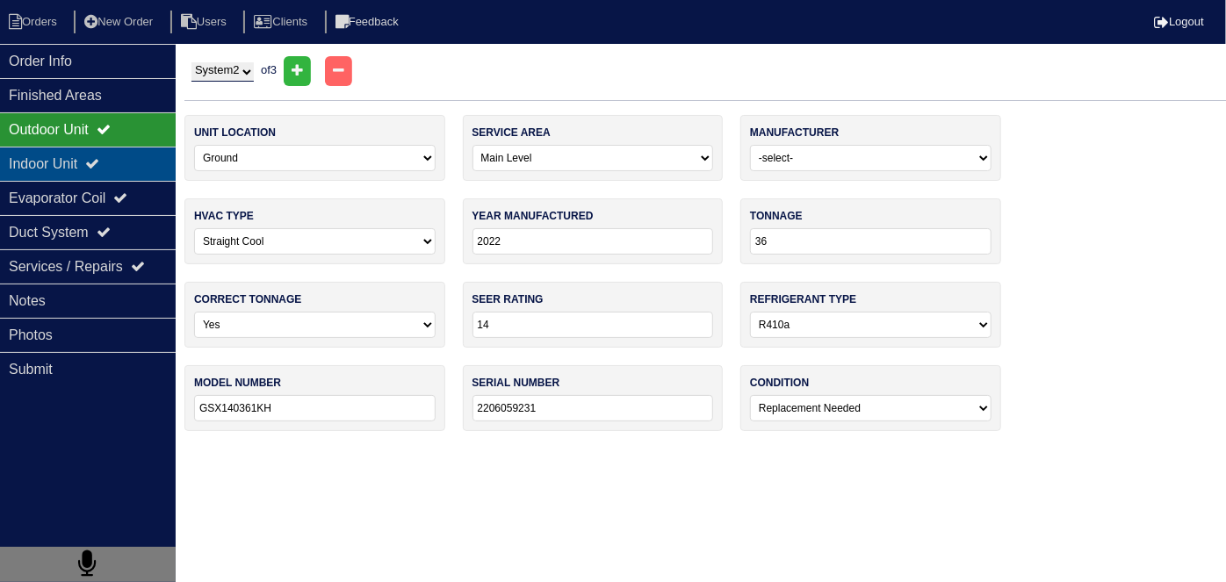
click at [105, 174] on div "Indoor Unit" at bounding box center [88, 164] width 176 height 34
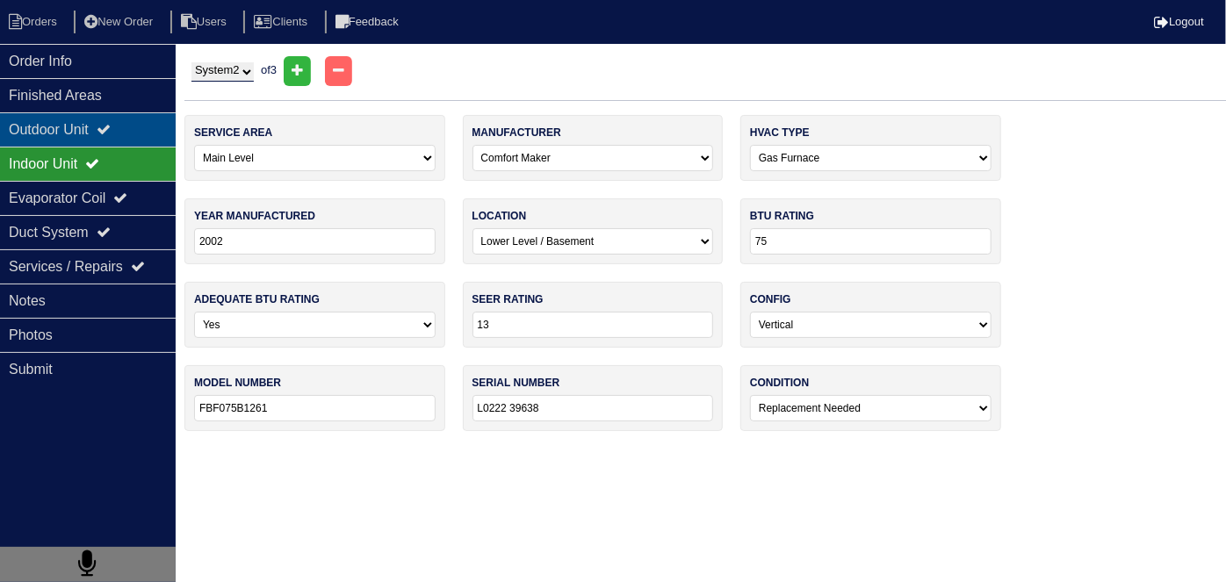
click at [107, 130] on div "Outdoor Unit" at bounding box center [88, 129] width 176 height 34
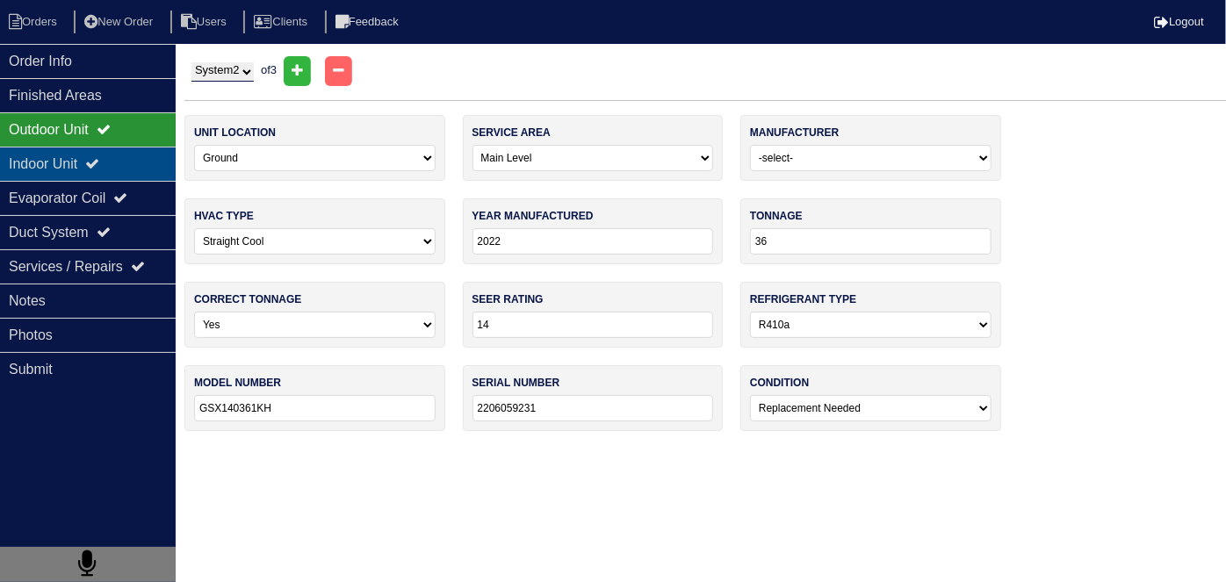
click at [96, 164] on div "Indoor Unit" at bounding box center [88, 164] width 176 height 34
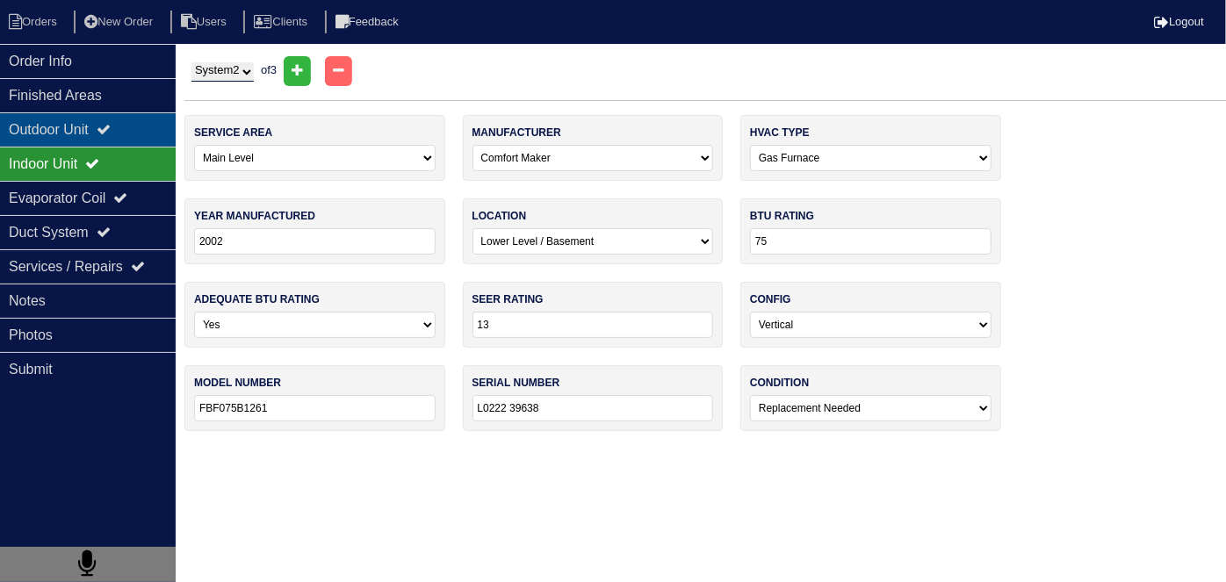
click at [97, 136] on div "Outdoor Unit" at bounding box center [88, 129] width 176 height 34
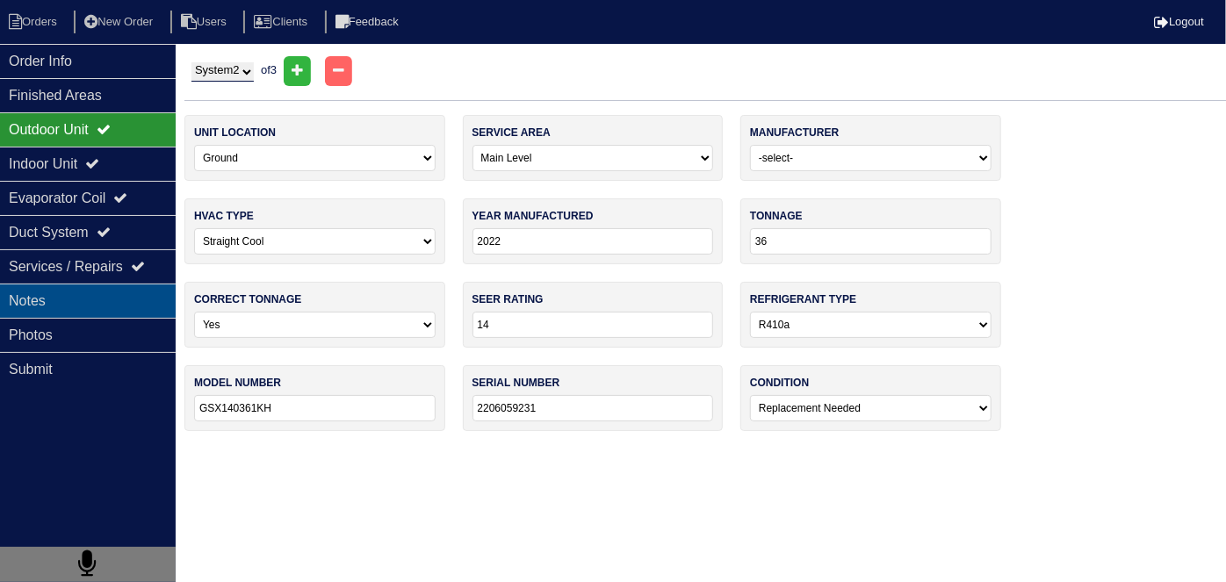
click at [82, 298] on div "Notes" at bounding box center [88, 301] width 176 height 34
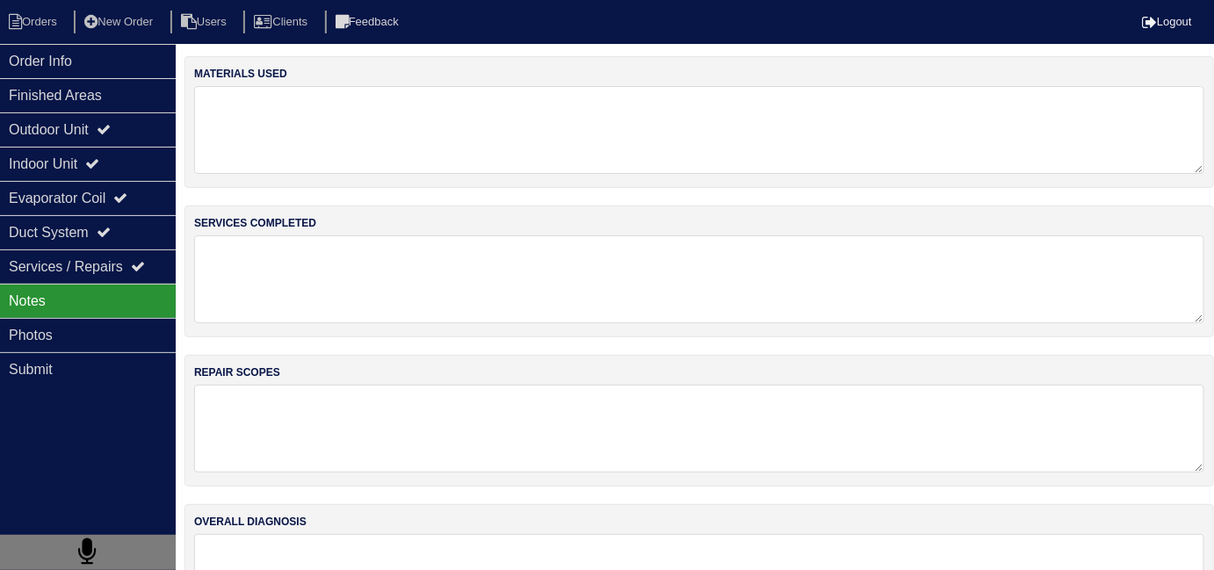
click at [430, 289] on textarea at bounding box center [699, 279] width 1010 height 88
click at [68, 126] on div "Outdoor Unit" at bounding box center [88, 129] width 176 height 34
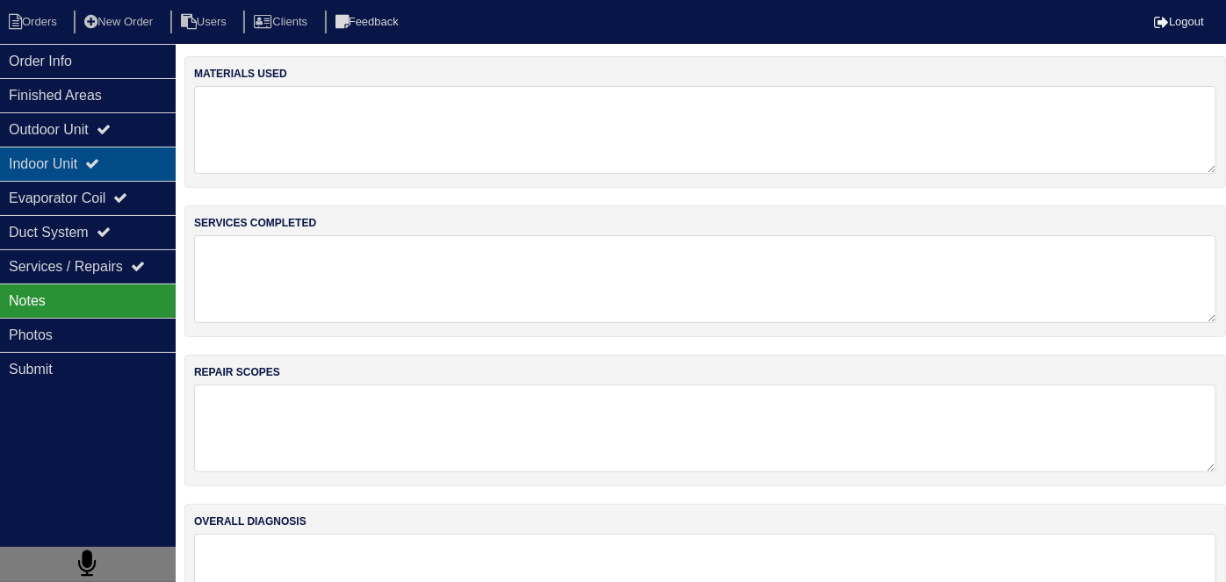
select select "2"
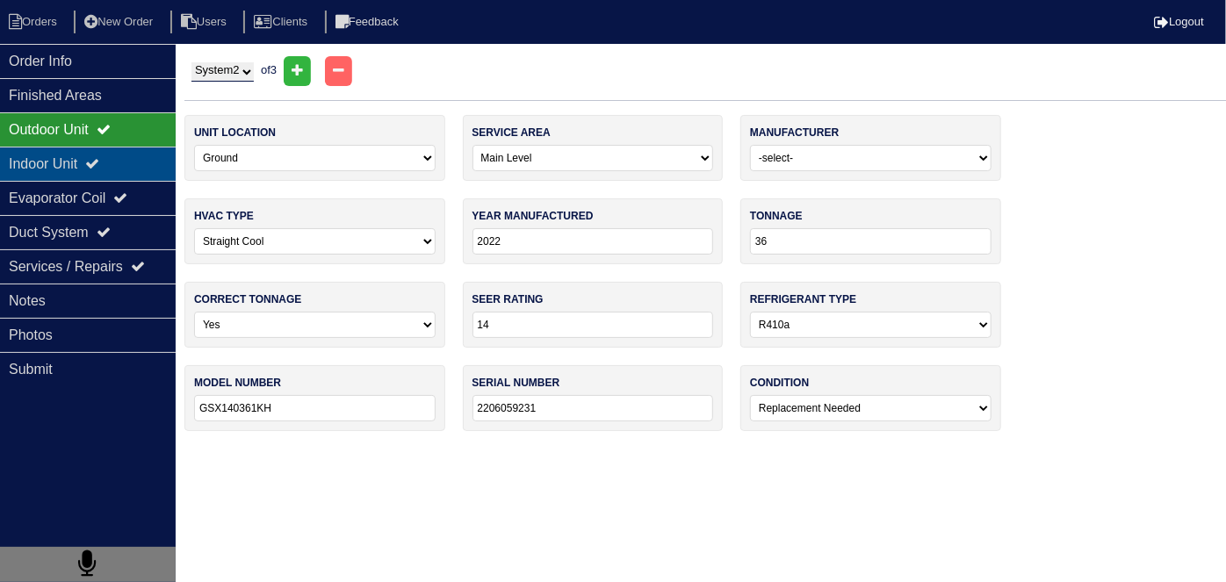
click at [76, 152] on div "Indoor Unit" at bounding box center [88, 164] width 176 height 34
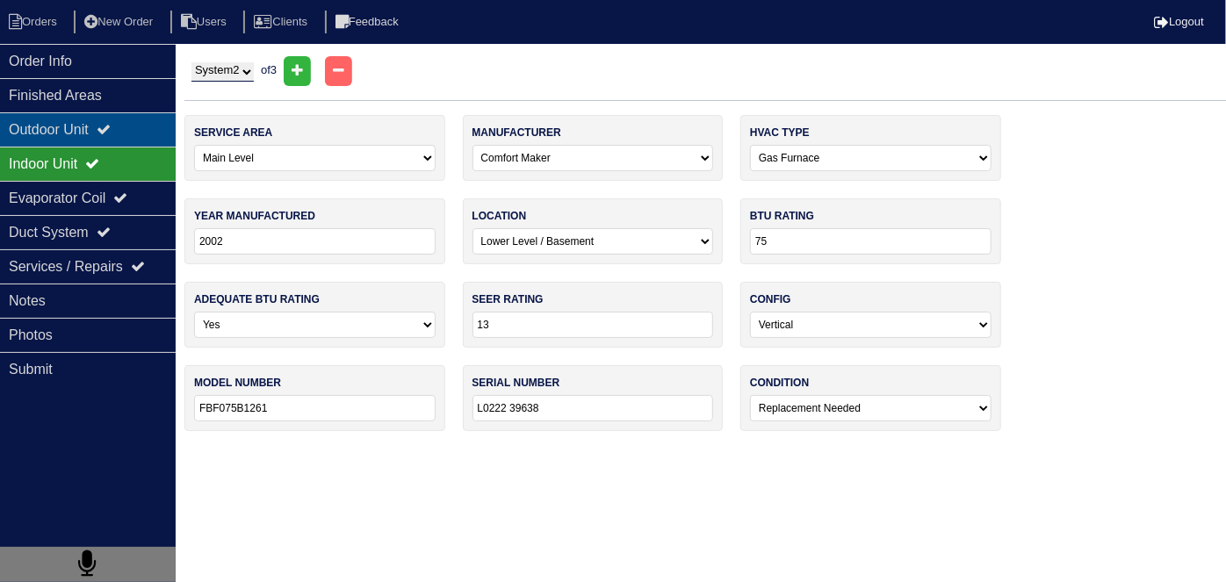
click at [64, 140] on div "Outdoor Unit" at bounding box center [88, 129] width 176 height 34
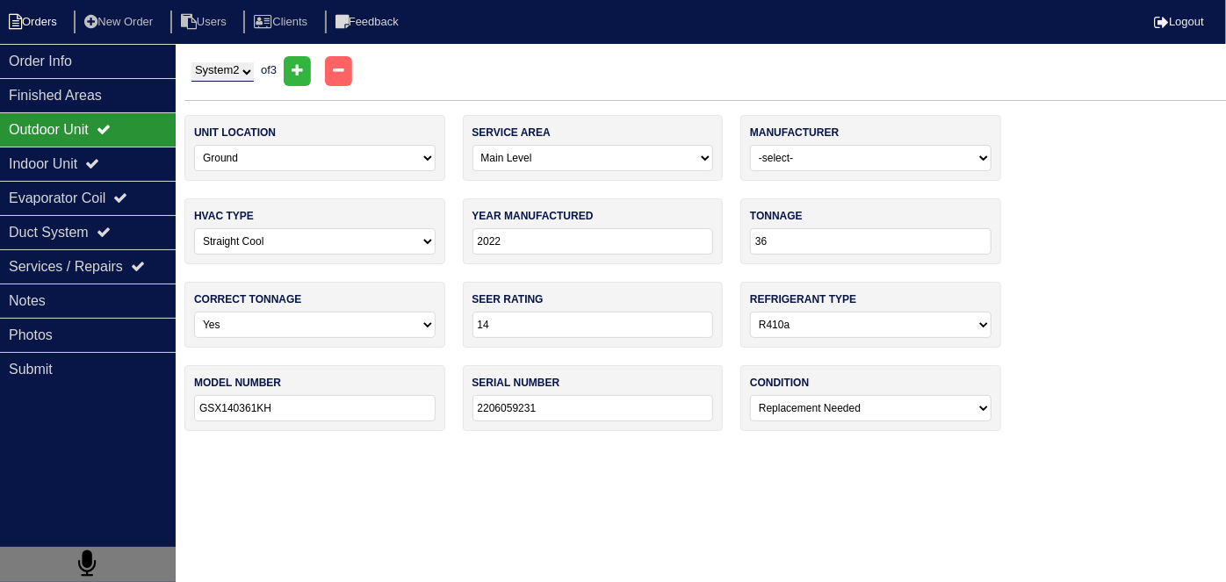
click at [50, 25] on li "Orders" at bounding box center [35, 23] width 71 height 24
click at [47, 17] on li "Orders" at bounding box center [35, 23] width 71 height 24
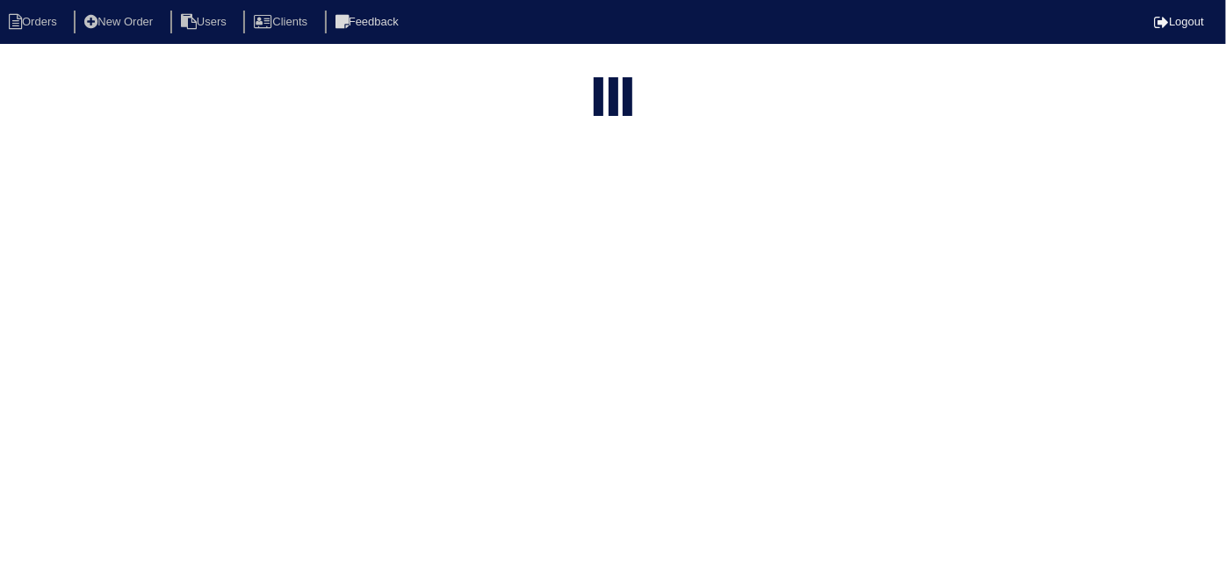
select select "15"
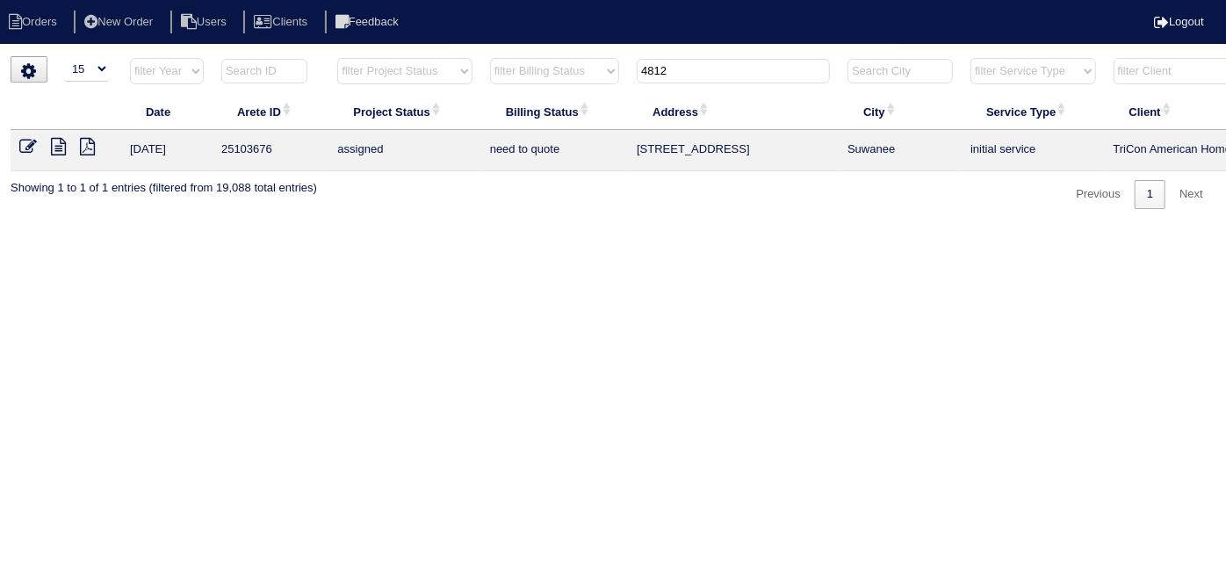
drag, startPoint x: 714, startPoint y: 75, endPoint x: 409, endPoint y: 4, distance: 312.7
click at [479, 56] on body "Orders New Order Users Clients Feedback Logout Orders New Order Users Clients M…" at bounding box center [613, 132] width 1226 height 153
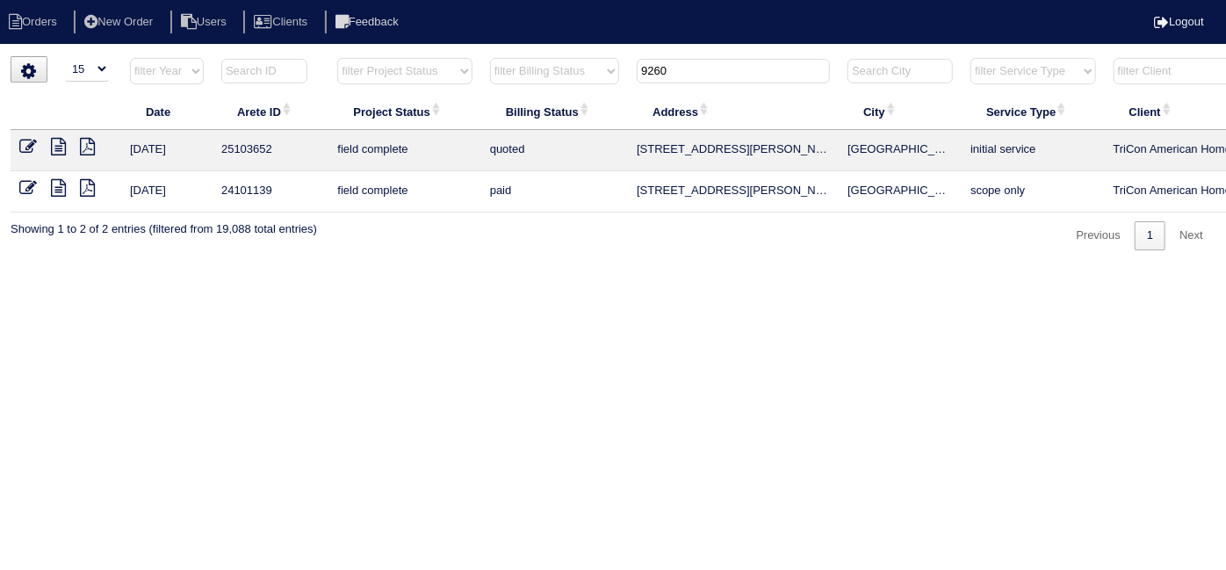
type input "9260"
click at [30, 141] on icon at bounding box center [28, 147] width 18 height 18
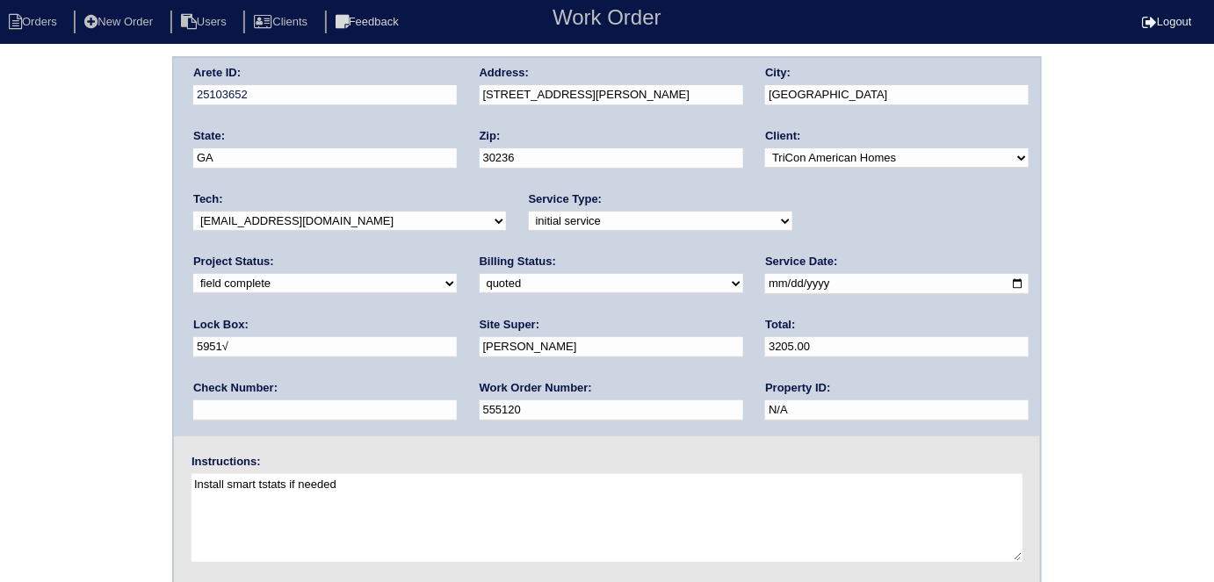
drag, startPoint x: 239, startPoint y: 275, endPoint x: 241, endPoint y: 290, distance: 15.0
click at [479, 275] on select "need to quote quoted need to invoice invoiced paid warranty purchase order need…" at bounding box center [610, 283] width 263 height 19
select select "need to invoice"
click at [479, 274] on select "need to quote quoted need to invoice invoiced paid warranty purchase order need…" at bounding box center [610, 283] width 263 height 19
click at [457, 274] on select "new order assigned in progress field complete need to schedule admin review arc…" at bounding box center [324, 283] width 263 height 19
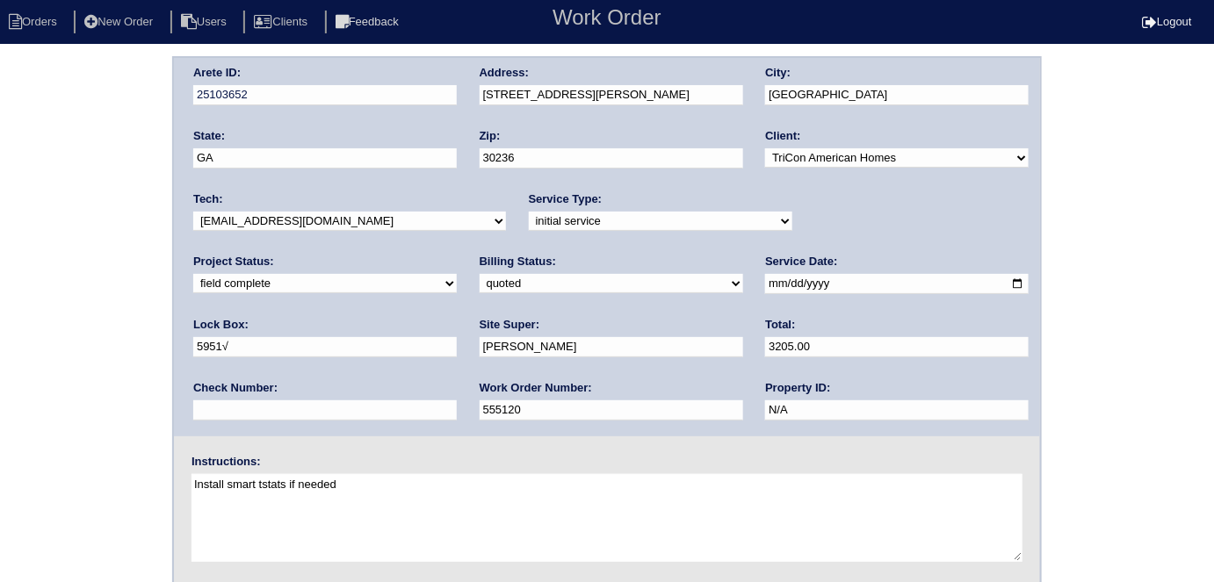
select select "need to schedule"
click at [457, 274] on select "new order assigned in progress field complete need to schedule admin review arc…" at bounding box center [324, 283] width 263 height 19
click at [765, 281] on input "2025-10-06" at bounding box center [896, 284] width 263 height 20
type input "2025-10-08"
click at [0, 386] on div "Arete ID: 25103652 Address: 9260 Carnes Estates Dr City: Jonesboro State: GA Zi…" at bounding box center [607, 411] width 1214 height 710
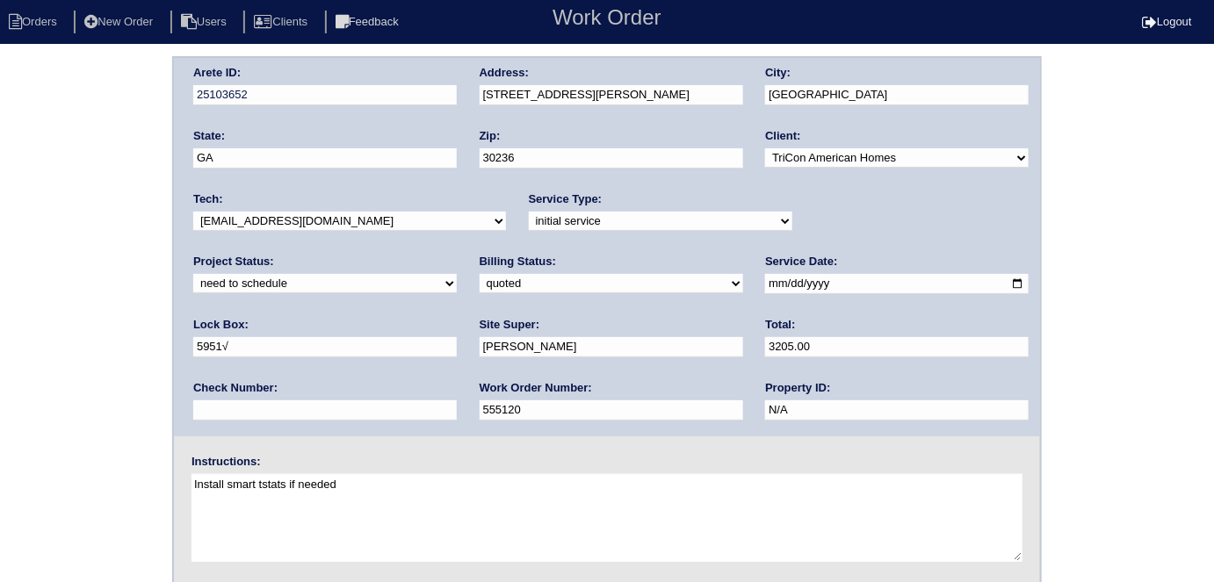
click at [90, 349] on div "Arete ID: 25103652 Address: 9260 Carnes Estates Dr City: Jonesboro State: GA Zi…" at bounding box center [607, 411] width 1214 height 710
click at [29, 475] on div "Arete ID: 25103652 Address: 9260 Carnes Estates Dr City: Jonesboro State: GA Zi…" at bounding box center [607, 411] width 1214 height 710
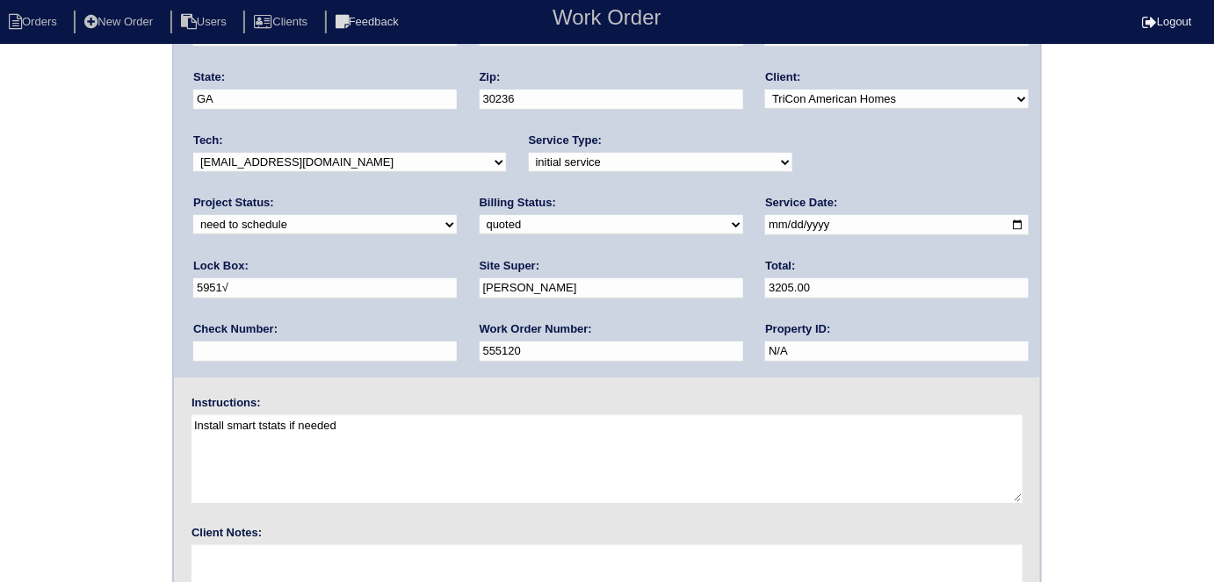
scroll to position [180, 0]
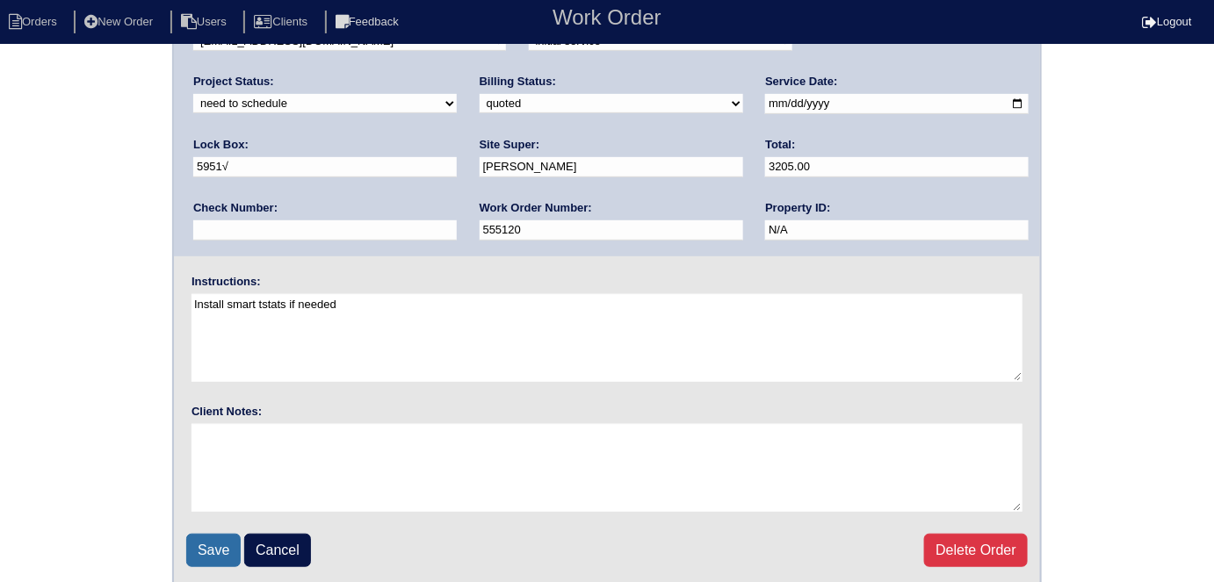
click at [215, 545] on input "Save" at bounding box center [213, 550] width 54 height 33
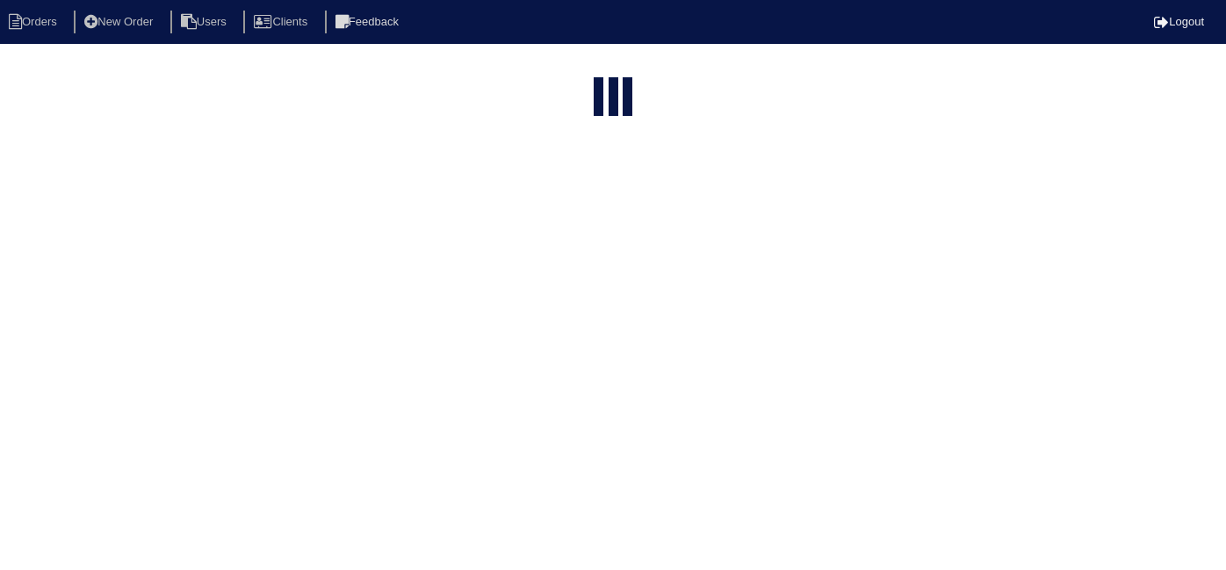
select select "15"
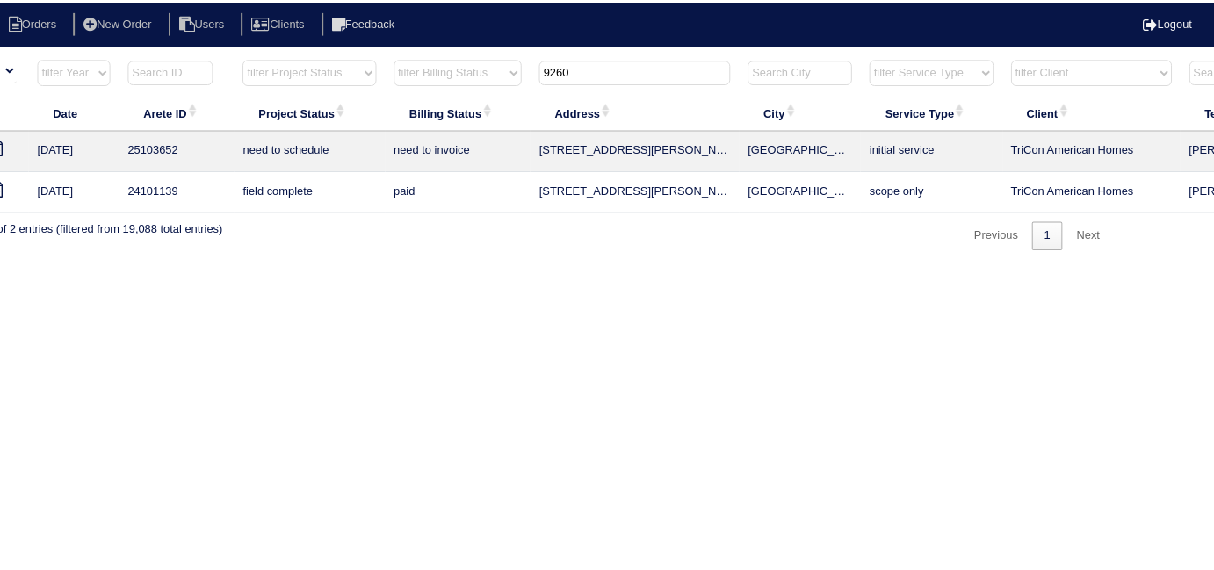
scroll to position [0, 306]
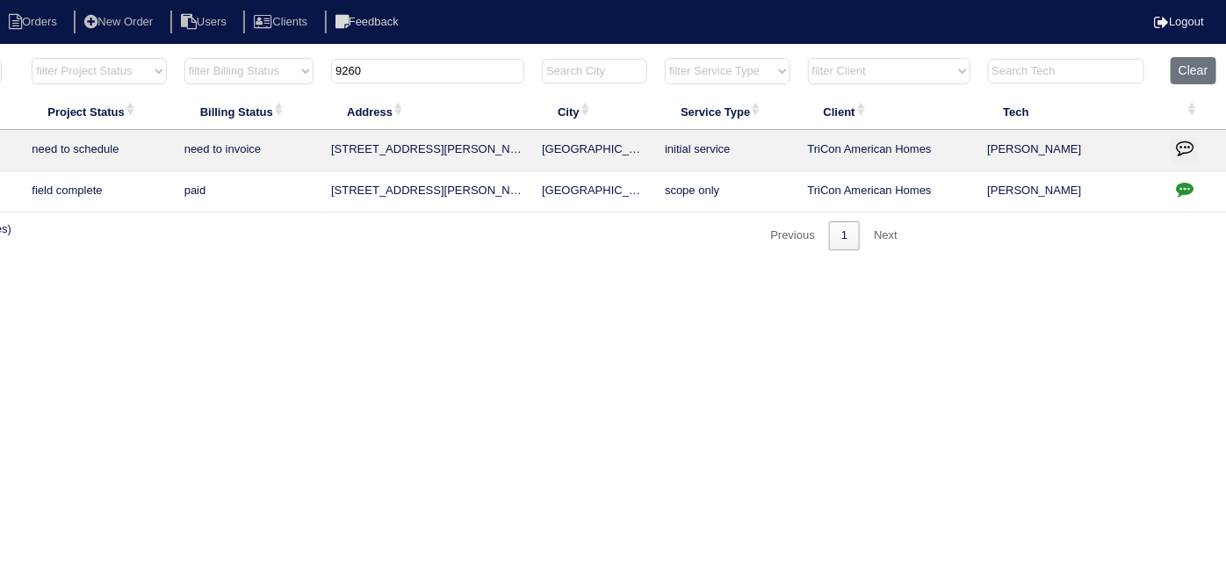
click at [1195, 141] on button "button" at bounding box center [1185, 150] width 28 height 26
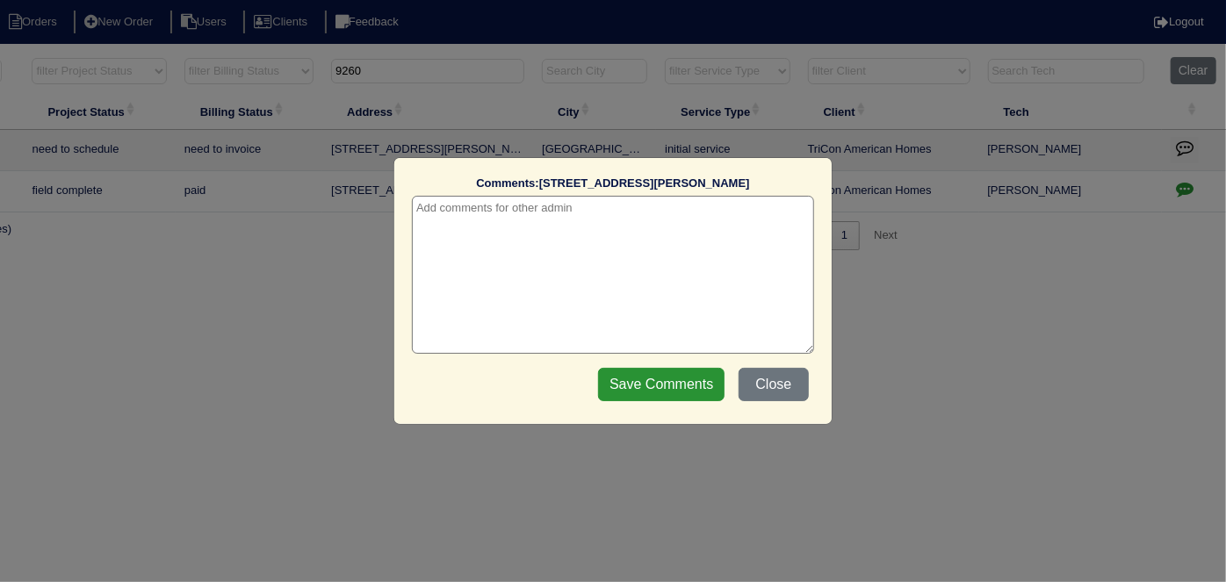
click at [1180, 150] on div "Comments: [STREET_ADDRESS][PERSON_NAME] The comments on file have changed since…" at bounding box center [613, 291] width 1226 height 582
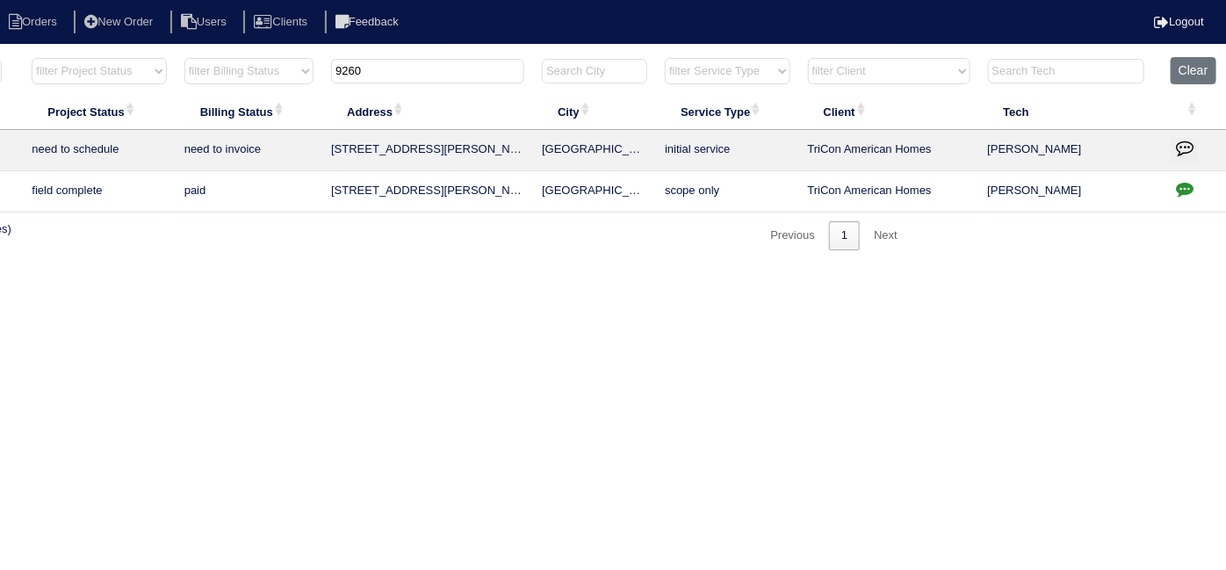
click at [1180, 150] on icon "button" at bounding box center [1185, 148] width 18 height 18
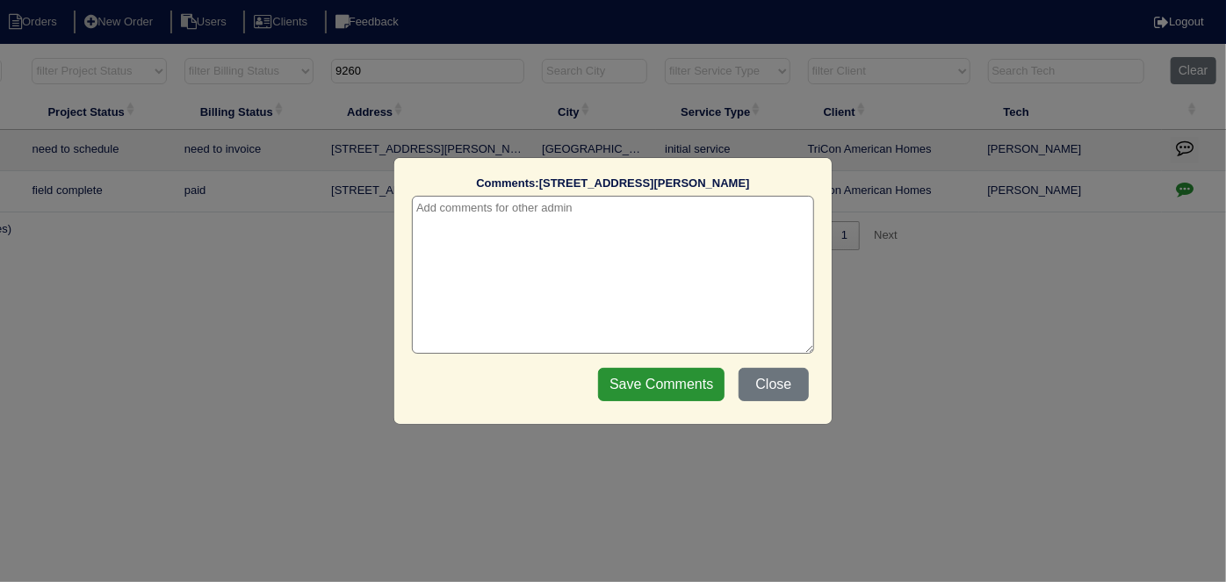
click at [415, 223] on textarea at bounding box center [613, 275] width 402 height 158
paste textarea "Replace US Furnace"
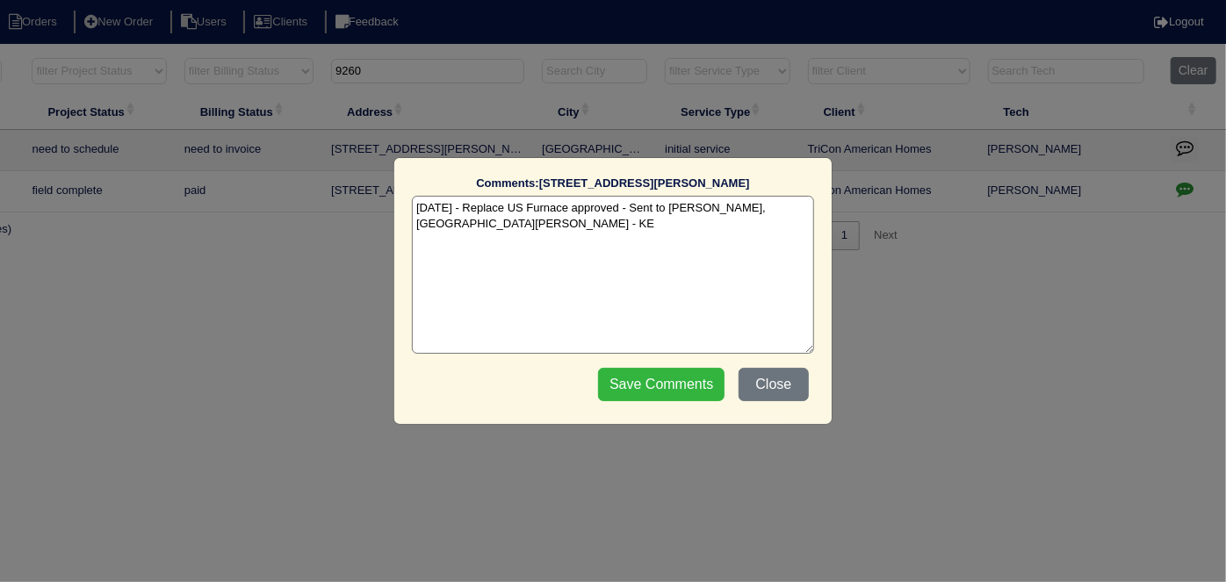
type textarea "[DATE] - Replace US Furnace approved - Sent to [PERSON_NAME], [GEOGRAPHIC_DATA]…"
click at [628, 382] on input "Save Comments" at bounding box center [661, 384] width 126 height 33
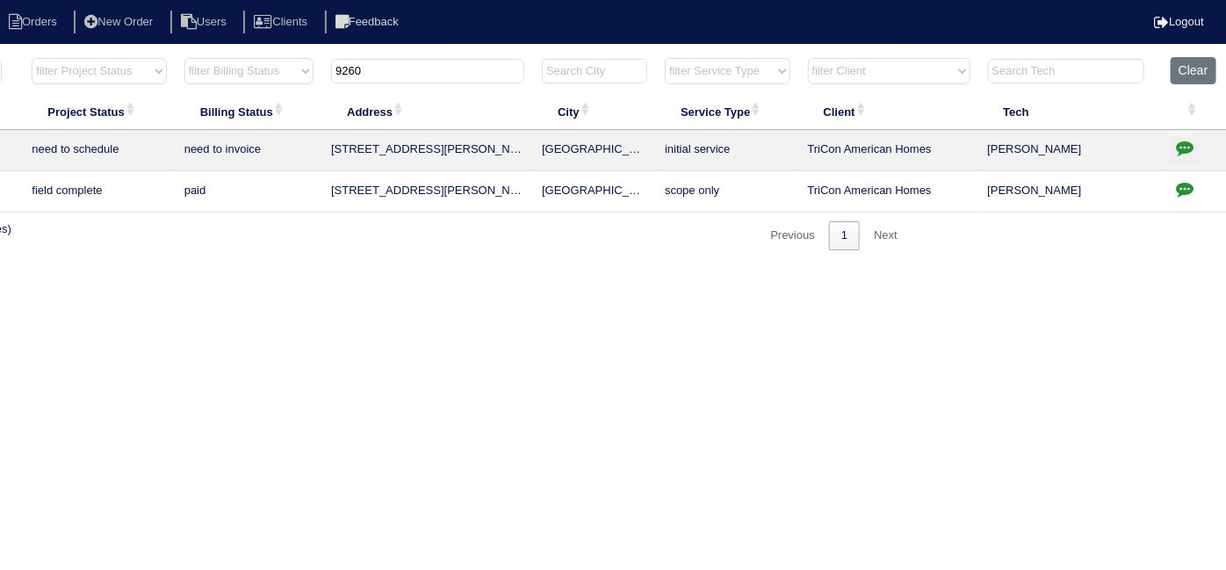
drag, startPoint x: 454, startPoint y: 73, endPoint x: 183, endPoint y: 76, distance: 271.4
click at [229, 78] on tr "filter Year -- Any Year -- 2025 2024 2023 2022 2021 2020 2019 filter Project St…" at bounding box center [466, 75] width 1522 height 36
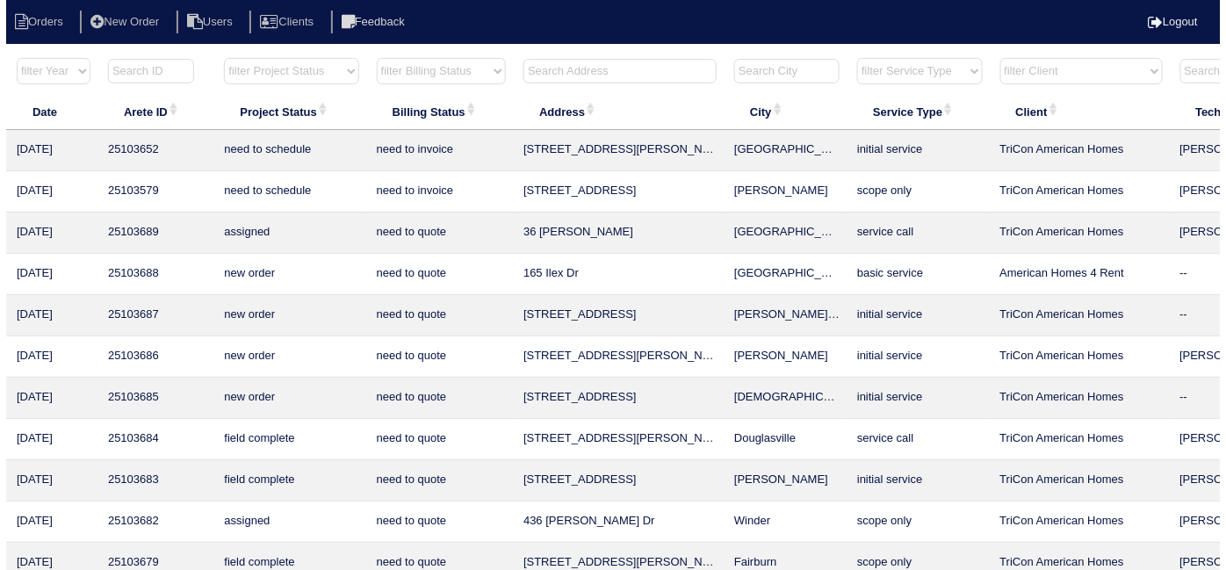
scroll to position [0, 0]
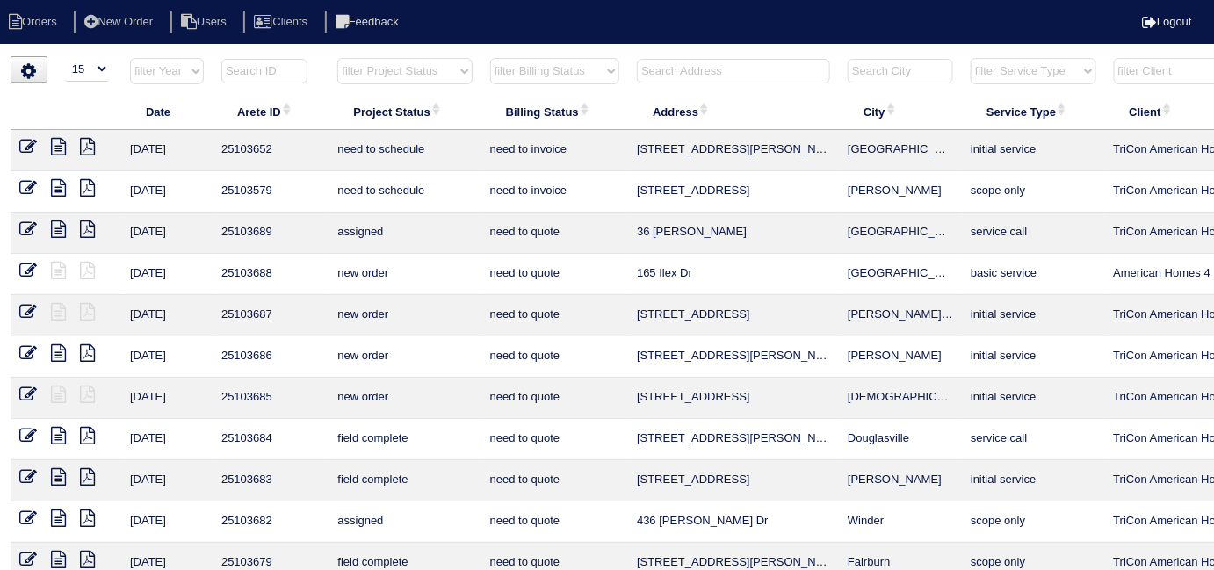
click at [799, 63] on input "text" at bounding box center [733, 71] width 193 height 25
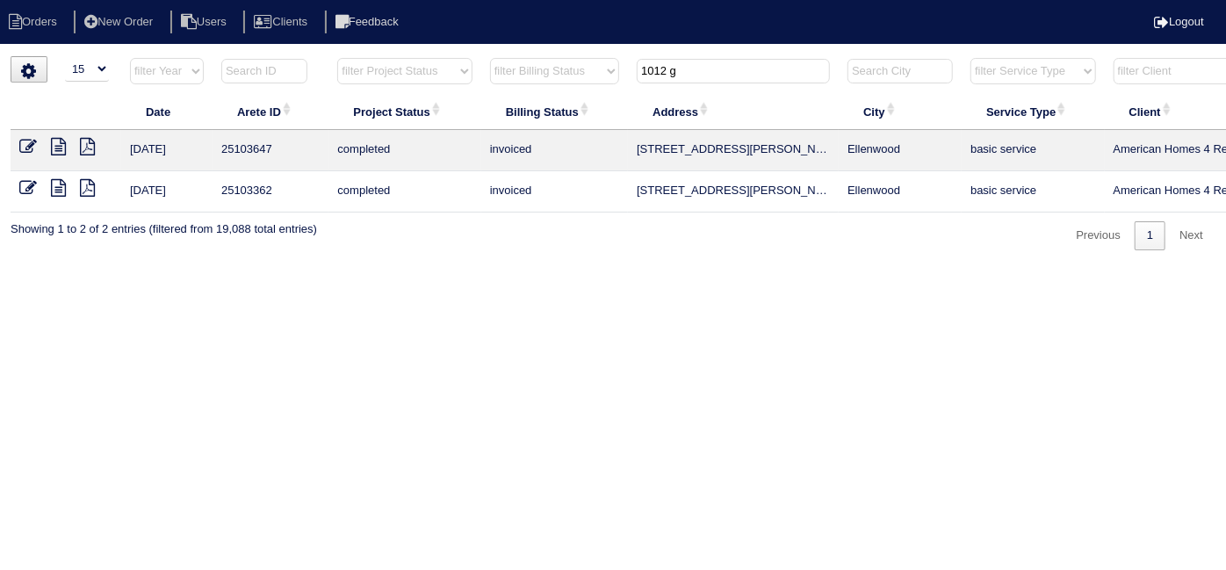
scroll to position [0, 306]
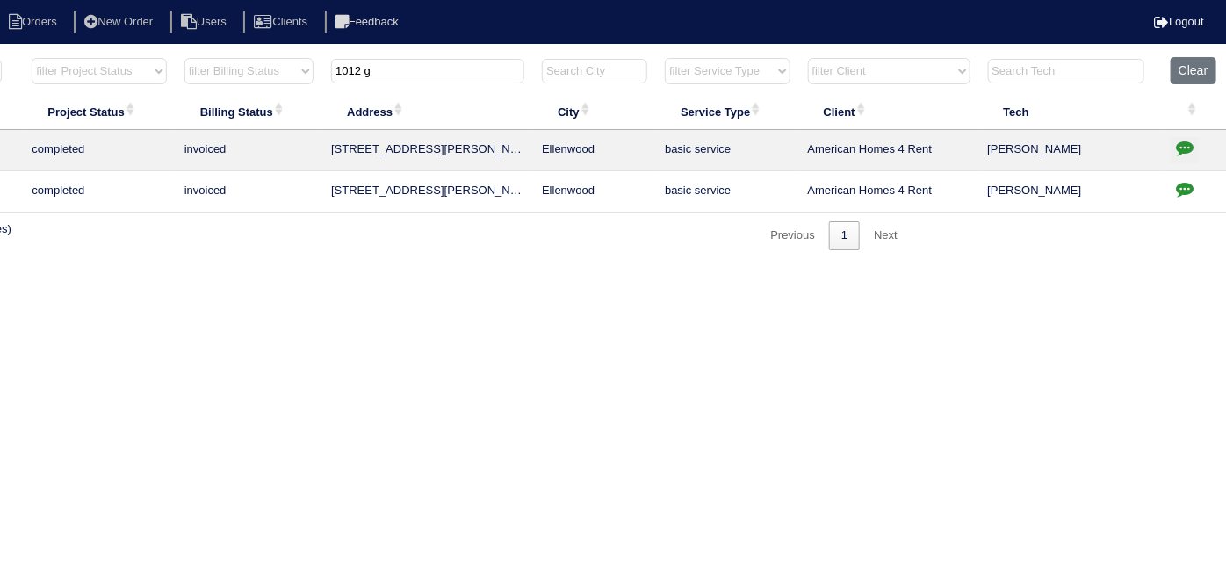
type input "1012 g"
click at [1177, 147] on icon "button" at bounding box center [1185, 148] width 18 height 18
type textarea "10/2/25 - this is for a change order only - rk"
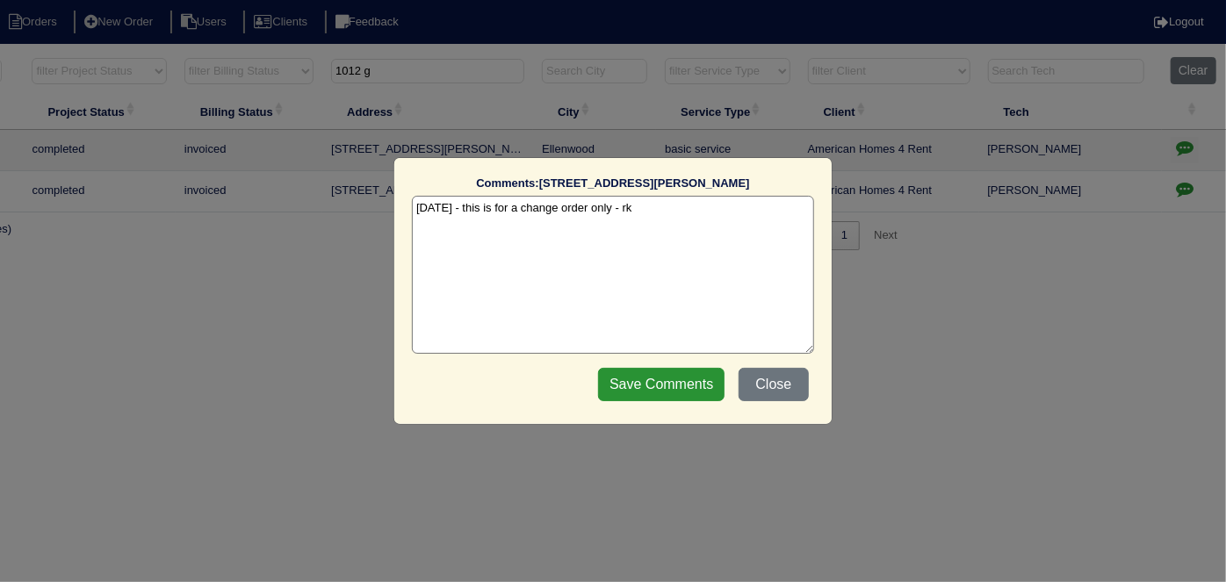
click at [687, 201] on textarea "10/2/25 - this is for a change order only - rk" at bounding box center [613, 275] width 402 height 158
click at [760, 377] on button "Close" at bounding box center [774, 384] width 70 height 33
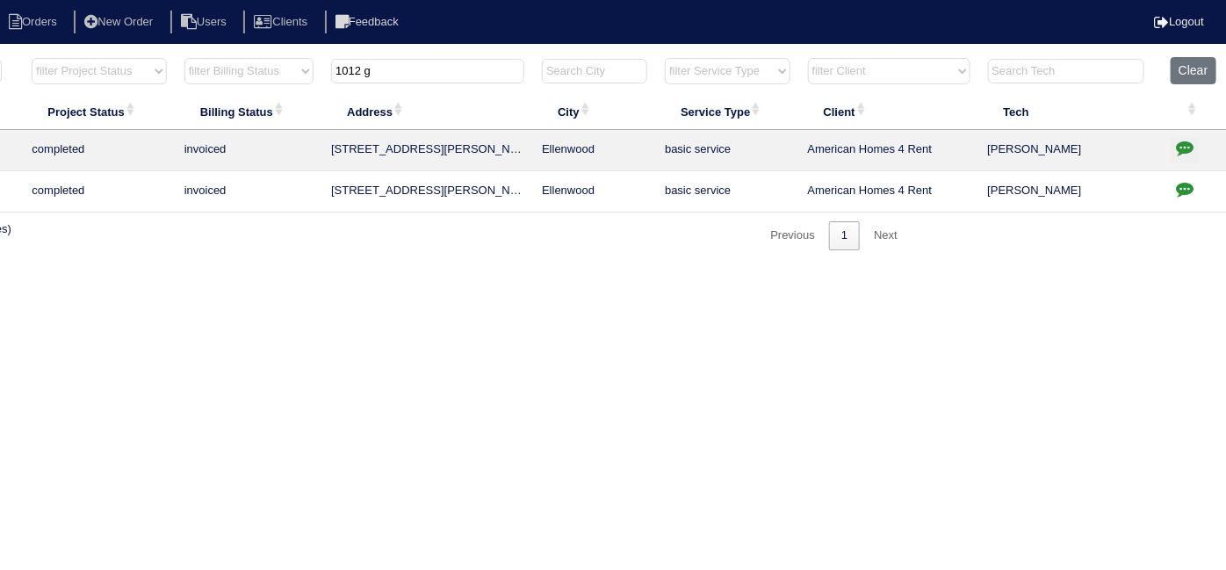
click at [1190, 185] on icon "button" at bounding box center [1185, 189] width 18 height 18
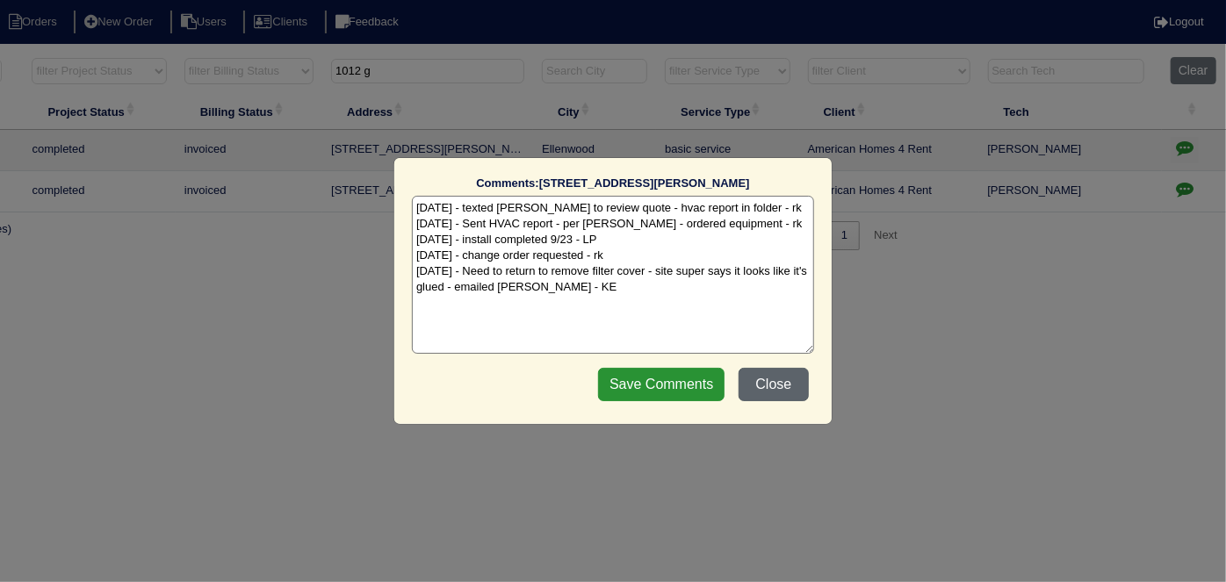
click at [797, 385] on button "Close" at bounding box center [774, 384] width 70 height 33
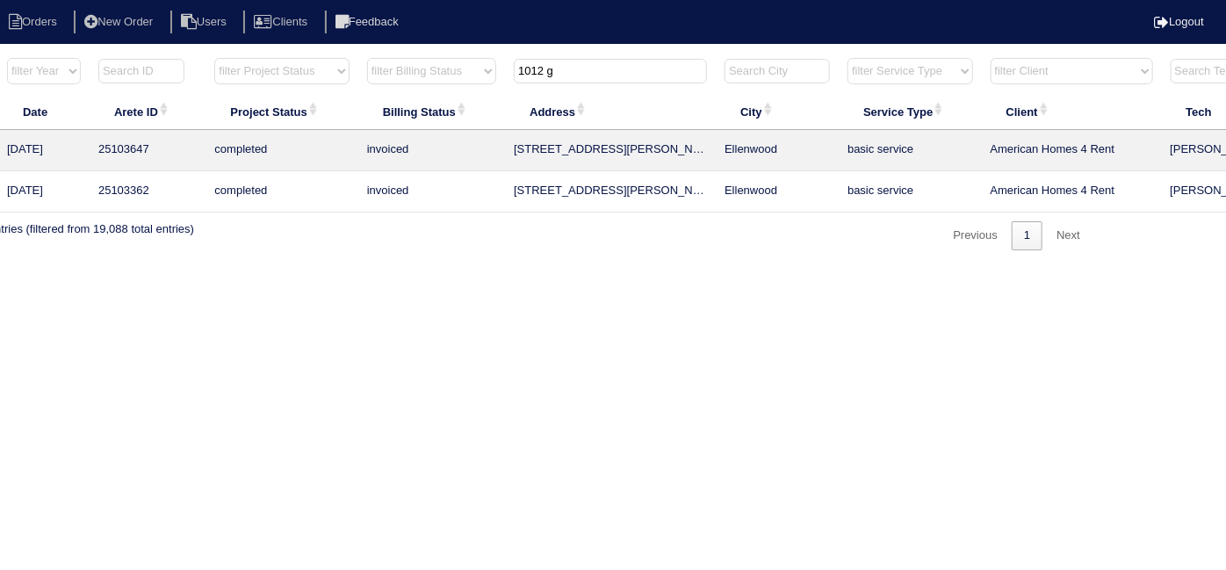
scroll to position [0, 0]
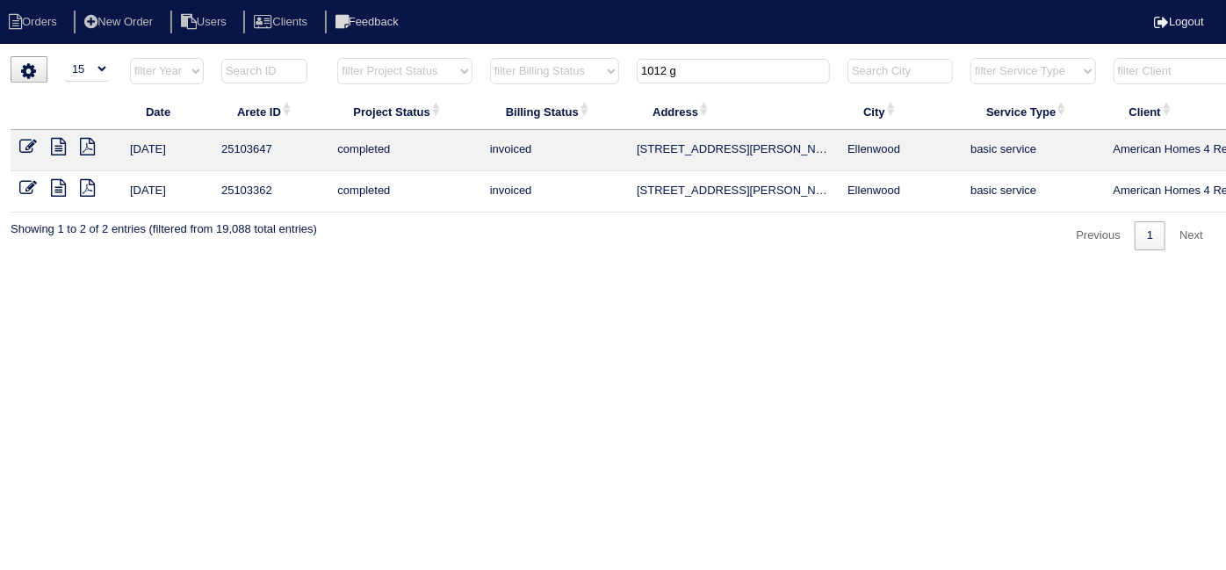
click at [28, 142] on icon at bounding box center [28, 147] width 18 height 18
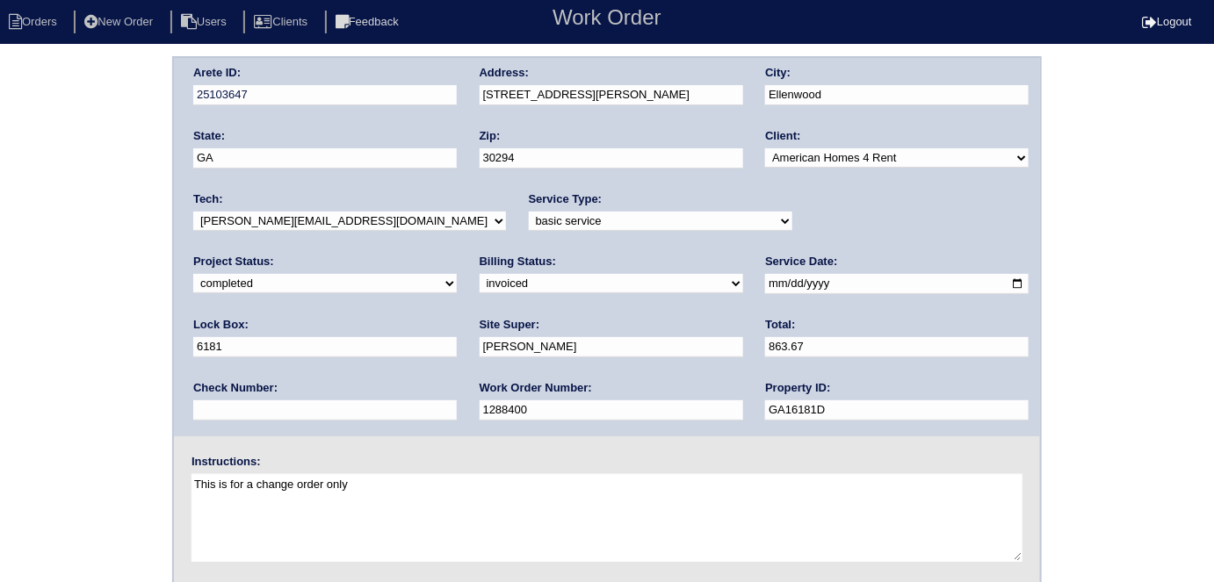
click at [106, 280] on div "Arete ID: 25103647 Address: [STREET_ADDRESS][PERSON_NAME] City: [GEOGRAPHIC_DAT…" at bounding box center [607, 411] width 1214 height 710
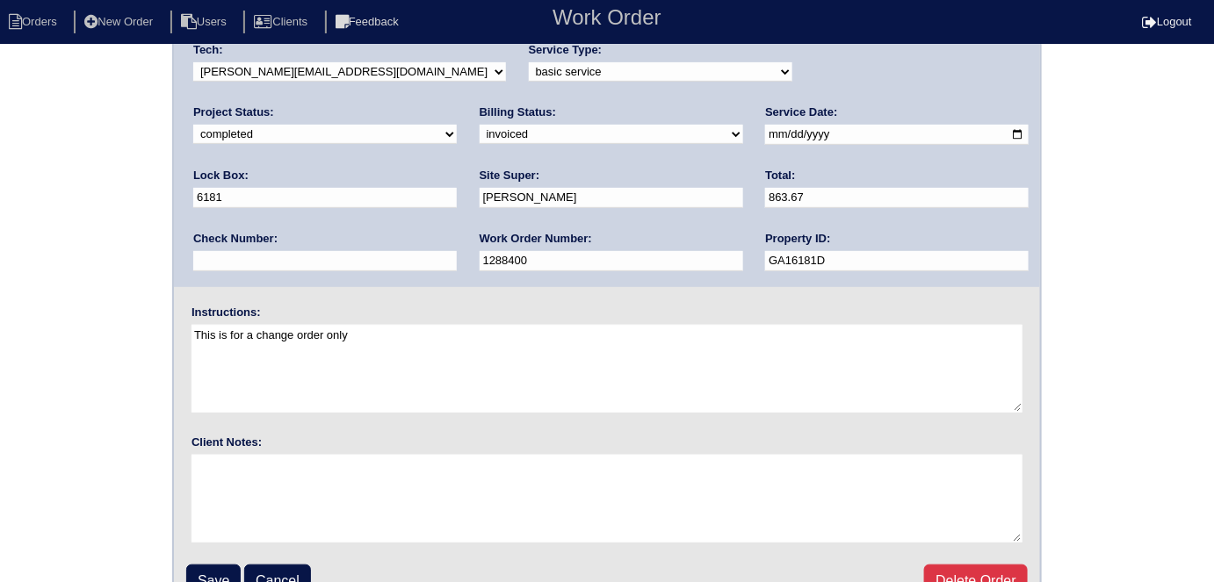
scroll to position [180, 0]
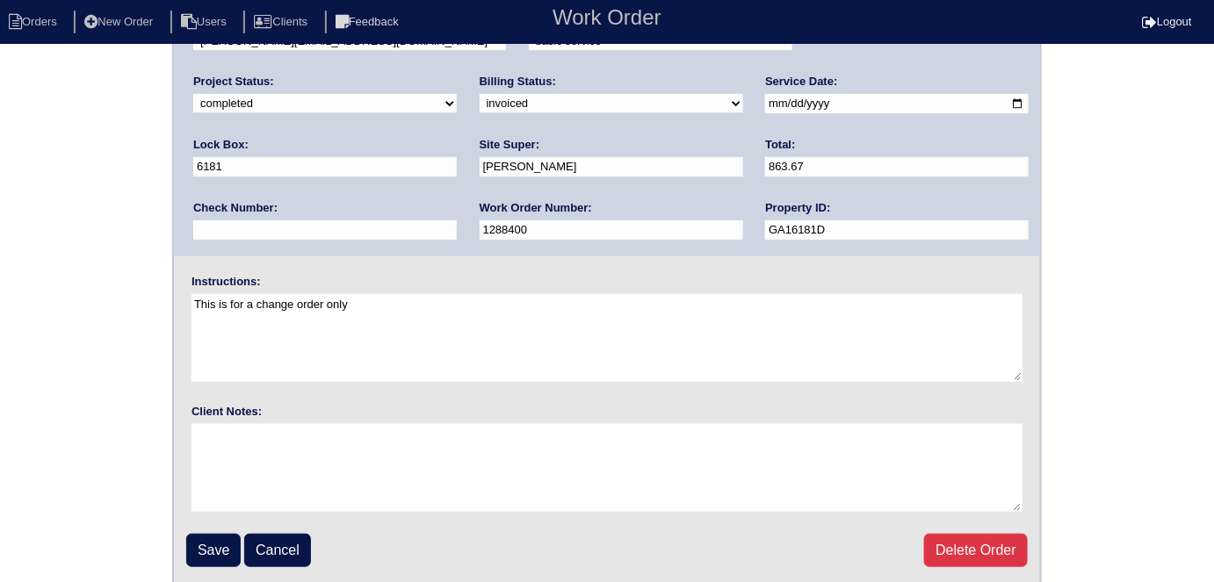
click at [108, 372] on div "Arete ID: 25103647 Address: [STREET_ADDRESS][PERSON_NAME] City: [GEOGRAPHIC_DAT…" at bounding box center [607, 231] width 1214 height 710
click at [74, 433] on div "Arete ID: 25103647 Address: [STREET_ADDRESS][PERSON_NAME] City: [GEOGRAPHIC_DAT…" at bounding box center [607, 231] width 1214 height 710
click at [44, 297] on div "Arete ID: 25103647 Address: [STREET_ADDRESS][PERSON_NAME] City: [GEOGRAPHIC_DAT…" at bounding box center [607, 231] width 1214 height 710
click at [200, 558] on input "Save" at bounding box center [213, 550] width 54 height 33
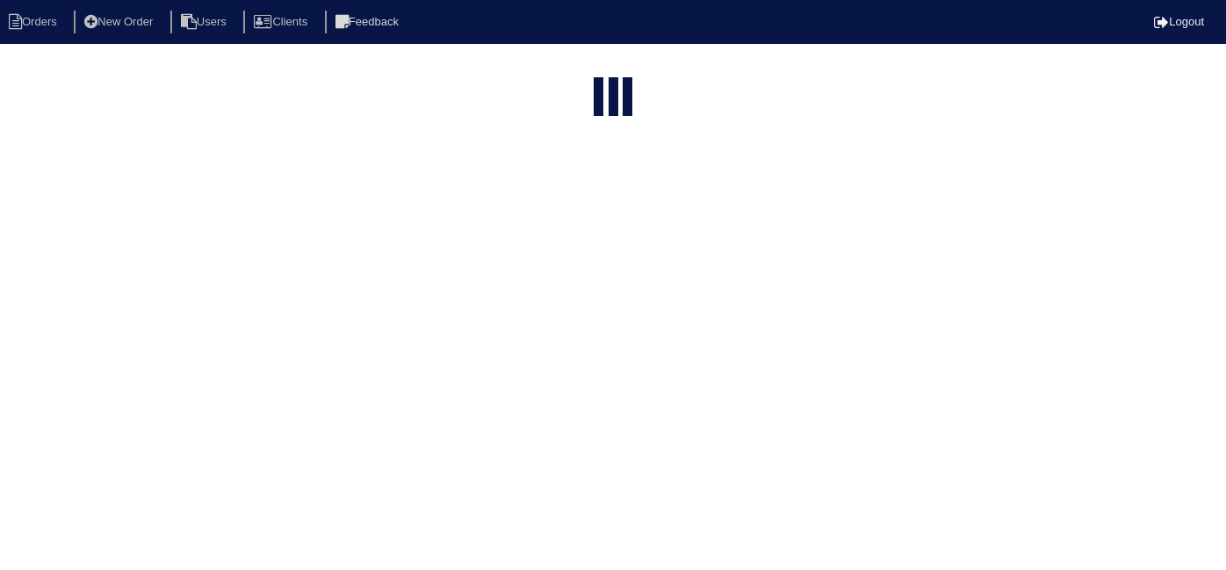
select select "15"
type input "1012 g"
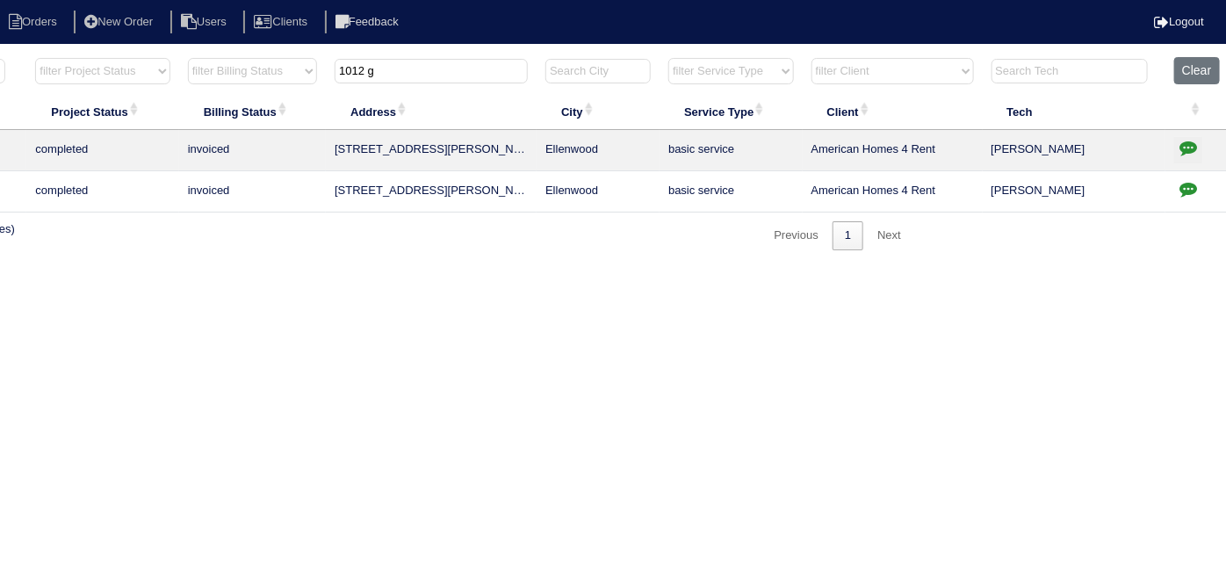
scroll to position [0, 306]
click at [1186, 188] on icon "button" at bounding box center [1185, 189] width 18 height 18
type textarea "[DATE] - texted [PERSON_NAME] to review quote - hvac report in folder - rk [DAT…"
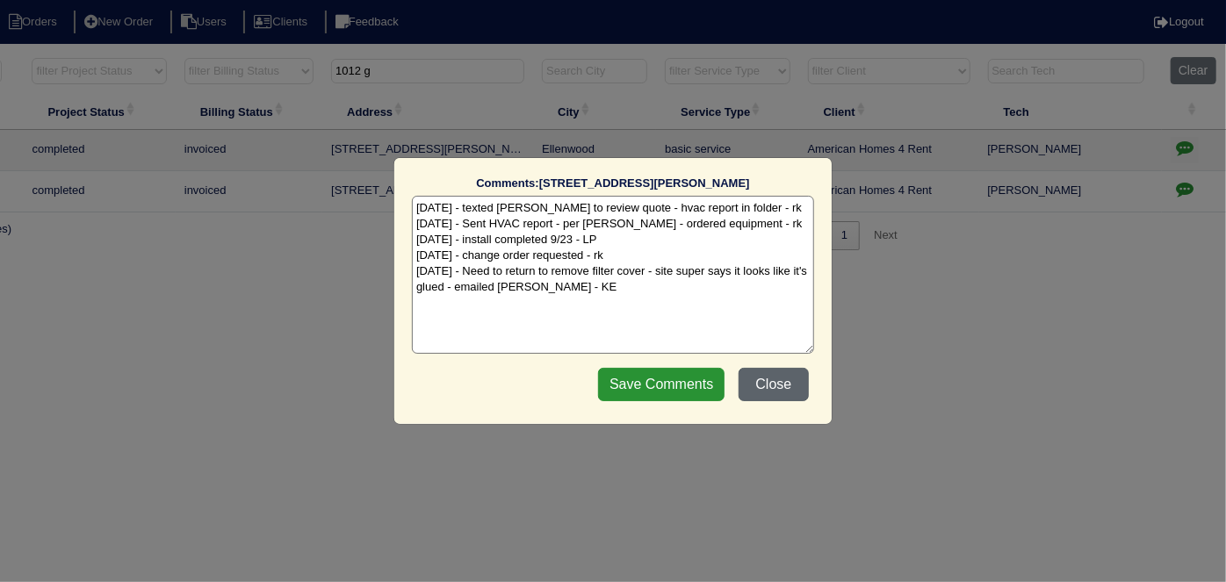
click at [781, 381] on button "Close" at bounding box center [774, 384] width 70 height 33
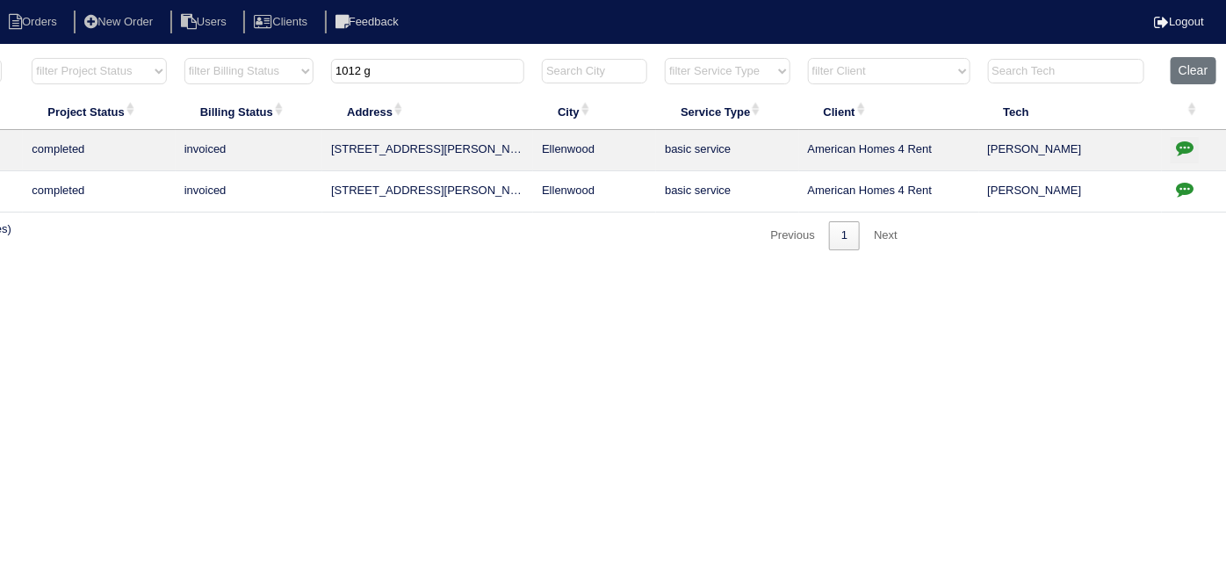
click at [812, 268] on html "Orders New Order Users Clients Feedback Logout Orders New Order Users Clients M…" at bounding box center [307, 134] width 1226 height 268
drag, startPoint x: 386, startPoint y: 77, endPoint x: 336, endPoint y: 71, distance: 50.4
click at [336, 71] on input "1012 g" at bounding box center [427, 71] width 193 height 25
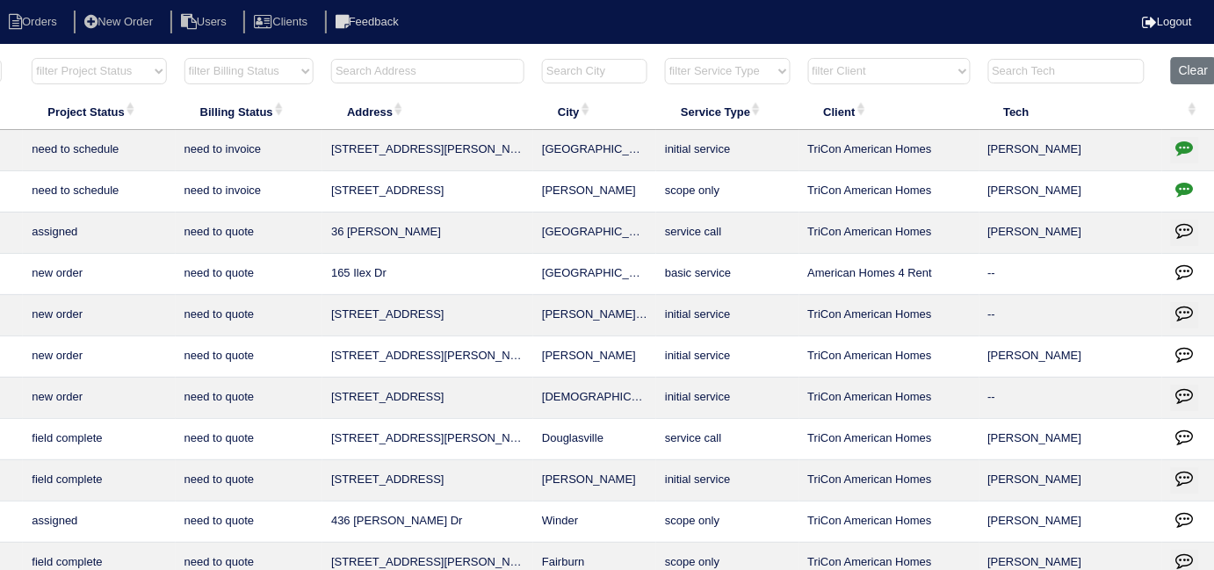
click at [452, 74] on input "text" at bounding box center [427, 71] width 193 height 25
click at [458, 63] on input "text" at bounding box center [427, 71] width 193 height 25
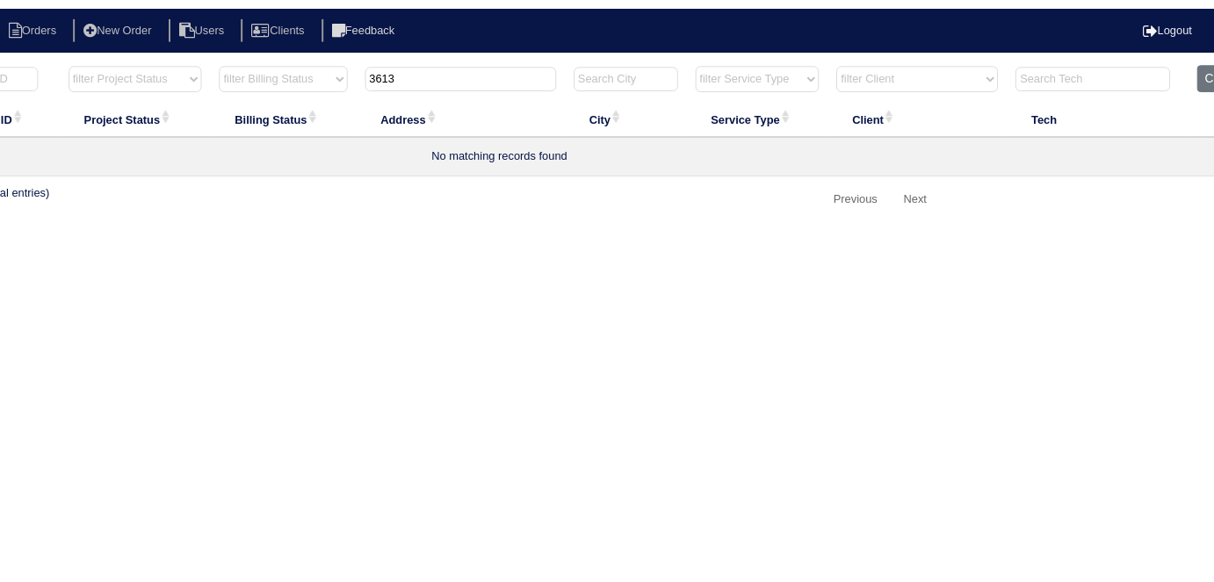
scroll to position [0, 0]
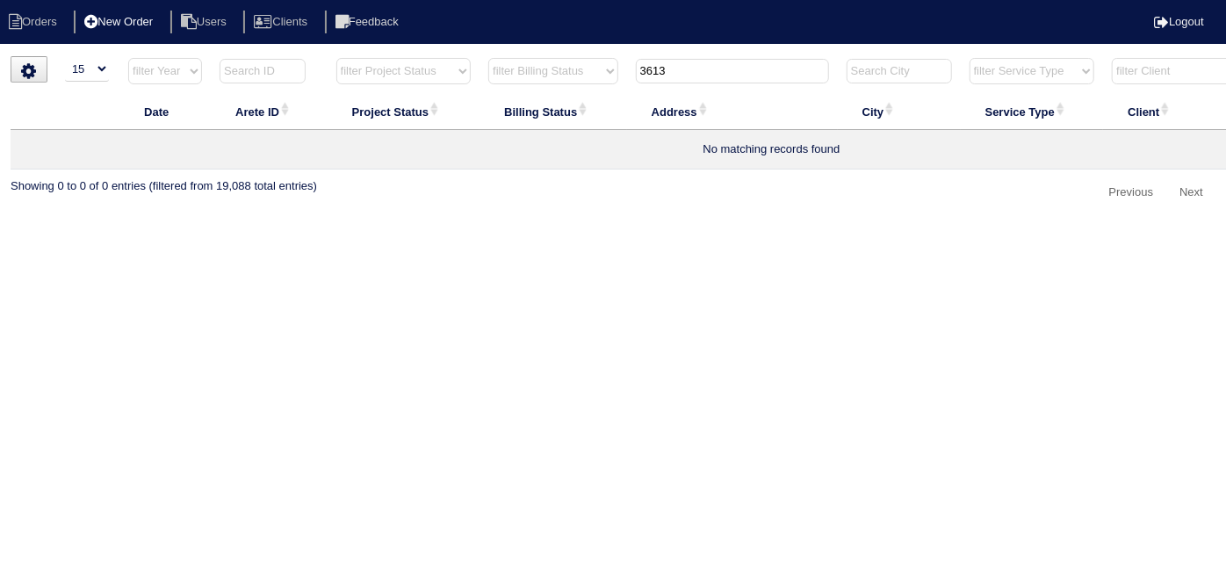
type input "3613"
click at [148, 31] on li "New Order" at bounding box center [120, 23] width 93 height 24
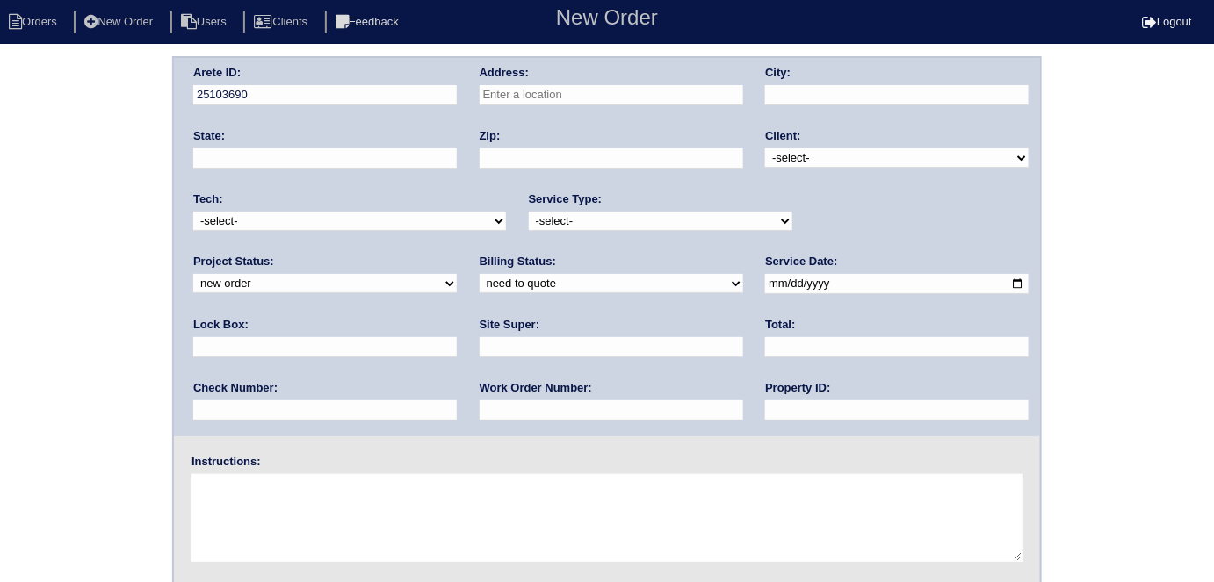
click at [486, 95] on input "text" at bounding box center [610, 95] width 263 height 20
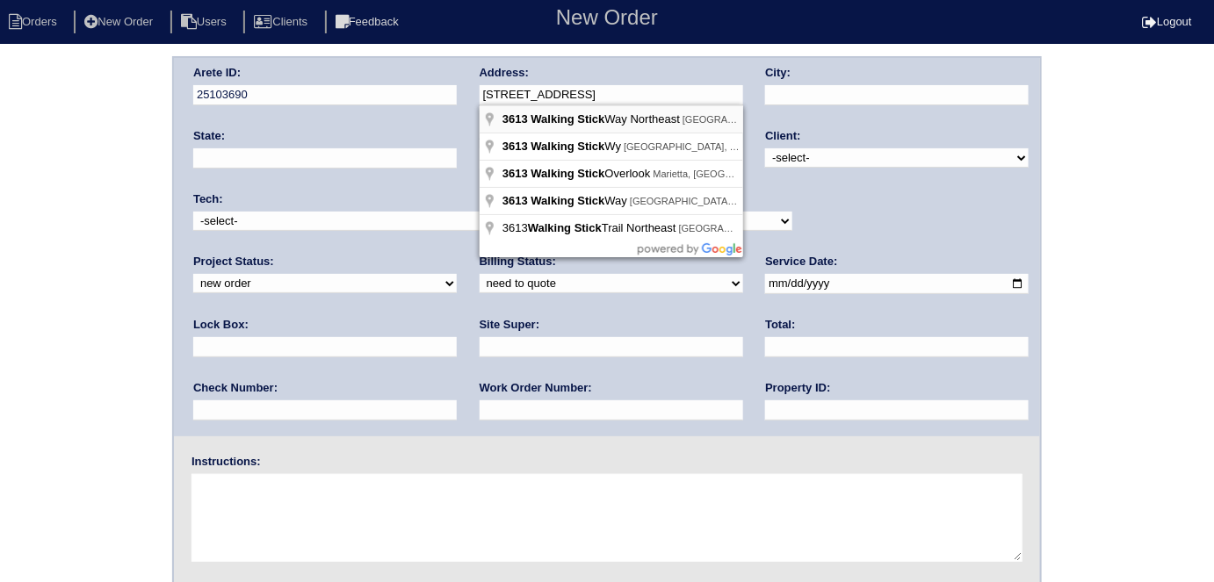
type input "[STREET_ADDRESS]"
type input "Auburn"
type input "GA"
type input "30011"
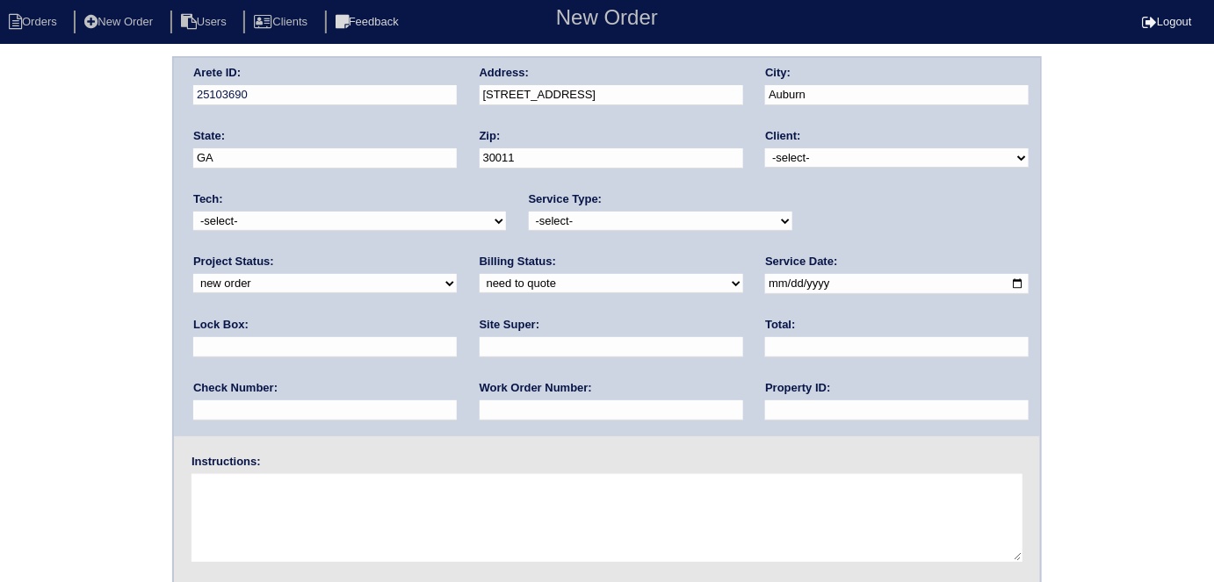
click at [825, 162] on select "-select- TriCon American Homes American Homes 4 Rent First Key Homes Zillow The…" at bounding box center [896, 157] width 263 height 19
select select "2"
click at [766, 148] on select "-select- TriCon American Homes American Homes 4 Rent First Key Homes Zillow The…" at bounding box center [896, 157] width 263 height 19
click at [625, 220] on select "-select- initial service basic service maintenance call replacement scope servi…" at bounding box center [660, 221] width 263 height 19
select select "basic service"
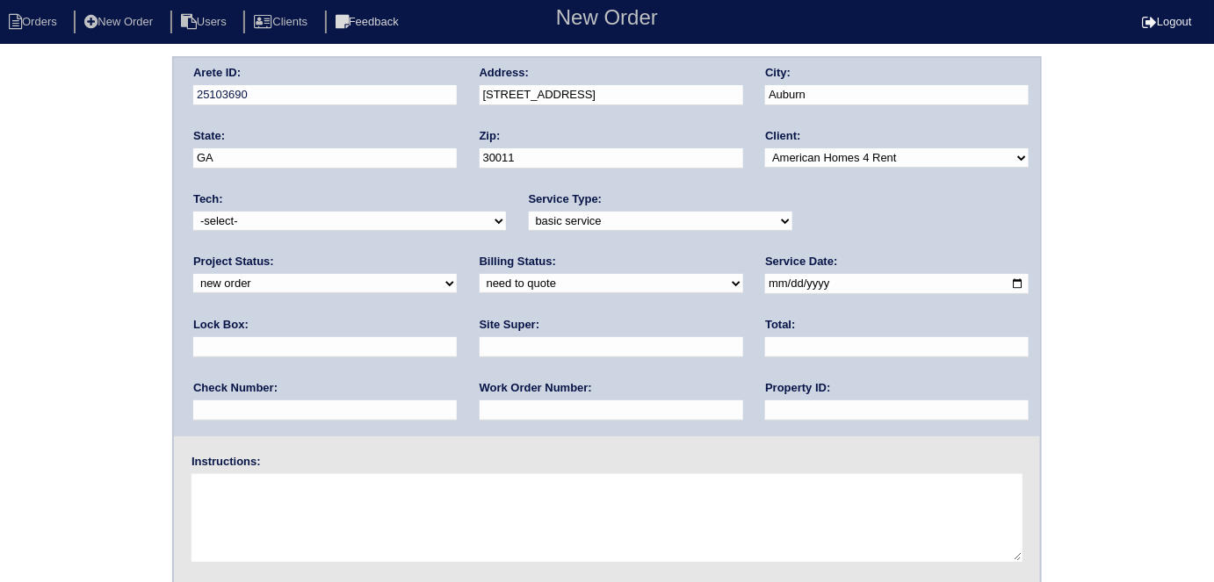
click at [529, 212] on select "-select- initial service basic service maintenance call replacement scope servi…" at bounding box center [660, 221] width 263 height 19
click at [457, 337] on input "text" at bounding box center [324, 347] width 263 height 20
type input "6016"
click at [79, 314] on div "Arete ID: 25103690 Address: 3613 Walking Stick Way NE City: Auburn State: GA Zi…" at bounding box center [607, 411] width 1214 height 710
click at [765, 286] on input "date" at bounding box center [896, 284] width 263 height 20
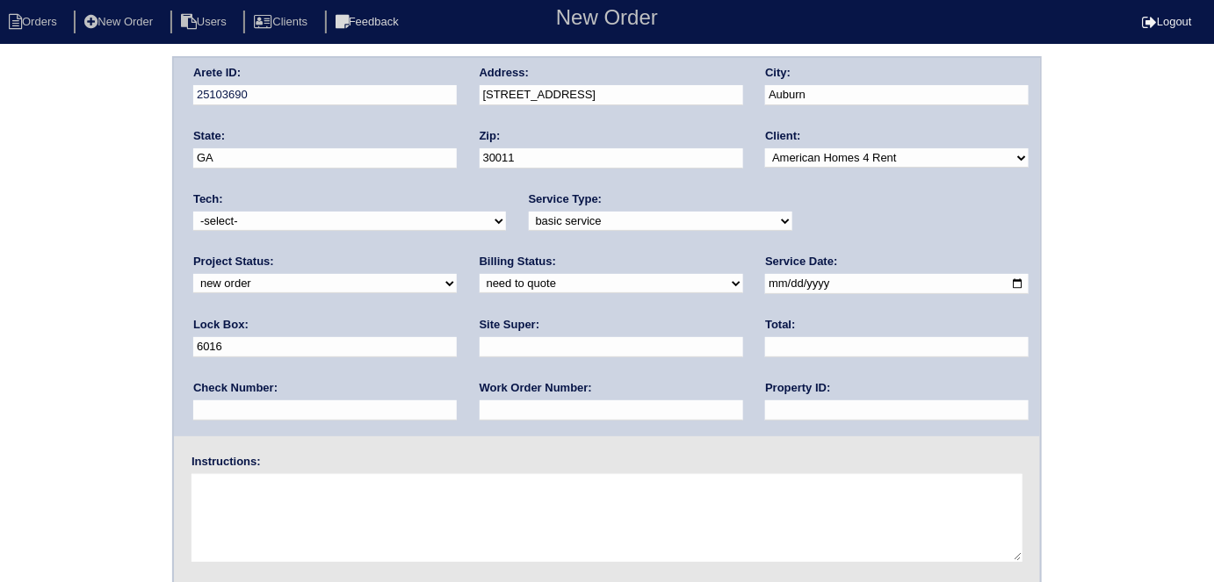
type input "2025-10-07"
drag, startPoint x: 563, startPoint y: 417, endPoint x: 566, endPoint y: 402, distance: 15.2
click at [765, 417] on input "text" at bounding box center [896, 410] width 263 height 20
type input "N/A"
click at [479, 353] on input "text" at bounding box center [610, 347] width 263 height 20
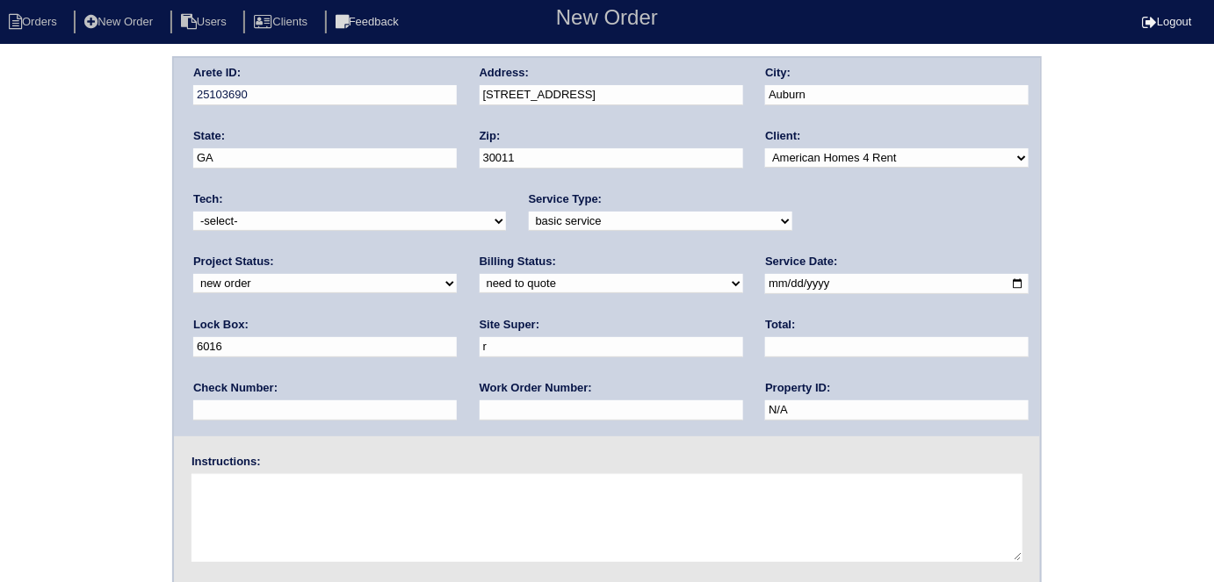
type input "Ryan Franklin"
click at [479, 418] on input "text" at bounding box center [610, 410] width 263 height 20
type input "1289755"
click at [48, 338] on div "Arete ID: 25103690 Address: 3613 Walking Stick Way NE City: Auburn State: GA Zi…" at bounding box center [607, 411] width 1214 height 710
click at [56, 287] on div "Arete ID: 25103690 Address: 3613 Walking Stick Way NE City: Auburn State: GA Zi…" at bounding box center [607, 411] width 1214 height 710
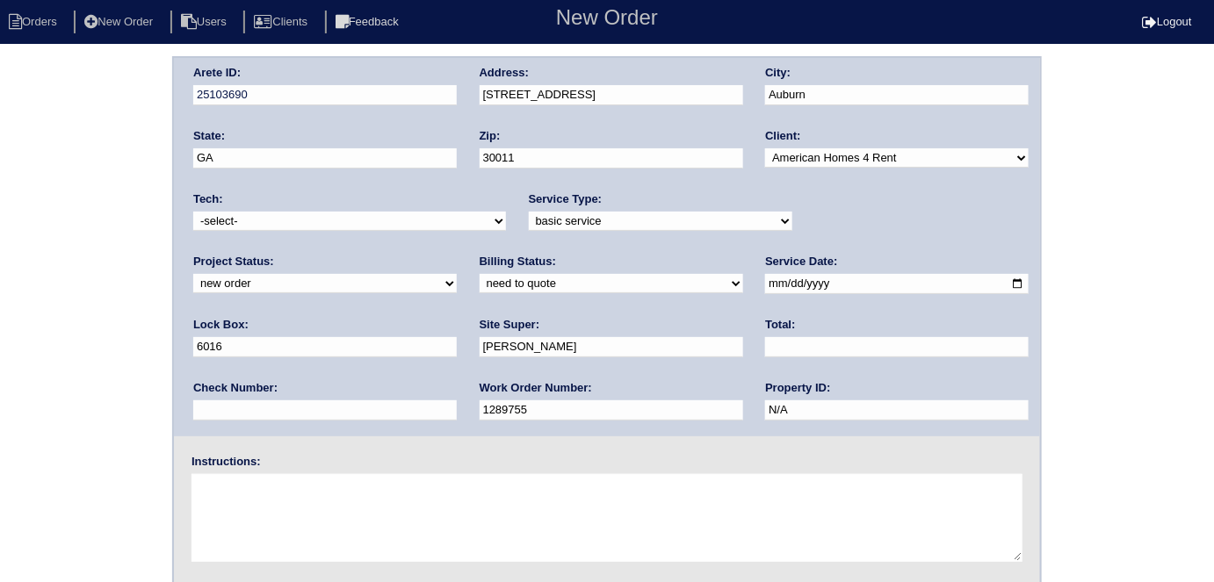
click at [267, 486] on textarea at bounding box center [606, 518] width 831 height 88
type textarea "Clear drain line insulate lineset"
drag, startPoint x: 538, startPoint y: 417, endPoint x: 436, endPoint y: 404, distance: 103.6
click at [437, 404] on div "Arete ID: 25103690 Address: 3613 Walking Stick Way NE City: Auburn State: GA Zi…" at bounding box center [607, 247] width 866 height 378
type input "g"
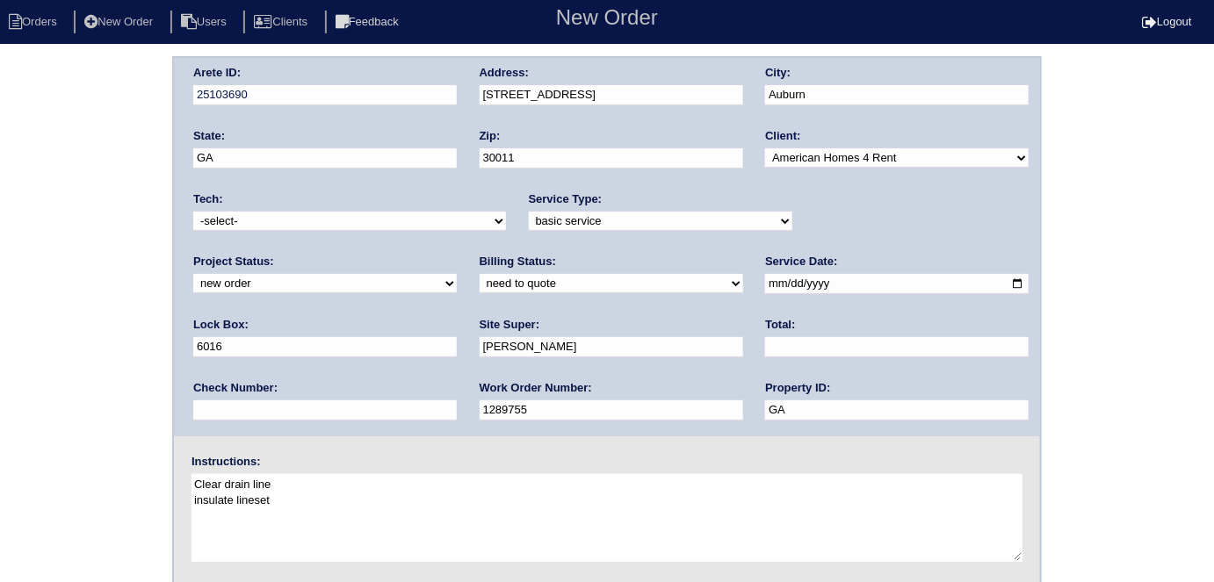
click at [765, 410] on input "GA" at bounding box center [896, 410] width 263 height 20
drag, startPoint x: 574, startPoint y: 400, endPoint x: 483, endPoint y: 414, distance: 92.4
click at [765, 414] on input "GA16016D" at bounding box center [896, 410] width 263 height 20
type input "GA16016D"
drag, startPoint x: 299, startPoint y: 480, endPoint x: 134, endPoint y: 480, distance: 165.1
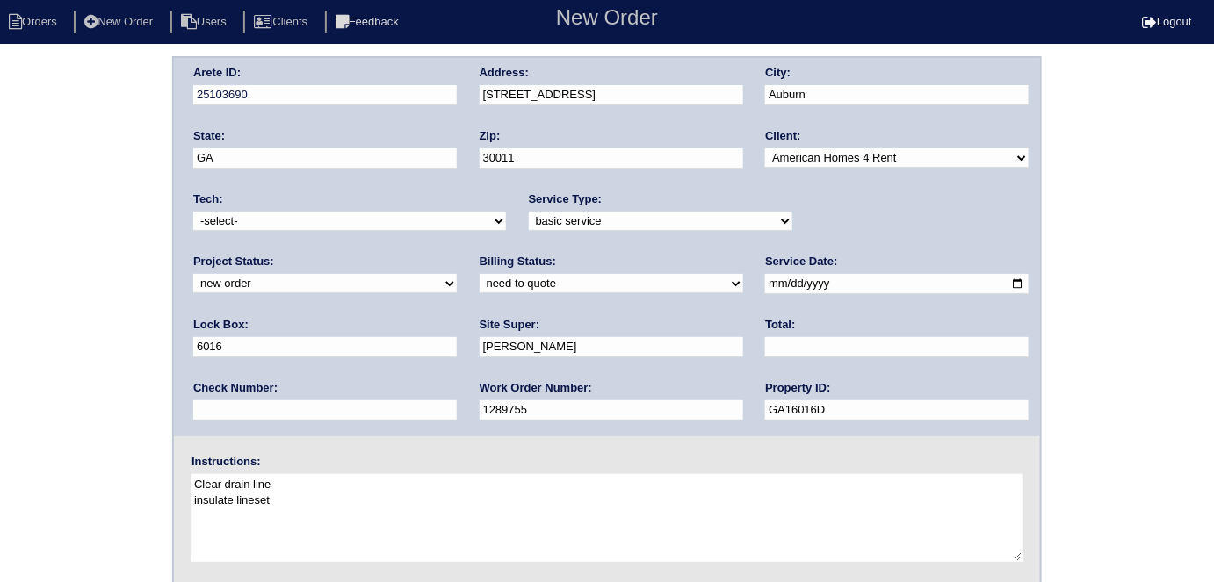
click at [134, 480] on div "Arete ID: 25103690 Address: 3613 Walking Stick Way NE City: Auburn State: GA Zi…" at bounding box center [607, 411] width 1214 height 710
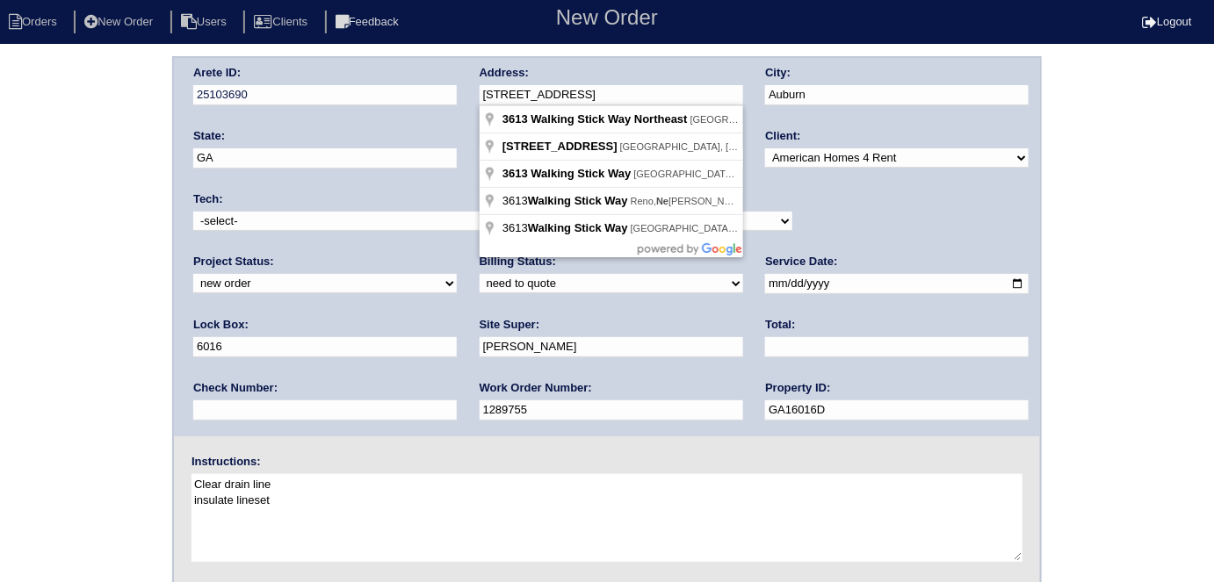
drag, startPoint x: 671, startPoint y: 95, endPoint x: 370, endPoint y: 110, distance: 301.6
click at [370, 110] on div "Arete ID: 25103690 Address: 3613 Walking Stick Way NE City: Auburn State: GA Zi…" at bounding box center [607, 247] width 866 height 378
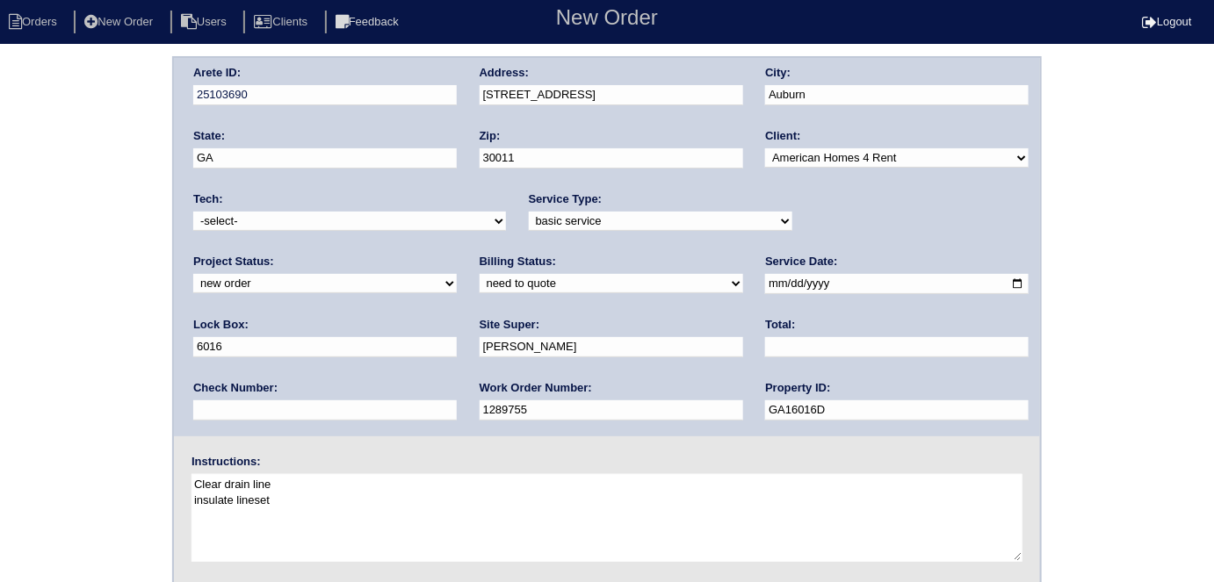
click at [63, 237] on div "Arete ID: 25103690 Address: 3613 Walking Stick Way NE City: Auburn State: GA Zi…" at bounding box center [607, 411] width 1214 height 710
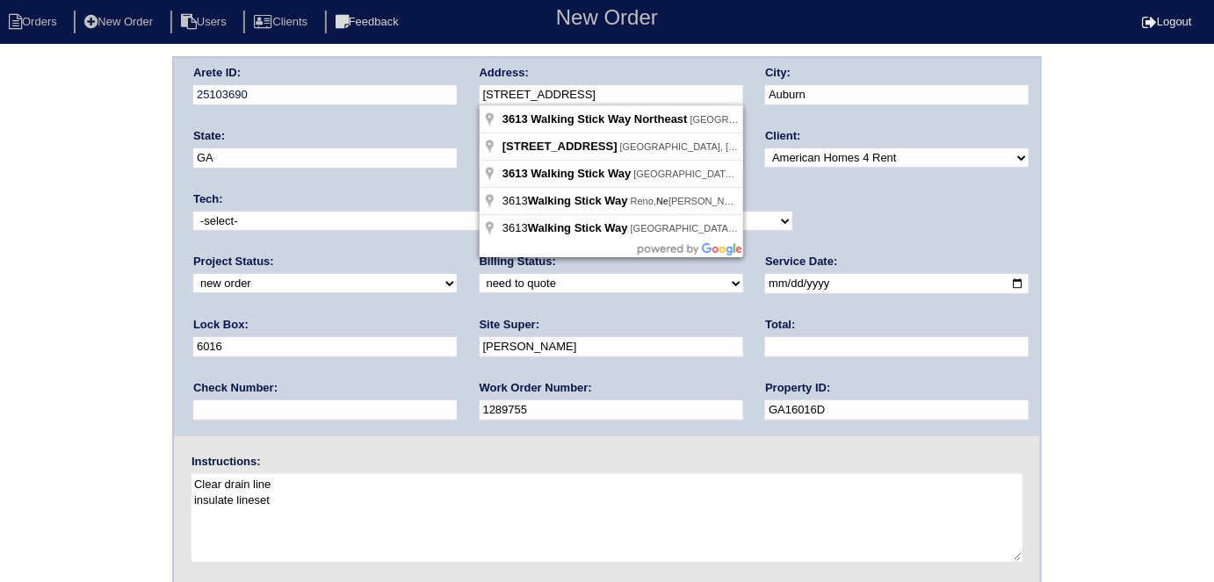
drag, startPoint x: 651, startPoint y: 86, endPoint x: 460, endPoint y: 96, distance: 190.8
click at [460, 96] on div "Arete ID: 25103690 Address: 3613 Walking Stick Way NE City: Auburn State: GA Zi…" at bounding box center [607, 247] width 866 height 378
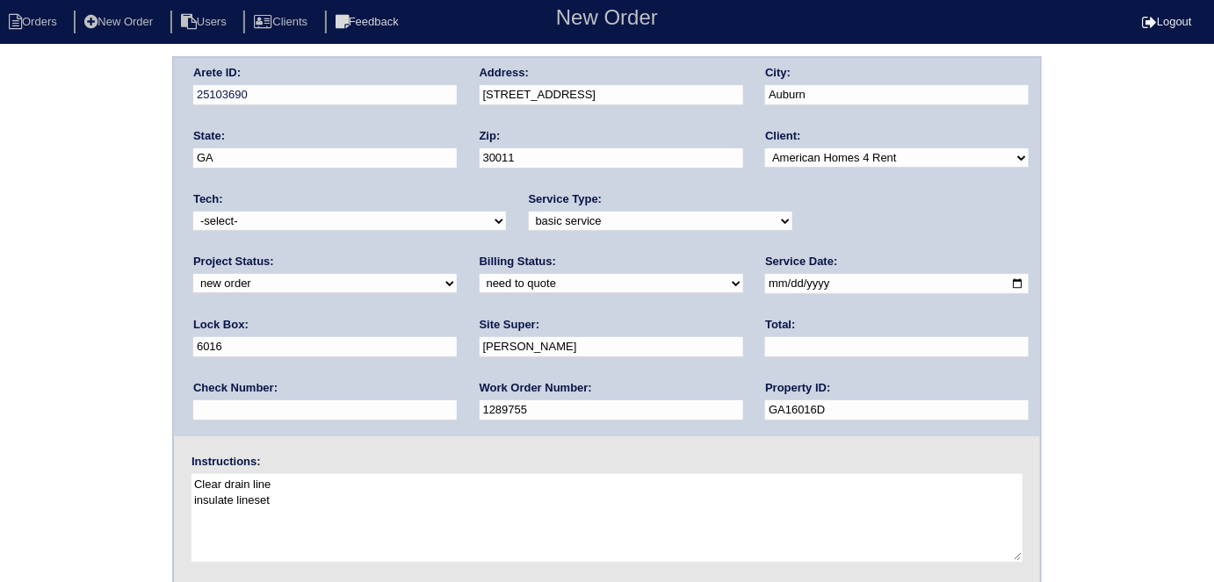
drag, startPoint x: 551, startPoint y: 416, endPoint x: 465, endPoint y: 417, distance: 86.1
click at [465, 417] on div "Arete ID: 25103690 Address: 3613 Walking Stick Way NE City: Auburn State: GA Zi…" at bounding box center [607, 247] width 866 height 378
drag, startPoint x: 278, startPoint y: 407, endPoint x: 128, endPoint y: 404, distance: 150.2
click at [128, 404] on div "Arete ID: 25103690 Address: 3613 Walking Stick Way NE City: Auburn State: GA Zi…" at bounding box center [607, 411] width 1214 height 710
click at [105, 286] on div "Arete ID: 25103690 Address: 3613 Walking Stick Way NE City: Auburn State: GA Zi…" at bounding box center [607, 411] width 1214 height 710
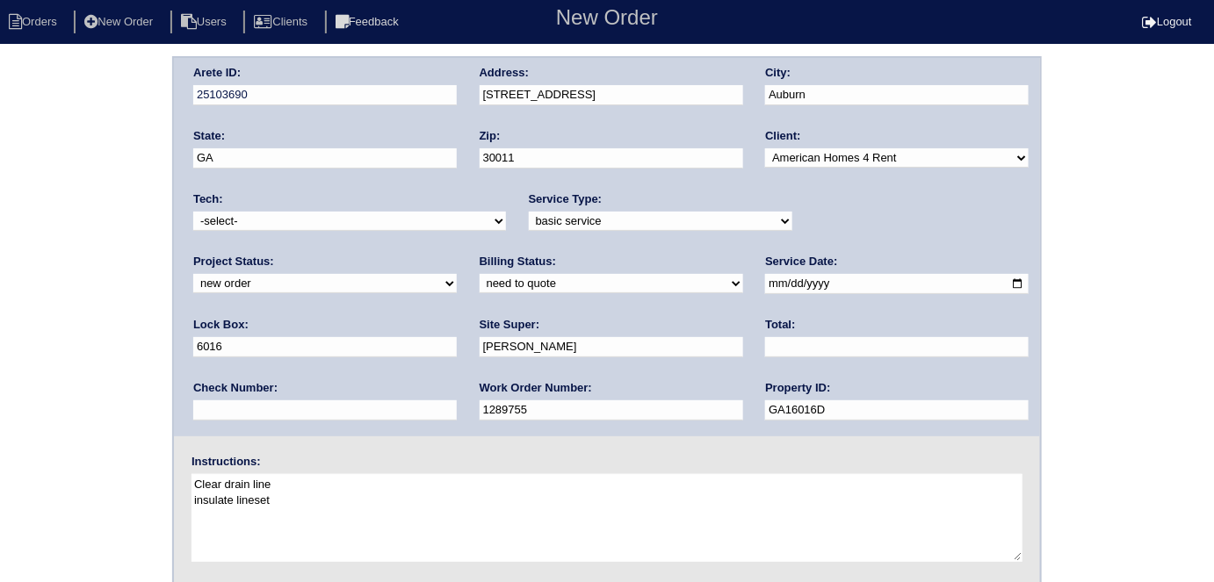
click at [0, 232] on div "Arete ID: 25103690 Address: 3613 Walking Stick Way NE City: Auburn State: GA Zi…" at bounding box center [607, 411] width 1214 height 710
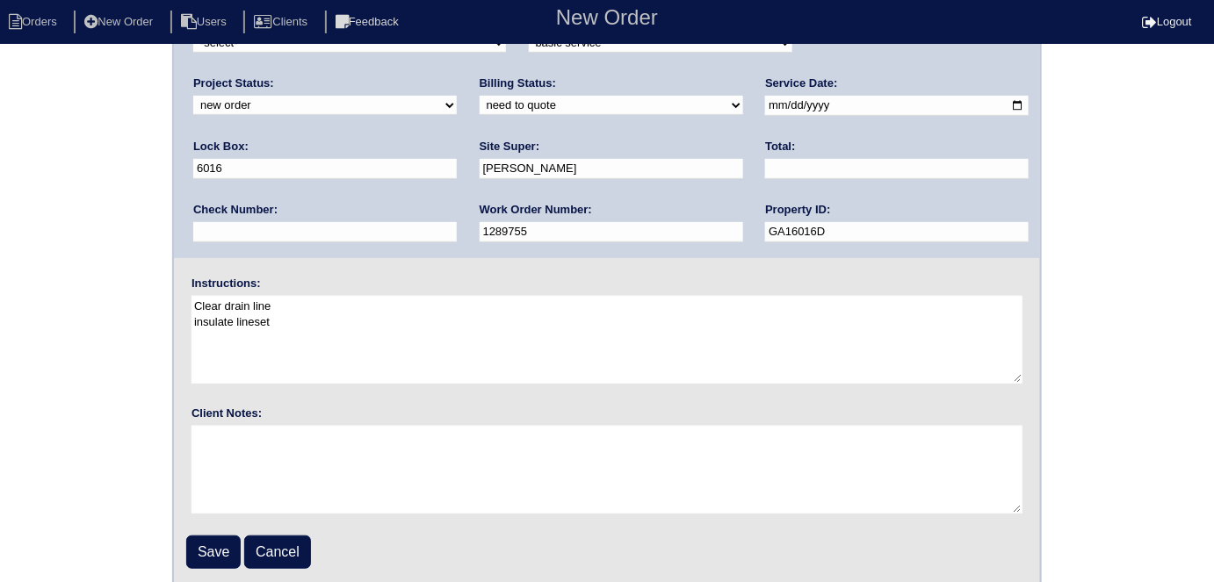
scroll to position [180, 0]
click at [217, 539] on input "Save" at bounding box center [213, 550] width 54 height 33
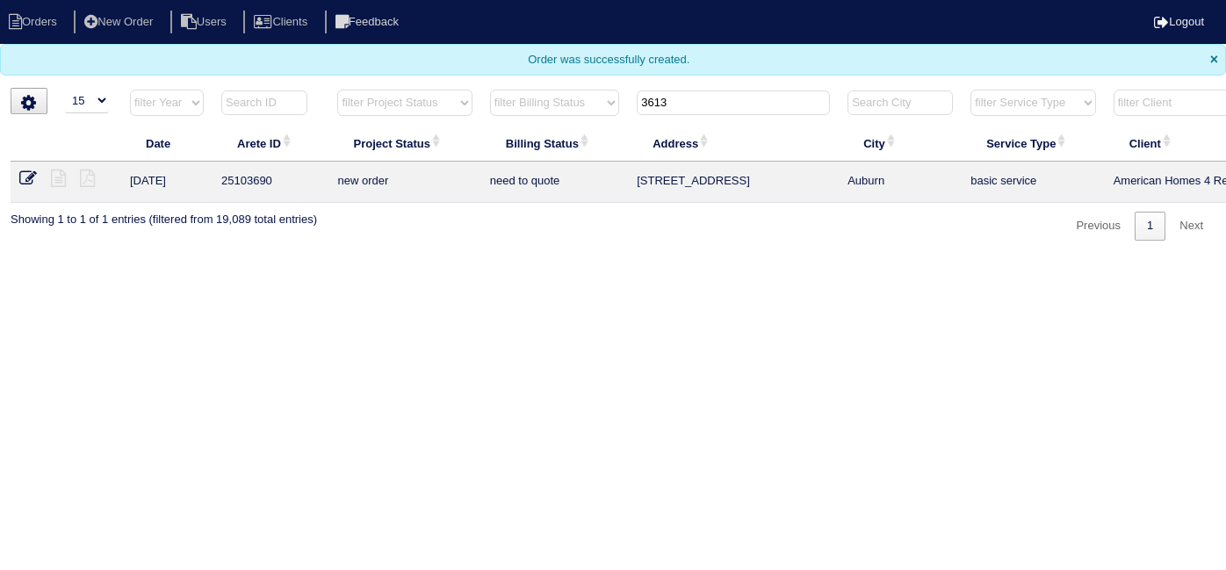
select select "15"
drag, startPoint x: 602, startPoint y: 99, endPoint x: 499, endPoint y: 89, distance: 104.2
click at [499, 89] on tr "filter Year -- Any Year -- 2025 2024 2023 2022 2021 2020 2019 filter Project St…" at bounding box center [772, 107] width 1522 height 36
